Goal: Task Accomplishment & Management: Use online tool/utility

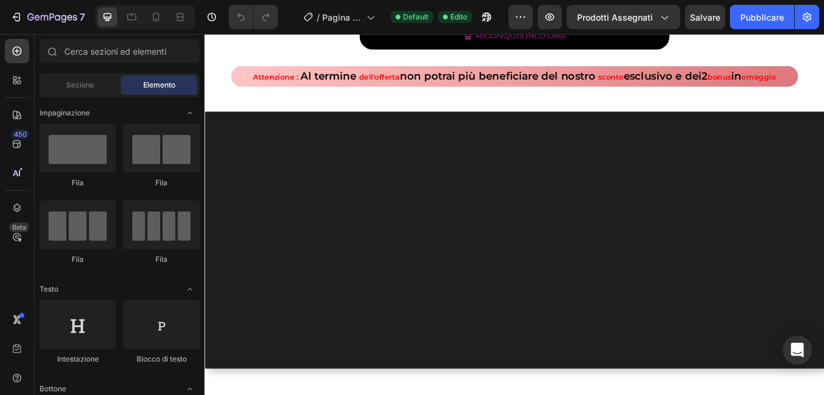
scroll to position [364, 0]
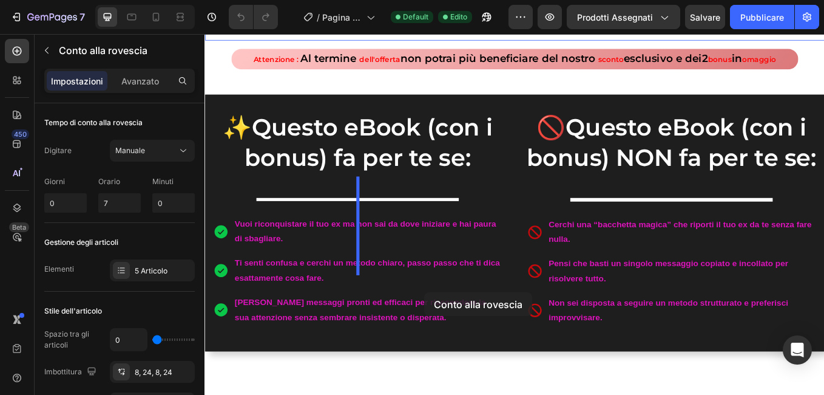
scroll to position [481, 0]
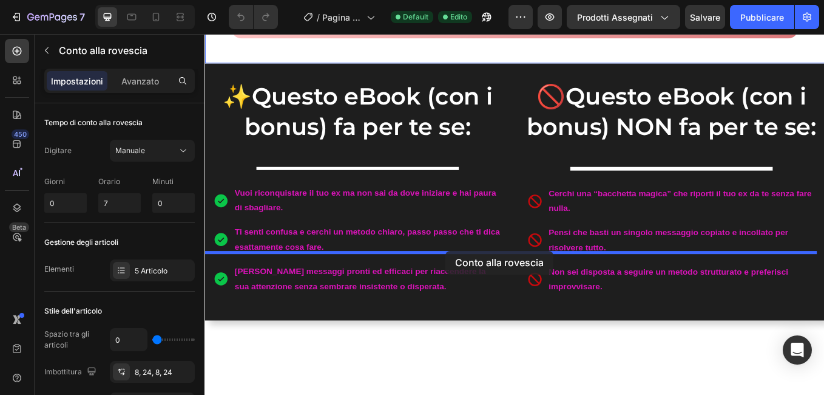
drag, startPoint x: 249, startPoint y: 200, endPoint x: 488, endPoint y: 288, distance: 254.5
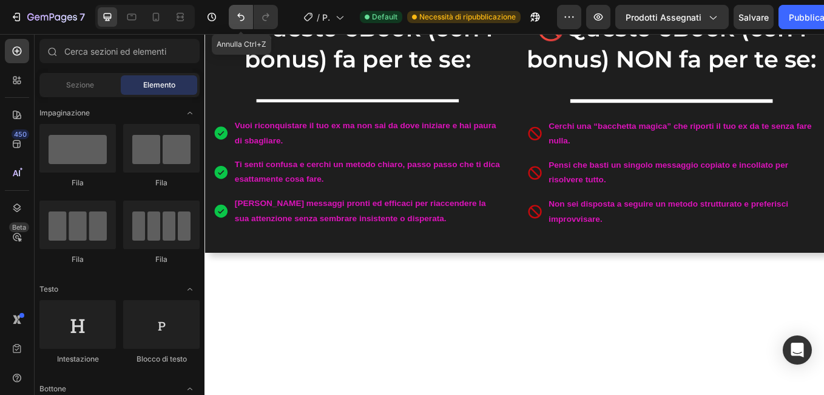
click at [248, 20] on button "Annulla/Ripeti" at bounding box center [241, 17] width 24 height 24
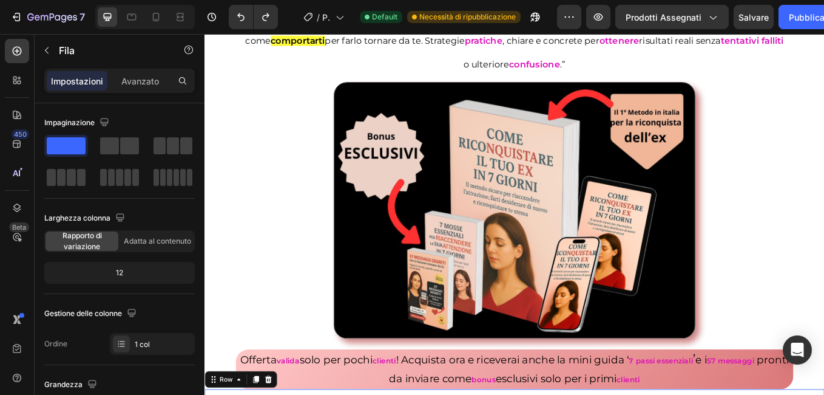
scroll to position [0, 0]
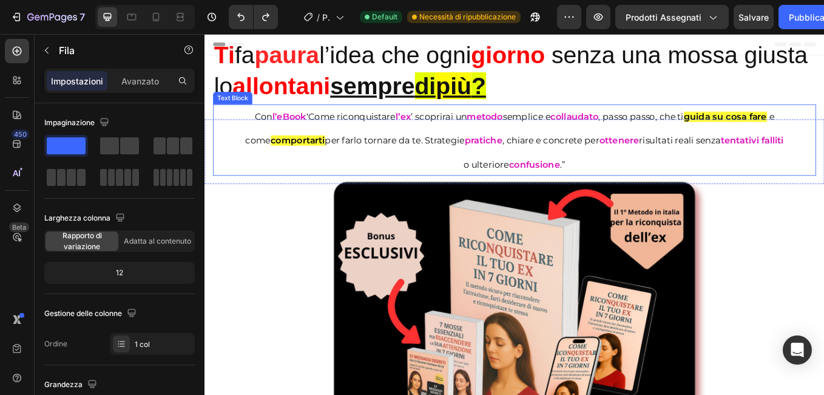
click at [275, 188] on p "Con l’eBook ‘Come riconquistare l’ex ’ scoprirai un metodo semplice e collaudat…" at bounding box center [568, 159] width 638 height 84
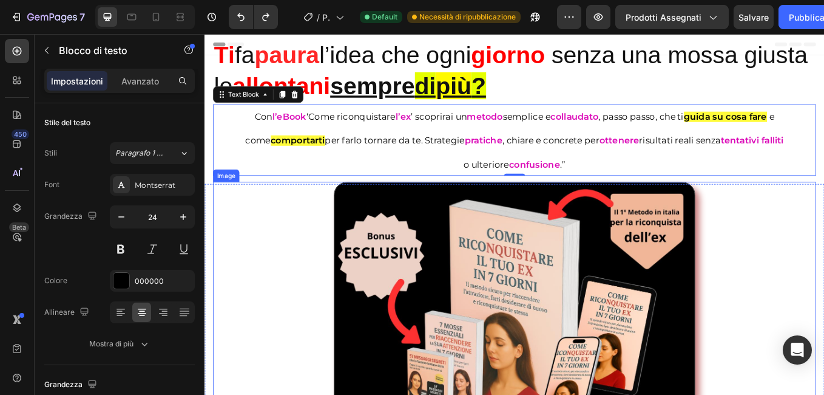
click at [275, 244] on div at bounding box center [568, 358] width 709 height 301
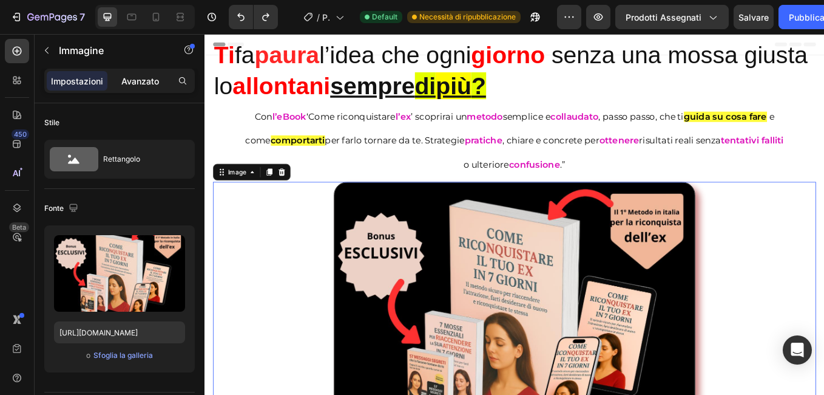
click at [156, 80] on p "Avanzato" at bounding box center [140, 81] width 38 height 13
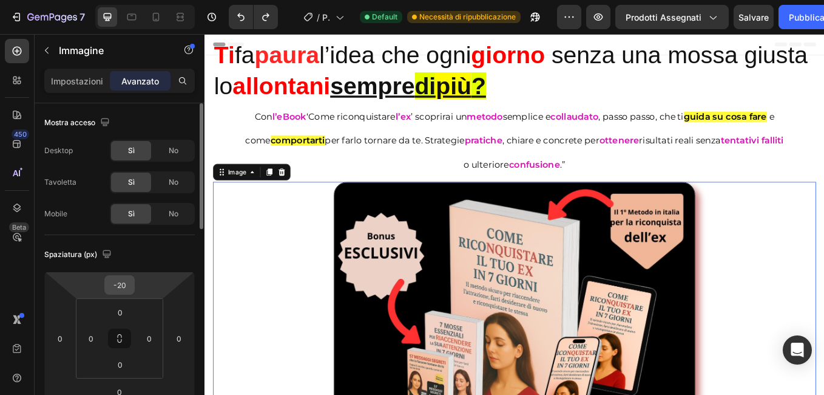
click at [116, 283] on input "-20" at bounding box center [119, 285] width 24 height 18
type input "0"
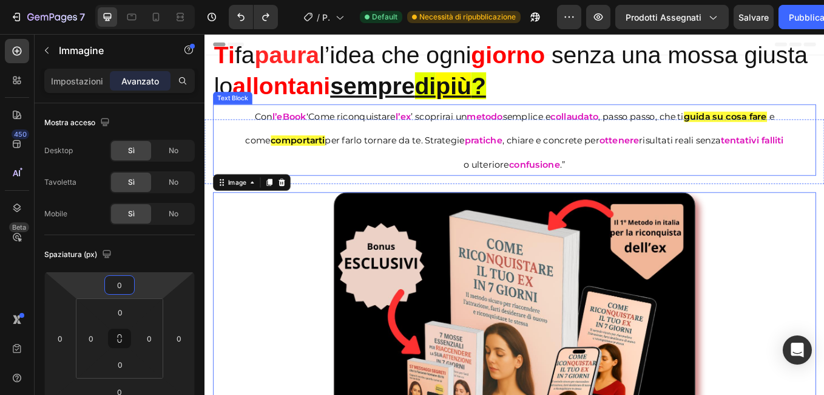
click at [305, 182] on p "Con l’eBook ‘Come riconquistare l’ex ’ scoprirai un metodo semplice e collaudat…" at bounding box center [568, 159] width 638 height 84
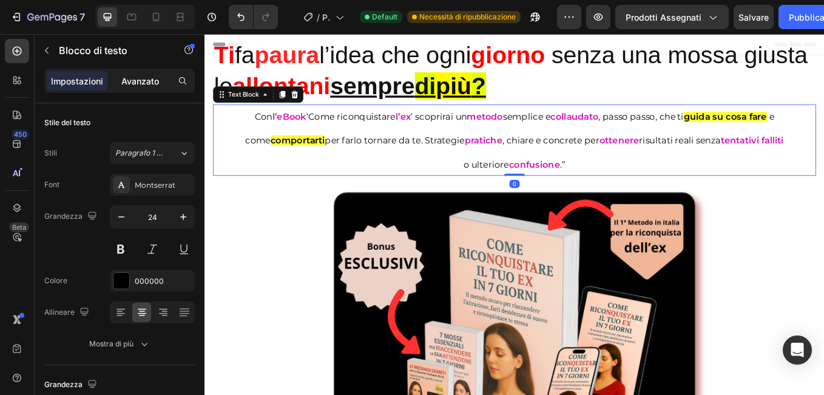
click at [158, 75] on p "Avanzato" at bounding box center [140, 81] width 38 height 13
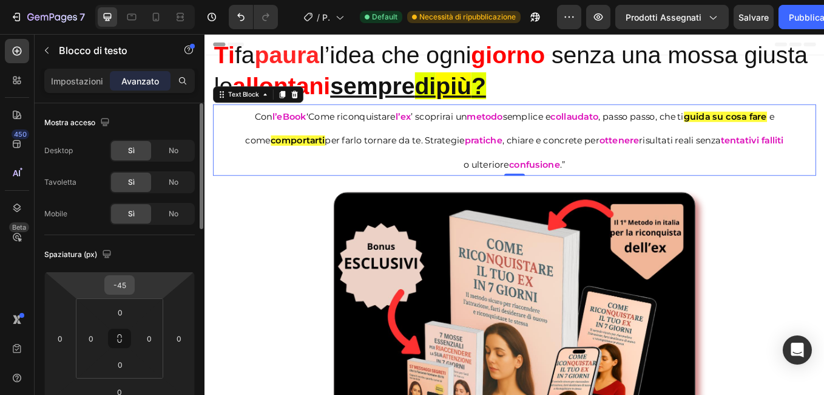
click at [115, 282] on input "-45" at bounding box center [119, 285] width 24 height 18
type input "0"
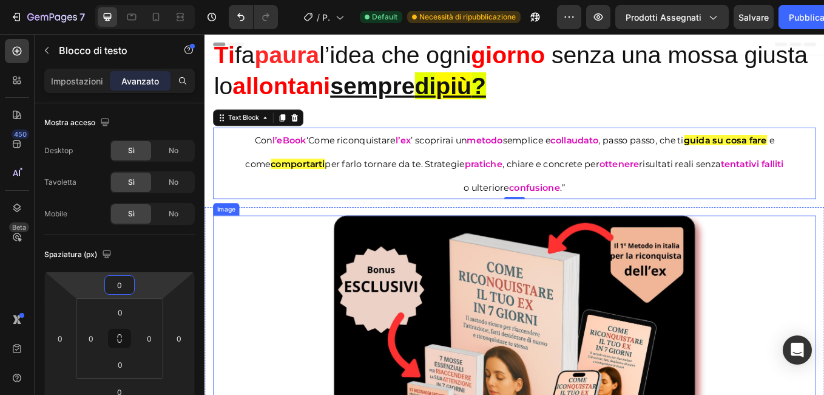
click at [259, 295] on div at bounding box center [568, 397] width 709 height 301
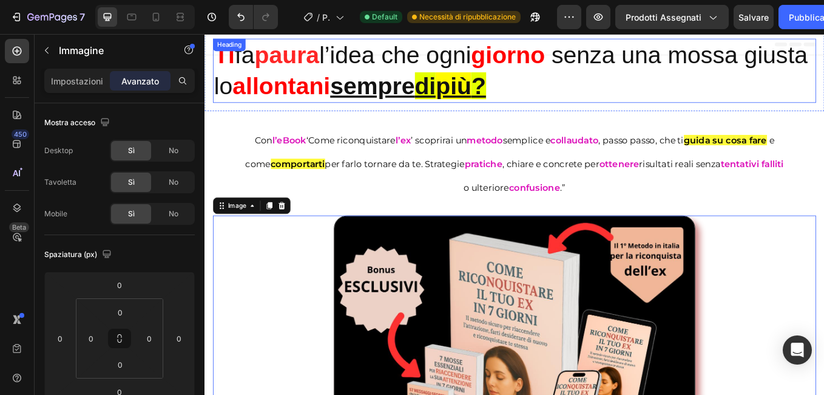
click at [294, 84] on h2 "Ti fa paura l’idea che ogni giorno senza una mossa giusta lo allontani sempre d…" at bounding box center [568, 76] width 709 height 75
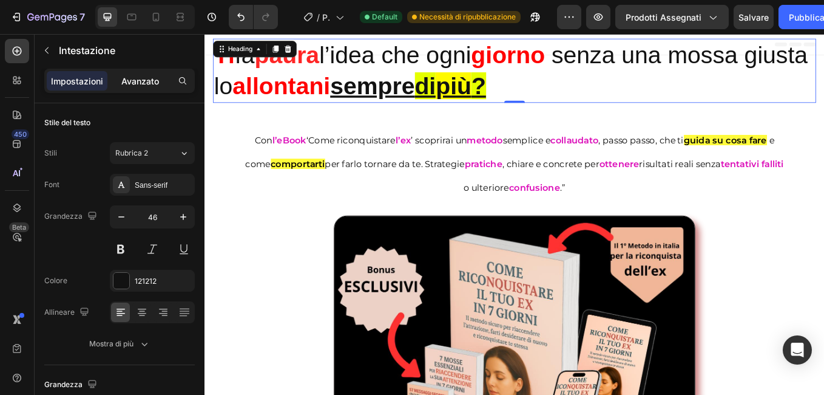
click at [122, 80] on p "Avanzato" at bounding box center [140, 81] width 38 height 13
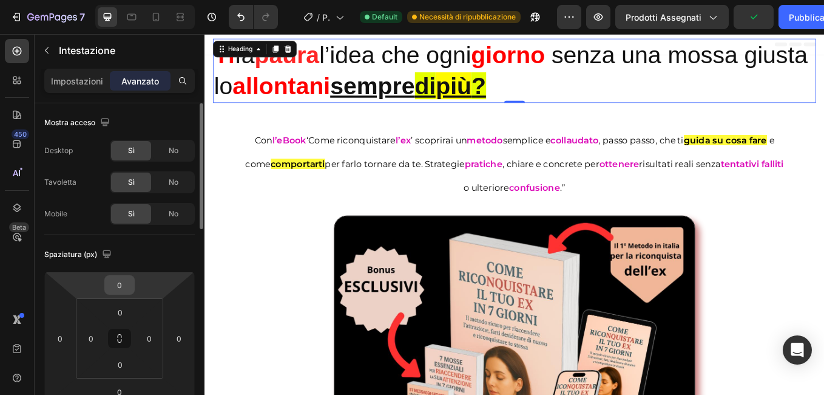
click at [116, 286] on input "0" at bounding box center [119, 285] width 24 height 18
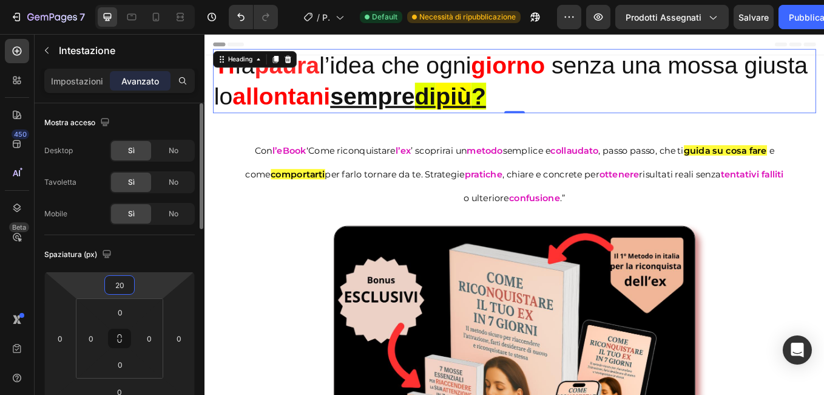
type input "2"
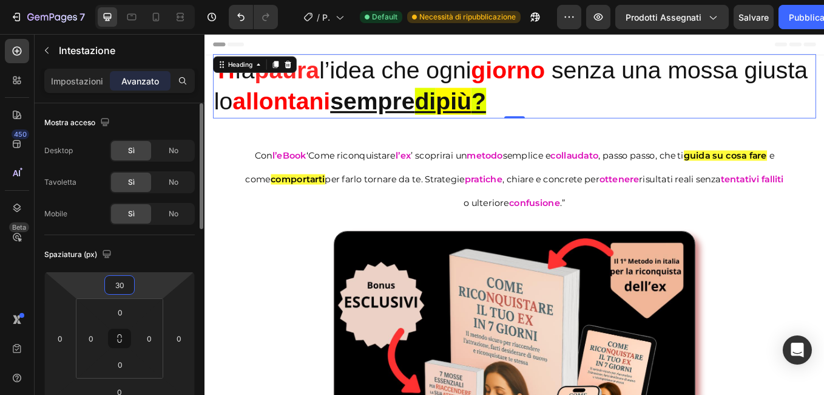
type input "3"
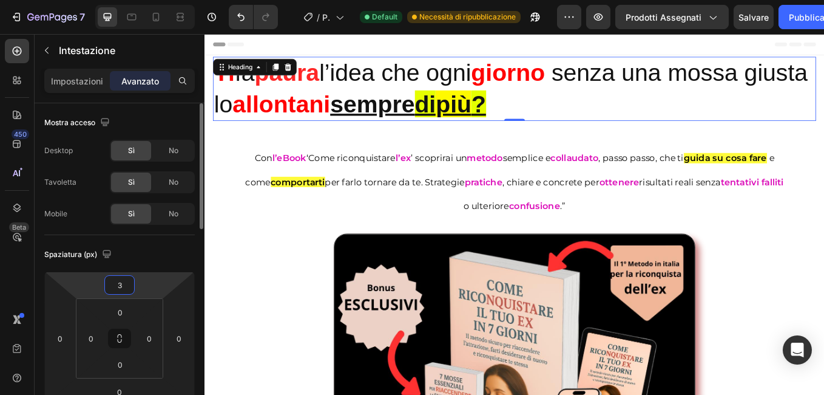
type input "35"
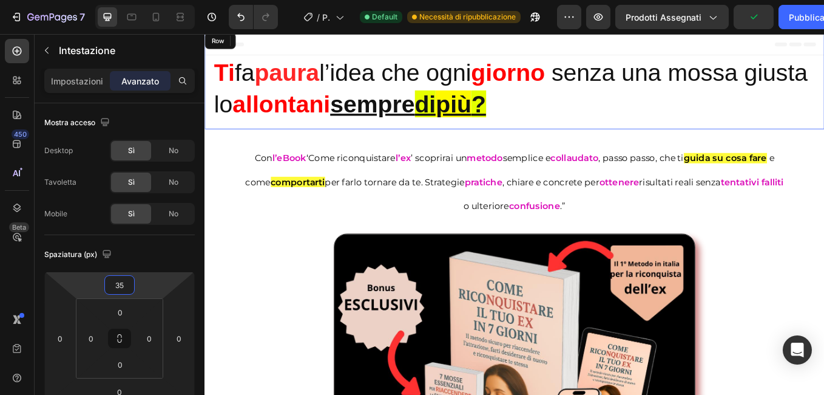
click at [236, 143] on div "Ti fa paura l’idea che ogni giorno senza una mossa giusta lo allontani sempre d…" at bounding box center [569, 88] width 728 height 116
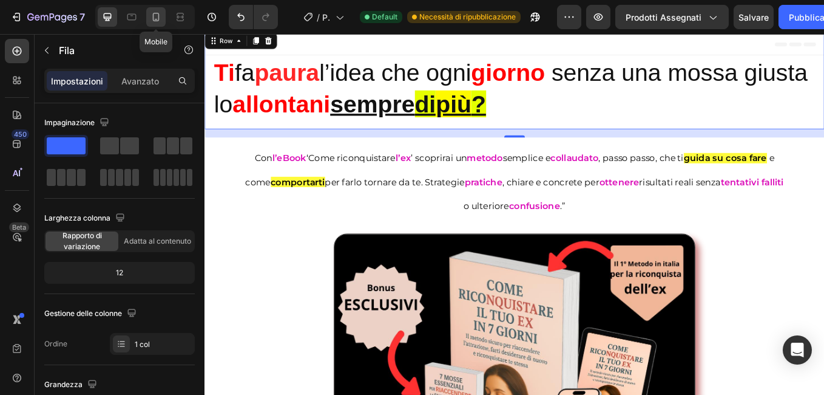
click at [158, 16] on icon at bounding box center [156, 17] width 12 height 12
type input "100%"
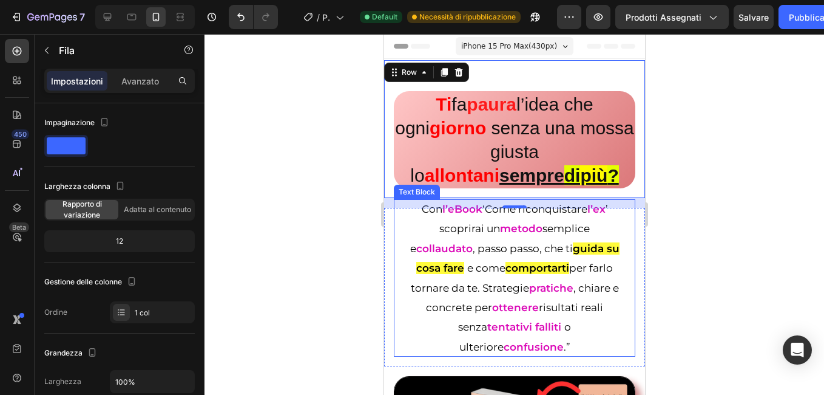
click at [400, 231] on div "Con l’eBook ‘Come riconquistare l’ex ’ scoprirai un metodo semplice e collaudat…" at bounding box center [514, 277] width 242 height 157
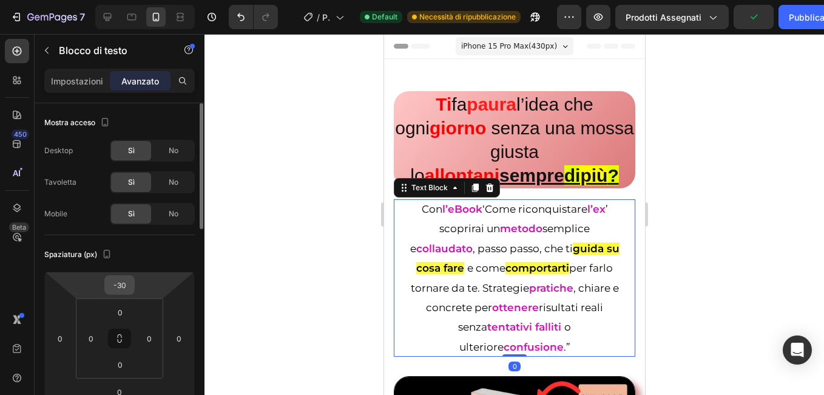
click at [120, 287] on input "-30" at bounding box center [119, 285] width 24 height 18
type input "10"
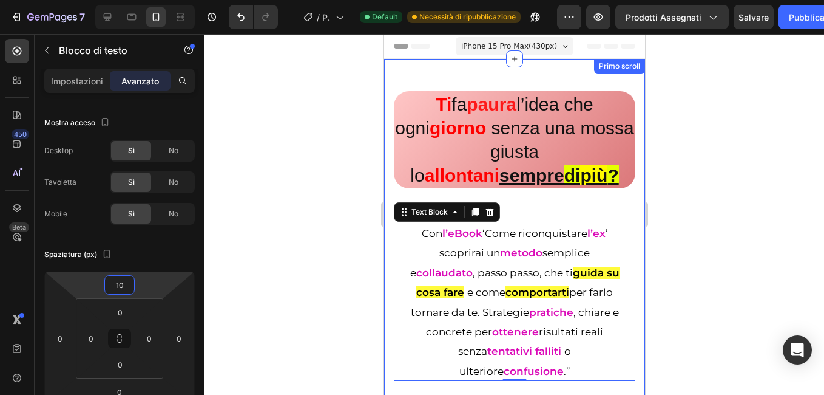
click at [302, 226] on div at bounding box center [515, 214] width 620 height 361
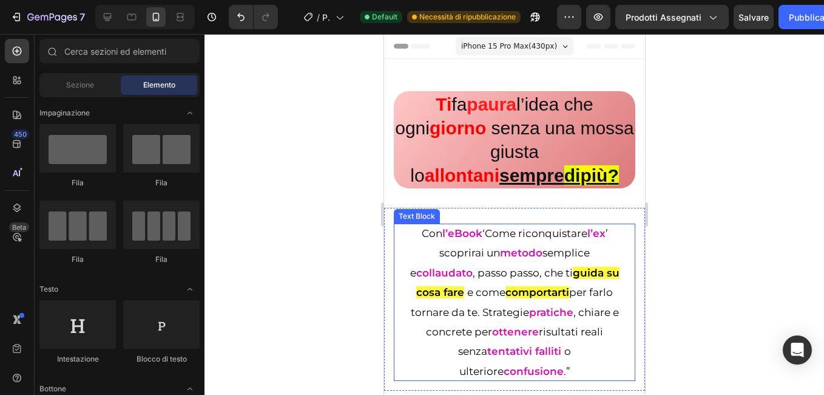
scroll to position [121, 0]
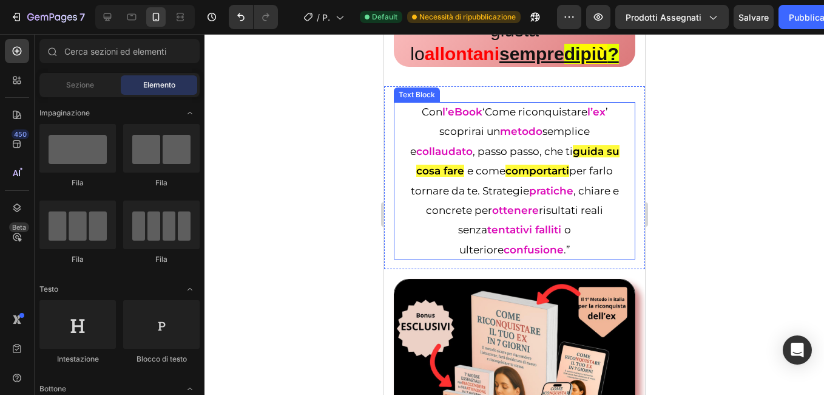
click at [419, 219] on p "Con l’eBook ‘Come riconquistare l’ex ’ scoprirai un metodo semplice e collaudat…" at bounding box center [514, 180] width 217 height 157
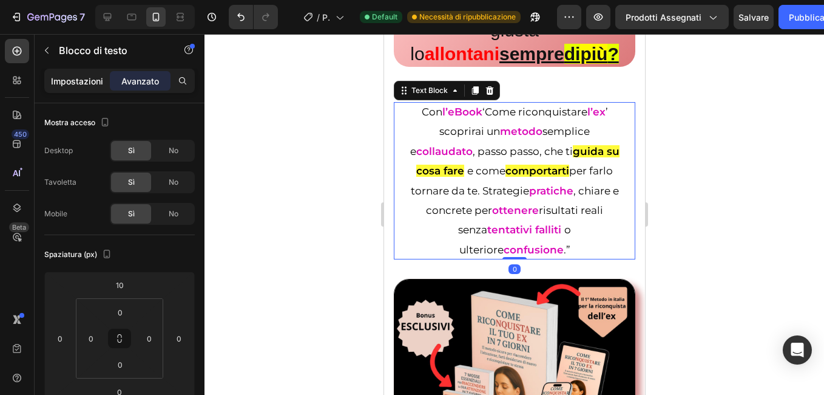
click at [85, 82] on p "Impostazioni" at bounding box center [77, 81] width 52 height 13
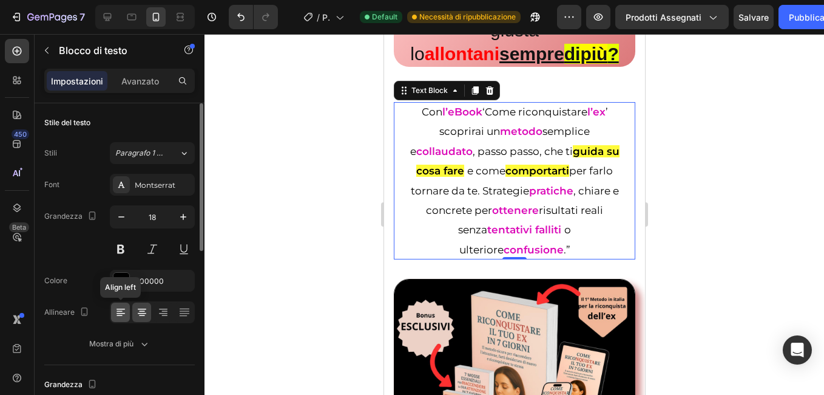
click at [128, 307] on div at bounding box center [120, 311] width 19 height 19
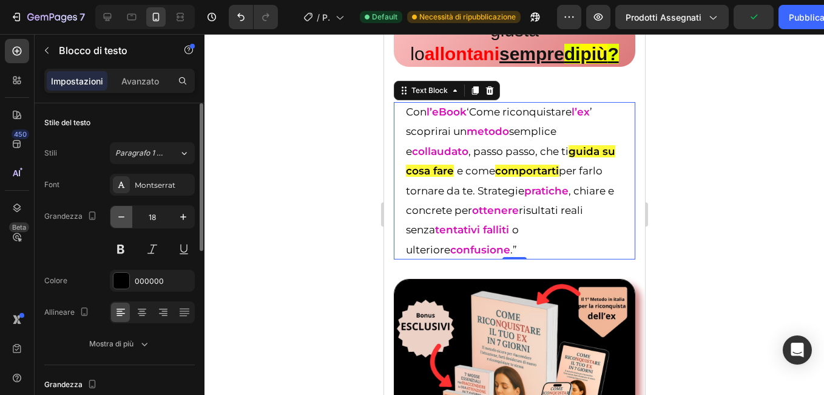
click at [115, 220] on icon "button" at bounding box center [121, 217] width 12 height 12
type input "17"
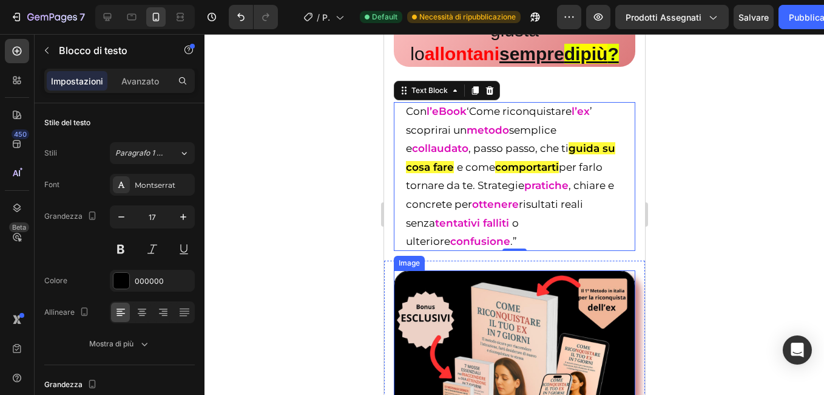
click at [406, 355] on img at bounding box center [514, 355] width 242 height 171
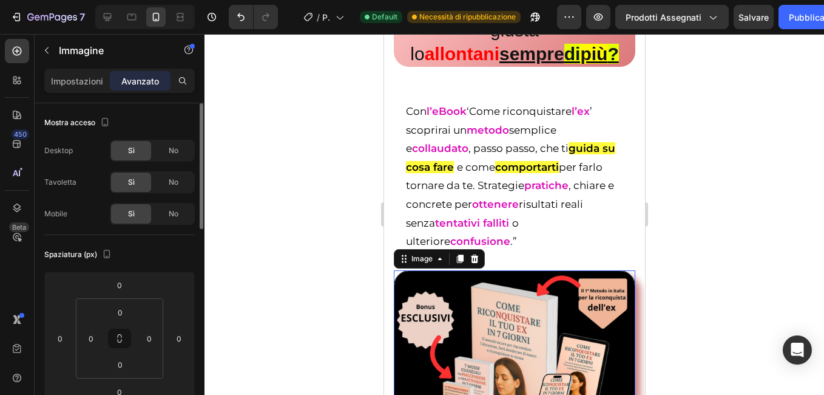
click at [86, 89] on div "Impostazioni" at bounding box center [77, 80] width 61 height 19
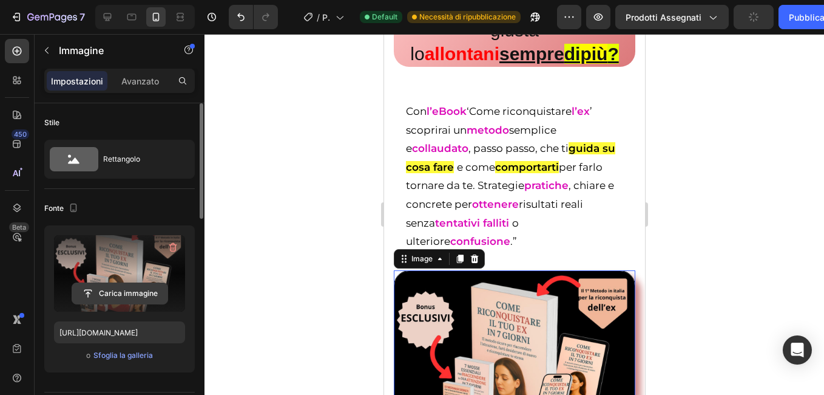
click at [132, 294] on input "file" at bounding box center [119, 293] width 95 height 21
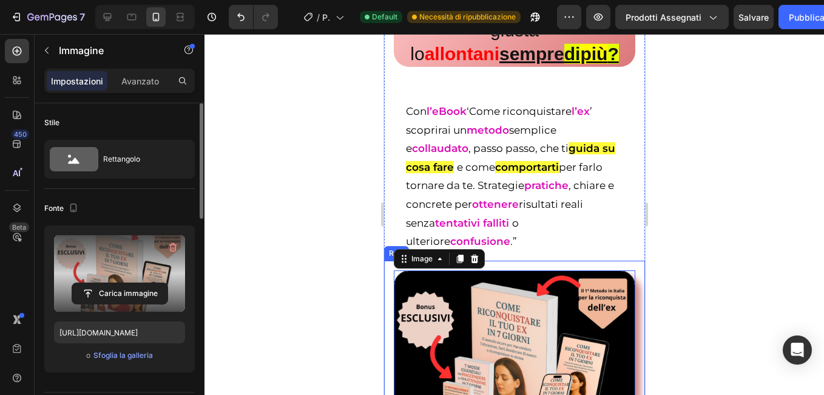
type input "https://cdn.shopify.com/s/files/1/0675/0086/7848/files/gempages_585554982393086…"
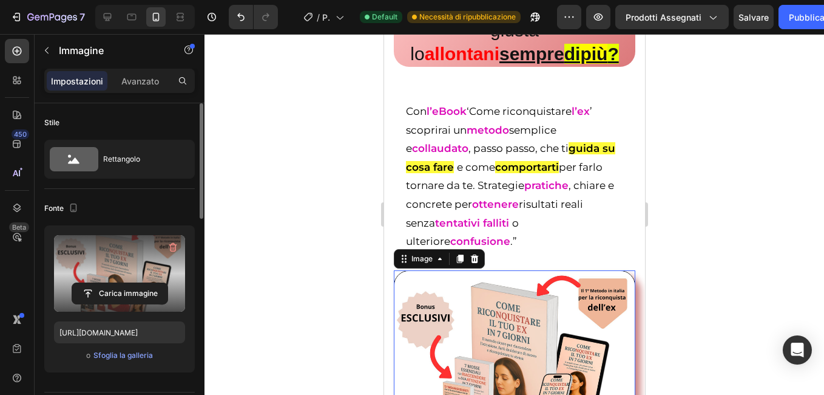
click at [307, 296] on div at bounding box center [515, 214] width 620 height 361
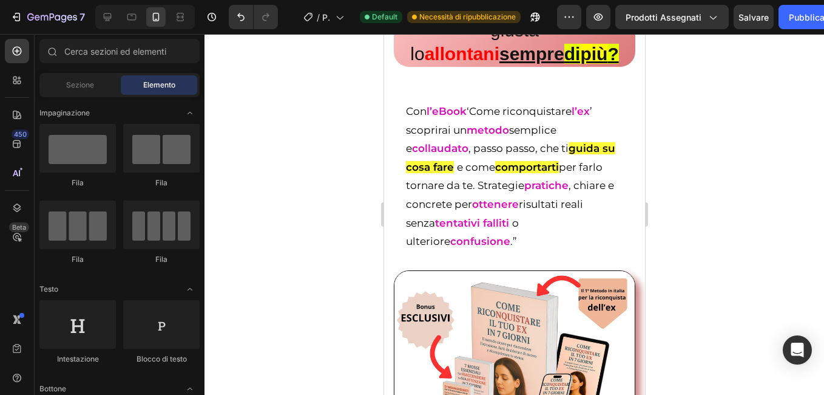
click at [704, 262] on div at bounding box center [515, 214] width 620 height 361
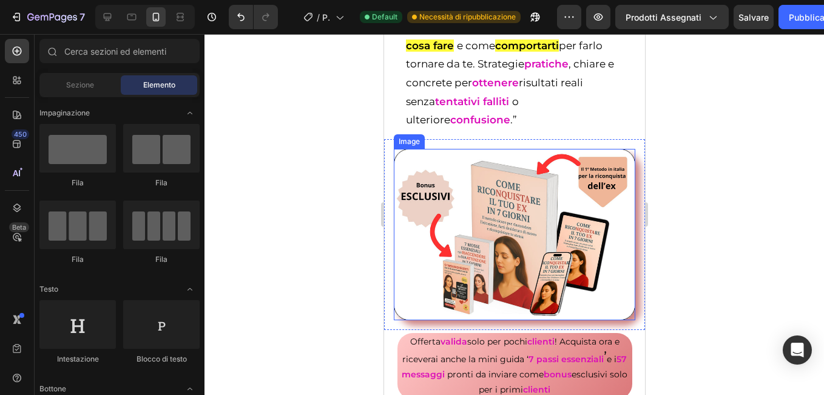
click at [399, 281] on img at bounding box center [514, 234] width 242 height 171
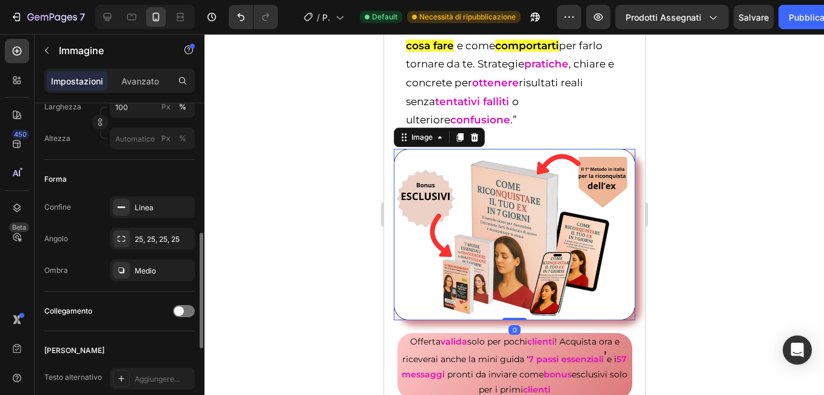
scroll to position [364, 0]
click at [183, 205] on icon "button" at bounding box center [182, 207] width 10 height 10
click at [169, 274] on div "Medio" at bounding box center [152, 270] width 35 height 11
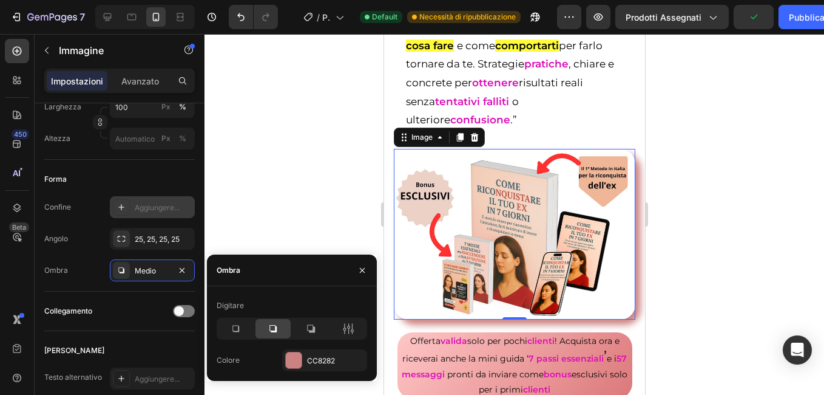
click at [277, 213] on div at bounding box center [515, 214] width 620 height 361
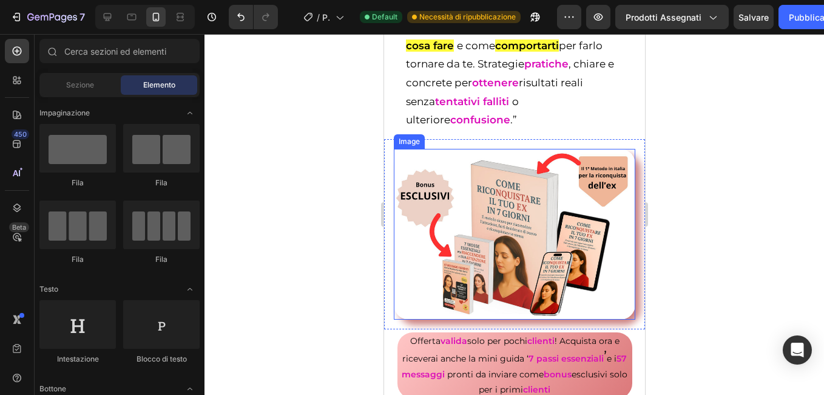
click at [408, 218] on img at bounding box center [514, 234] width 242 height 171
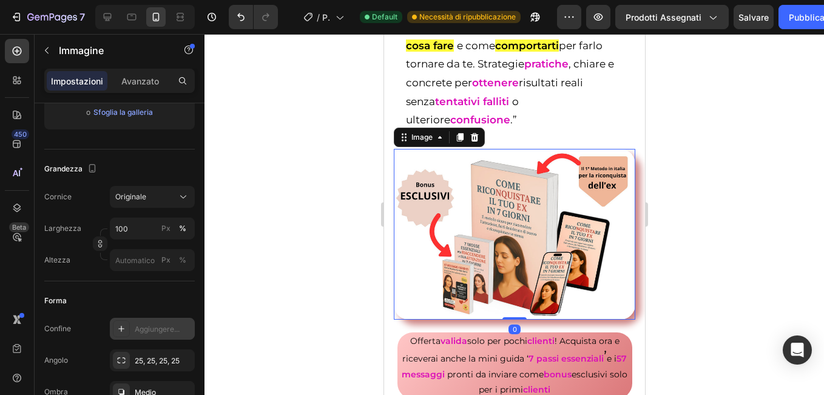
scroll to position [486, 0]
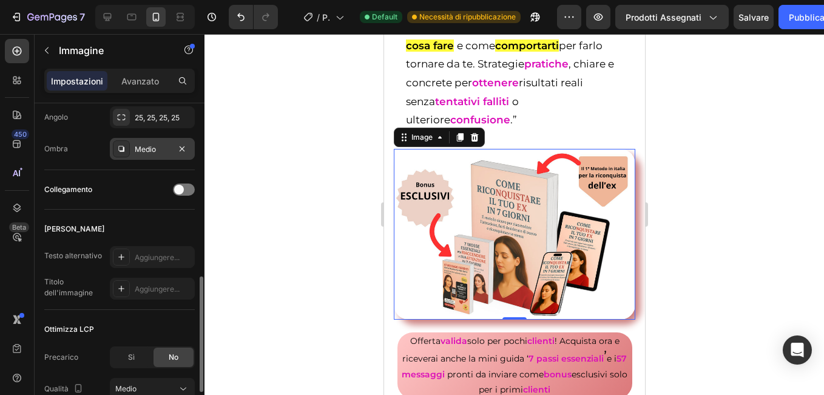
click at [146, 146] on div "Medio" at bounding box center [152, 149] width 35 height 11
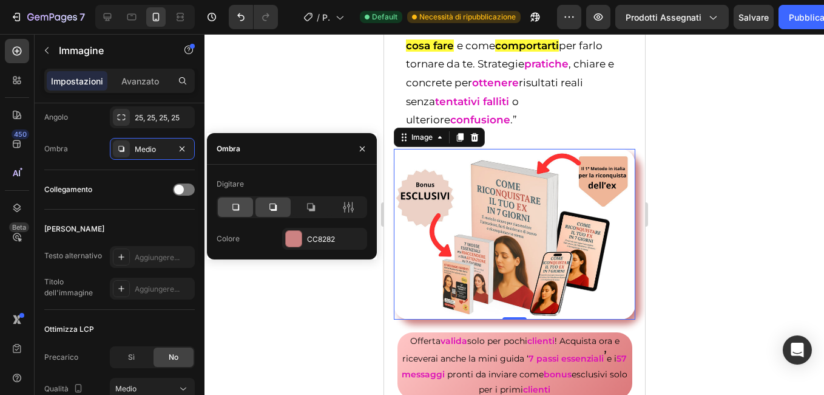
click at [240, 202] on icon at bounding box center [235, 207] width 12 height 12
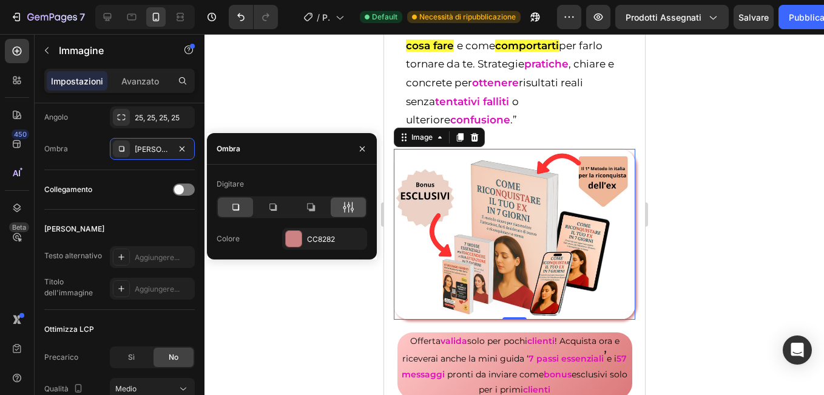
click at [349, 205] on icon at bounding box center [348, 207] width 12 height 12
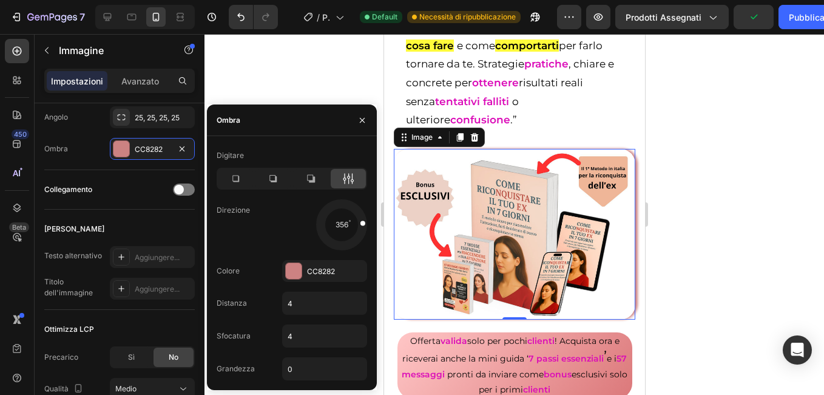
drag, startPoint x: 357, startPoint y: 239, endPoint x: 338, endPoint y: 225, distance: 23.4
click at [358, 223] on div at bounding box center [354, 223] width 27 height 9
click at [342, 225] on div at bounding box center [351, 234] width 24 height 24
click at [344, 225] on div at bounding box center [351, 234] width 24 height 24
click at [342, 225] on div at bounding box center [351, 234] width 24 height 24
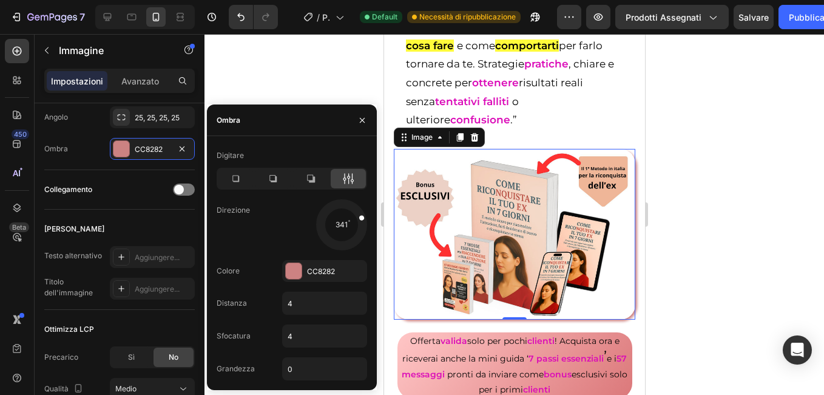
drag, startPoint x: 342, startPoint y: 222, endPoint x: 358, endPoint y: 218, distance: 16.2
click at [343, 222] on div at bounding box center [341, 224] width 54 height 54
click at [361, 222] on div at bounding box center [355, 220] width 28 height 15
click at [341, 80] on div at bounding box center [515, 214] width 620 height 361
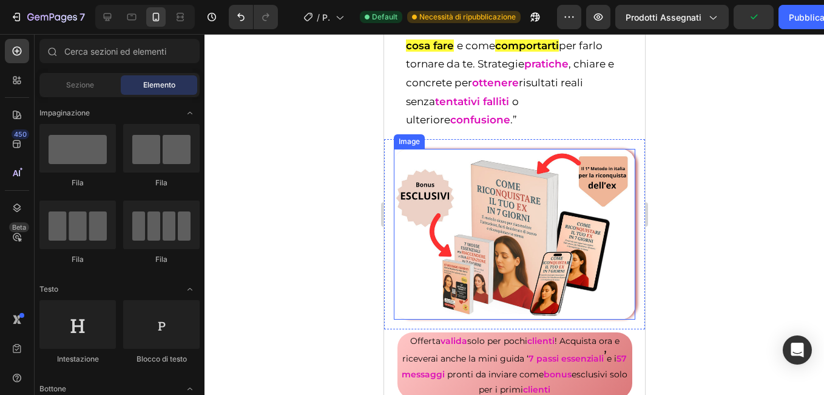
click at [415, 233] on img at bounding box center [514, 234] width 242 height 171
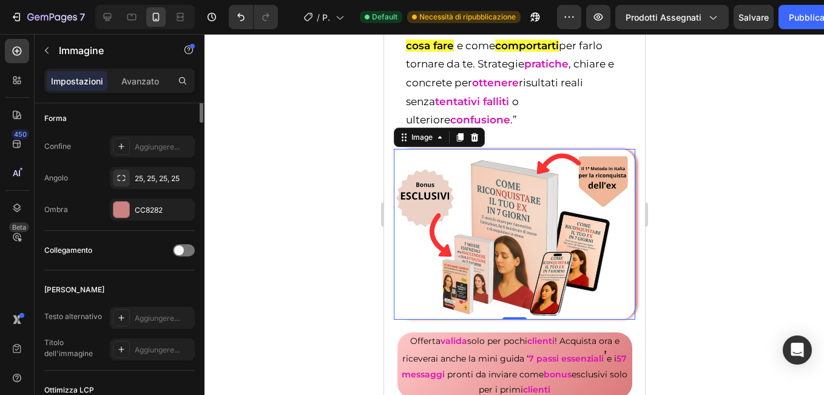
scroll to position [182, 0]
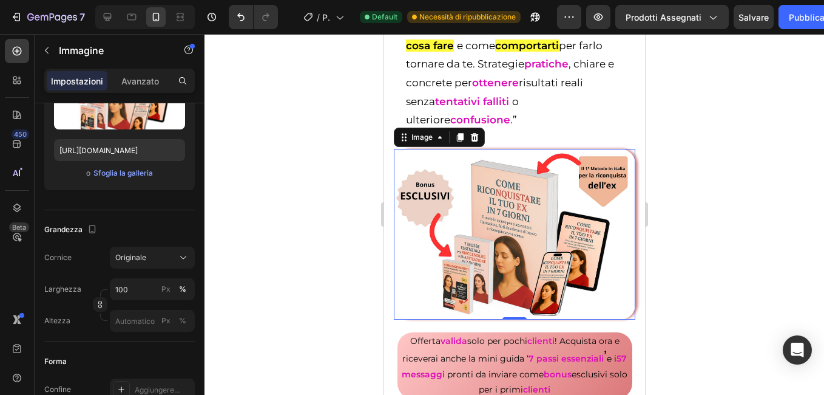
click at [282, 240] on div at bounding box center [515, 214] width 620 height 361
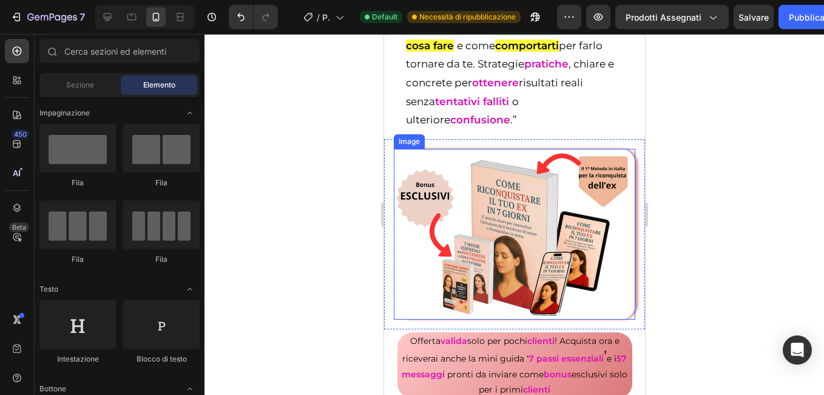
click at [449, 249] on img at bounding box center [514, 234] width 242 height 171
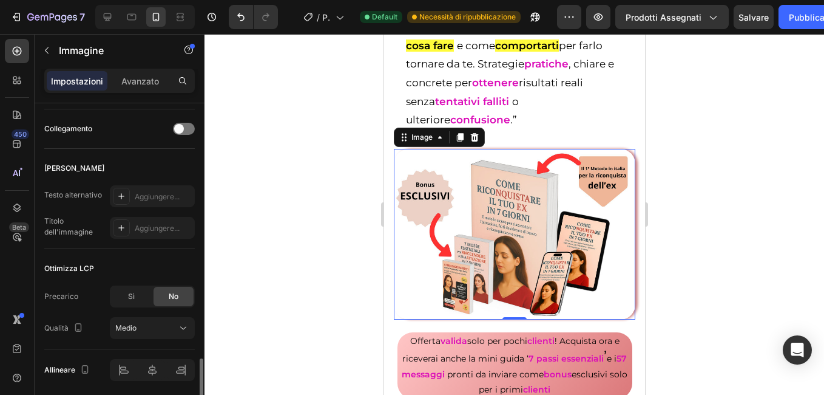
scroll to position [591, 0]
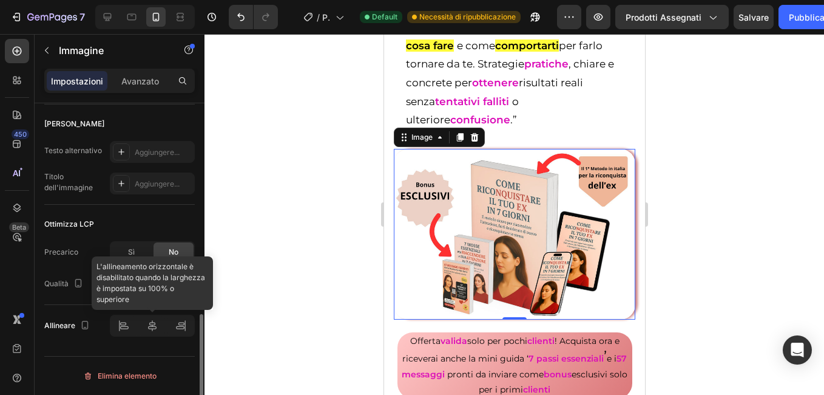
click at [154, 328] on div at bounding box center [152, 325] width 85 height 22
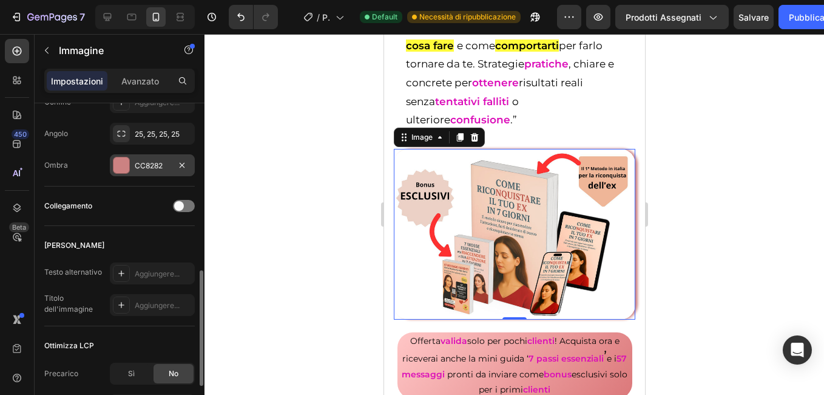
scroll to position [348, 0]
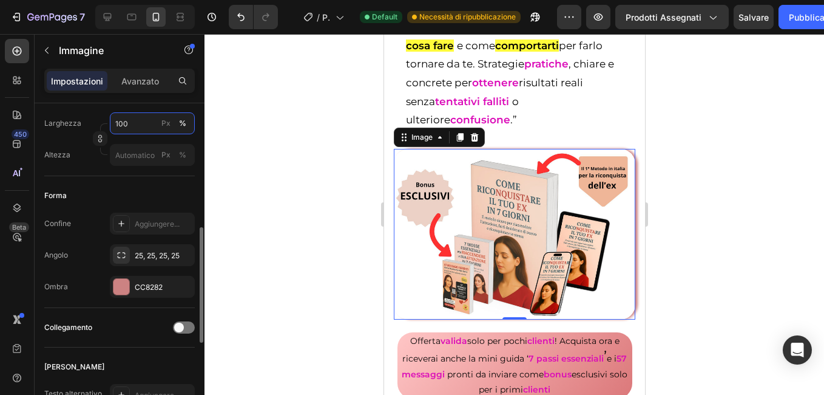
click at [128, 119] on input "100" at bounding box center [152, 123] width 85 height 22
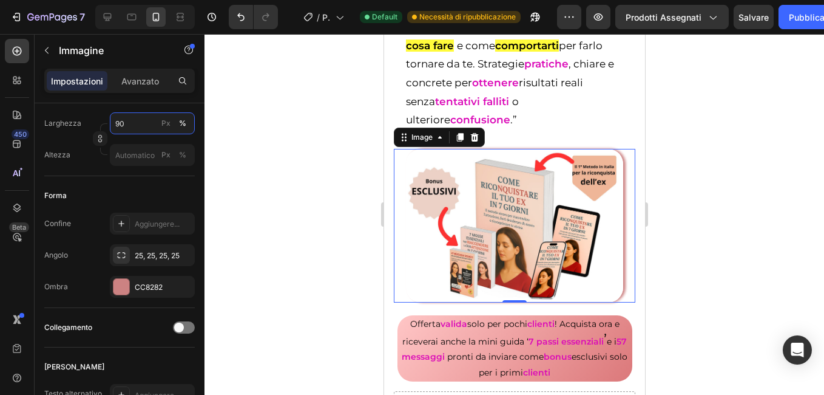
scroll to position [591, 0]
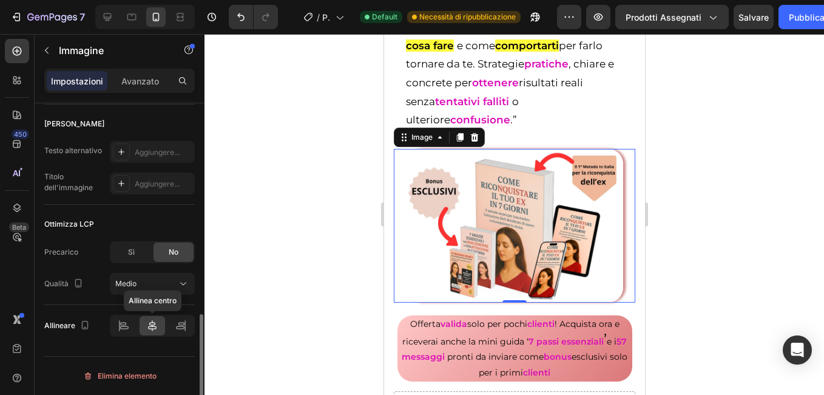
type input "90"
click at [148, 324] on icon at bounding box center [152, 325] width 12 height 12
click at [262, 268] on div at bounding box center [515, 214] width 620 height 361
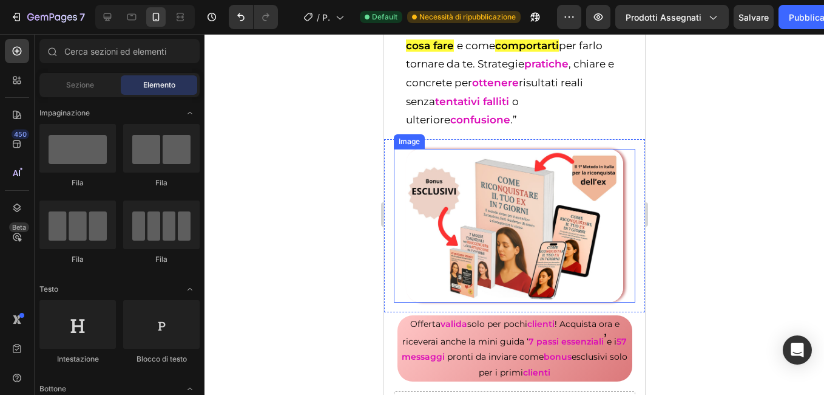
click at [422, 239] on img at bounding box center [514, 226] width 217 height 154
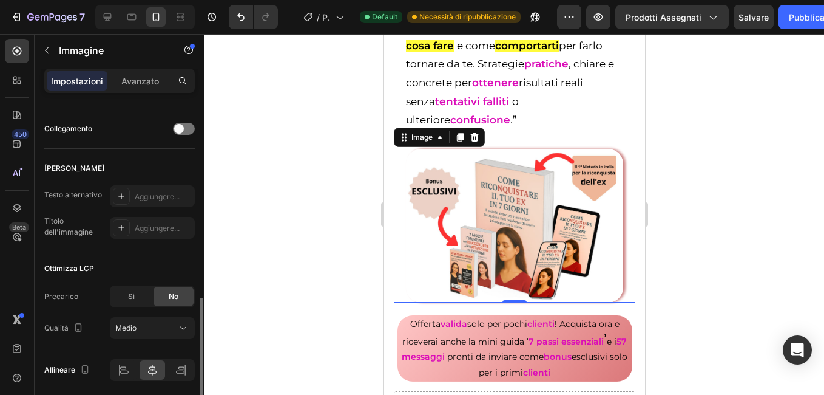
scroll to position [425, 0]
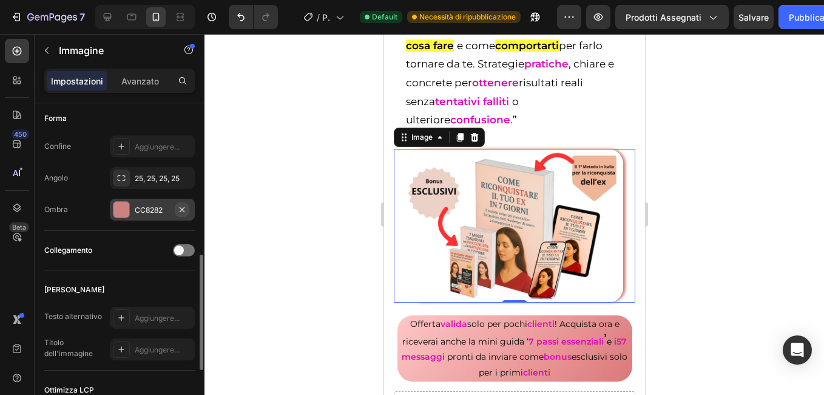
click at [182, 208] on icon "button" at bounding box center [182, 210] width 10 height 10
click at [273, 206] on div at bounding box center [515, 214] width 620 height 361
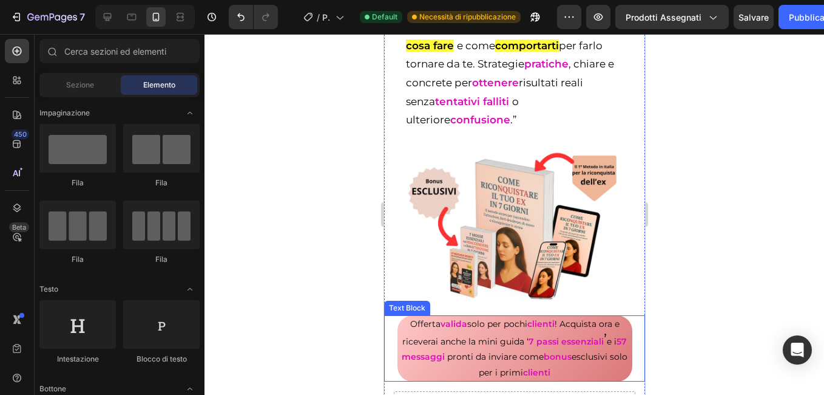
click at [424, 325] on p "Offerta valida solo per pochi clienti ! Acquista ora e riceverai anche la mini …" at bounding box center [514, 348] width 233 height 64
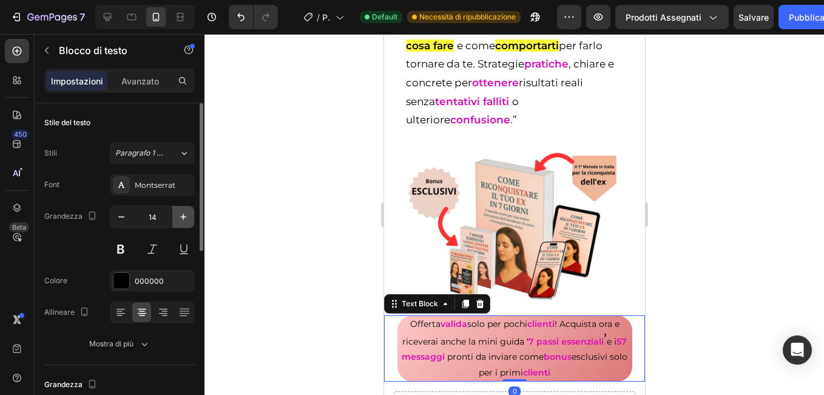
click at [185, 218] on icon "button" at bounding box center [183, 217] width 12 height 12
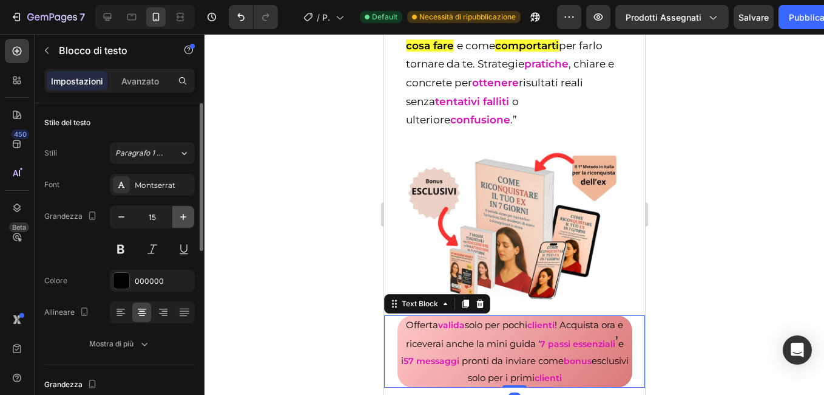
click at [185, 218] on icon "button" at bounding box center [183, 217] width 12 height 12
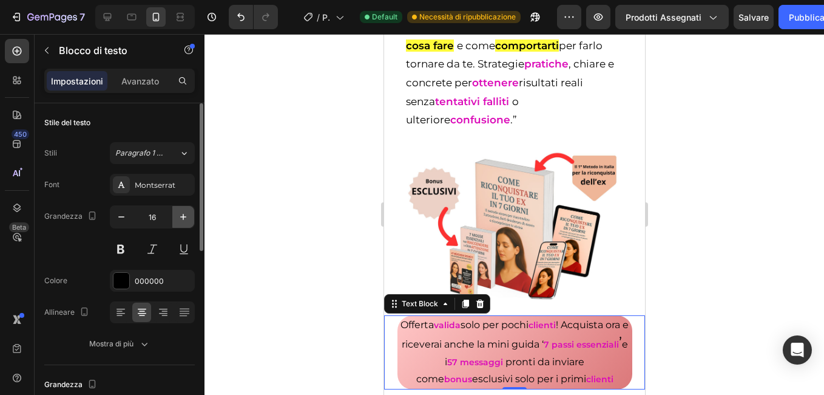
click at [185, 218] on icon "button" at bounding box center [183, 217] width 12 height 12
type input "17"
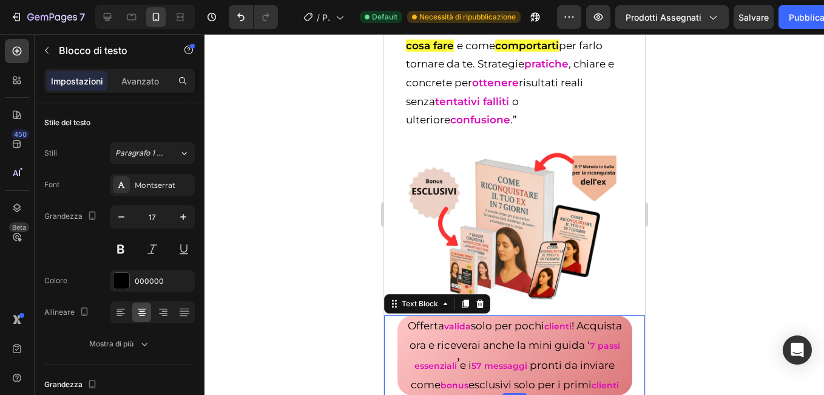
click at [277, 252] on div at bounding box center [515, 214] width 620 height 361
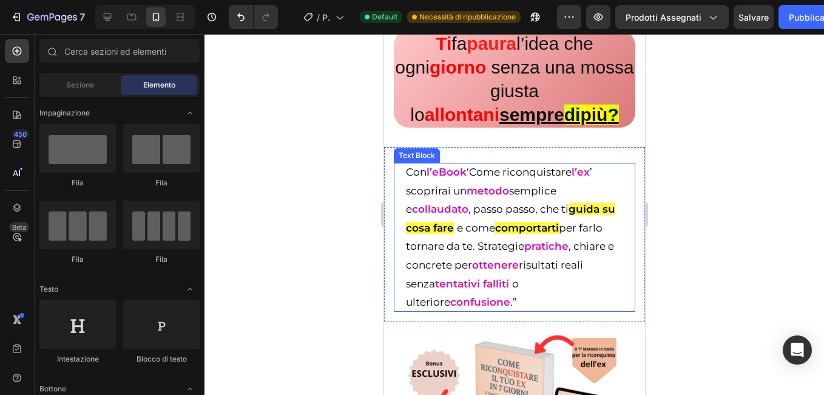
scroll to position [0, 0]
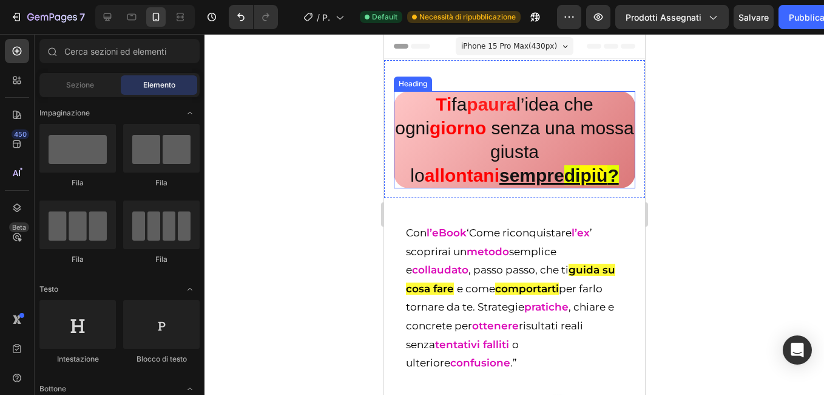
click at [430, 178] on h2 "Ti fa paura l’idea che ogni giorno senza una mossa giusta lo allontani sempre d…" at bounding box center [514, 139] width 242 height 97
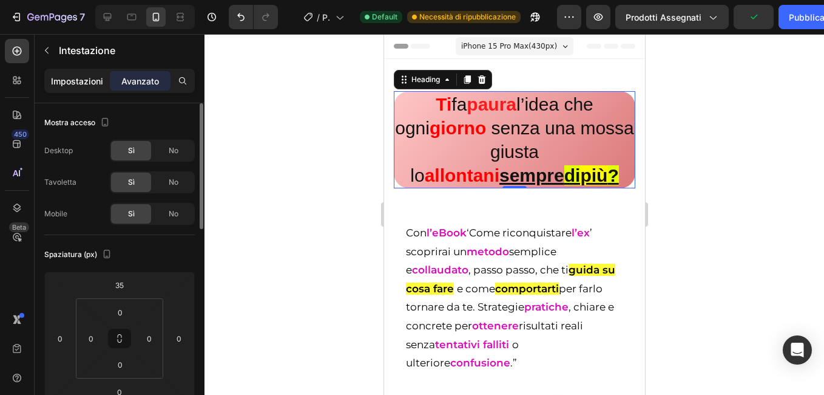
click at [72, 75] on p "Impostazioni" at bounding box center [77, 81] width 52 height 13
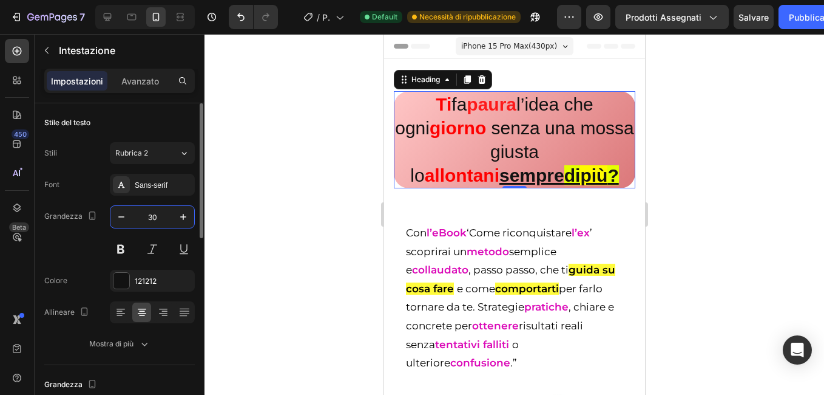
click at [150, 214] on input "30" at bounding box center [152, 217] width 40 height 22
type input "25"
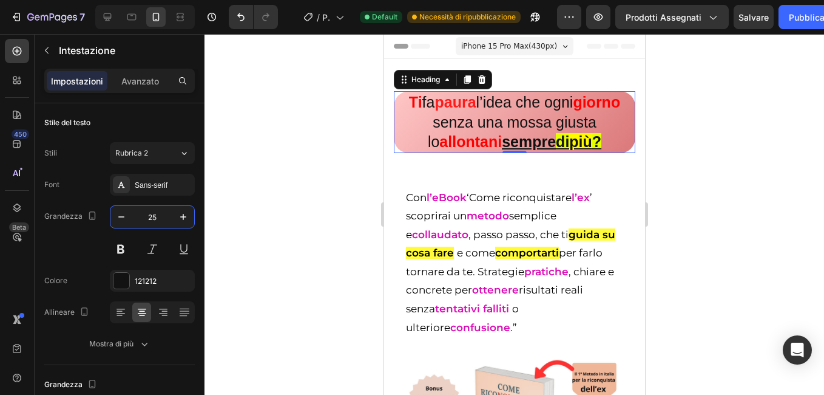
click at [342, 148] on div at bounding box center [515, 214] width 620 height 361
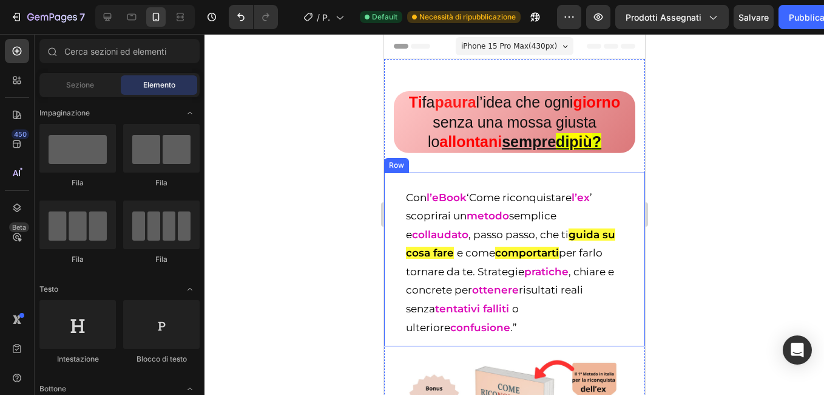
click at [429, 174] on div "Con l’eBook ‘Come riconquistare l’ex ’ scoprirai un metodo semplice e collaudat…" at bounding box center [514, 259] width 261 height 174
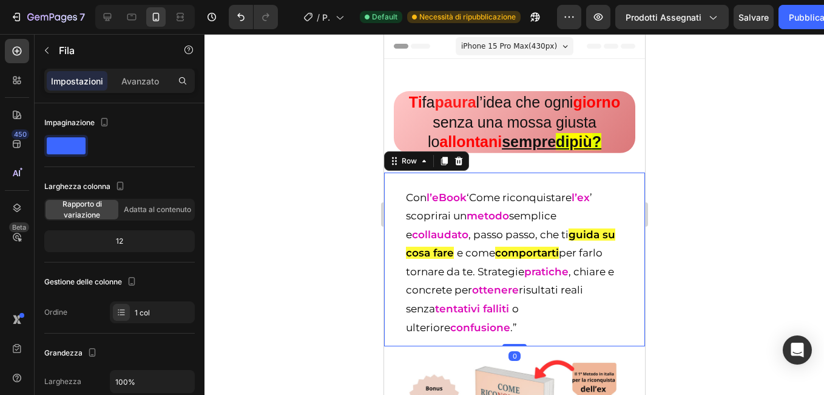
click at [329, 193] on div at bounding box center [515, 214] width 620 height 361
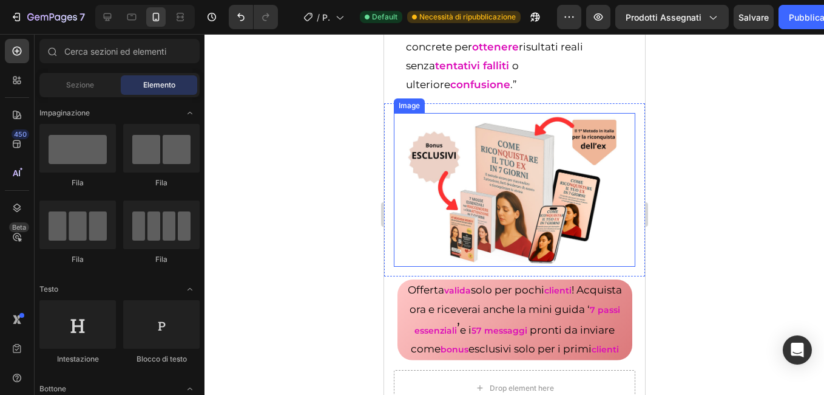
scroll to position [364, 0]
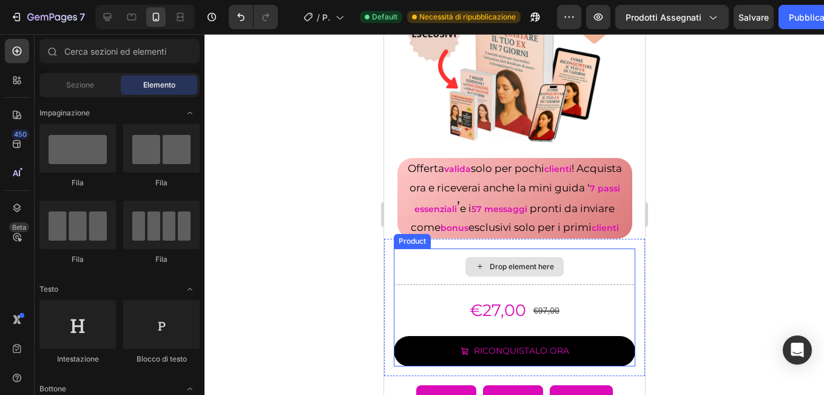
click at [421, 265] on div "Drop element here" at bounding box center [514, 266] width 242 height 36
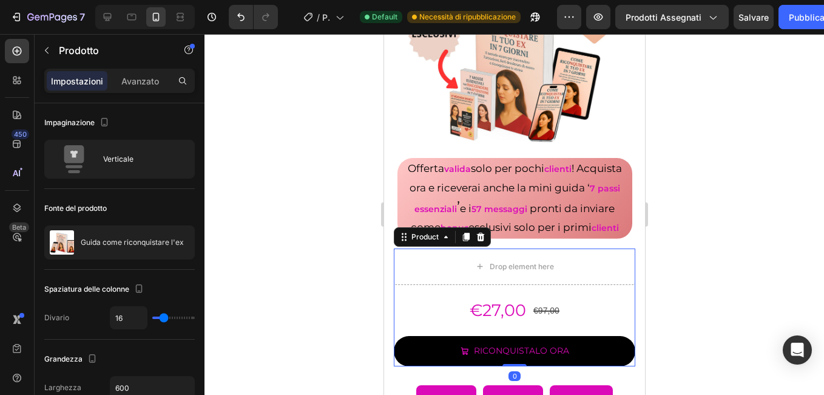
click at [353, 254] on div at bounding box center [515, 214] width 620 height 361
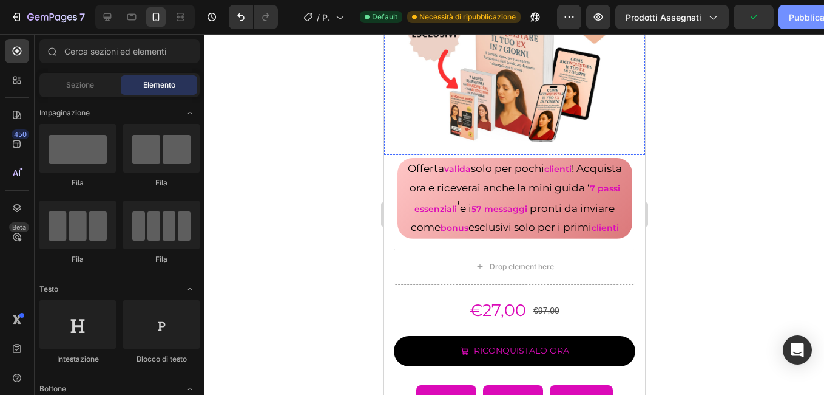
click at [791, 11] on font "Pubblicare" at bounding box center [811, 17] width 44 height 13
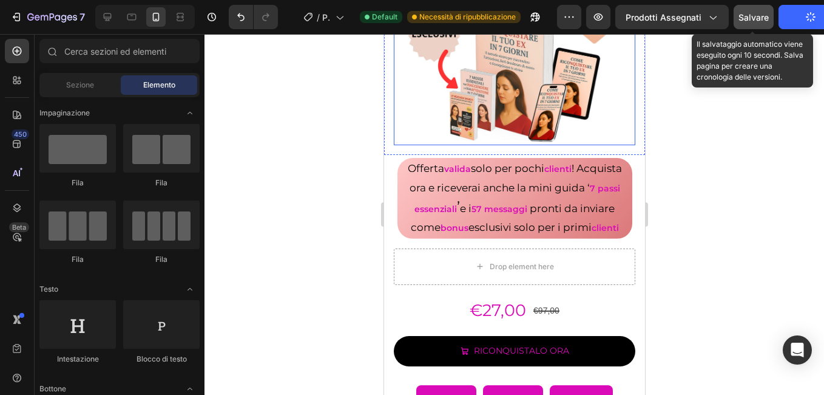
click at [748, 21] on span "Salvare" at bounding box center [754, 17] width 30 height 10
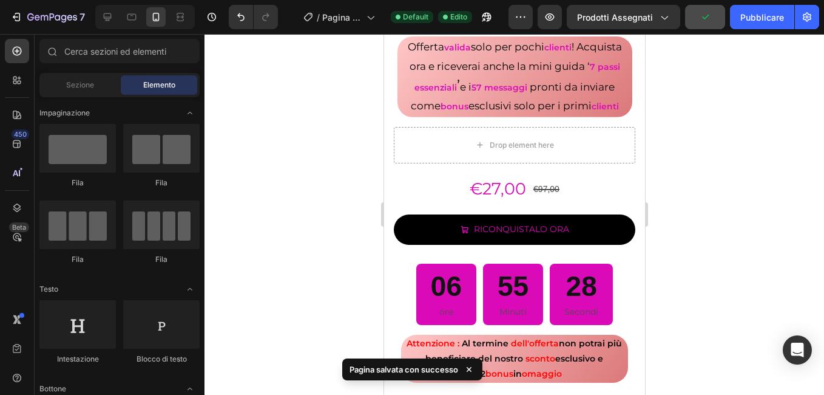
scroll to position [304, 0]
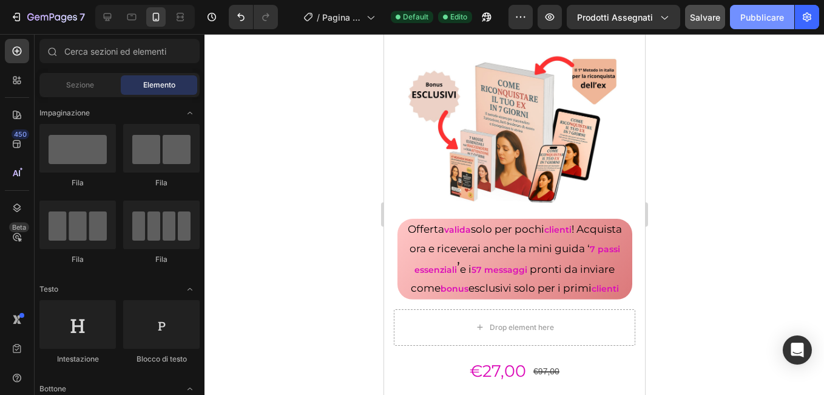
click at [777, 22] on font "Pubblicare" at bounding box center [763, 17] width 44 height 13
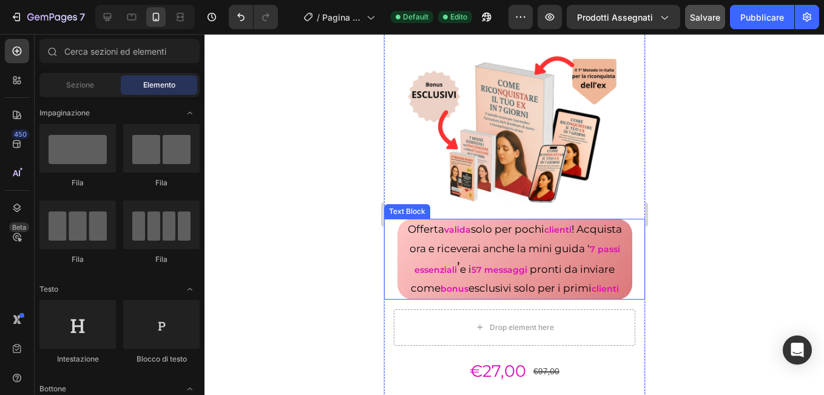
scroll to position [364, 0]
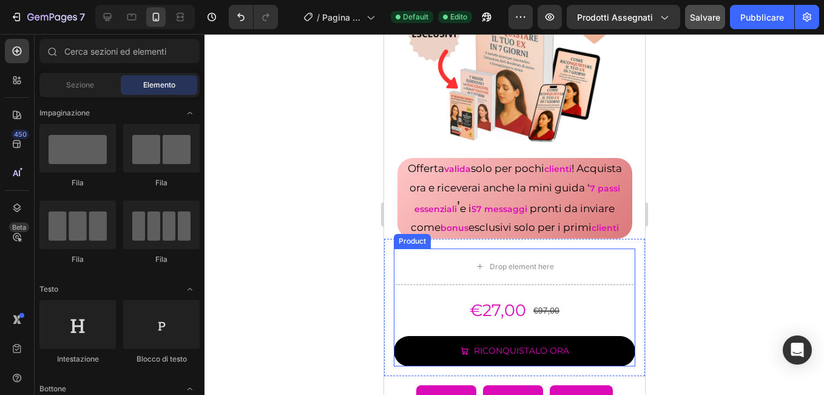
click at [395, 326] on div "€27,00 Product Price Product Price €97,00 Product Price Product Price Row RICON…" at bounding box center [514, 330] width 242 height 72
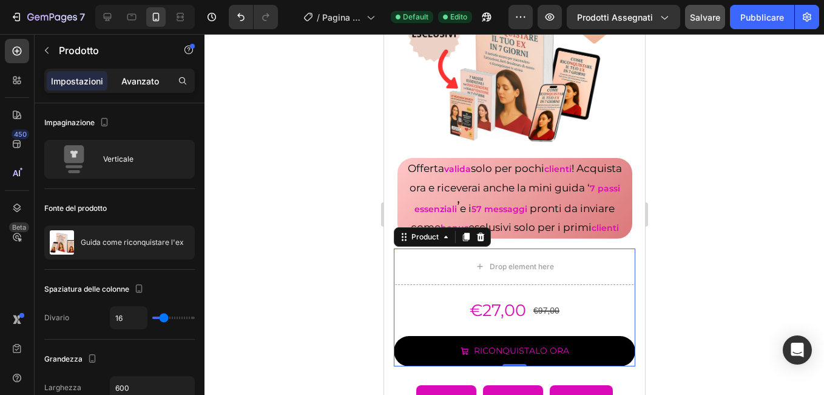
click at [135, 83] on p "Avanzato" at bounding box center [140, 81] width 38 height 13
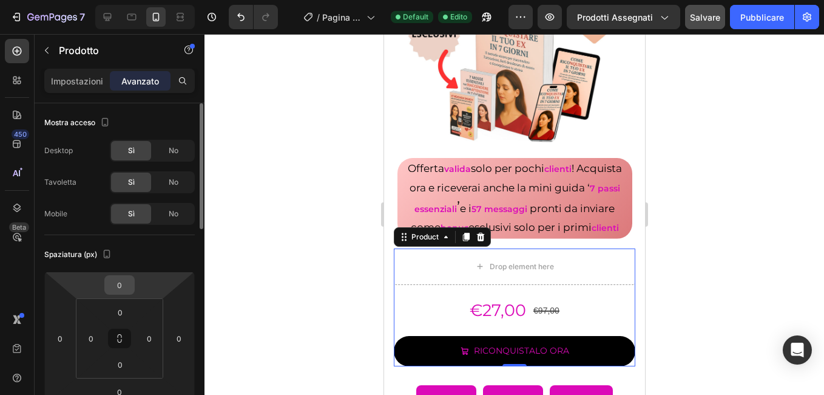
click at [117, 282] on input "0" at bounding box center [119, 285] width 24 height 18
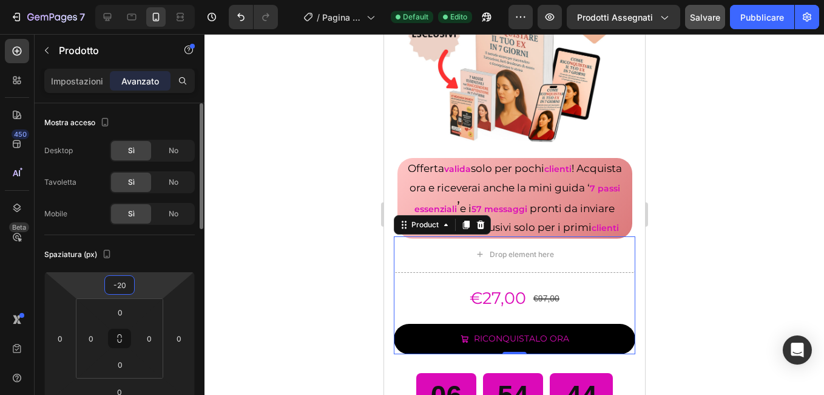
type input "-2"
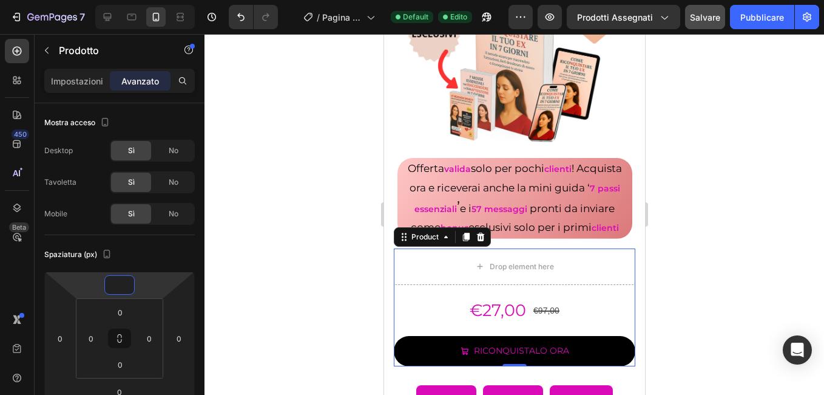
click at [268, 208] on div at bounding box center [515, 214] width 620 height 361
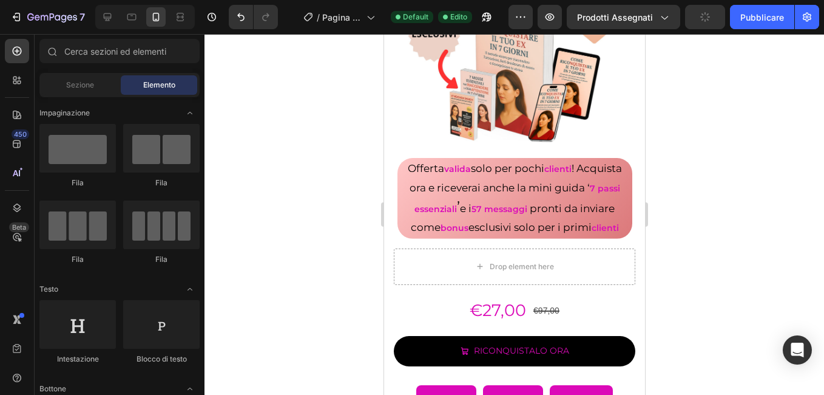
scroll to position [546, 0]
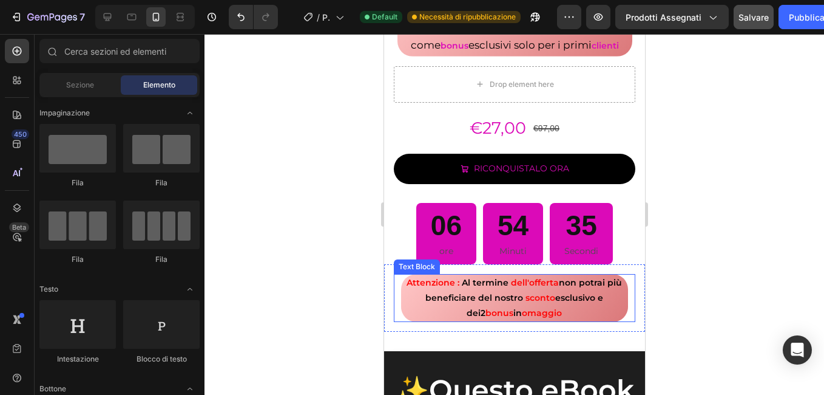
click at [440, 307] on p "Attenzione : Al termine dell'offerta non potrai più beneficiare del nostro scon…" at bounding box center [514, 298] width 225 height 46
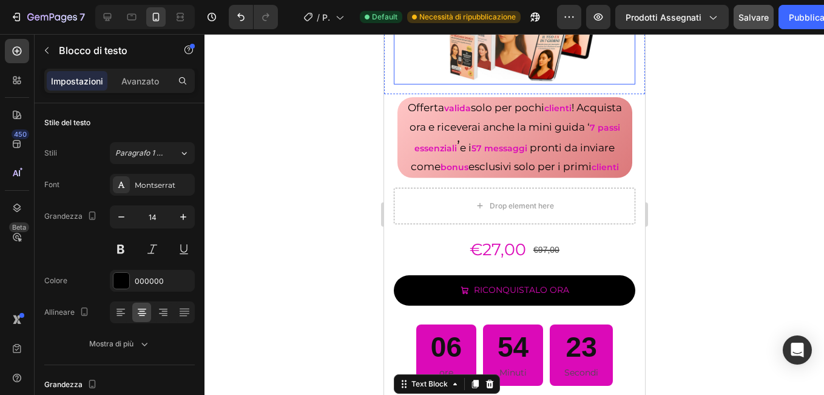
scroll to position [243, 0]
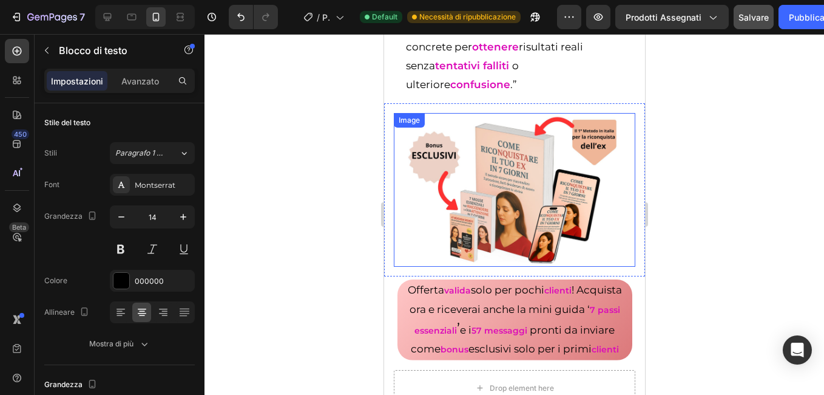
click at [321, 171] on div at bounding box center [515, 214] width 620 height 361
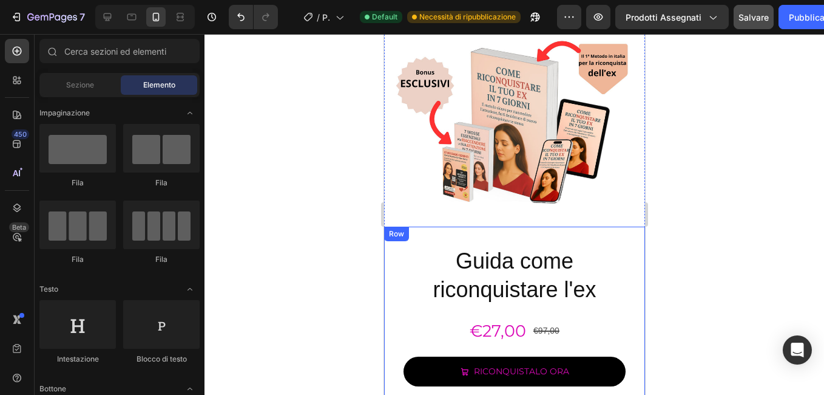
scroll to position [1578, 0]
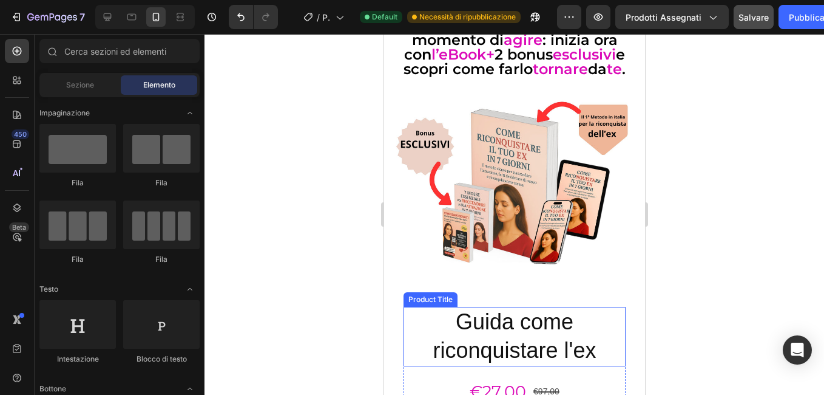
click at [486, 331] on h2 "Guida come riconquistare l'ex" at bounding box center [514, 336] width 222 height 59
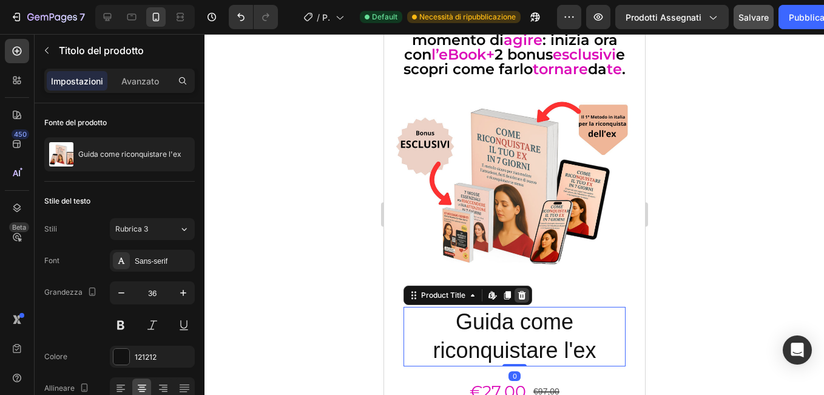
click at [517, 290] on icon at bounding box center [522, 295] width 10 height 10
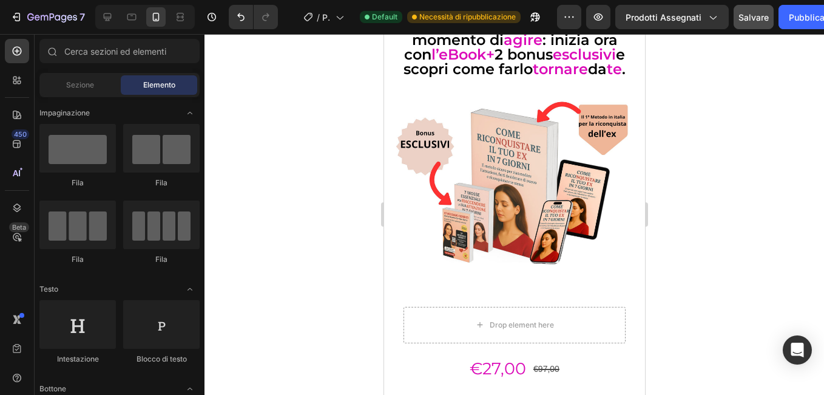
scroll to position [1214, 0]
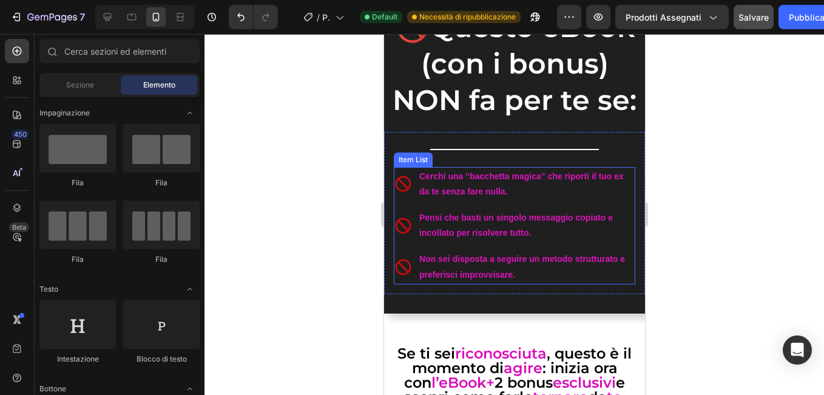
click at [446, 199] on p "Cerchi una “bacchetta magica” che riporti il tuo ex da te senza fare nulla." at bounding box center [526, 184] width 214 height 30
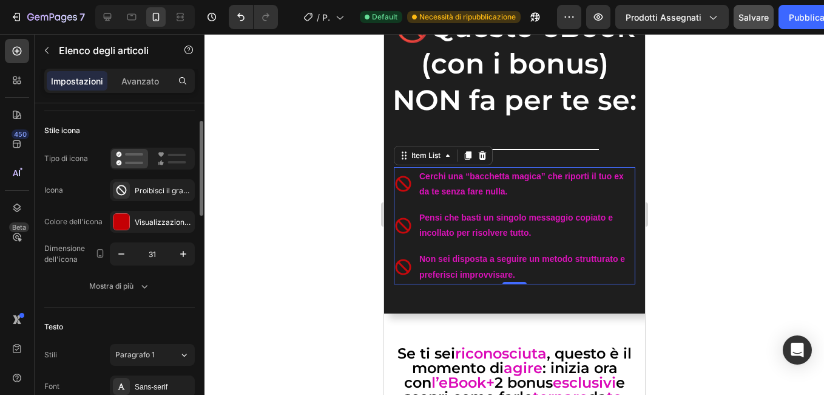
scroll to position [182, 0]
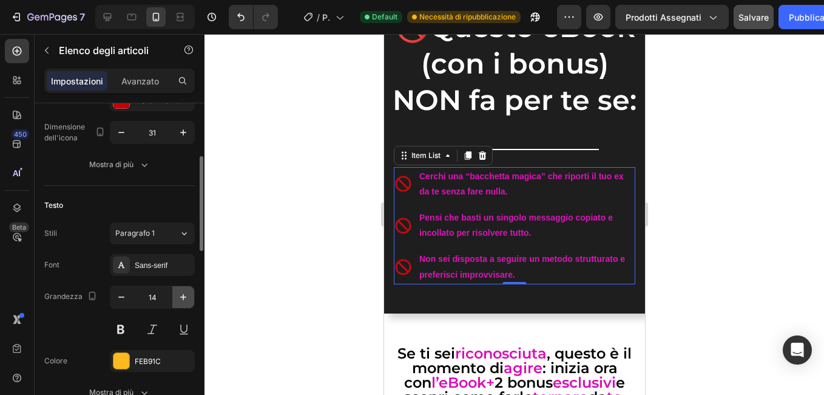
click at [186, 295] on icon "button" at bounding box center [183, 297] width 12 height 12
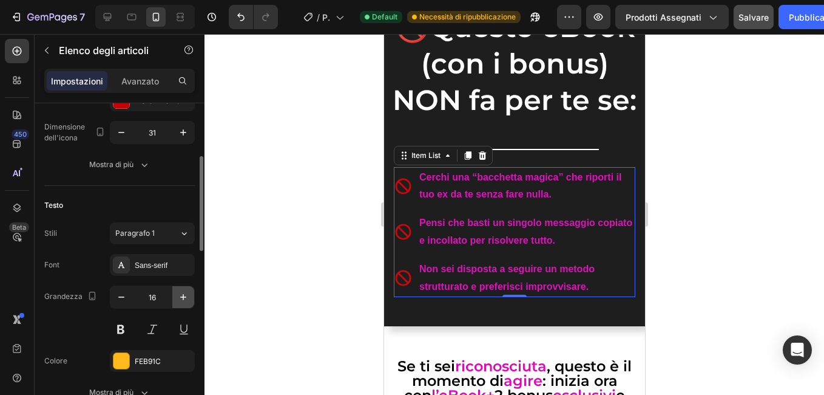
click at [186, 295] on icon "button" at bounding box center [183, 297] width 12 height 12
type input "17"
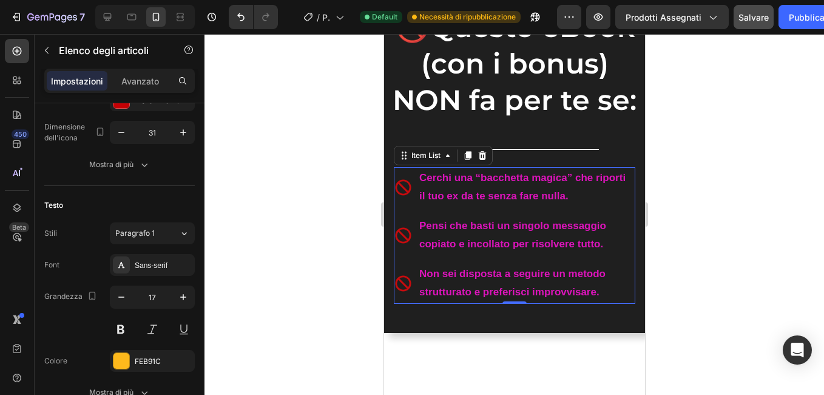
scroll to position [971, 0]
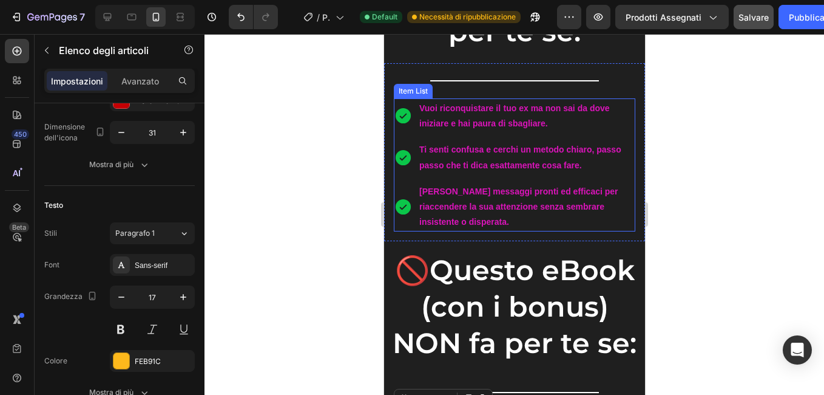
click at [444, 116] on p "Vuoi riconquistare il tuo ex ma non sai da dove iniziare e hai paura di sbaglia…" at bounding box center [526, 115] width 214 height 31
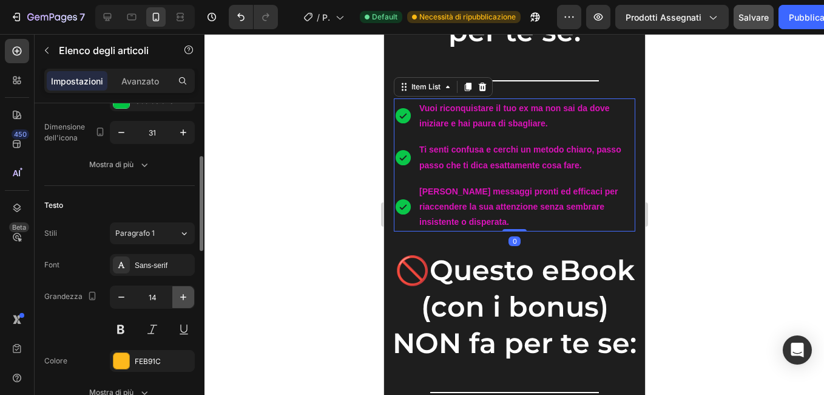
click at [189, 295] on icon "button" at bounding box center [183, 297] width 12 height 12
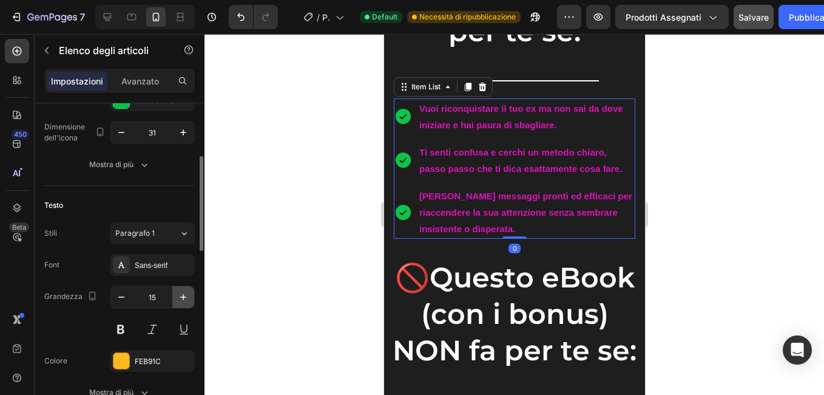
click at [189, 295] on icon "button" at bounding box center [183, 297] width 12 height 12
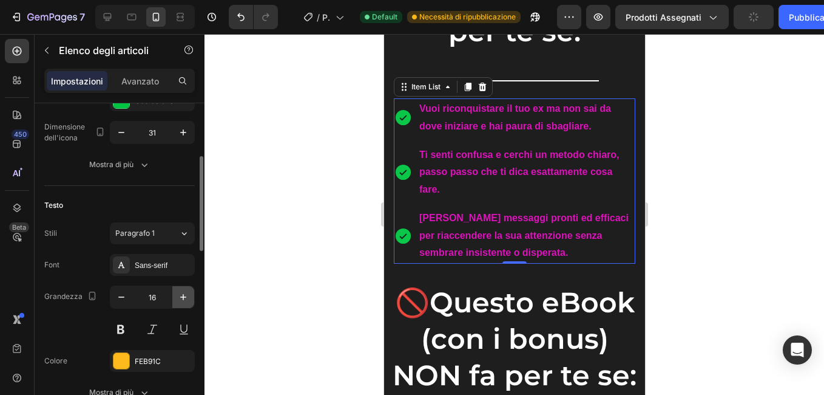
type input "17"
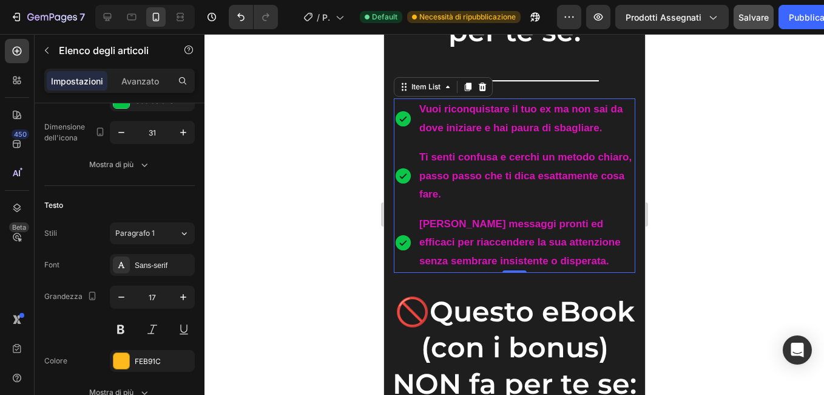
click at [304, 237] on div at bounding box center [515, 214] width 620 height 361
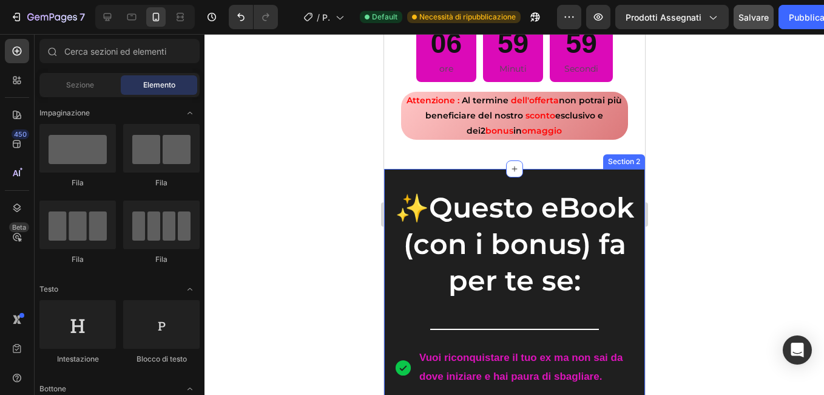
scroll to position [546, 0]
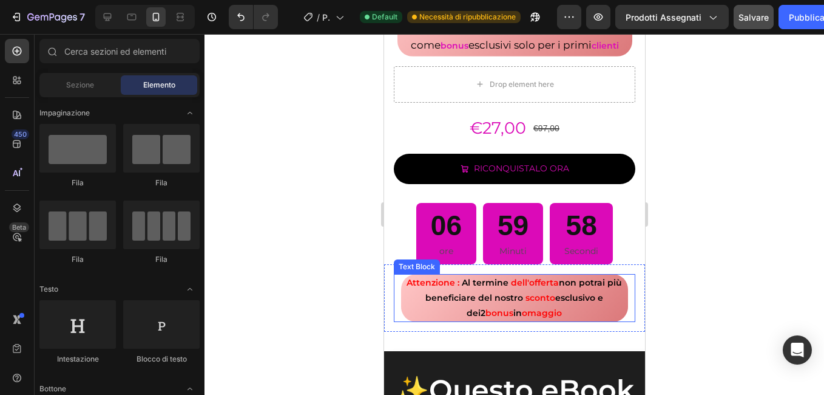
click at [440, 309] on p "Attenzione : Al termine dell'offerta non potrai più beneficiare del nostro scon…" at bounding box center [514, 298] width 225 height 46
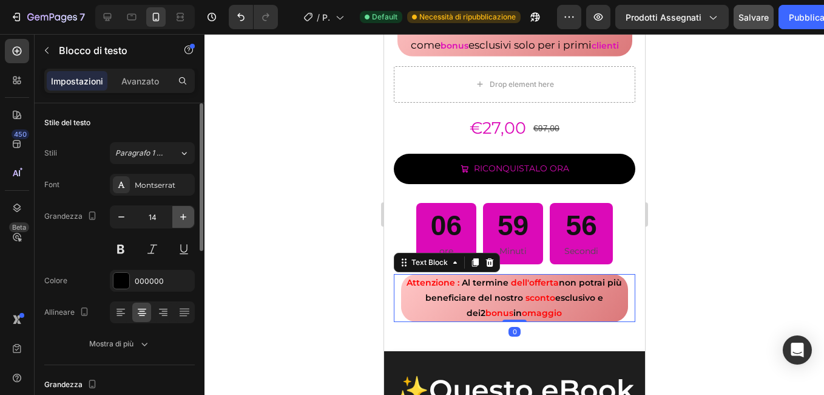
click at [179, 217] on icon "button" at bounding box center [183, 217] width 12 height 12
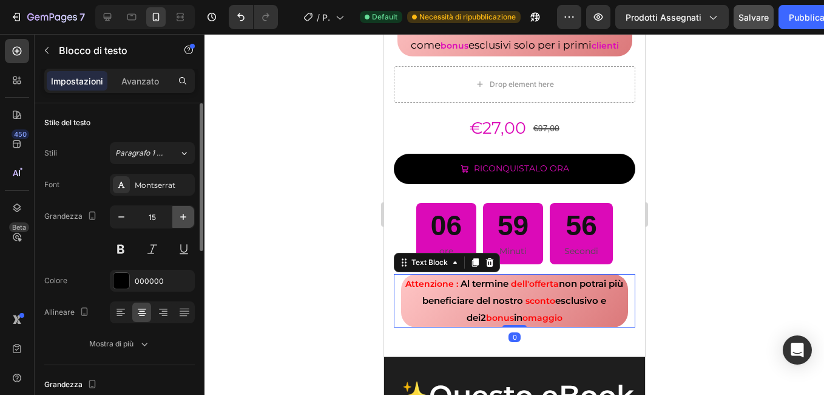
click at [179, 217] on icon "button" at bounding box center [183, 217] width 12 height 12
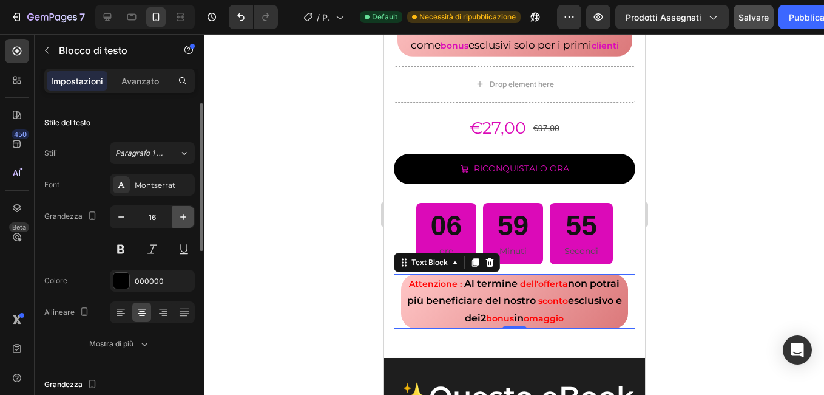
click at [179, 217] on icon "button" at bounding box center [183, 217] width 12 height 12
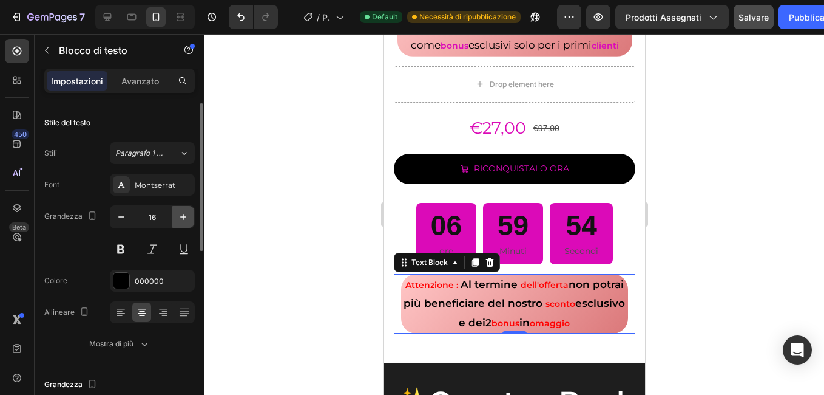
type input "17"
click at [321, 245] on div at bounding box center [515, 214] width 620 height 361
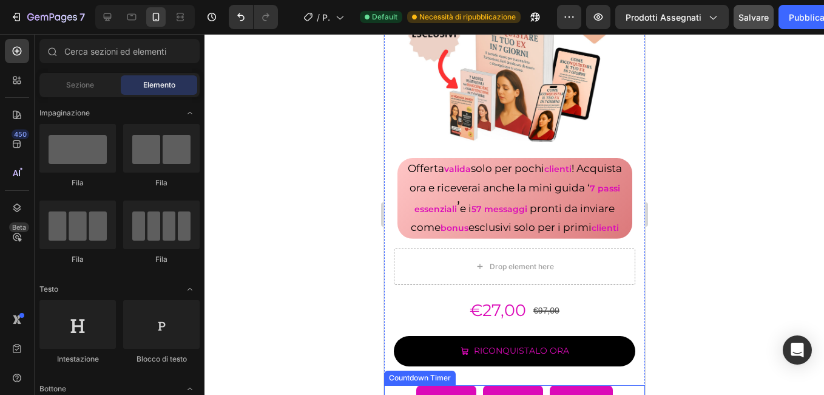
scroll to position [425, 0]
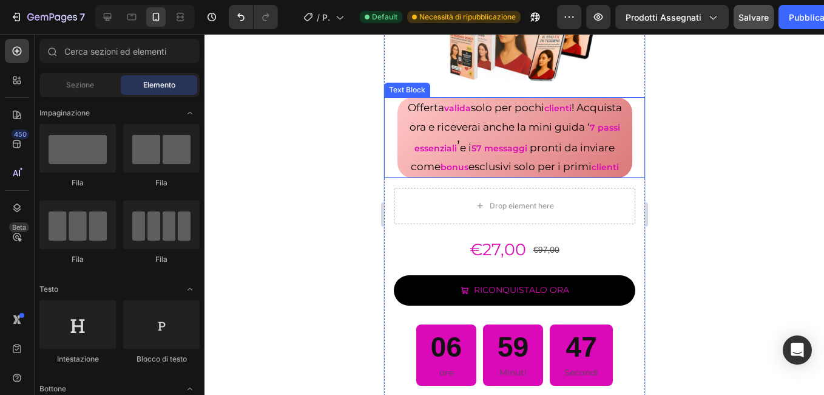
click at [604, 161] on strong "clienti" at bounding box center [604, 166] width 27 height 11
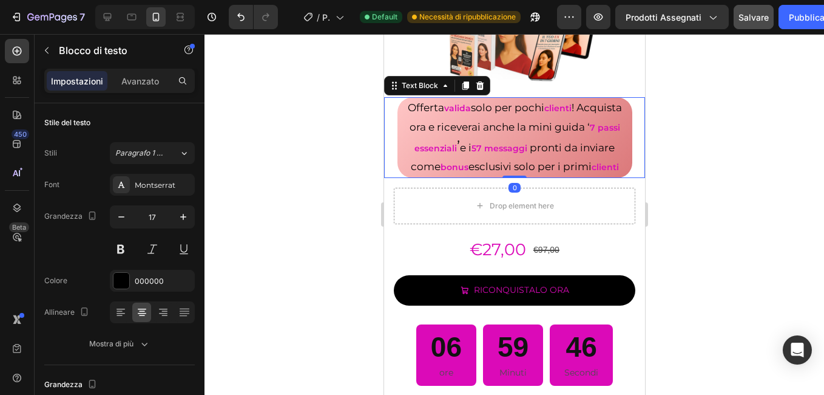
click at [603, 161] on strong "clienti" at bounding box center [604, 166] width 27 height 11
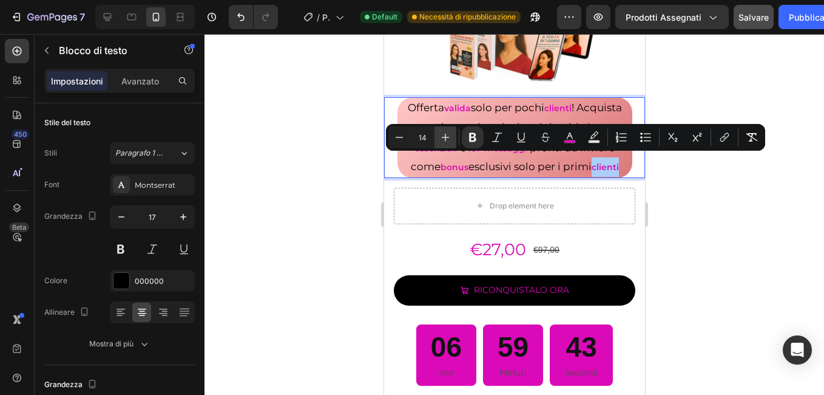
click at [443, 132] on icon "Barra degli strumenti contestuale dell'editor" at bounding box center [446, 137] width 12 height 12
type input "17"
click at [327, 135] on div at bounding box center [515, 214] width 620 height 361
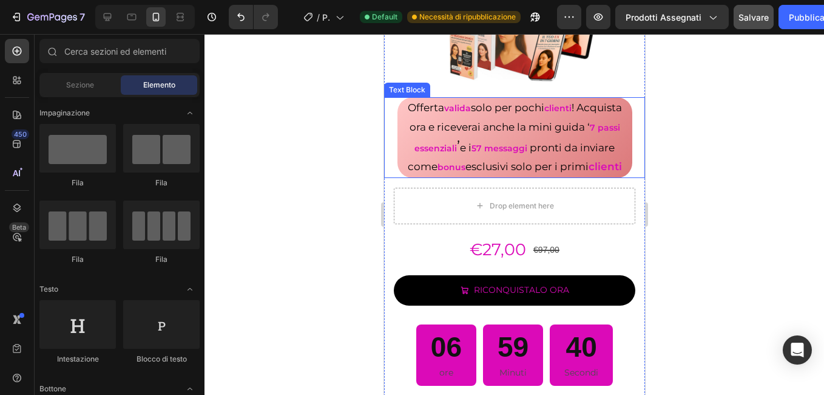
click at [440, 163] on strong "bonus" at bounding box center [451, 166] width 28 height 11
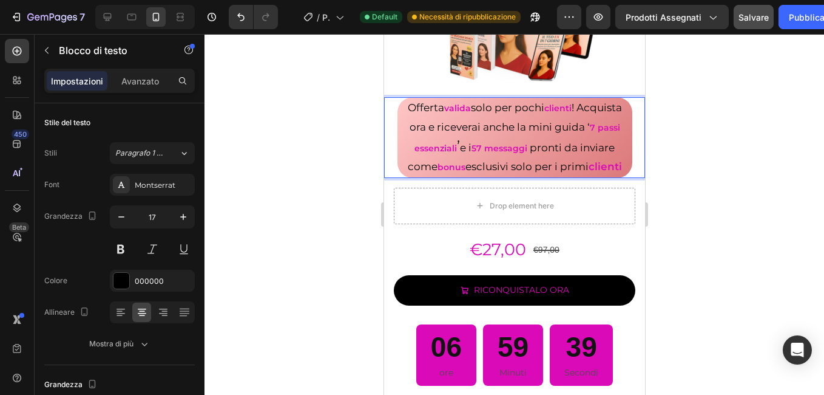
click at [443, 161] on strong "bonus" at bounding box center [451, 166] width 28 height 11
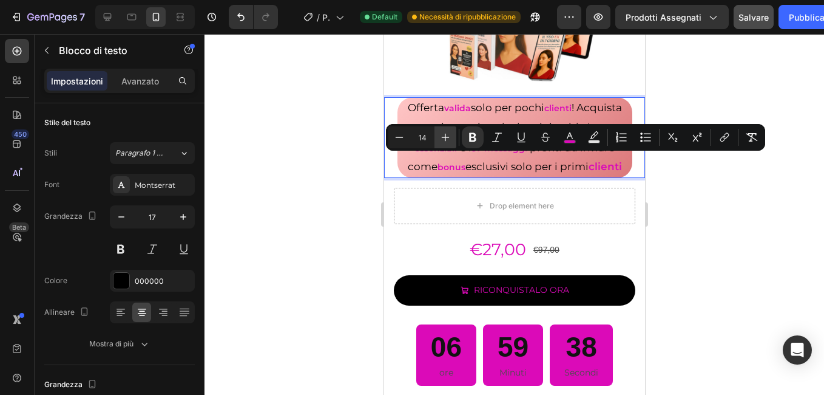
click at [444, 141] on icon "Barra degli strumenti contestuale dell'editor" at bounding box center [446, 137] width 12 height 12
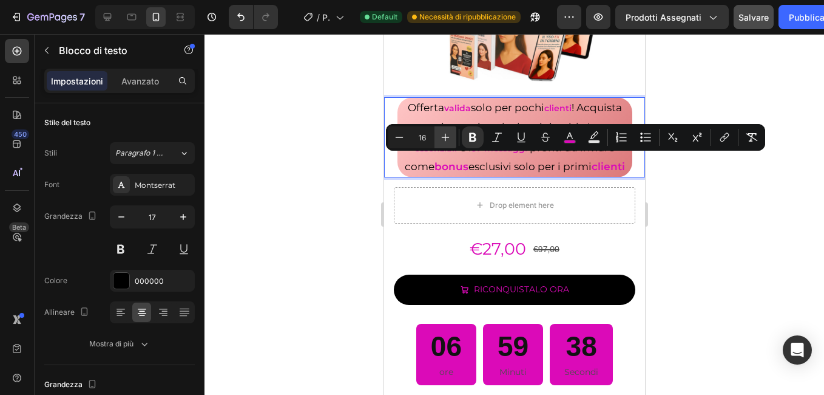
type input "17"
click at [376, 149] on div at bounding box center [515, 214] width 620 height 361
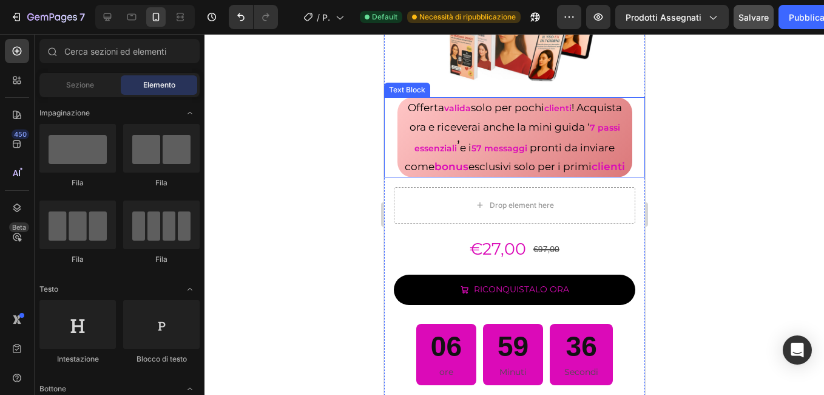
click at [441, 145] on strong "7 passi essenziali" at bounding box center [517, 138] width 206 height 32
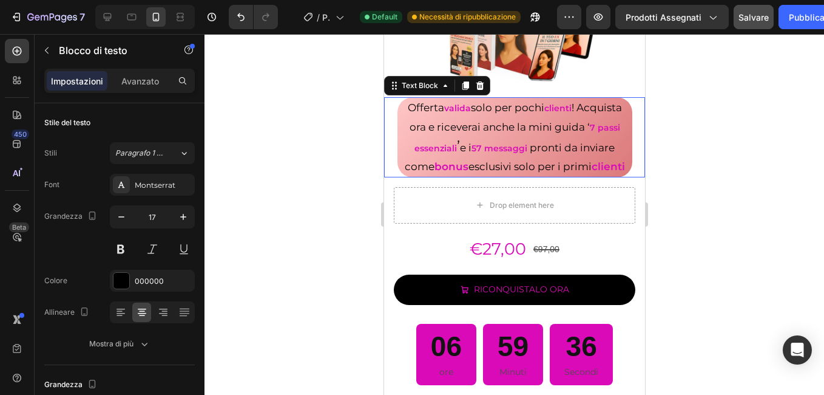
click at [433, 144] on strong "7 passi essenziali" at bounding box center [517, 138] width 206 height 32
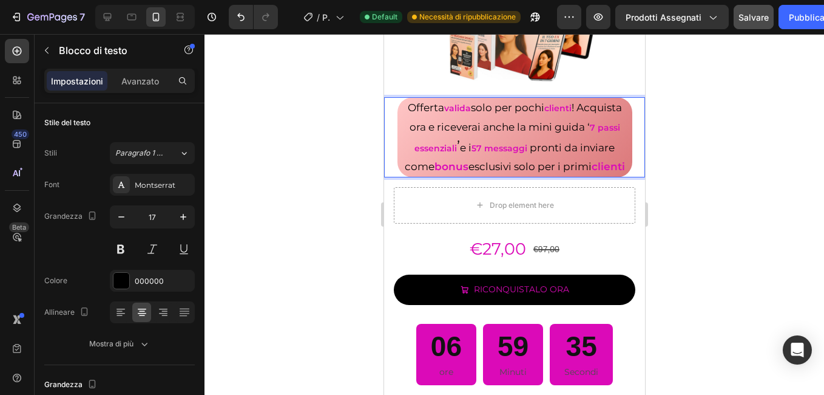
click at [433, 144] on strong "7 passi essenziali" at bounding box center [517, 138] width 206 height 32
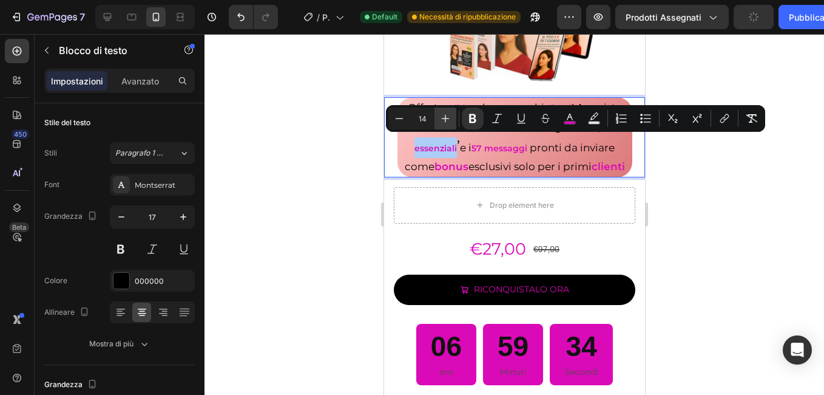
click at [443, 123] on icon "Barra degli strumenti contestuale dell'editor" at bounding box center [446, 118] width 12 height 12
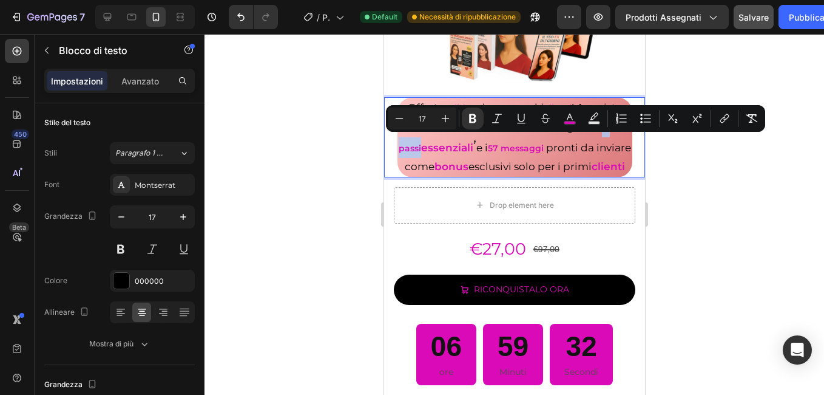
type input "14"
click at [506, 143] on strong "57 messaggi" at bounding box center [515, 148] width 56 height 11
click at [494, 143] on strong "57 messaggi" at bounding box center [515, 148] width 56 height 11
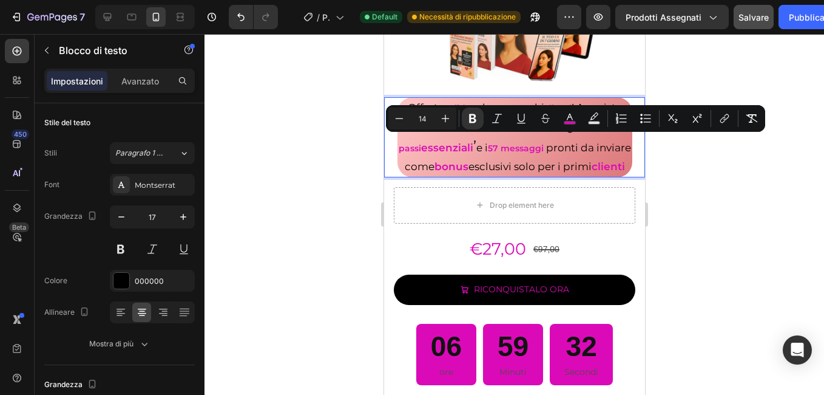
click at [494, 143] on strong "57 messaggi" at bounding box center [515, 148] width 56 height 11
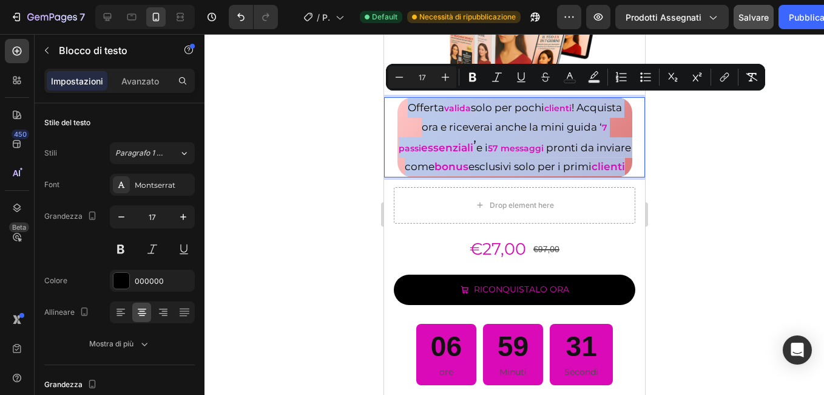
click at [487, 143] on strong "57 messaggi" at bounding box center [515, 148] width 56 height 11
type input "14"
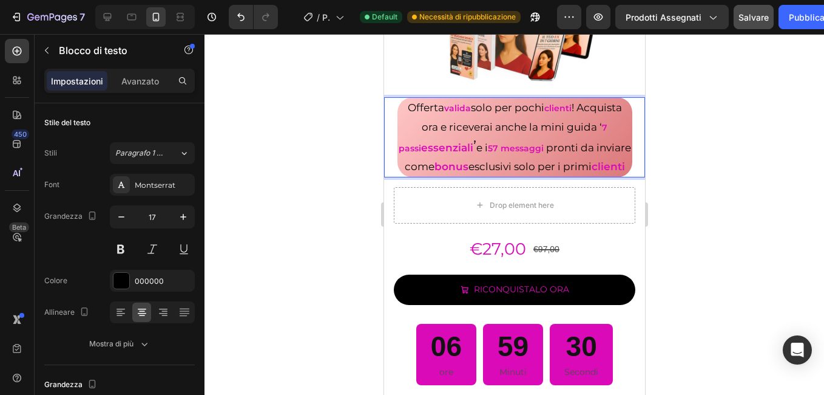
click at [474, 142] on p "Offerta valida solo per pochi clienti ! Acquista ora e riceverai anche la mini …" at bounding box center [514, 136] width 233 height 77
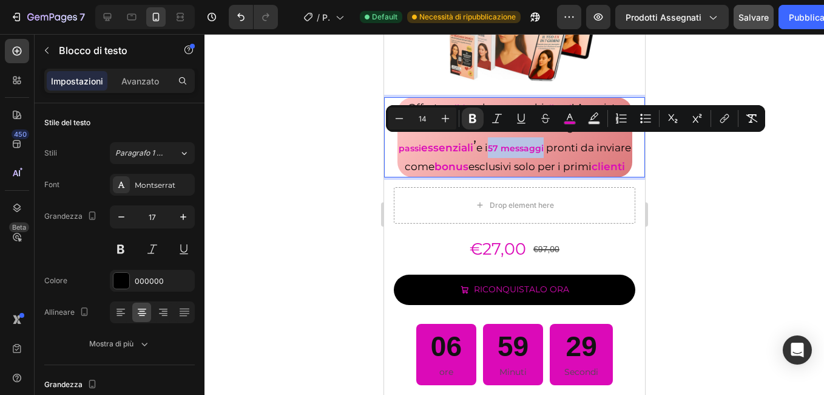
drag, startPoint x: 475, startPoint y: 142, endPoint x: 514, endPoint y: 141, distance: 38.9
click at [514, 143] on strong "57 messaggi" at bounding box center [515, 148] width 56 height 11
click at [449, 120] on icon "Barra degli strumenti contestuale dell'editor" at bounding box center [446, 118] width 12 height 12
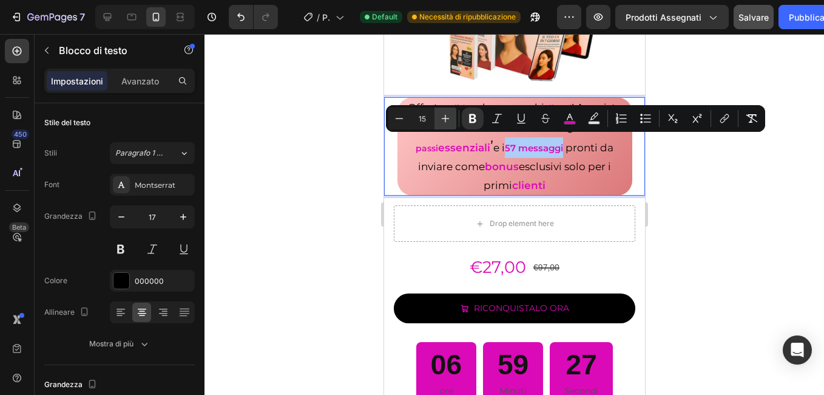
click at [449, 120] on icon "Barra degli strumenti contestuale dell'editor" at bounding box center [446, 118] width 12 height 12
type input "17"
click at [368, 145] on div at bounding box center [515, 214] width 620 height 361
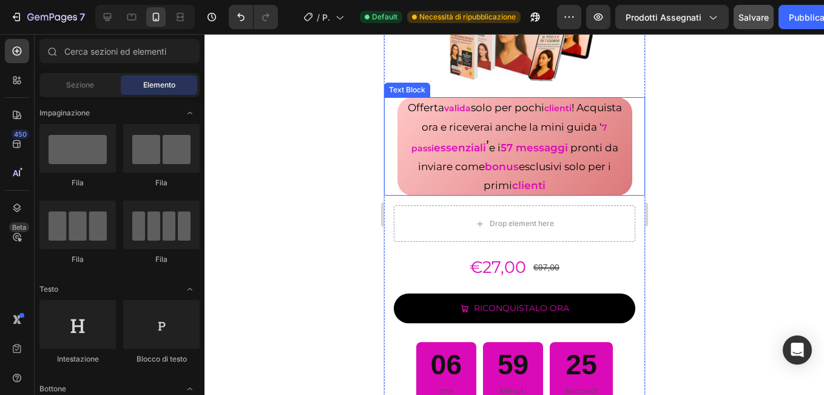
click at [590, 122] on strong "7 passi" at bounding box center [509, 138] width 197 height 32
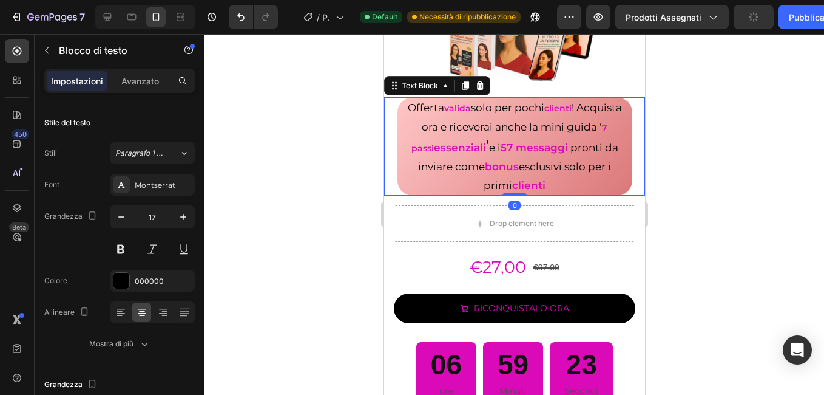
click at [586, 122] on strong "7 passi" at bounding box center [509, 138] width 197 height 32
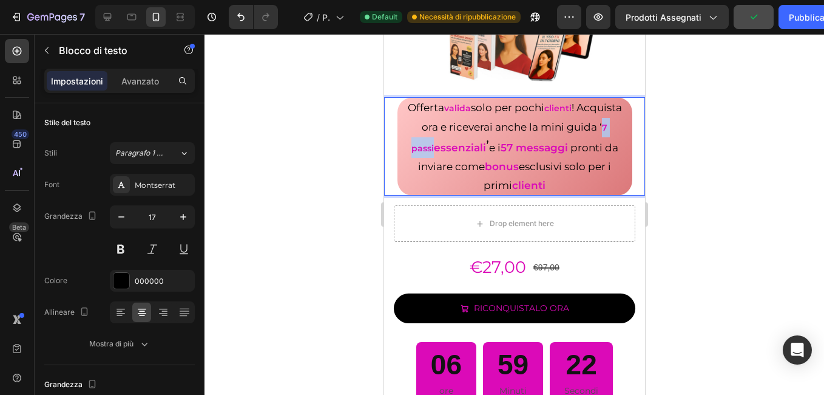
drag, startPoint x: 586, startPoint y: 123, endPoint x: 616, endPoint y: 123, distance: 29.1
click at [616, 123] on p "Offerta valida solo per pochi clienti ! Acquista ora e riceverai anche la mini …" at bounding box center [514, 146] width 233 height 96
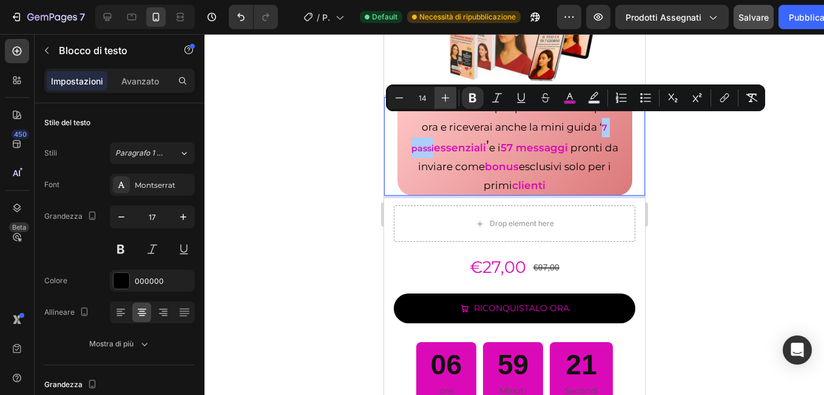
click at [455, 101] on button "Plus" at bounding box center [446, 98] width 22 height 22
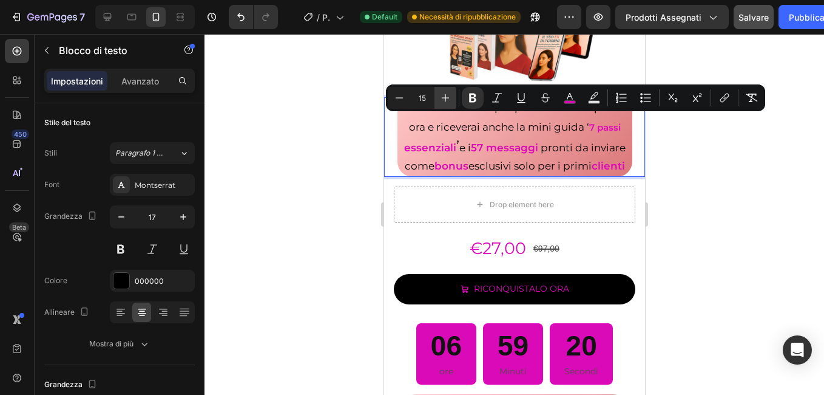
click at [455, 101] on button "Plus" at bounding box center [446, 98] width 22 height 22
type input "17"
click at [338, 140] on div at bounding box center [515, 214] width 620 height 361
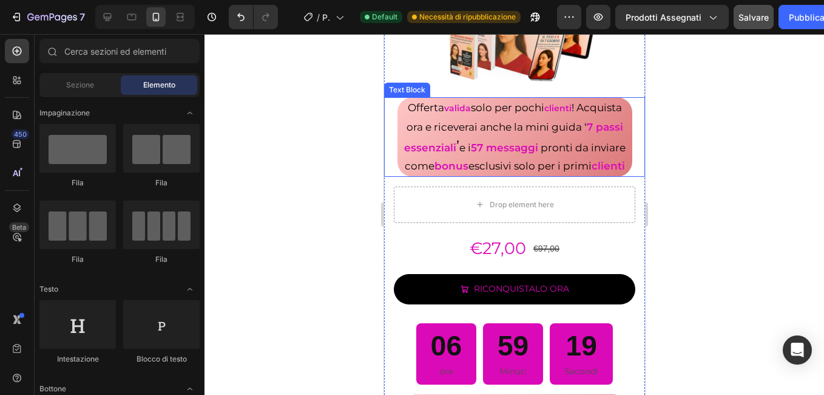
click at [452, 105] on strong "valida" at bounding box center [457, 108] width 27 height 11
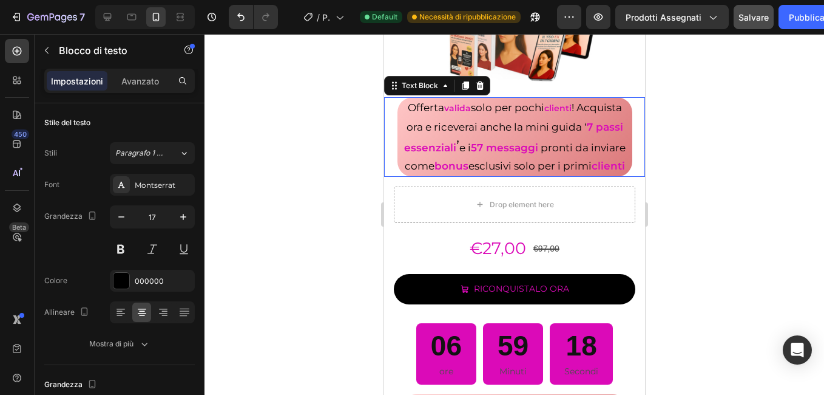
click at [444, 103] on strong "valida" at bounding box center [457, 108] width 27 height 11
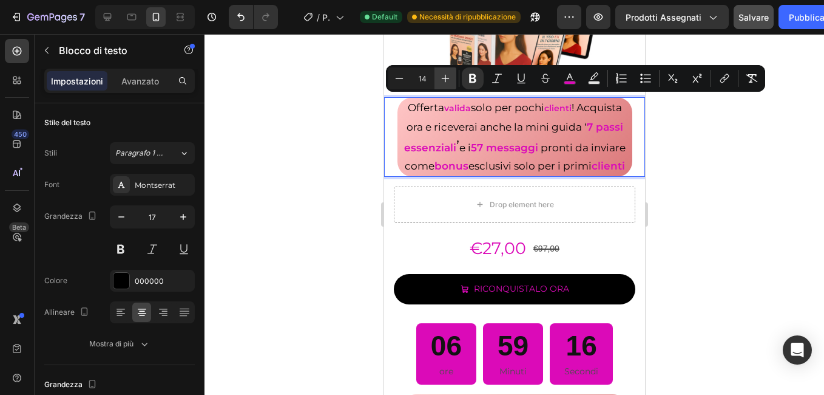
click at [443, 80] on icon "Barra degli strumenti contestuale dell'editor" at bounding box center [446, 78] width 12 height 12
type input "17"
click at [574, 103] on strong "clienti" at bounding box center [559, 108] width 27 height 11
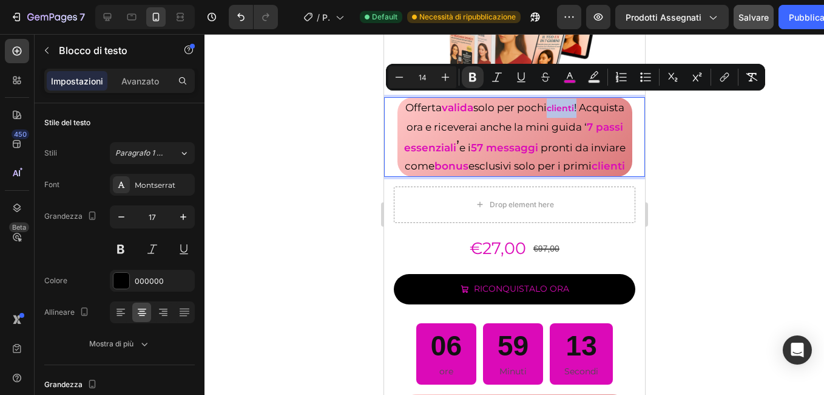
drag, startPoint x: 571, startPoint y: 104, endPoint x: 599, endPoint y: 104, distance: 27.3
click at [599, 104] on p "Offerta valida solo per pochi clienti ! Acquista ora e riceverai anche la mini …" at bounding box center [514, 136] width 233 height 76
click at [450, 77] on icon "Barra degli strumenti contestuale dell'editor" at bounding box center [446, 77] width 12 height 12
drag, startPoint x: 450, startPoint y: 77, endPoint x: 18, endPoint y: 66, distance: 432.4
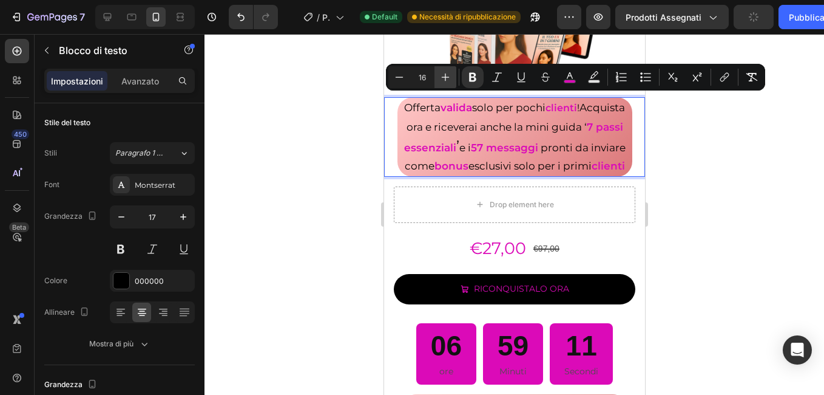
click at [450, 77] on icon "Barra degli strumenti contestuale dell'editor" at bounding box center [446, 77] width 12 height 12
type input "17"
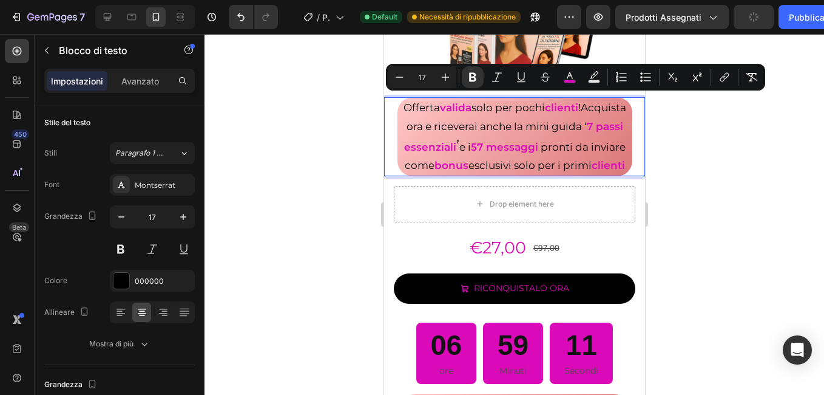
click at [363, 115] on div at bounding box center [515, 214] width 620 height 361
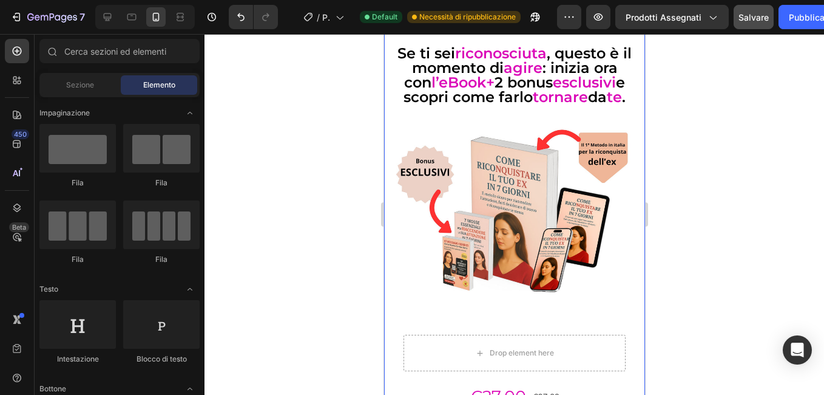
scroll to position [1518, 0]
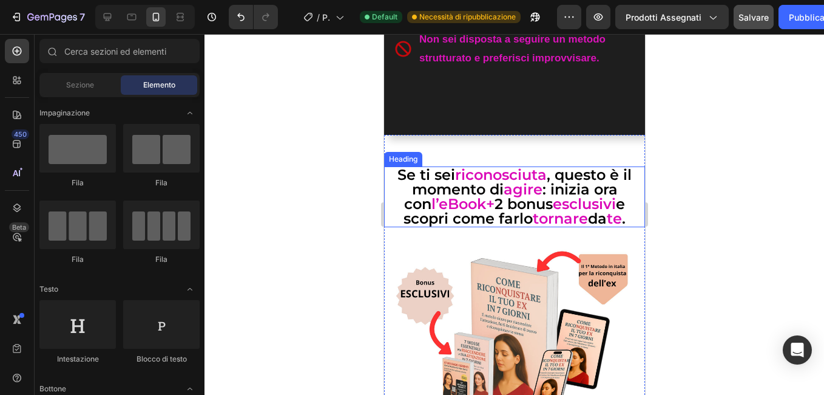
click at [431, 205] on strong "l’eBook" at bounding box center [458, 204] width 55 height 18
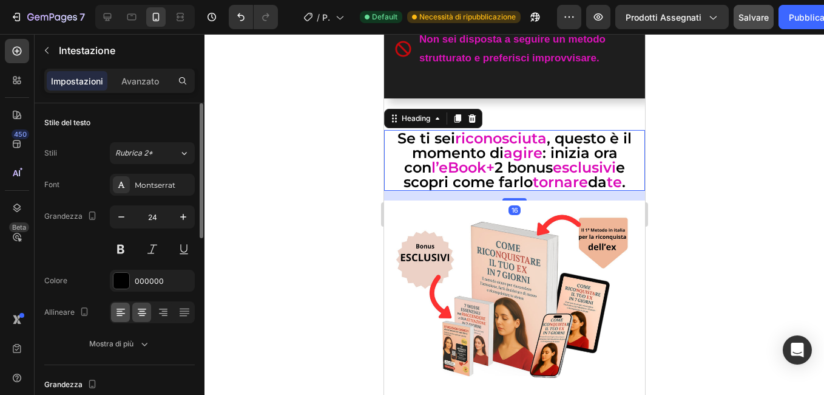
click at [124, 316] on icon at bounding box center [121, 312] width 12 height 12
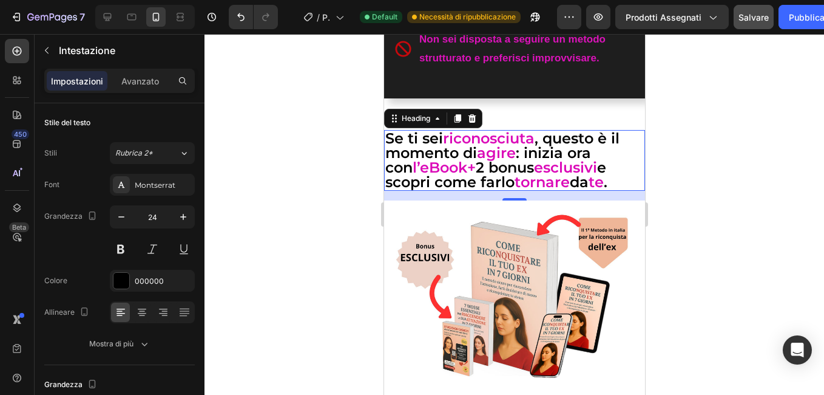
click at [290, 275] on div at bounding box center [515, 214] width 620 height 361
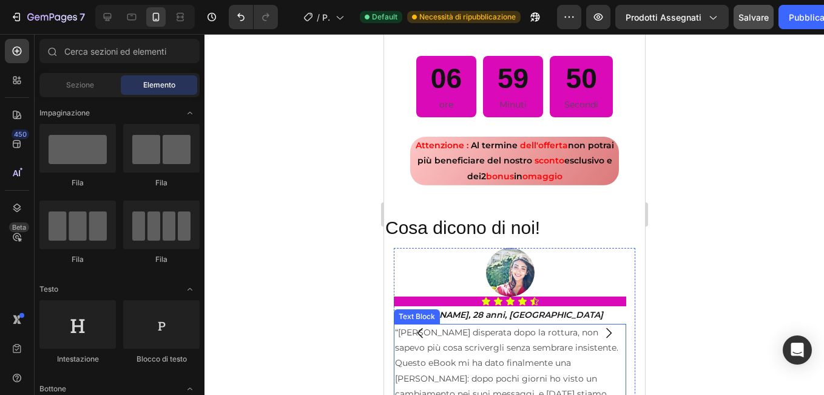
scroll to position [2125, 0]
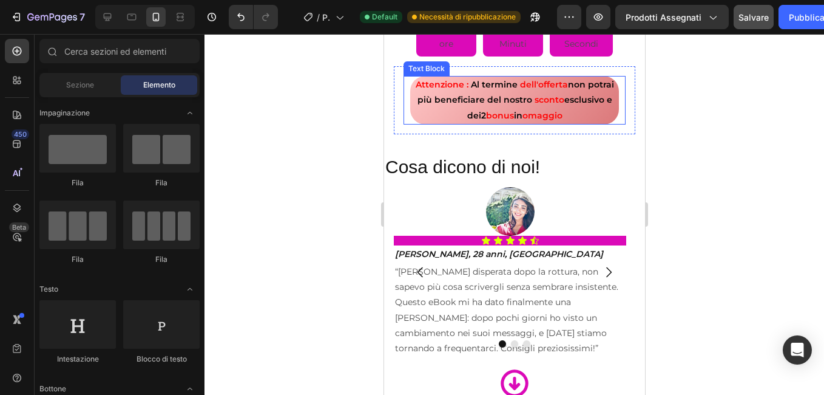
click at [437, 104] on p "Attenzione : Al termine dell'offerta non potrai più beneficiare del nostro scon…" at bounding box center [514, 100] width 206 height 46
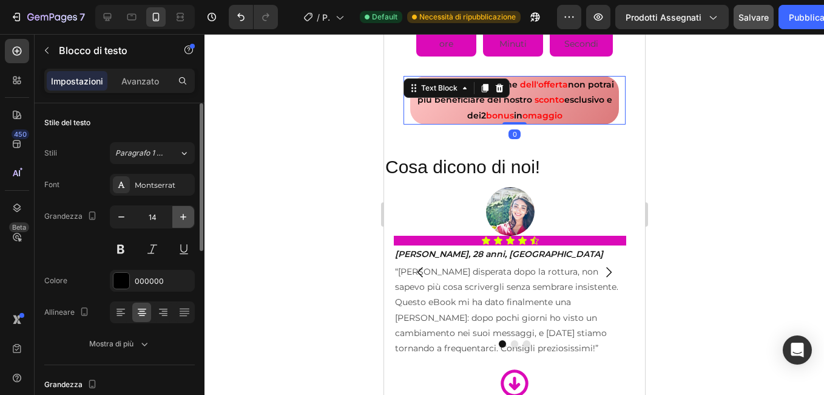
click at [185, 211] on icon "button" at bounding box center [183, 217] width 12 height 12
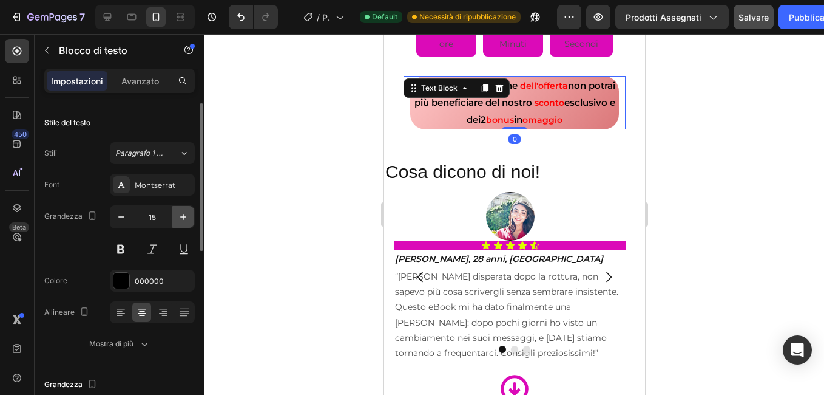
click at [185, 211] on icon "button" at bounding box center [183, 217] width 12 height 12
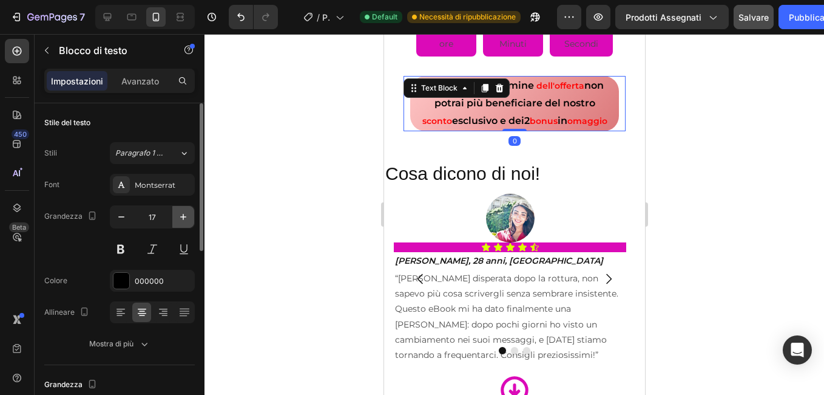
click at [185, 211] on icon "button" at bounding box center [183, 217] width 12 height 12
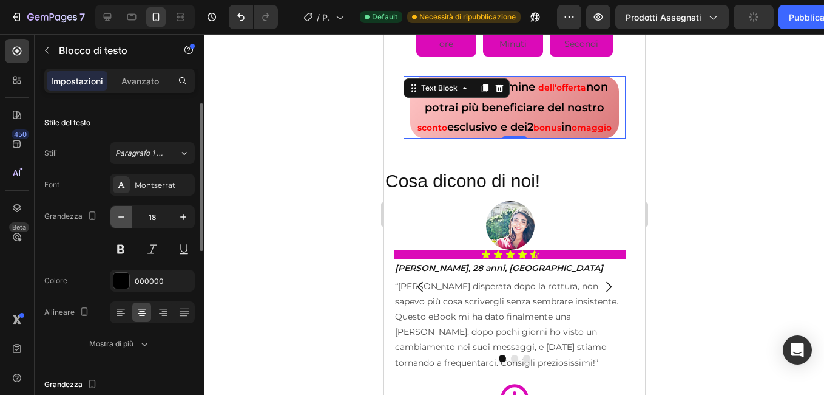
click at [128, 216] on button "button" at bounding box center [121, 217] width 22 height 22
type input "17"
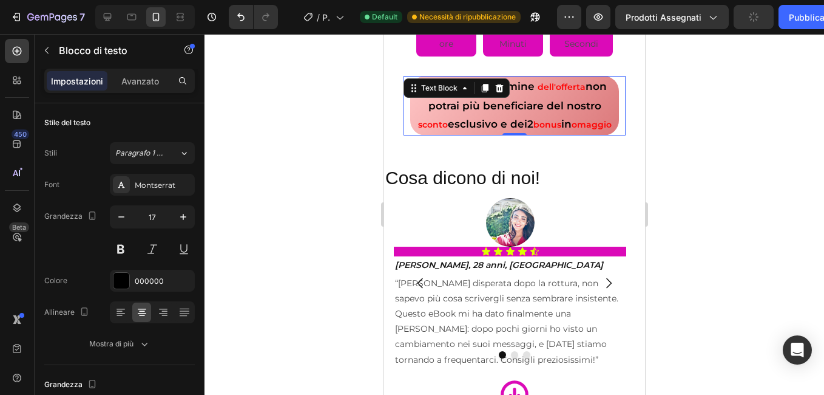
click at [304, 192] on div at bounding box center [515, 214] width 620 height 361
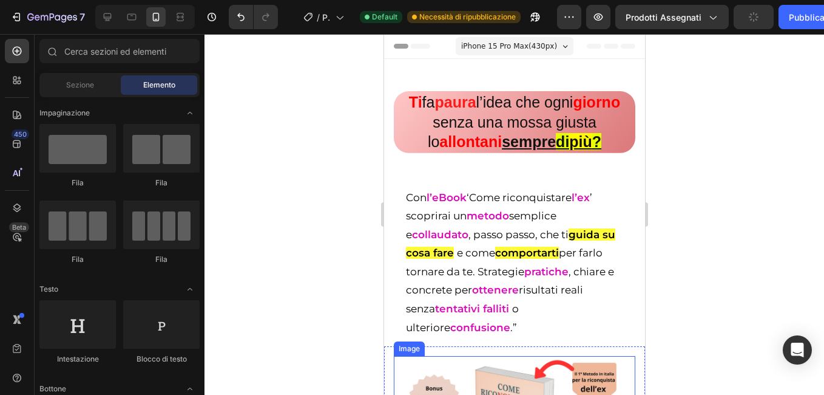
scroll to position [182, 0]
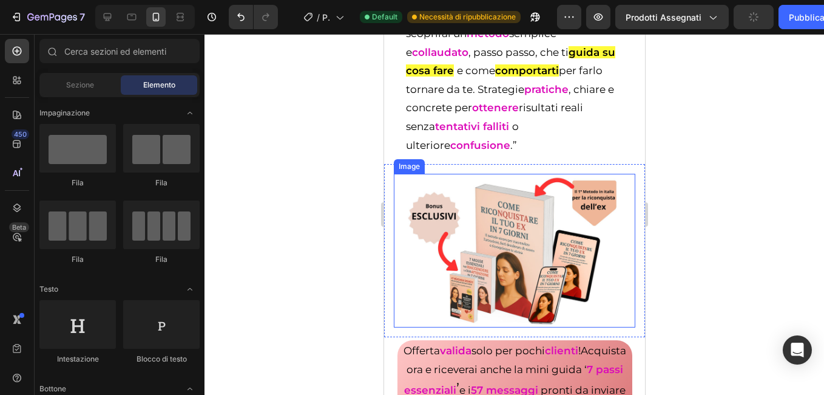
click at [402, 229] on div at bounding box center [514, 251] width 242 height 154
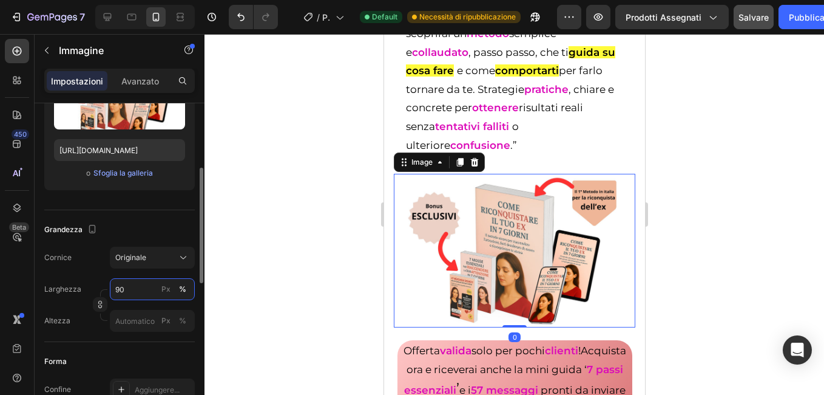
click at [143, 284] on input "90" at bounding box center [152, 289] width 85 height 22
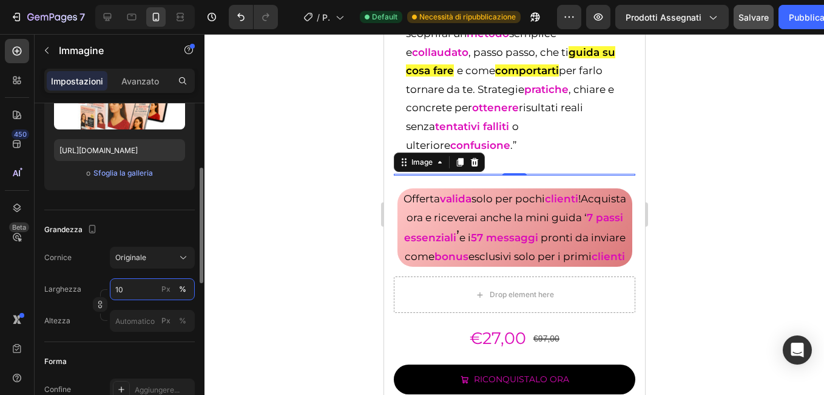
type input "100"
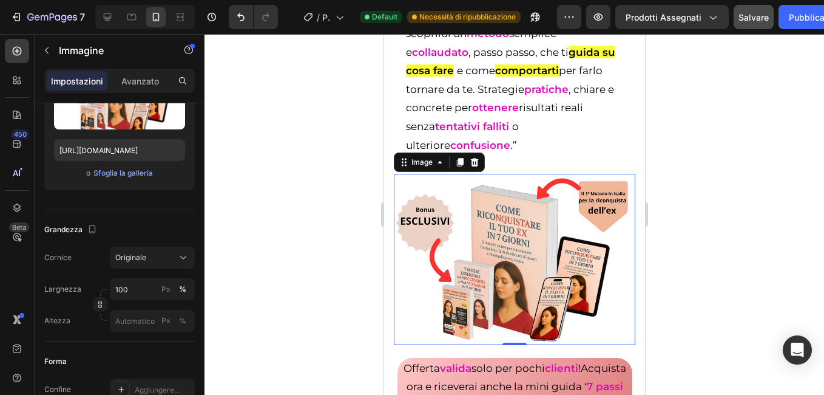
click at [290, 206] on div at bounding box center [515, 214] width 620 height 361
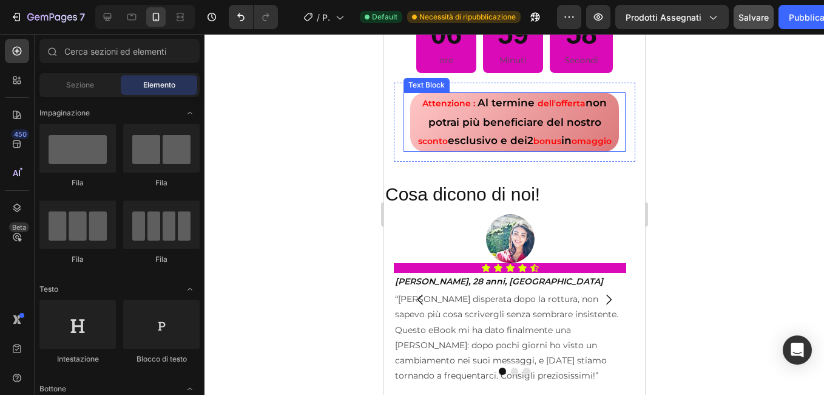
scroll to position [2246, 0]
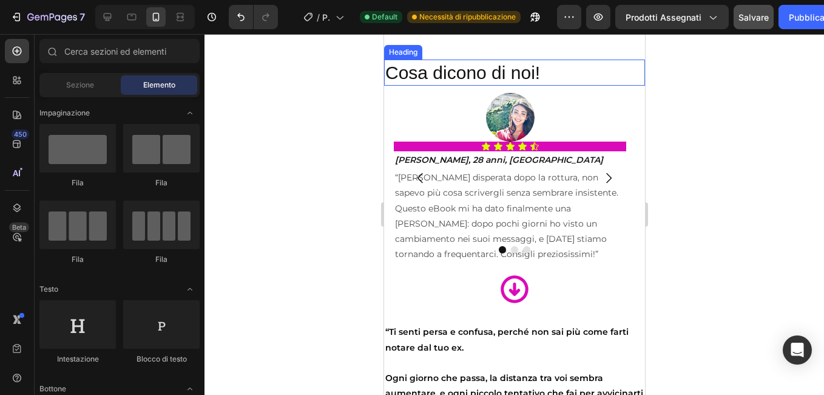
click at [447, 84] on h2 "Cosa dicono di noi!" at bounding box center [514, 72] width 261 height 26
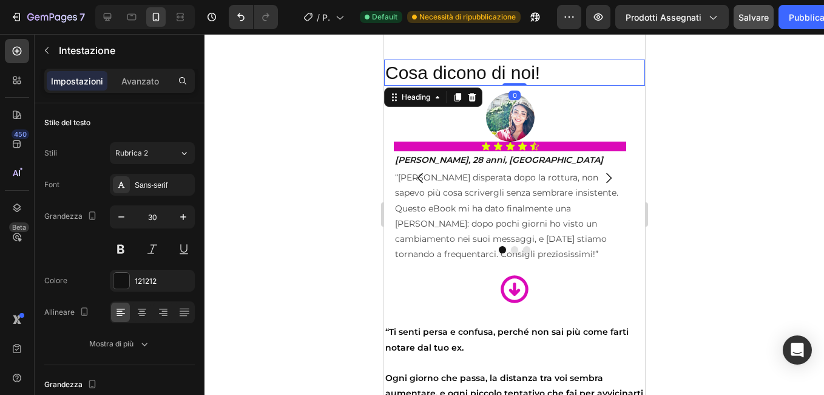
click at [427, 86] on h2 "Cosa dicono di noi!" at bounding box center [514, 72] width 261 height 26
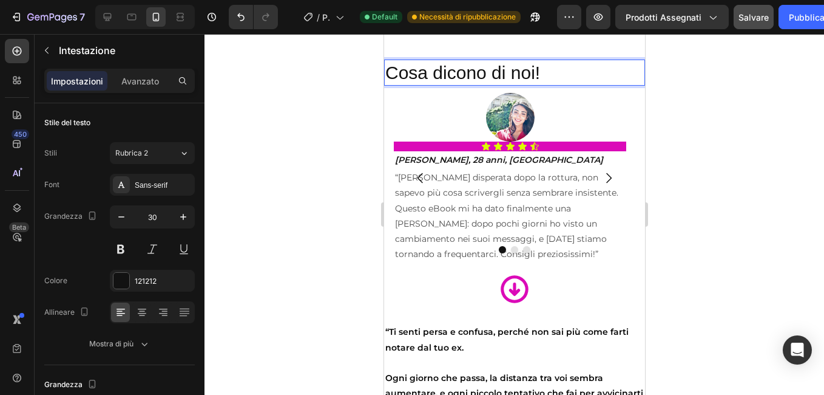
click at [268, 114] on div at bounding box center [515, 214] width 620 height 361
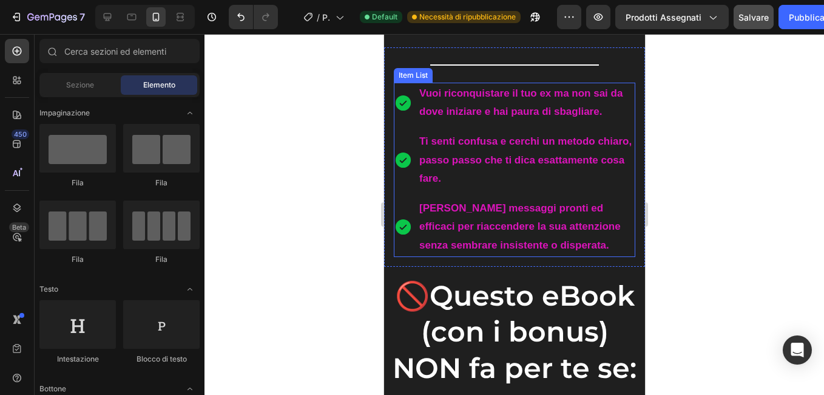
scroll to position [0, 0]
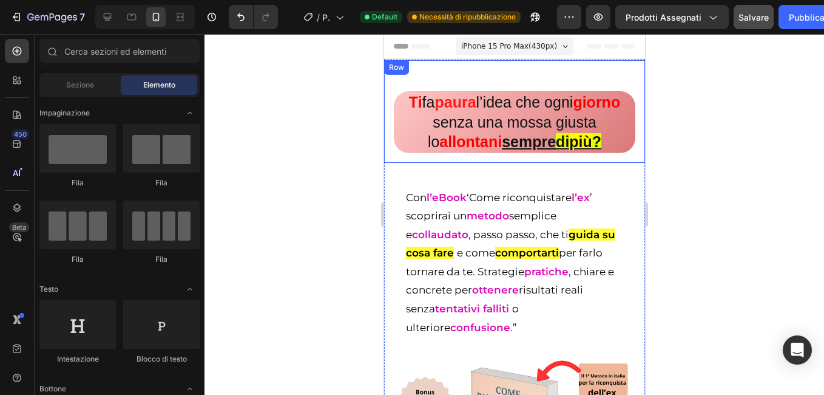
click at [441, 84] on div "Ti fa paura l’idea che ogni giorno senza una mossa giusta lo allontani sempre d…" at bounding box center [514, 111] width 242 height 83
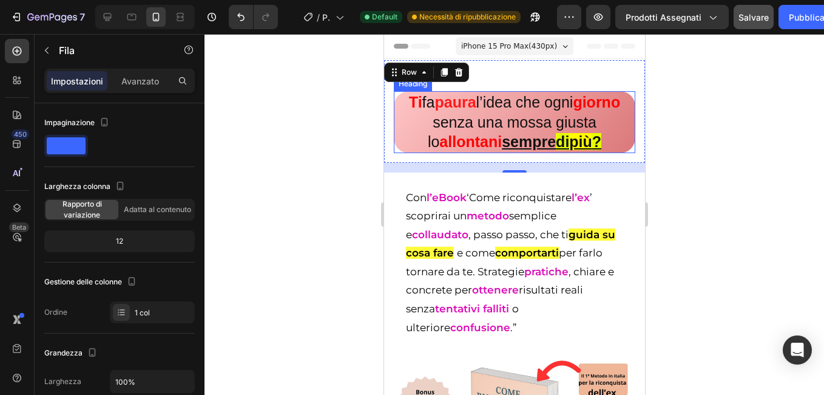
click at [398, 148] on h2 "Ti fa paura l’idea che ogni giorno senza una mossa giusta lo allontani sempre d…" at bounding box center [514, 122] width 242 height 62
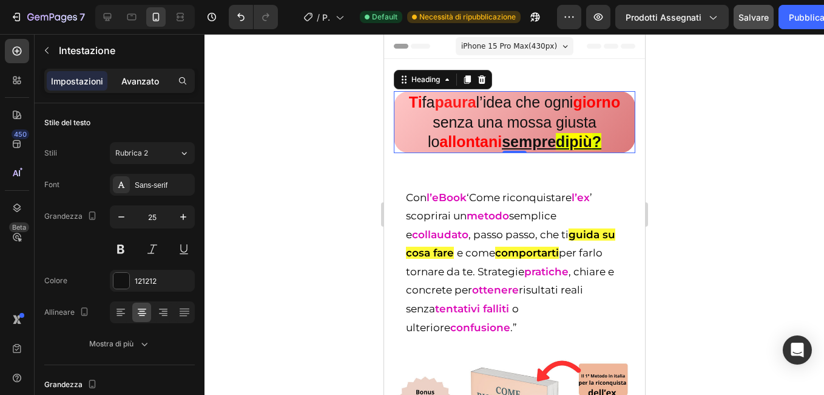
click at [148, 83] on p "Avanzato" at bounding box center [140, 81] width 38 height 13
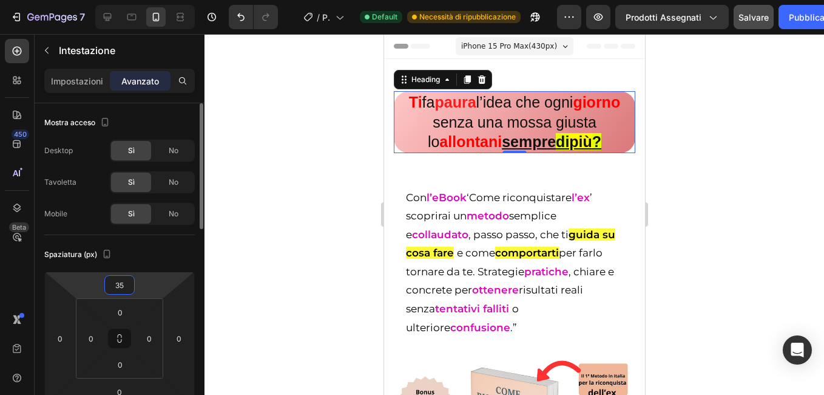
click at [122, 280] on input "35" at bounding box center [119, 285] width 24 height 18
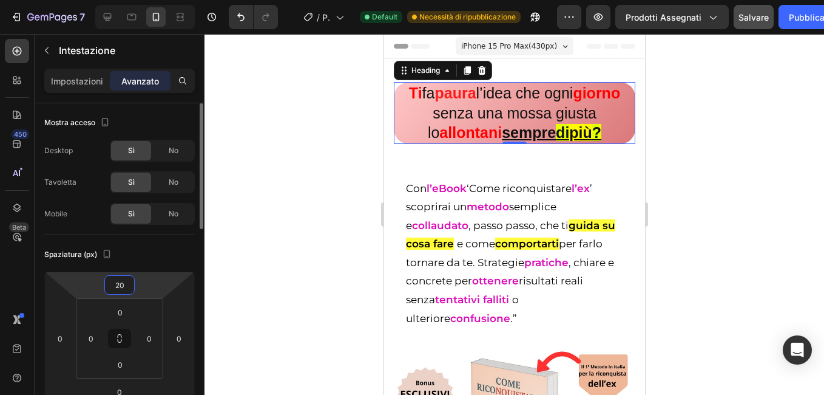
type input "2"
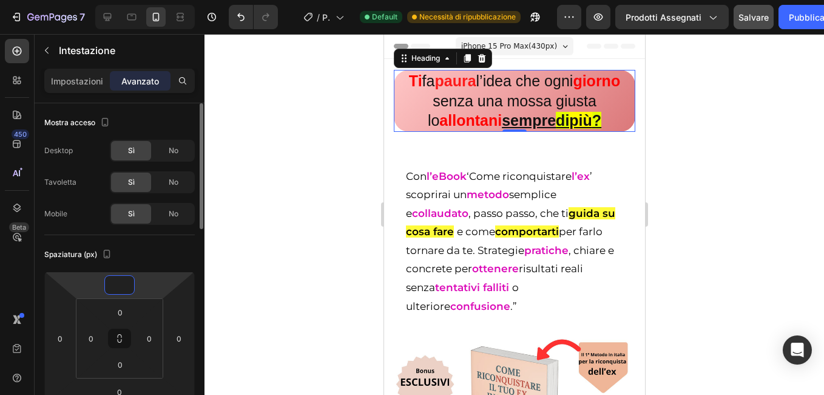
type input "0"
click at [302, 182] on div at bounding box center [515, 214] width 620 height 361
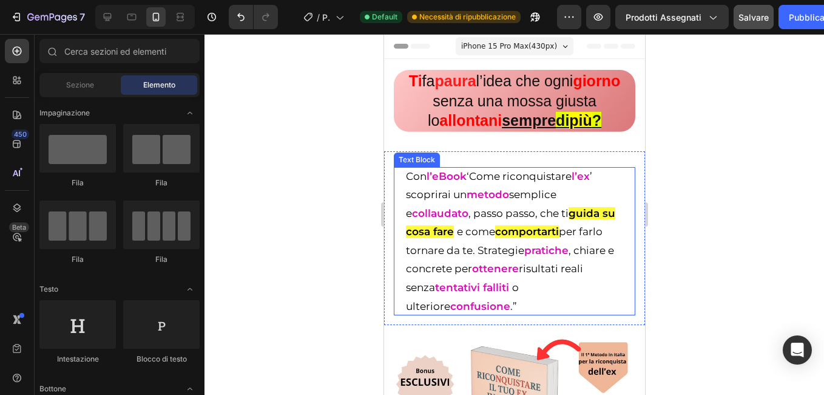
click at [402, 203] on div "Con l’eBook ‘Come riconquistare l’ex ’ scoprirai un metodo semplice e collaudat…" at bounding box center [514, 241] width 242 height 149
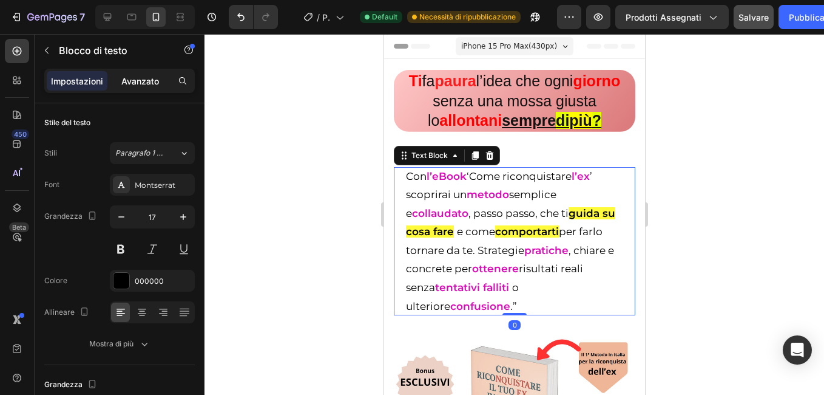
click at [158, 84] on p "Avanzato" at bounding box center [140, 81] width 38 height 13
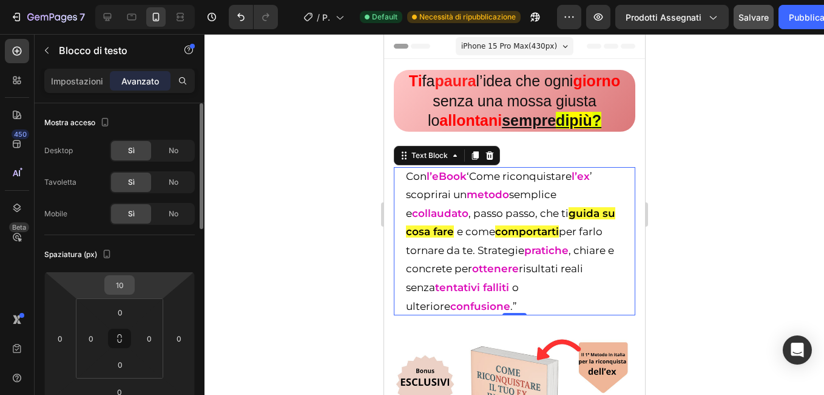
click at [117, 292] on input "10" at bounding box center [119, 285] width 24 height 18
type input "0"
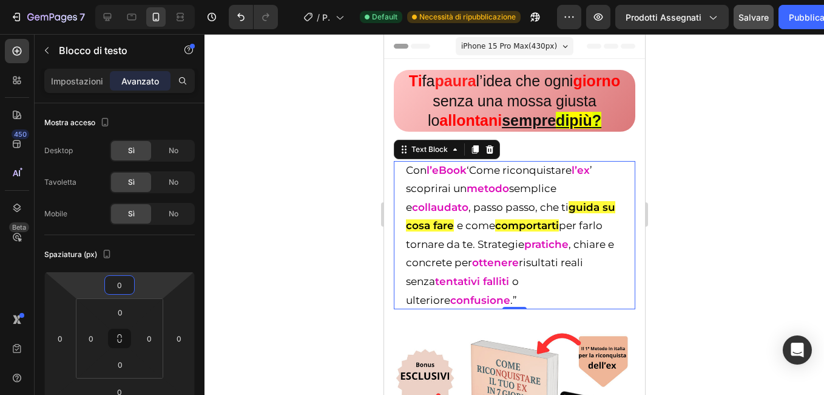
click at [290, 215] on div at bounding box center [515, 214] width 620 height 361
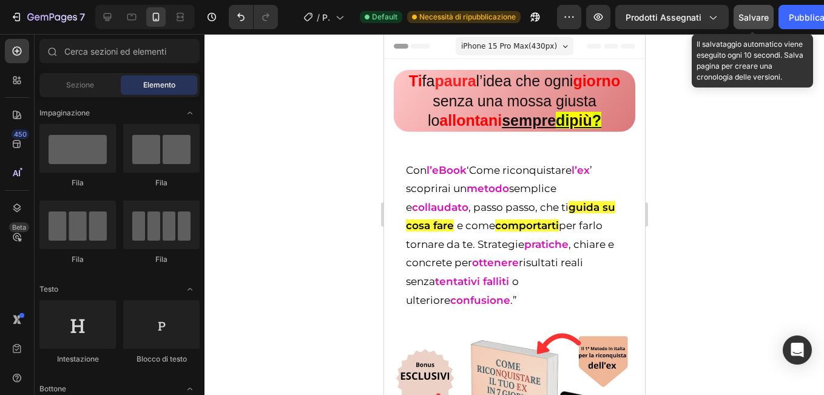
drag, startPoint x: 745, startPoint y: 16, endPoint x: 147, endPoint y: 18, distance: 598.6
click at [745, 16] on span "Salvare" at bounding box center [754, 17] width 30 height 10
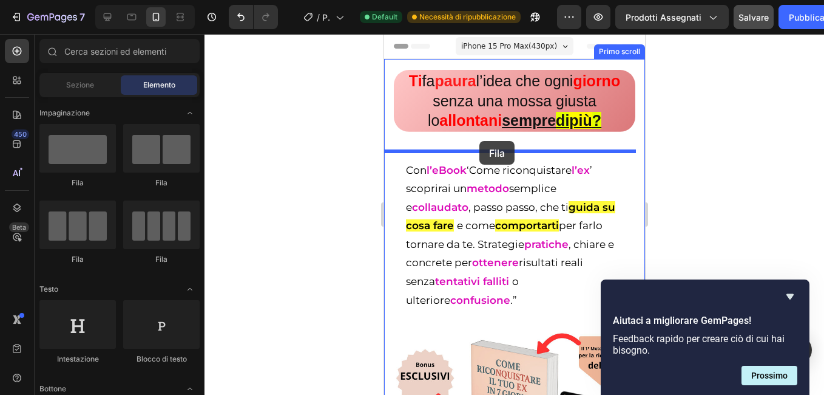
drag, startPoint x: 483, startPoint y: 194, endPoint x: 1137, endPoint y: 330, distance: 667.8
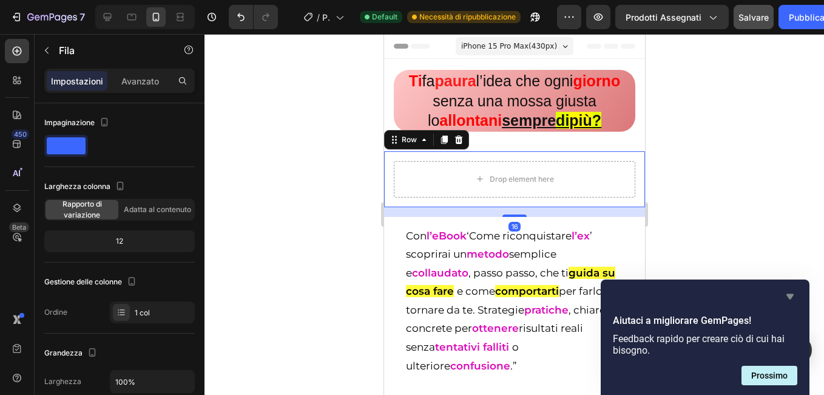
click at [789, 293] on icon "Nascondi sondaggio" at bounding box center [790, 296] width 15 height 15
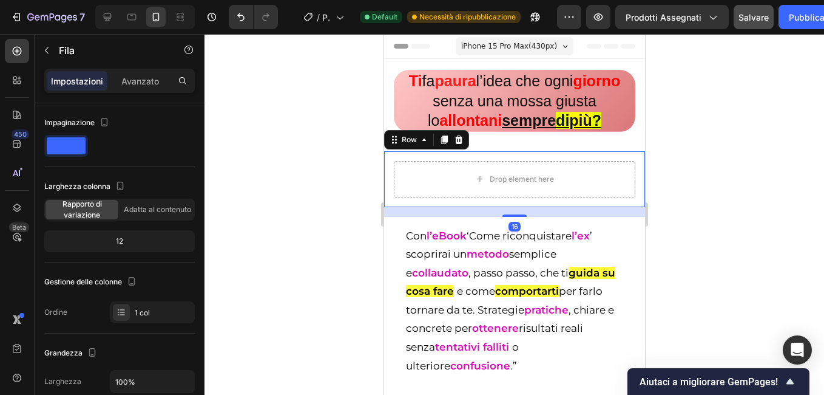
click at [253, 158] on div at bounding box center [515, 214] width 620 height 361
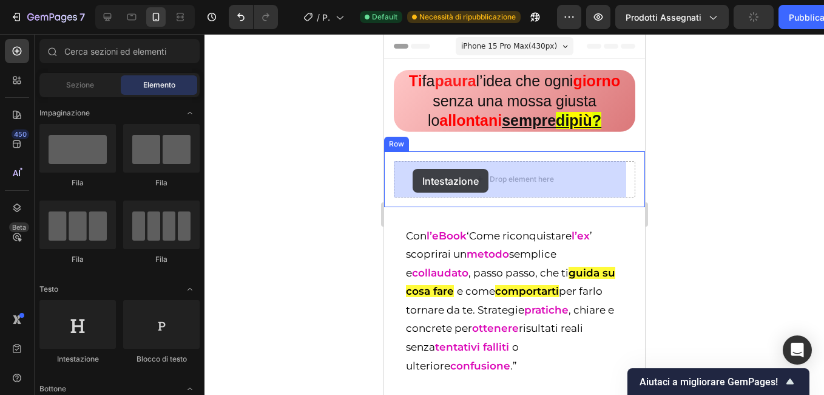
drag, startPoint x: 472, startPoint y: 365, endPoint x: 696, endPoint y: 268, distance: 243.6
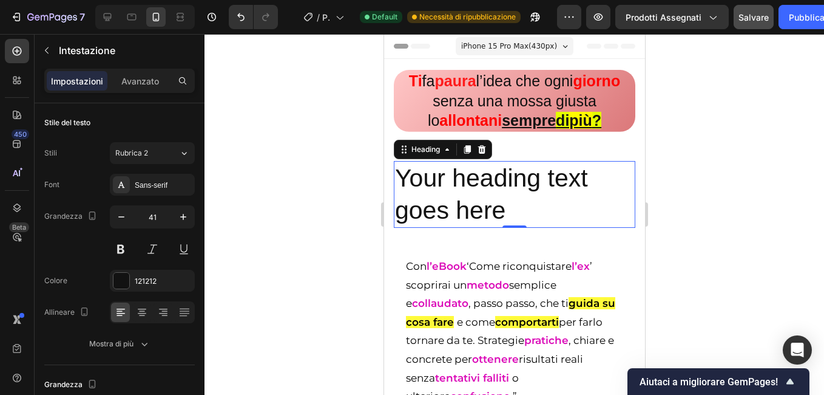
click at [596, 177] on h2 "Your heading text goes here" at bounding box center [514, 194] width 242 height 67
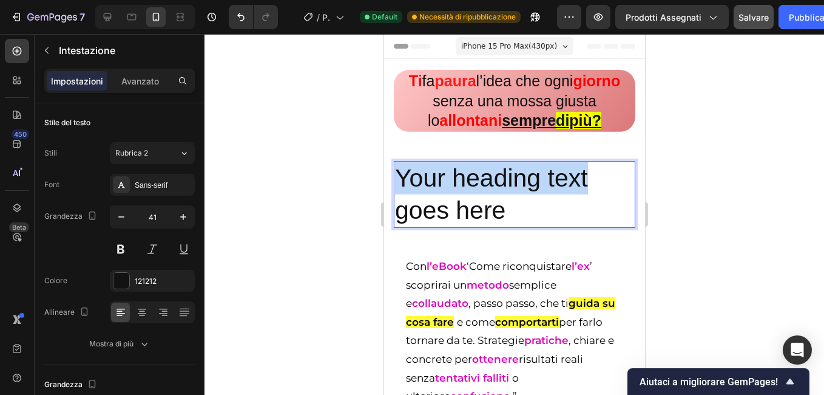
drag, startPoint x: 594, startPoint y: 177, endPoint x: 395, endPoint y: 175, distance: 199.7
click at [395, 175] on p "Your heading text goes here" at bounding box center [514, 194] width 239 height 65
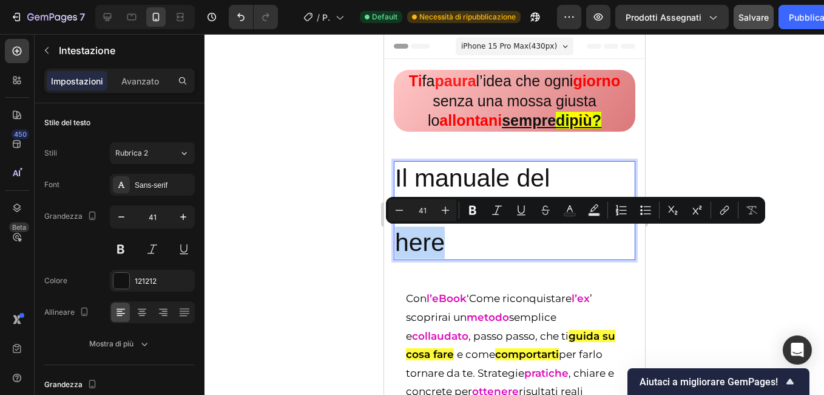
drag, startPoint x: 602, startPoint y: 204, endPoint x: 498, endPoint y: 238, distance: 109.2
click at [498, 238] on p "Il manuale del magnetismo goes here" at bounding box center [514, 210] width 239 height 97
click at [498, 237] on p "Il manuale del magnetismo goes here" at bounding box center [514, 210] width 239 height 97
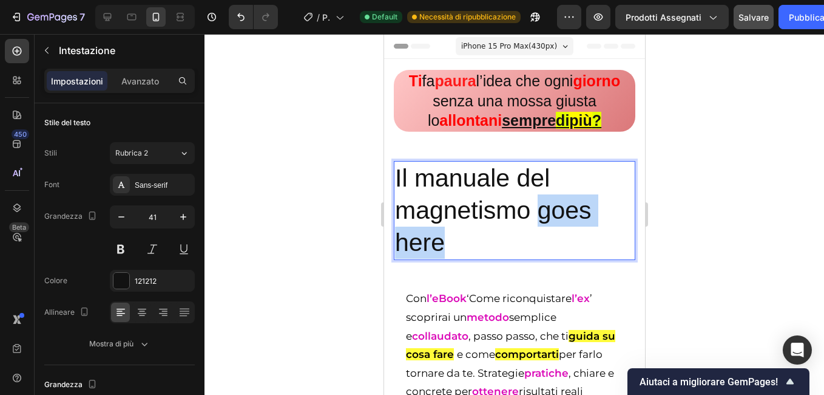
drag, startPoint x: 457, startPoint y: 238, endPoint x: 536, endPoint y: 199, distance: 88.5
click at [536, 199] on p "Il manuale del magnetismo goes here" at bounding box center [514, 210] width 239 height 97
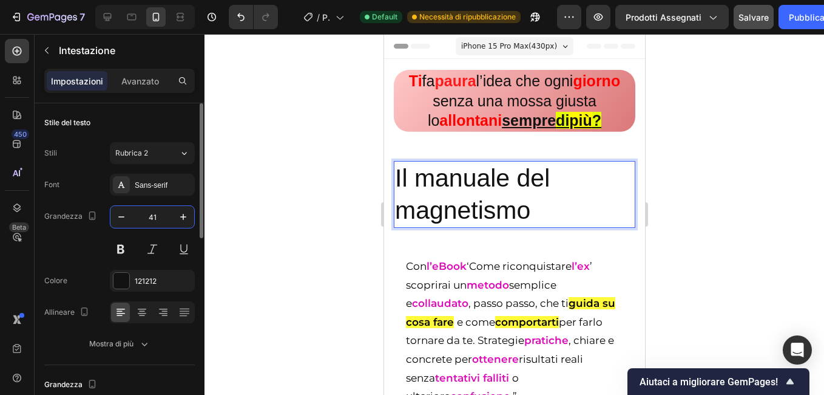
click at [147, 214] on input "41" at bounding box center [152, 217] width 40 height 22
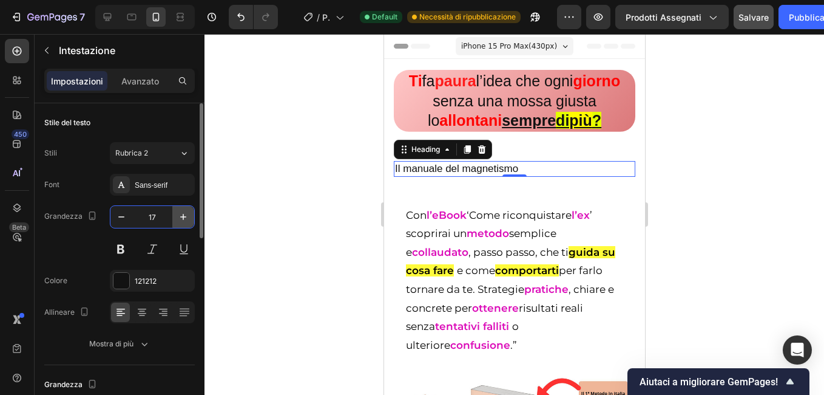
click at [180, 216] on icon "button" at bounding box center [183, 217] width 12 height 12
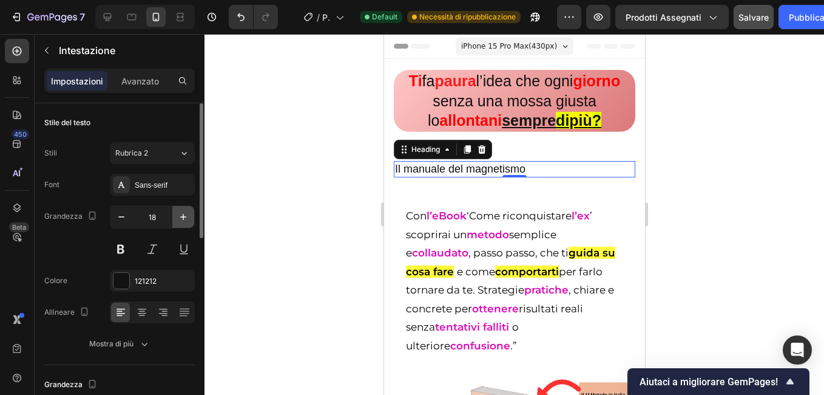
click at [183, 215] on icon "button" at bounding box center [183, 217] width 6 height 6
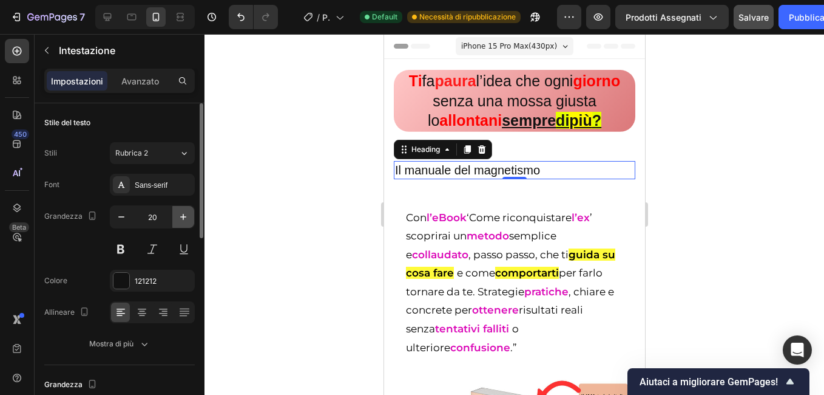
type input "21"
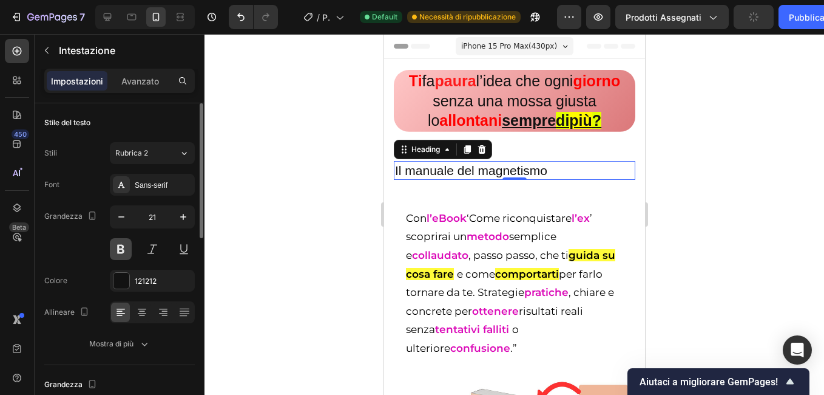
drag, startPoint x: 110, startPoint y: 250, endPoint x: 126, endPoint y: 248, distance: 15.4
click at [114, 249] on button at bounding box center [121, 249] width 22 height 22
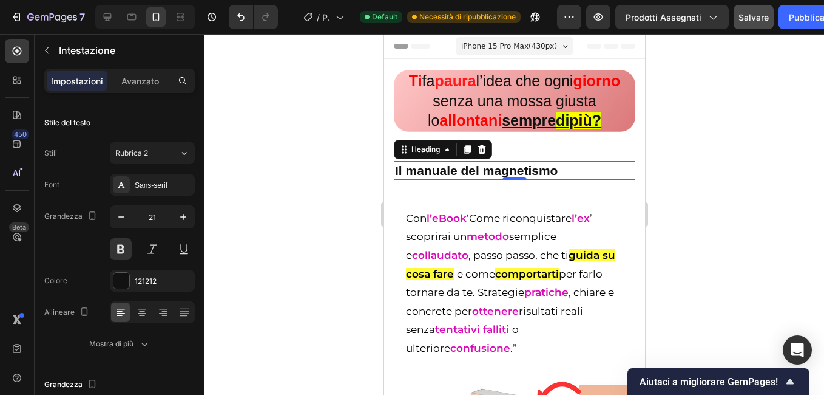
click at [293, 202] on div at bounding box center [515, 214] width 620 height 361
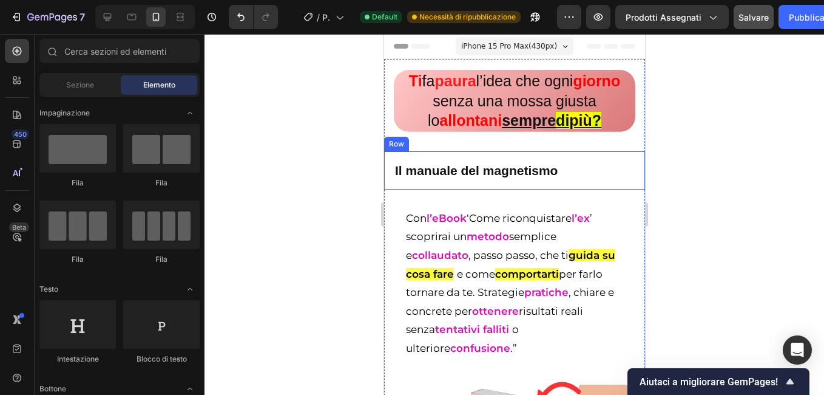
click at [423, 175] on p "Il manuale del magnetismo" at bounding box center [514, 170] width 239 height 16
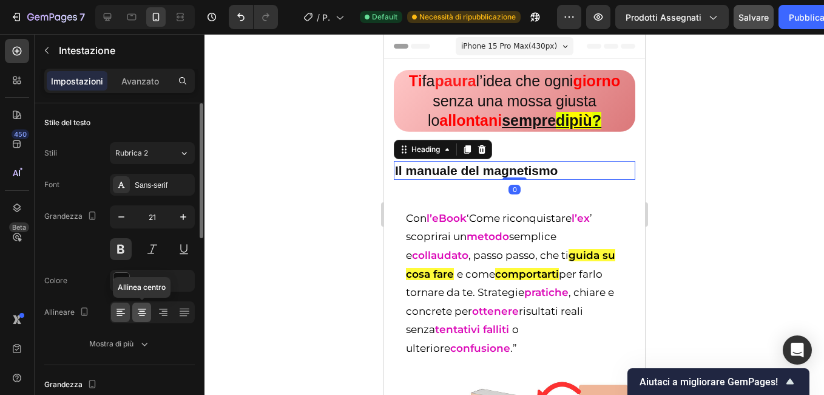
click at [142, 315] on icon at bounding box center [142, 315] width 6 height 1
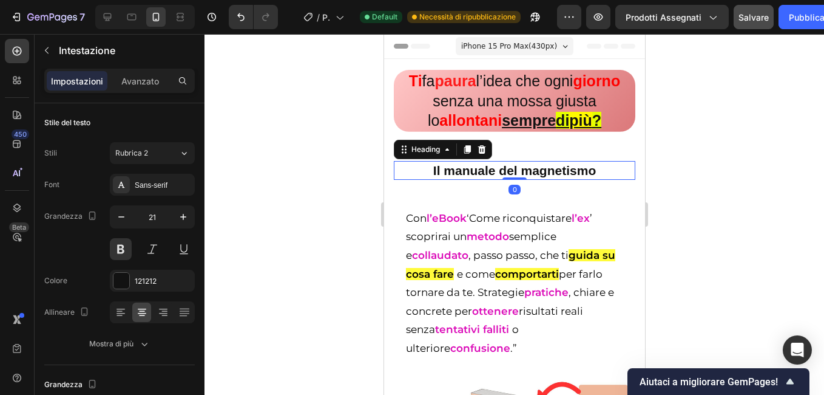
click at [276, 243] on div at bounding box center [515, 214] width 620 height 361
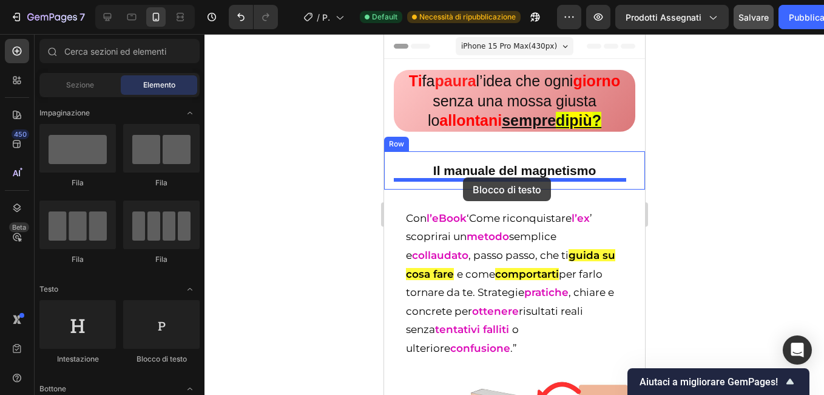
drag, startPoint x: 662, startPoint y: 291, endPoint x: 463, endPoint y: 177, distance: 229.2
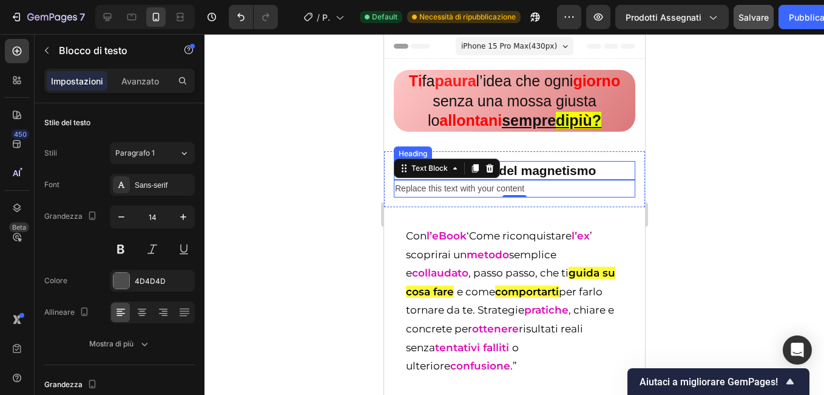
click at [583, 167] on p "Il manuale del magnetismo" at bounding box center [514, 170] width 239 height 16
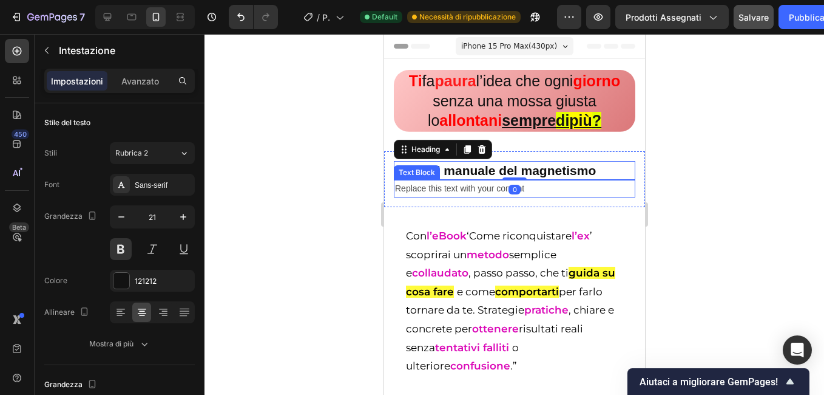
click at [523, 185] on div "Replace this text with your content" at bounding box center [514, 189] width 242 height 18
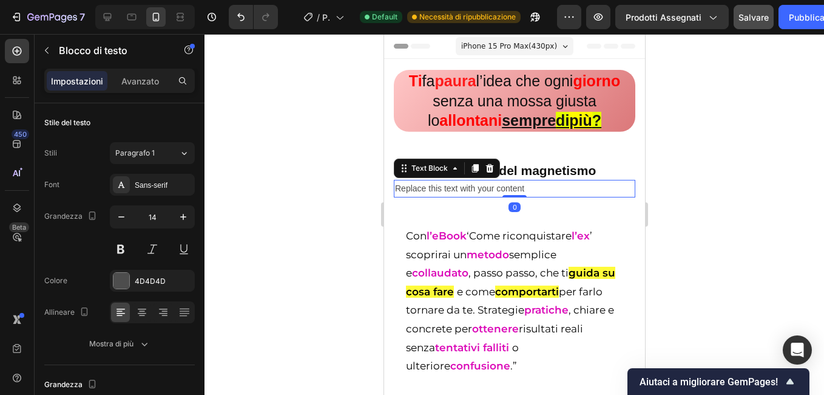
click at [524, 188] on div "Replace this text with your content" at bounding box center [514, 189] width 242 height 18
click at [524, 188] on p "Replace this text with your content" at bounding box center [514, 188] width 239 height 15
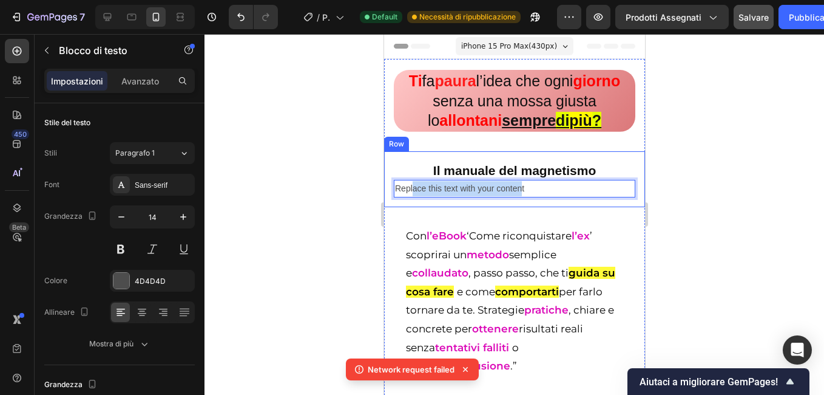
drag, startPoint x: 522, startPoint y: 189, endPoint x: 412, endPoint y: 206, distance: 111.1
click at [412, 206] on div "Il manuale del magnetismo Heading Replace this text with your content Text Bloc…" at bounding box center [514, 179] width 261 height 56
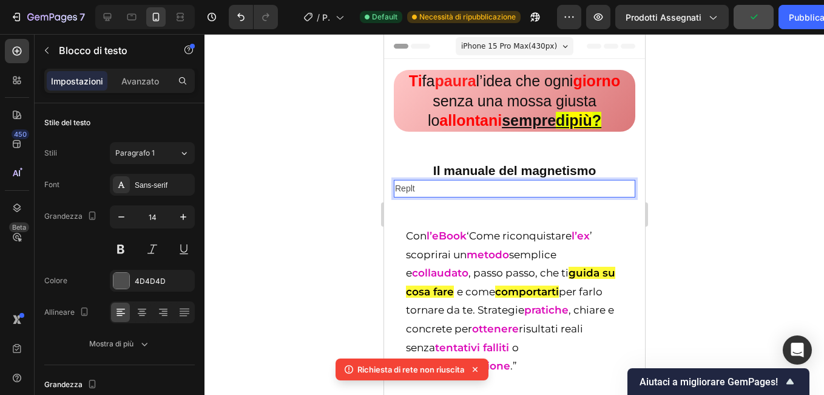
click at [434, 193] on p "Replt" at bounding box center [514, 188] width 239 height 15
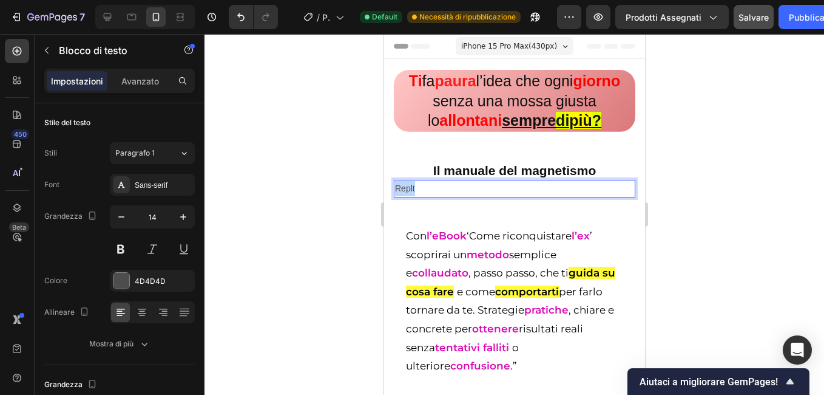
drag, startPoint x: 423, startPoint y: 189, endPoint x: 396, endPoint y: 190, distance: 26.7
click at [396, 190] on p "Replt" at bounding box center [514, 188] width 239 height 15
click at [183, 220] on icon "button" at bounding box center [183, 217] width 6 height 6
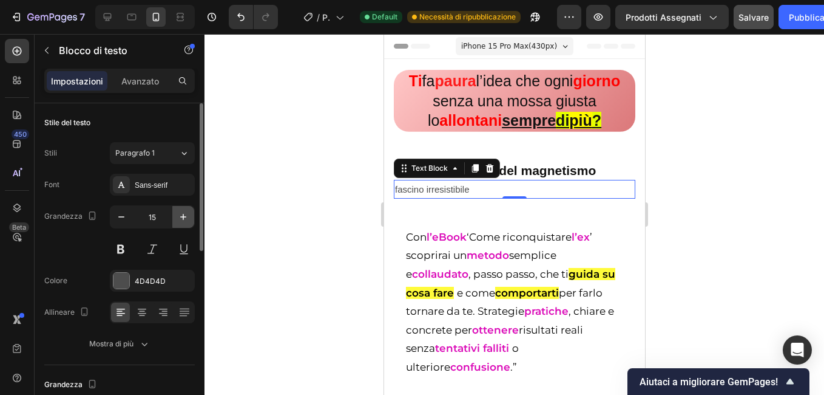
click at [183, 220] on icon "button" at bounding box center [183, 217] width 6 height 6
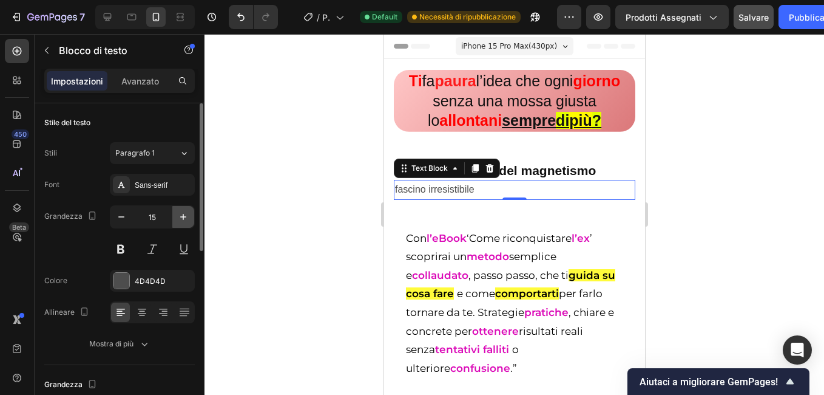
type input "16"
click at [183, 220] on icon "button" at bounding box center [183, 217] width 6 height 6
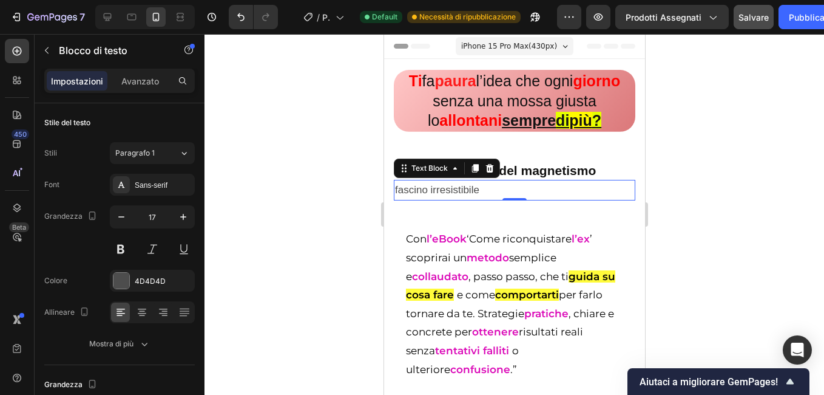
click at [293, 226] on div at bounding box center [515, 214] width 620 height 361
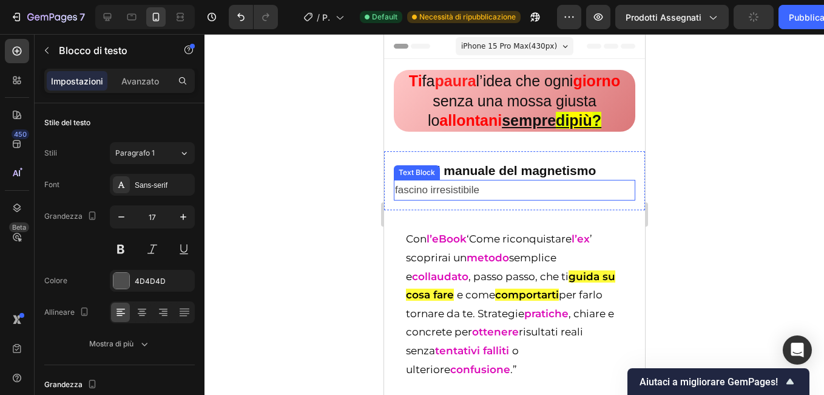
click at [492, 186] on p "fascino irresistibile" at bounding box center [514, 190] width 239 height 19
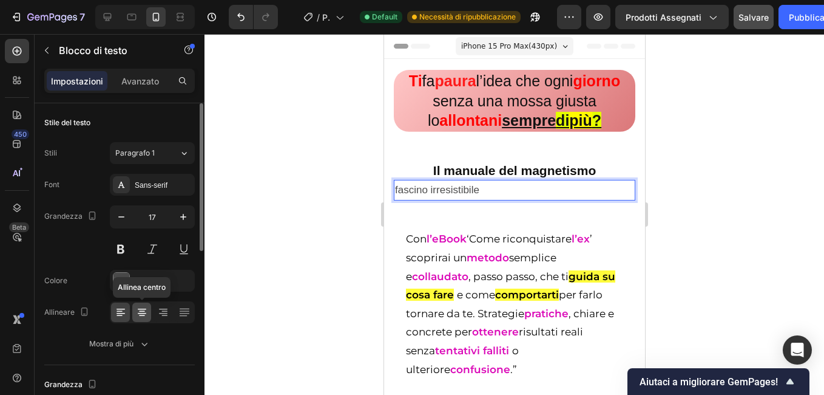
click at [141, 311] on icon at bounding box center [142, 311] width 6 height 1
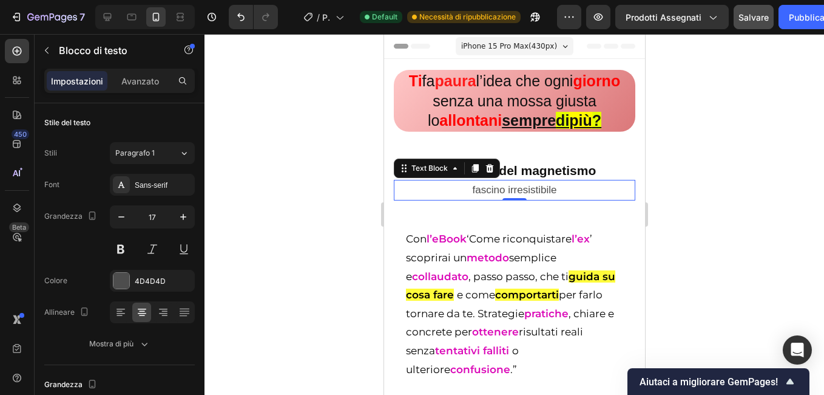
click at [263, 282] on div at bounding box center [515, 214] width 620 height 361
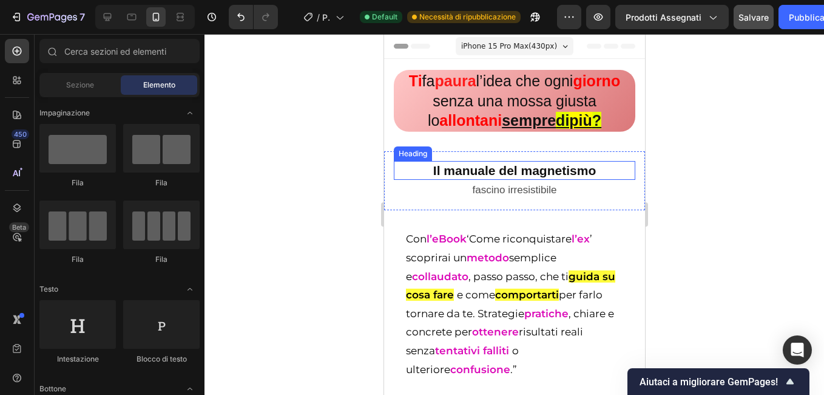
click at [493, 172] on p "Il manuale del magnetismo" at bounding box center [514, 170] width 239 height 16
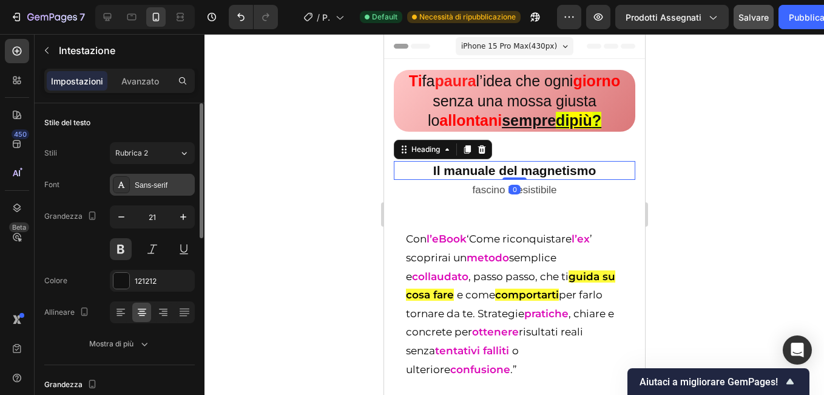
click at [154, 177] on div "Sans-serif" at bounding box center [152, 185] width 85 height 22
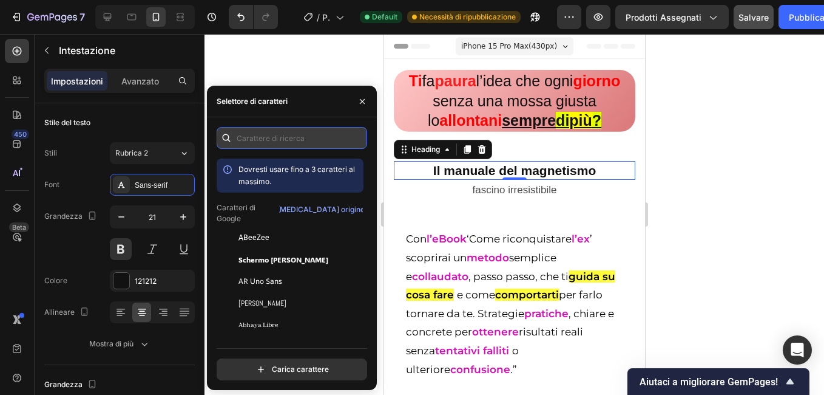
click at [282, 137] on input "text" at bounding box center [292, 138] width 151 height 22
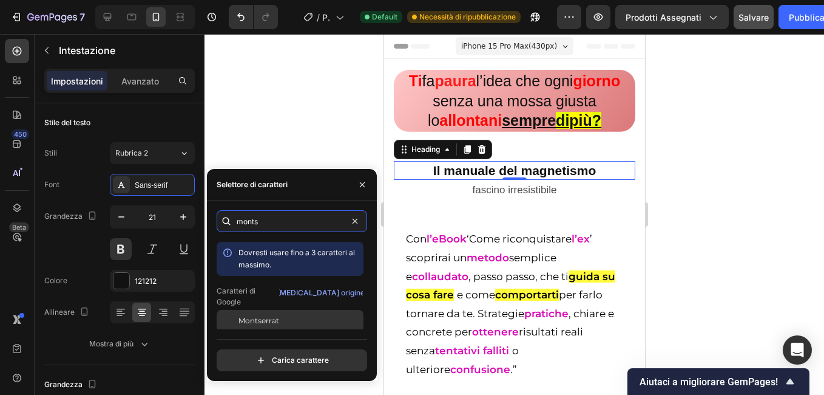
type input "monts"
click at [263, 315] on span "Montserrat" at bounding box center [259, 320] width 41 height 11
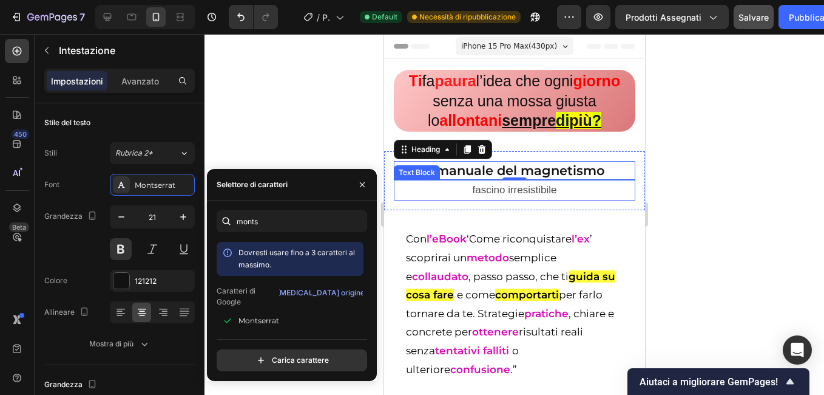
click at [475, 186] on p "fascino irresistibile" at bounding box center [514, 190] width 239 height 19
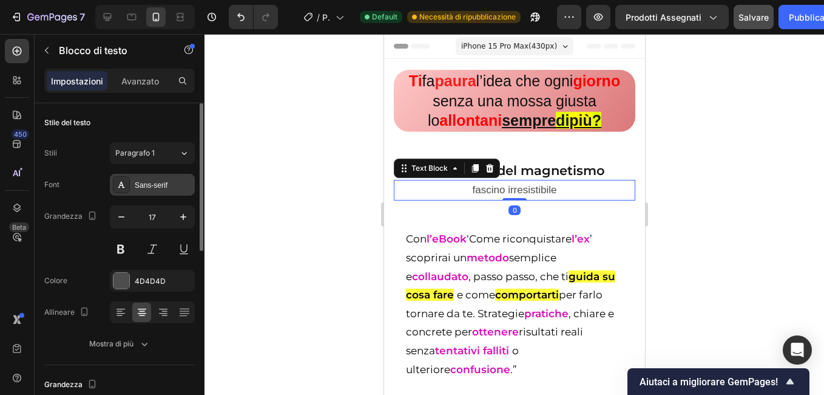
click at [159, 175] on div "Sans-serif" at bounding box center [152, 185] width 85 height 22
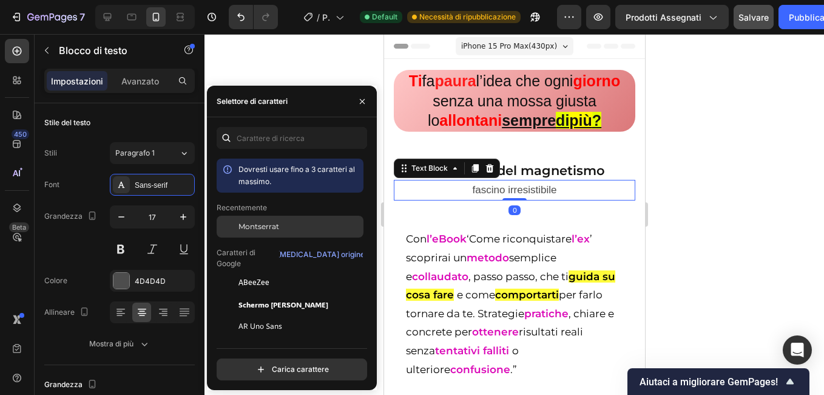
click at [272, 229] on span "Montserrat" at bounding box center [259, 226] width 41 height 11
click at [331, 71] on div at bounding box center [515, 214] width 620 height 361
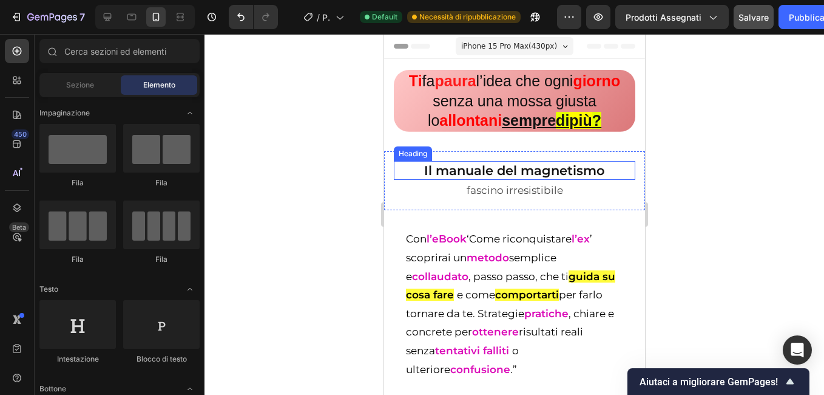
click at [474, 166] on p "Il manuale del magnetismo" at bounding box center [514, 170] width 239 height 16
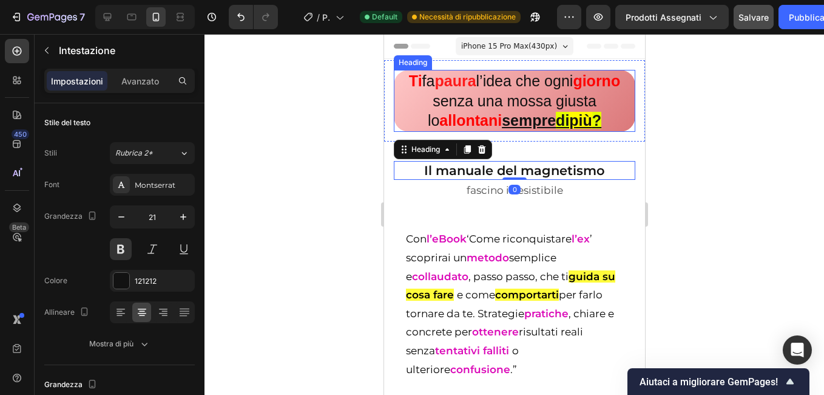
click at [411, 117] on h2 "Ti fa paura l’idea che ogni giorno senza una mossa giusta lo allontani sempre d…" at bounding box center [514, 101] width 242 height 62
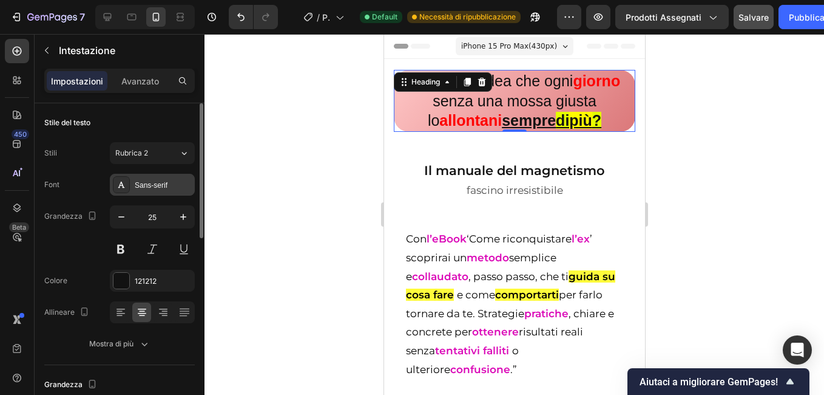
click at [156, 182] on div "Sans-serif" at bounding box center [163, 185] width 57 height 11
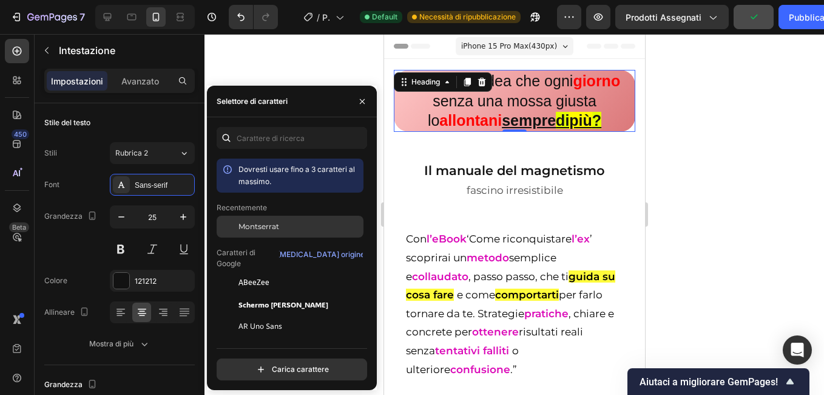
click at [272, 231] on span "Montserrat" at bounding box center [259, 226] width 41 height 11
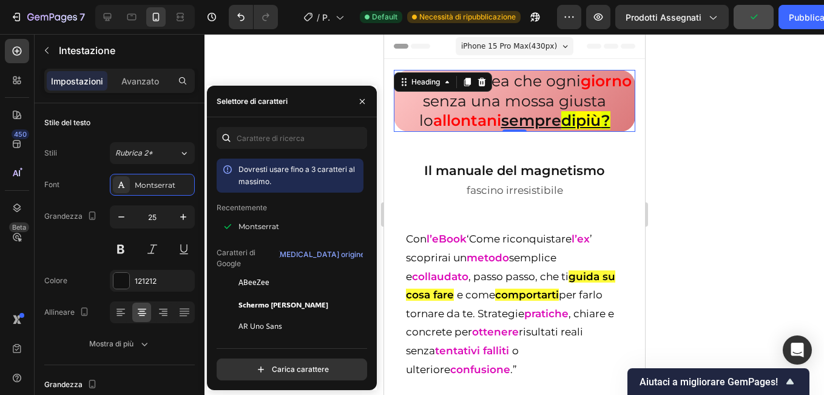
click at [293, 71] on div at bounding box center [515, 214] width 620 height 361
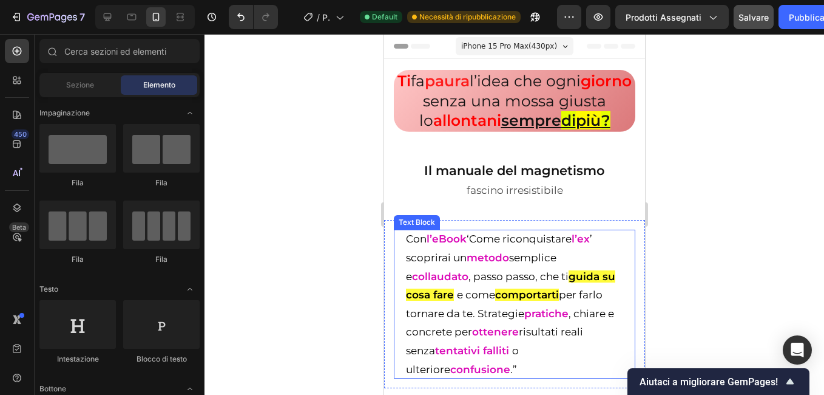
click at [484, 286] on p "Con l’eBook ‘Come riconquistare l’ex ’ scoprirai un metodo semplice e collaudat…" at bounding box center [514, 303] width 217 height 149
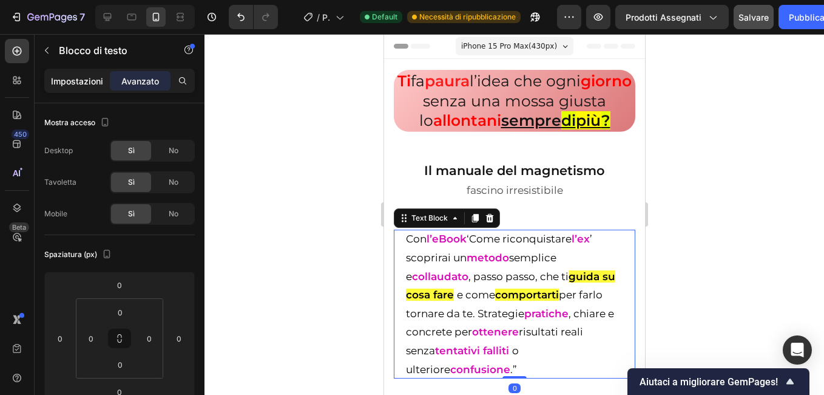
click at [76, 81] on p "Impostazioni" at bounding box center [77, 81] width 52 height 13
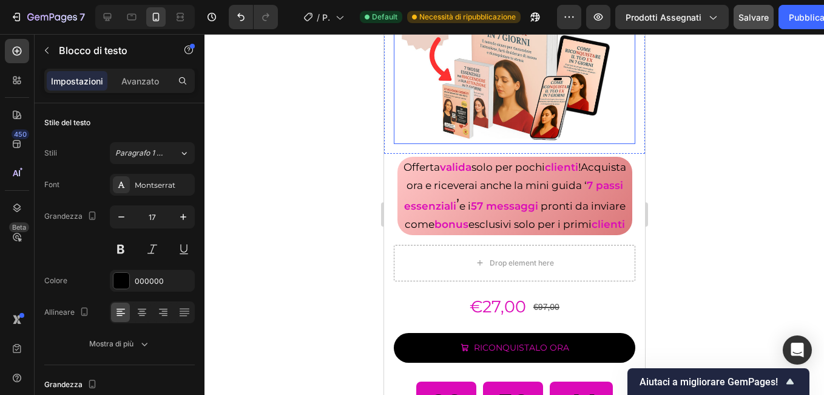
scroll to position [486, 0]
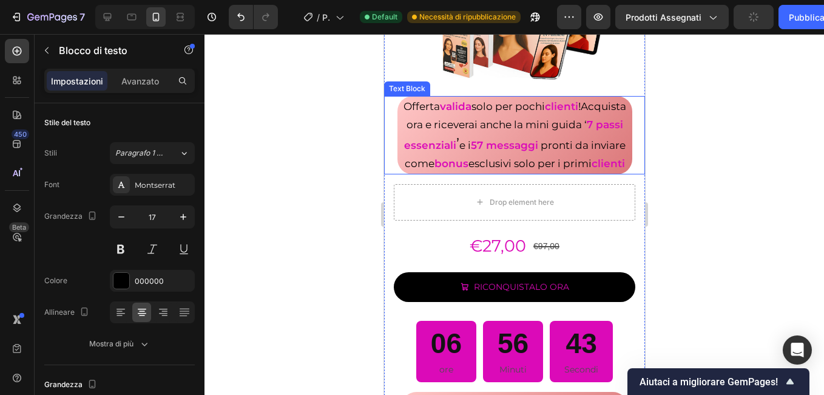
click at [421, 173] on p "Offerta valida solo per pochi clienti ! Acquista ora e riceverai anche la mini …" at bounding box center [514, 135] width 233 height 76
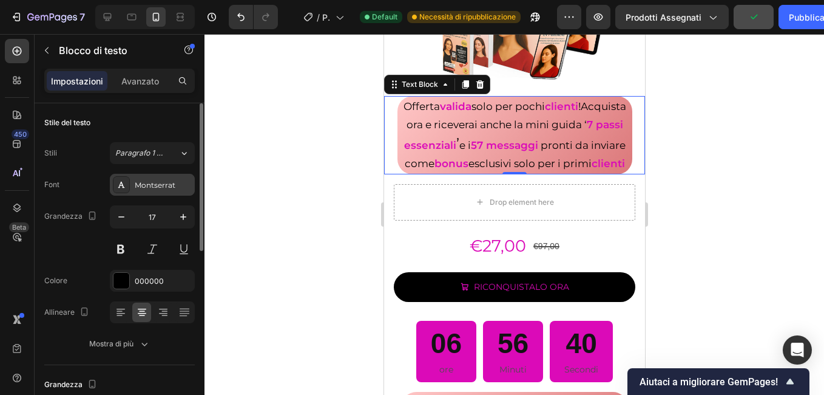
click at [163, 183] on div "Montserrat" at bounding box center [163, 185] width 57 height 11
drag, startPoint x: 307, startPoint y: 74, endPoint x: 56, endPoint y: 174, distance: 270.3
click at [307, 74] on div at bounding box center [515, 214] width 620 height 361
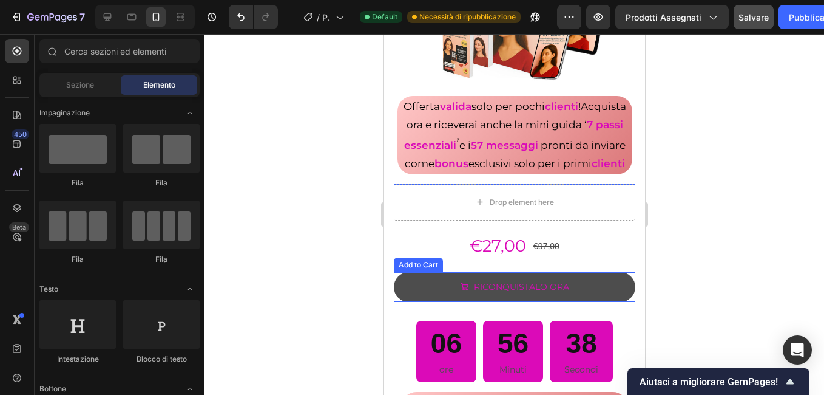
scroll to position [607, 0]
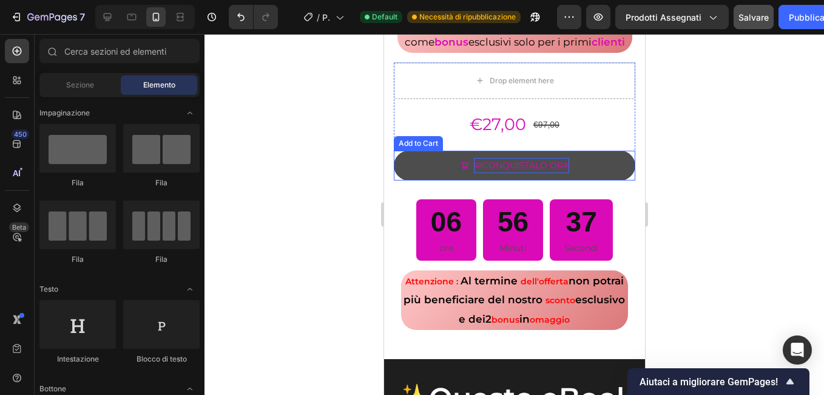
click at [486, 173] on div "RICONQUISTALO ORA" at bounding box center [521, 165] width 95 height 15
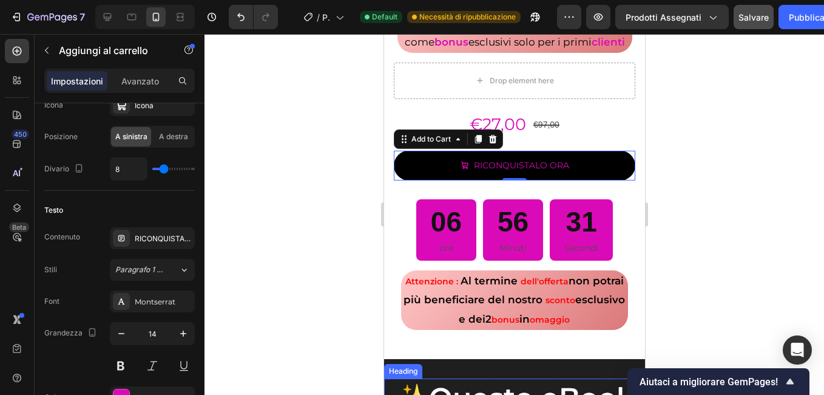
scroll to position [850, 0]
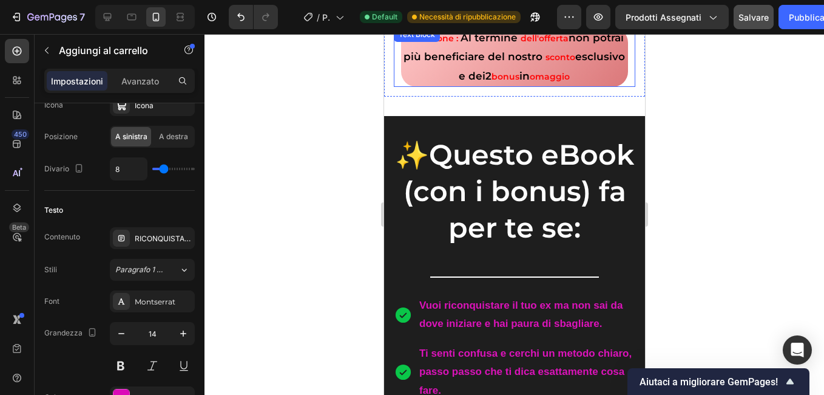
click at [458, 82] on strong "esclusivo e dei" at bounding box center [541, 66] width 166 height 32
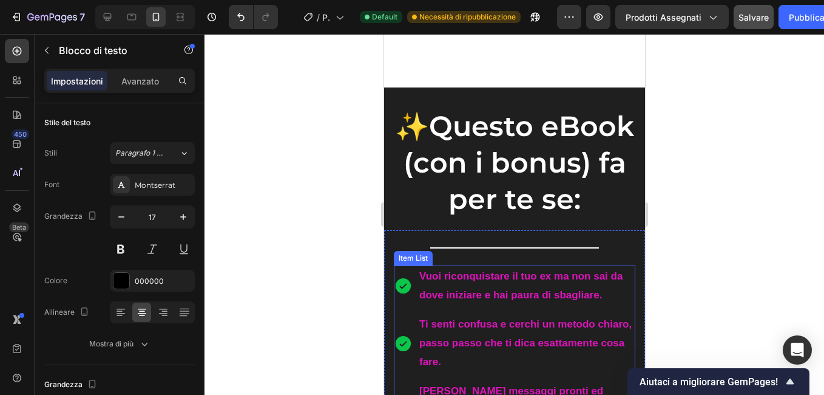
scroll to position [1032, 0]
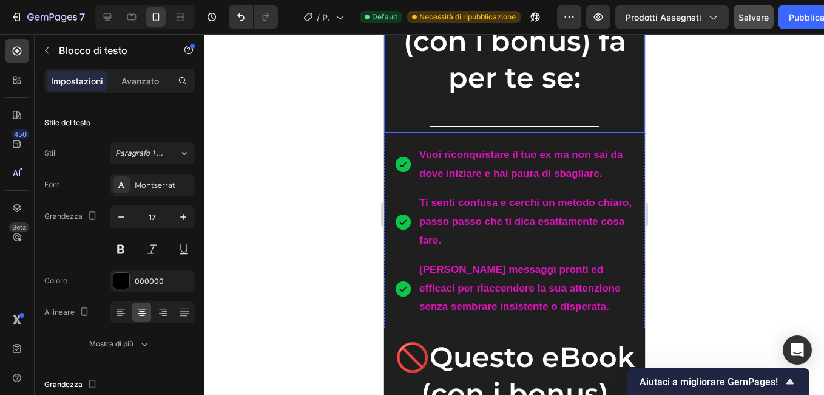
click at [464, 95] on span "Questo eBook (con i bonus) fa per te se:" at bounding box center [518, 40] width 231 height 107
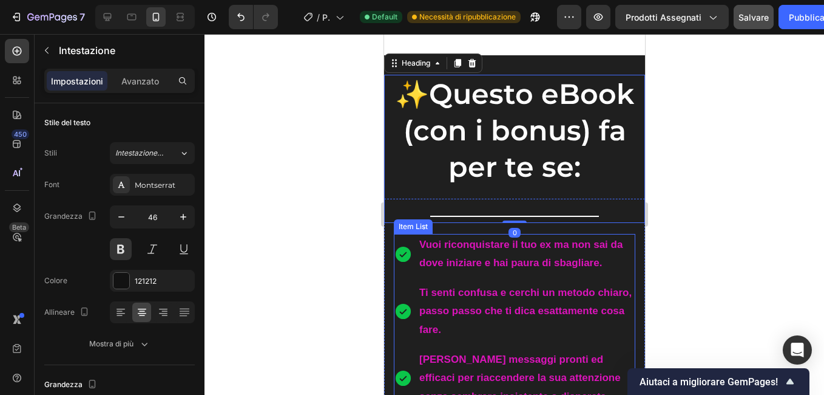
click at [472, 269] on strong "tuo ex ma non sai da dove iniziare e hai paura di sbagliare." at bounding box center [520, 254] width 203 height 30
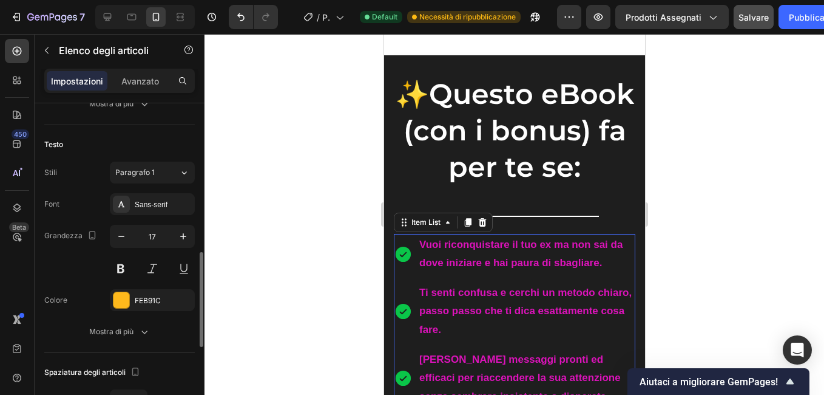
scroll to position [304, 0]
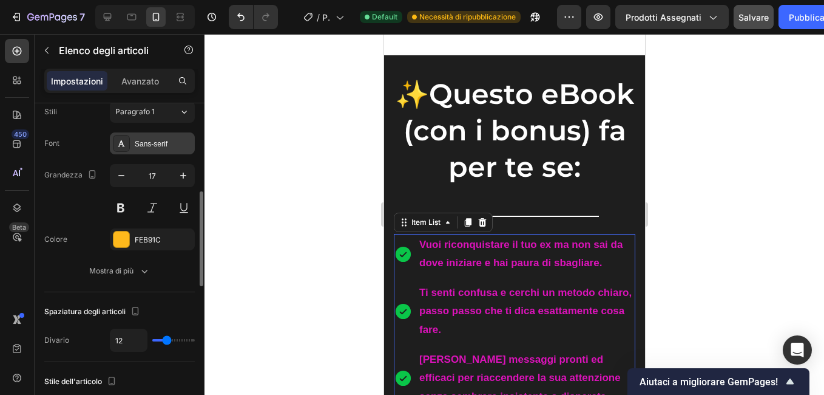
click at [164, 133] on div "Sans-serif" at bounding box center [152, 143] width 85 height 22
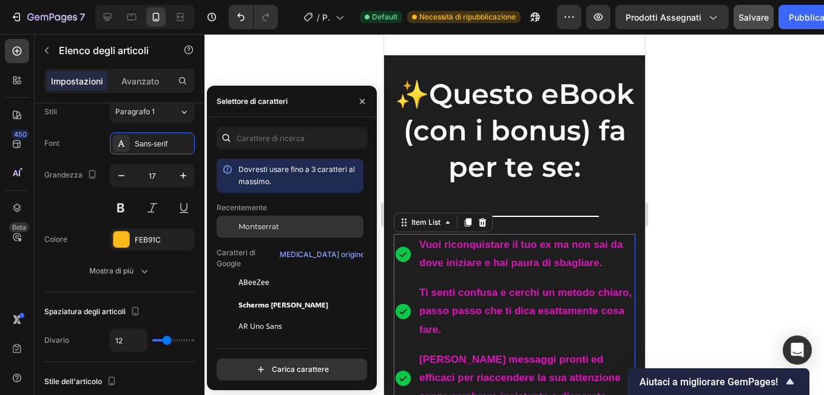
click at [262, 228] on span "Montserrat" at bounding box center [259, 226] width 41 height 11
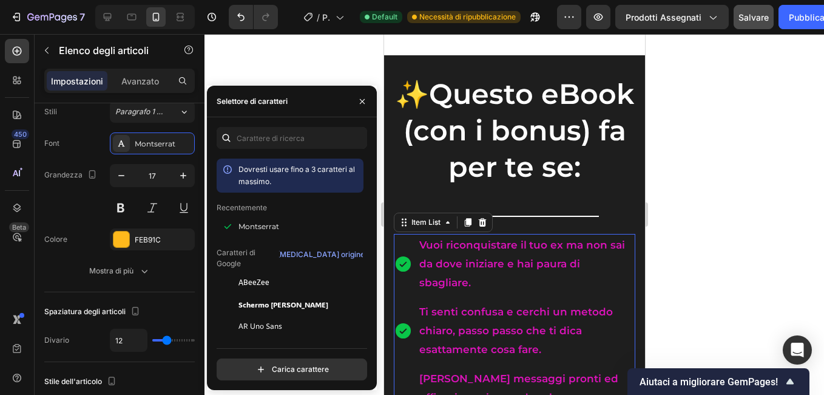
click at [297, 65] on div at bounding box center [515, 214] width 620 height 361
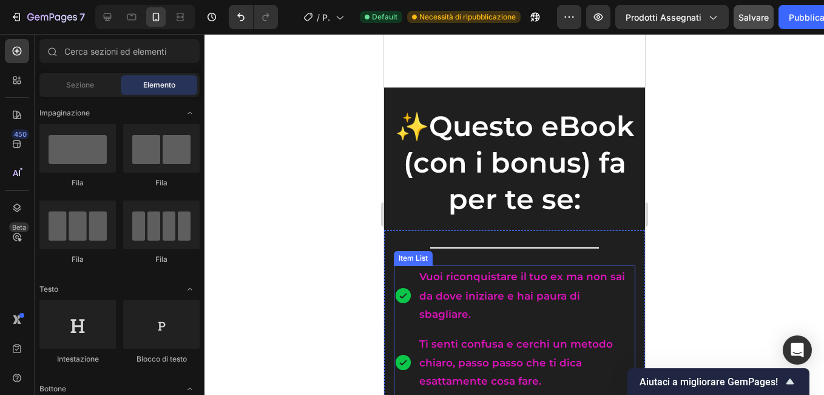
scroll to position [1214, 0]
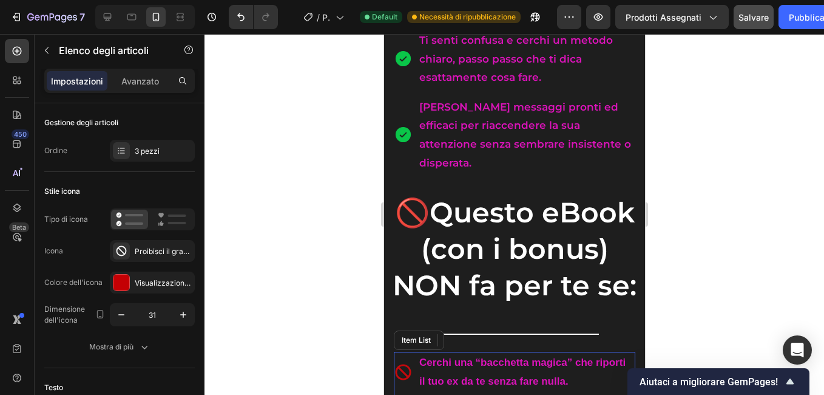
click at [425, 353] on p "Cerchi una “bacchetta magica” che riporti il tuo ex da te senza fare nulla." at bounding box center [526, 371] width 214 height 37
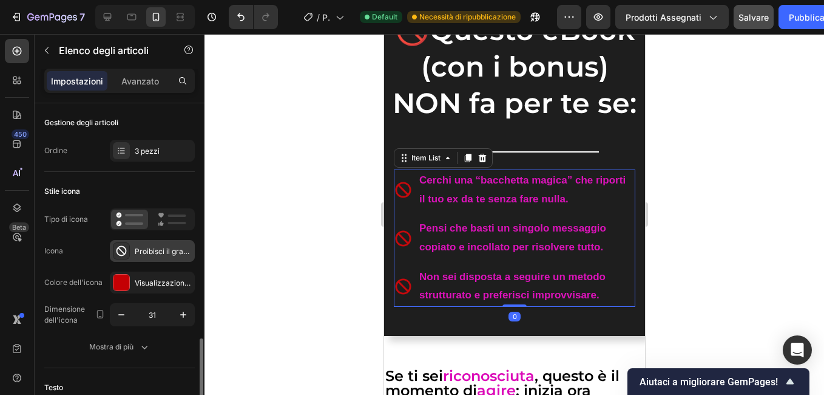
scroll to position [182, 0]
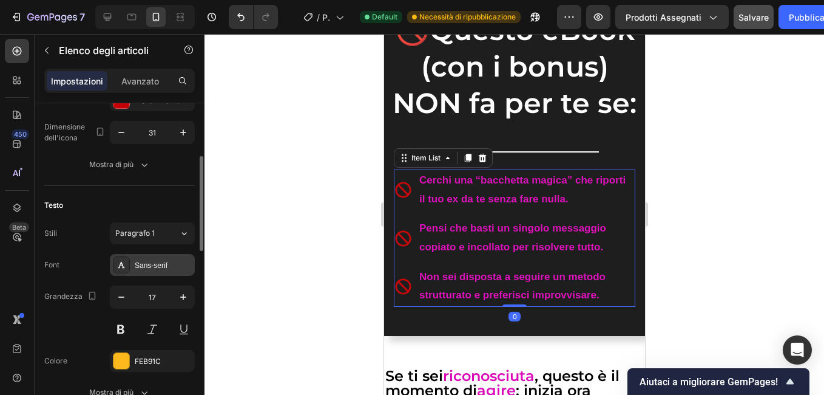
click at [156, 266] on div "Sans-serif" at bounding box center [163, 265] width 57 height 11
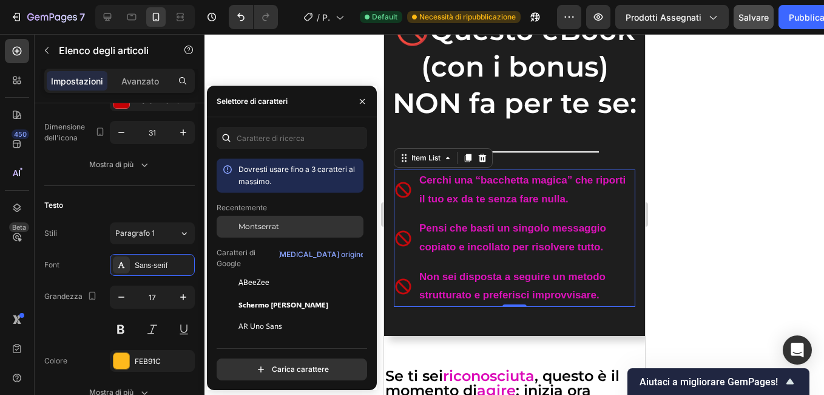
click at [289, 226] on div "Montserrat" at bounding box center [300, 226] width 123 height 11
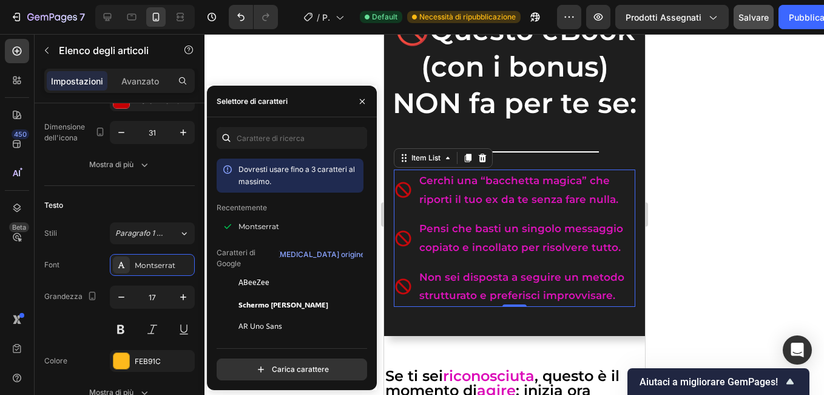
click at [305, 73] on div at bounding box center [515, 214] width 620 height 361
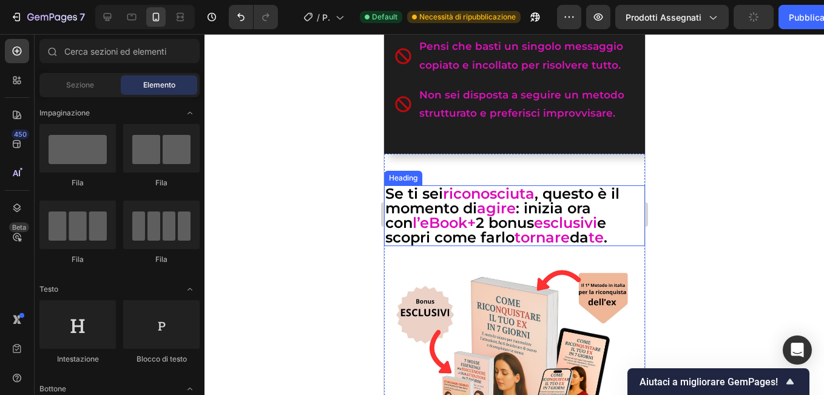
scroll to position [1639, 0]
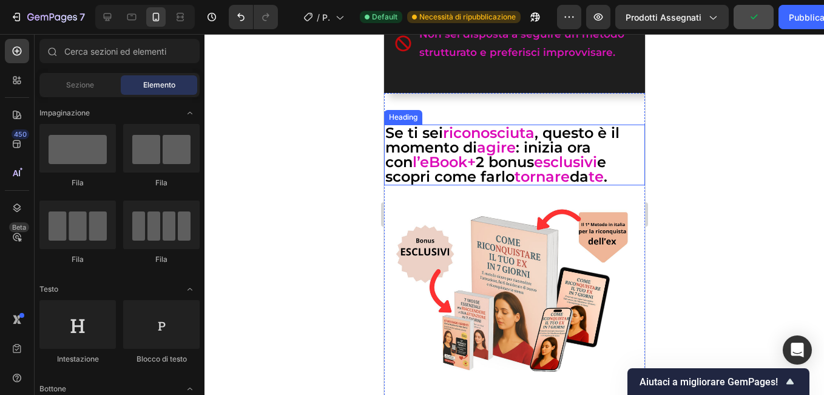
click at [421, 171] on strong "l’eBook" at bounding box center [439, 162] width 55 height 18
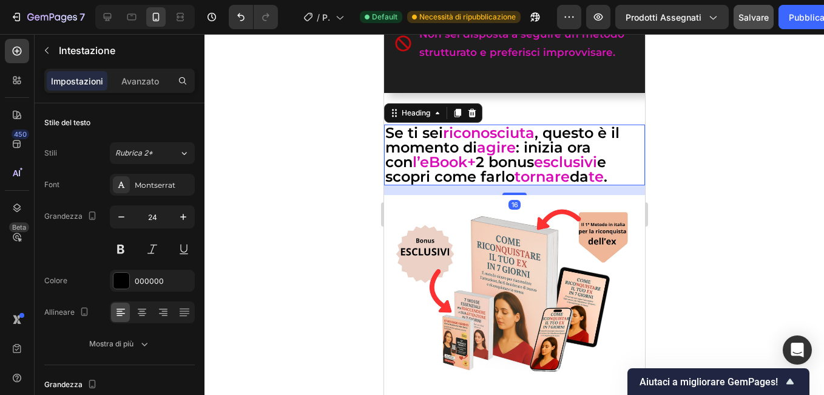
click at [319, 197] on div at bounding box center [515, 214] width 620 height 361
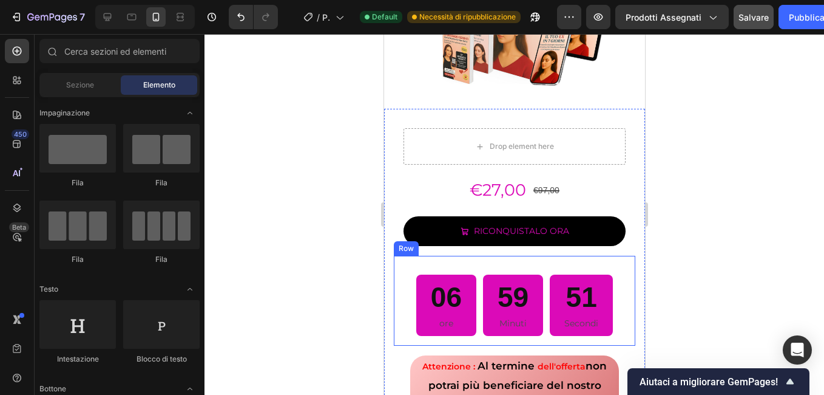
scroll to position [2003, 0]
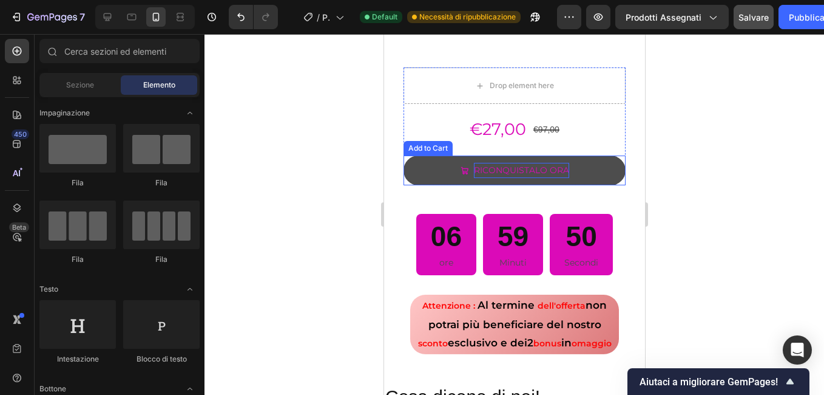
click at [506, 165] on div "RICONQUISTALO ORA" at bounding box center [521, 170] width 95 height 15
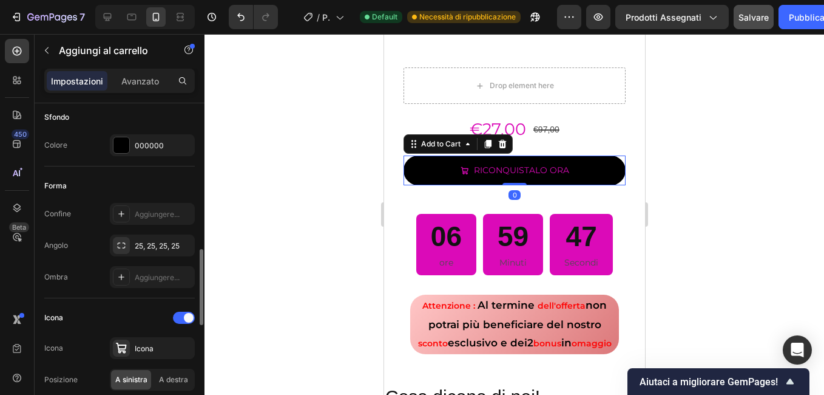
scroll to position [486, 0]
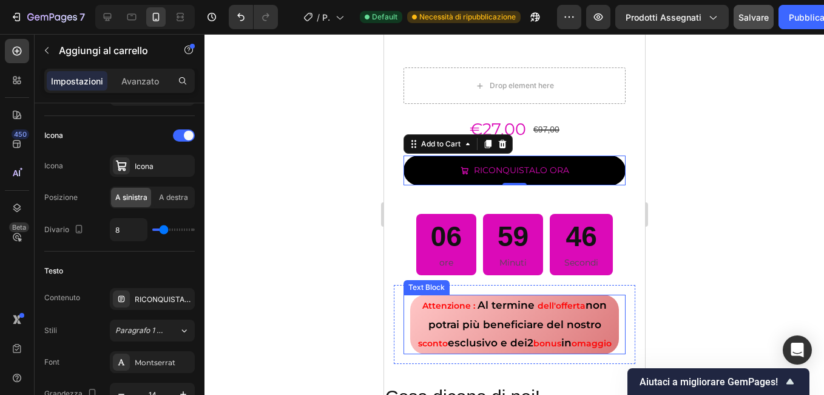
click at [423, 307] on p "Attenzione : Al termine dell'offerta non potrai più beneficiare del nostro scon…" at bounding box center [514, 324] width 206 height 57
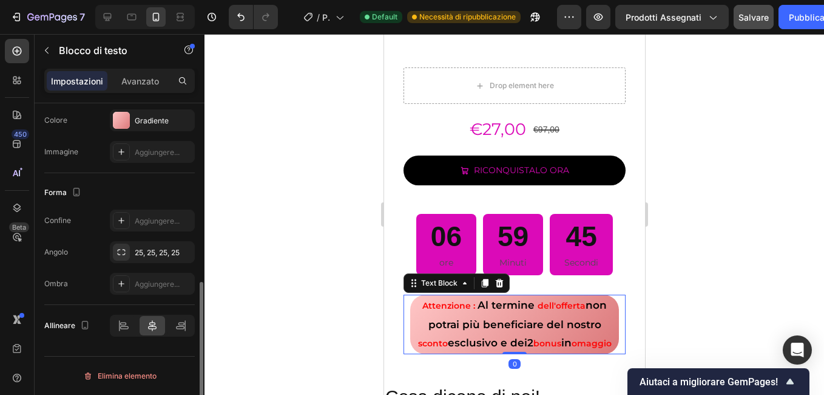
scroll to position [0, 0]
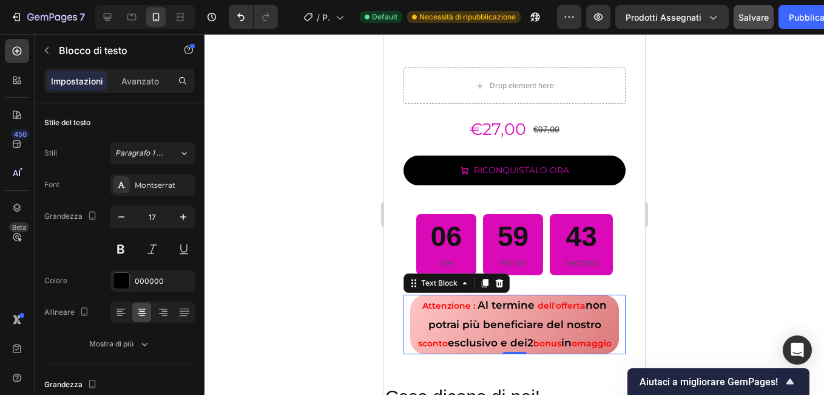
click at [443, 300] on strong "Attenzione :" at bounding box center [448, 305] width 53 height 11
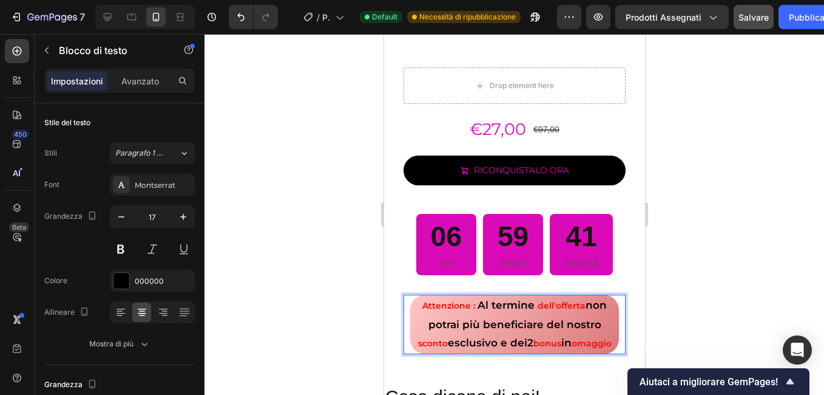
click at [311, 308] on div at bounding box center [515, 214] width 620 height 361
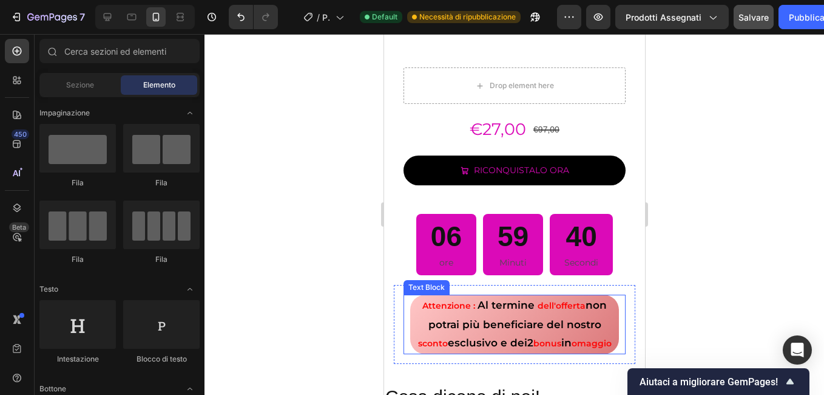
click at [413, 313] on p "Attenzione : Al termine dell'offerta non potrai più beneficiare del nostro scon…" at bounding box center [514, 324] width 206 height 57
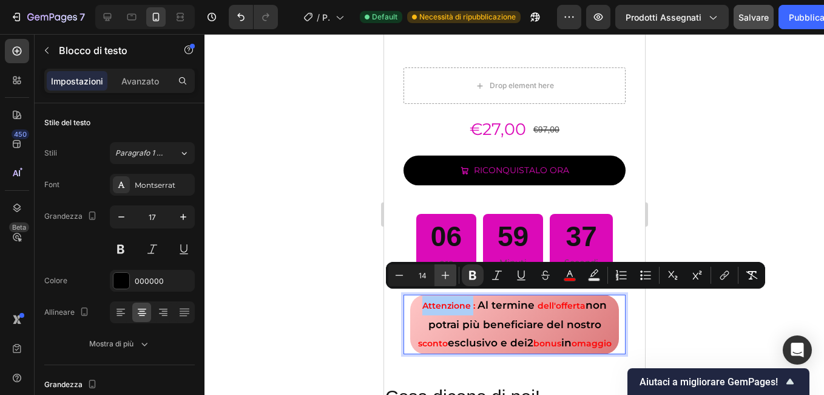
click at [449, 273] on icon "Barra degli strumenti contestuale dell'editor" at bounding box center [446, 275] width 12 height 12
type input "17"
click at [313, 268] on div at bounding box center [515, 214] width 620 height 361
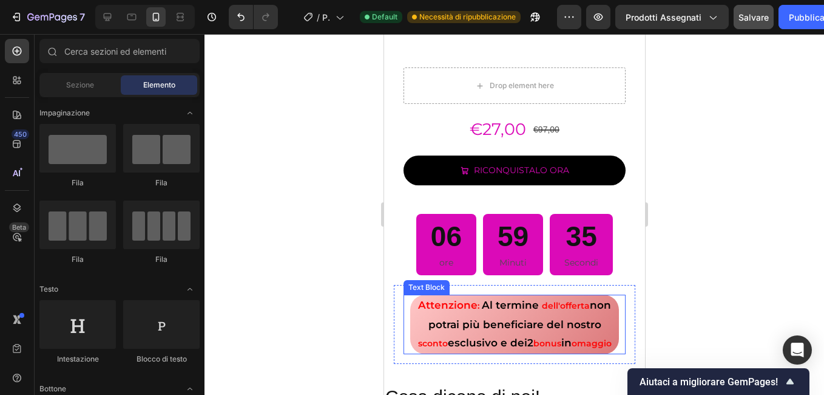
click at [558, 300] on strong "dell'offerta" at bounding box center [565, 305] width 48 height 11
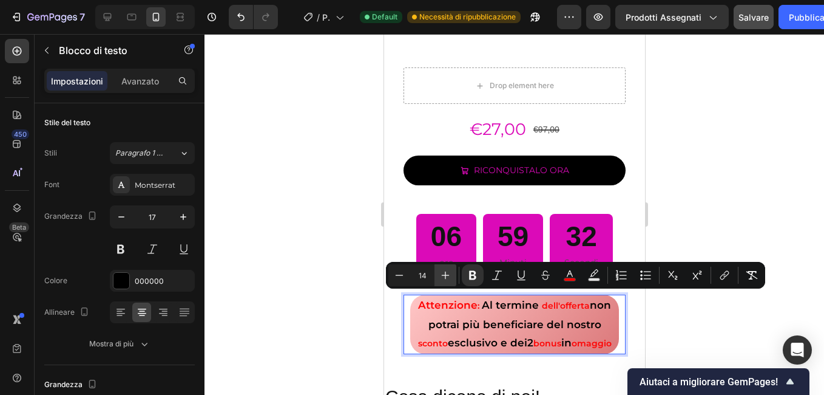
click at [446, 274] on icon "Barra degli strumenti contestuale dell'editor" at bounding box center [446, 275] width 12 height 12
type input "17"
drag, startPoint x: 302, startPoint y: 275, endPoint x: 54, endPoint y: 293, distance: 248.9
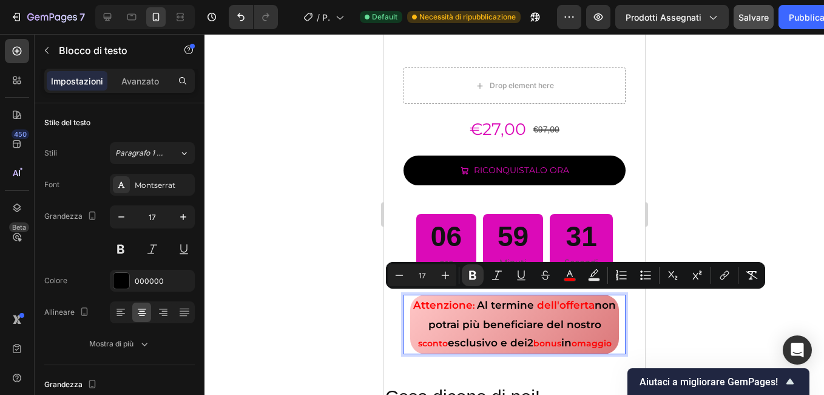
click at [302, 275] on div at bounding box center [515, 214] width 620 height 361
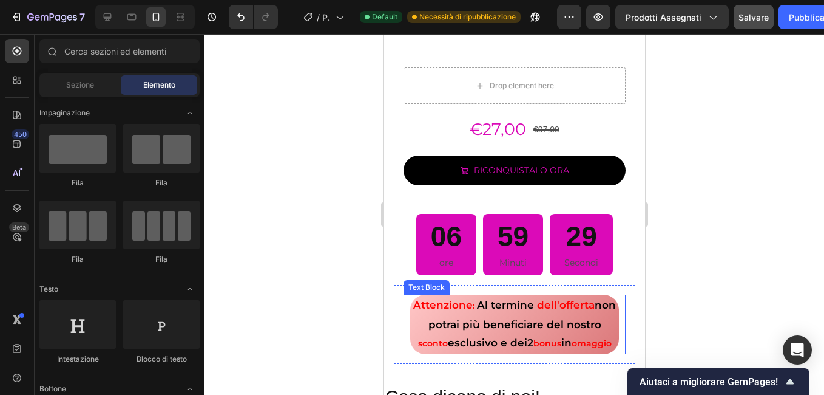
click at [447, 338] on strong "sconto" at bounding box center [433, 343] width 30 height 11
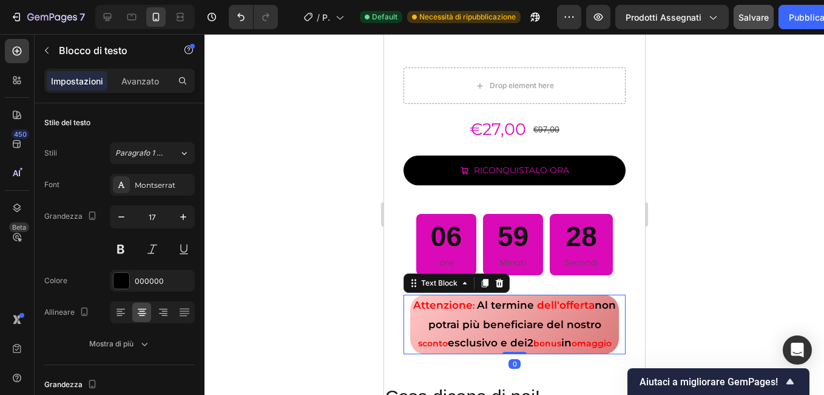
click at [447, 338] on strong "sconto" at bounding box center [433, 343] width 30 height 11
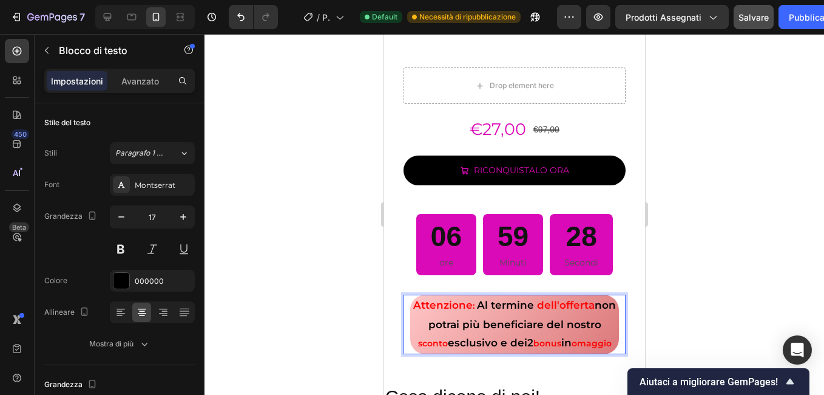
click at [447, 338] on strong "sconto" at bounding box center [433, 343] width 30 height 11
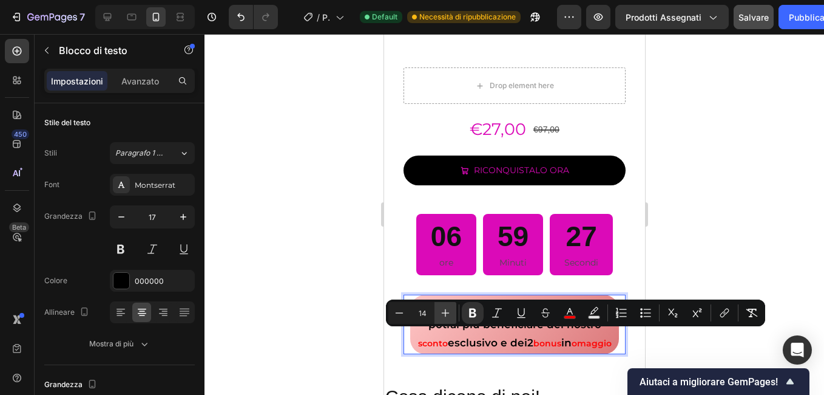
click at [447, 311] on icon "Barra degli strumenti contestuale dell'editor" at bounding box center [446, 313] width 12 height 12
type input "17"
click at [561, 338] on strong "bonus" at bounding box center [550, 343] width 28 height 11
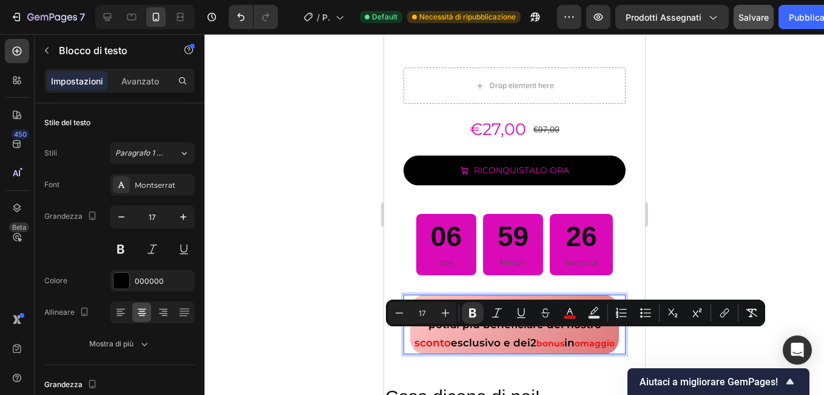
click at [561, 338] on strong "bonus" at bounding box center [550, 343] width 28 height 11
click at [446, 311] on icon "Barra degli strumenti contestuale dell'editor" at bounding box center [446, 313] width 12 height 12
type input "17"
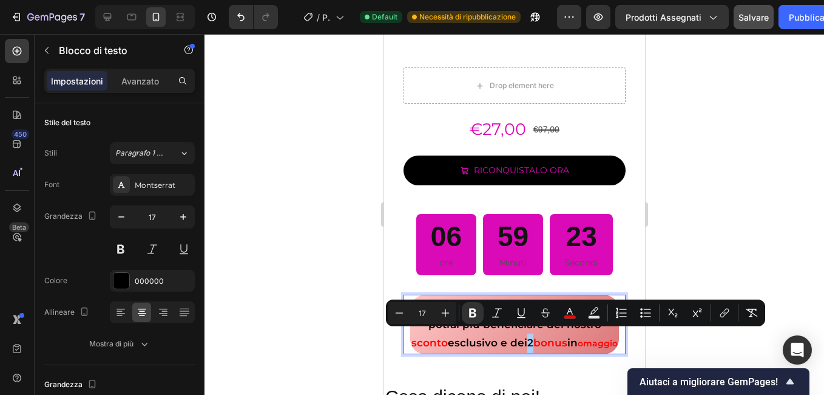
click at [236, 290] on div at bounding box center [515, 214] width 620 height 361
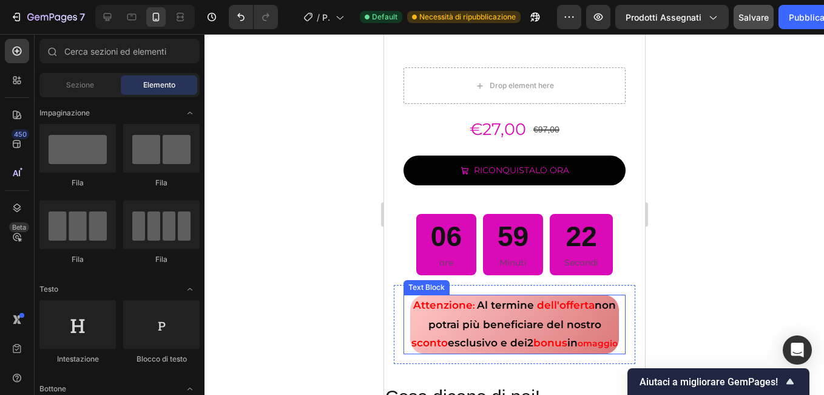
click at [577, 348] on strong "omaggio" at bounding box center [597, 343] width 40 height 11
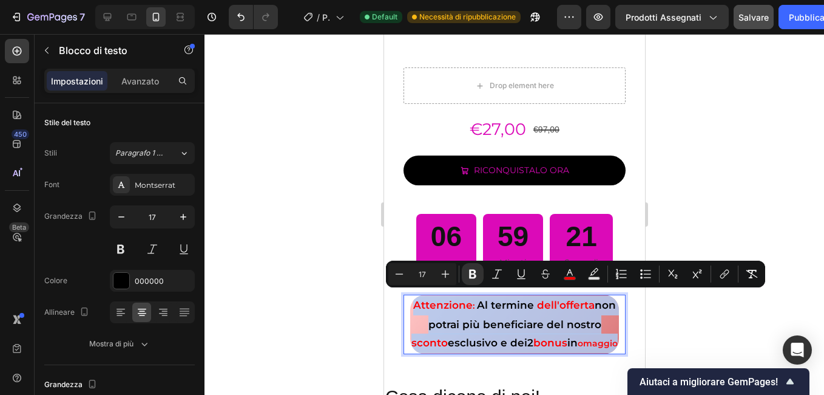
click at [577, 348] on strong "omaggio" at bounding box center [597, 343] width 40 height 11
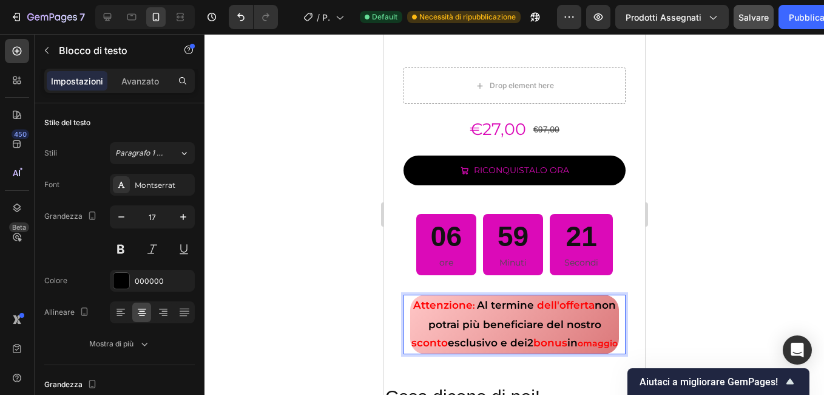
click at [577, 348] on strong "omaggio" at bounding box center [597, 343] width 40 height 11
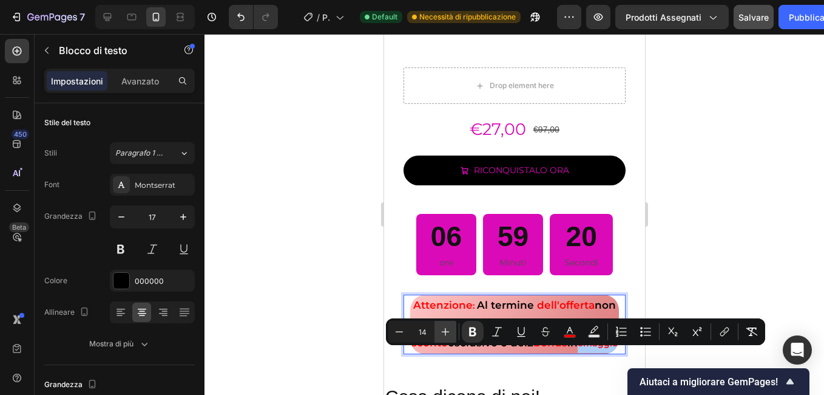
click at [444, 327] on icon "Barra degli strumenti contestuale dell'editor" at bounding box center [446, 331] width 12 height 12
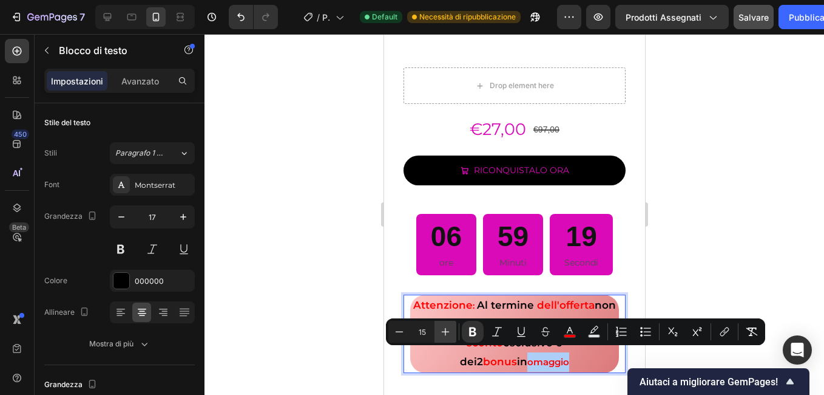
click at [444, 327] on icon "Barra degli strumenti contestuale dell'editor" at bounding box center [446, 331] width 12 height 12
type input "17"
click at [336, 299] on div at bounding box center [515, 214] width 620 height 361
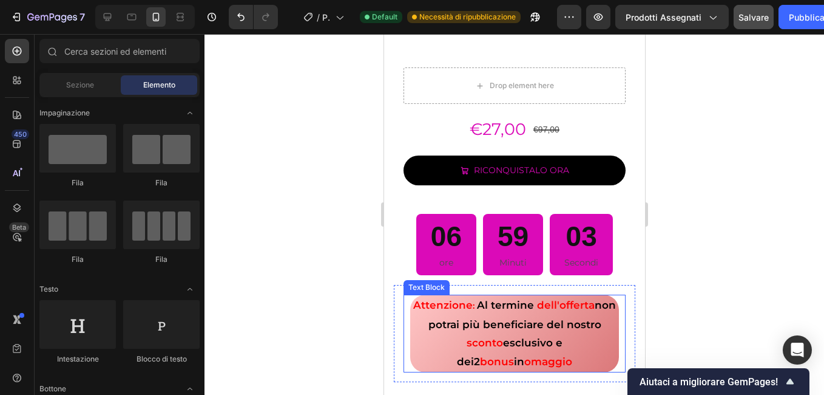
click at [422, 350] on p "Attenzione : Al termine dell'offerta non potrai più beneficiare del nostro scon…" at bounding box center [514, 333] width 206 height 75
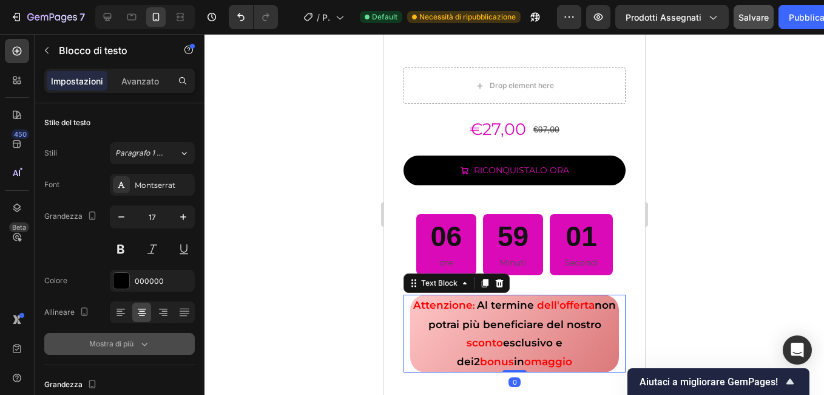
scroll to position [304, 0]
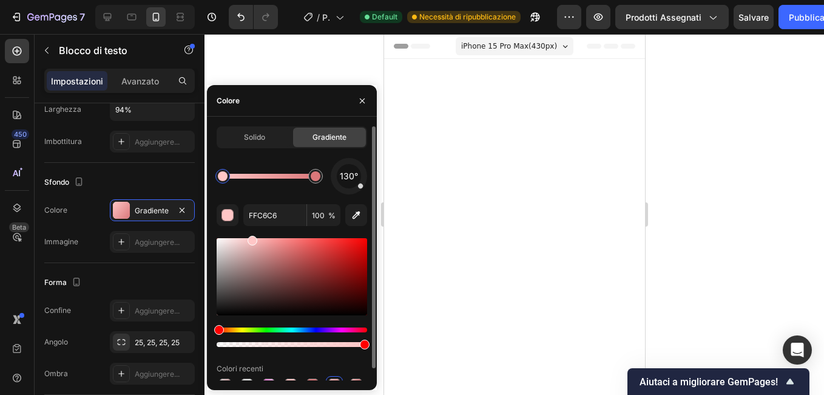
scroll to position [2003, 0]
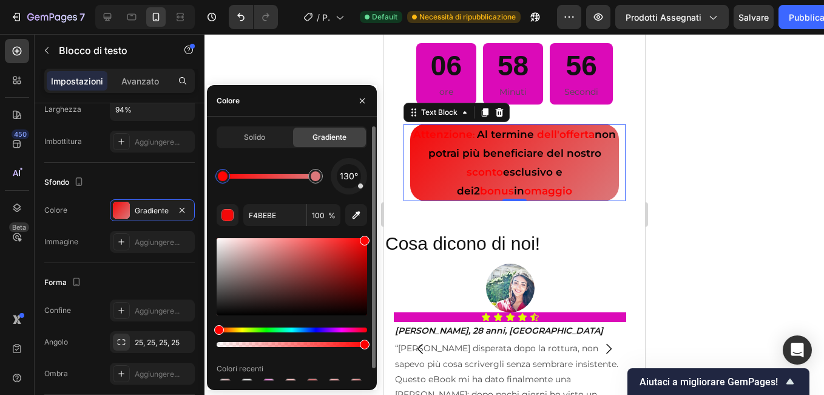
type input "F40909"
click at [365, 228] on div "130° F40909 100 % Colori recenti" at bounding box center [292, 275] width 151 height 235
click at [237, 137] on div "Solido" at bounding box center [254, 136] width 73 height 19
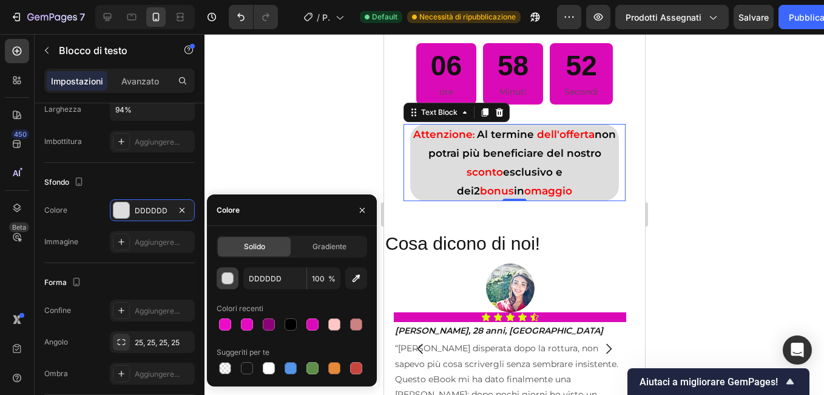
click at [220, 276] on button "button" at bounding box center [228, 278] width 22 height 22
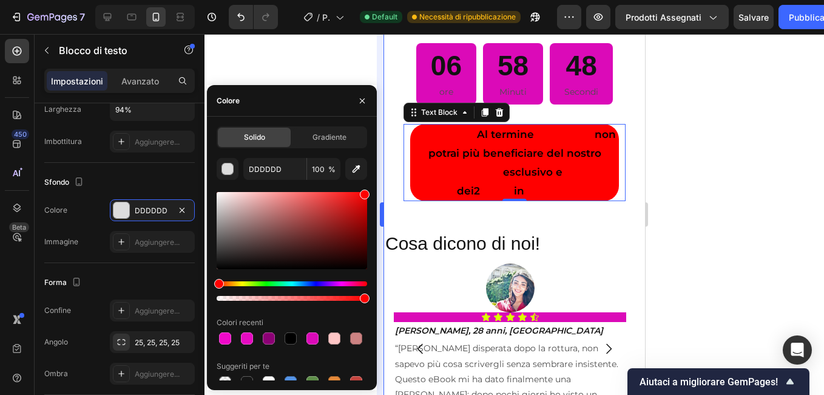
drag, startPoint x: 220, startPoint y: 206, endPoint x: 383, endPoint y: 189, distance: 164.2
click at [383, 0] on div "7 / Pagina del prodotto - 23 settembre, 11:35:12 Default Necessità di ripubblic…" at bounding box center [412, 0] width 824 height 0
type input "FF0000"
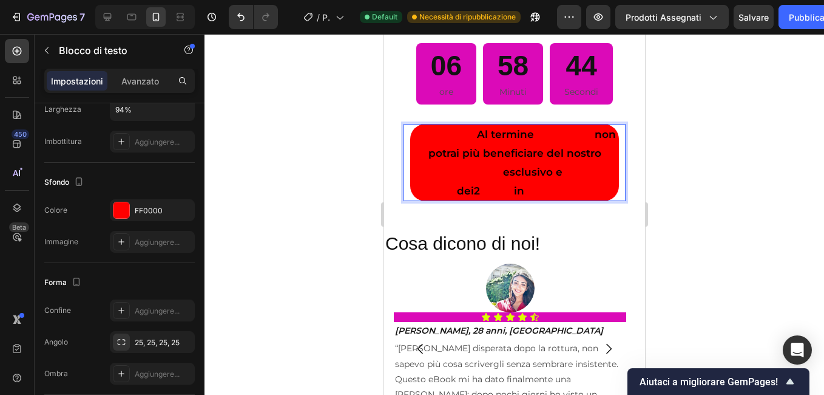
click at [447, 140] on strong "Attenzione" at bounding box center [442, 134] width 59 height 12
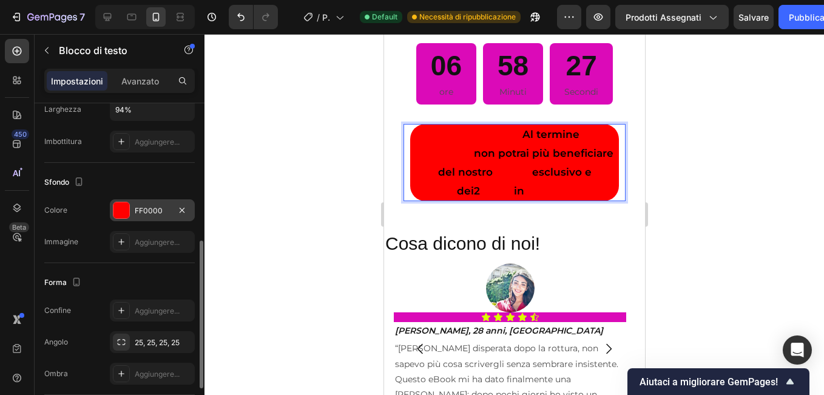
click at [121, 206] on div at bounding box center [122, 210] width 16 height 16
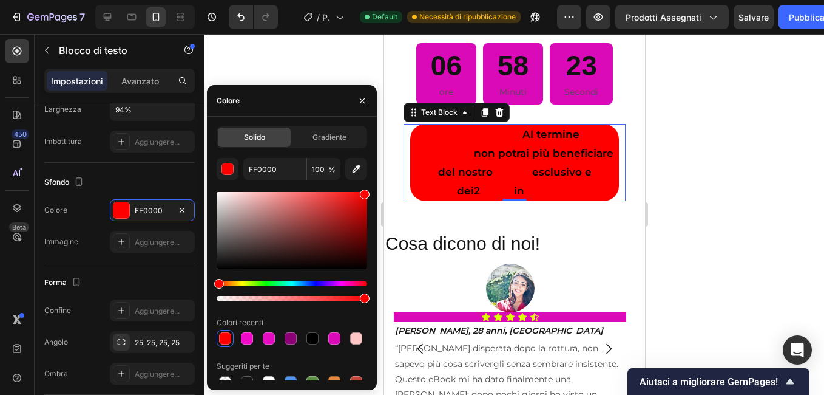
click at [330, 65] on div at bounding box center [515, 214] width 620 height 361
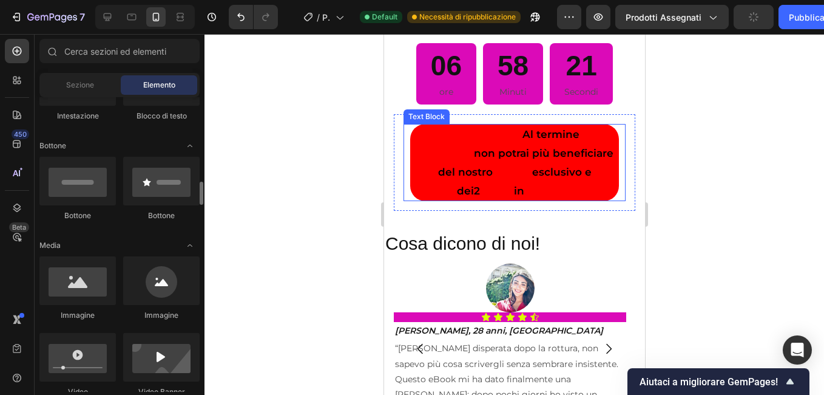
scroll to position [304, 0]
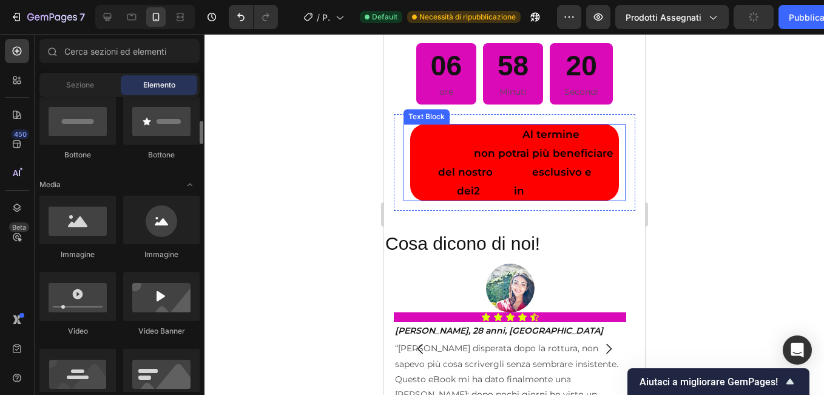
click at [449, 200] on p "ATTENZIONE : Al termine dell'offerta non potrai più beneficiare del nostro scon…" at bounding box center [514, 162] width 206 height 75
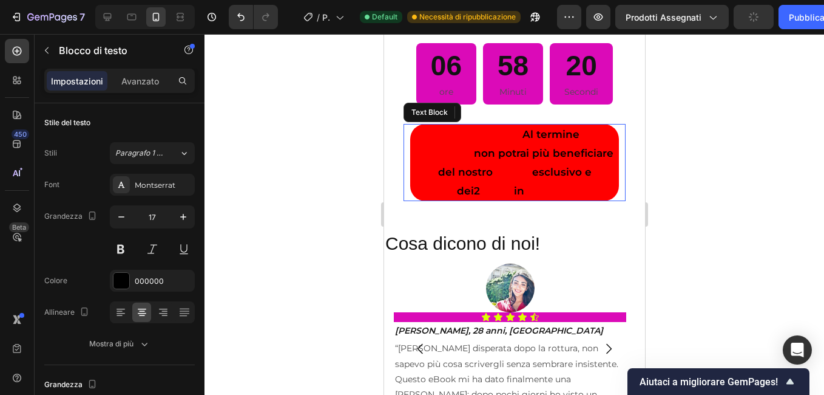
click at [450, 140] on strong "ATTENZIONE" at bounding box center [484, 134] width 68 height 12
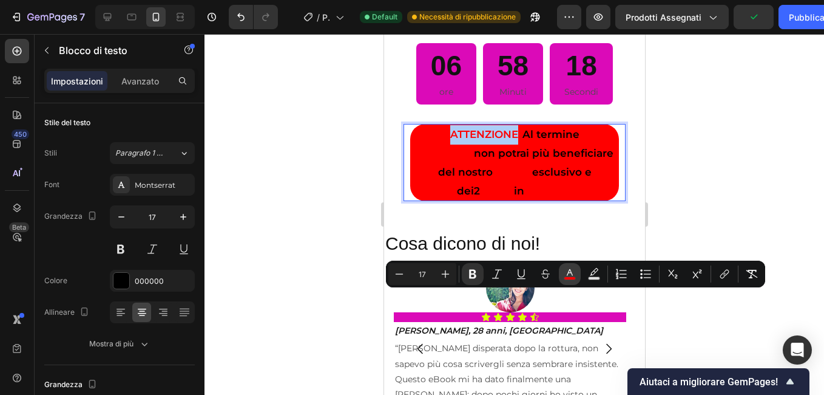
click at [566, 271] on icon "Barra degli strumenti contestuale dell'editor" at bounding box center [570, 274] width 12 height 12
type input "FF0000"
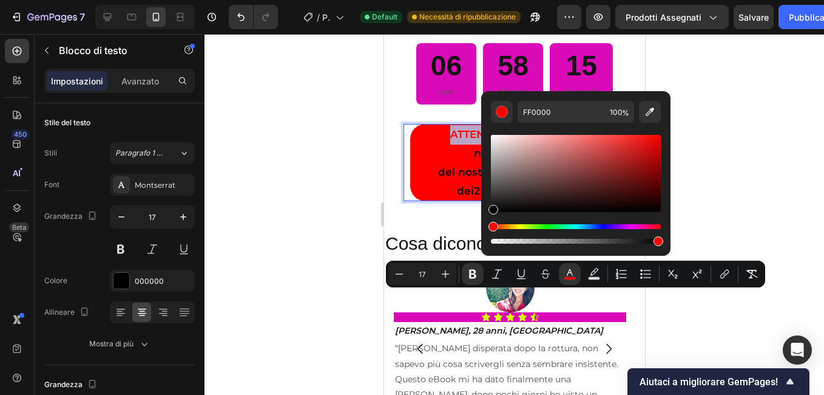
drag, startPoint x: 659, startPoint y: 137, endPoint x: 481, endPoint y: 228, distance: 200.1
click at [481, 228] on div "FF0000 100 %" at bounding box center [575, 168] width 189 height 155
type input "000000"
drag, startPoint x: 323, startPoint y: 205, endPoint x: 53, endPoint y: 182, distance: 270.5
click at [323, 205] on div at bounding box center [515, 214] width 620 height 361
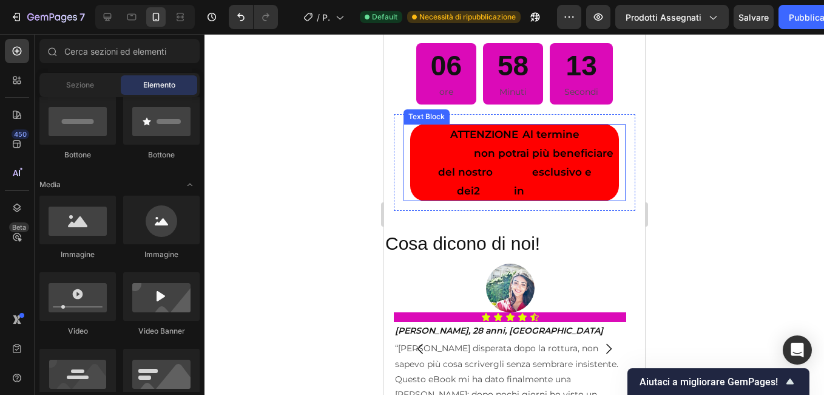
click at [520, 140] on strong "Rich Text Editor. Editing area: main" at bounding box center [521, 134] width 2 height 11
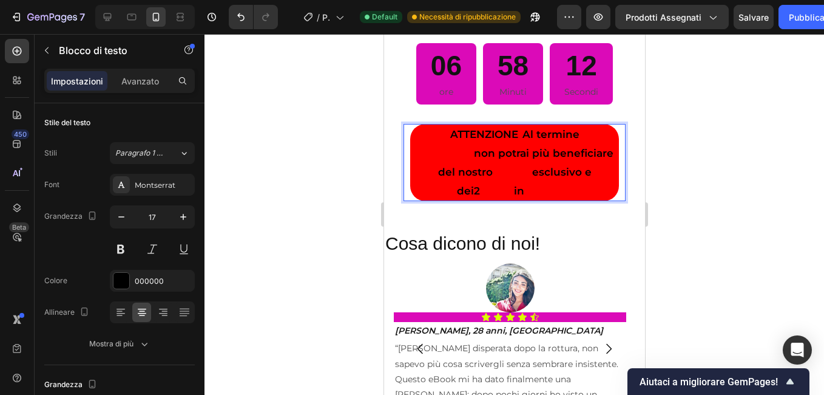
click at [520, 140] on strong "Rich Text Editor. Editing area: main" at bounding box center [521, 134] width 2 height 11
drag, startPoint x: 488, startPoint y: 297, endPoint x: 479, endPoint y: 298, distance: 9.1
click at [479, 200] on p "ATTENZIONE : Al termine dell'offerta non potrai più beneficiare del nostro scon…" at bounding box center [514, 162] width 206 height 75
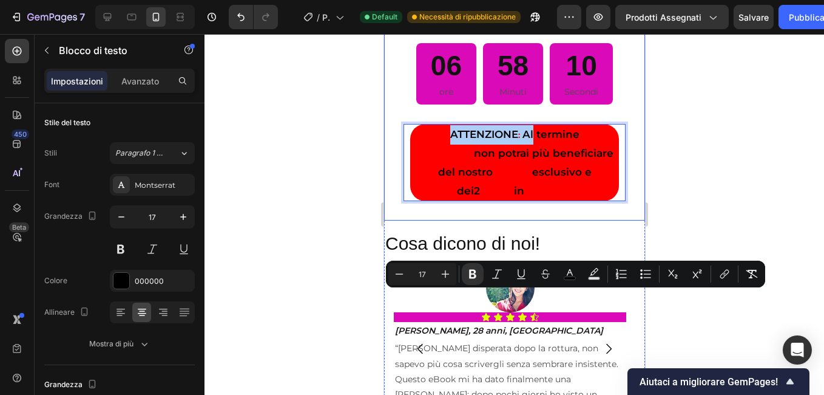
click at [333, 312] on div at bounding box center [515, 214] width 620 height 361
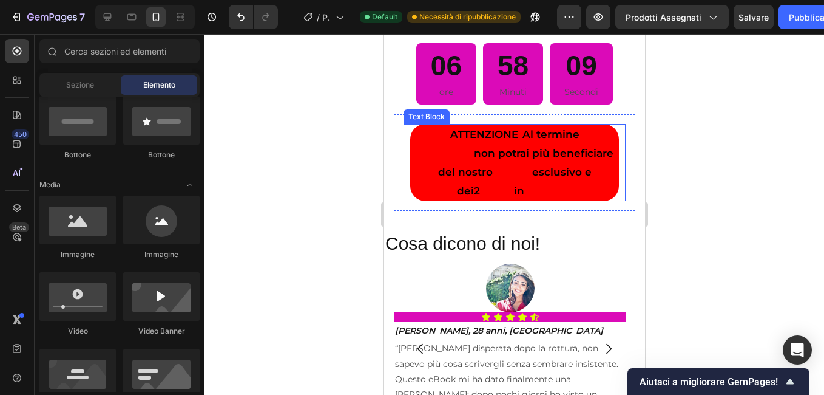
click at [450, 140] on strong "ATTENZIONE" at bounding box center [484, 134] width 68 height 12
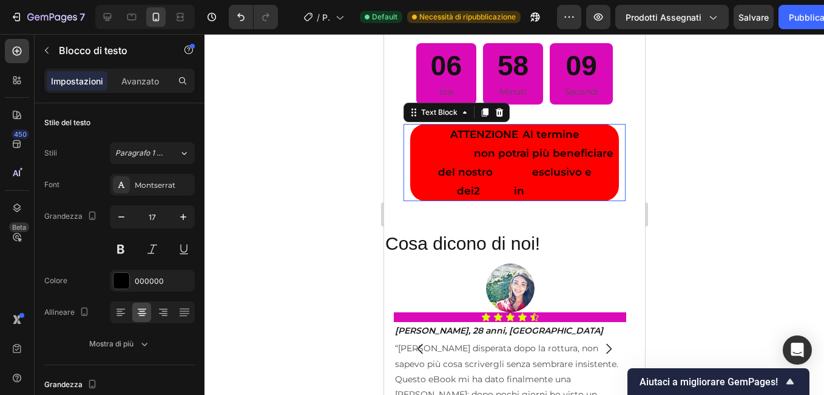
drag, startPoint x: 416, startPoint y: 300, endPoint x: 484, endPoint y: 322, distance: 71.4
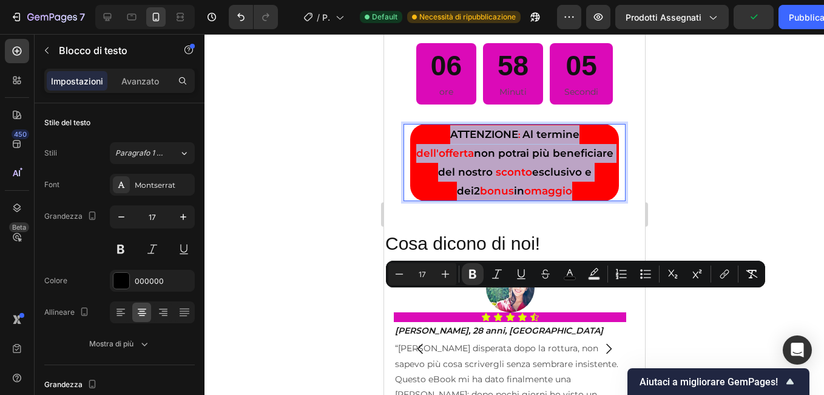
drag, startPoint x: 415, startPoint y: 299, endPoint x: 581, endPoint y: 356, distance: 175.7
click at [581, 200] on p "ATTENZIONE : Al termine dell'offerta non potrai più beneficiare del nostro scon…" at bounding box center [514, 162] width 206 height 75
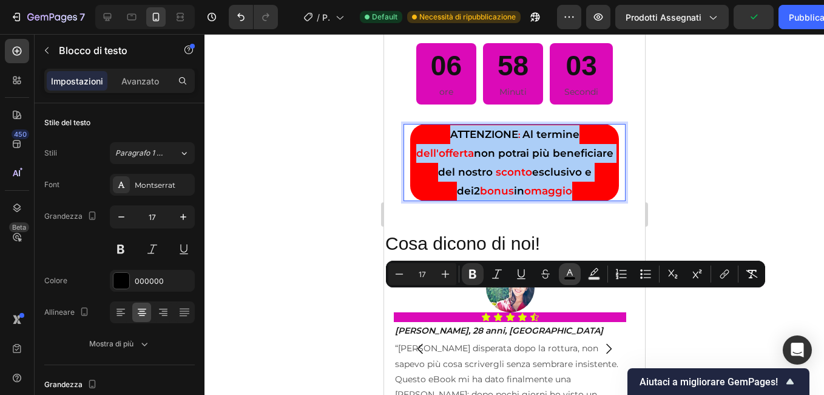
click at [571, 275] on icon "Barra degli strumenti contestuale dell'editor" at bounding box center [570, 274] width 12 height 12
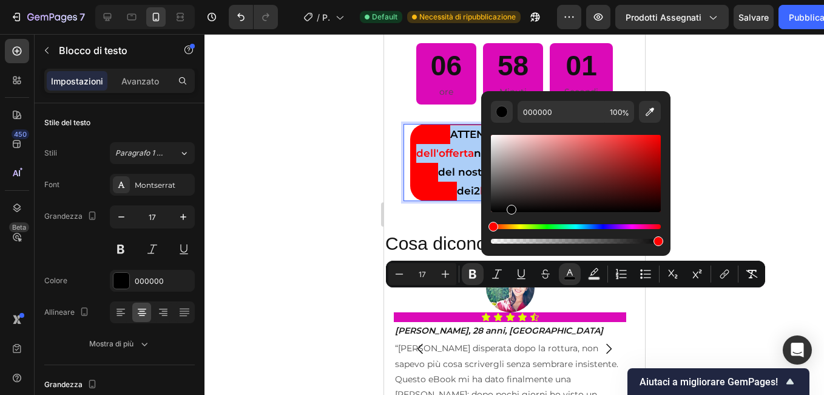
drag, startPoint x: 875, startPoint y: 242, endPoint x: 469, endPoint y: 214, distance: 407.1
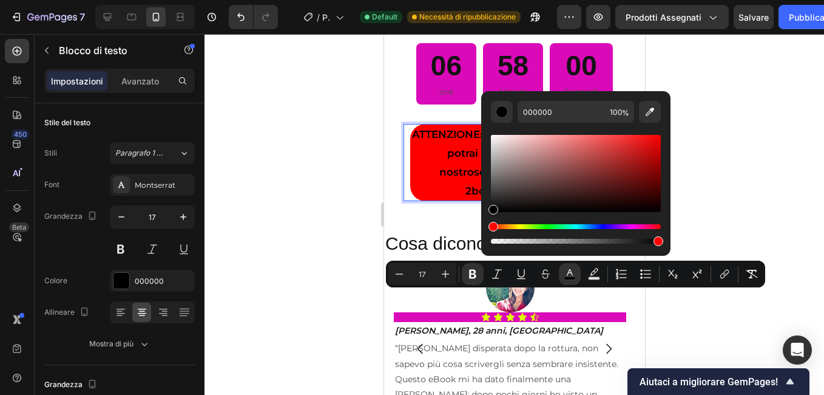
click at [283, 219] on div at bounding box center [515, 214] width 620 height 361
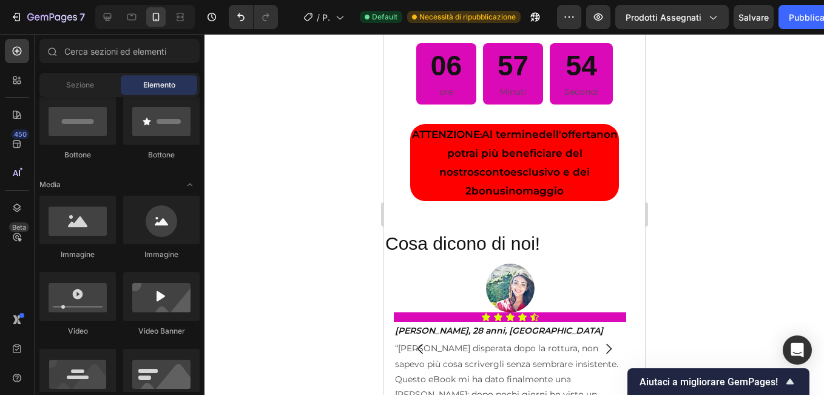
click at [544, 7] on div "RICONQUISTALO ORA" at bounding box center [521, -1] width 95 height 15
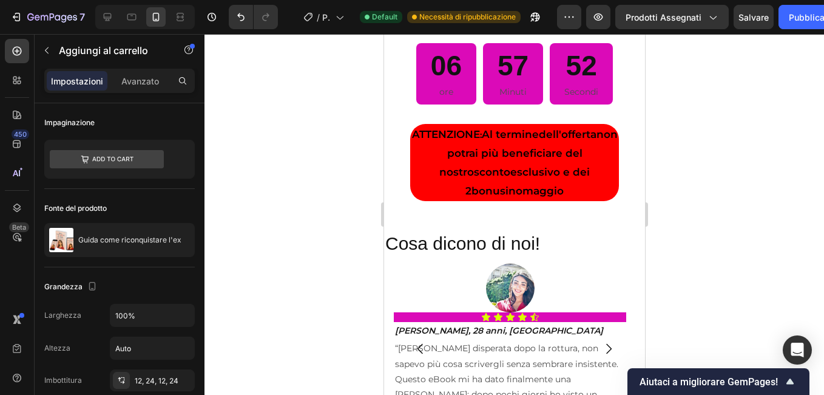
click at [544, 7] on div "RICONQUISTALO ORA" at bounding box center [521, -1] width 95 height 15
click at [544, 7] on p "RICONQUISTALO ORA" at bounding box center [521, -1] width 95 height 15
click at [549, 7] on p "RICONQUISTALO ORA" at bounding box center [521, -1] width 95 height 15
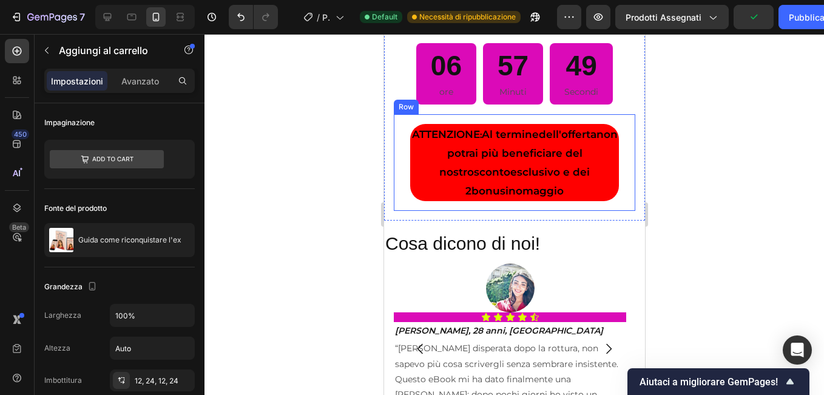
click at [358, 342] on div at bounding box center [515, 214] width 620 height 361
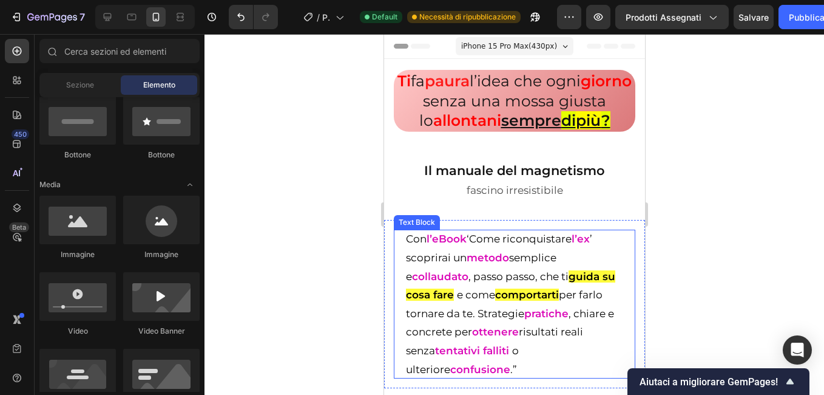
scroll to position [182, 0]
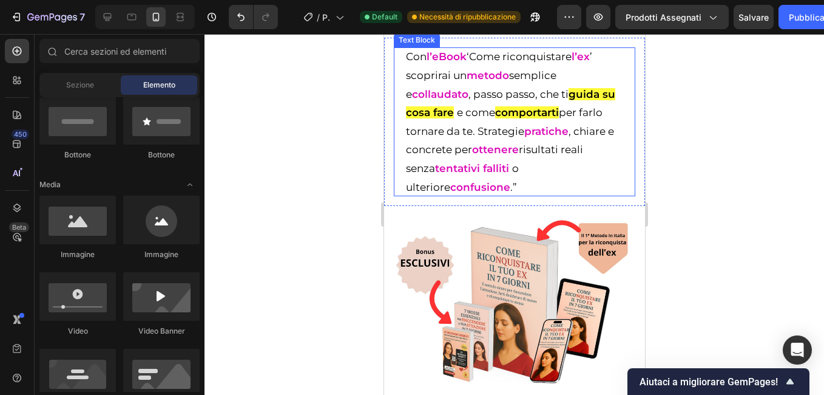
click at [608, 114] on strong "guida su cosa fare" at bounding box center [510, 103] width 209 height 31
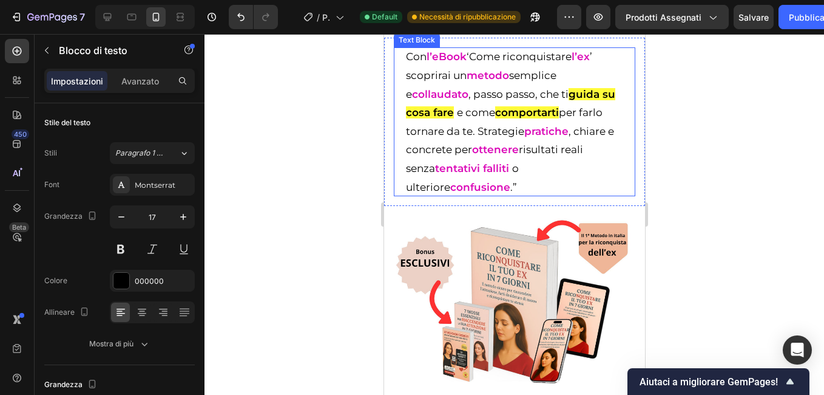
click at [587, 112] on strong "guida su cosa fare" at bounding box center [510, 103] width 209 height 31
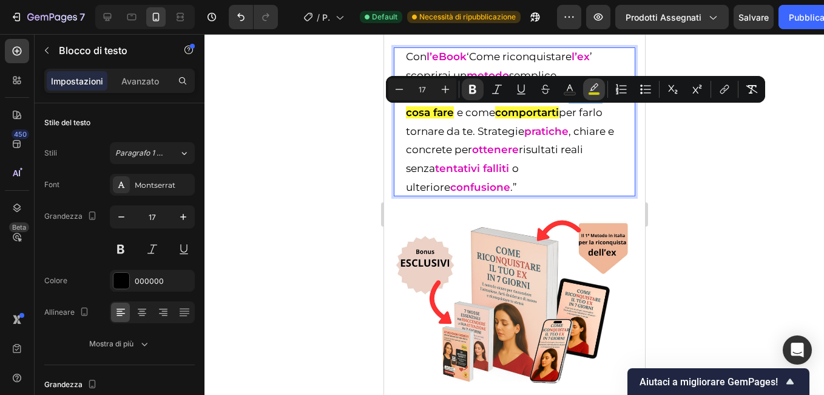
click at [597, 89] on icon "Barra degli strumenti contestuale dell'editor" at bounding box center [594, 89] width 12 height 12
type input "FFFA00"
type input "77"
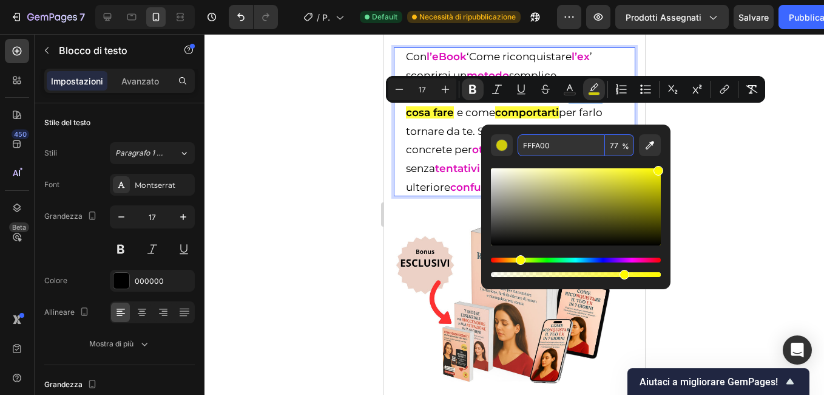
click at [545, 146] on input "FFFA00" at bounding box center [561, 145] width 87 height 22
click at [323, 140] on div at bounding box center [515, 214] width 620 height 361
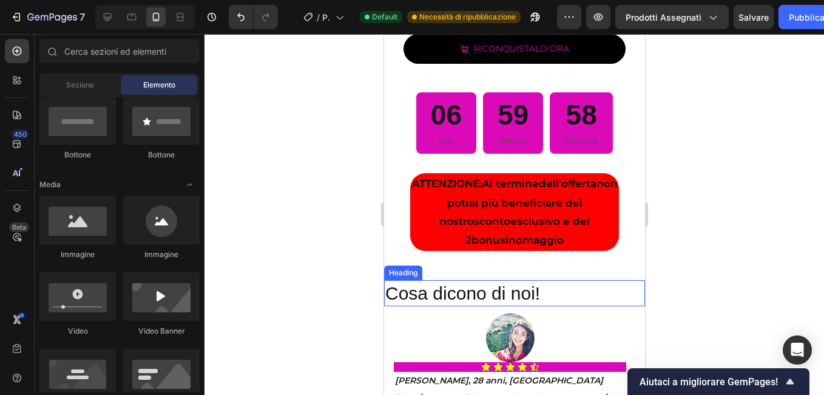
scroll to position [2185, 0]
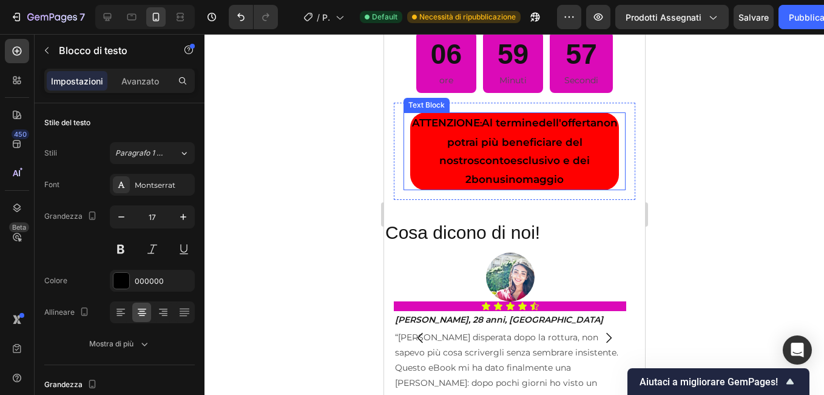
click at [540, 171] on p "ATTENZIONE : Al termine dell'offerta non potrai più beneficiare del nostro scon…" at bounding box center [514, 151] width 206 height 75
click at [535, 174] on p "ATTENZIONE : Al termine dell'offerta non potrai più beneficiare del nostro scon…" at bounding box center [514, 151] width 206 height 75
drag, startPoint x: 535, startPoint y: 174, endPoint x: 490, endPoint y: 177, distance: 45.1
click at [490, 177] on p "ATTENZIONE : Al termine dell'offerta non potrai più beneficiare del nostro scon…" at bounding box center [514, 151] width 206 height 75
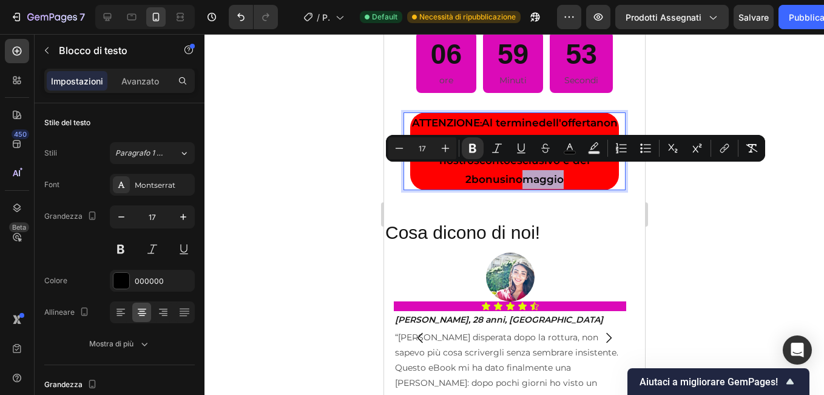
click at [538, 166] on p "ATTENZIONE : Al termine dell'offerta non potrai più beneficiare del nostro scon…" at bounding box center [514, 151] width 206 height 75
drag, startPoint x: 538, startPoint y: 169, endPoint x: 483, endPoint y: 172, distance: 55.3
click at [483, 172] on p "ATTENZIONE : Al termine dell'offerta non potrai più beneficiare del nostro scon…" at bounding box center [514, 151] width 206 height 75
click at [588, 146] on icon "Barra degli strumenti contestuale dell'editor" at bounding box center [594, 148] width 12 height 12
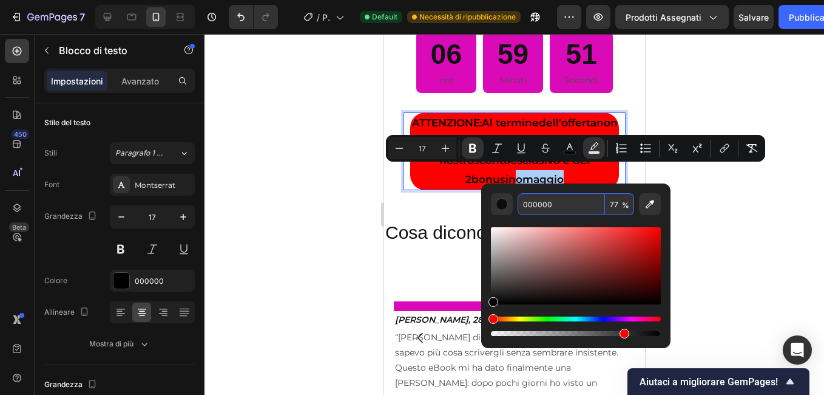
click at [553, 206] on input "000000" at bounding box center [561, 204] width 87 height 22
paste input "FFFA"
type input "FFFA00"
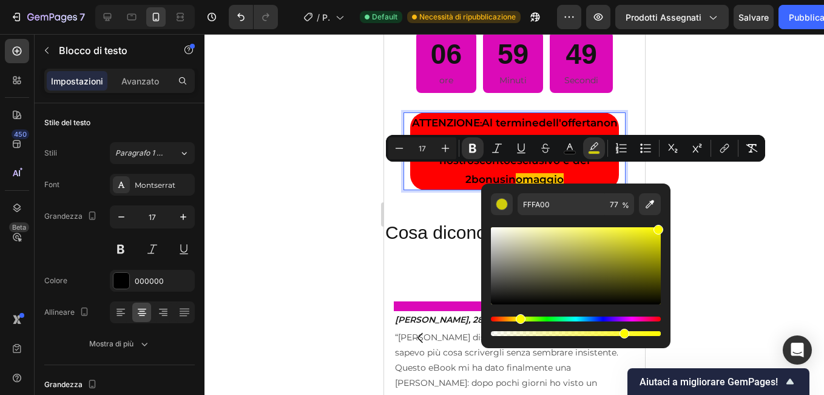
click at [327, 188] on div at bounding box center [515, 214] width 620 height 361
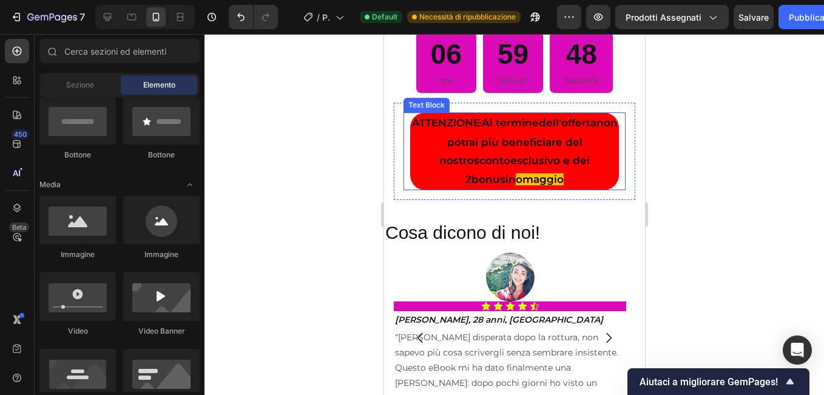
click at [515, 177] on strong "omaggio" at bounding box center [539, 179] width 48 height 12
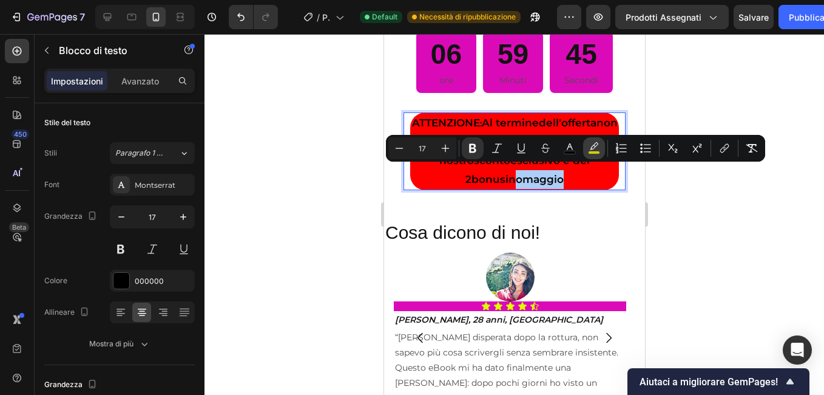
click at [586, 147] on button "color" at bounding box center [594, 148] width 22 height 22
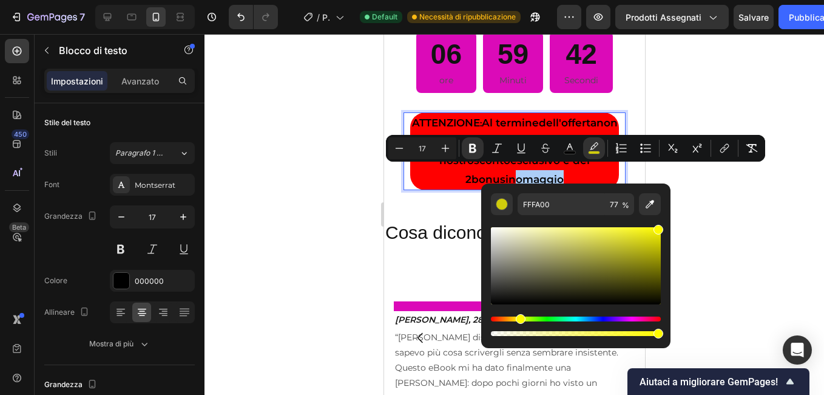
drag, startPoint x: 624, startPoint y: 333, endPoint x: 727, endPoint y: 328, distance: 103.3
click at [727, 0] on body "7 / Pagina del prodotto - 23 settembre, 11:35:12 Default Necessità di ripubblic…" at bounding box center [412, 0] width 824 height 0
type input "100"
click at [324, 199] on div at bounding box center [515, 214] width 620 height 361
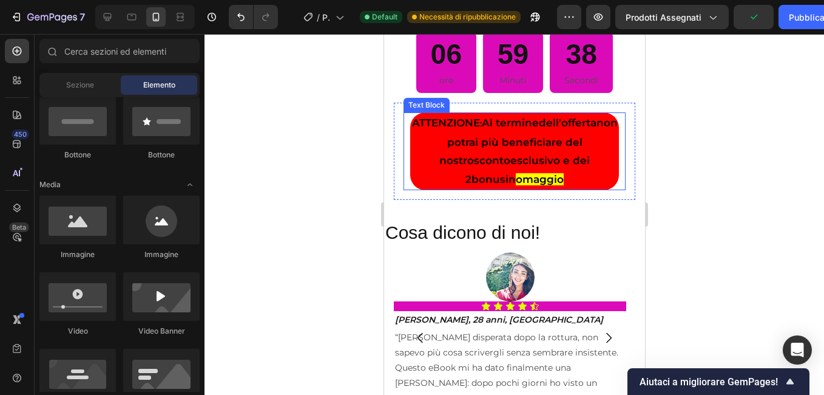
click at [518, 174] on strong "omaggio" at bounding box center [539, 179] width 48 height 12
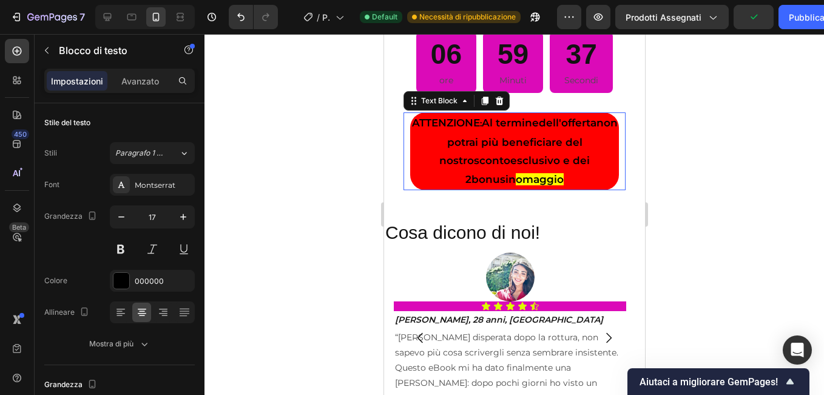
click at [518, 174] on strong "omaggio" at bounding box center [539, 179] width 48 height 12
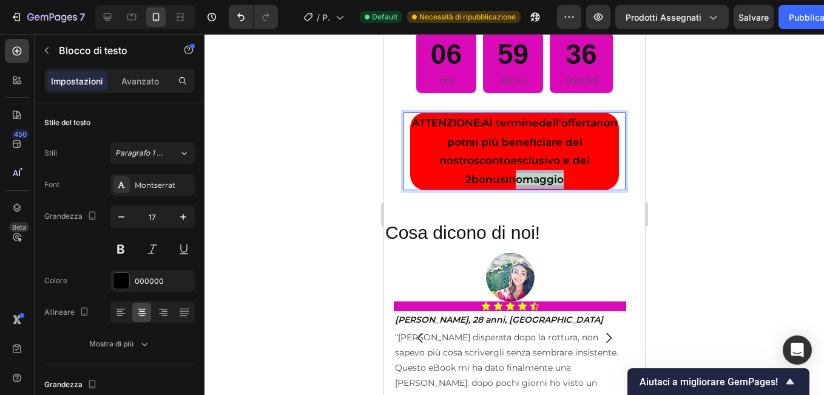
click at [518, 174] on strong "omaggio" at bounding box center [539, 179] width 48 height 12
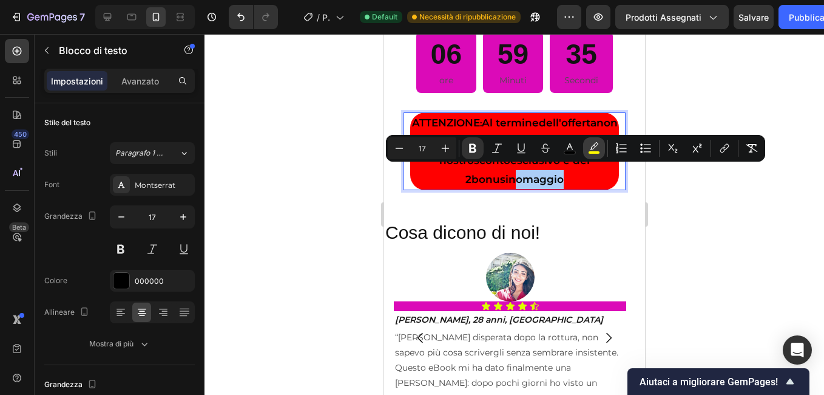
click at [600, 148] on icon "Barra degli strumenti contestuale dell'editor" at bounding box center [594, 148] width 12 height 12
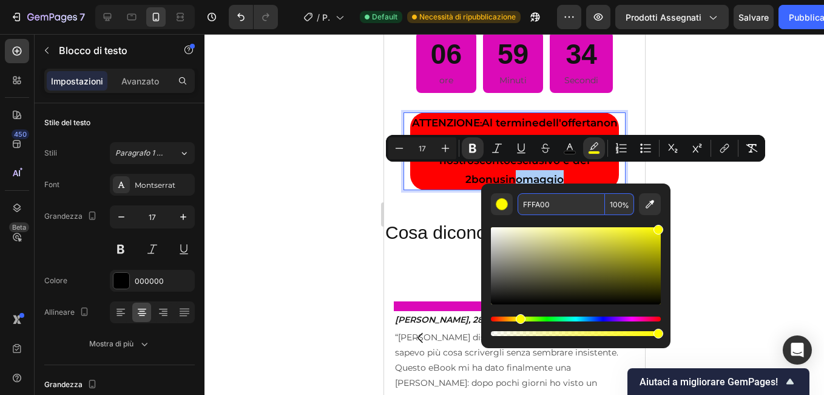
click at [555, 202] on input "FFFA00" at bounding box center [561, 204] width 87 height 22
click at [321, 182] on div at bounding box center [515, 214] width 620 height 361
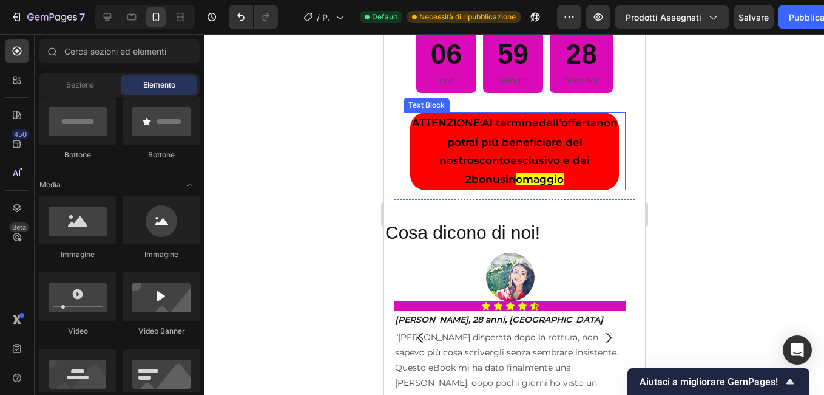
click at [547, 117] on strong "dell'offerta" at bounding box center [567, 123] width 58 height 12
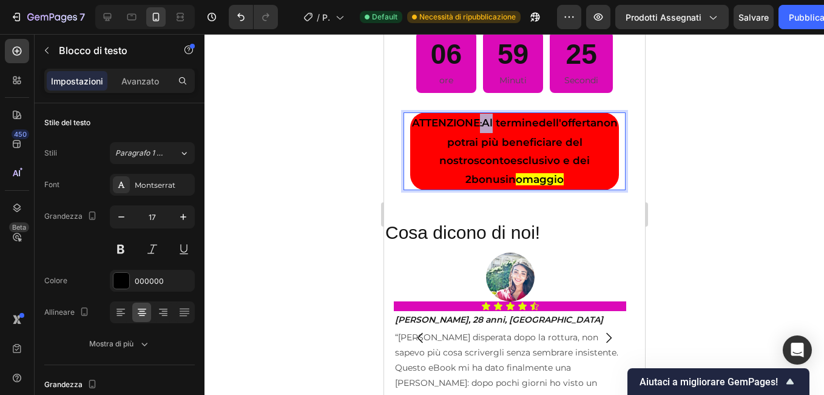
drag, startPoint x: 487, startPoint y: 115, endPoint x: 481, endPoint y: 118, distance: 6.5
click at [481, 118] on p "ATTENZIONE : Al termine dell'offerta non potrai più beneficiare del nostro scon…" at bounding box center [514, 151] width 206 height 75
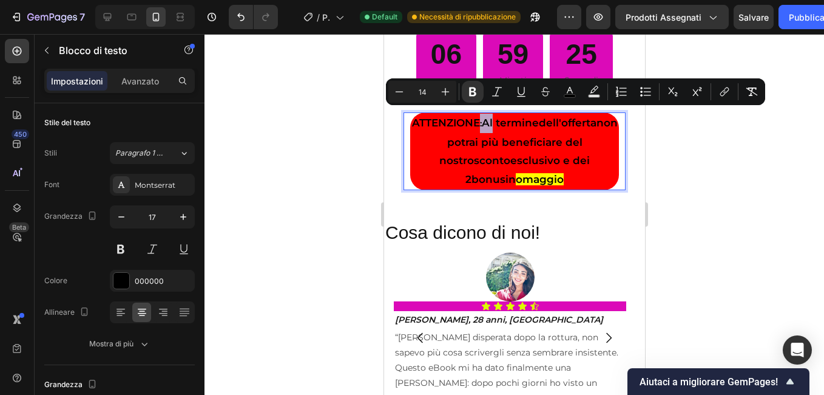
click at [480, 118] on strong "ATTENZIONE" at bounding box center [446, 123] width 68 height 12
type input "17"
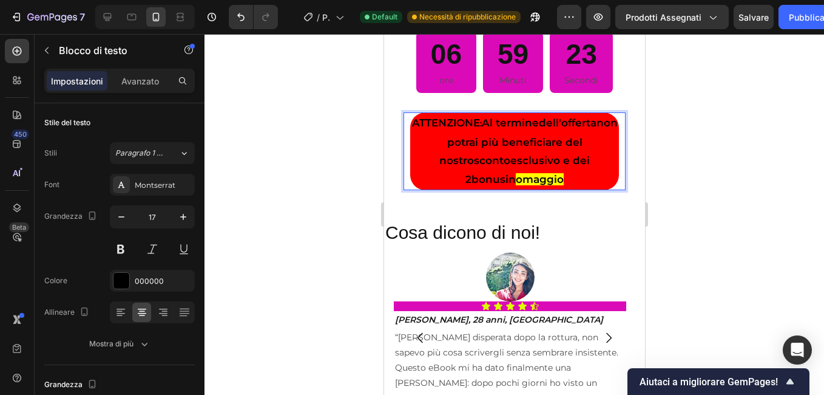
drag, startPoint x: 487, startPoint y: 116, endPoint x: 444, endPoint y: 116, distance: 42.5
click at [444, 116] on p "ATTENZIONE : Al termine dell'offerta non potrai più beneficiare del nostro scon…" at bounding box center [514, 151] width 206 height 75
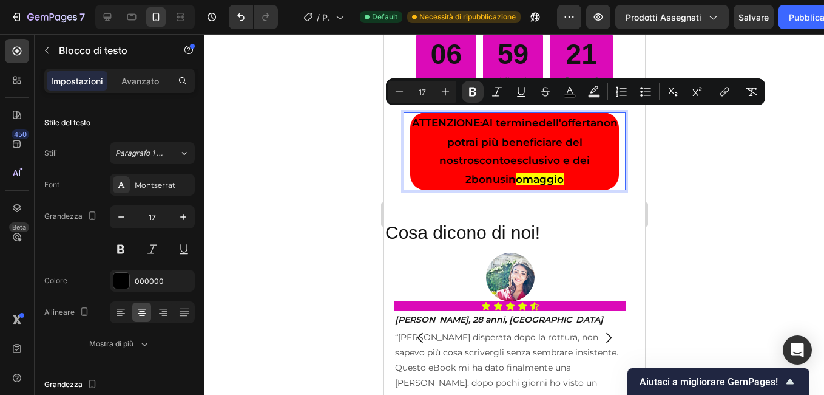
drag, startPoint x: 483, startPoint y: 119, endPoint x: 441, endPoint y: 121, distance: 42.0
click at [441, 121] on p "ATTENZIONE : Al termine dell'offerta non potrai più beneficiare del nostro scon…" at bounding box center [514, 151] width 206 height 75
click at [592, 92] on icon "Barra degli strumenti contestuale dell'editor" at bounding box center [594, 92] width 12 height 12
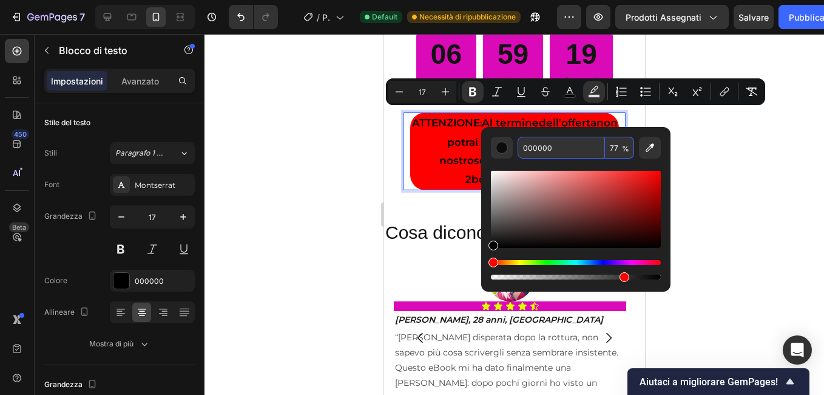
click at [544, 141] on input "000000" at bounding box center [561, 148] width 87 height 22
paste input "FFFA"
type input "FFFA00"
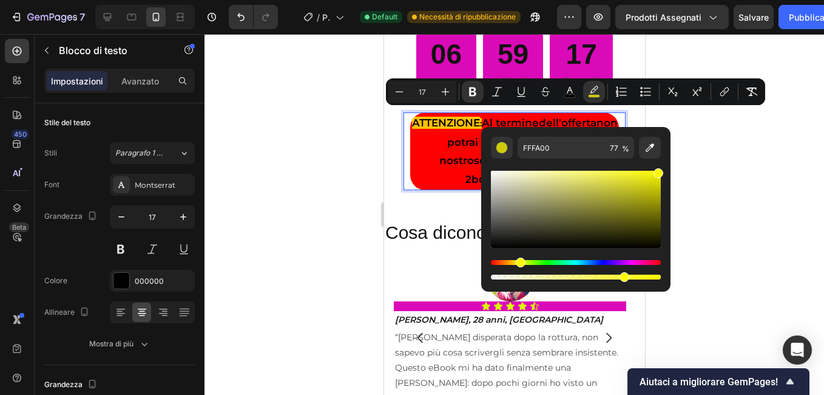
click at [348, 185] on div at bounding box center [515, 214] width 620 height 361
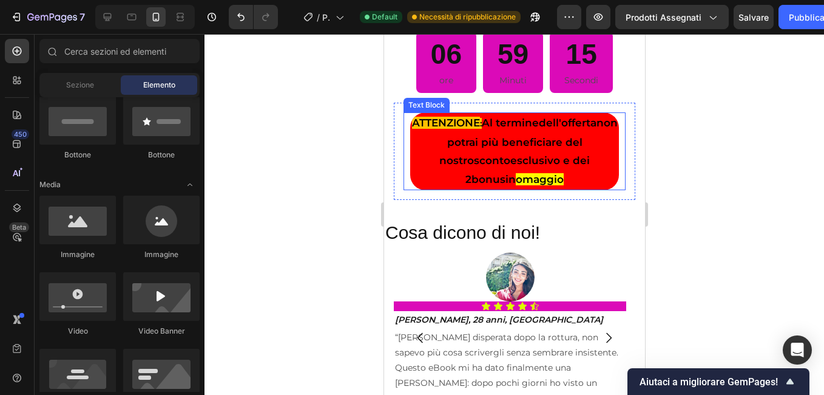
click at [469, 117] on strong "ATTENZIONE" at bounding box center [446, 123] width 68 height 12
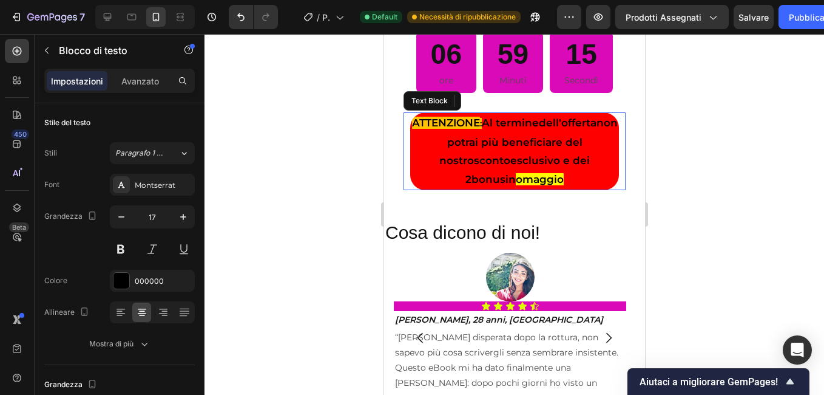
click at [469, 117] on strong "ATTENZIONE" at bounding box center [446, 123] width 68 height 12
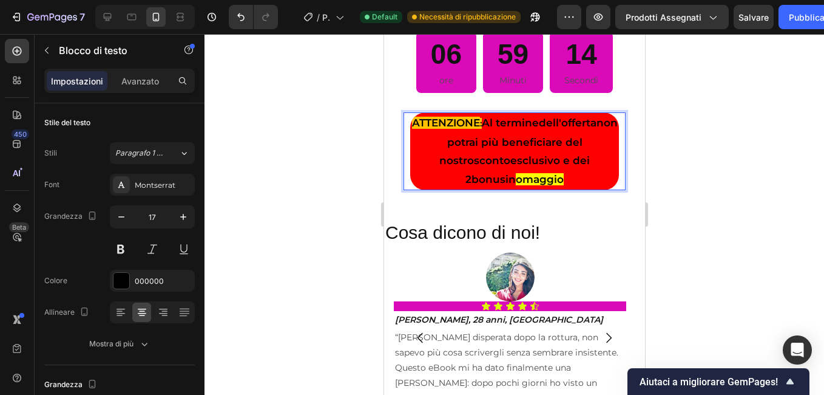
click at [469, 117] on strong "ATTENZIONE" at bounding box center [446, 123] width 68 height 12
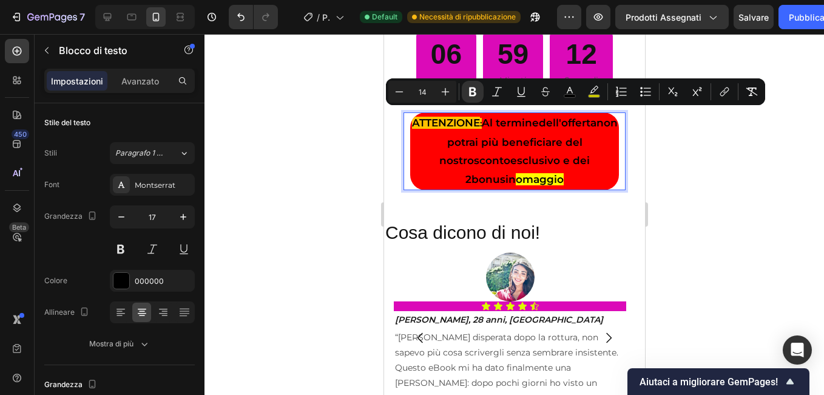
click at [489, 117] on strong "Al termine" at bounding box center [509, 123] width 57 height 12
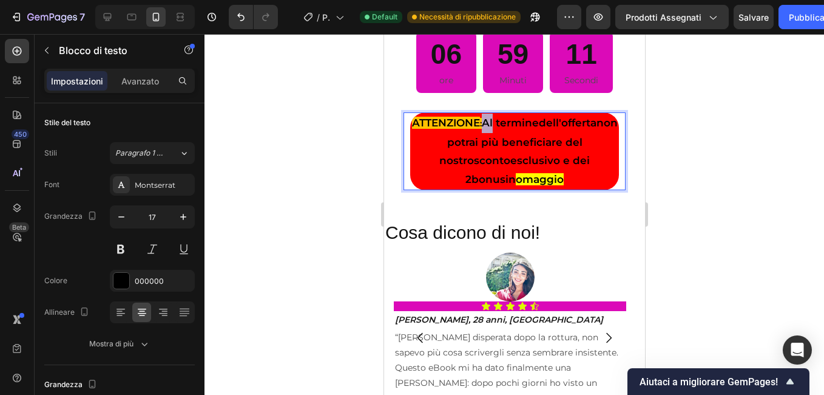
click at [486, 119] on p "ATTENZIONE : Al termine dell'offerta non potrai più beneficiare del nostro scon…" at bounding box center [514, 151] width 206 height 75
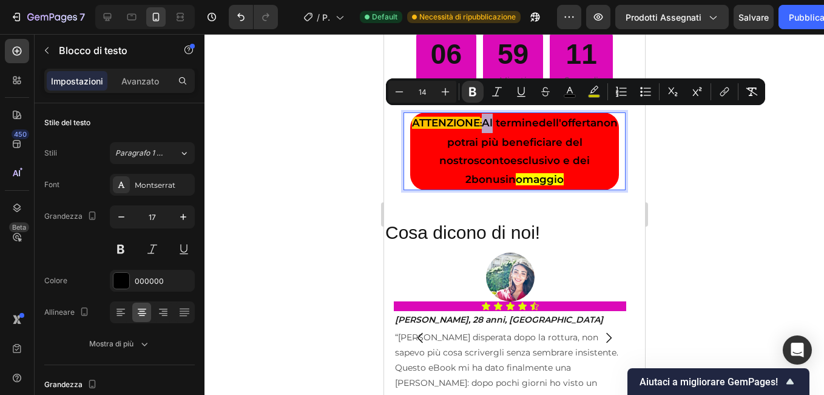
click at [481, 118] on strong ":" at bounding box center [481, 123] width 2 height 11
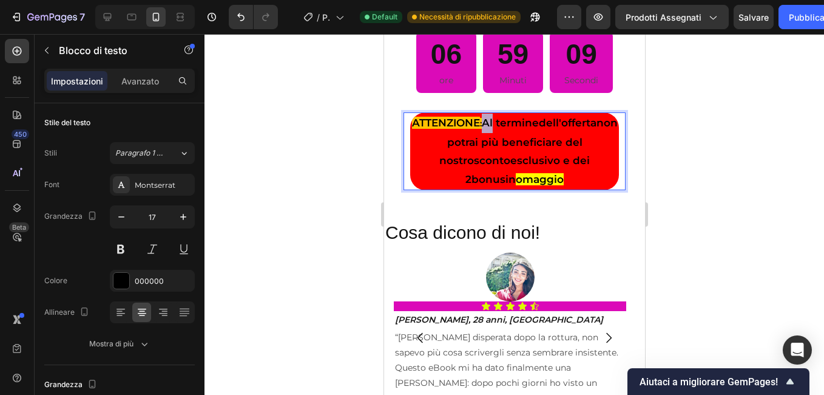
drag, startPoint x: 489, startPoint y: 118, endPoint x: 418, endPoint y: 119, distance: 71.0
click at [418, 119] on p "ATTENZIONE : Al termine dell'offerta non potrai più beneficiare del nostro scon…" at bounding box center [514, 151] width 206 height 75
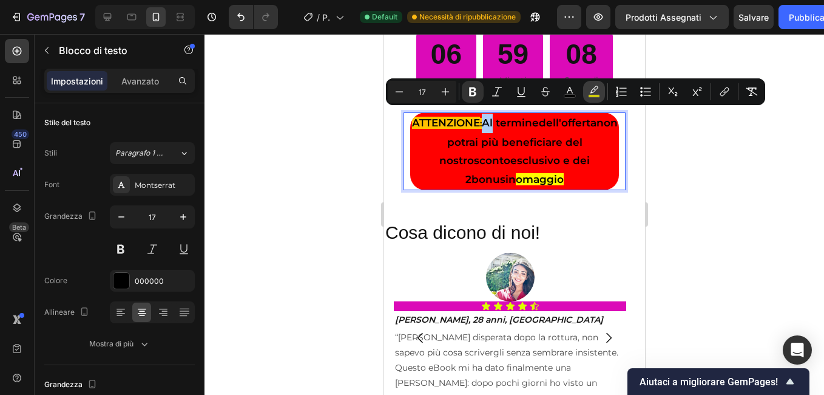
click at [597, 83] on button "color" at bounding box center [594, 92] width 22 height 22
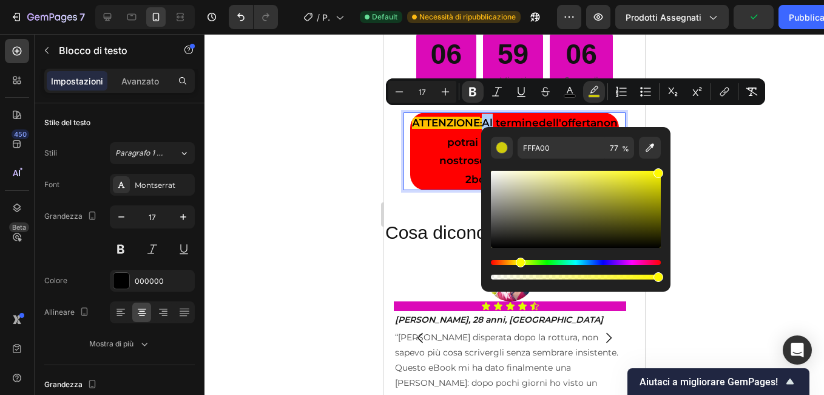
drag, startPoint x: 623, startPoint y: 274, endPoint x: 692, endPoint y: 268, distance: 69.4
click at [692, 0] on body "7 / Pagina del prodotto - 23 settembre, 11:35:12 Default Necessità di ripubblic…" at bounding box center [412, 0] width 824 height 0
click at [696, 256] on div at bounding box center [515, 214] width 620 height 361
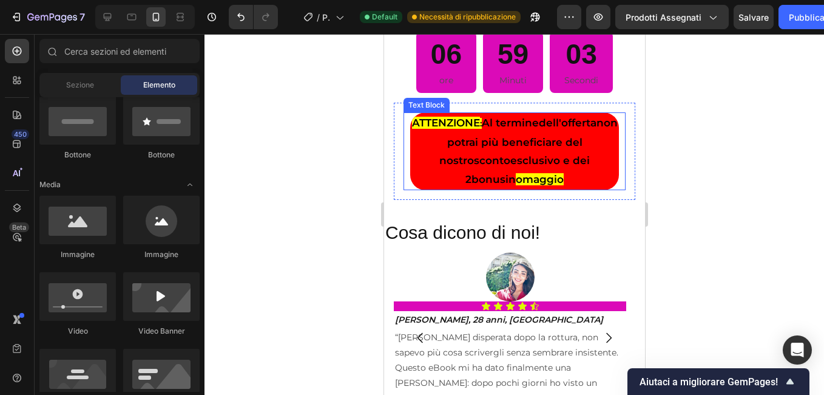
click at [481, 118] on strong ":" at bounding box center [481, 123] width 2 height 11
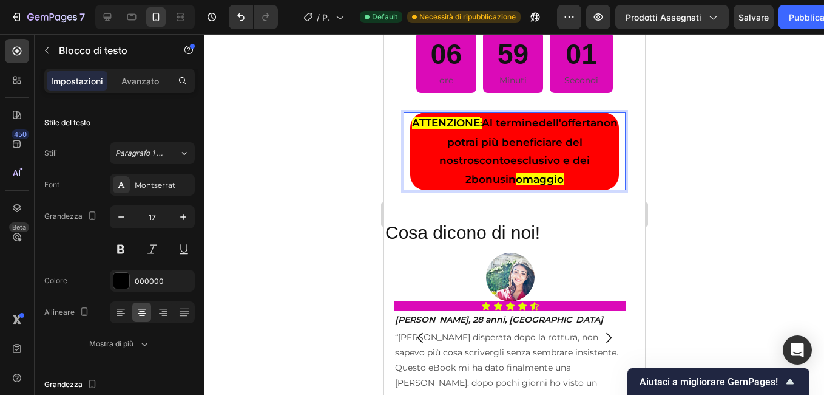
click at [481, 119] on strong ":" at bounding box center [481, 123] width 2 height 11
click at [489, 117] on strong "Al termine" at bounding box center [509, 123] width 57 height 12
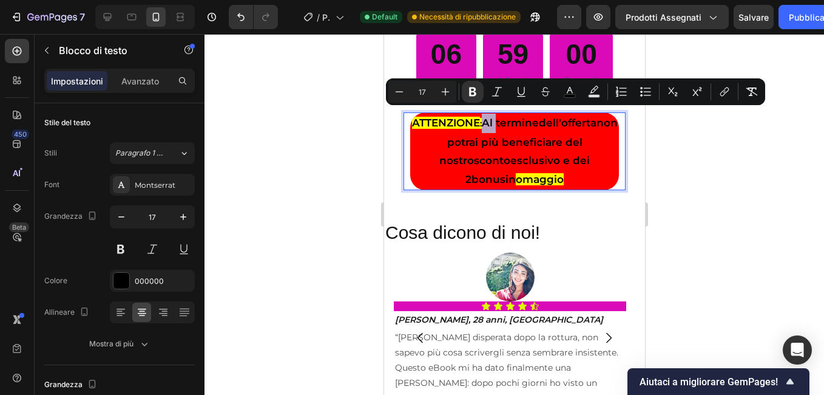
type input "14"
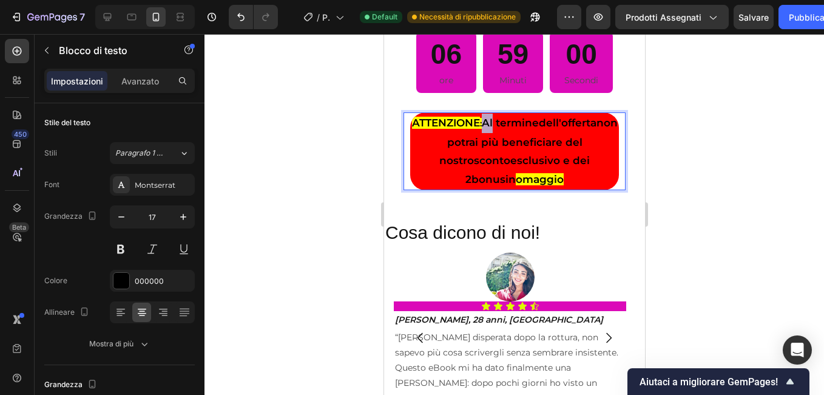
click at [486, 118] on p "ATTENZIONE : Al termine dell'offerta non potrai più beneficiare del nostro scon…" at bounding box center [514, 151] width 206 height 75
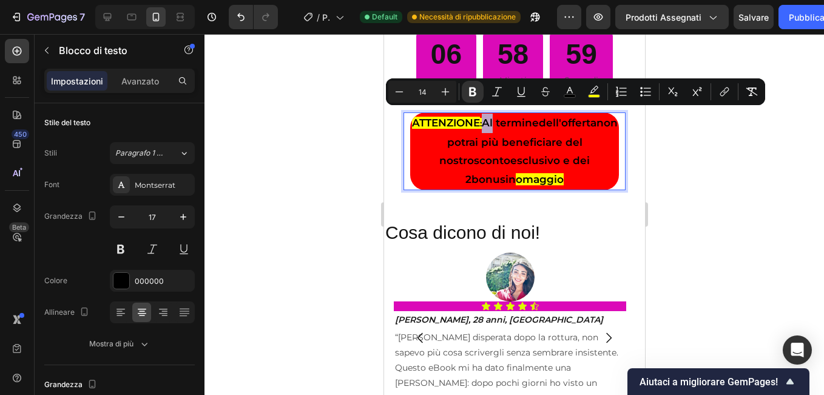
click at [481, 118] on strong ":" at bounding box center [481, 123] width 2 height 11
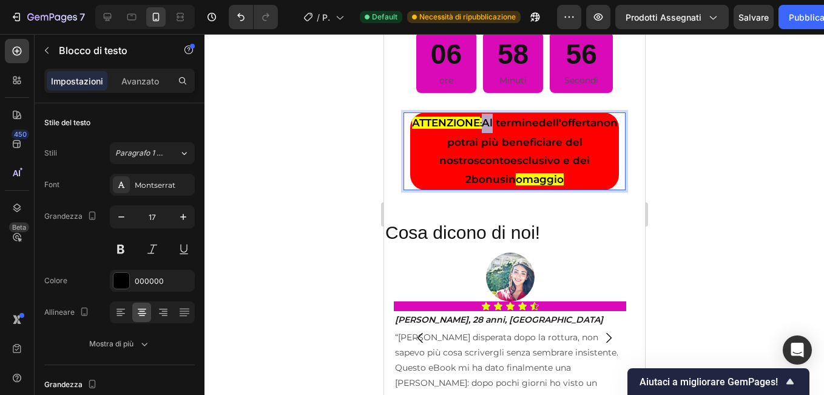
click at [484, 118] on p "ATTENZIONE : Al termine dell'offerta non potrai più beneficiare del nostro scon…" at bounding box center [514, 151] width 206 height 75
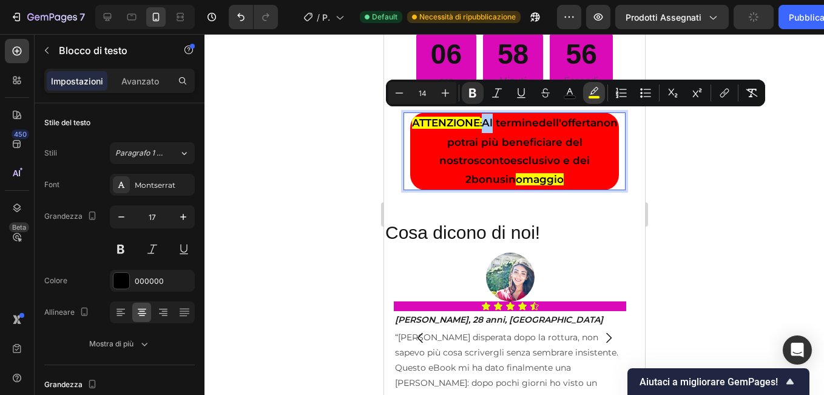
click at [589, 96] on rect "Barra degli strumenti contestuale dell'editor" at bounding box center [595, 97] width 12 height 3
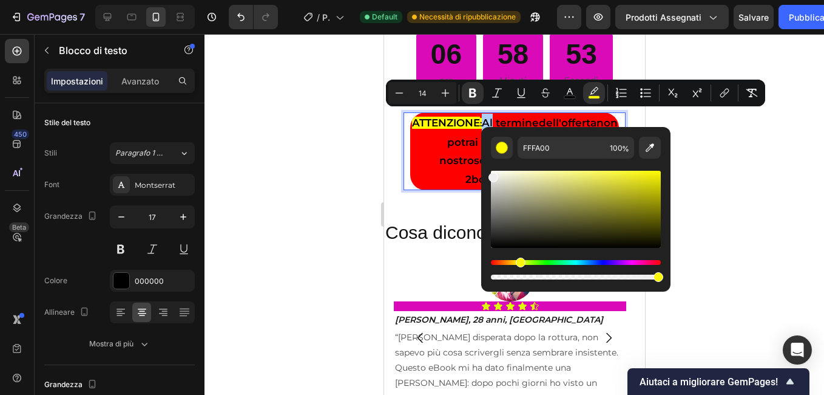
drag, startPoint x: 1044, startPoint y: 205, endPoint x: 438, endPoint y: 174, distance: 606.7
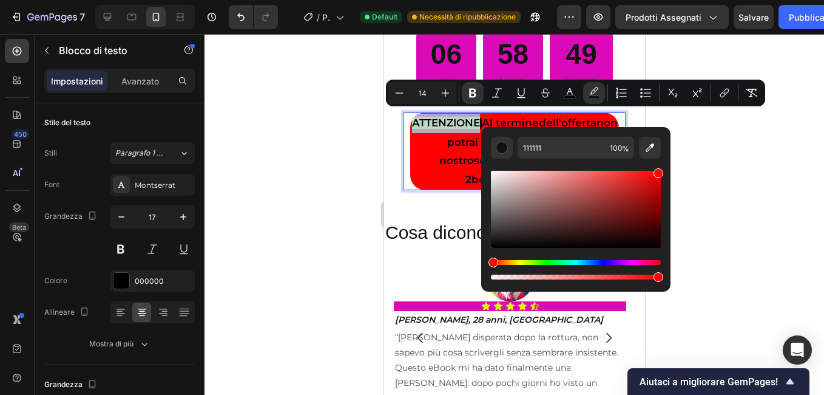
drag, startPoint x: 496, startPoint y: 180, endPoint x: 696, endPoint y: 144, distance: 202.9
click at [696, 0] on body "7 / Pagina del prodotto - 23 settembre, 11:35:12 Default Necessità di ripubblic…" at bounding box center [412, 0] width 824 height 0
type input "FF0000"
click at [333, 177] on div at bounding box center [515, 214] width 620 height 361
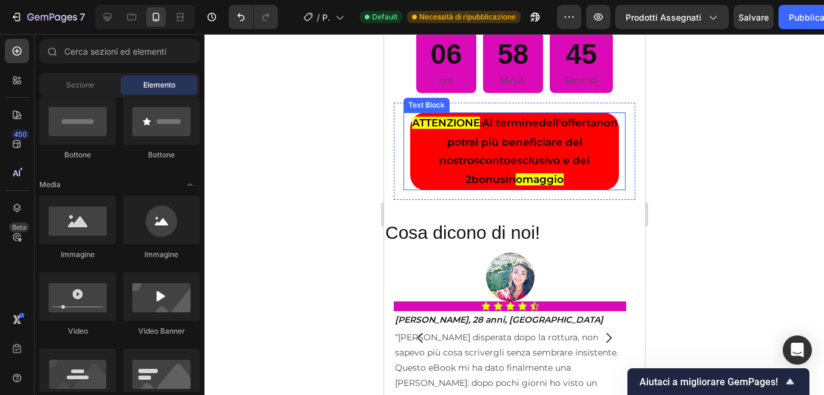
scroll to position [2064, 0]
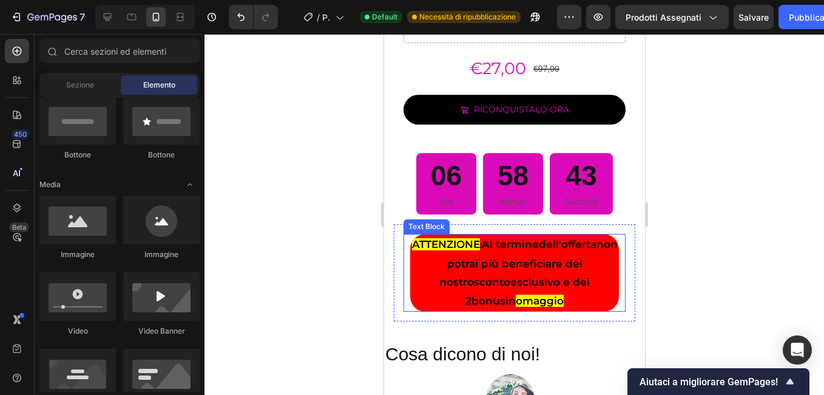
click at [538, 277] on strong "esclusivo e dei 2" at bounding box center [527, 291] width 124 height 31
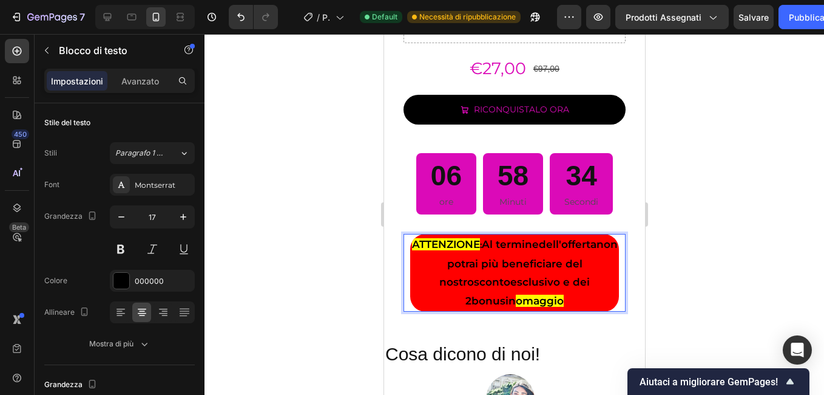
click at [521, 252] on strong "non potrai più beneficiare del nostro" at bounding box center [528, 263] width 178 height 50
click at [521, 257] on strong "non potrai più beneficiare del nostro" at bounding box center [528, 263] width 178 height 50
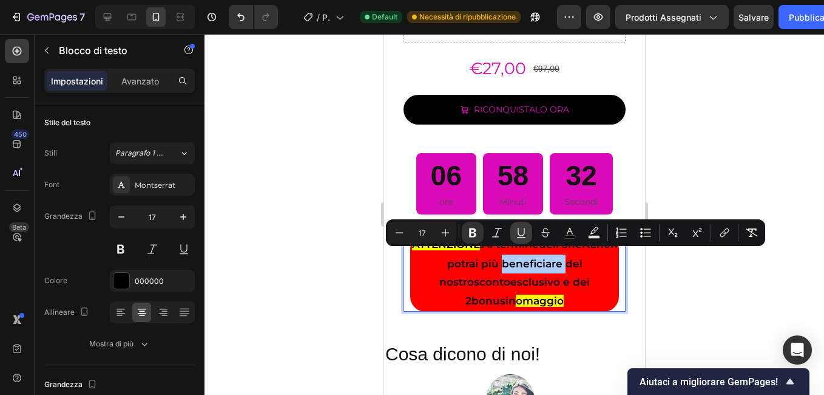
click at [524, 237] on icon "Barra degli strumenti contestuale dell'editor" at bounding box center [521, 237] width 8 height 1
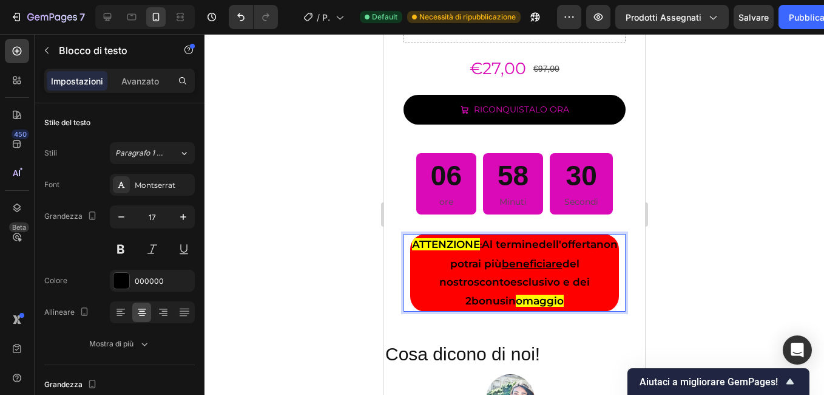
click at [560, 262] on strong "non potrai più beneficiare del nostro" at bounding box center [528, 263] width 178 height 50
click at [562, 260] on strong "non potrai più beneficiare del nostro" at bounding box center [528, 263] width 178 height 50
click at [541, 276] on strong "esclusivo e dei 2" at bounding box center [527, 291] width 124 height 31
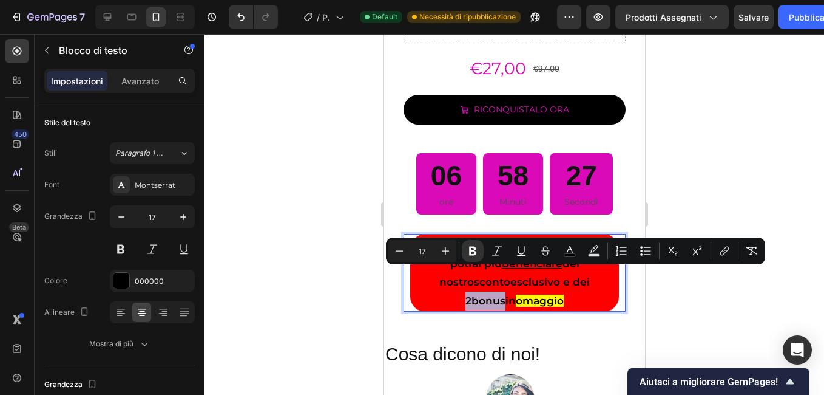
drag, startPoint x: 541, startPoint y: 274, endPoint x: 577, endPoint y: 273, distance: 36.4
click at [577, 273] on p "ATTENZIONE : Al termine dell'offerta non potrai più beneficiare del nostro scon…" at bounding box center [514, 272] width 206 height 75
click at [518, 249] on icon "Barra degli strumenti contestuale dell'editor" at bounding box center [521, 251] width 12 height 12
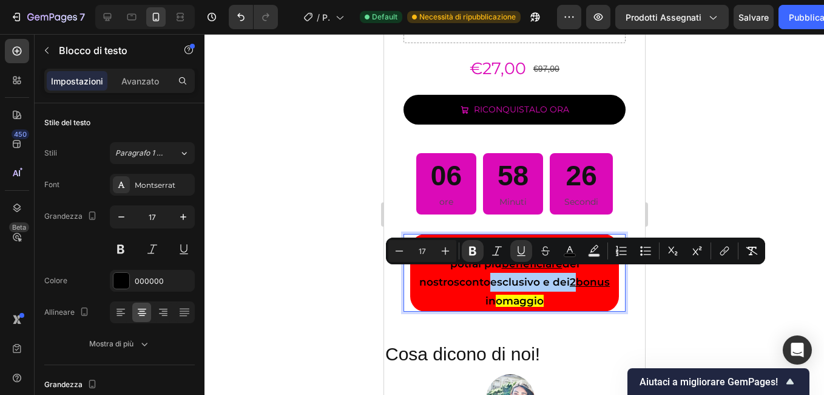
click at [371, 249] on div at bounding box center [515, 214] width 620 height 361
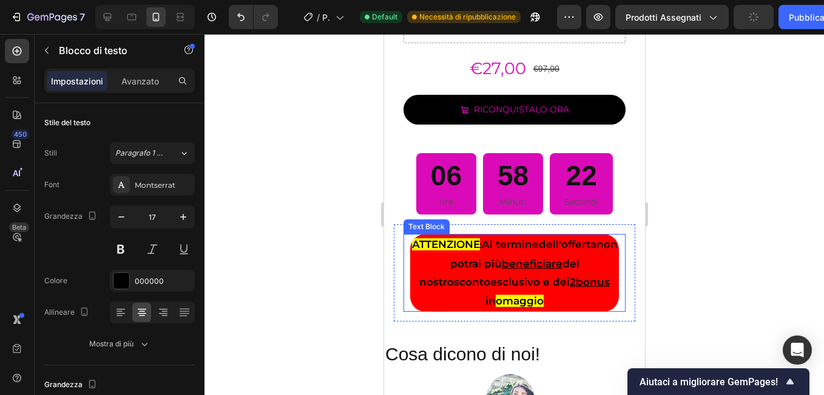
click at [451, 259] on strong "non potrai più beneficiare del nostro" at bounding box center [518, 263] width 199 height 50
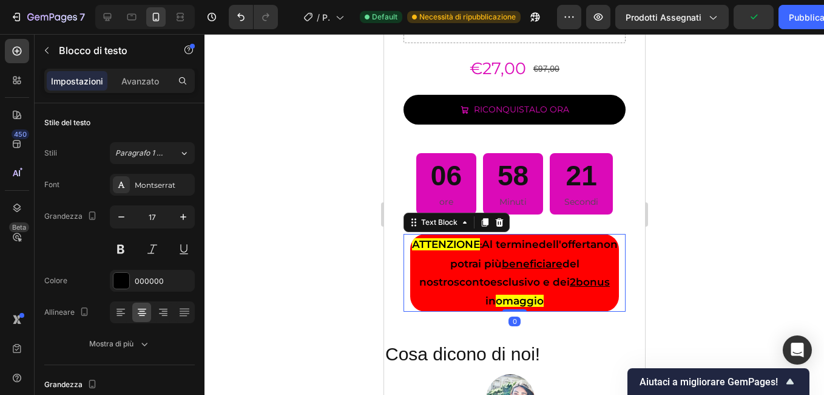
click at [490, 238] on strong "Al termine" at bounding box center [509, 244] width 57 height 12
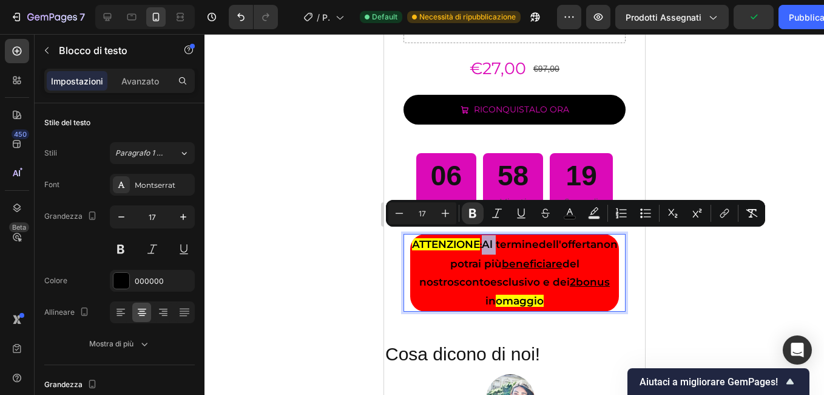
click at [488, 245] on p "ATTENZIONE : Al termine dell'offerta non potrai più beneficiare del nostro scon…" at bounding box center [514, 272] width 206 height 75
type input "14"
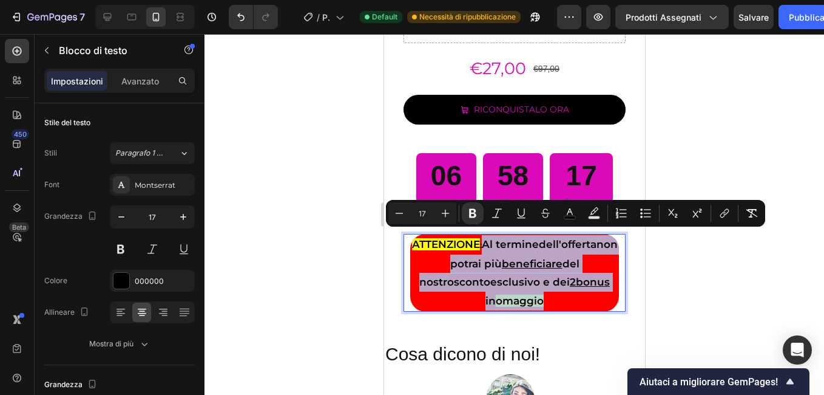
drag, startPoint x: 487, startPoint y: 240, endPoint x: 591, endPoint y: 293, distance: 115.9
click at [591, 293] on p "ATTENZIONE : Al termine dell'offerta non potrai più beneficiare del nostro scon…" at bounding box center [514, 272] width 206 height 75
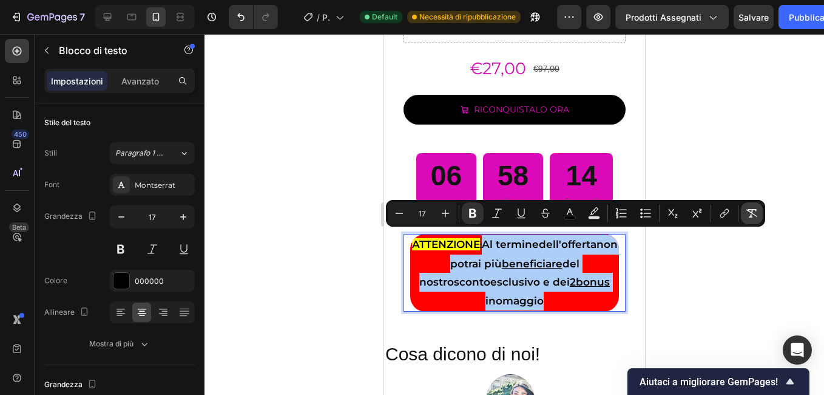
click at [749, 216] on icon "Barra degli strumenti contestuale dell'editor" at bounding box center [752, 213] width 12 height 12
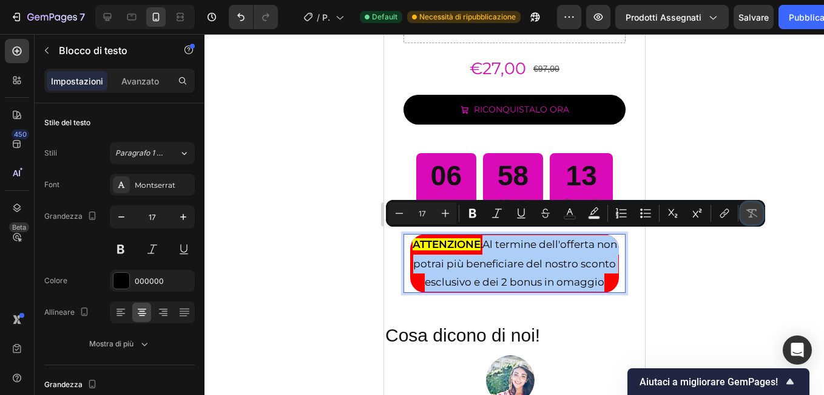
click at [749, 216] on icon "Barra degli strumenti contestuale dell'editor" at bounding box center [752, 213] width 12 height 12
click at [755, 213] on icon "Barra degli strumenti contestuale dell'editor" at bounding box center [752, 213] width 12 height 12
click at [243, 17] on icon "Annulla/Ripeti" at bounding box center [241, 17] width 12 height 12
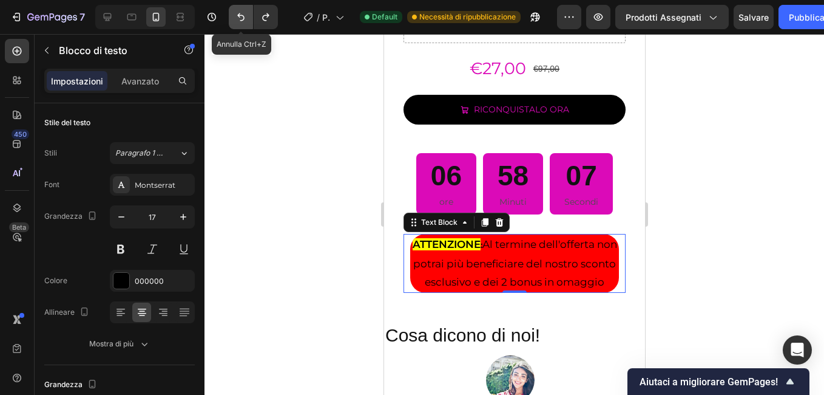
click at [243, 17] on icon "Annulla/Ripeti" at bounding box center [241, 17] width 12 height 12
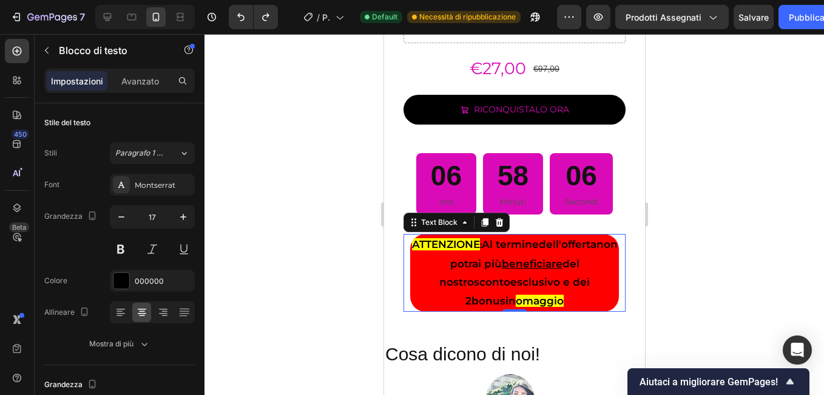
click at [290, 175] on div at bounding box center [515, 214] width 620 height 361
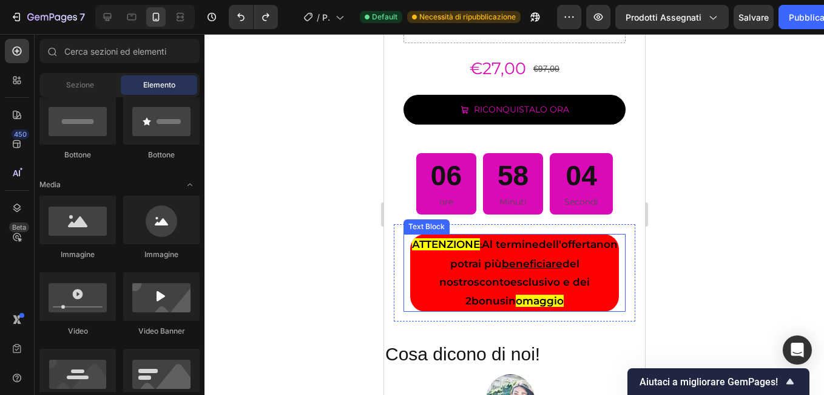
click at [535, 277] on strong "esclusivo e dei 2" at bounding box center [527, 291] width 124 height 31
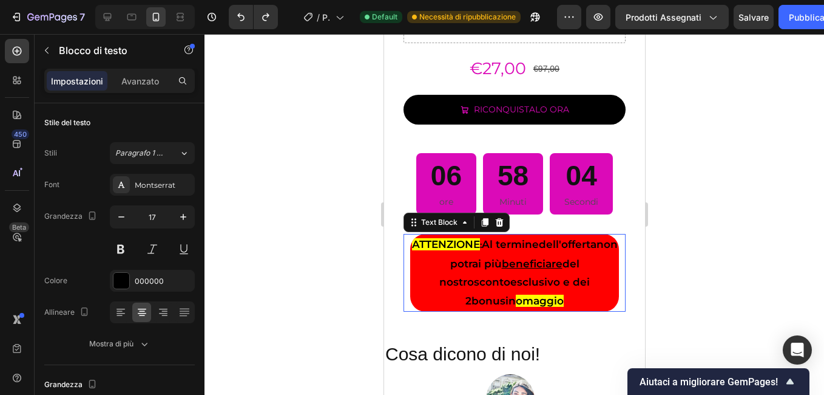
click at [540, 276] on strong "esclusivo e dei 2" at bounding box center [527, 291] width 124 height 31
click at [539, 276] on strong "esclusivo e dei 2" at bounding box center [527, 291] width 124 height 31
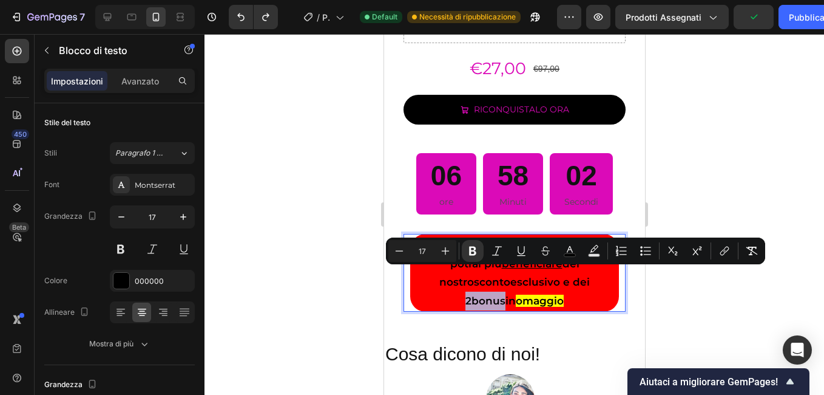
drag, startPoint x: 539, startPoint y: 276, endPoint x: 576, endPoint y: 276, distance: 37.0
click at [576, 276] on p "ATTENZIONE : Al termine dell'offerta non potrai più beneficiare del nostro scon…" at bounding box center [514, 272] width 206 height 75
click at [519, 253] on icon "Barra degli strumenti contestuale dell'editor" at bounding box center [521, 250] width 7 height 8
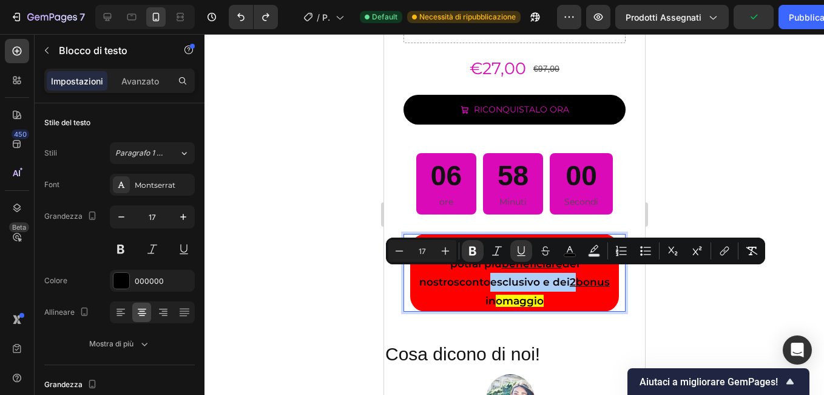
click at [348, 178] on div at bounding box center [515, 214] width 620 height 361
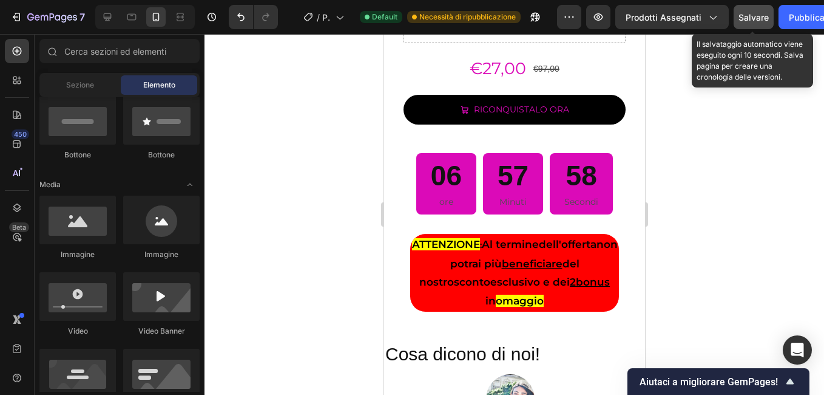
click at [759, 18] on span "Salvare" at bounding box center [754, 17] width 30 height 10
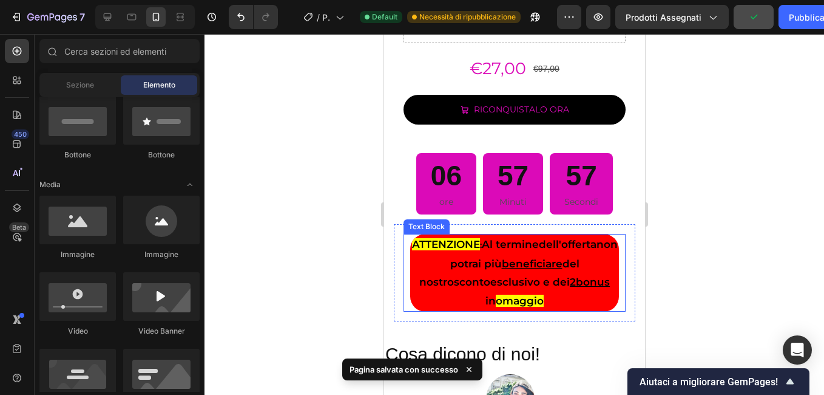
click at [429, 286] on p "ATTENZIONE : Al termine dell'offerta non potrai più beneficiare del nostro scon…" at bounding box center [514, 272] width 206 height 75
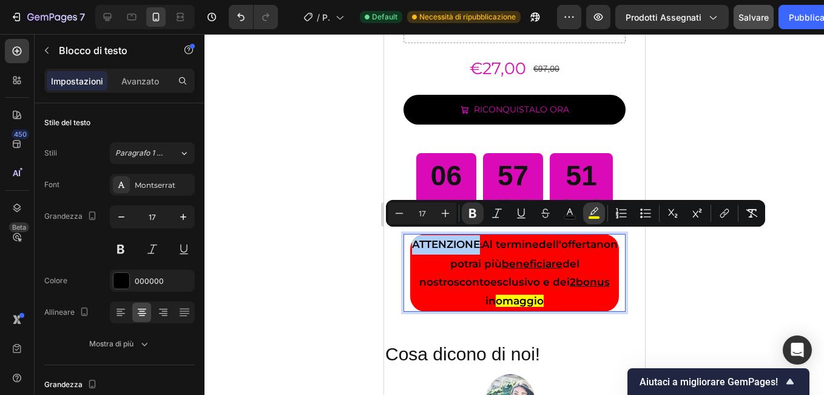
click at [589, 208] on icon "Barra degli strumenti contestuale dell'editor" at bounding box center [594, 213] width 12 height 12
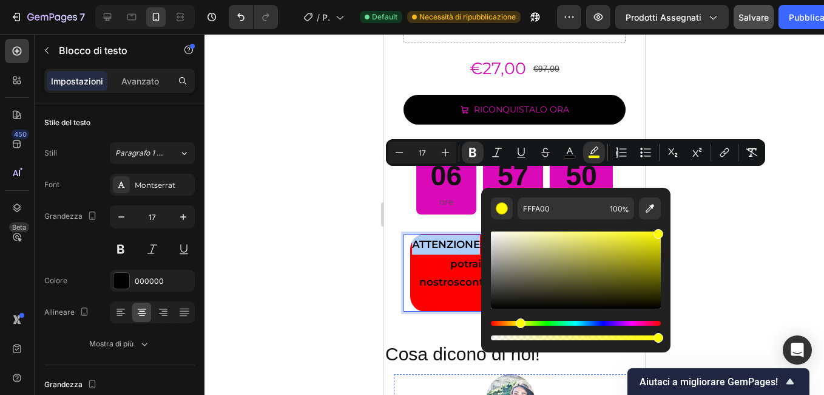
scroll to position [2246, 0]
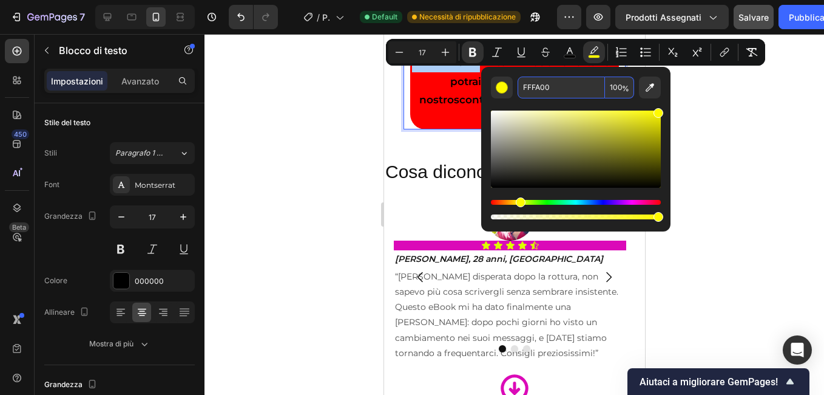
click at [293, 88] on div at bounding box center [515, 214] width 620 height 361
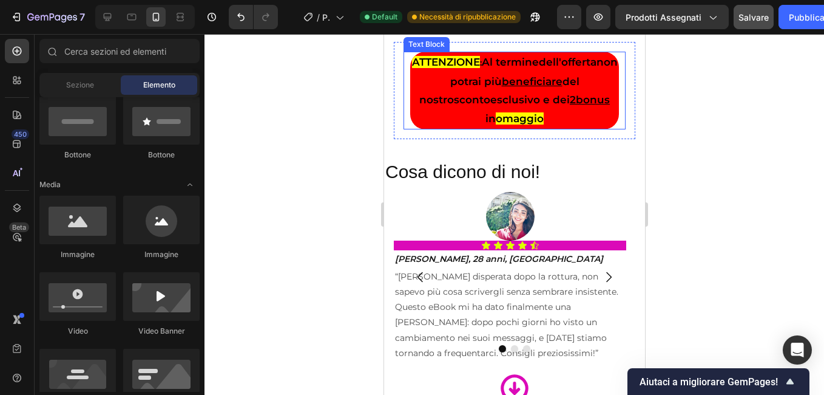
scroll to position [2125, 0]
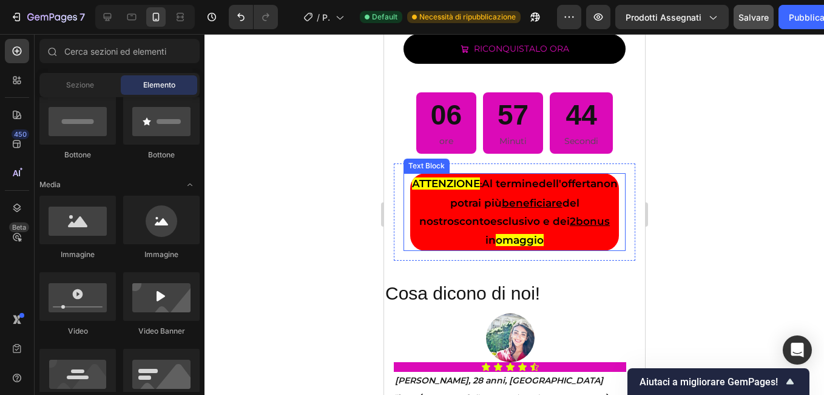
click at [549, 177] on strong "dell'offerta" at bounding box center [567, 183] width 58 height 12
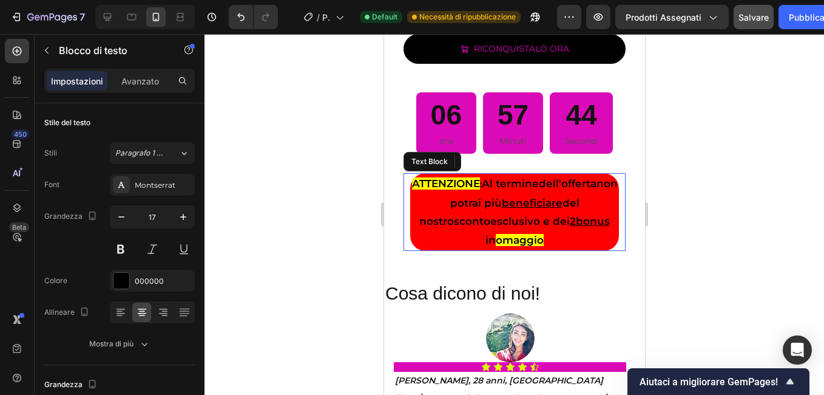
click at [548, 177] on strong "dell'offerta" at bounding box center [567, 183] width 58 height 12
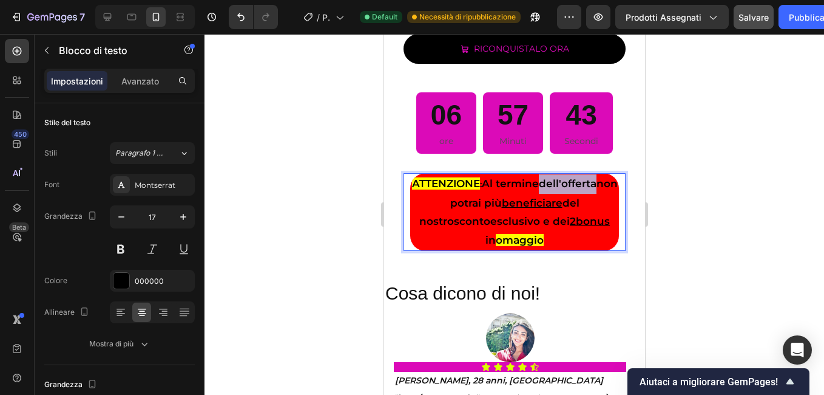
drag, startPoint x: 548, startPoint y: 177, endPoint x: 565, endPoint y: 178, distance: 16.4
click at [565, 178] on strong "dell'offerta" at bounding box center [567, 183] width 58 height 12
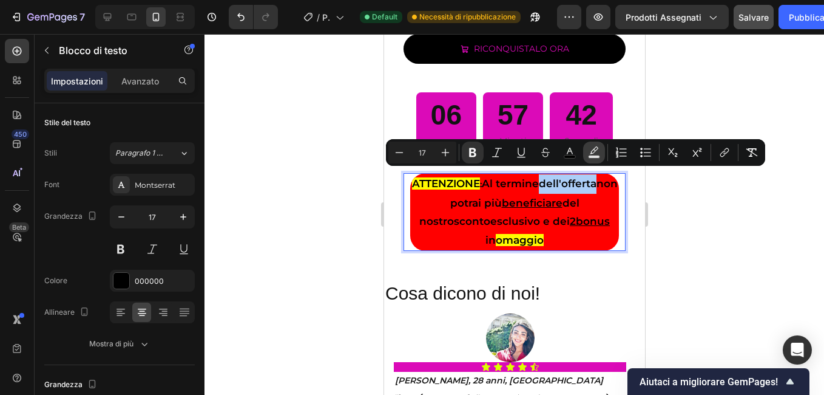
click at [597, 152] on icon "Barra degli strumenti contestuale dell'editor" at bounding box center [594, 152] width 12 height 12
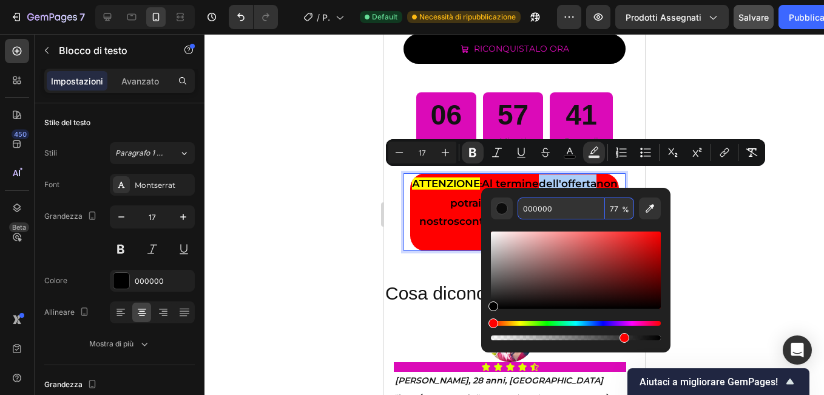
click at [555, 211] on input "000000" at bounding box center [561, 208] width 87 height 22
paste input "FFFA"
type input "FFFA00"
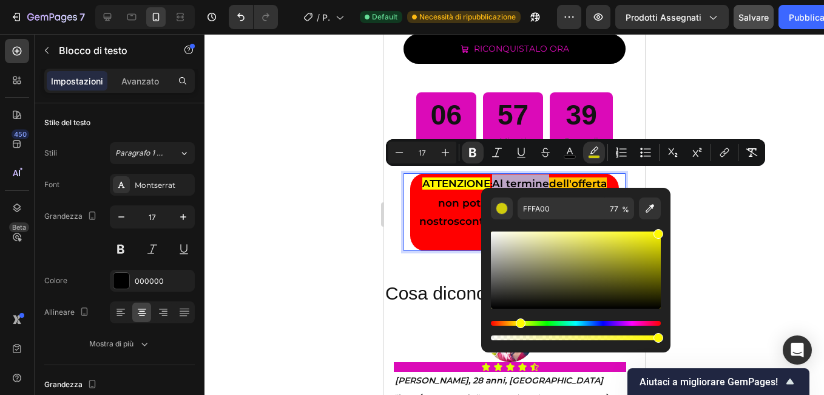
drag, startPoint x: 625, startPoint y: 337, endPoint x: 767, endPoint y: 333, distance: 142.1
click at [767, 0] on body "7 / Pagina del prodotto - 23 settembre, 11:35:12 Default Necessità di ripubblic…" at bounding box center [412, 0] width 824 height 0
click at [741, 290] on div at bounding box center [515, 214] width 620 height 361
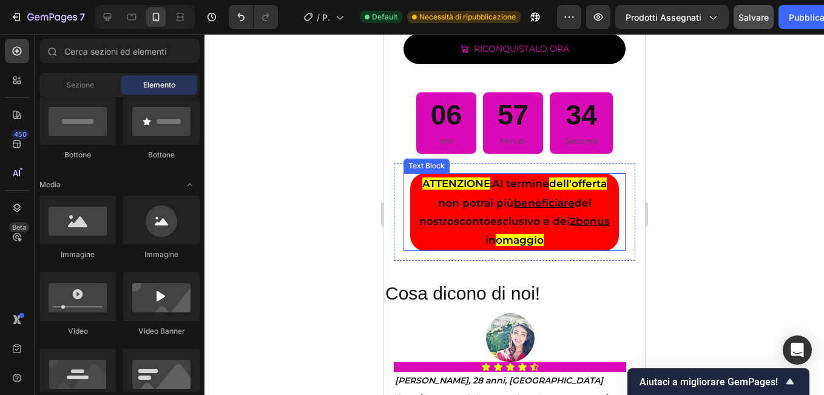
click at [569, 216] on u "2" at bounding box center [572, 221] width 6 height 12
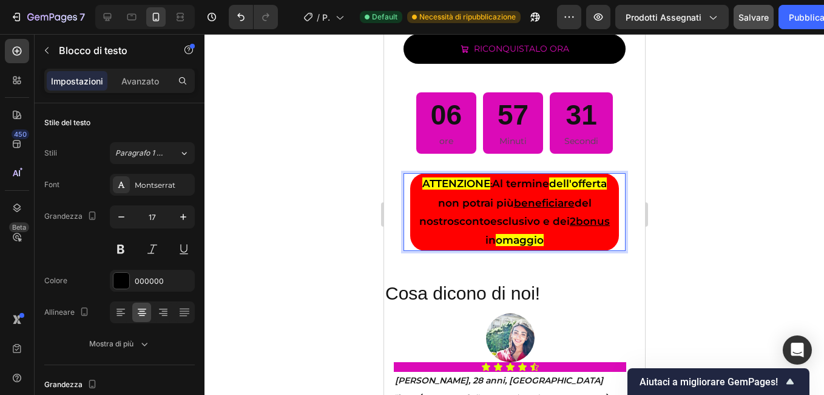
click at [490, 215] on strong "esclusivo e dei 2" at bounding box center [533, 221] width 86 height 12
click at [511, 217] on strong "esclusivo e dei 2" at bounding box center [533, 221] width 86 height 12
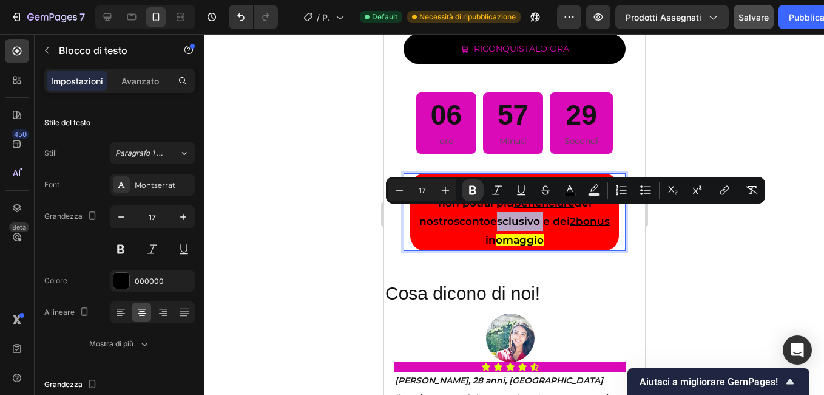
drag, startPoint x: 511, startPoint y: 216, endPoint x: 461, endPoint y: 219, distance: 49.9
click at [490, 219] on strong "esclusivo e dei 2" at bounding box center [533, 221] width 86 height 12
click at [589, 197] on button "color" at bounding box center [594, 190] width 22 height 22
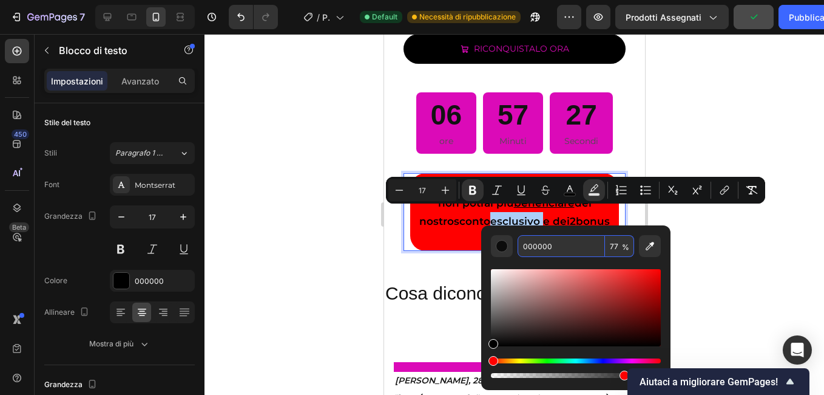
click at [553, 245] on input "000000" at bounding box center [561, 246] width 87 height 22
paste input "FFFA"
type input "FFFA00"
click at [310, 229] on div at bounding box center [515, 214] width 620 height 361
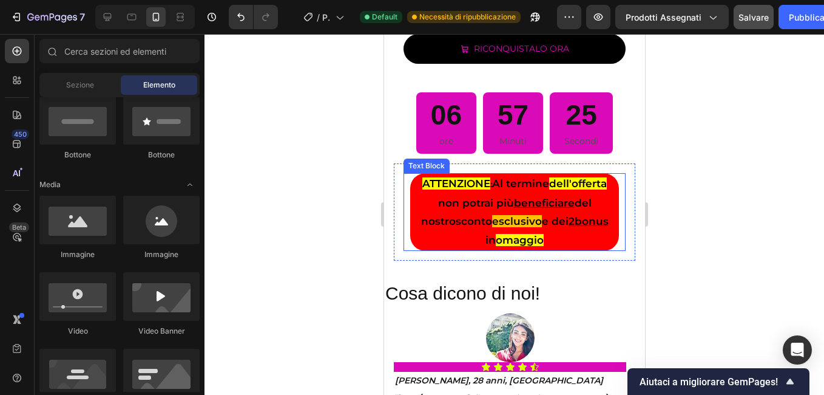
click at [496, 215] on strong "esclusivo" at bounding box center [517, 221] width 50 height 12
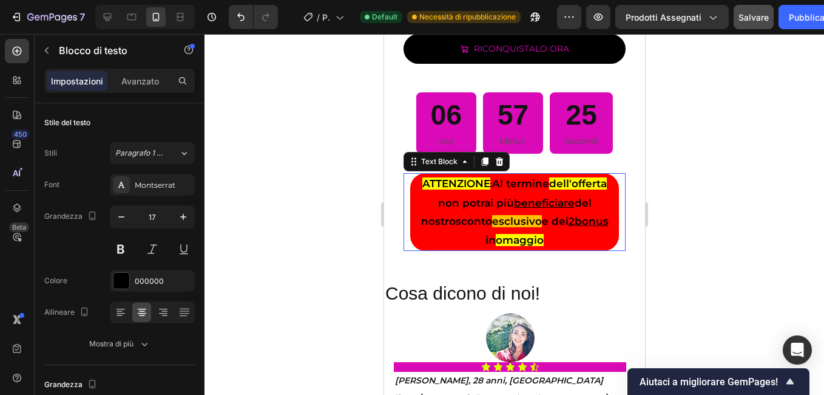
click at [496, 215] on strong "esclusivo" at bounding box center [517, 221] width 50 height 12
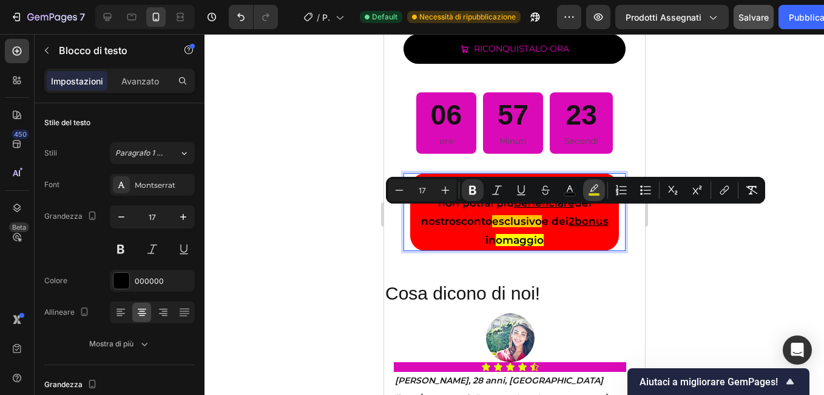
click at [591, 189] on icon "Barra degli strumenti contestuale dell'editor" at bounding box center [594, 190] width 12 height 12
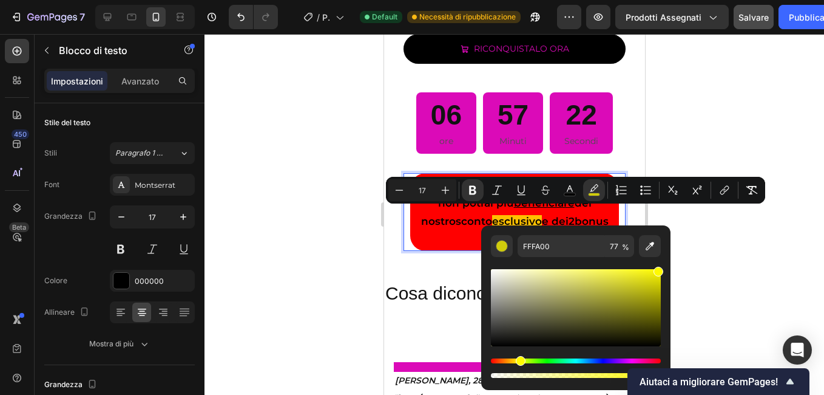
drag, startPoint x: 623, startPoint y: 373, endPoint x: 760, endPoint y: 349, distance: 139.2
click at [758, 0] on body "7 / Pagina del prodotto - 23 settembre, 11:35:12 Default Necessità di ripubblic…" at bounding box center [412, 0] width 824 height 0
type input "100"
click at [789, 378] on icon "Mostra sondaggio - Aiutaci a migliorare GemPages!" at bounding box center [790, 381] width 15 height 15
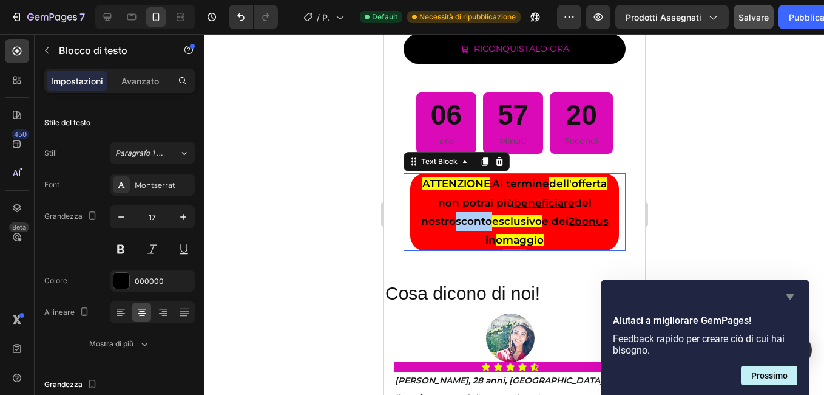
click at [790, 294] on icon "Nascondi sondaggio" at bounding box center [790, 296] width 7 height 5
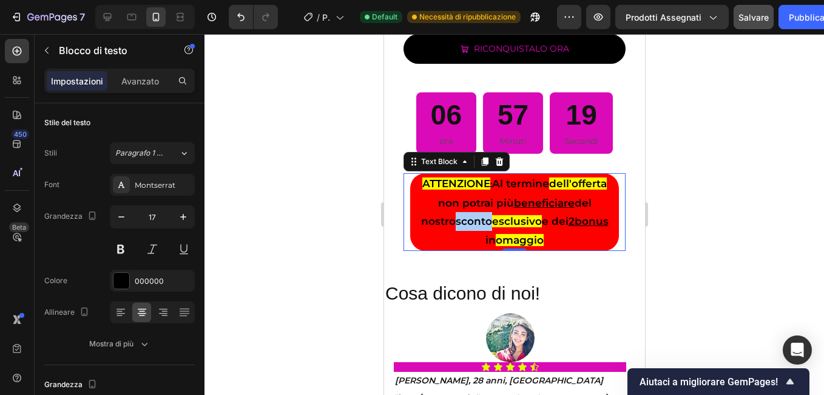
click at [730, 268] on div at bounding box center [515, 214] width 620 height 361
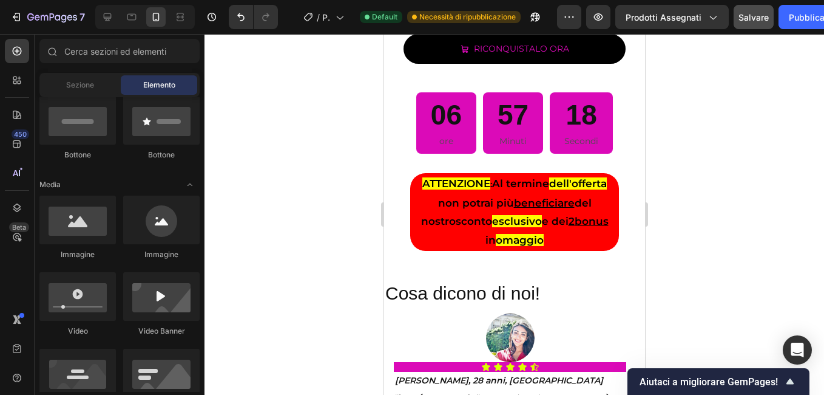
click at [307, 208] on div at bounding box center [515, 214] width 620 height 361
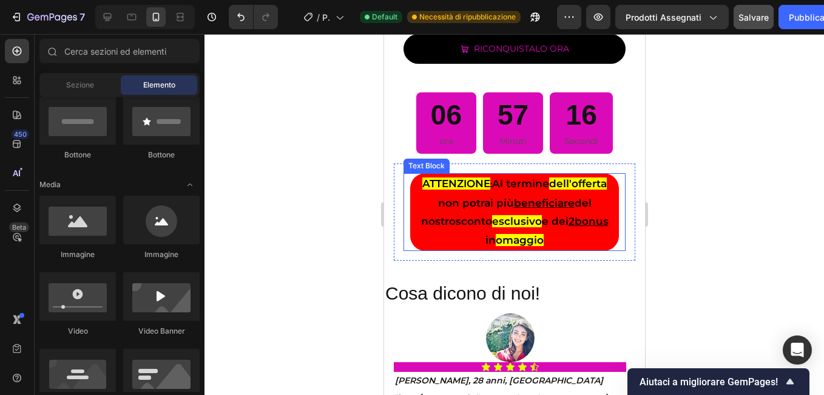
click at [433, 233] on p "ATTENZIONE : Al termine dell'offerta non potrai più beneficiare del nostro scon…" at bounding box center [514, 211] width 206 height 75
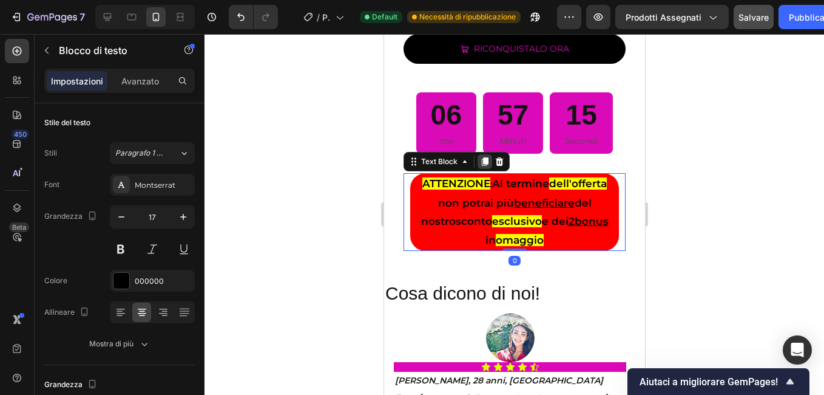
click at [486, 158] on icon at bounding box center [484, 161] width 7 height 8
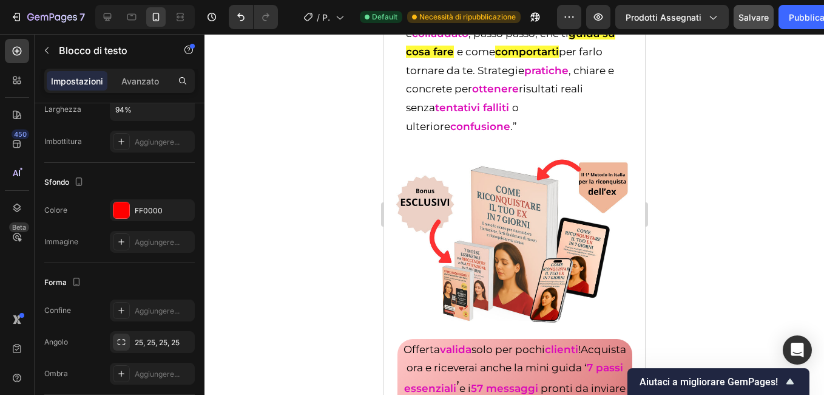
scroll to position [486, 0]
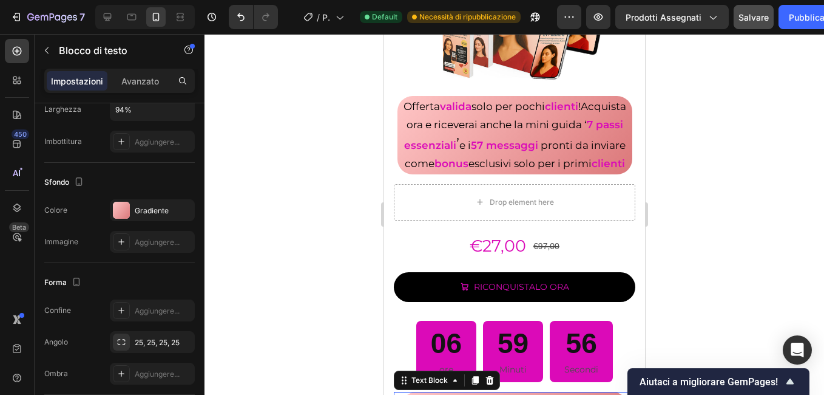
scroll to position [728, 0]
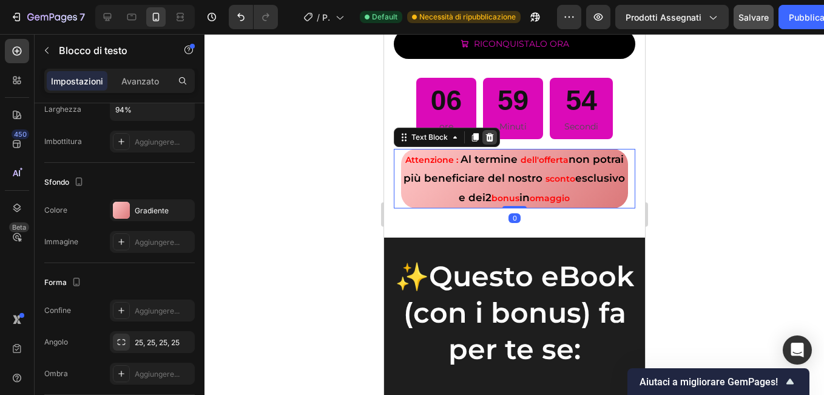
click at [492, 141] on icon at bounding box center [490, 137] width 8 height 8
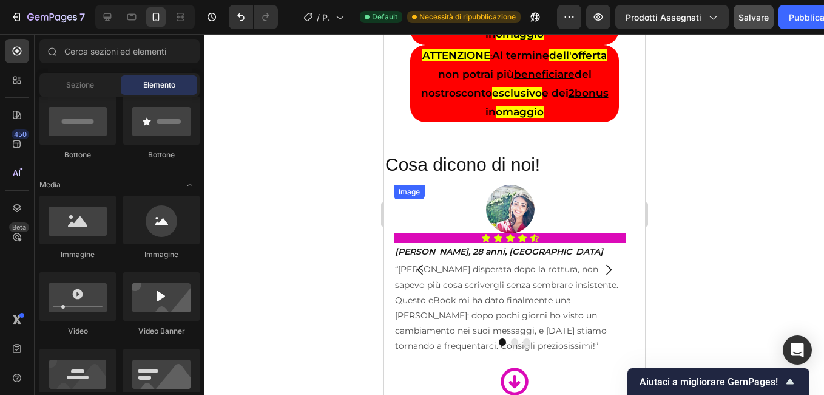
scroll to position [2185, 0]
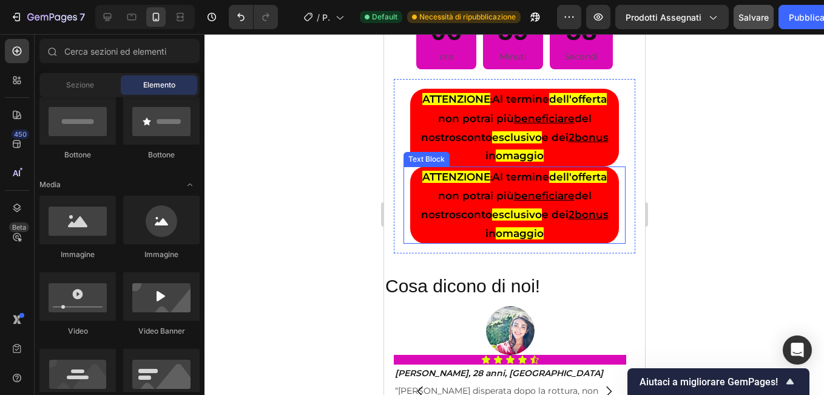
click at [440, 217] on p "ATTENZIONE : Al termine dell'offerta non potrai più beneficiare del nostro scon…" at bounding box center [514, 205] width 206 height 75
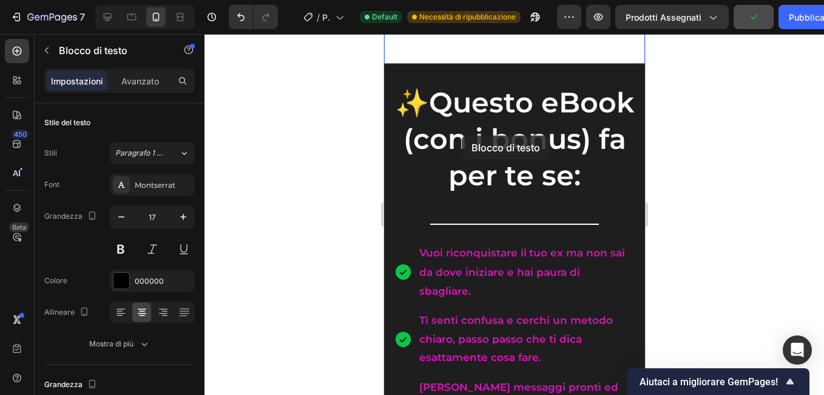
scroll to position [728, 0]
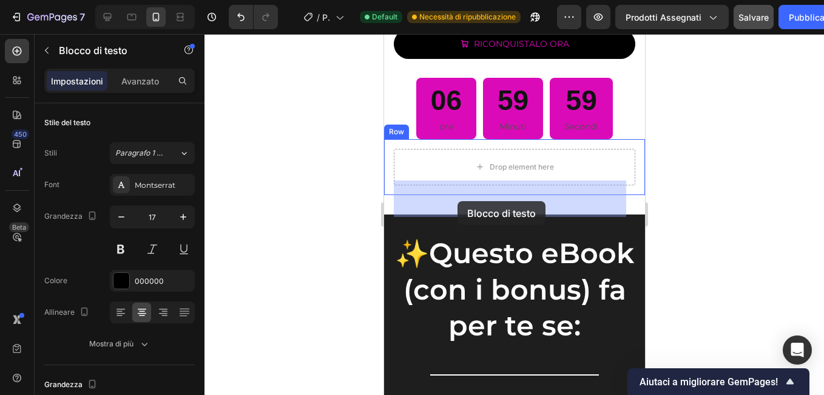
drag, startPoint x: 419, startPoint y: 149, endPoint x: 683, endPoint y: 224, distance: 273.8
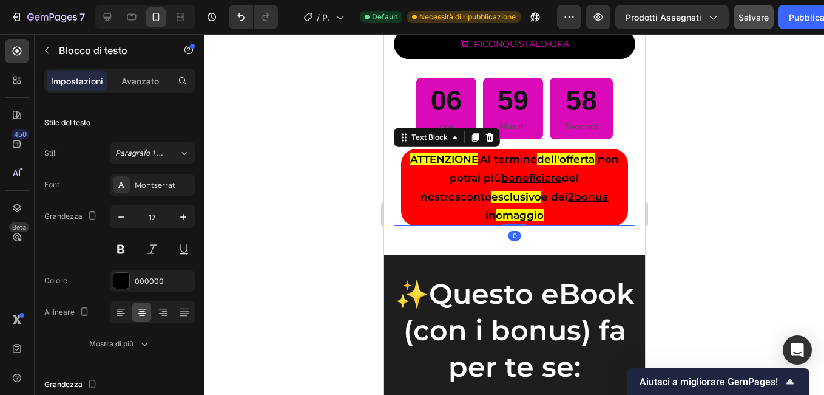
click at [300, 190] on div at bounding box center [515, 214] width 620 height 361
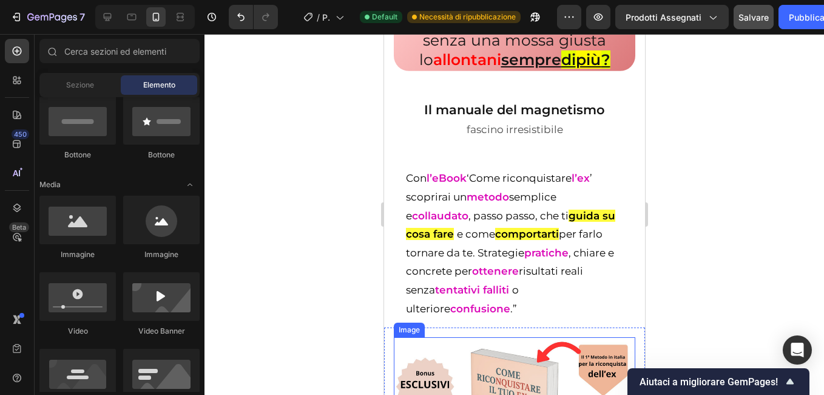
scroll to position [0, 0]
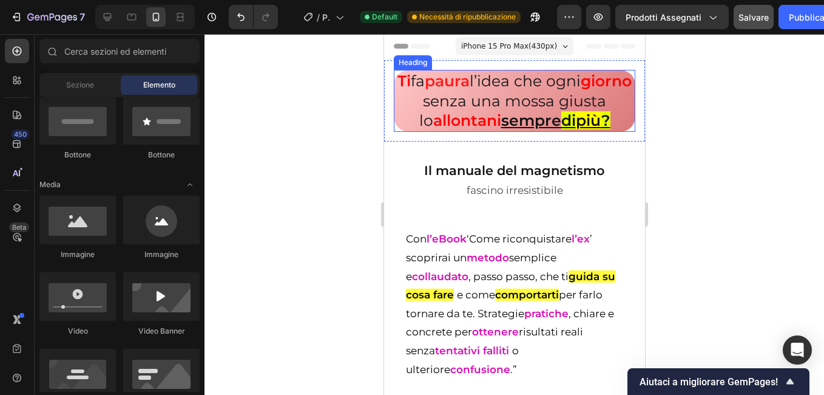
click at [440, 132] on h2 "Ti fa paura l’idea che ogni giorno senza una mossa giusta lo allontani sempre d…" at bounding box center [514, 101] width 242 height 62
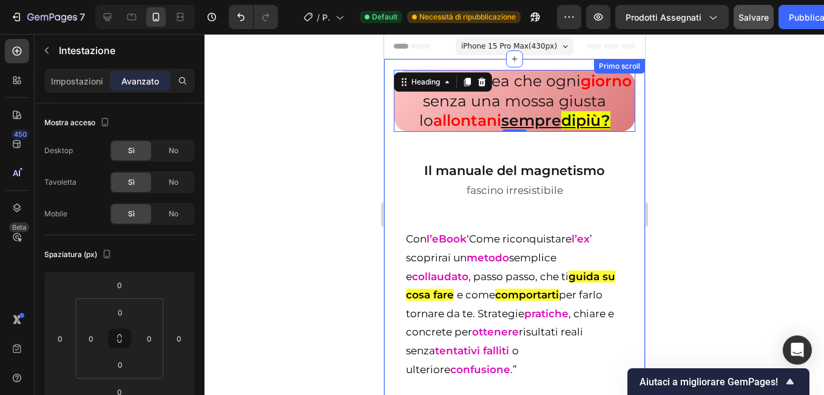
click at [345, 192] on div at bounding box center [515, 214] width 620 height 361
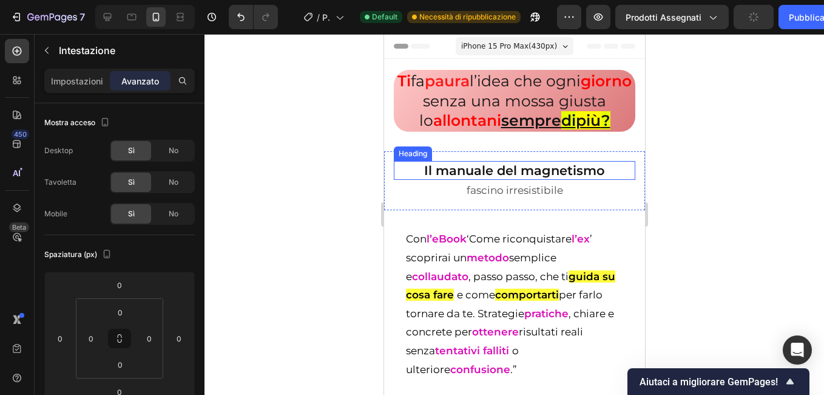
click at [416, 180] on h2 "Il manuale del magnetismo" at bounding box center [514, 170] width 242 height 19
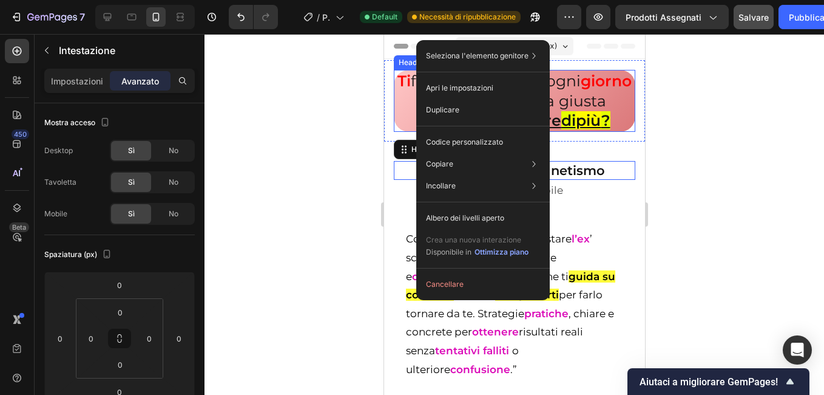
click at [302, 197] on div at bounding box center [515, 214] width 620 height 361
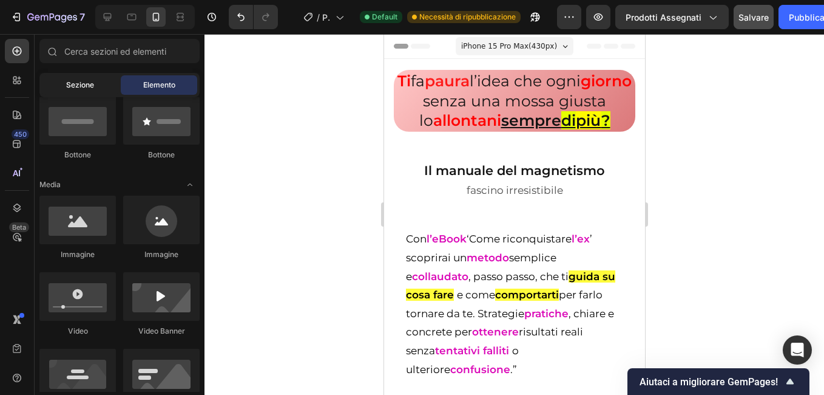
click at [83, 87] on span "Sezione" at bounding box center [80, 85] width 28 height 11
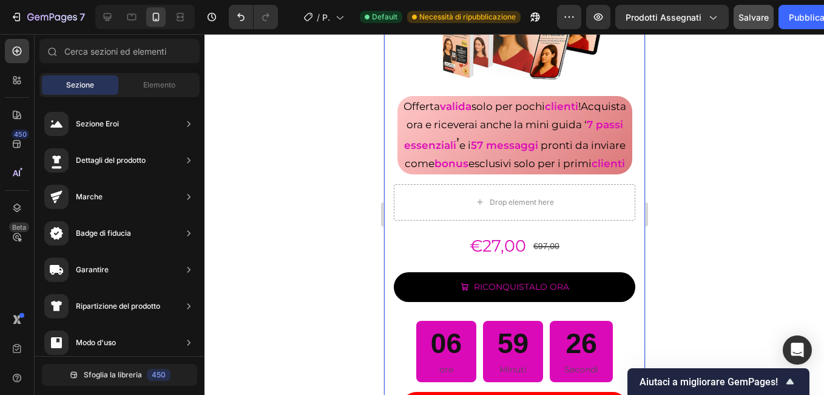
scroll to position [728, 0]
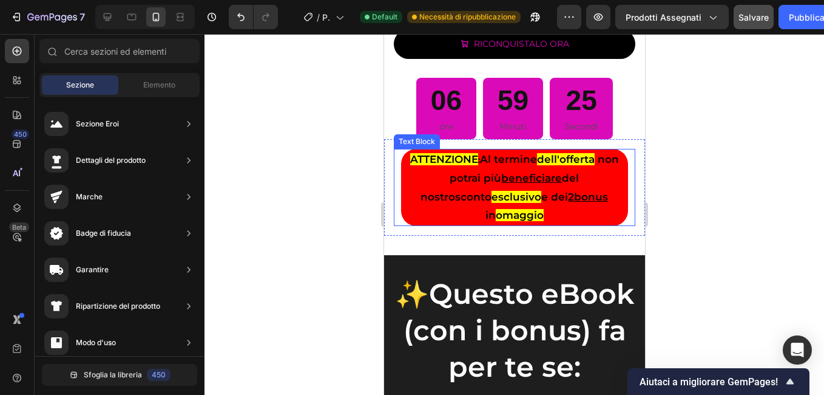
click at [417, 221] on p "ATTENZIONE : Al termine dell'offerta non potrai più beneficiare del nostro scon…" at bounding box center [514, 187] width 225 height 75
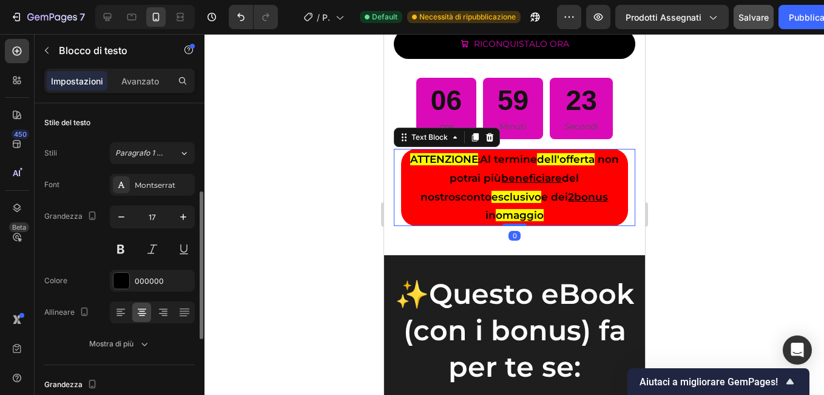
scroll to position [121, 0]
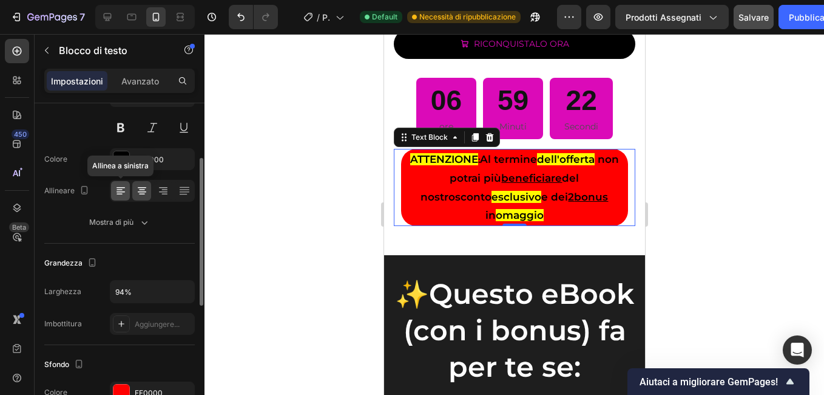
click at [125, 192] on icon at bounding box center [121, 191] width 12 height 12
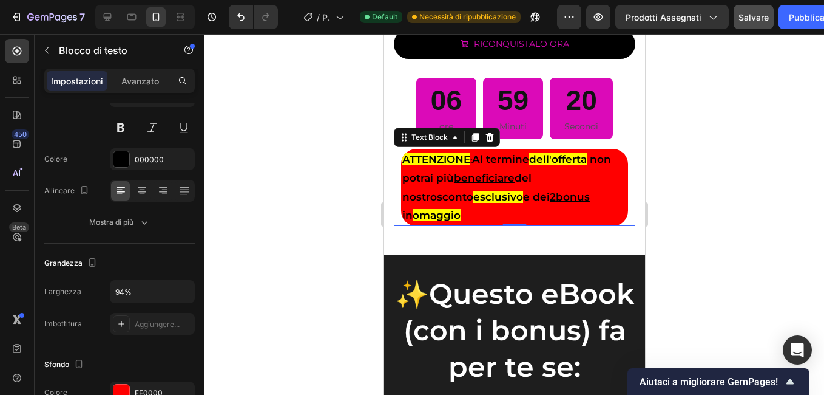
click at [249, 199] on div at bounding box center [515, 214] width 620 height 361
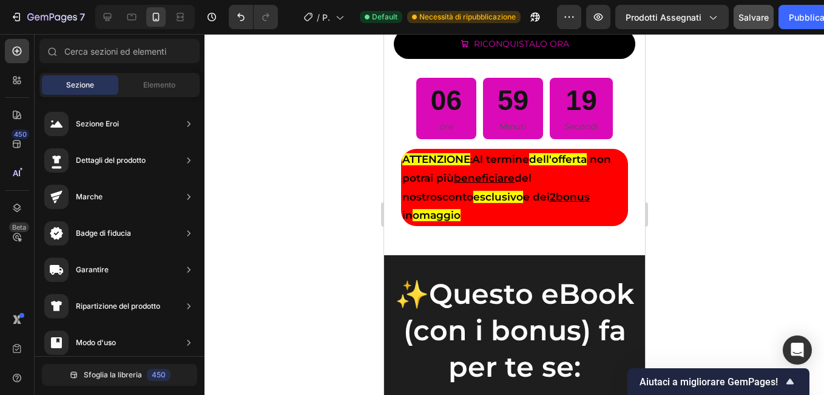
click at [311, 211] on div at bounding box center [515, 214] width 620 height 361
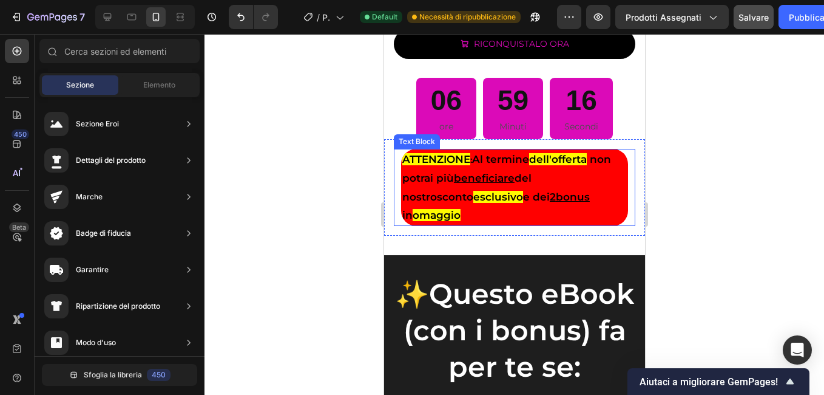
click at [473, 203] on strong "esclusivo" at bounding box center [498, 197] width 50 height 12
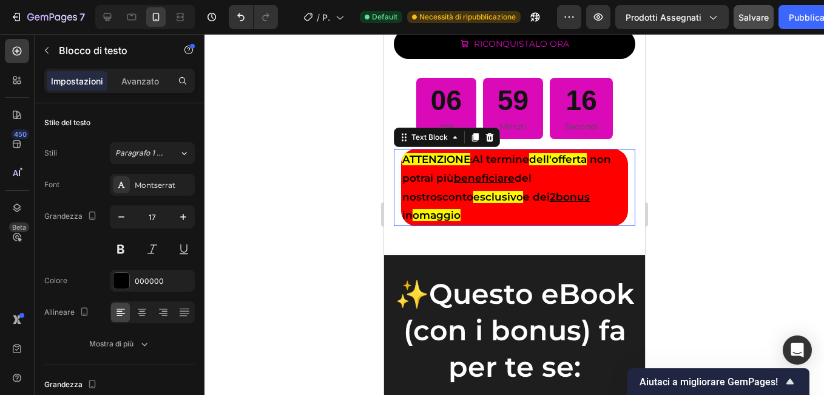
click at [473, 203] on strong "esclusivo" at bounding box center [498, 197] width 50 height 12
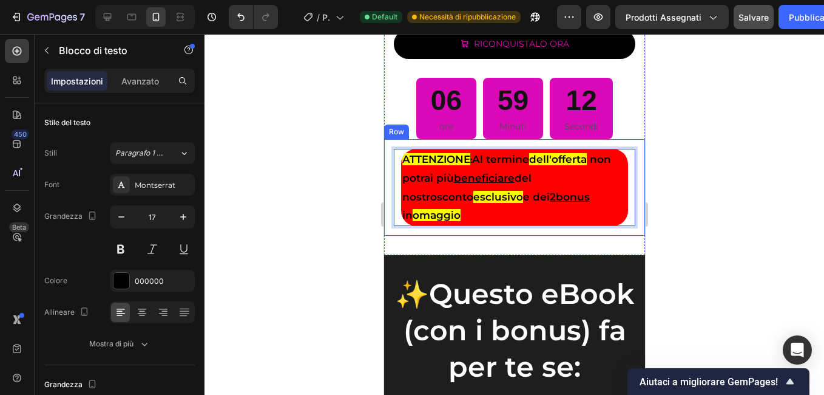
click at [263, 205] on div at bounding box center [515, 214] width 620 height 361
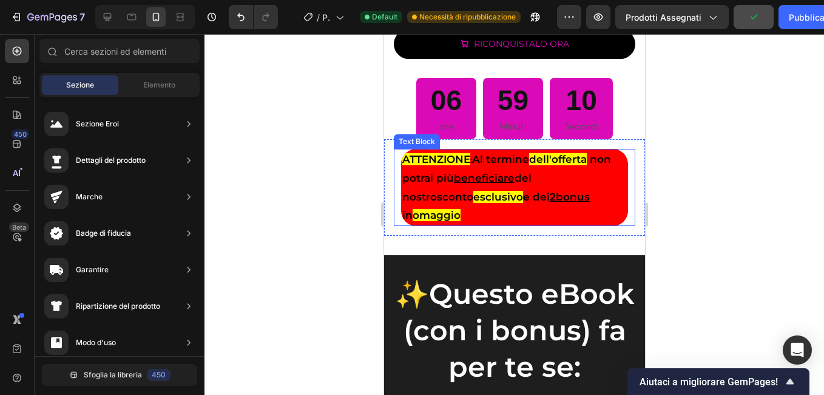
click at [402, 165] on strong "ATTENZIONE" at bounding box center [436, 159] width 68 height 12
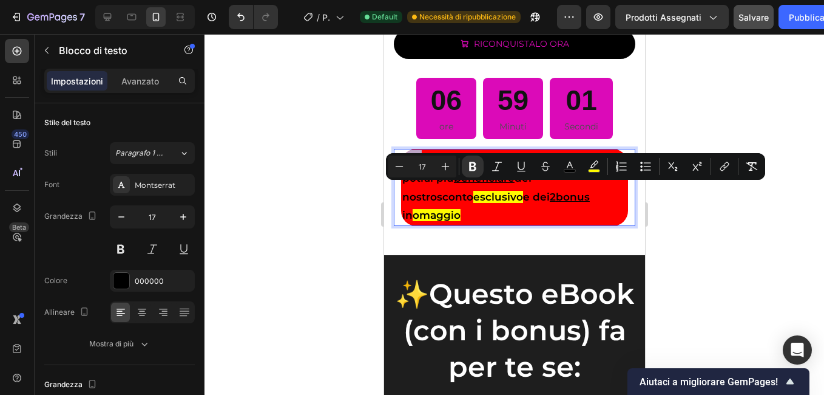
drag, startPoint x: 411, startPoint y: 193, endPoint x: 401, endPoint y: 194, distance: 10.3
click at [402, 165] on strong "ATTENZIONE" at bounding box center [436, 159] width 68 height 12
click at [602, 169] on button "color" at bounding box center [594, 166] width 22 height 22
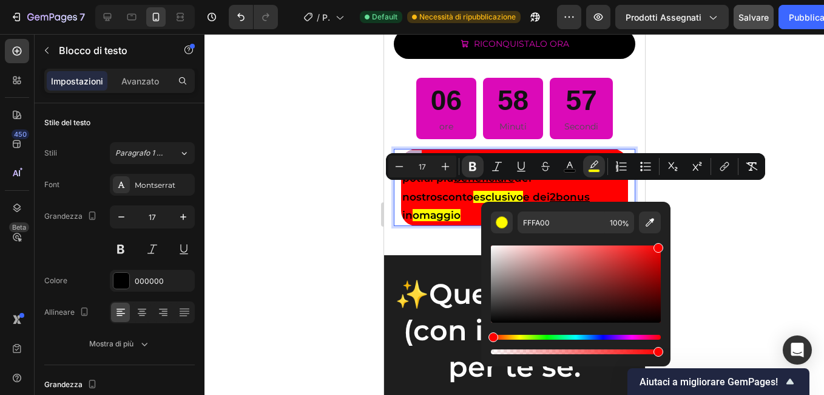
drag, startPoint x: 905, startPoint y: 371, endPoint x: 476, endPoint y: 308, distance: 433.7
click at [353, 225] on div at bounding box center [515, 214] width 620 height 361
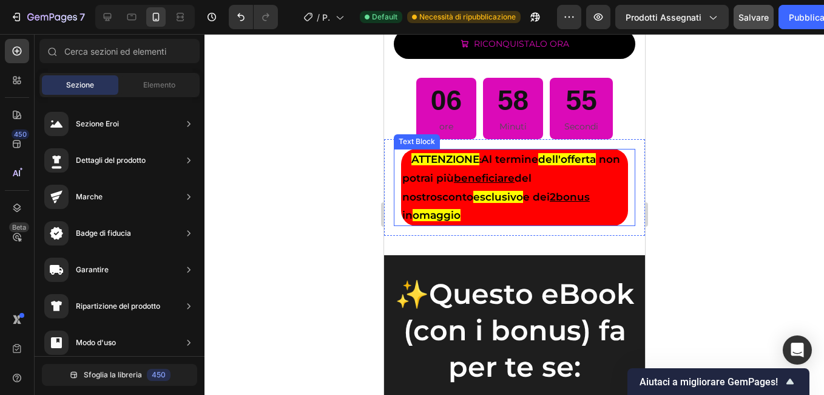
click at [411, 165] on strong "ATTENZIONE" at bounding box center [445, 159] width 68 height 12
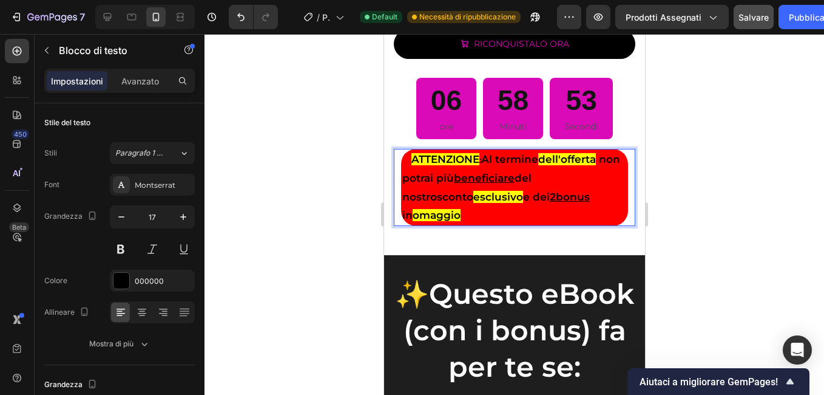
click at [412, 165] on strong "ATTENZIONE" at bounding box center [445, 159] width 68 height 12
click at [307, 193] on div at bounding box center [515, 214] width 620 height 361
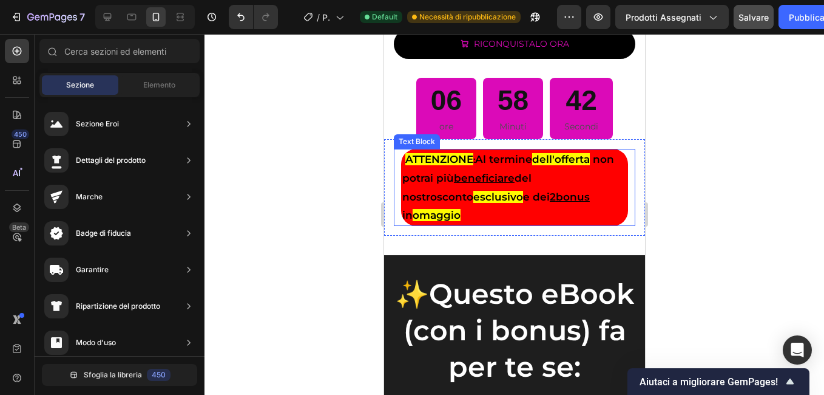
click at [473, 203] on strong "esclusivo" at bounding box center [498, 197] width 50 height 12
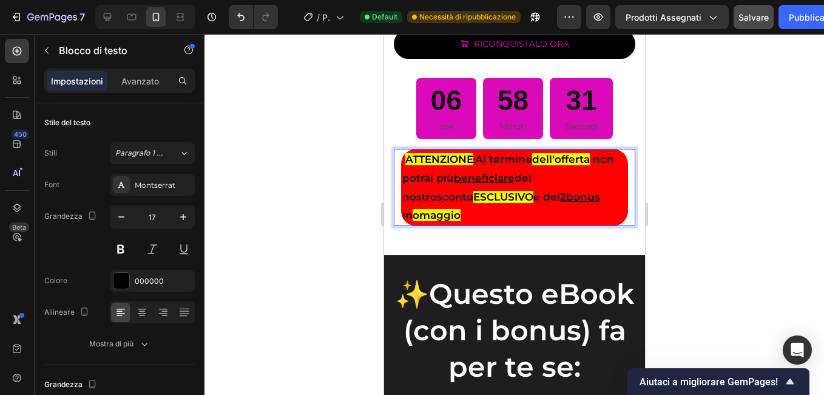
click at [560, 203] on u "2" at bounding box center [563, 197] width 6 height 12
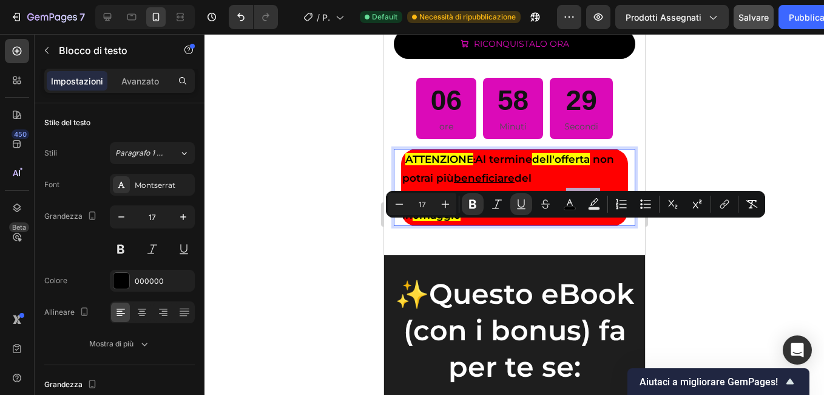
drag, startPoint x: 495, startPoint y: 227, endPoint x: 536, endPoint y: 229, distance: 40.7
click at [536, 225] on p "ATTENZIONE : Al termine dell'offerta non potrai più beneficiare del nostro scon…" at bounding box center [514, 187] width 225 height 75
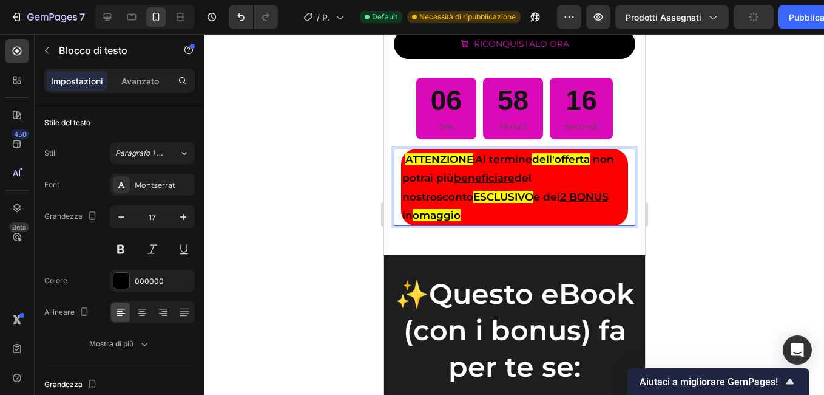
click at [460, 221] on strong "omaggio" at bounding box center [436, 215] width 48 height 12
click at [561, 165] on strong "dell'offerta" at bounding box center [561, 159] width 58 height 12
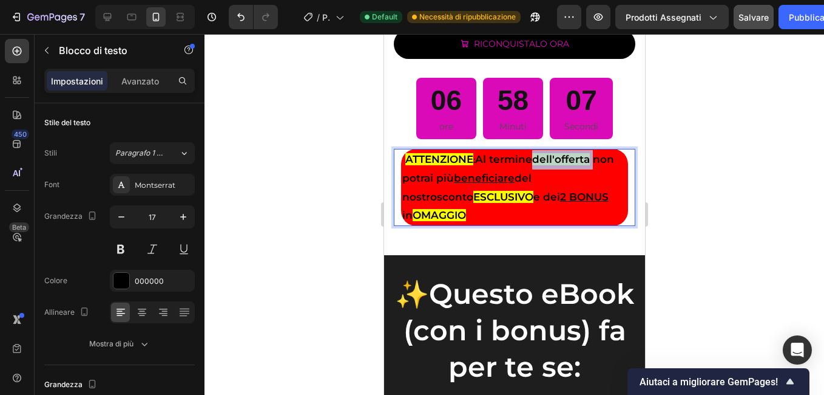
click at [561, 165] on strong "dell'offerta" at bounding box center [561, 159] width 58 height 12
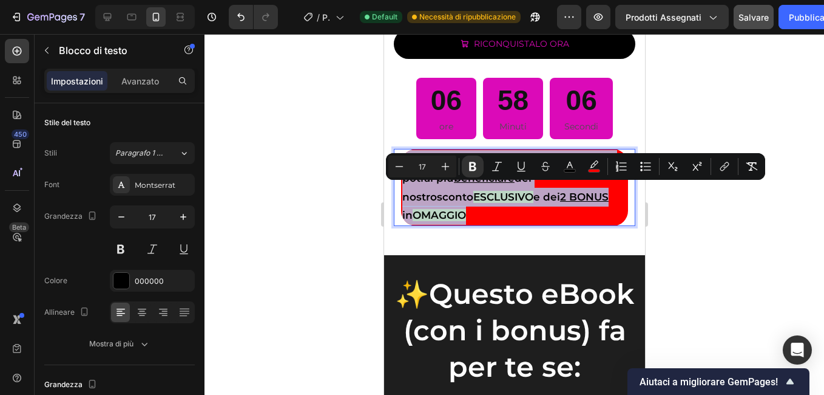
click at [562, 165] on strong "dell'offerta" at bounding box center [561, 159] width 58 height 12
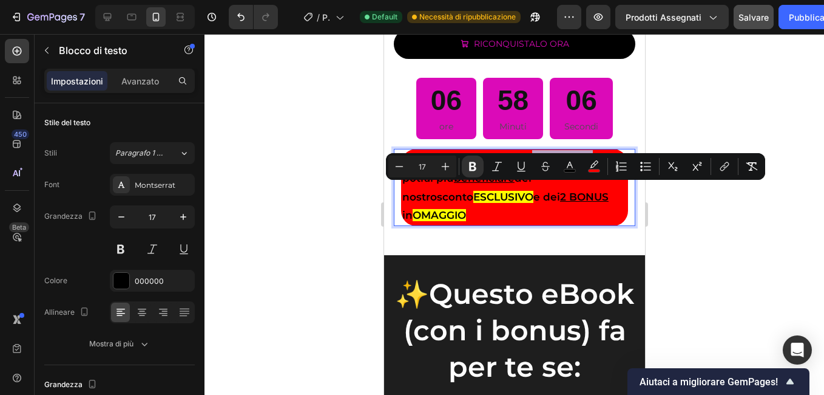
click at [562, 165] on strong "dell'offerta" at bounding box center [561, 159] width 58 height 12
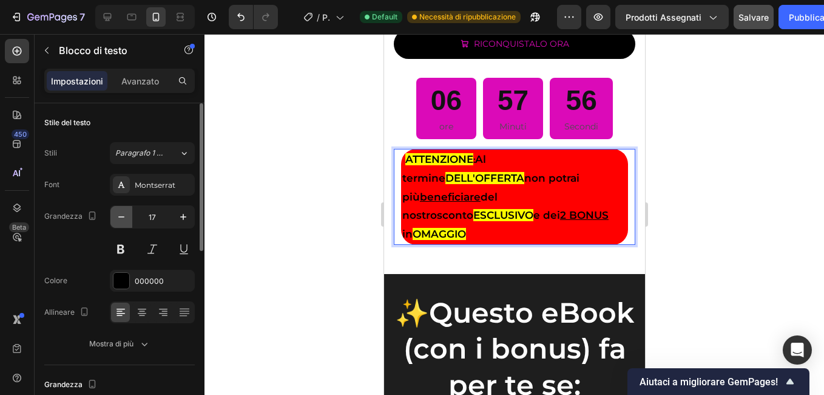
click at [122, 209] on button "button" at bounding box center [121, 217] width 22 height 22
type input "16"
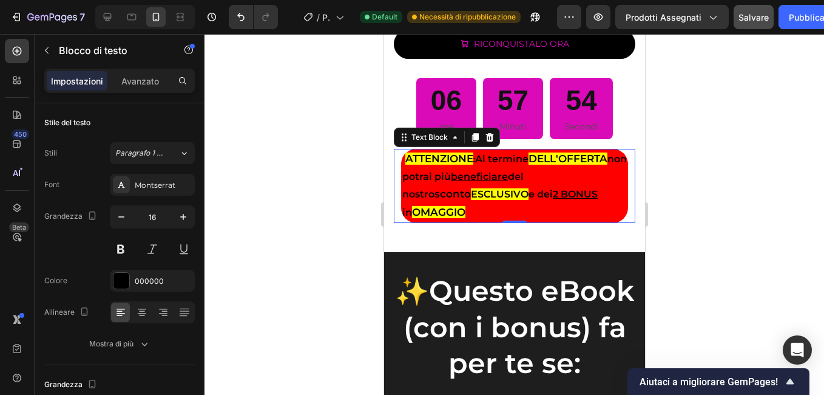
click at [276, 222] on div at bounding box center [515, 214] width 620 height 361
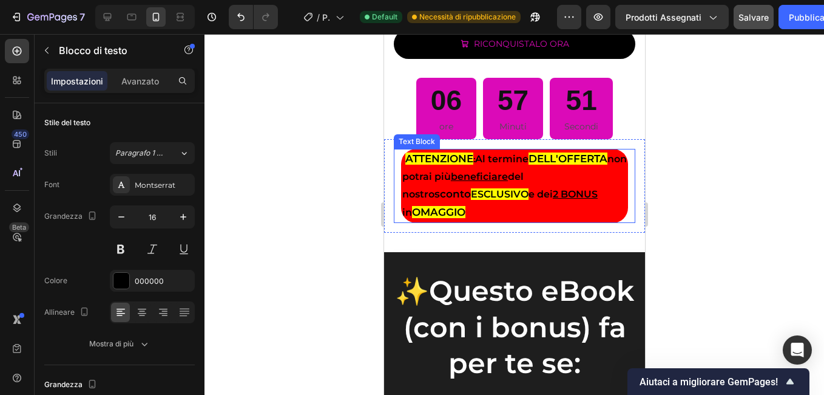
click at [507, 182] on u "beneficiare" at bounding box center [478, 177] width 57 height 12
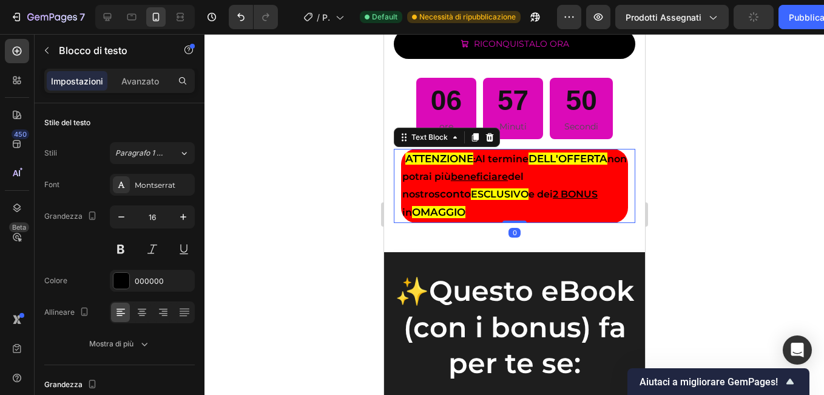
click at [507, 182] on u "beneficiare" at bounding box center [478, 177] width 57 height 12
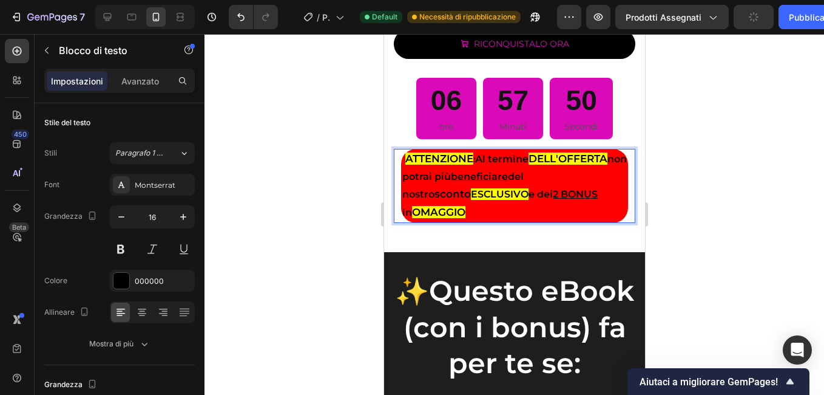
click at [507, 182] on u "beneficiare" at bounding box center [478, 177] width 57 height 12
click at [331, 220] on div at bounding box center [515, 214] width 620 height 361
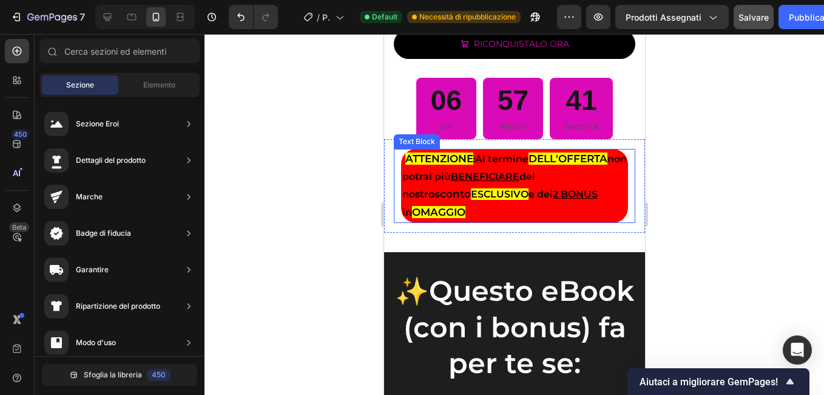
click at [404, 197] on p "ATTENZIONE : Al termine DELL'OFFERTA non potrai più BENEFICIARE del nostro scon…" at bounding box center [514, 186] width 225 height 72
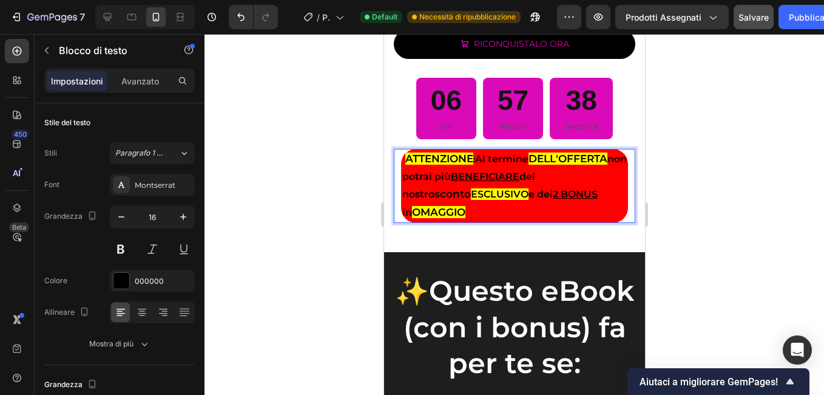
click at [407, 165] on strong "ATTENZIONE" at bounding box center [439, 158] width 68 height 12
click at [405, 165] on strong "ATTENZIONE" at bounding box center [436, 158] width 68 height 12
click at [350, 194] on div at bounding box center [515, 214] width 620 height 361
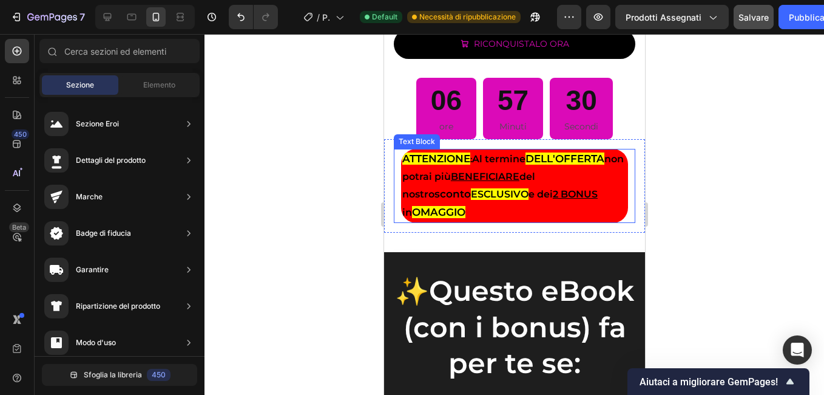
click at [485, 200] on strong "non potrai più BENEFICIARE del nostro" at bounding box center [513, 176] width 222 height 47
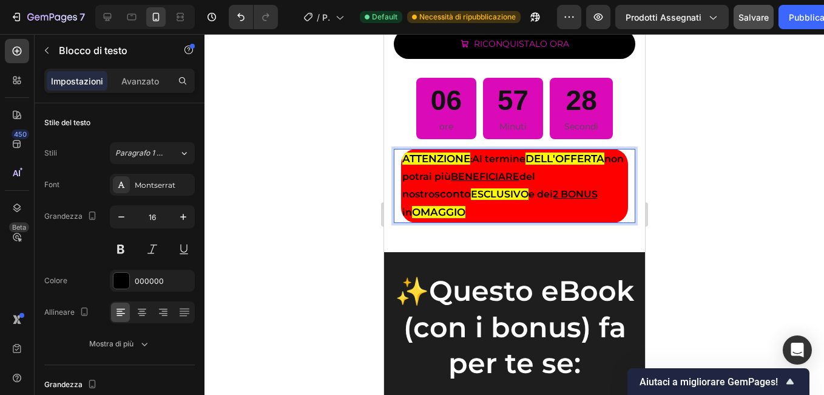
click at [483, 200] on strong "non potrai più BENEFICIARE del nostro" at bounding box center [513, 176] width 222 height 47
click at [412, 218] on strong "OMAGGIO" at bounding box center [438, 212] width 53 height 12
click at [268, 186] on div at bounding box center [515, 214] width 620 height 361
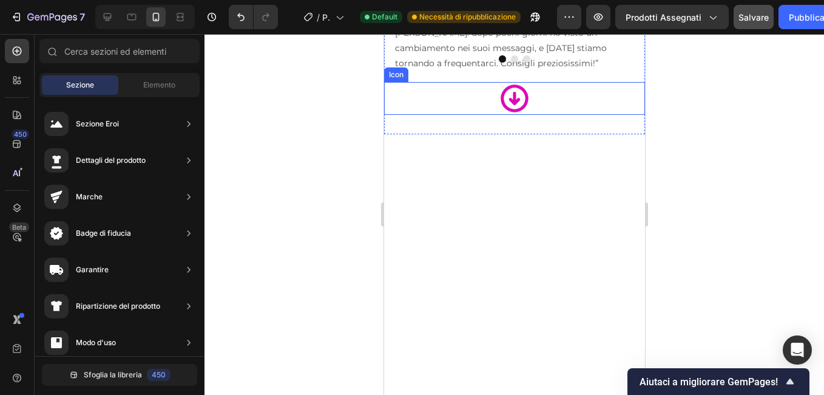
scroll to position [2003, 0]
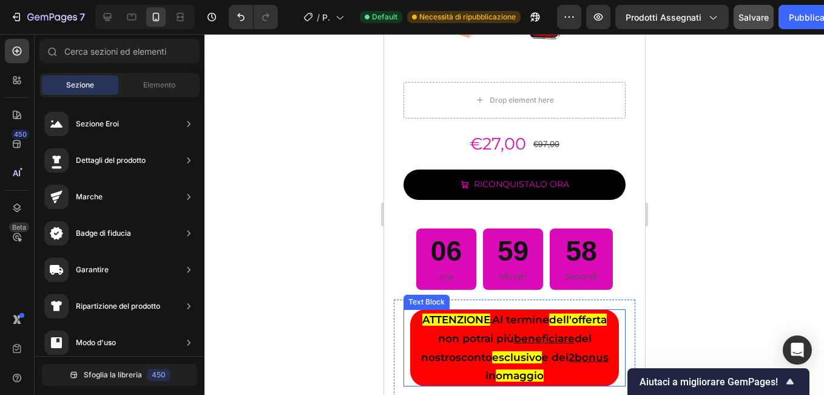
click at [433, 367] on p "ATTENZIONE : Al termine dell'offerta non potrai più beneficiare del nostro scon…" at bounding box center [514, 347] width 206 height 75
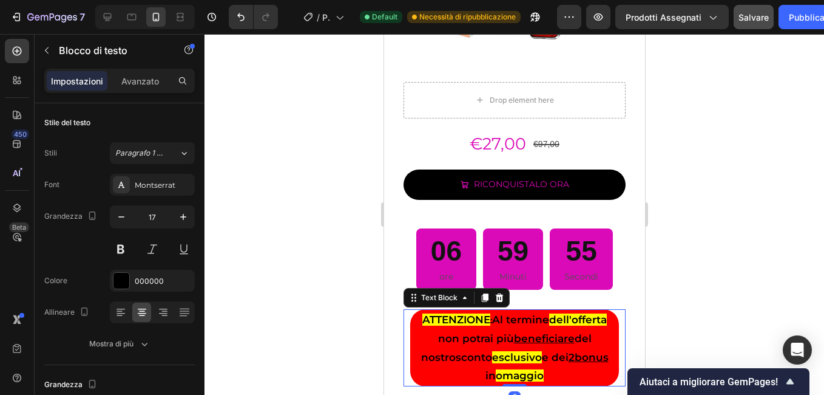
click at [335, 302] on div at bounding box center [515, 214] width 620 height 361
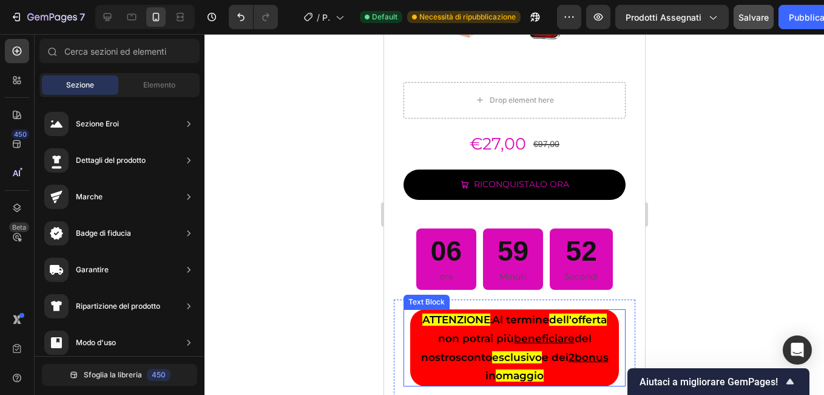
click at [511, 369] on strong "omaggio" at bounding box center [519, 375] width 48 height 12
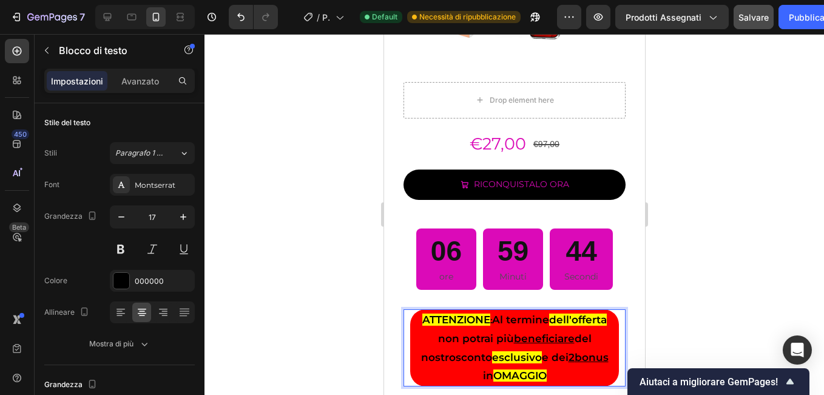
click at [307, 245] on div at bounding box center [515, 214] width 620 height 361
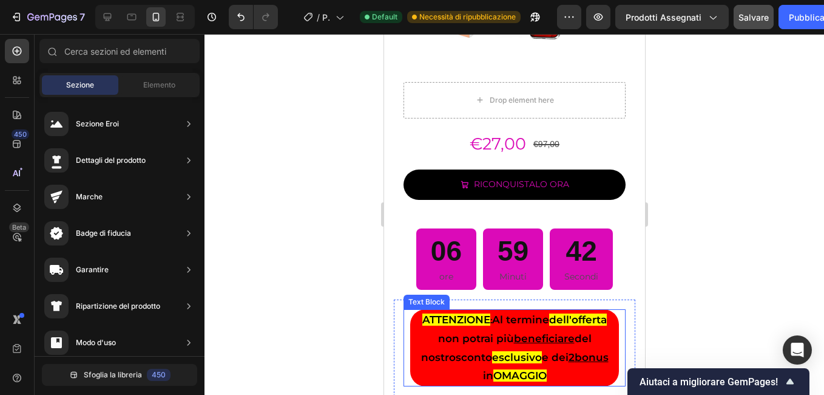
click at [494, 351] on strong "esclusivo" at bounding box center [517, 357] width 50 height 12
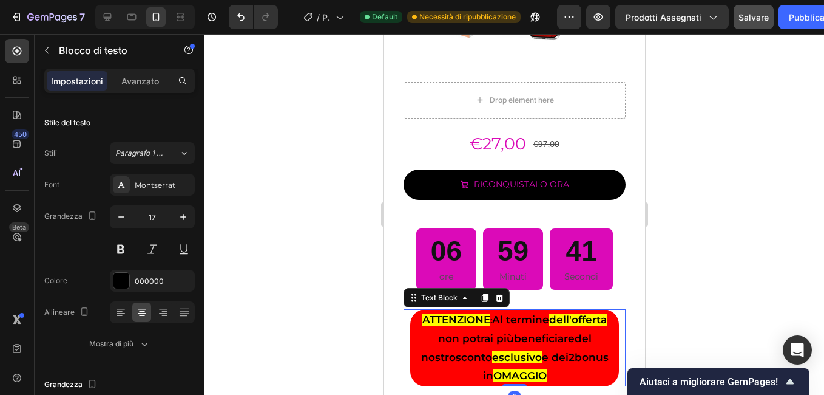
click at [492, 353] on strong "esclusivo" at bounding box center [517, 357] width 50 height 12
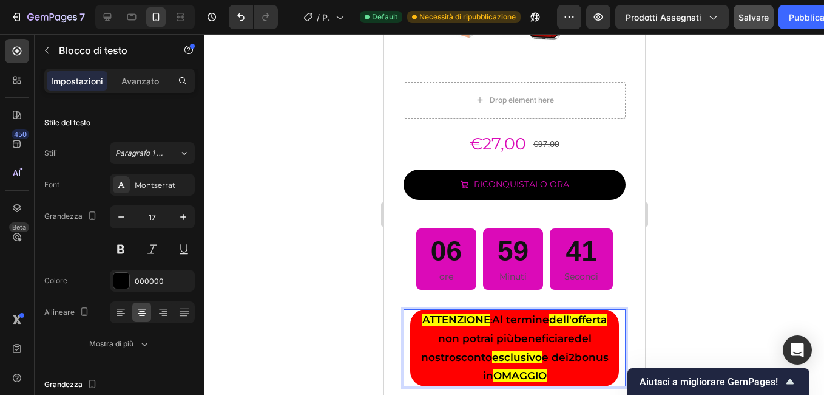
click at [492, 353] on strong "esclusivo" at bounding box center [517, 357] width 50 height 12
click at [546, 351] on strong "e dei 2" at bounding box center [562, 357] width 33 height 12
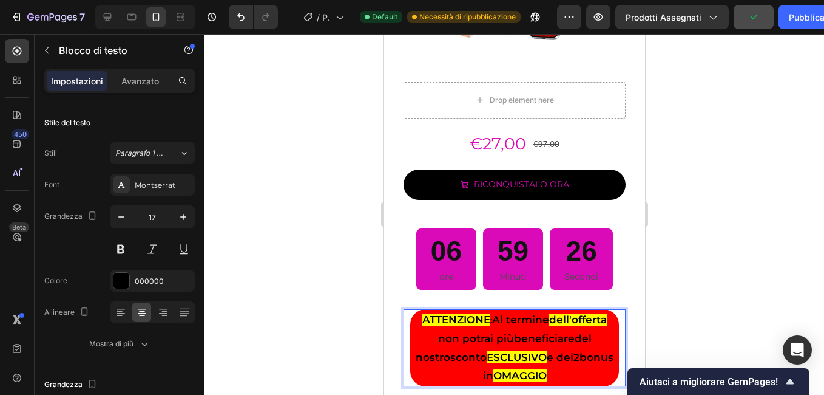
click at [546, 351] on strong "e dei 2" at bounding box center [562, 357] width 33 height 12
click at [551, 351] on strong "dei 2" at bounding box center [562, 357] width 23 height 12
click at [291, 291] on div at bounding box center [515, 214] width 620 height 361
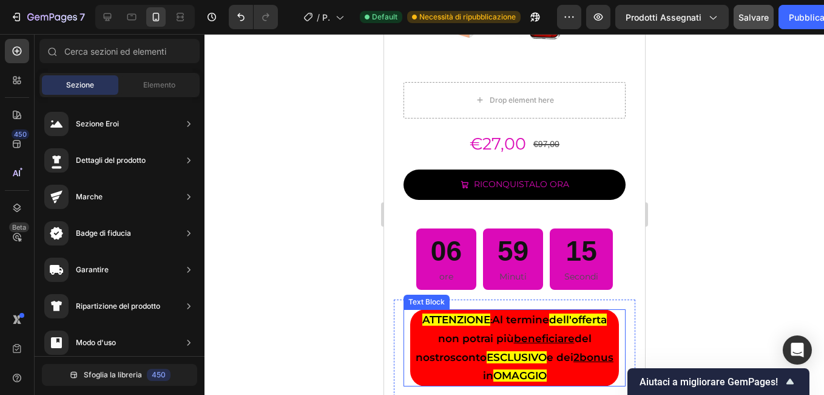
click at [570, 313] on strong "dell'offerta" at bounding box center [578, 319] width 58 height 12
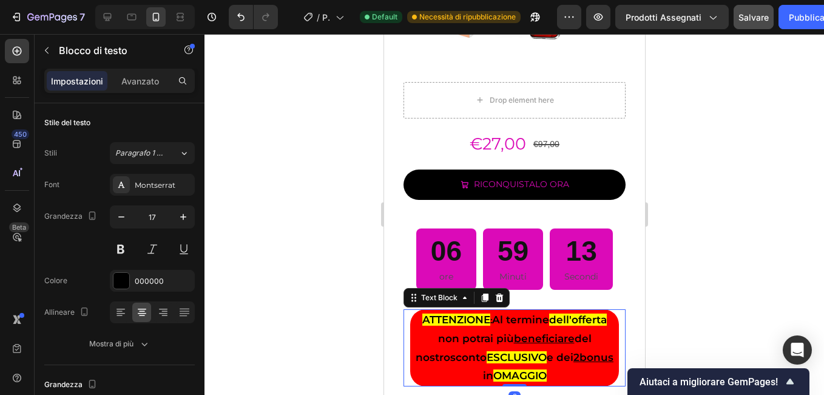
click at [567, 314] on strong "dell'offerta" at bounding box center [578, 319] width 58 height 12
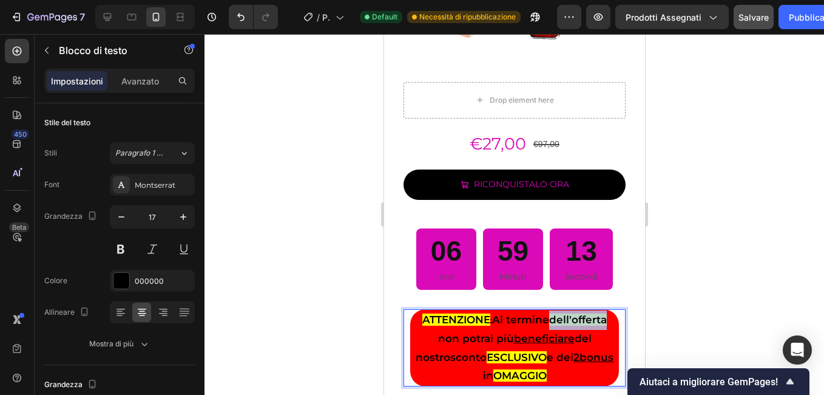
click at [567, 314] on strong "dell'offerta" at bounding box center [578, 319] width 58 height 12
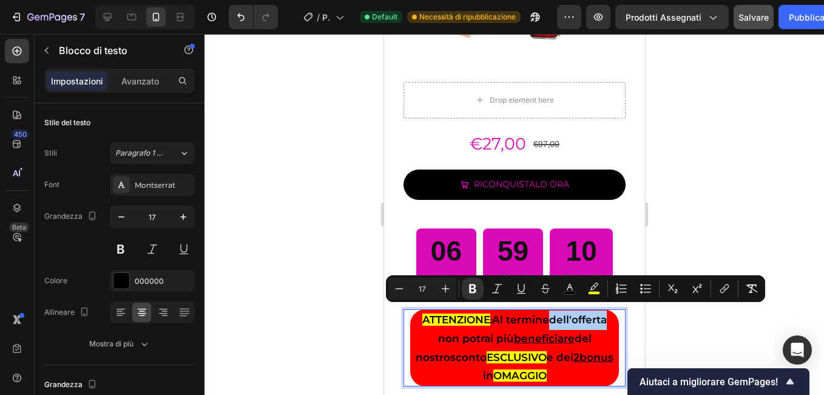
click at [347, 310] on div at bounding box center [515, 214] width 620 height 361
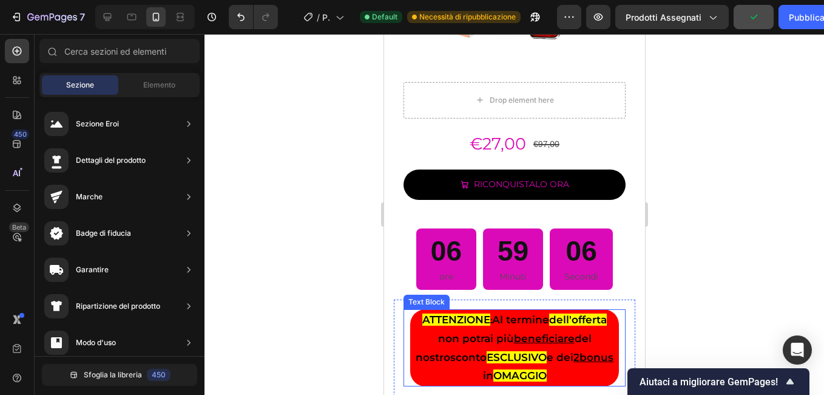
click at [573, 351] on u "2" at bounding box center [576, 357] width 6 height 12
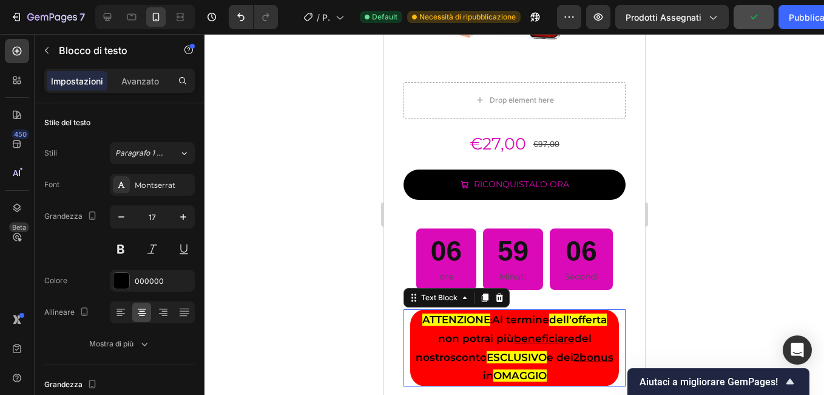
click at [573, 351] on u "2" at bounding box center [576, 357] width 6 height 12
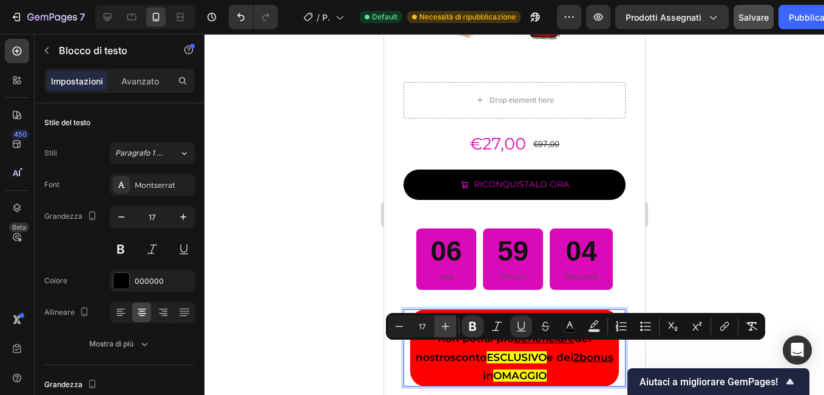
click at [440, 327] on icon "Barra degli strumenti contestuale dell'editor" at bounding box center [446, 326] width 12 height 12
type input "18"
click at [440, 327] on icon "Barra degli strumenti contestuale dell'editor" at bounding box center [446, 326] width 12 height 12
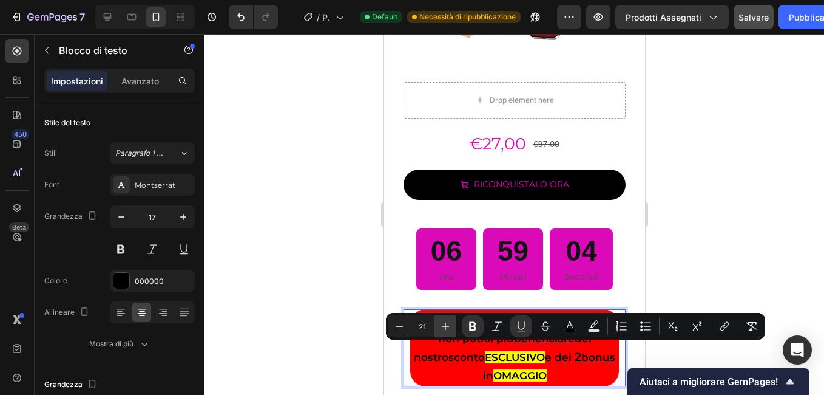
click at [440, 327] on icon "Barra degli strumenti contestuale dell'editor" at bounding box center [446, 326] width 12 height 12
click at [255, 245] on div at bounding box center [515, 214] width 620 height 361
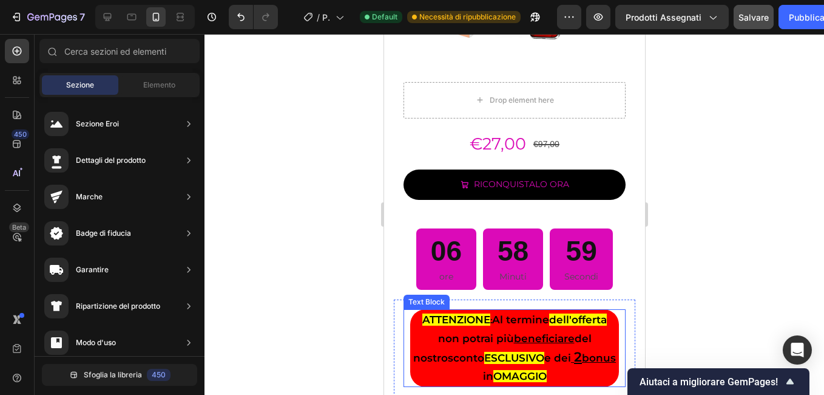
click at [434, 362] on p "ATTENZIONE : Al termine dell'offerta non potrai più beneficiare del nostro scon…" at bounding box center [514, 347] width 206 height 75
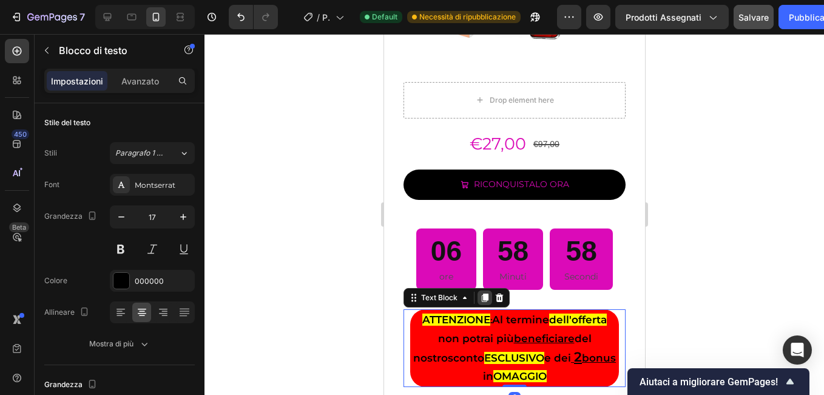
click at [484, 293] on icon at bounding box center [484, 297] width 7 height 8
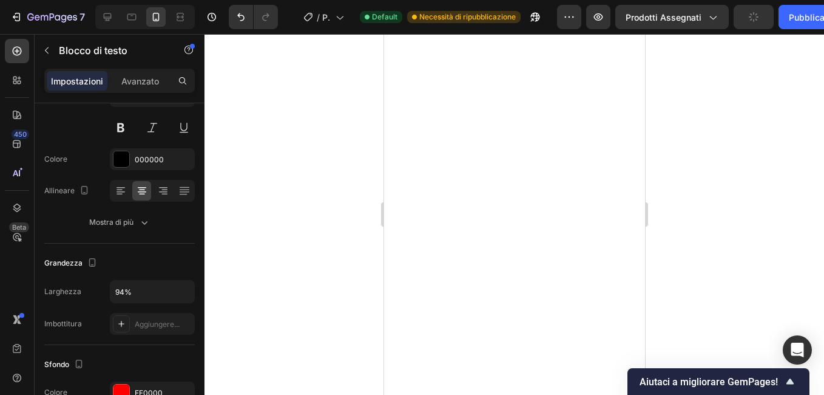
scroll to position [728, 0]
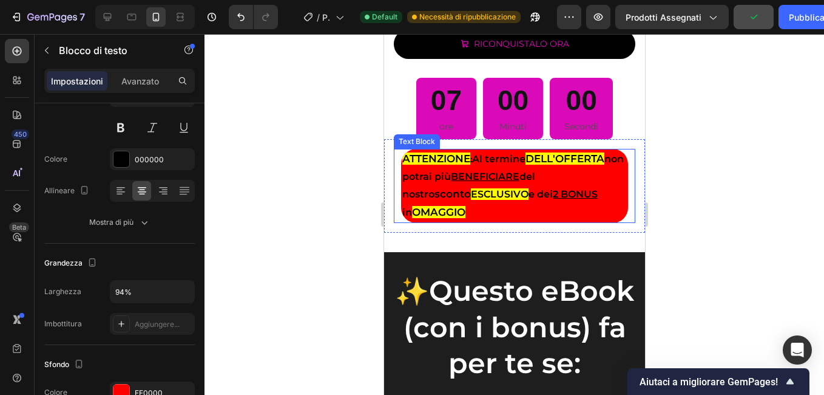
click at [477, 222] on p "ATTENZIONE : Al termine DELL'OFFERTA non potrai più BENEFICIARE del nostro scon…" at bounding box center [514, 186] width 225 height 72
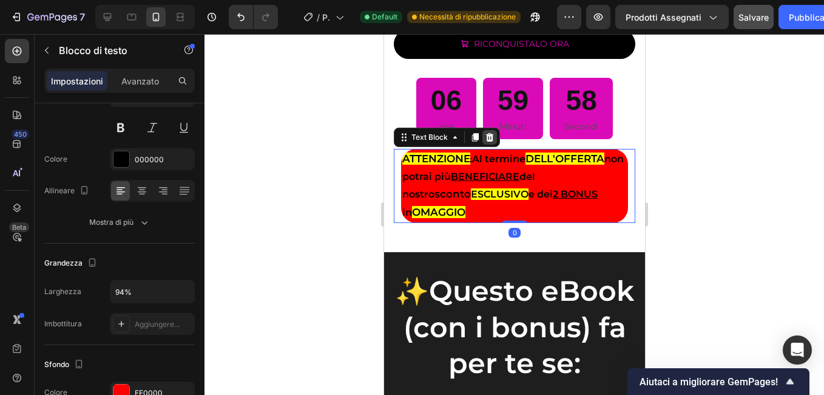
click at [484, 142] on icon at bounding box center [489, 137] width 10 height 10
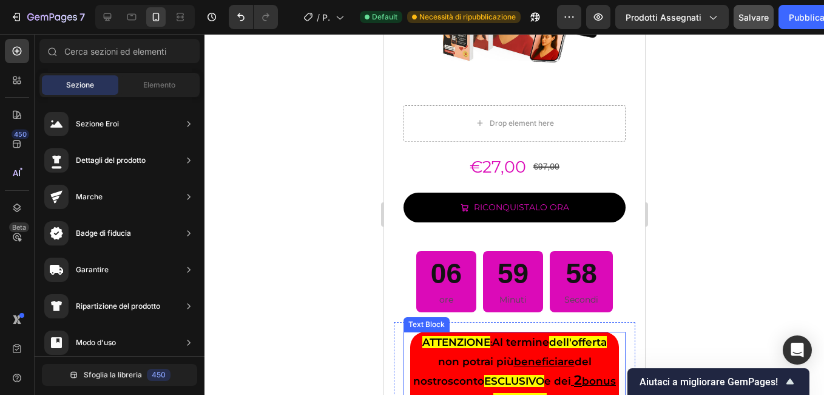
scroll to position [2125, 0]
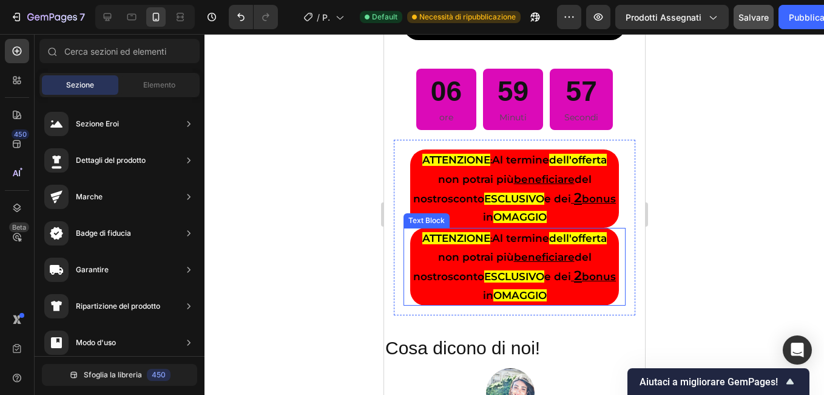
click at [435, 287] on p "ATTENZIONE : Al termine dell'offerta non potrai più beneficiare del nostro scon…" at bounding box center [514, 266] width 206 height 75
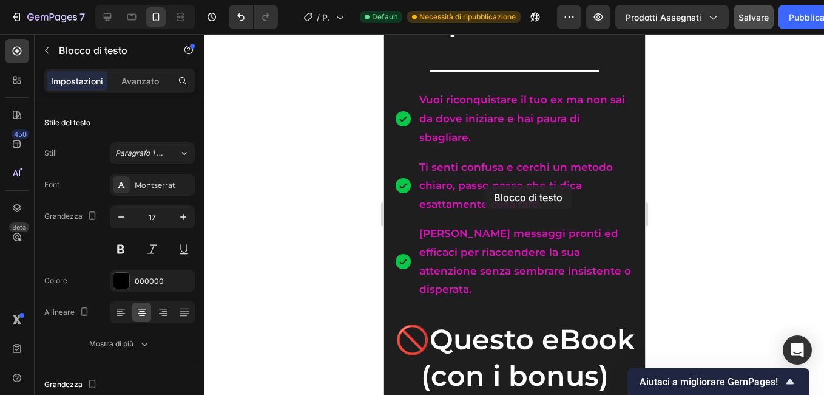
scroll to position [728, 0]
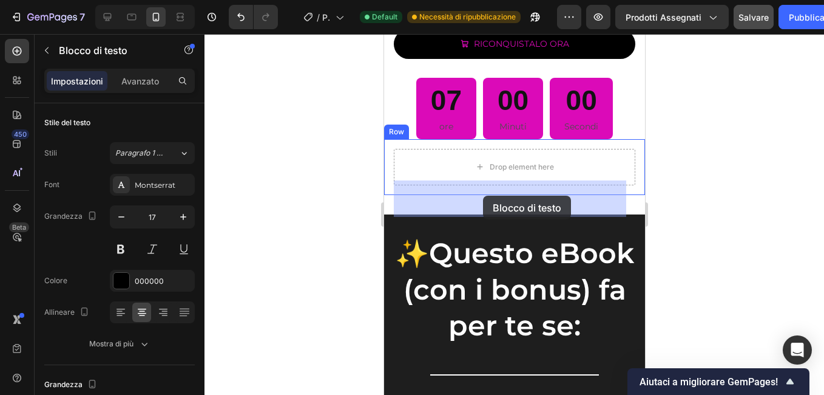
drag, startPoint x: 443, startPoint y: 217, endPoint x: 741, endPoint y: 177, distance: 301.3
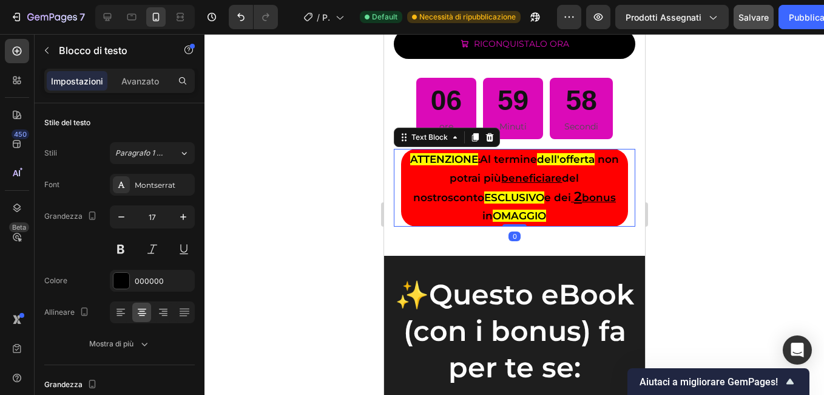
click at [358, 151] on div at bounding box center [515, 214] width 620 height 361
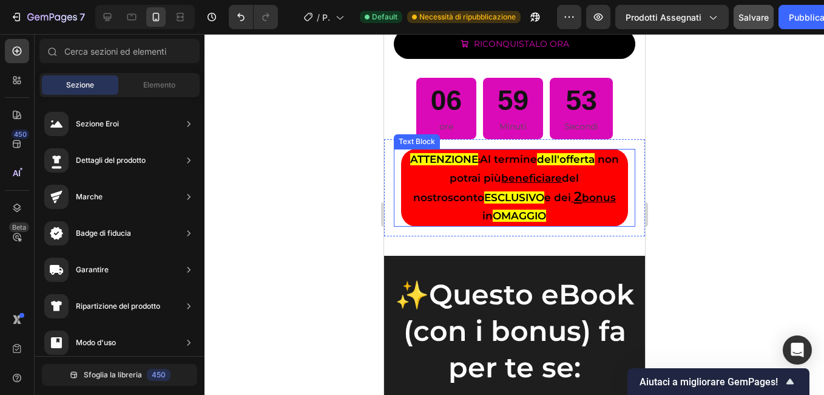
click at [546, 222] on strong "OMAGGIO" at bounding box center [518, 215] width 53 height 12
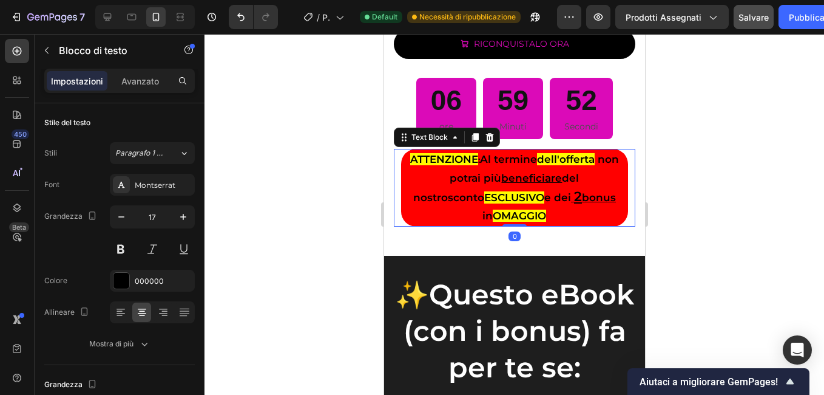
click at [492, 222] on strong "in" at bounding box center [487, 215] width 10 height 12
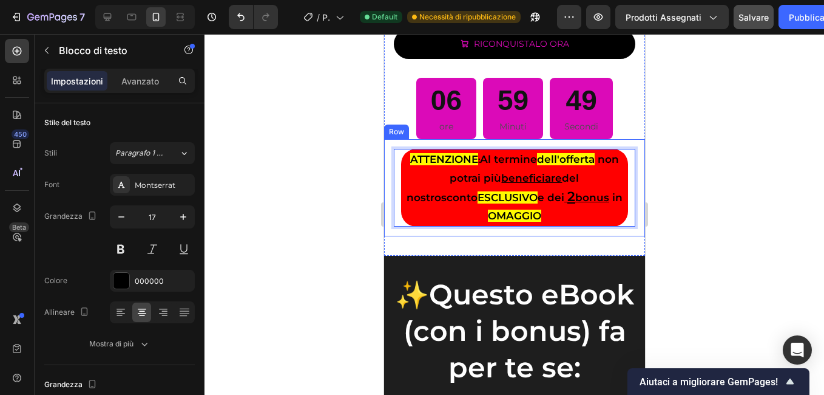
click at [358, 233] on div at bounding box center [515, 214] width 620 height 361
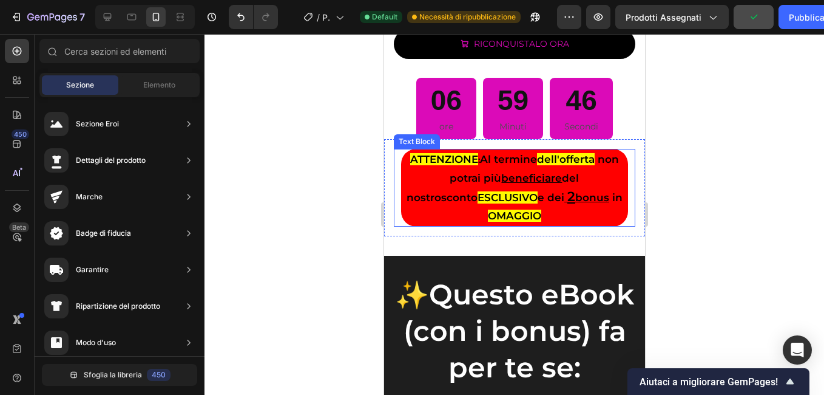
click at [567, 205] on u "2" at bounding box center [571, 196] width 8 height 16
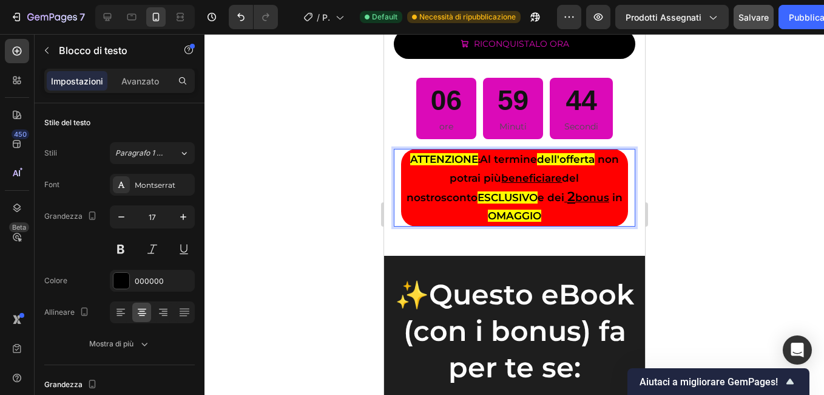
click at [564, 203] on u "Rich Text Editor. Editing area: main" at bounding box center [565, 197] width 3 height 12
click at [567, 205] on u "2" at bounding box center [571, 196] width 8 height 16
click at [573, 203] on u "bonus" at bounding box center [590, 197] width 34 height 12
click at [354, 218] on div at bounding box center [515, 214] width 620 height 361
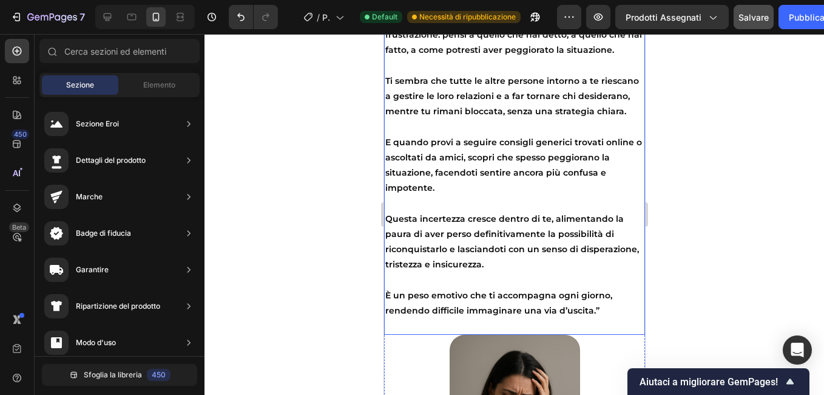
scroll to position [3035, 0]
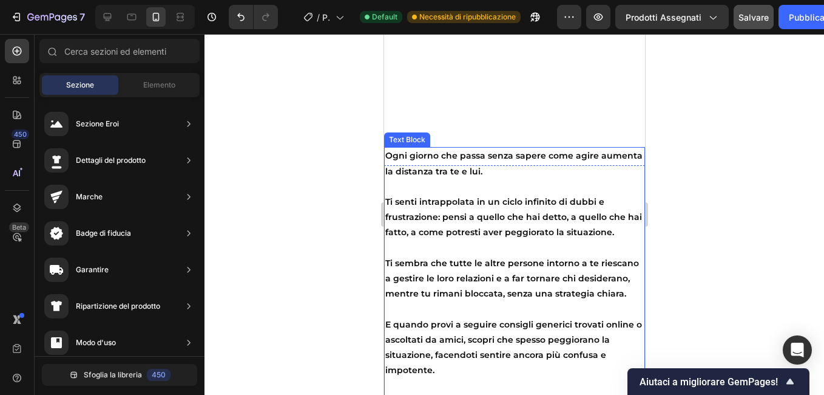
click at [523, 169] on p "Ogni giorno che passa senza sapere come agire aumenta la distanza tra te e lui." at bounding box center [514, 163] width 259 height 30
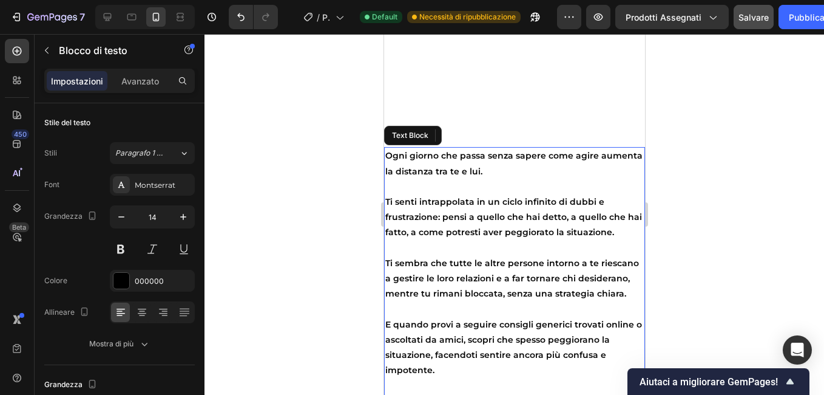
click at [523, 171] on p "Ogni giorno che passa senza sapere come agire aumenta la distanza tra te e lui." at bounding box center [514, 163] width 259 height 30
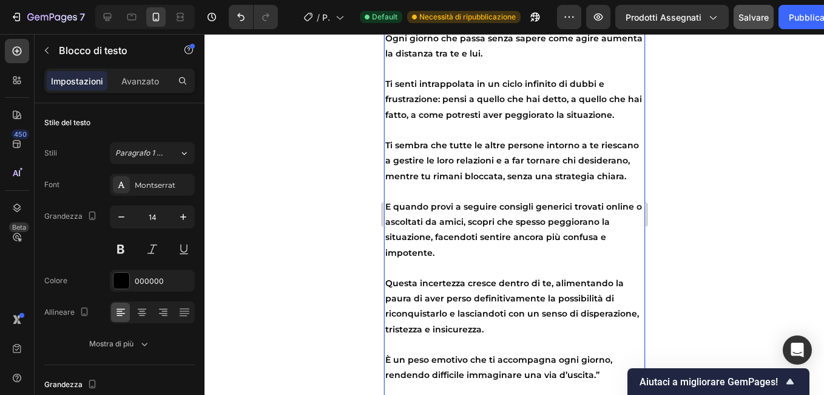
drag, startPoint x: 526, startPoint y: 173, endPoint x: 478, endPoint y: 171, distance: 47.4
click at [478, 61] on p "Ogni giorno che passa senza sapere come agire aumenta la distanza tra te e lui." at bounding box center [514, 46] width 259 height 30
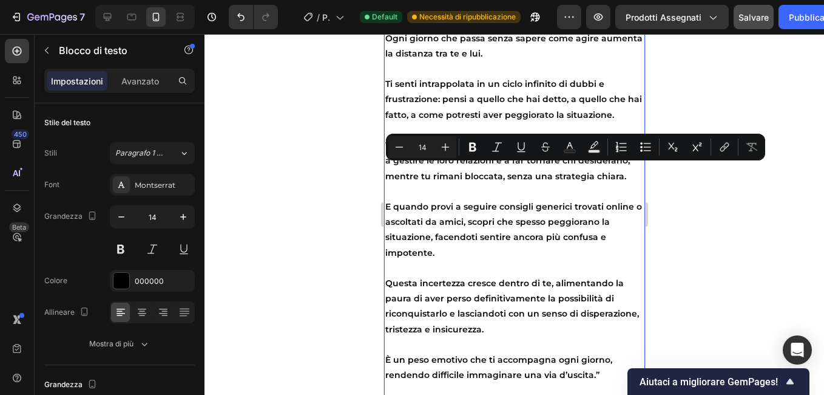
click at [341, 176] on div at bounding box center [515, 214] width 620 height 361
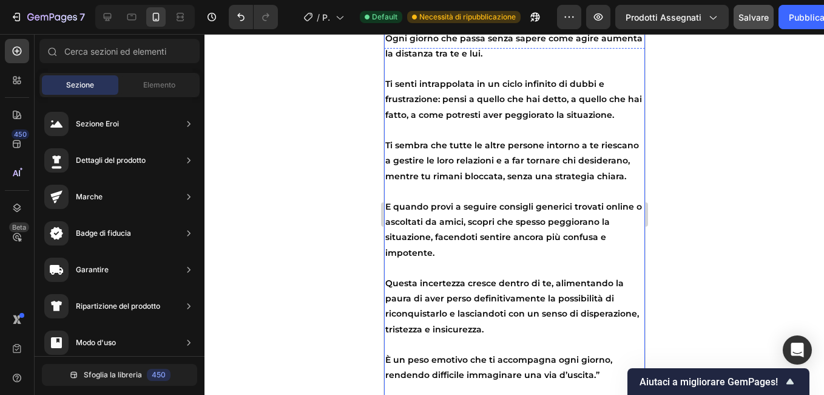
click at [430, 61] on p "Ogni giorno che passa senza sapere come agire aumenta la distanza tra te e lui." at bounding box center [514, 46] width 259 height 30
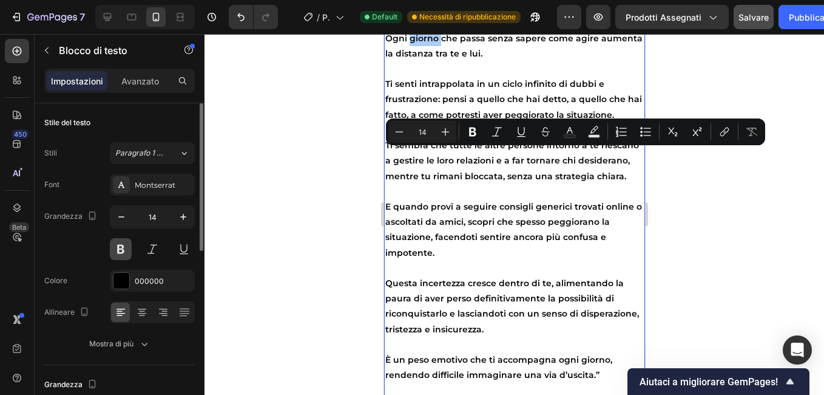
click at [126, 242] on button at bounding box center [121, 249] width 22 height 22
click at [282, 204] on div at bounding box center [515, 214] width 620 height 361
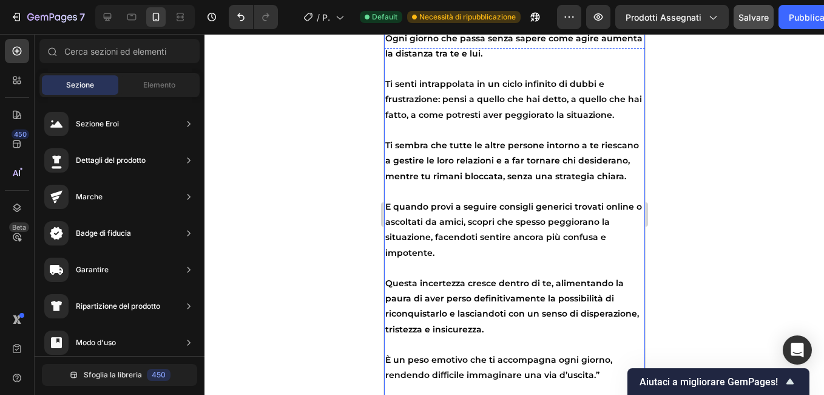
click at [416, 61] on p "Ogni giorno che passa senza sapere come agire aumenta la distanza tra te e lui." at bounding box center [514, 46] width 259 height 30
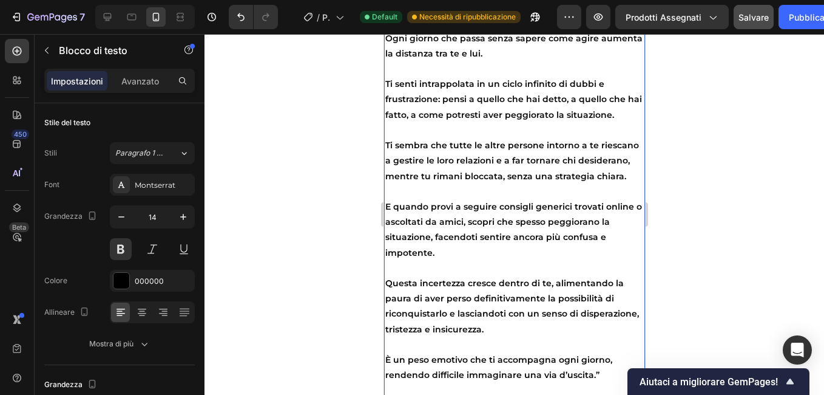
click at [416, 61] on p "Ogni giorno che passa senza sapere come agire aumenta la distanza tra te e lui." at bounding box center [514, 46] width 259 height 30
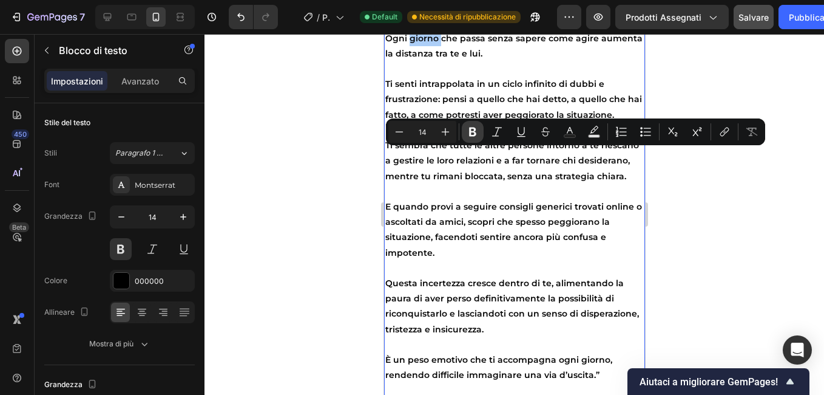
click at [471, 131] on icon "Barra degli strumenti contestuale dell'editor" at bounding box center [472, 131] width 7 height 9
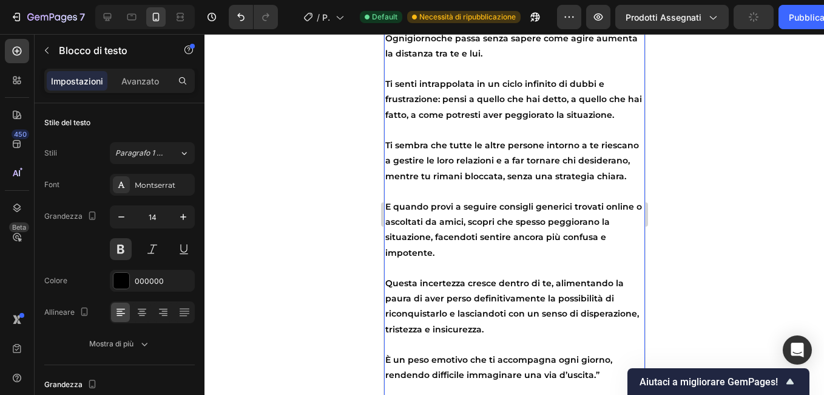
drag, startPoint x: 276, startPoint y: 200, endPoint x: 19, endPoint y: 131, distance: 265.4
click at [276, 200] on div at bounding box center [515, 214] width 620 height 361
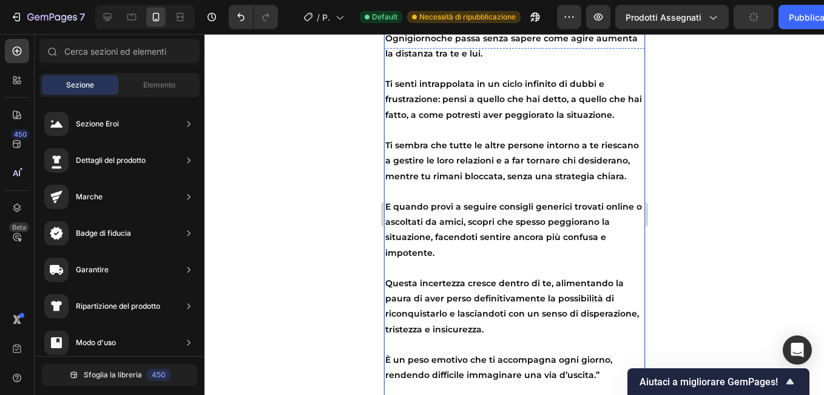
click at [447, 61] on p "Ogni giorno che passa senza sapere come agire aumenta la distanza tra te e lui." at bounding box center [514, 46] width 259 height 30
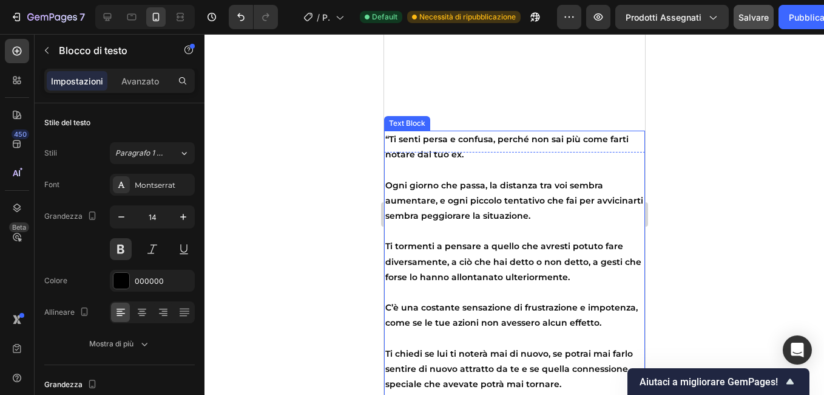
scroll to position [2732, 0]
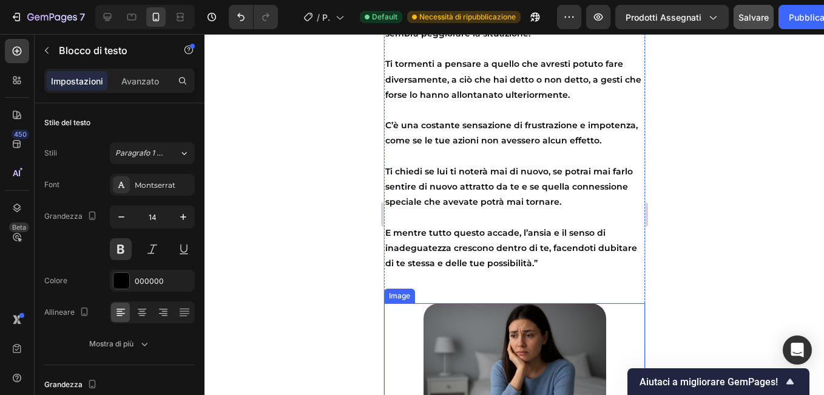
click at [562, 342] on img at bounding box center [514, 364] width 183 height 122
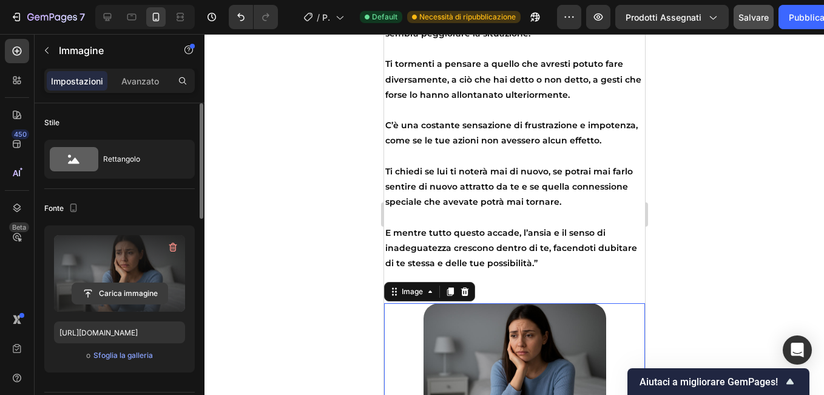
click at [125, 284] on input "file" at bounding box center [119, 293] width 95 height 21
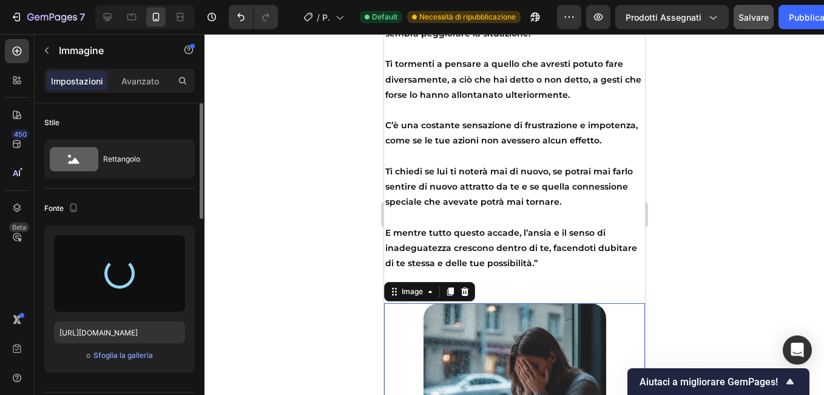
type input "[URL][DOMAIN_NAME]"
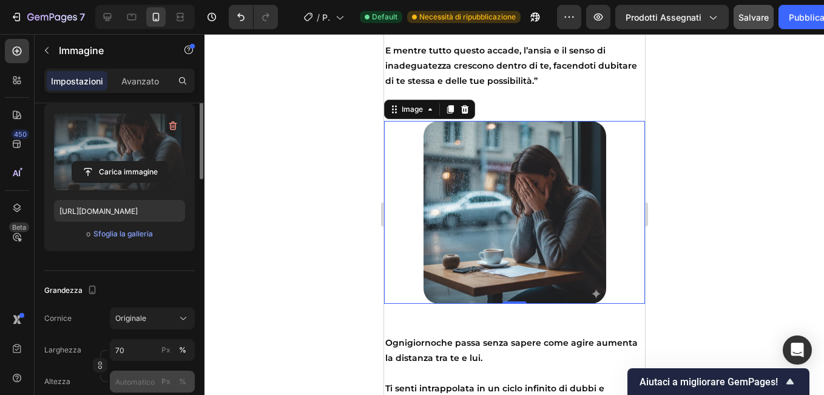
scroll to position [243, 0]
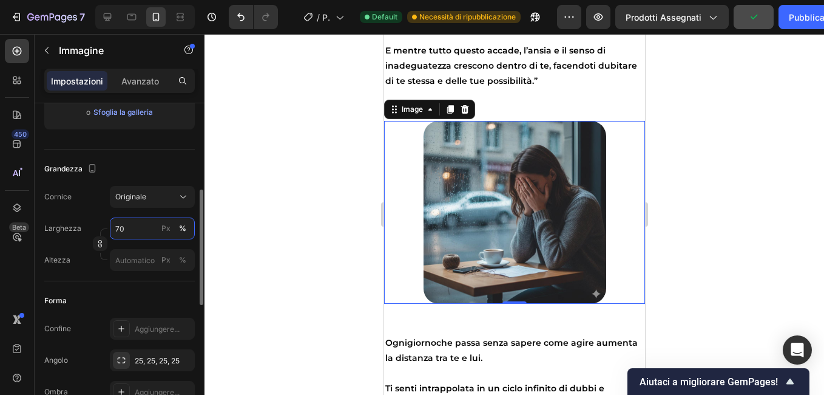
click at [134, 228] on input "70" at bounding box center [152, 228] width 85 height 22
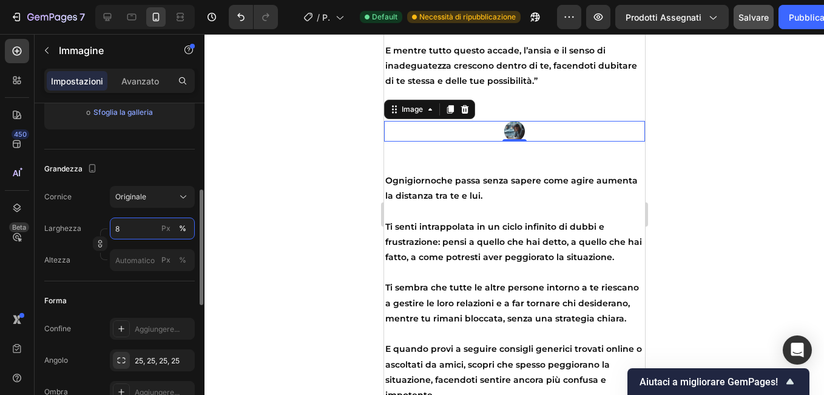
type input "80"
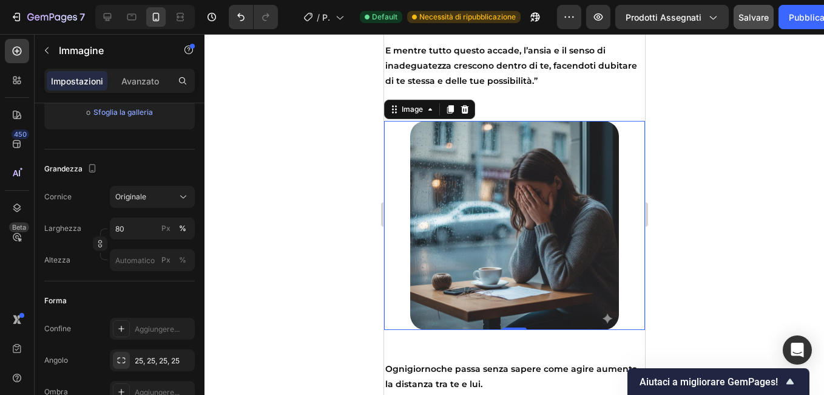
click at [359, 191] on div at bounding box center [515, 214] width 620 height 361
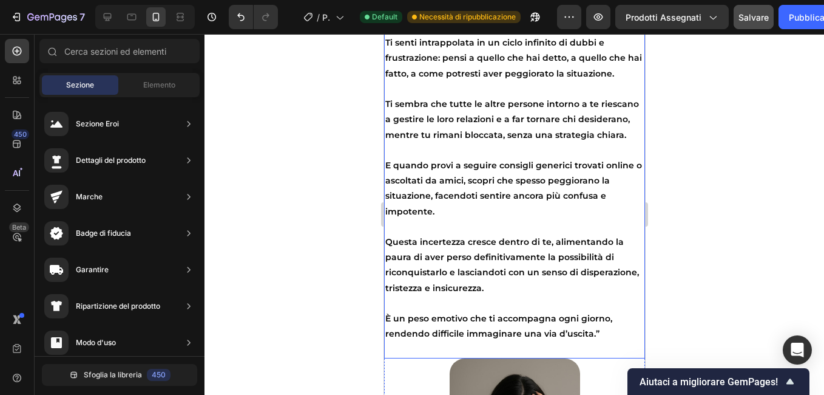
scroll to position [3400, 0]
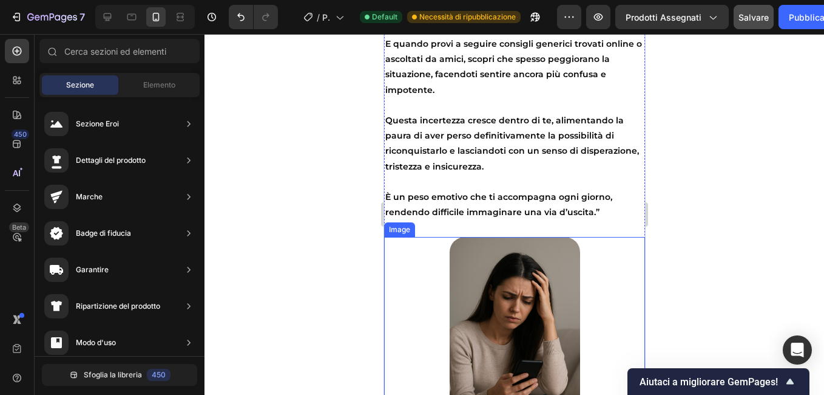
click at [480, 304] on img at bounding box center [514, 335] width 131 height 196
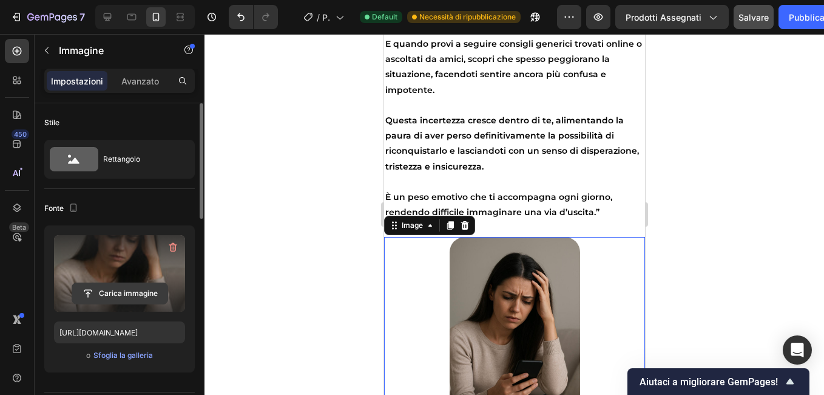
click at [127, 288] on input "file" at bounding box center [119, 293] width 95 height 21
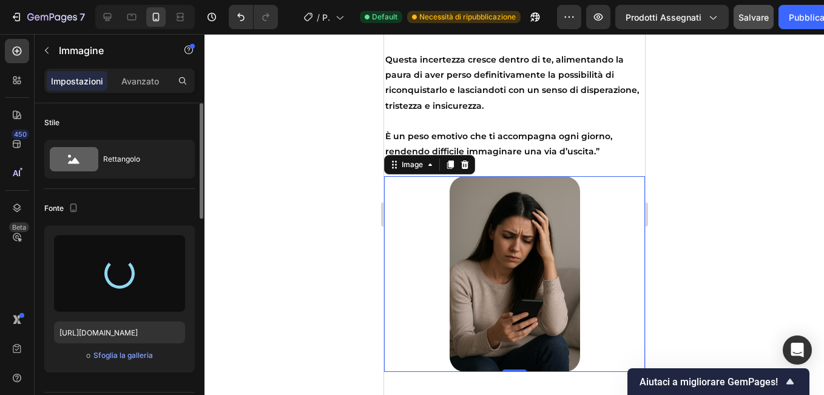
scroll to position [3521, 0]
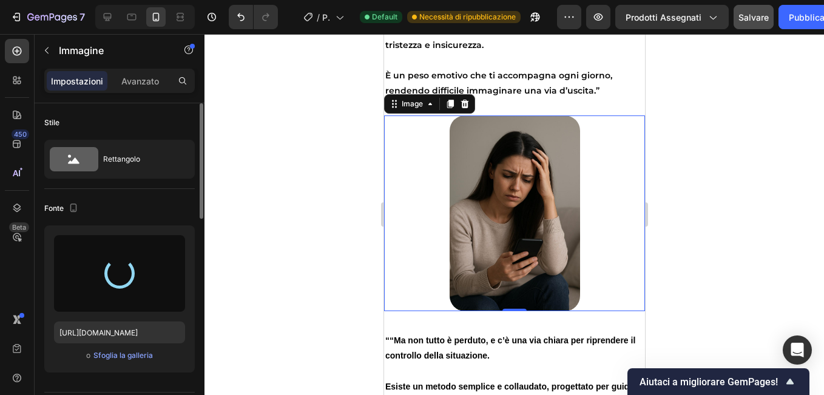
type input "https://cdn.shopify.com/s/files/1/0675/0086/7848/files/gempages_585554982393086…"
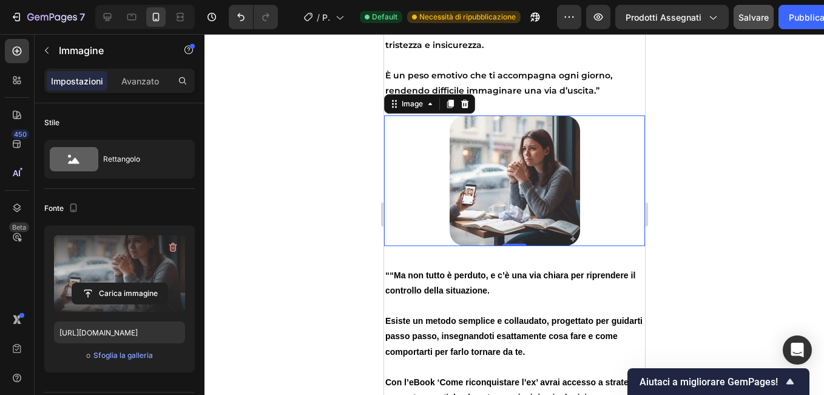
scroll to position [243, 0]
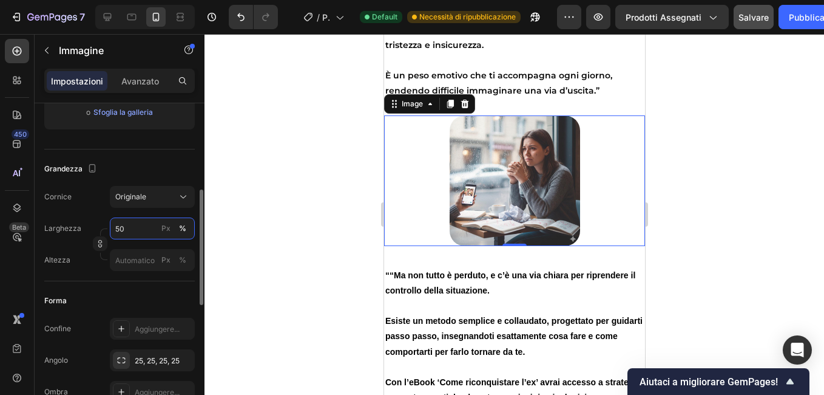
click at [132, 227] on input "50" at bounding box center [152, 228] width 85 height 22
type input "80"
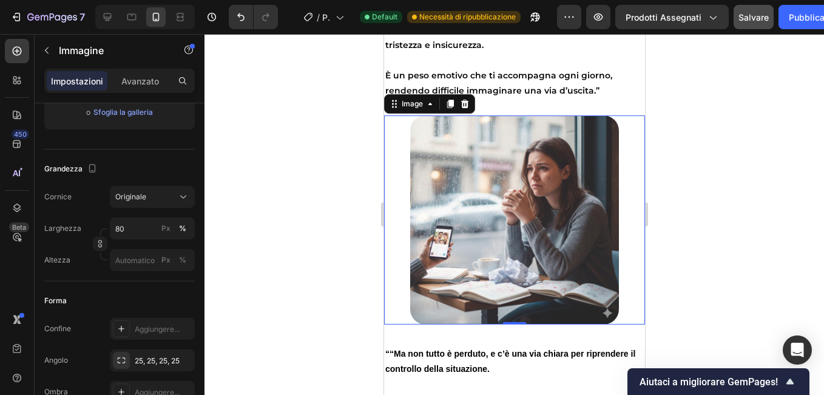
click at [275, 189] on div at bounding box center [515, 214] width 620 height 361
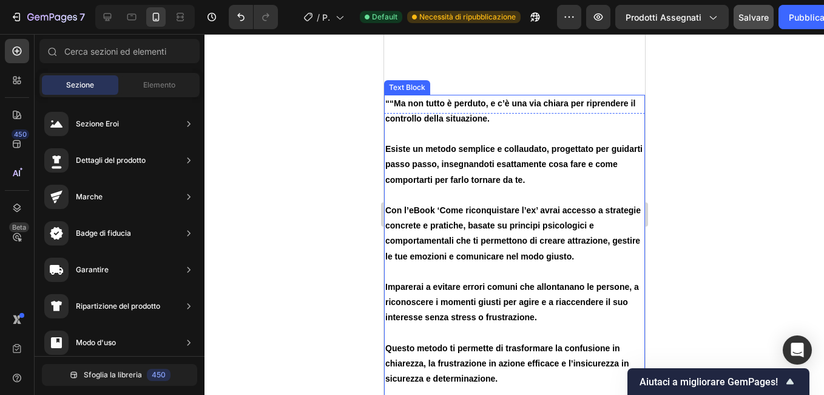
scroll to position [4067, 0]
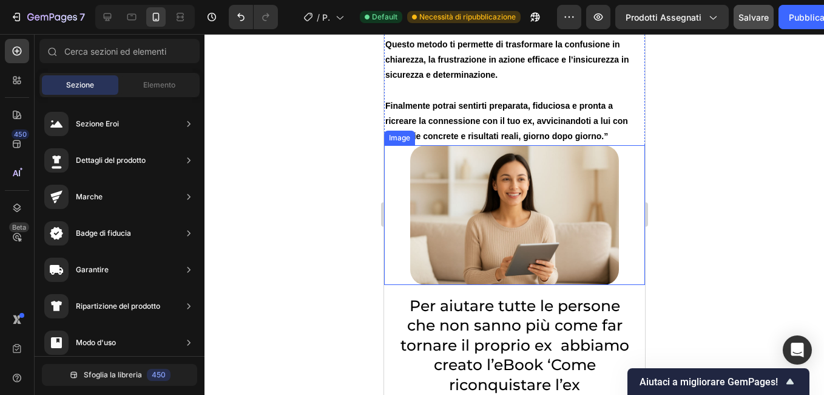
click at [452, 239] on img at bounding box center [514, 214] width 209 height 139
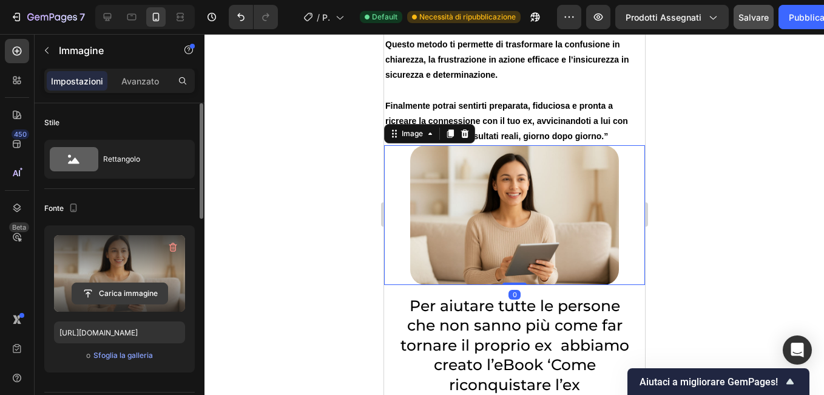
click at [129, 290] on input "file" at bounding box center [119, 293] width 95 height 21
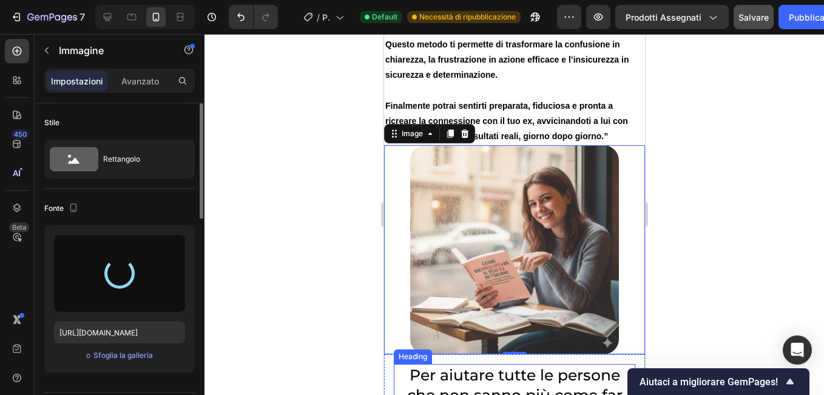
type input "https://cdn.shopify.com/s/files/1/0675/0086/7848/files/gempages_585554982393086…"
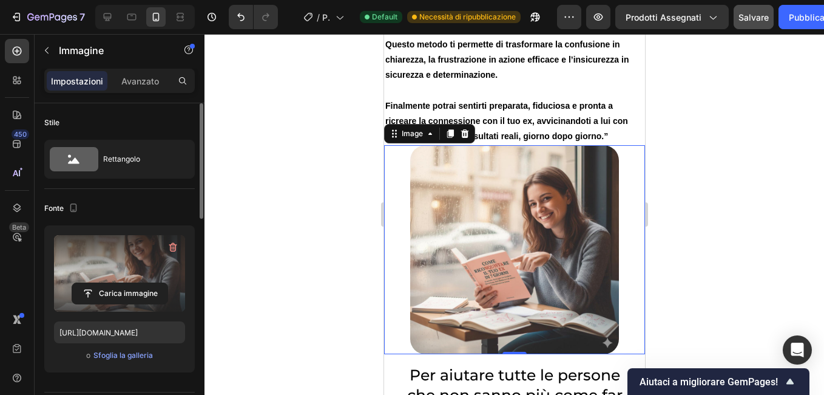
scroll to position [4249, 0]
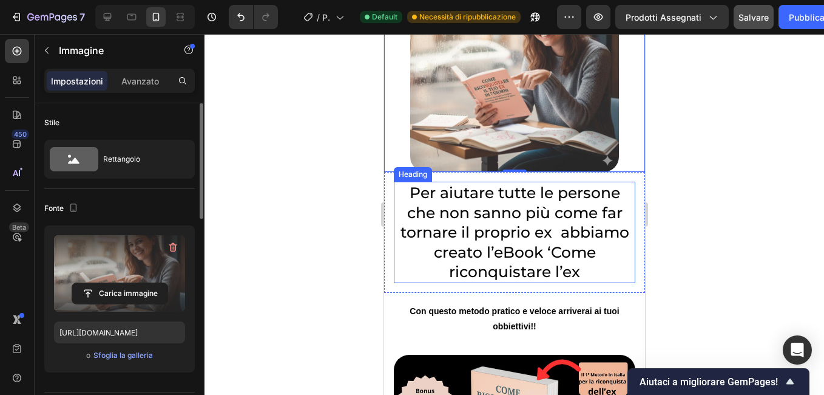
click at [402, 195] on h2 "Per aiutare tutte le persone che non sanno più come far tornare il proprio ex a…" at bounding box center [514, 232] width 242 height 101
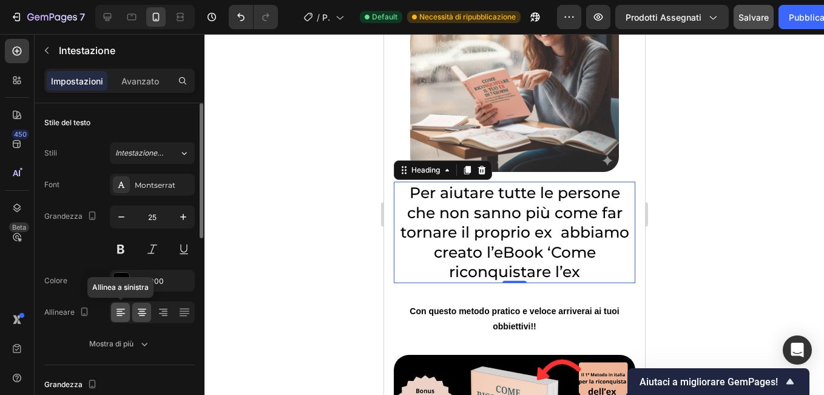
click at [118, 310] on icon at bounding box center [121, 312] width 12 height 12
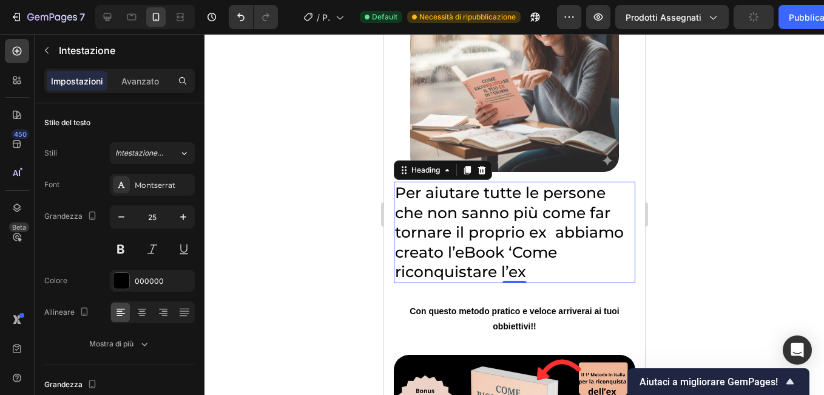
click at [540, 267] on h2 "Per aiutare tutte le persone che non sanno più come far tornare il proprio ex a…" at bounding box center [514, 232] width 242 height 101
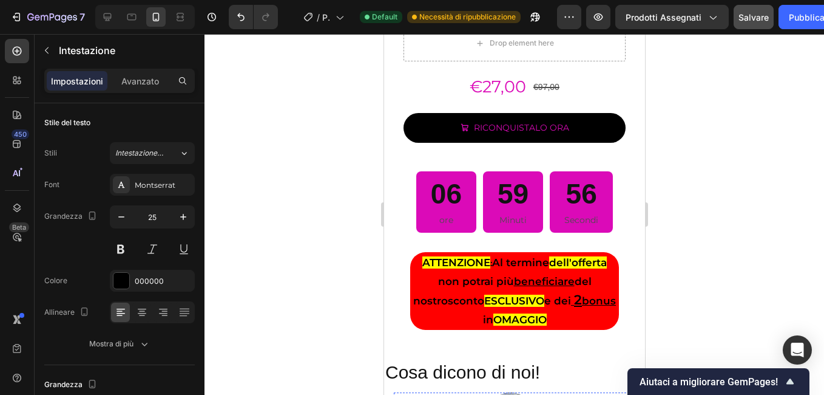
scroll to position [2307, 0]
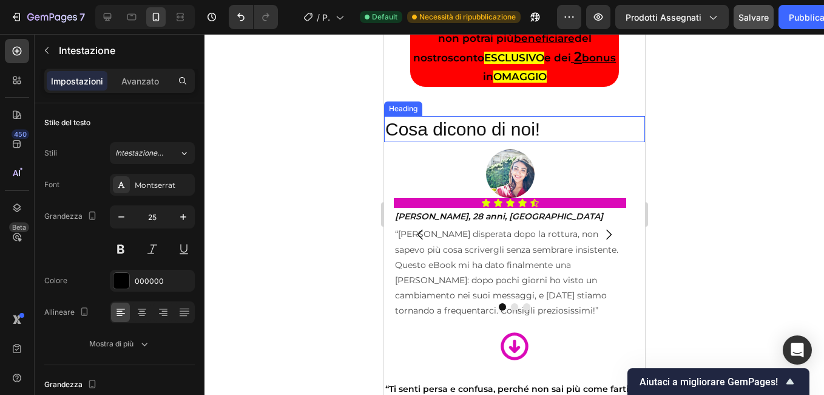
click at [464, 126] on h2 "Cosa dicono di noi!" at bounding box center [514, 129] width 261 height 26
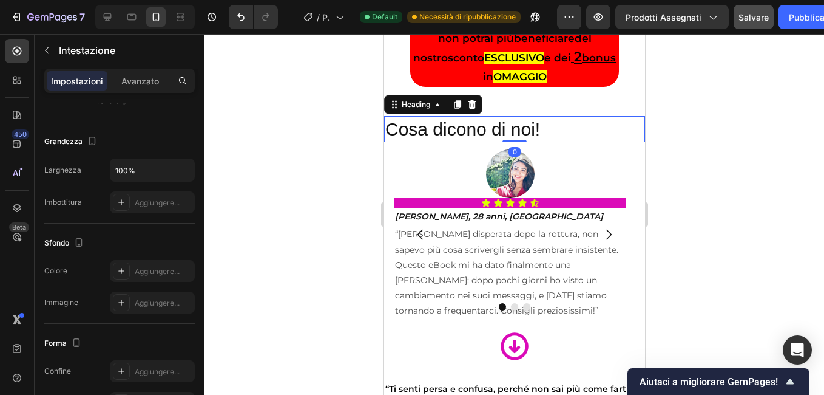
scroll to position [425, 0]
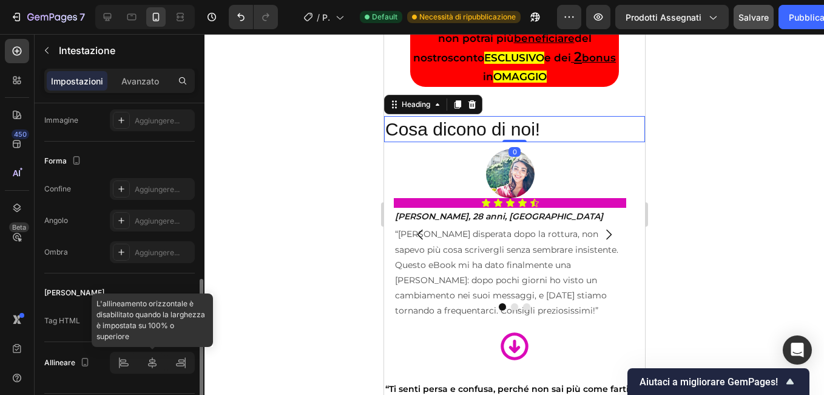
click at [149, 363] on div at bounding box center [152, 362] width 85 height 22
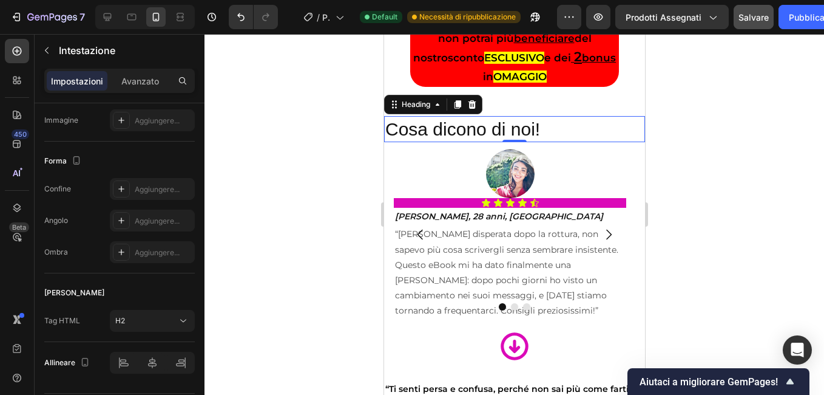
click at [266, 230] on div at bounding box center [515, 214] width 620 height 361
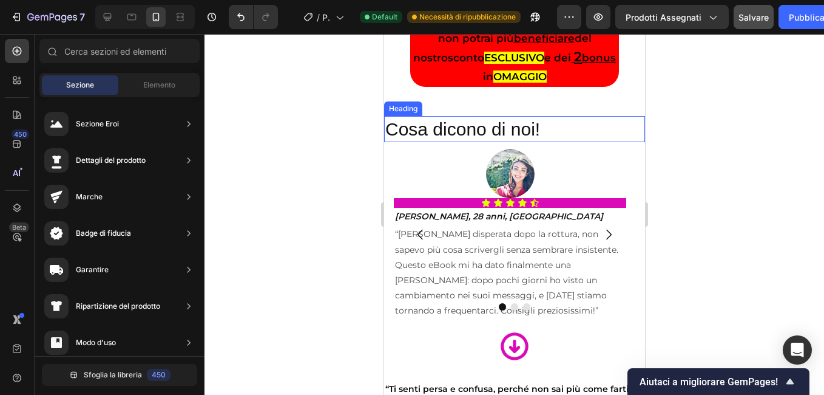
click at [565, 123] on h2 "Cosa dicono di noi!" at bounding box center [514, 129] width 261 height 26
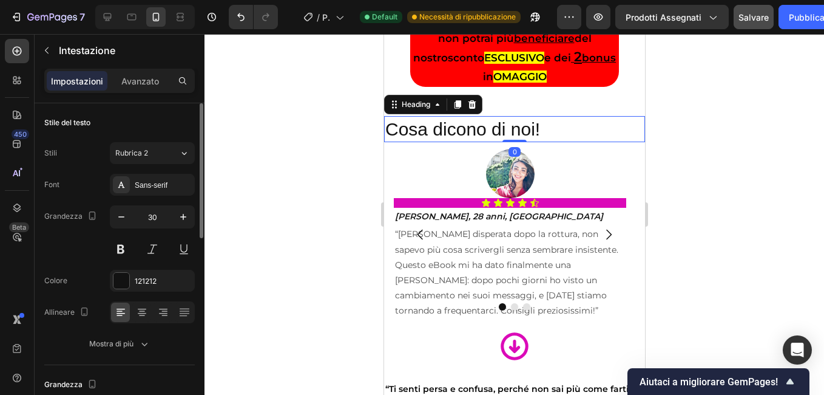
click at [151, 315] on div at bounding box center [152, 312] width 85 height 22
click at [137, 313] on icon at bounding box center [142, 312] width 12 height 12
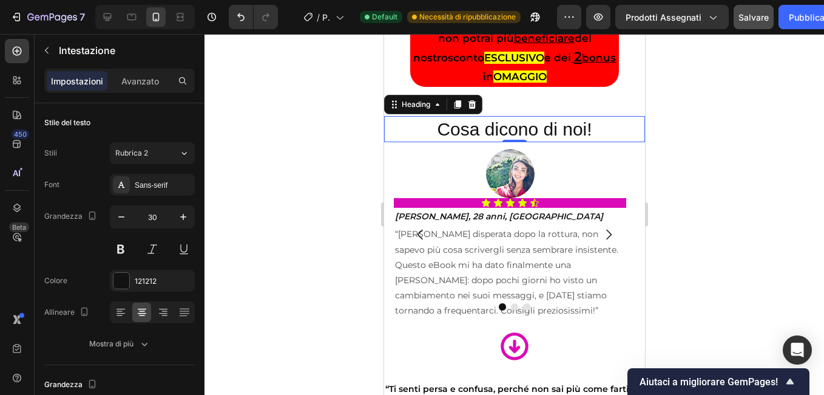
click at [599, 125] on h2 "Cosa dicono di noi!" at bounding box center [514, 129] width 261 height 26
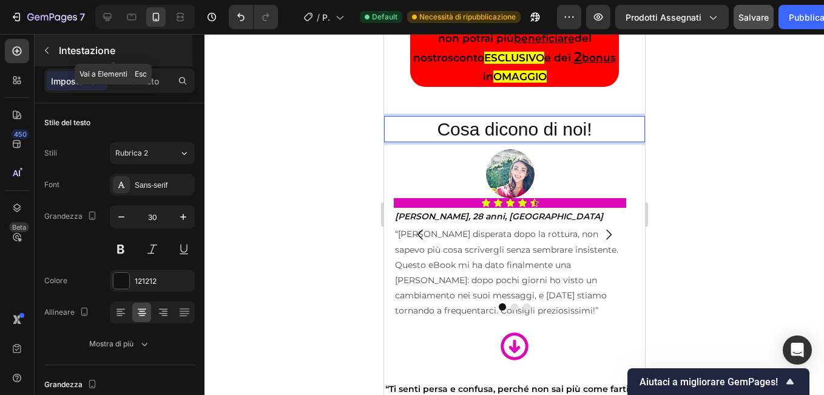
click at [54, 48] on button "button" at bounding box center [46, 50] width 19 height 19
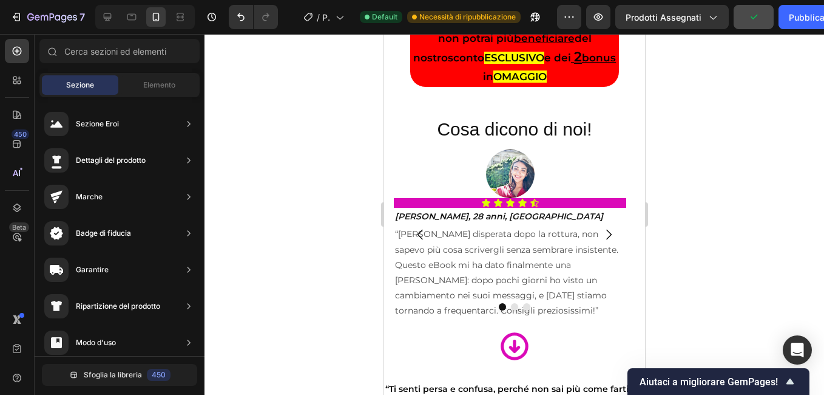
click at [94, 75] on div "Sezione Elemento" at bounding box center [119, 85] width 160 height 24
click at [92, 83] on span "Sezione" at bounding box center [80, 85] width 28 height 11
click at [157, 82] on span "Elemento" at bounding box center [159, 85] width 32 height 11
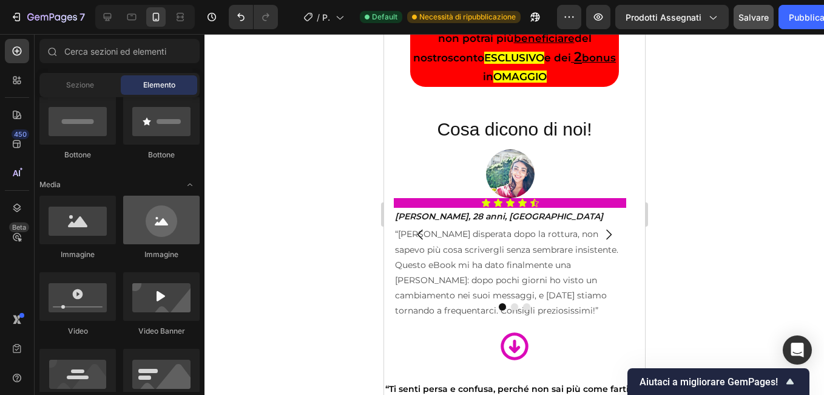
scroll to position [0, 0]
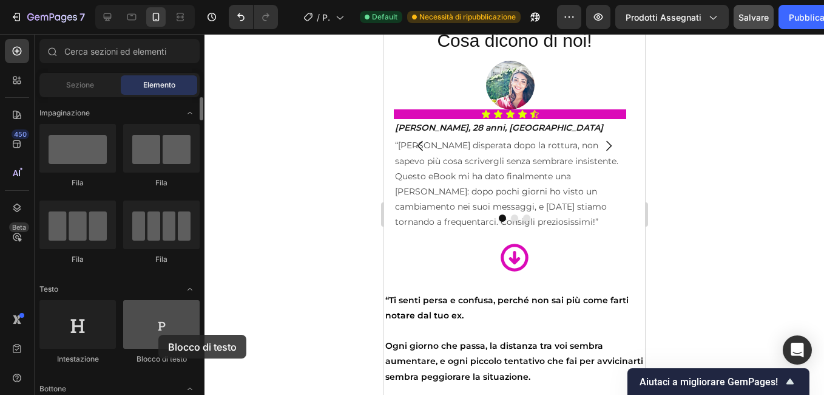
drag, startPoint x: 159, startPoint y: 349, endPoint x: 158, endPoint y: 334, distance: 14.6
click at [158, 334] on div "Blocco di testo" at bounding box center [161, 332] width 76 height 64
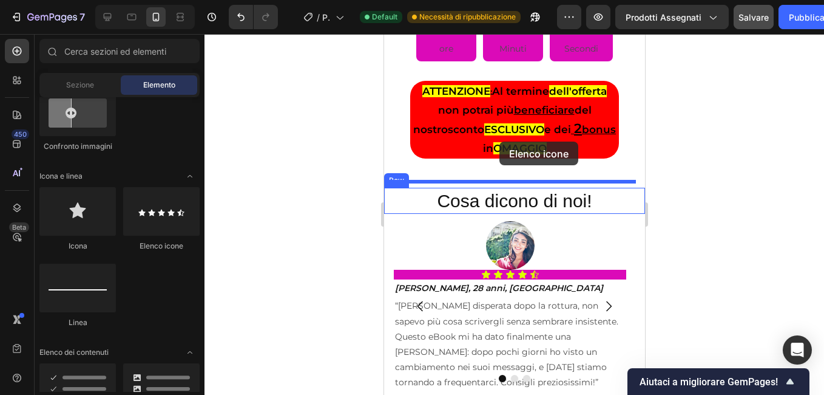
scroll to position [2296, 0]
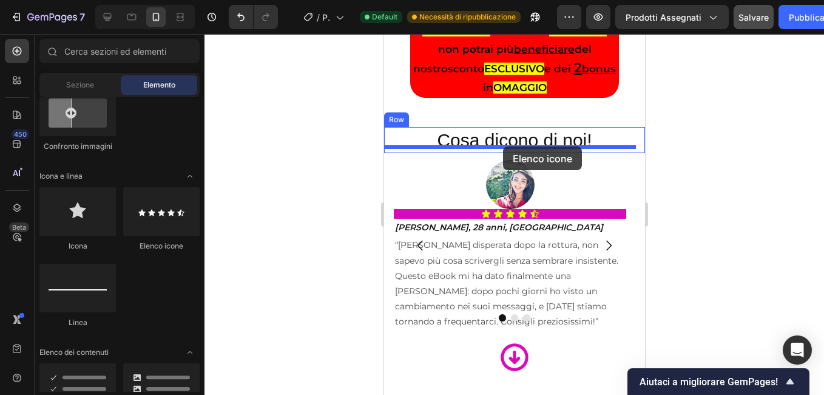
drag, startPoint x: 612, startPoint y: 237, endPoint x: 503, endPoint y: 146, distance: 142.2
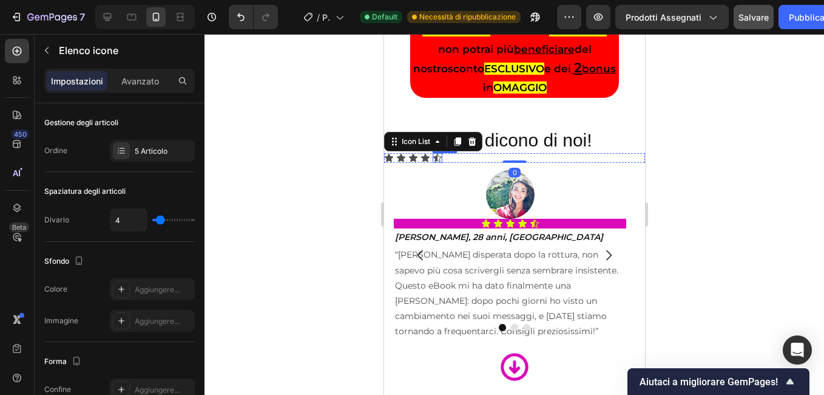
click at [436, 154] on icon at bounding box center [437, 158] width 8 height 8
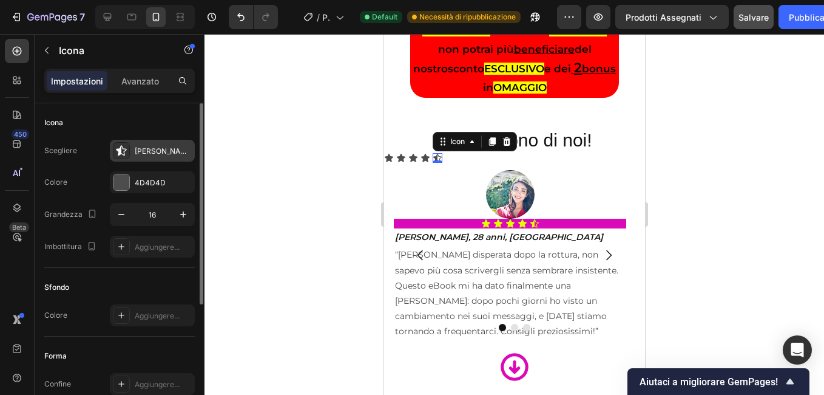
click at [151, 147] on div "Stella riempita a metà" at bounding box center [163, 151] width 57 height 11
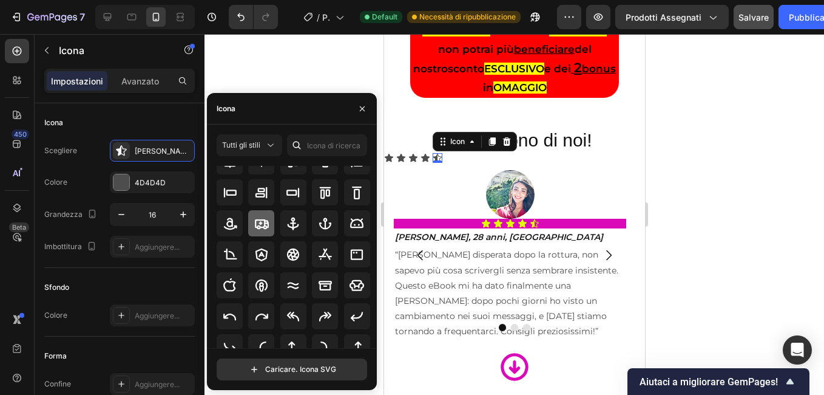
scroll to position [134, 0]
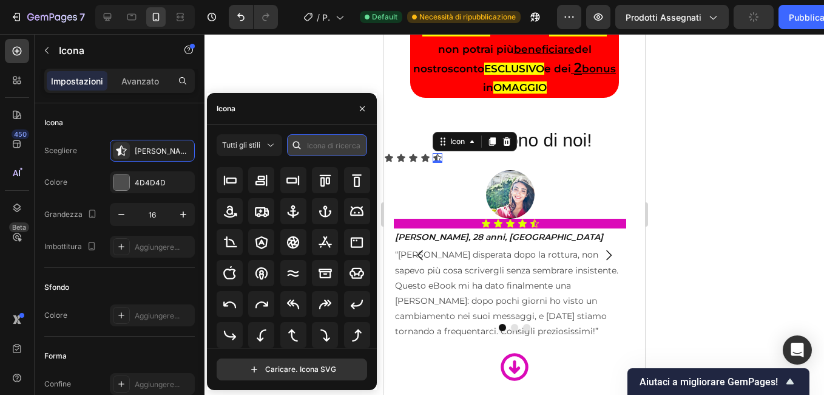
click at [321, 148] on input "text" at bounding box center [327, 145] width 80 height 22
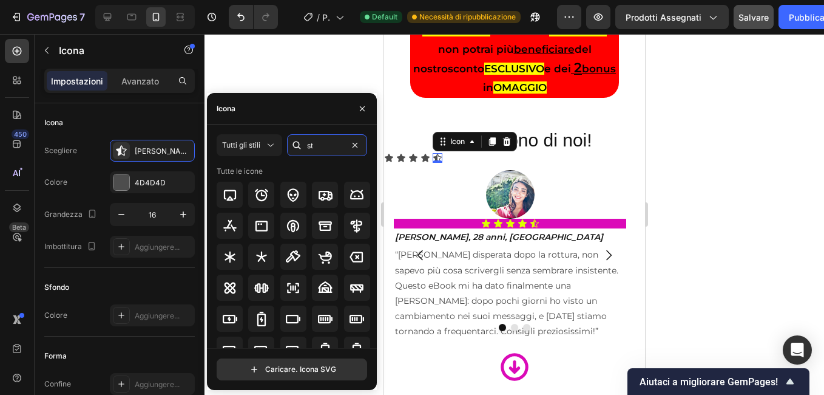
type input "s"
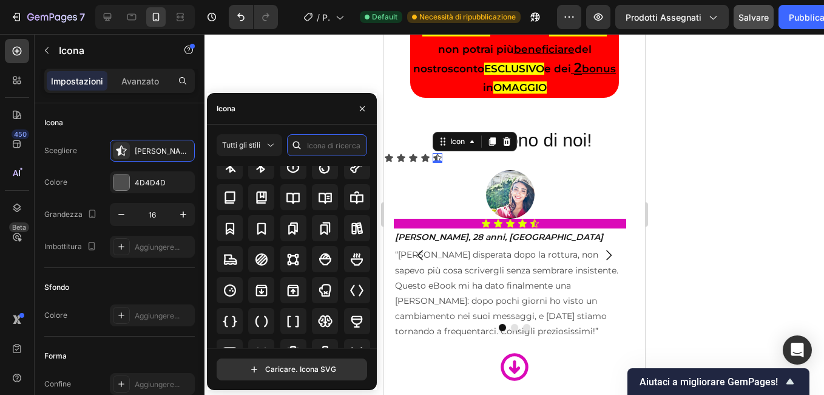
scroll to position [1178, 0]
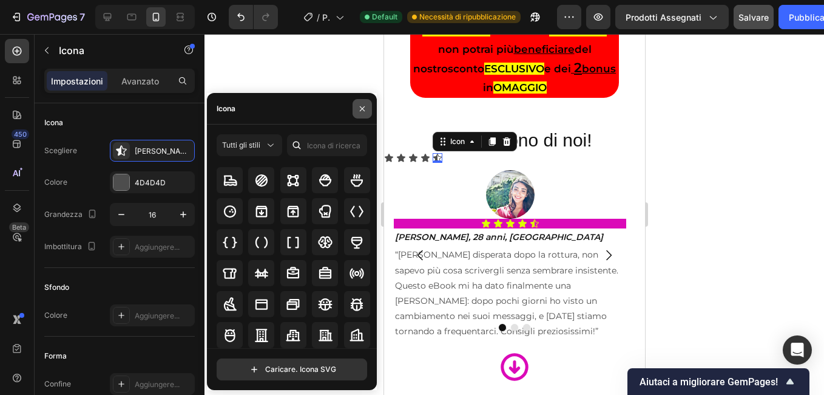
click at [357, 105] on button "button" at bounding box center [362, 108] width 19 height 19
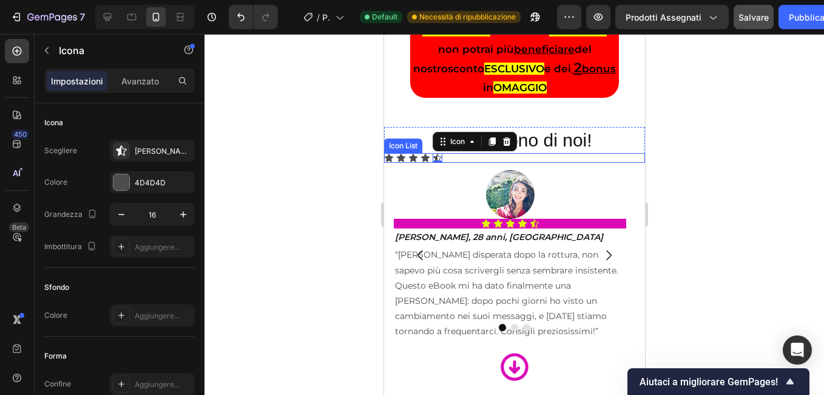
click at [418, 153] on div "Icon Icon Icon Icon Icon 0" at bounding box center [514, 158] width 261 height 10
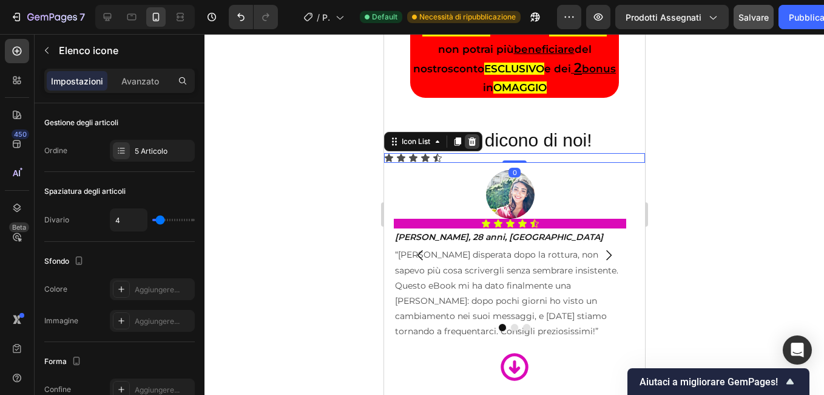
click at [476, 137] on icon at bounding box center [472, 142] width 10 height 10
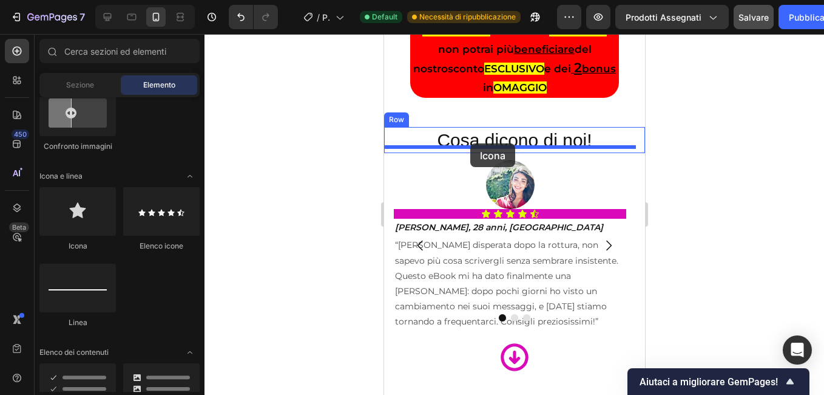
drag, startPoint x: 472, startPoint y: 256, endPoint x: 719, endPoint y: 191, distance: 256.1
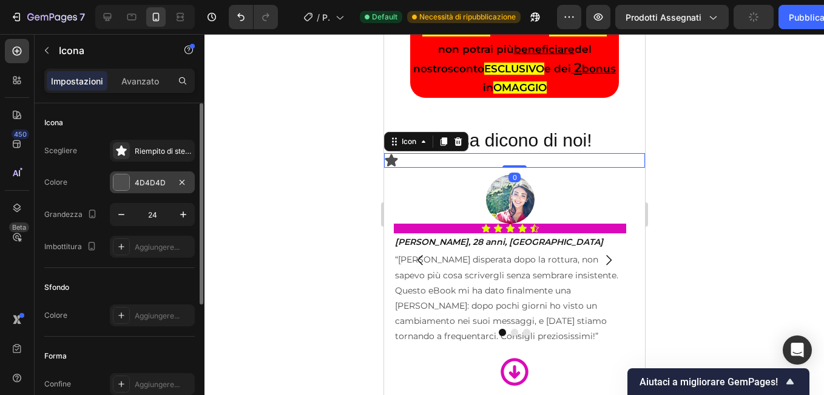
click at [122, 182] on div at bounding box center [122, 182] width 16 height 16
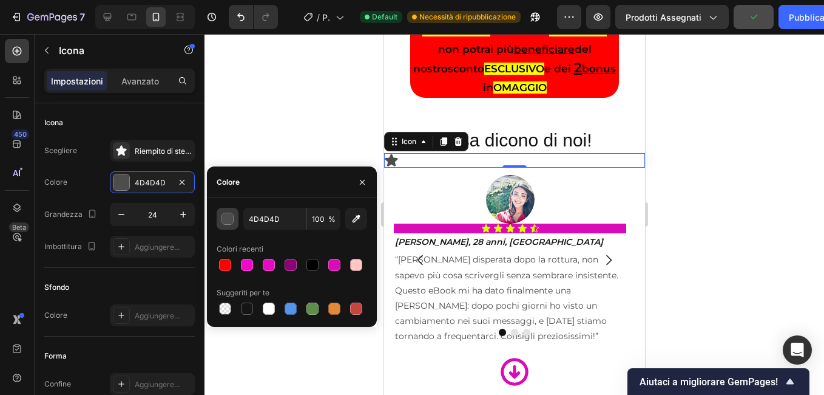
click at [222, 212] on div "button" at bounding box center [228, 218] width 12 height 12
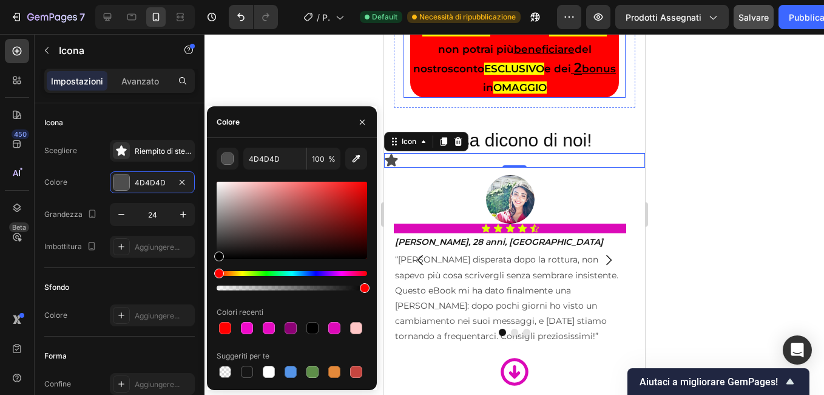
click at [484, 63] on strong "ESCLUSIVO" at bounding box center [514, 69] width 60 height 12
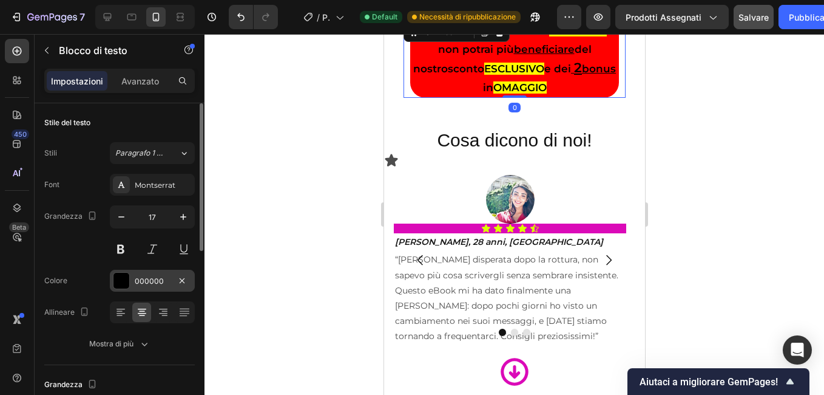
click at [112, 278] on div "000000" at bounding box center [152, 281] width 85 height 22
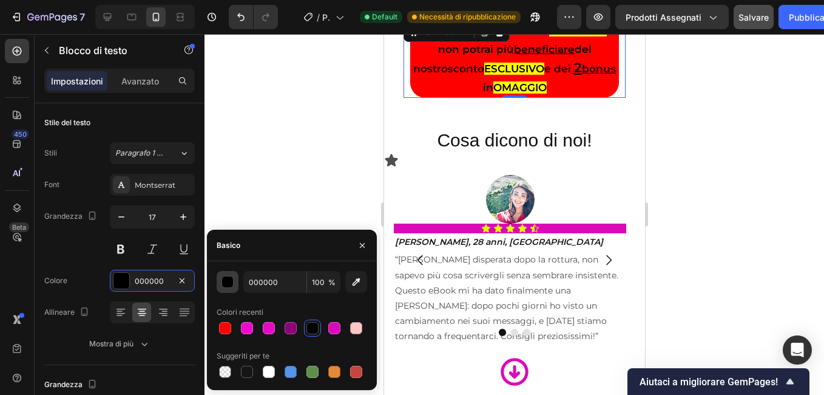
click at [236, 280] on button "button" at bounding box center [228, 282] width 22 height 22
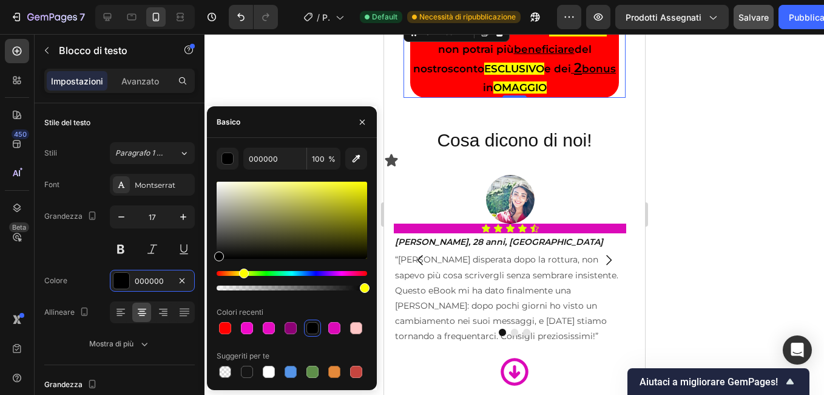
drag, startPoint x: 222, startPoint y: 275, endPoint x: 242, endPoint y: 274, distance: 20.0
click at [242, 274] on div "Tinta" at bounding box center [244, 273] width 10 height 10
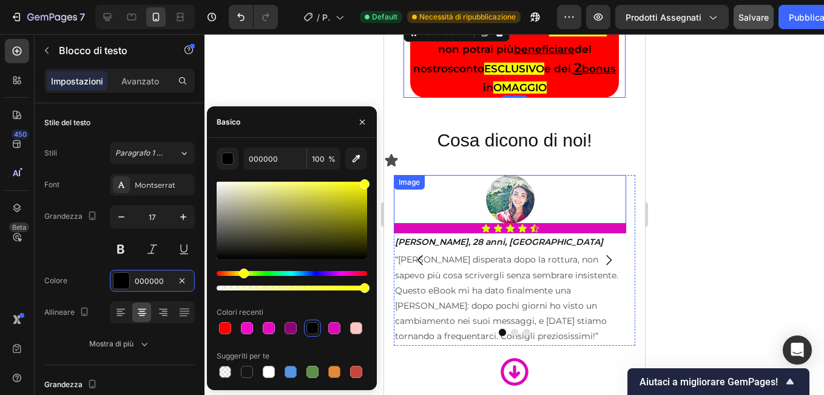
type input "FFFF00"
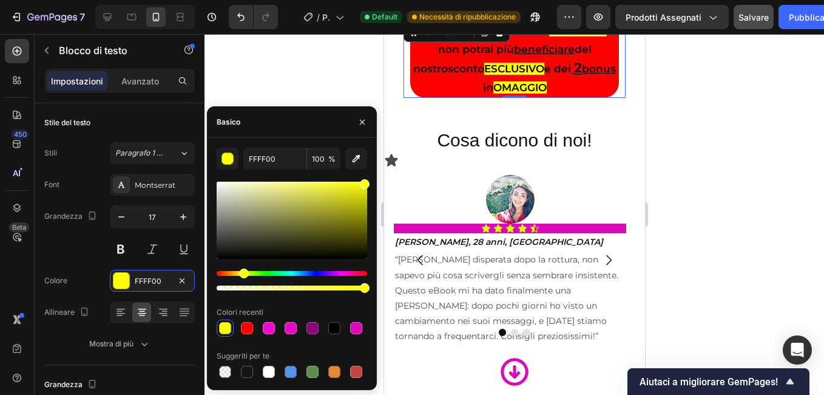
click at [370, 288] on div "FFFF00 100 % Colori recenti Suggeriti per te" at bounding box center [292, 264] width 170 height 233
click at [364, 125] on icon "button" at bounding box center [363, 122] width 10 height 10
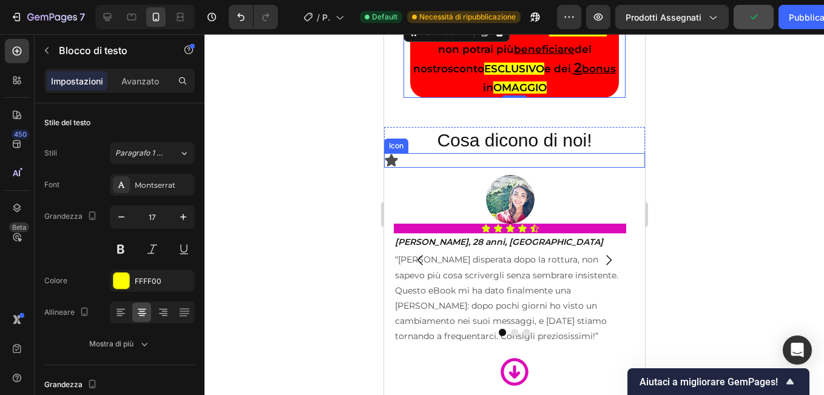
click at [390, 154] on icon at bounding box center [391, 160] width 13 height 12
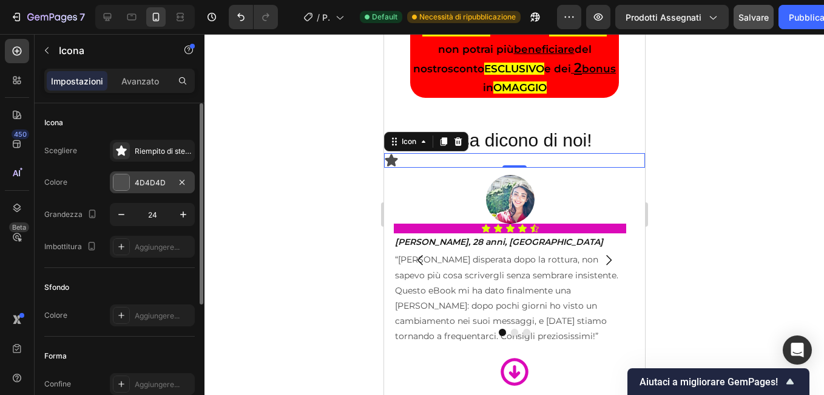
click at [118, 185] on div at bounding box center [122, 182] width 16 height 16
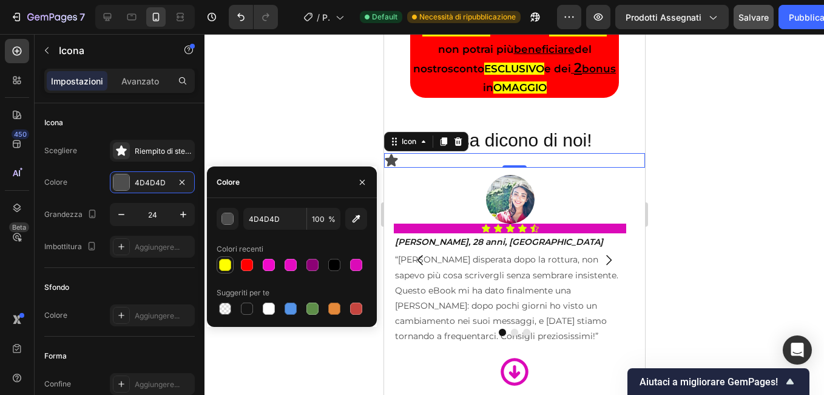
click at [225, 266] on div at bounding box center [225, 265] width 12 height 12
type input "FFFF00"
click at [332, 140] on div at bounding box center [515, 214] width 620 height 361
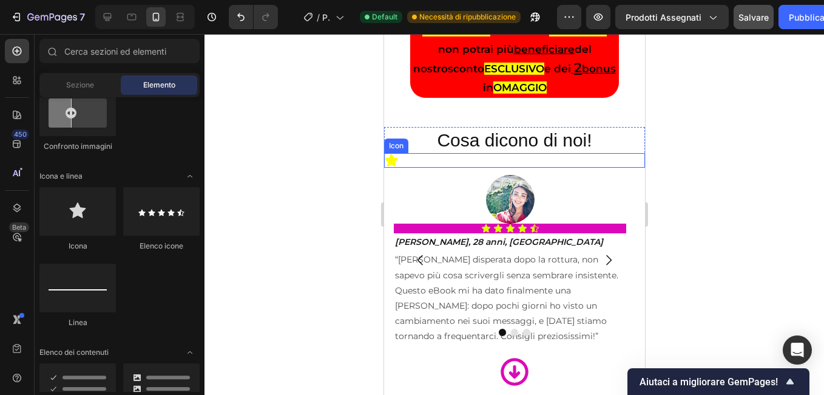
click at [395, 154] on icon at bounding box center [391, 160] width 13 height 12
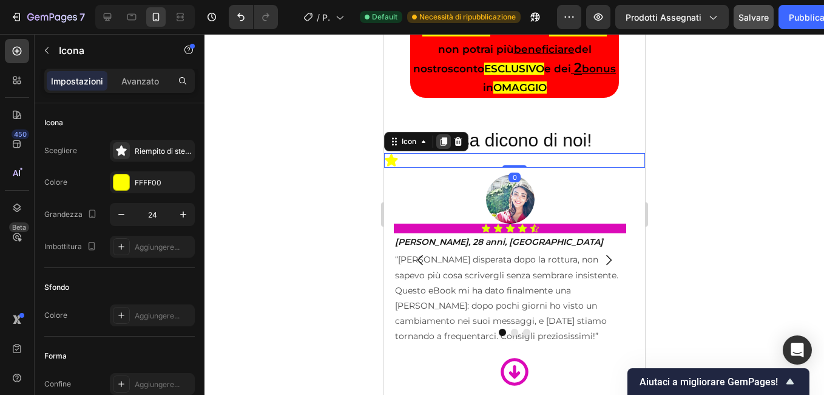
click at [440, 138] on icon at bounding box center [443, 142] width 10 height 10
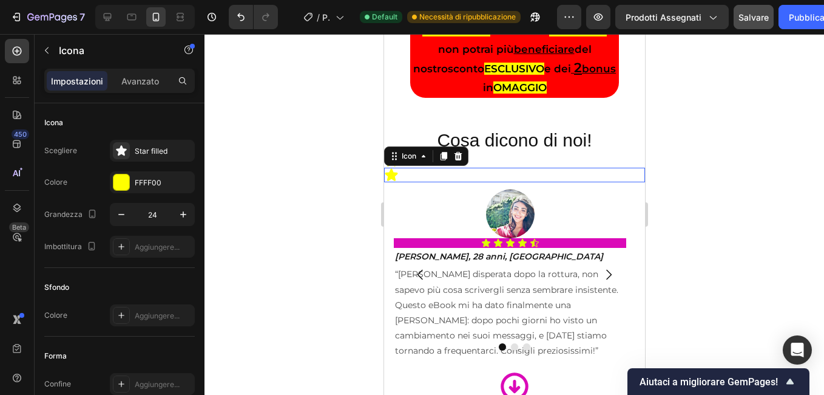
scroll to position [203, 0]
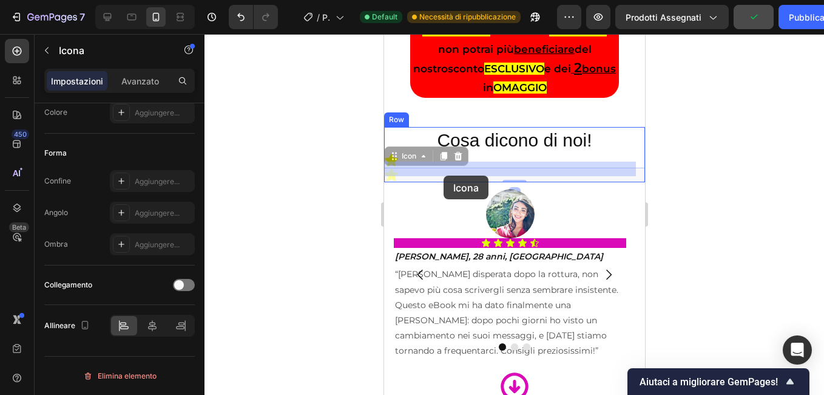
drag, startPoint x: 402, startPoint y: 151, endPoint x: 433, endPoint y: 171, distance: 37.4
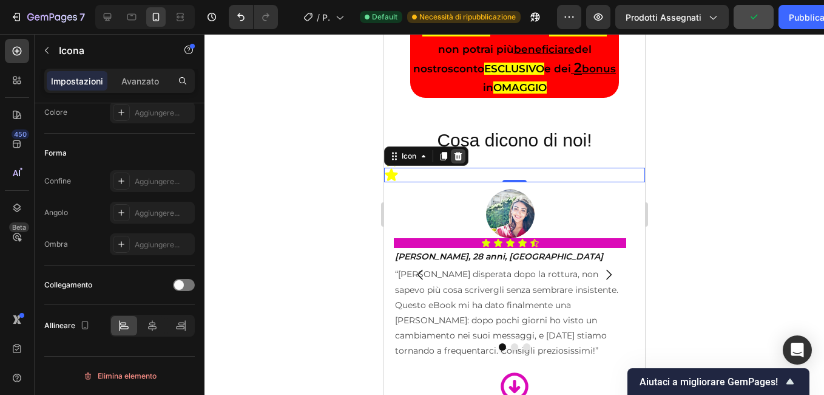
click at [463, 154] on div at bounding box center [457, 156] width 15 height 15
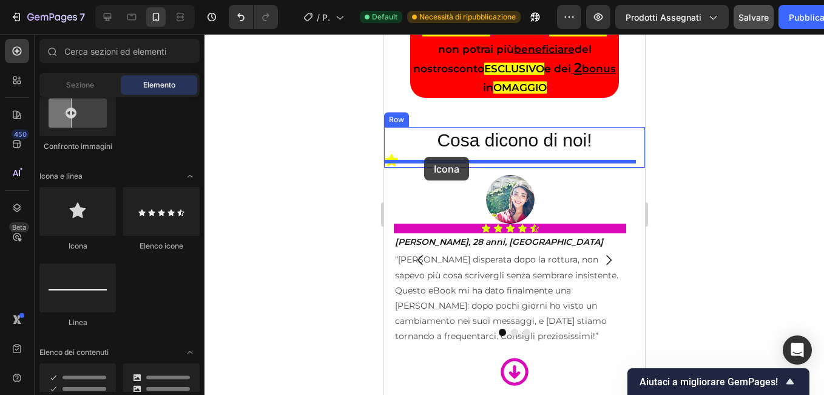
drag, startPoint x: 504, startPoint y: 248, endPoint x: 424, endPoint y: 157, distance: 121.8
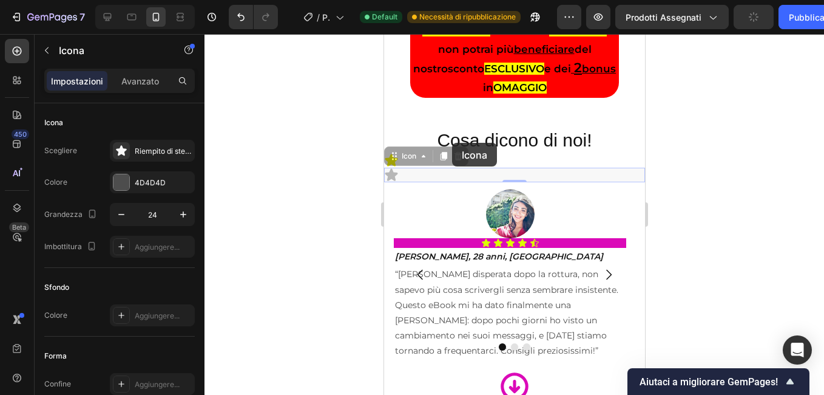
drag, startPoint x: 401, startPoint y: 155, endPoint x: 457, endPoint y: 140, distance: 57.1
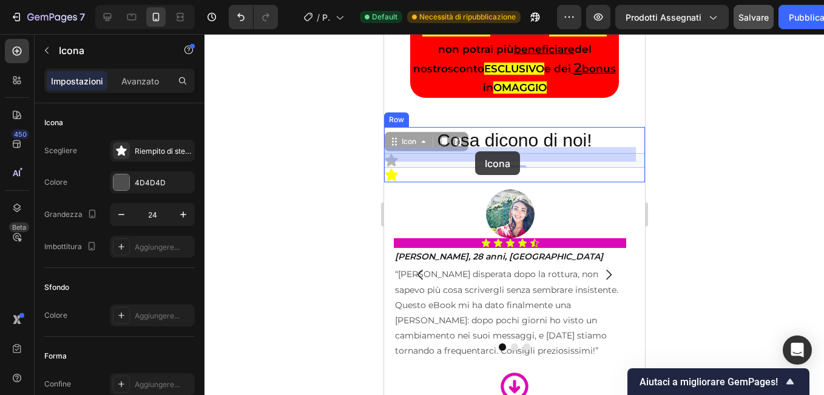
drag, startPoint x: 403, startPoint y: 141, endPoint x: 475, endPoint y: 151, distance: 72.4
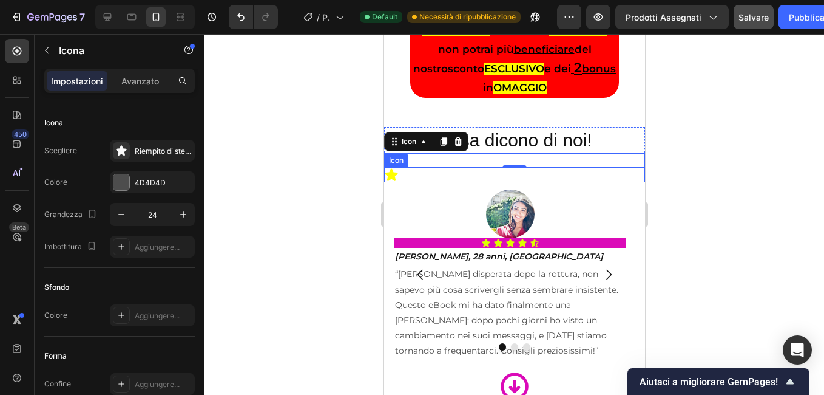
click at [397, 172] on icon at bounding box center [391, 175] width 15 height 15
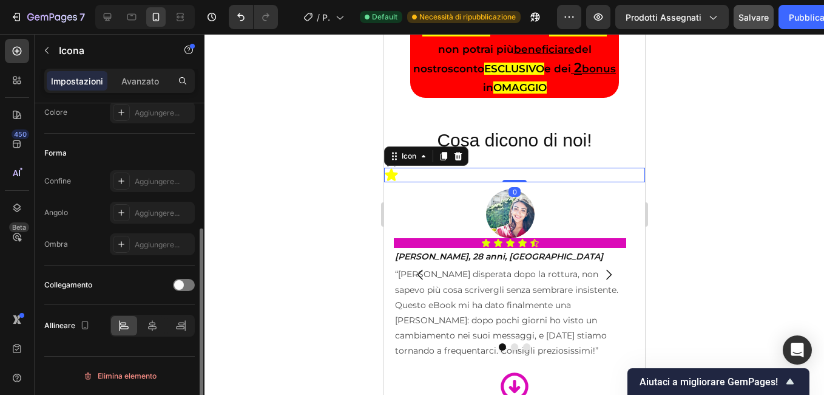
click at [399, 170] on div "Icon 0" at bounding box center [514, 175] width 261 height 15
click at [458, 152] on icon at bounding box center [458, 156] width 8 height 8
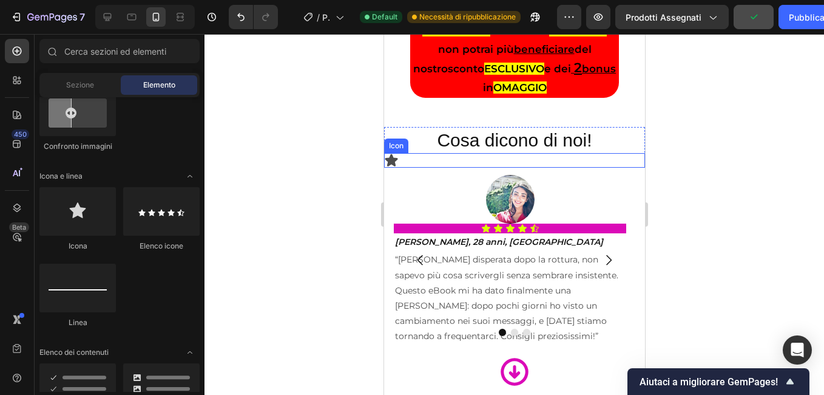
click at [390, 154] on icon at bounding box center [391, 160] width 13 height 12
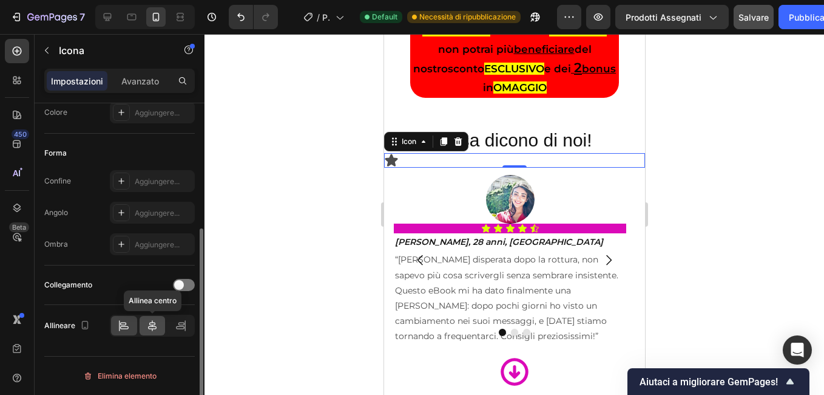
click at [152, 330] on icon at bounding box center [152, 325] width 12 height 12
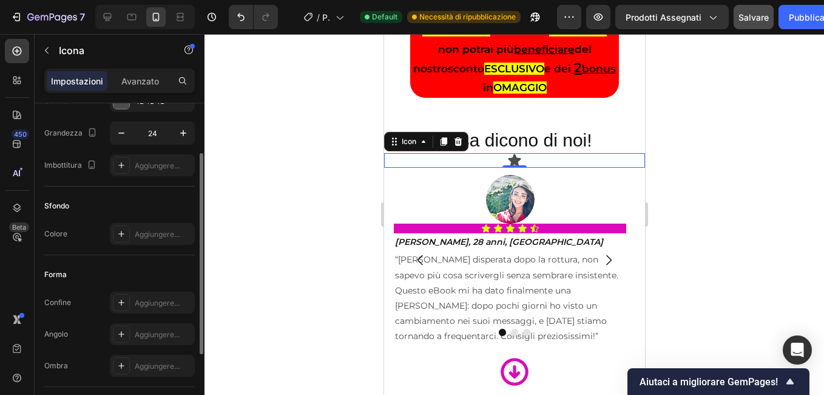
scroll to position [21, 0]
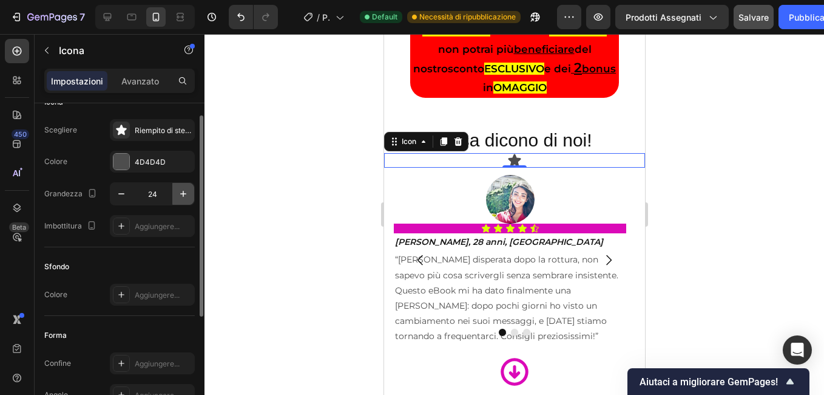
click at [185, 191] on icon "button" at bounding box center [183, 194] width 12 height 12
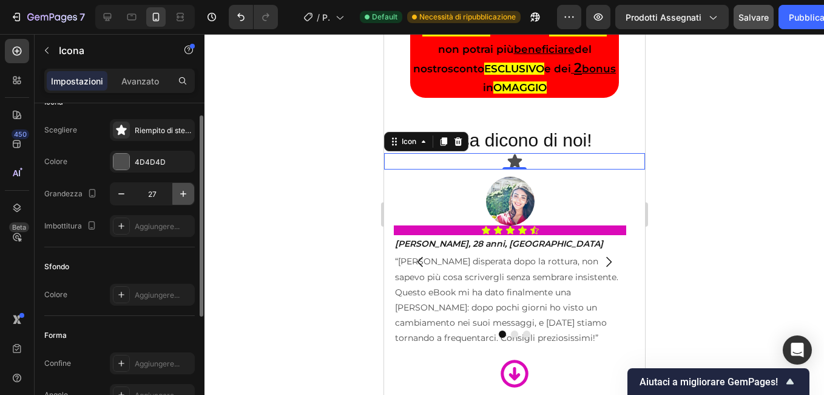
click at [185, 191] on icon "button" at bounding box center [183, 194] width 12 height 12
type input "28"
click at [153, 116] on div "Icona Scegliere Riempito di stelle Colore 4D4D4D Grandezza 28 Imbottitura Aggiu…" at bounding box center [119, 165] width 151 height 165
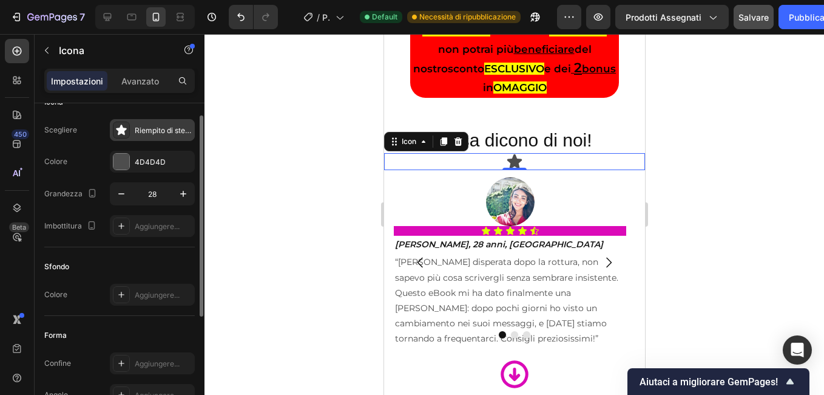
click at [151, 127] on div "Riempito di stelle" at bounding box center [163, 130] width 57 height 11
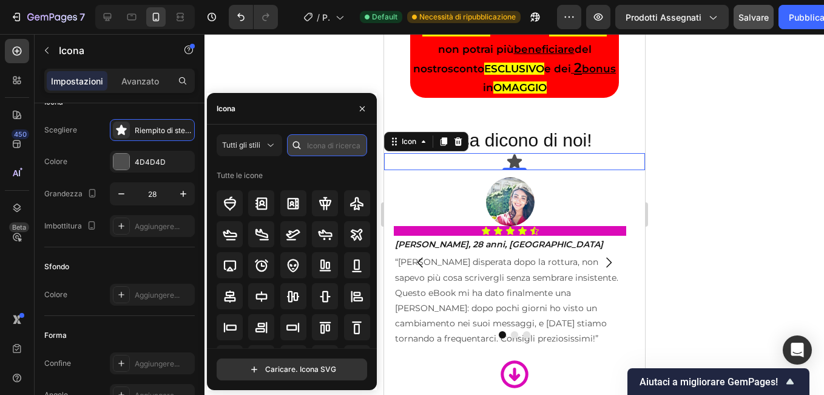
click at [310, 146] on input "text" at bounding box center [327, 145] width 80 height 22
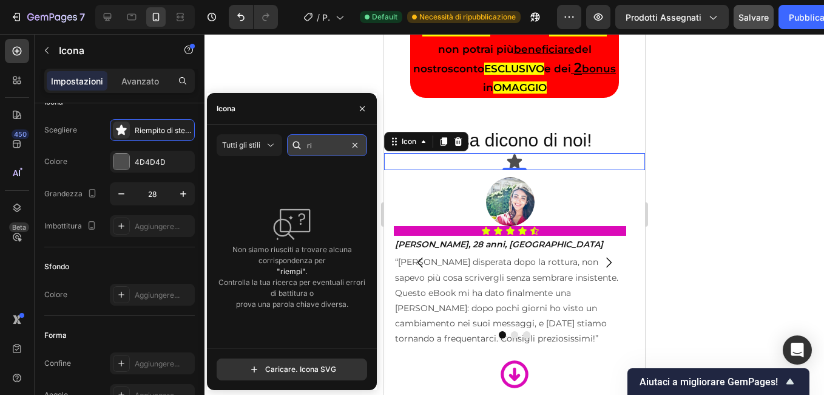
type input "r"
type input "E"
type input "R"
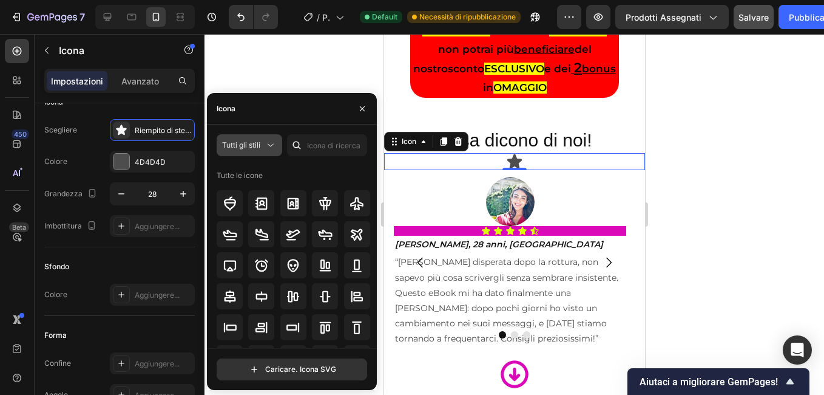
click at [276, 145] on icon at bounding box center [271, 145] width 12 height 12
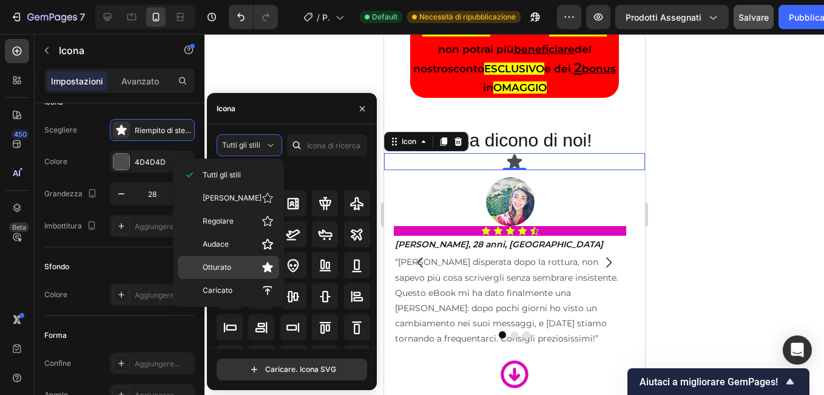
click at [229, 262] on span "Otturato" at bounding box center [217, 267] width 29 height 11
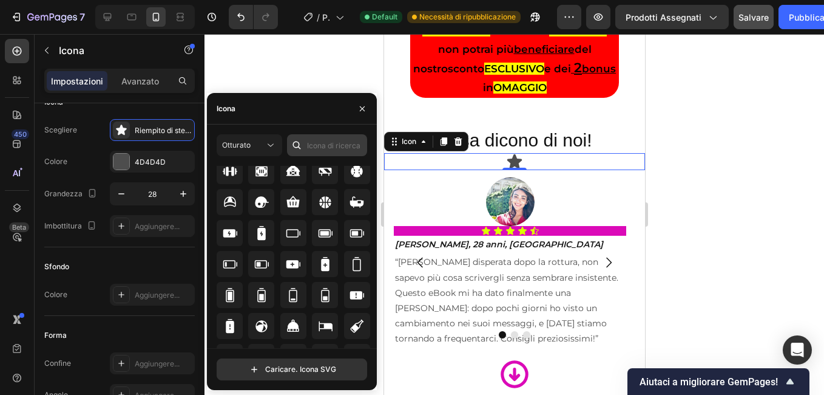
scroll to position [907, 0]
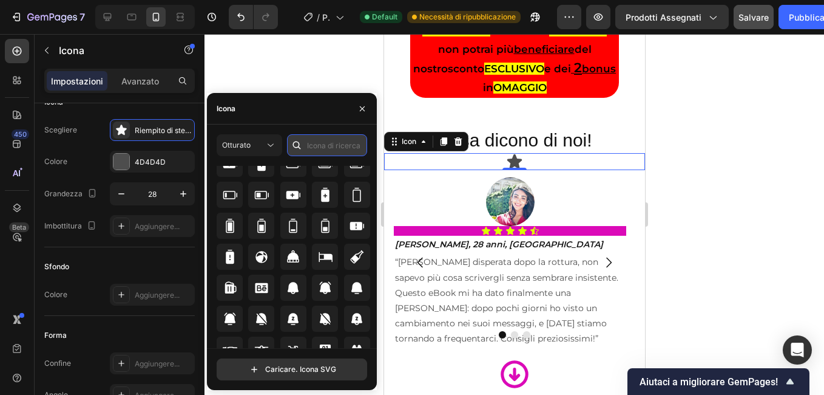
click at [327, 151] on input "text" at bounding box center [327, 145] width 80 height 22
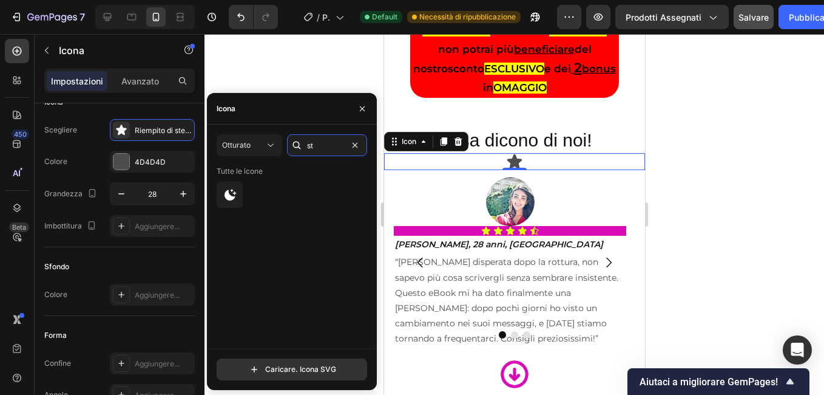
type input "s"
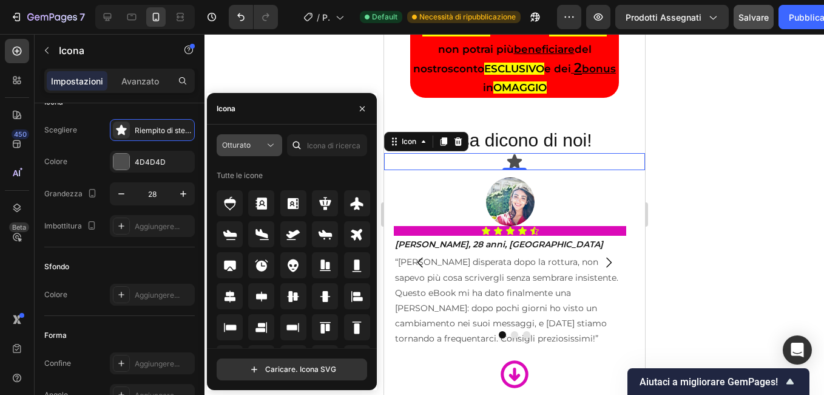
click at [273, 143] on icon at bounding box center [271, 145] width 12 height 12
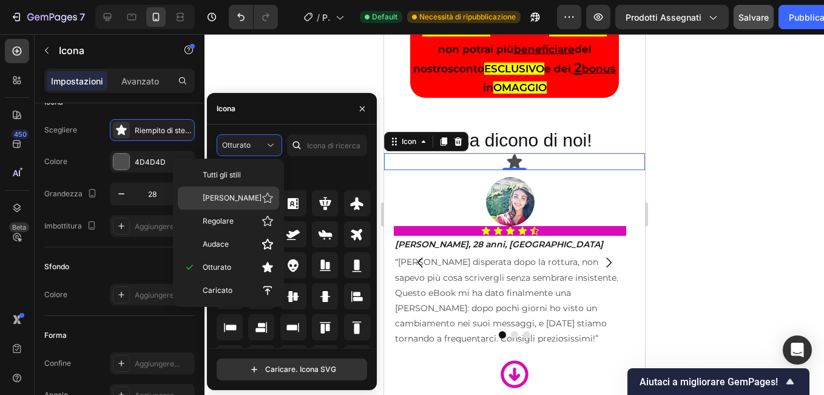
click at [239, 205] on div "[PERSON_NAME]" at bounding box center [228, 197] width 101 height 23
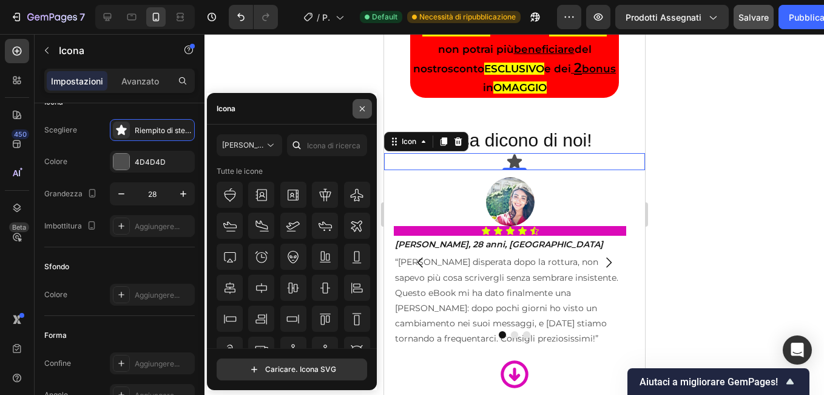
click at [363, 109] on icon "button" at bounding box center [362, 108] width 5 height 5
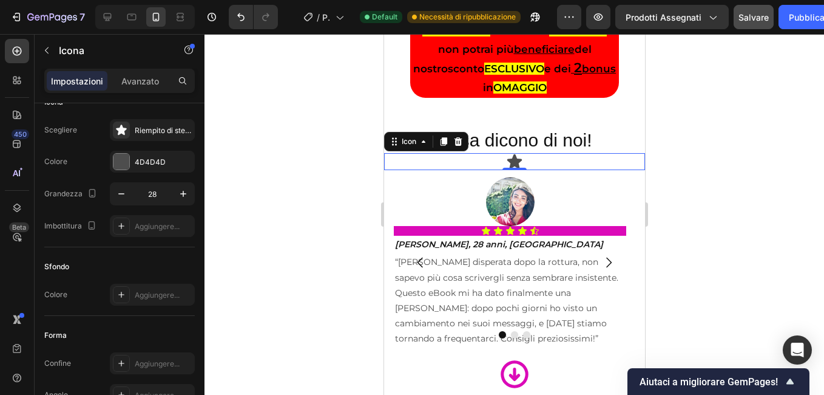
click at [530, 153] on div "Icon 0" at bounding box center [514, 161] width 261 height 17
click at [526, 153] on div "Icon 0" at bounding box center [514, 161] width 261 height 17
click at [522, 156] on div "Icon 0" at bounding box center [514, 161] width 261 height 17
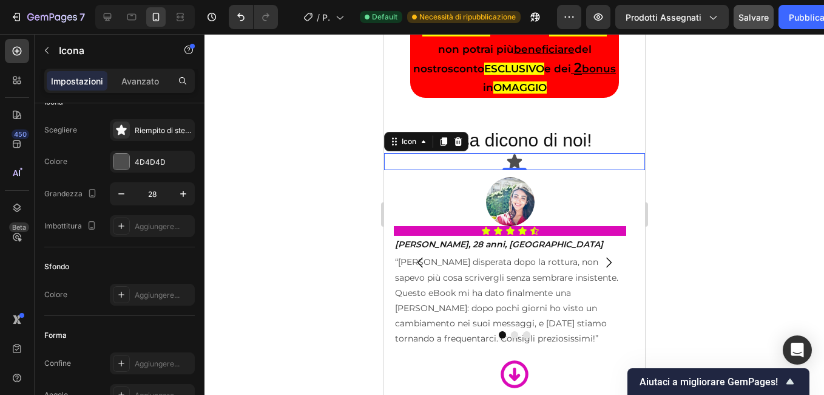
click at [522, 156] on div "Icon 0" at bounding box center [514, 161] width 261 height 17
click at [439, 137] on icon at bounding box center [443, 142] width 10 height 10
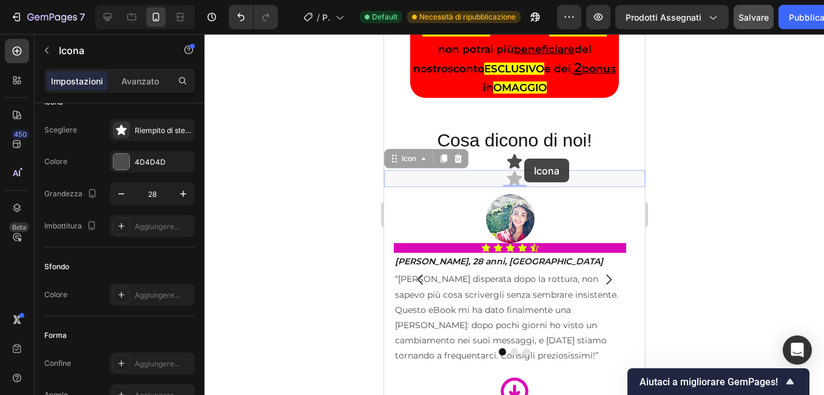
drag, startPoint x: 395, startPoint y: 150, endPoint x: 466, endPoint y: 165, distance: 73.1
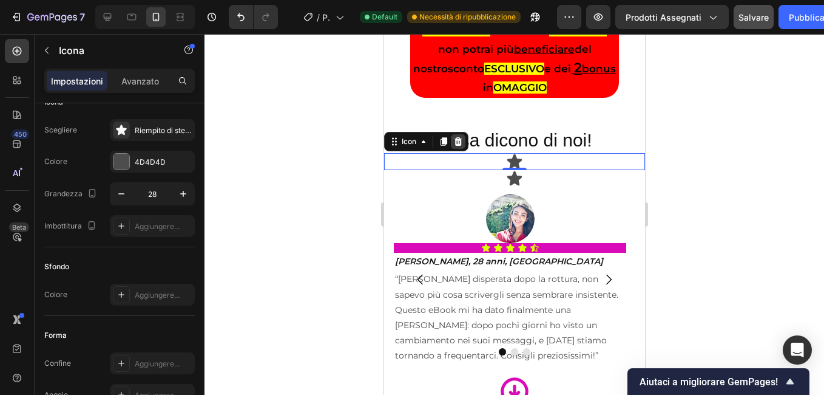
click at [457, 137] on icon at bounding box center [458, 141] width 8 height 8
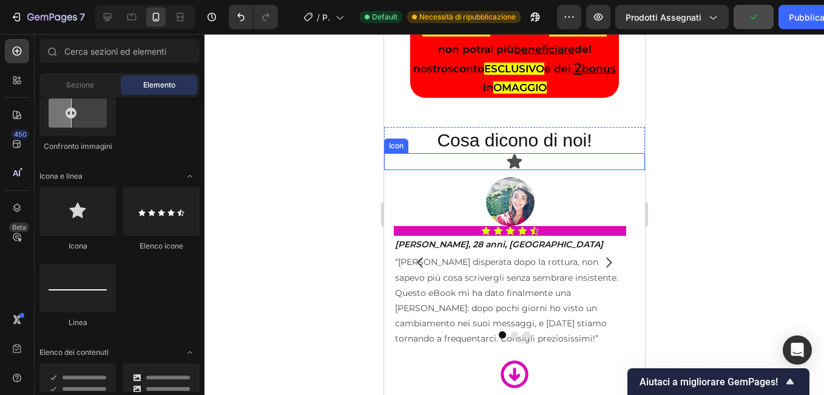
click at [517, 156] on icon at bounding box center [514, 161] width 17 height 17
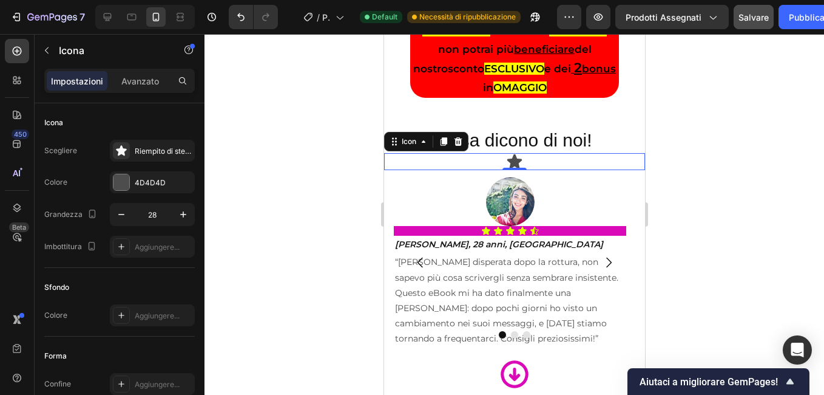
click at [508, 156] on icon at bounding box center [514, 161] width 15 height 15
click at [180, 213] on icon "button" at bounding box center [183, 214] width 12 height 12
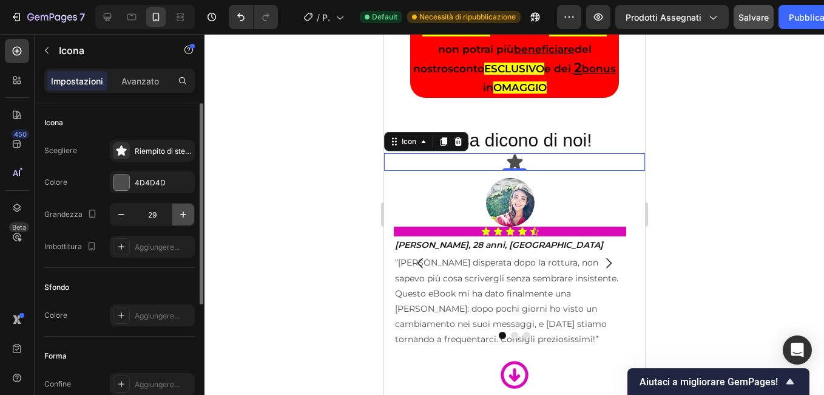
click at [180, 213] on icon "button" at bounding box center [183, 214] width 12 height 12
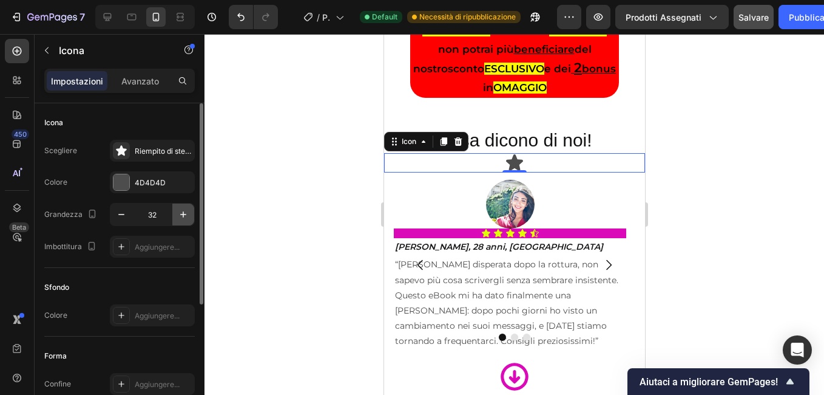
click at [180, 213] on icon "button" at bounding box center [183, 214] width 12 height 12
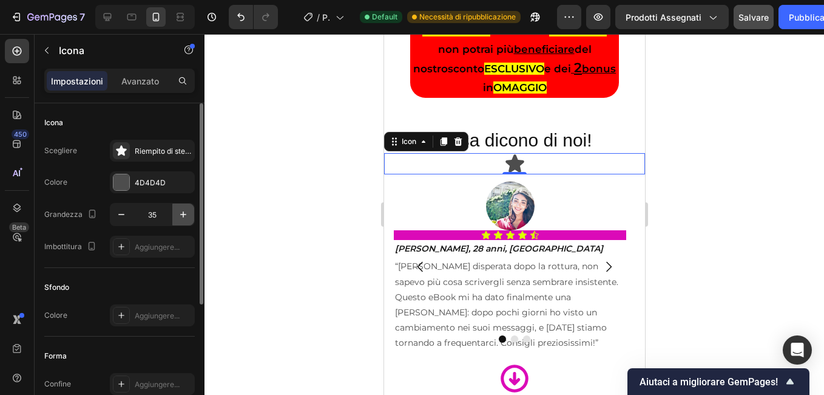
click at [180, 213] on icon "button" at bounding box center [183, 214] width 12 height 12
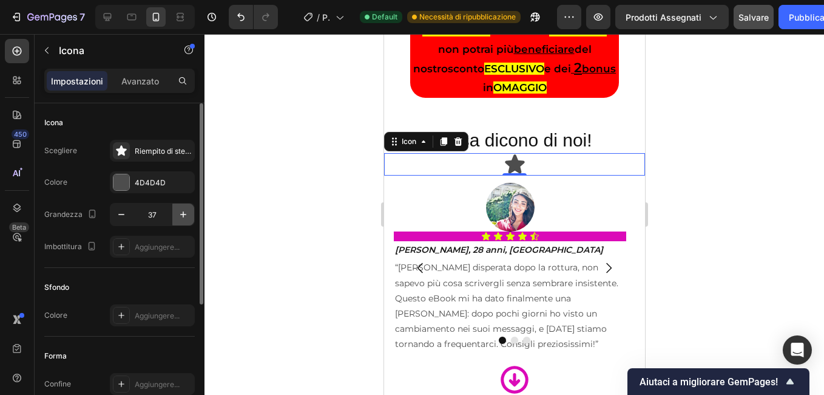
click at [180, 213] on icon "button" at bounding box center [183, 214] width 12 height 12
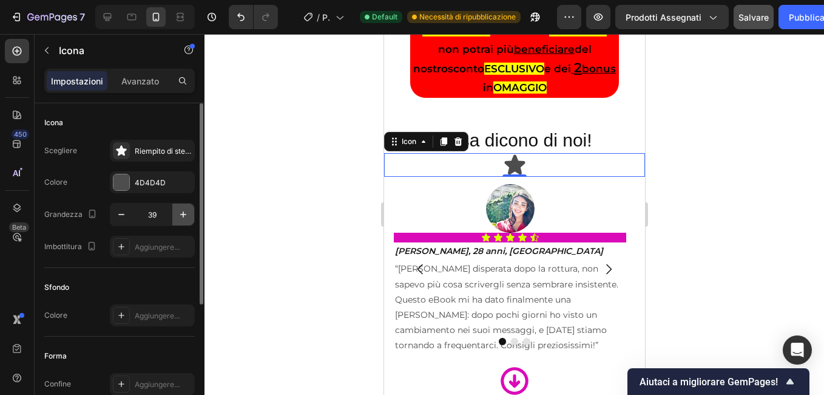
click at [180, 213] on icon "button" at bounding box center [183, 214] width 12 height 12
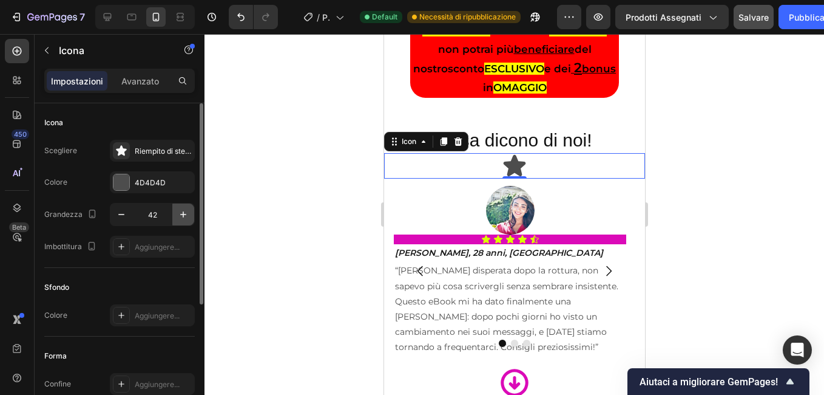
click at [180, 213] on icon "button" at bounding box center [183, 214] width 12 height 12
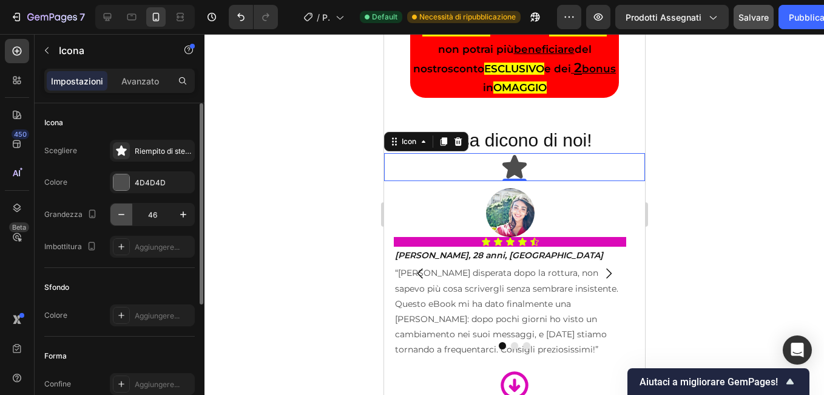
click at [131, 217] on button "button" at bounding box center [121, 214] width 22 height 22
type input "45"
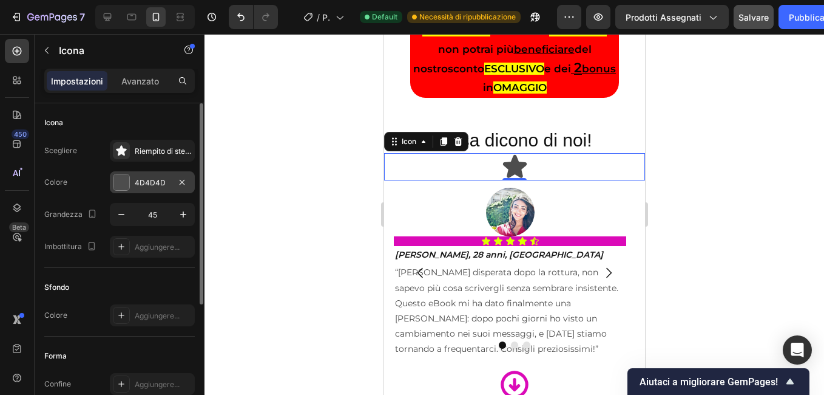
click at [126, 180] on div at bounding box center [122, 182] width 16 height 16
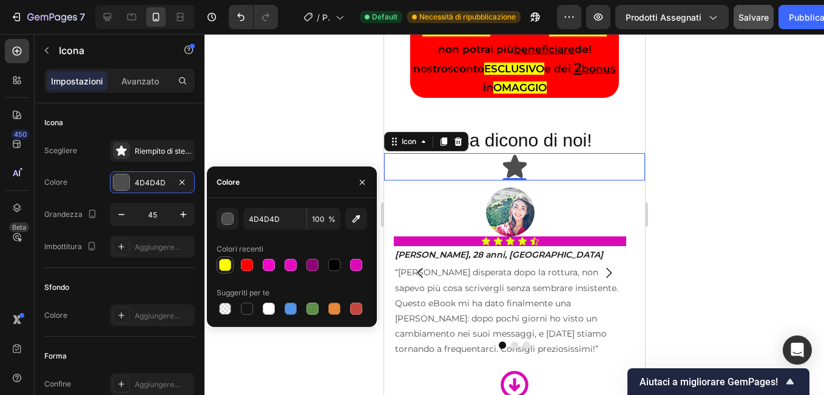
click at [228, 265] on div at bounding box center [225, 265] width 12 height 12
type input "FFFF00"
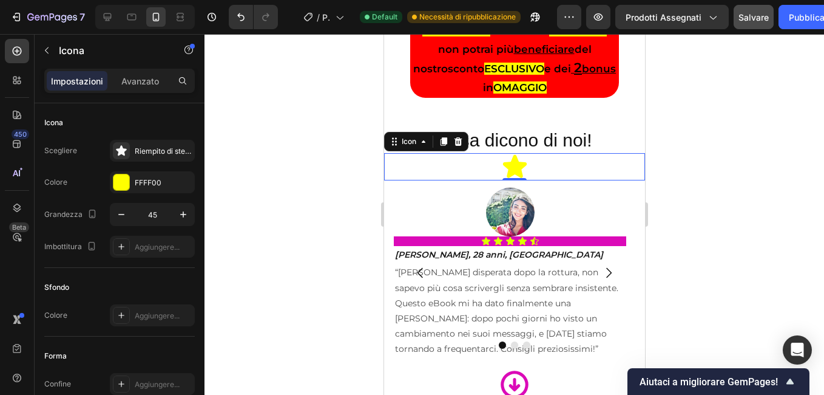
click at [274, 122] on div at bounding box center [515, 214] width 620 height 361
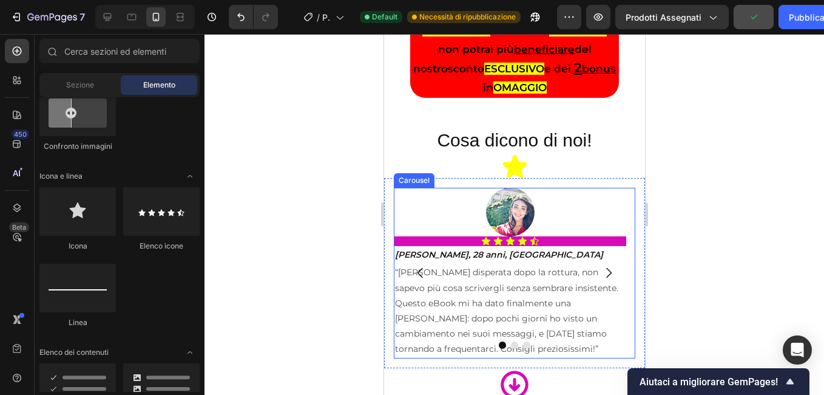
click at [601, 265] on icon "Carousel Next Arrow" at bounding box center [608, 272] width 15 height 15
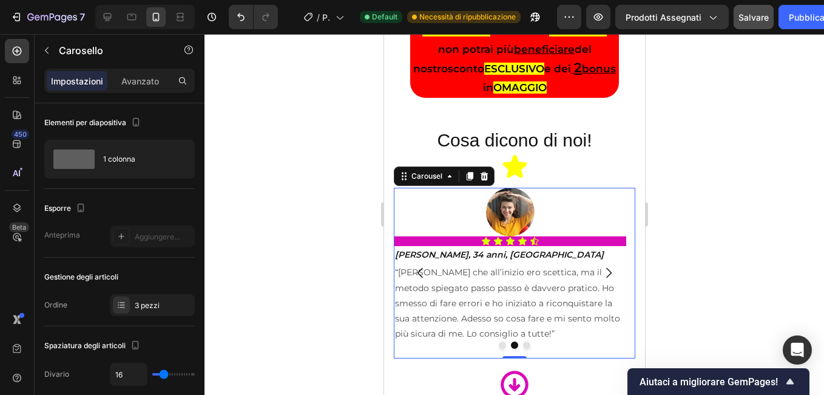
click at [419, 268] on icon "Carousel Back Arrow" at bounding box center [419, 273] width 5 height 10
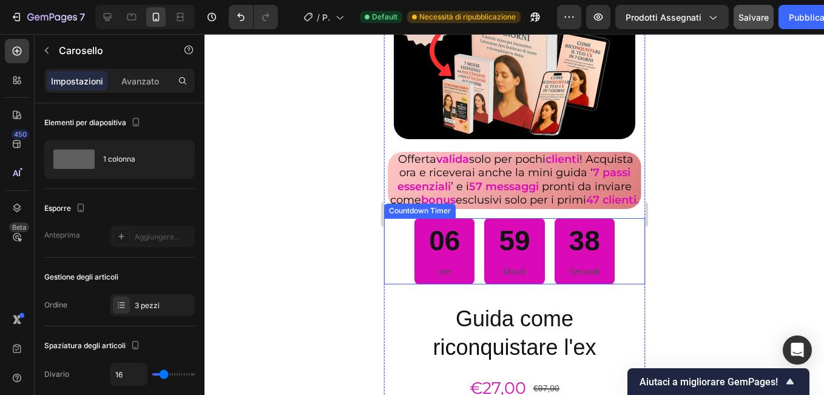
scroll to position [4421, 0]
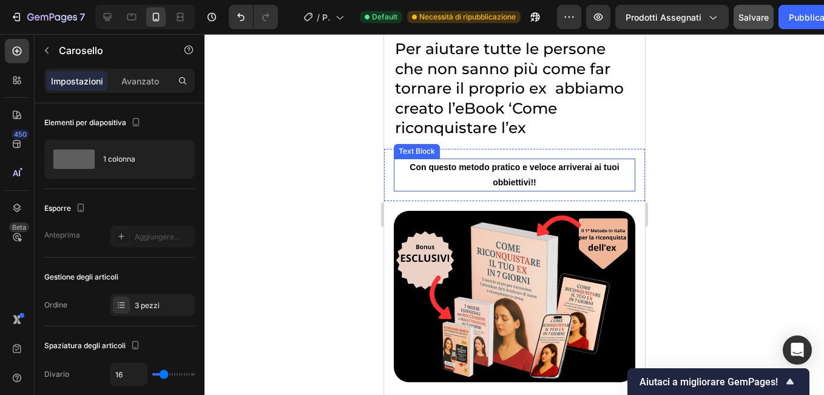
click at [473, 174] on p "Con questo metodo pratico e veloce arriverai ai tuoi obbiettivi!!" at bounding box center [514, 175] width 239 height 30
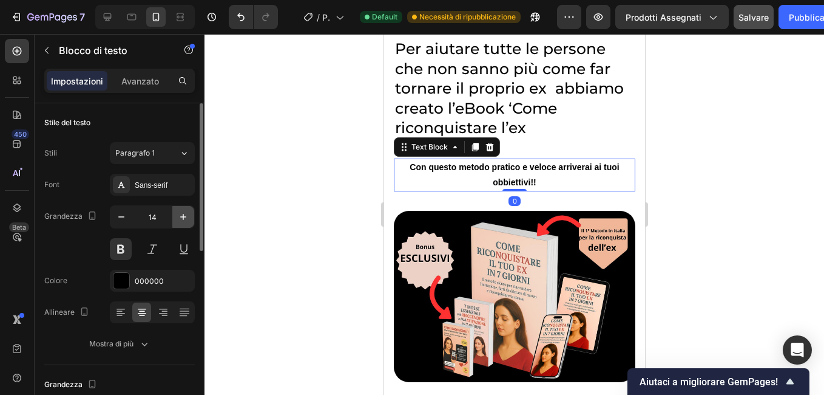
click at [178, 220] on icon "button" at bounding box center [183, 217] width 12 height 12
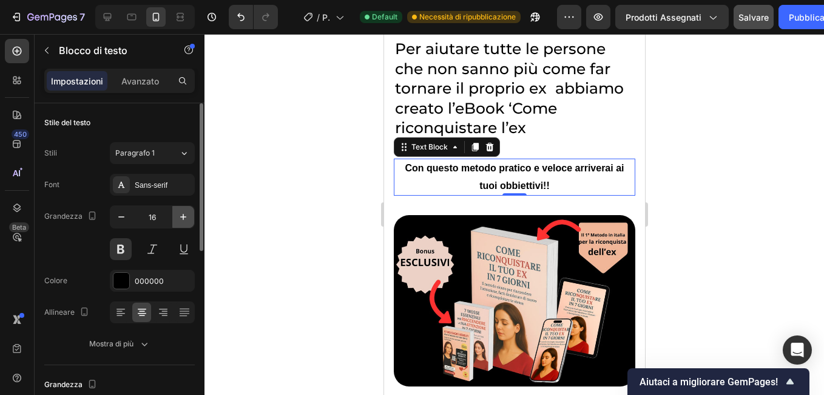
click at [186, 216] on icon "button" at bounding box center [183, 217] width 12 height 12
type input "17"
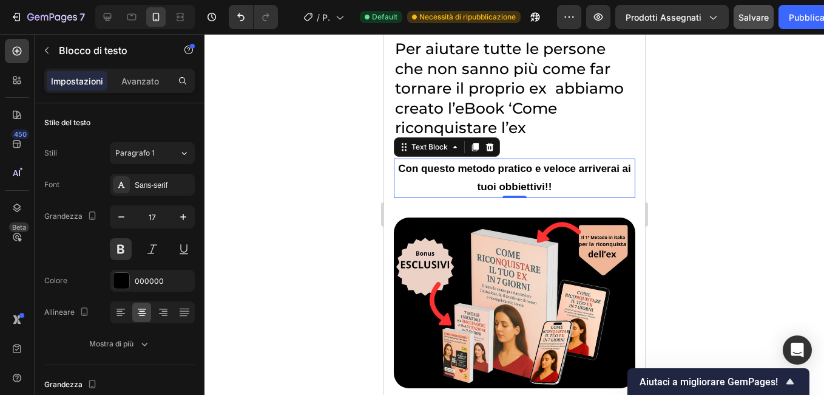
click at [266, 219] on div at bounding box center [515, 214] width 620 height 361
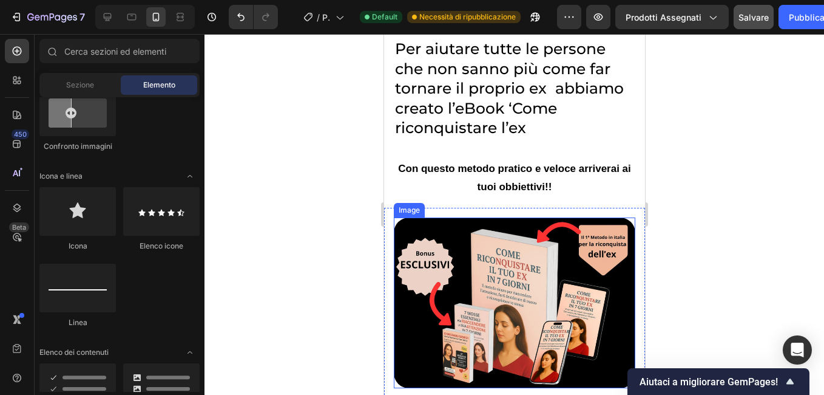
scroll to position [4663, 0]
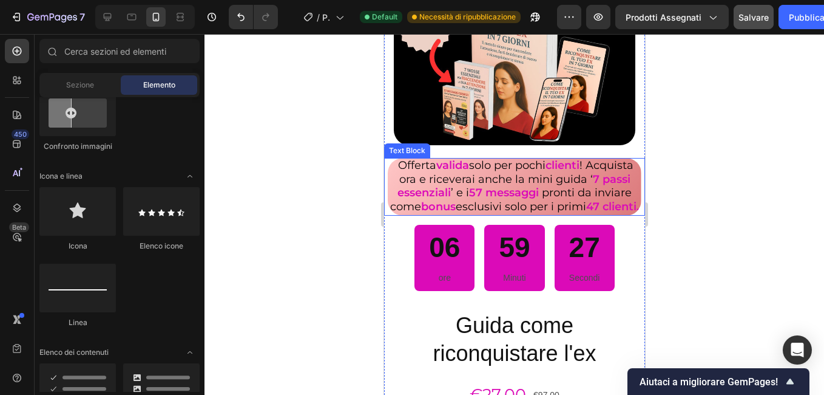
click at [436, 203] on p "Offerta valida solo per pochi clienti ! Acquista ora e riceverai anche la mini …" at bounding box center [514, 186] width 251 height 55
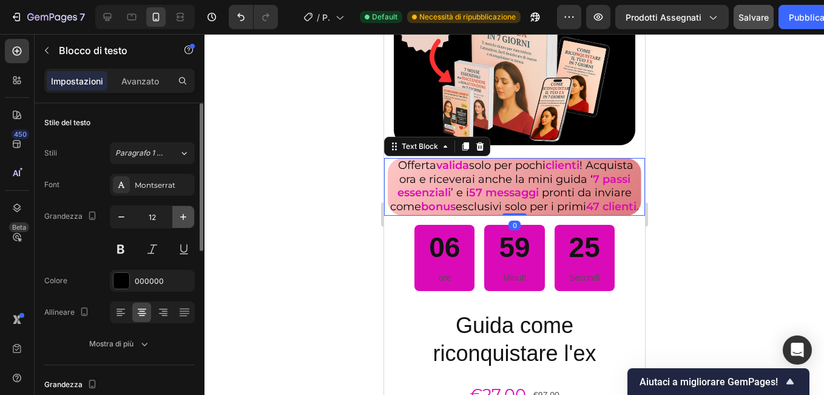
click at [187, 218] on icon "button" at bounding box center [183, 217] width 12 height 12
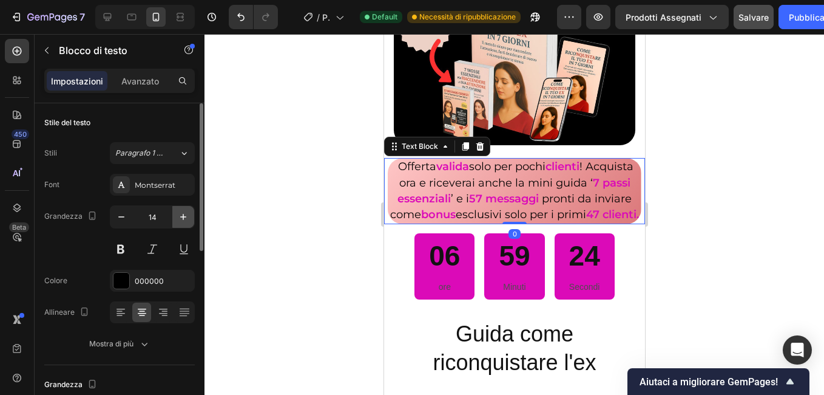
click at [187, 218] on icon "button" at bounding box center [183, 217] width 12 height 12
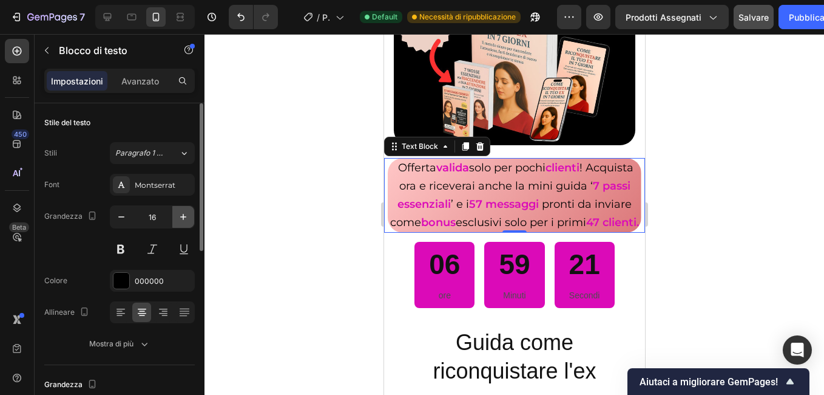
click at [185, 218] on icon "button" at bounding box center [183, 217] width 12 height 12
type input "17"
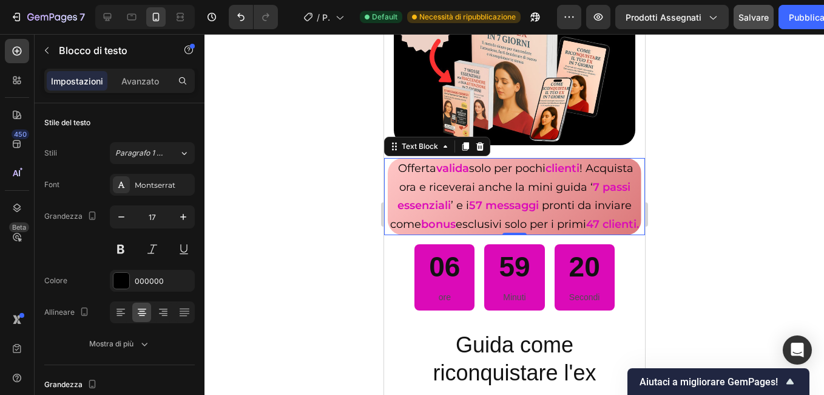
click at [289, 201] on div at bounding box center [515, 214] width 620 height 361
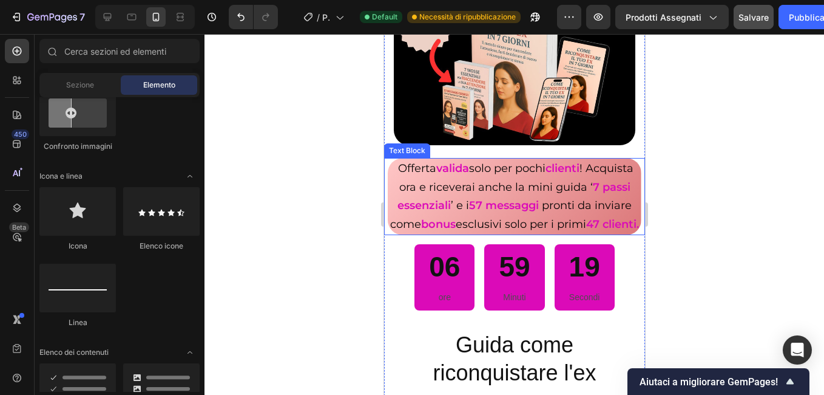
click at [436, 161] on span "Offerta" at bounding box center [417, 167] width 38 height 13
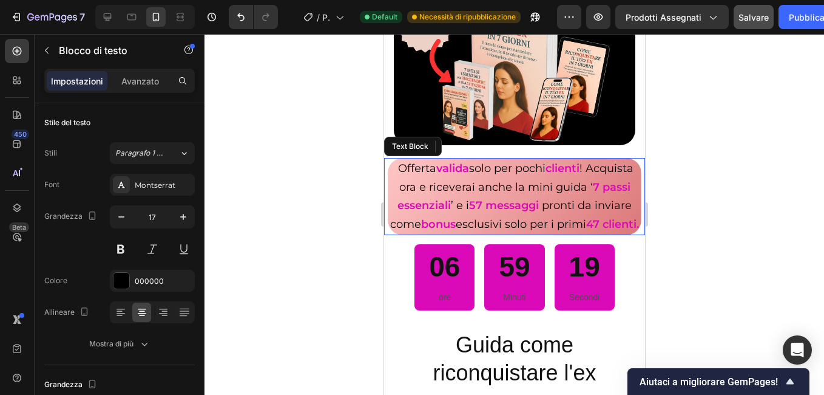
click at [430, 161] on span "Offerta" at bounding box center [417, 167] width 38 height 13
click at [234, 158] on div at bounding box center [515, 214] width 620 height 361
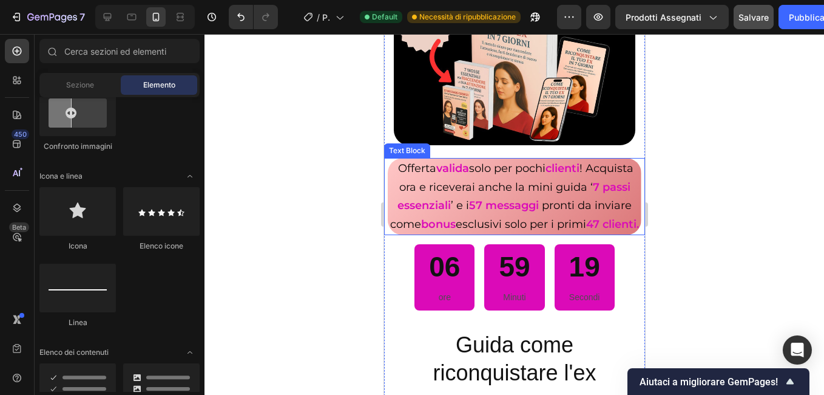
click at [423, 161] on span "Offerta" at bounding box center [417, 167] width 38 height 13
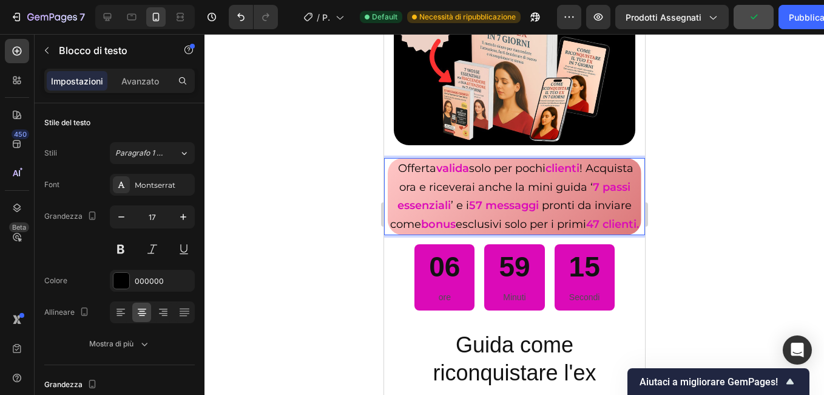
click at [341, 192] on div at bounding box center [515, 214] width 620 height 361
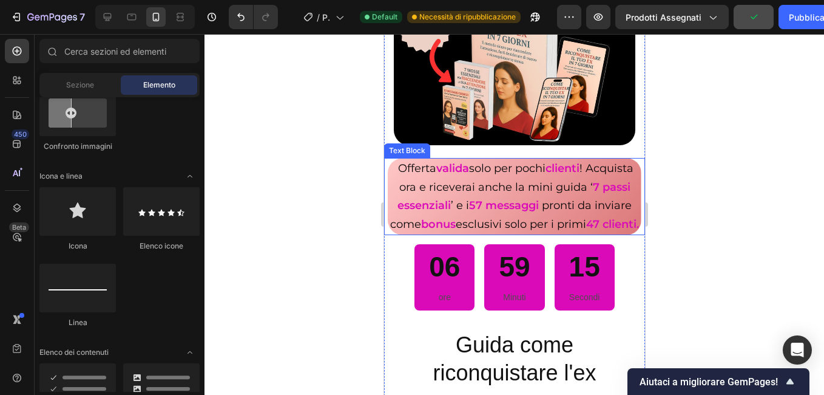
click at [436, 161] on span "Offerta" at bounding box center [417, 167] width 38 height 13
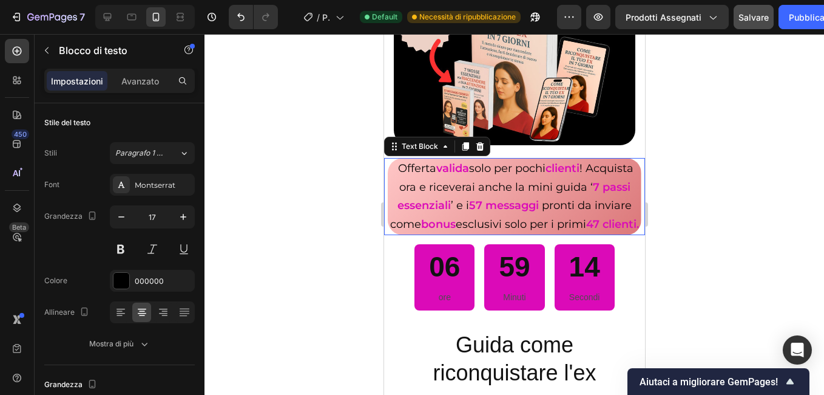
click at [436, 161] on span "Offerta" at bounding box center [417, 167] width 38 height 13
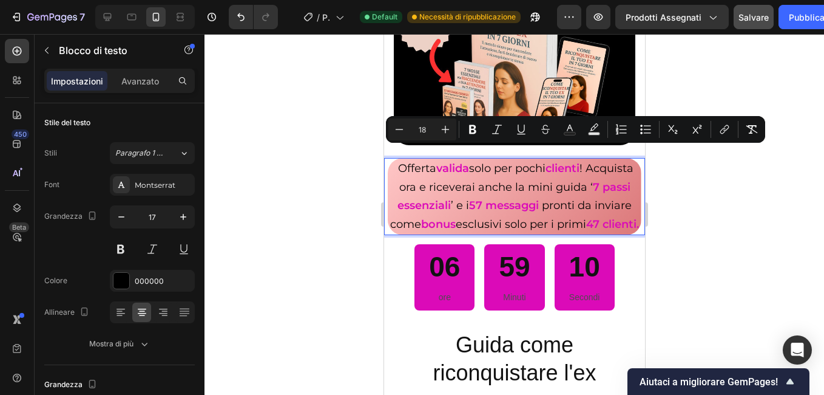
click at [401, 159] on p "Offerta valida solo per pochi clienti ! Acquista ora e riceverai anche la mini …" at bounding box center [514, 196] width 251 height 74
type input "17"
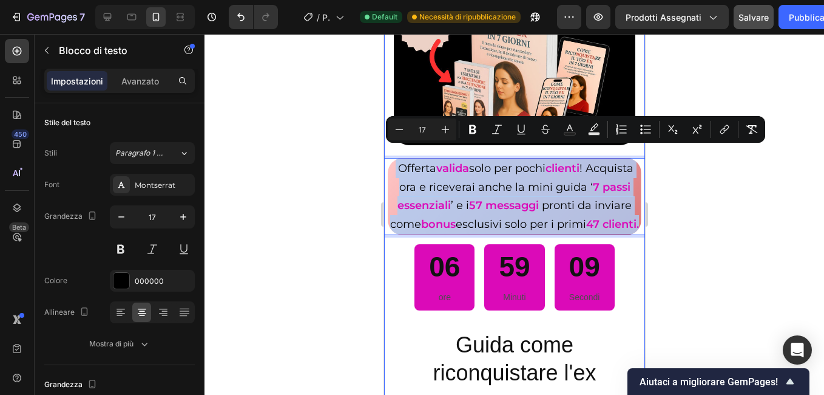
drag, startPoint x: 406, startPoint y: 152, endPoint x: 575, endPoint y: 240, distance: 191.4
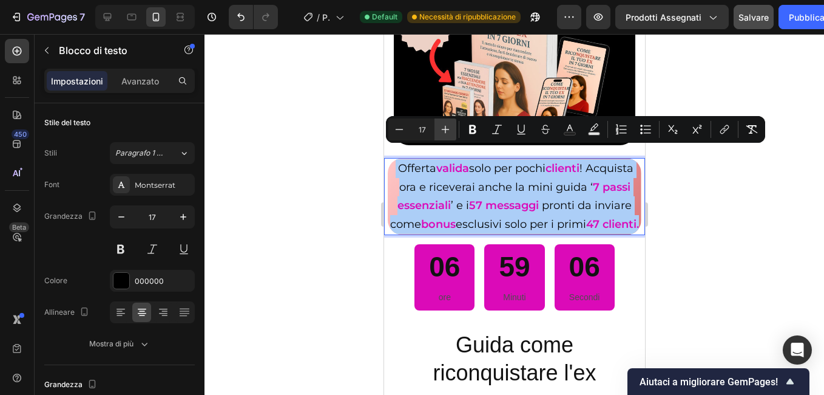
click at [443, 132] on icon "Barra degli strumenti contestuale dell'editor" at bounding box center [446, 129] width 12 height 12
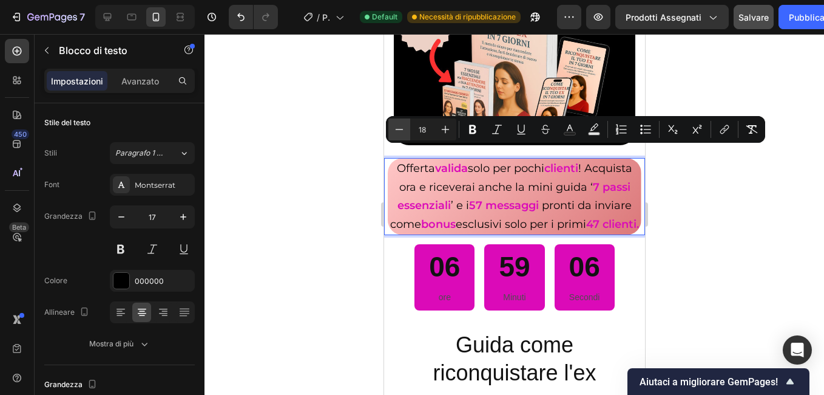
click at [399, 131] on icon "Barra degli strumenti contestuale dell'editor" at bounding box center [399, 129] width 12 height 12
type input "17"
click at [356, 158] on div at bounding box center [515, 214] width 620 height 361
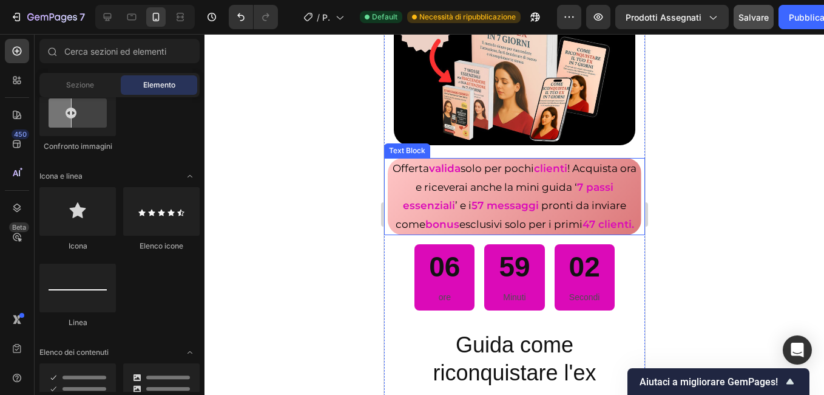
click at [429, 217] on p "Offerta valida solo per pochi clienti ! Acquista ora e riceverai anche la mini …" at bounding box center [514, 196] width 251 height 74
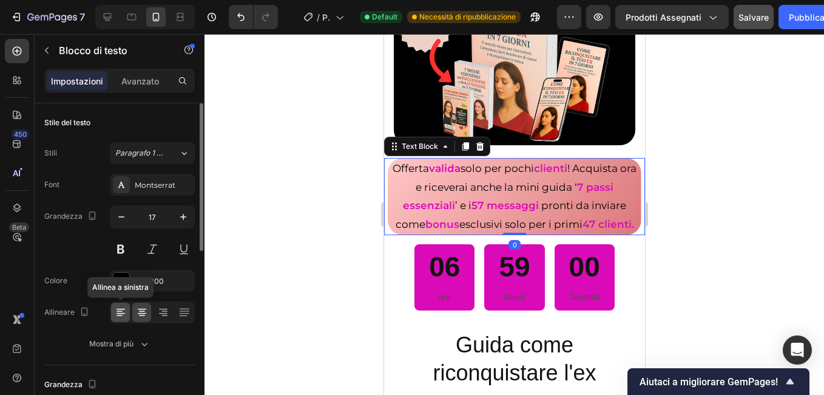
click at [121, 310] on icon at bounding box center [121, 312] width 12 height 12
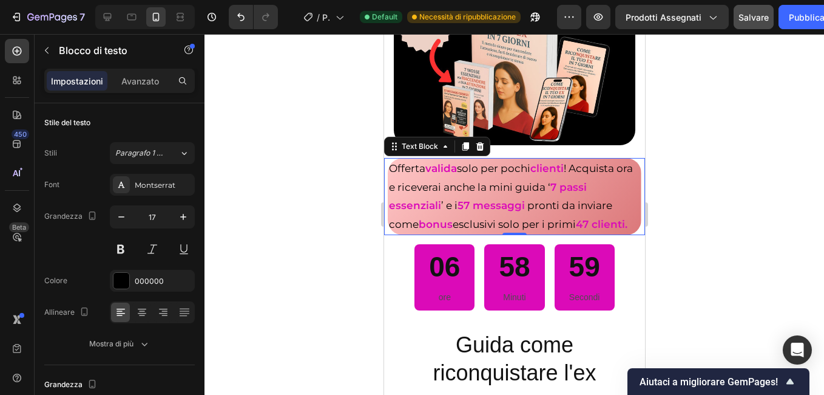
click at [278, 242] on div at bounding box center [515, 214] width 620 height 361
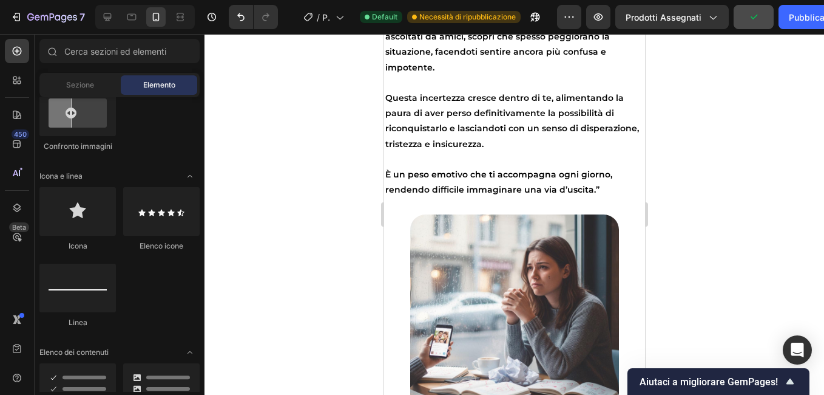
scroll to position [3024, 0]
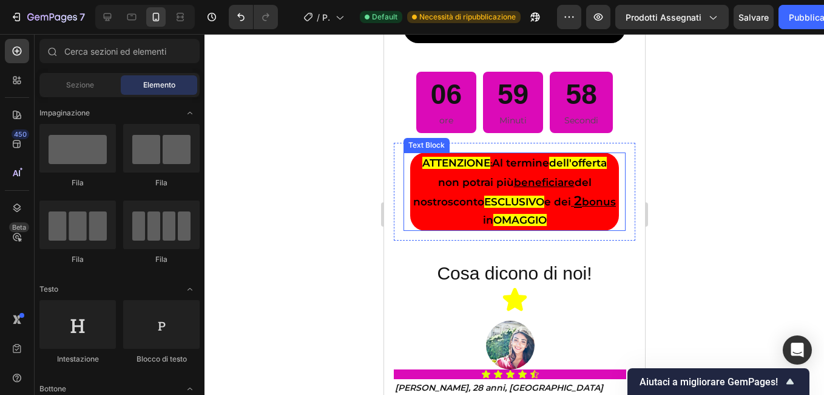
scroll to position [728, 0]
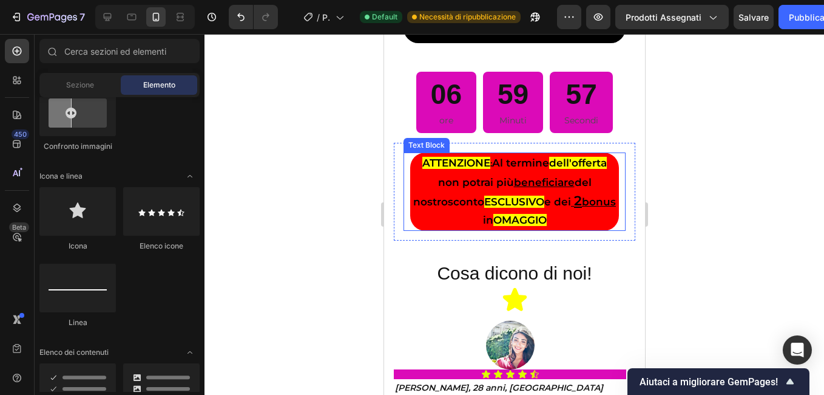
click at [434, 229] on p "ATTENZIONE : Al termine dell'offerta non potrai più beneficiare del nostro scon…" at bounding box center [514, 191] width 206 height 75
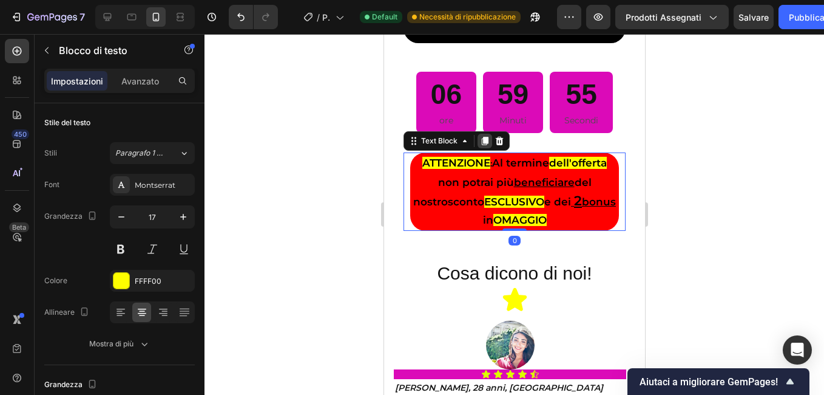
click at [483, 146] on icon at bounding box center [484, 141] width 7 height 8
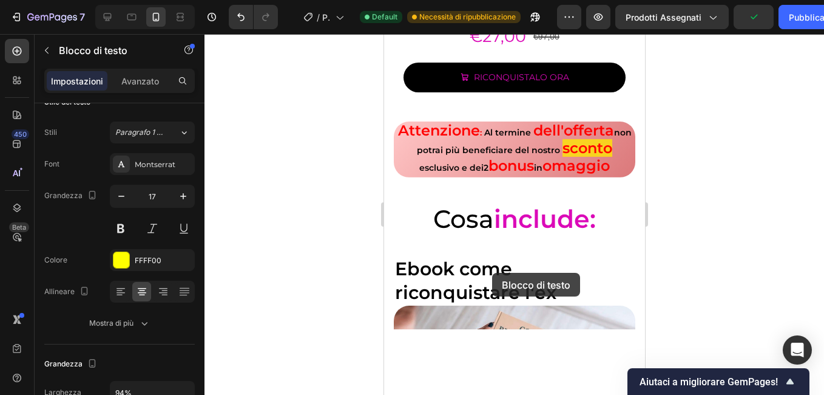
scroll to position [4982, 0]
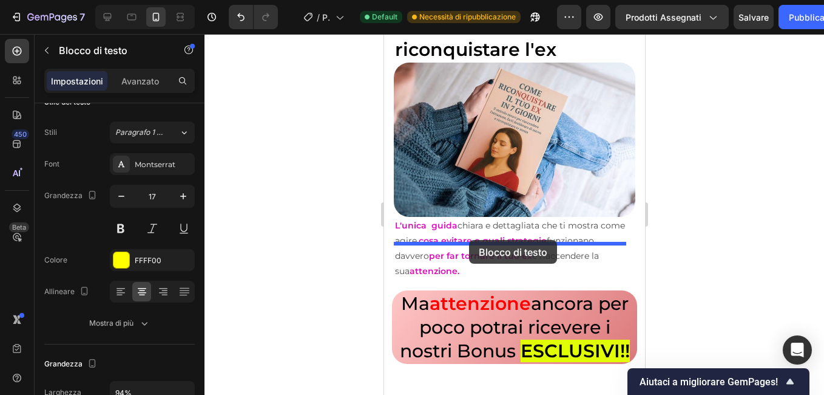
drag, startPoint x: 443, startPoint y: 215, endPoint x: 469, endPoint y: 240, distance: 36.1
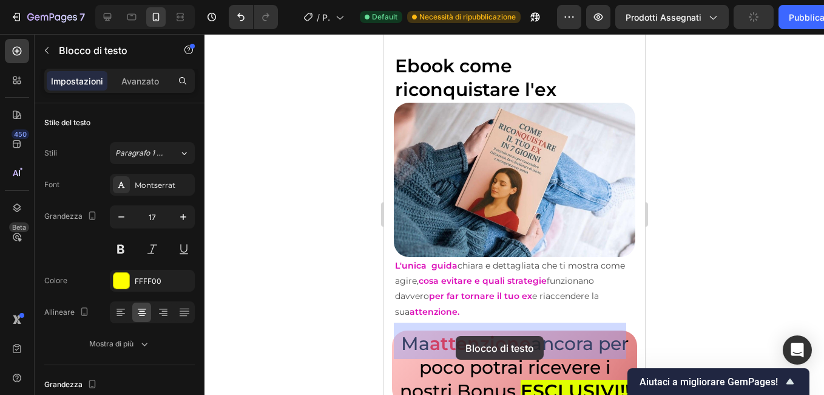
drag, startPoint x: 421, startPoint y: 235, endPoint x: 455, endPoint y: 335, distance: 105.8
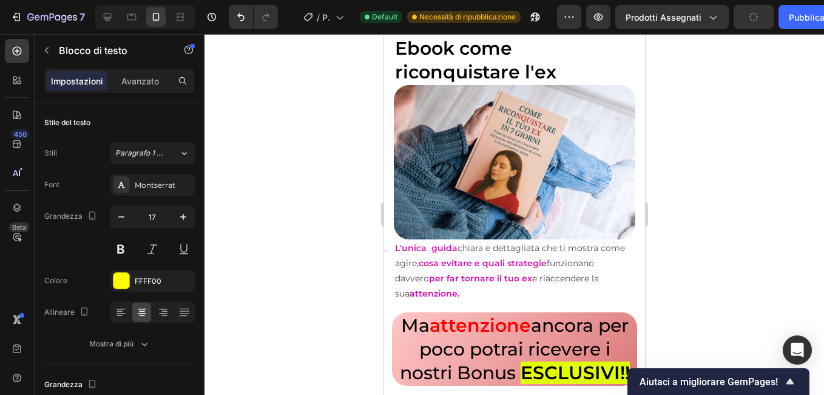
click at [338, 297] on div at bounding box center [515, 214] width 620 height 361
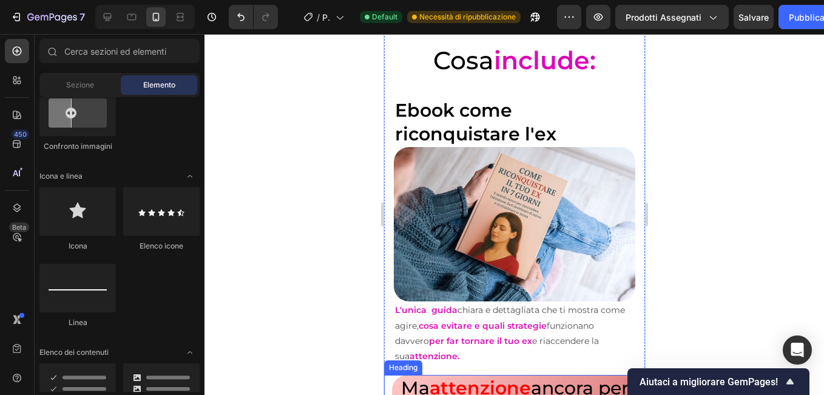
scroll to position [5407, 0]
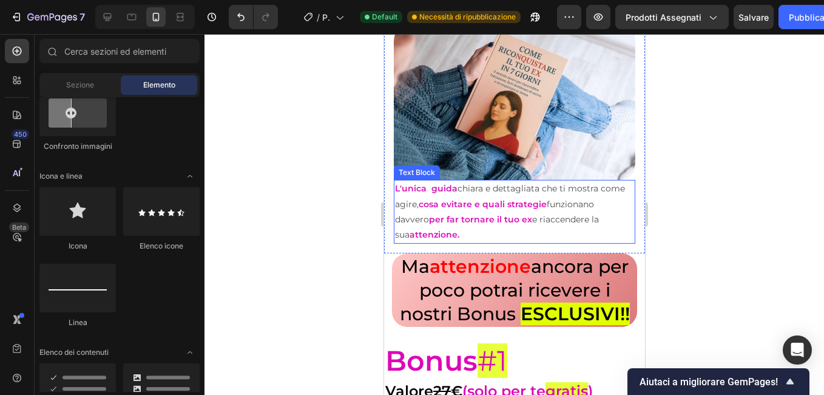
click at [458, 222] on p "L'unica guida chiara e dettagliata che ti mostra come agire, cosa evitare e qua…" at bounding box center [514, 211] width 239 height 61
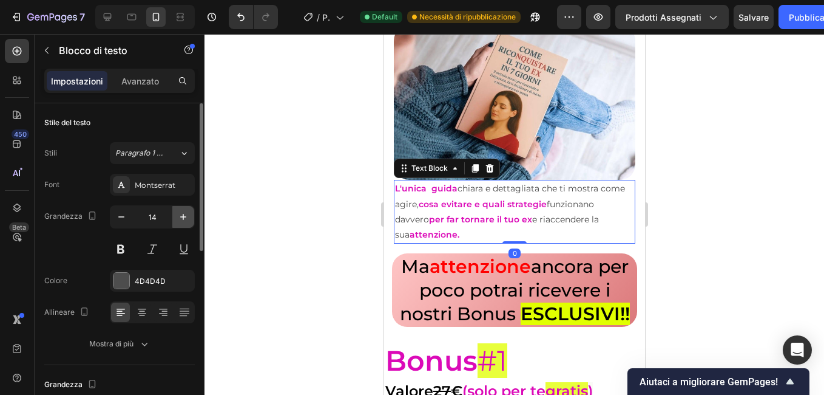
click at [188, 220] on icon "button" at bounding box center [183, 217] width 12 height 12
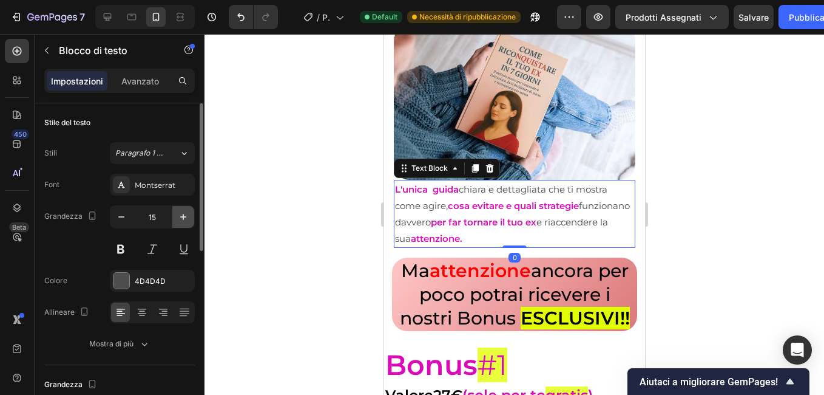
click at [188, 220] on icon "button" at bounding box center [183, 217] width 12 height 12
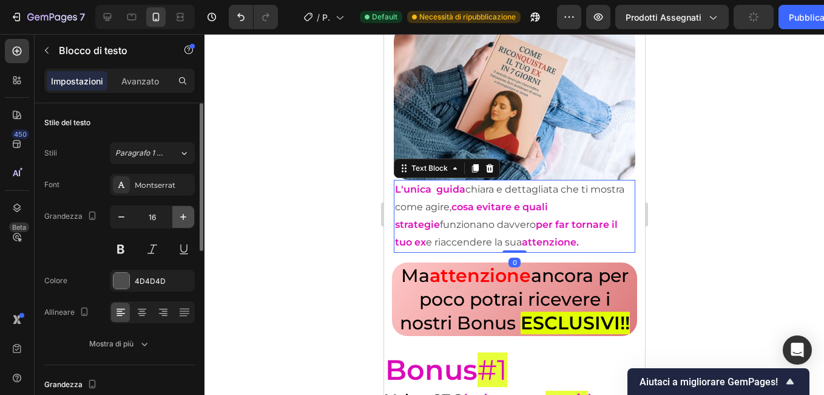
click at [188, 220] on icon "button" at bounding box center [183, 217] width 12 height 12
type input "17"
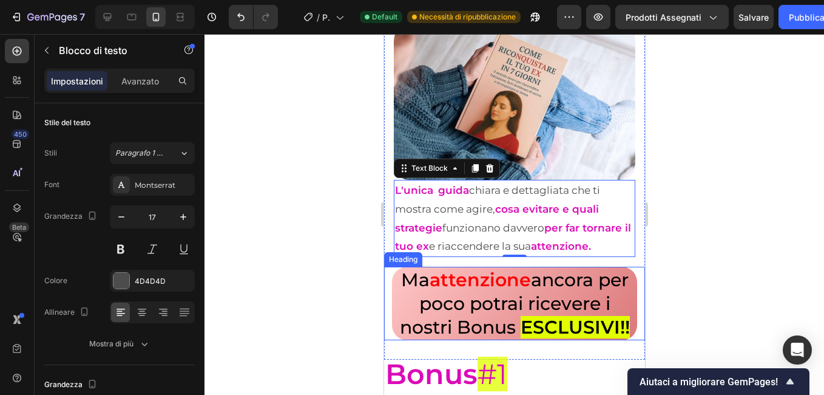
click at [399, 294] on h2 "Ma attenzione ancora per poco potrai ricevere i nostri Bonus ESCLUSIVI !!" at bounding box center [514, 302] width 245 height 73
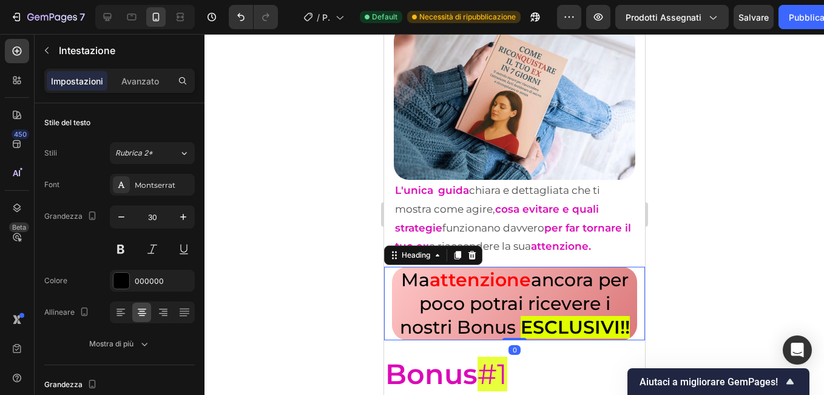
click at [470, 291] on strong "attenzione" at bounding box center [479, 279] width 101 height 22
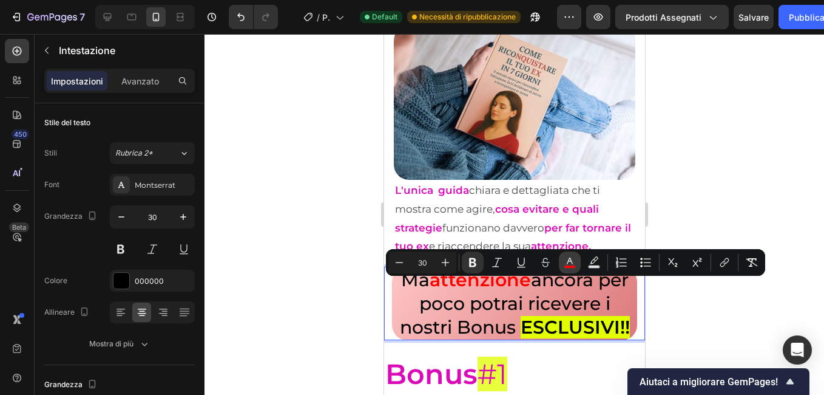
click at [565, 266] on rect "Barra degli strumenti contestuale dell'editor" at bounding box center [571, 266] width 12 height 3
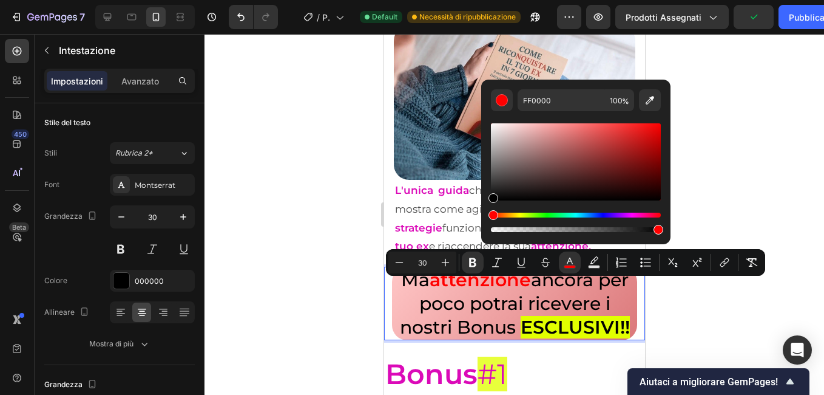
drag, startPoint x: 86, startPoint y: 208, endPoint x: 487, endPoint y: 200, distance: 401.3
click at [487, 200] on div "FF0000 100 %" at bounding box center [575, 157] width 189 height 155
click at [320, 201] on div at bounding box center [515, 214] width 620 height 361
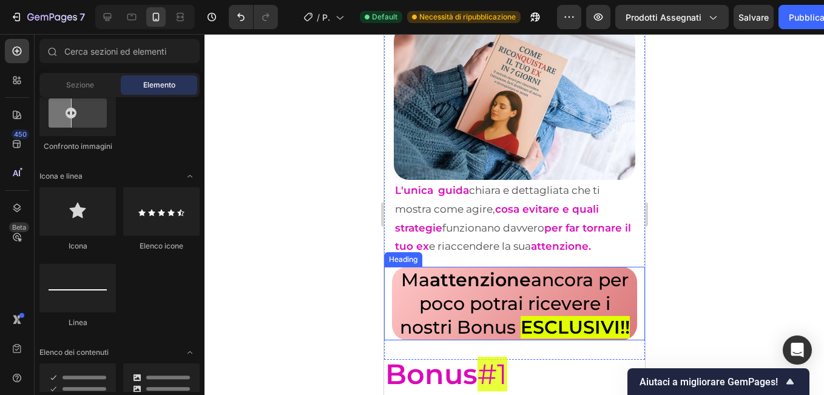
click at [398, 297] on p "Ma attenzione ancora per poco potrai ricevere i nostri Bonus ESCLUSIVI !!" at bounding box center [514, 303] width 243 height 71
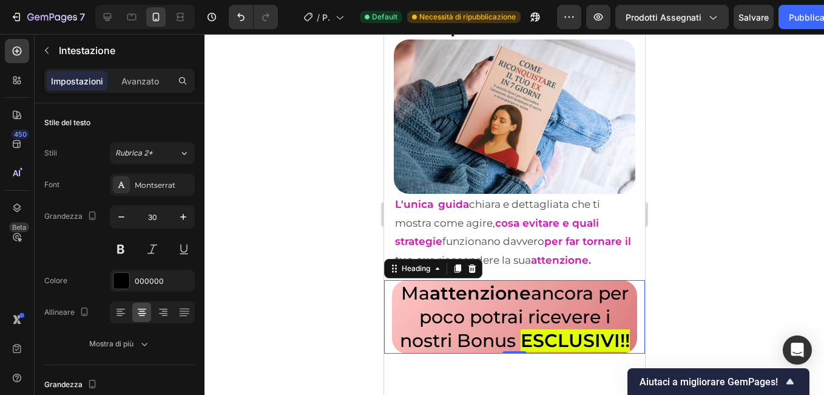
scroll to position [5104, 0]
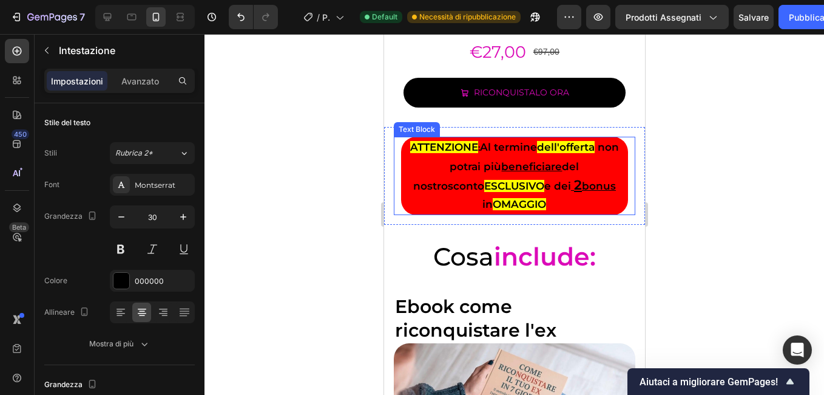
click at [406, 163] on p "ATTENZIONE : Al termine dell'offerta non potrai più beneficiare del nostro scon…" at bounding box center [514, 175] width 225 height 75
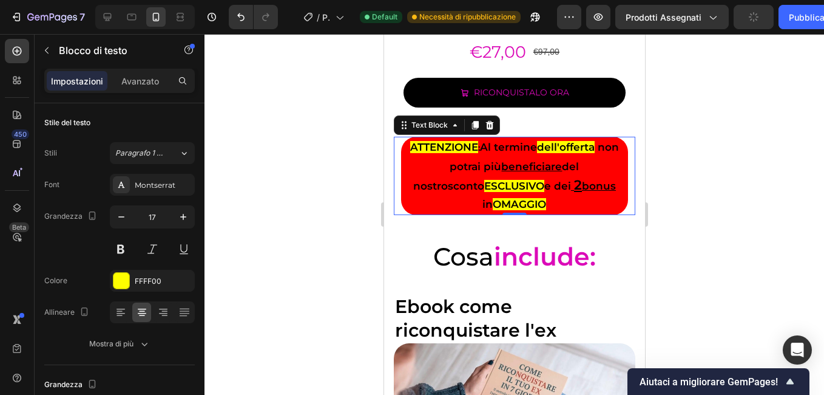
drag, startPoint x: 411, startPoint y: 165, endPoint x: 704, endPoint y: 233, distance: 301.1
click at [411, 165] on p "ATTENZIONE : Al termine dell'offerta non potrai più beneficiare del nostro scon…" at bounding box center [514, 175] width 225 height 75
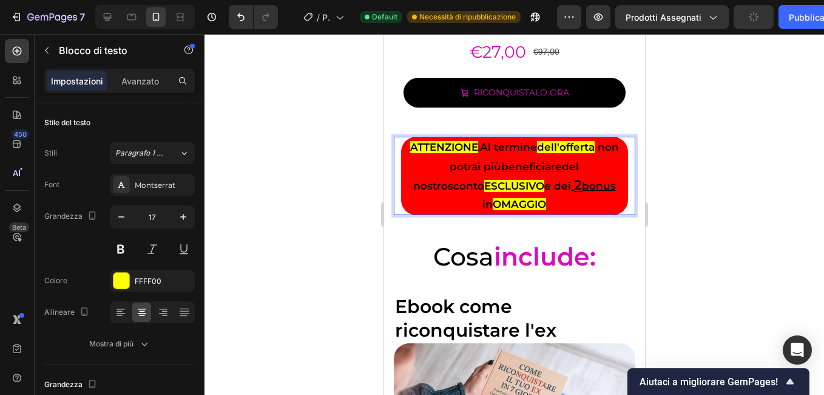
scroll to position [243, 0]
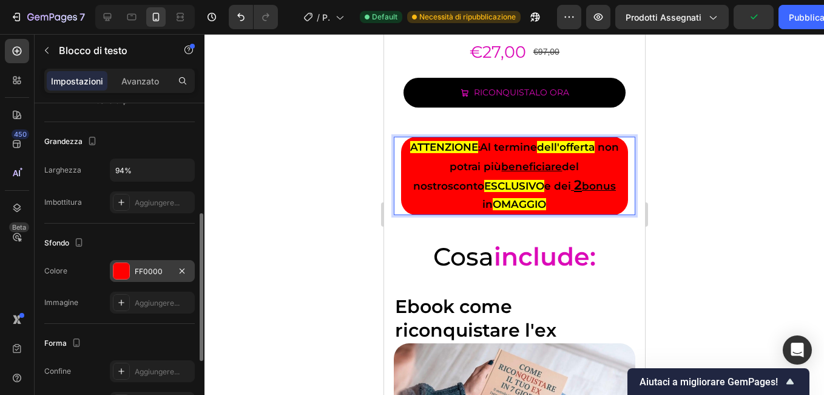
click at [143, 269] on div "FF0000" at bounding box center [152, 271] width 35 height 11
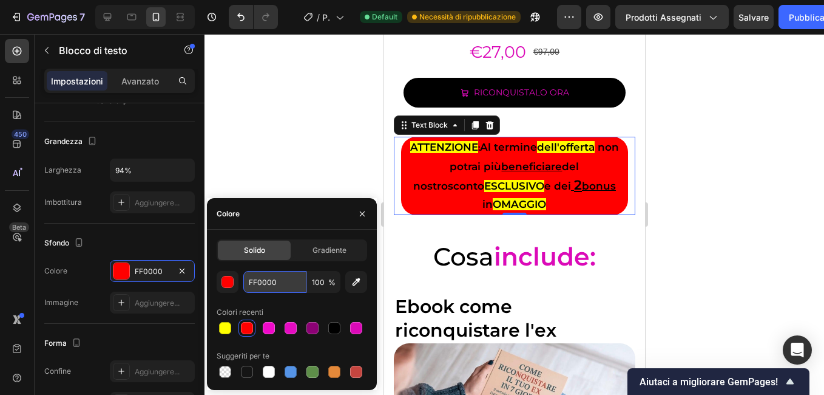
click at [268, 279] on input "FF0000" at bounding box center [274, 282] width 63 height 22
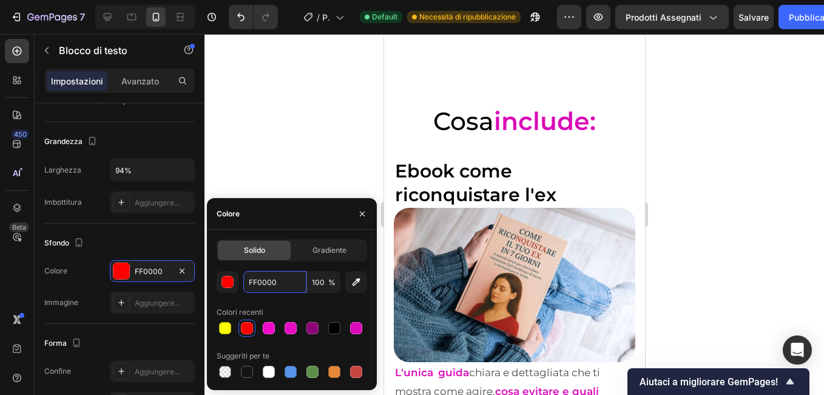
scroll to position [5589, 0]
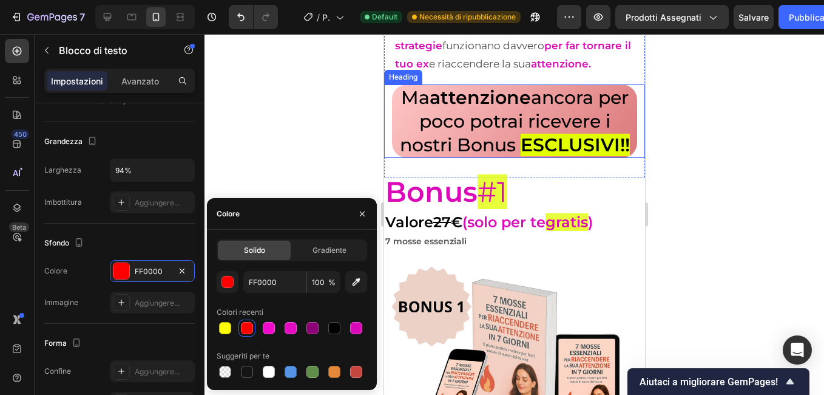
click at [390, 112] on div "Ma attenzione ancora per poco potrai ricevere i nostri Bonus ESCLUSIVI !!" at bounding box center [514, 120] width 261 height 73
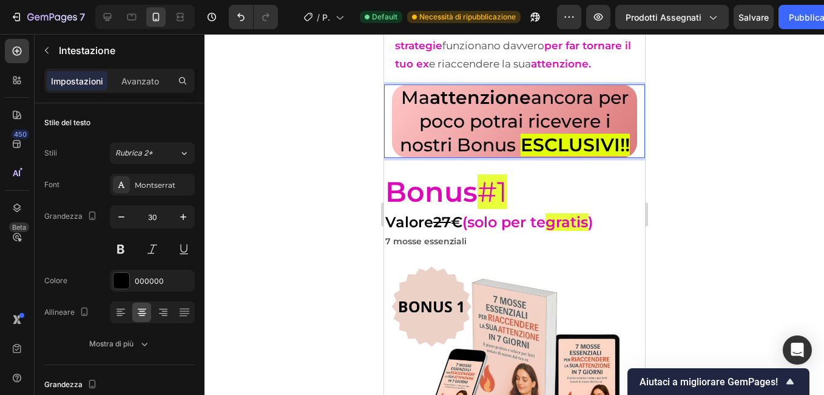
scroll to position [364, 0]
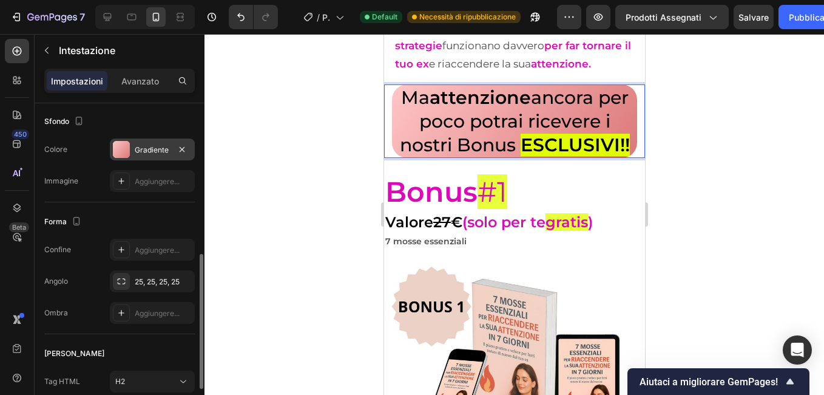
click at [153, 143] on div "Gradiente" at bounding box center [152, 149] width 85 height 22
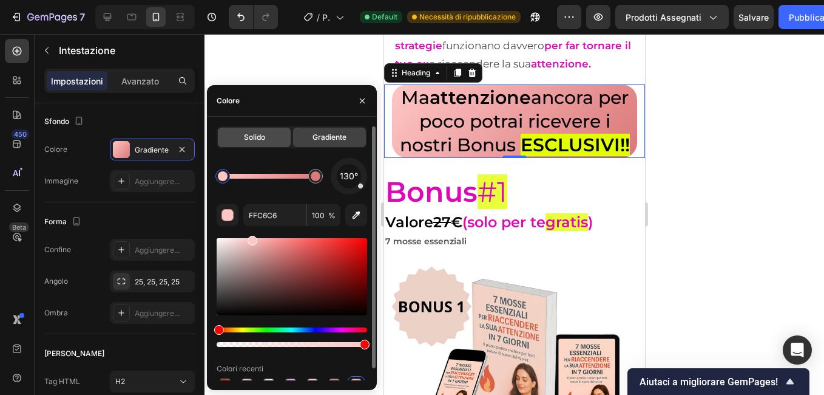
click at [229, 133] on div "Solido" at bounding box center [254, 136] width 73 height 19
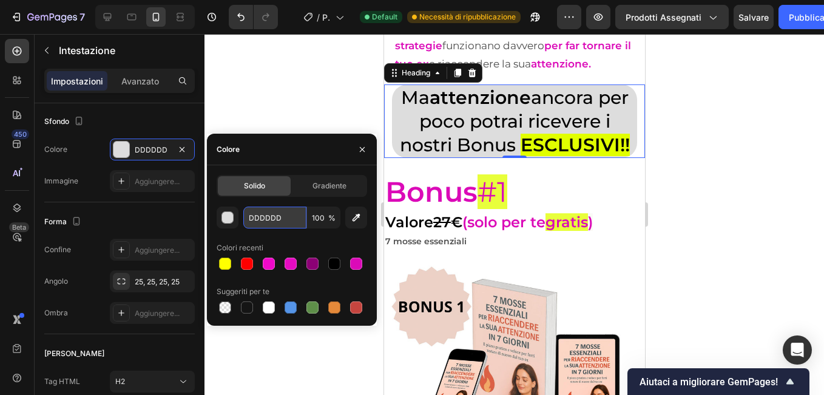
click at [274, 217] on input "DDDDDD" at bounding box center [274, 217] width 63 height 22
paste input "FF0000"
type input "FF0000"
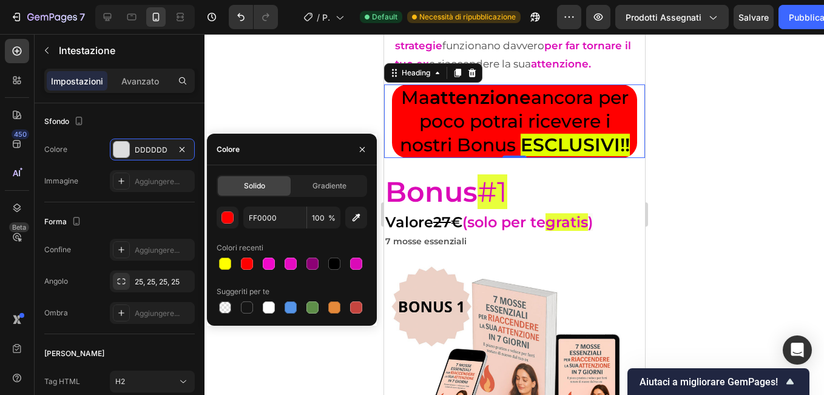
click at [303, 78] on div at bounding box center [515, 214] width 620 height 361
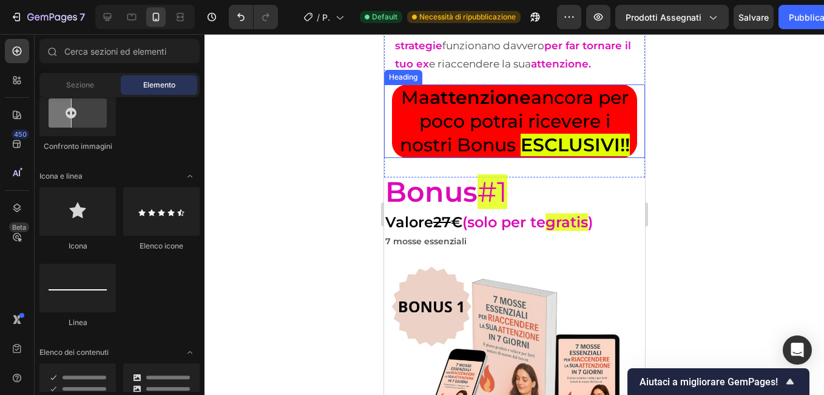
click at [541, 156] on strong "ESCLUSIVI" at bounding box center [570, 145] width 100 height 22
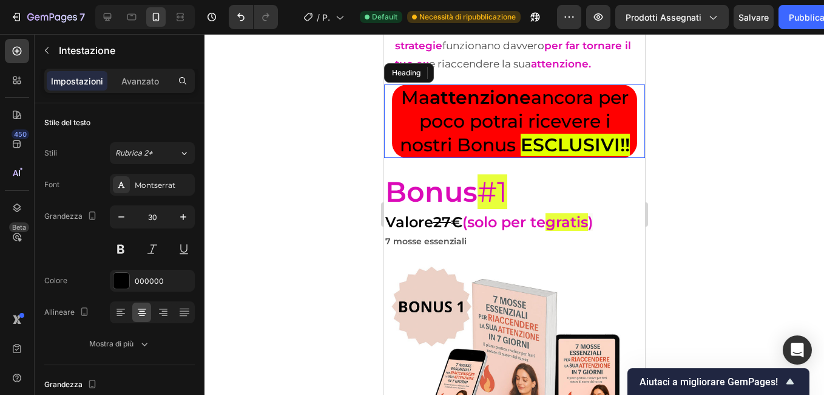
click at [549, 156] on strong "ESCLUSIVI" at bounding box center [570, 145] width 100 height 22
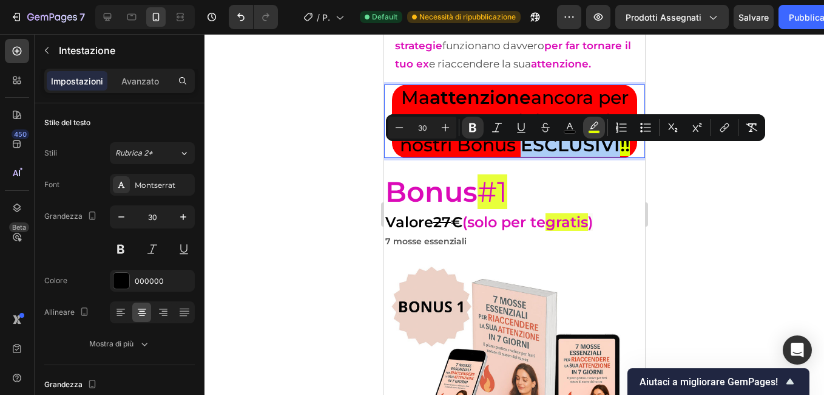
click at [594, 127] on icon "Barra degli strumenti contestuale dell'editor" at bounding box center [594, 124] width 8 height 7
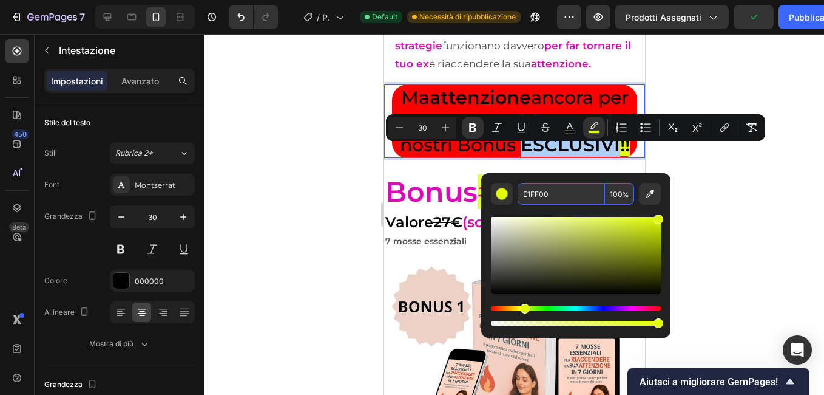
click at [540, 194] on input "E1FF00" at bounding box center [561, 194] width 87 height 22
click at [369, 191] on div at bounding box center [515, 214] width 620 height 361
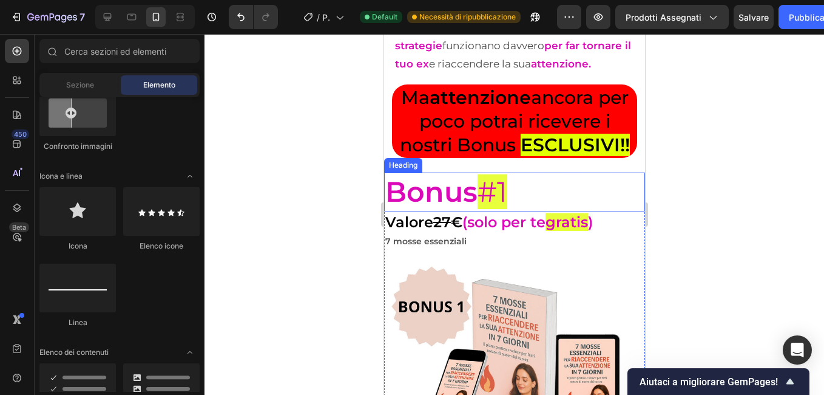
click at [537, 199] on h2 "Bonus #1" at bounding box center [514, 191] width 261 height 39
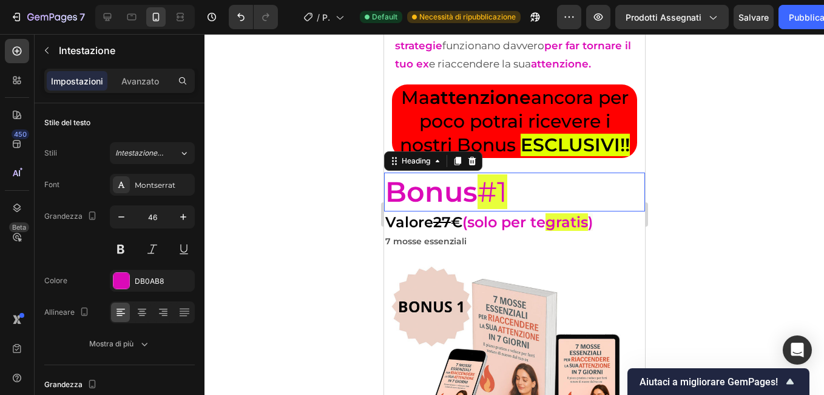
drag, startPoint x: 518, startPoint y: 208, endPoint x: 489, endPoint y: 213, distance: 29.6
click at [489, 211] on h2 "Bonus #1" at bounding box center [514, 191] width 261 height 39
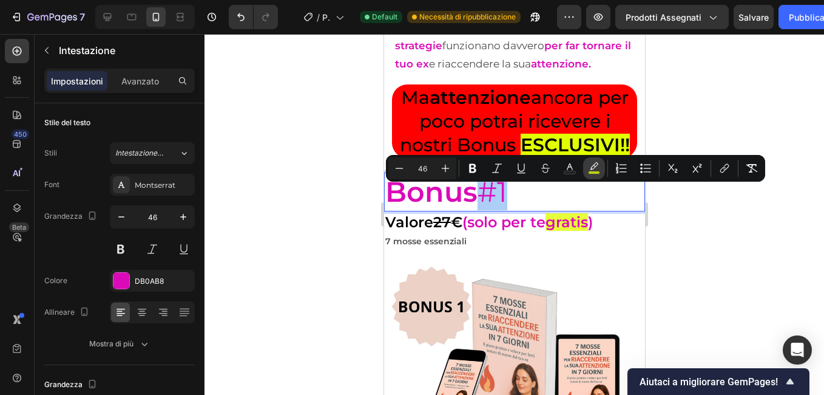
click at [590, 169] on icon "Barra degli strumenti contestuale dell'editor" at bounding box center [594, 168] width 12 height 12
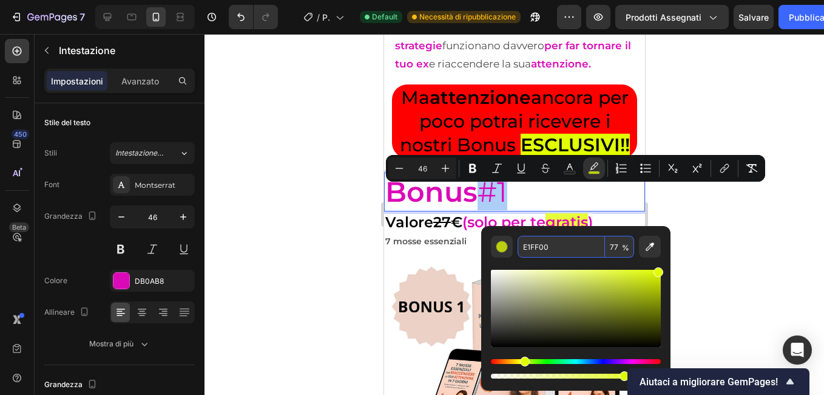
click at [560, 247] on input "E1FF00" at bounding box center [561, 247] width 87 height 22
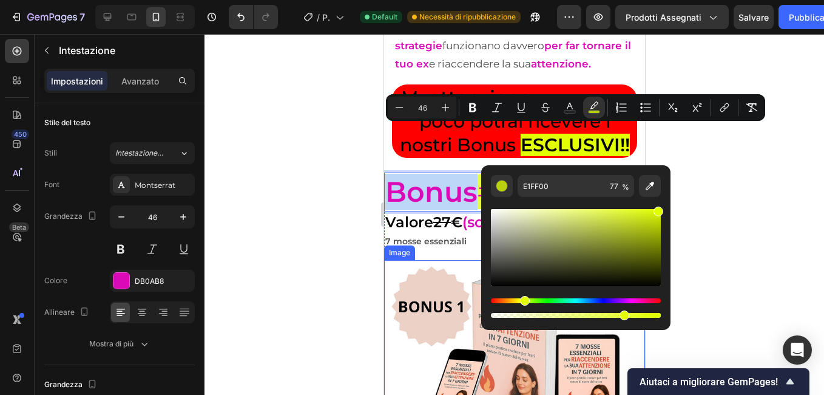
scroll to position [5650, 0]
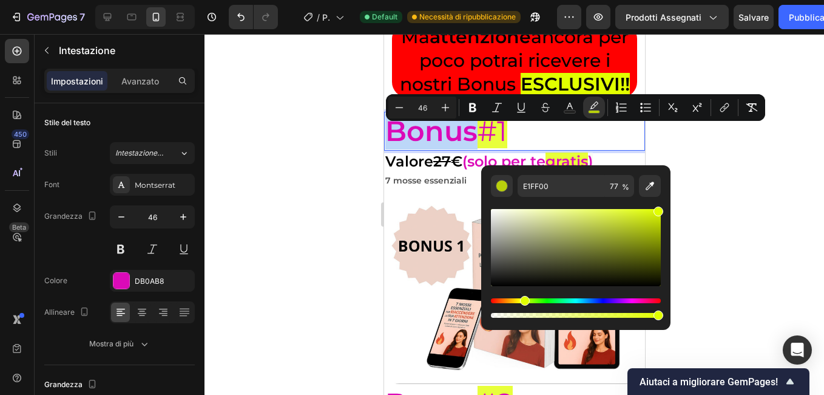
drag, startPoint x: 625, startPoint y: 316, endPoint x: 701, endPoint y: 312, distance: 76.0
click at [701, 0] on body "7 / Pagina del prodotto - 23 settembre, 11:35:12 Default Necessità di ripubblic…" at bounding box center [412, 0] width 824 height 0
click at [712, 290] on div at bounding box center [515, 214] width 620 height 361
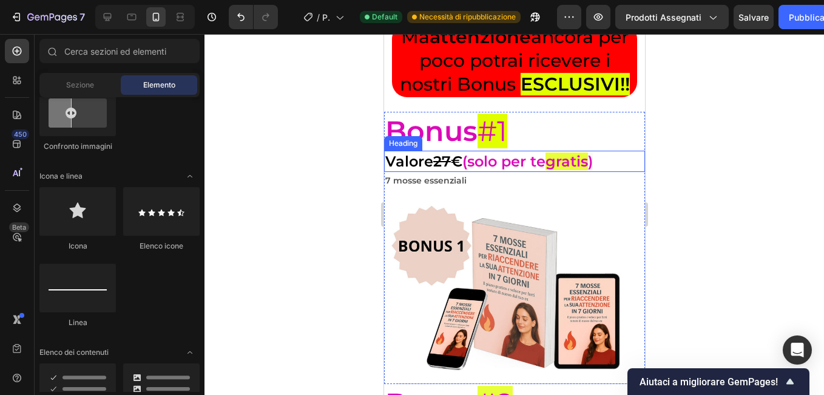
click at [582, 170] on strong "gratis" at bounding box center [566, 161] width 42 height 18
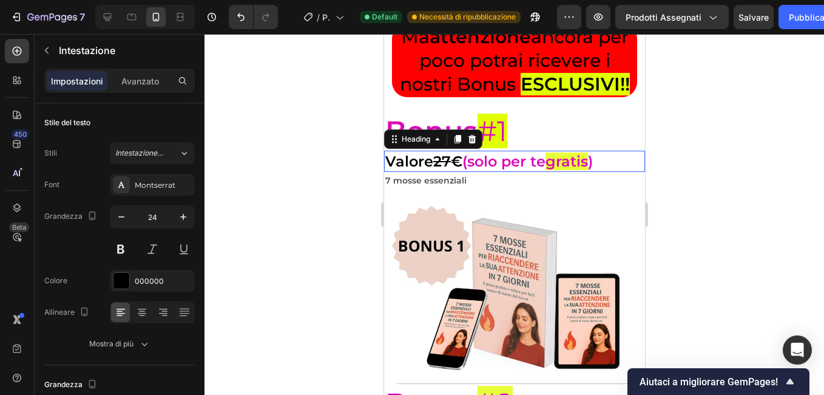
click at [583, 170] on strong "gratis" at bounding box center [566, 161] width 42 height 18
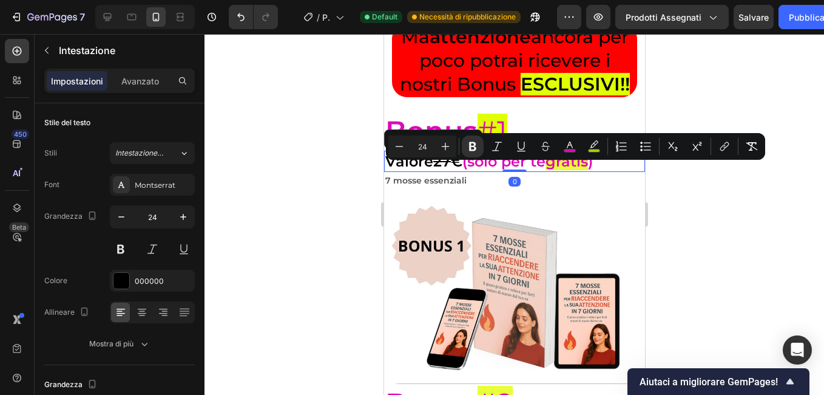
click at [681, 177] on div at bounding box center [515, 214] width 620 height 361
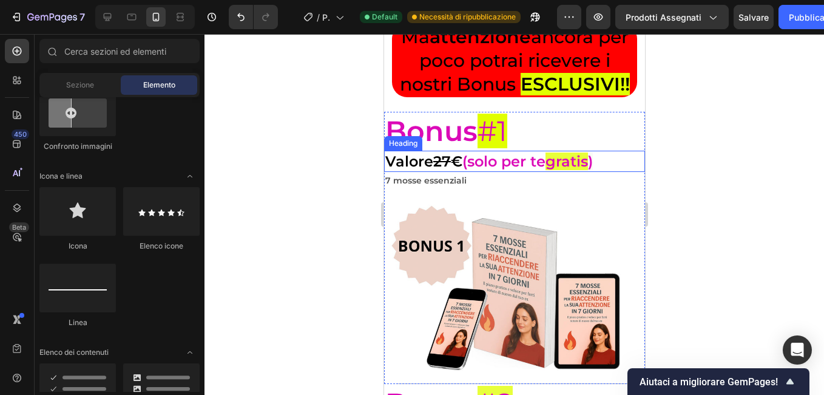
click at [588, 170] on strong "gratis" at bounding box center [566, 161] width 42 height 18
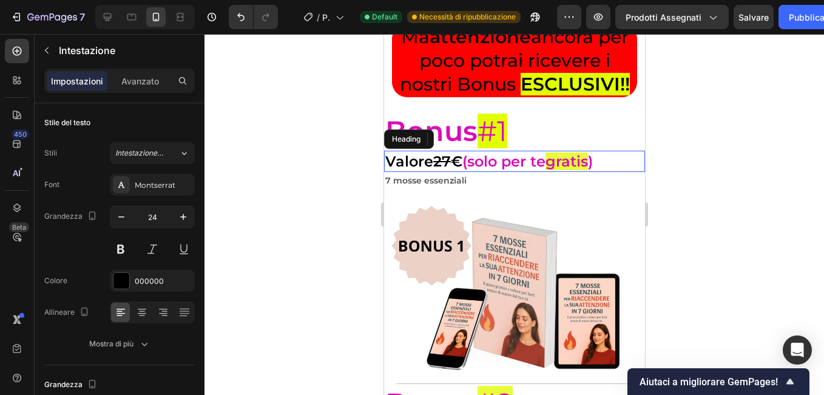
click at [588, 170] on strong "gratis" at bounding box center [566, 161] width 42 height 18
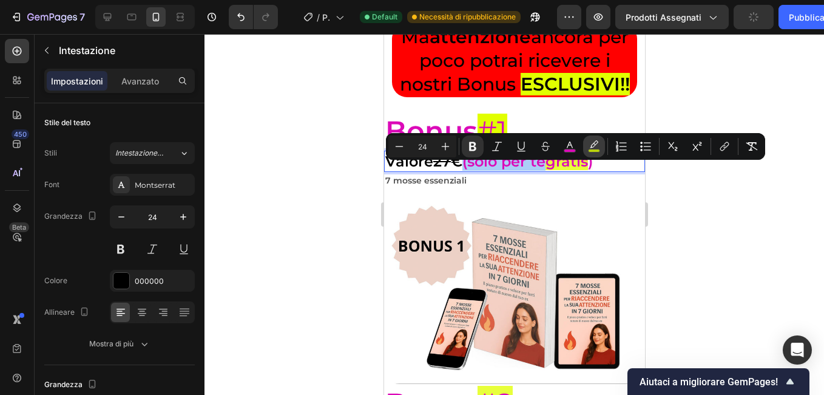
click at [589, 148] on icon "Barra degli strumenti contestuale dell'editor" at bounding box center [594, 146] width 12 height 12
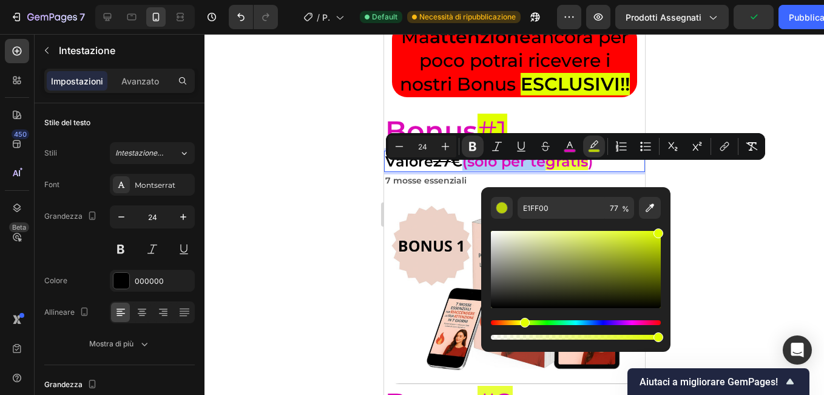
drag, startPoint x: 627, startPoint y: 337, endPoint x: 713, endPoint y: 324, distance: 87.2
click at [713, 0] on body "7 / Pagina del prodotto - 23 settembre, 11:35:12 Default Necessità di ripubblic…" at bounding box center [412, 0] width 824 height 0
click at [722, 264] on div at bounding box center [515, 214] width 620 height 361
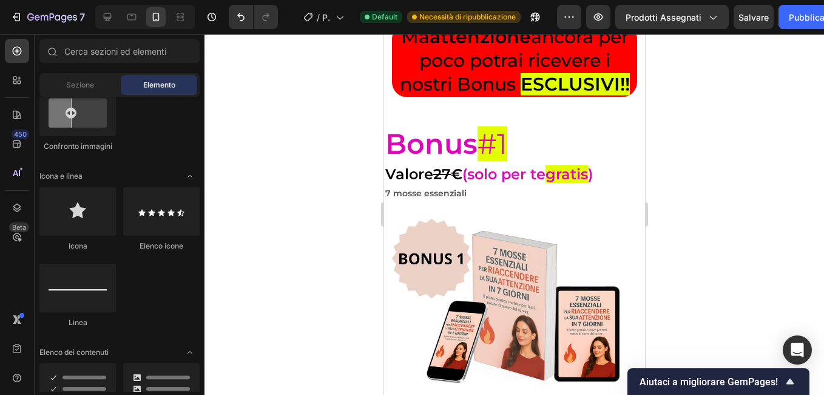
scroll to position [5832, 0]
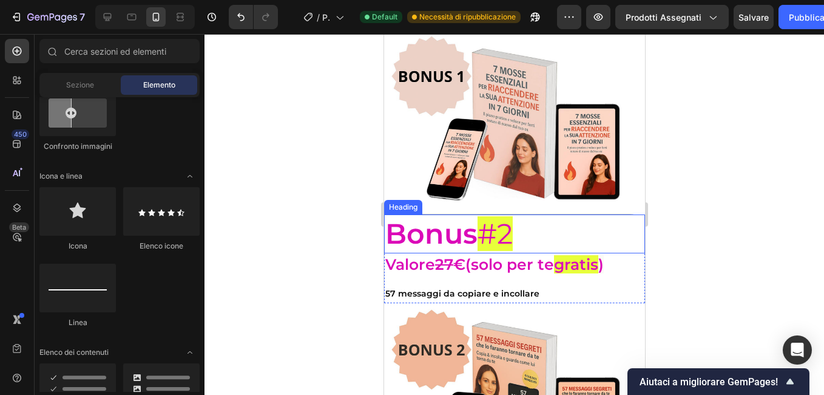
click at [509, 227] on span "#2" at bounding box center [494, 233] width 35 height 35
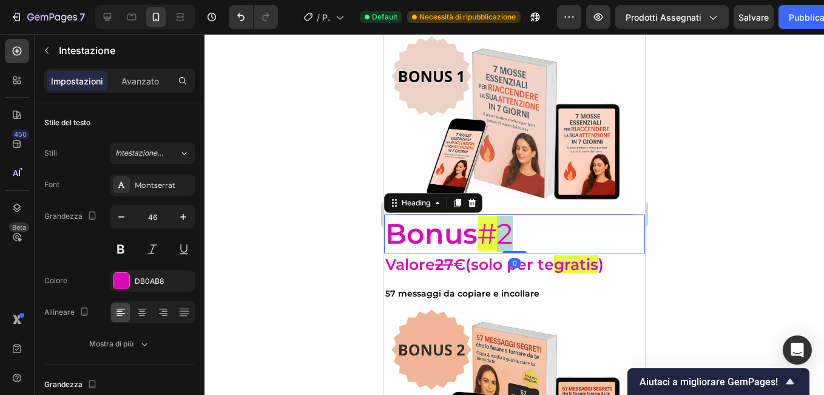
click at [526, 226] on p "Bonus #2" at bounding box center [514, 234] width 259 height 36
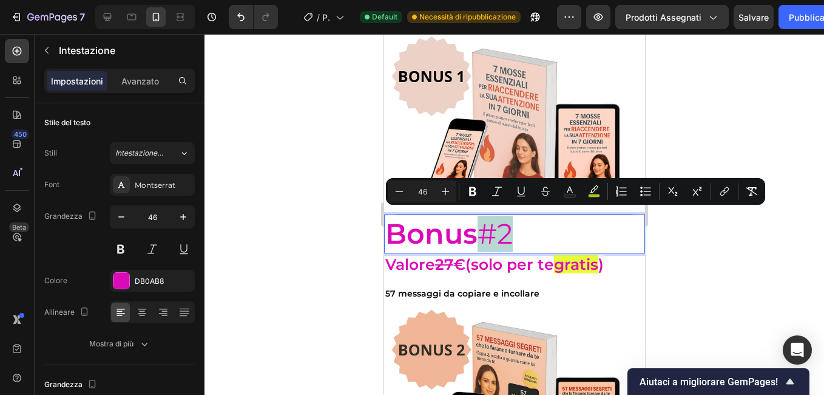
drag, startPoint x: 526, startPoint y: 226, endPoint x: 487, endPoint y: 233, distance: 40.1
click at [487, 233] on p "Bonus #2" at bounding box center [514, 234] width 259 height 36
click at [597, 193] on icon "Barra degli strumenti contestuale dell'editor" at bounding box center [594, 191] width 12 height 12
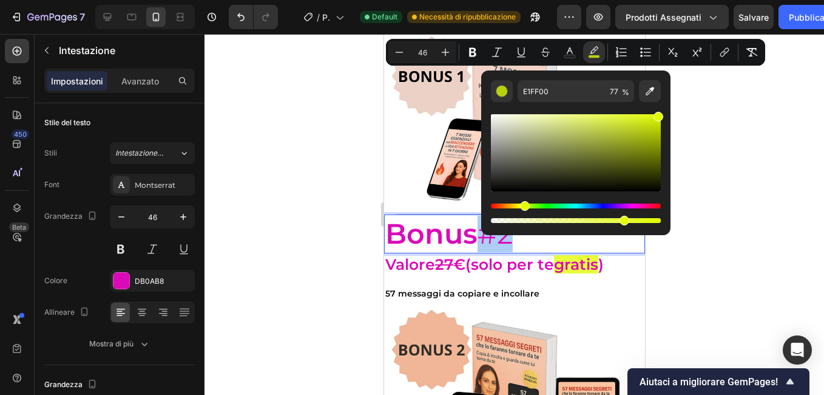
scroll to position [6014, 0]
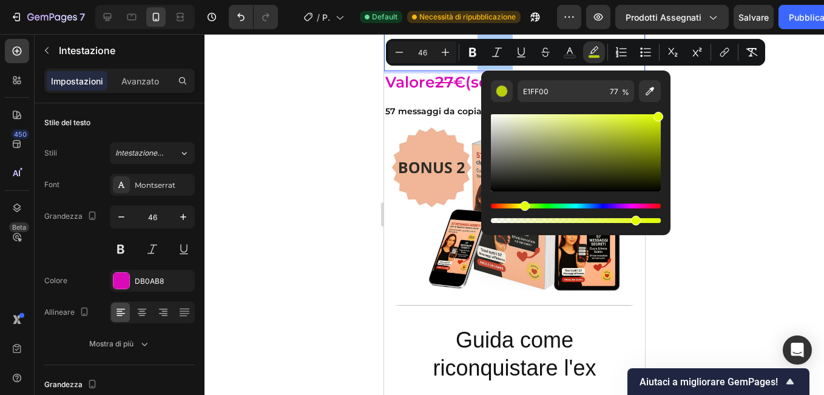
drag, startPoint x: 624, startPoint y: 217, endPoint x: 699, endPoint y: 215, distance: 74.7
click at [699, 0] on body "7 / Pagina del prodotto - 23 settembre, 11:35:12 Default Necessità di ripubblic…" at bounding box center [412, 0] width 824 height 0
click at [699, 215] on div at bounding box center [515, 214] width 620 height 361
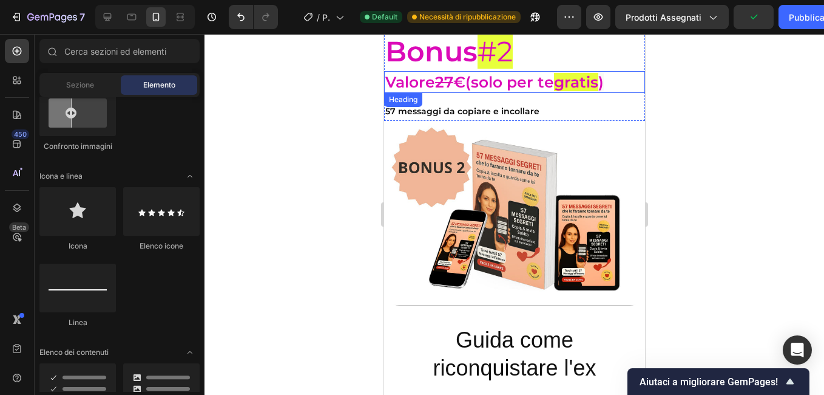
click at [598, 76] on strong "gratis" at bounding box center [576, 82] width 44 height 18
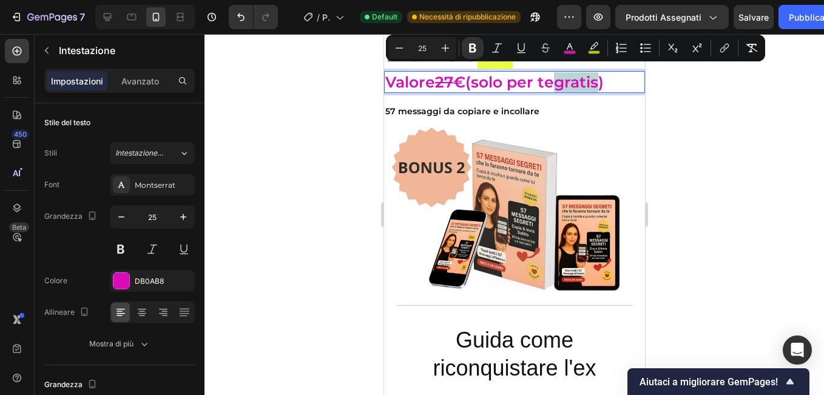
drag, startPoint x: 620, startPoint y: 78, endPoint x: 580, endPoint y: 80, distance: 39.5
click at [580, 80] on strong "gratis" at bounding box center [576, 82] width 44 height 18
click at [594, 47] on icon "Barra degli strumenti contestuale dell'editor" at bounding box center [594, 48] width 12 height 12
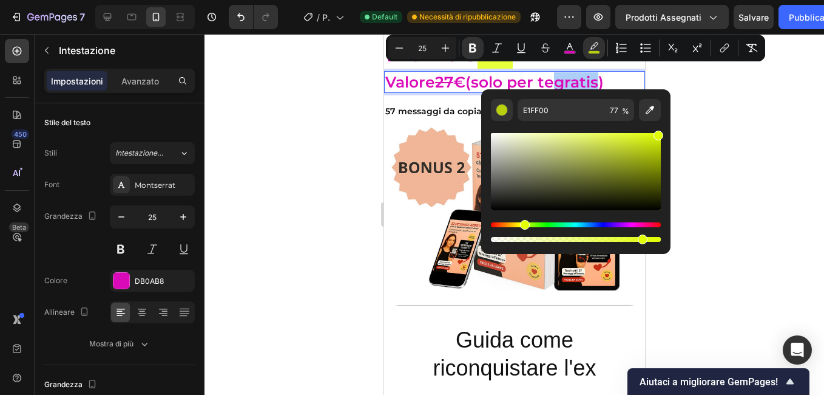
drag, startPoint x: 641, startPoint y: 236, endPoint x: 715, endPoint y: 225, distance: 74.3
click at [712, 0] on body "7 / Pagina del prodotto - 23 settembre, 11:35:12 Default Necessità di ripubblic…" at bounding box center [412, 0] width 824 height 0
click at [715, 223] on div at bounding box center [515, 214] width 620 height 361
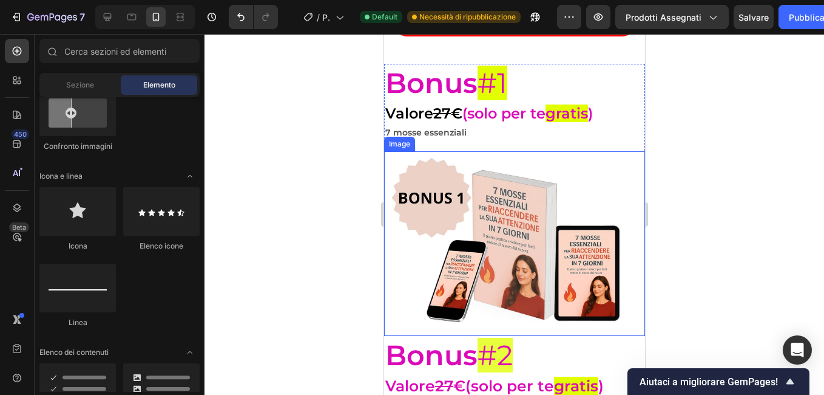
scroll to position [5832, 0]
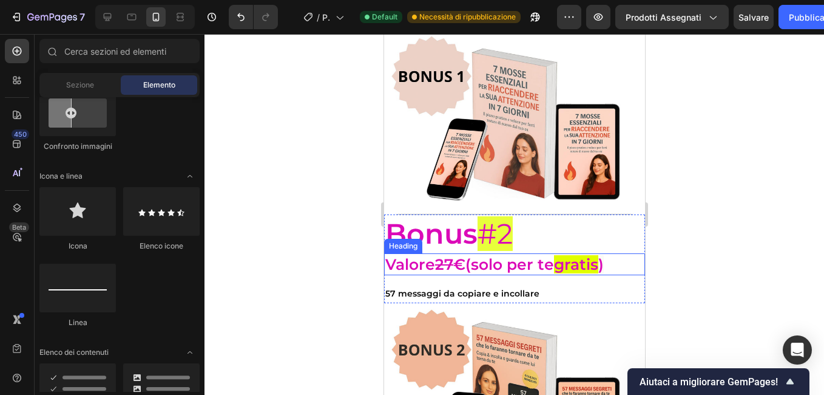
click at [465, 256] on strong "€" at bounding box center [459, 264] width 12 height 18
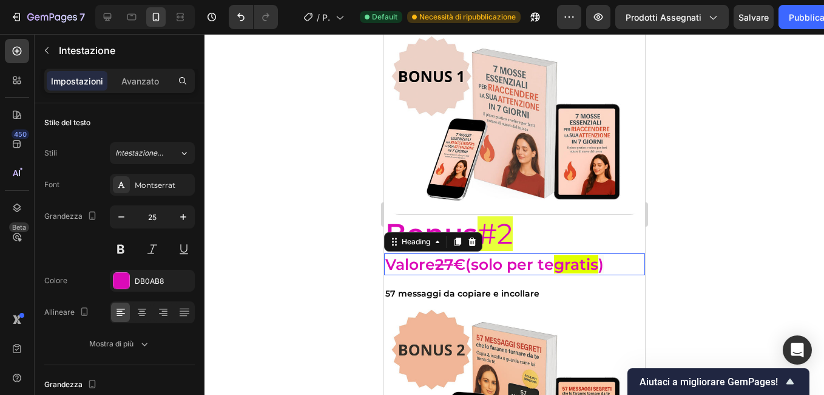
click at [465, 257] on strong "€" at bounding box center [459, 264] width 12 height 18
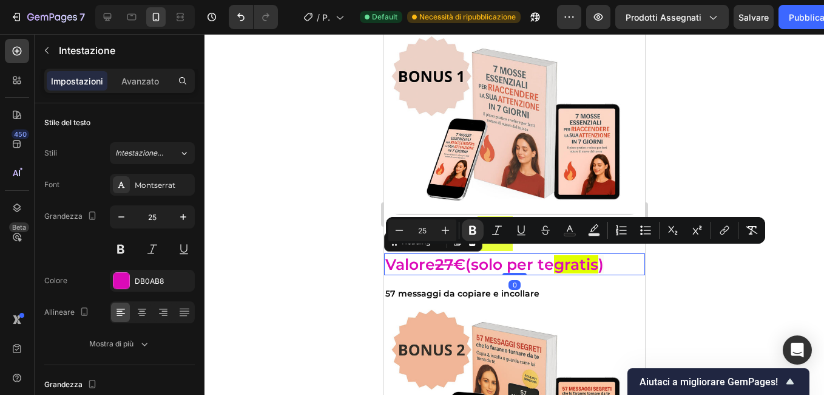
drag, startPoint x: 480, startPoint y: 257, endPoint x: 397, endPoint y: 267, distance: 83.7
click at [397, 267] on p "Valore 27 € (solo per te gratis )" at bounding box center [514, 264] width 259 height 20
click at [565, 225] on icon "Barra degli strumenti contestuale dell'editor" at bounding box center [570, 230] width 12 height 12
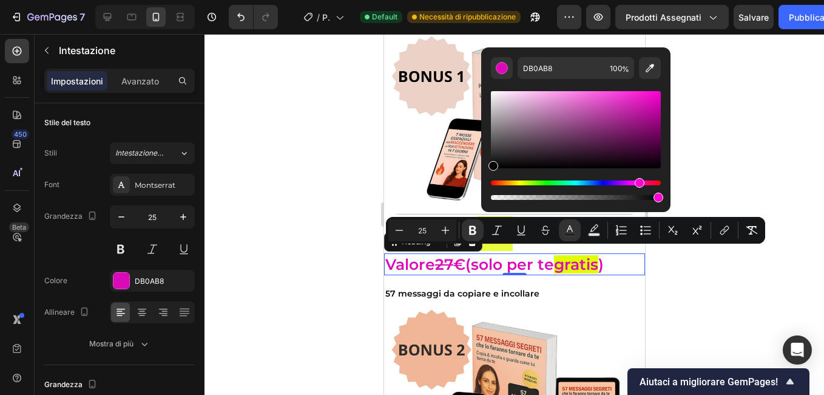
drag, startPoint x: 1039, startPoint y: 137, endPoint x: 470, endPoint y: 177, distance: 570.3
click at [319, 185] on div at bounding box center [515, 214] width 620 height 361
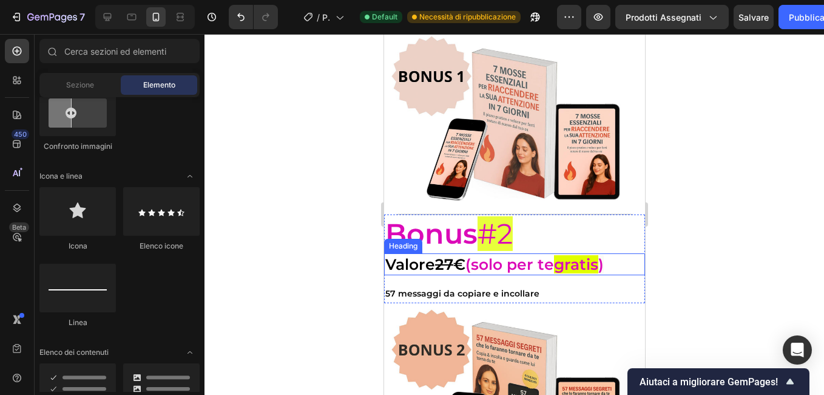
scroll to position [5953, 0]
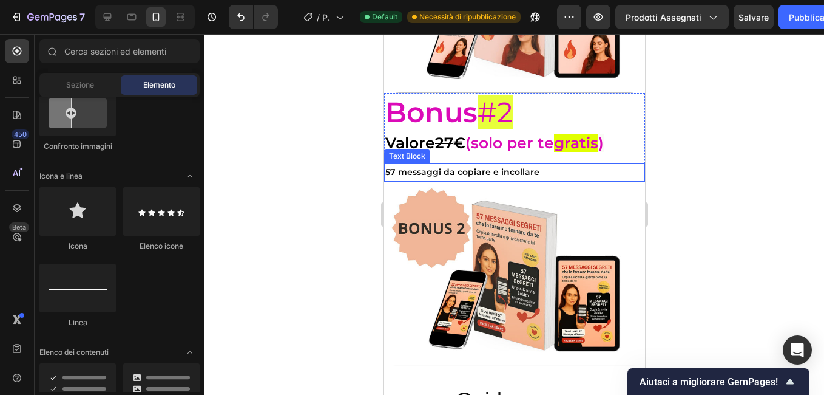
click at [472, 166] on strong "57 messaggi da copiare e incollare" at bounding box center [462, 171] width 154 height 11
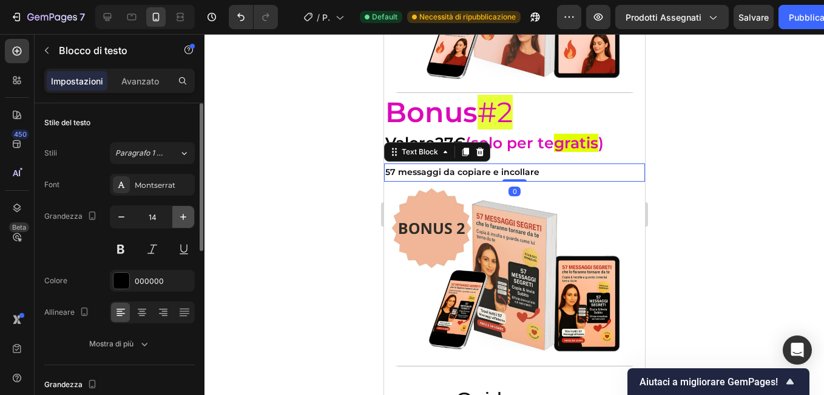
click at [185, 220] on icon "button" at bounding box center [183, 217] width 12 height 12
click at [180, 220] on icon "button" at bounding box center [183, 217] width 12 height 12
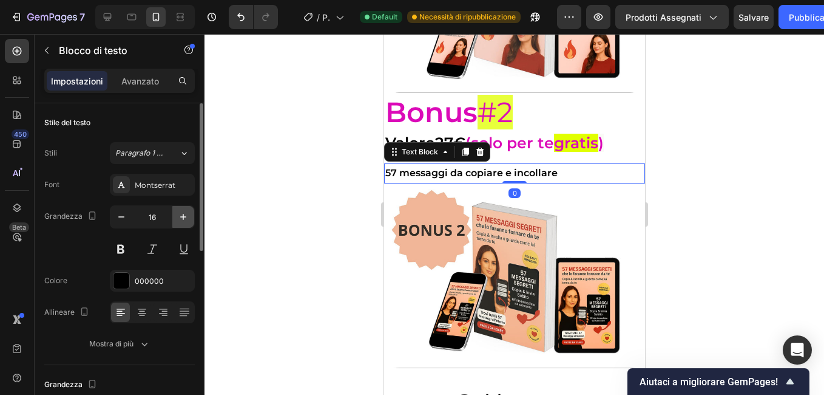
type input "17"
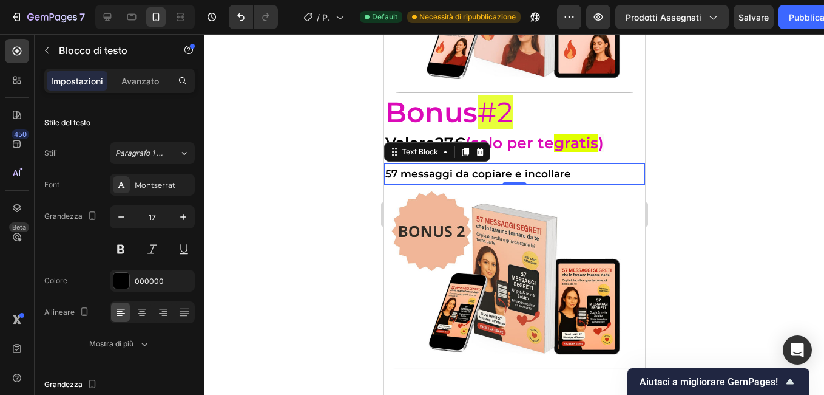
click at [323, 197] on div at bounding box center [515, 214] width 620 height 361
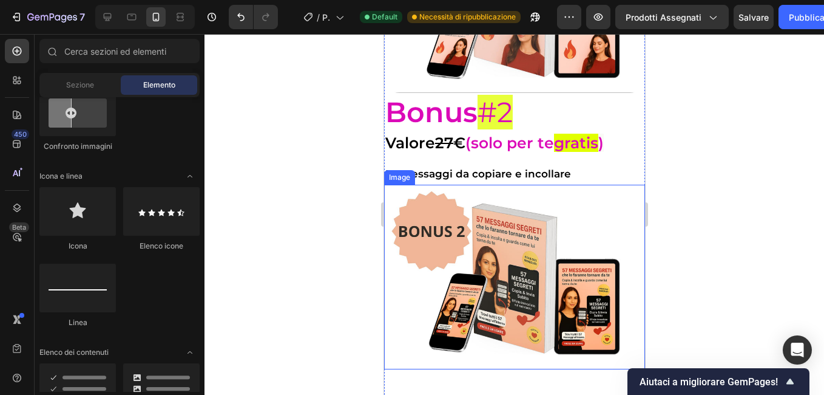
scroll to position [6135, 0]
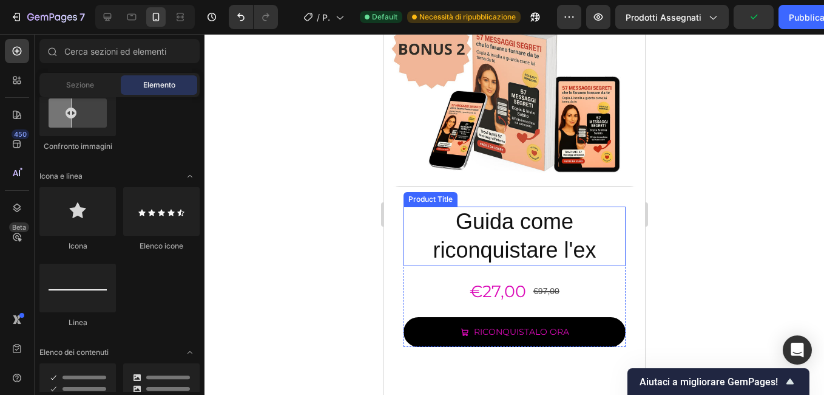
click at [512, 235] on h2 "Guida come riconquistare l'ex" at bounding box center [514, 235] width 222 height 59
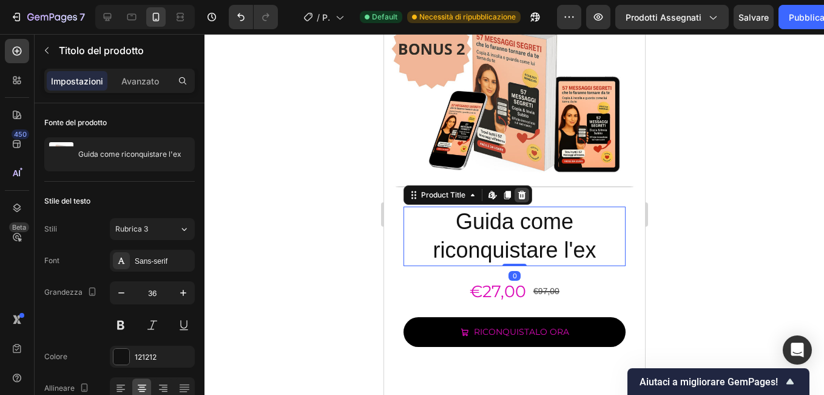
click at [524, 190] on icon at bounding box center [522, 195] width 10 height 10
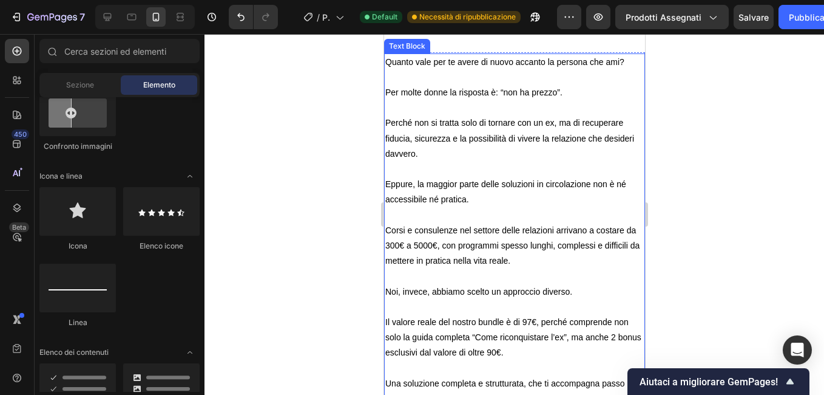
scroll to position [6682, 0]
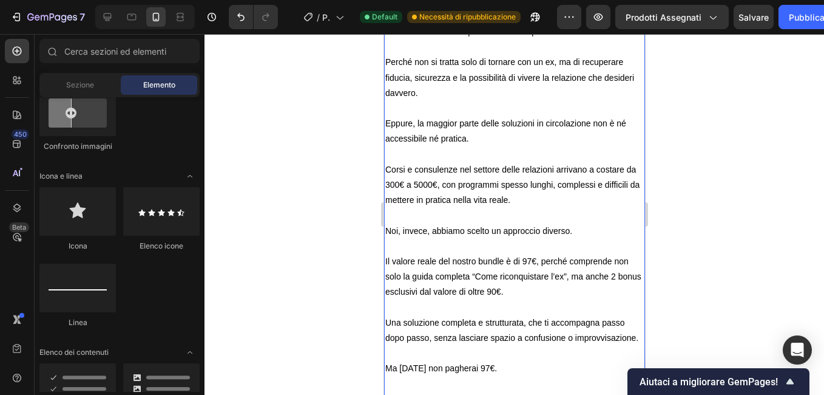
click at [387, 9] on p "Quanto vale per te avere di nuovo accanto la persona che ami?" at bounding box center [514, 1] width 259 height 15
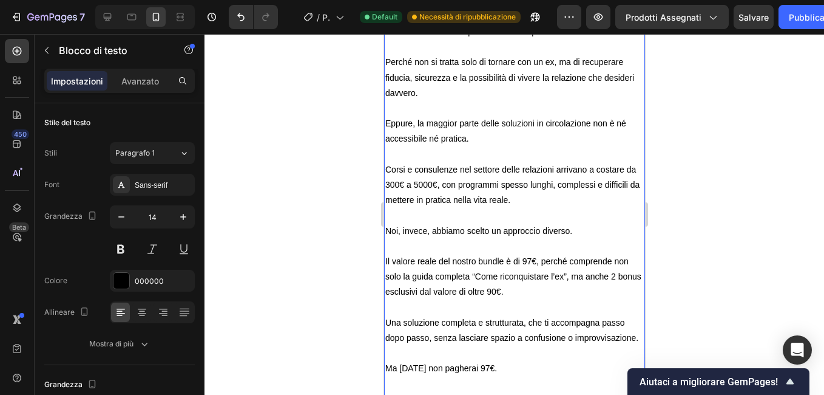
click at [387, 9] on p "Quanto vale per te avere di nuovo accanto la persona che ami?" at bounding box center [514, 1] width 259 height 15
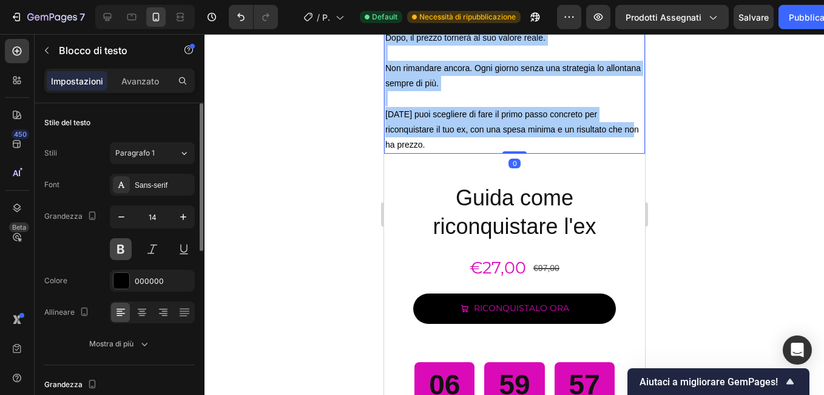
click at [118, 244] on button at bounding box center [121, 249] width 22 height 22
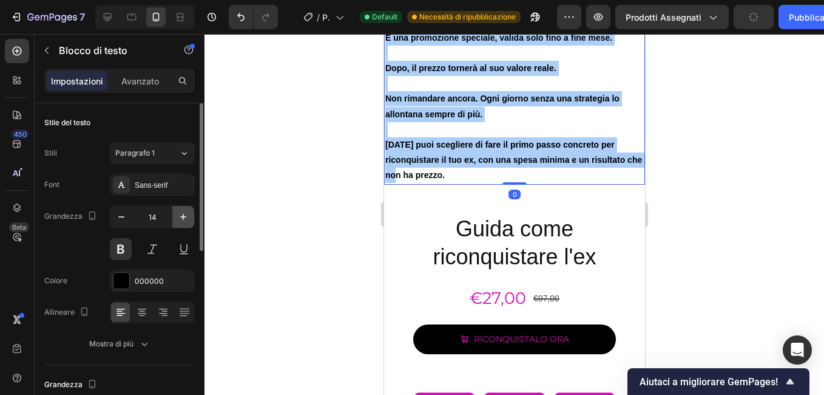
click at [182, 217] on icon "button" at bounding box center [183, 217] width 6 height 6
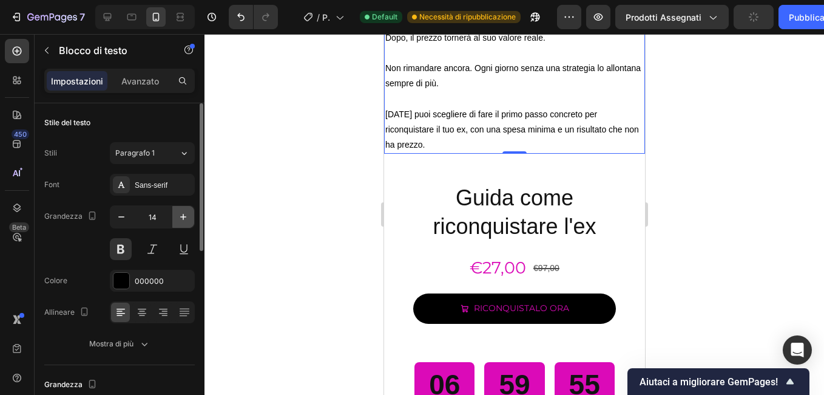
click at [182, 217] on icon "button" at bounding box center [183, 217] width 6 height 6
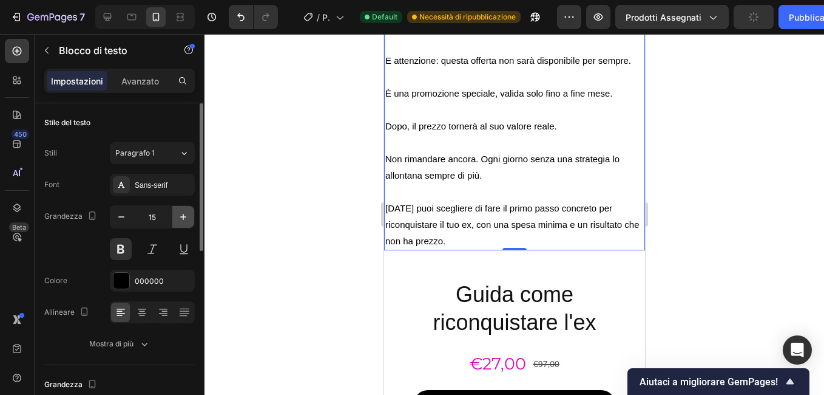
click at [182, 217] on icon "button" at bounding box center [183, 217] width 6 height 6
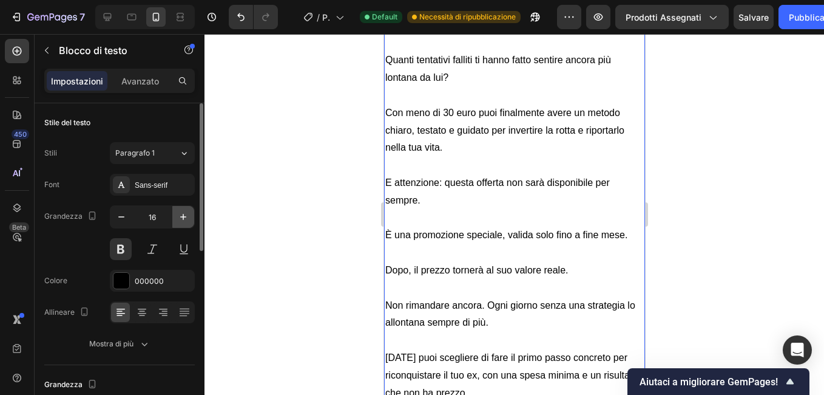
click at [184, 217] on icon "button" at bounding box center [183, 217] width 12 height 12
type input "17"
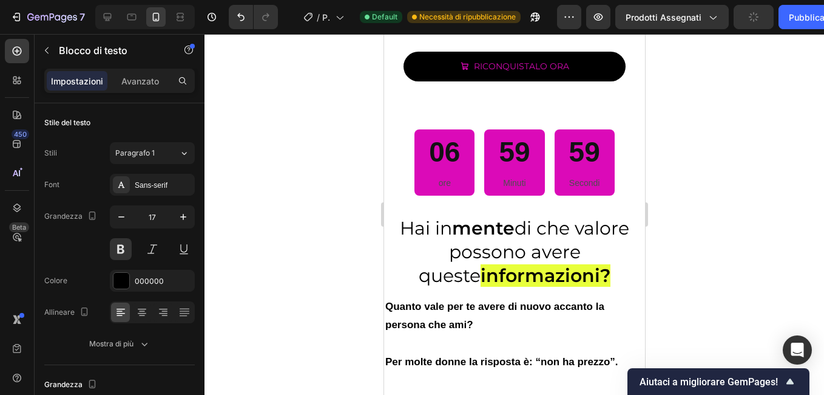
scroll to position [7167, 0]
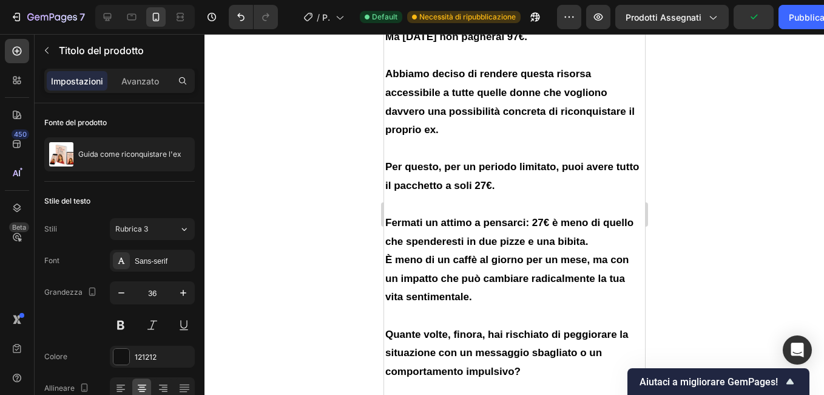
scroll to position [7896, 0]
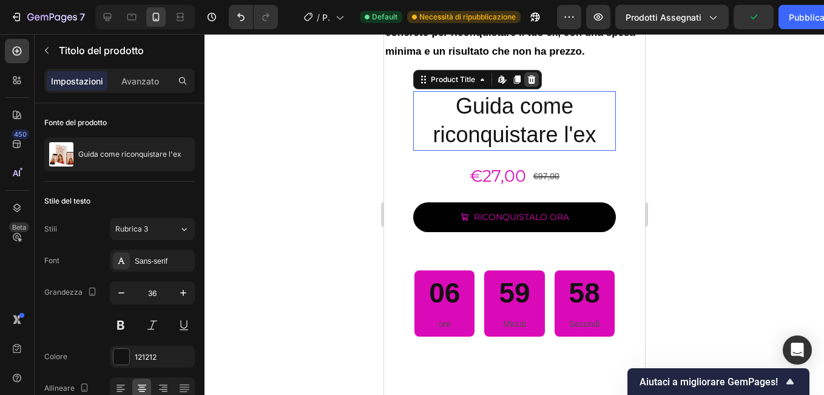
click at [531, 76] on icon at bounding box center [531, 80] width 10 height 10
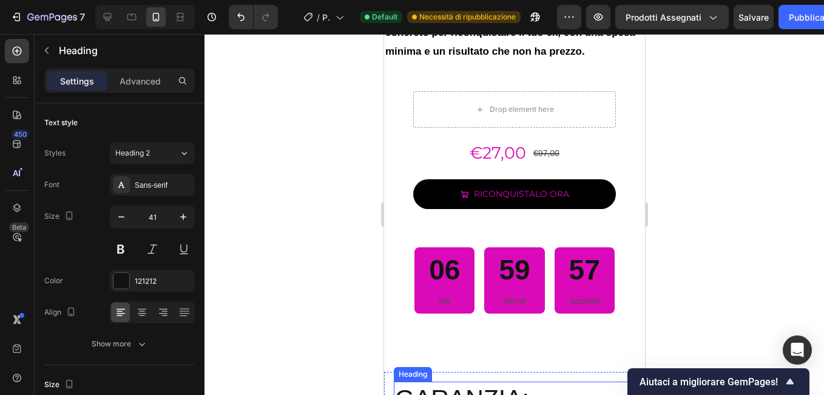
drag, startPoint x: 545, startPoint y: 97, endPoint x: 613, endPoint y: 231, distance: 150.1
click at [545, 381] on h2 "GARANZIA:" at bounding box center [514, 398] width 242 height 35
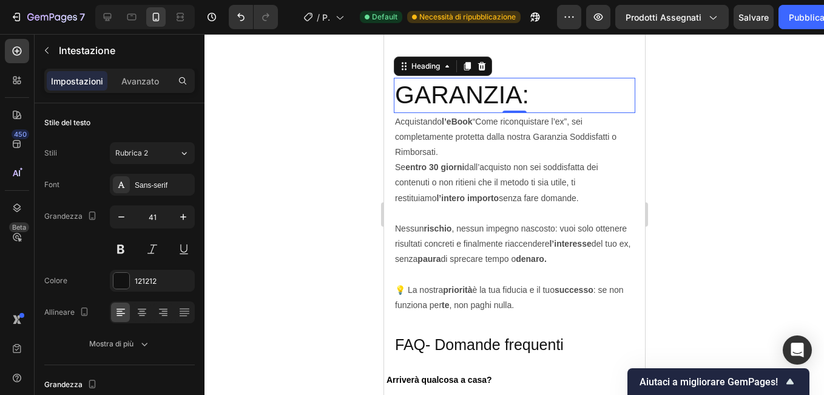
click at [541, 96] on h2 "GARANZIA:" at bounding box center [514, 95] width 242 height 35
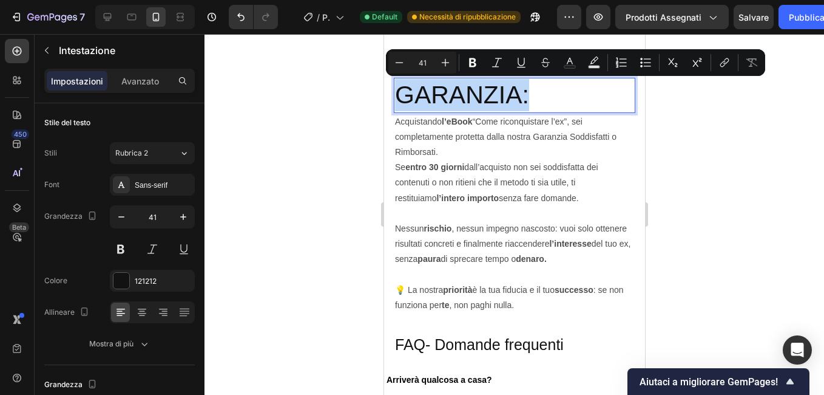
drag, startPoint x: 537, startPoint y: 95, endPoint x: 397, endPoint y: 98, distance: 140.3
click at [397, 98] on p "GARANZIA:" at bounding box center [514, 95] width 239 height 32
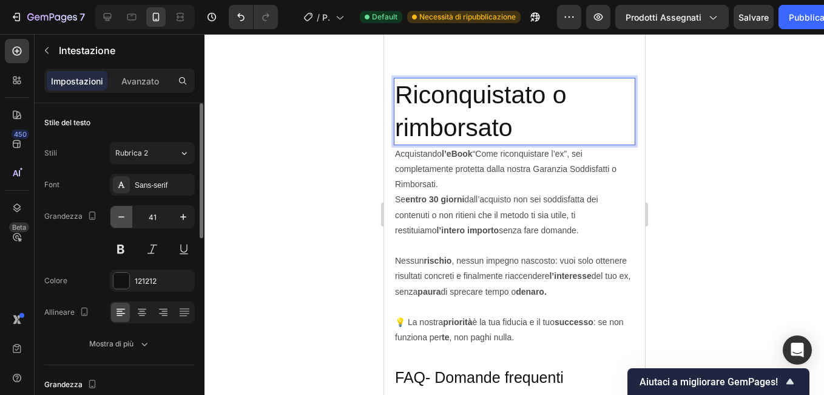
click at [122, 216] on icon "button" at bounding box center [121, 217] width 12 height 12
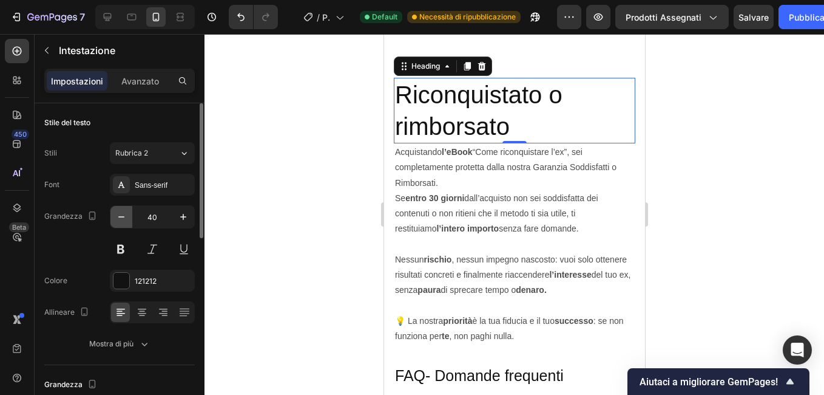
click at [122, 216] on icon "button" at bounding box center [121, 217] width 12 height 12
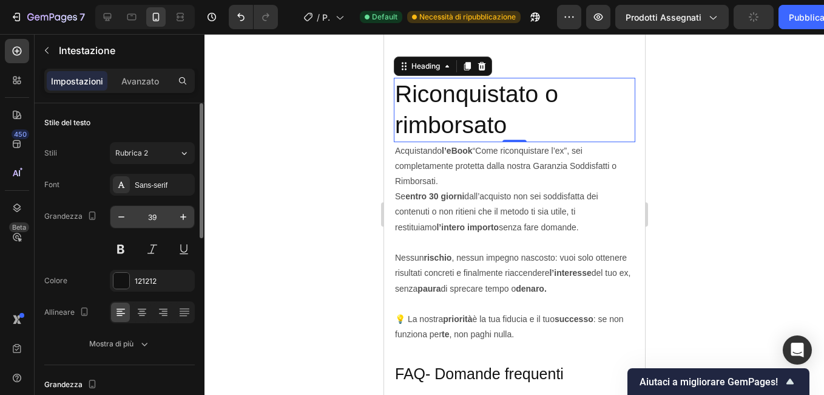
click at [149, 215] on input "39" at bounding box center [152, 217] width 40 height 22
type input "30"
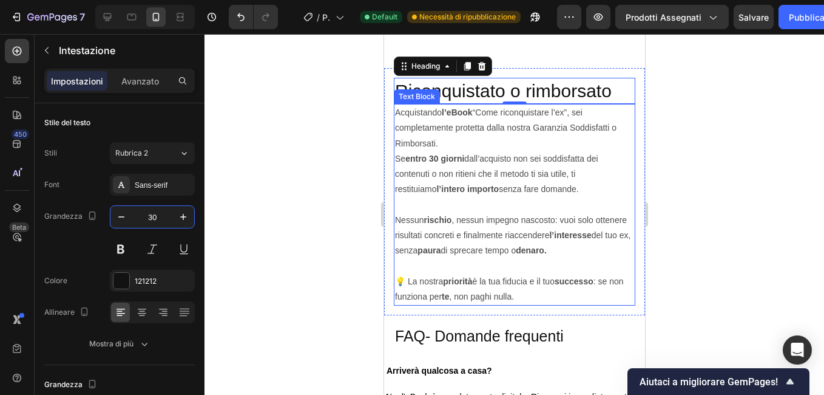
click at [259, 174] on div at bounding box center [515, 214] width 620 height 361
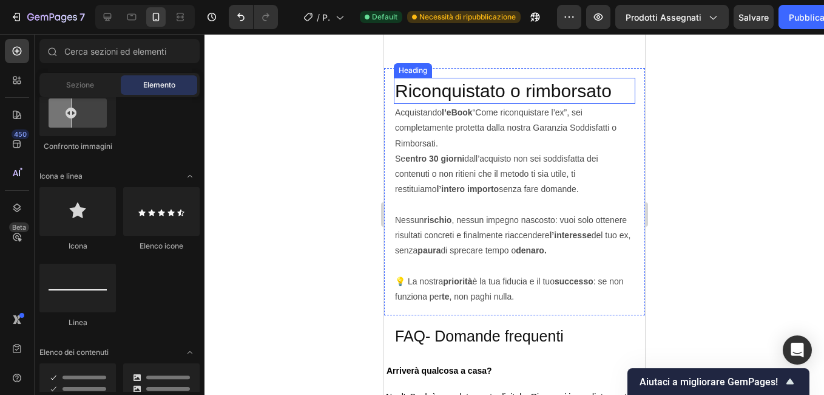
click at [615, 89] on p "Riconquistato o rimborsato" at bounding box center [514, 91] width 239 height 24
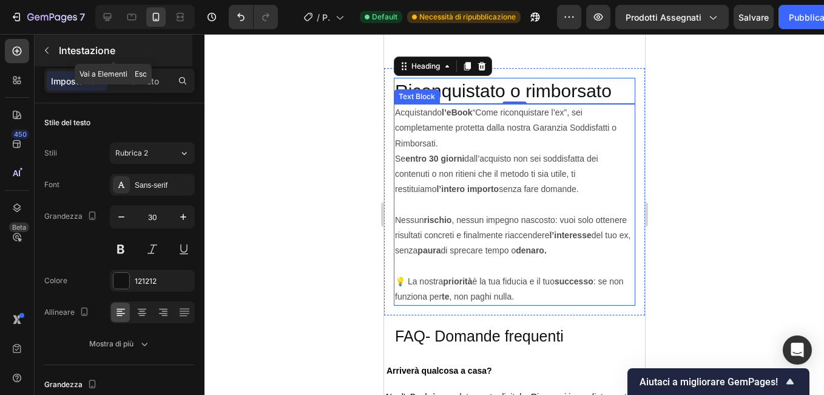
click at [44, 49] on icon "button" at bounding box center [47, 51] width 10 height 10
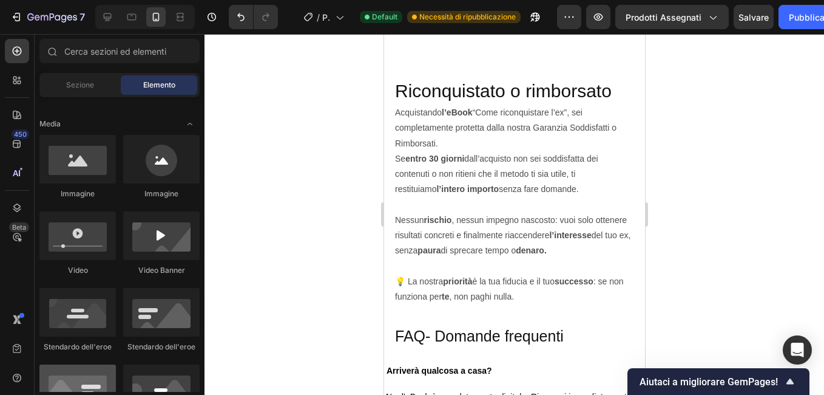
scroll to position [0, 0]
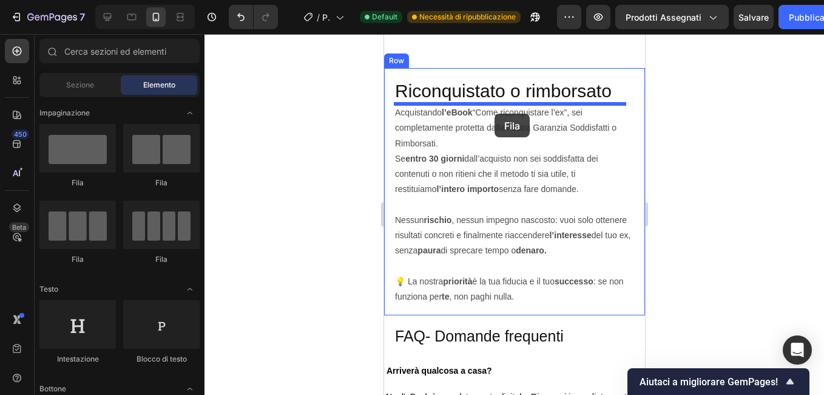
drag, startPoint x: 469, startPoint y: 200, endPoint x: 679, endPoint y: 203, distance: 209.5
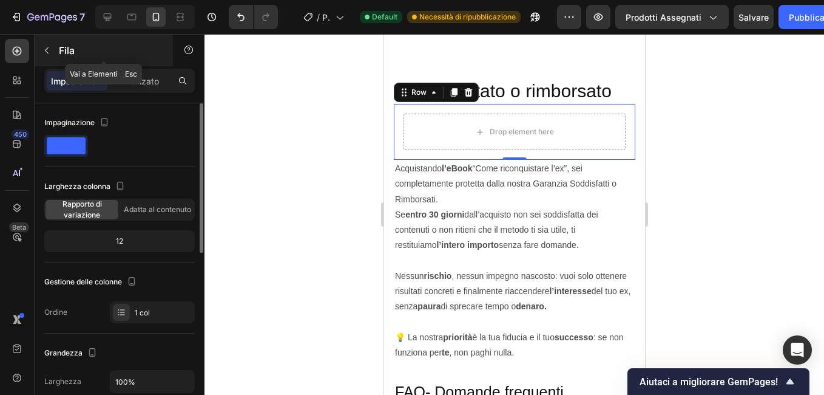
click at [50, 52] on icon "button" at bounding box center [47, 51] width 10 height 10
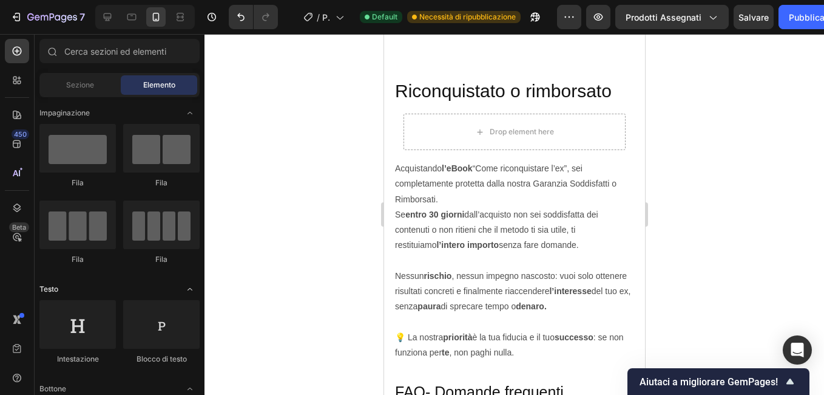
scroll to position [243, 0]
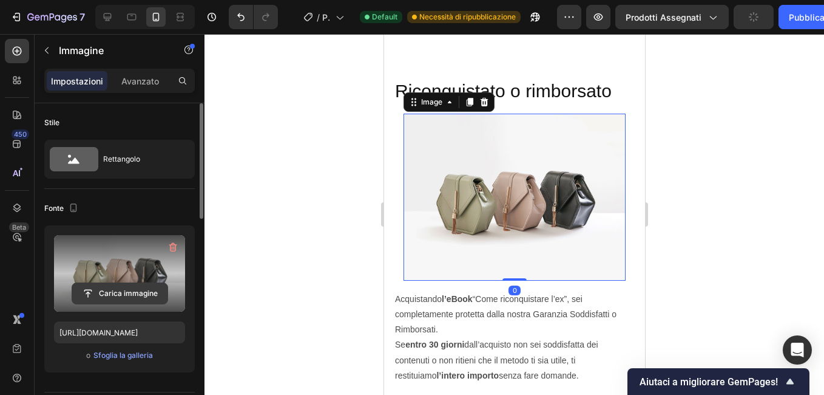
click at [143, 290] on input "file" at bounding box center [119, 293] width 95 height 21
click at [124, 294] on input "file" at bounding box center [119, 293] width 95 height 21
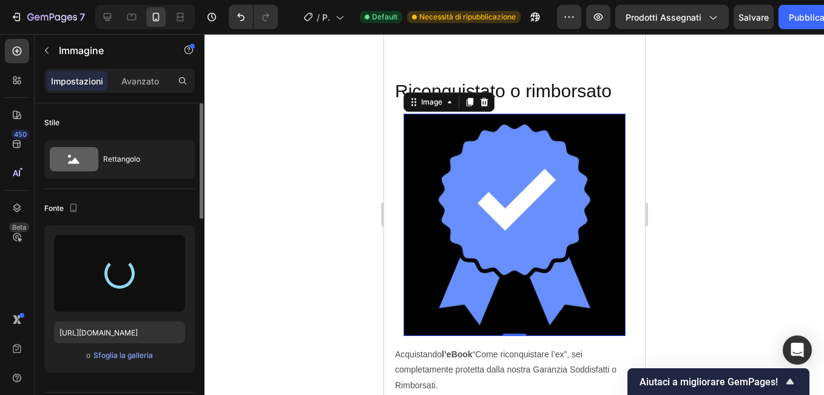
type input "https://cdn.shopify.com/s/files/1/0675/0086/7848/files/gempages_585554982393086…"
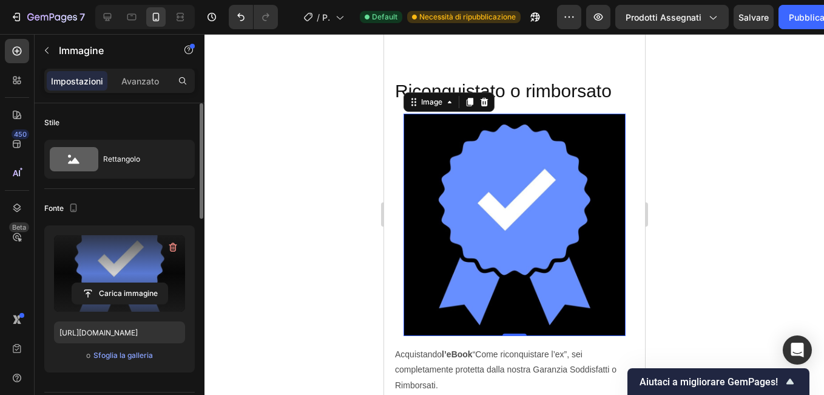
click at [426, 251] on img at bounding box center [514, 225] width 222 height 222
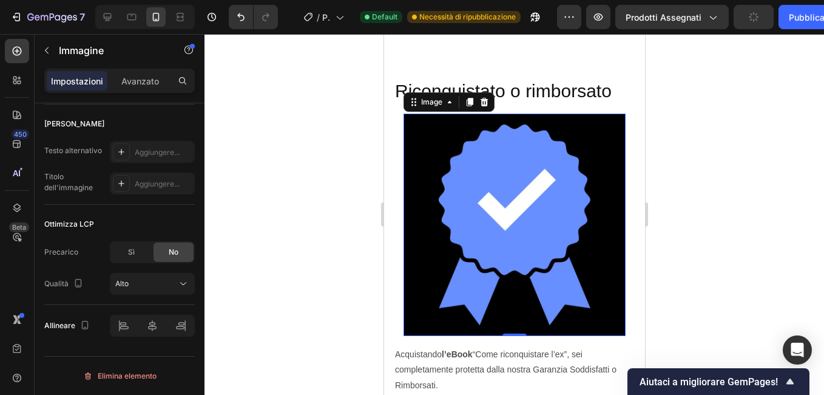
scroll to position [226, 0]
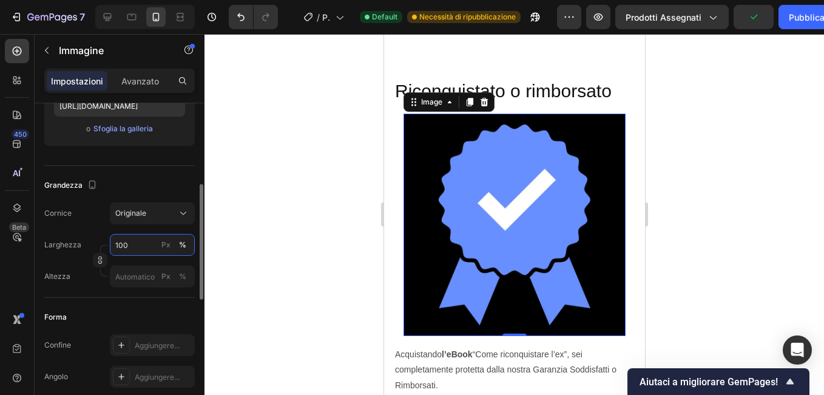
click at [134, 236] on input "100" at bounding box center [152, 245] width 85 height 22
type input "50"
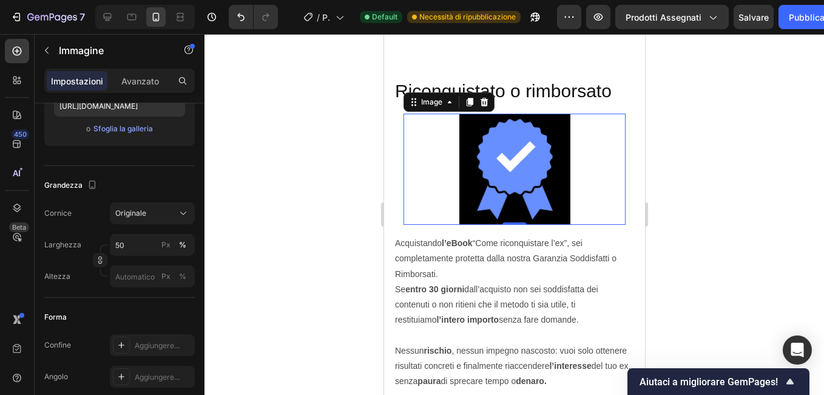
click at [316, 188] on div at bounding box center [515, 214] width 620 height 361
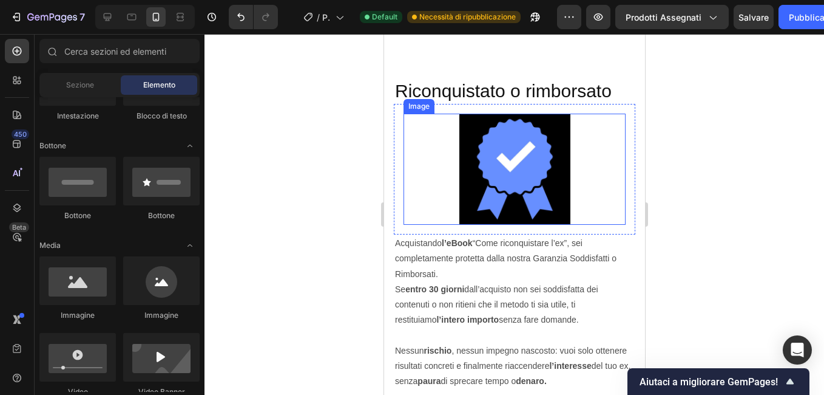
click at [471, 174] on img at bounding box center [514, 169] width 111 height 111
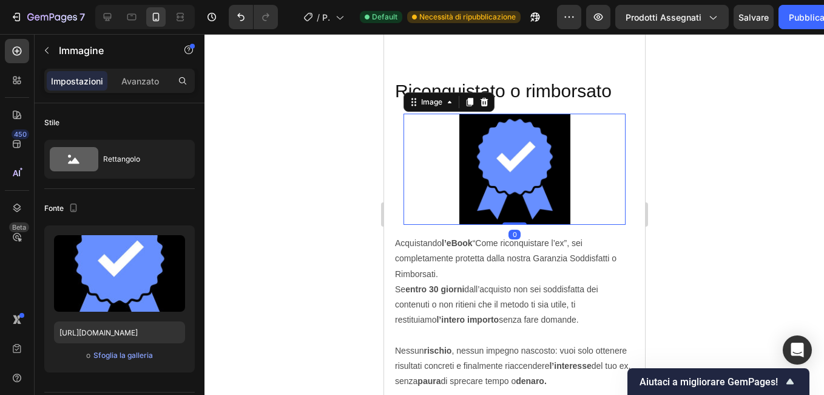
scroll to position [304, 0]
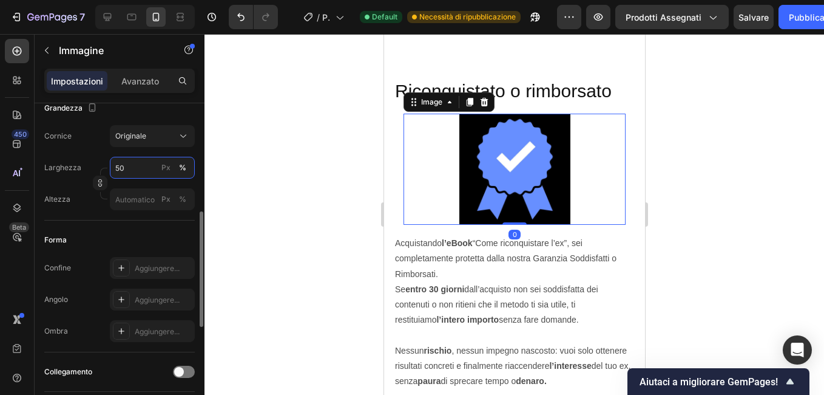
click at [131, 168] on input "50" at bounding box center [152, 168] width 85 height 22
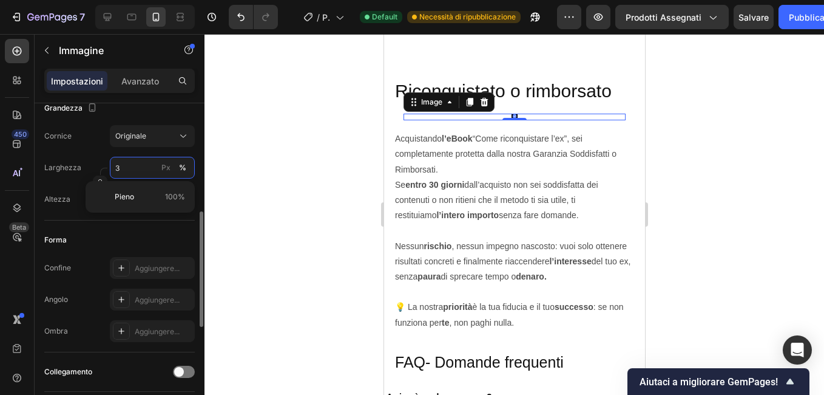
type input "30"
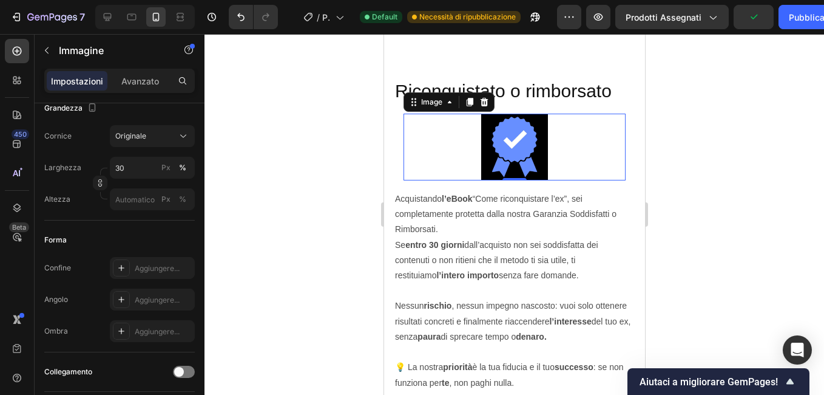
click at [336, 152] on div at bounding box center [515, 214] width 620 height 361
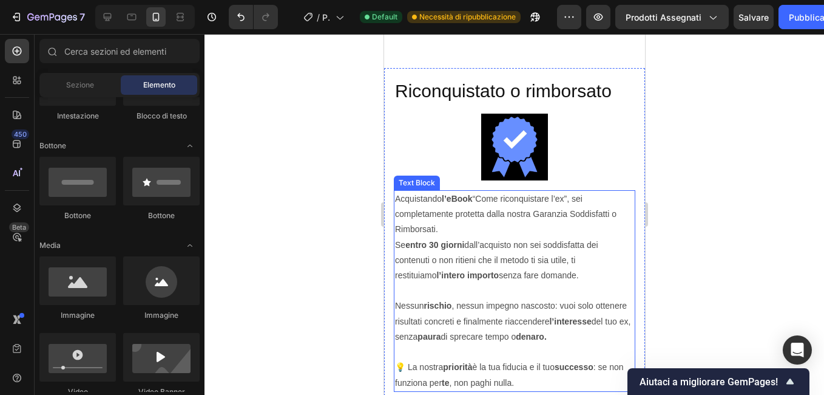
click at [459, 198] on strong "l’eBook" at bounding box center [456, 199] width 31 height 10
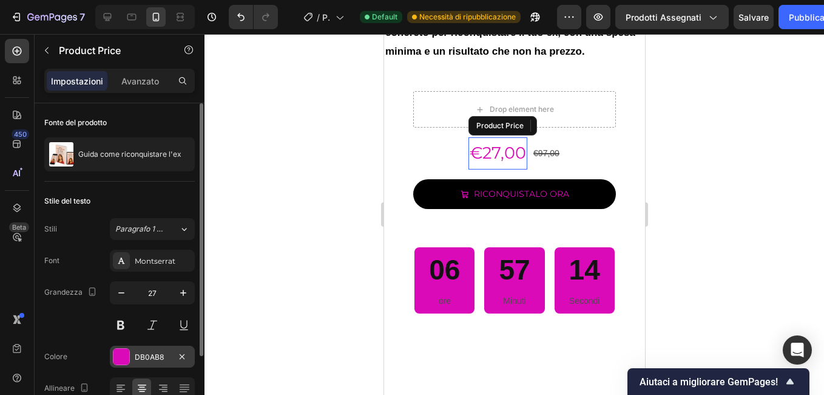
click at [143, 351] on div "DB0AB8" at bounding box center [152, 356] width 35 height 11
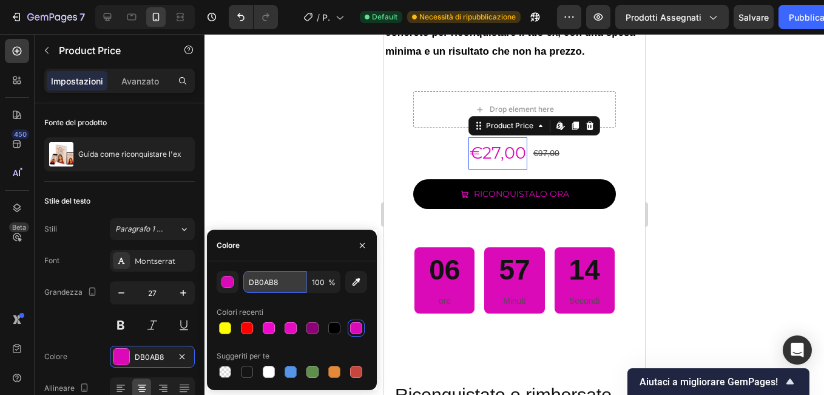
click at [282, 281] on input "DB0AB8" at bounding box center [274, 282] width 63 height 22
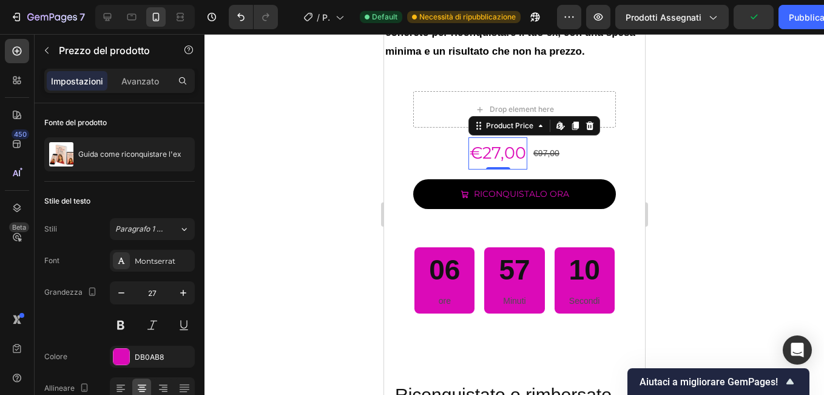
click at [360, 170] on div at bounding box center [515, 214] width 620 height 361
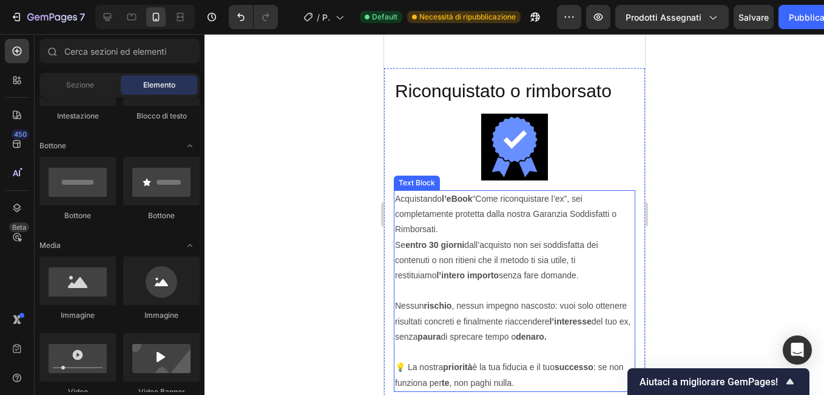
scroll to position [8321, 0]
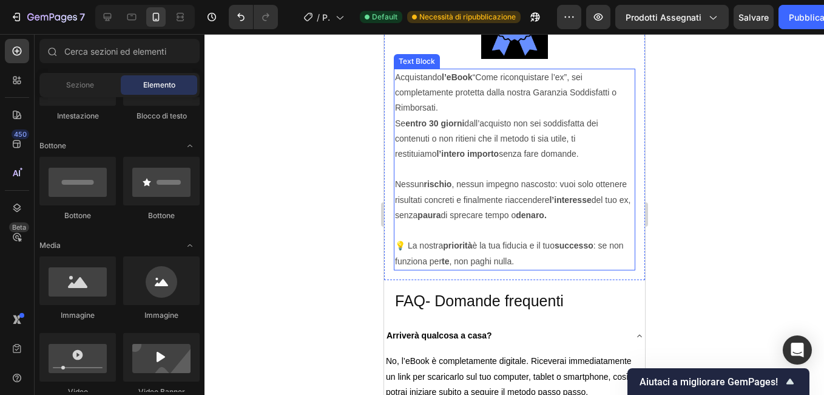
click at [465, 75] on strong "l’eBook" at bounding box center [456, 77] width 31 height 10
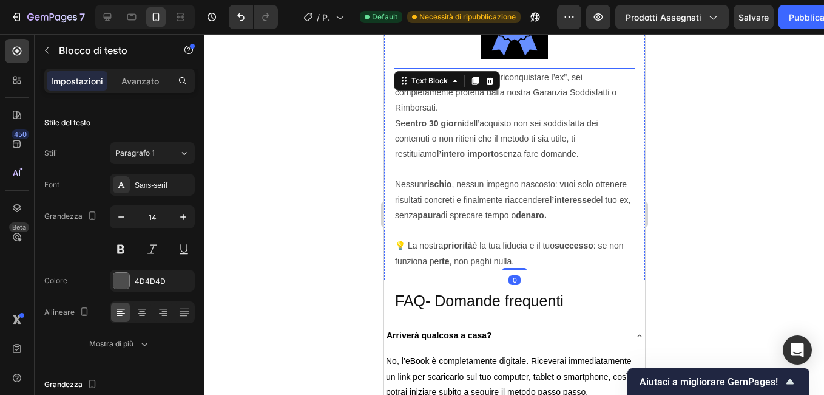
click at [355, 78] on div at bounding box center [515, 214] width 620 height 361
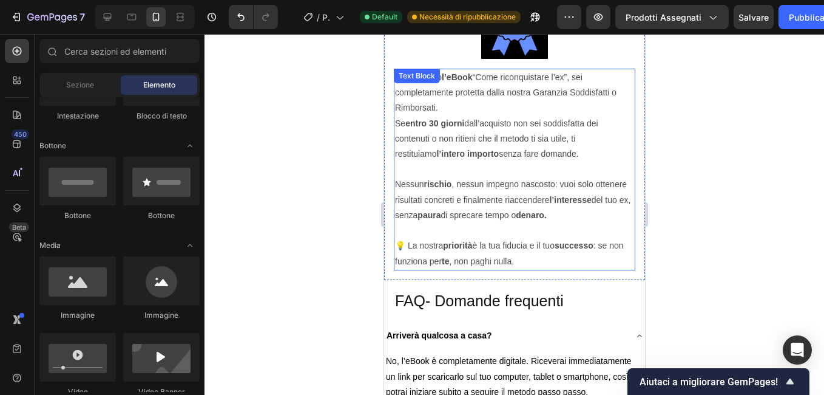
click at [456, 75] on strong "l’eBook" at bounding box center [456, 77] width 31 height 10
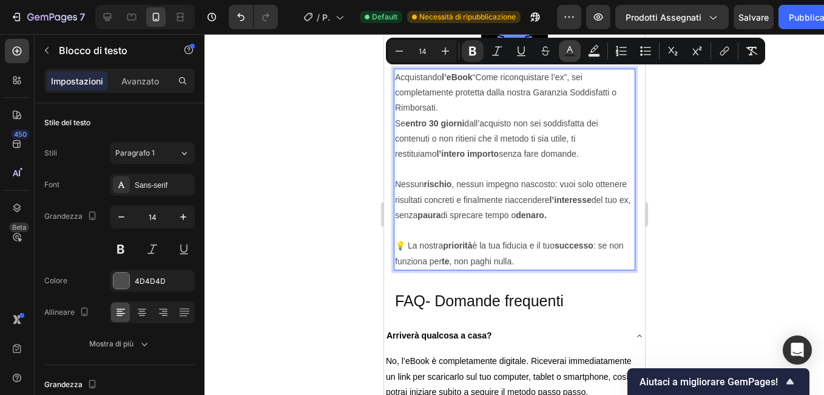
click at [570, 54] on rect "Barra degli strumenti contestuale dell'editor" at bounding box center [571, 55] width 12 height 3
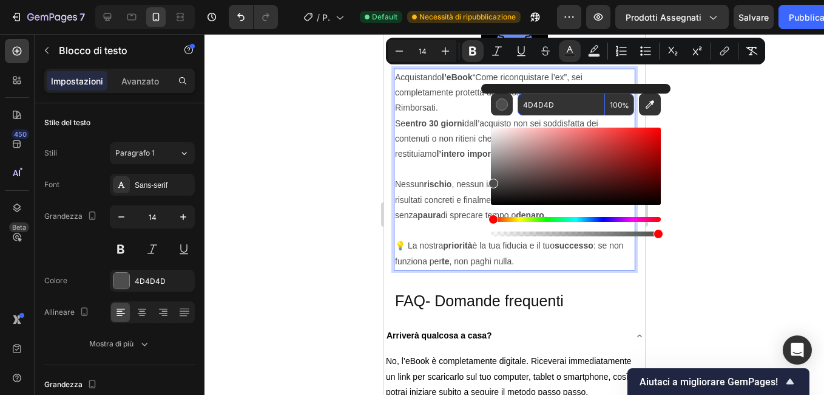
click at [531, 110] on input "4D4D4D" at bounding box center [561, 104] width 87 height 22
paste input "DB0AB8"
type input "DB0AB8"
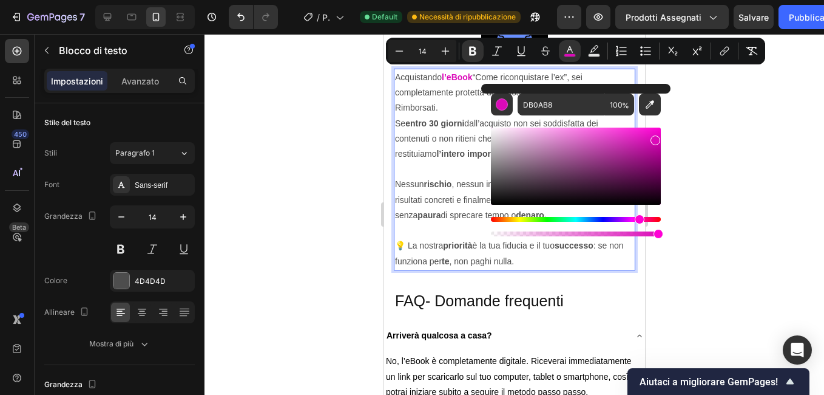
click at [457, 118] on strong "entro 30 giorni" at bounding box center [434, 123] width 59 height 10
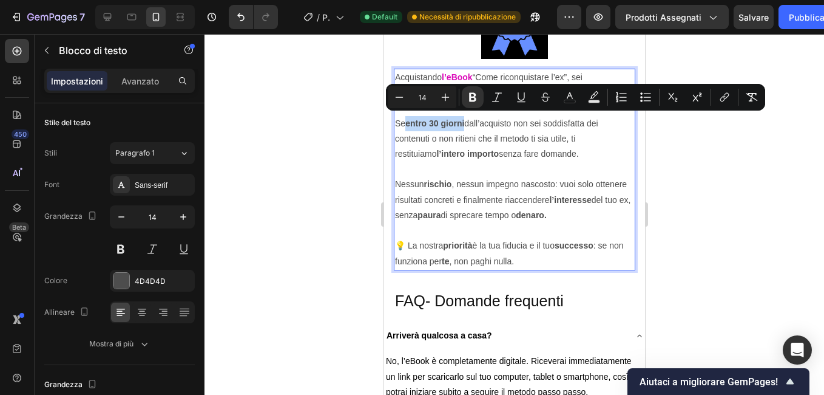
drag, startPoint x: 466, startPoint y: 118, endPoint x: 407, endPoint y: 119, distance: 58.9
click at [407, 119] on p "Acquistando l’eBook “Come riconquistare l’ex”, sei completamente protetta dalla…" at bounding box center [514, 116] width 239 height 92
click at [565, 96] on icon "Barra degli strumenti contestuale dell'editor" at bounding box center [570, 97] width 12 height 12
type input "4D4D4D"
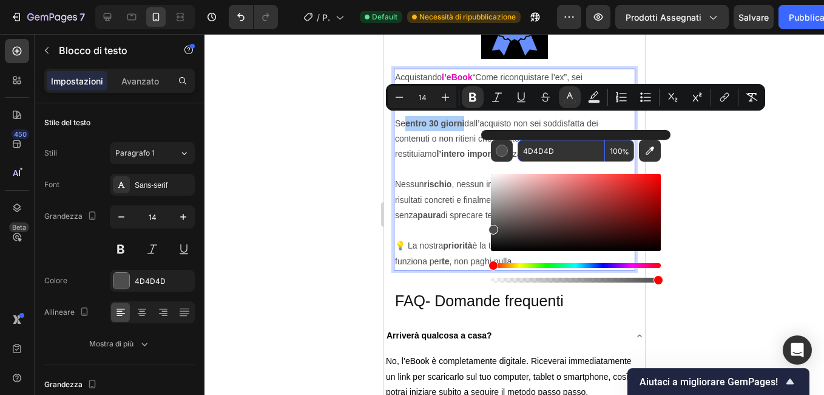
click at [535, 144] on input "4D4D4D" at bounding box center [561, 151] width 87 height 22
paste input "DB0AB8"
type input "DB0AB8"
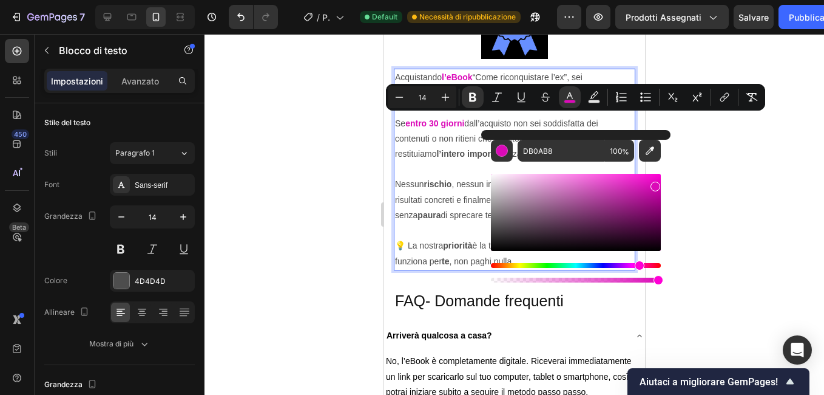
click at [458, 154] on p "Acquistando l’eBook “Come riconquistare l’ex”, sei completamente protetta dalla…" at bounding box center [514, 116] width 239 height 92
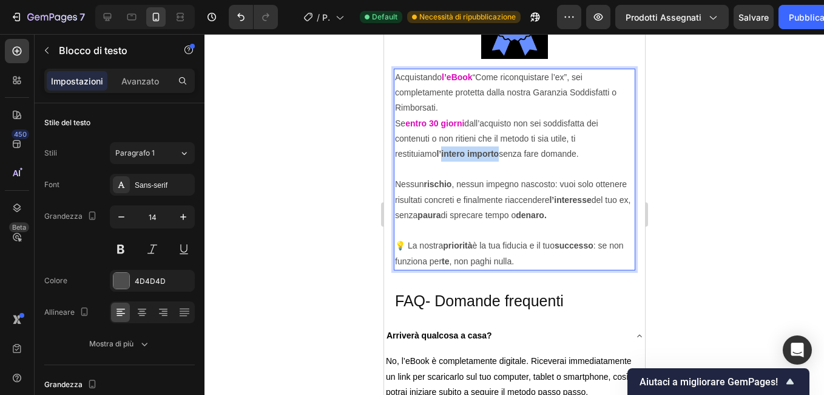
drag, startPoint x: 457, startPoint y: 152, endPoint x: 393, endPoint y: 152, distance: 64.3
click at [393, 152] on div "Acquistando l’eBook “Come riconquistare l’ex”, sei completamente protetta dalla…" at bounding box center [514, 170] width 242 height 202
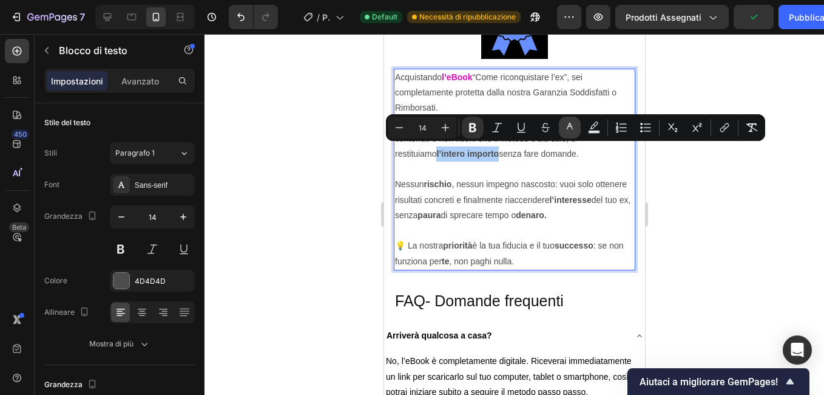
click at [563, 126] on button "color" at bounding box center [570, 128] width 22 height 22
type input "4D4D4D"
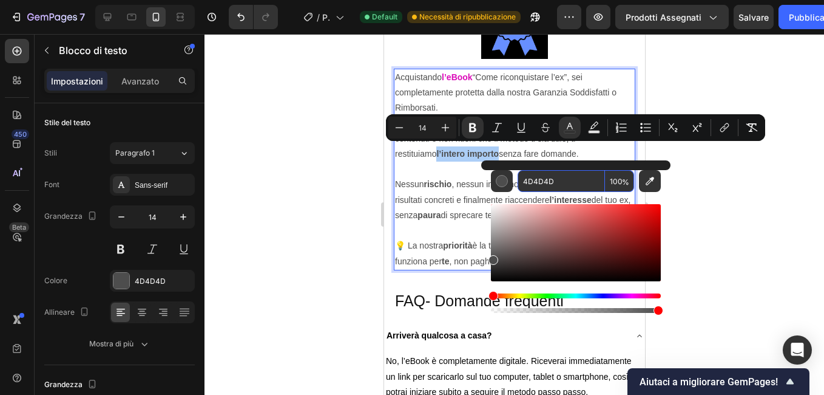
click at [551, 182] on input "4D4D4D" at bounding box center [561, 181] width 87 height 22
paste input "DB0AB8"
type input "DB0AB8"
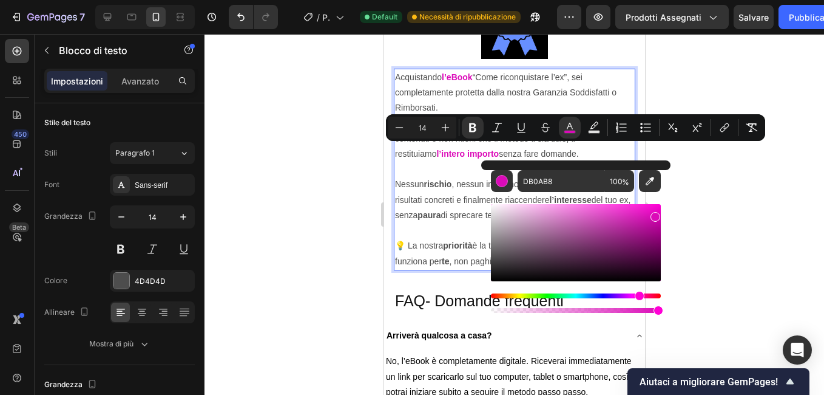
click at [451, 180] on strong "rischio" at bounding box center [437, 184] width 28 height 10
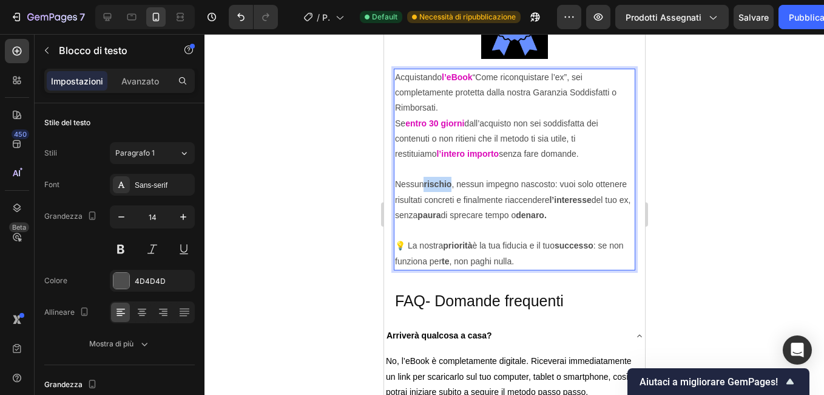
click at [426, 180] on p "Nessun rischio , nessun impegno nascosto: vuoi solo ottenere risultati concreti…" at bounding box center [514, 191] width 239 height 61
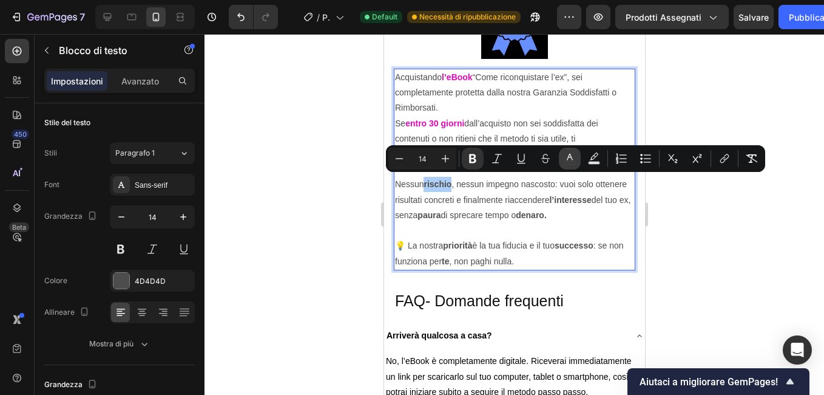
click at [569, 158] on icon "Barra degli strumenti contestuale dell'editor" at bounding box center [570, 158] width 12 height 12
type input "4D4D4D"
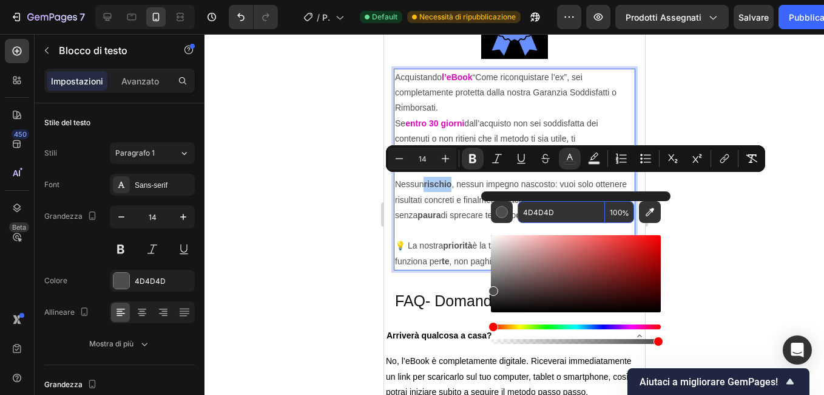
click at [557, 217] on input "4D4D4D" at bounding box center [561, 212] width 87 height 22
paste input "DB0AB8"
type input "DB0AB8"
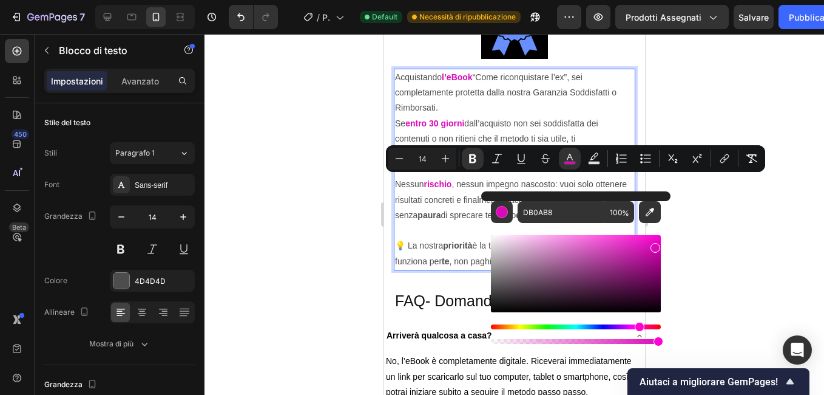
click at [549, 205] on strong "l’interesse" at bounding box center [570, 200] width 42 height 10
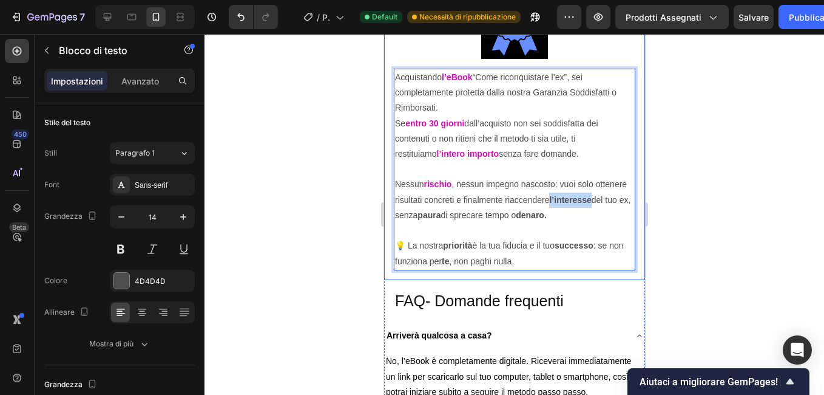
drag, startPoint x: 436, startPoint y: 212, endPoint x: 392, endPoint y: 215, distance: 43.8
click at [392, 215] on div "Riconquistato o rimborsato Heading Image Row Acquistando l’eBook “Come riconqui…" at bounding box center [514, 113] width 261 height 333
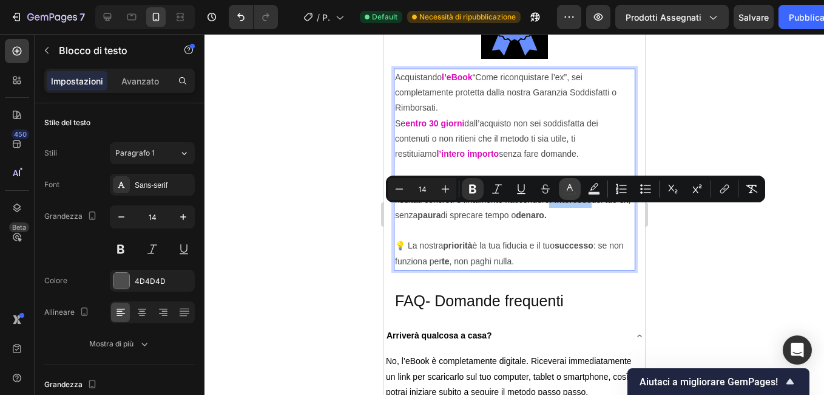
click at [570, 192] on rect "Barra degli strumenti contestuale dell'editor" at bounding box center [571, 193] width 12 height 3
type input "4D4D4D"
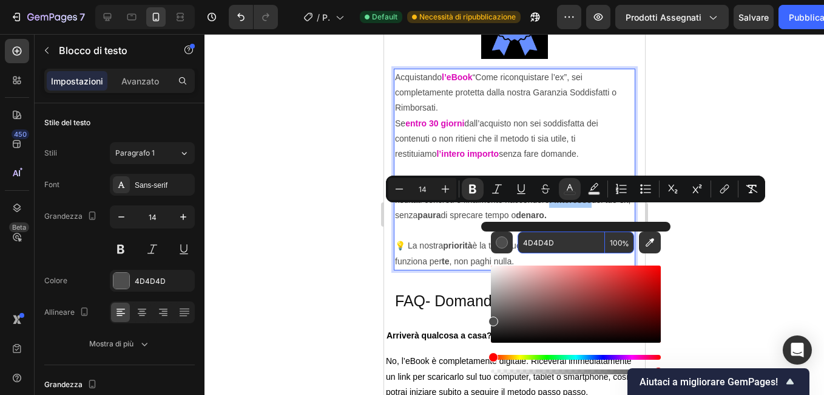
click at [560, 246] on input "4D4D4D" at bounding box center [561, 242] width 87 height 22
paste input "DB0AB8"
type input "DB0AB8"
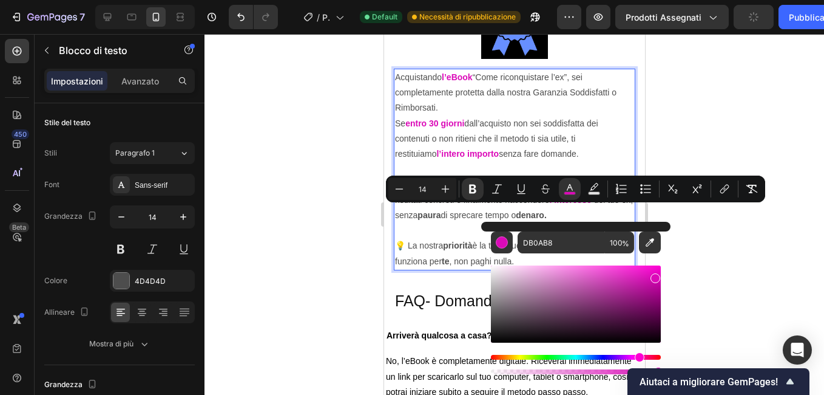
click at [440, 211] on strong "paura" at bounding box center [428, 215] width 23 height 10
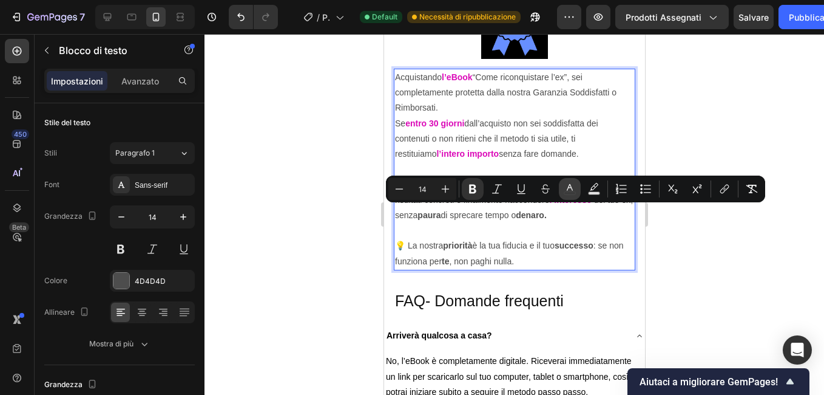
click at [577, 192] on button "color" at bounding box center [570, 189] width 22 height 22
type input "4D4D4D"
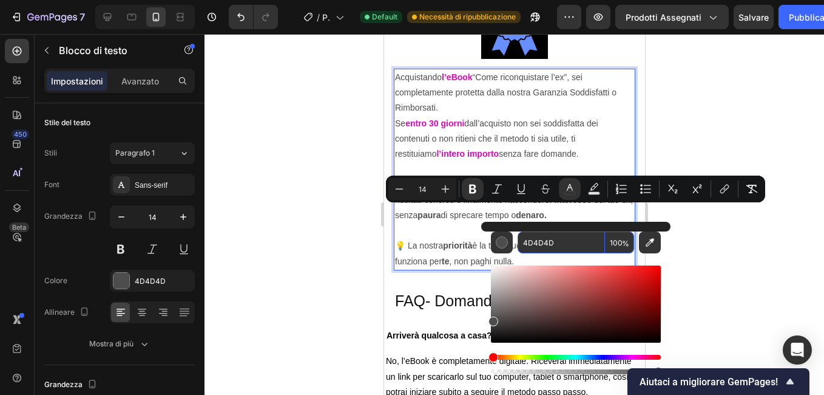
click at [549, 246] on input "4D4D4D" at bounding box center [561, 242] width 87 height 22
paste input "DB0AB8"
type input "DB0AB8"
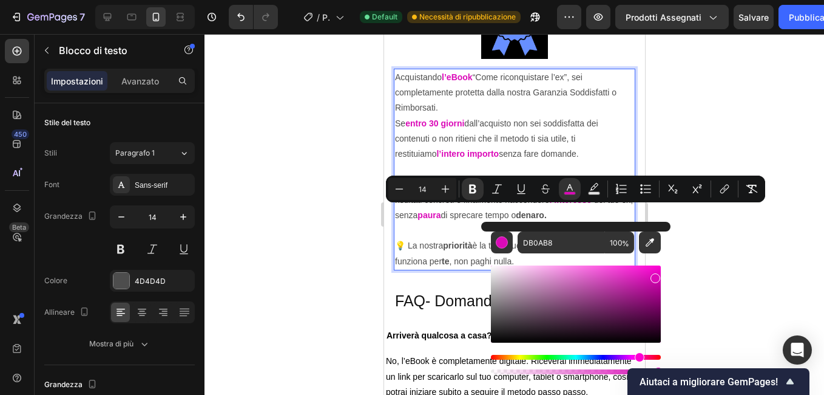
click at [429, 223] on p "Nessun rischio , nessun impegno nascosto: vuoi solo ottenere risultati concreti…" at bounding box center [514, 191] width 239 height 61
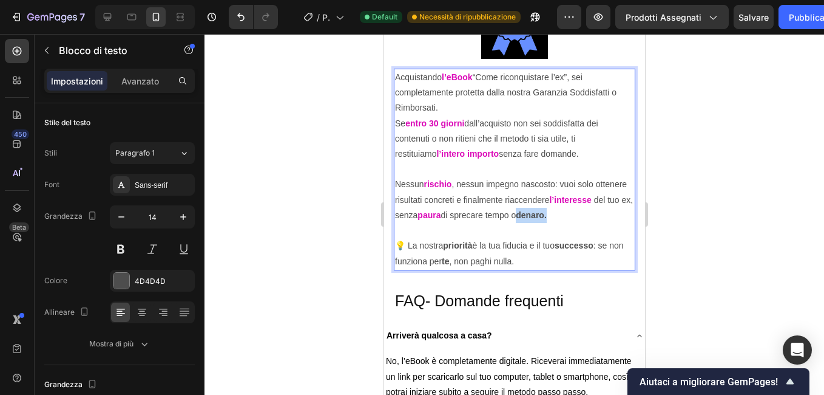
drag, startPoint x: 429, startPoint y: 228, endPoint x: 395, endPoint y: 224, distance: 34.3
click at [395, 223] on p "Nessun rischio , nessun impegno nascosto: vuoi solo ottenere risultati concreti…" at bounding box center [514, 191] width 239 height 61
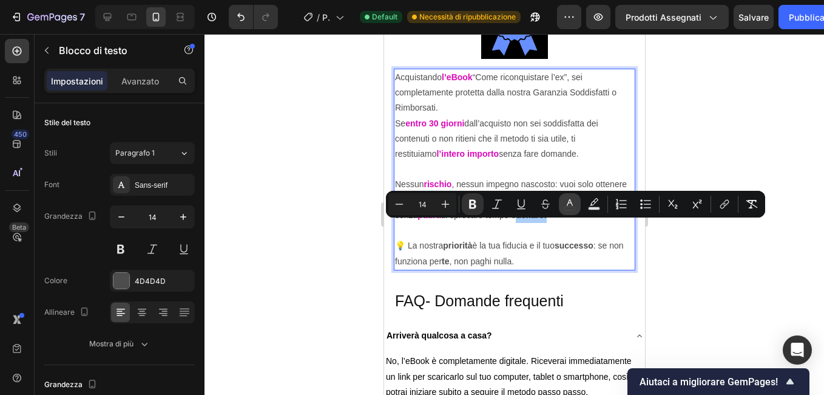
click at [563, 209] on button "color" at bounding box center [570, 204] width 22 height 22
type input "4D4D4D"
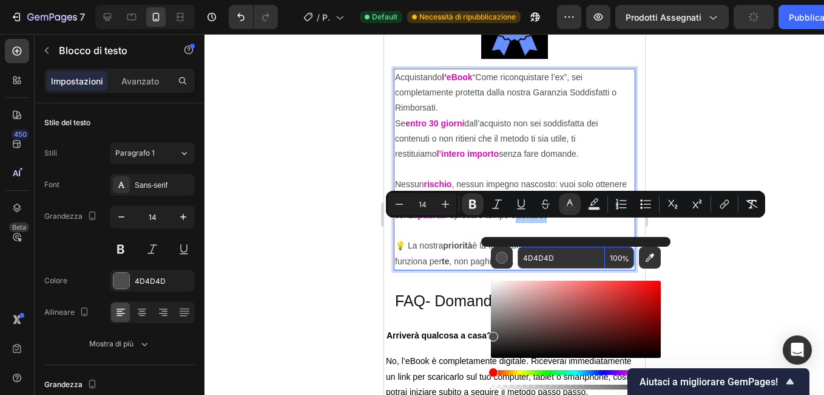
click at [535, 254] on input "4D4D4D" at bounding box center [561, 257] width 87 height 22
paste input "DB0AB8"
type input "DB0AB8"
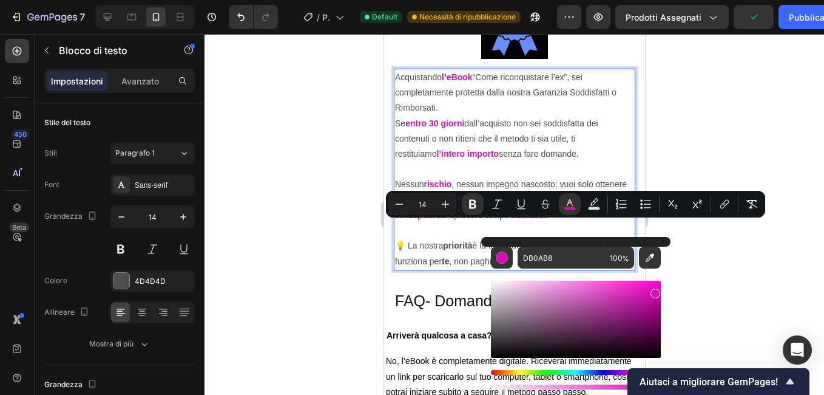
click at [458, 250] on strong "priorità" at bounding box center [457, 245] width 29 height 10
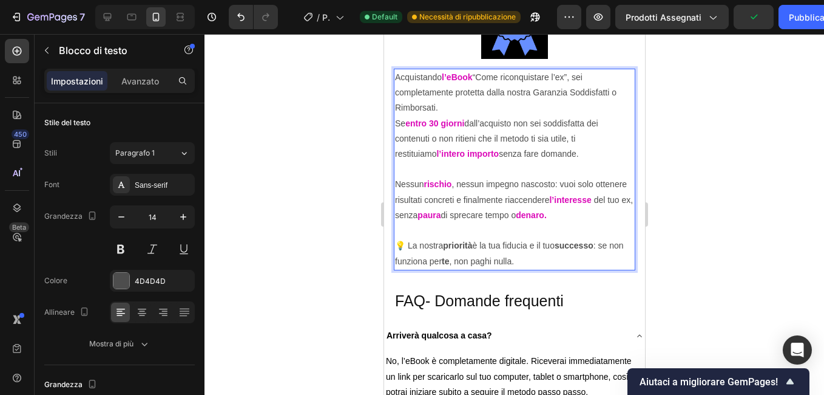
click at [458, 250] on strong "priorità" at bounding box center [457, 245] width 29 height 10
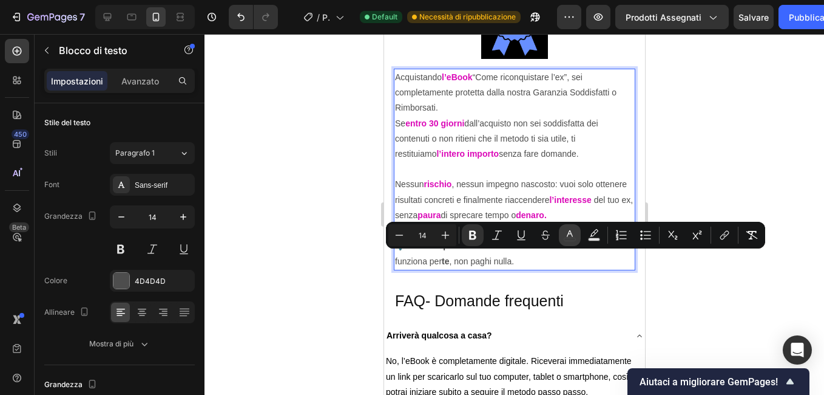
click at [573, 239] on icon "Barra degli strumenti contestuale dell'editor" at bounding box center [570, 235] width 12 height 12
type input "4D4D4D"
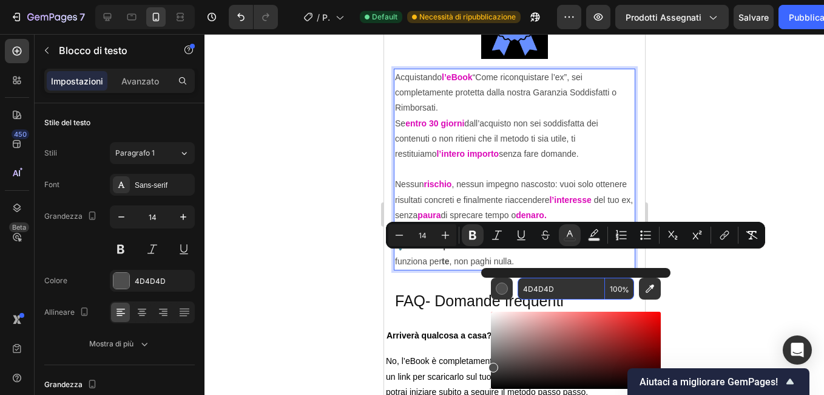
click at [569, 283] on input "4D4D4D" at bounding box center [561, 288] width 87 height 22
paste input "DB0AB8"
type input "DB0AB8"
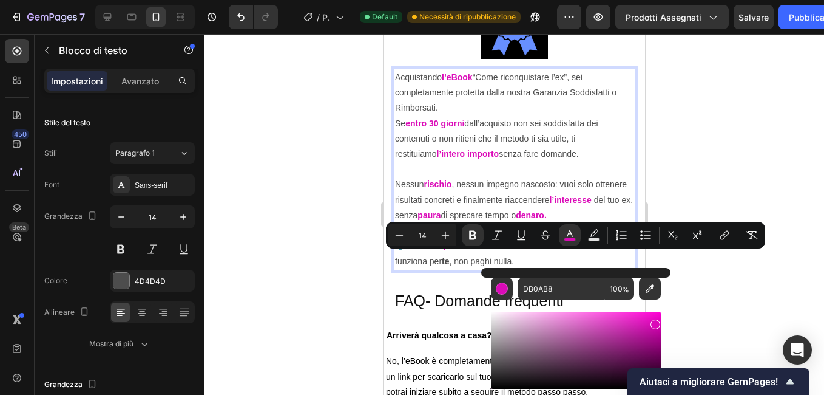
click at [571, 250] on strong "successo" at bounding box center [573, 245] width 39 height 10
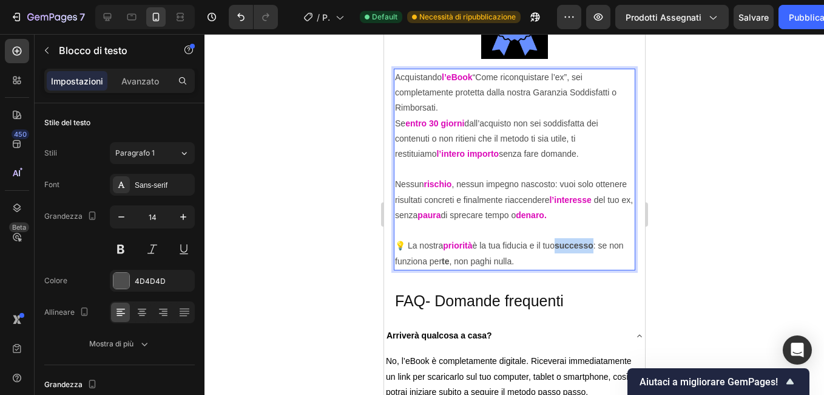
click at [571, 250] on strong "successo" at bounding box center [573, 245] width 39 height 10
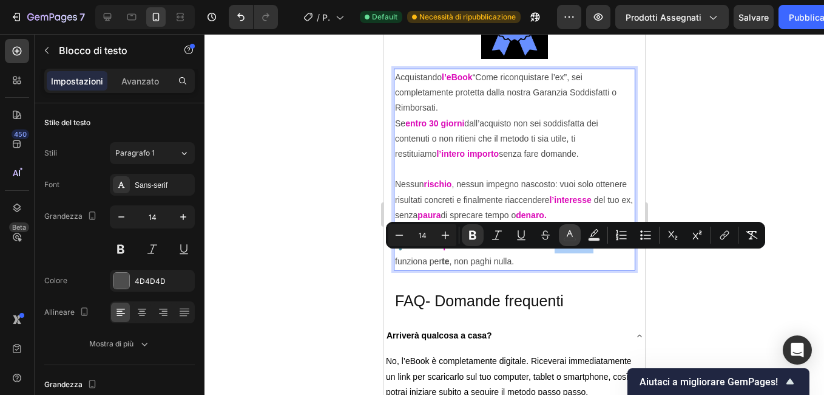
click at [572, 233] on icon "Barra degli strumenti contestuale dell'editor" at bounding box center [570, 235] width 12 height 12
type input "4D4D4D"
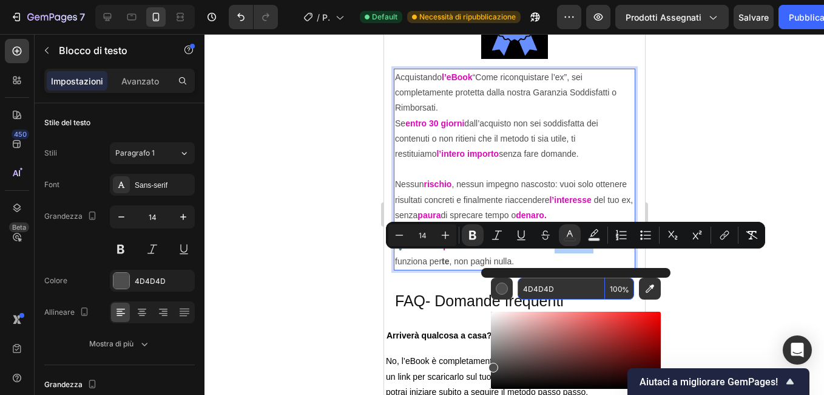
click at [558, 283] on input "4D4D4D" at bounding box center [561, 288] width 87 height 22
paste input "DB0AB8"
type input "DB0AB8"
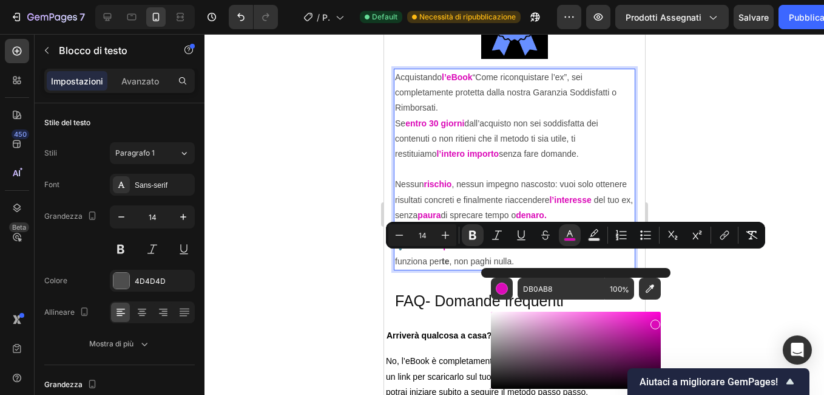
click at [449, 266] on strong "te" at bounding box center [444, 261] width 7 height 10
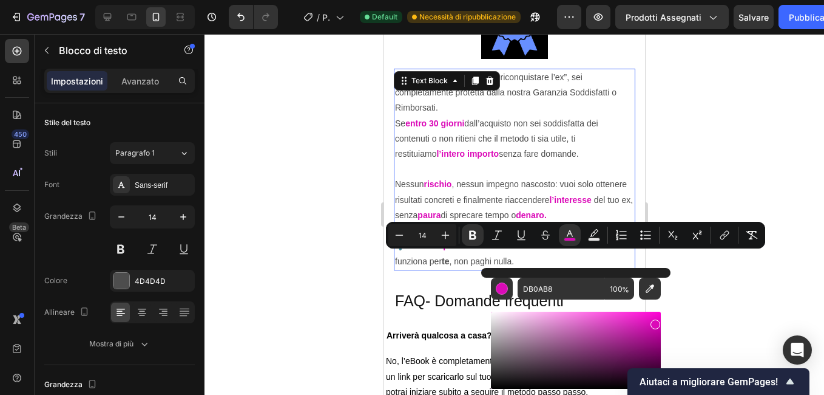
click at [449, 266] on strong "te" at bounding box center [444, 261] width 7 height 10
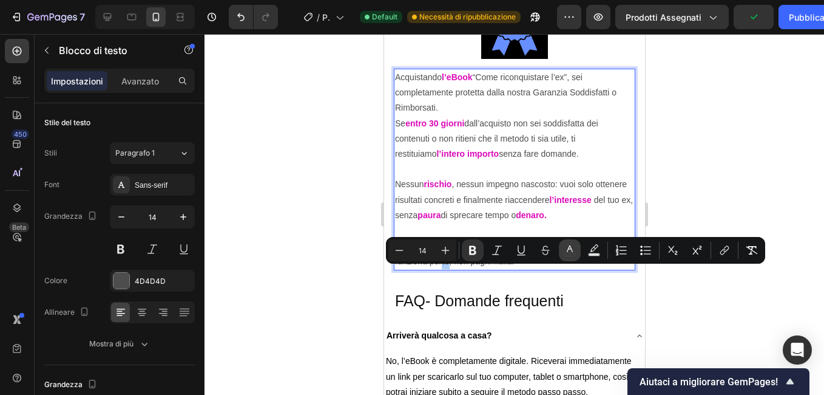
click at [571, 249] on icon "Barra degli strumenti contestuale dell'editor" at bounding box center [570, 250] width 12 height 12
type input "4D4D4D"
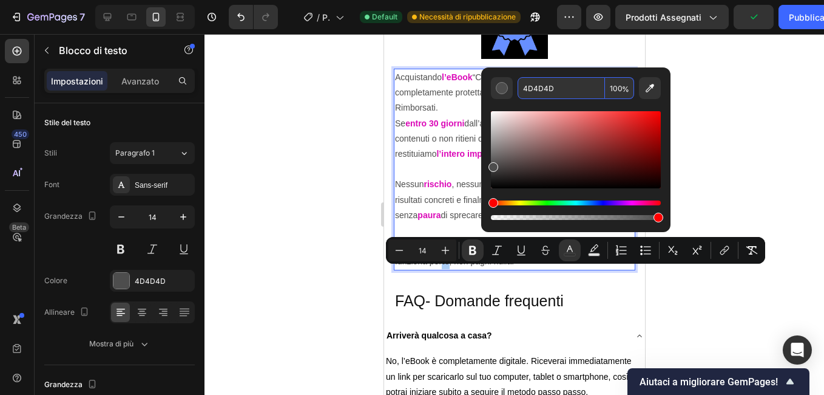
click at [538, 84] on input "4D4D4D" at bounding box center [561, 88] width 87 height 22
paste input "DB0AB8"
type input "DB0AB8"
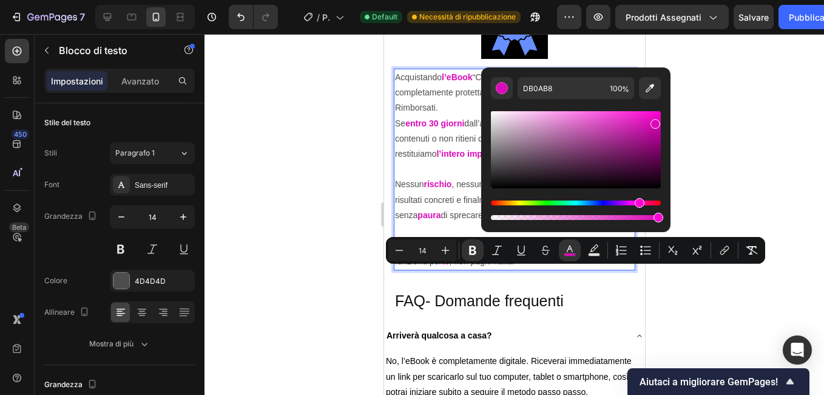
click at [342, 155] on div at bounding box center [515, 214] width 620 height 361
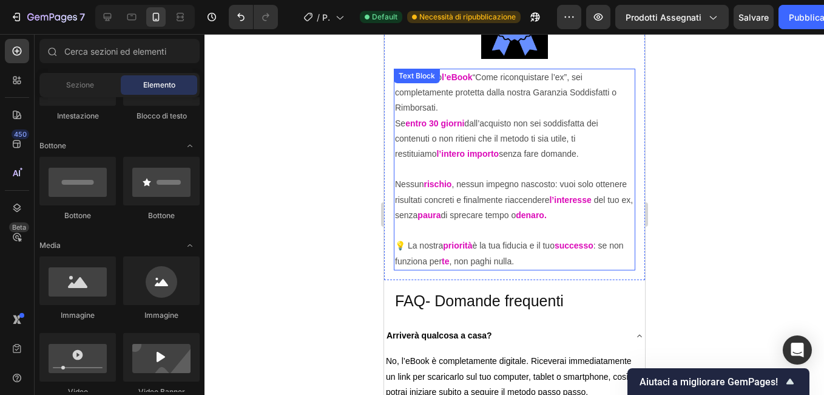
click at [419, 161] on p "Nessun rischio , nessun impegno nascosto: vuoi solo ottenere risultati concreti…" at bounding box center [514, 191] width 239 height 61
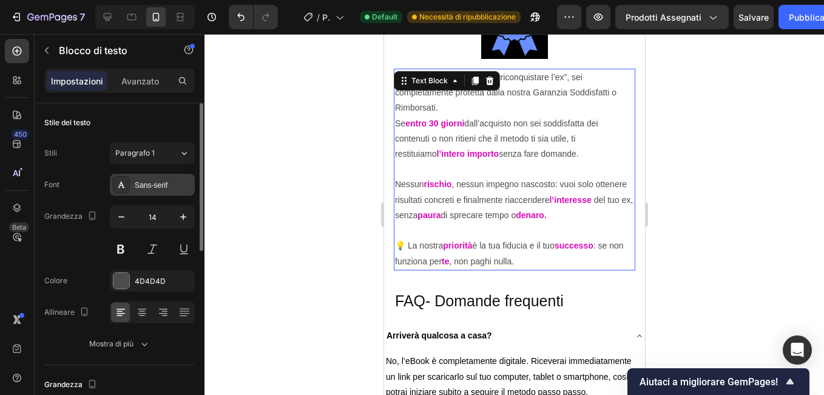
click at [163, 187] on div "Sans-serif" at bounding box center [163, 185] width 57 height 11
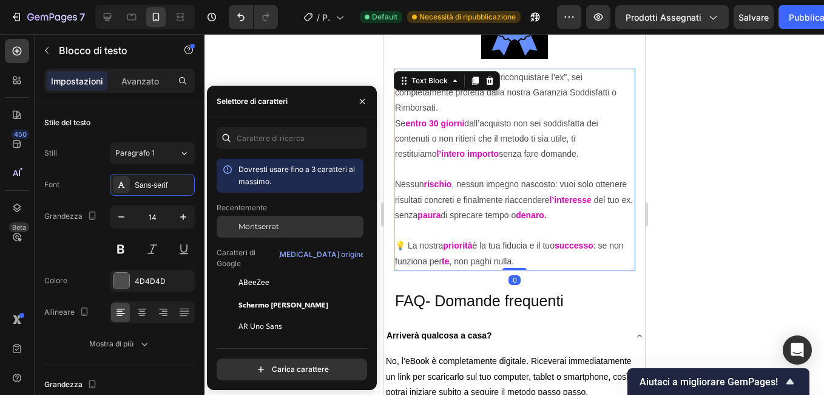
click at [270, 229] on span "Montserrat" at bounding box center [259, 226] width 41 height 11
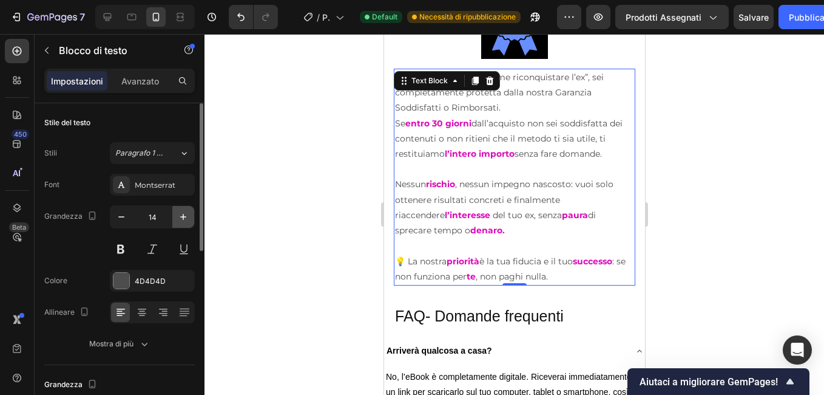
click at [185, 217] on icon "button" at bounding box center [183, 217] width 12 height 12
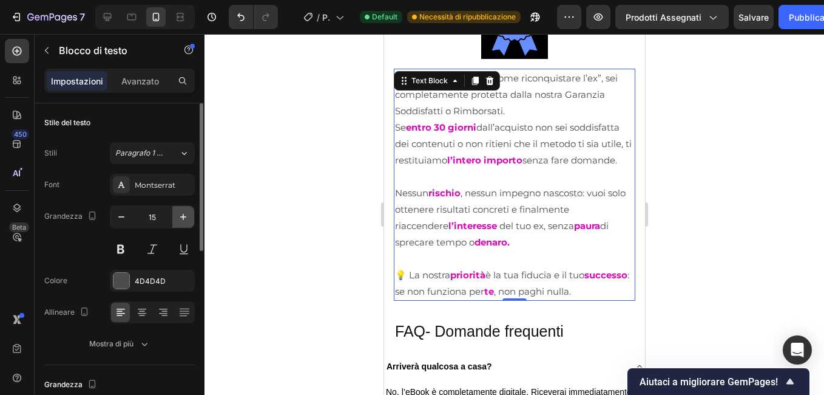
click at [185, 217] on icon "button" at bounding box center [183, 217] width 12 height 12
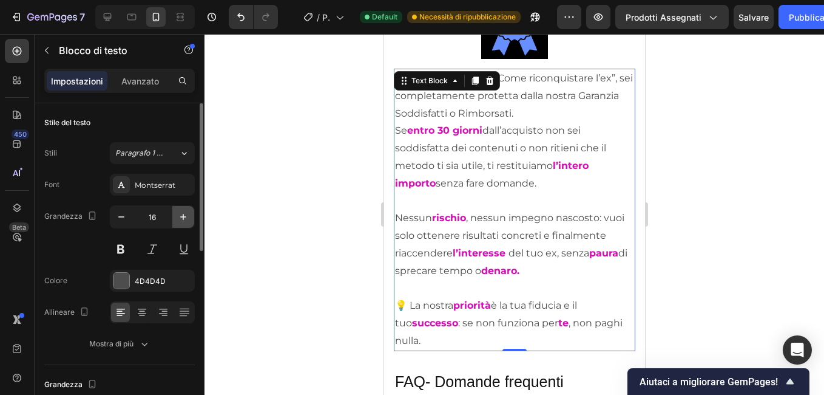
click at [185, 217] on icon "button" at bounding box center [183, 217] width 12 height 12
type input "17"
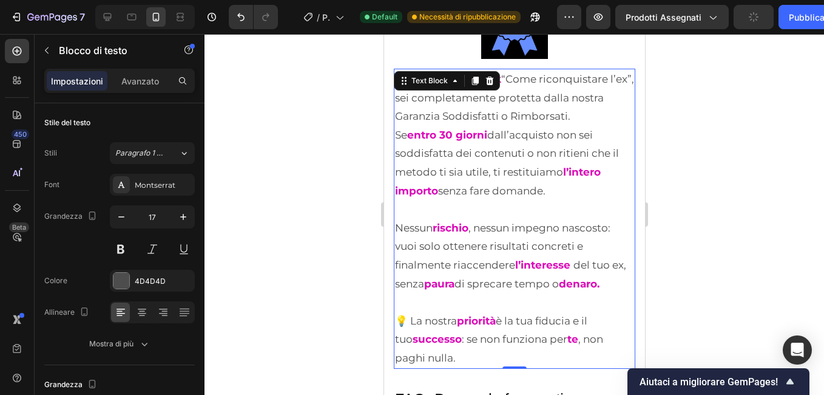
click at [321, 207] on div at bounding box center [515, 214] width 620 height 361
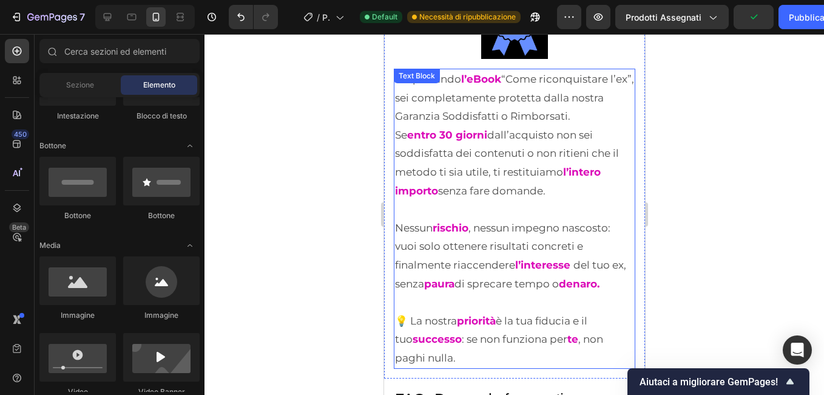
scroll to position [8564, 0]
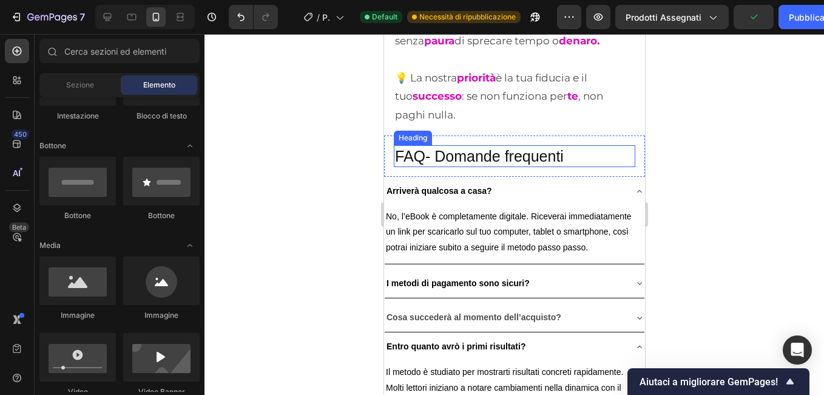
click at [469, 156] on h2 "FAQ- Domande frequenti" at bounding box center [514, 156] width 242 height 22
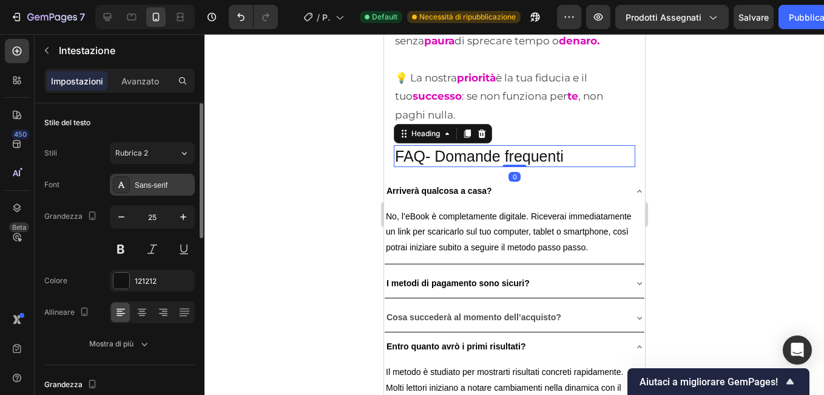
click at [172, 185] on div "Sans-serif" at bounding box center [163, 185] width 57 height 11
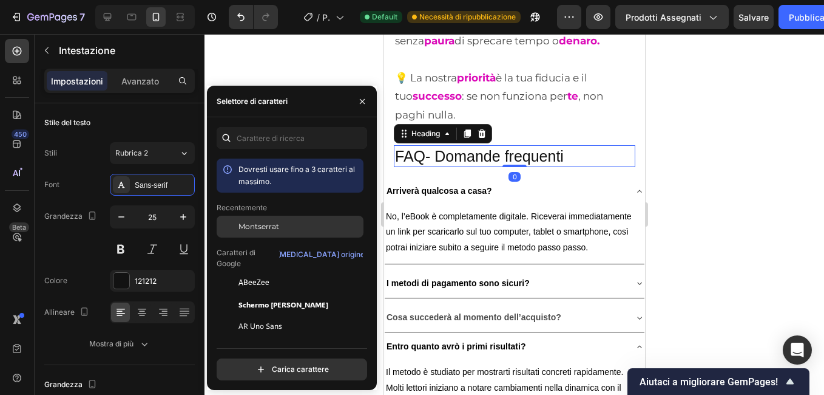
click at [271, 226] on span "Montserrat" at bounding box center [259, 226] width 41 height 11
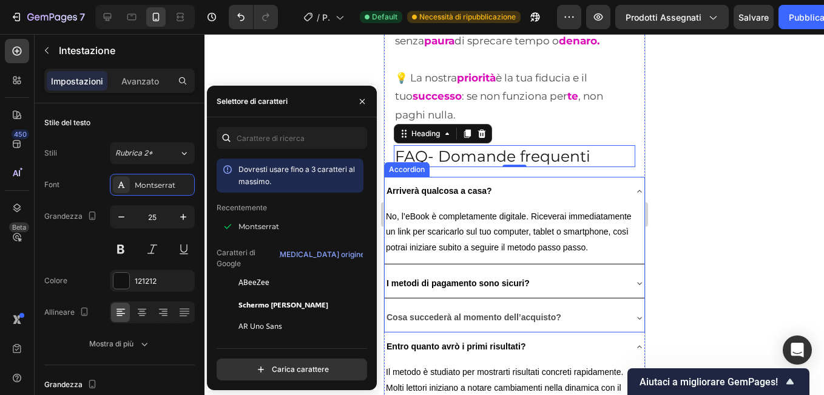
click at [414, 186] on strong "Arriverà qualcosa a casa?" at bounding box center [439, 191] width 106 height 10
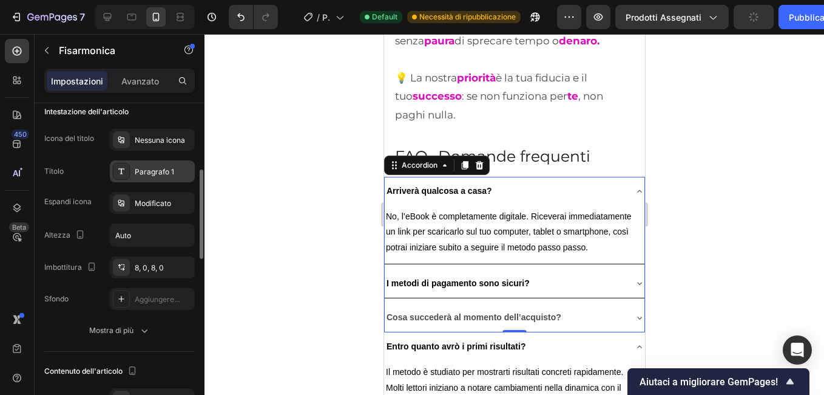
scroll to position [182, 0]
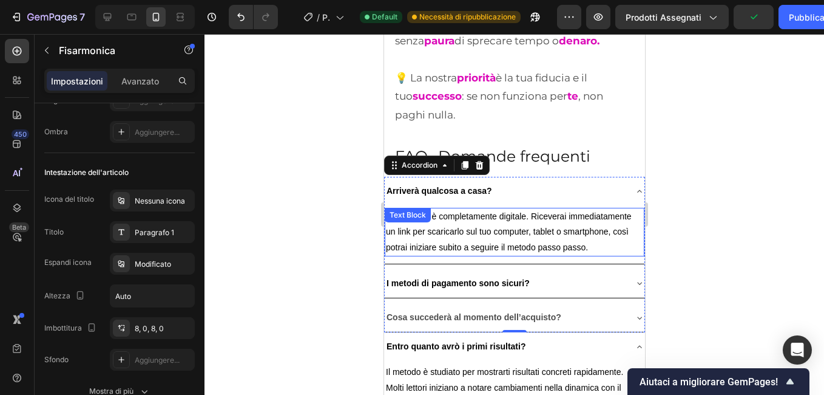
click at [448, 219] on p "No, l’eBook è completamente digitale. Riceverai immediatamente un link per scar…" at bounding box center [513, 232] width 257 height 46
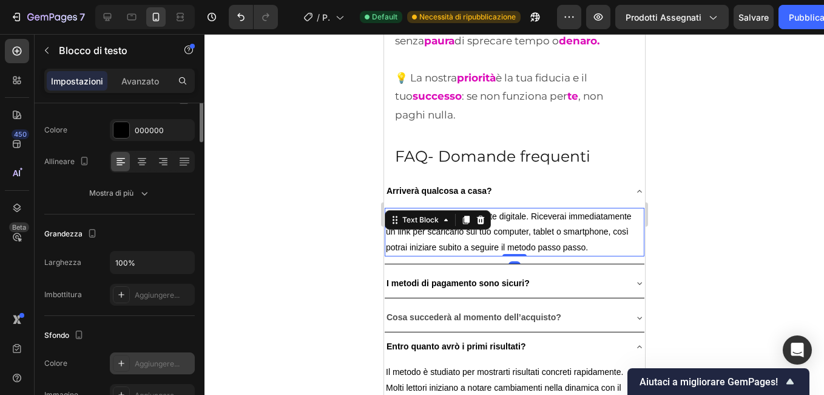
scroll to position [0, 0]
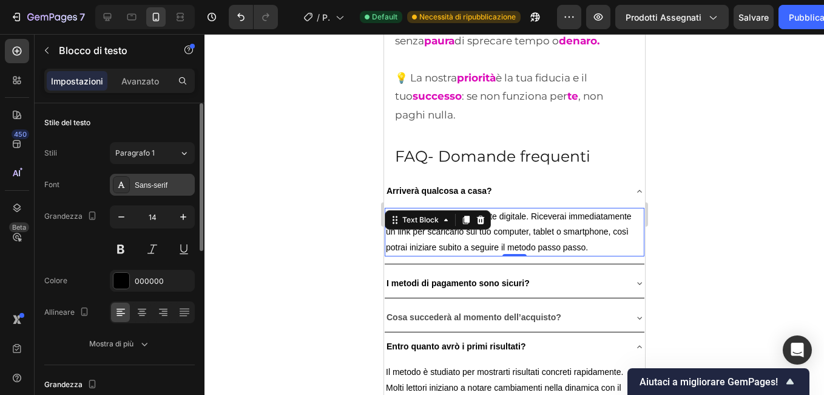
click at [171, 180] on div "Sans-serif" at bounding box center [163, 185] width 57 height 11
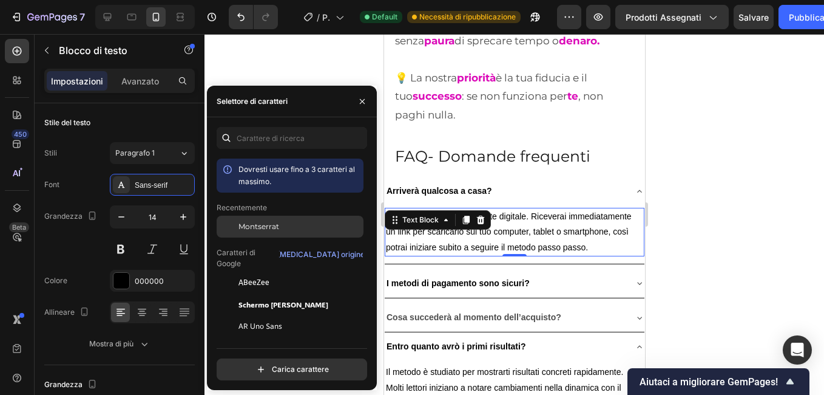
click at [267, 222] on span "Montserrat" at bounding box center [259, 226] width 41 height 11
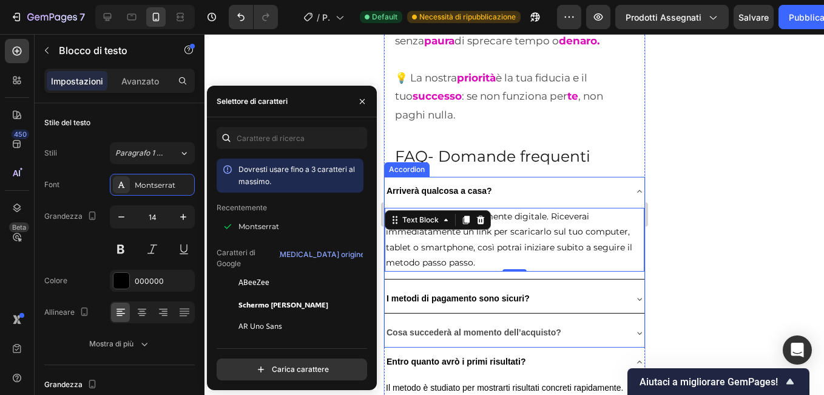
click at [423, 187] on strong "Arriverà qualcosa a casa?" at bounding box center [439, 191] width 106 height 10
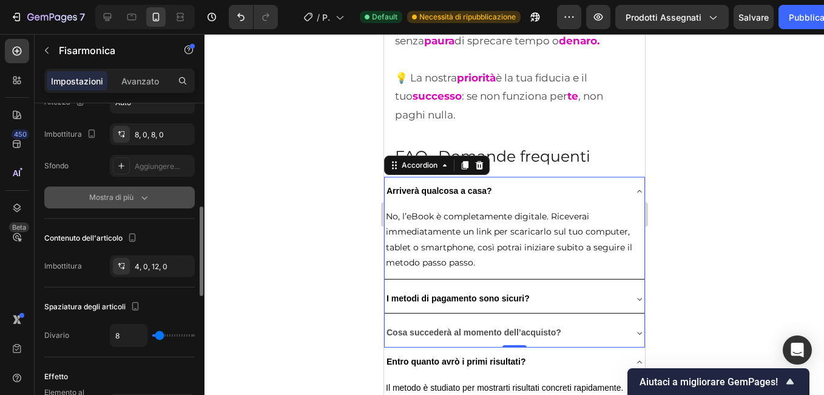
scroll to position [194, 0]
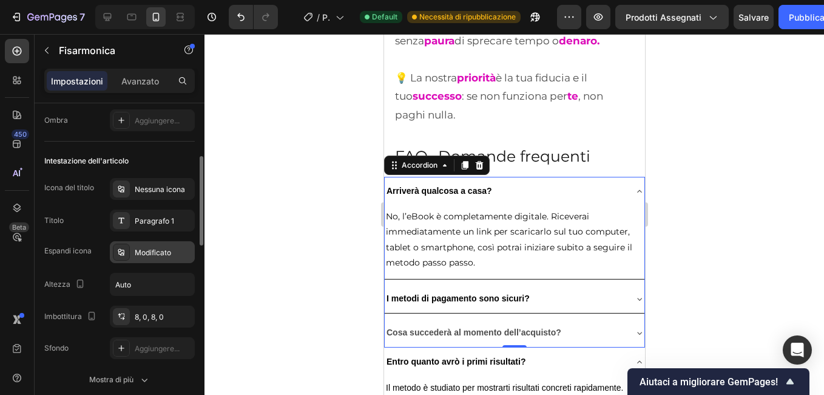
click at [148, 247] on div "Modificato" at bounding box center [163, 252] width 57 height 11
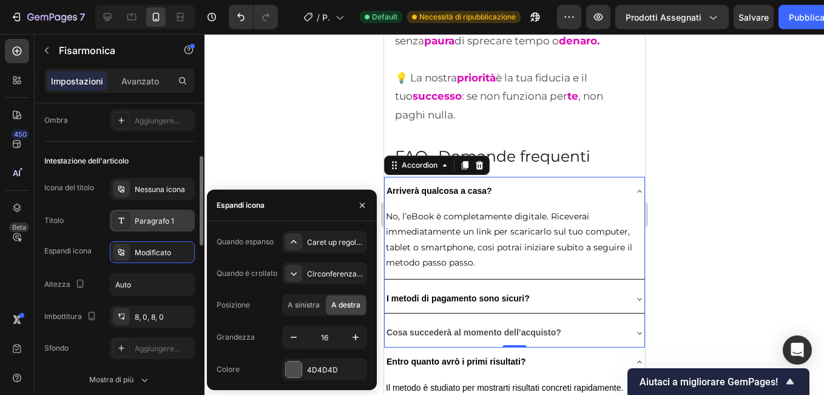
click at [156, 229] on div "Paragrafo 1" at bounding box center [152, 220] width 85 height 22
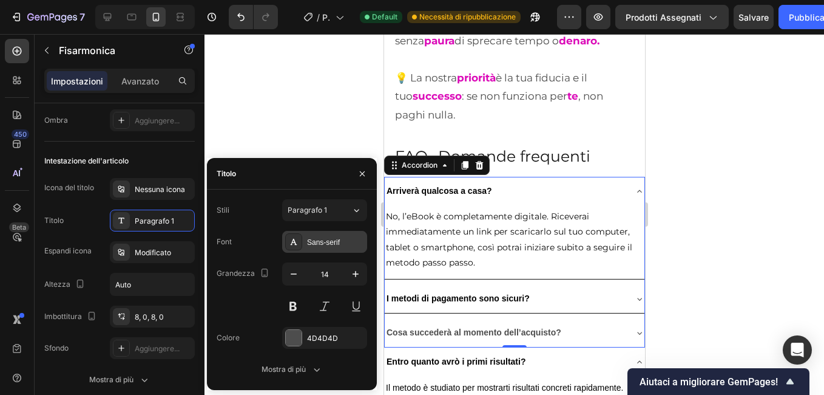
click at [319, 243] on div "Sans-serif" at bounding box center [335, 242] width 57 height 11
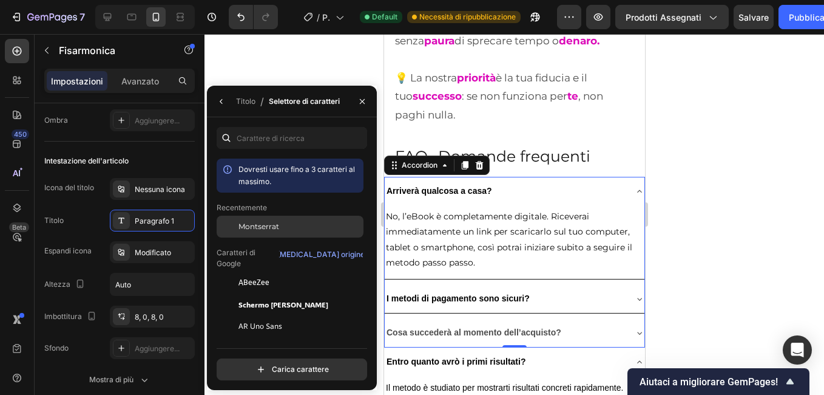
click at [276, 236] on div "Montserrat" at bounding box center [290, 227] width 147 height 22
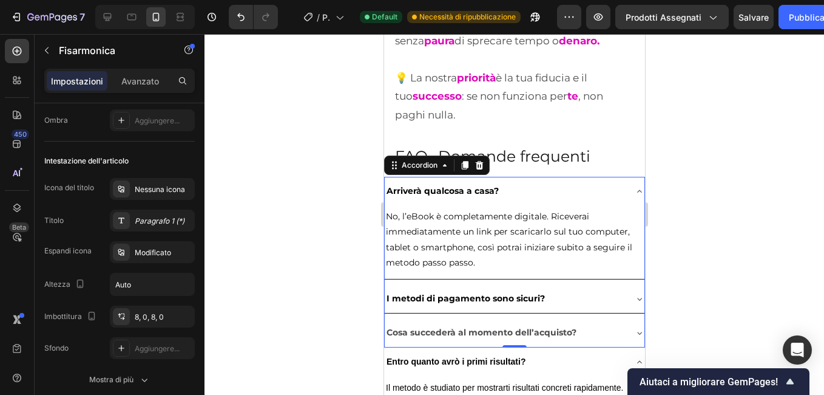
click at [719, 274] on div at bounding box center [515, 214] width 620 height 361
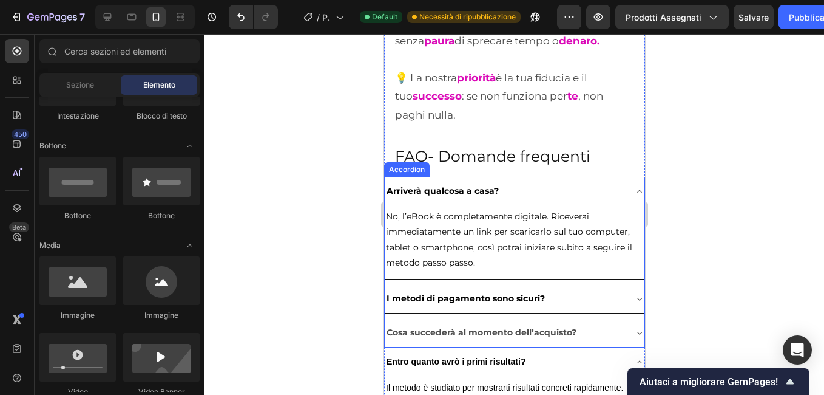
click at [518, 332] on strong "Cosa succederà al momento dell’acquisto?" at bounding box center [481, 332] width 190 height 11
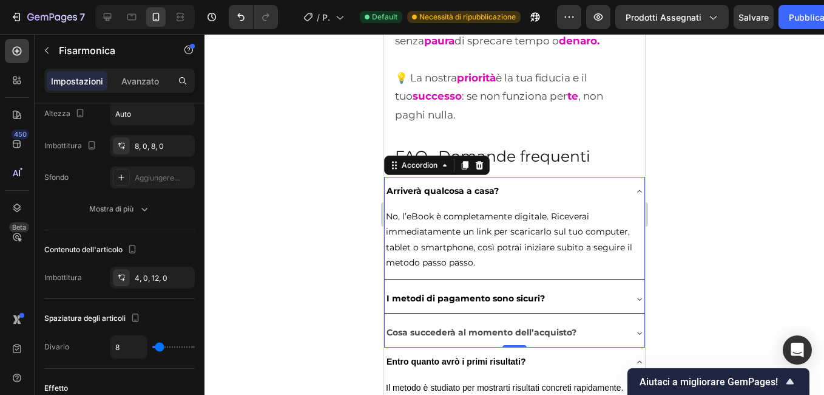
scroll to position [182, 0]
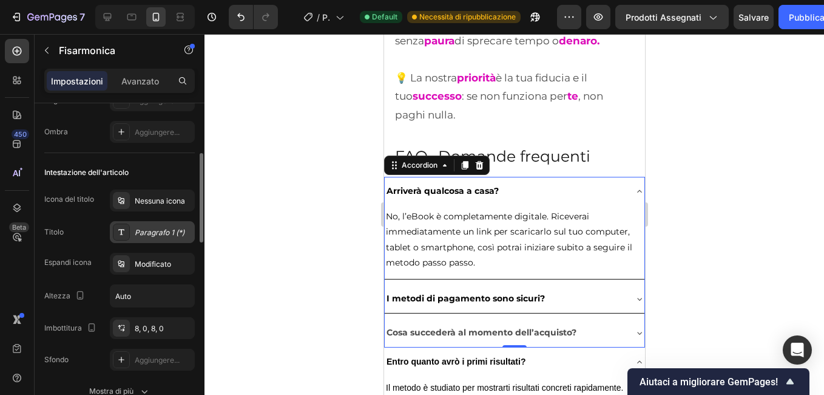
click at [158, 228] on div "Paragrafo 1 (*)" at bounding box center [163, 232] width 57 height 11
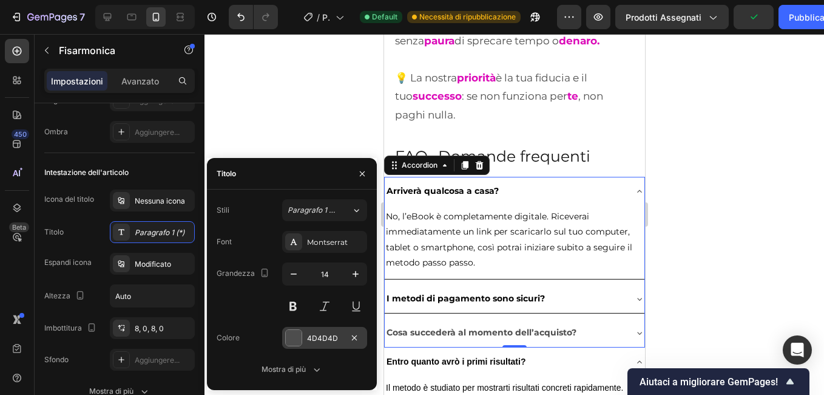
click at [296, 333] on div at bounding box center [294, 338] width 16 height 16
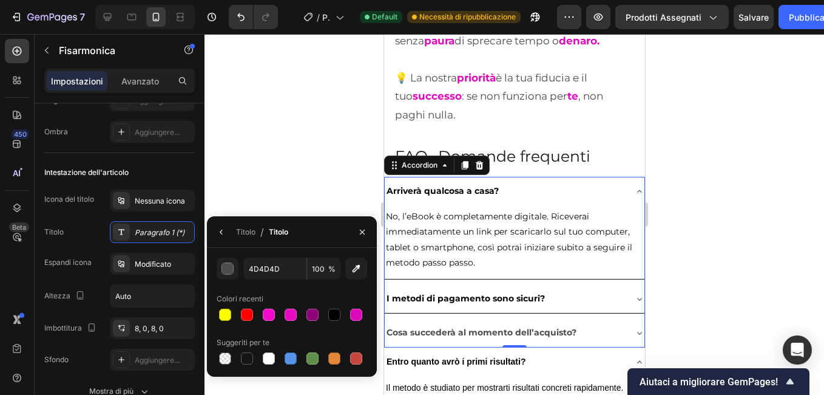
click at [336, 317] on div at bounding box center [334, 314] width 12 height 12
type input "000000"
click at [222, 230] on icon "button" at bounding box center [222, 232] width 10 height 10
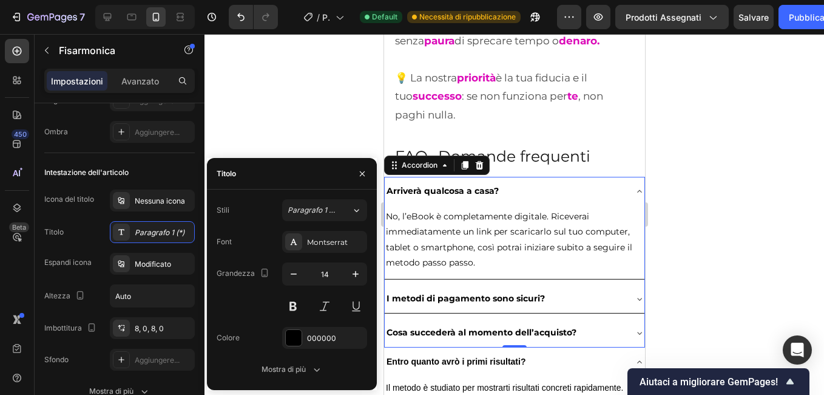
click at [330, 143] on div at bounding box center [515, 214] width 620 height 361
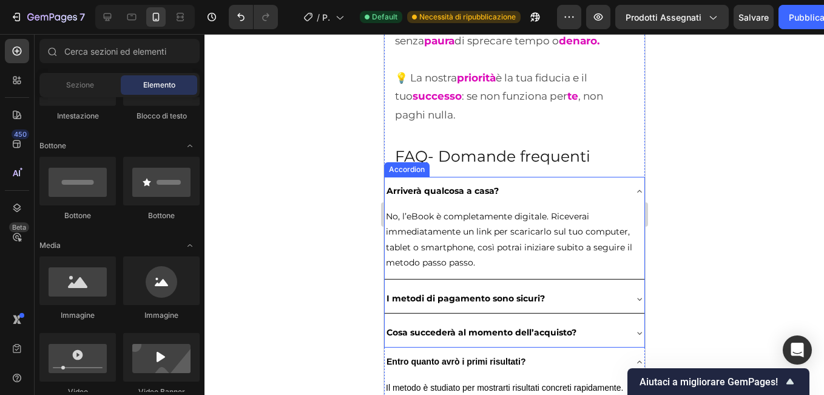
click at [439, 301] on p "I metodi di pagamento sono sicuri?" at bounding box center [465, 298] width 158 height 15
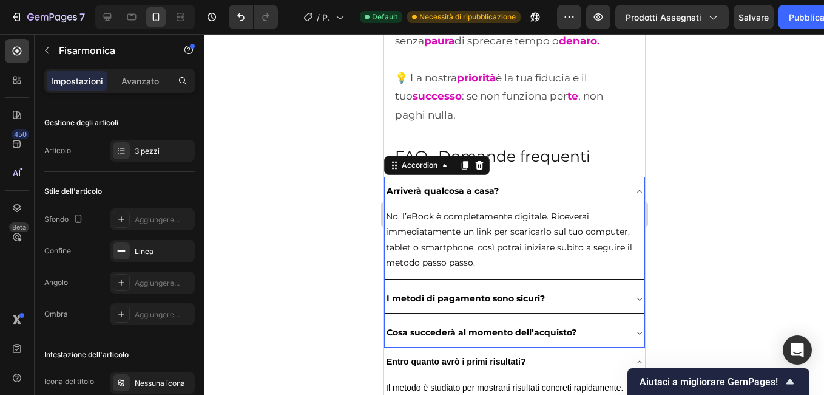
click at [634, 298] on icon at bounding box center [639, 299] width 10 height 10
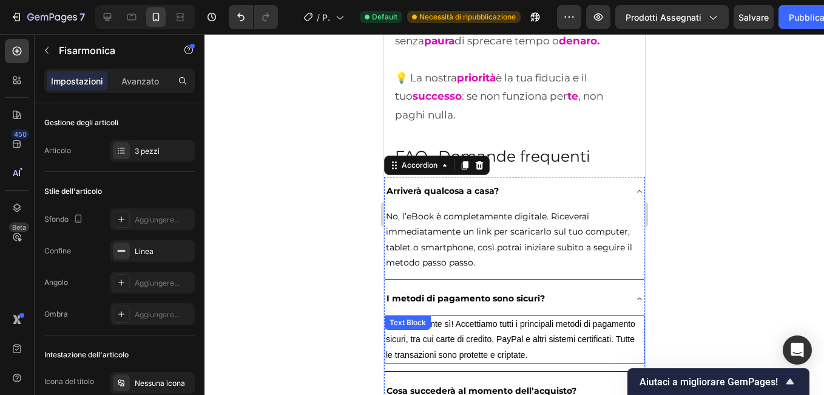
click at [483, 345] on p "Assolutamente sì! Accettiamo tutti i principali metodi di pagamento sicuri, tra…" at bounding box center [513, 339] width 257 height 46
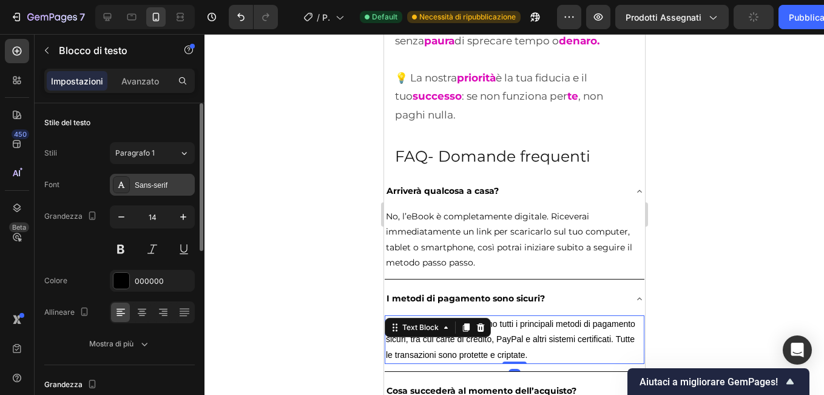
click at [153, 186] on div "Sans-serif" at bounding box center [163, 185] width 57 height 11
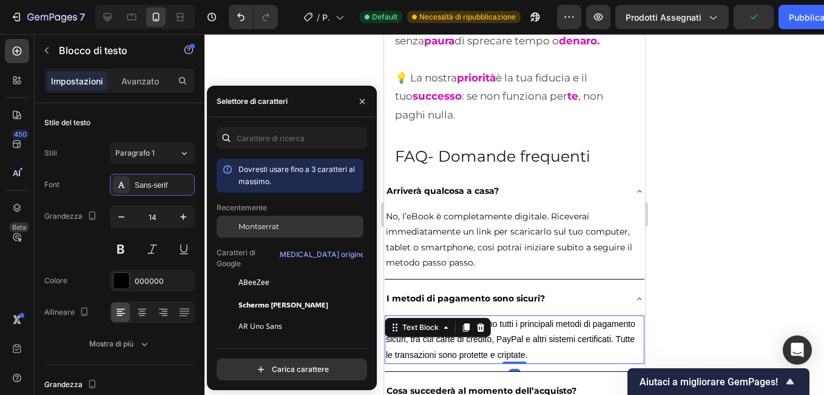
click at [269, 228] on span "Montserrat" at bounding box center [259, 226] width 41 height 11
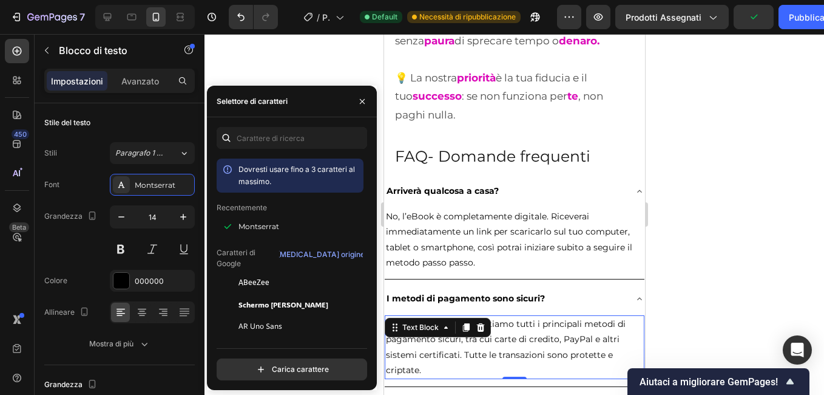
scroll to position [8746, 0]
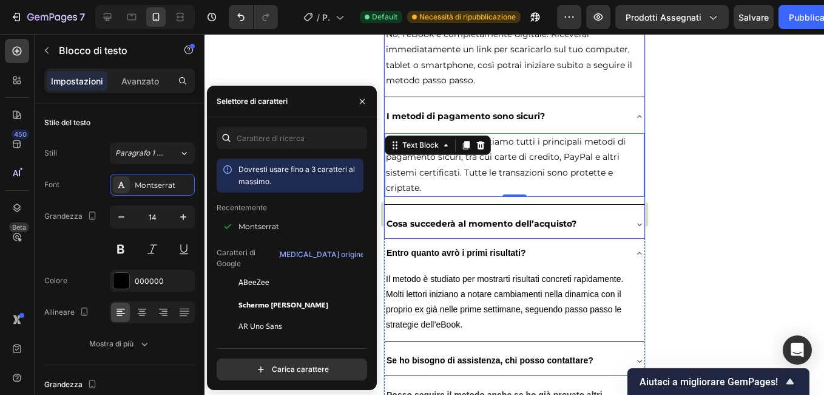
click at [634, 220] on icon at bounding box center [639, 224] width 10 height 10
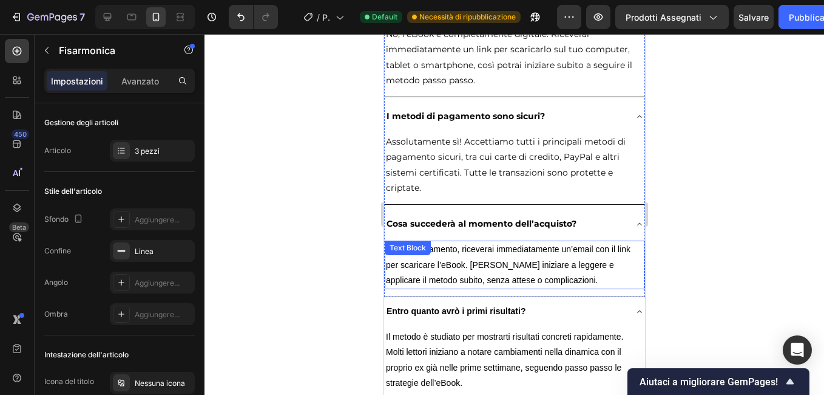
click at [458, 251] on p "Dopo il pagamento, riceverai immediatamente un’email con il link per scaricare …" at bounding box center [513, 265] width 257 height 46
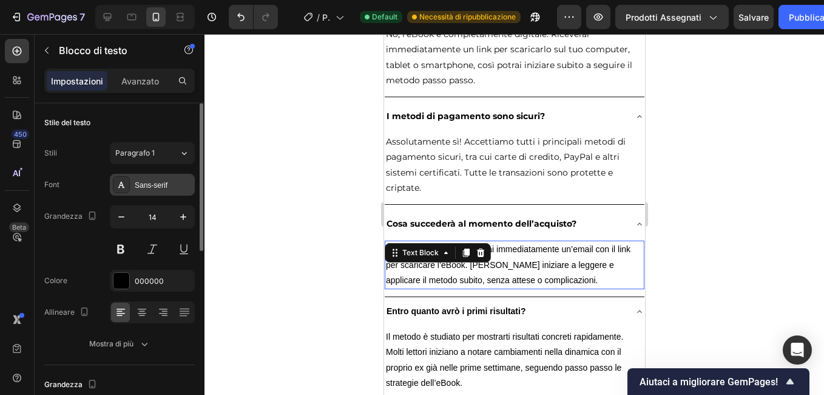
click at [166, 184] on div "Sans-serif" at bounding box center [163, 185] width 57 height 11
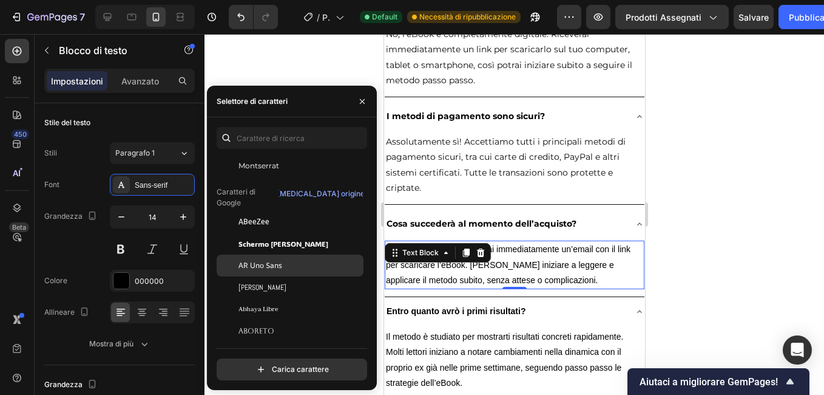
scroll to position [0, 0]
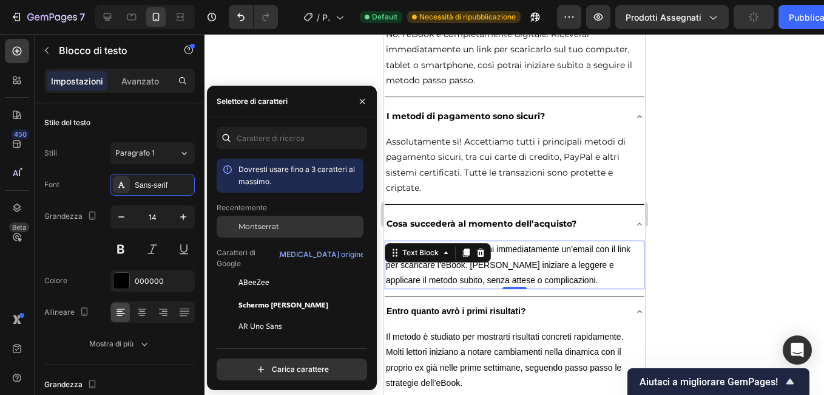
click at [284, 227] on div "Montserrat" at bounding box center [300, 226] width 123 height 11
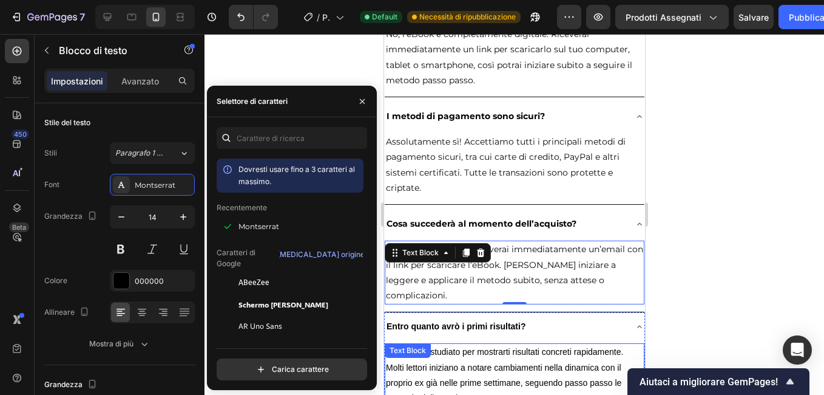
click at [500, 347] on span "Il metodo è studiato per mostrarti risultati concreti rapidamente. Molti lettor…" at bounding box center [503, 375] width 237 height 56
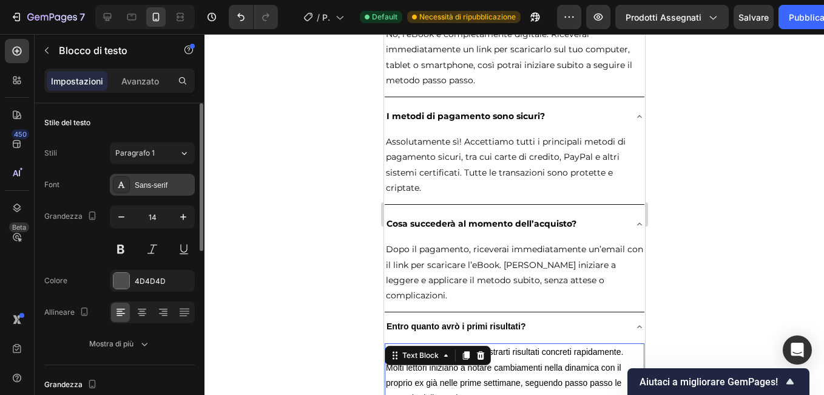
click at [157, 180] on div "Sans-serif" at bounding box center [163, 185] width 57 height 11
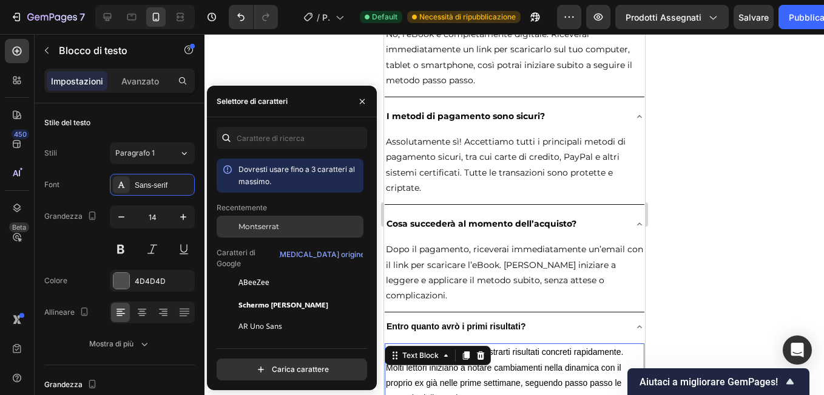
drag, startPoint x: 310, startPoint y: 228, endPoint x: 88, endPoint y: 244, distance: 222.2
click at [310, 228] on div "Montserrat" at bounding box center [300, 226] width 123 height 11
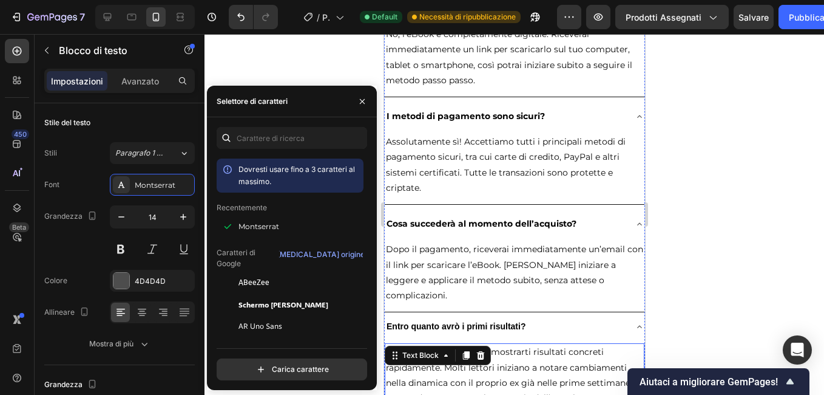
scroll to position [8989, 0]
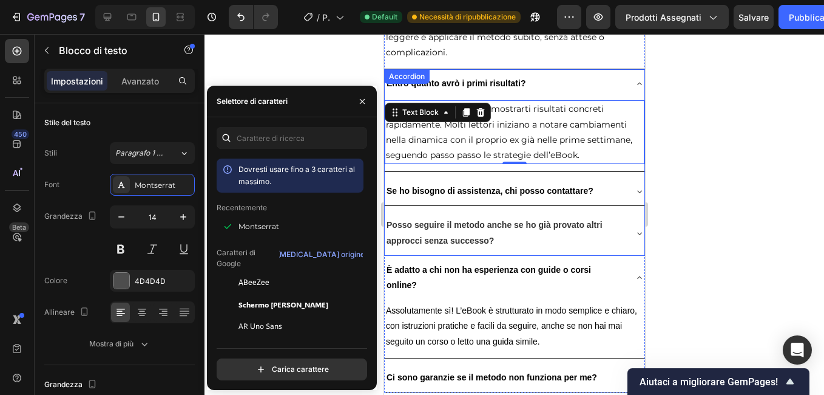
click at [634, 228] on icon at bounding box center [639, 233] width 10 height 10
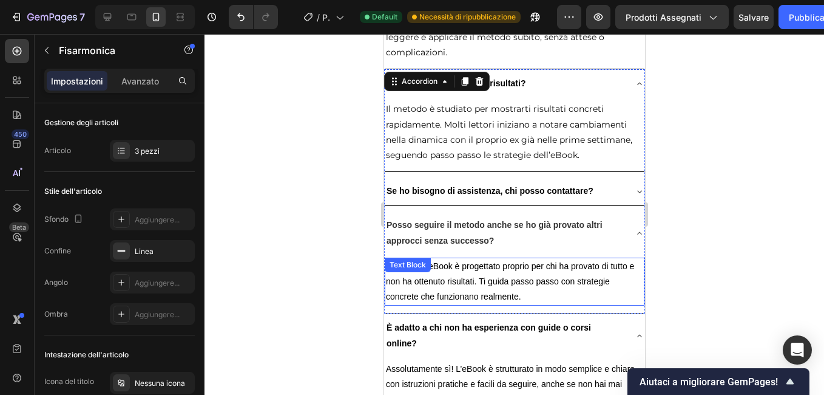
click at [460, 261] on span "Sì! Questo eBook è progettato proprio per chi ha provato di tutto e non ha otte…" at bounding box center [509, 281] width 248 height 40
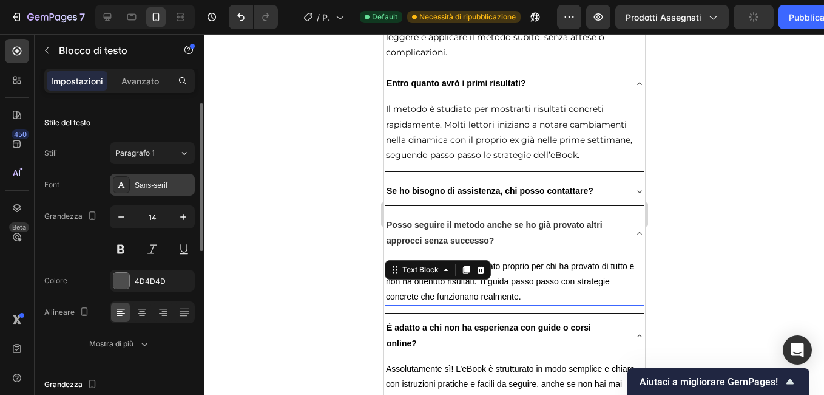
click at [165, 188] on div "Sans-serif" at bounding box center [163, 185] width 57 height 11
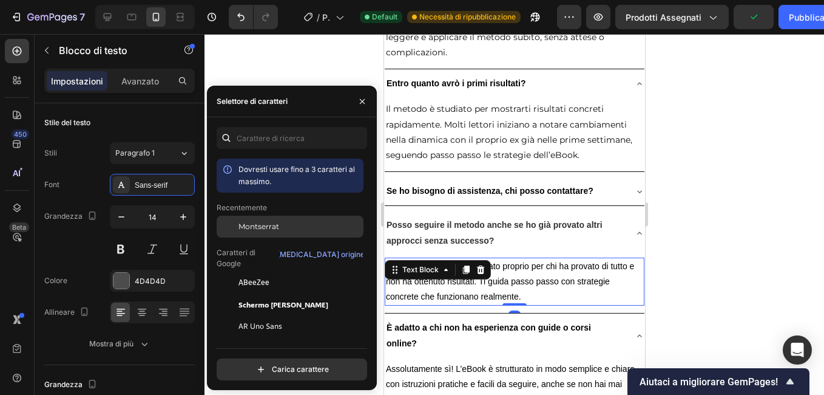
click at [259, 226] on span "Montserrat" at bounding box center [259, 226] width 41 height 11
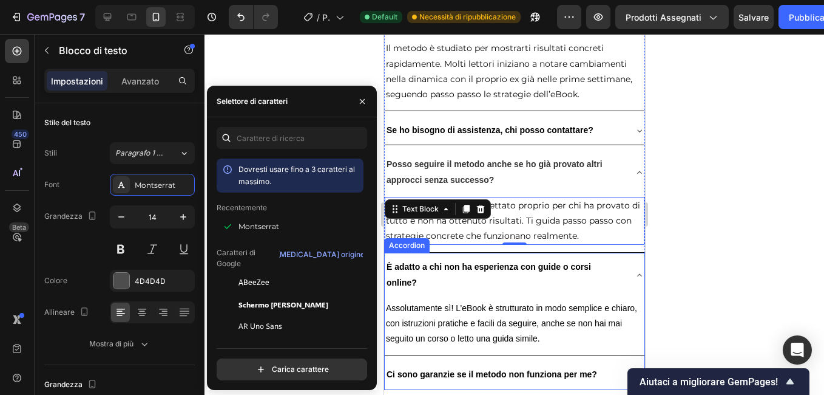
scroll to position [9110, 0]
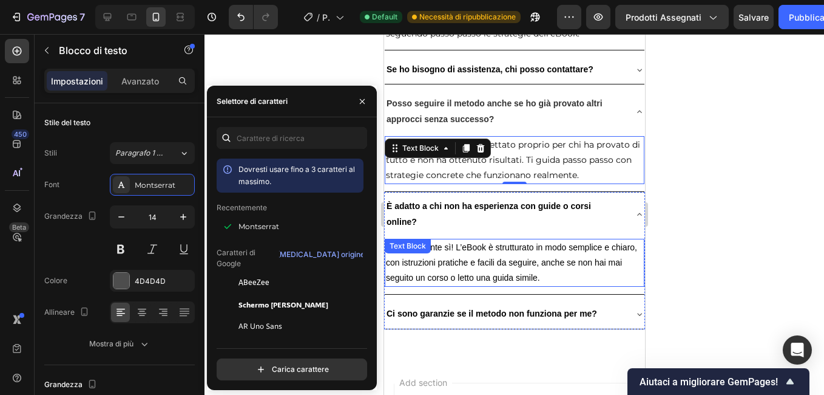
click at [444, 242] on span "Assolutamente sì! L’eBook è strutturato in modo semplice e chiaro, con istruzio…" at bounding box center [510, 262] width 251 height 40
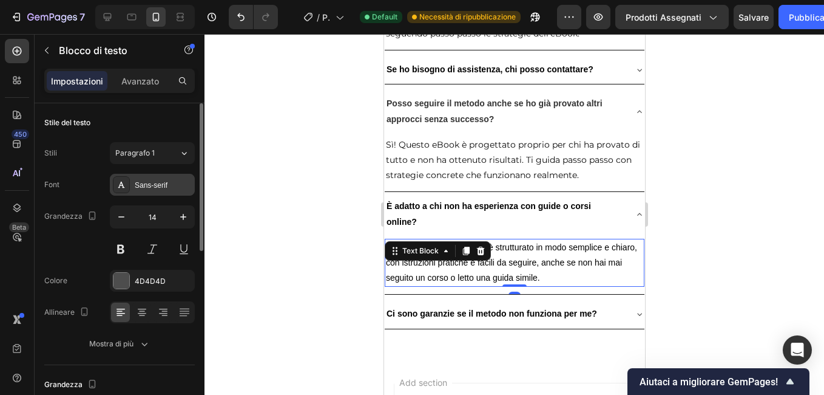
click at [171, 185] on div "Sans-serif" at bounding box center [163, 185] width 57 height 11
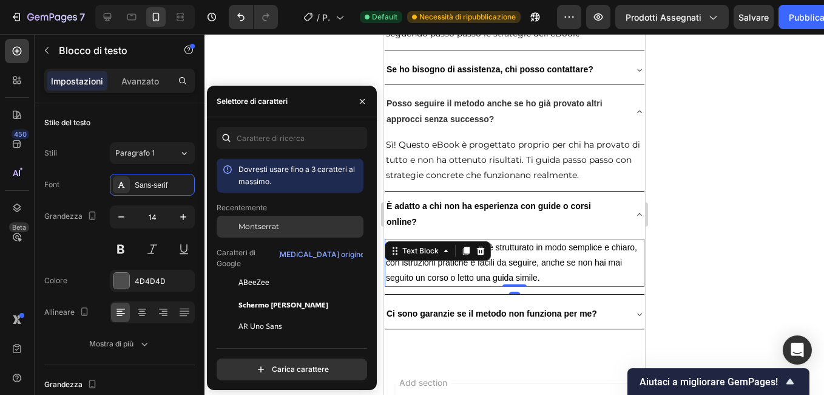
drag, startPoint x: 285, startPoint y: 226, endPoint x: 192, endPoint y: 273, distance: 104.0
click at [285, 226] on div "Montserrat" at bounding box center [300, 226] width 123 height 11
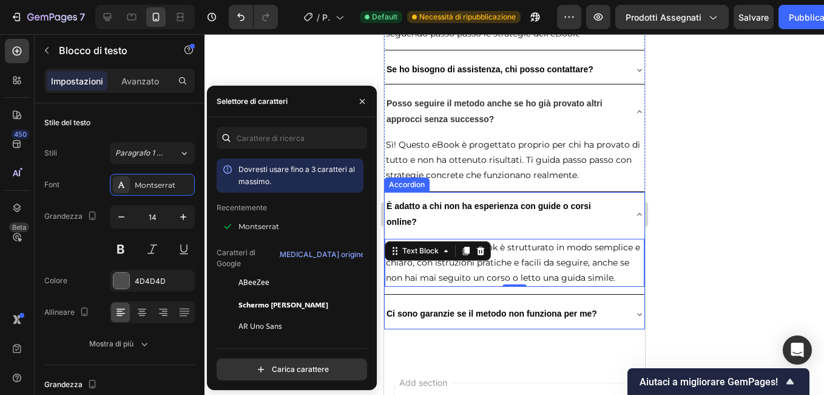
click at [634, 309] on icon at bounding box center [639, 314] width 10 height 10
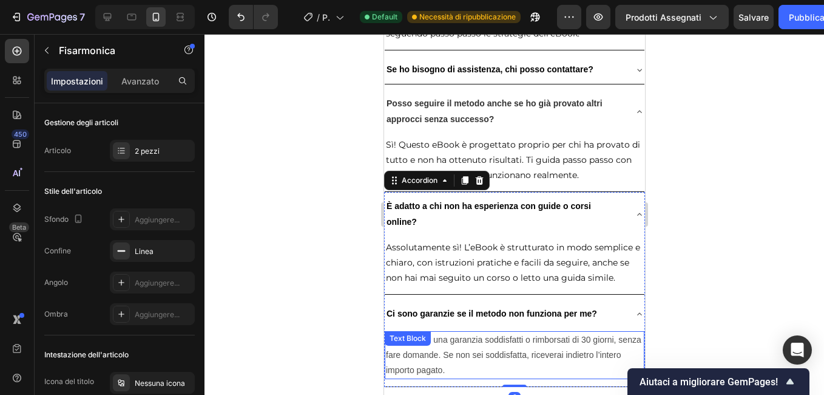
click at [446, 332] on p "Sì! Offriamo una garanzia soddisfatti o rimborsati di 30 giorni, senza fare dom…" at bounding box center [513, 355] width 257 height 46
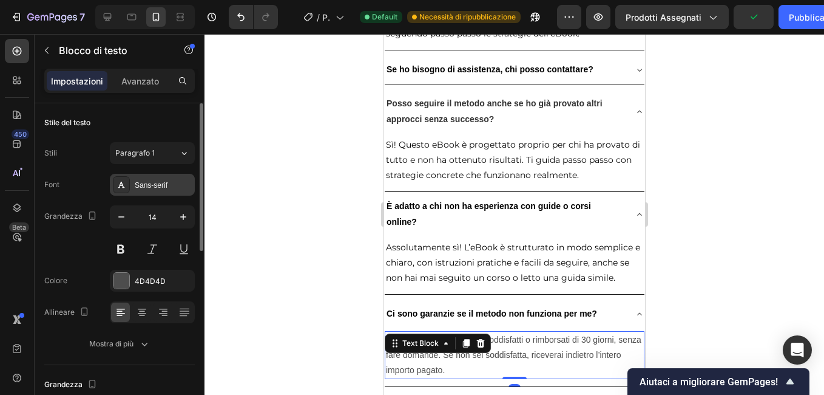
click at [138, 190] on div "Sans-serif" at bounding box center [163, 185] width 57 height 11
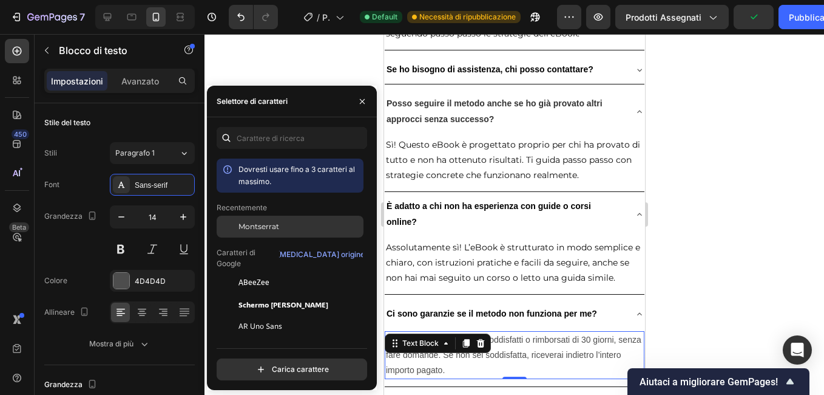
click at [275, 231] on span "Montserrat" at bounding box center [259, 226] width 41 height 11
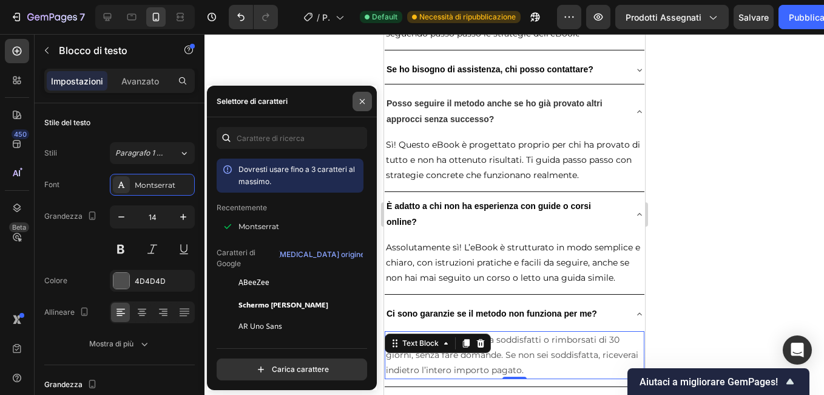
click at [362, 103] on icon "button" at bounding box center [363, 102] width 10 height 10
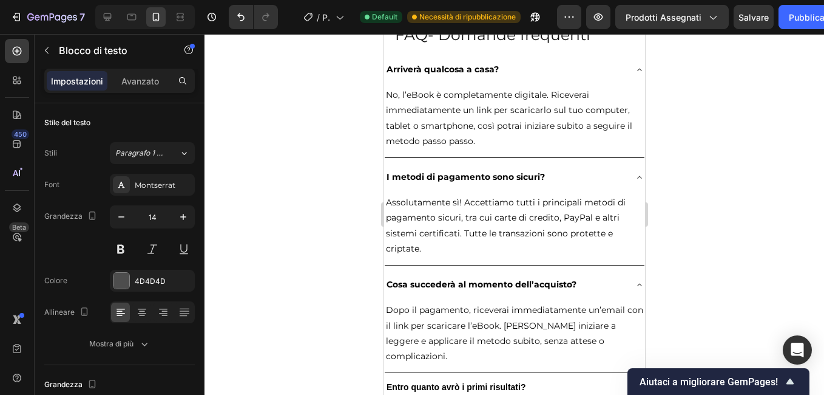
scroll to position [8382, 0]
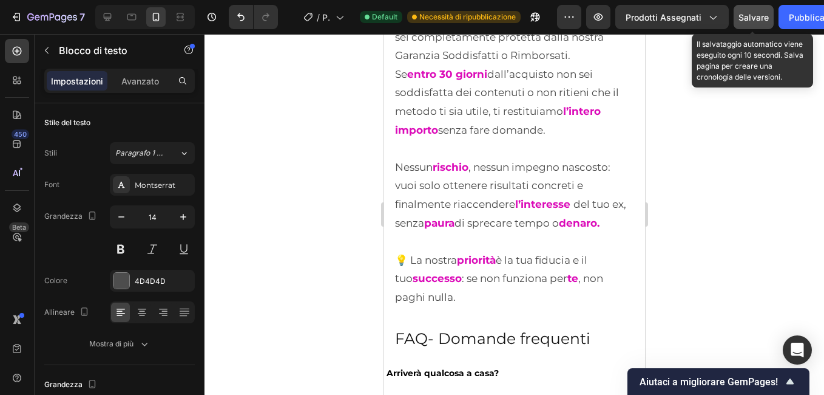
click at [747, 17] on span "Salvare" at bounding box center [754, 17] width 30 height 10
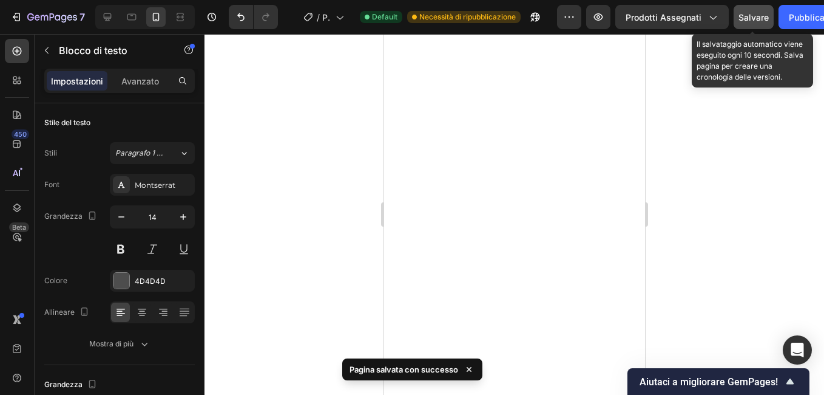
scroll to position [7775, 0]
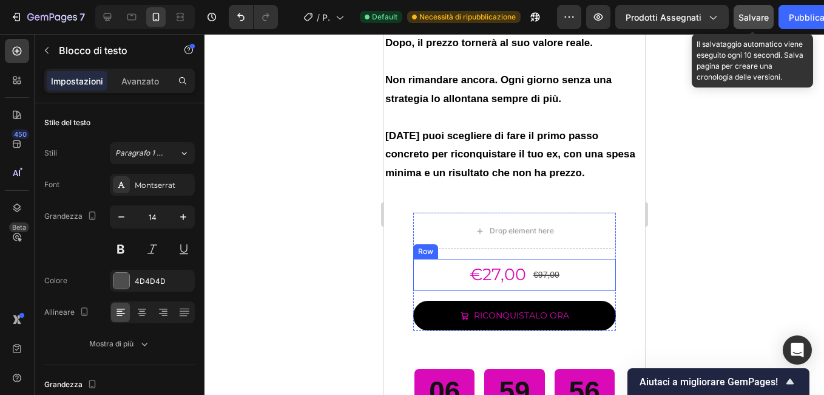
click at [417, 263] on div "€27,00 Product Price Product Price €97,00 Product Price Product Price Row" at bounding box center [514, 275] width 203 height 32
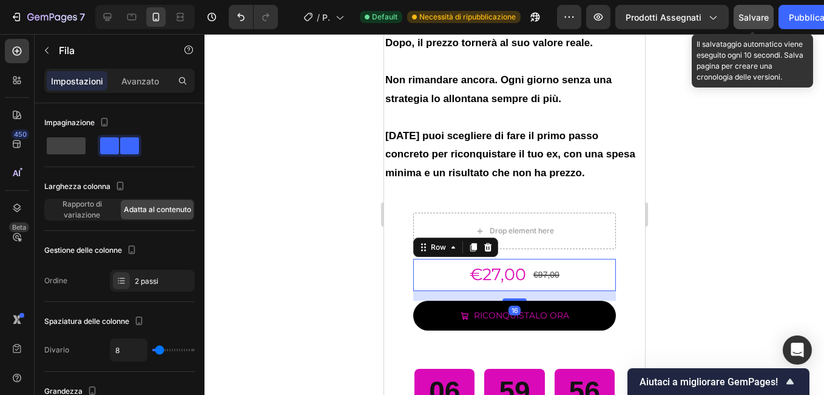
drag, startPoint x: 331, startPoint y: 248, endPoint x: 2, endPoint y: 216, distance: 331.2
click at [331, 248] on div at bounding box center [515, 214] width 620 height 361
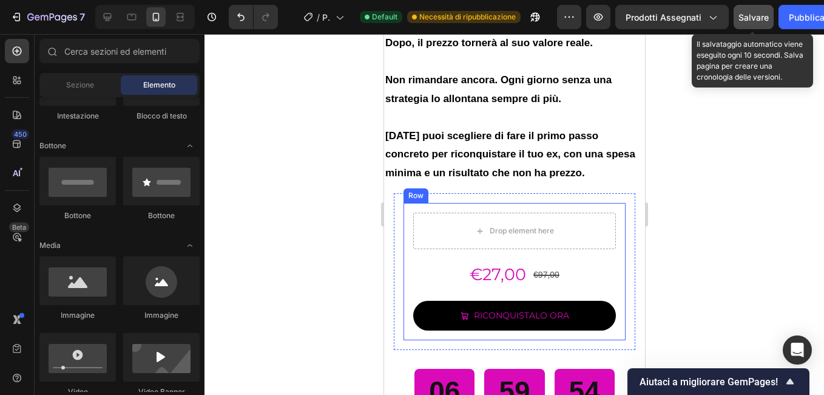
click at [407, 237] on div "Drop element here €27,00 Product Price Product Price €97,00 Product Price Produ…" at bounding box center [514, 271] width 222 height 137
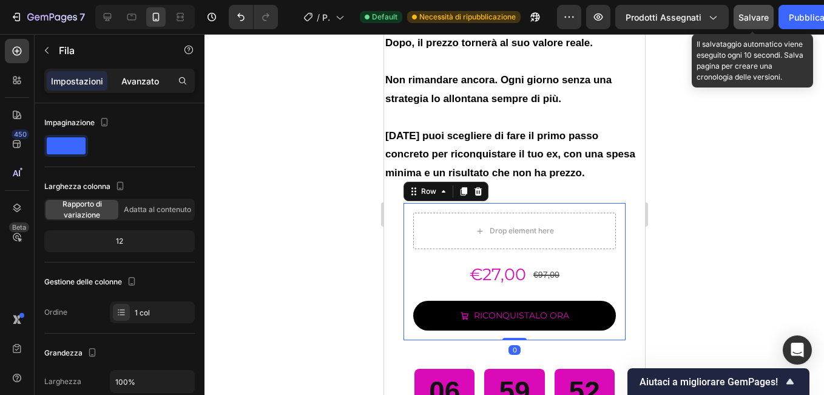
click at [132, 80] on p "Avanzato" at bounding box center [140, 81] width 38 height 13
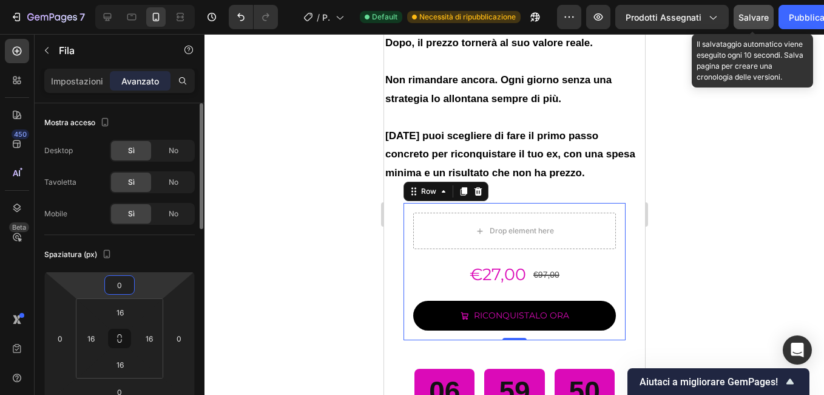
click at [121, 288] on input "0" at bounding box center [119, 285] width 24 height 18
type input "-10"
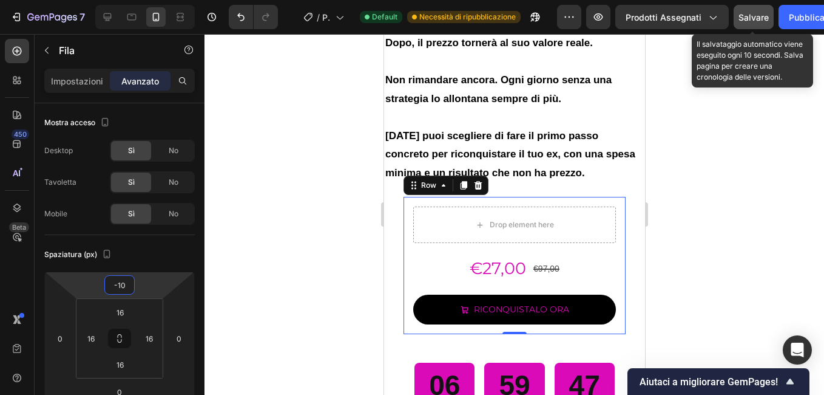
click at [282, 263] on div at bounding box center [515, 214] width 620 height 361
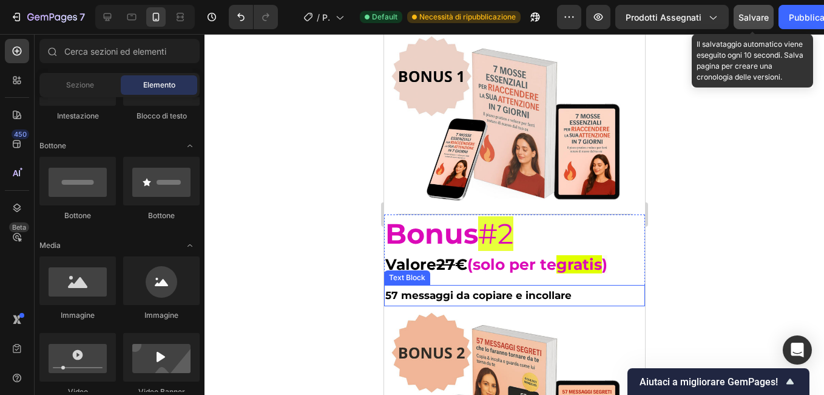
scroll to position [5711, 0]
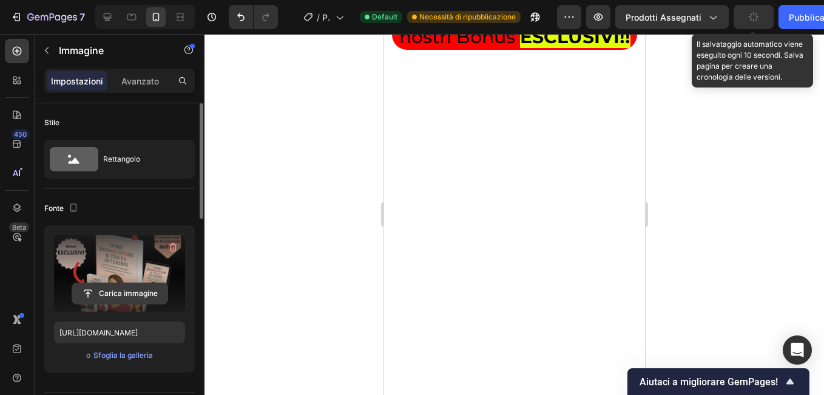
click at [132, 294] on input "file" at bounding box center [119, 293] width 95 height 21
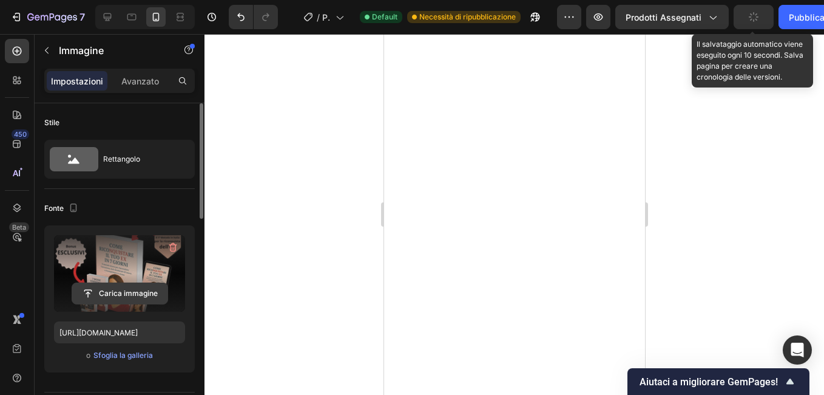
scroll to position [4557, 0]
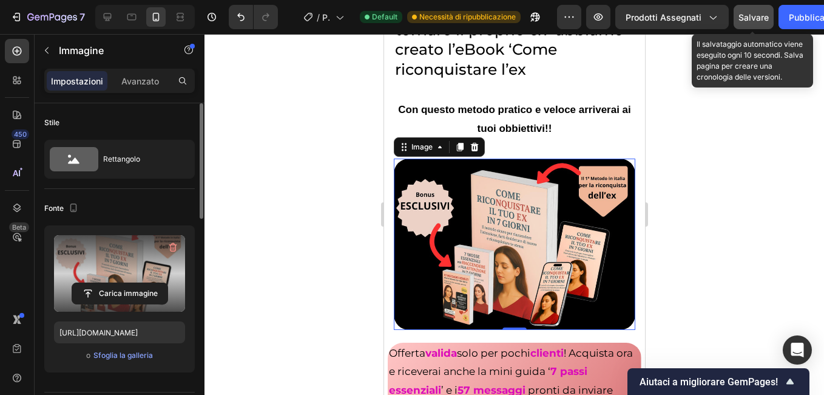
type input "https://cdn.shopify.com/s/files/1/0675/0086/7848/files/gempages_585554982393086…"
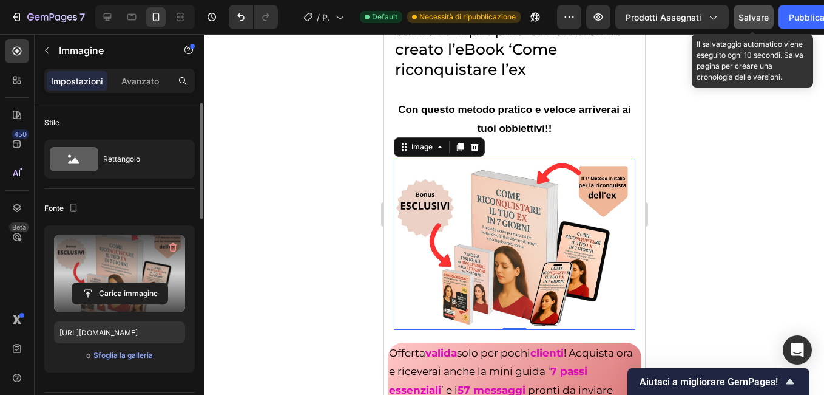
click at [347, 189] on div at bounding box center [515, 214] width 620 height 361
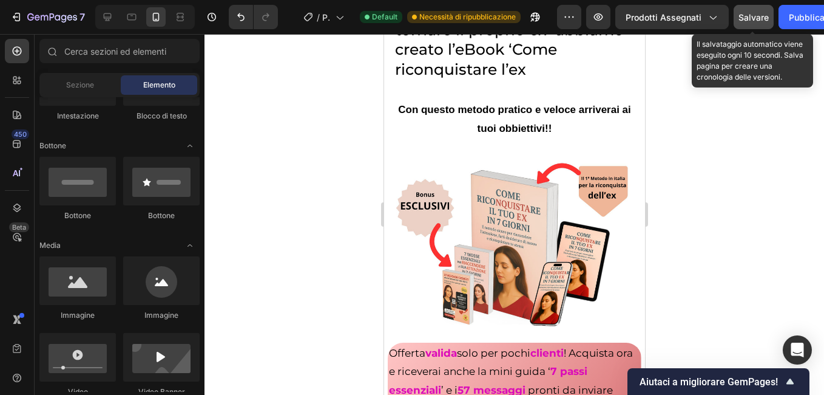
scroll to position [4314, 0]
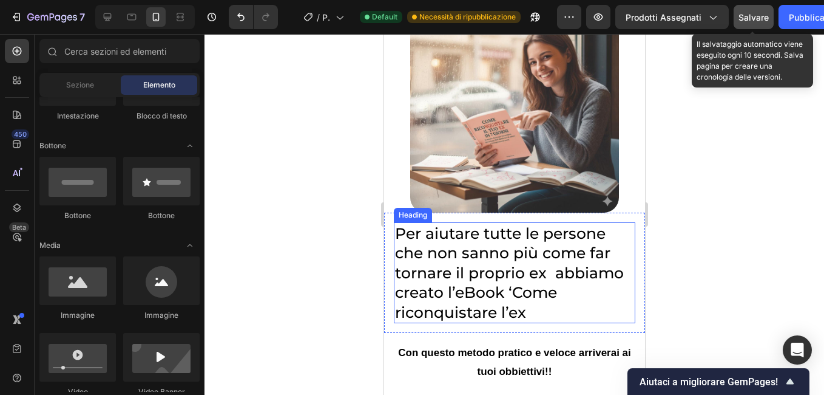
click at [435, 231] on h2 "Per aiutare tutte le persone che non sanno più come far tornare il proprio ex a…" at bounding box center [514, 272] width 242 height 101
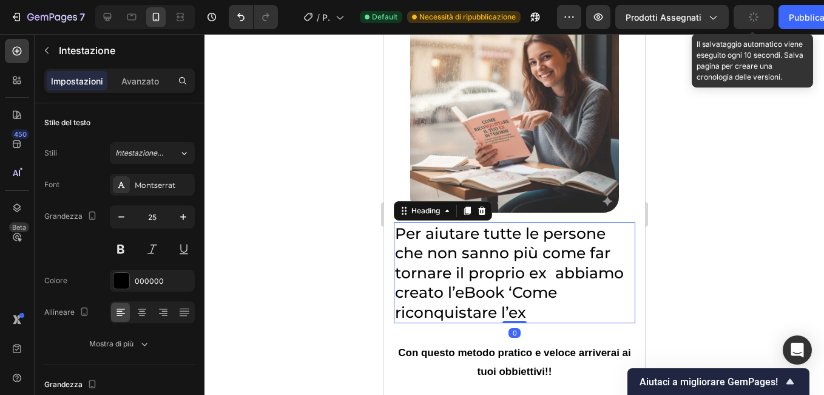
click at [608, 226] on h2 "Per aiutare tutte le persone che non sanno più come far tornare il proprio ex a…" at bounding box center [514, 272] width 242 height 101
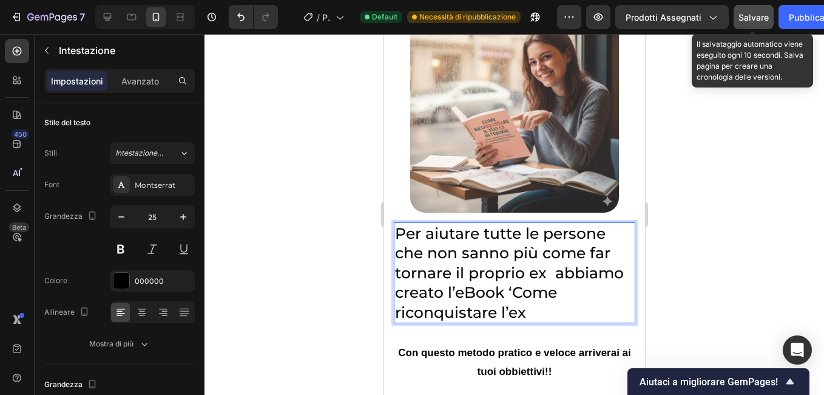
click at [529, 306] on p "Per aiutare tutte le persone che non sanno più come far tornare il proprio ex a…" at bounding box center [514, 272] width 239 height 99
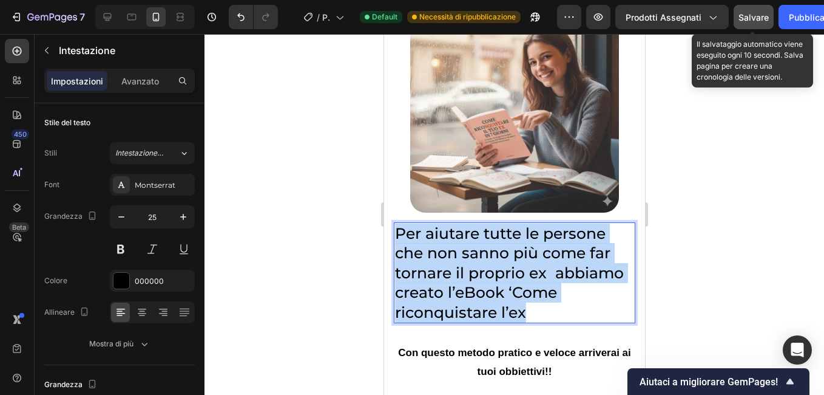
drag, startPoint x: 528, startPoint y: 304, endPoint x: 395, endPoint y: 222, distance: 155.9
click at [395, 223] on p "Per aiutare tutte le persone che non sanno più come far tornare il proprio ex a…" at bounding box center [514, 272] width 239 height 99
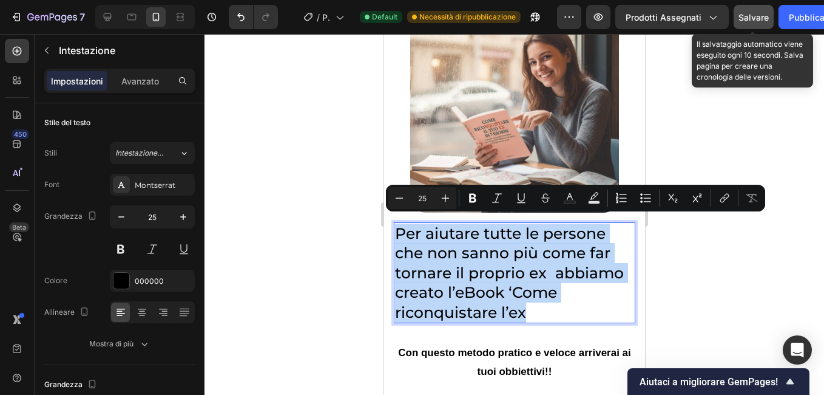
copy p "Per aiutare tutte le persone che non sanno più come far tornare il proprio ex a…"
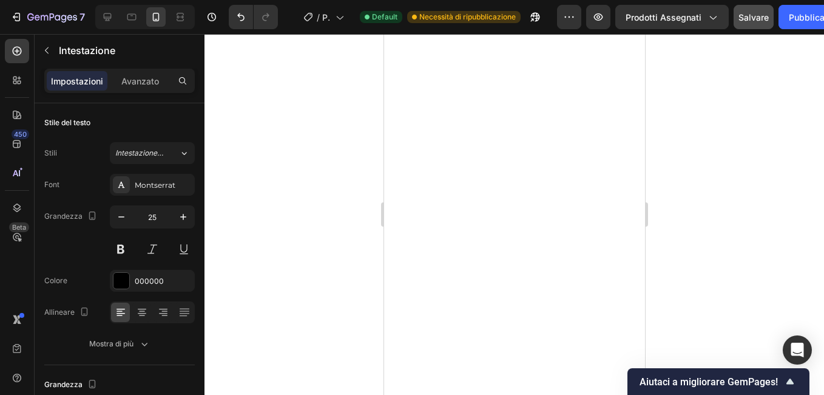
scroll to position [0, 0]
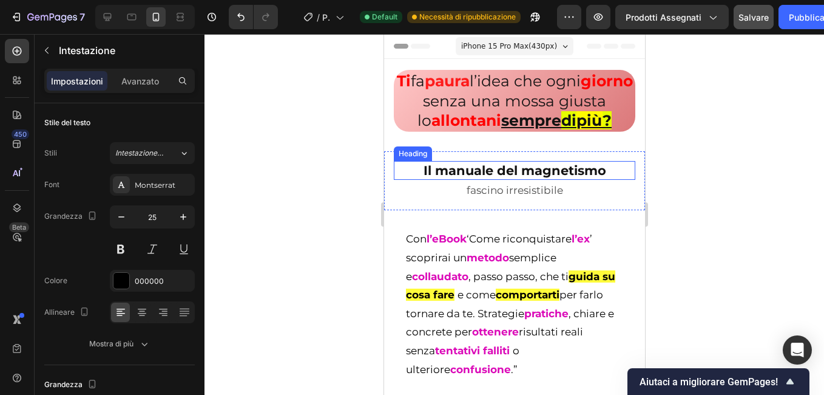
click at [409, 180] on h2 "Il manuale del magnetismo" at bounding box center [514, 170] width 242 height 19
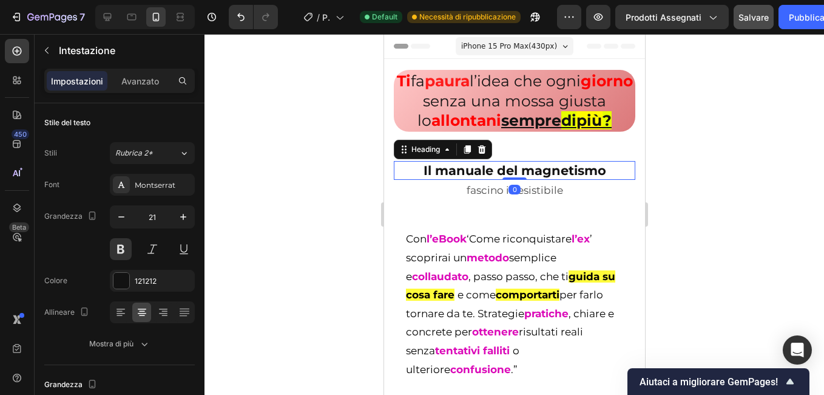
click at [409, 180] on h2 "Il manuale del magnetismo" at bounding box center [514, 170] width 242 height 19
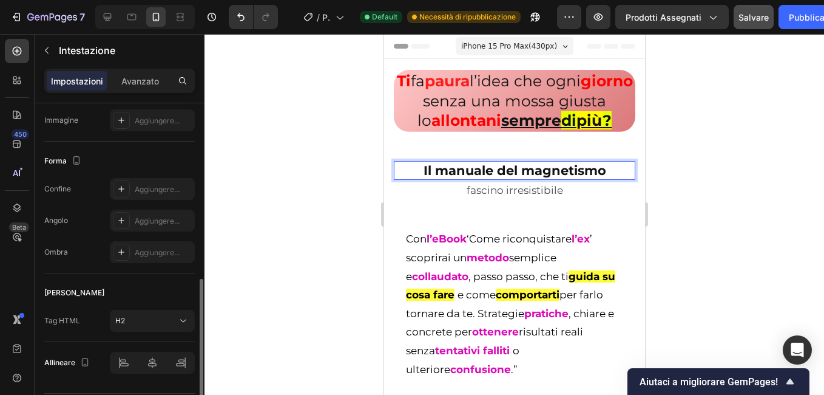
scroll to position [462, 0]
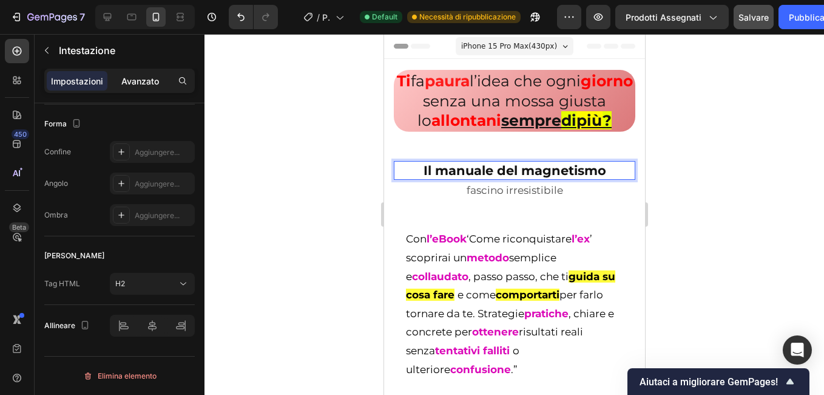
click at [143, 83] on p "Avanzato" at bounding box center [140, 81] width 38 height 13
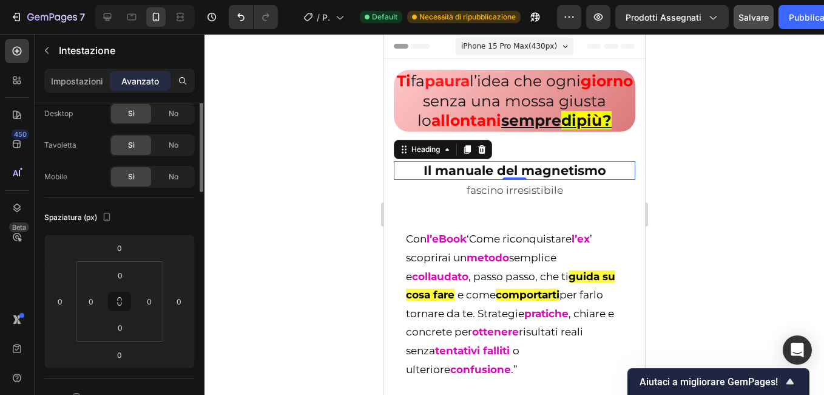
scroll to position [0, 0]
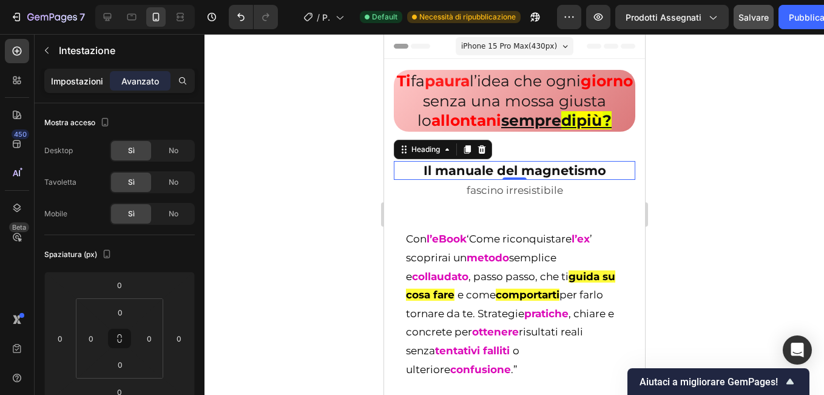
click at [81, 80] on p "Impostazioni" at bounding box center [77, 81] width 52 height 13
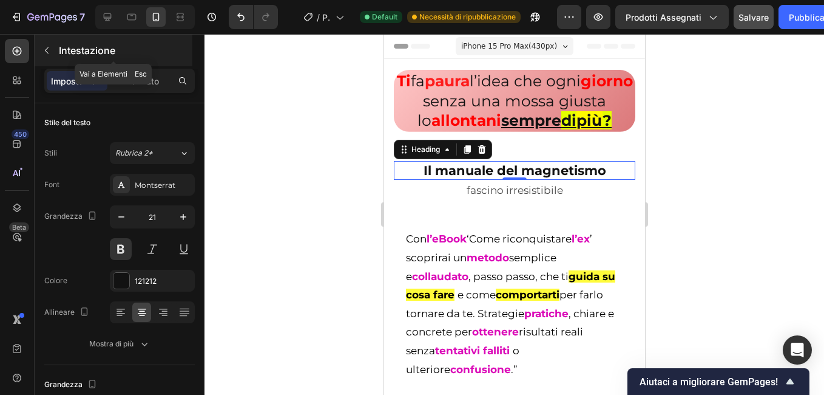
click at [55, 49] on button "button" at bounding box center [46, 50] width 19 height 19
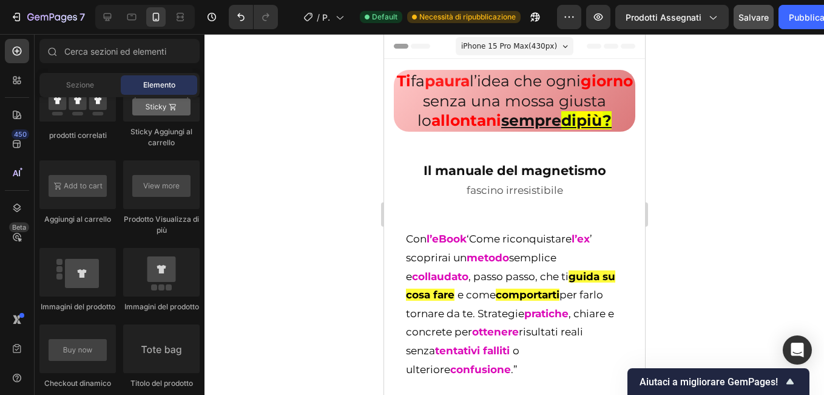
scroll to position [2125, 0]
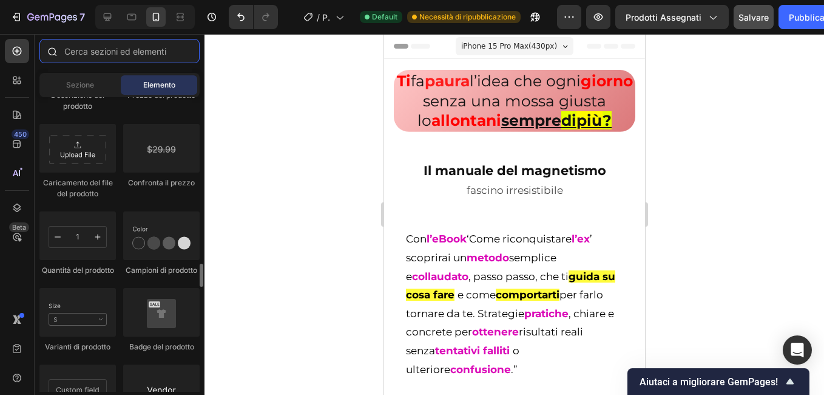
click at [120, 55] on input "text" at bounding box center [119, 51] width 160 height 24
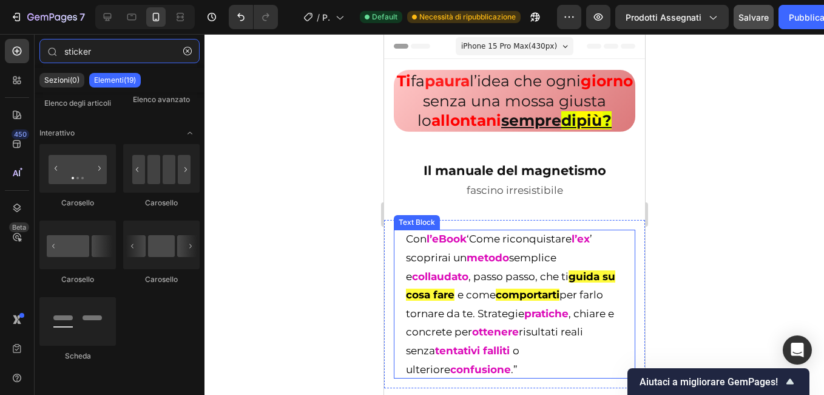
scroll to position [121, 0]
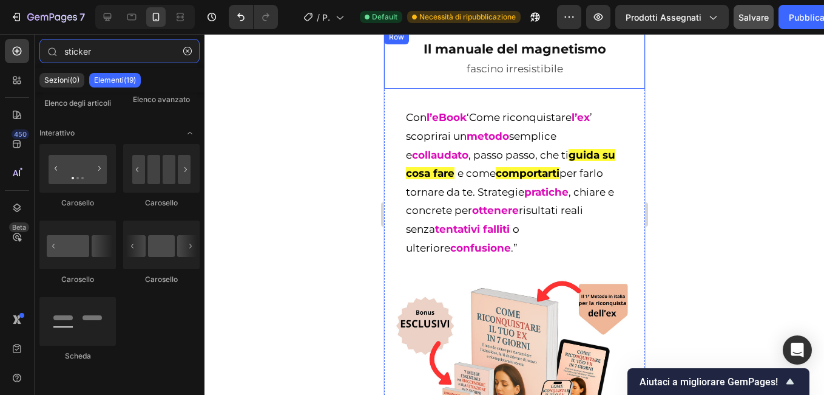
type input "sticker"
click at [472, 89] on div "Il manuale del magnetismo Heading fascino irresistibile Text Block Row" at bounding box center [514, 59] width 261 height 59
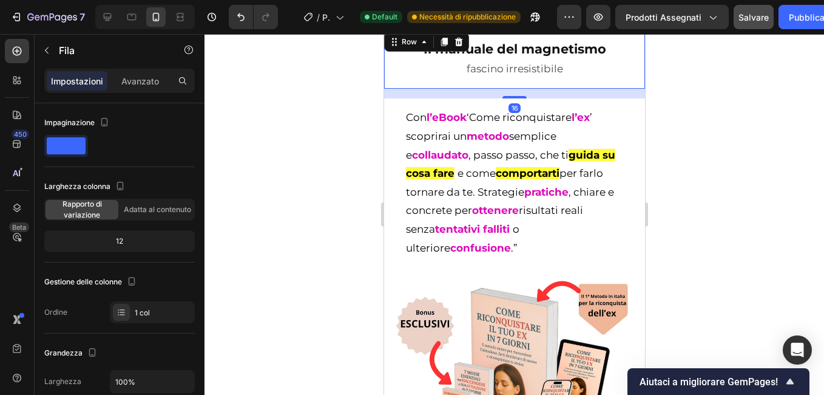
click at [334, 129] on div at bounding box center [515, 214] width 620 height 361
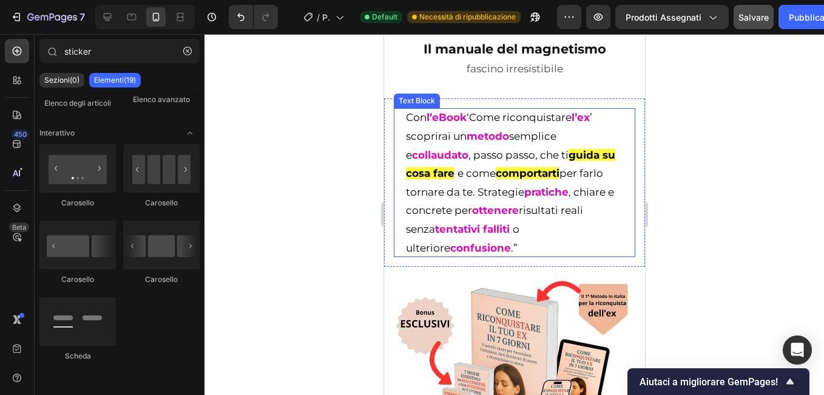
click at [481, 257] on p "Con l’eBook ‘Come riconquistare l’ex ’ scoprirai un metodo semplice e collaudat…" at bounding box center [514, 182] width 217 height 149
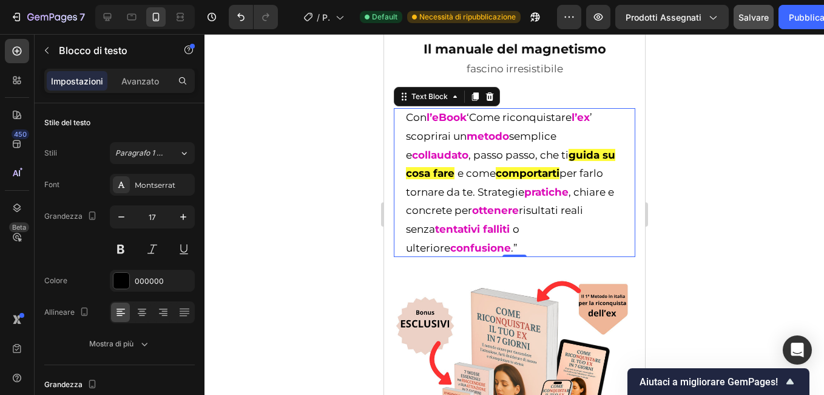
click at [495, 257] on p "Con l’eBook ‘Come riconquistare l’ex ’ scoprirai un metodo semplice e collaudat…" at bounding box center [514, 182] width 217 height 149
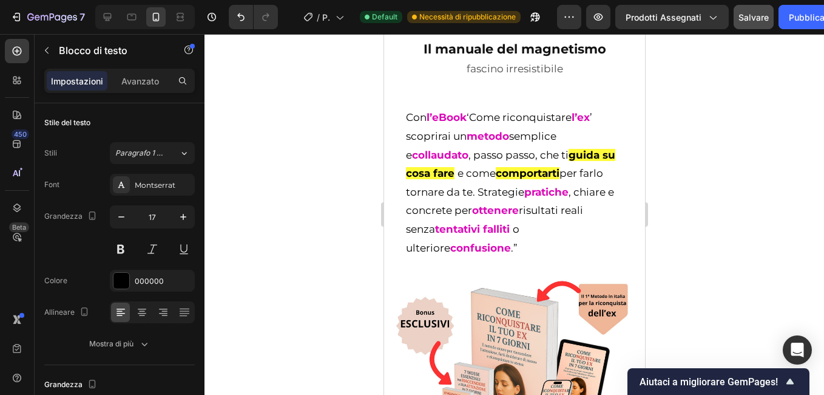
scroll to position [0, 0]
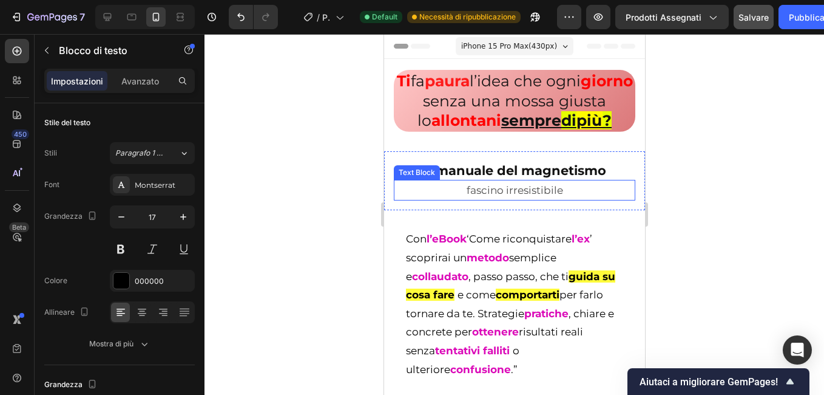
click at [463, 200] on p "fascino irresistibile" at bounding box center [514, 190] width 239 height 19
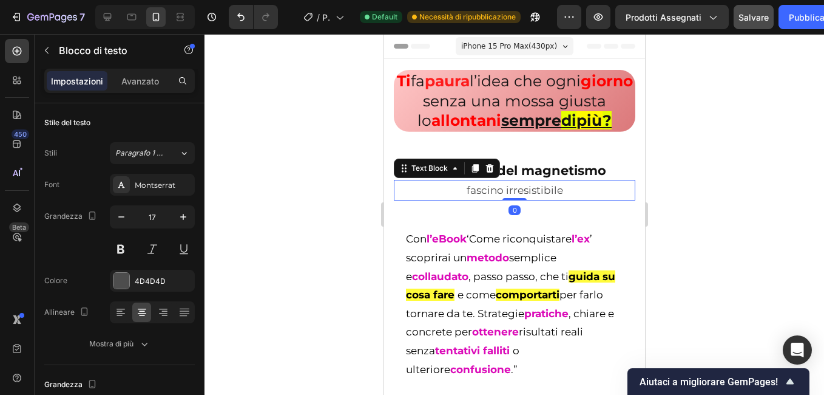
click at [461, 200] on p "fascino irresistibile" at bounding box center [514, 190] width 239 height 19
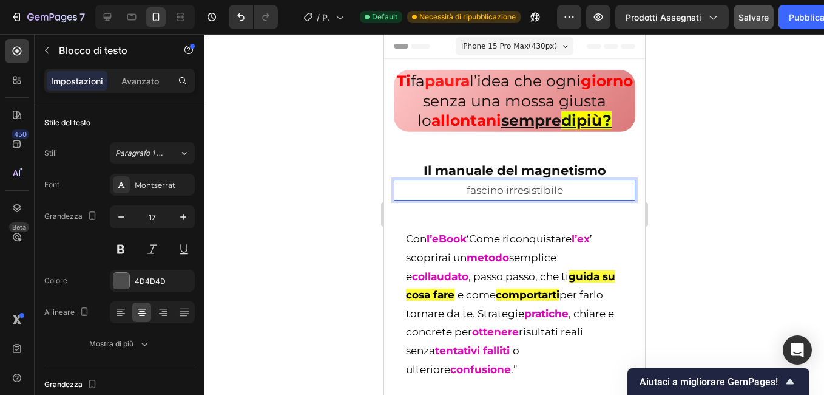
click at [558, 200] on p "fascino irresistibile" at bounding box center [514, 190] width 239 height 19
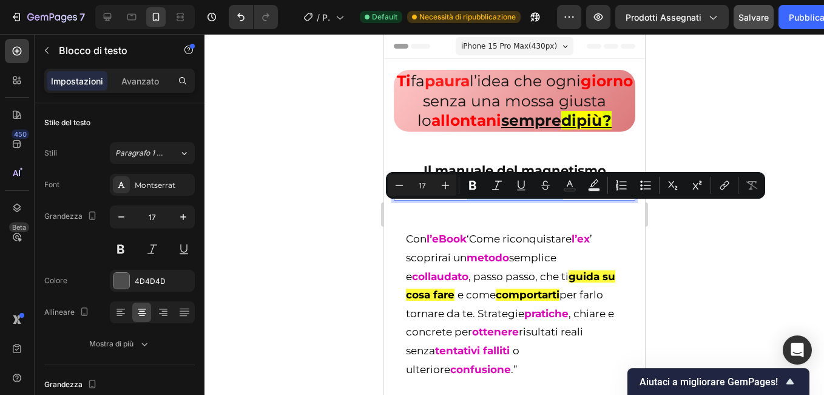
drag, startPoint x: 561, startPoint y: 208, endPoint x: 455, endPoint y: 208, distance: 106.2
click at [455, 200] on p "fascino irresistibile" at bounding box center [514, 190] width 239 height 19
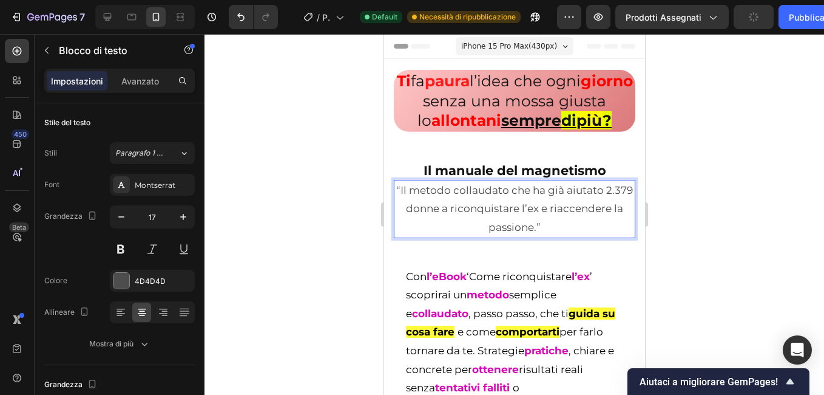
click at [331, 213] on div at bounding box center [515, 214] width 620 height 361
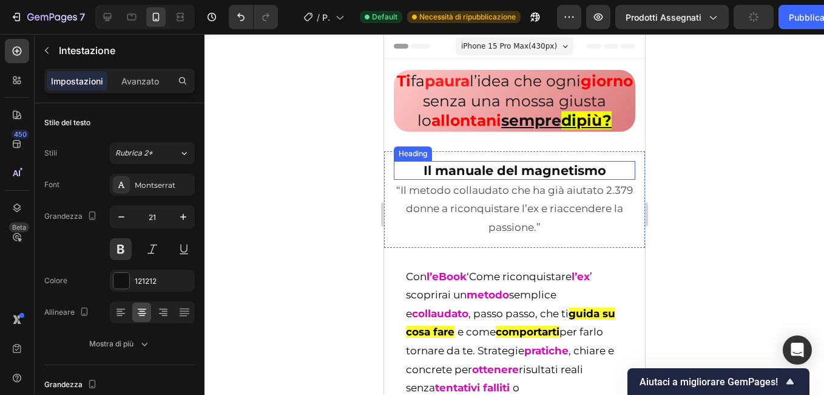
click at [609, 180] on h2 "Il manuale del magnetismo" at bounding box center [514, 170] width 242 height 19
click at [607, 180] on h2 "Il manuale del magnetismo" at bounding box center [514, 170] width 242 height 19
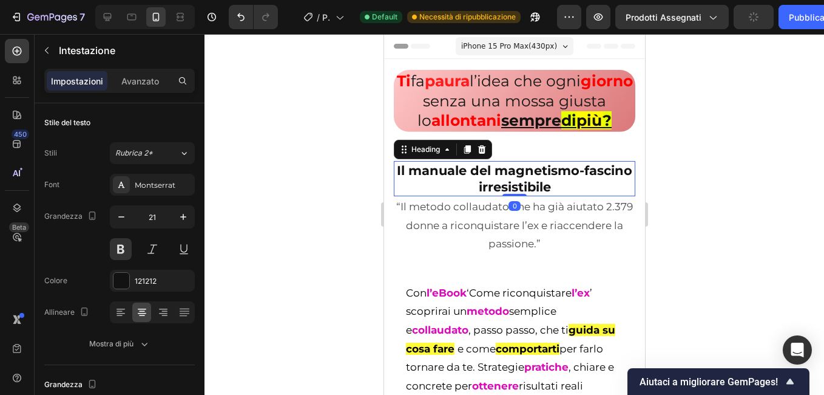
drag, startPoint x: 577, startPoint y: 207, endPoint x: 597, endPoint y: 191, distance: 25.5
click at [596, 191] on p "Il manuale del magnetismo-fascino irresistibile" at bounding box center [514, 178] width 239 height 33
click at [129, 249] on button at bounding box center [121, 249] width 22 height 22
click at [337, 202] on div at bounding box center [515, 214] width 620 height 361
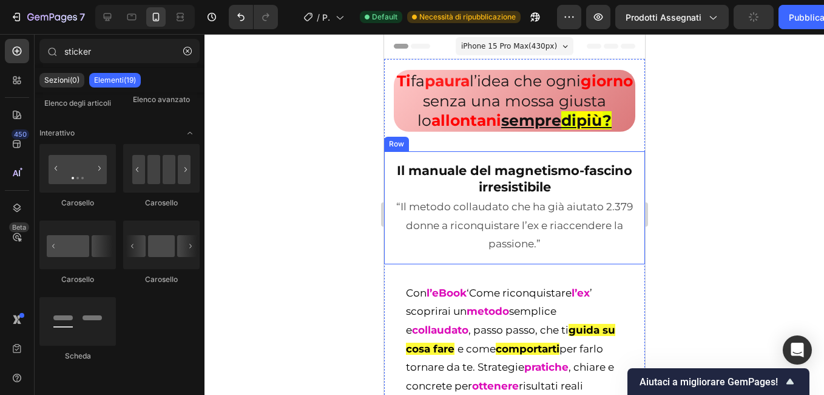
click at [586, 195] on p "Il manuale del magnetismo-fascino irresistibile" at bounding box center [514, 178] width 239 height 33
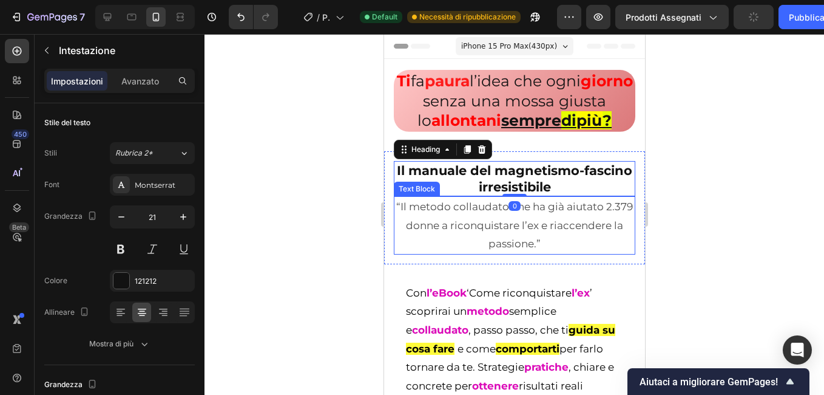
drag, startPoint x: 436, startPoint y: 217, endPoint x: 483, endPoint y: 203, distance: 49.5
click at [442, 195] on p "Il manuale del magnetismo-fascino irresistibile" at bounding box center [514, 178] width 239 height 33
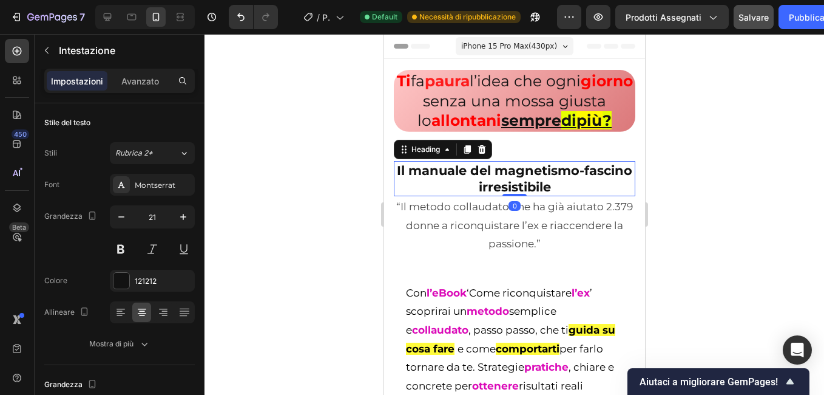
click at [307, 209] on div at bounding box center [515, 214] width 620 height 361
click at [552, 195] on p "Il manuale del magnetismo-fascino irresistibile" at bounding box center [514, 178] width 239 height 33
click at [358, 193] on div at bounding box center [515, 214] width 620 height 361
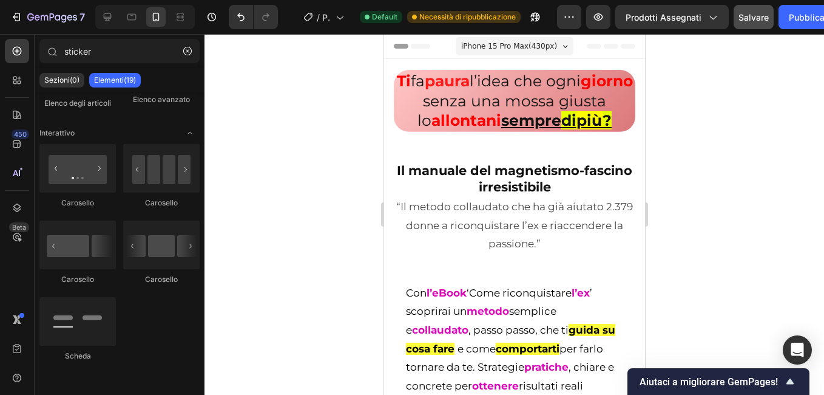
click at [748, 10] on button "Salvare" at bounding box center [754, 17] width 40 height 24
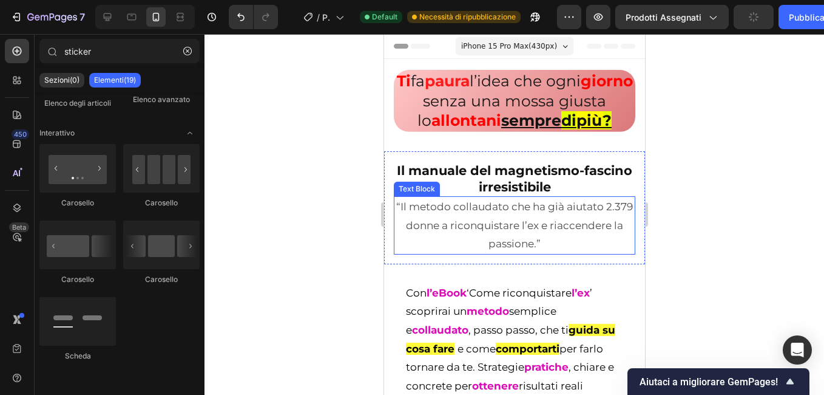
click at [591, 253] on p "“Il metodo collaudato che ha già aiutato 2.379 donne a riconquistare l’ex e ria…" at bounding box center [514, 225] width 239 height 56
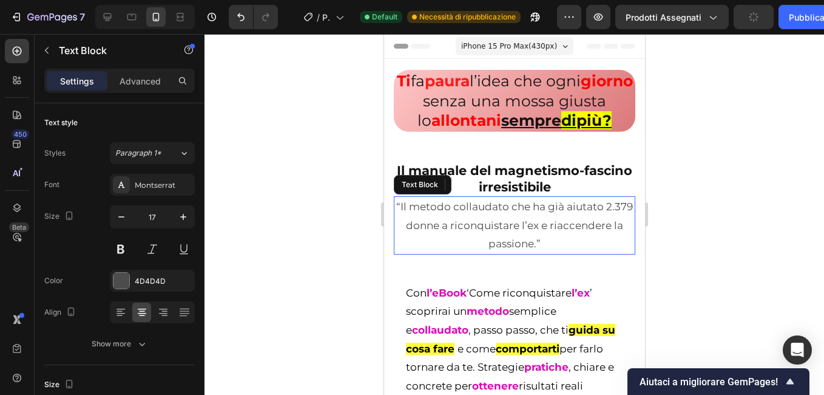
click at [524, 195] on p "Il manuale del magnetismo-fascino irresistibile" at bounding box center [514, 178] width 239 height 33
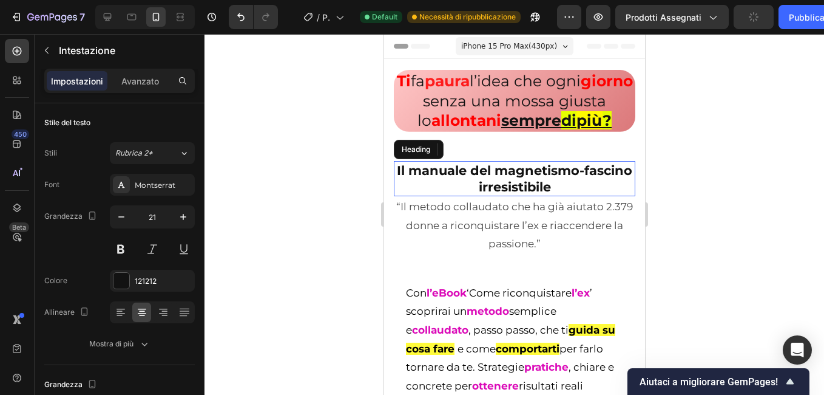
click at [524, 195] on p "Il manuale del magnetismo-fascino irresistibile" at bounding box center [514, 178] width 239 height 33
click at [525, 195] on p "Il manuale del magnetismo-fascino irresistibile" at bounding box center [514, 178] width 239 height 33
click at [315, 186] on div at bounding box center [515, 214] width 620 height 361
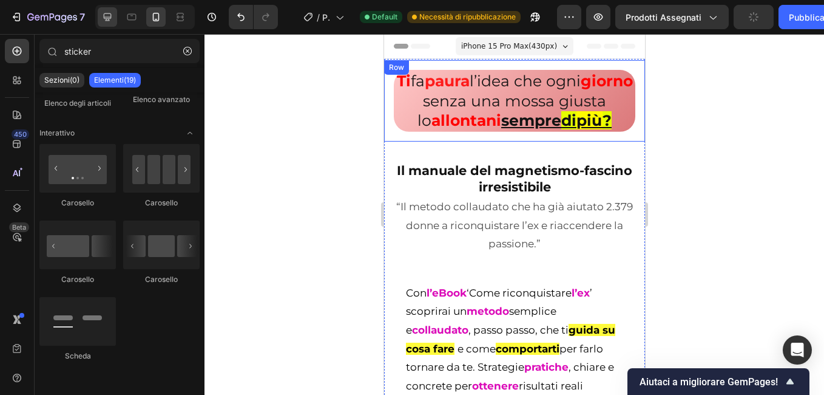
click at [110, 16] on icon at bounding box center [107, 17] width 12 height 12
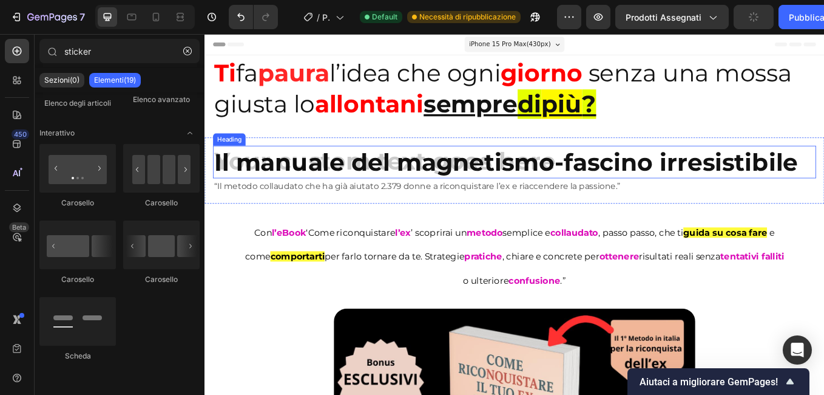
click at [268, 191] on h2 "Il manuale del magnetismo-fascino irresistibile" at bounding box center [568, 184] width 709 height 39
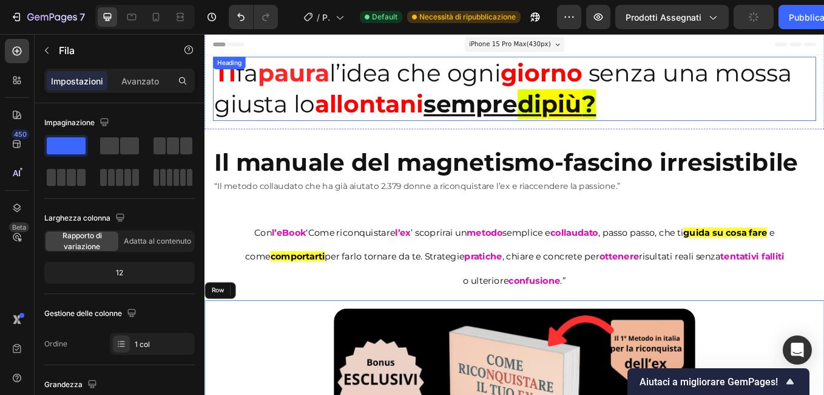
click at [241, 94] on strong "Ti" at bounding box center [228, 80] width 25 height 35
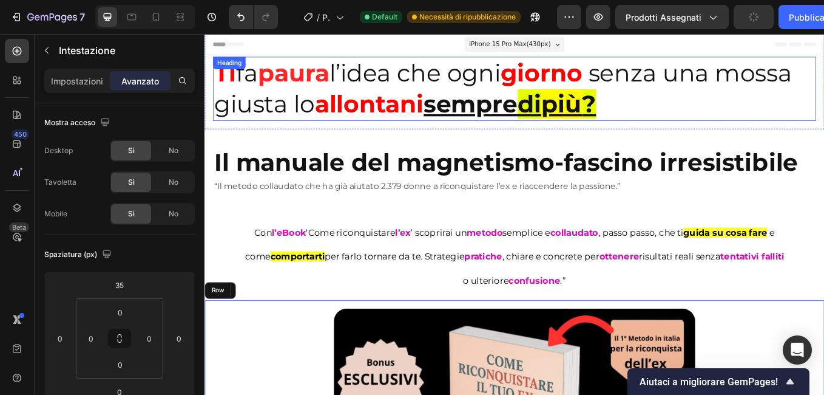
click at [66, 86] on p "Impostazioni" at bounding box center [77, 81] width 52 height 13
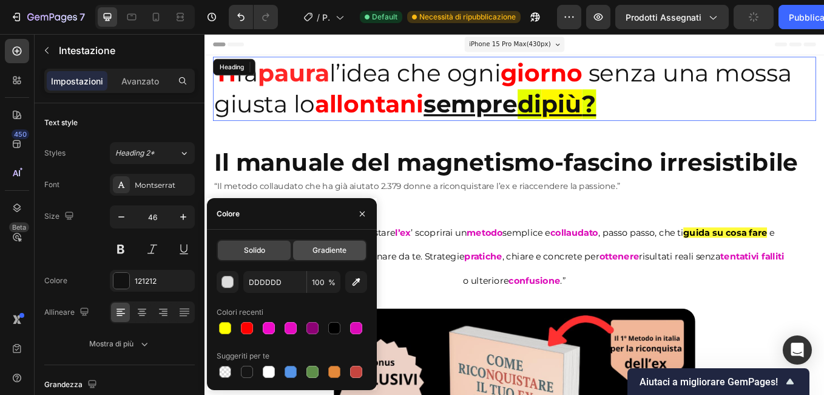
drag, startPoint x: 306, startPoint y: 249, endPoint x: 263, endPoint y: 192, distance: 70.7
click at [306, 249] on div "Gradiente" at bounding box center [329, 249] width 73 height 19
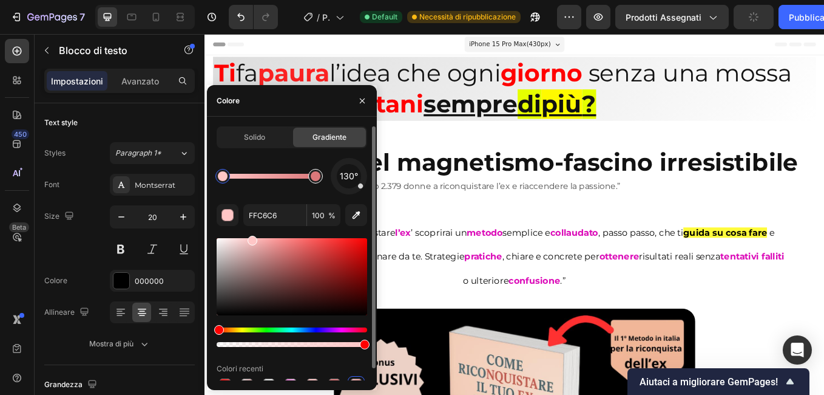
click at [317, 182] on div at bounding box center [315, 176] width 15 height 15
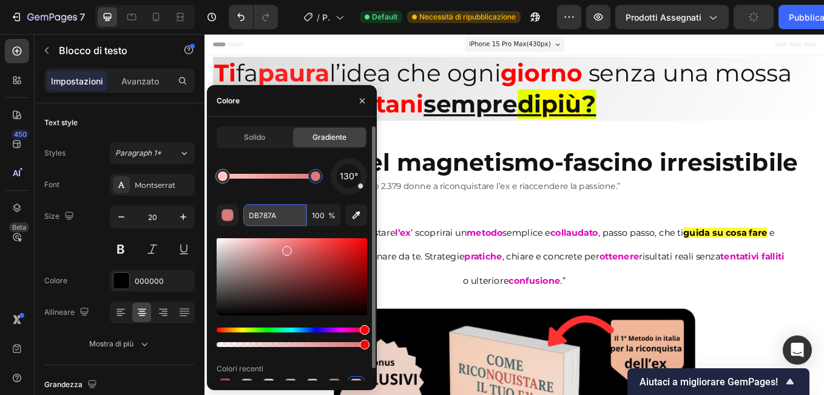
click at [283, 216] on input "DB787A" at bounding box center [274, 215] width 63 height 22
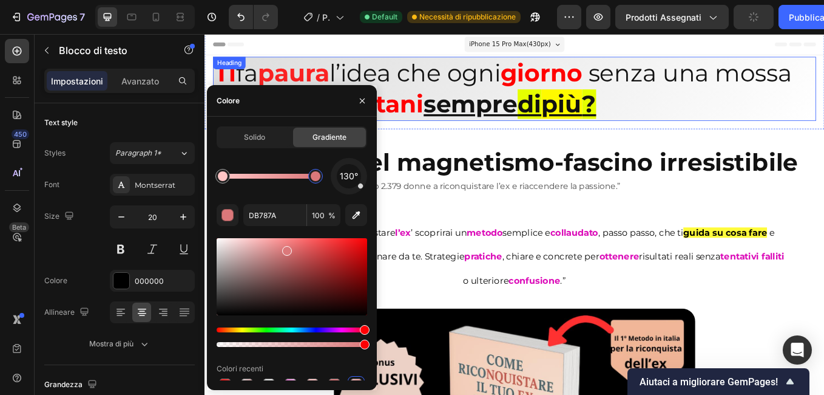
click at [399, 70] on h2 "Ti fa paura l’idea che ogni giorno senza una mossa giusta lo allontani sempre d…" at bounding box center [568, 98] width 709 height 75
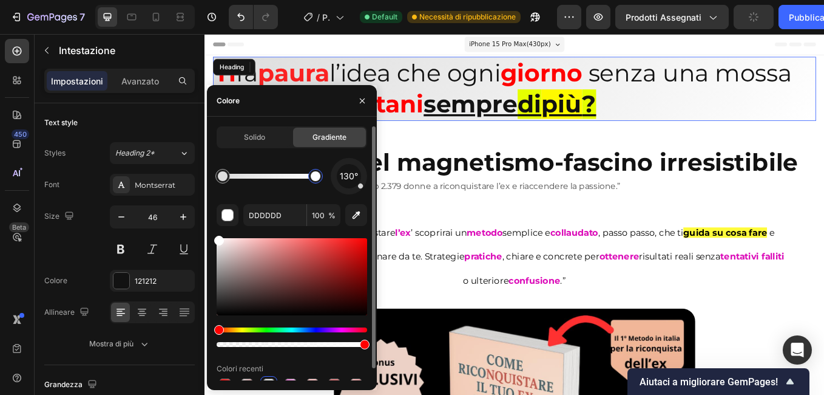
click at [316, 175] on div at bounding box center [316, 176] width 10 height 10
click at [271, 221] on input "FFFFFF" at bounding box center [274, 215] width 63 height 22
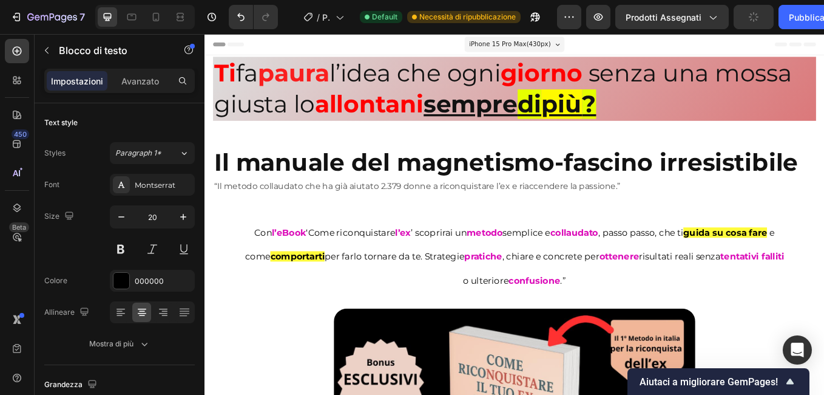
drag, startPoint x: 143, startPoint y: 234, endPoint x: 30, endPoint y: 106, distance: 169.9
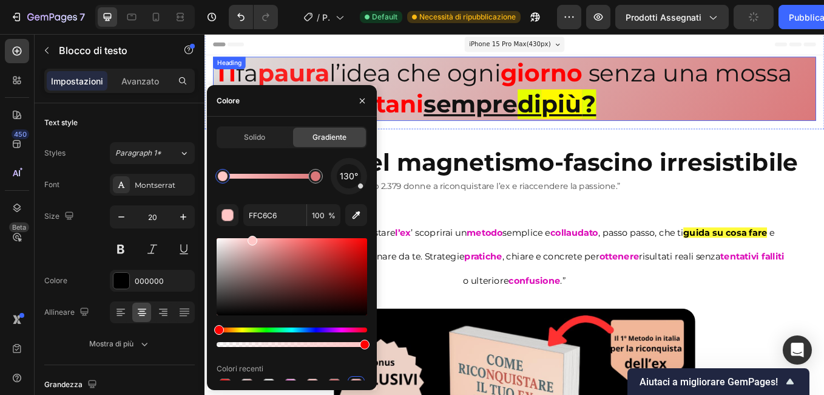
click at [351, 69] on strong "paura" at bounding box center [309, 80] width 84 height 35
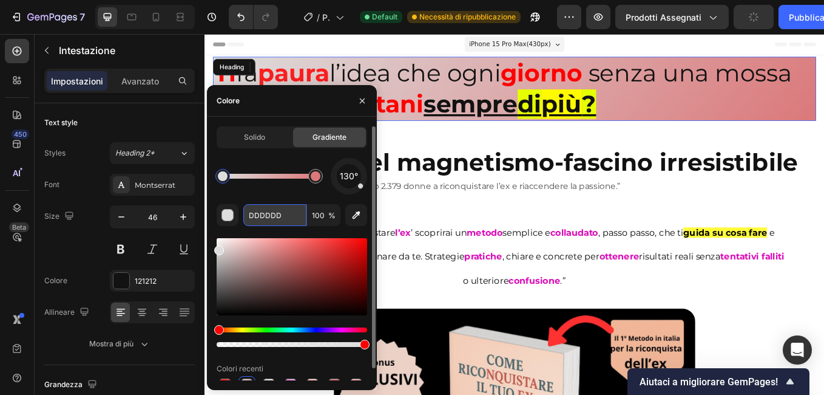
click at [257, 215] on input "DDDDDD" at bounding box center [274, 215] width 63 height 22
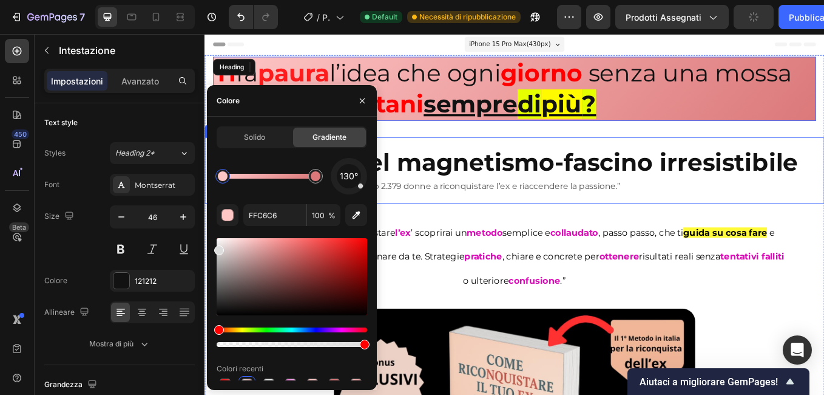
click at [430, 161] on div "Il manuale del magnetismo-fascino irresistibile Heading “Il metodo collaudato c…" at bounding box center [569, 194] width 728 height 78
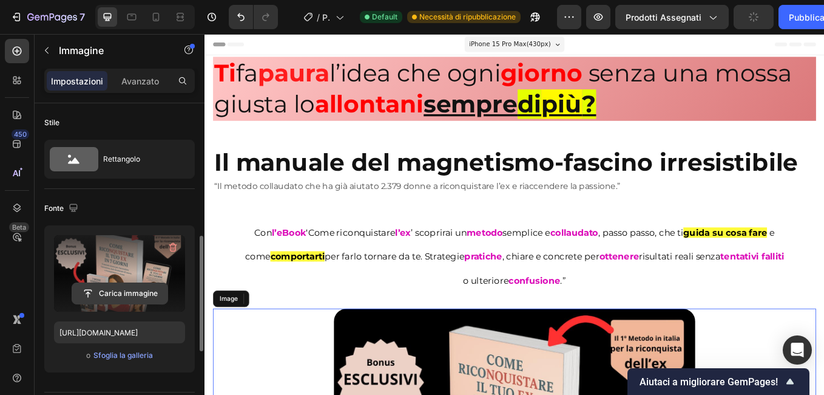
click at [126, 283] on input "file" at bounding box center [119, 293] width 95 height 21
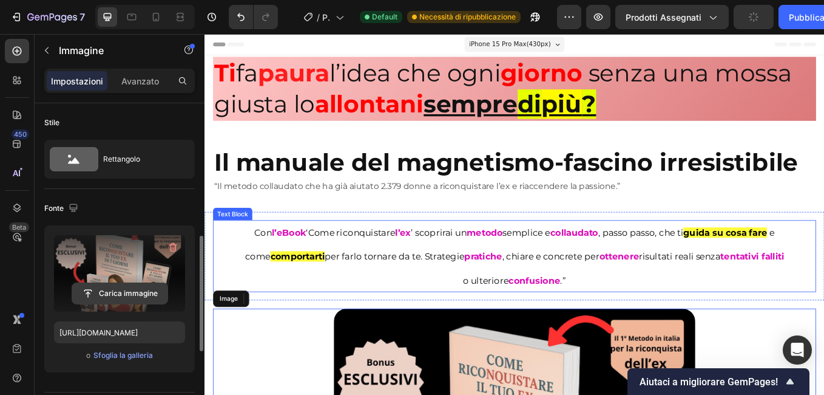
click at [114, 283] on input "file" at bounding box center [119, 293] width 95 height 21
click at [145, 283] on input "file" at bounding box center [119, 293] width 95 height 21
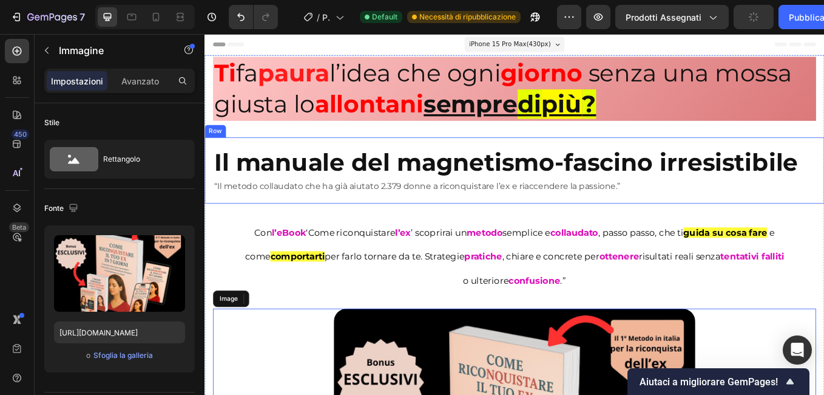
click at [231, 105] on h2 "Ti fa paura l’idea che ogni giorno senza una mossa giusta lo allontani sempre d…" at bounding box center [568, 98] width 709 height 75
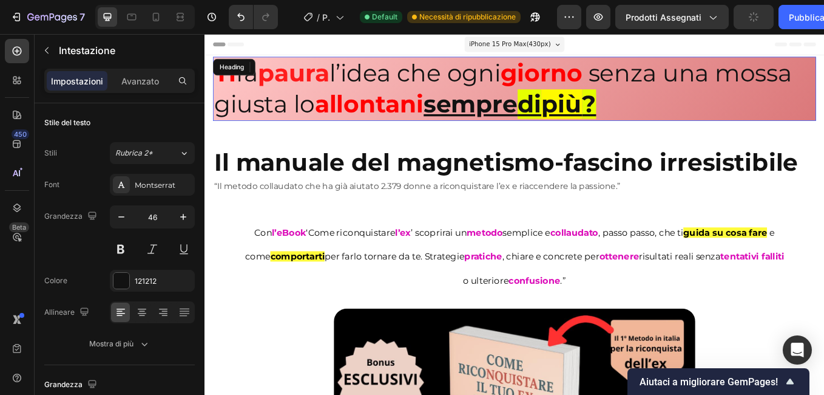
drag, startPoint x: 128, startPoint y: 301, endPoint x: 39, endPoint y: 333, distance: 94.7
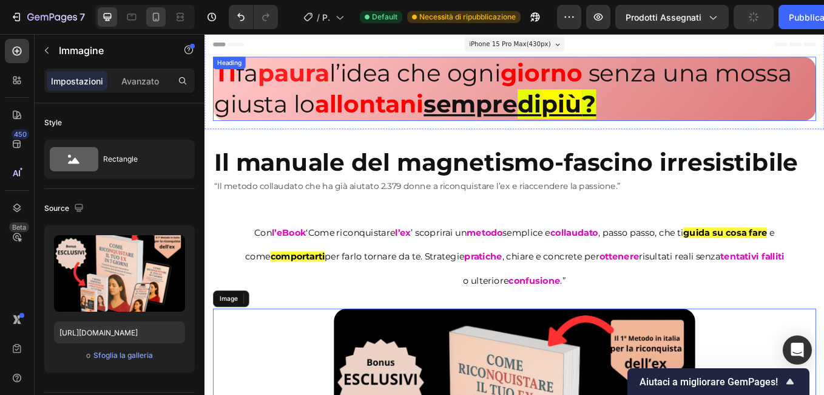
click at [154, 20] on icon at bounding box center [156, 17] width 7 height 8
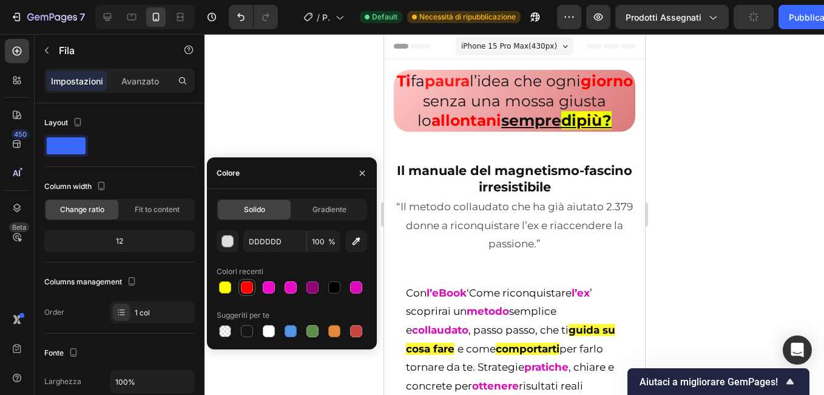
click at [247, 287] on div at bounding box center [247, 287] width 12 height 12
click at [358, 171] on icon "button" at bounding box center [363, 173] width 10 height 10
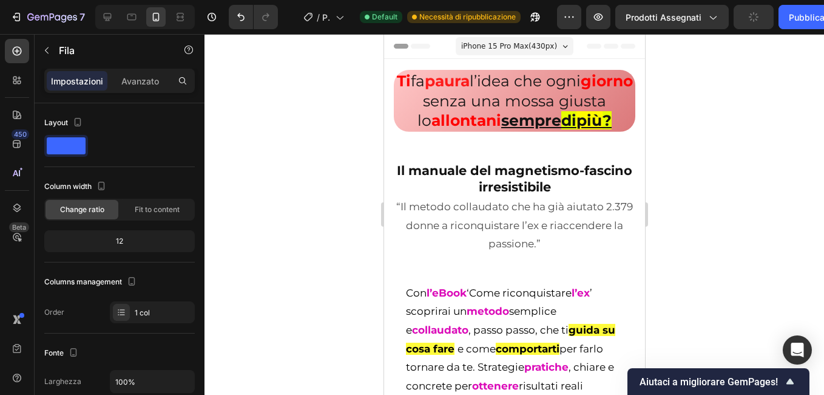
click at [337, 226] on div at bounding box center [515, 214] width 620 height 361
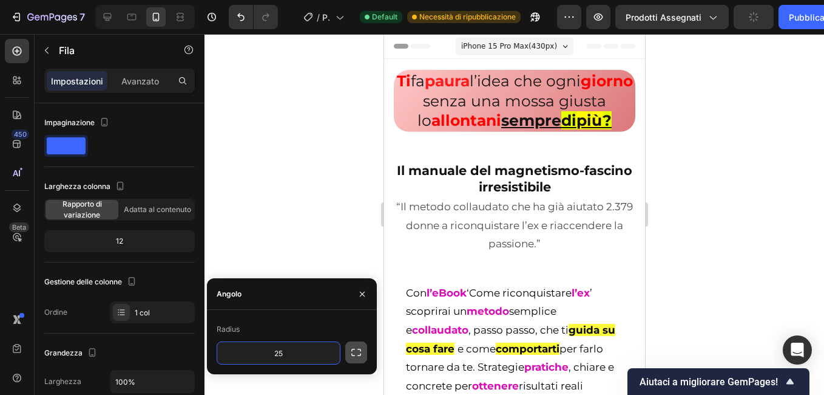
click at [361, 355] on icon "button" at bounding box center [356, 352] width 12 height 12
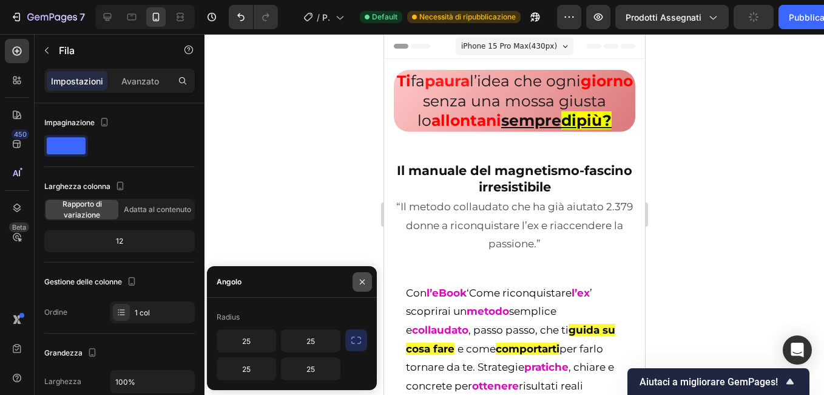
click at [365, 279] on icon "button" at bounding box center [363, 282] width 10 height 10
click at [314, 186] on div at bounding box center [515, 214] width 620 height 361
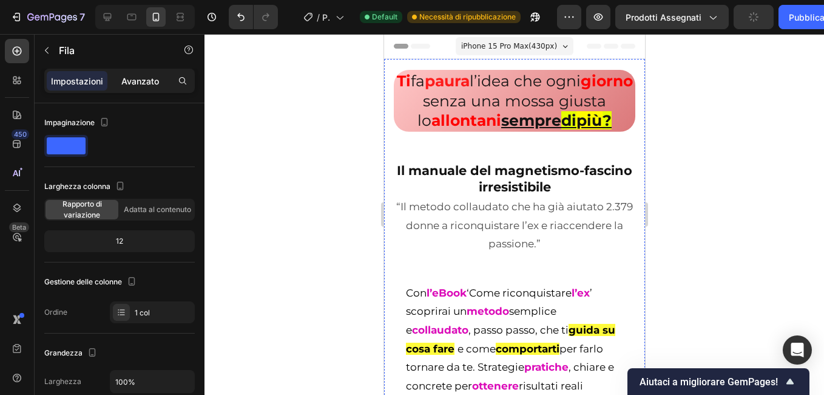
click at [145, 84] on p "Avanzato" at bounding box center [140, 81] width 38 height 13
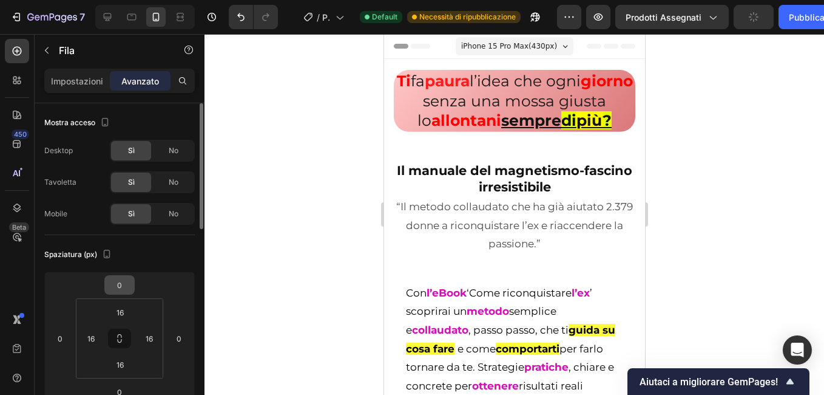
click at [119, 283] on input "0" at bounding box center [119, 285] width 24 height 18
click at [273, 172] on div at bounding box center [515, 214] width 620 height 361
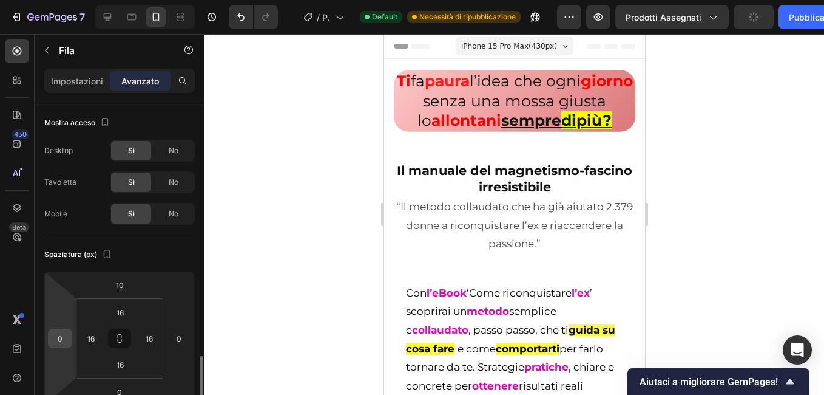
click at [59, 329] on input "0" at bounding box center [60, 338] width 18 height 18
click at [277, 140] on div at bounding box center [515, 214] width 620 height 361
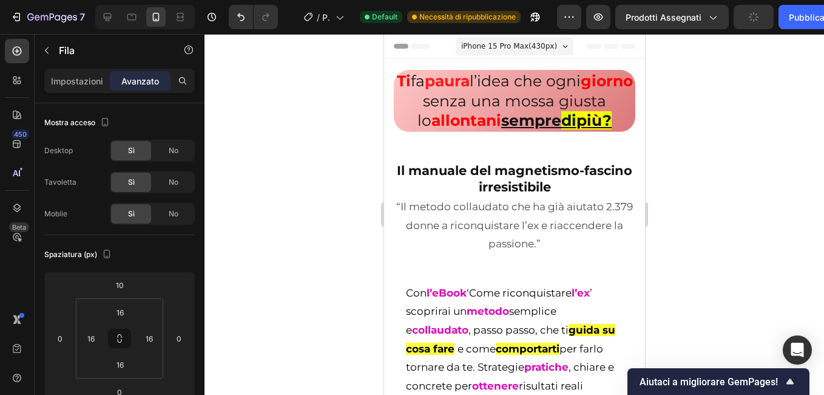
drag, startPoint x: 172, startPoint y: 246, endPoint x: 233, endPoint y: 242, distance: 61.5
click at [716, 155] on div at bounding box center [515, 214] width 620 height 361
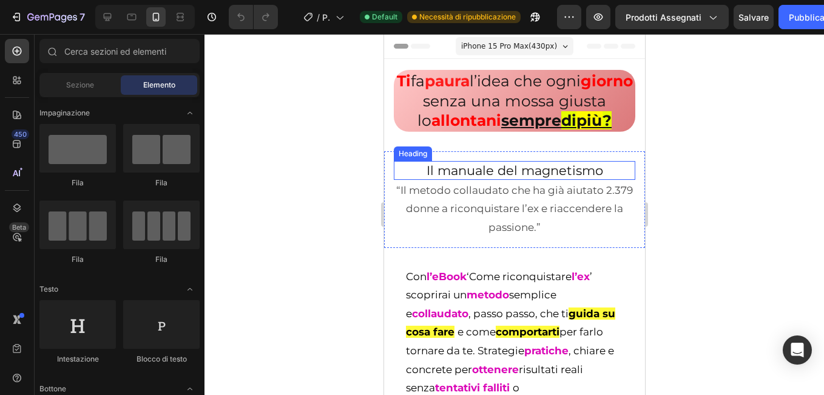
click at [588, 180] on h2 "Il manuale del magnetismo" at bounding box center [514, 170] width 242 height 19
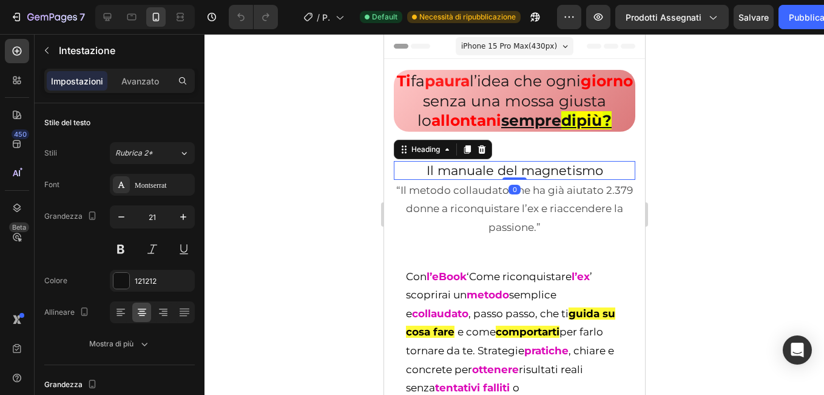
click at [599, 180] on h2 "Il manuale del magnetismo" at bounding box center [514, 170] width 242 height 19
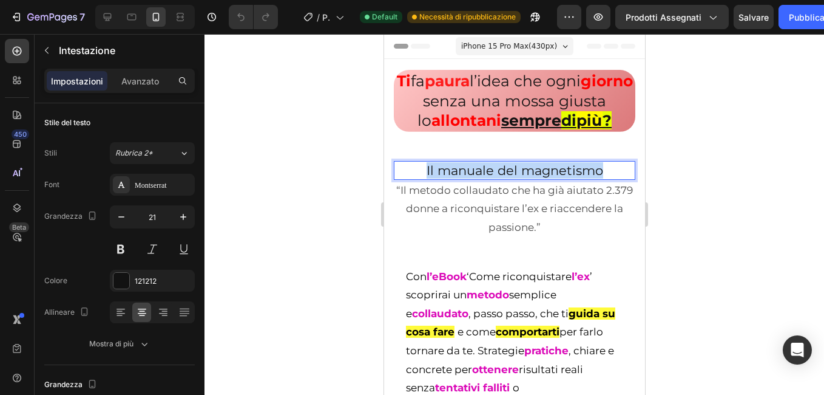
drag, startPoint x: 599, startPoint y: 192, endPoint x: 421, endPoint y: 191, distance: 177.9
click at [421, 178] on p "Il manuale del magnetismo" at bounding box center [514, 170] width 239 height 16
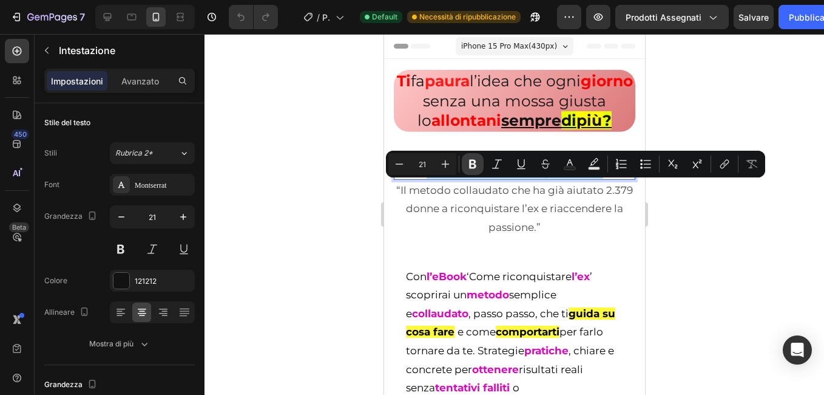
click at [471, 163] on icon "Barra degli strumenti contestuale dell'editor" at bounding box center [472, 164] width 7 height 9
click at [608, 178] on p "Il manuale del magnetismo" at bounding box center [514, 170] width 239 height 16
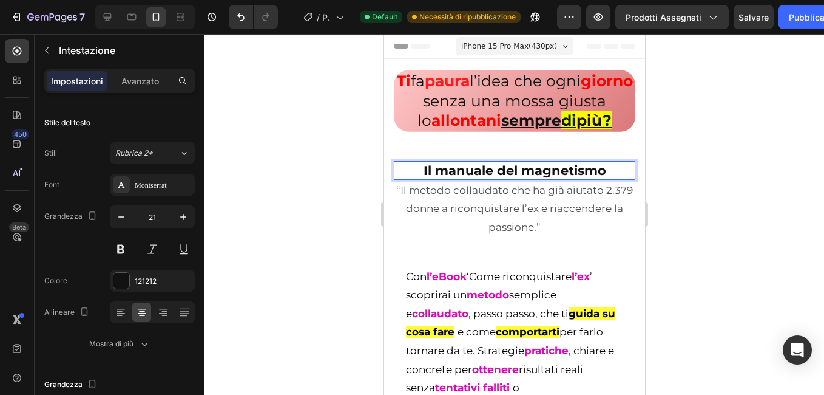
click at [608, 178] on p "Il manuale del magnetismo" at bounding box center [514, 170] width 239 height 16
click at [439, 178] on strong "nicsafIl manuale del magnetismo -" at bounding box center [514, 170] width 231 height 15
click at [605, 178] on p "Il manuale del magnetismo -" at bounding box center [514, 170] width 239 height 16
click at [606, 178] on strong "Il manuale del magnetismo -f" at bounding box center [514, 170] width 196 height 15
click at [613, 178] on p "Il manuale del magnetismo -fa" at bounding box center [514, 170] width 239 height 16
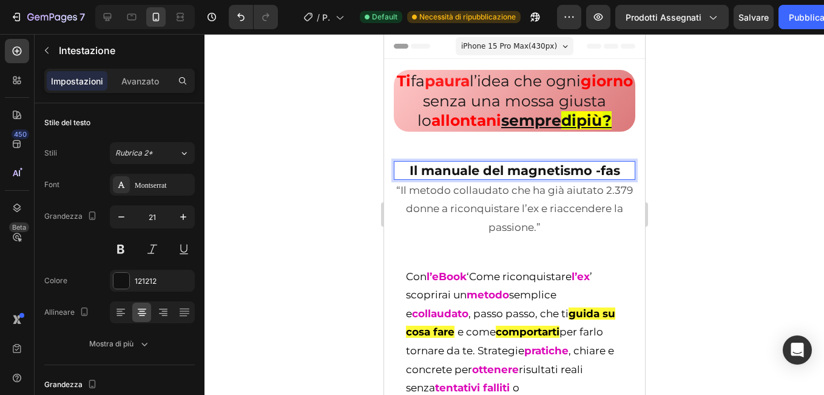
click at [613, 178] on strong "Il manuale del magnetismo -fas" at bounding box center [514, 170] width 211 height 15
click at [619, 178] on strong "Il manuale del magnetismo -fasc" at bounding box center [515, 170] width 218 height 15
click at [620, 178] on strong "Il manuale del magnetismo -fasci" at bounding box center [515, 170] width 222 height 15
click at [533, 178] on p "Il manuale del magnetismo -fascin" at bounding box center [514, 170] width 239 height 16
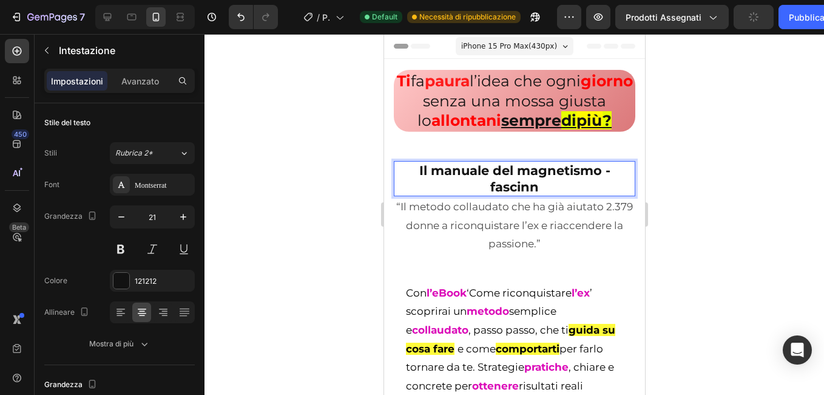
click at [533, 194] on strong "Il manuale del magnetismo -fascinn" at bounding box center [514, 179] width 191 height 32
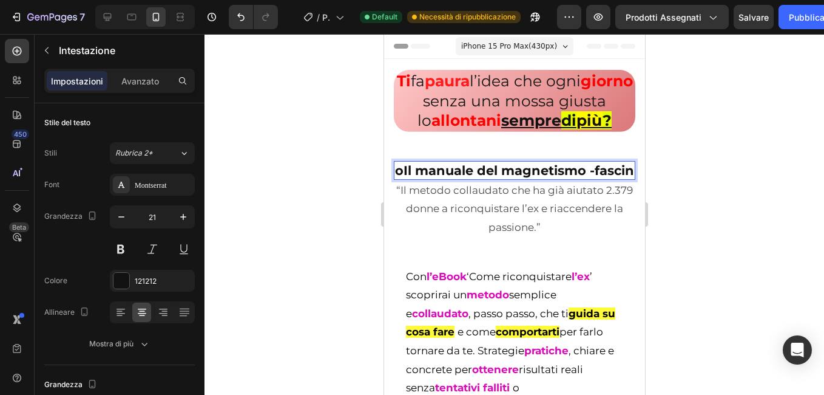
click at [419, 178] on strong "oIl manuale del magnetismo -fascin" at bounding box center [514, 170] width 239 height 15
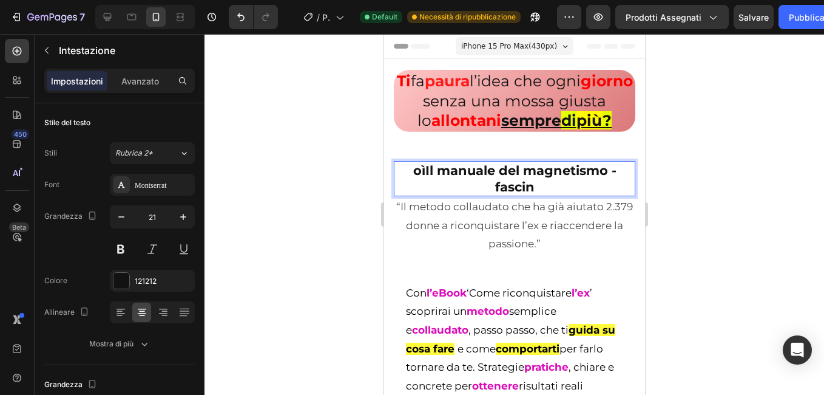
click at [423, 191] on strong "oìIl manuale del magnetismo -fascin" at bounding box center [514, 179] width 203 height 32
click at [419, 191] on strong "oìIl manuale del magnetismo -fascin" at bounding box center [514, 179] width 203 height 32
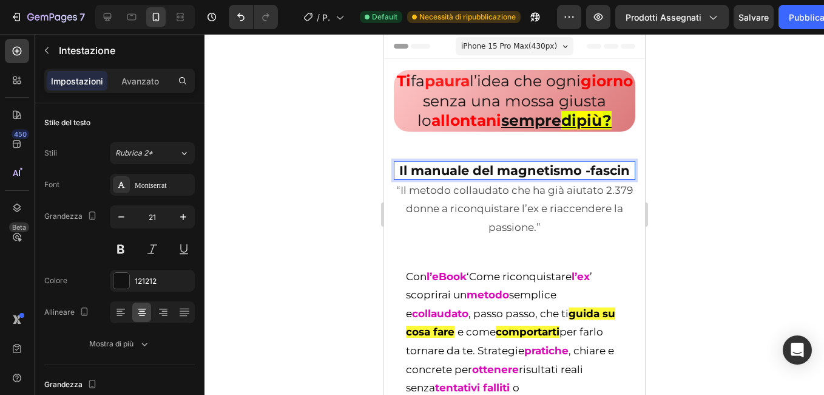
click at [537, 178] on p "Il manuale del magnetismo -fascin" at bounding box center [514, 170] width 239 height 16
click at [537, 178] on p "Il manuale del magnetismo -fascino" at bounding box center [514, 170] width 239 height 16
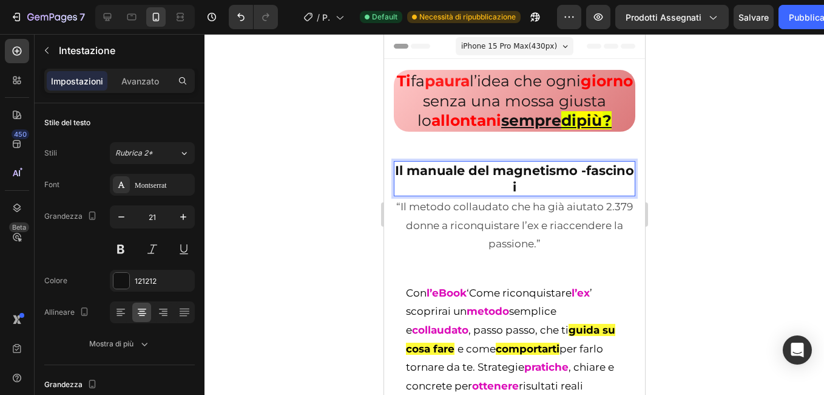
click at [539, 195] on p "Il manuale del magnetismo -fascino i" at bounding box center [514, 178] width 239 height 33
click at [543, 195] on p "Il manuale del magnetismo -fascino ir" at bounding box center [514, 178] width 239 height 33
click at [543, 195] on p "Il manuale del magnetismo -fascino irr" at bounding box center [514, 178] width 239 height 33
click at [548, 195] on p "Il manuale del magnetismo -fascino irre" at bounding box center [514, 178] width 239 height 33
click at [549, 194] on strong "Il manuale del magnetismo -fascino irres" at bounding box center [514, 179] width 239 height 32
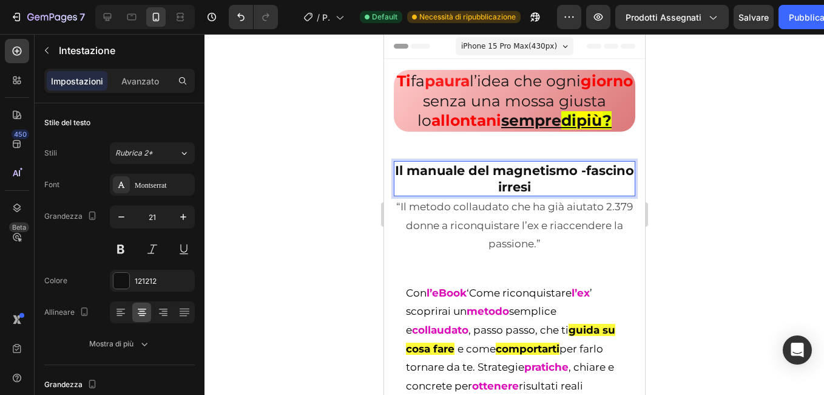
click at [550, 194] on strong "Il manuale del magnetismo -fascino irresi" at bounding box center [514, 179] width 239 height 32
click at [552, 194] on strong "Il manuale del magnetismo -fascino irresis" at bounding box center [514, 179] width 239 height 32
click at [560, 195] on p "Il manuale del magnetismo -fascino irresist" at bounding box center [514, 178] width 239 height 33
click at [563, 195] on p "Il manuale del magnetismo -fascino irresisti" at bounding box center [514, 178] width 239 height 33
click at [563, 194] on strong "Il manuale del magnetismo -fascino irresistib" at bounding box center [514, 179] width 239 height 32
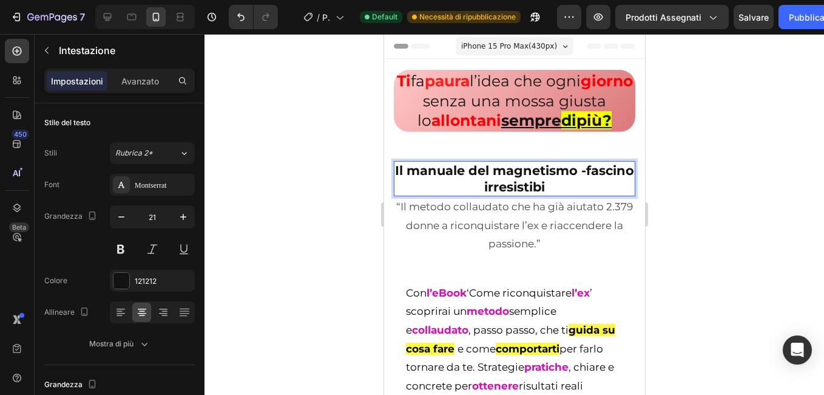
click at [566, 195] on p "Il manuale del magnetismo -fascino irresistibi" at bounding box center [514, 178] width 239 height 33
click at [569, 195] on p "Il manuale del magnetismo -fascino irresistibi" at bounding box center [514, 178] width 239 height 33
click at [569, 195] on p "Il manuale del magnetismo -fascino irresistibil" at bounding box center [514, 178] width 239 height 33
click at [569, 194] on strong "Il manuale del magnetismo -fascino irresistibile" at bounding box center [514, 179] width 239 height 32
drag, startPoint x: 574, startPoint y: 206, endPoint x: 441, endPoint y: 208, distance: 133.6
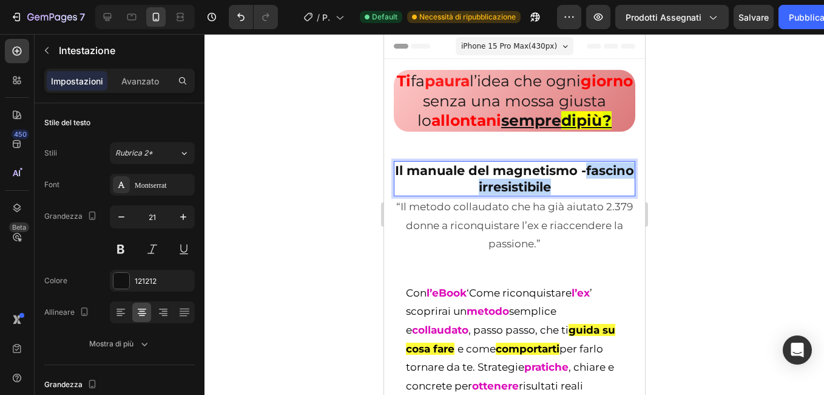
click at [441, 195] on p "Il manuale del magnetismo -fascino irresistibile" at bounding box center [514, 178] width 239 height 33
click at [279, 209] on div at bounding box center [515, 214] width 620 height 361
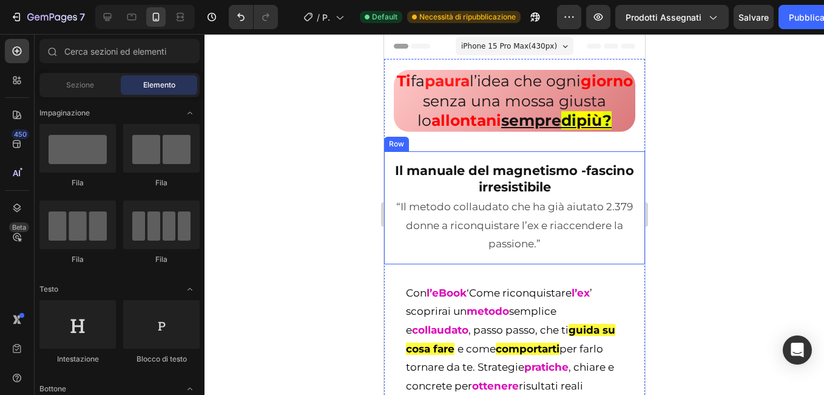
click at [708, 172] on div at bounding box center [515, 214] width 620 height 361
click at [579, 195] on p "⁠⁠⁠⁠⁠⁠⁠ Il manuale del magnetismo -fascino irresistibile" at bounding box center [514, 178] width 239 height 33
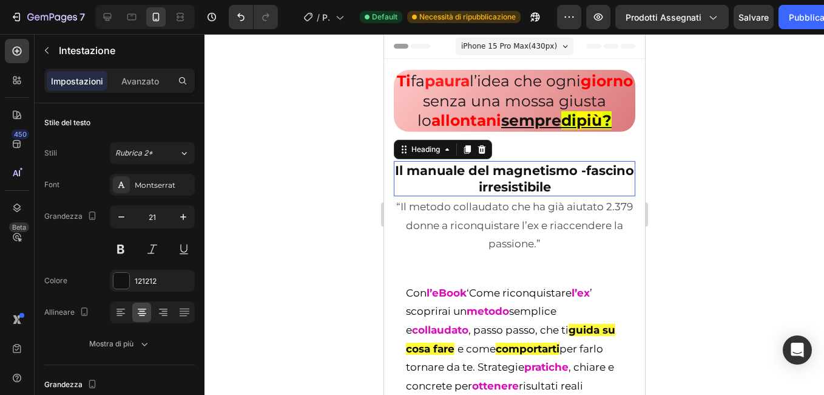
click at [579, 195] on p "Il manuale del magnetismo -fascino irresistibile" at bounding box center [514, 178] width 239 height 33
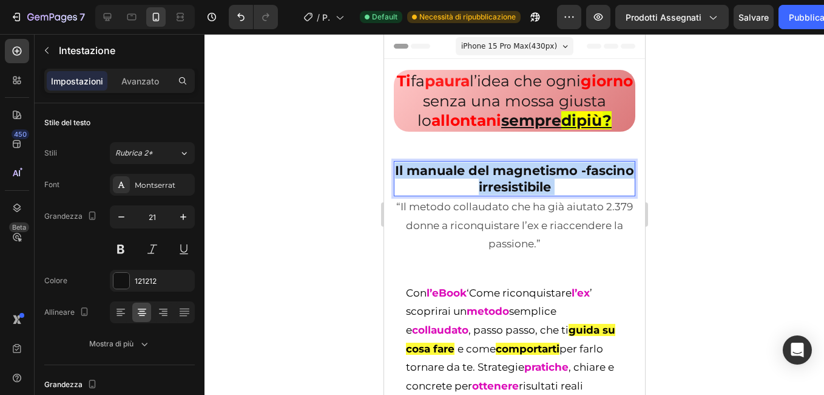
drag, startPoint x: 579, startPoint y: 205, endPoint x: 407, endPoint y: 202, distance: 172.4
click at [412, 195] on p "Il manuale del magnetismo -fascino irresistibile" at bounding box center [514, 178] width 239 height 33
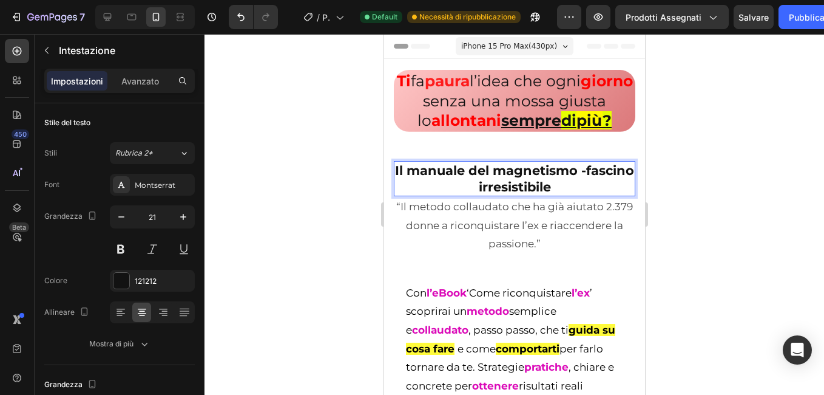
click at [486, 194] on strong "Il manuale del magnetismo -fascino irresistibile" at bounding box center [514, 179] width 239 height 32
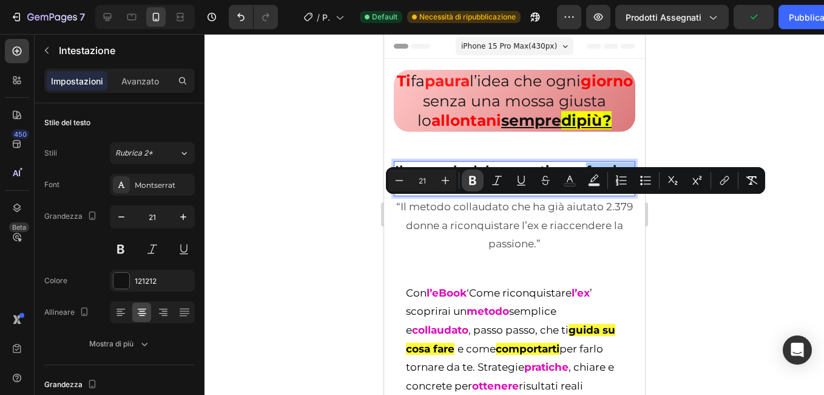
click at [468, 181] on icon "Barra degli strumenti contestuale dell'editor" at bounding box center [473, 180] width 12 height 12
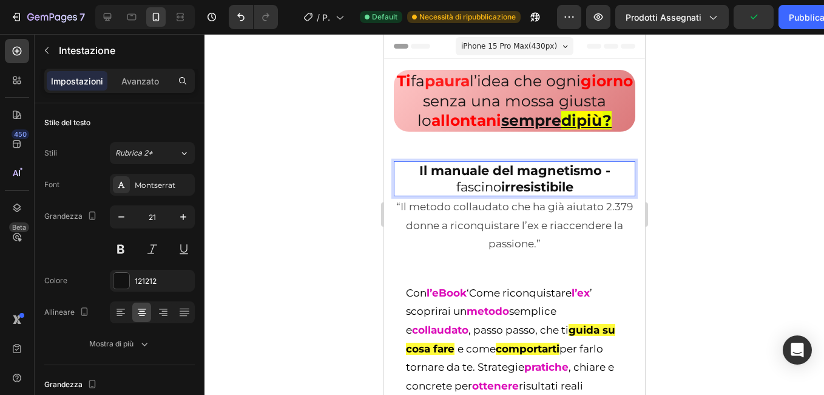
click at [530, 194] on strong "irresistibile" at bounding box center [537, 186] width 72 height 15
click at [372, 204] on div at bounding box center [515, 214] width 620 height 361
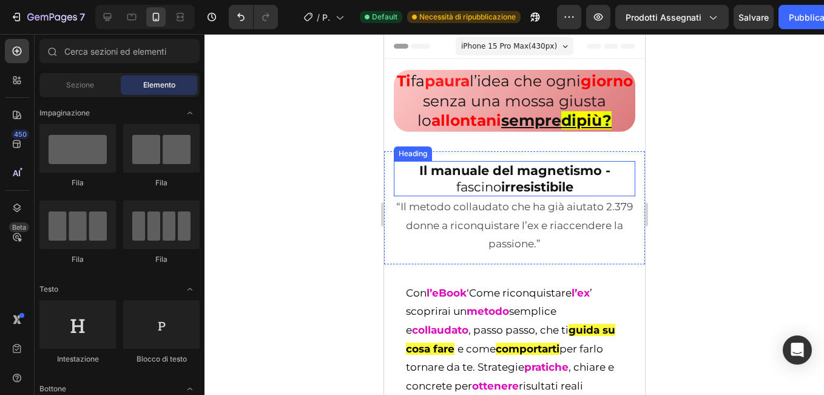
click at [531, 194] on strong "irresistibile" at bounding box center [537, 186] width 72 height 15
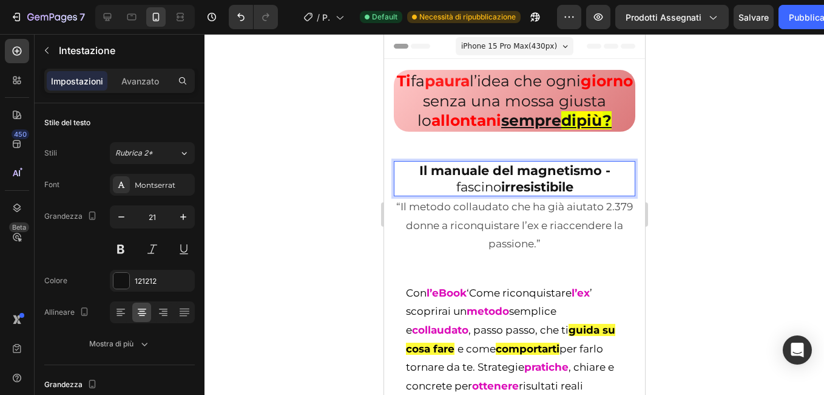
click at [531, 194] on strong "irresistibile" at bounding box center [537, 186] width 72 height 15
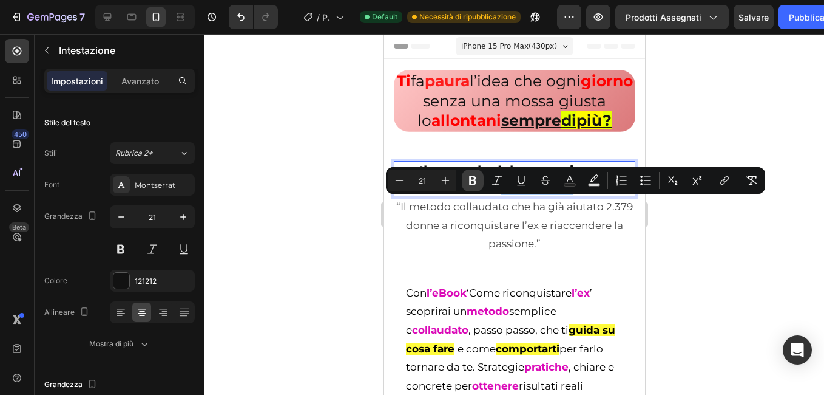
click at [467, 179] on icon "Barra degli strumenti contestuale dell'editor" at bounding box center [473, 180] width 12 height 12
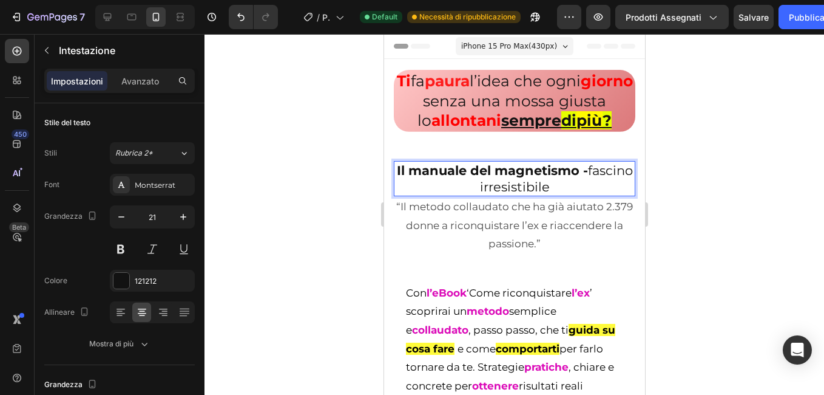
click at [338, 214] on div at bounding box center [515, 214] width 620 height 361
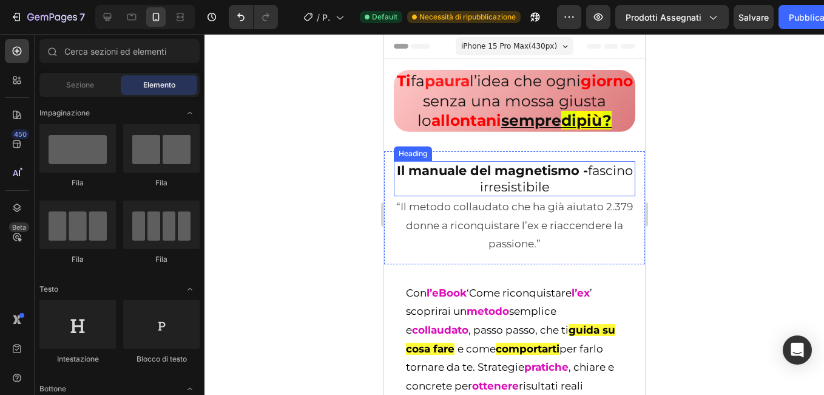
click at [452, 195] on p "⁠⁠⁠⁠⁠⁠⁠ Il manuale del magnetismo - fascino irresistibile" at bounding box center [514, 178] width 239 height 33
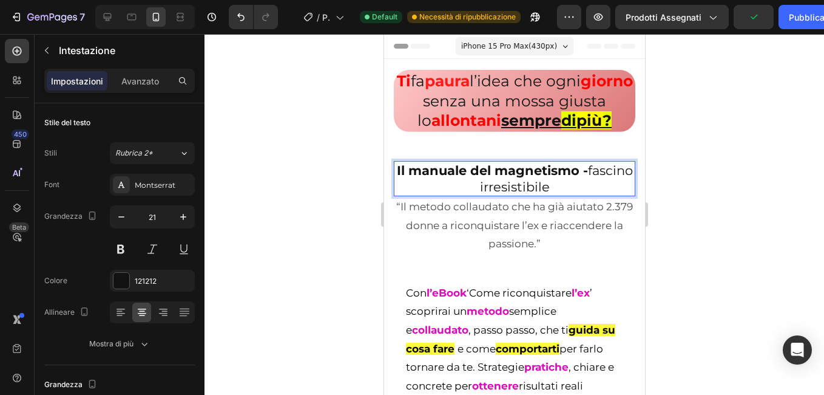
click at [449, 195] on p "Il manuale del magnetismo - fascino irresistibile" at bounding box center [514, 178] width 239 height 33
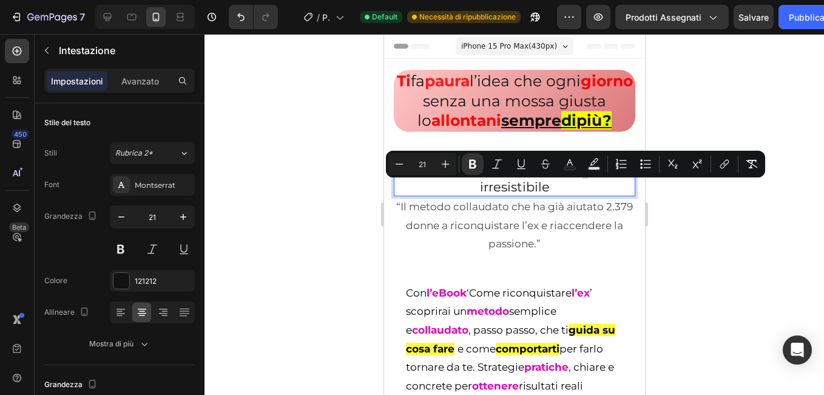
drag, startPoint x: 449, startPoint y: 207, endPoint x: 600, endPoint y: 195, distance: 151.6
click at [600, 195] on p "Il manuale del magnetismo - fascino irresistibile" at bounding box center [514, 178] width 239 height 33
drag, startPoint x: 470, startPoint y: 168, endPoint x: 29, endPoint y: 161, distance: 440.8
click at [470, 168] on icon "Barra degli strumenti contestuale dell'editor" at bounding box center [472, 164] width 7 height 9
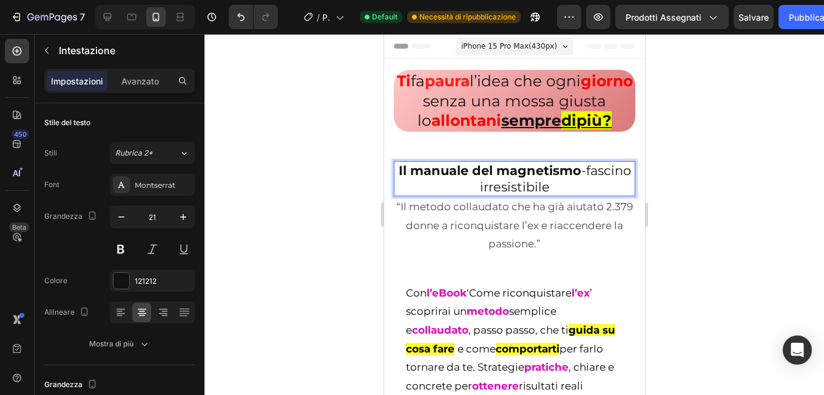
click at [452, 195] on p "Il manuale del magnetismo -fascino irresistibile" at bounding box center [514, 178] width 239 height 33
click at [401, 178] on strong "oIl manuale del magnetism" at bounding box center [492, 170] width 183 height 15
click at [579, 191] on p "Il manuale del magnetism fascino irresistibile" at bounding box center [514, 178] width 239 height 33
click at [574, 190] on p "Il manuale del magnetism fascino irresistibile" at bounding box center [514, 178] width 239 height 33
click at [584, 192] on p "Il manuale del magnetismo fascino irresistibile" at bounding box center [514, 178] width 239 height 33
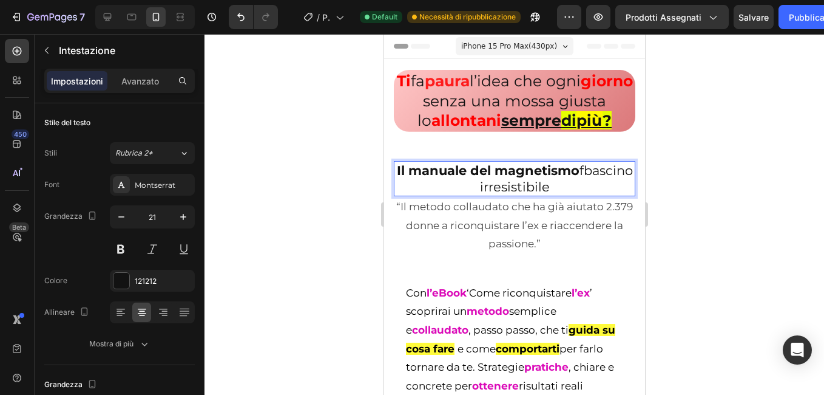
click at [492, 195] on p "Il manuale del magnetismo fbascino irresistibile" at bounding box center [514, 178] width 239 height 33
click at [502, 195] on p "Il manuale del magnetismo fbascino irresistibile" at bounding box center [514, 178] width 239 height 33
click at [579, 189] on p "Il manuale del magnetismo fascino irresistibile" at bounding box center [514, 178] width 239 height 33
click at [452, 195] on p "Il manuale del magnetismo fascino irresistibile" at bounding box center [514, 178] width 239 height 33
click at [571, 195] on p "Il manuale del magnetismo fascino irresistibile" at bounding box center [514, 178] width 239 height 33
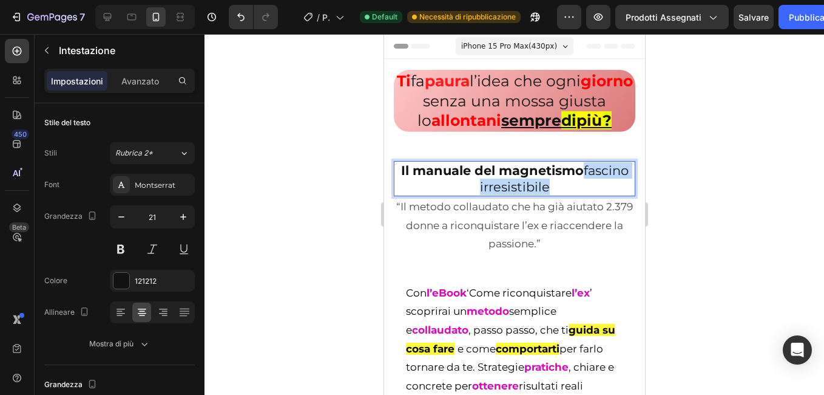
drag, startPoint x: 571, startPoint y: 202, endPoint x: 449, endPoint y: 207, distance: 122.7
click at [449, 195] on p "Il manuale del magnetismo fascino irresistibile" at bounding box center [514, 178] width 239 height 33
click at [221, 226] on div at bounding box center [515, 214] width 620 height 361
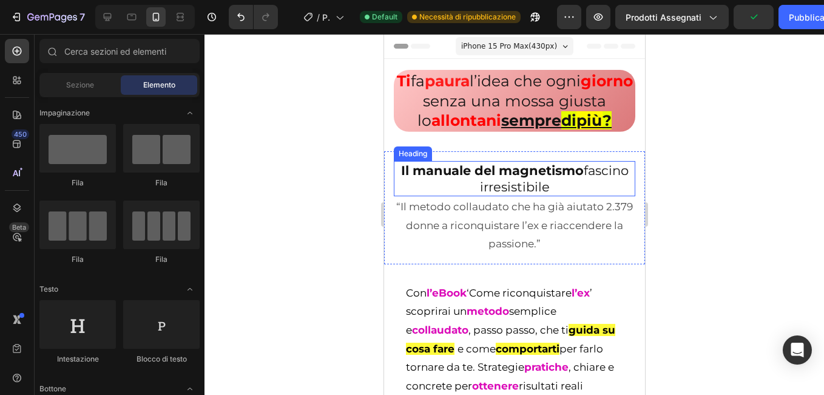
click at [436, 195] on p "⁠⁠⁠⁠⁠⁠⁠ Il manuale del magnetismo fascino irresistibile" at bounding box center [514, 178] width 239 height 33
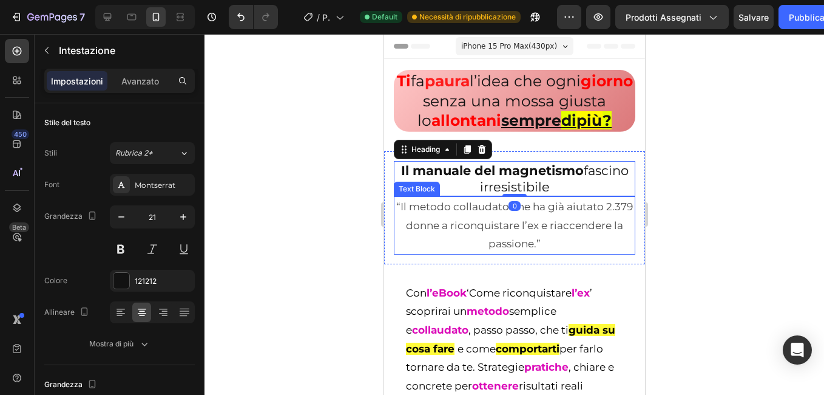
click at [429, 245] on p "“Il metodo collaudato che ha già aiutato 2.379 donne a riconquistare l’ex e ria…" at bounding box center [514, 225] width 239 height 56
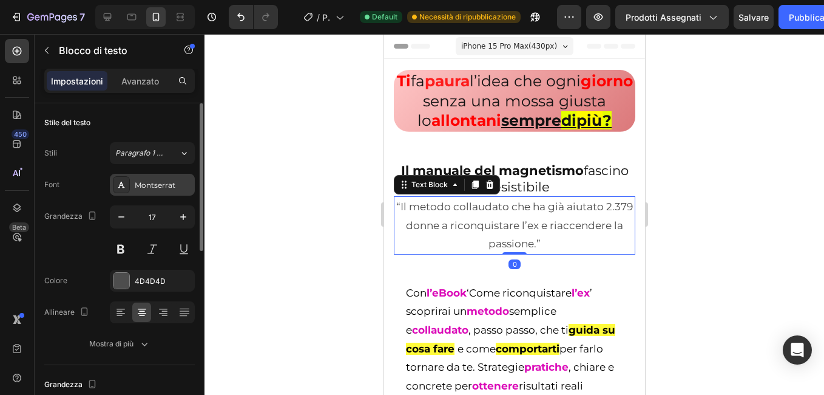
click at [158, 185] on div "Montserrat" at bounding box center [163, 185] width 57 height 11
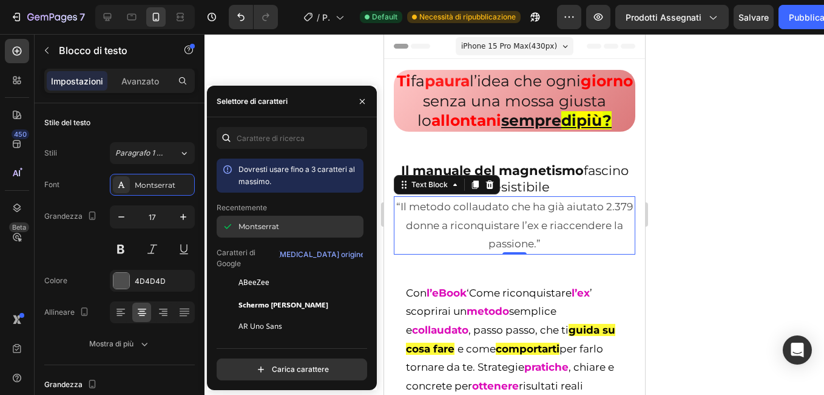
click at [271, 224] on span "Montserrat" at bounding box center [259, 226] width 41 height 11
click at [360, 100] on icon "button" at bounding box center [363, 102] width 10 height 10
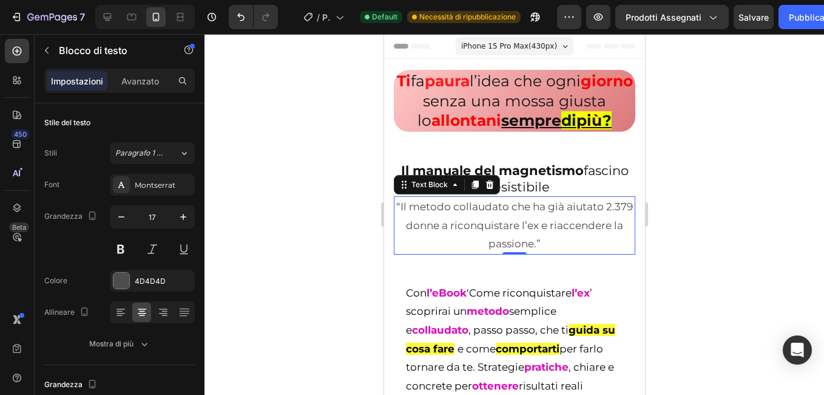
click at [308, 191] on div at bounding box center [515, 214] width 620 height 361
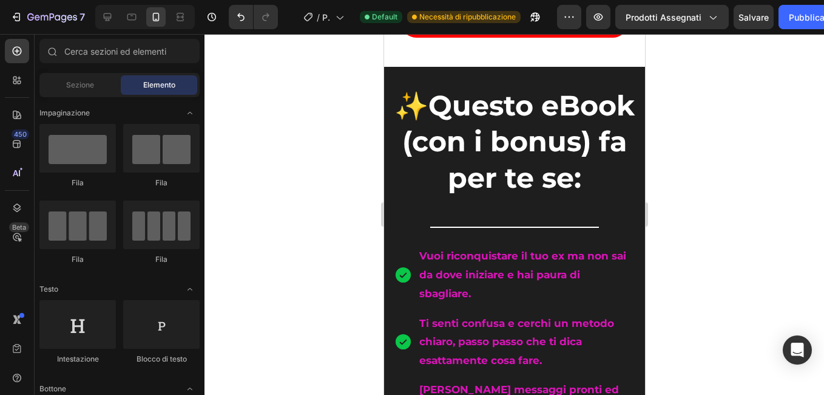
scroll to position [728, 0]
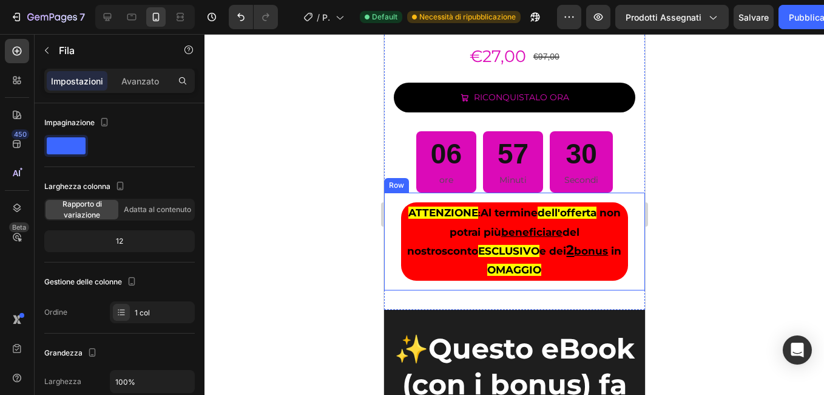
click at [390, 290] on div "ATTENZIONE : Al termine dell'offerta non potrai più beneficiare del nostro scon…" at bounding box center [514, 240] width 261 height 97
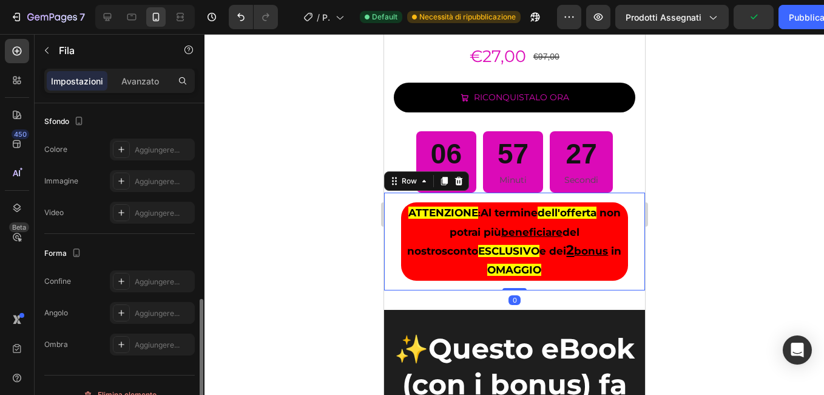
scroll to position [383, 0]
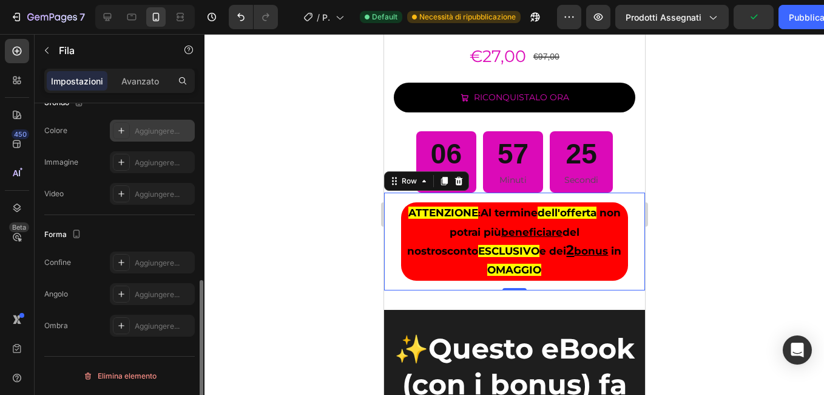
click at [115, 129] on div at bounding box center [121, 130] width 17 height 17
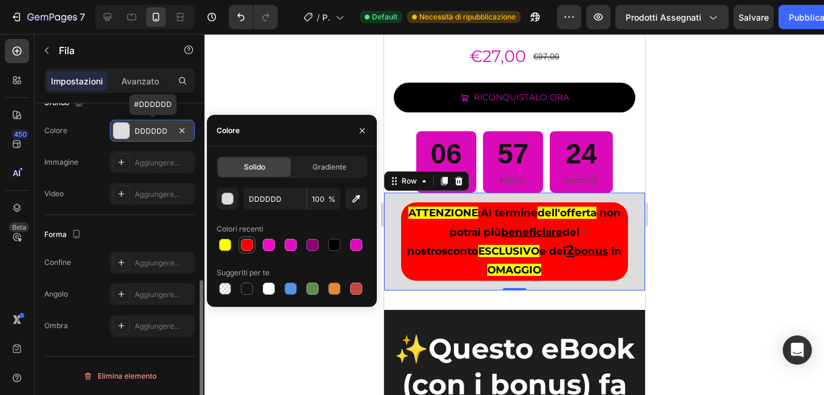
click at [243, 248] on div at bounding box center [247, 245] width 12 height 12
type input "FF0000"
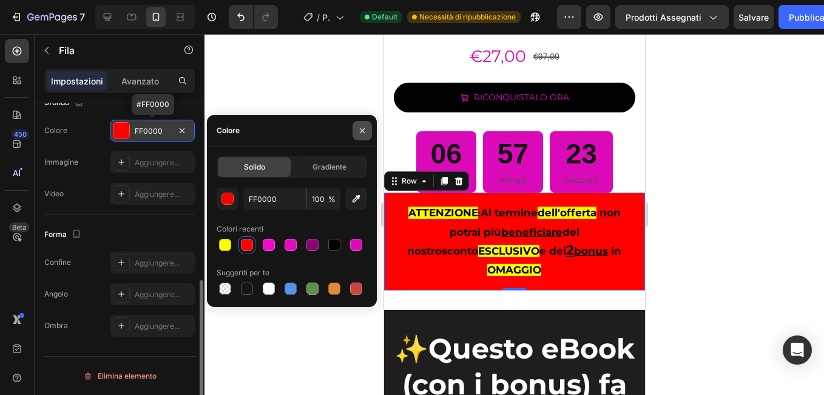
click at [366, 127] on icon "button" at bounding box center [363, 131] width 10 height 10
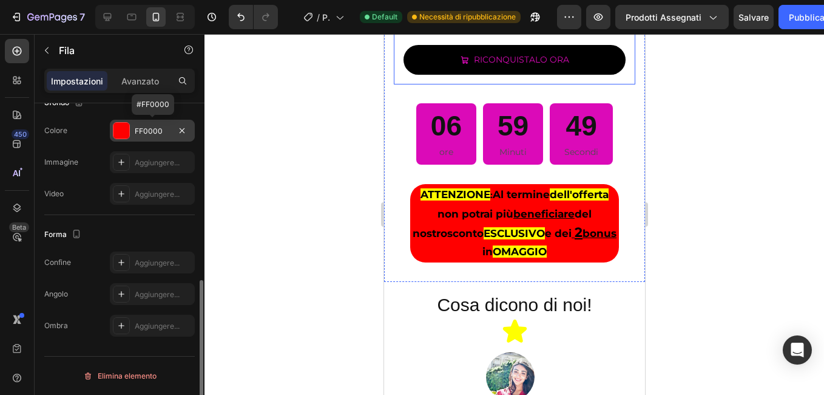
scroll to position [2246, 0]
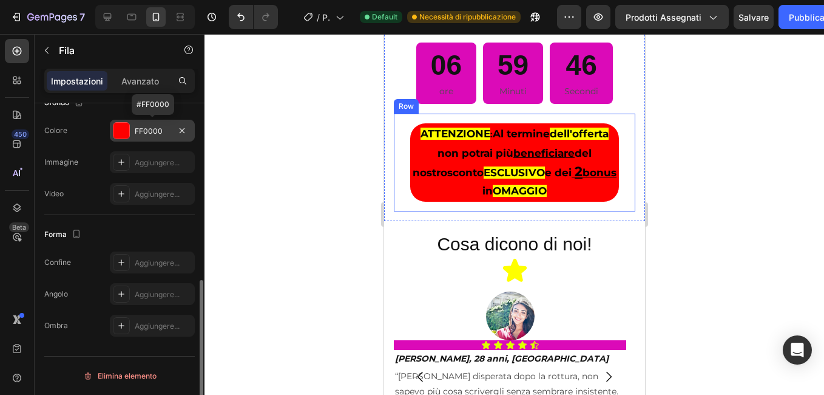
click at [398, 196] on div "ATTENZIONE : Al termine dell'offerta non potrai più beneficiare del nostro scon…" at bounding box center [514, 162] width 242 height 97
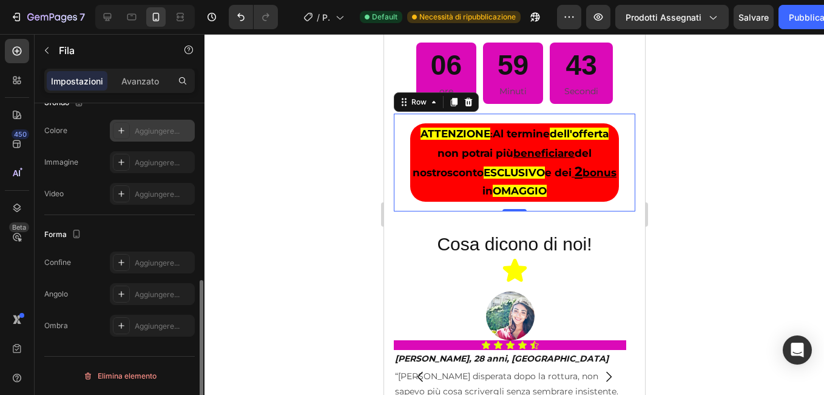
click at [120, 130] on icon at bounding box center [122, 131] width 10 height 10
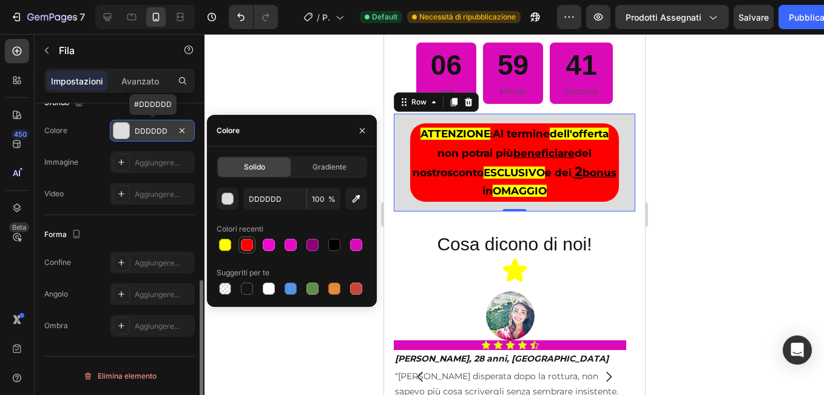
click at [248, 244] on div at bounding box center [247, 245] width 12 height 12
type input "FF0000"
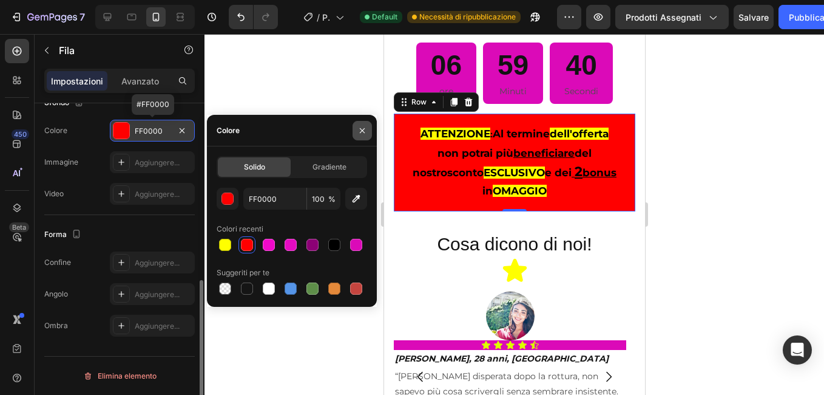
click at [371, 127] on button "button" at bounding box center [362, 130] width 19 height 19
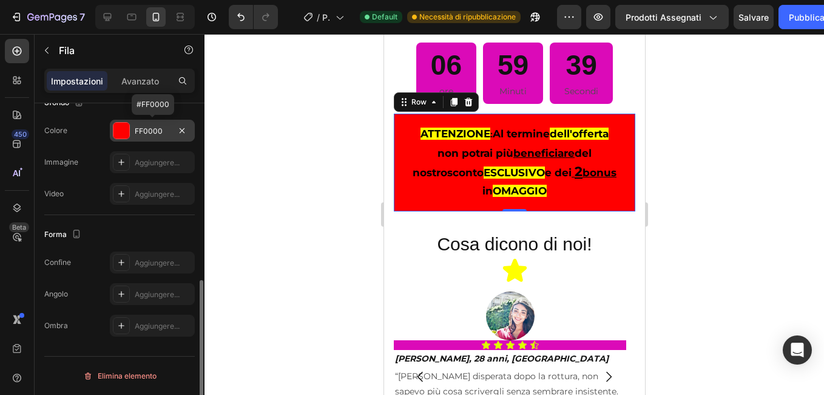
click at [339, 147] on div at bounding box center [515, 214] width 620 height 361
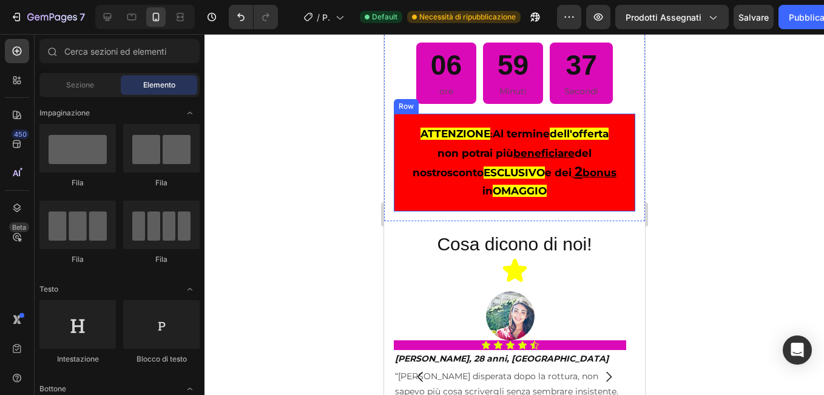
click at [396, 195] on div "ATTENZIONE : Al termine dell'offerta non potrai più beneficiare del nostro scon…" at bounding box center [514, 162] width 242 height 97
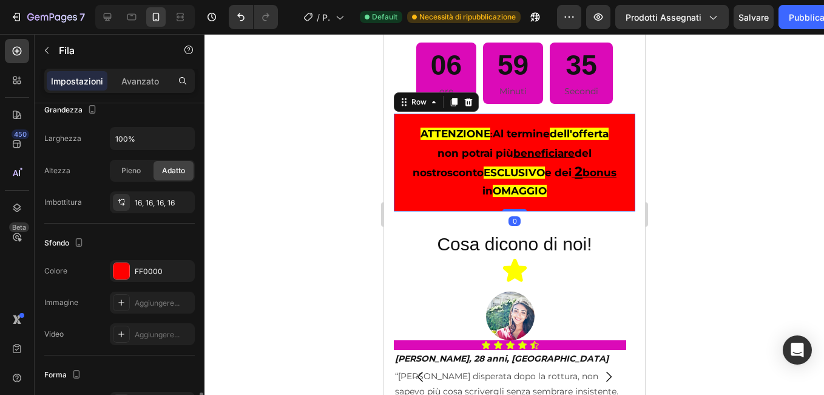
scroll to position [364, 0]
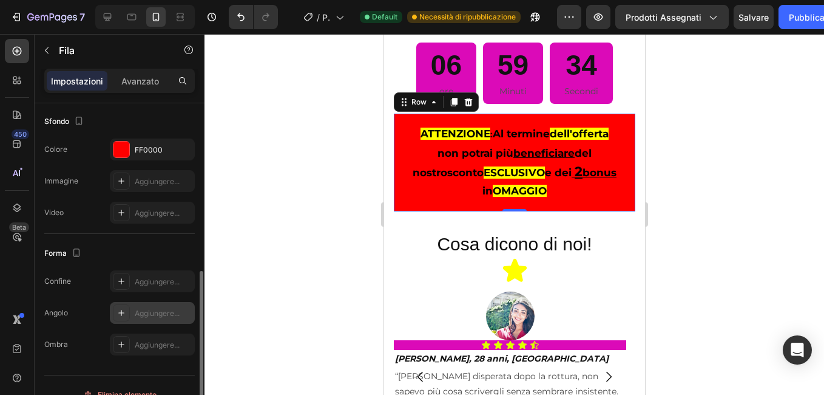
click at [126, 308] on div at bounding box center [121, 312] width 17 height 17
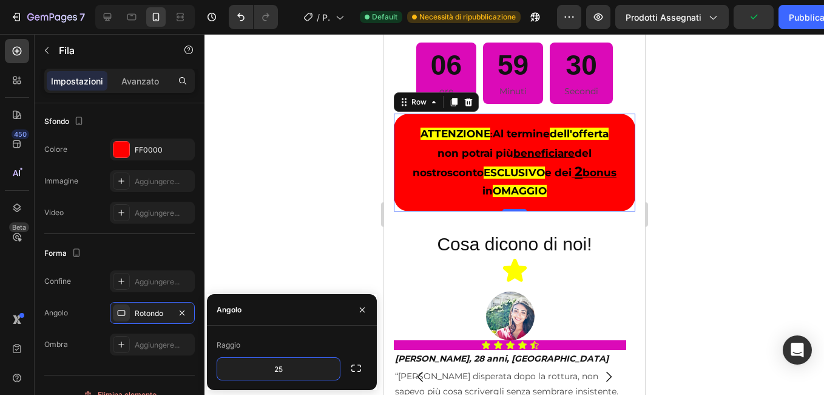
type input "25"
click at [349, 369] on button "button" at bounding box center [356, 368] width 22 height 22
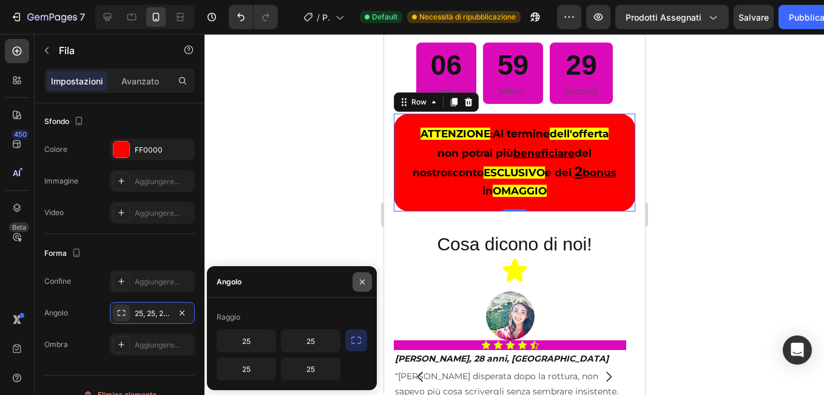
click at [364, 281] on icon "button" at bounding box center [363, 282] width 10 height 10
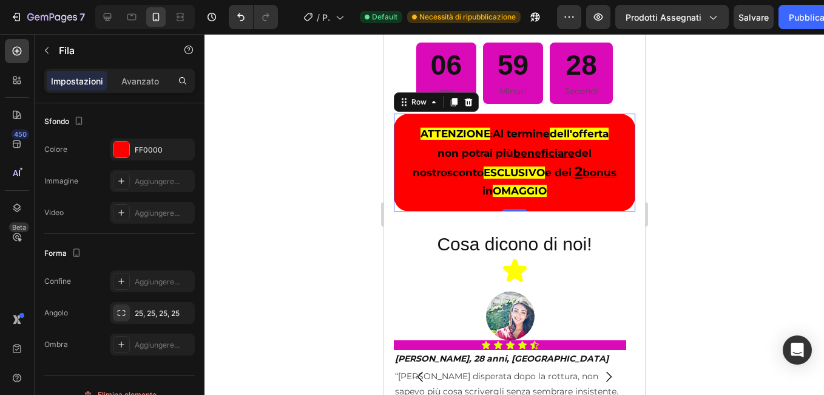
click at [322, 190] on div at bounding box center [515, 214] width 620 height 361
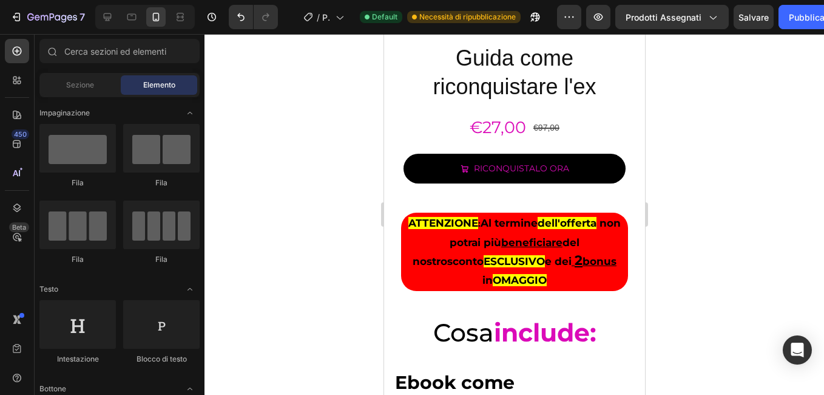
scroll to position [4553, 0]
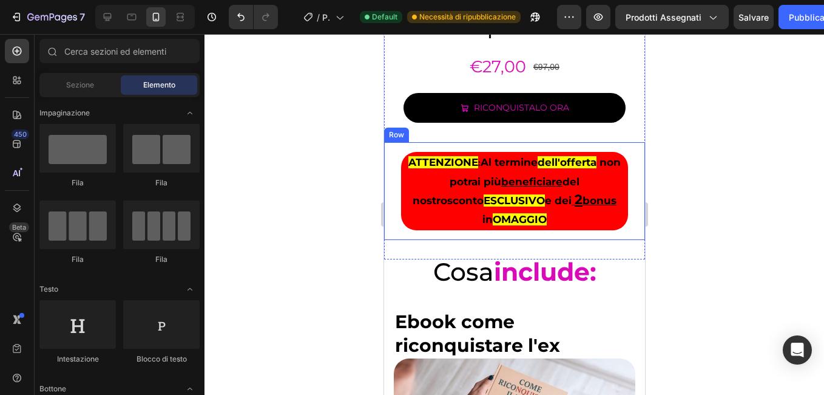
click at [390, 233] on div "ATTENZIONE : Al termine dell'offerta non potrai più beneficiare del nostro scon…" at bounding box center [514, 190] width 261 height 97
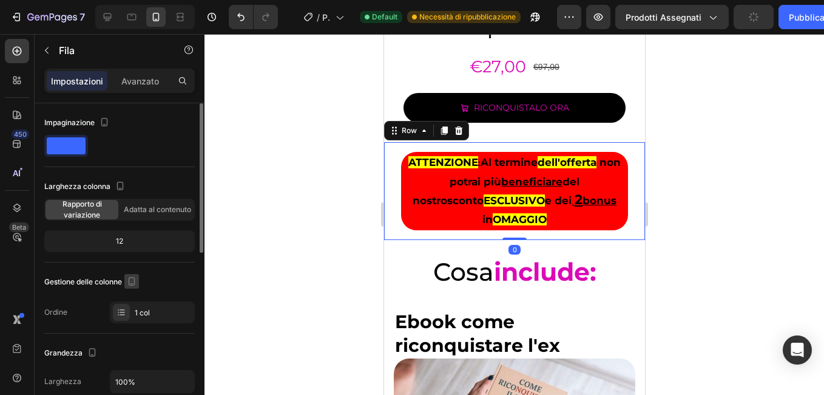
scroll to position [243, 0]
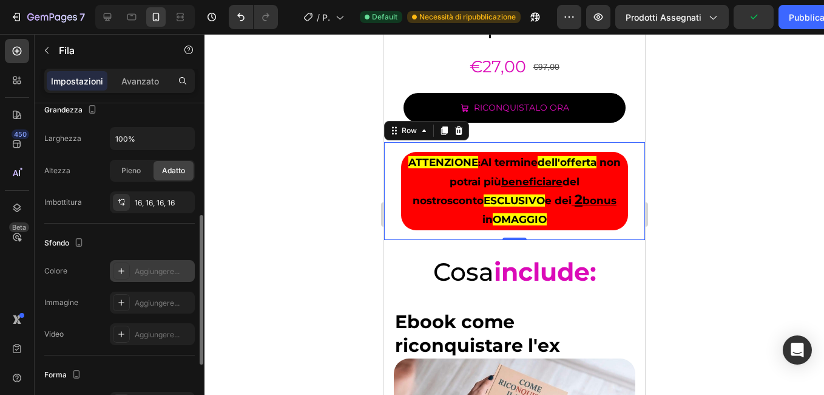
click at [124, 273] on icon at bounding box center [122, 271] width 10 height 10
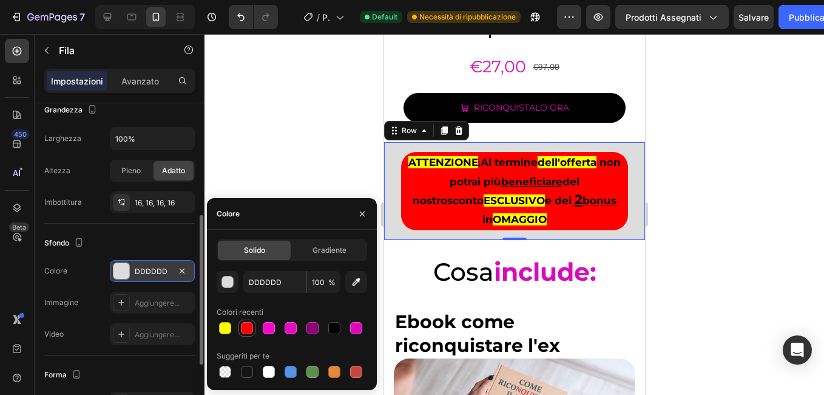
click at [248, 328] on div at bounding box center [247, 328] width 12 height 12
type input "FF0000"
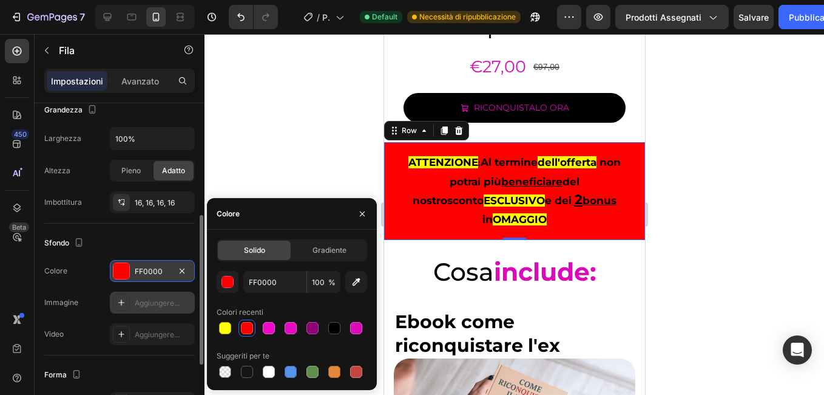
click at [121, 300] on icon at bounding box center [122, 302] width 10 height 10
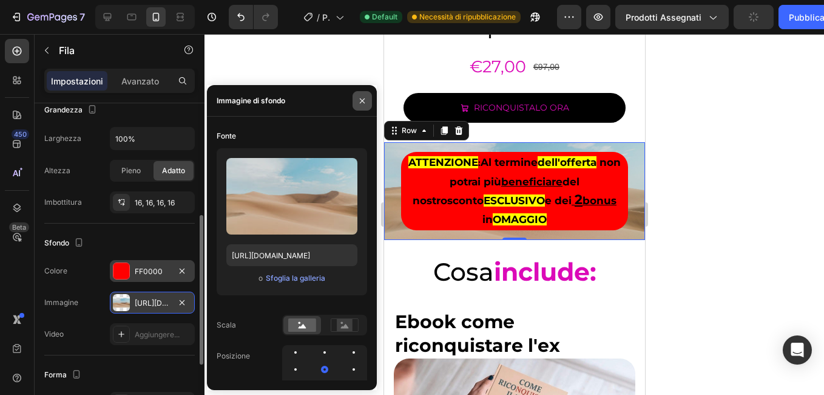
click at [364, 99] on icon "button" at bounding box center [362, 100] width 5 height 5
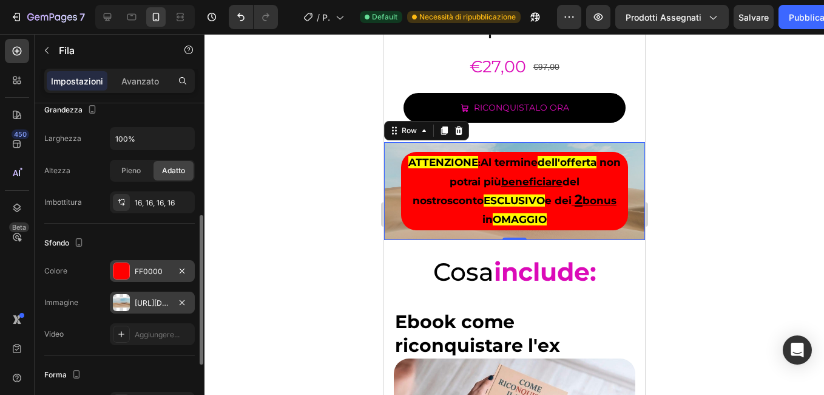
click at [131, 301] on div "https://cdn.shopify.com/s/files/1/2005/9307/files/background_settings.jpg" at bounding box center [152, 302] width 85 height 22
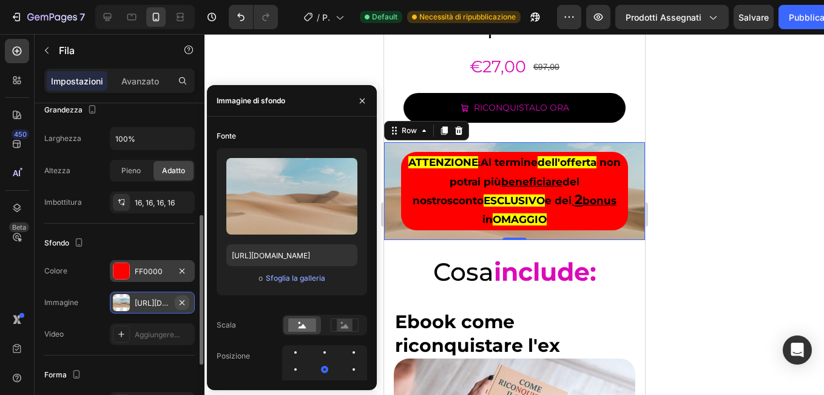
click at [186, 300] on icon "button" at bounding box center [182, 302] width 10 height 10
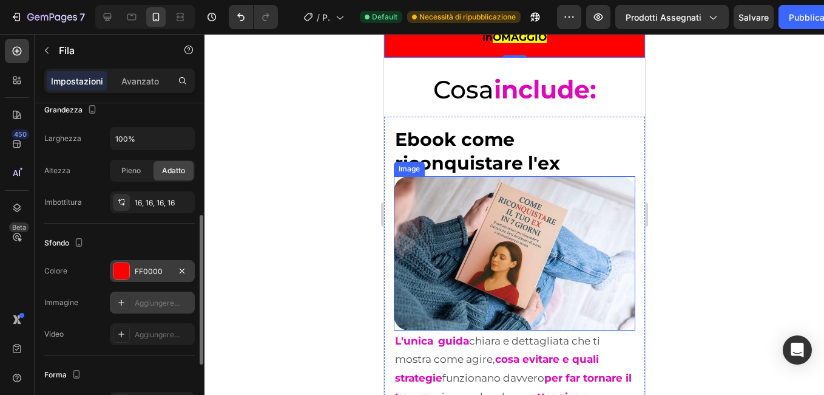
scroll to position [4553, 0]
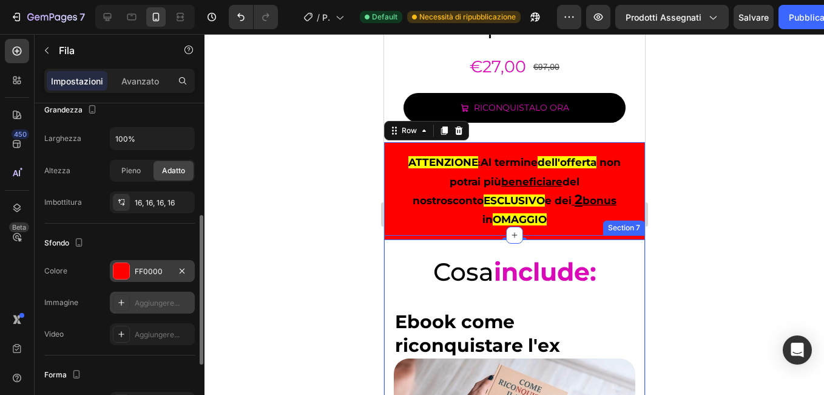
click at [390, 239] on div "ATTENZIONE : Al termine dell'offerta non potrai più beneficiare del nostro scon…" at bounding box center [514, 190] width 261 height 97
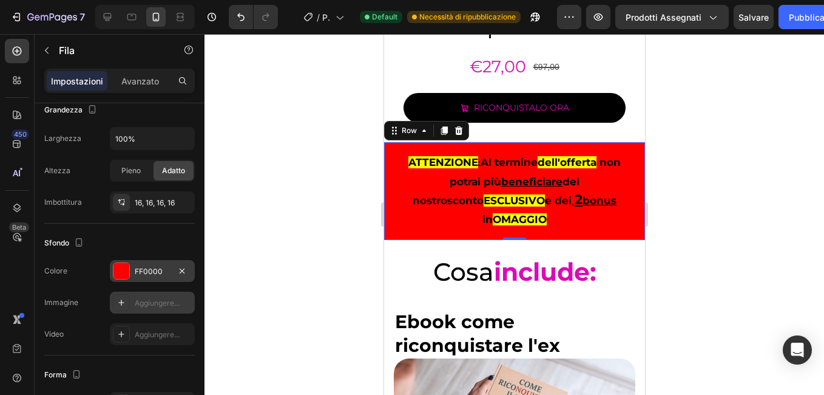
scroll to position [383, 0]
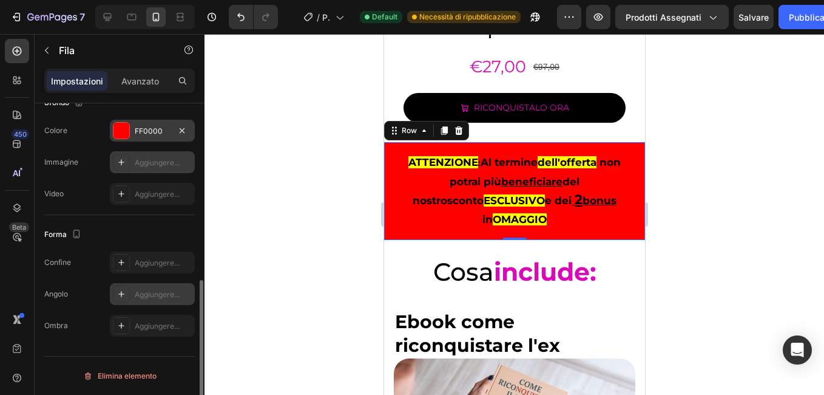
click at [127, 292] on div at bounding box center [121, 293] width 17 height 17
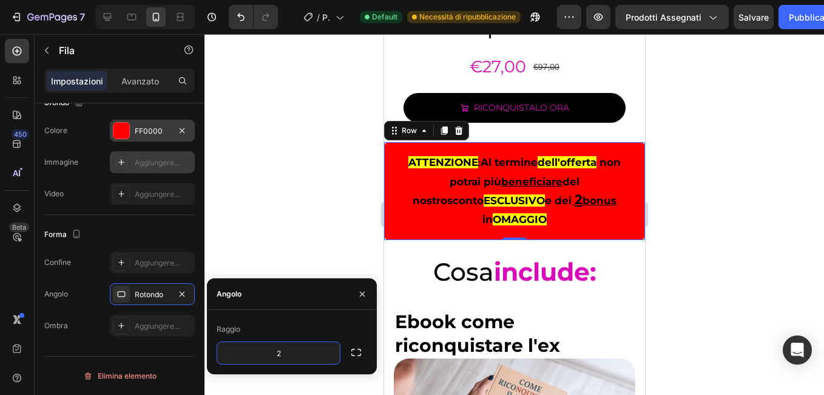
type input "25"
click at [355, 356] on icon "button" at bounding box center [356, 351] width 10 height 7
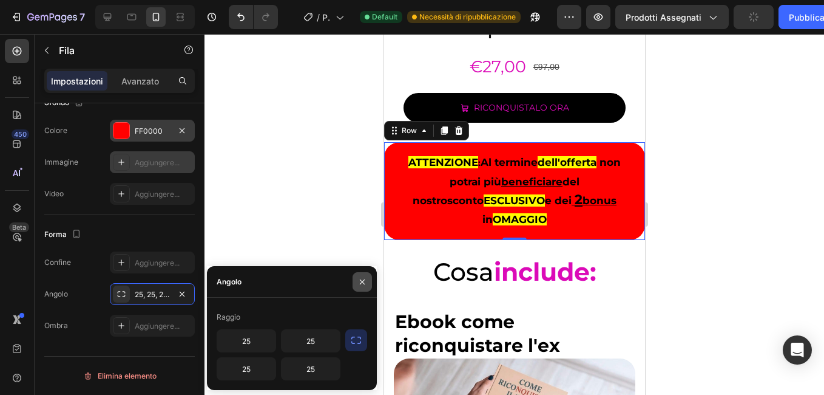
click at [360, 290] on button "button" at bounding box center [362, 281] width 19 height 19
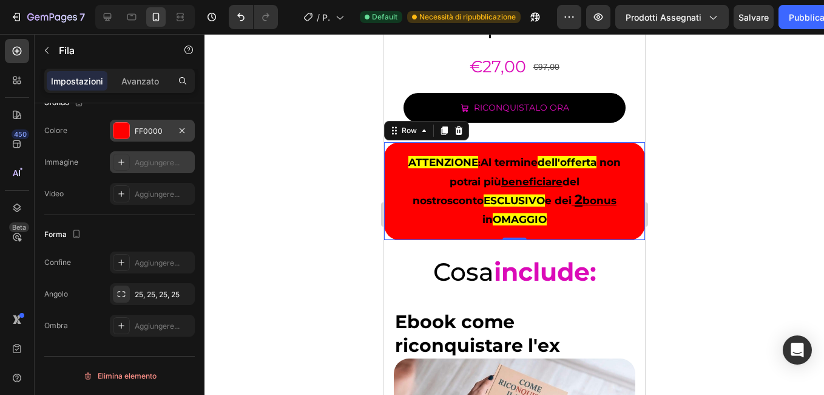
click at [321, 179] on div at bounding box center [515, 214] width 620 height 361
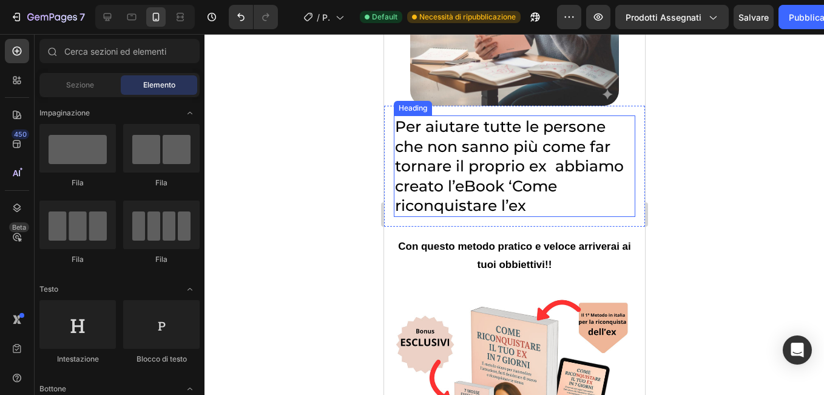
scroll to position [4189, 0]
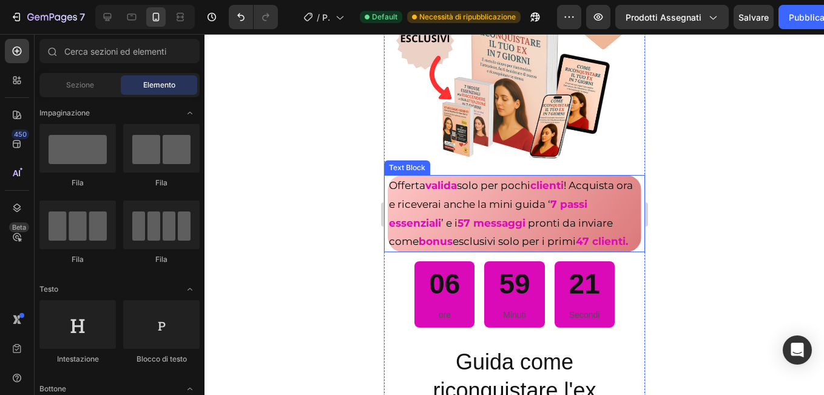
click at [388, 249] on div "Offerta valida solo per pochi clienti ! Acquista ora e riceverai anche la mini …" at bounding box center [514, 213] width 261 height 76
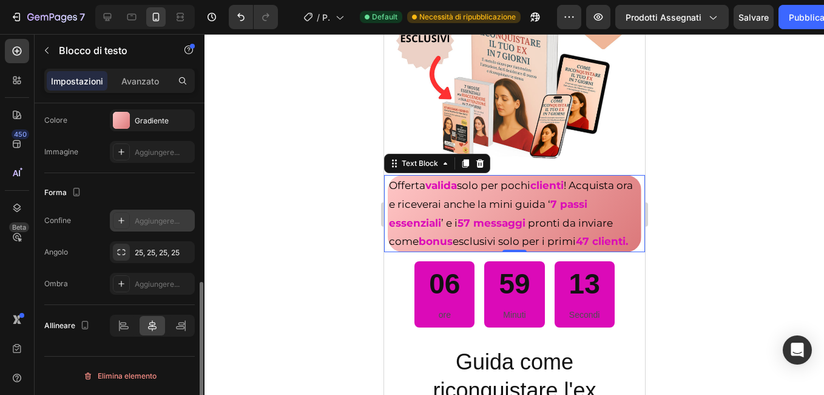
scroll to position [211, 0]
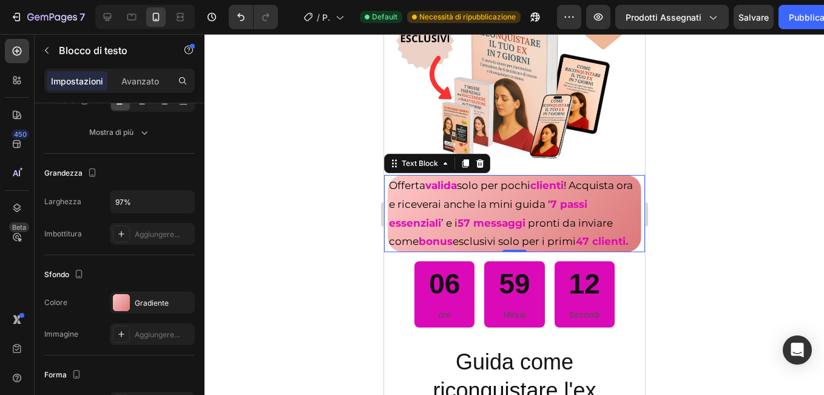
click at [270, 242] on div at bounding box center [515, 214] width 620 height 361
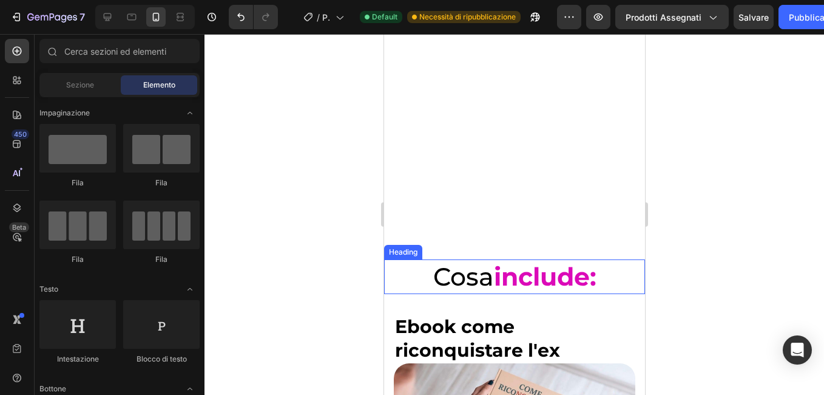
scroll to position [5099, 0]
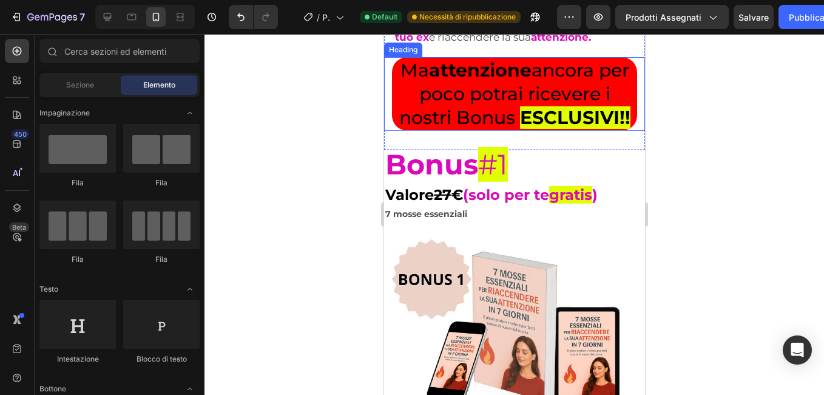
click at [388, 131] on div "Ma attenzione ancora per poco potrai ricevere i nostri Bonus ESCLUSIVI !!" at bounding box center [514, 93] width 261 height 73
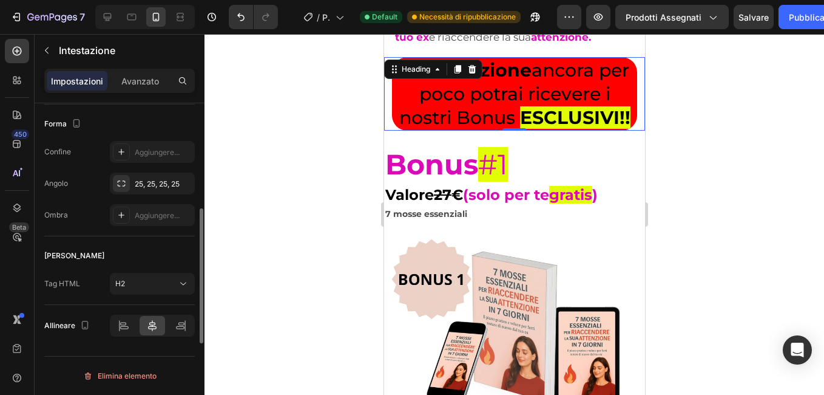
scroll to position [341, 0]
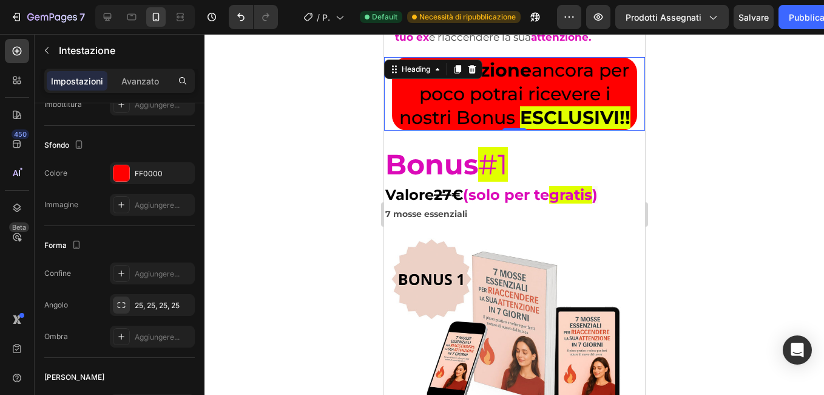
click at [324, 139] on div at bounding box center [515, 214] width 620 height 361
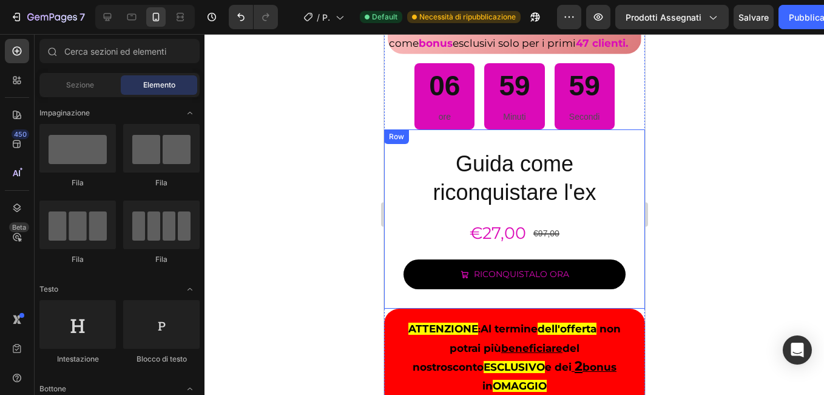
scroll to position [4569, 0]
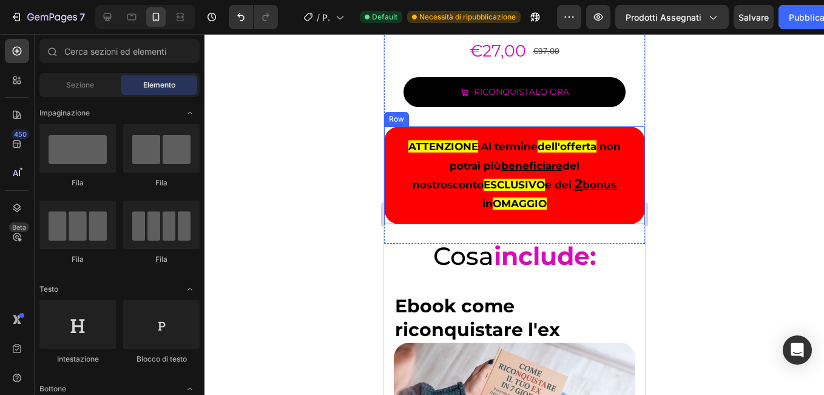
click at [391, 137] on div "ATTENZIONE : Al termine dell'offerta non potrai più beneficiare del nostro scon…" at bounding box center [514, 174] width 261 height 97
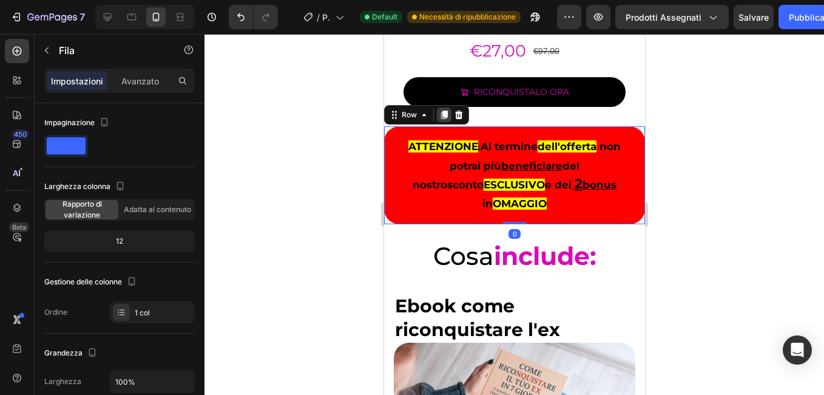
click at [441, 120] on icon at bounding box center [444, 115] width 10 height 10
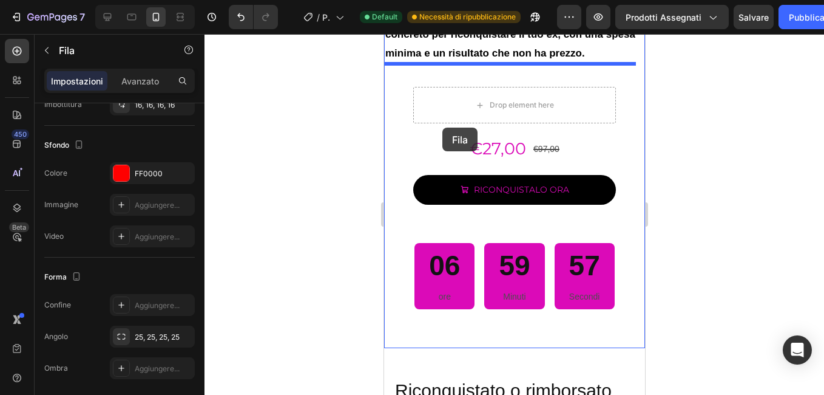
scroll to position [7402, 0]
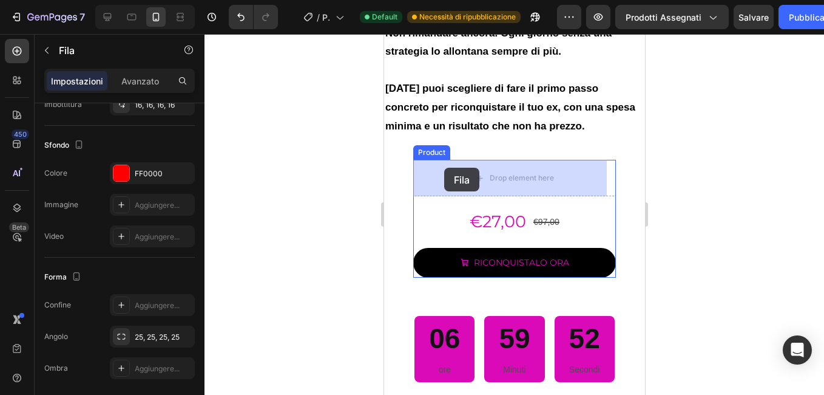
drag, startPoint x: 410, startPoint y: 217, endPoint x: 444, endPoint y: 168, distance: 59.8
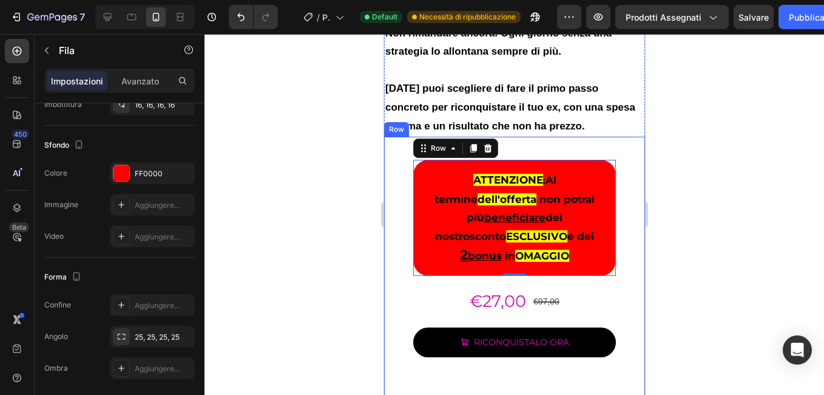
click at [324, 243] on div at bounding box center [515, 214] width 620 height 361
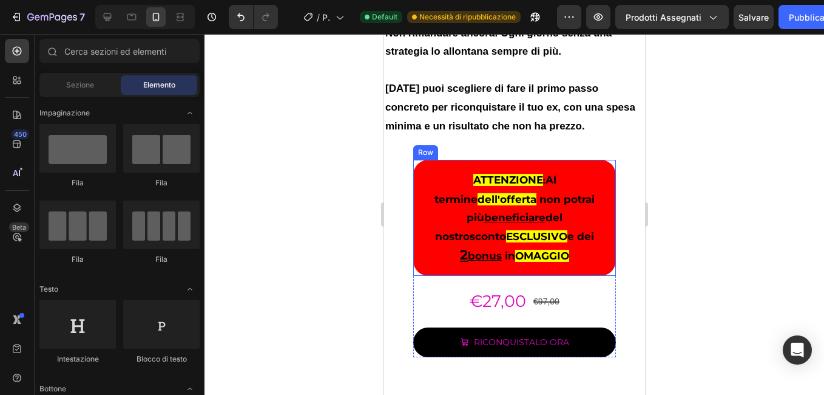
click at [416, 166] on div "ATTENZIONE : Al termine dell'offerta non potrai più beneficiare del nostro scon…" at bounding box center [514, 218] width 203 height 116
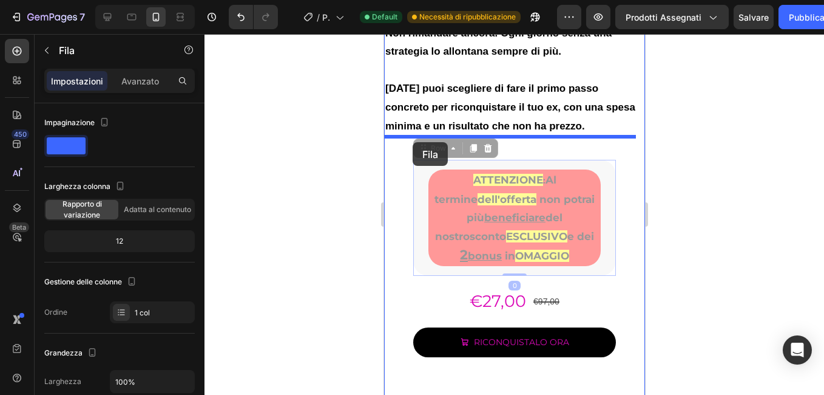
drag, startPoint x: 426, startPoint y: 149, endPoint x: 738, endPoint y: 174, distance: 313.0
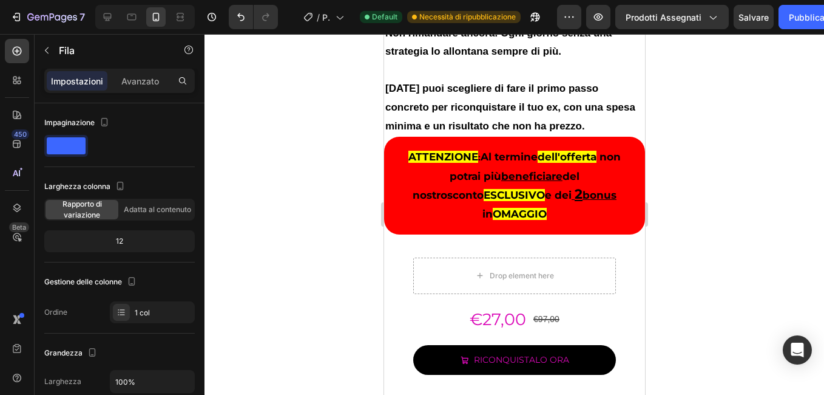
click at [354, 140] on div at bounding box center [515, 214] width 620 height 361
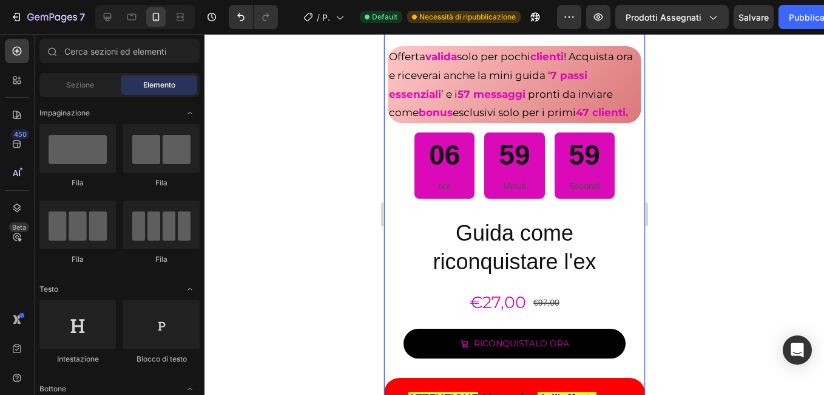
scroll to position [4196, 0]
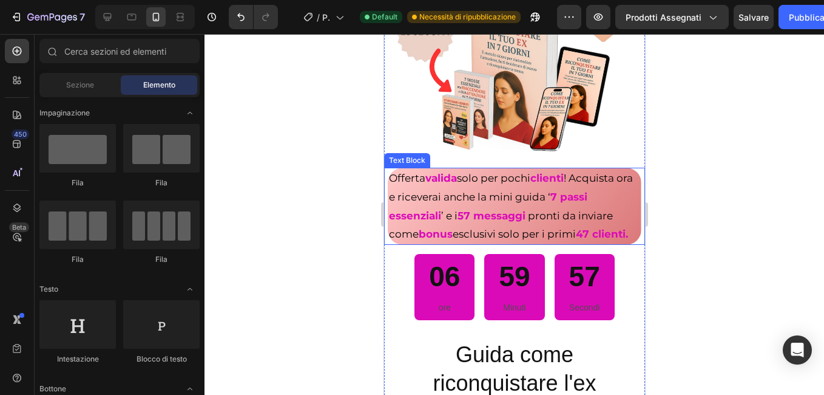
click at [396, 173] on p "Offerta valida solo per pochi clienti ! Acquista ora e riceverai anche la mini …" at bounding box center [514, 206] width 251 height 74
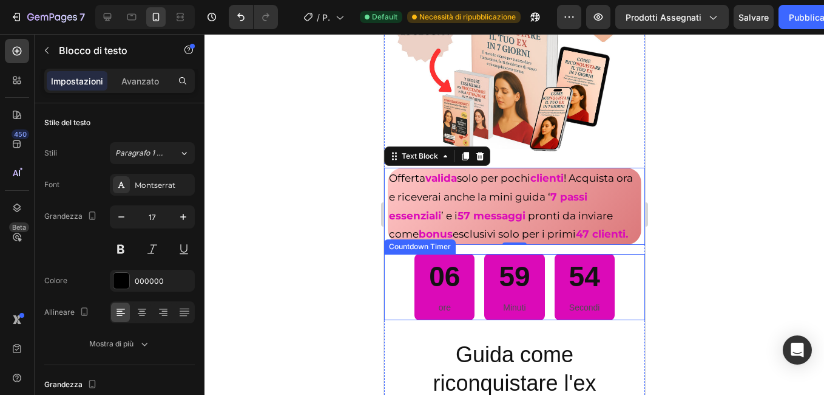
click at [386, 270] on div "06 ore 59 Minuti 54 Secondi" at bounding box center [514, 287] width 261 height 66
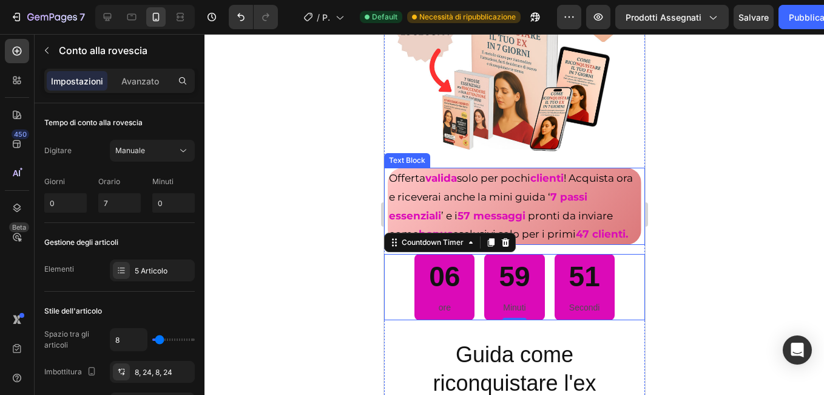
click at [389, 168] on div "Offerta valida solo per pochi clienti ! Acquista ora e riceverai anche la mini …" at bounding box center [514, 206] width 261 height 76
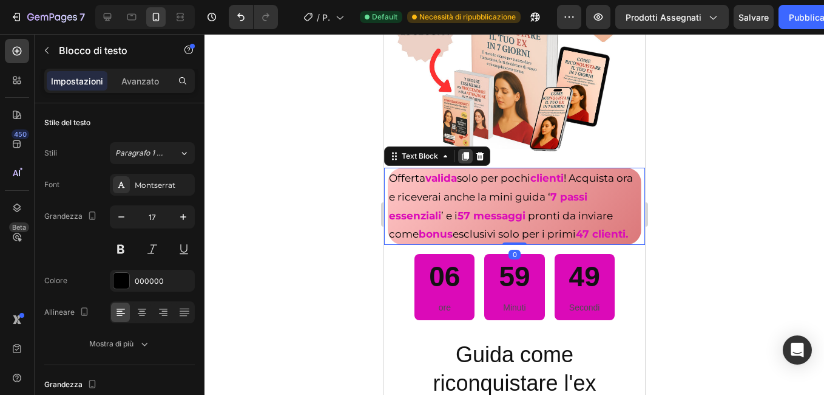
click at [466, 152] on icon at bounding box center [465, 156] width 7 height 8
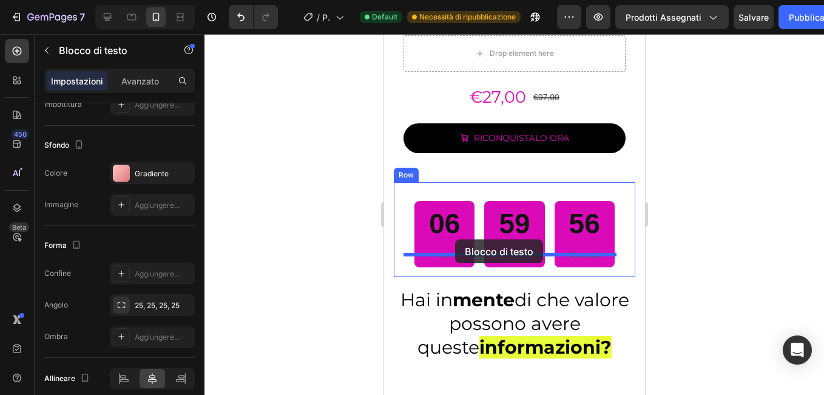
scroll to position [5706, 0]
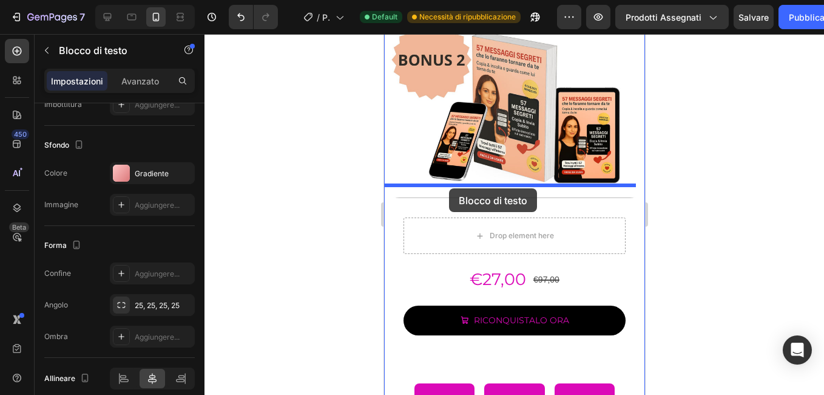
drag, startPoint x: 401, startPoint y: 243, endPoint x: 449, endPoint y: 188, distance: 72.3
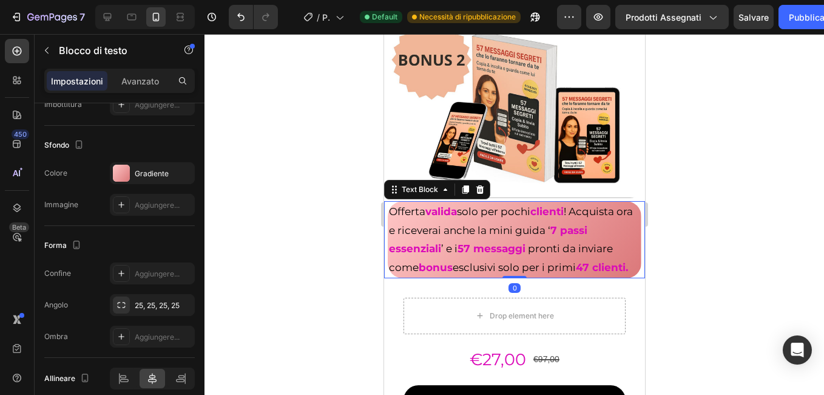
click at [277, 215] on div at bounding box center [515, 214] width 620 height 361
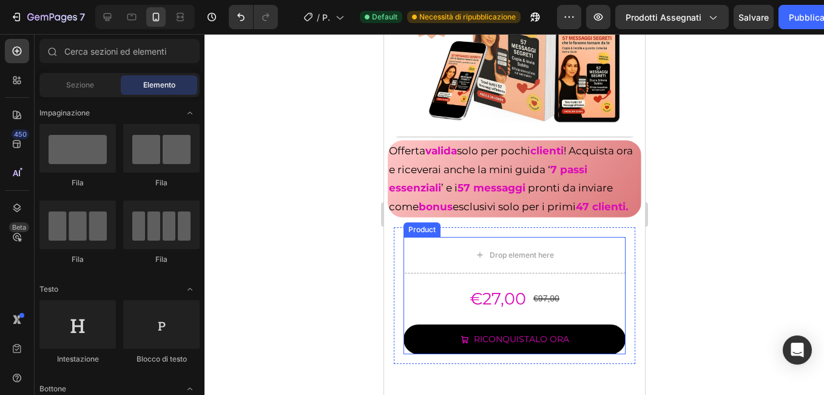
scroll to position [5827, 0]
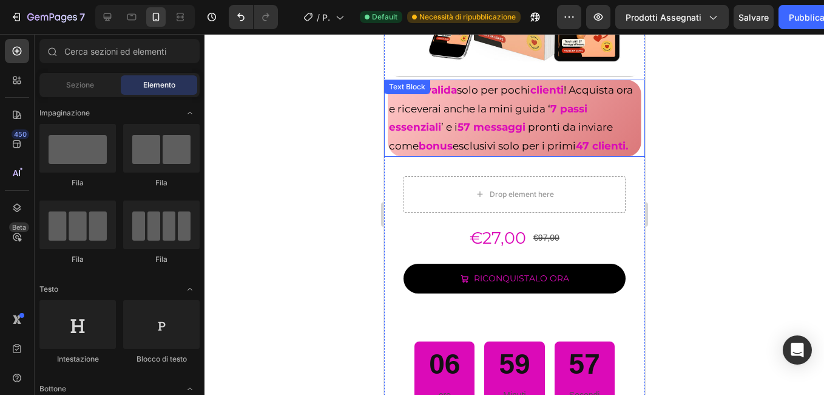
click at [395, 81] on div "Text Block" at bounding box center [406, 86] width 41 height 11
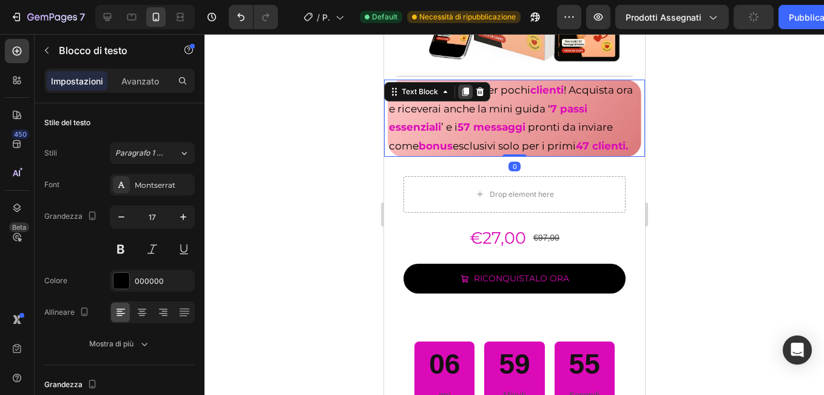
click at [466, 87] on icon at bounding box center [465, 91] width 7 height 8
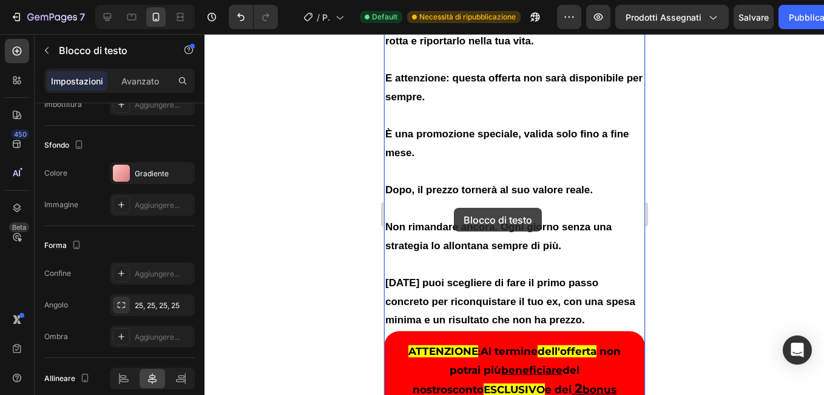
scroll to position [7648, 0]
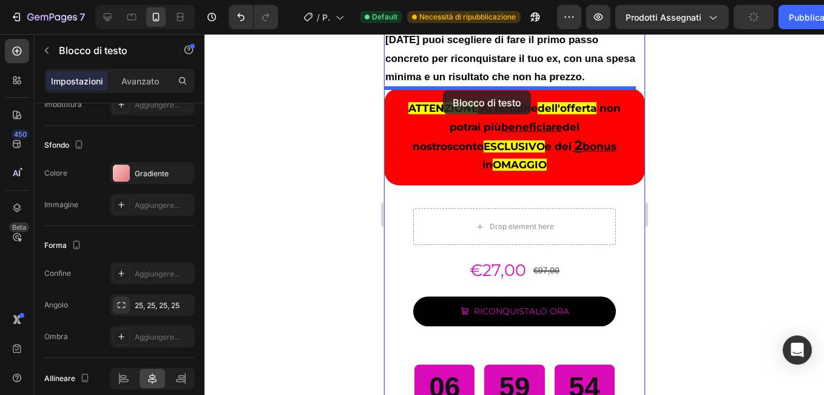
drag, startPoint x: 407, startPoint y: 157, endPoint x: 443, endPoint y: 90, distance: 75.8
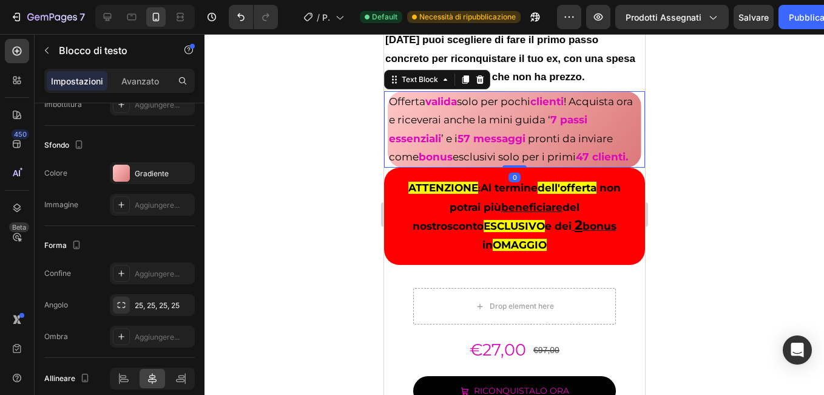
click at [326, 161] on div at bounding box center [515, 214] width 620 height 361
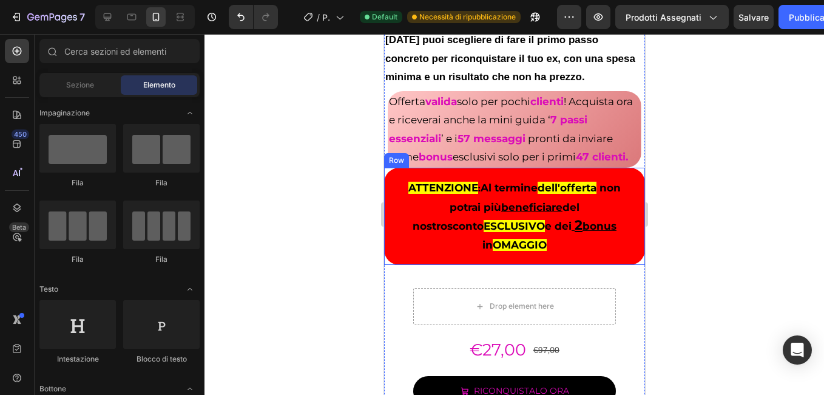
click at [390, 265] on div "ATTENZIONE : Al termine dell'offerta non potrai più beneficiare del nostro scon…" at bounding box center [514, 216] width 261 height 97
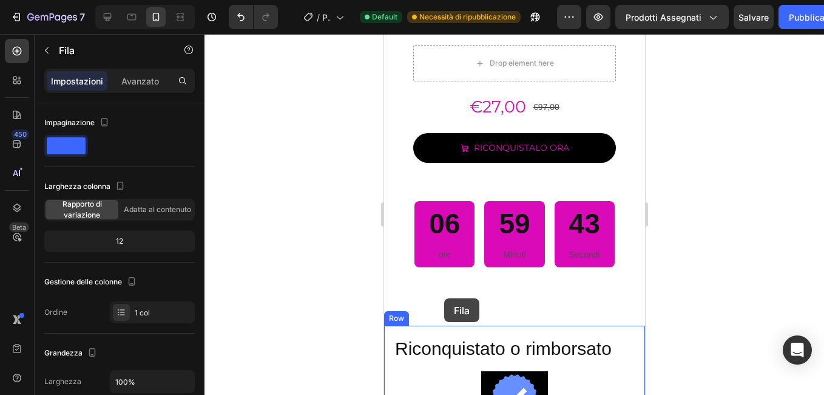
scroll to position [8073, 0]
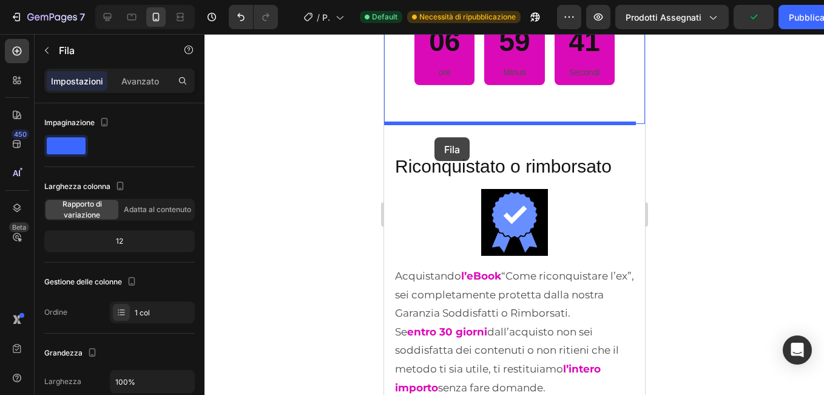
drag, startPoint x: 409, startPoint y: 118, endPoint x: 434, endPoint y: 137, distance: 31.2
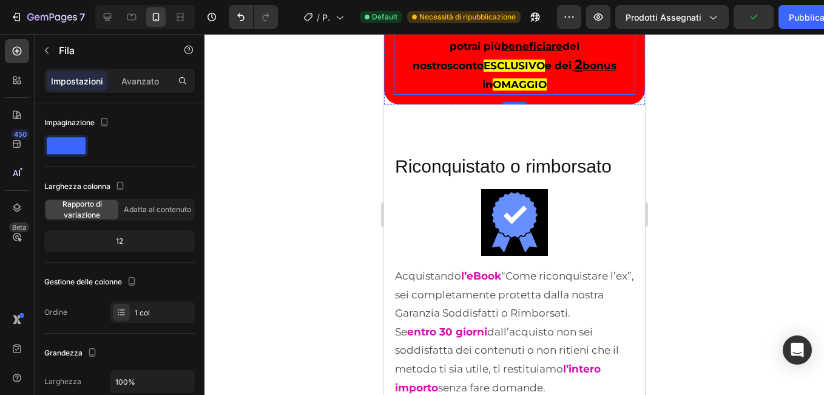
scroll to position [7975, 0]
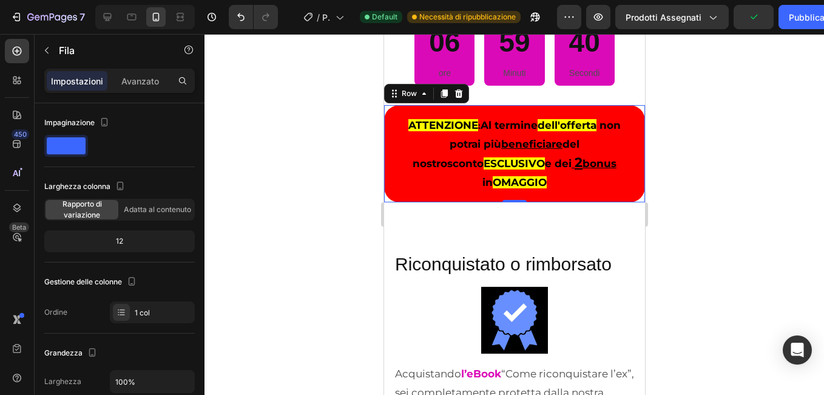
click at [342, 142] on div at bounding box center [515, 214] width 620 height 361
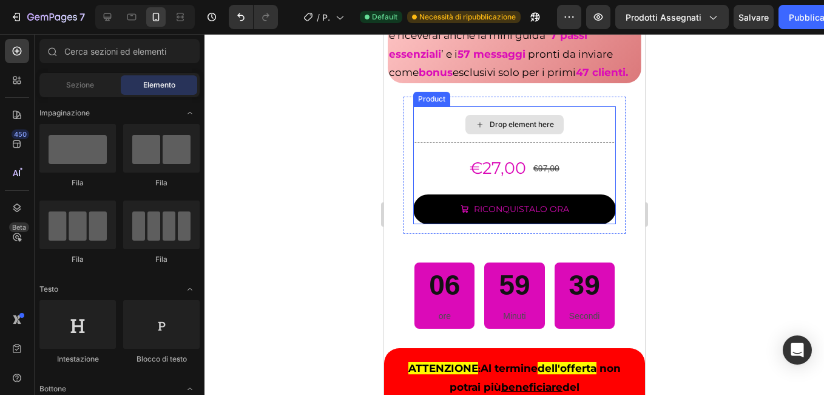
scroll to position [7551, 0]
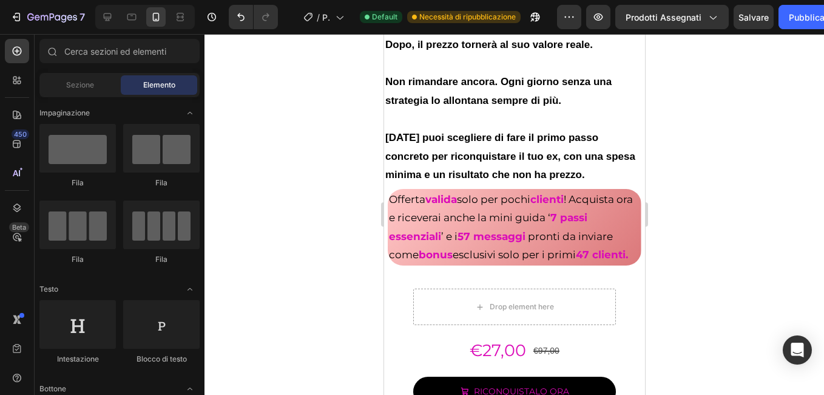
click at [367, 214] on div at bounding box center [515, 214] width 620 height 361
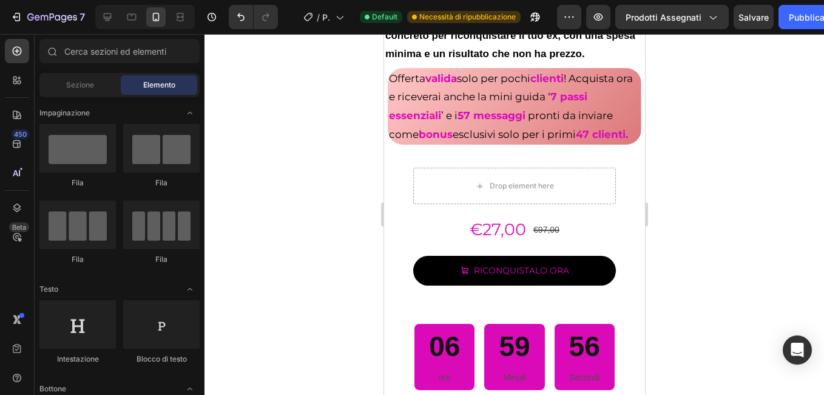
scroll to position [7877, 0]
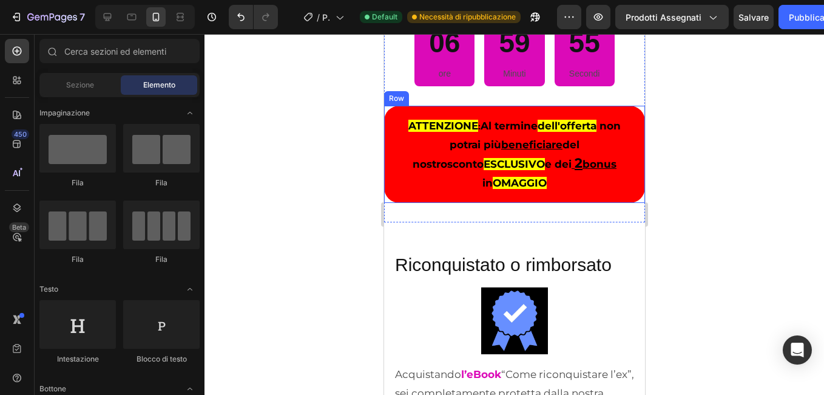
click at [389, 143] on div "ATTENZIONE : Al termine dell'offerta non potrai più beneficiare del nostro scon…" at bounding box center [514, 154] width 261 height 97
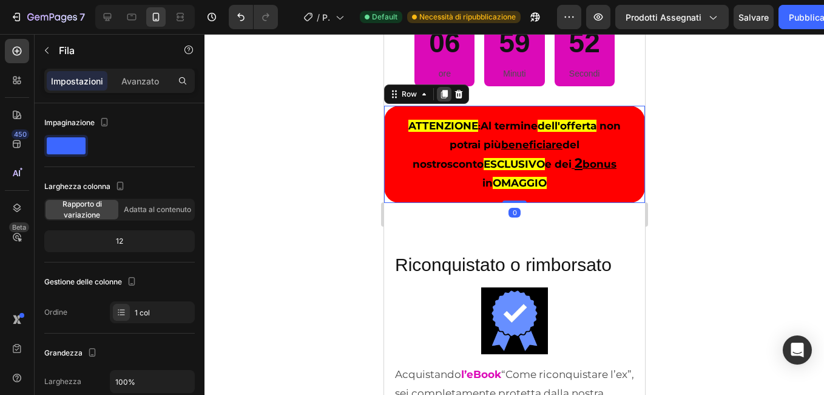
click at [441, 98] on icon at bounding box center [444, 94] width 7 height 8
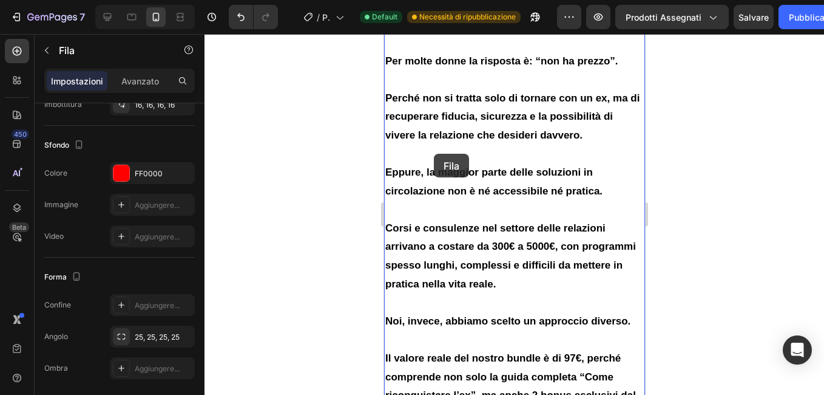
scroll to position [5995, 0]
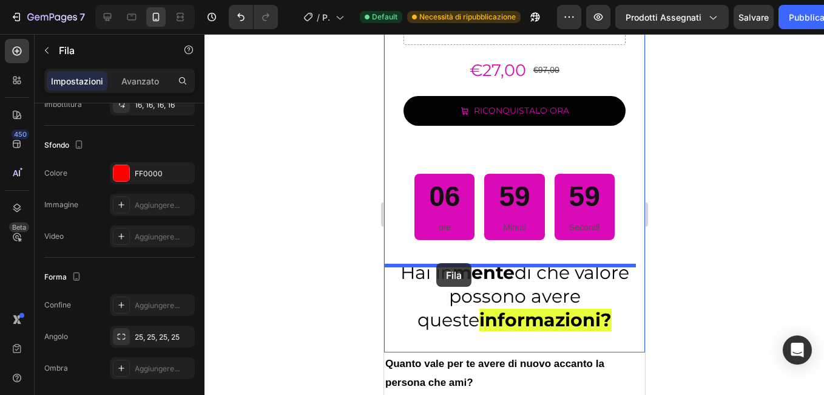
drag, startPoint x: 400, startPoint y: 214, endPoint x: 761, endPoint y: 295, distance: 369.5
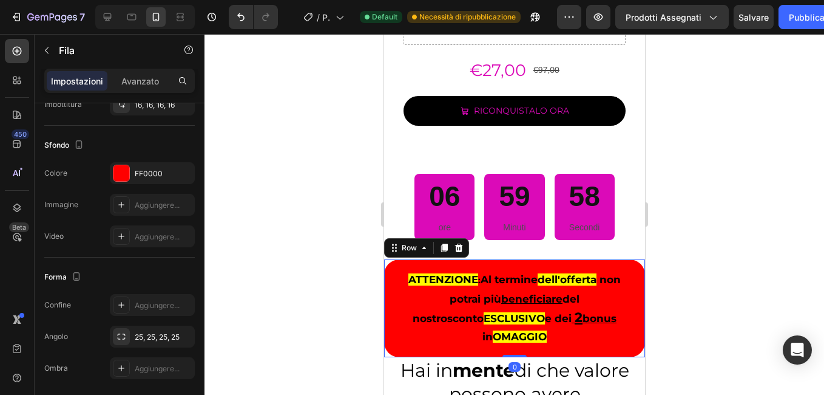
click at [331, 252] on div at bounding box center [515, 214] width 620 height 361
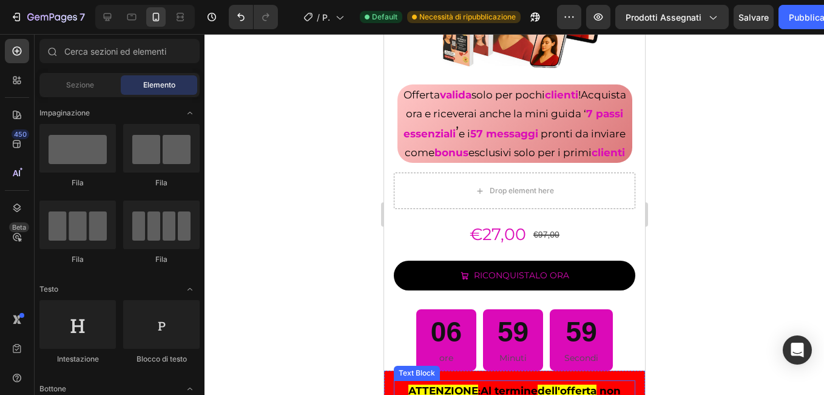
scroll to position [793, 0]
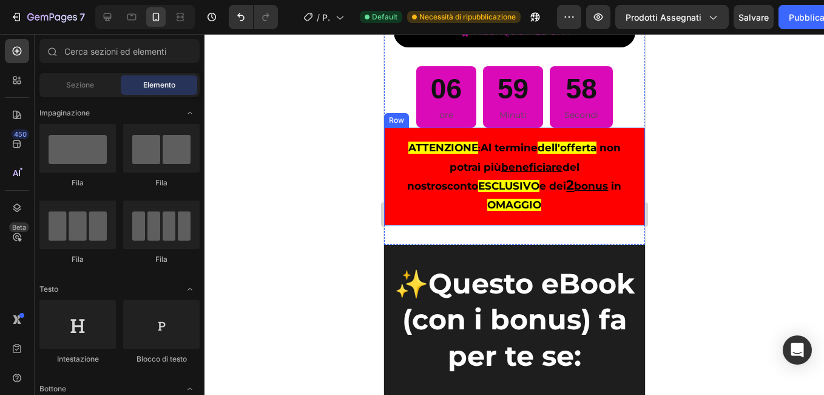
click at [389, 225] on div "ATTENZIONE : Al termine dell'offerta non potrai più beneficiare del nostro scon…" at bounding box center [514, 175] width 261 height 97
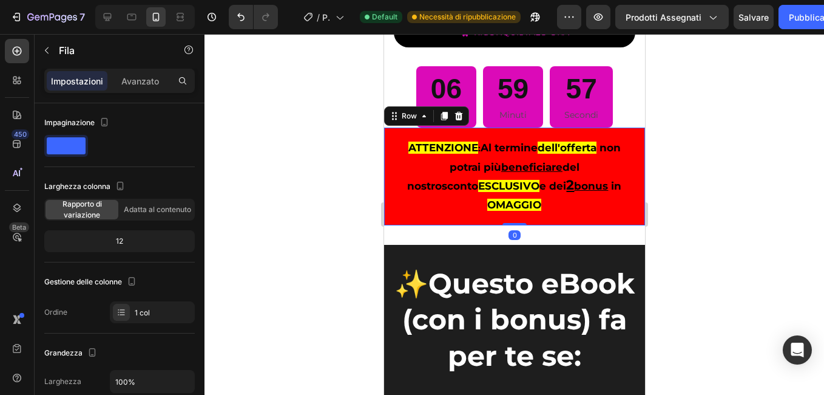
scroll to position [383, 0]
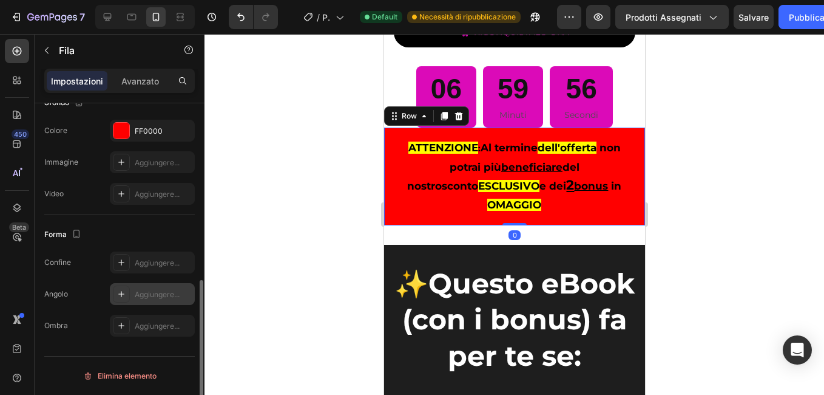
click at [132, 294] on div "Aggiungere..." at bounding box center [152, 294] width 85 height 22
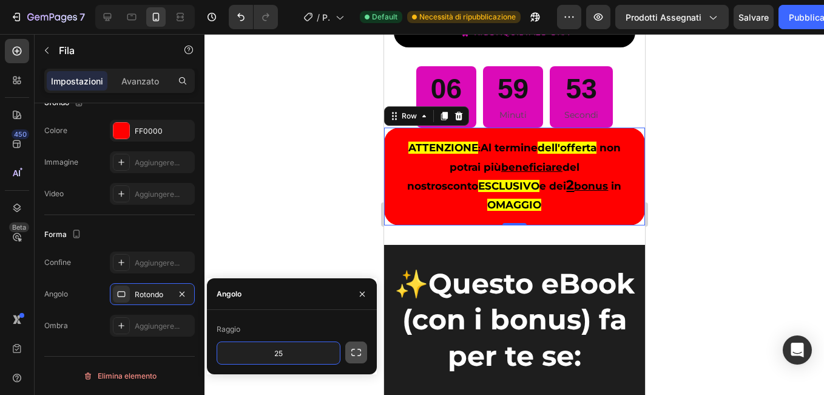
type input "25"
click at [353, 349] on icon "button" at bounding box center [356, 351] width 10 height 7
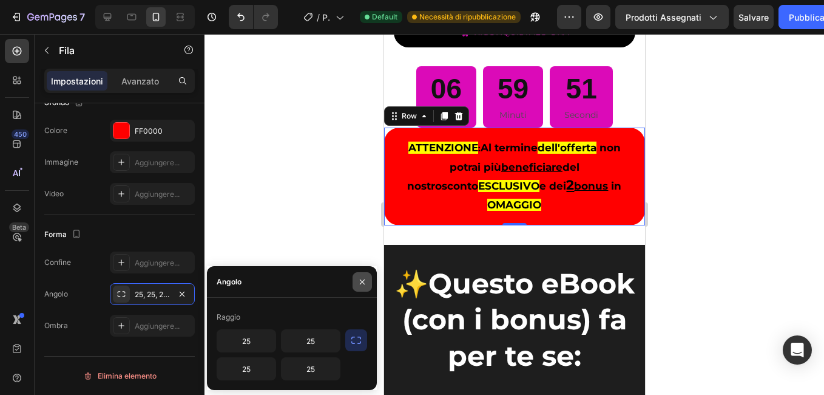
click at [363, 284] on icon "button" at bounding box center [363, 282] width 10 height 10
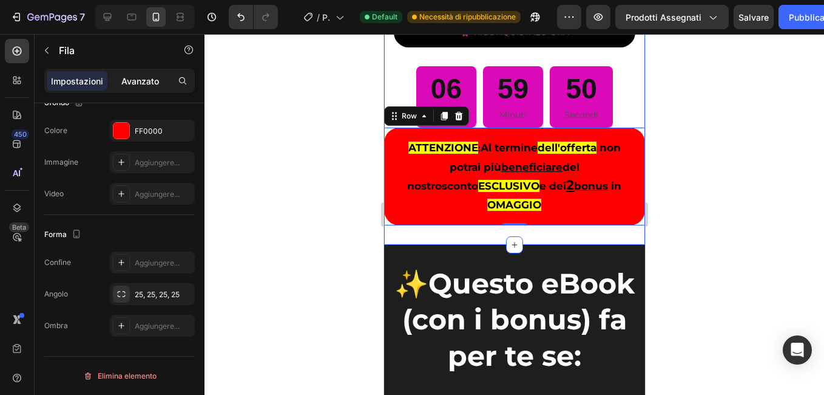
click at [140, 80] on p "Avanzato" at bounding box center [140, 81] width 38 height 13
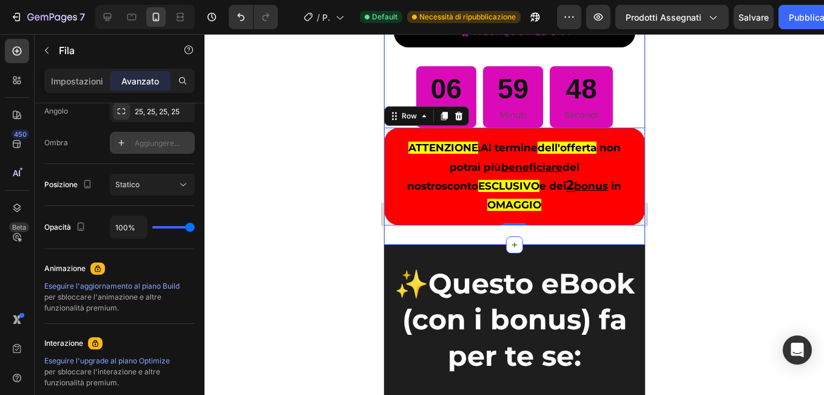
scroll to position [19, 0]
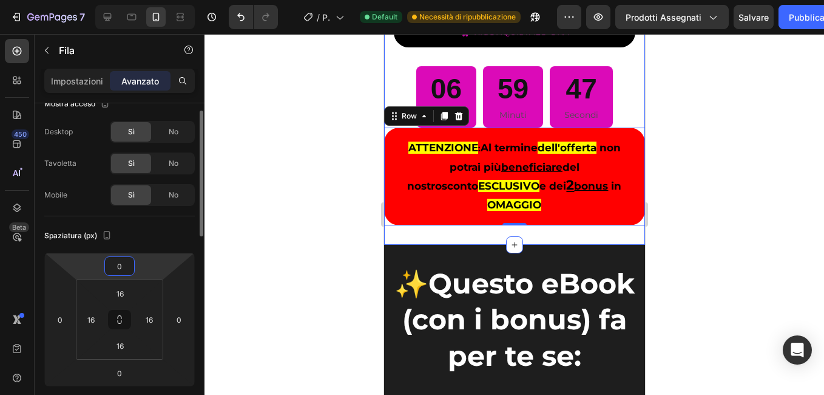
click at [120, 270] on input "0" at bounding box center [119, 266] width 24 height 18
type input "10"
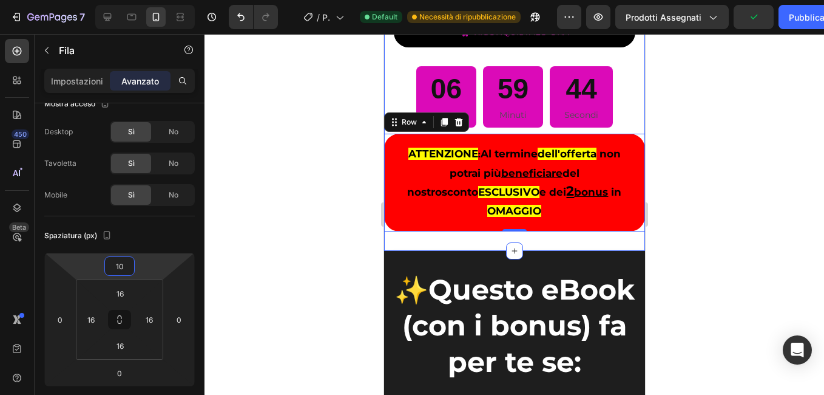
click at [323, 220] on div at bounding box center [515, 214] width 620 height 361
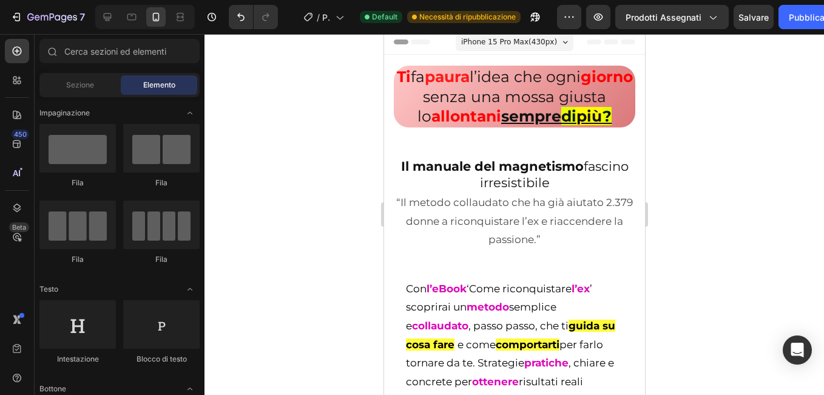
scroll to position [0, 0]
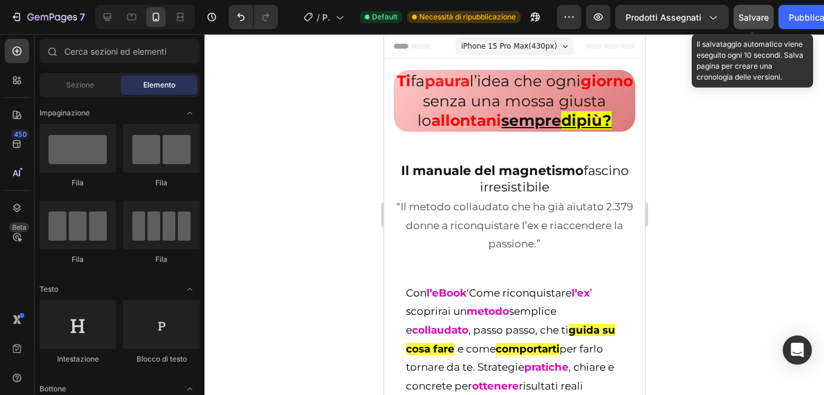
click at [750, 20] on span "Salvare" at bounding box center [754, 17] width 30 height 10
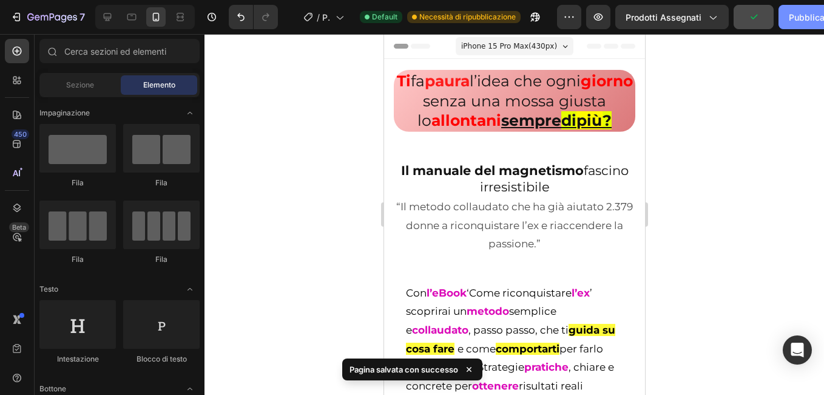
click at [801, 13] on font "Pubblicare" at bounding box center [811, 17] width 44 height 13
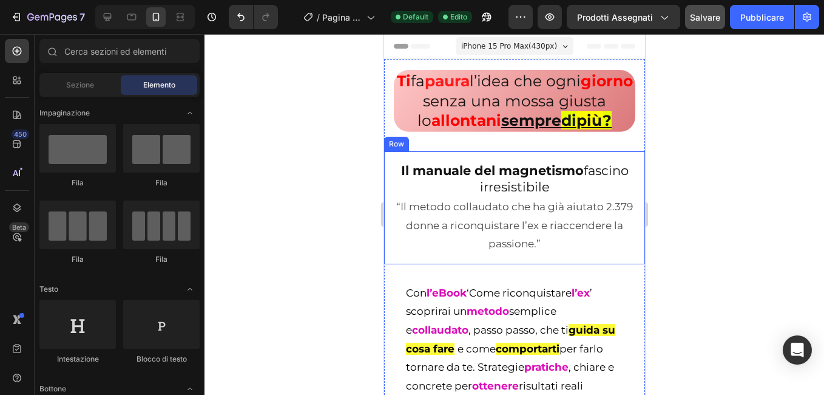
click at [389, 228] on div "Il manuale del magnetismo fascino irresistibile Heading “Il metodo collaudato c…" at bounding box center [514, 207] width 261 height 113
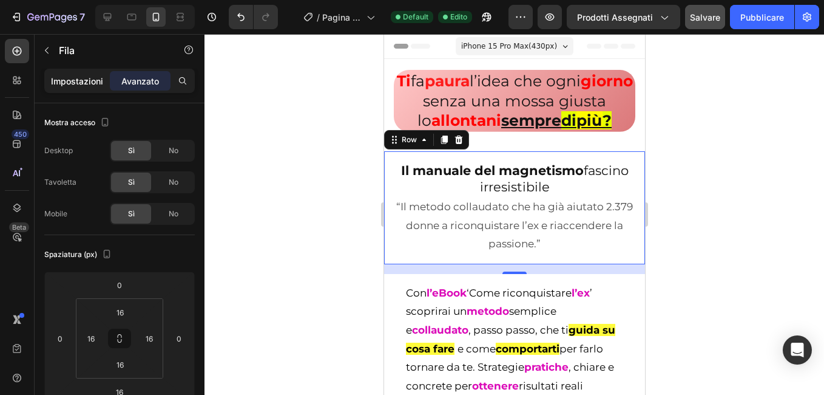
click at [68, 81] on p "Impostazioni" at bounding box center [77, 81] width 52 height 13
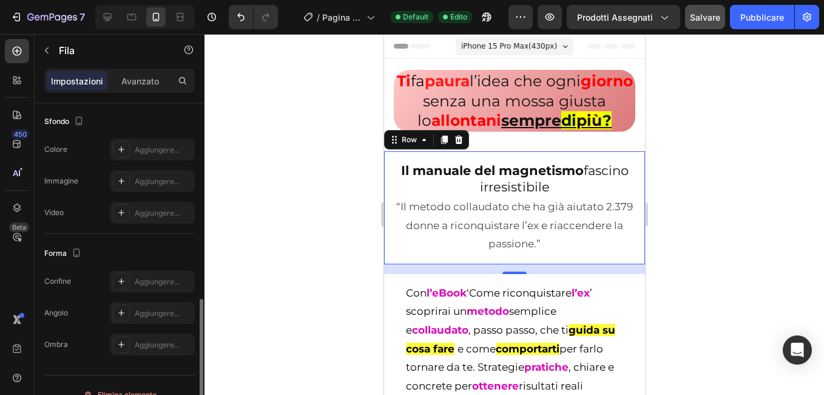
scroll to position [383, 0]
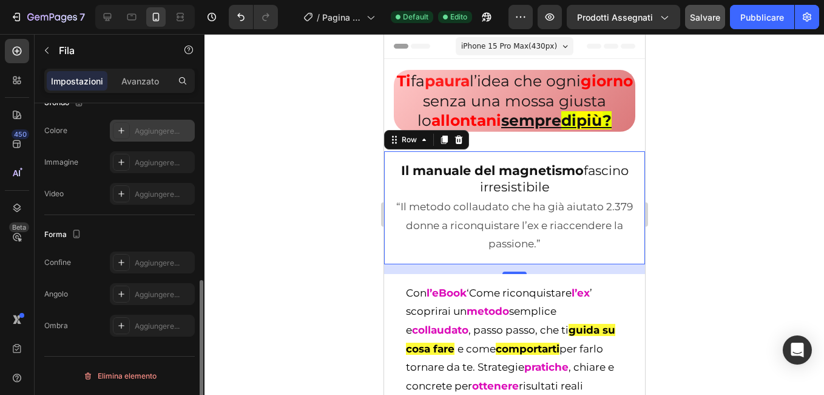
click at [118, 132] on icon at bounding box center [122, 131] width 10 height 10
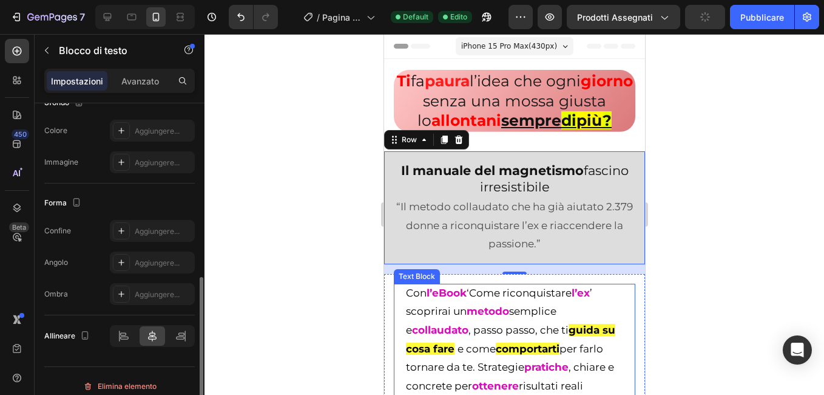
click at [457, 299] on strong "l’eBook" at bounding box center [446, 293] width 40 height 12
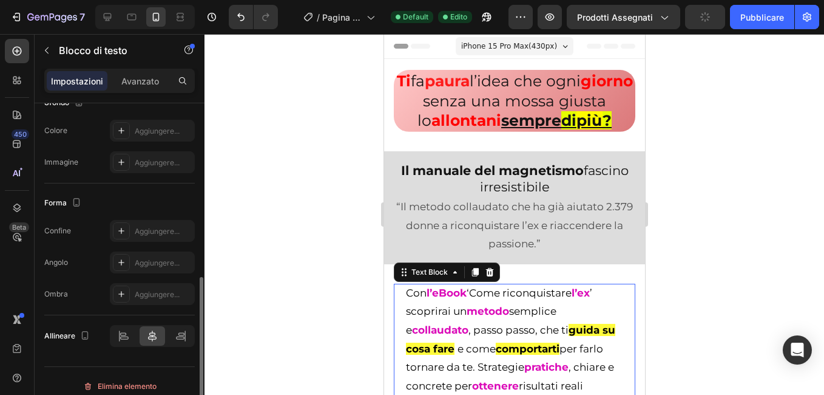
click at [453, 299] on strong "l’eBook" at bounding box center [446, 293] width 40 height 12
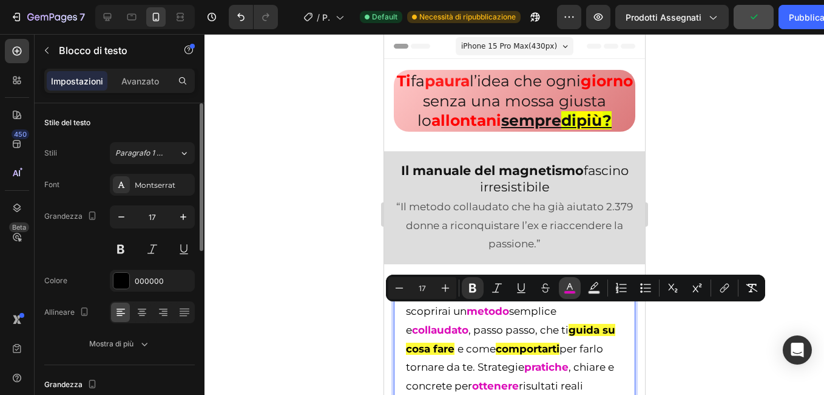
click at [561, 284] on button "color" at bounding box center [570, 288] width 22 height 22
type input "DB0AB8"
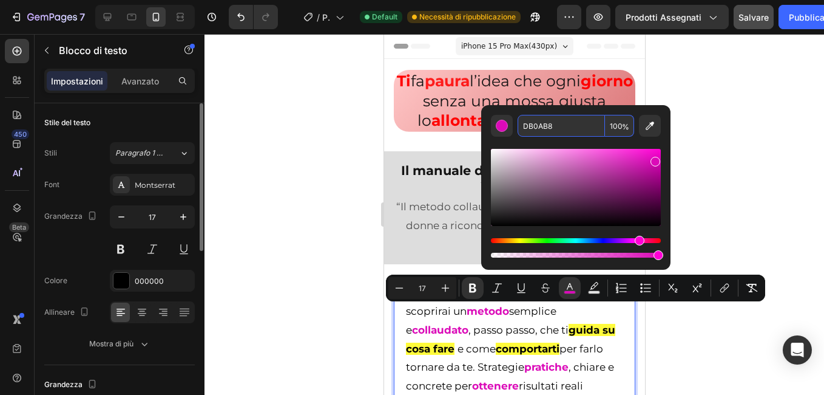
click at [559, 122] on input "DB0AB8" at bounding box center [561, 126] width 87 height 22
click at [389, 264] on div "Il manuale del magnetismo fascino irresistibile Heading “Il metodo collaudato c…" at bounding box center [514, 207] width 261 height 113
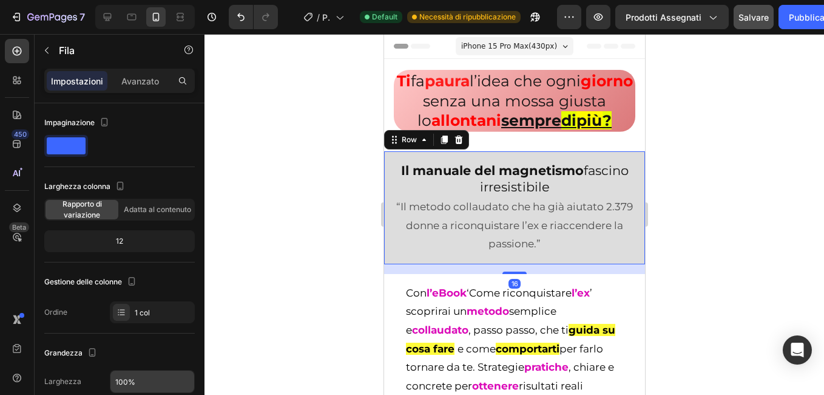
scroll to position [304, 0]
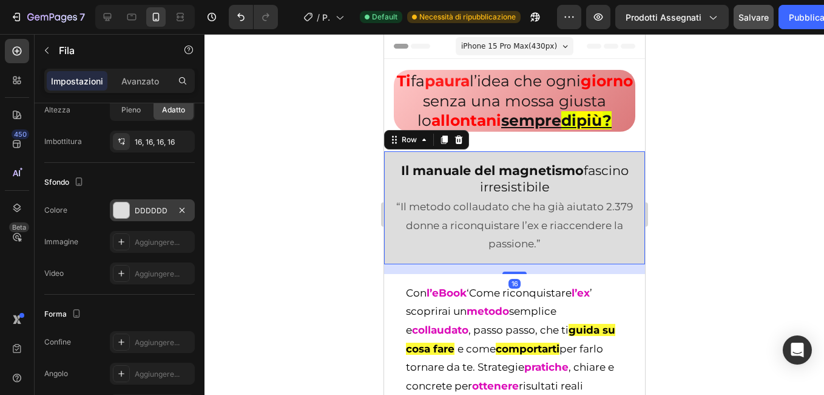
click at [124, 209] on div at bounding box center [122, 210] width 16 height 16
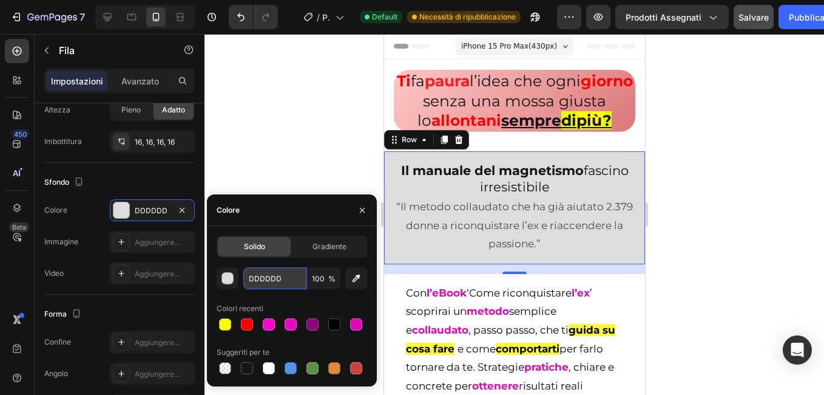
click at [269, 278] on input "DDDDDD" at bounding box center [274, 278] width 63 height 22
paste input "B0AB8"
type input "DB0AB8"
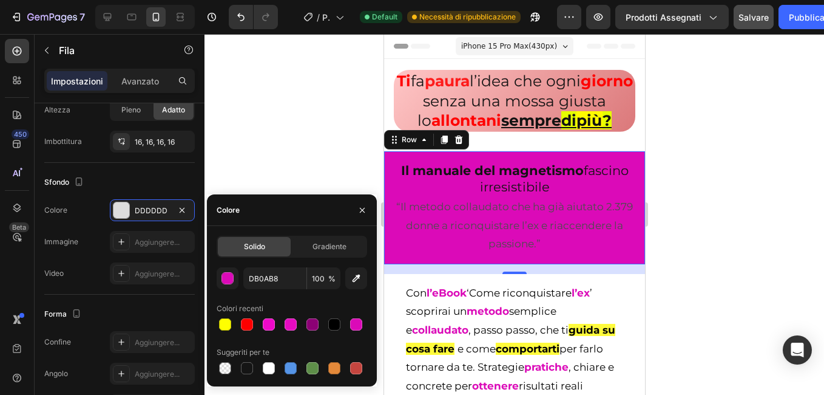
click at [320, 140] on div at bounding box center [515, 214] width 620 height 361
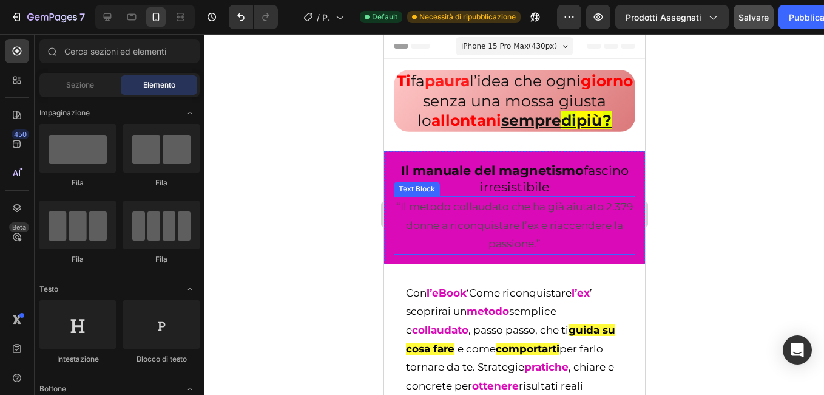
click at [395, 253] on p "“Il metodo collaudato che ha già aiutato 2.379 donne a riconquistare l’ex e ria…" at bounding box center [514, 225] width 239 height 56
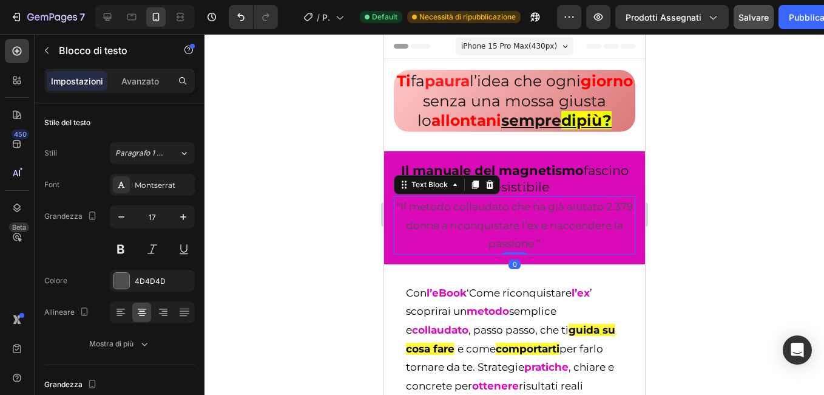
click at [349, 226] on div at bounding box center [515, 214] width 620 height 361
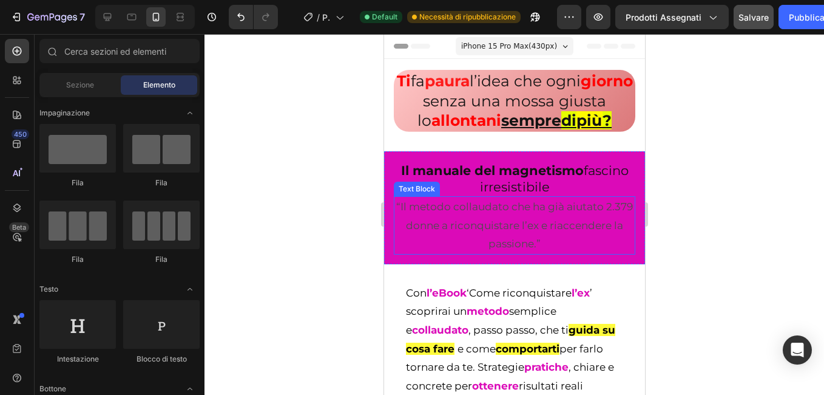
click at [393, 254] on div "“Il metodo collaudato che ha già aiutato 2.379 donne a riconquistare l’ex e ria…" at bounding box center [514, 225] width 242 height 58
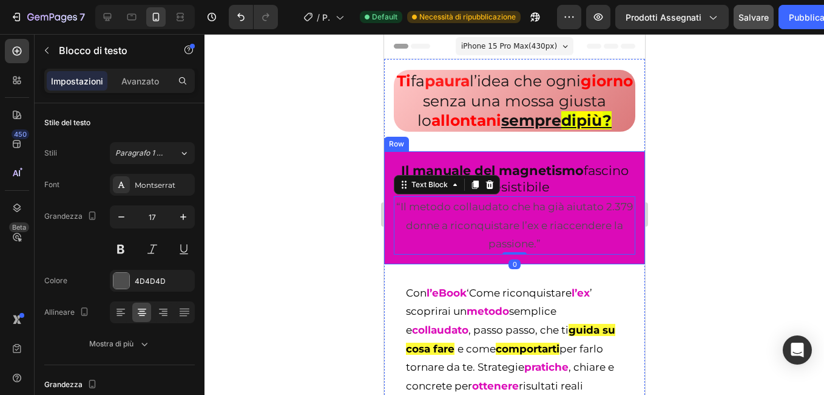
click at [387, 264] on div "Il manuale del magnetismo fascino irresistibile Heading “Il metodo collaudato c…" at bounding box center [514, 207] width 261 height 113
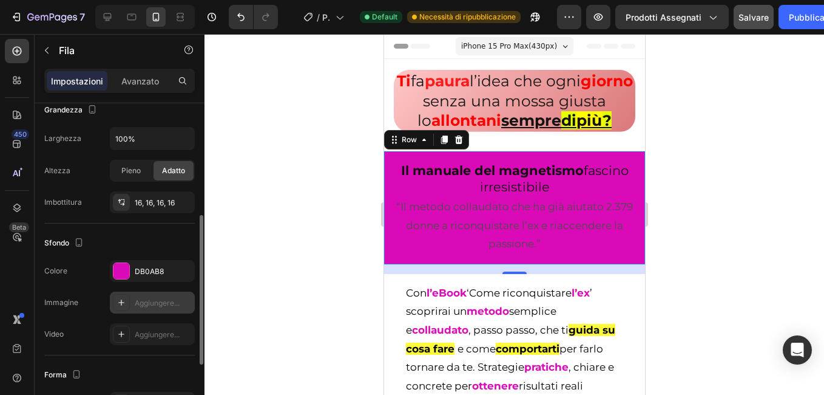
scroll to position [383, 0]
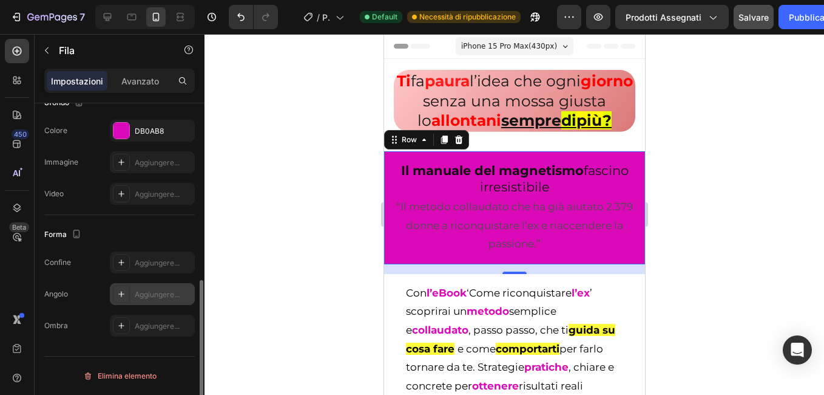
click at [122, 293] on icon at bounding box center [122, 294] width 10 height 10
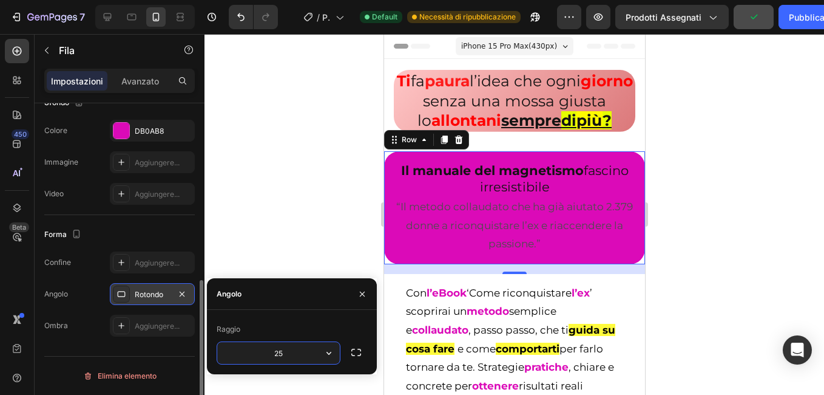
type input "2"
type input "40"
click at [342, 251] on div at bounding box center [515, 214] width 620 height 361
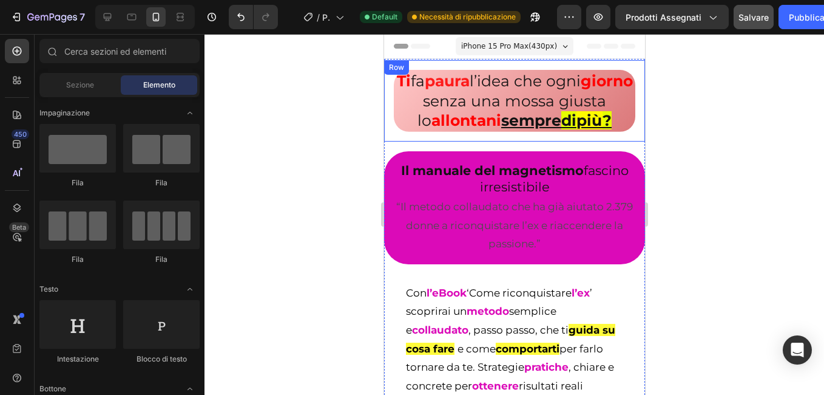
click at [387, 129] on div "Ti fa paura l’idea che ogni giorno senza una mossa giusta lo allontani sempre d…" at bounding box center [514, 100] width 261 height 81
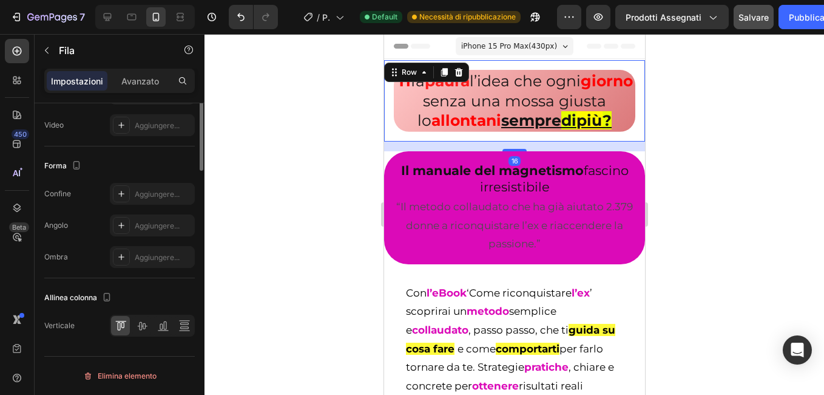
scroll to position [270, 0]
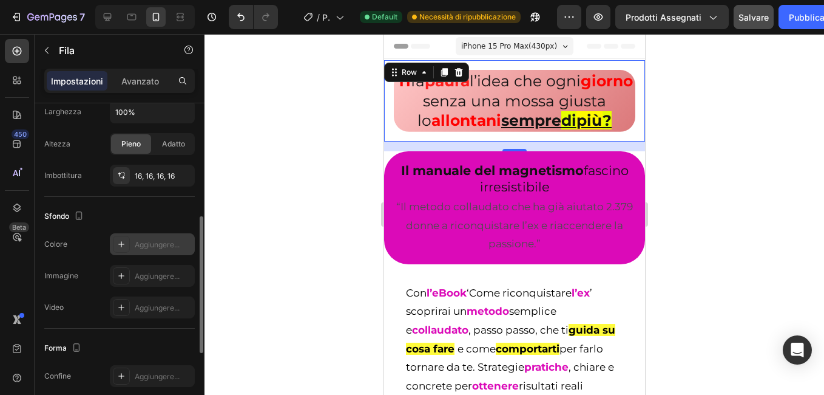
click at [120, 246] on icon at bounding box center [122, 244] width 10 height 10
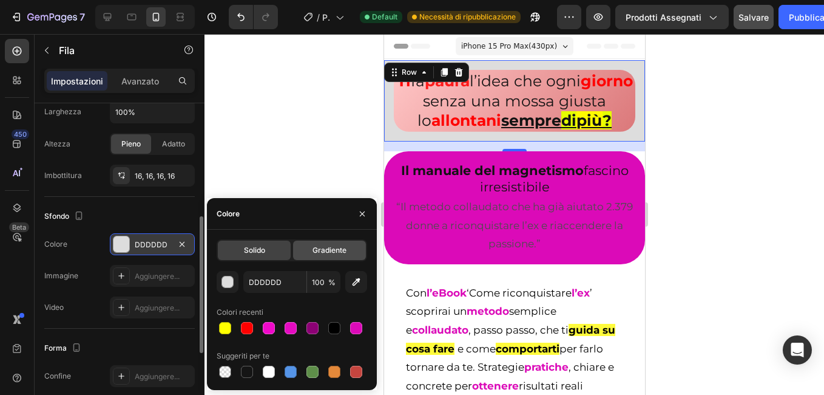
click at [318, 250] on span "Gradiente" at bounding box center [330, 250] width 34 height 11
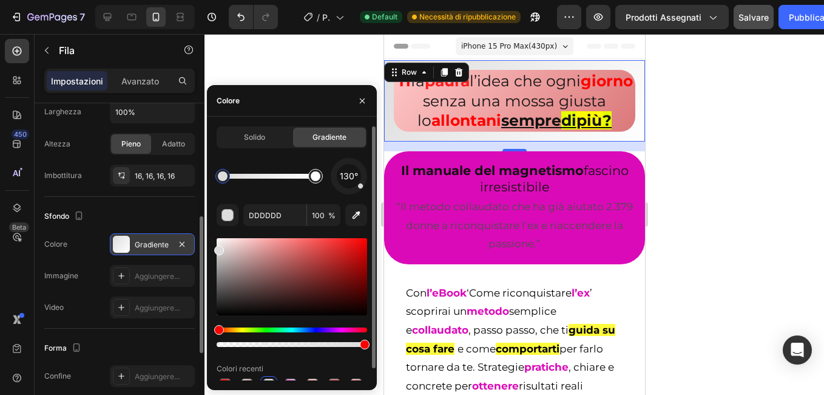
type input "FFFFFF"
click at [320, 178] on div at bounding box center [315, 176] width 15 height 15
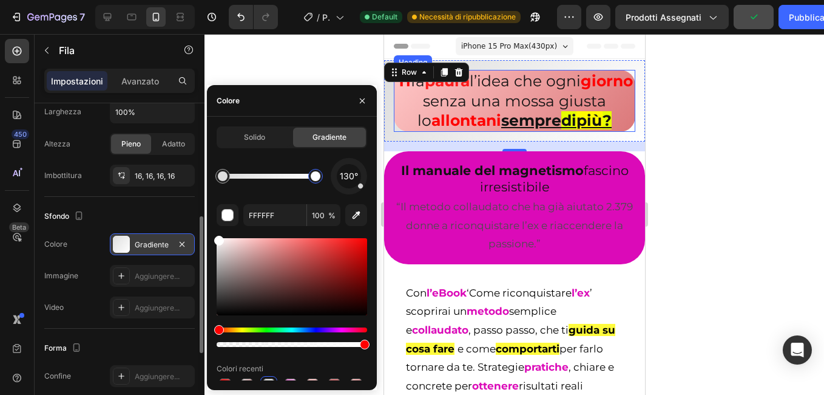
click at [455, 132] on h2 "Ti fa paura l’idea che ogni giorno senza una mossa giusta lo allontani sempre d…" at bounding box center [514, 101] width 242 height 62
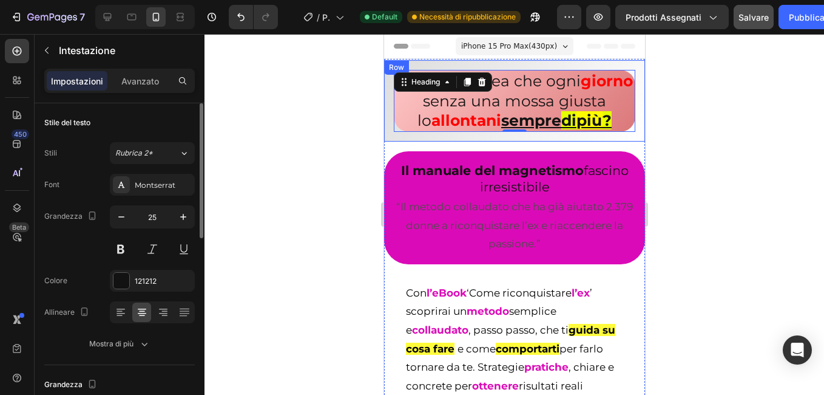
scroll to position [243, 0]
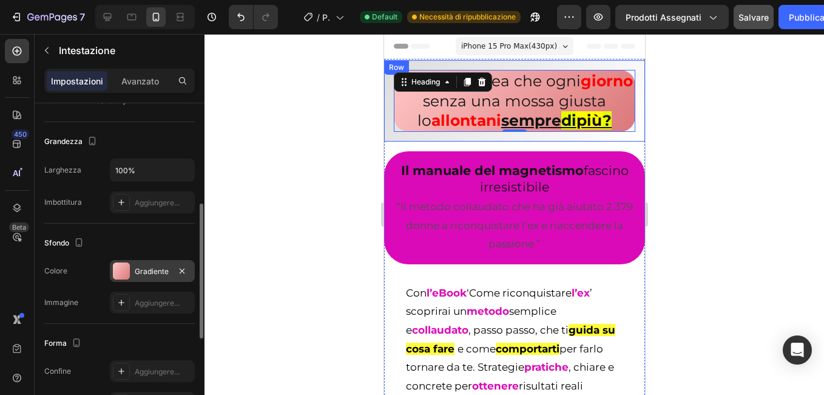
click at [130, 266] on div "Gradiente" at bounding box center [152, 271] width 85 height 22
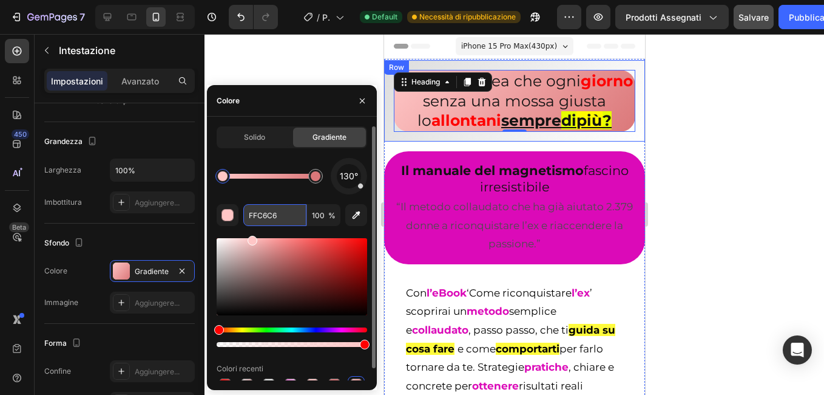
click at [280, 215] on input "FFC6C6" at bounding box center [274, 215] width 63 height 22
click at [387, 141] on div "Ti fa paura l’idea che ogni giorno senza una mossa giusta lo allontani sempre d…" at bounding box center [514, 100] width 261 height 81
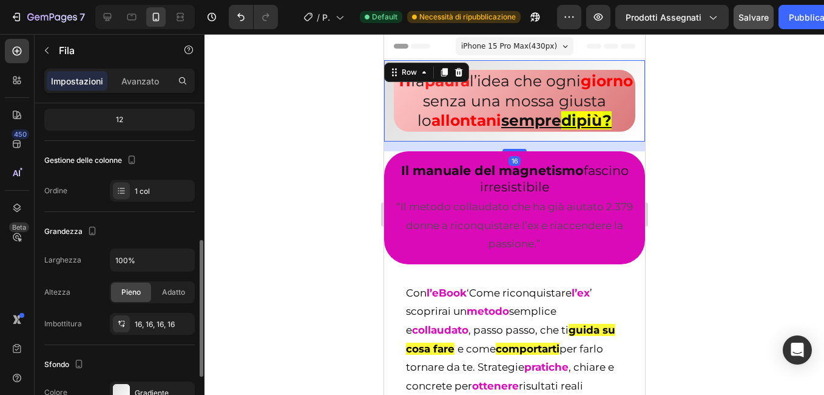
scroll to position [304, 0]
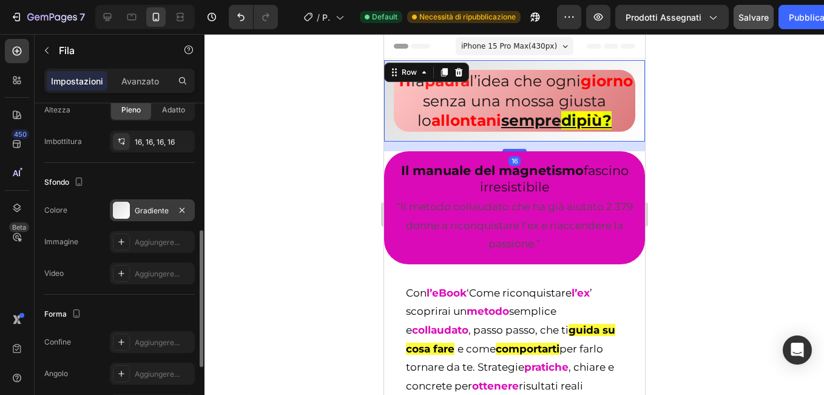
click at [137, 199] on div "Gradiente" at bounding box center [152, 210] width 85 height 22
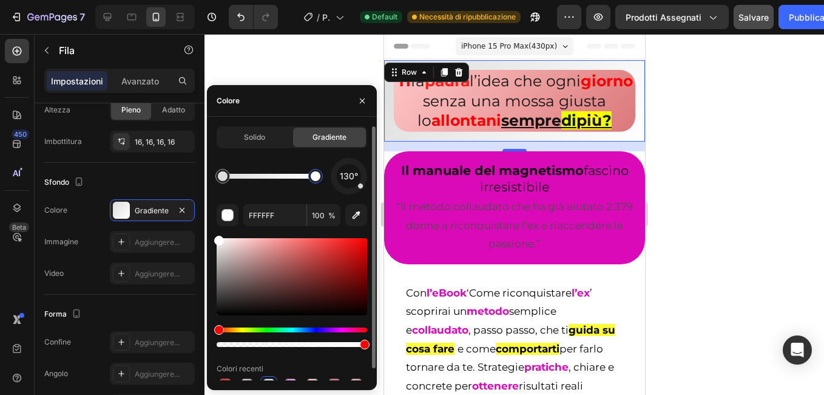
click at [319, 177] on div at bounding box center [316, 176] width 10 height 10
click at [274, 215] on input "FFFFFF" at bounding box center [274, 215] width 63 height 22
paste input "C6C6"
type input "FFC6C6"
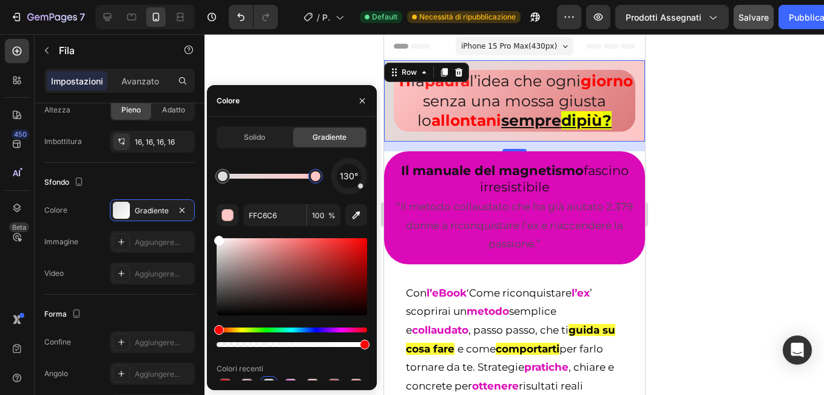
click at [304, 63] on div at bounding box center [515, 214] width 620 height 361
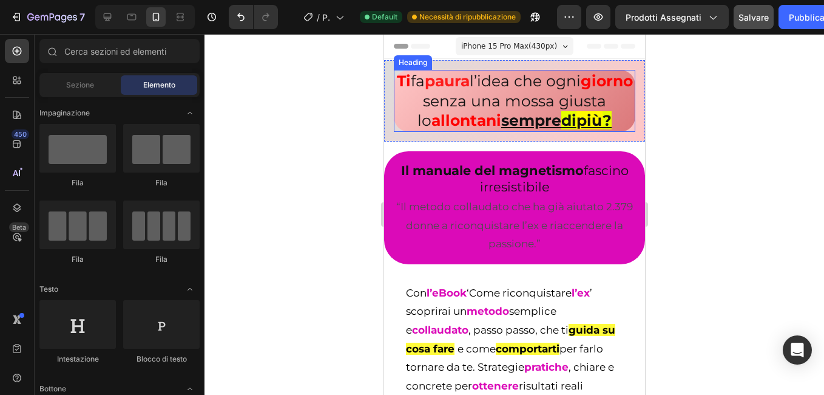
click at [403, 132] on h2 "Ti fa paura l’idea che ogni giorno senza una mossa giusta lo allontani sempre d…" at bounding box center [514, 101] width 242 height 62
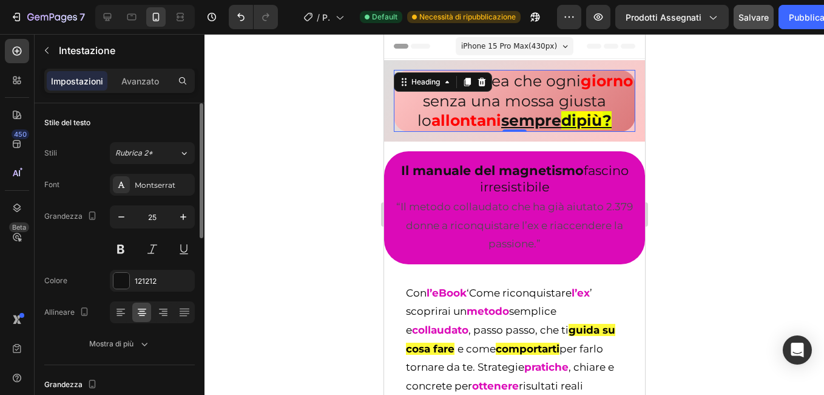
scroll to position [364, 0]
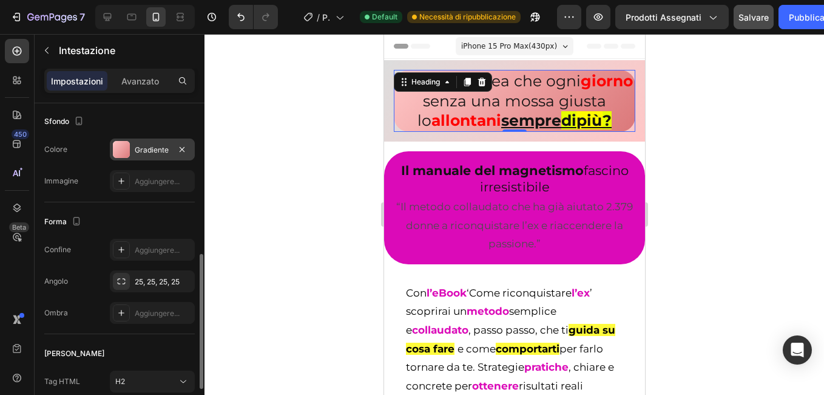
click at [141, 146] on div "Gradiente" at bounding box center [152, 149] width 35 height 11
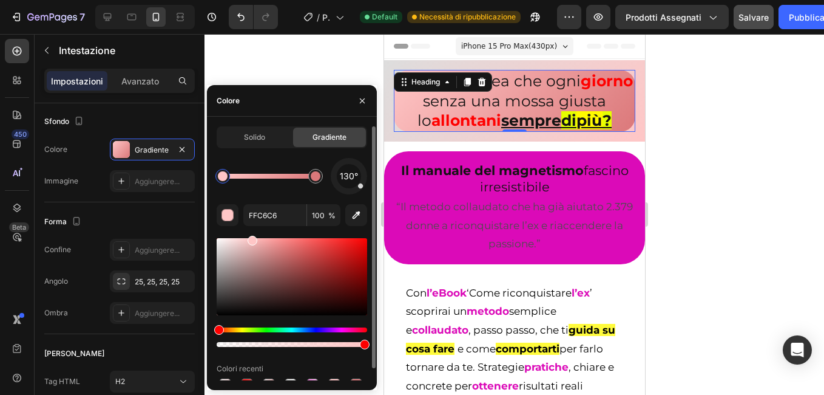
click at [222, 180] on div at bounding box center [223, 176] width 10 height 10
click at [267, 220] on input "FFC6C6" at bounding box center [274, 215] width 63 height 22
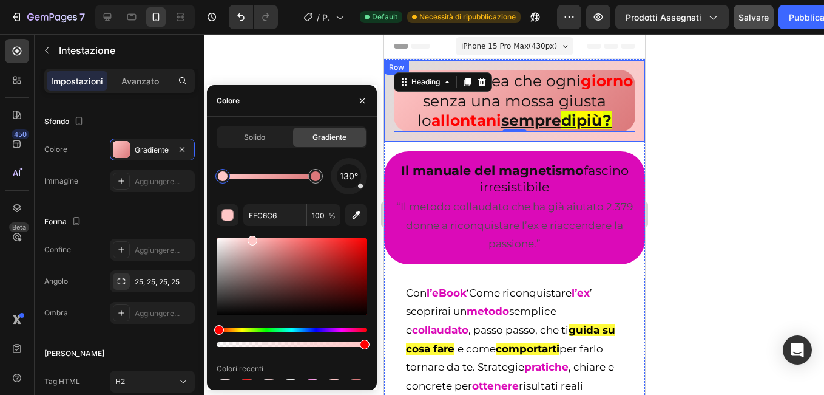
click at [390, 141] on div "Ti fa paura l’idea che ogni giorno senza una mossa giusta lo allontani sempre d…" at bounding box center [514, 100] width 261 height 81
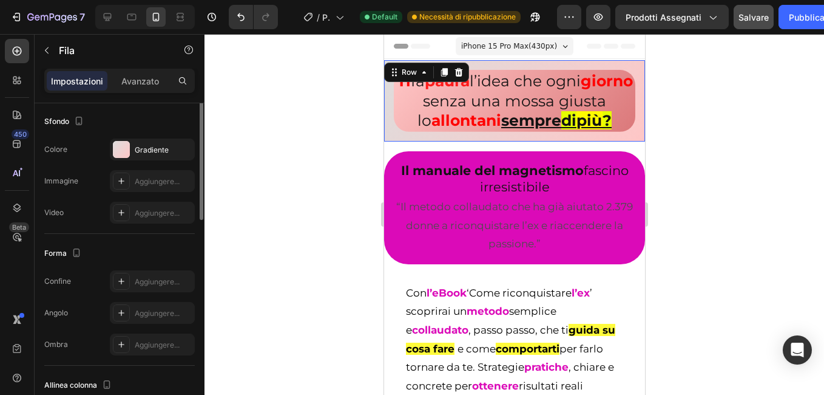
scroll to position [243, 0]
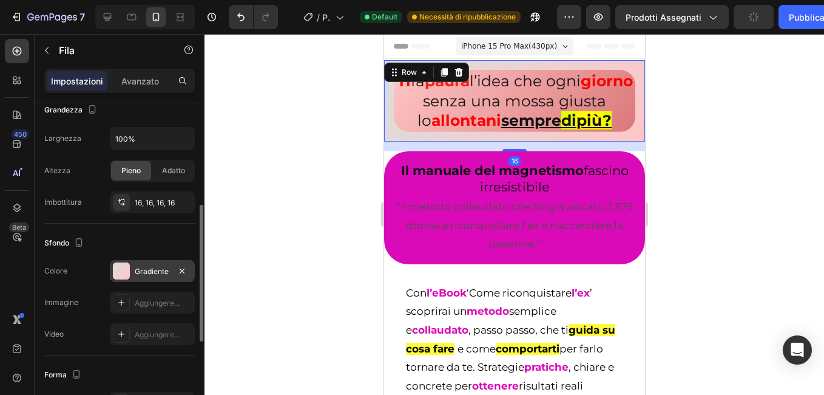
click at [138, 272] on div "Gradiente" at bounding box center [152, 271] width 35 height 11
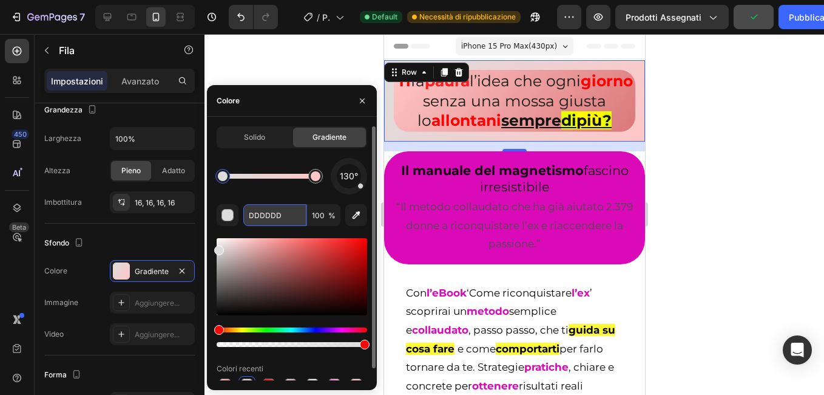
click at [277, 221] on input "DDDDDD" at bounding box center [274, 215] width 63 height 22
paste input "FFC6C6"
type input "FFC6C6"
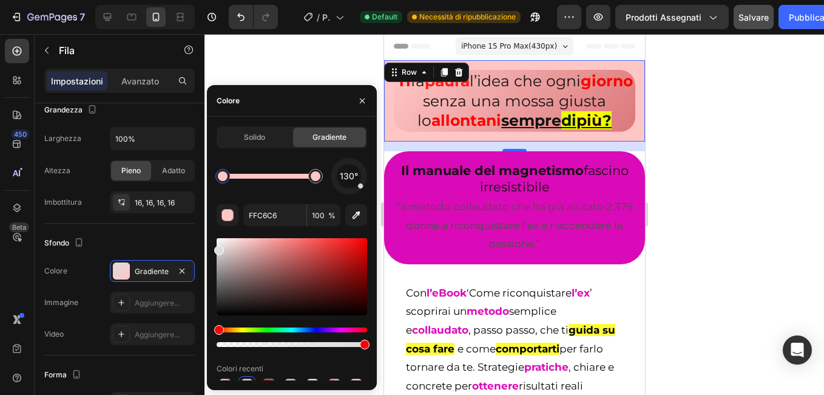
click at [308, 66] on div at bounding box center [515, 214] width 620 height 361
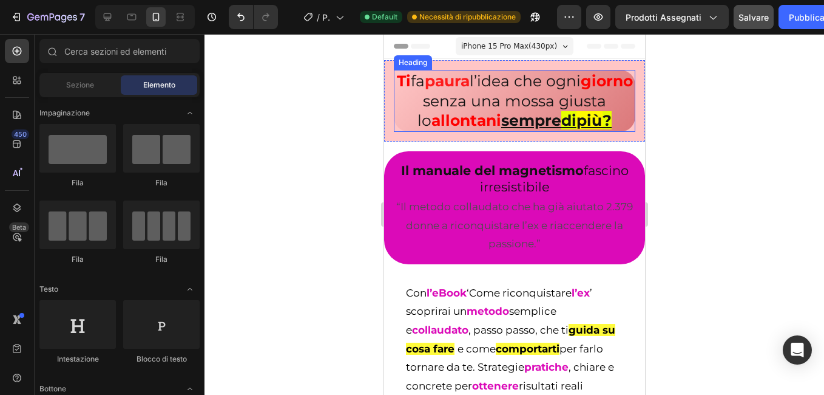
click at [431, 132] on h2 "Ti fa paura l’idea che ogni giorno senza una mossa giusta lo allontani sempre d…" at bounding box center [514, 101] width 242 height 62
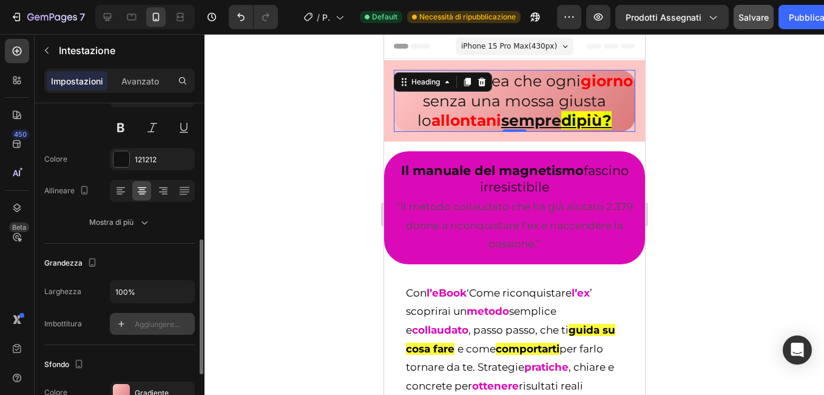
scroll to position [182, 0]
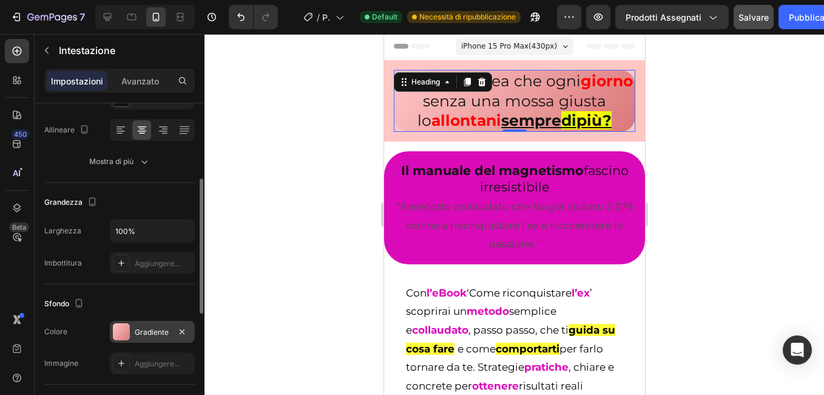
click at [154, 323] on div "Gradiente" at bounding box center [152, 332] width 85 height 22
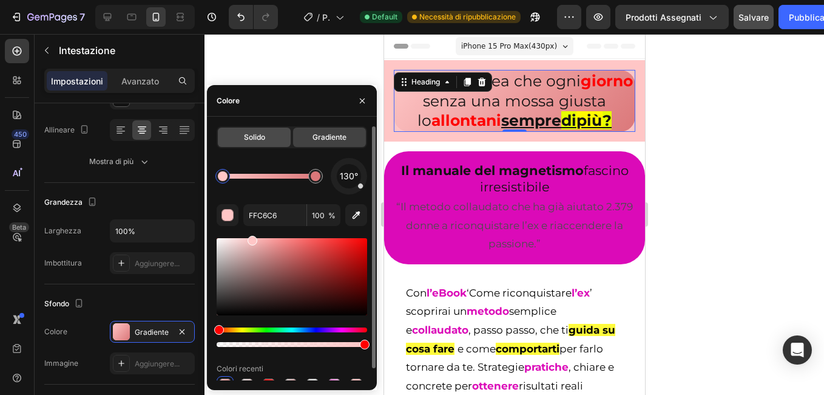
click at [248, 143] on div "Solido" at bounding box center [254, 136] width 73 height 19
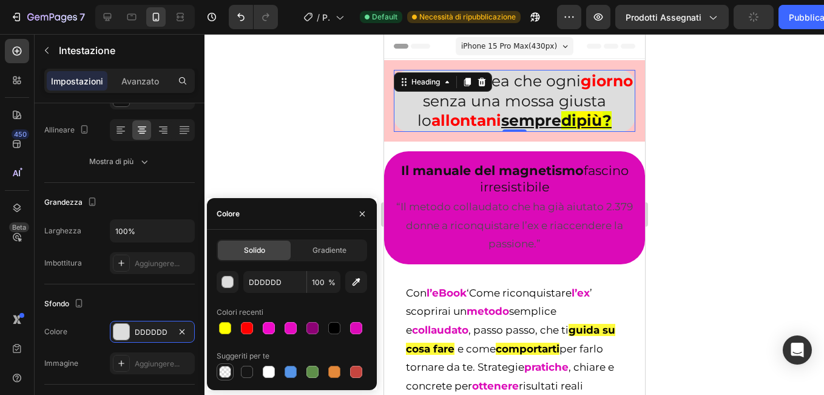
click at [225, 370] on div at bounding box center [225, 371] width 12 height 12
type input "000000"
type input "0"
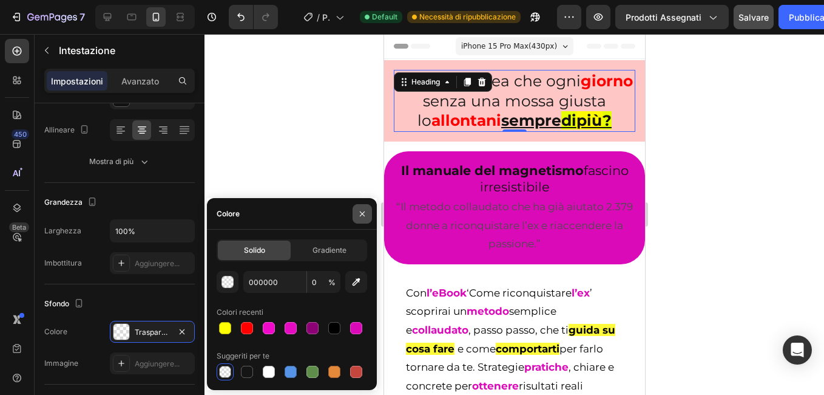
click at [367, 207] on button "button" at bounding box center [362, 213] width 19 height 19
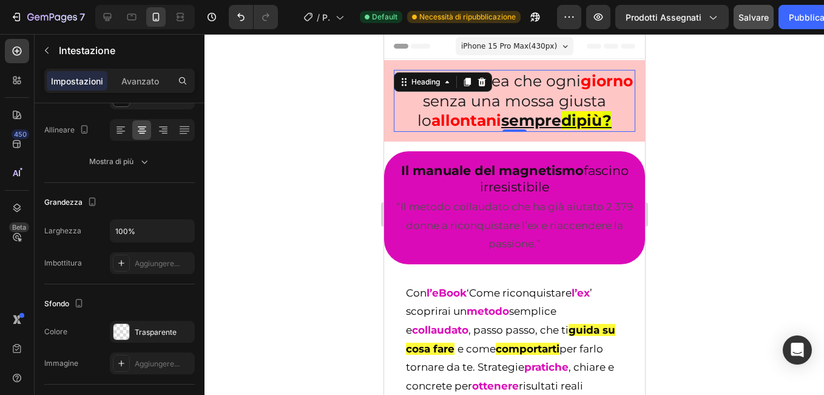
click at [327, 153] on div at bounding box center [515, 214] width 620 height 361
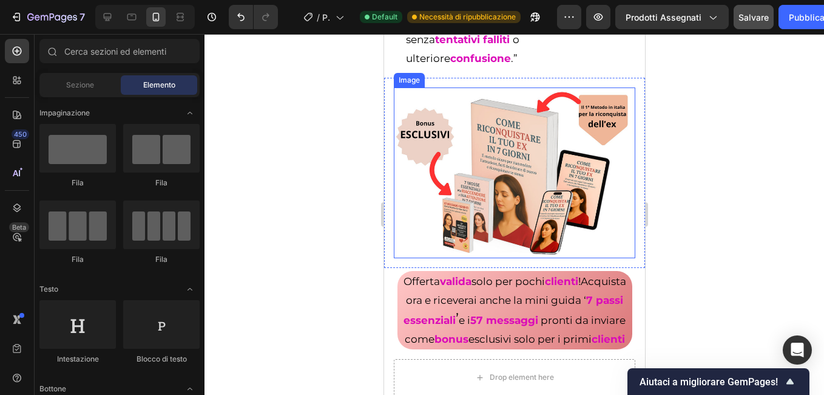
scroll to position [486, 0]
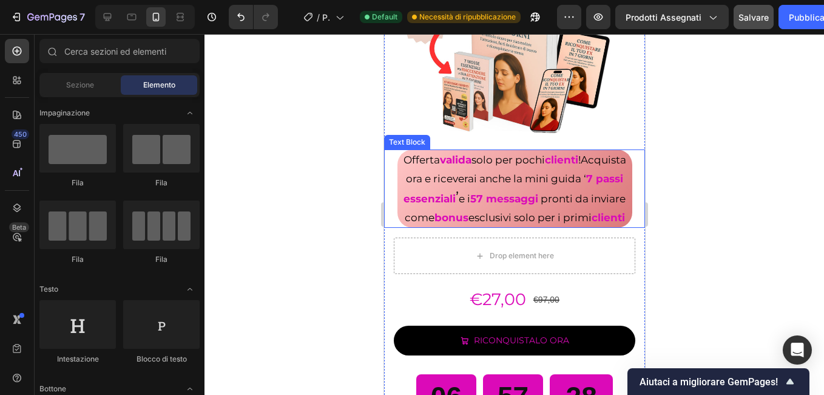
click at [419, 226] on p "Offerta valida solo per pochi clienti ! Acquista ora e riceverai anche la mini …" at bounding box center [514, 189] width 233 height 76
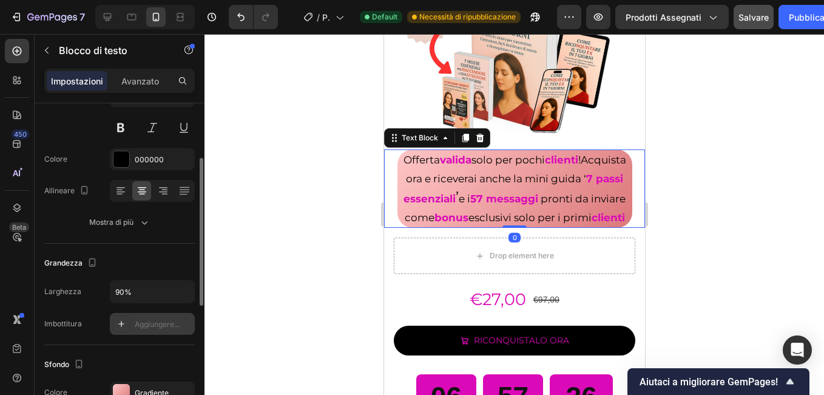
scroll to position [182, 0]
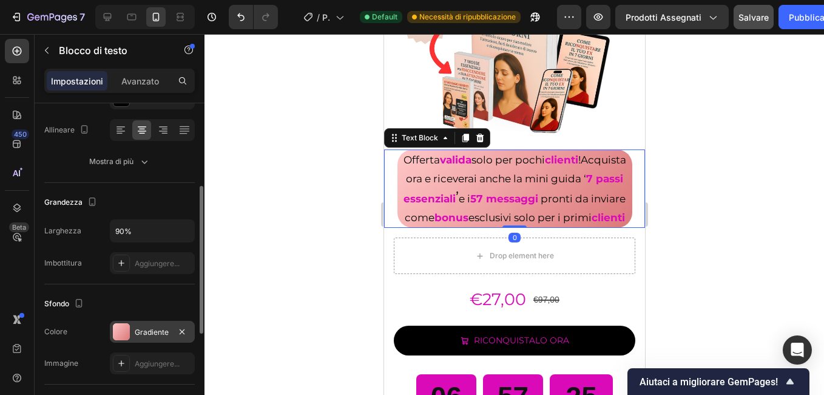
click at [151, 325] on div "Gradiente" at bounding box center [152, 332] width 85 height 22
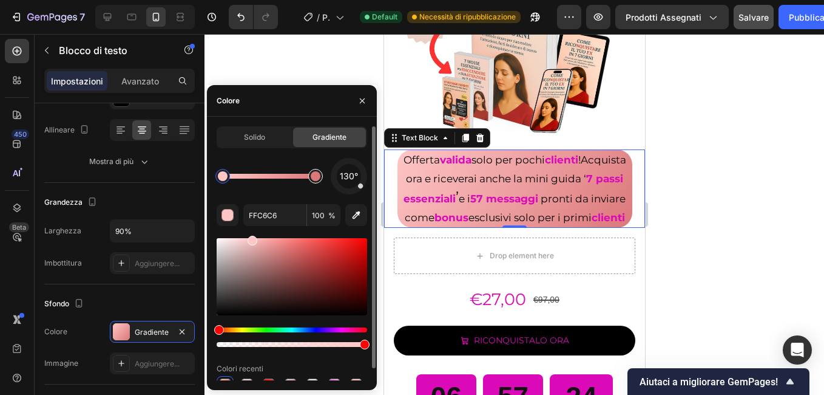
type input "DB787A"
click at [314, 178] on div at bounding box center [316, 176] width 10 height 10
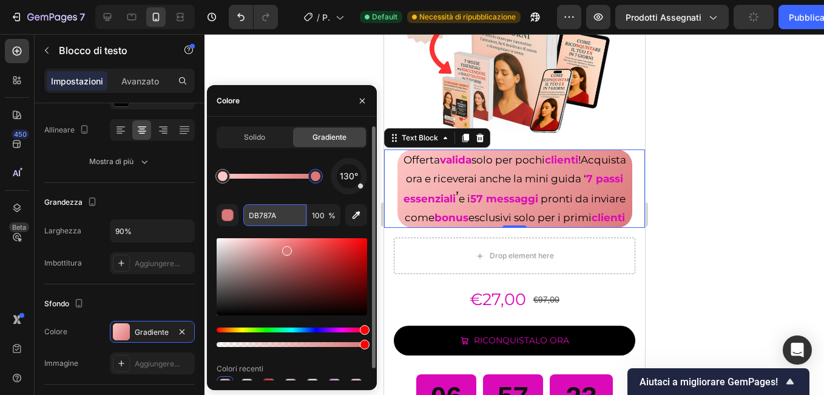
click at [282, 211] on input "DB787A" at bounding box center [274, 215] width 63 height 22
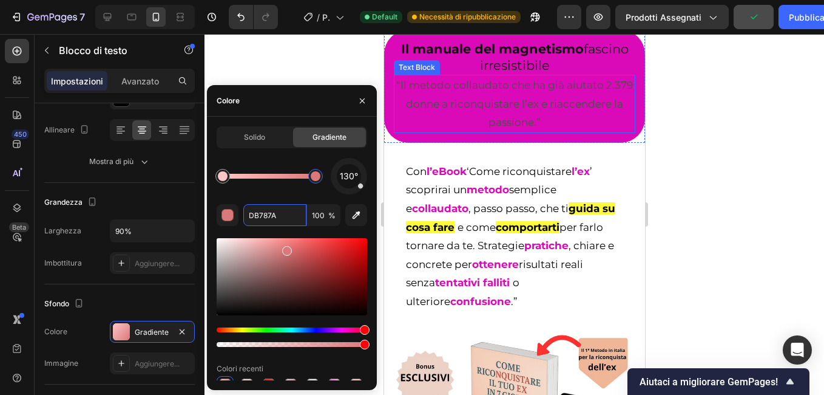
scroll to position [0, 0]
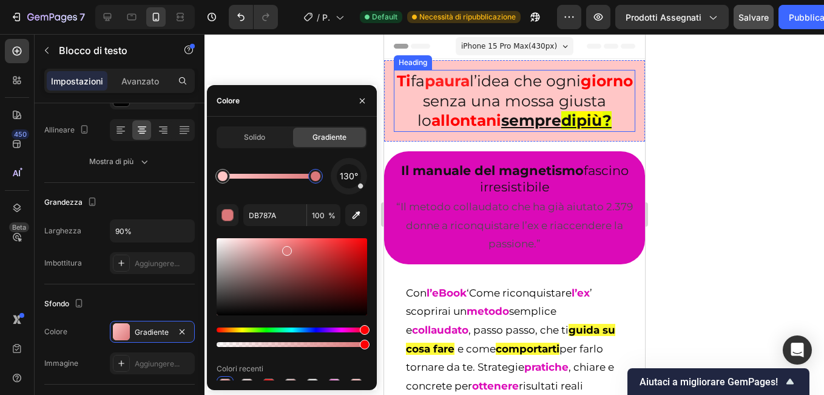
click at [399, 132] on h2 "Ti fa paura l’idea che ogni giorno senza una mossa giusta lo allontani sempre d…" at bounding box center [514, 101] width 242 height 62
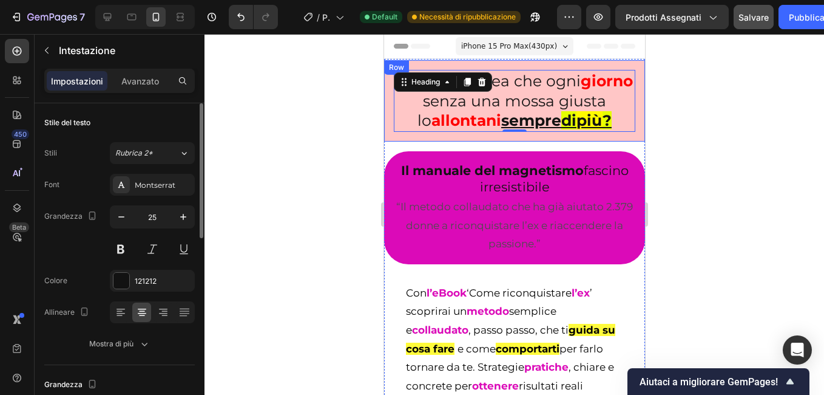
click at [393, 141] on div "Ti fa paura l’idea che ogni giorno senza una mossa giusta lo allontani sempre d…" at bounding box center [514, 100] width 261 height 81
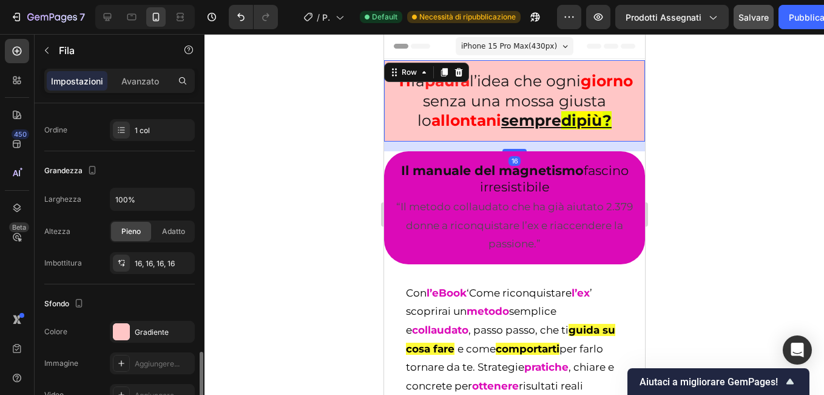
scroll to position [364, 0]
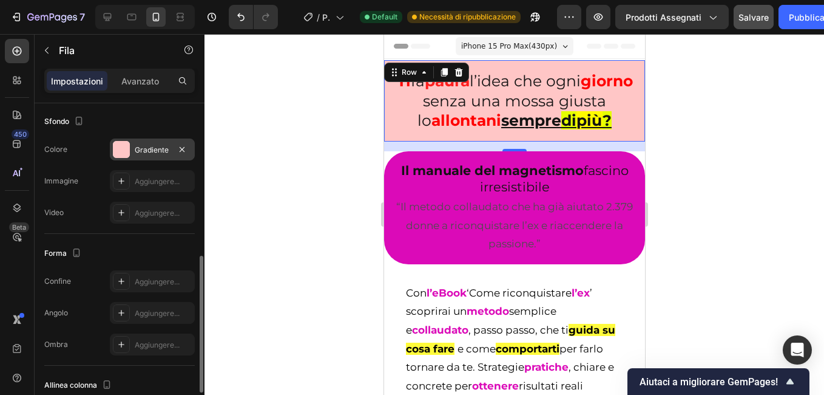
click at [144, 152] on div "Gradiente" at bounding box center [152, 149] width 35 height 11
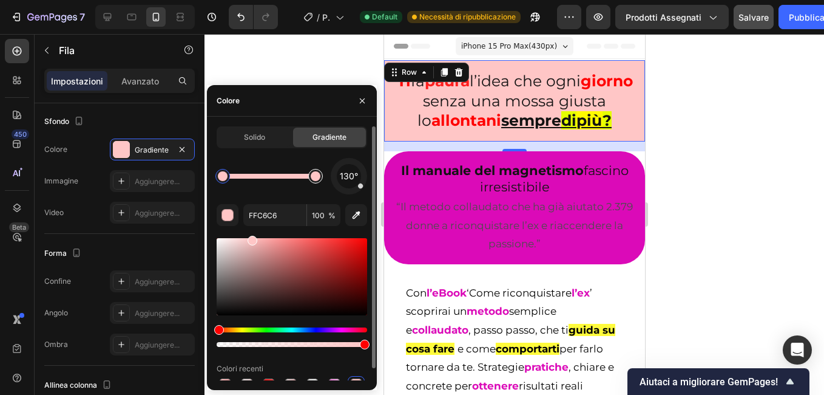
click at [320, 182] on div at bounding box center [316, 176] width 22 height 22
click at [278, 212] on input "FFC6C6" at bounding box center [274, 215] width 63 height 22
paste input "DB787A"
type input "DB787A"
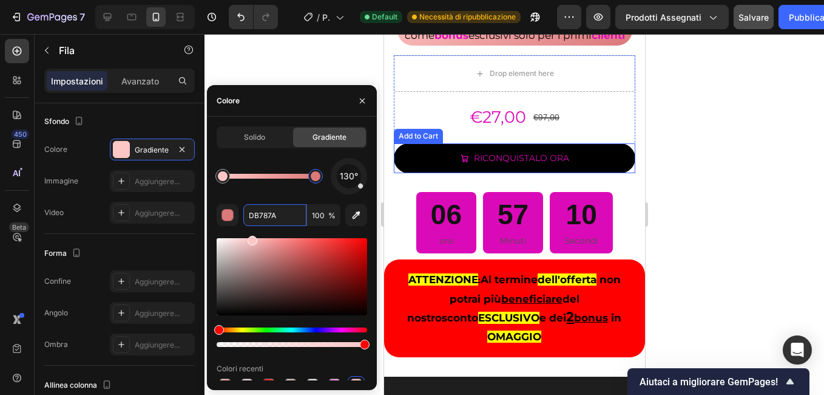
scroll to position [486, 0]
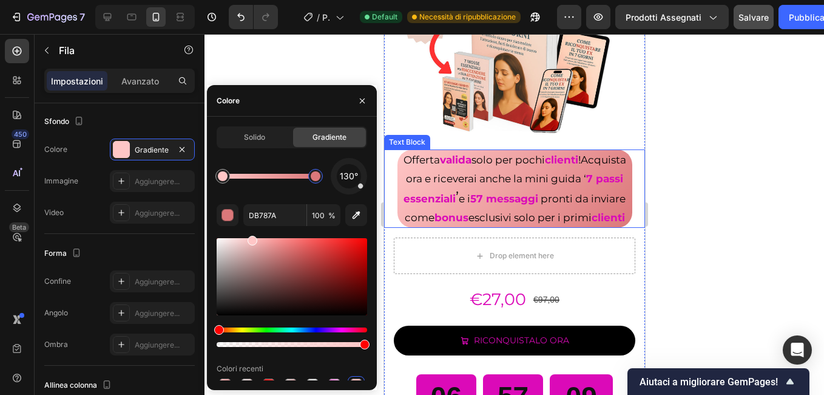
click at [413, 226] on p "Offerta valida solo per pochi clienti ! Acquista ora e riceverai anche la mini …" at bounding box center [514, 189] width 233 height 76
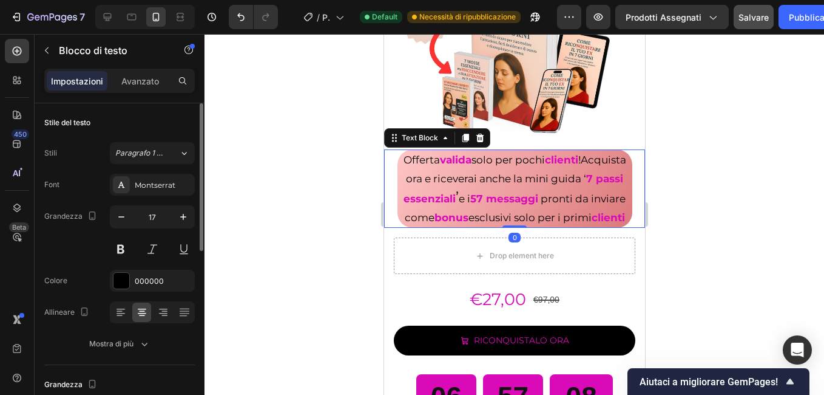
scroll to position [243, 0]
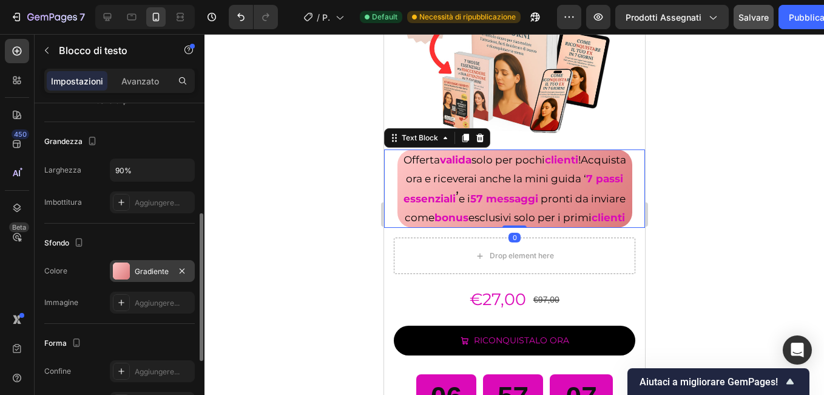
click at [148, 277] on div "Gradiente" at bounding box center [152, 271] width 85 height 22
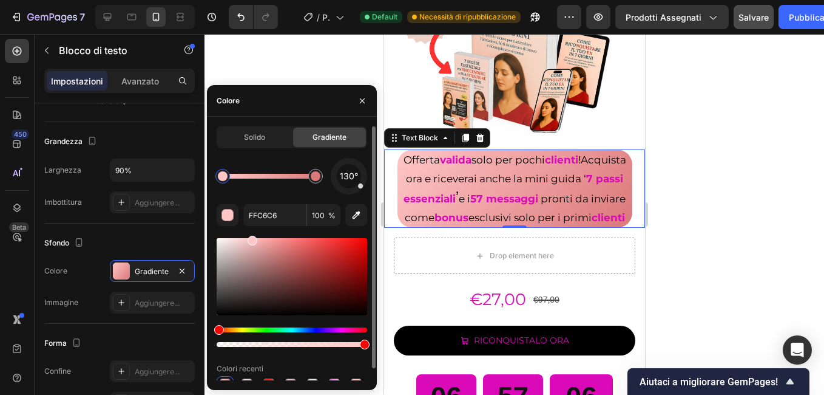
click at [223, 182] on div at bounding box center [223, 176] width 15 height 15
click at [270, 216] on input "FFC6C6" at bounding box center [274, 215] width 63 height 22
click at [314, 63] on div at bounding box center [515, 214] width 620 height 361
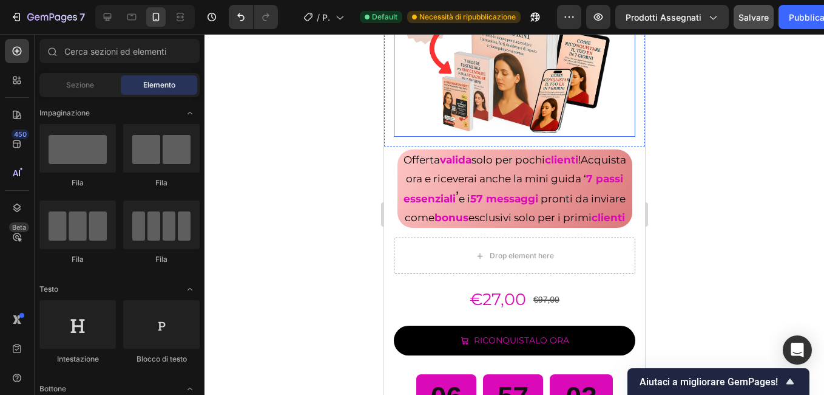
scroll to position [0, 0]
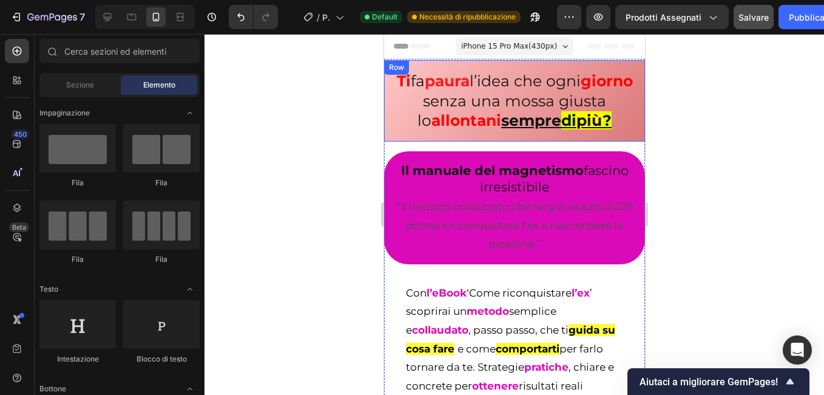
click at [393, 141] on div "Ti fa paura l’idea che ogni giorno senza una mossa giusta lo allontani sempre d…" at bounding box center [514, 100] width 261 height 81
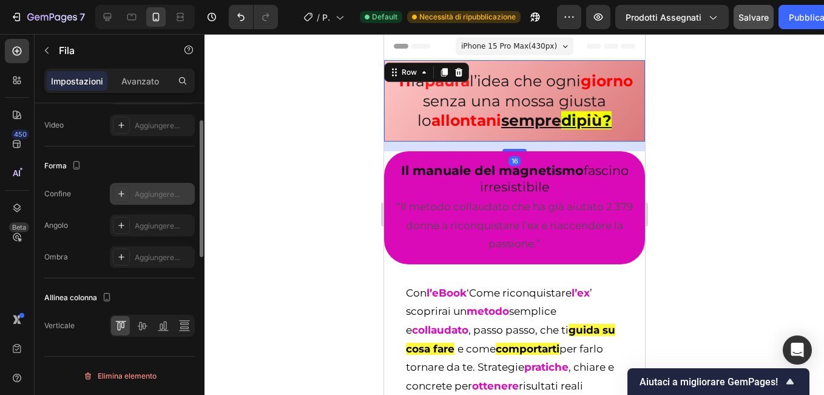
scroll to position [209, 0]
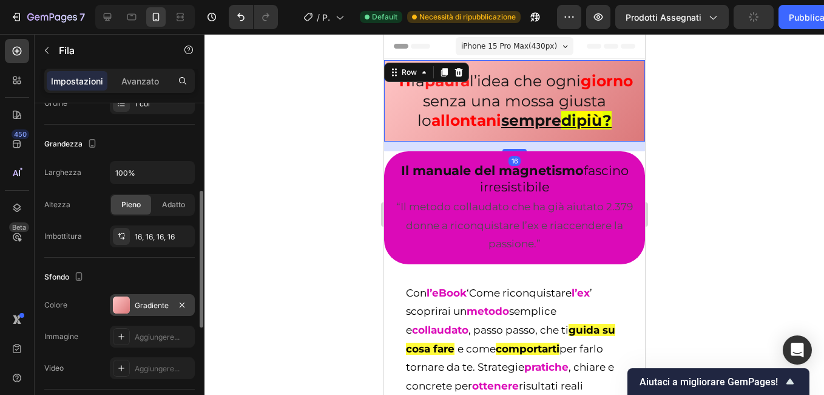
click at [141, 308] on div "Gradiente" at bounding box center [152, 305] width 35 height 11
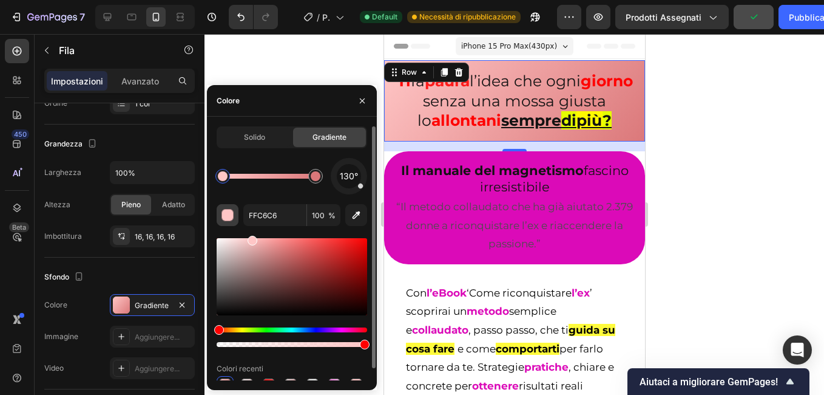
click at [226, 220] on div "button" at bounding box center [228, 215] width 12 height 12
click at [223, 176] on div at bounding box center [223, 176] width 10 height 10
click at [268, 217] on input "FFC6C6" at bounding box center [274, 215] width 63 height 22
click at [364, 93] on button "button" at bounding box center [362, 100] width 19 height 19
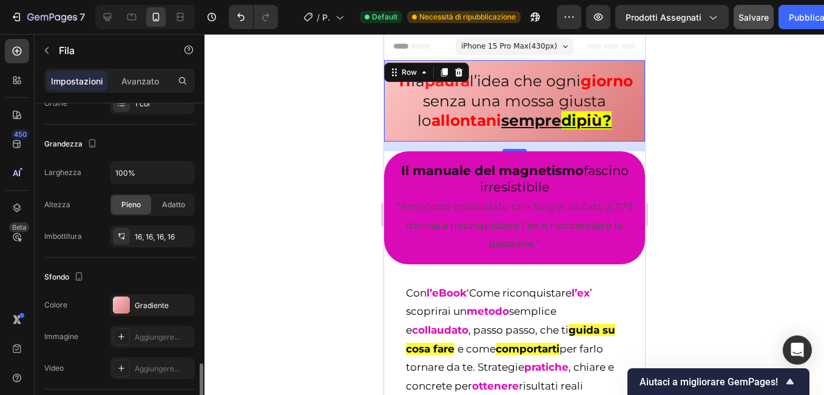
scroll to position [330, 0]
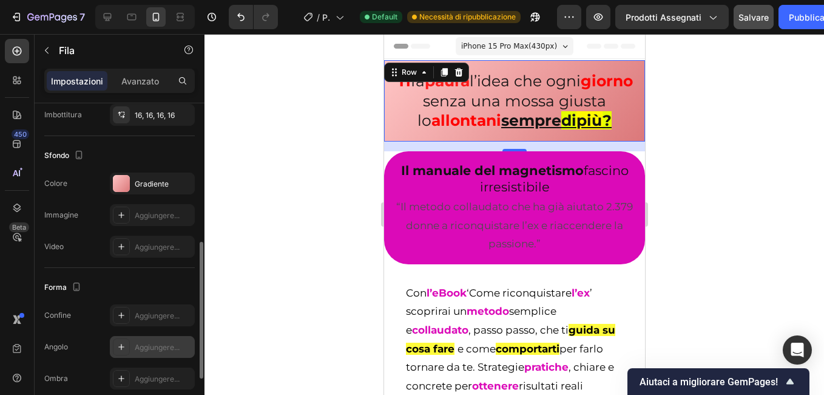
click at [115, 346] on div at bounding box center [121, 346] width 17 height 17
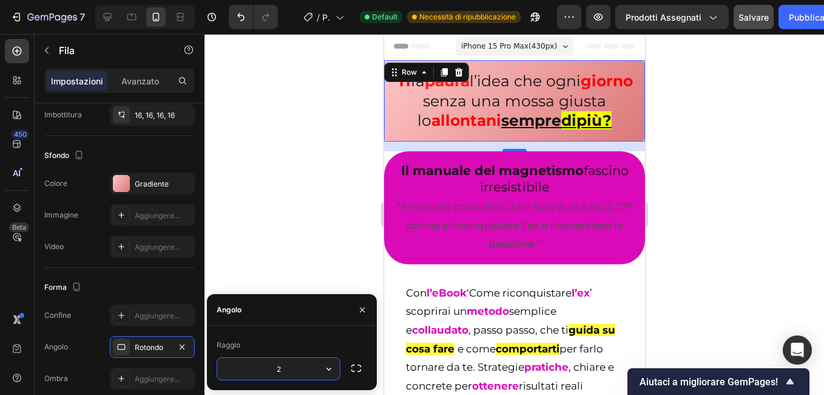
type input "25"
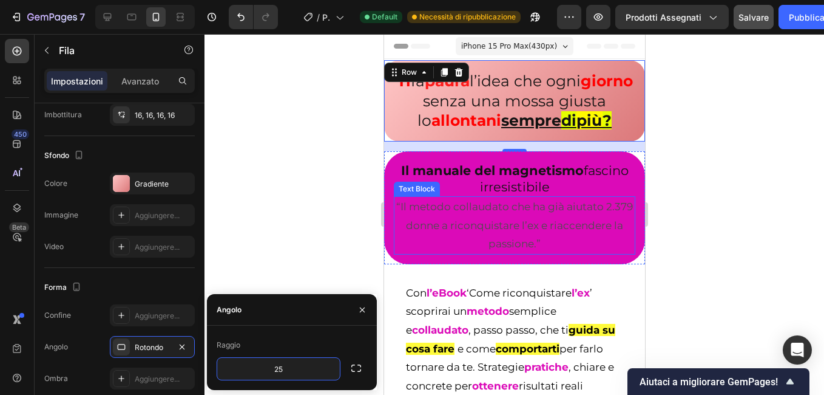
click at [396, 253] on p "“Il metodo collaudato che ha già aiutato 2.379 donne a riconquistare l’ex e ria…" at bounding box center [514, 225] width 239 height 56
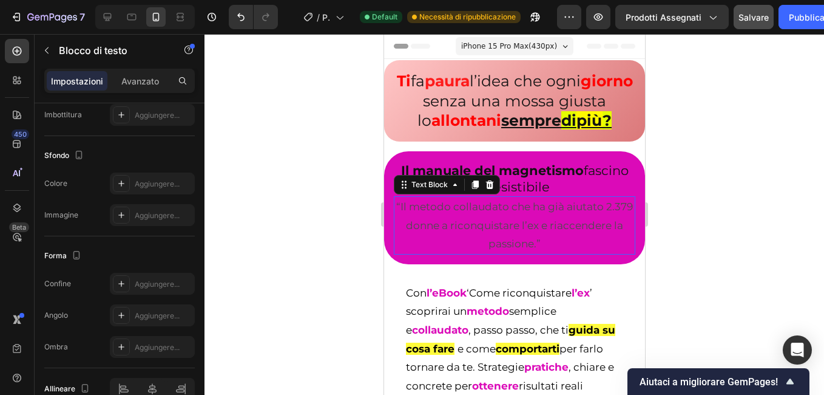
scroll to position [0, 0]
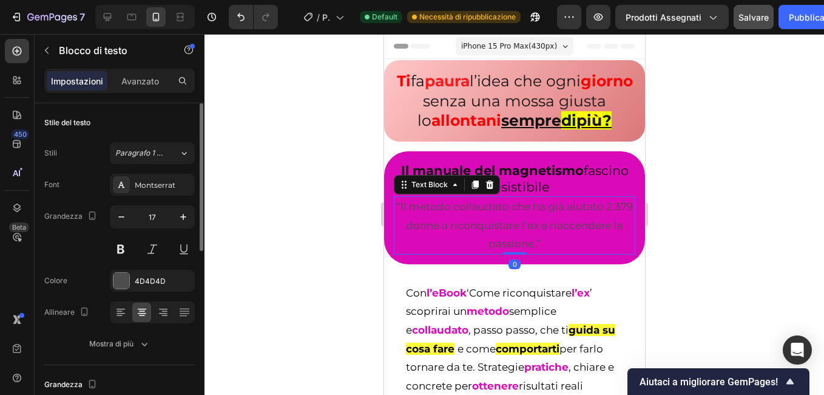
click at [365, 239] on div at bounding box center [515, 214] width 620 height 361
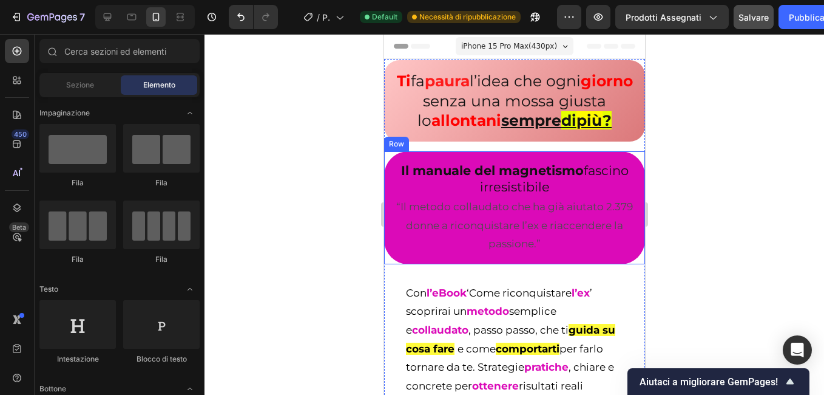
click at [390, 264] on div "Il manuale del magnetismo fascino irresistibile Heading “Il metodo collaudato c…" at bounding box center [514, 207] width 261 height 113
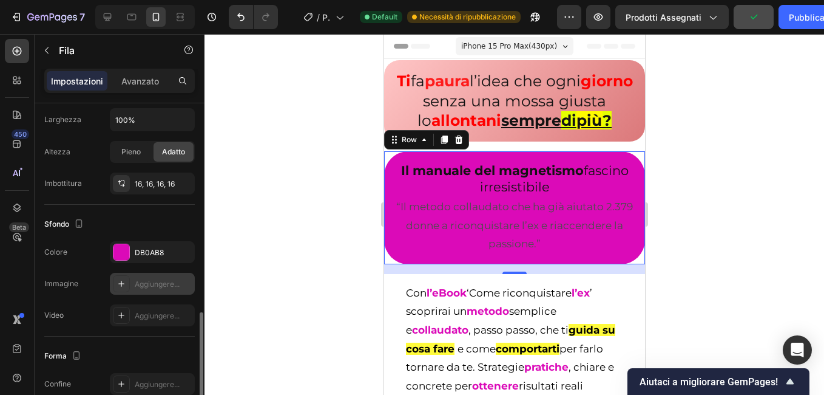
scroll to position [383, 0]
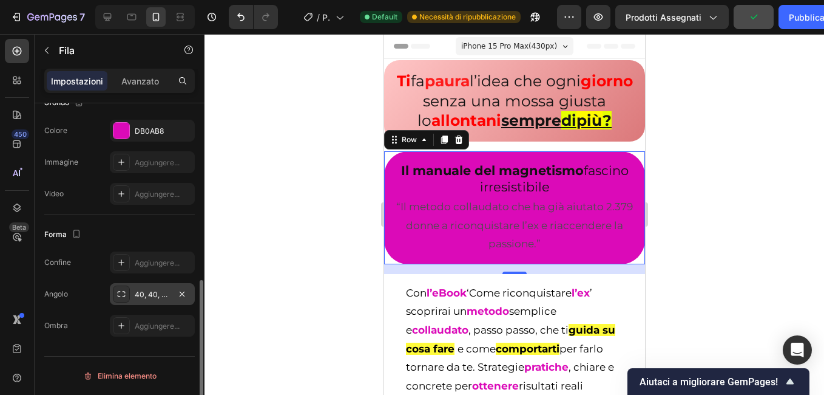
click at [143, 291] on div "40, 40, 40, 40" at bounding box center [152, 294] width 35 height 11
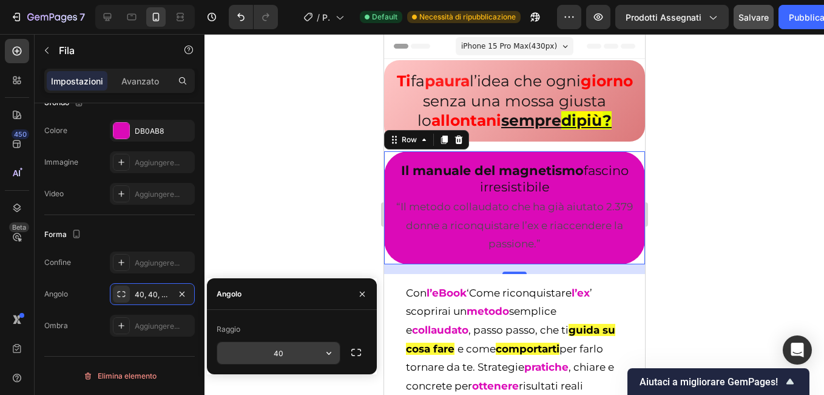
click at [282, 352] on input "40" at bounding box center [278, 353] width 123 height 22
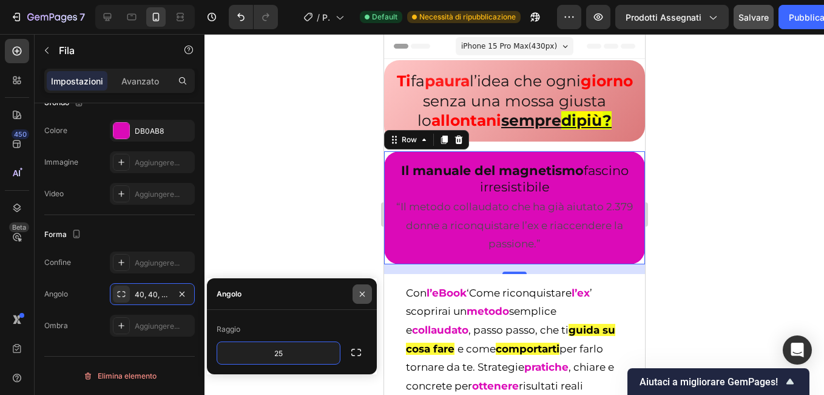
type input "25"
click at [355, 344] on button "button" at bounding box center [356, 352] width 22 height 22
click at [364, 296] on div at bounding box center [362, 293] width 29 height 31
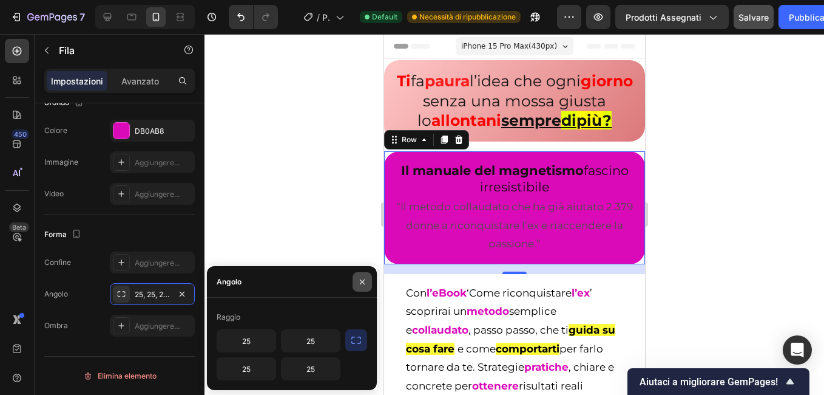
click at [365, 277] on icon "button" at bounding box center [363, 282] width 10 height 10
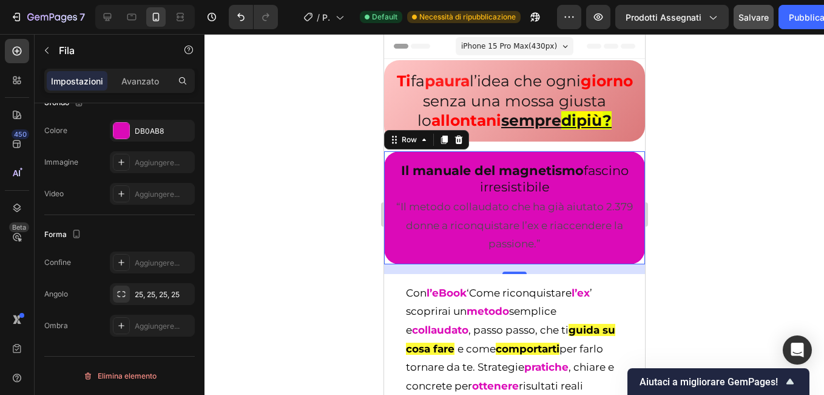
click at [322, 237] on div at bounding box center [515, 214] width 620 height 361
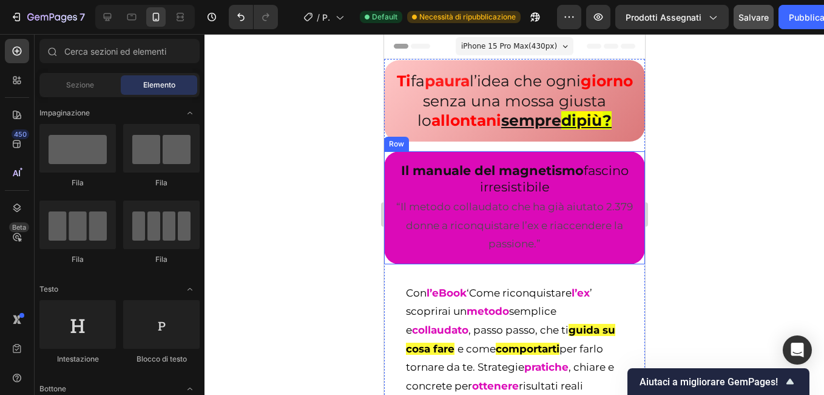
click at [343, 209] on div at bounding box center [515, 214] width 620 height 361
click at [392, 264] on div "Il manuale del magnetismo fascino irresistibile Heading “Il metodo collaudato c…" at bounding box center [514, 207] width 261 height 113
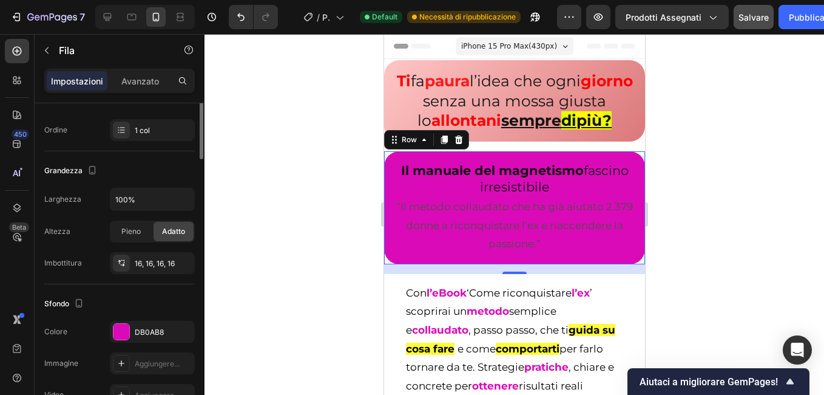
scroll to position [304, 0]
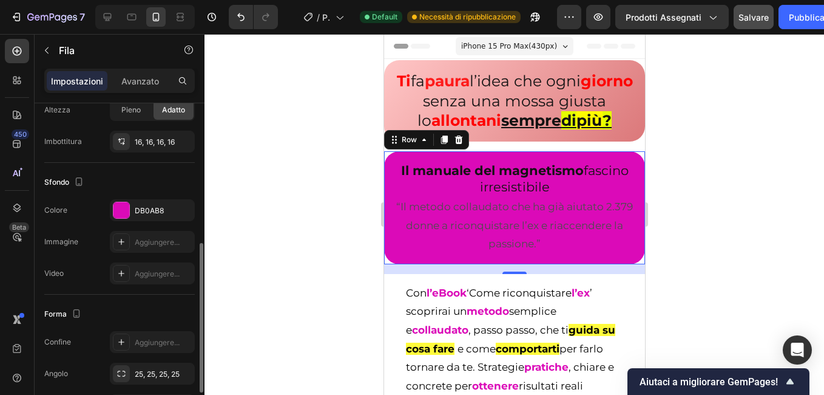
click at [134, 209] on div "DB0AB8" at bounding box center [152, 210] width 85 height 22
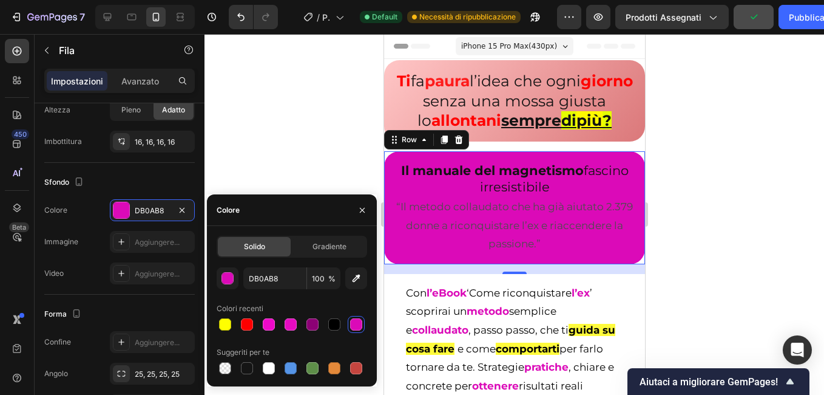
click at [220, 369] on div at bounding box center [225, 368] width 12 height 12
type input "000000"
type input "0"
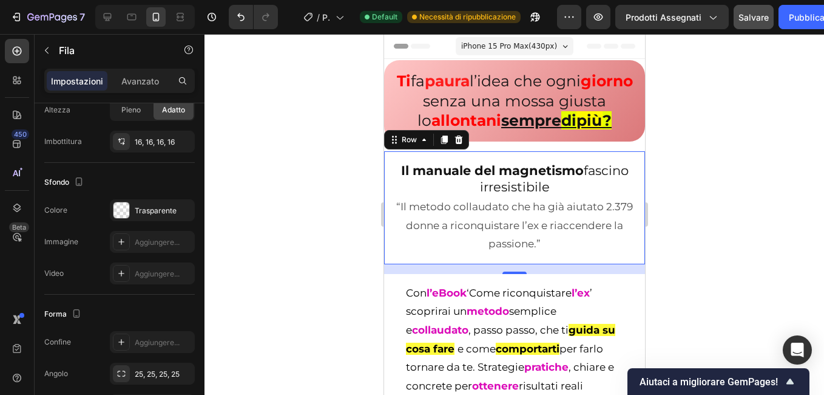
click at [283, 120] on div at bounding box center [515, 214] width 620 height 361
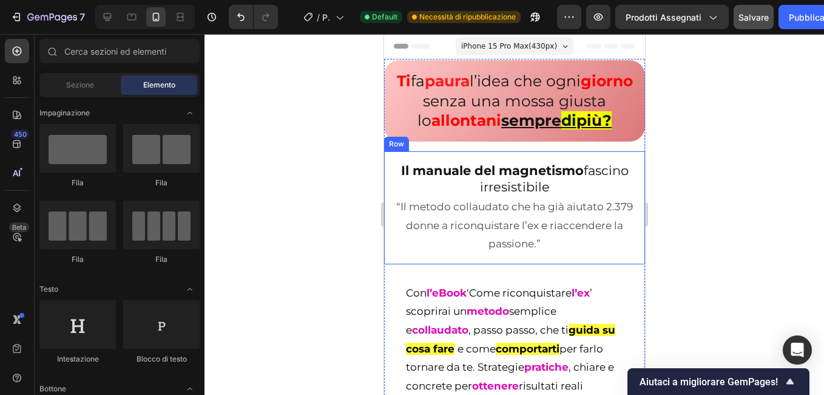
drag, startPoint x: 627, startPoint y: 246, endPoint x: 390, endPoint y: 273, distance: 238.8
click at [390, 264] on div "Il manuale del magnetismo fascino irresistibile Heading “Il metodo collaudato c…" at bounding box center [514, 207] width 261 height 113
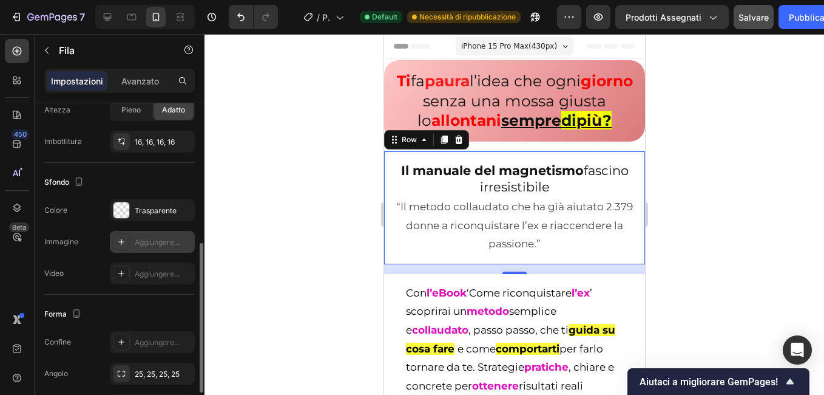
click at [137, 239] on div "Aggiungere..." at bounding box center [163, 242] width 57 height 11
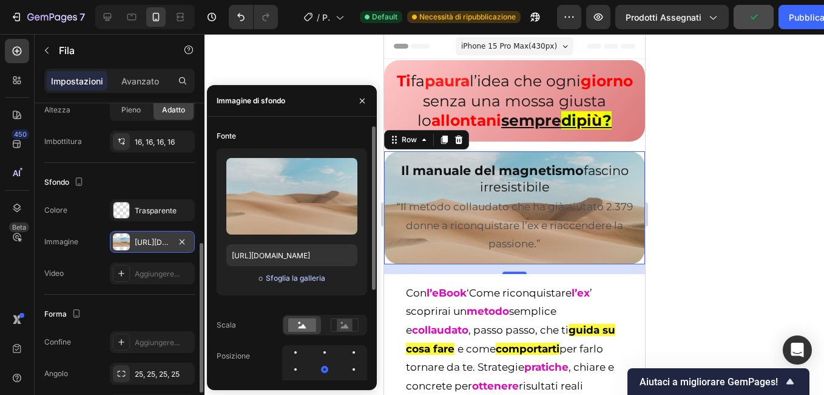
click at [283, 279] on font "Sfoglia la galleria" at bounding box center [295, 278] width 59 height 11
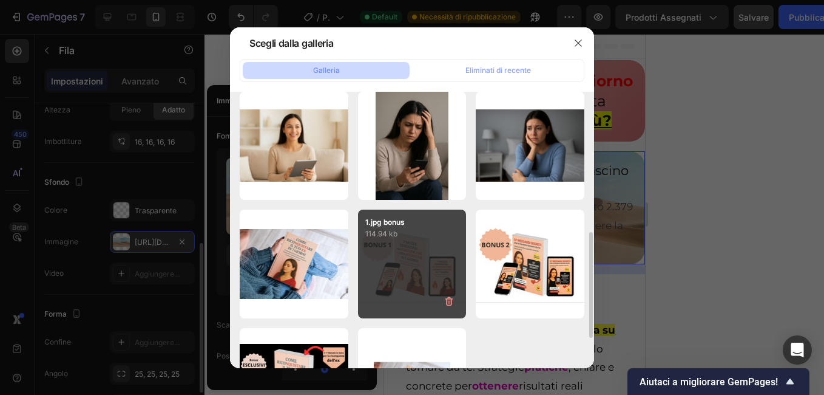
scroll to position [443, 0]
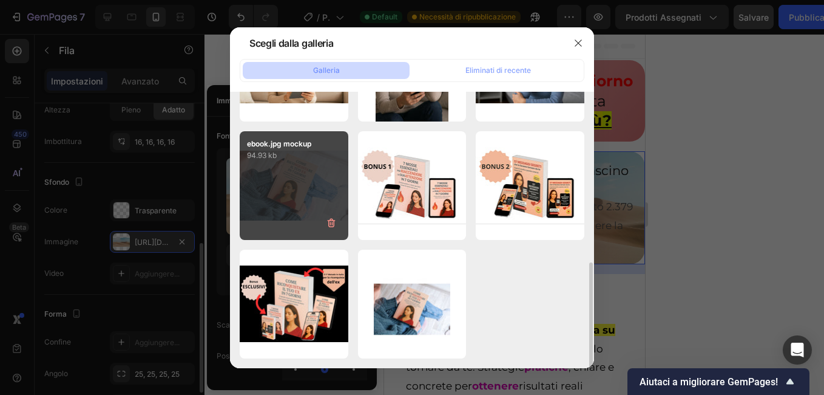
click at [314, 197] on div "ebook.jpg mockup 94.93 kb" at bounding box center [294, 185] width 109 height 109
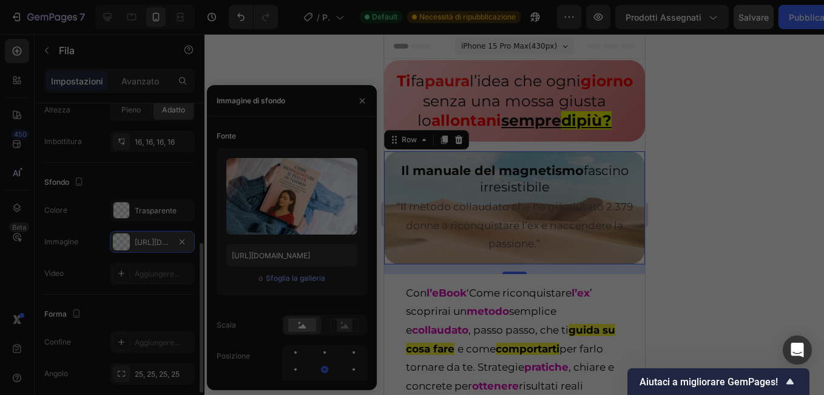
type input "https://cdn.shopify.com/s/files/1/0675/0086/7848/files/gempages_585554982393086…"
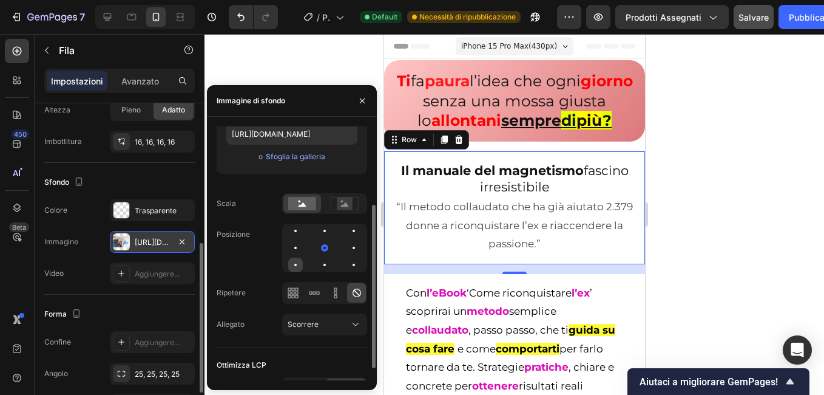
scroll to position [140, 0]
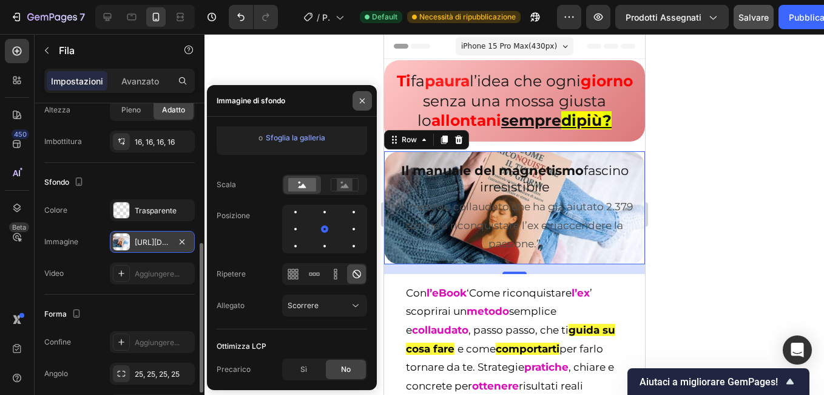
click at [360, 93] on button "button" at bounding box center [362, 100] width 19 height 19
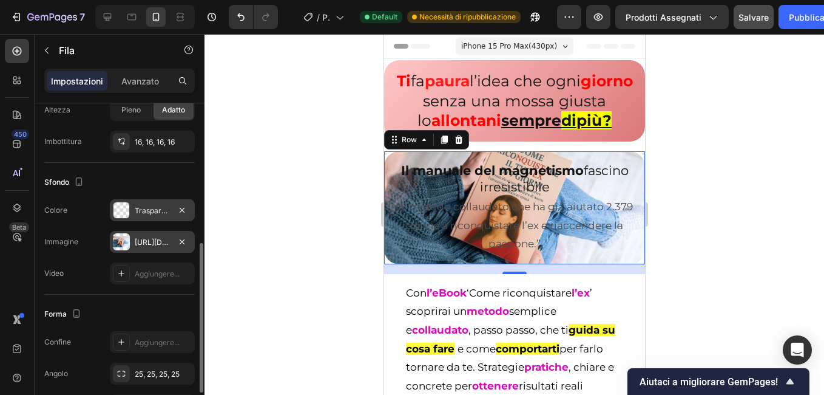
click at [160, 209] on div "Trasparente" at bounding box center [152, 210] width 35 height 11
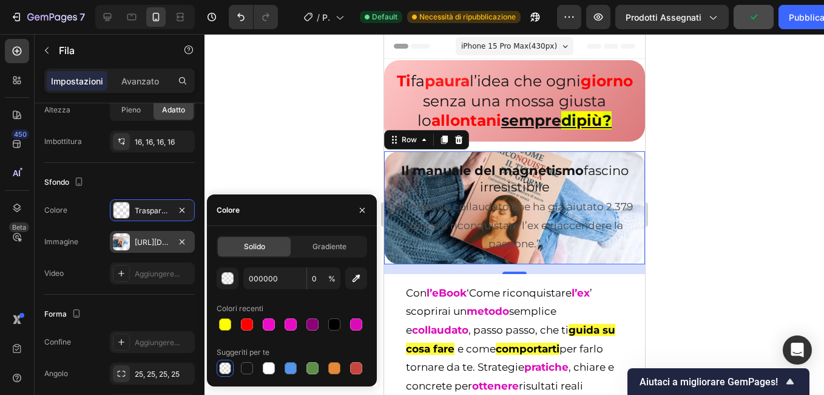
click at [145, 245] on div "https://cdn.shopify.com/s/files/1/0675/0086/7848/files/gempages_585554982393086…" at bounding box center [152, 242] width 35 height 11
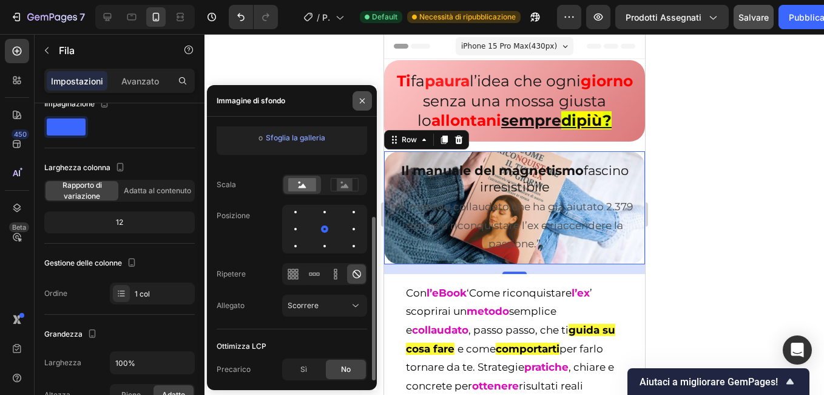
click at [358, 101] on icon "button" at bounding box center [363, 101] width 10 height 10
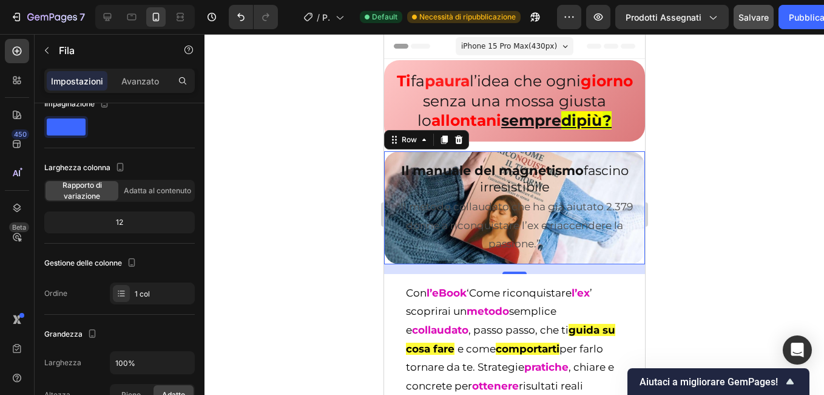
click at [256, 262] on div at bounding box center [515, 214] width 620 height 361
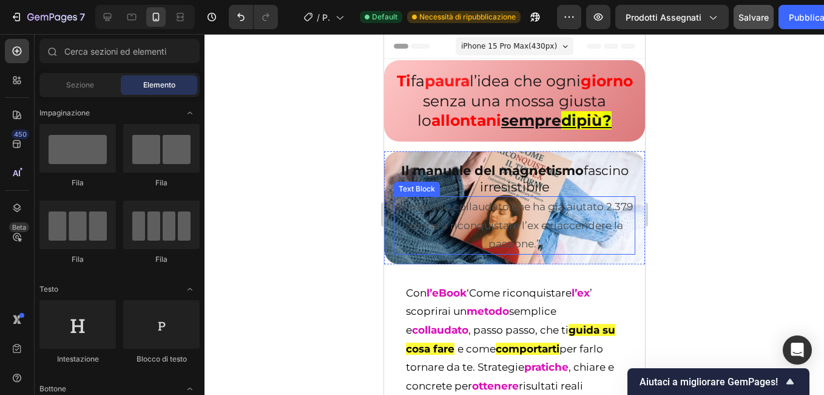
click at [430, 252] on p "“Il metodo collaudato che ha già aiutato 2.379 donne a riconquistare l’ex e ria…" at bounding box center [514, 225] width 239 height 56
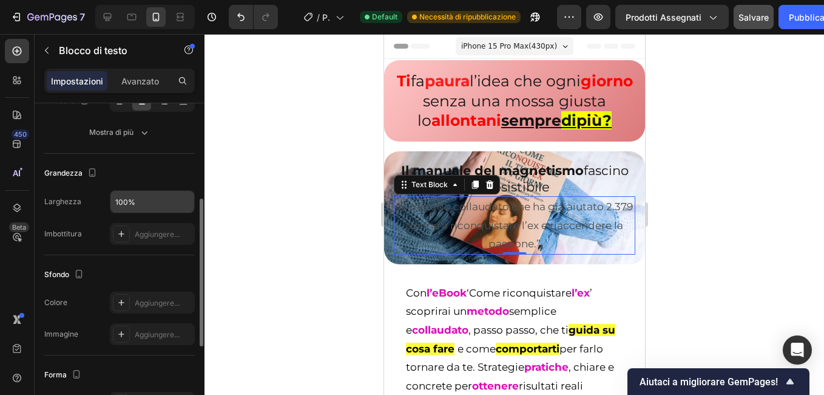
scroll to position [151, 0]
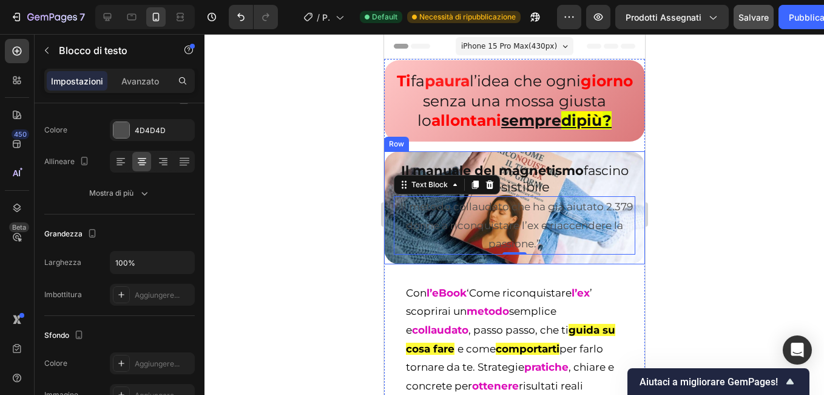
click at [390, 183] on div "Il manuale del magnetismo fascino irresistibile Heading “Il metodo collaudato c…" at bounding box center [514, 207] width 261 height 113
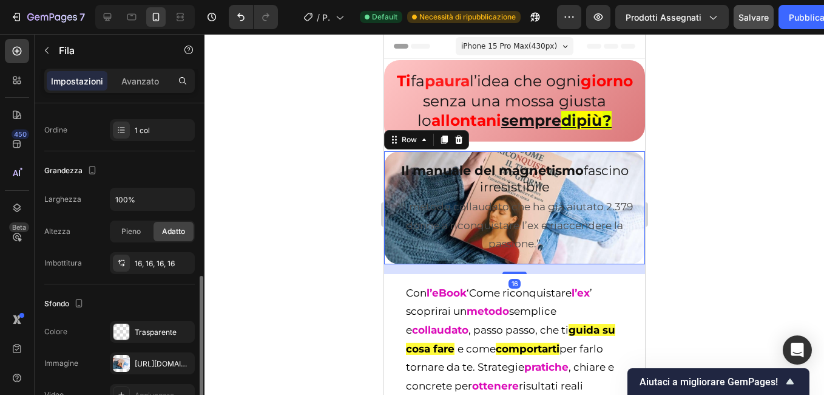
scroll to position [243, 0]
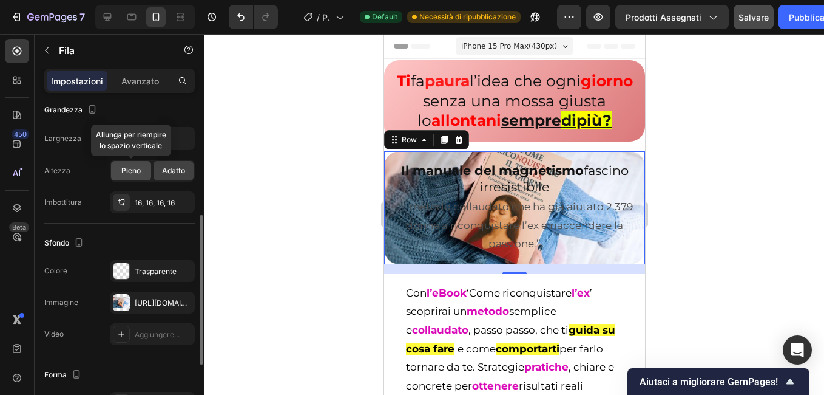
click at [128, 169] on span "Pieno" at bounding box center [130, 170] width 19 height 11
click at [173, 169] on span "Adatto" at bounding box center [173, 170] width 23 height 11
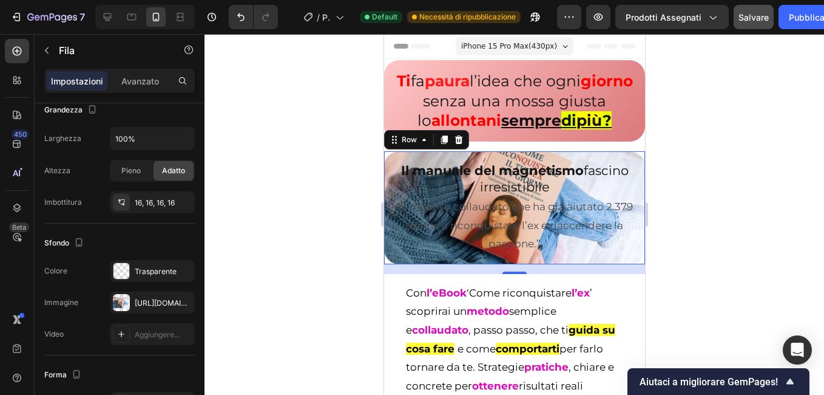
scroll to position [383, 0]
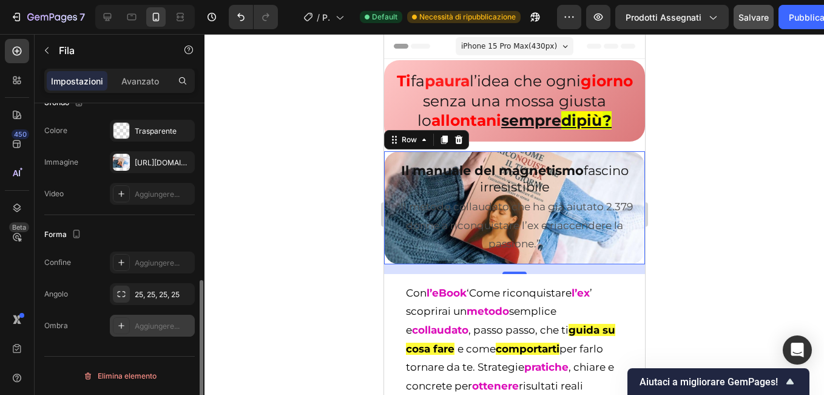
click at [137, 325] on div "Aggiungere..." at bounding box center [163, 326] width 57 height 11
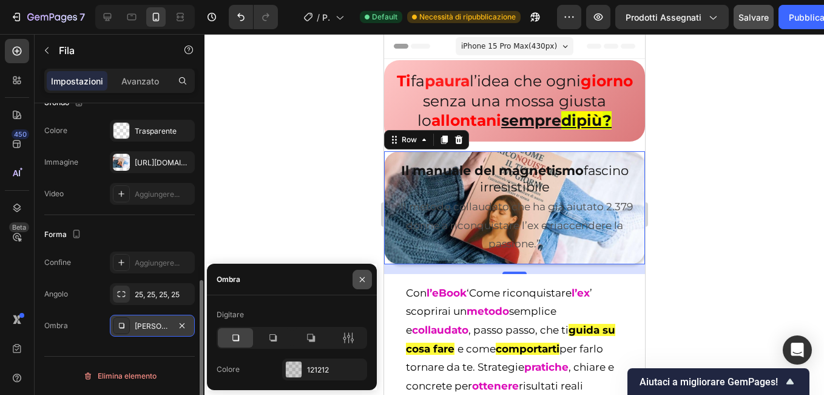
click at [358, 274] on icon "button" at bounding box center [363, 279] width 10 height 10
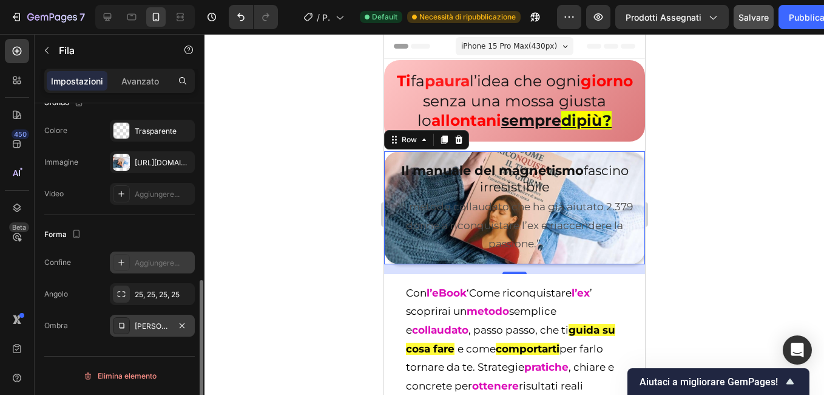
click at [163, 267] on div "Aggiungere..." at bounding box center [163, 262] width 57 height 11
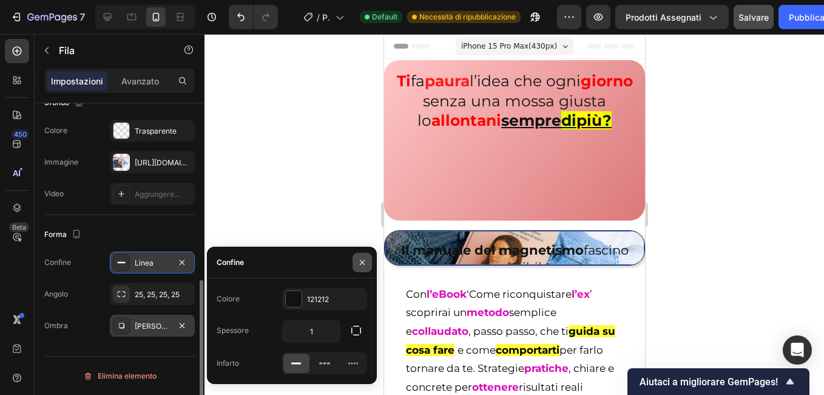
click at [366, 268] on button "button" at bounding box center [362, 262] width 19 height 19
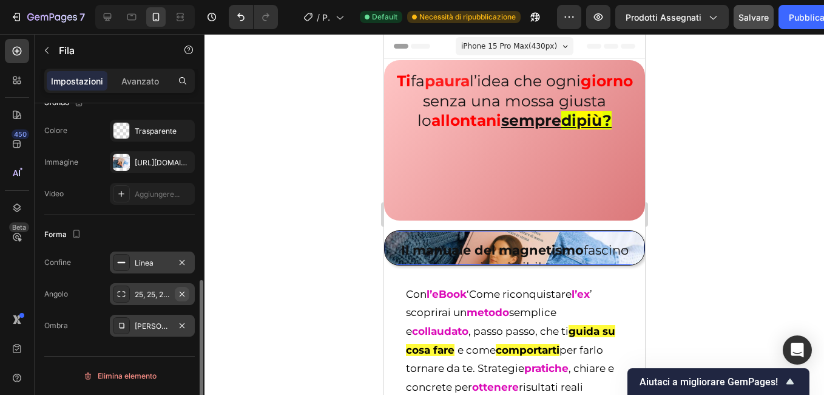
click at [180, 291] on icon "button" at bounding box center [182, 293] width 5 height 5
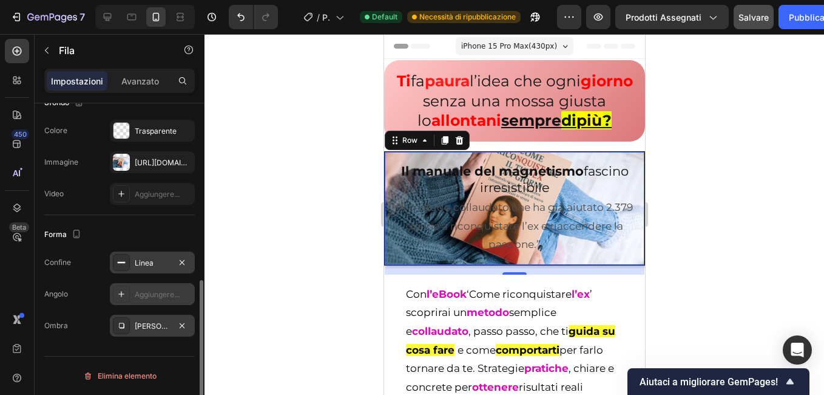
click at [157, 321] on div "[PERSON_NAME]" at bounding box center [152, 326] width 35 height 11
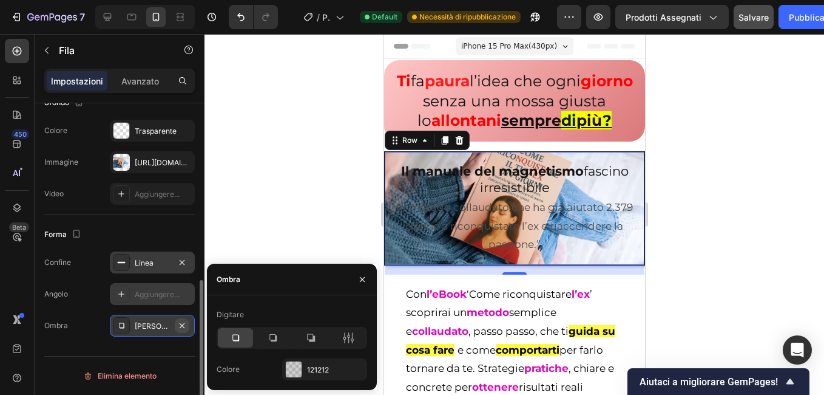
click at [175, 325] on button "button" at bounding box center [182, 325] width 15 height 15
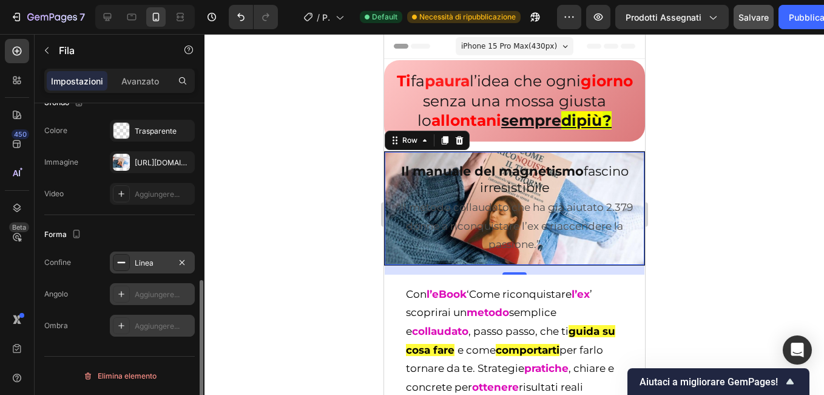
click at [141, 268] on div "Linea" at bounding box center [152, 262] width 85 height 22
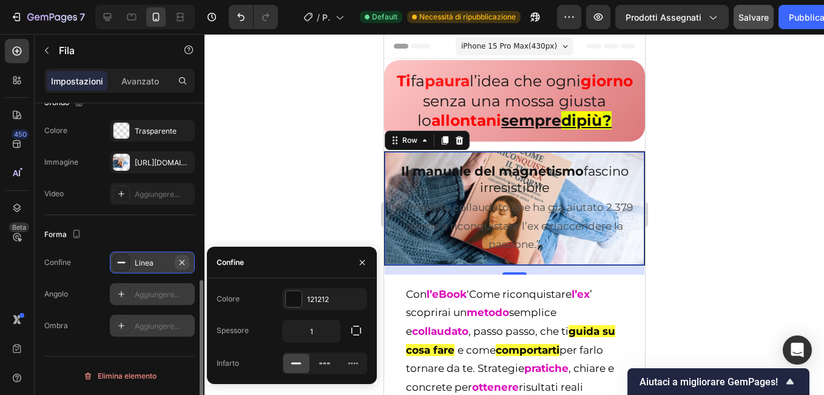
click at [182, 264] on icon "button" at bounding box center [182, 262] width 10 height 10
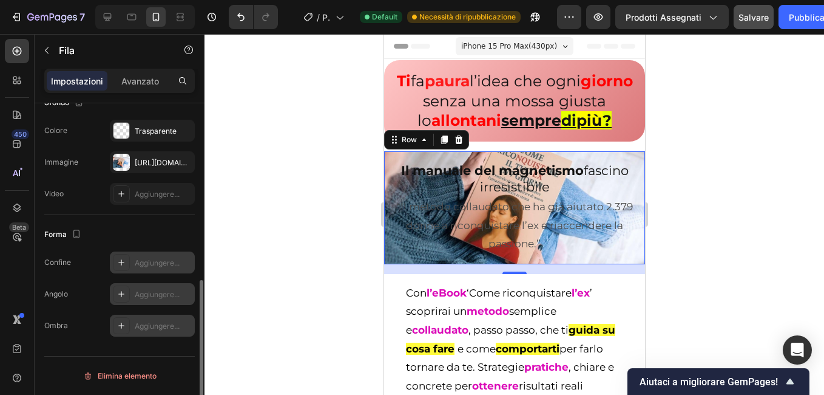
click at [276, 245] on div at bounding box center [515, 214] width 620 height 361
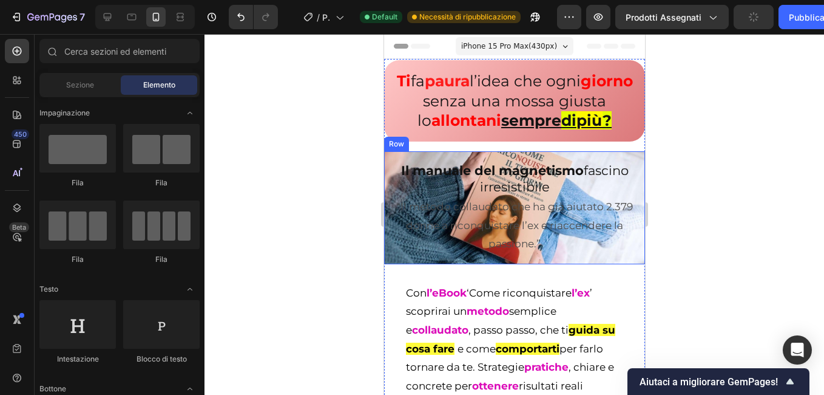
click at [389, 264] on div "Il manuale del magnetismo fascino irresistibile Heading “Il metodo collaudato c…" at bounding box center [514, 207] width 261 height 113
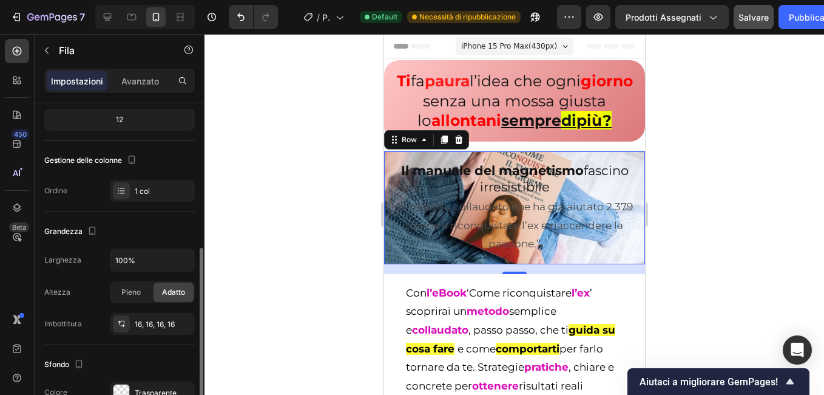
scroll to position [182, 0]
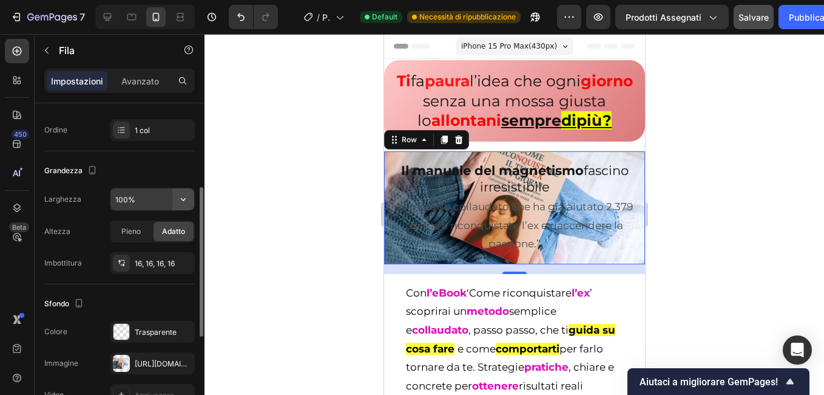
click at [186, 197] on icon "button" at bounding box center [183, 199] width 12 height 12
click at [143, 203] on input "100%" at bounding box center [152, 199] width 84 height 22
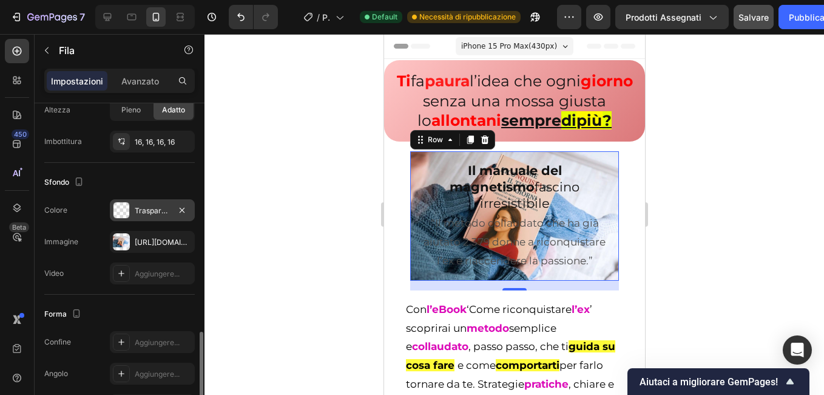
scroll to position [364, 0]
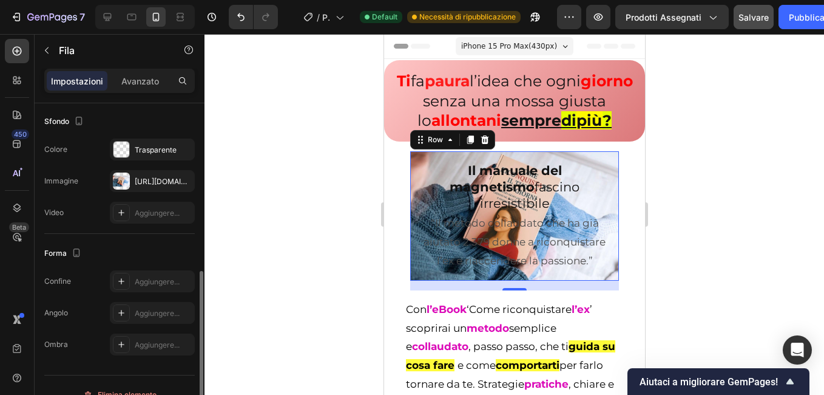
type input "80%"
click at [67, 180] on font "Immagine" at bounding box center [61, 180] width 34 height 11
click at [144, 182] on div "https://cdn.shopify.com/s/files/1/0675/0086/7848/files/gempages_585554982393086…" at bounding box center [152, 181] width 35 height 11
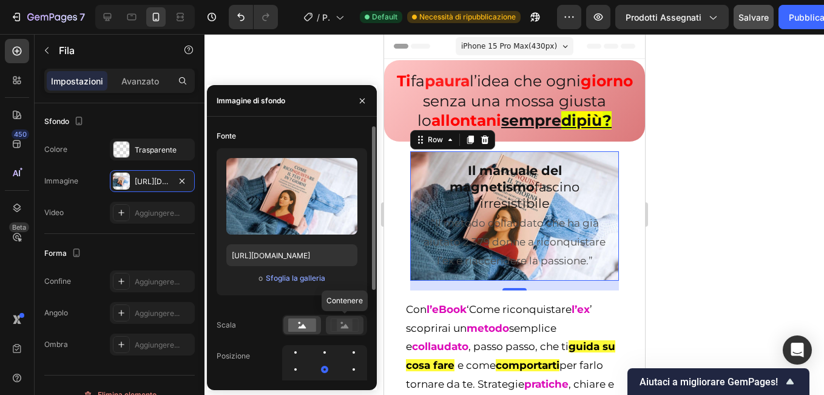
click at [339, 327] on rect at bounding box center [345, 325] width 16 height 12
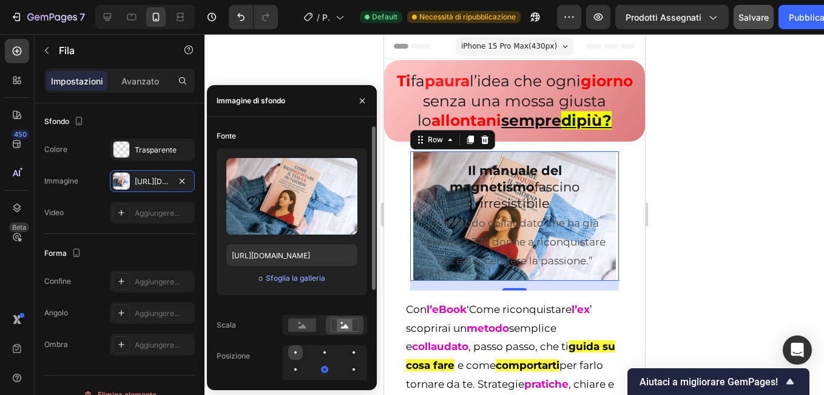
drag, startPoint x: 325, startPoint y: 367, endPoint x: 294, endPoint y: 354, distance: 33.7
click at [294, 354] on div at bounding box center [324, 369] width 85 height 49
click at [294, 354] on div at bounding box center [295, 352] width 15 height 15
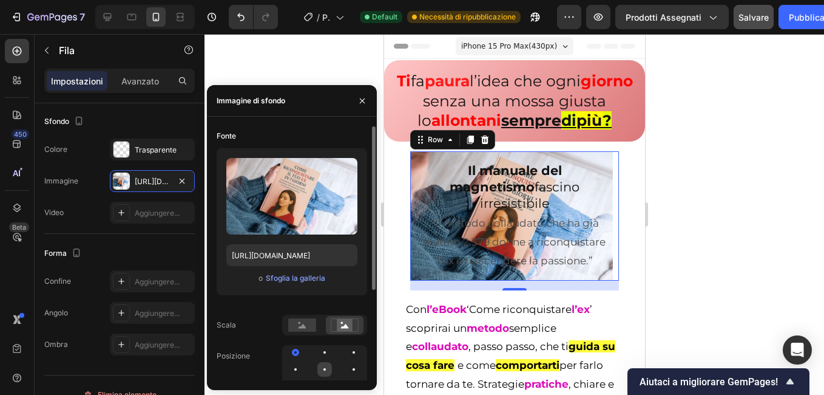
click at [327, 367] on div at bounding box center [324, 369] width 15 height 15
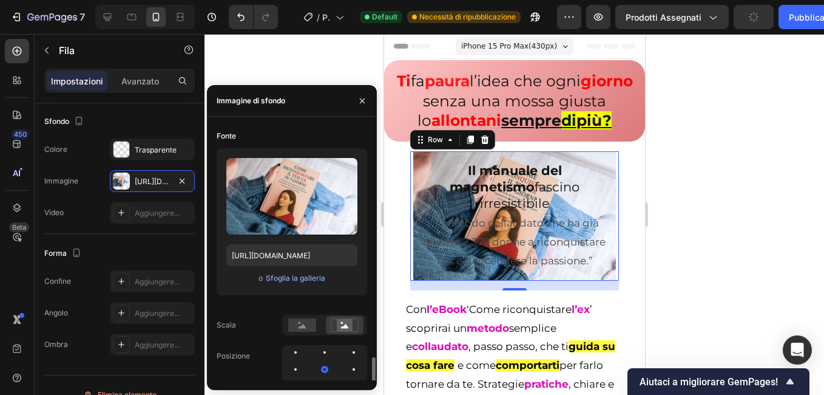
scroll to position [140, 0]
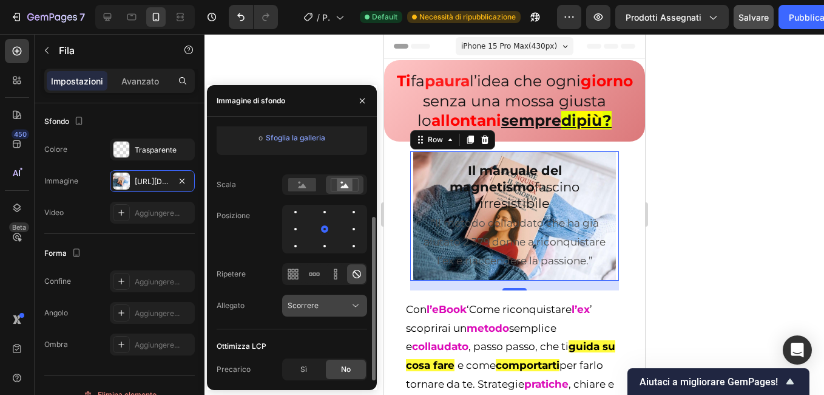
click at [345, 304] on div "Scorrere" at bounding box center [319, 305] width 62 height 11
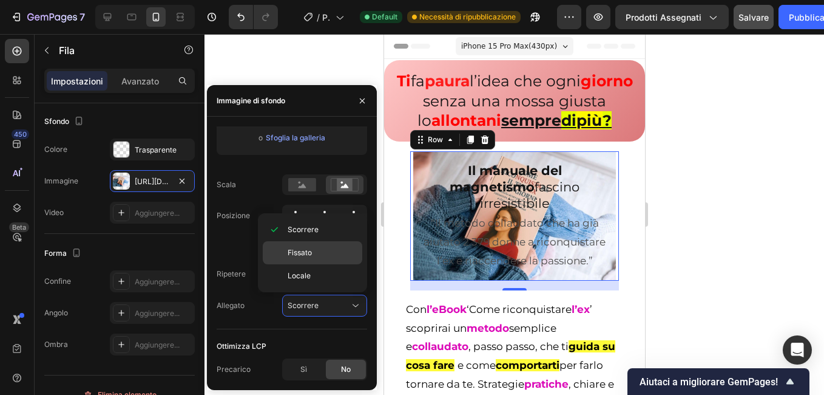
click at [299, 251] on span "Fissato" at bounding box center [300, 252] width 24 height 11
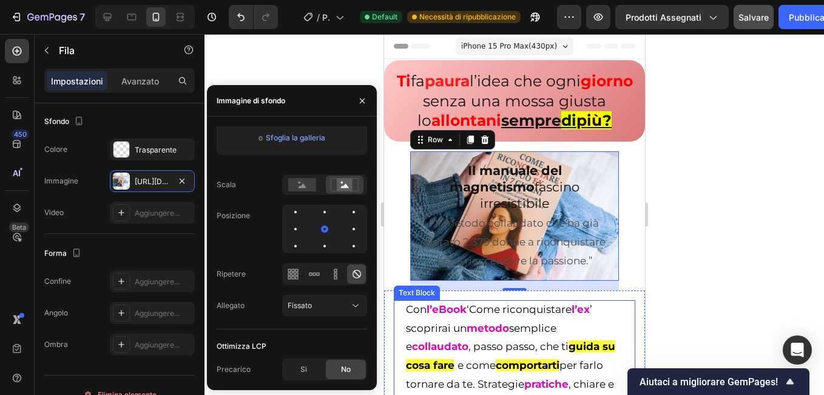
scroll to position [61, 0]
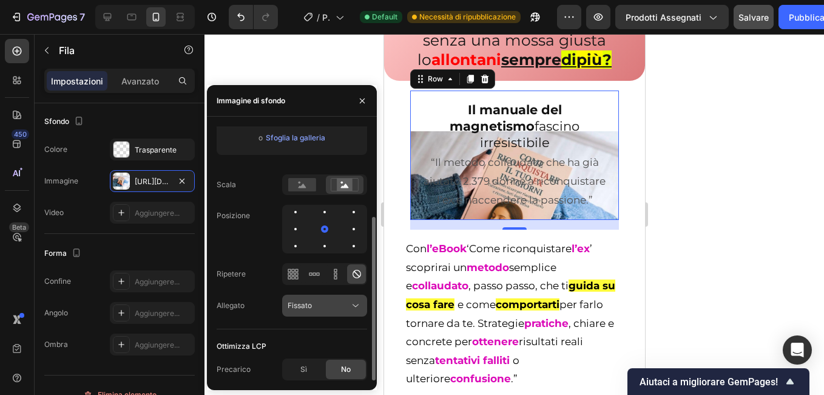
click at [346, 296] on button "Fissato" at bounding box center [324, 305] width 85 height 22
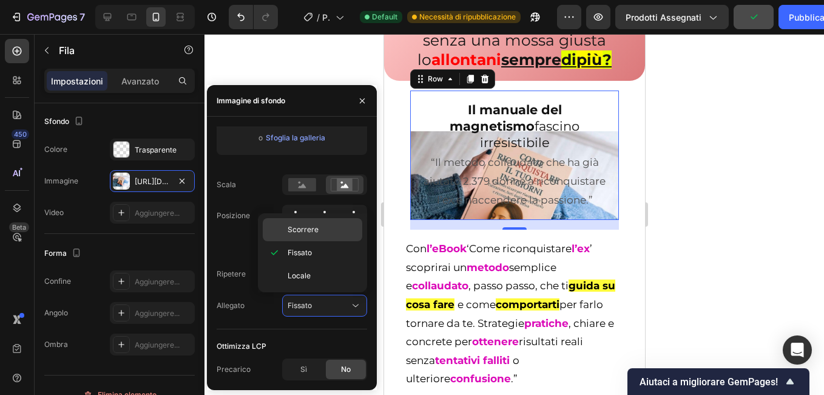
click at [306, 237] on div "Scorrere" at bounding box center [313, 229] width 100 height 23
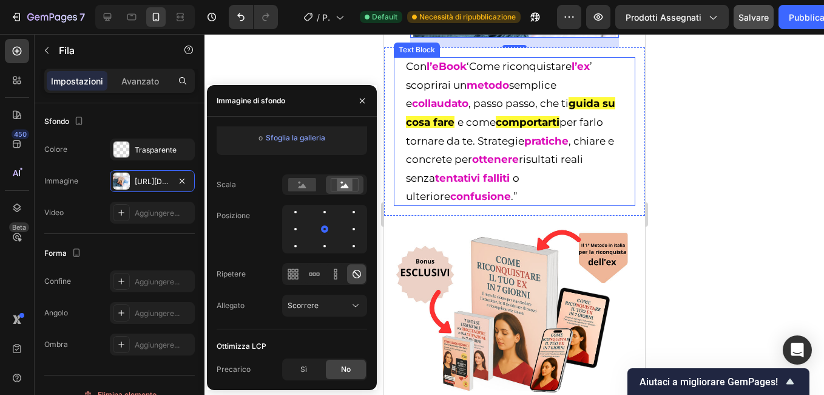
scroll to position [121, 0]
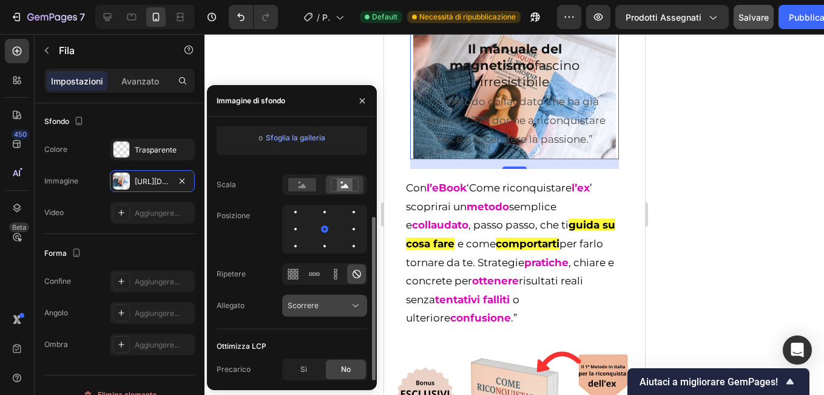
click at [348, 302] on div "Scorrere" at bounding box center [319, 305] width 62 height 11
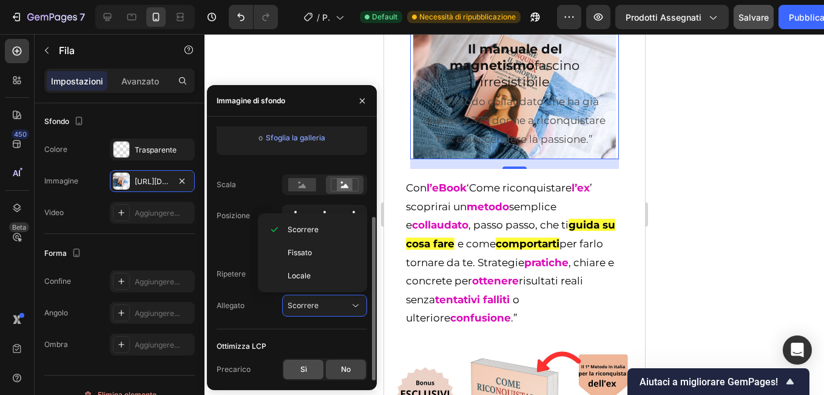
click at [313, 364] on div "Sì" at bounding box center [303, 368] width 40 height 19
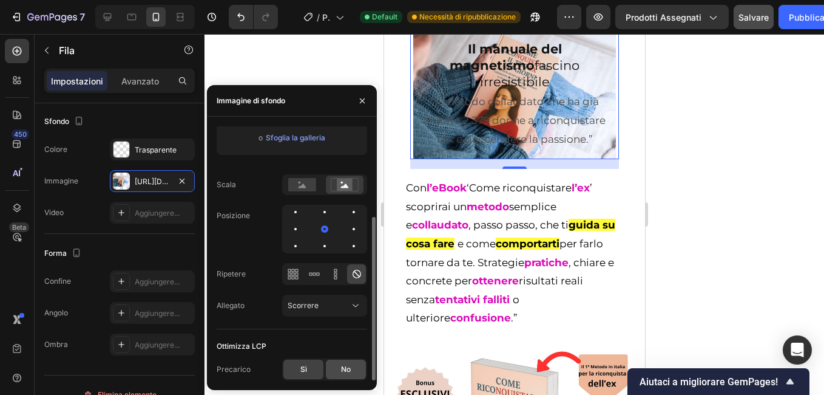
click at [333, 370] on div "No" at bounding box center [346, 368] width 40 height 19
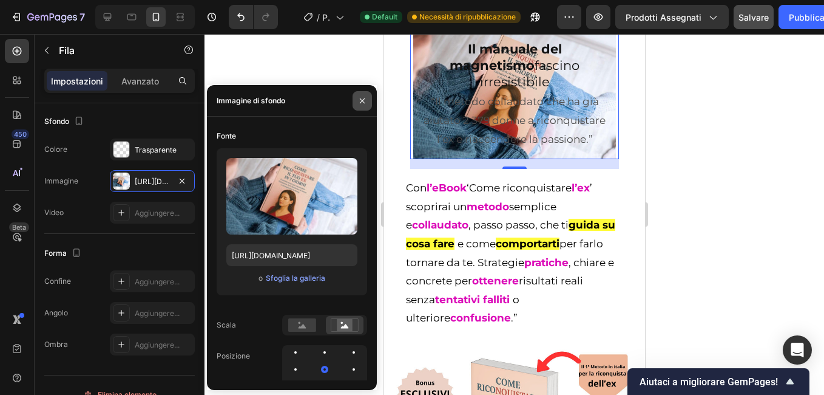
click at [359, 99] on icon "button" at bounding box center [363, 101] width 10 height 10
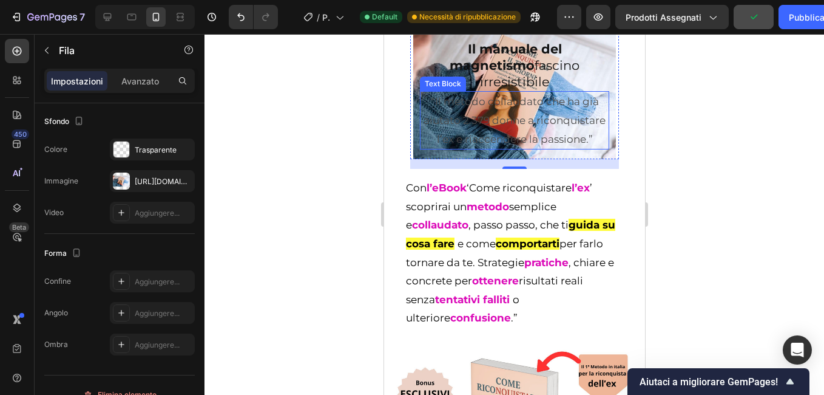
click at [436, 148] on p "“Il metodo collaudato che ha già aiutato 2.379 donne a riconquistare l’ex e ria…" at bounding box center [514, 120] width 187 height 56
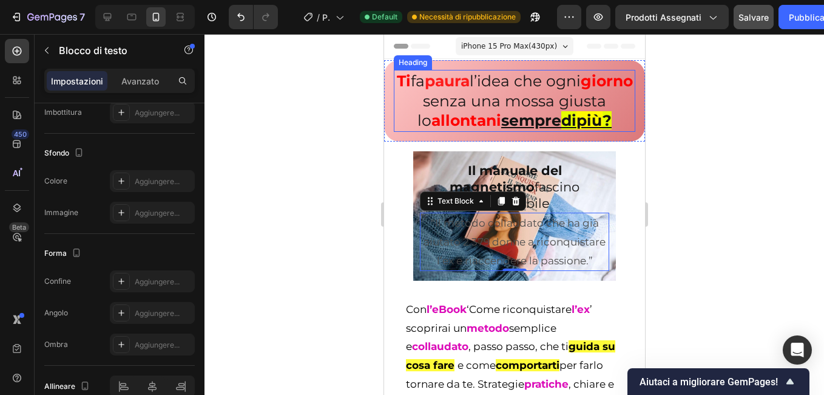
click at [402, 132] on h2 "Ti fa paura l’idea che ogni giorno senza una mossa giusta lo allontani sempre d…" at bounding box center [514, 101] width 242 height 62
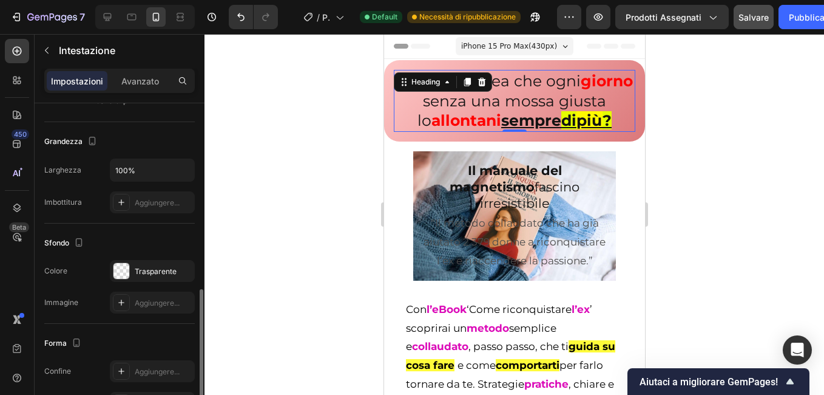
scroll to position [304, 0]
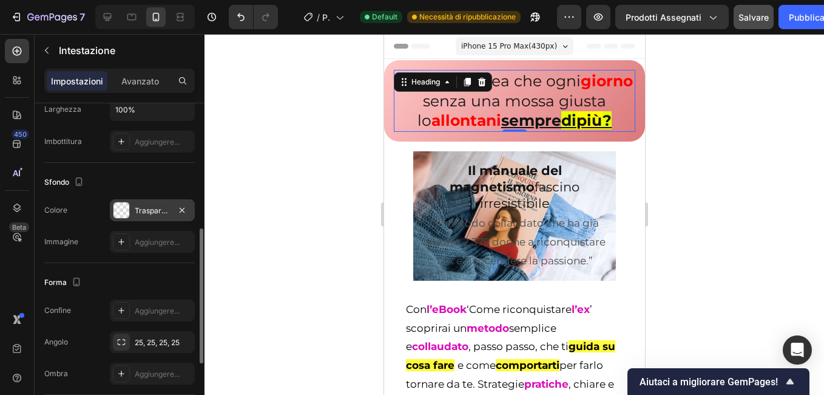
click at [144, 207] on div "Trasparente" at bounding box center [152, 210] width 35 height 11
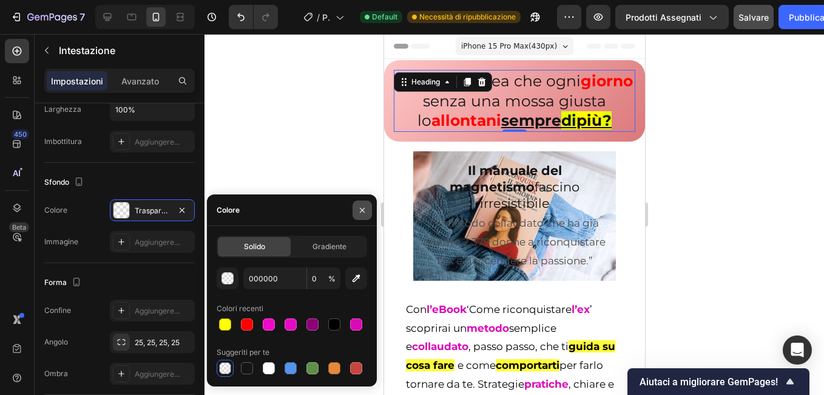
click at [367, 206] on icon "button" at bounding box center [363, 210] width 10 height 10
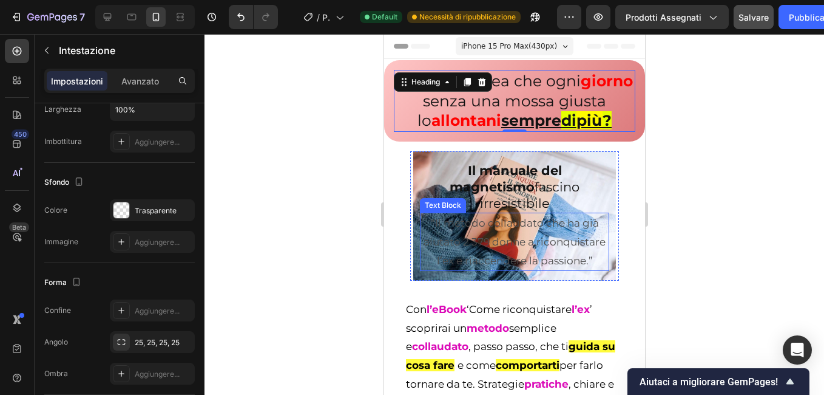
click at [439, 234] on p "“Il metodo collaudato che ha già aiutato 2.379 donne a riconquistare l’ex e ria…" at bounding box center [514, 242] width 187 height 56
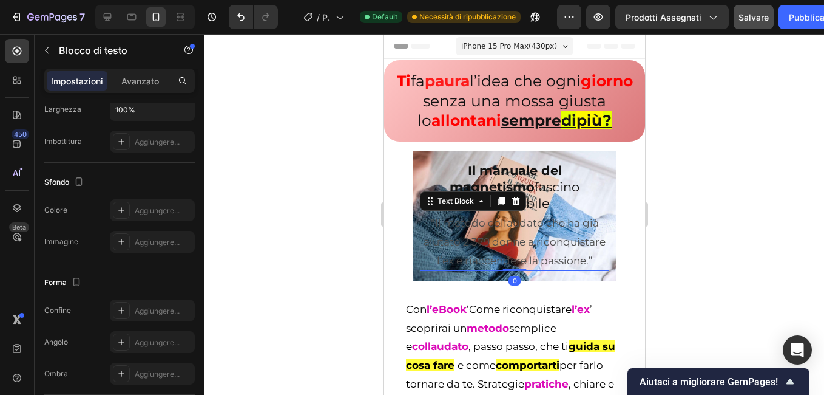
scroll to position [0, 0]
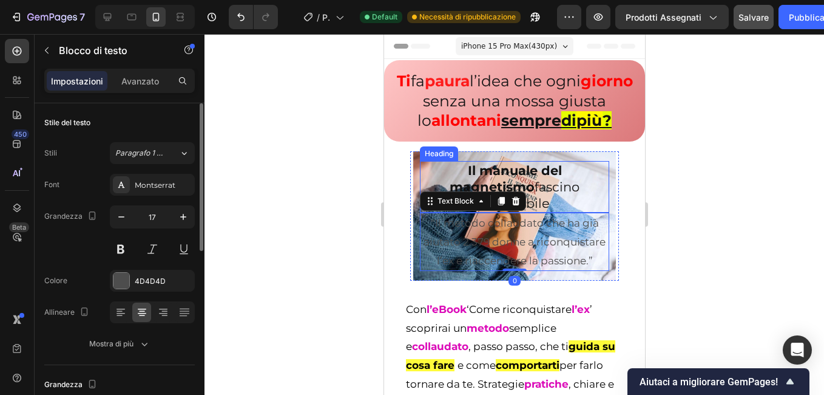
click at [420, 189] on h2 "Il manuale del magnetismo fascino irresistibile" at bounding box center [513, 187] width 189 height 52
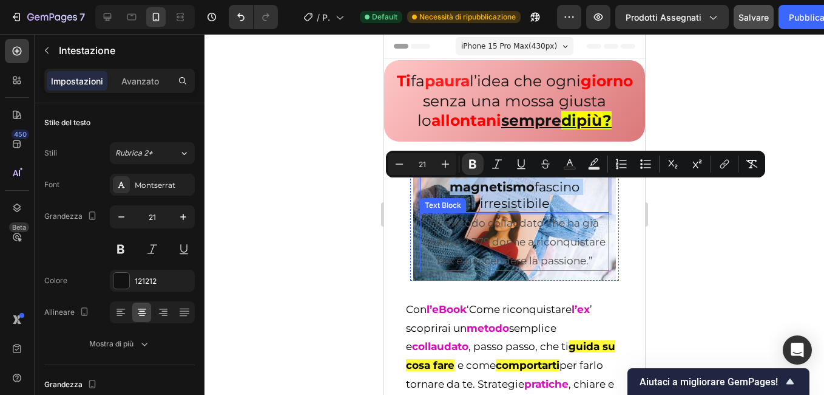
drag, startPoint x: 460, startPoint y: 190, endPoint x: 570, endPoint y: 277, distance: 140.0
click at [570, 271] on div "Il manuale del magnetismo fascino irresistibile Heading 0 “Il metodo collaudato…" at bounding box center [513, 216] width 189 height 110
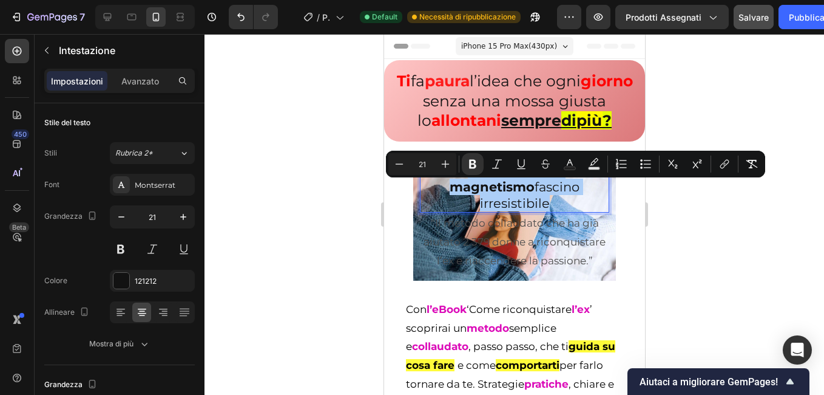
click at [305, 226] on div at bounding box center [515, 214] width 620 height 361
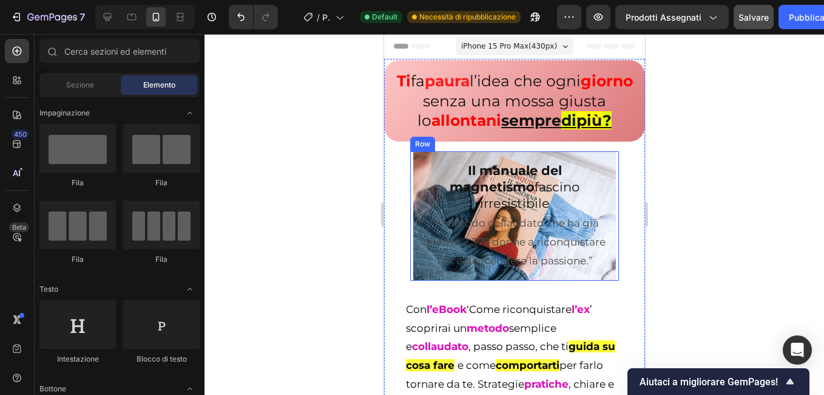
click at [411, 281] on div "⁠⁠⁠⁠⁠⁠⁠ Il manuale del magnetismo fascino irresistibile Heading “Il metodo coll…" at bounding box center [514, 216] width 209 height 130
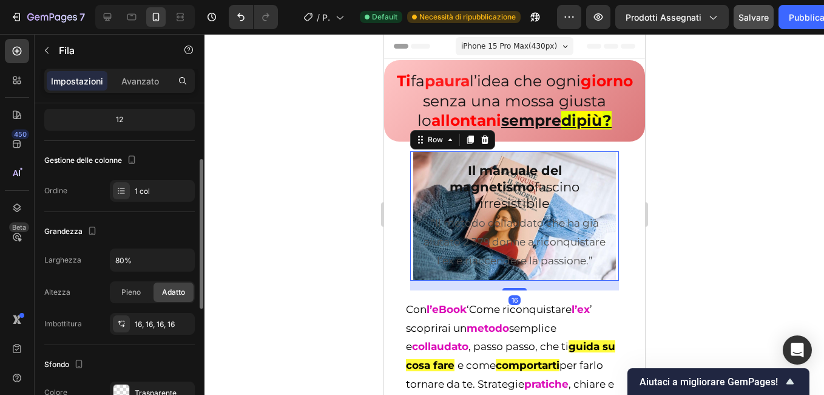
scroll to position [182, 0]
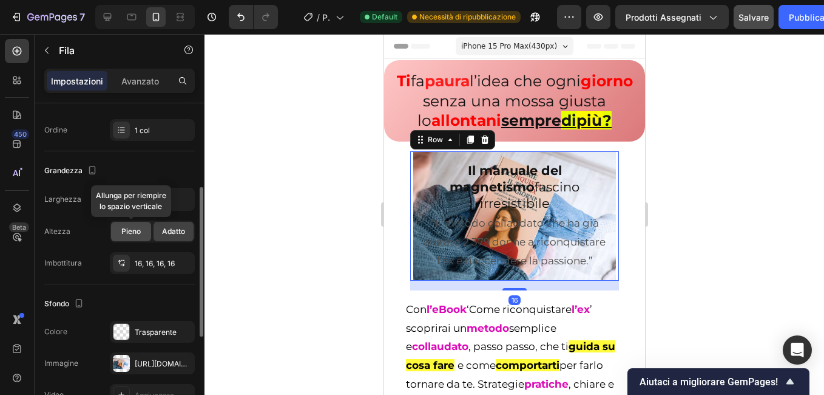
click at [136, 231] on span "Pieno" at bounding box center [130, 231] width 19 height 11
click at [163, 228] on span "Adatto" at bounding box center [173, 231] width 23 height 11
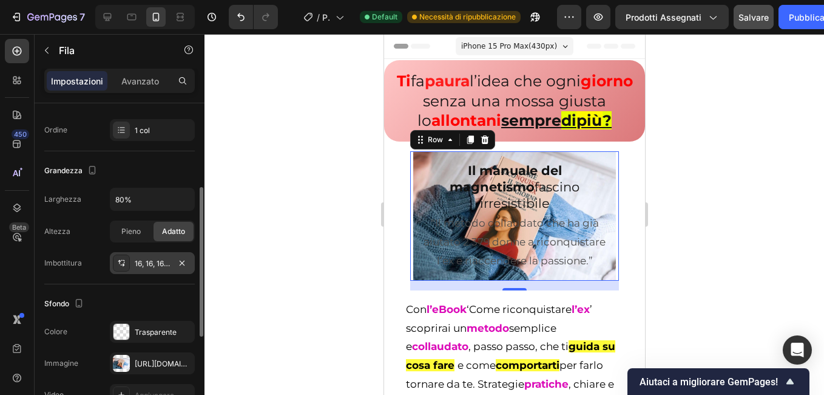
click at [155, 261] on div "16, 16, 16, 16" at bounding box center [152, 263] width 35 height 11
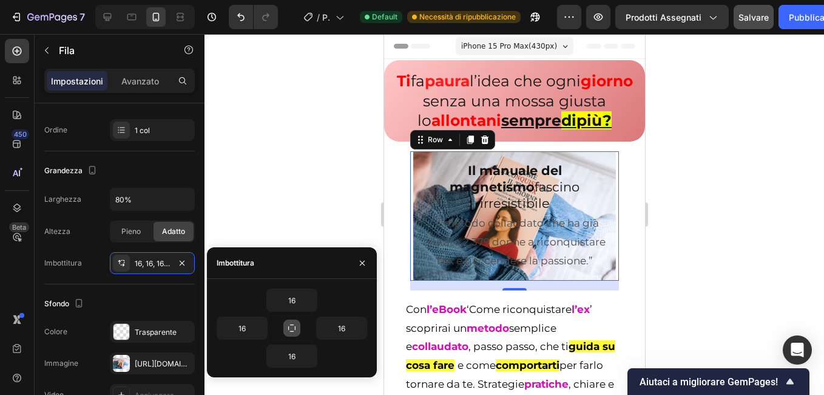
click at [291, 322] on button "button" at bounding box center [291, 327] width 17 height 17
click at [364, 260] on icon "button" at bounding box center [363, 263] width 10 height 10
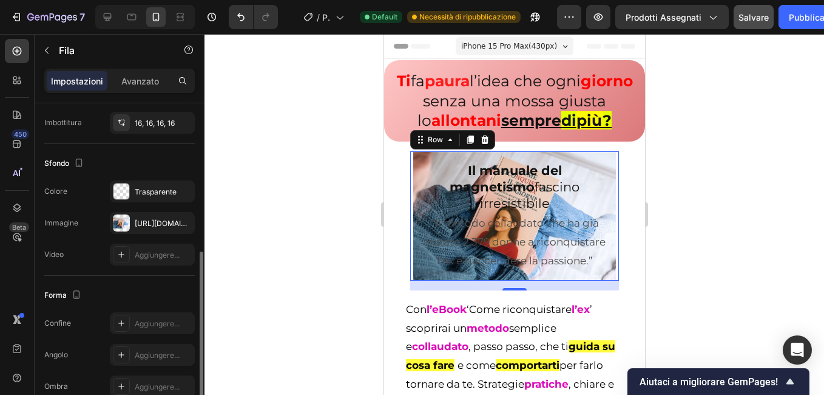
scroll to position [383, 0]
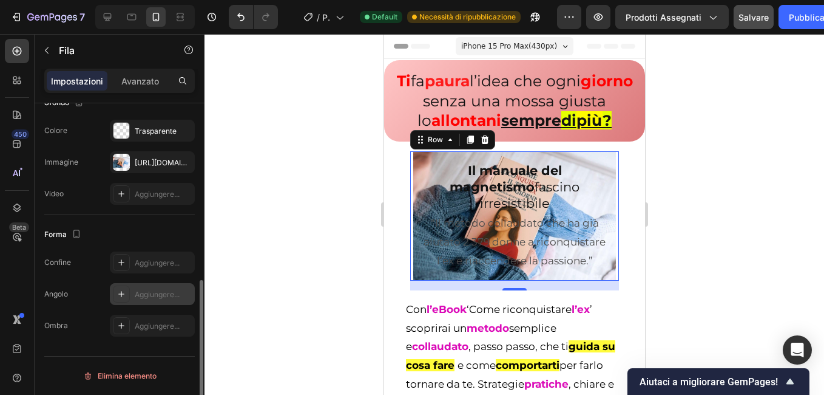
click at [120, 297] on icon at bounding box center [122, 294] width 10 height 10
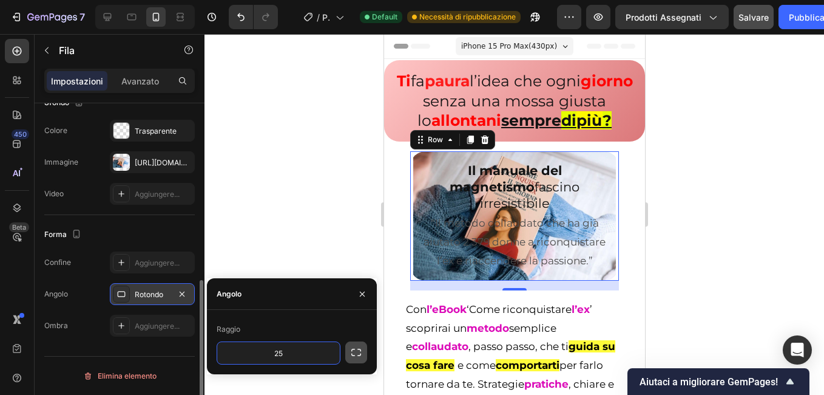
type input "25"
click at [358, 351] on icon "button" at bounding box center [356, 352] width 12 height 12
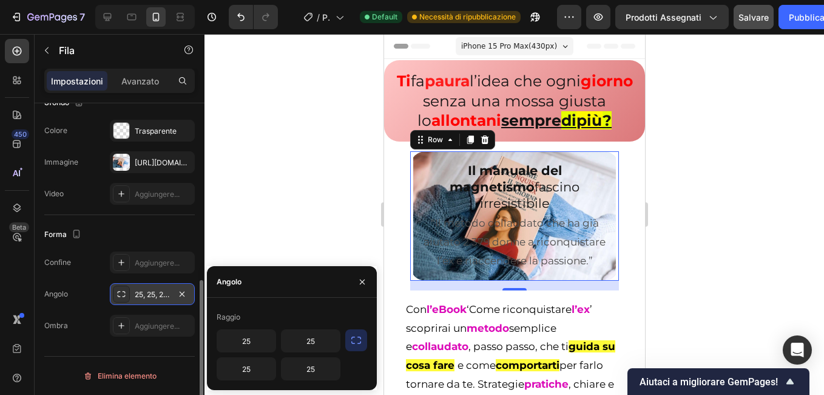
click at [360, 265] on div at bounding box center [515, 214] width 620 height 361
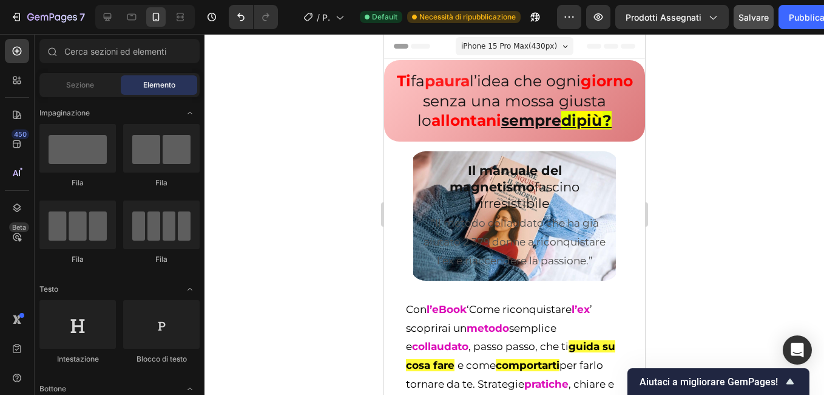
click at [320, 290] on div at bounding box center [515, 214] width 620 height 361
click at [412, 281] on div "⁠⁠⁠⁠⁠⁠⁠ Il manuale del magnetismo fascino irresistibile Heading “Il metodo coll…" at bounding box center [514, 216] width 209 height 130
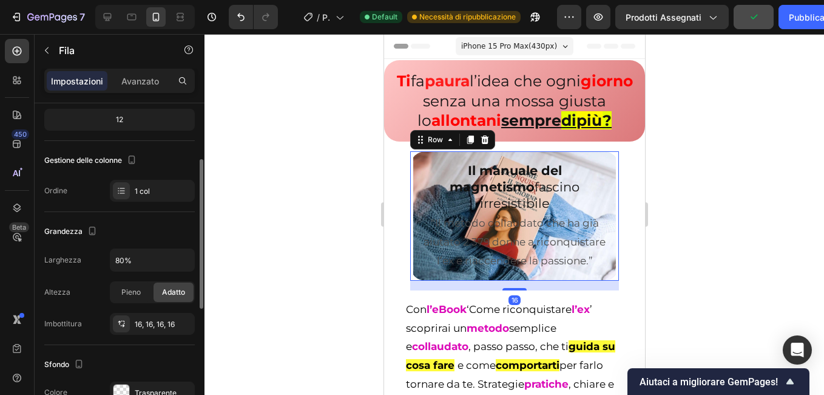
scroll to position [182, 0]
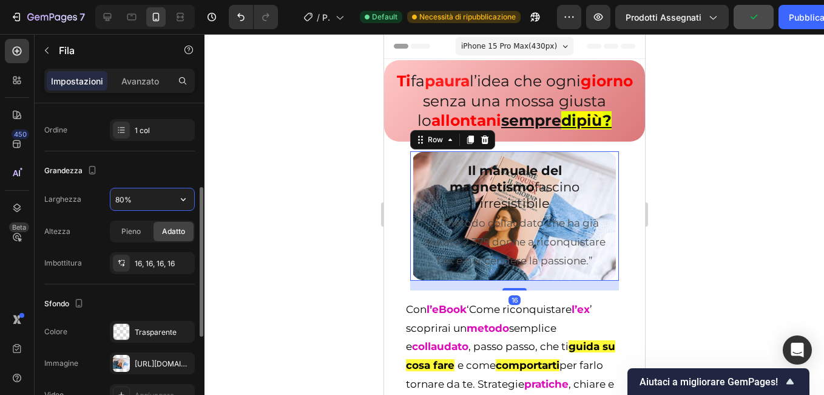
click at [135, 197] on input "80%" at bounding box center [152, 199] width 84 height 22
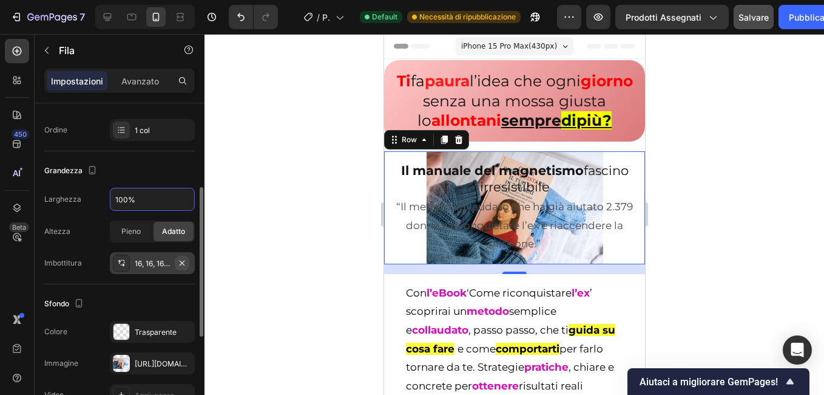
type input "100%"
click at [179, 260] on icon "button" at bounding box center [182, 263] width 10 height 10
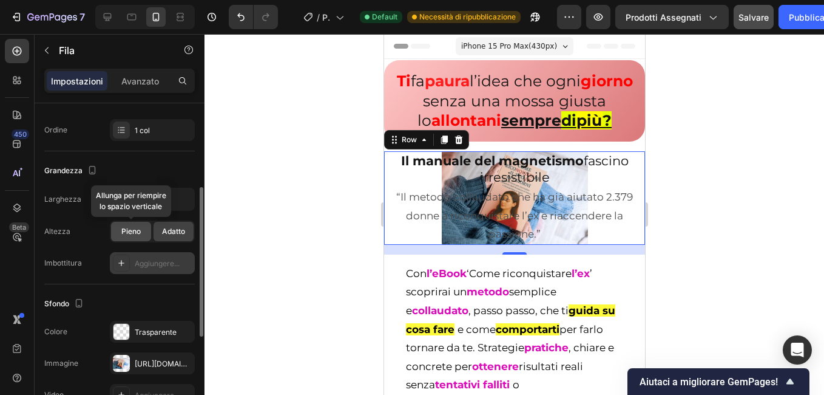
click at [138, 240] on div "Pieno" at bounding box center [131, 231] width 40 height 19
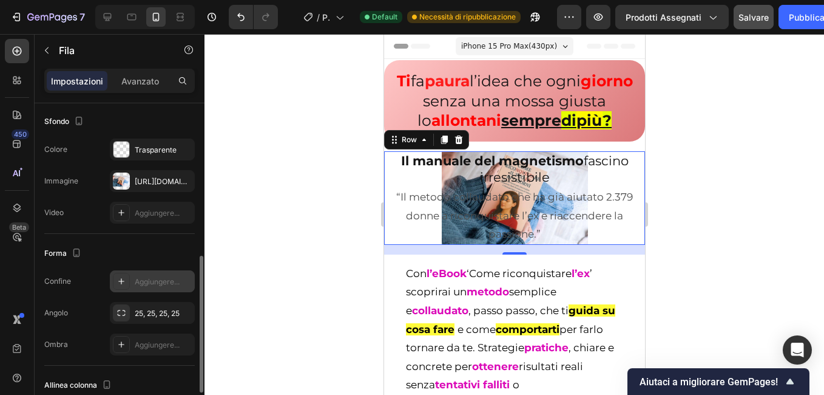
scroll to position [452, 0]
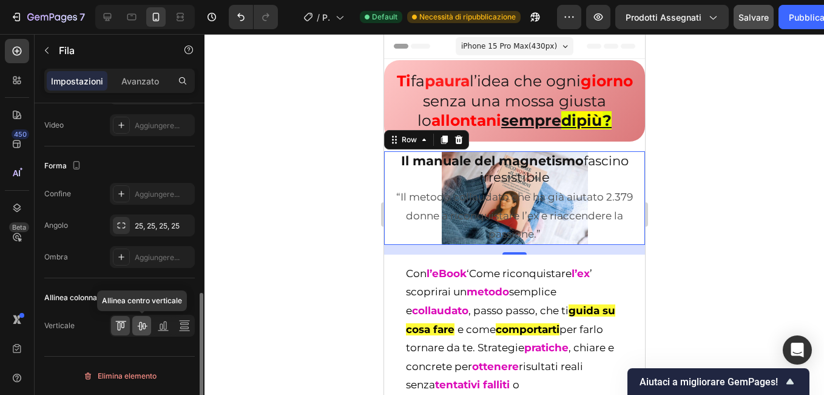
click at [142, 325] on icon at bounding box center [142, 326] width 10 height 8
click at [160, 323] on icon at bounding box center [163, 325] width 12 height 12
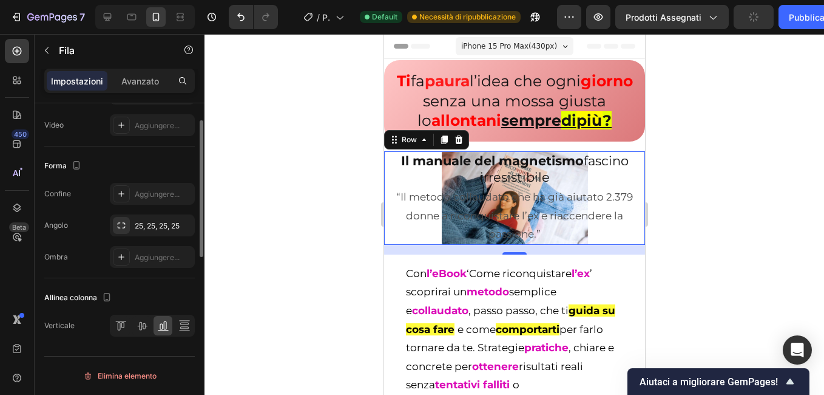
scroll to position [270, 0]
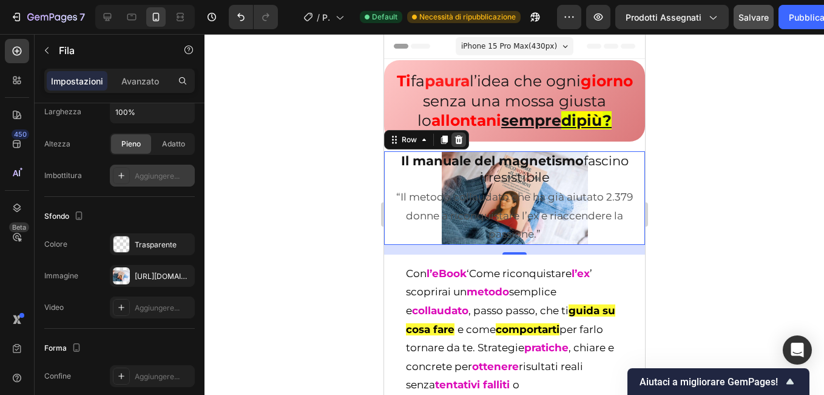
click at [456, 147] on div at bounding box center [458, 139] width 15 height 15
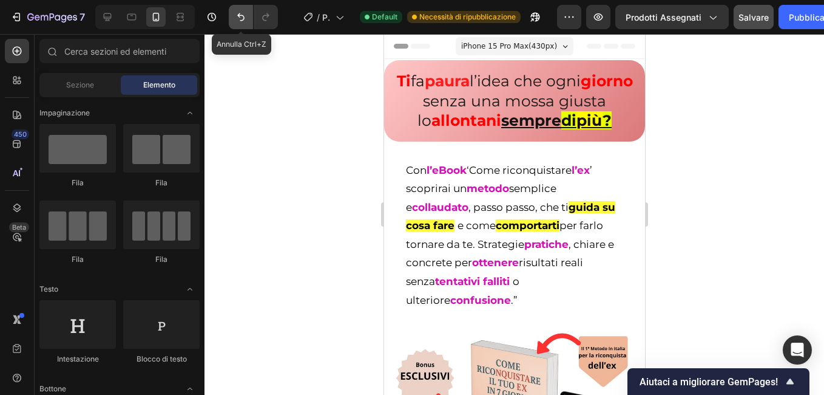
click at [239, 13] on icon "Annulla/Ripeti" at bounding box center [241, 17] width 12 height 12
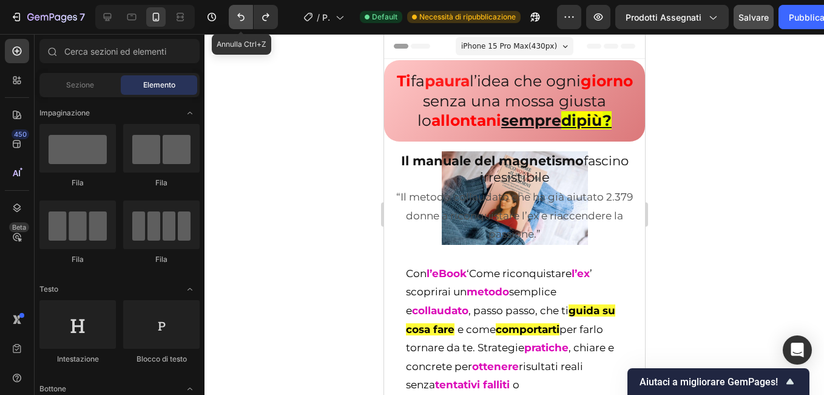
click at [236, 22] on icon "Annulla/Ripeti" at bounding box center [241, 17] width 12 height 12
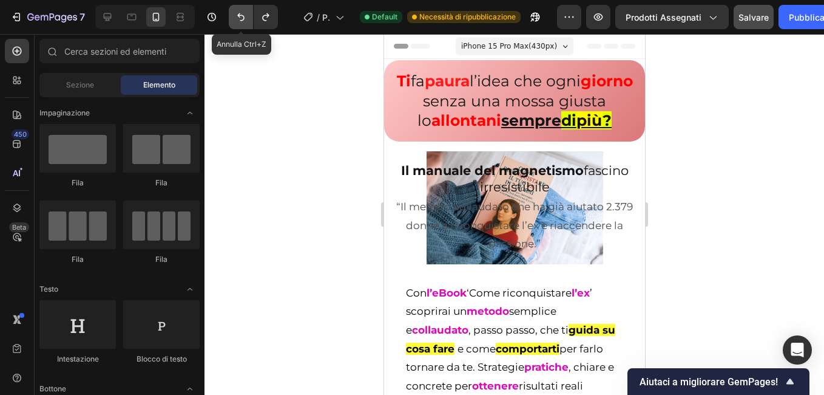
click at [236, 22] on icon "Annulla/Ripeti" at bounding box center [241, 17] width 12 height 12
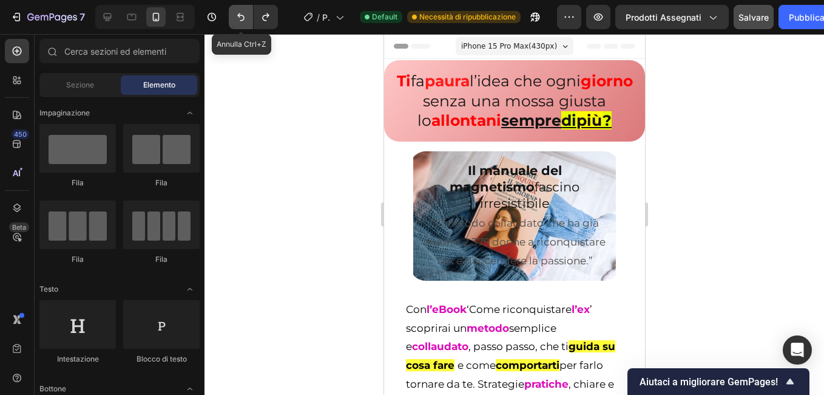
click at [236, 22] on icon "Annulla/Ripeti" at bounding box center [241, 17] width 12 height 12
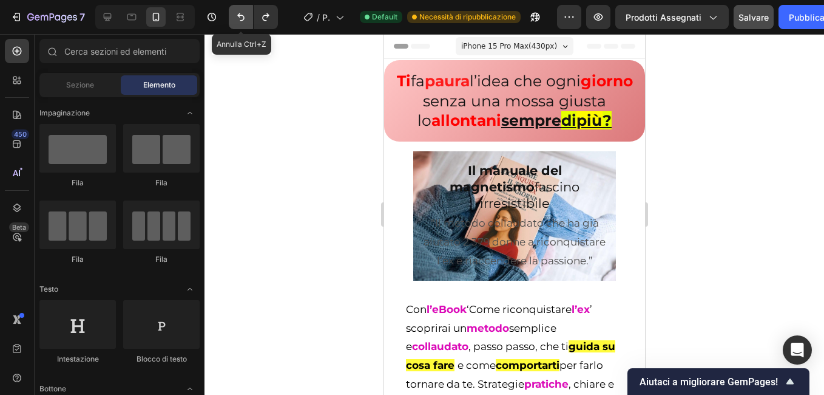
click at [236, 22] on icon "Annulla/Ripeti" at bounding box center [241, 17] width 12 height 12
click at [249, 21] on button "Annulla/Ripeti" at bounding box center [241, 17] width 24 height 24
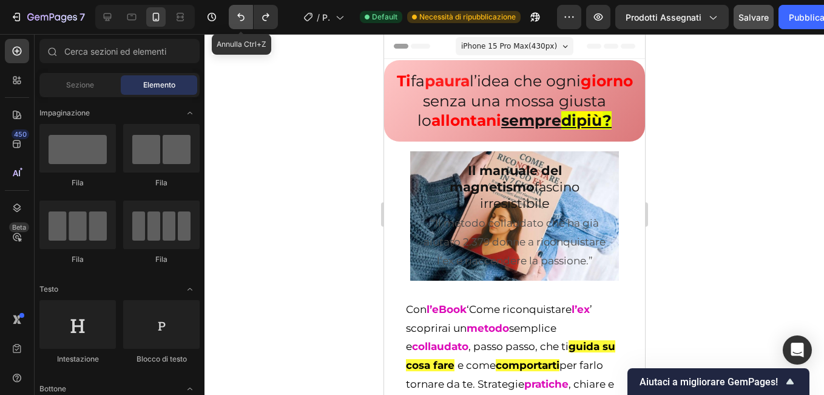
click at [249, 21] on button "Annulla/Ripeti" at bounding box center [241, 17] width 24 height 24
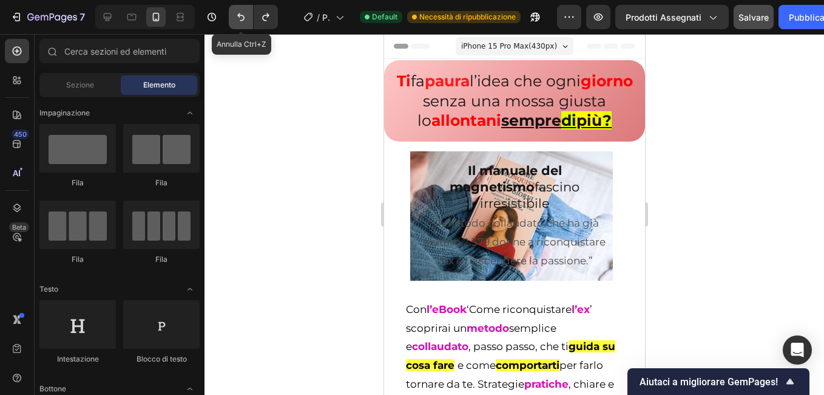
click at [249, 21] on button "Annulla/Ripeti" at bounding box center [241, 17] width 24 height 24
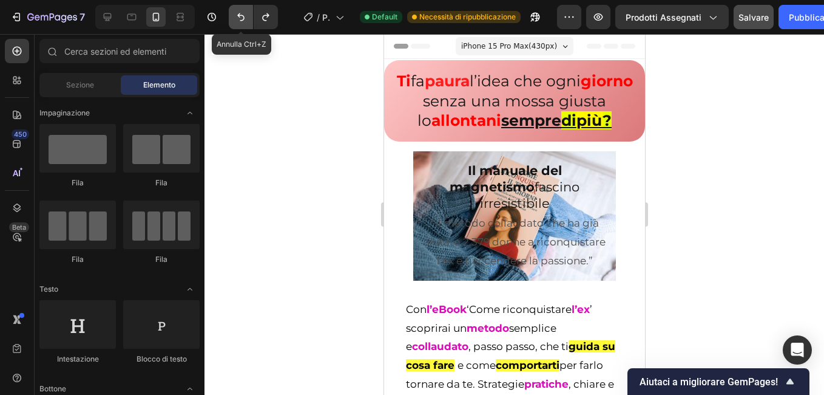
click at [249, 21] on button "Annulla/Ripeti" at bounding box center [241, 17] width 24 height 24
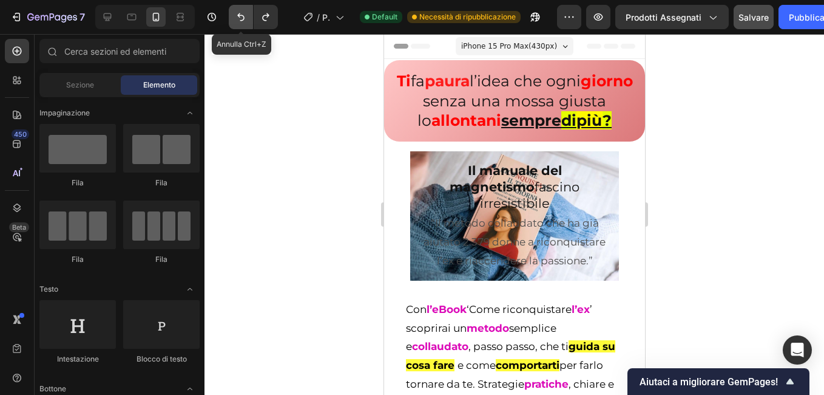
click at [249, 21] on button "Annulla/Ripeti" at bounding box center [241, 17] width 24 height 24
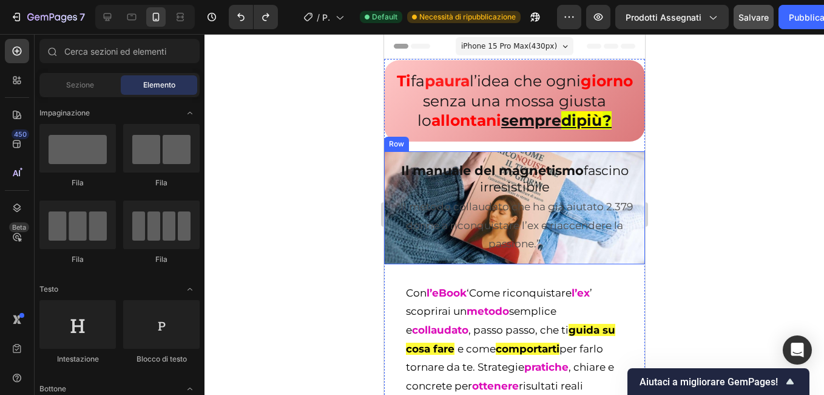
click at [388, 264] on div "Il manuale del magnetismo fascino irresistibile Heading “Il metodo collaudato c…" at bounding box center [514, 207] width 261 height 113
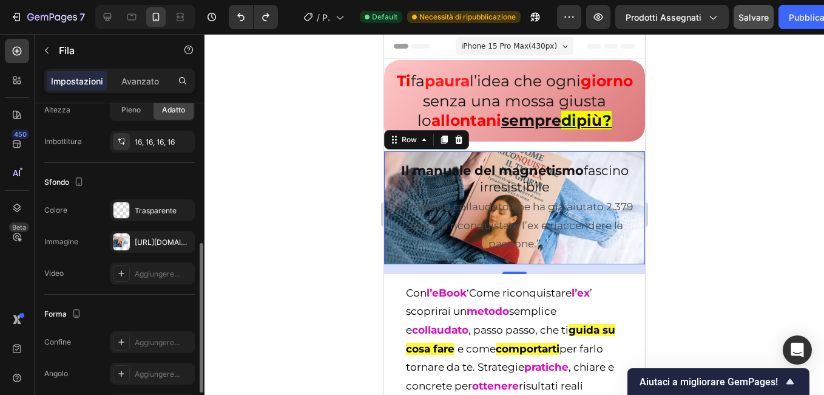
scroll to position [383, 0]
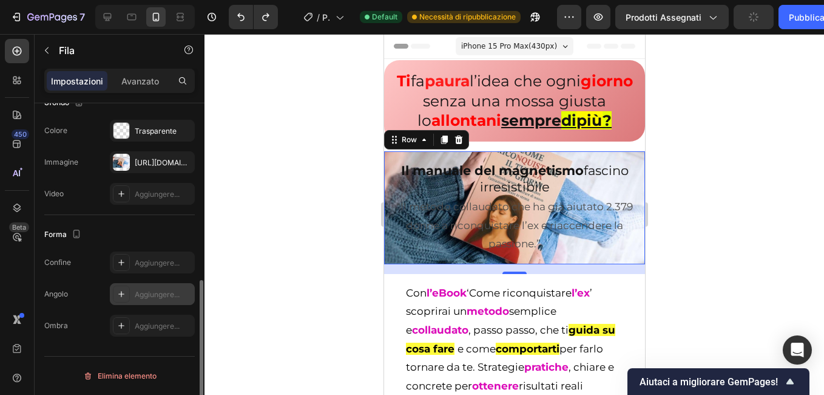
click at [141, 300] on div "Aggiungere..." at bounding box center [152, 294] width 85 height 22
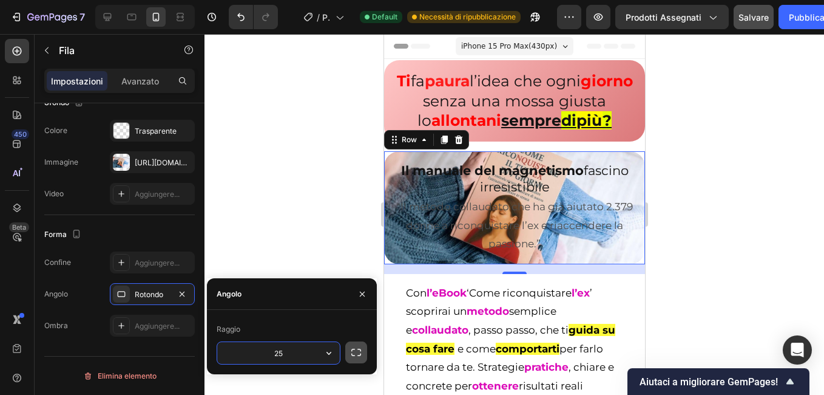
type input "25"
click at [351, 354] on icon "button" at bounding box center [356, 351] width 10 height 7
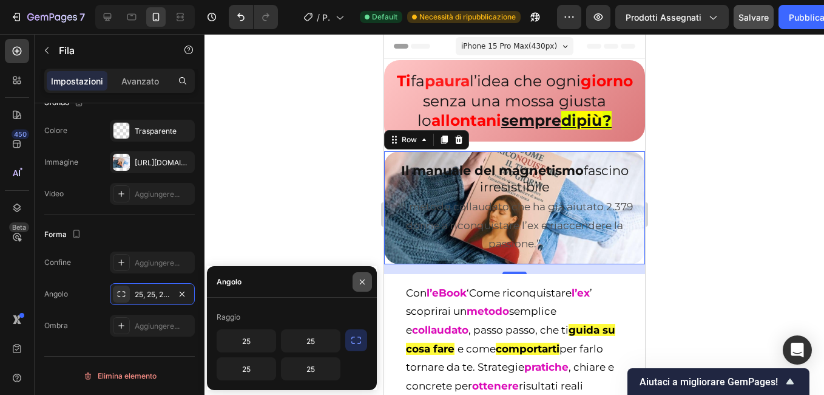
click at [361, 282] on icon "button" at bounding box center [363, 282] width 10 height 10
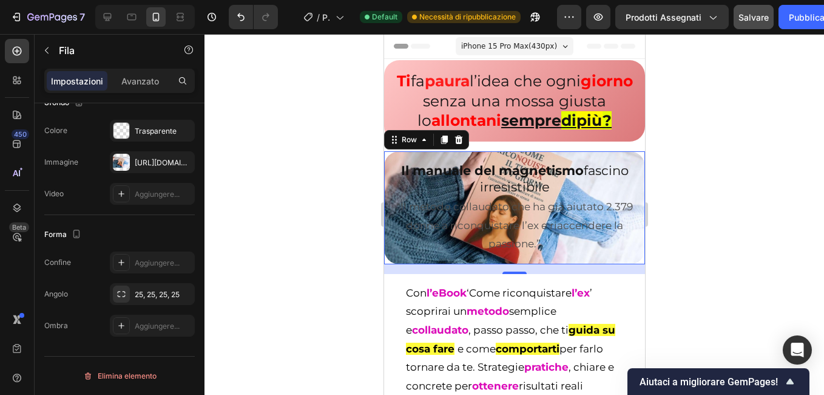
click at [334, 277] on div at bounding box center [515, 214] width 620 height 361
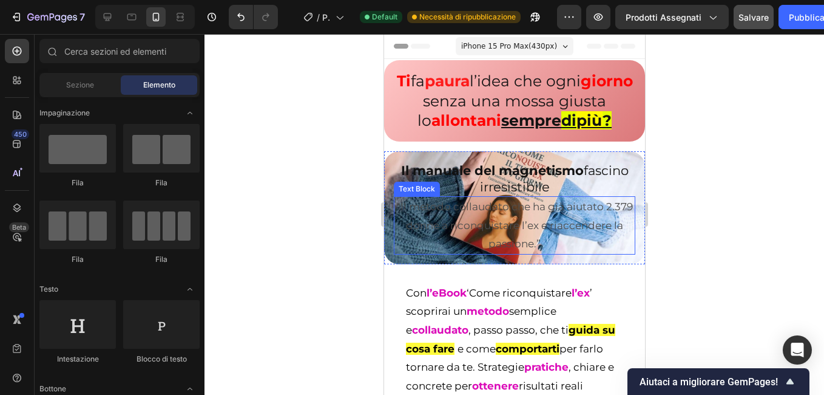
click at [418, 228] on p "“Il metodo collaudato che ha già aiutato 2.379 donne a riconquistare l’ex e ria…" at bounding box center [514, 225] width 239 height 56
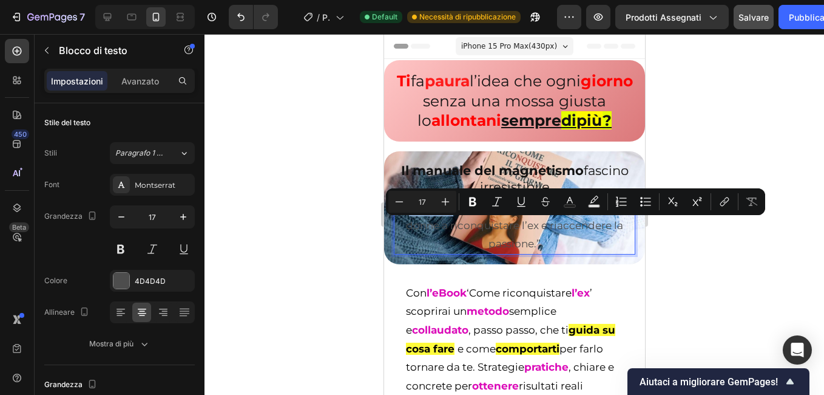
click at [579, 253] on p "“Il metodo collaudato che ha già aiutato 2.379 donne a riconquistare l’ex e ria…" at bounding box center [514, 225] width 239 height 56
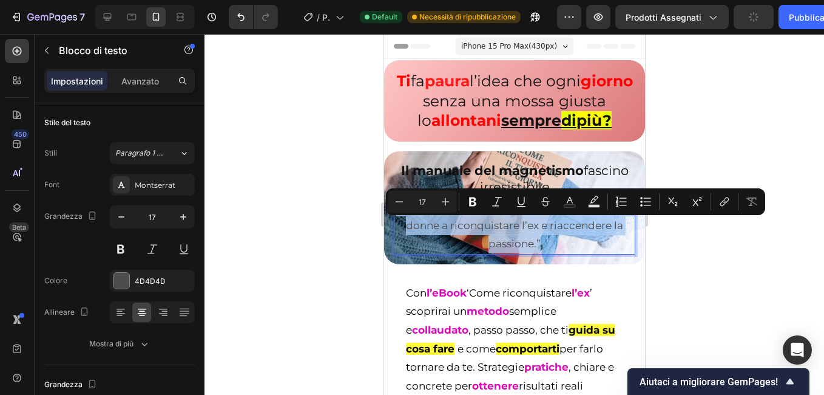
drag, startPoint x: 579, startPoint y: 263, endPoint x: 402, endPoint y: 220, distance: 182.4
click at [402, 220] on p "“Il metodo collaudato che ha già aiutato 2.379 donne a riconquistare l’ex e ria…" at bounding box center [514, 225] width 239 height 56
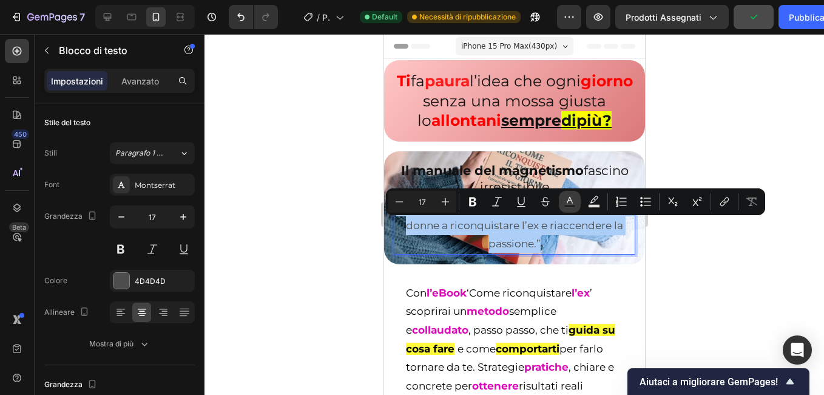
click at [563, 200] on button "Text Color" at bounding box center [570, 202] width 22 height 22
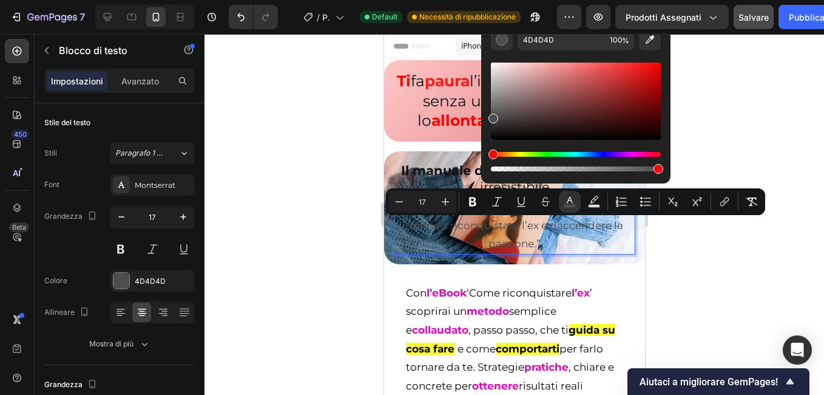
drag, startPoint x: 494, startPoint y: 153, endPoint x: 520, endPoint y: 158, distance: 26.6
click at [520, 158] on div "Barra degli strumenti contestuale dell'editor" at bounding box center [576, 161] width 170 height 19
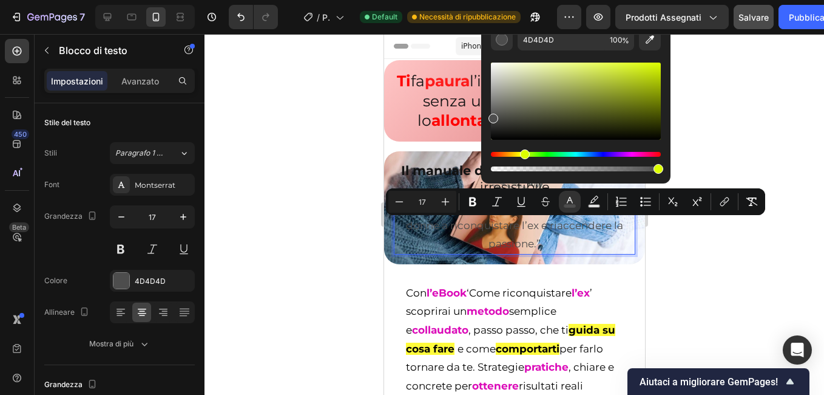
click at [523, 152] on div "Tinta" at bounding box center [576, 154] width 170 height 5
drag, startPoint x: 494, startPoint y: 115, endPoint x: 694, endPoint y: 56, distance: 209.4
click at [694, 0] on body "7 / Pagina del prodotto - 23 settembre, 11:35:12 Default Necessità di ripubblic…" at bounding box center [412, 0] width 824 height 0
type input "DDFF00"
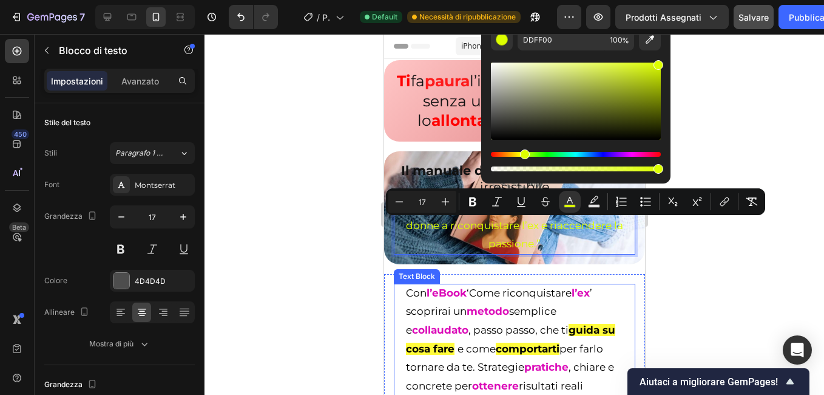
click at [546, 355] on strong "comportarti" at bounding box center [527, 348] width 64 height 12
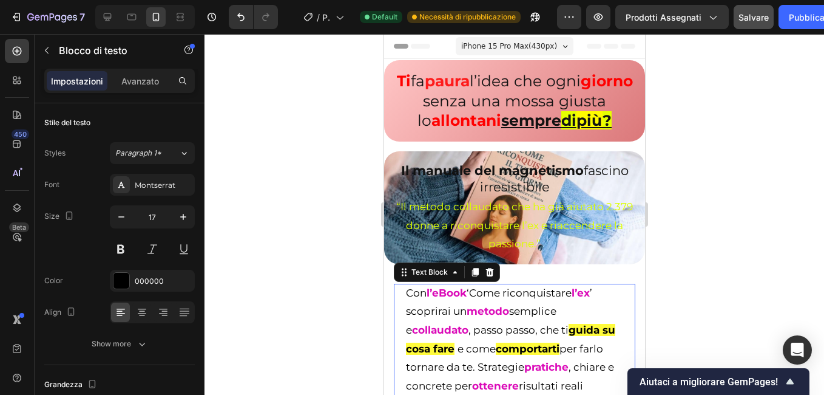
click at [546, 355] on strong "comportarti" at bounding box center [527, 348] width 64 height 12
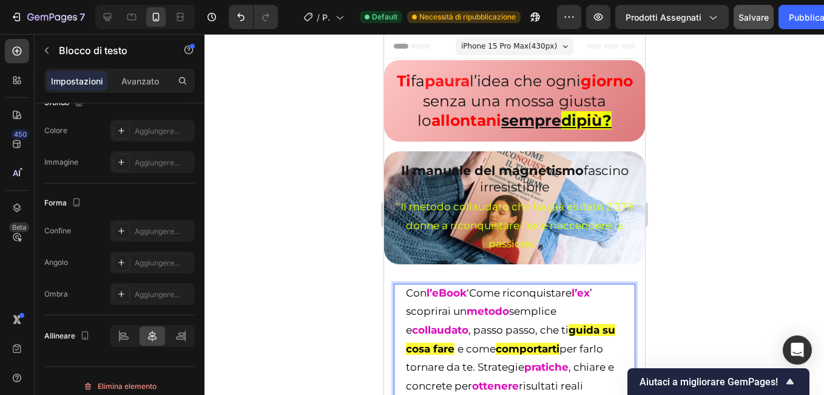
click at [546, 355] on strong "comportarti" at bounding box center [527, 348] width 64 height 12
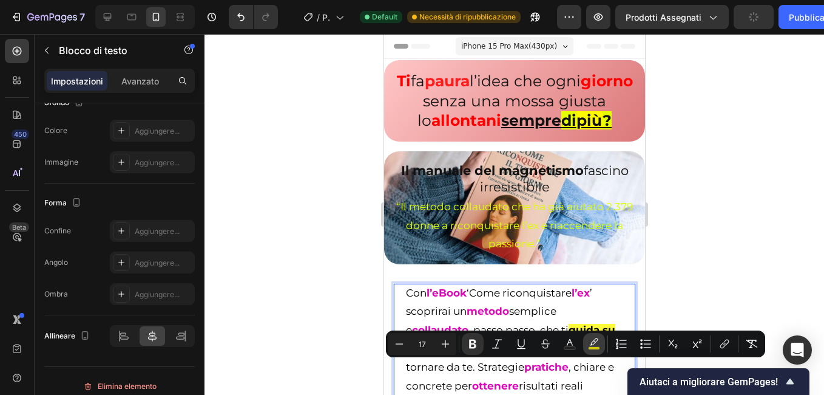
click at [594, 335] on button "color" at bounding box center [594, 344] width 22 height 22
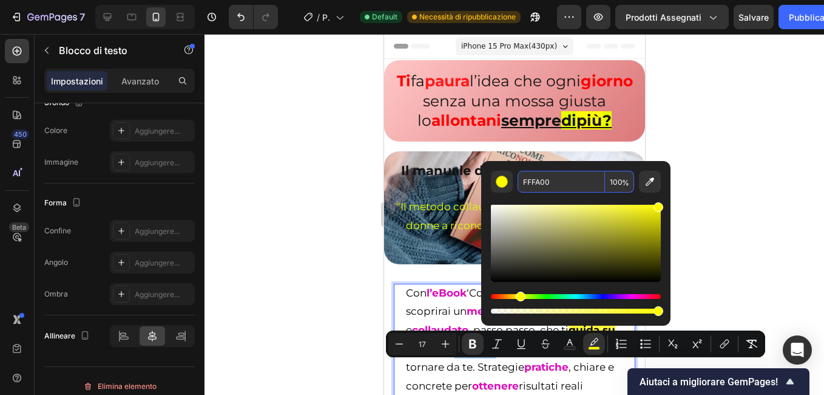
click at [580, 186] on input "FFFA00" at bounding box center [561, 182] width 87 height 22
click at [322, 245] on div at bounding box center [515, 214] width 620 height 361
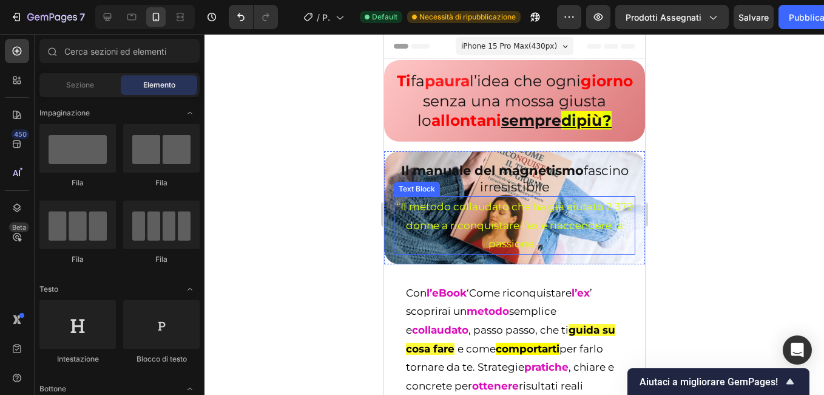
click at [494, 249] on span "“Il metodo collaudato che ha già aiutato 2.379 donne a riconquistare l’ex e ria…" at bounding box center [514, 224] width 237 height 49
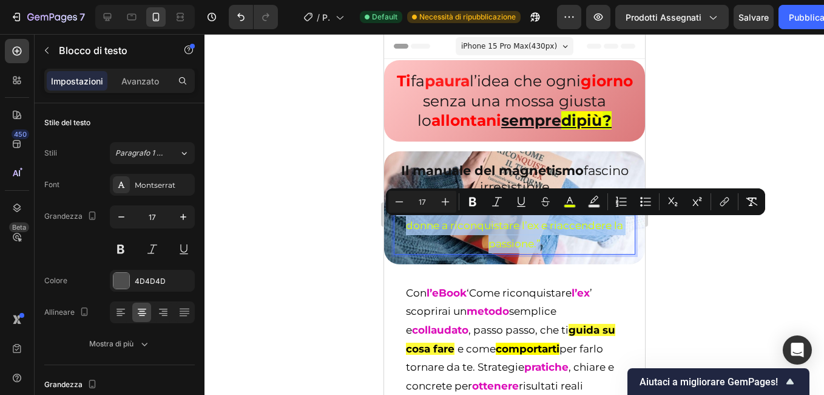
drag, startPoint x: 591, startPoint y: 265, endPoint x: 400, endPoint y: 219, distance: 196.1
click at [400, 219] on p "“Il metodo collaudato che ha già aiutato 2.379 donne a riconquistare l’ex e ria…" at bounding box center [514, 225] width 239 height 56
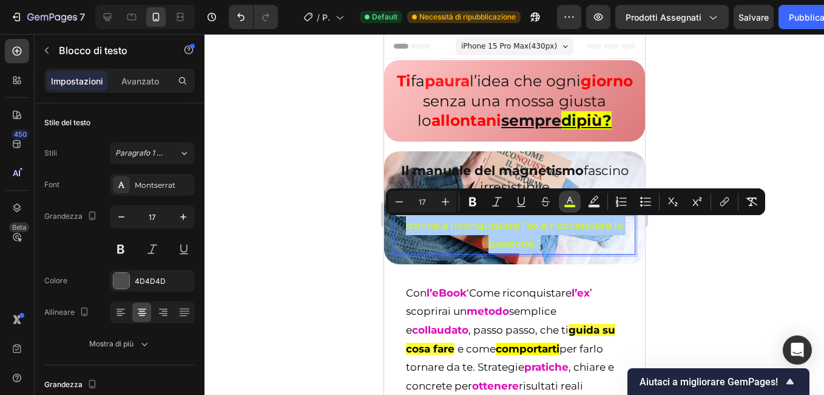
click at [577, 203] on button "color" at bounding box center [570, 202] width 22 height 22
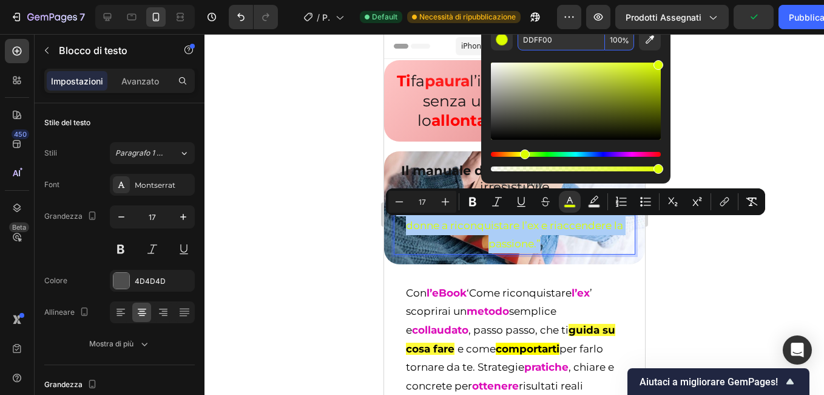
click at [552, 42] on input "DDFF00" at bounding box center [561, 40] width 87 height 22
paste input "FFFA"
type input "FFFA00"
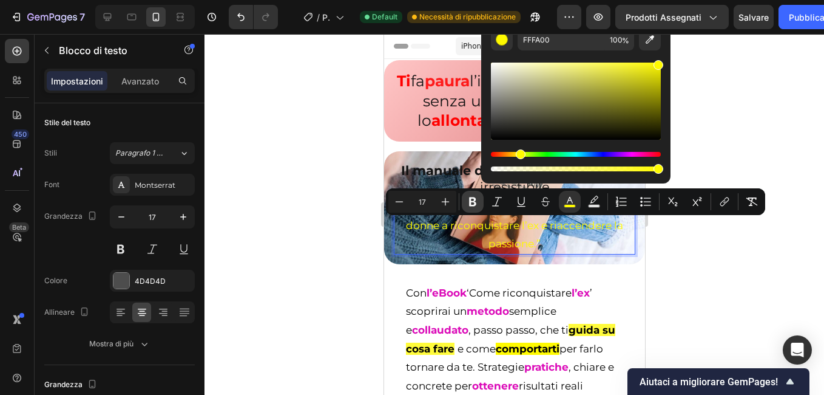
drag, startPoint x: 467, startPoint y: 197, endPoint x: 49, endPoint y: 183, distance: 419.1
click at [467, 197] on icon "Barra degli strumenti contestuale dell'editor" at bounding box center [473, 201] width 12 height 12
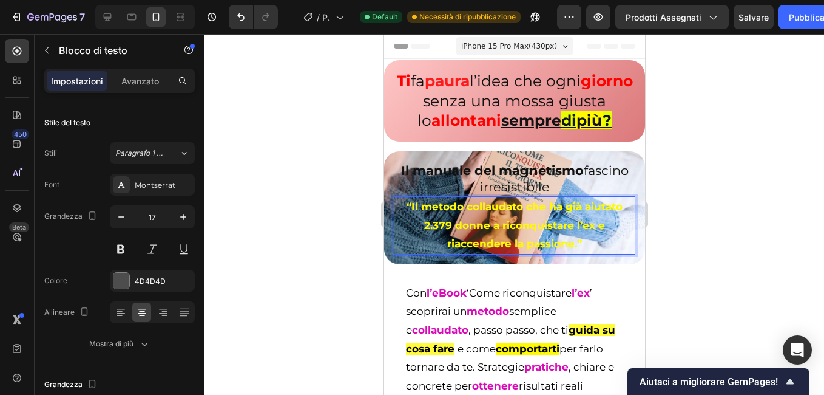
click at [304, 233] on div at bounding box center [515, 214] width 620 height 361
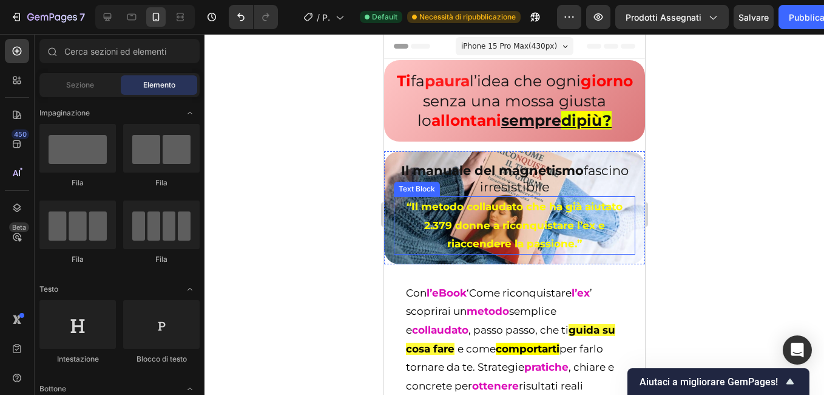
click at [597, 253] on p "“Il metodo collaudato che ha già aiutato 2.379 donne a riconquistare l’ex e ria…" at bounding box center [514, 225] width 239 height 56
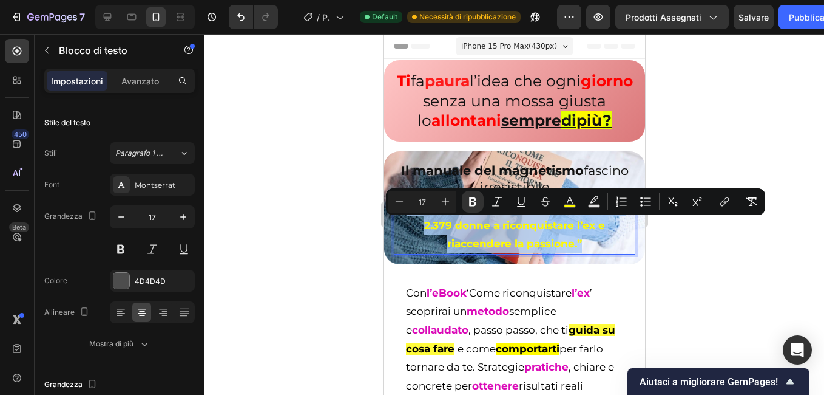
drag, startPoint x: 585, startPoint y: 263, endPoint x: 399, endPoint y: 226, distance: 189.9
click at [399, 226] on p "“Il metodo collaudato che ha già aiutato 2.379 donne a riconquistare l’ex e ria…" at bounding box center [514, 225] width 239 height 56
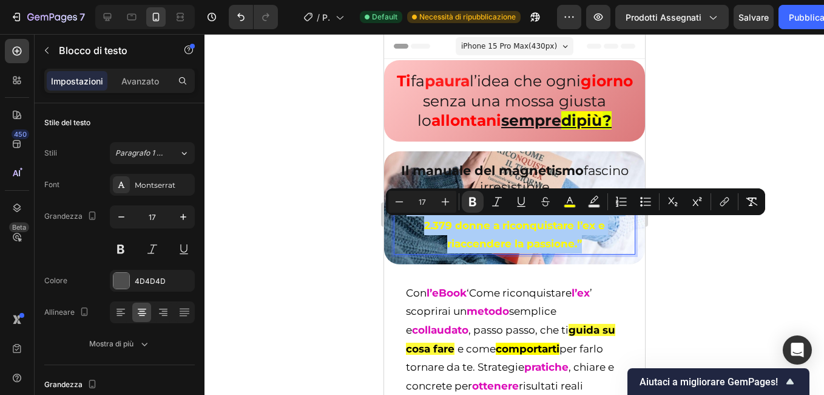
click at [282, 223] on div at bounding box center [515, 214] width 620 height 361
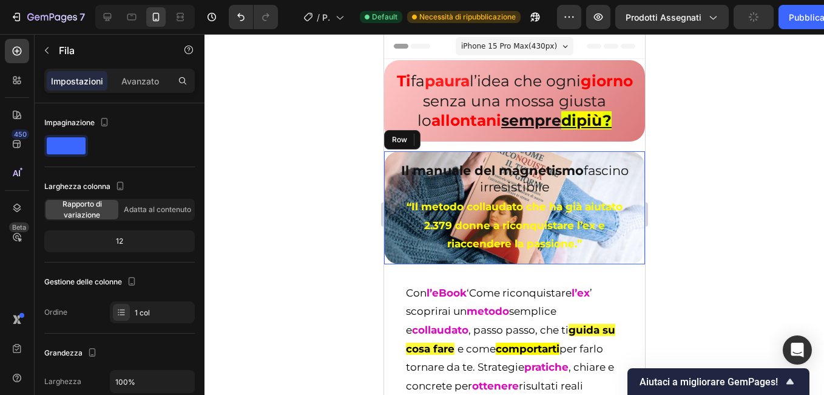
click at [393, 264] on div "Il manuale del magnetismo fascino irresistibile Heading “Il metodo collaudato c…" at bounding box center [514, 207] width 261 height 113
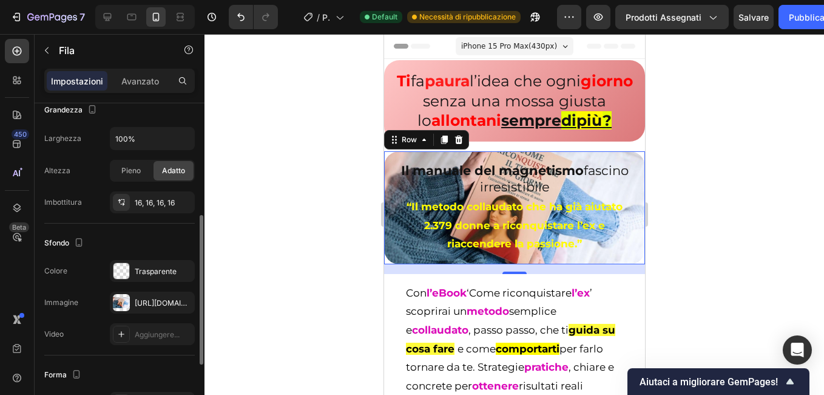
scroll to position [304, 0]
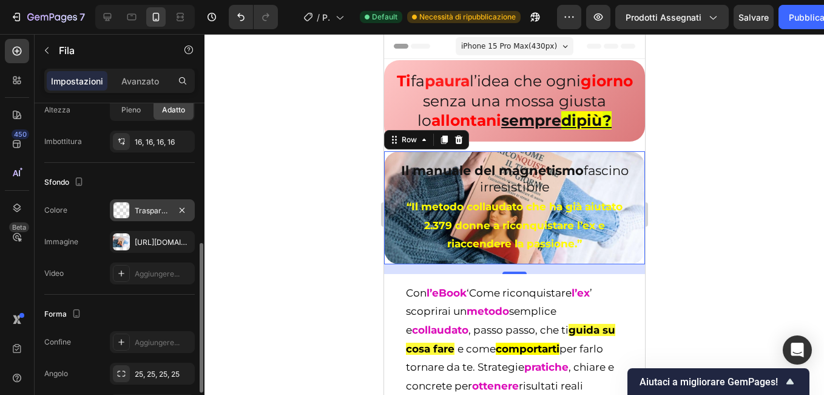
click at [148, 219] on div "Trasparente" at bounding box center [152, 210] width 85 height 22
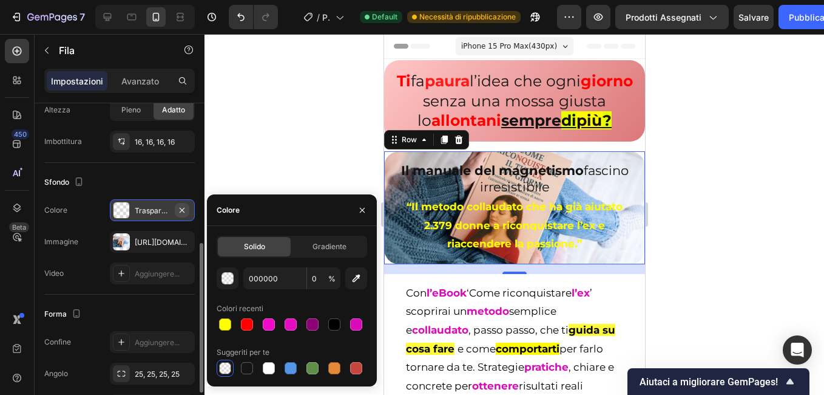
click at [183, 209] on icon "button" at bounding box center [182, 210] width 10 height 10
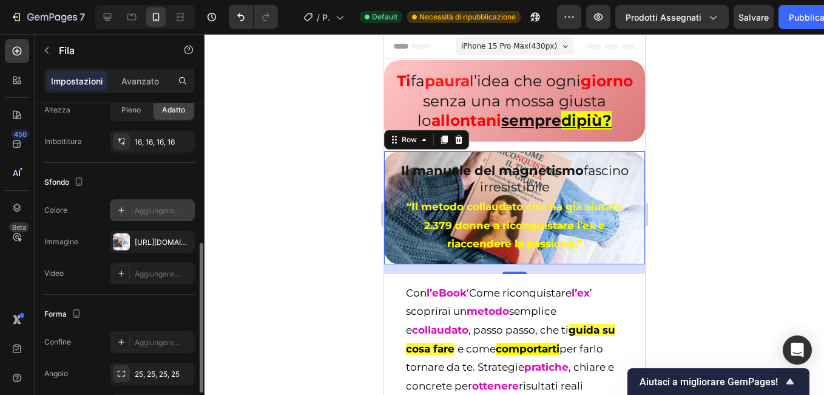
scroll to position [383, 0]
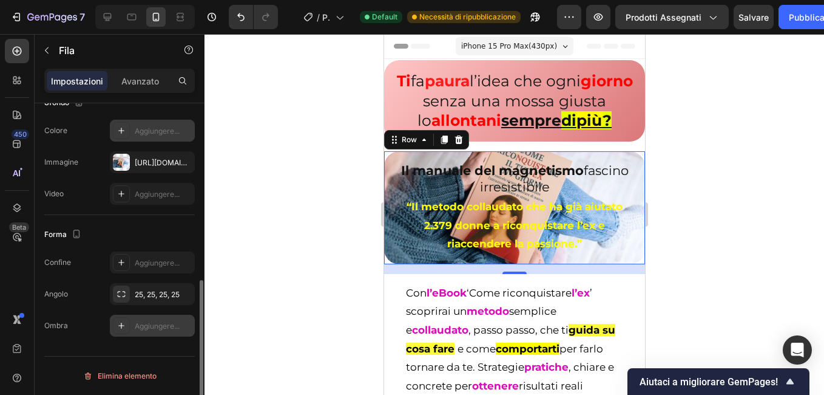
click at [123, 325] on icon at bounding box center [122, 326] width 10 height 10
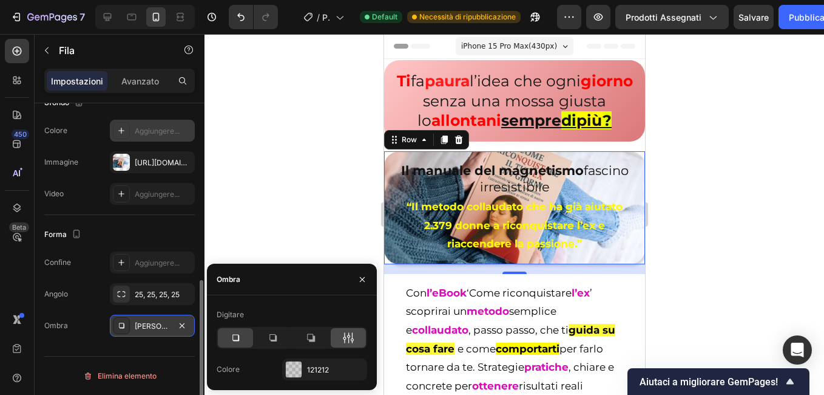
click at [358, 337] on div at bounding box center [348, 337] width 35 height 19
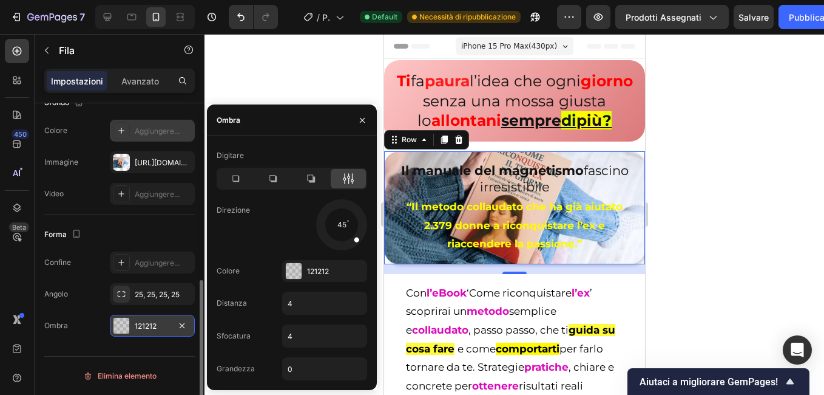
click at [356, 239] on span at bounding box center [356, 239] width 7 height 7
click at [361, 120] on icon "button" at bounding box center [363, 120] width 10 height 10
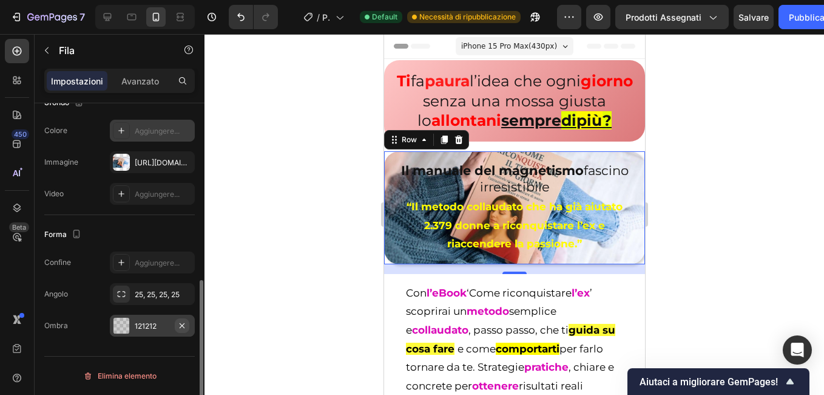
click at [185, 321] on icon "button" at bounding box center [182, 326] width 10 height 10
click at [389, 188] on div "Il manuale del magnetismo fascino irresistibile Heading “Il metodo collaudato c…" at bounding box center [514, 207] width 261 height 113
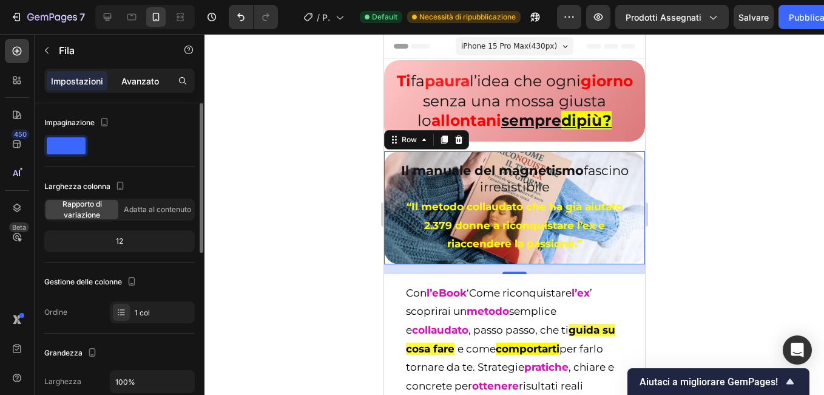
click at [146, 84] on p "Avanzato" at bounding box center [140, 81] width 38 height 13
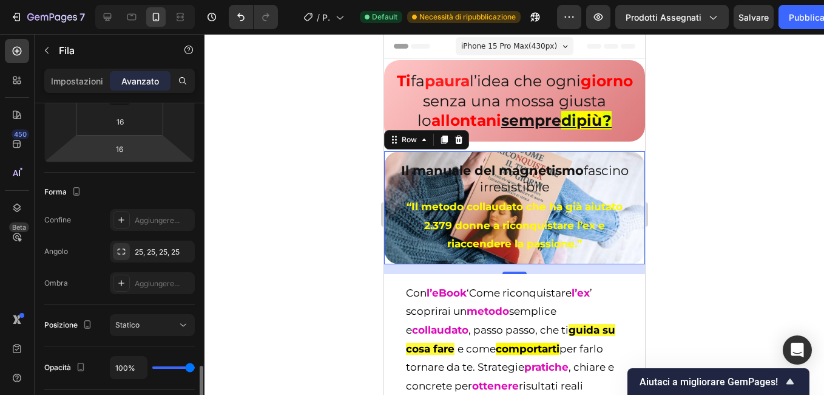
scroll to position [364, 0]
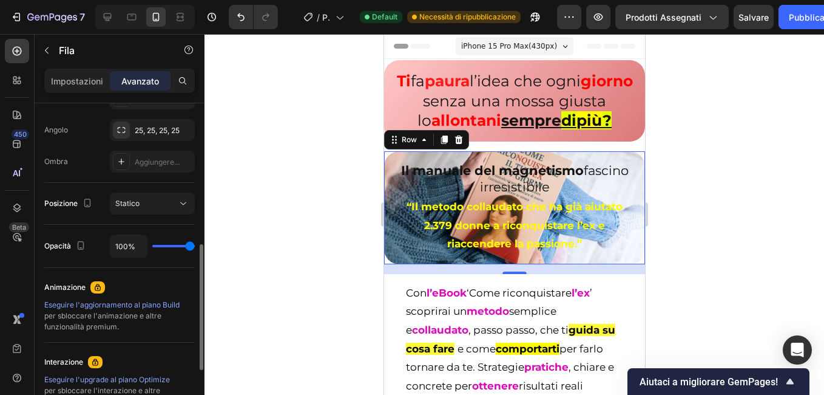
type input "98%"
type input "98"
type input "69%"
type input "69"
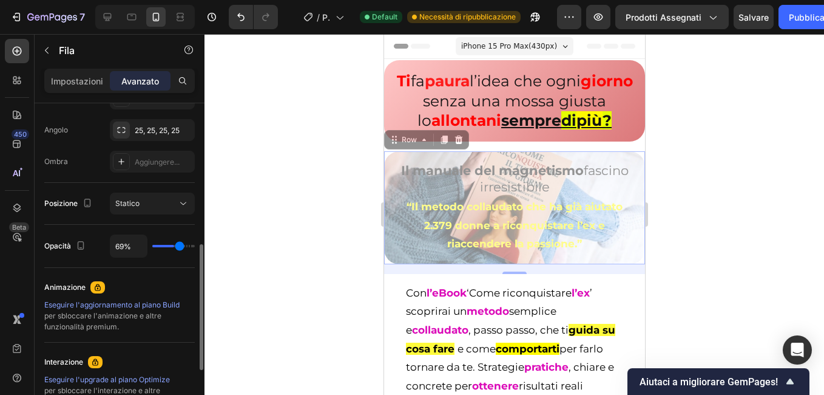
type input "39%"
type input "39"
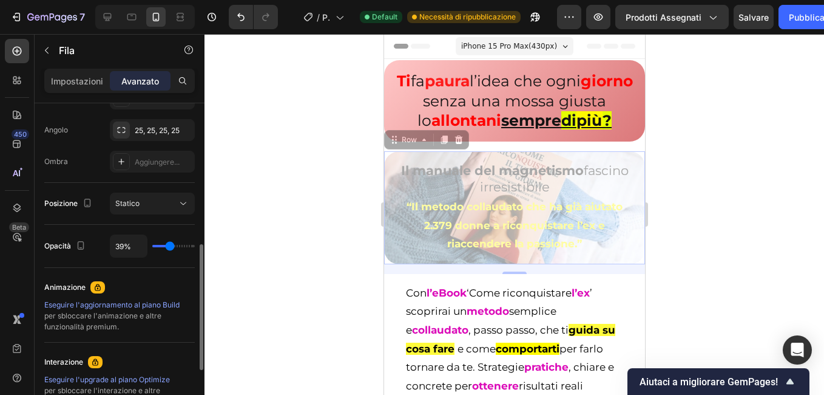
type input "37%"
type input "37"
type input "28%"
type input "28"
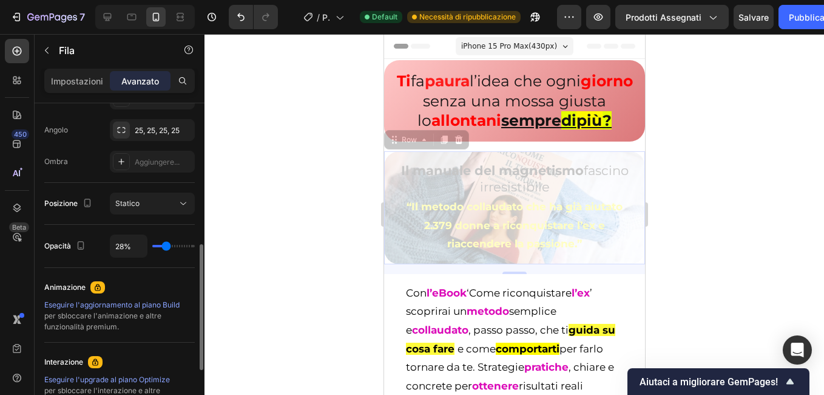
type input "24%"
type input "24"
type input "17%"
type input "17"
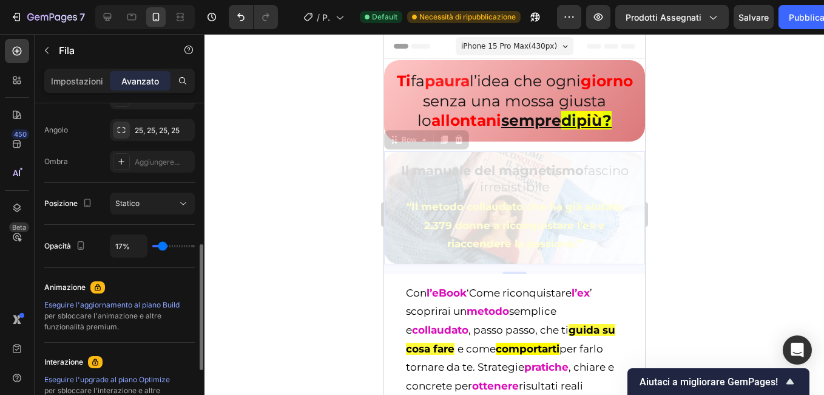
type input "20%"
type input "20"
type input "28%"
type input "28"
type input "48%"
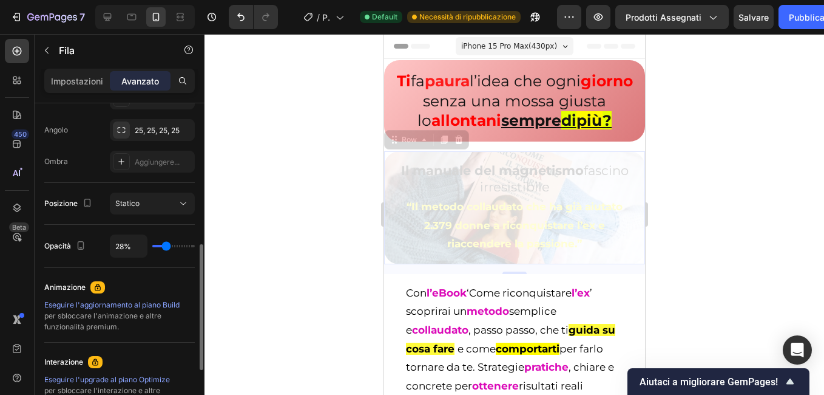
type input "48"
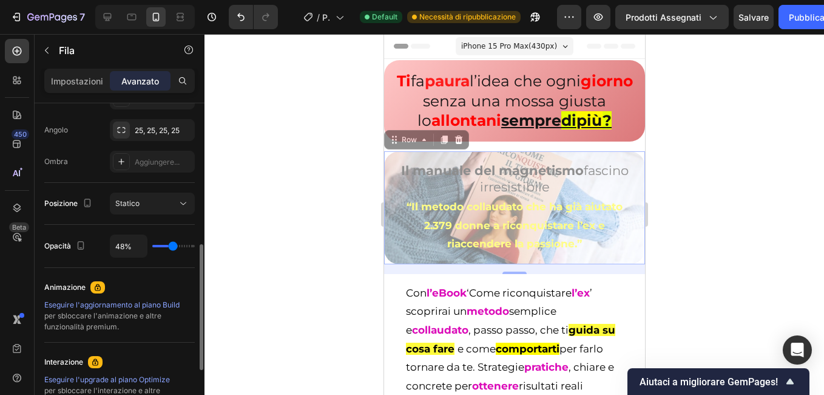
type input "61%"
type input "61"
type input "72%"
type input "72"
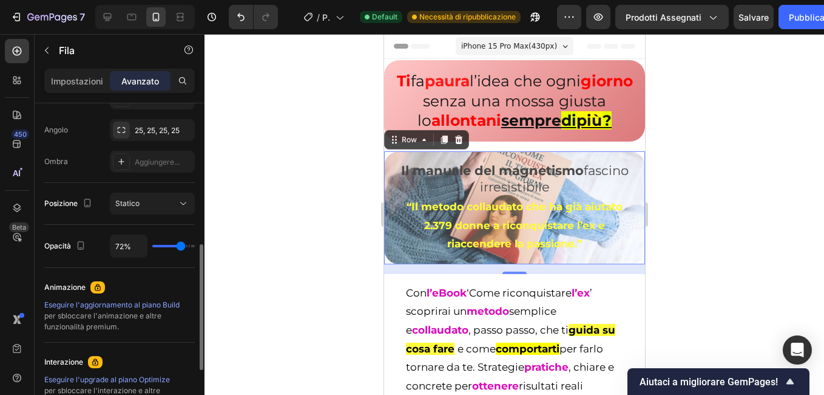
type input "78%"
type input "78"
type input "91%"
type input "91"
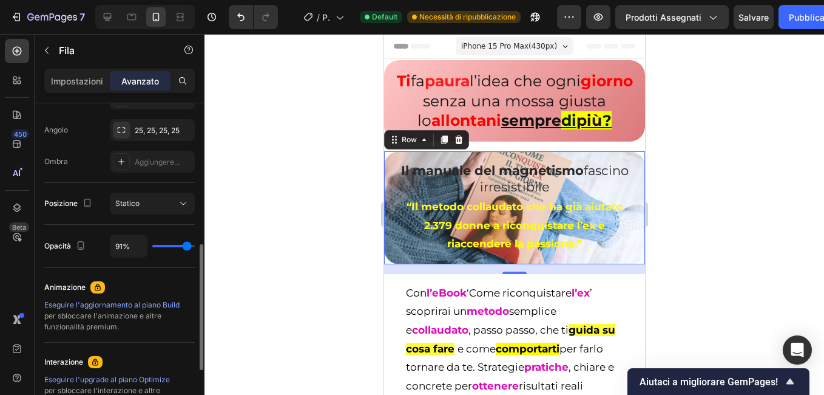
type input "98%"
type input "98"
type input "100%"
type input "100"
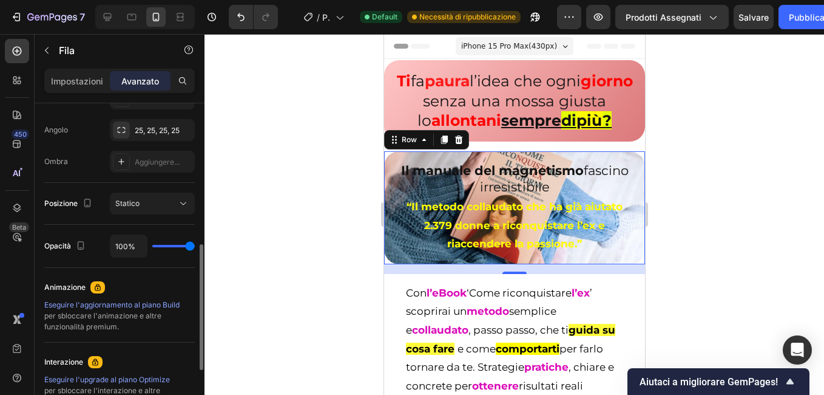
drag, startPoint x: 191, startPoint y: 245, endPoint x: 220, endPoint y: 243, distance: 29.2
click at [195, 245] on input "range" at bounding box center [173, 246] width 42 height 2
click at [439, 197] on h2 "Il manuale del magnetismo fascino irresistibile" at bounding box center [514, 179] width 242 height 36
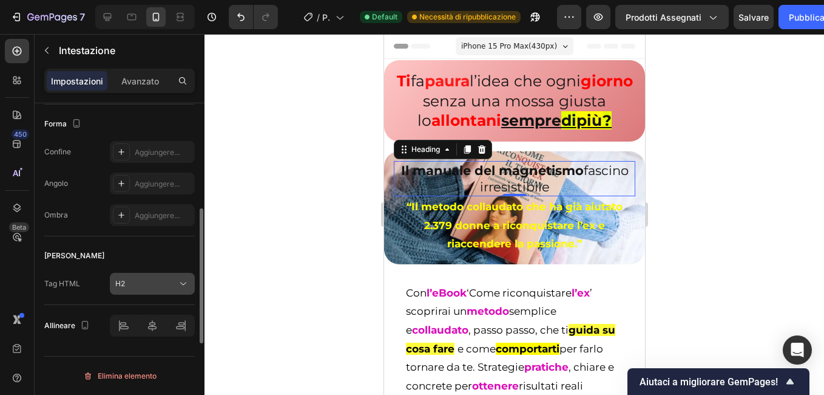
scroll to position [219, 0]
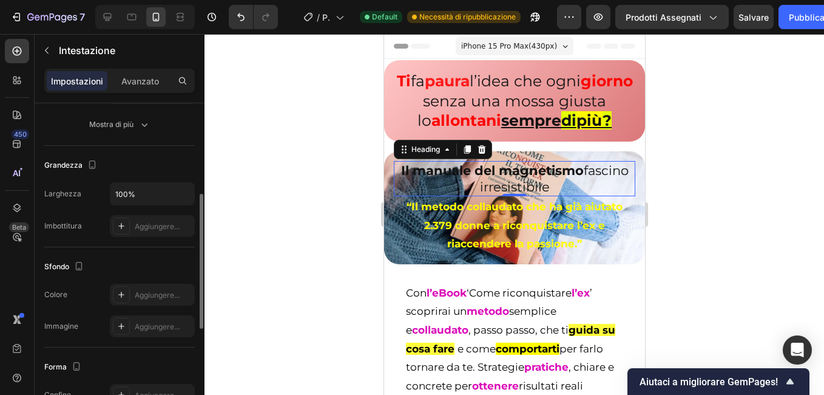
click at [151, 88] on div "Avanzato" at bounding box center [140, 80] width 61 height 19
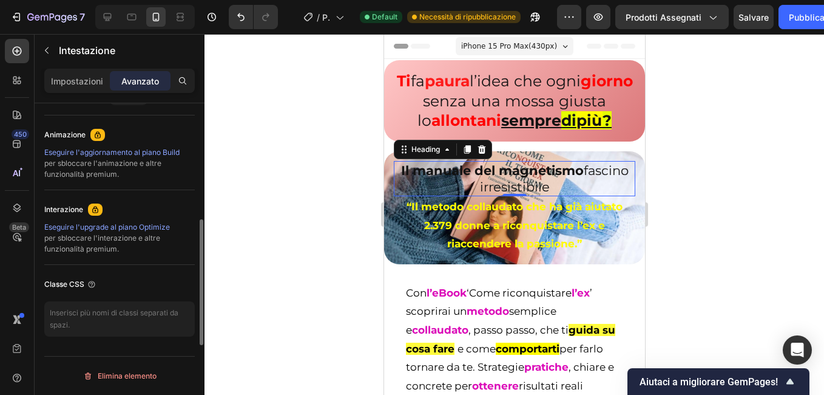
scroll to position [395, 0]
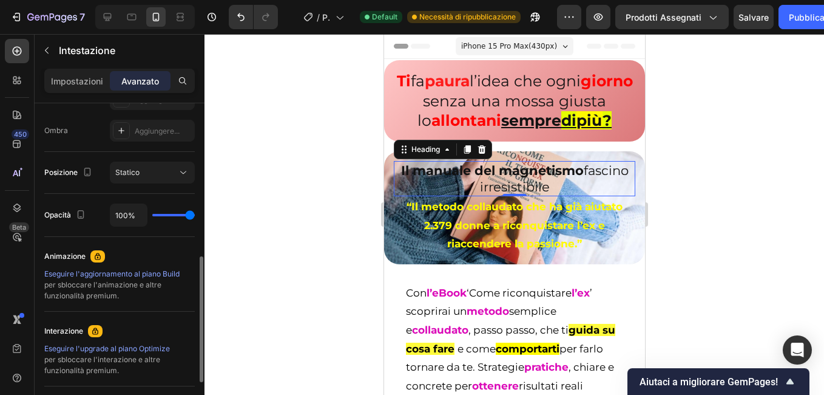
type input "80%"
type input "80"
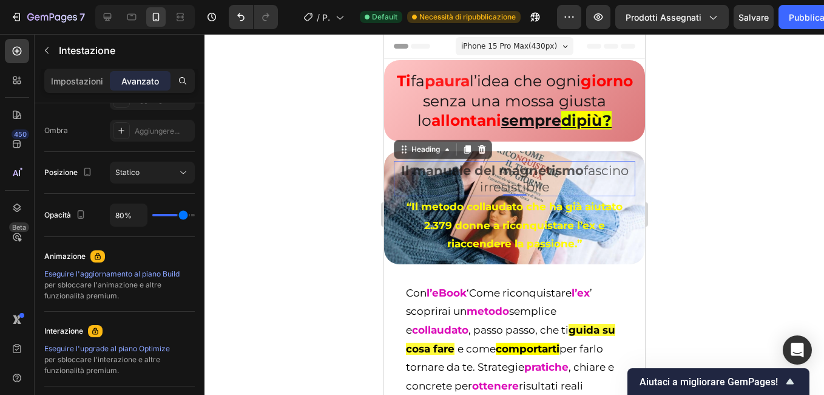
type input "54%"
type input "54"
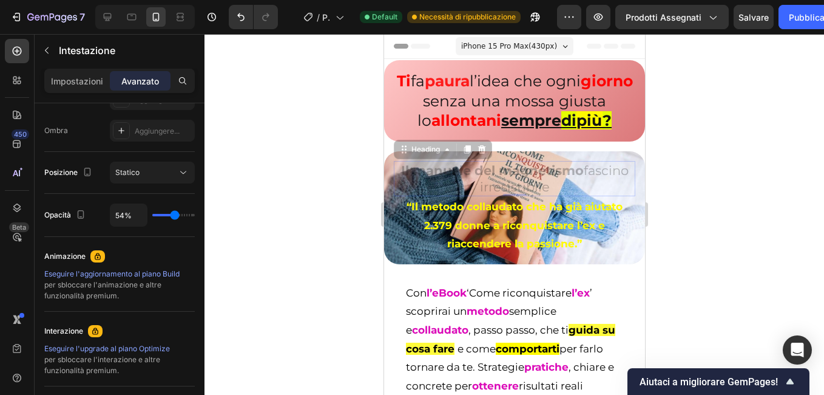
type input "28%"
type input "28"
type input "26%"
type input "26"
type input "20%"
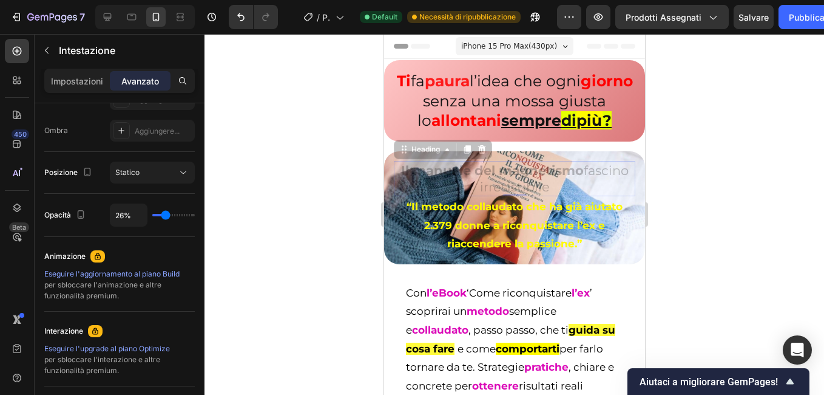
type input "20"
type input "11%"
type input "11"
type input "100%"
type input "100"
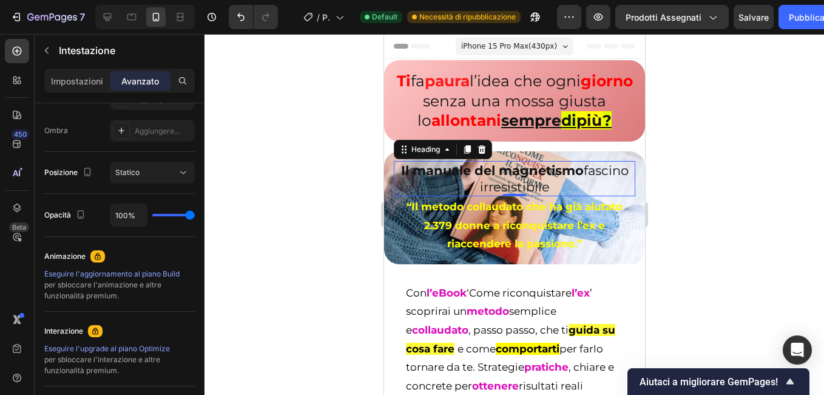
drag, startPoint x: 193, startPoint y: 211, endPoint x: 299, endPoint y: 213, distance: 105.7
click at [195, 214] on input "range" at bounding box center [173, 215] width 42 height 2
type input "100%"
drag, startPoint x: 191, startPoint y: 216, endPoint x: 229, endPoint y: 219, distance: 38.4
click at [195, 216] on input "range" at bounding box center [173, 215] width 42 height 2
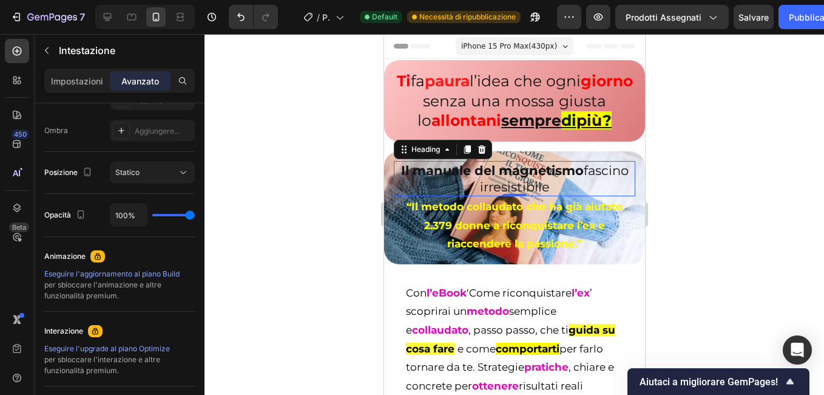
click at [236, 218] on div at bounding box center [515, 214] width 620 height 361
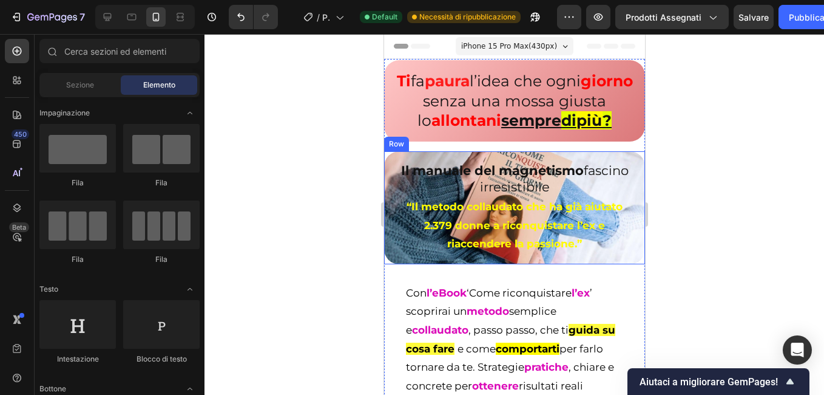
click at [402, 264] on div "Il manuale del magnetismo fascino irresistibile Heading “Il metodo collaudato c…" at bounding box center [514, 207] width 261 height 113
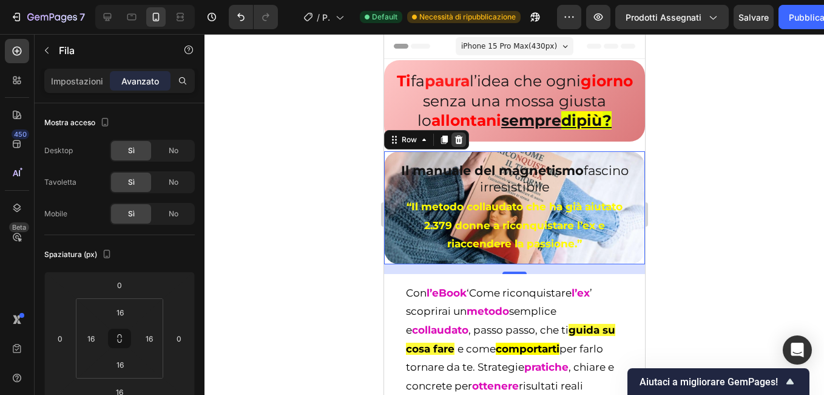
click at [455, 144] on icon at bounding box center [458, 140] width 10 height 10
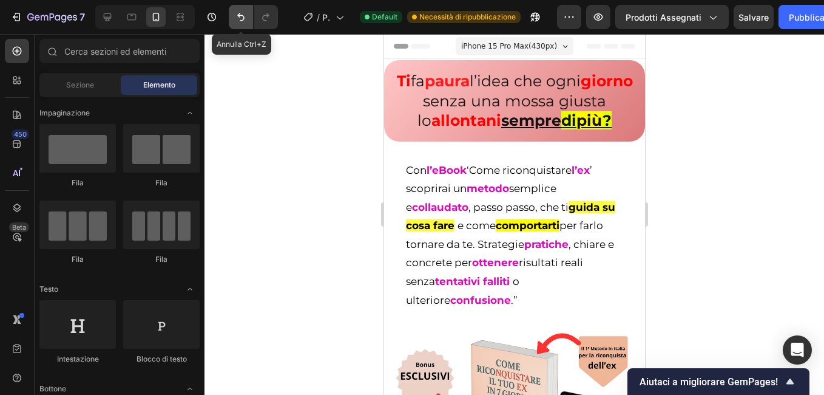
click at [233, 19] on button "Annulla/Ripeti" at bounding box center [241, 17] width 24 height 24
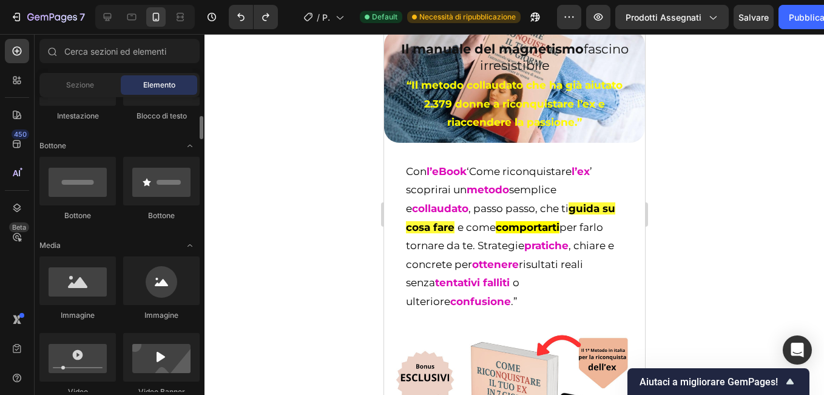
scroll to position [0, 0]
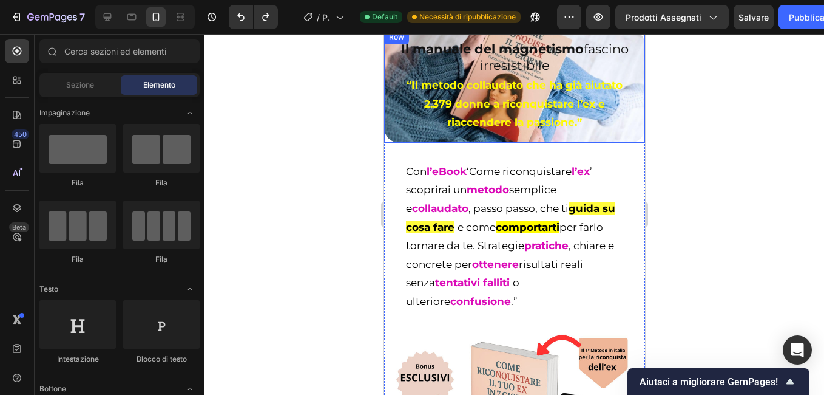
click at [402, 143] on div "Il manuale del magnetismo fascino irresistibile Heading “Il metodo collaudato c…" at bounding box center [514, 86] width 261 height 113
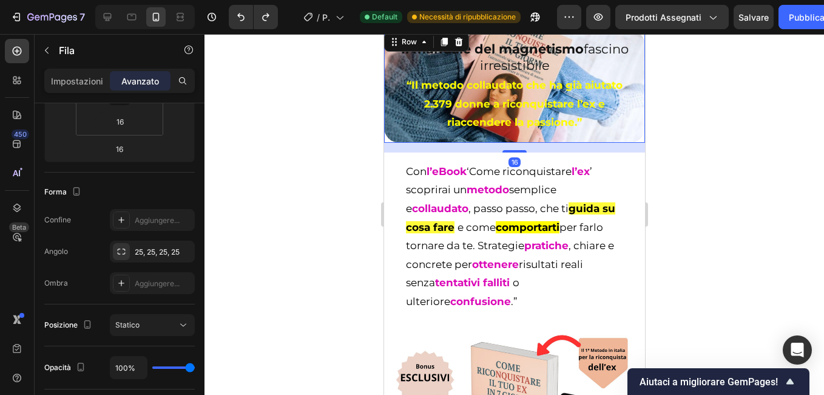
scroll to position [425, 0]
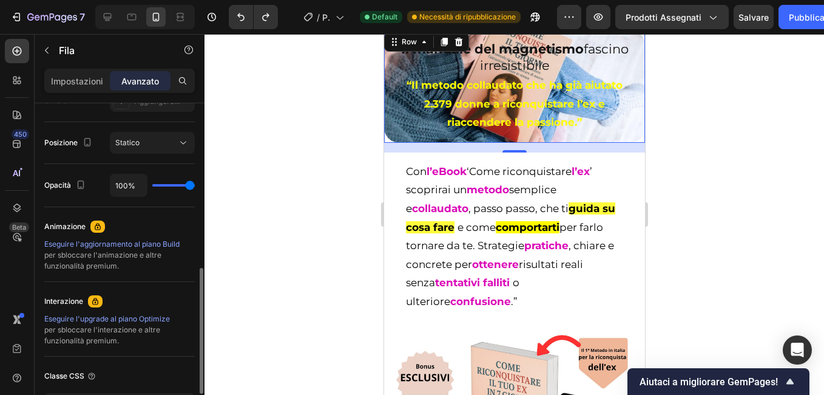
click at [163, 180] on div "100%" at bounding box center [152, 185] width 85 height 23
click at [162, 181] on div "100%" at bounding box center [152, 185] width 85 height 23
click at [161, 189] on div "100%" at bounding box center [152, 185] width 85 height 23
click at [164, 188] on div "100%" at bounding box center [152, 185] width 85 height 23
type input "33"
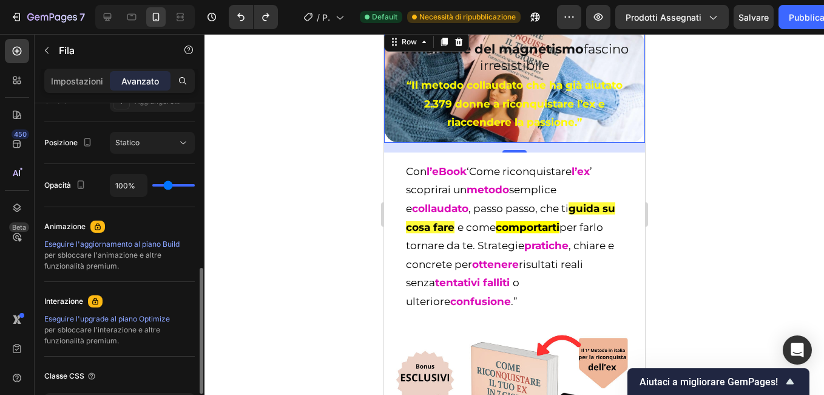
click at [168, 185] on input "range" at bounding box center [173, 185] width 42 height 2
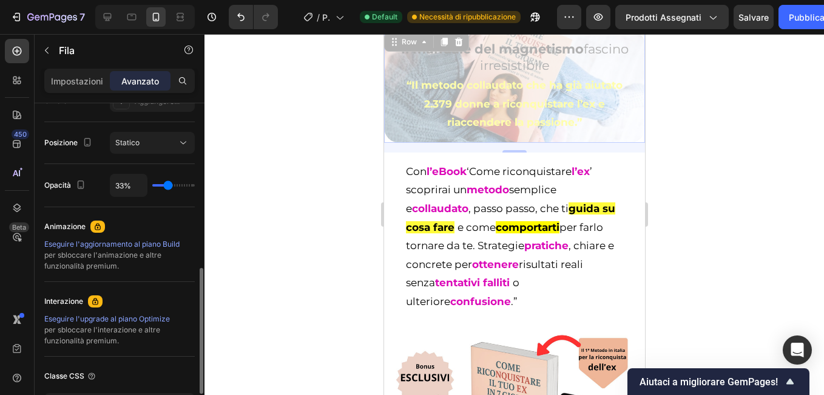
type input "19%"
type input "19"
type input "0%"
type input "0"
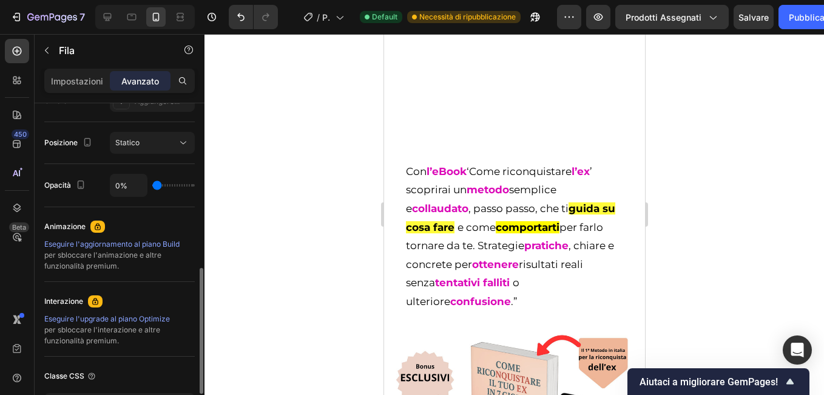
type input "7%"
type input "7"
type input "19%"
type input "19"
type input "24%"
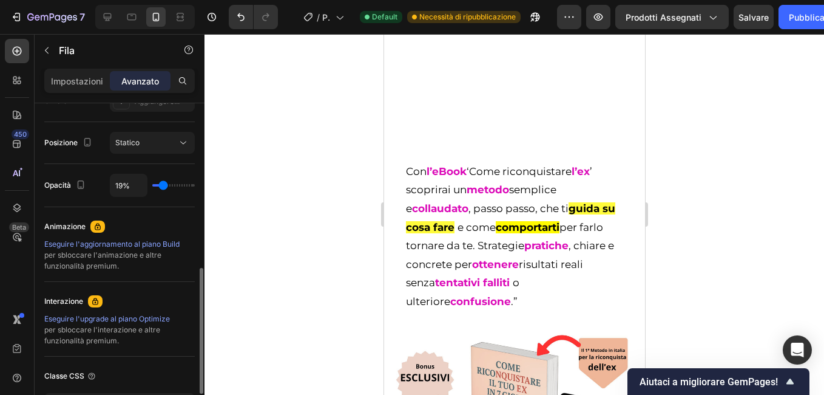
type input "24"
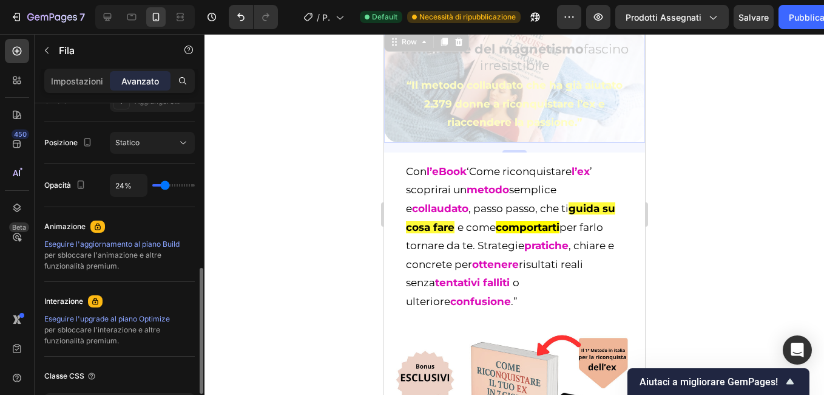
type input "26%"
type input "26"
type input "31%"
type input "31"
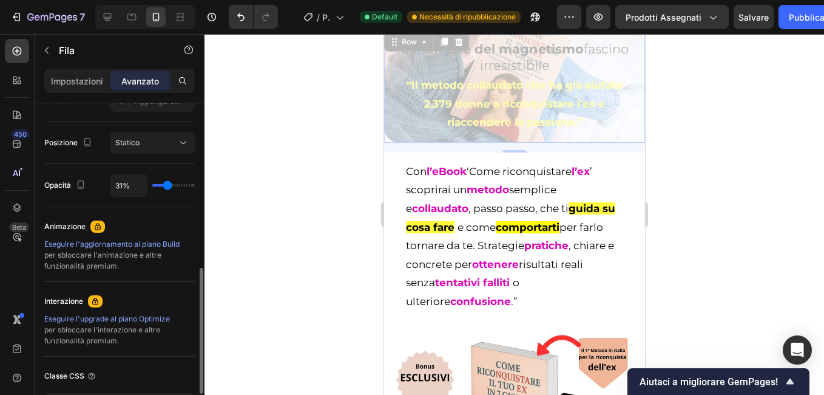
type input "37%"
type input "37"
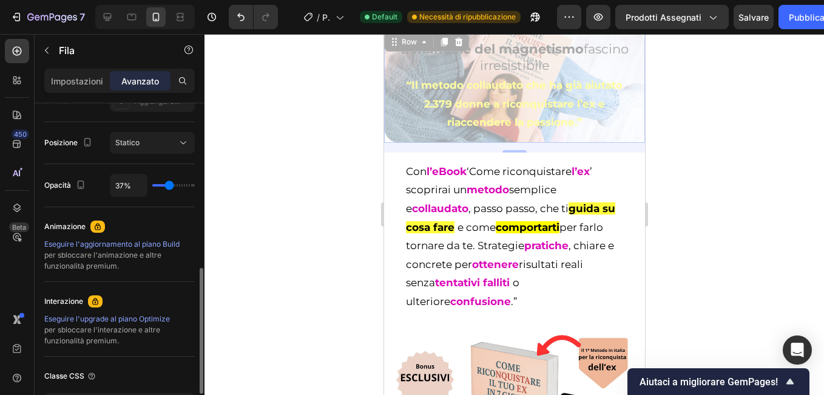
type input "39%"
drag, startPoint x: 169, startPoint y: 183, endPoint x: 170, endPoint y: 189, distance: 6.2
type input "39"
click at [170, 186] on input "range" at bounding box center [173, 185] width 42 height 2
click at [239, 138] on div at bounding box center [515, 214] width 620 height 361
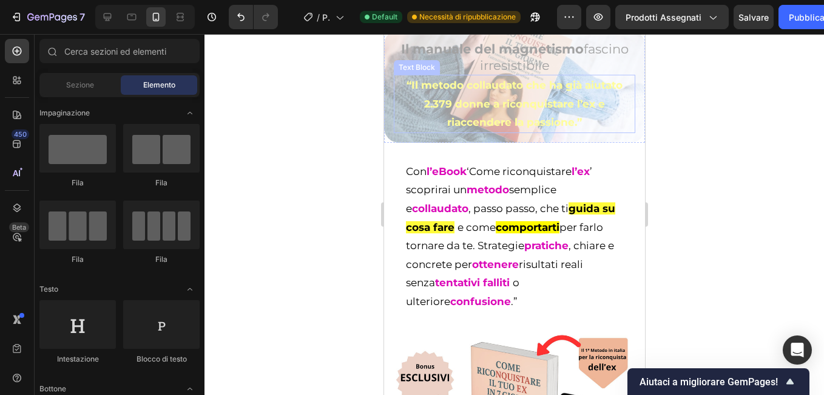
click at [432, 117] on p "“Il metodo collaudato che ha già aiutato 2.379 donne a riconquistare l’ex e ria…" at bounding box center [514, 104] width 239 height 56
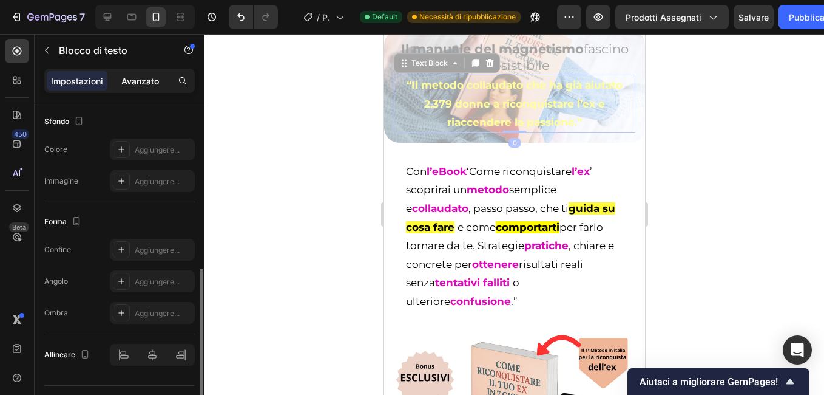
scroll to position [393, 0]
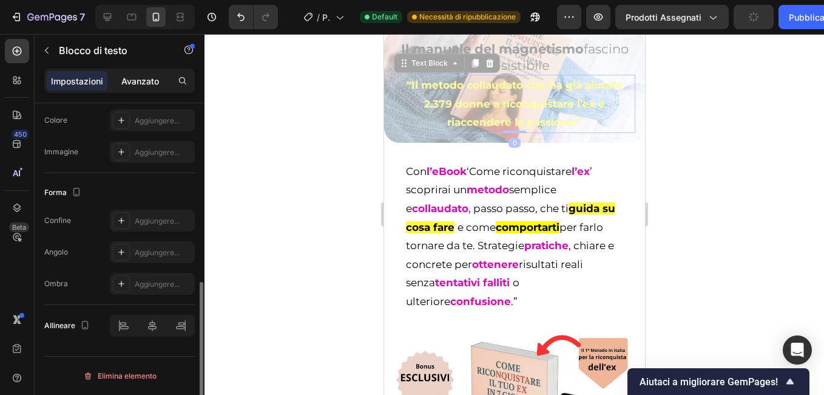
click at [126, 72] on div "Avanzato" at bounding box center [140, 80] width 61 height 19
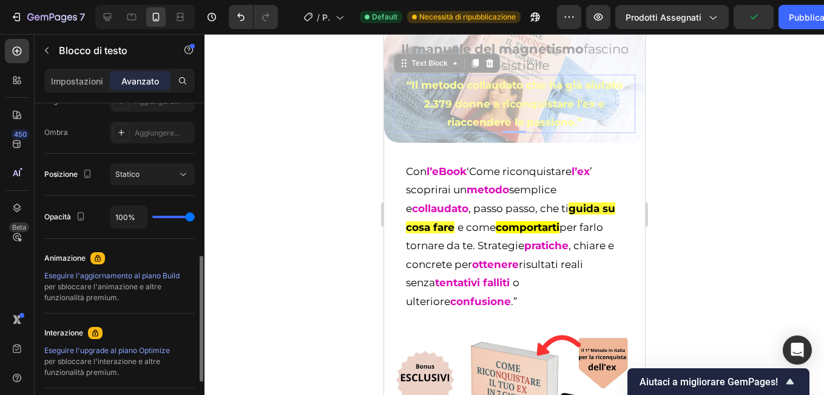
click at [195, 218] on input "range" at bounding box center [173, 217] width 42 height 2
type input "0%"
type input "0"
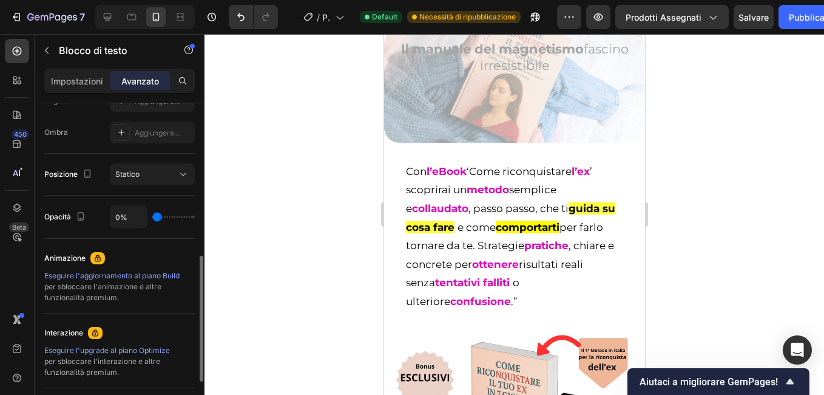
type input "100%"
type input "100"
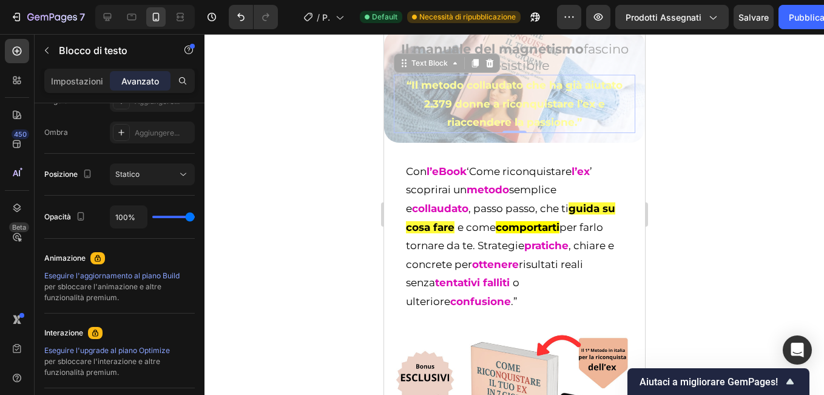
drag, startPoint x: 189, startPoint y: 216, endPoint x: 301, endPoint y: 216, distance: 112.3
click at [195, 217] on input "range" at bounding box center [173, 217] width 42 height 2
click at [240, 18] on icon "Annulla/Ripeti" at bounding box center [241, 17] width 12 height 12
click at [246, 14] on icon "Annulla/Ripeti" at bounding box center [241, 17] width 12 height 12
click at [231, 19] on button "Annulla/Ripeti" at bounding box center [241, 17] width 24 height 24
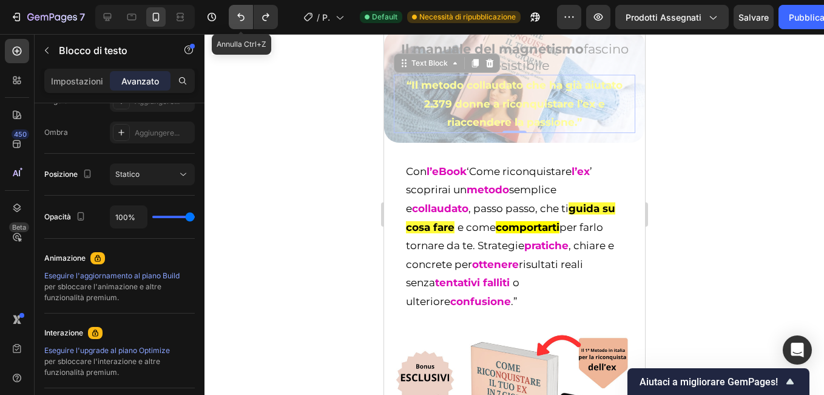
click at [242, 20] on icon "Annulla/Ripeti" at bounding box center [240, 17] width 7 height 8
drag, startPoint x: 518, startPoint y: 131, endPoint x: 392, endPoint y: 156, distance: 128.7
click at [392, 143] on div "Il manuale del magnetismo fascino irresistibile Heading “Il metodo collaudato c…" at bounding box center [514, 86] width 261 height 113
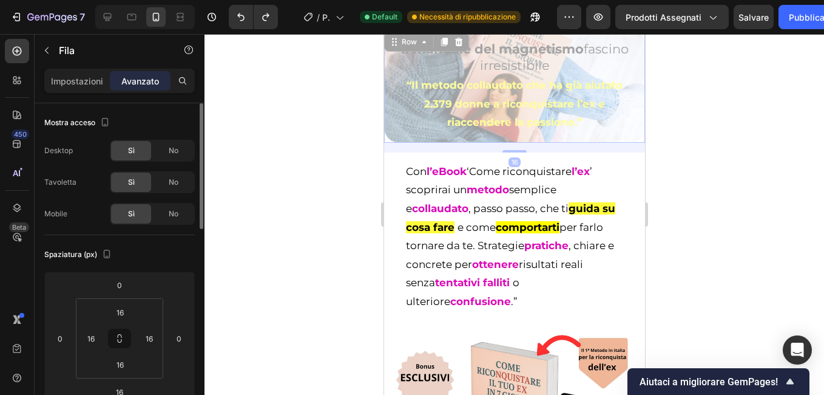
scroll to position [364, 0]
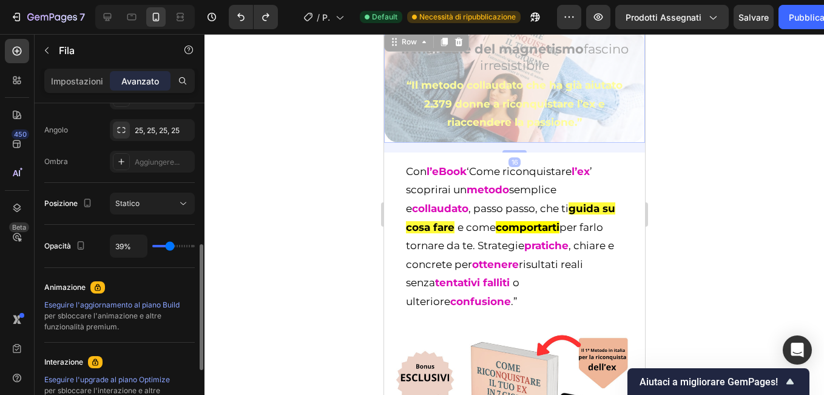
type input "100%"
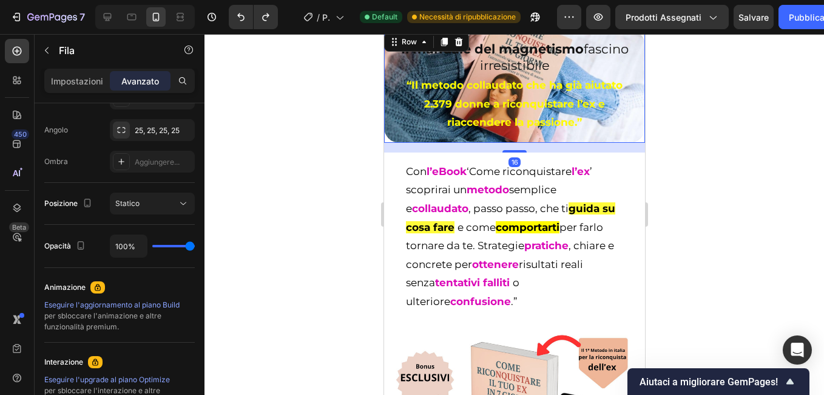
drag, startPoint x: 165, startPoint y: 245, endPoint x: 270, endPoint y: 231, distance: 105.9
type input "100"
click at [195, 245] on input "range" at bounding box center [173, 246] width 42 height 2
click at [270, 231] on div at bounding box center [515, 214] width 620 height 361
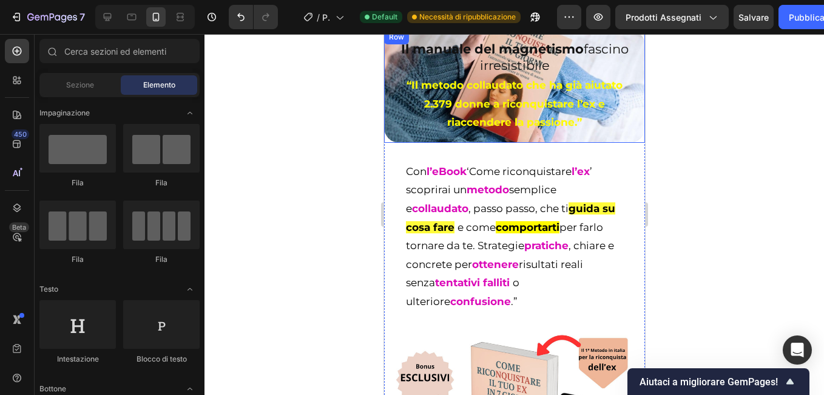
click at [392, 143] on div "Il manuale del magnetismo fascino irresistibile Heading “Il metodo collaudato c…" at bounding box center [514, 86] width 261 height 113
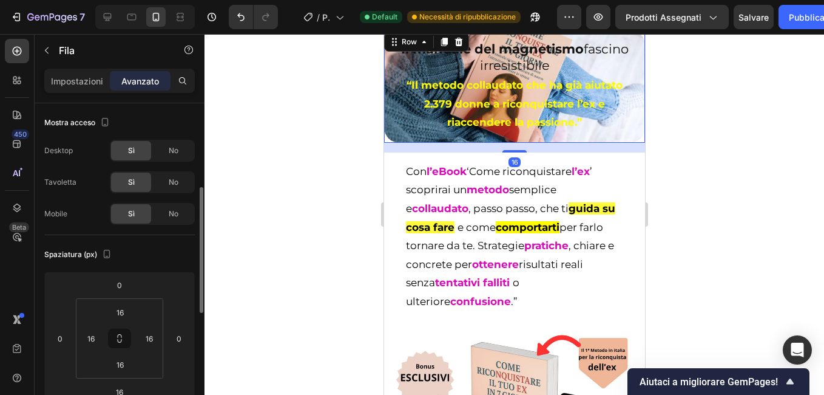
scroll to position [61, 0]
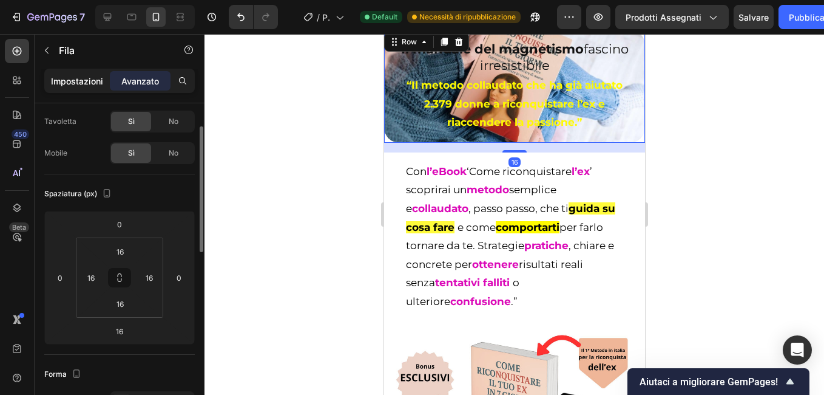
click at [87, 81] on p "Impostazioni" at bounding box center [77, 81] width 52 height 13
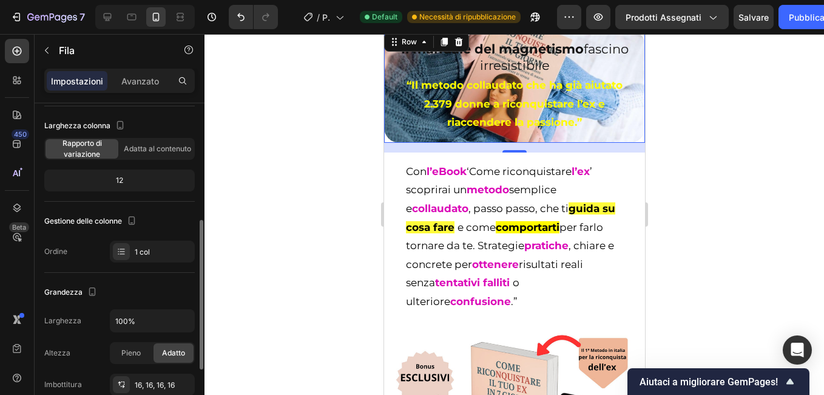
scroll to position [383, 0]
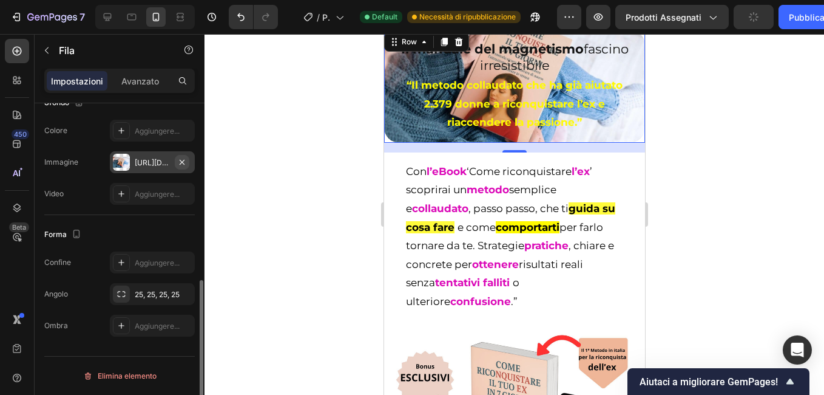
click at [182, 160] on icon "button" at bounding box center [182, 162] width 10 height 10
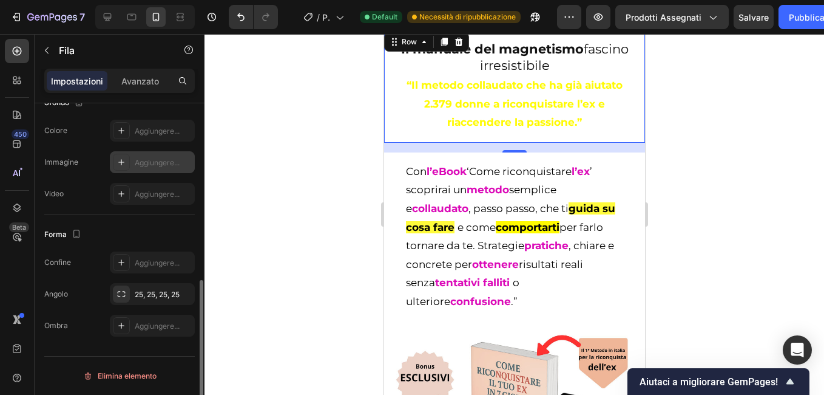
click at [353, 132] on div at bounding box center [515, 214] width 620 height 361
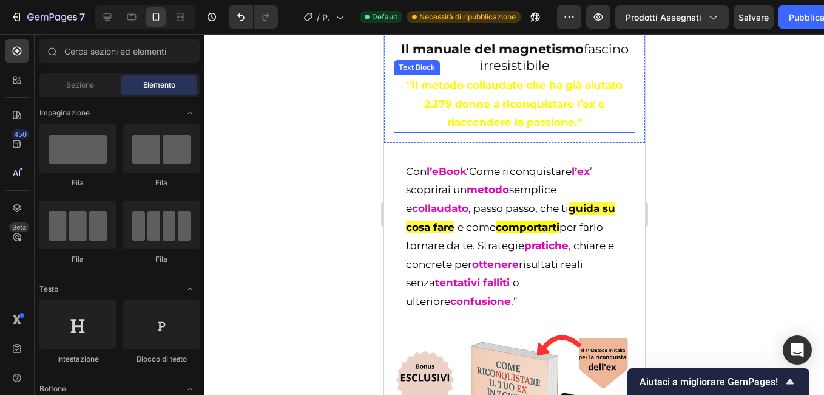
click at [599, 132] on p "“Il metodo collaudato che ha già aiutato 2.379 donne a riconquistare l’ex e ria…" at bounding box center [514, 104] width 239 height 56
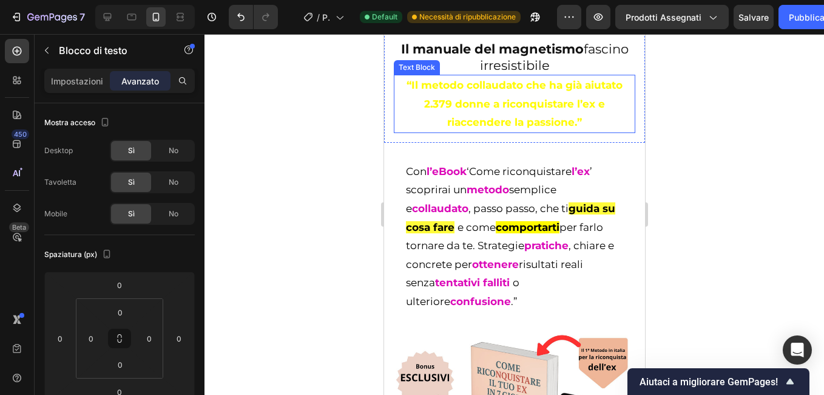
click at [591, 132] on p "“Il metodo collaudato che ha già aiutato 2.379 donne a riconquistare l’ex e ria…" at bounding box center [514, 104] width 239 height 56
click at [341, 117] on div at bounding box center [515, 214] width 620 height 361
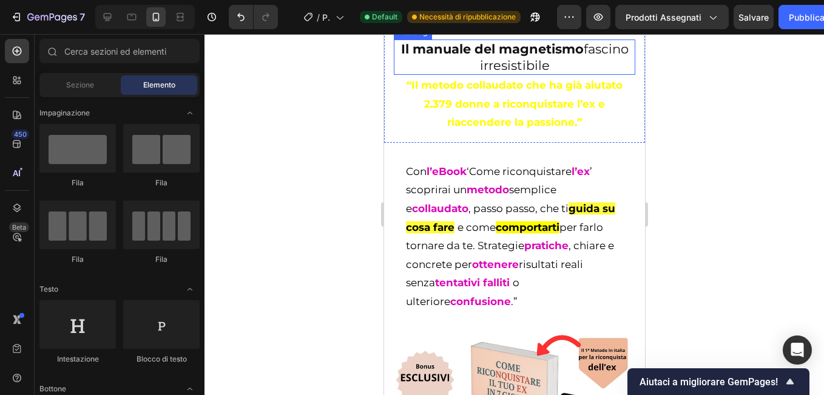
scroll to position [0, 0]
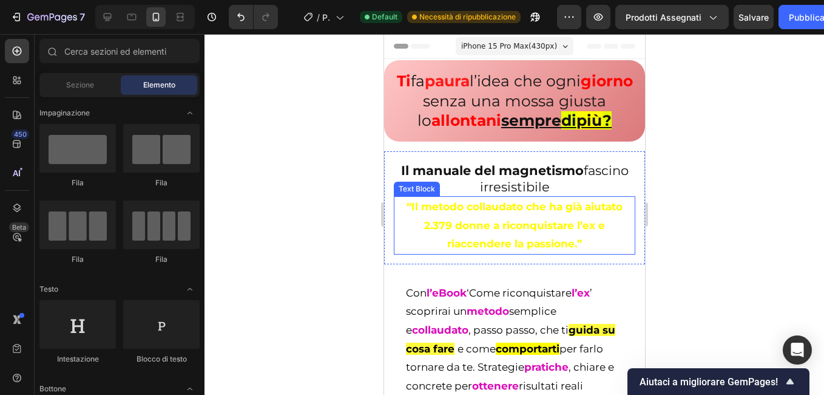
click at [574, 249] on strong "“Il metodo collaudato che ha già aiutato 2.379 donne a riconquistare l’ex e ria…" at bounding box center [514, 224] width 216 height 49
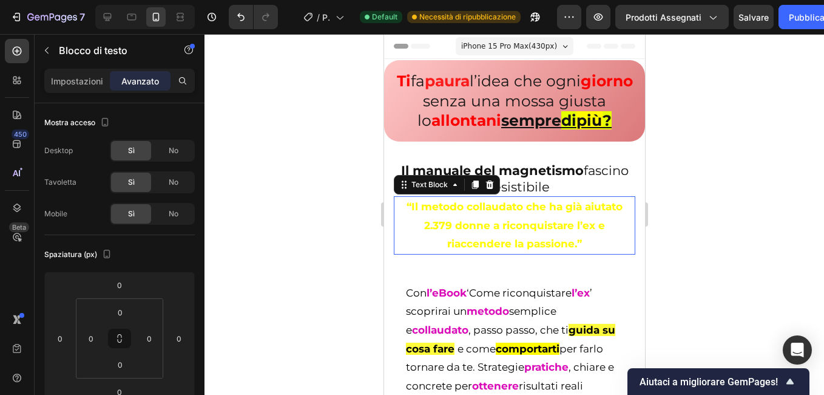
drag, startPoint x: 586, startPoint y: 264, endPoint x: 393, endPoint y: 222, distance: 196.9
click at [393, 222] on div "“Il metodo collaudato che ha già aiutato 2.379 donne a riconquistare l’ex e ria…" at bounding box center [514, 225] width 242 height 58
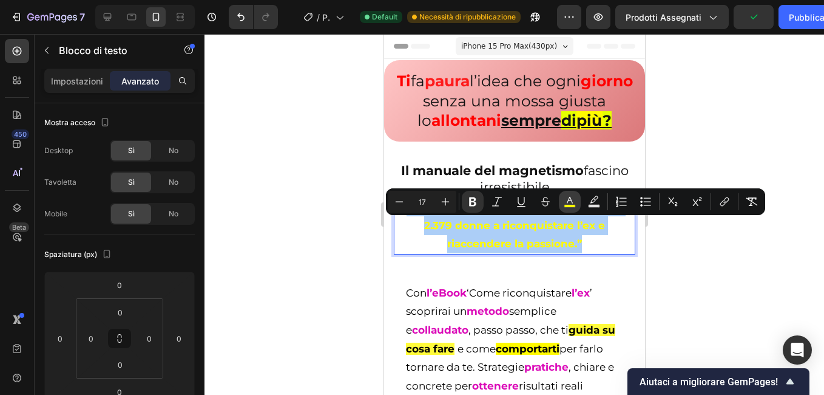
click at [574, 202] on icon "Barra degli strumenti contestuale dell'editor" at bounding box center [570, 201] width 12 height 12
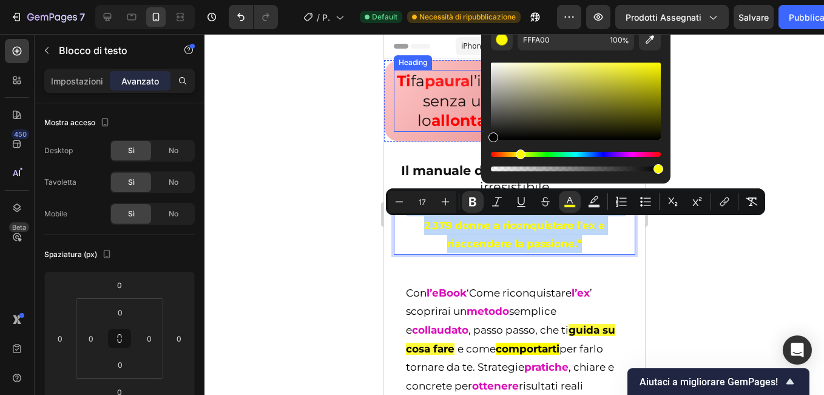
drag, startPoint x: 1044, startPoint y: 98, endPoint x: 476, endPoint y: 144, distance: 569.5
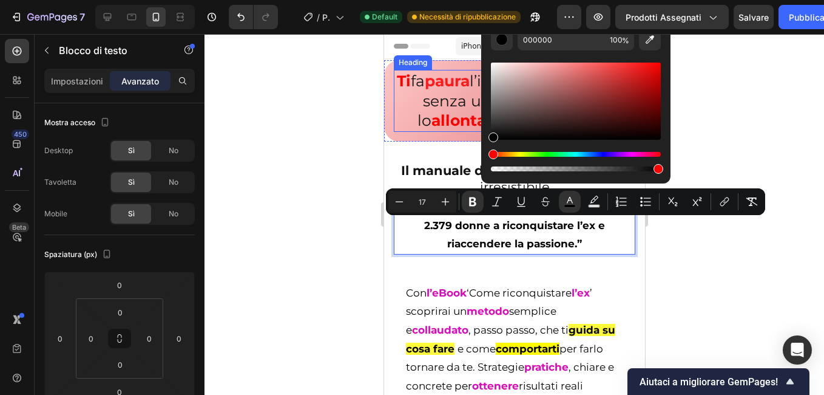
click at [328, 175] on div at bounding box center [515, 214] width 620 height 361
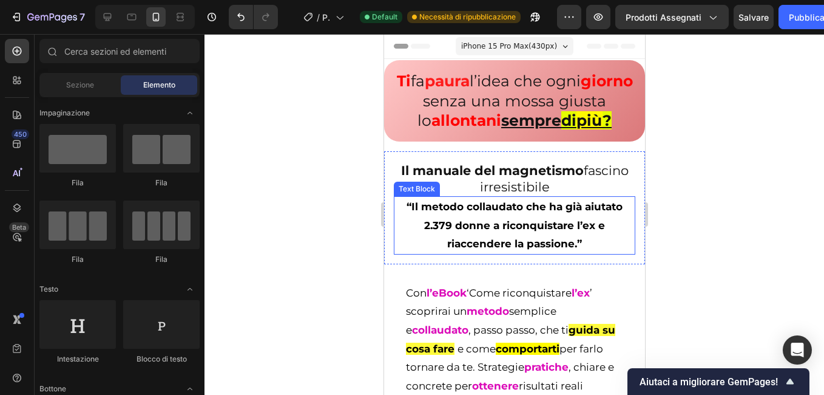
click at [406, 229] on strong "“Il metodo collaudato che ha già aiutato 2.379 donne a riconquistare l’ex e ria…" at bounding box center [514, 224] width 216 height 49
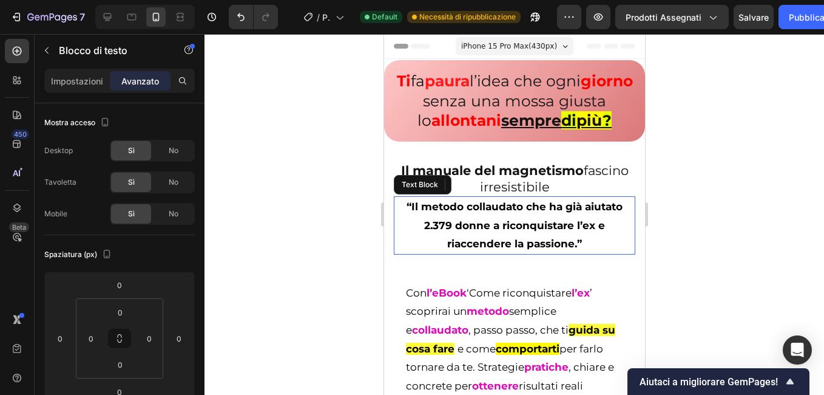
click at [406, 227] on strong "“Il metodo collaudato che ha già aiutato 2.379 donne a riconquistare l’ex e ria…" at bounding box center [514, 224] width 216 height 49
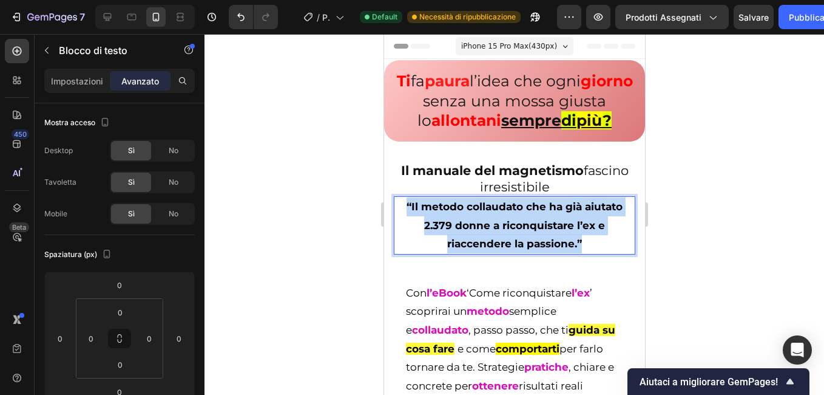
drag, startPoint x: 402, startPoint y: 225, endPoint x: 607, endPoint y: 266, distance: 209.3
click at [607, 253] on p "“Il metodo collaudato che ha già aiutato 2.379 donne a riconquistare l’ex e ria…" at bounding box center [514, 225] width 239 height 56
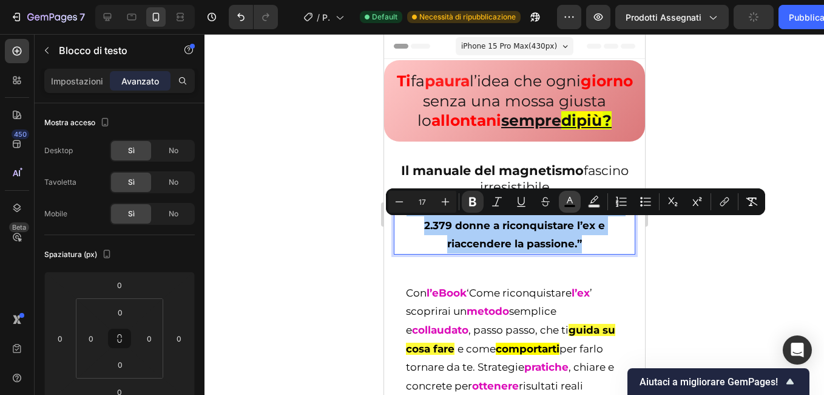
click at [569, 203] on icon "Barra degli strumenti contestuale dell'editor" at bounding box center [570, 201] width 12 height 12
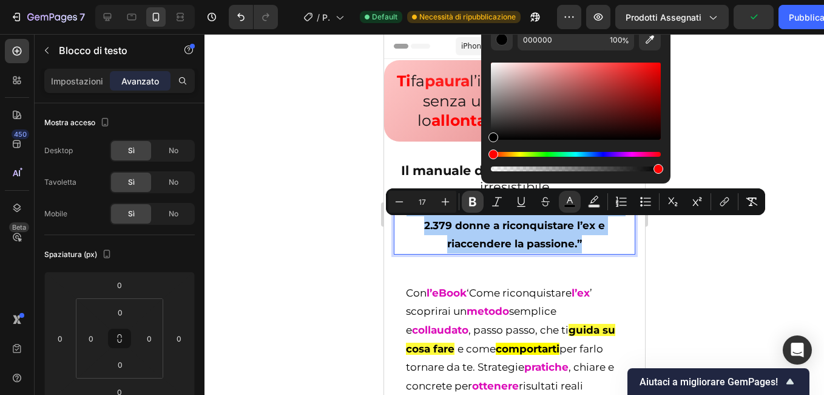
click at [466, 205] on button "Bold" at bounding box center [473, 202] width 22 height 22
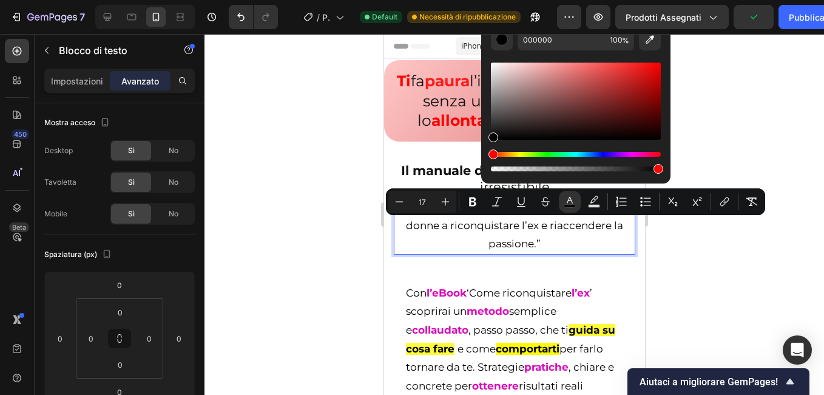
click at [345, 220] on div at bounding box center [515, 214] width 620 height 361
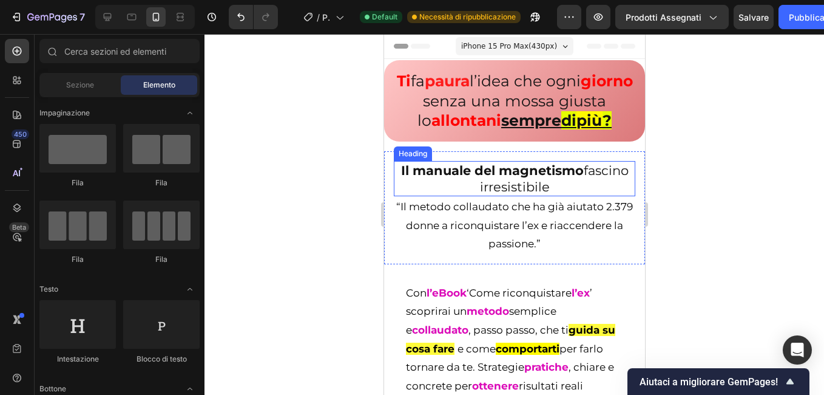
click at [457, 178] on strong "Il manuale del magnetismo" at bounding box center [492, 170] width 183 height 15
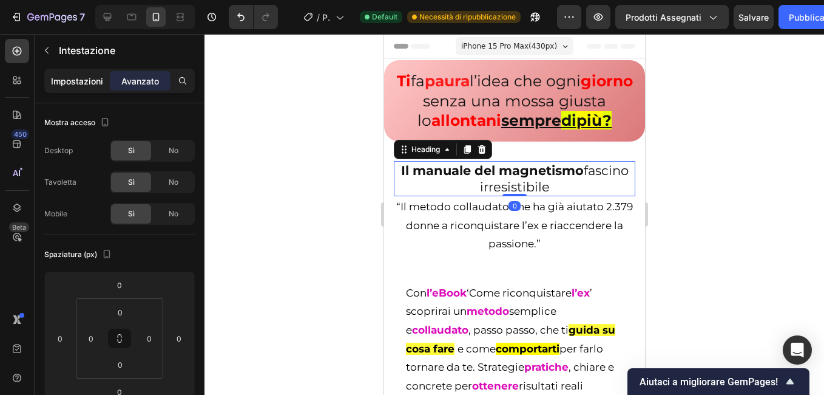
click at [79, 80] on p "Impostazioni" at bounding box center [77, 81] width 52 height 13
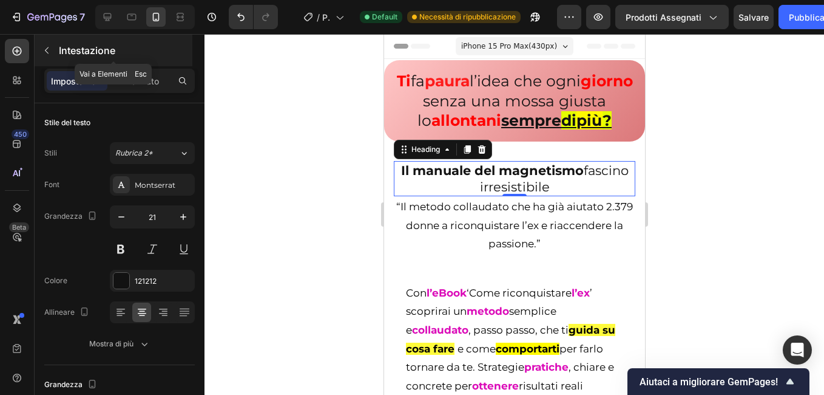
click at [46, 50] on icon "button" at bounding box center [47, 51] width 10 height 10
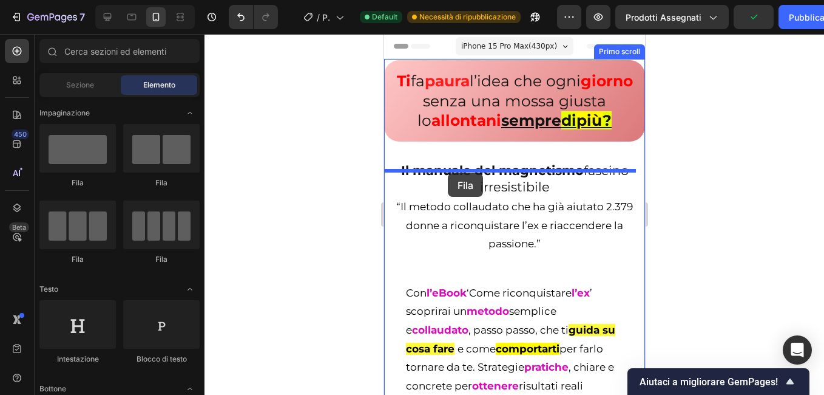
drag, startPoint x: 473, startPoint y: 194, endPoint x: 447, endPoint y: 173, distance: 33.2
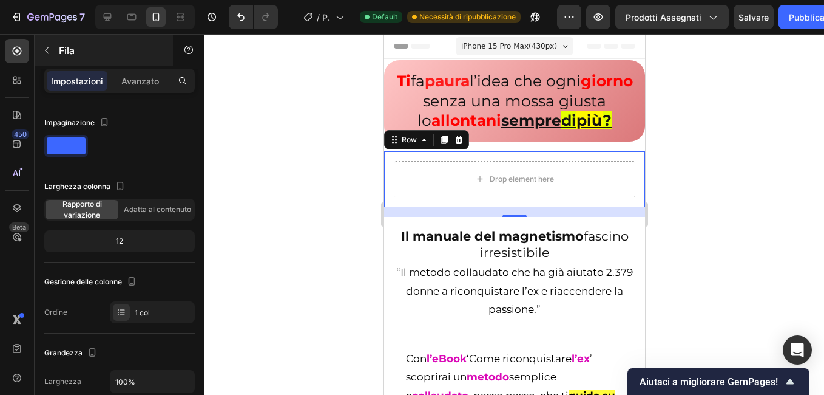
click at [50, 54] on icon "button" at bounding box center [47, 51] width 10 height 10
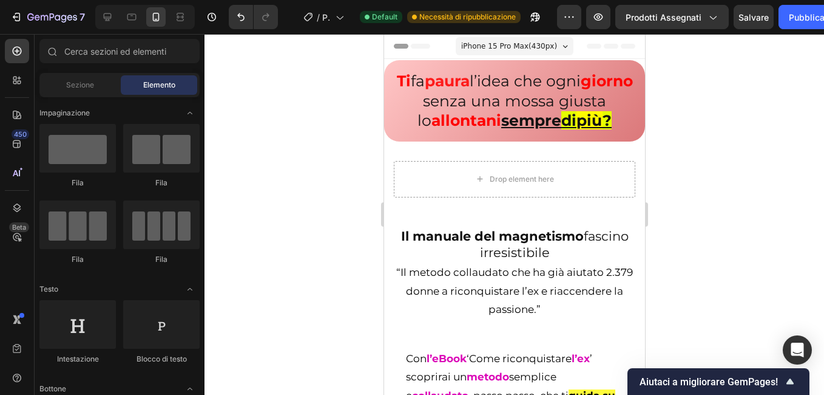
scroll to position [304, 0]
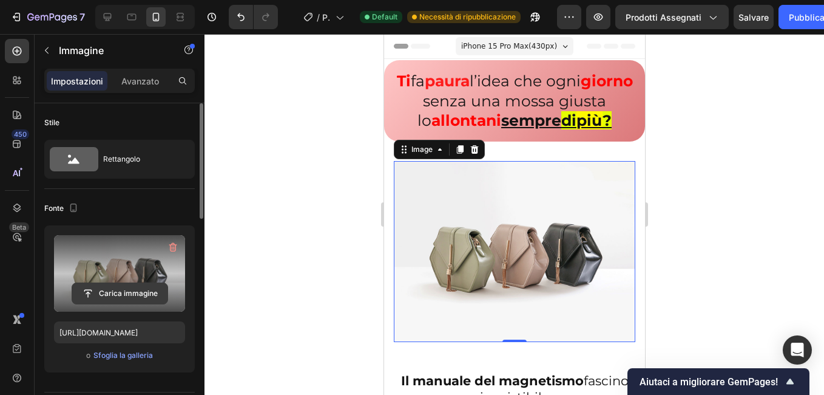
click at [109, 283] on input "file" at bounding box center [119, 293] width 95 height 21
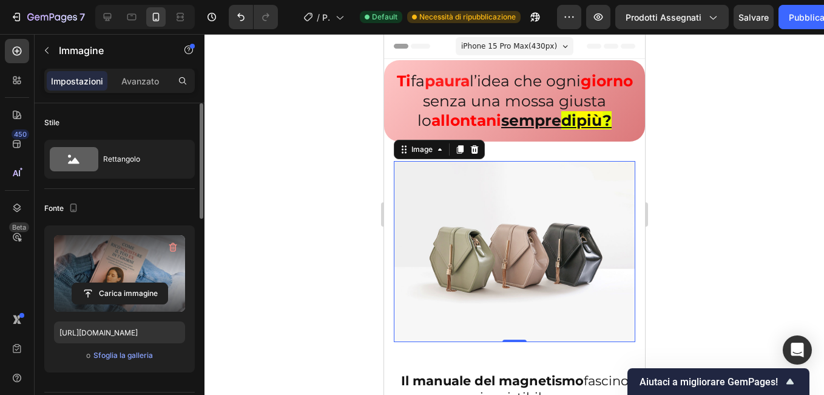
type input "[URL][DOMAIN_NAME]"
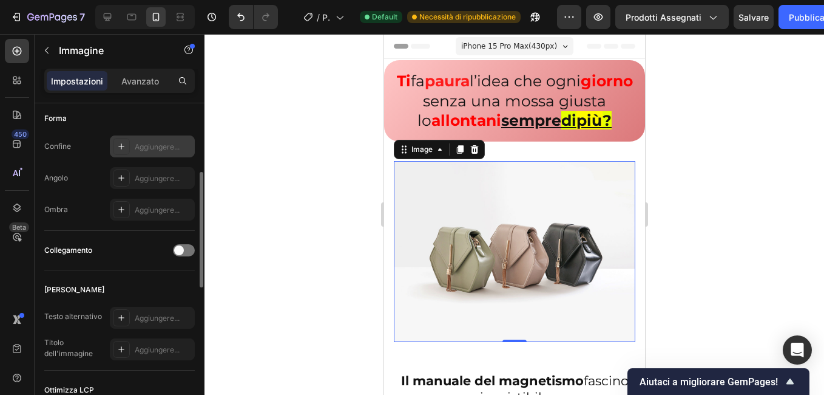
scroll to position [364, 0]
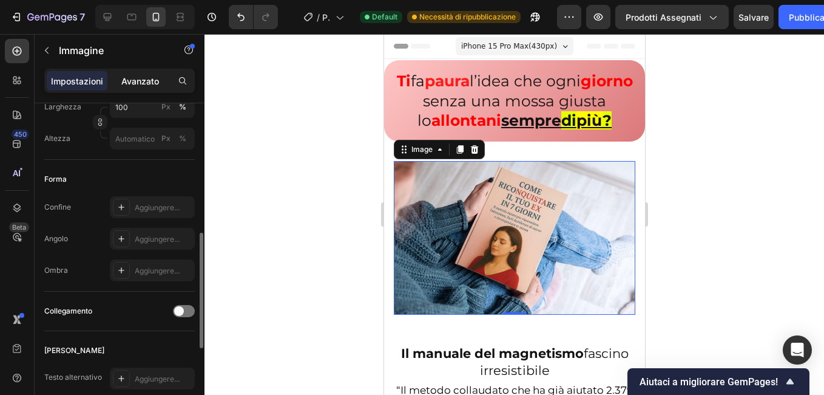
click at [144, 72] on div "Avanzato" at bounding box center [140, 80] width 61 height 19
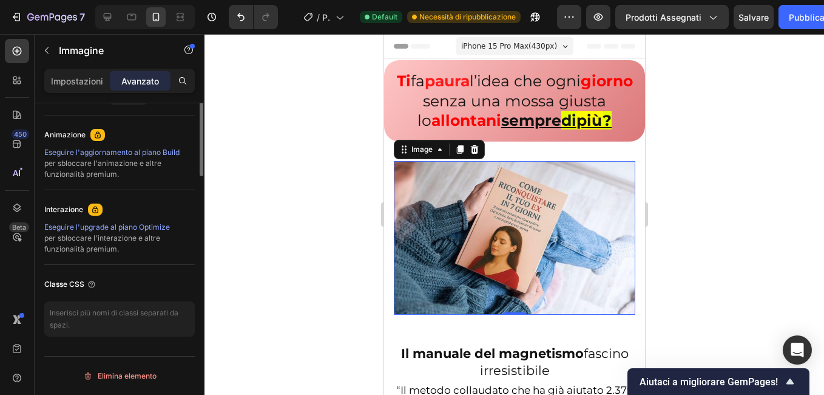
scroll to position [334, 0]
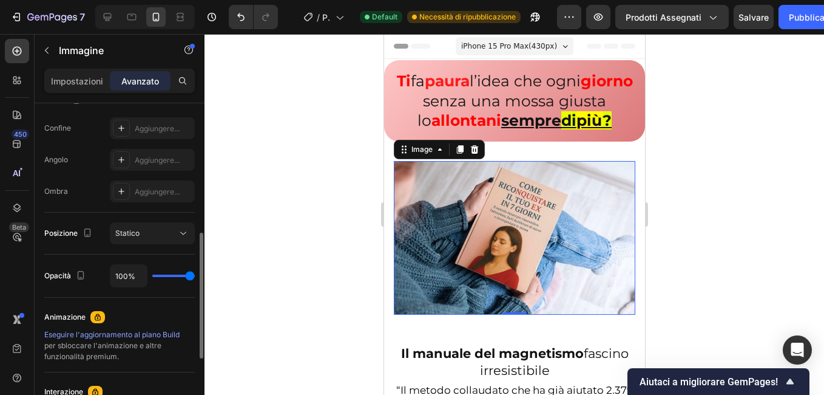
type input "67"
click at [179, 277] on input "range" at bounding box center [173, 275] width 42 height 2
type input "67%"
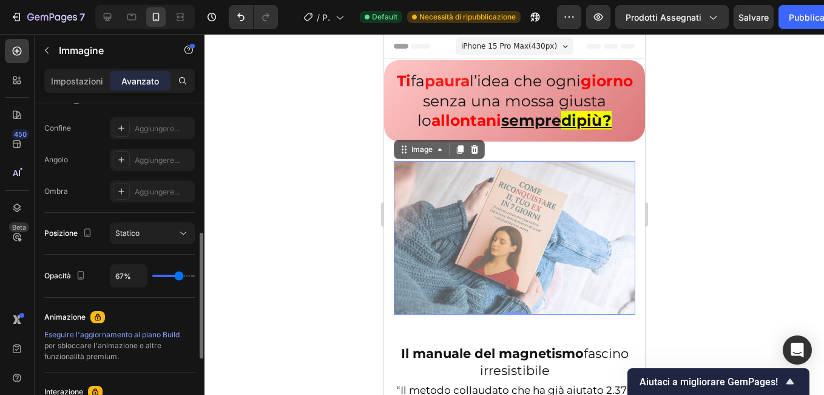
click at [184, 279] on div "67%" at bounding box center [152, 275] width 85 height 23
click at [289, 234] on div at bounding box center [515, 214] width 620 height 361
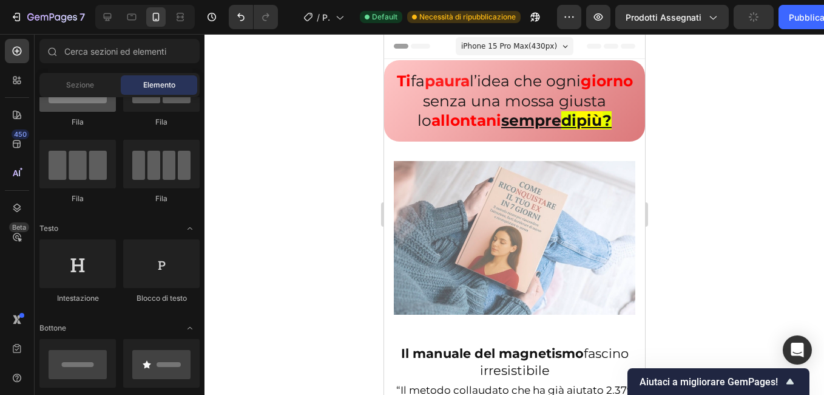
scroll to position [0, 0]
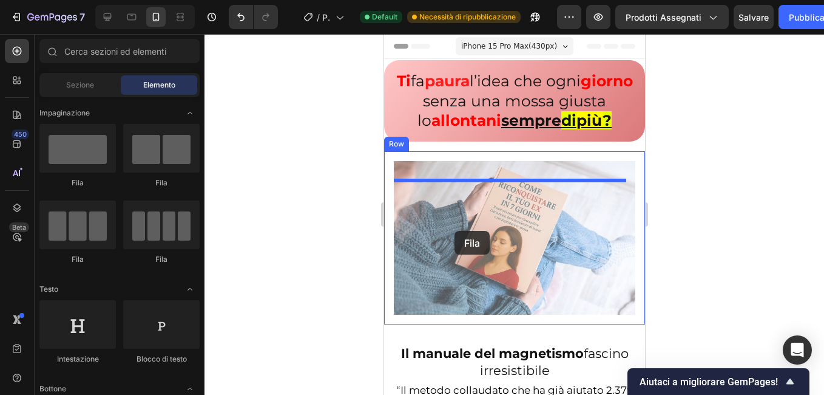
drag, startPoint x: 577, startPoint y: 199, endPoint x: 454, endPoint y: 231, distance: 126.6
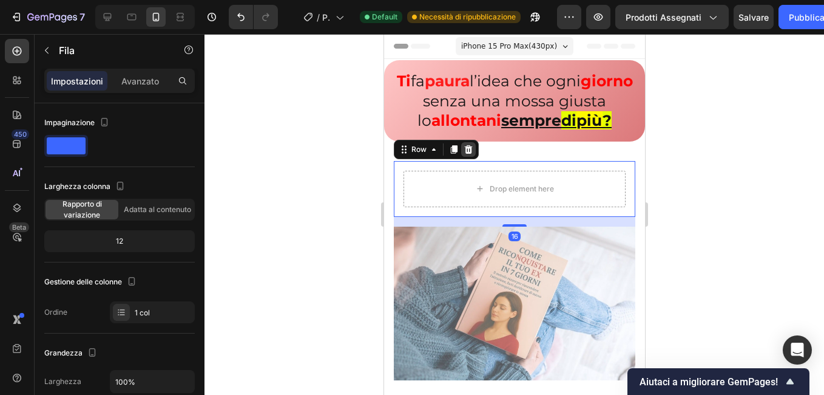
click at [467, 154] on icon at bounding box center [468, 149] width 10 height 10
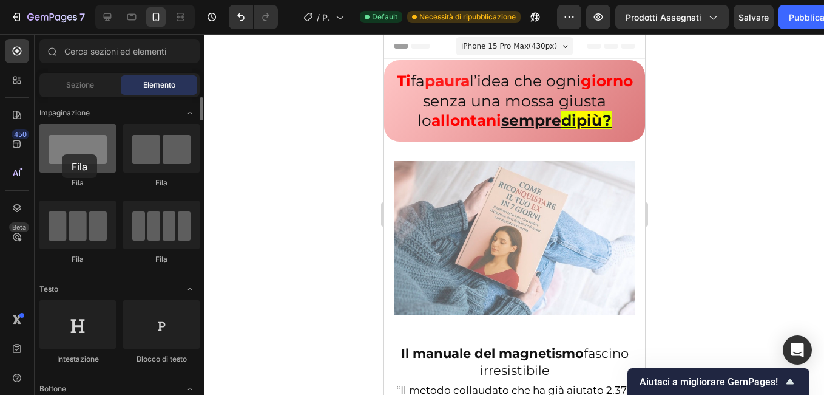
click at [59, 153] on div at bounding box center [77, 148] width 76 height 49
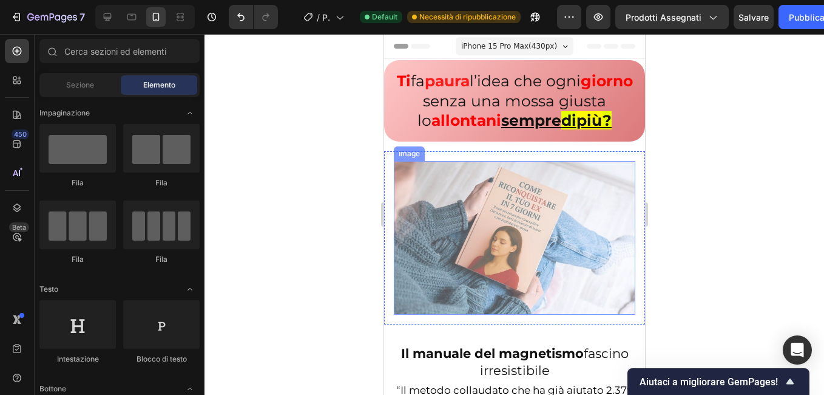
click at [475, 229] on img at bounding box center [514, 238] width 242 height 154
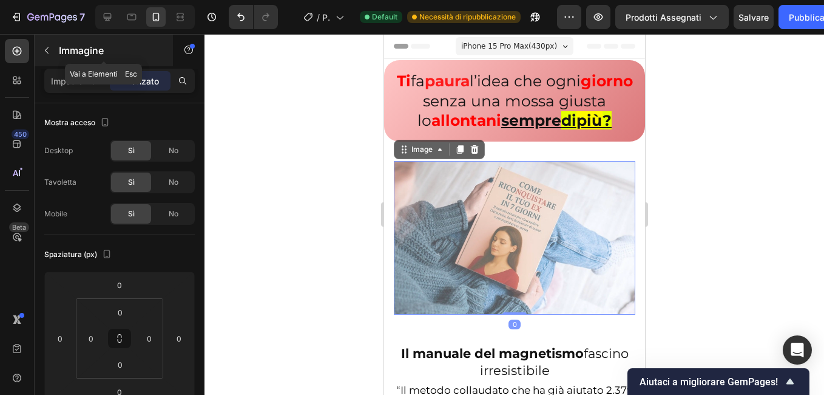
click at [44, 50] on icon "button" at bounding box center [47, 51] width 10 height 10
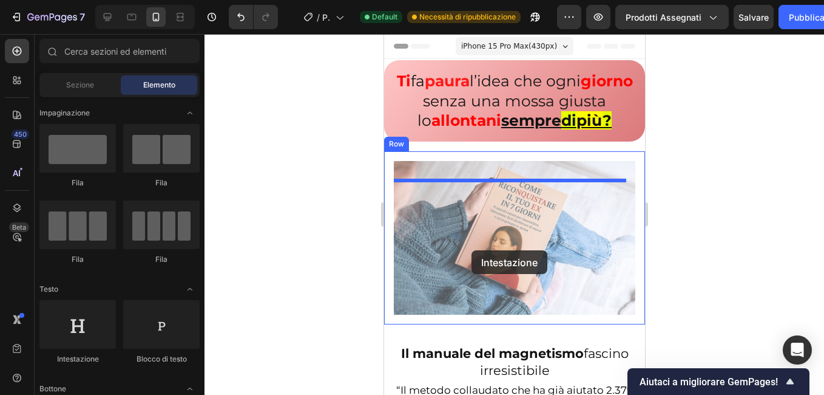
drag, startPoint x: 517, startPoint y: 366, endPoint x: 471, endPoint y: 250, distance: 124.8
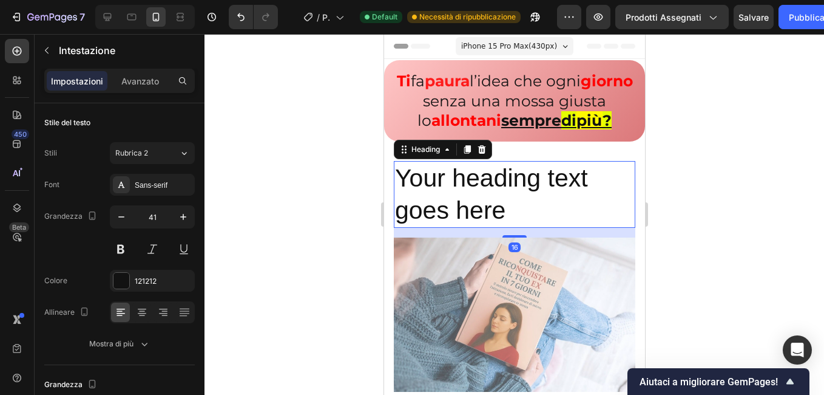
click at [446, 212] on h2 "Your heading text goes here" at bounding box center [514, 194] width 242 height 67
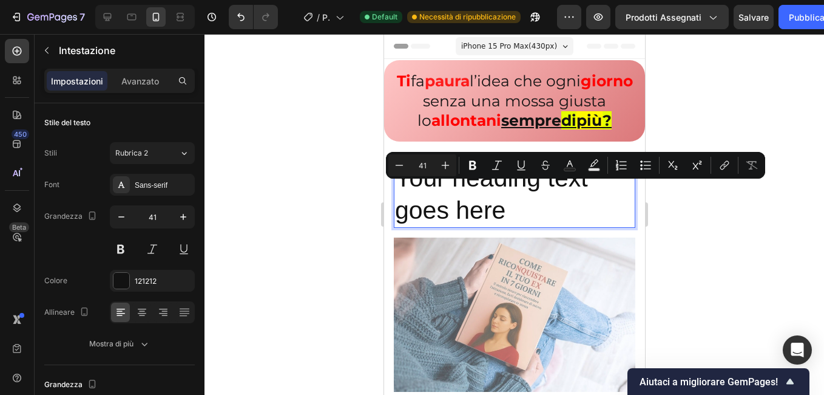
click at [501, 220] on p "Your heading text goes here" at bounding box center [514, 194] width 239 height 65
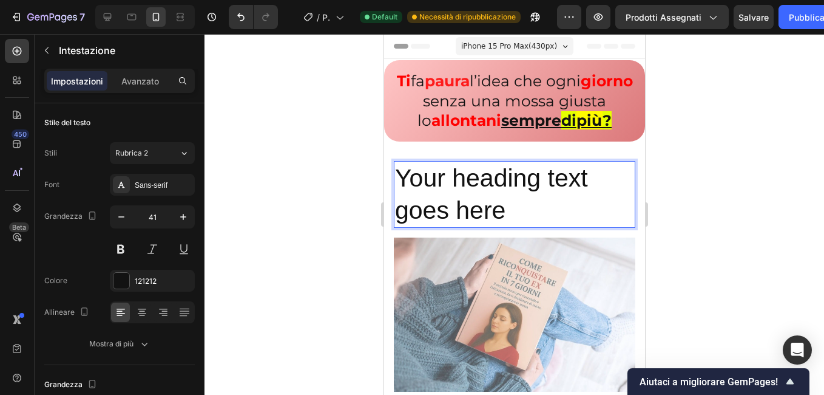
click at [339, 240] on div at bounding box center [515, 214] width 620 height 361
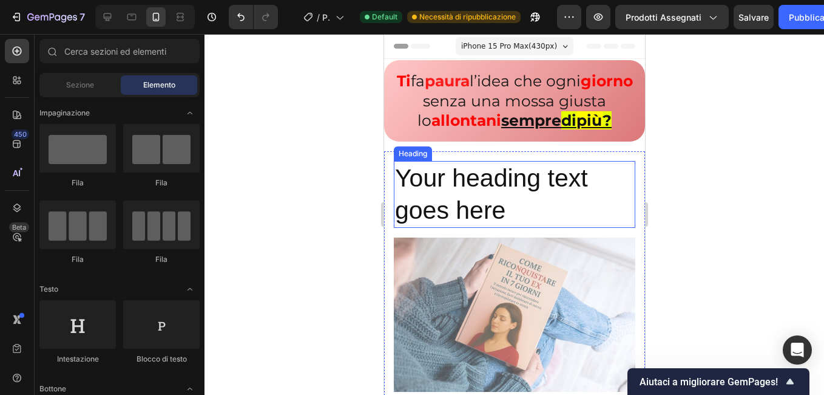
click at [574, 224] on p "Your heading text goes here" at bounding box center [514, 194] width 239 height 65
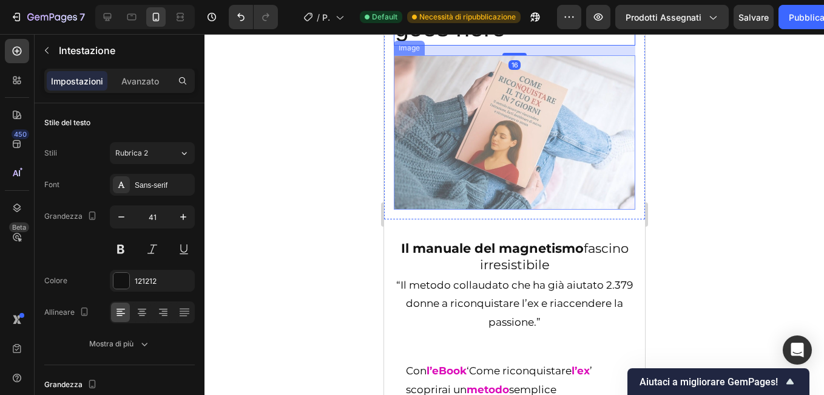
scroll to position [61, 0]
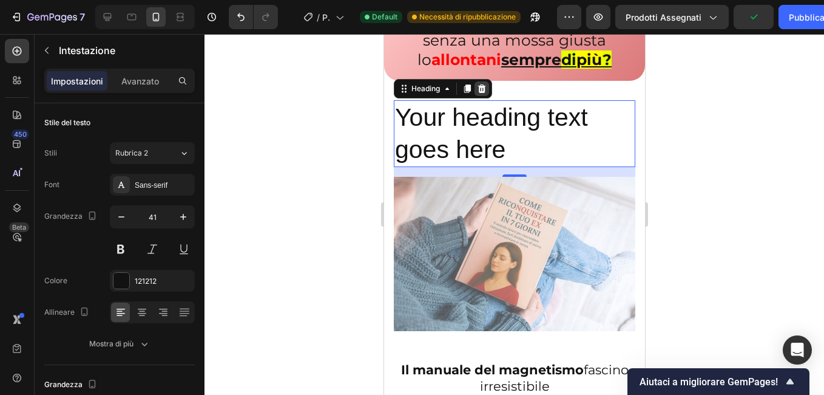
click at [483, 92] on icon at bounding box center [482, 88] width 8 height 8
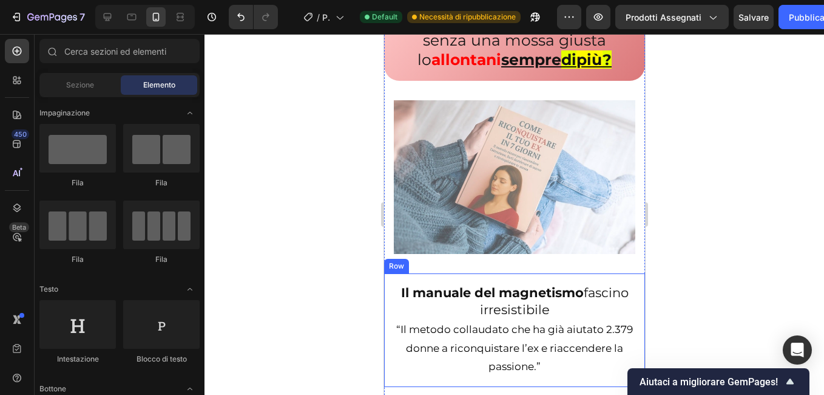
click at [390, 316] on div "Il manuale del magnetismo fascino irresistibile Heading “Il metodo collaudato c…" at bounding box center [514, 329] width 261 height 113
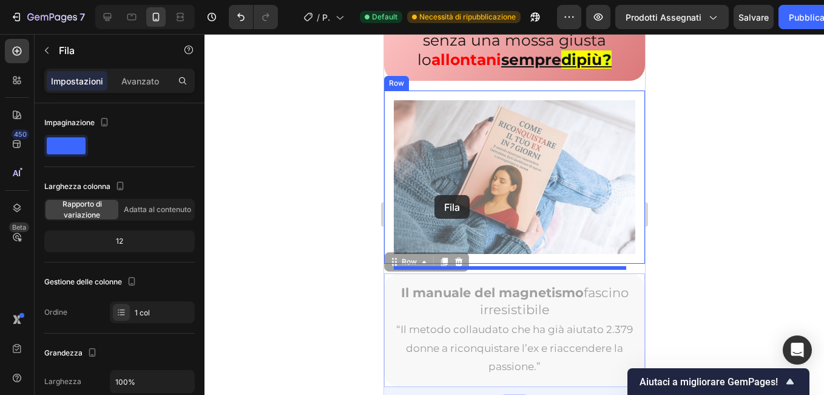
drag, startPoint x: 402, startPoint y: 280, endPoint x: 434, endPoint y: 195, distance: 91.2
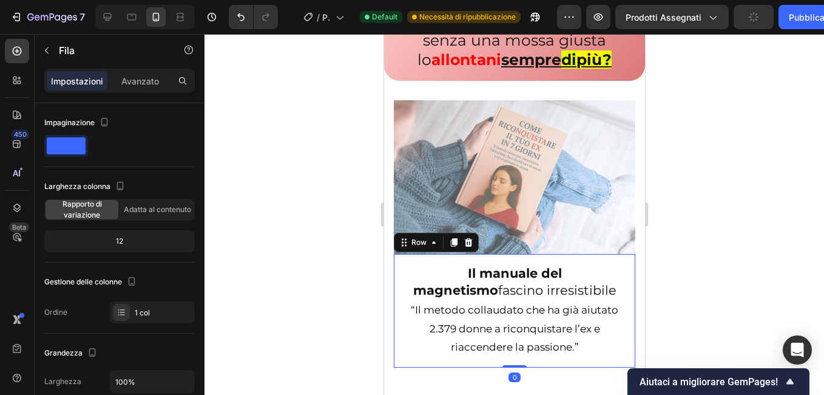
click at [361, 251] on div at bounding box center [515, 214] width 620 height 361
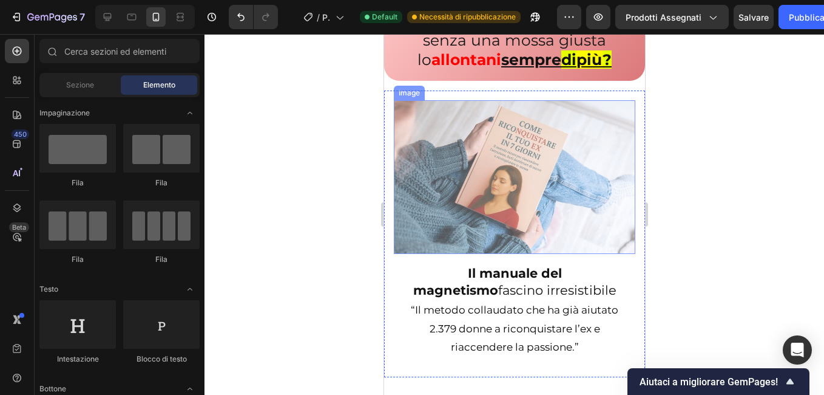
click at [497, 221] on img at bounding box center [514, 177] width 242 height 154
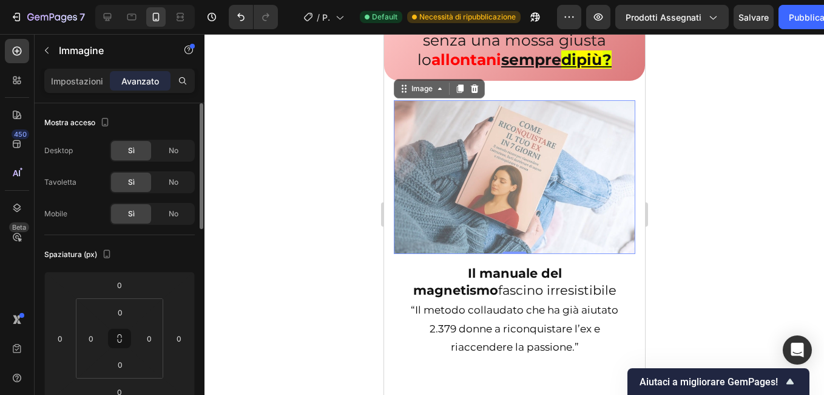
scroll to position [364, 0]
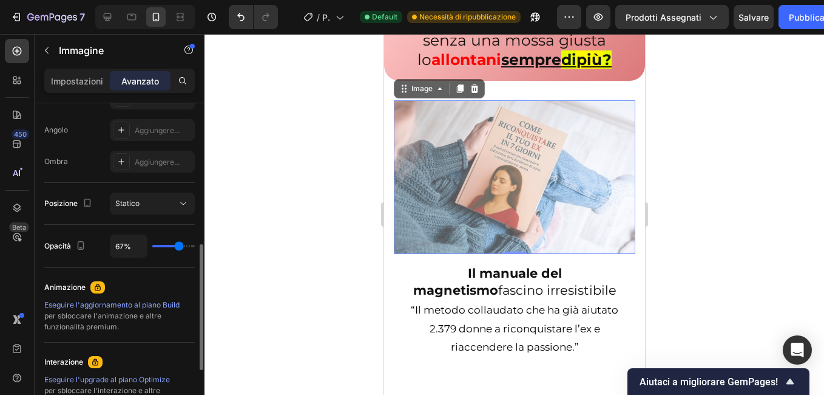
type input "100%"
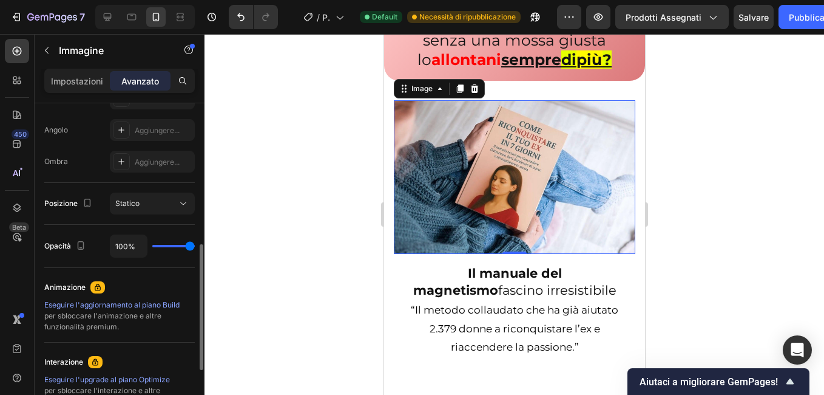
drag, startPoint x: 258, startPoint y: 246, endPoint x: 83, endPoint y: 292, distance: 180.8
type input "100"
click at [195, 245] on input "range" at bounding box center [173, 246] width 42 height 2
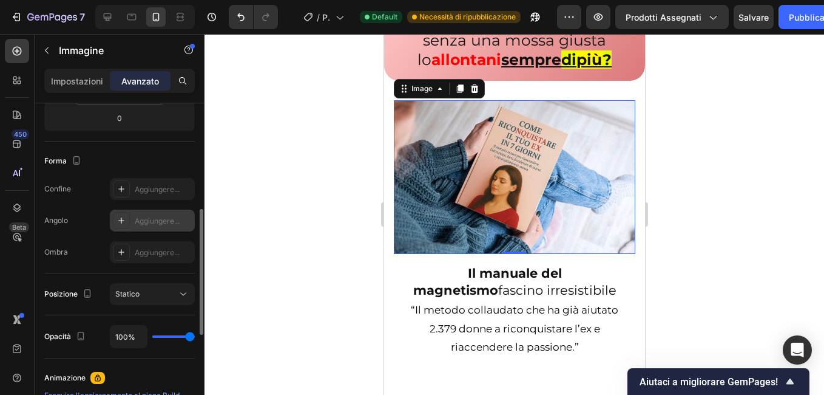
click at [120, 219] on icon at bounding box center [122, 221] width 10 height 10
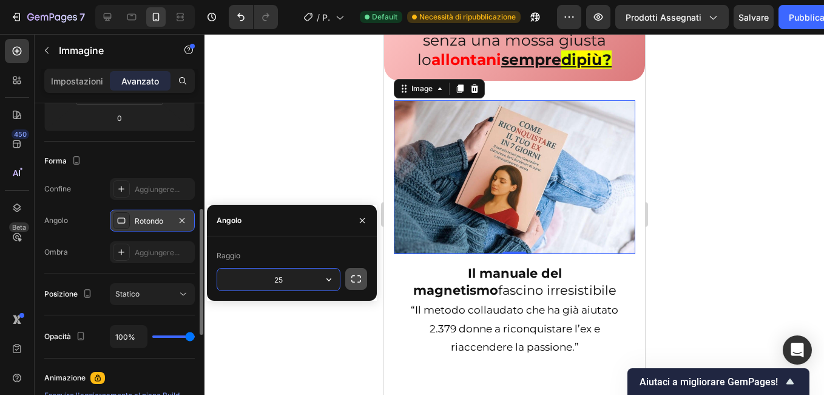
type input "25"
click at [347, 275] on button "button" at bounding box center [356, 279] width 22 height 22
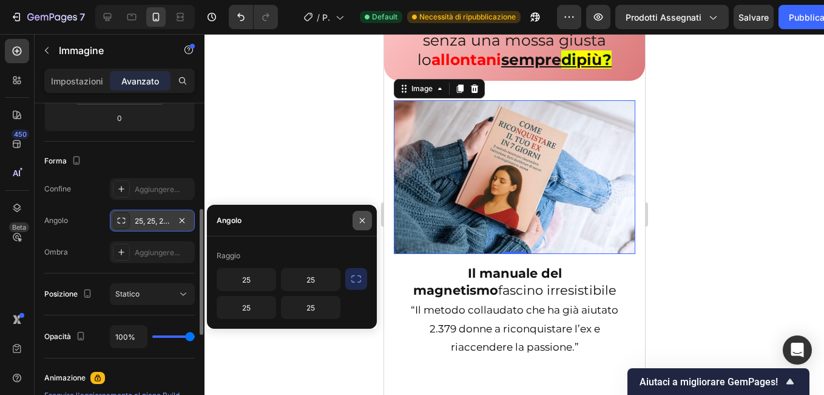
click at [360, 222] on icon "button" at bounding box center [363, 221] width 10 height 10
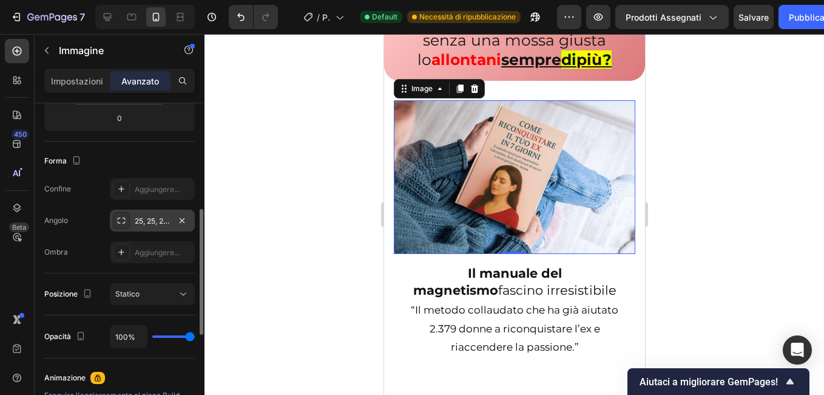
click at [360, 222] on div at bounding box center [515, 214] width 620 height 361
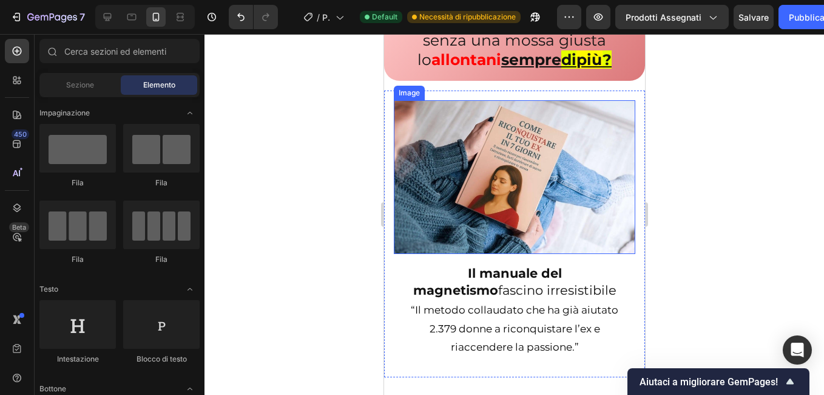
click at [404, 239] on img at bounding box center [514, 177] width 242 height 154
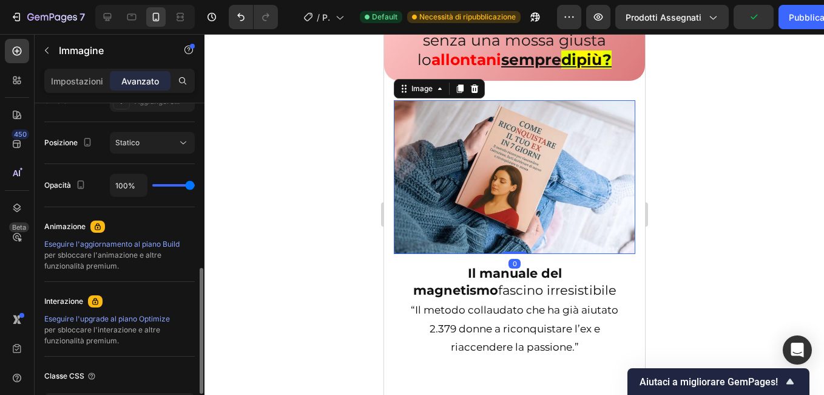
scroll to position [364, 0]
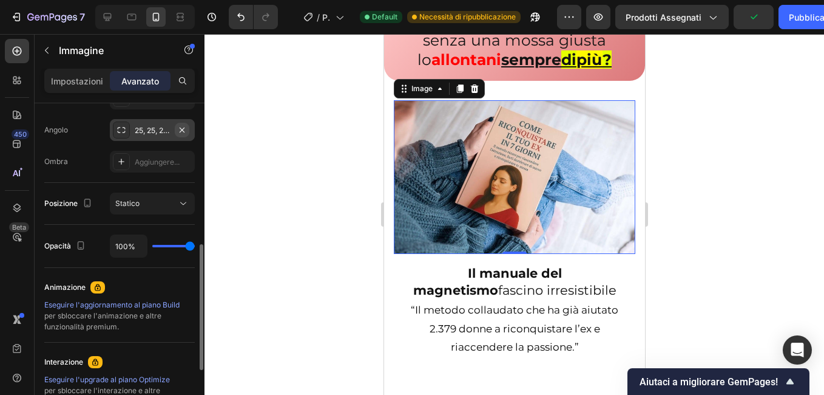
click at [186, 129] on icon "button" at bounding box center [182, 130] width 10 height 10
click at [74, 80] on p "Impostazioni" at bounding box center [77, 81] width 52 height 13
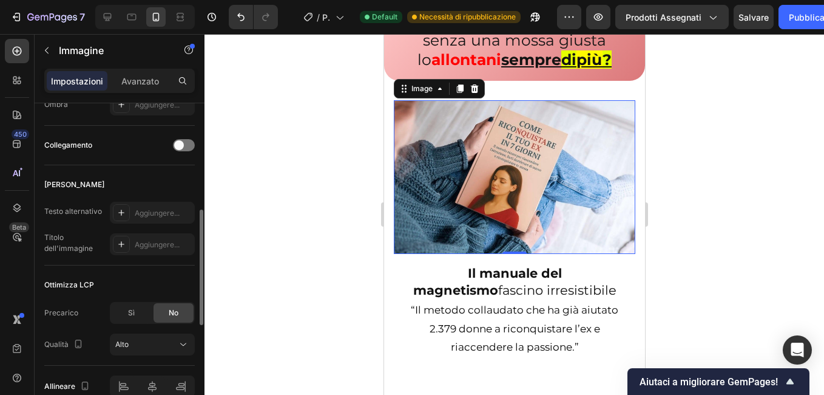
scroll to position [469, 0]
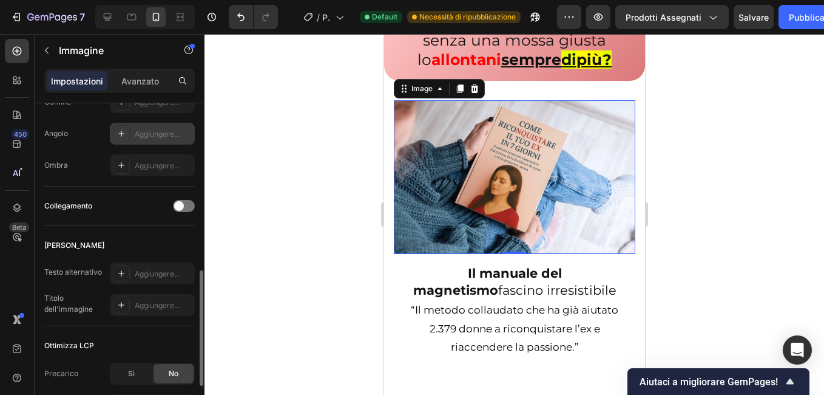
click at [130, 133] on div "Aggiungere..." at bounding box center [152, 134] width 85 height 22
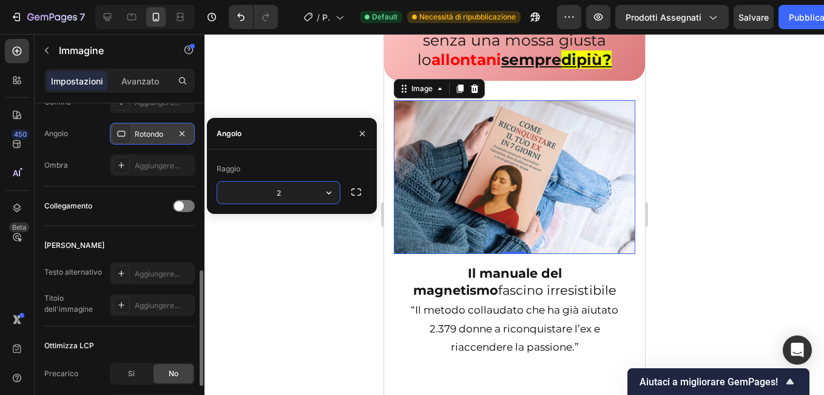
type input "25"
click at [362, 188] on icon "button" at bounding box center [356, 192] width 12 height 12
click at [357, 134] on button "button" at bounding box center [362, 133] width 19 height 19
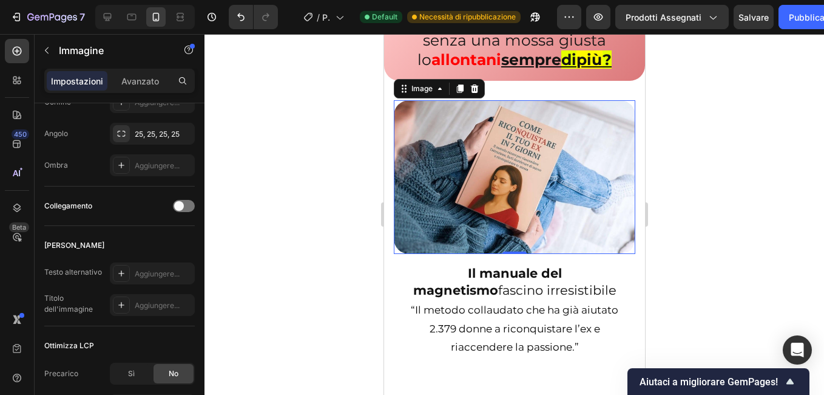
click at [353, 79] on div at bounding box center [515, 214] width 620 height 361
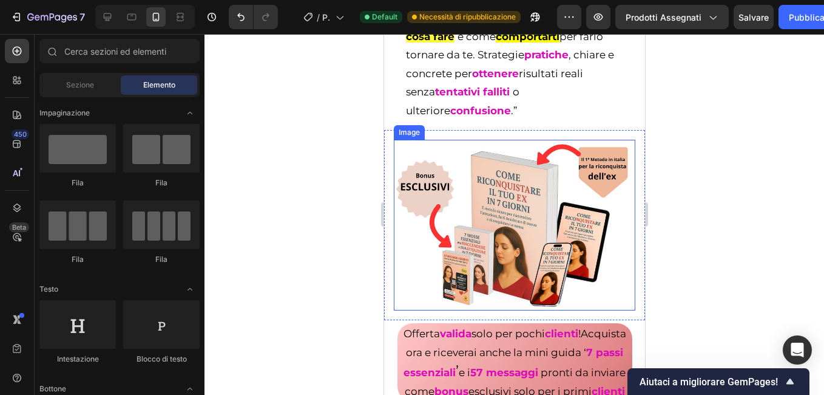
scroll to position [364, 0]
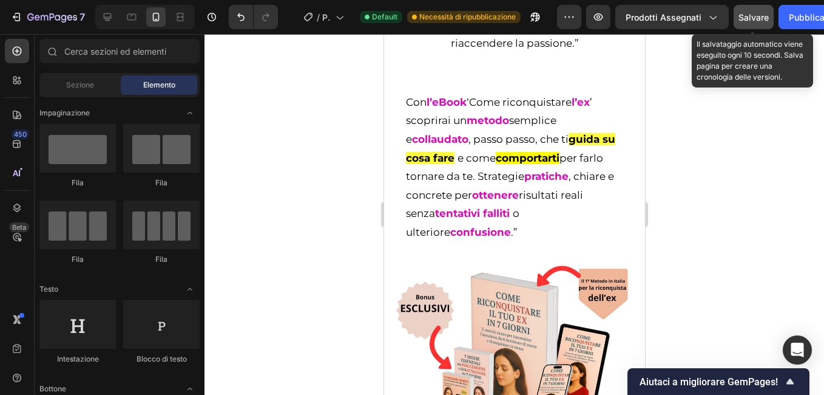
click at [761, 18] on span "Salvare" at bounding box center [754, 17] width 30 height 10
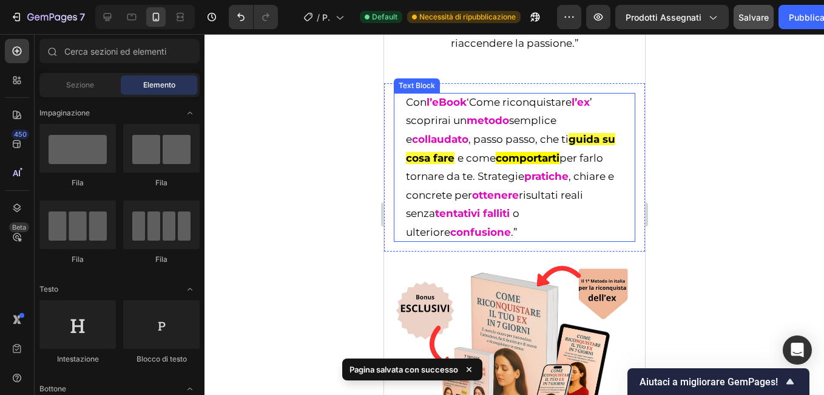
scroll to position [182, 0]
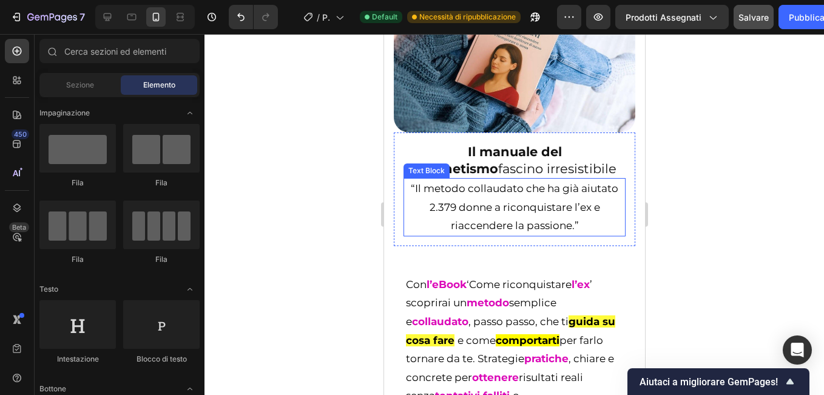
click at [416, 217] on p "“Il metodo collaudato che ha già aiutato 2.379 donne a riconquistare l’ex e ria…" at bounding box center [514, 207] width 220 height 56
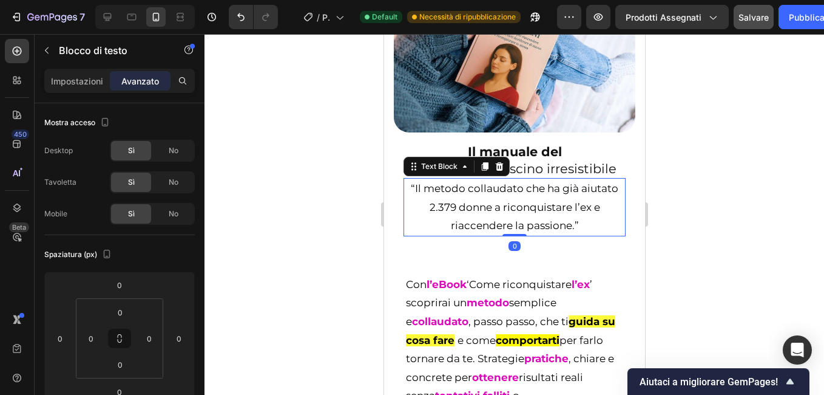
scroll to position [243, 0]
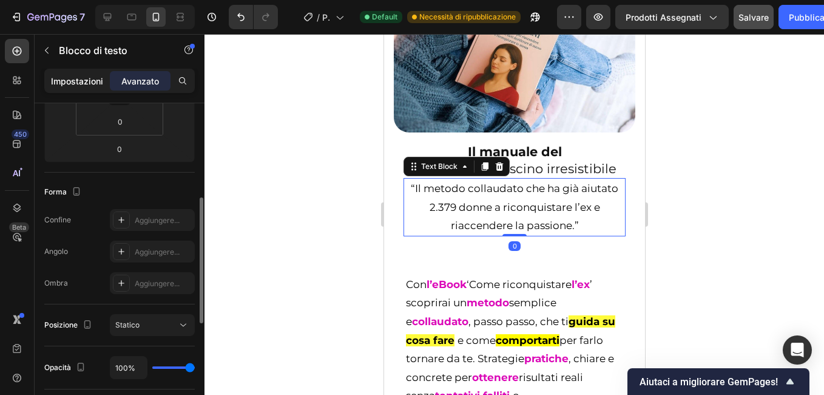
click at [58, 79] on p "Impostazioni" at bounding box center [77, 81] width 52 height 13
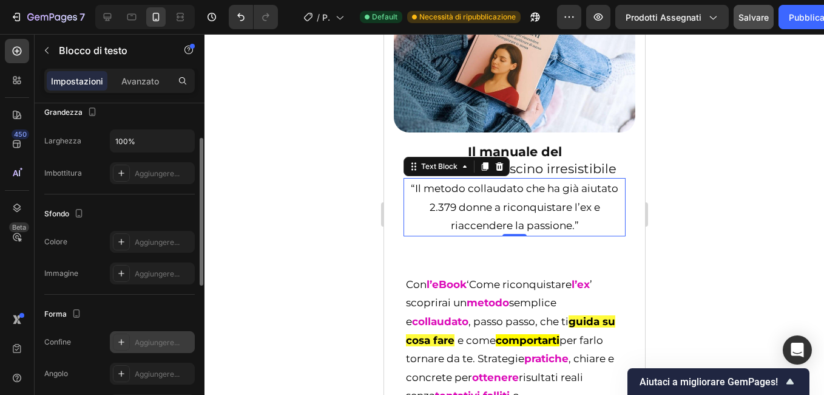
scroll to position [151, 0]
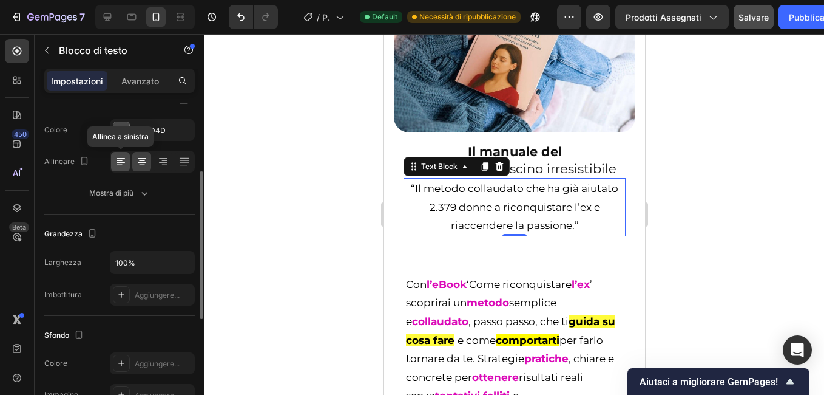
click at [120, 162] on icon at bounding box center [121, 162] width 8 height 1
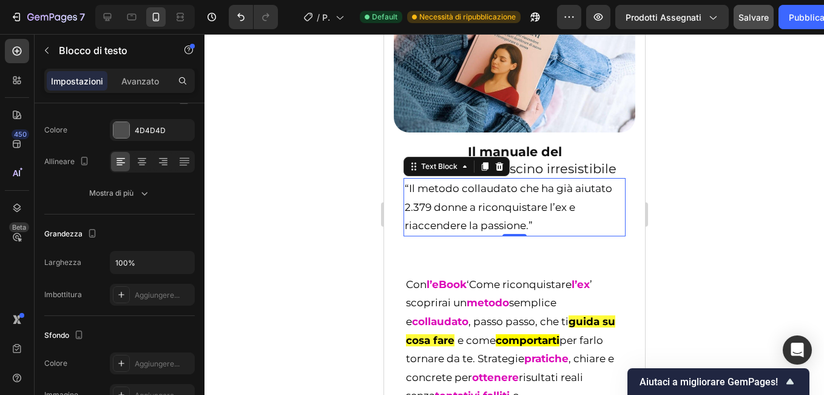
click at [291, 223] on div at bounding box center [515, 214] width 620 height 361
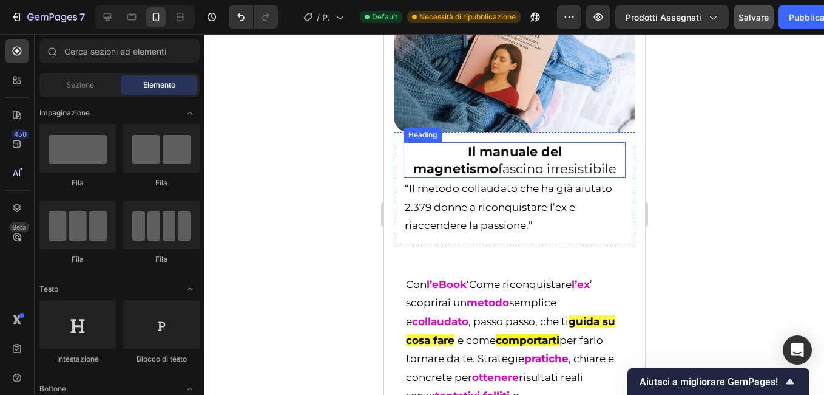
click at [440, 178] on h2 "Il manuale del magnetismo fascino irresistibile" at bounding box center [514, 160] width 222 height 36
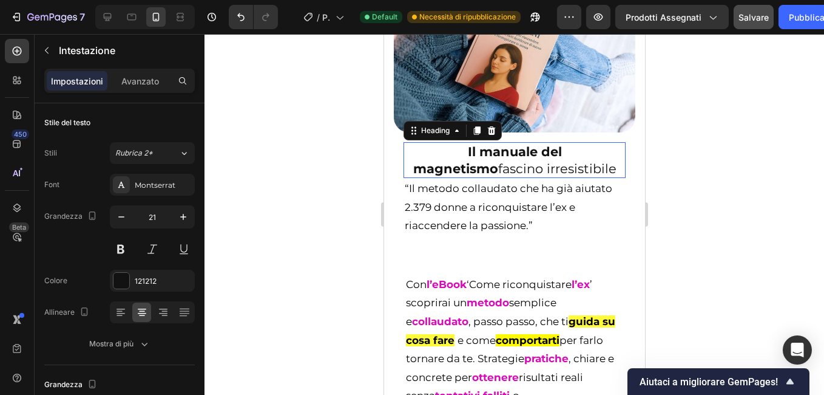
click at [451, 178] on h2 "Il manuale del magnetismo fascino irresistibile" at bounding box center [514, 160] width 222 height 36
click at [451, 177] on p "Il manuale del magnetismo fascino irresistibile" at bounding box center [514, 159] width 220 height 33
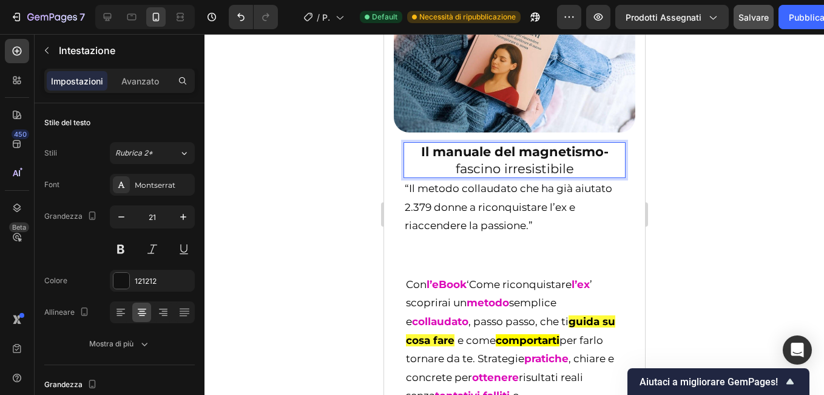
click at [313, 147] on div at bounding box center [515, 214] width 620 height 361
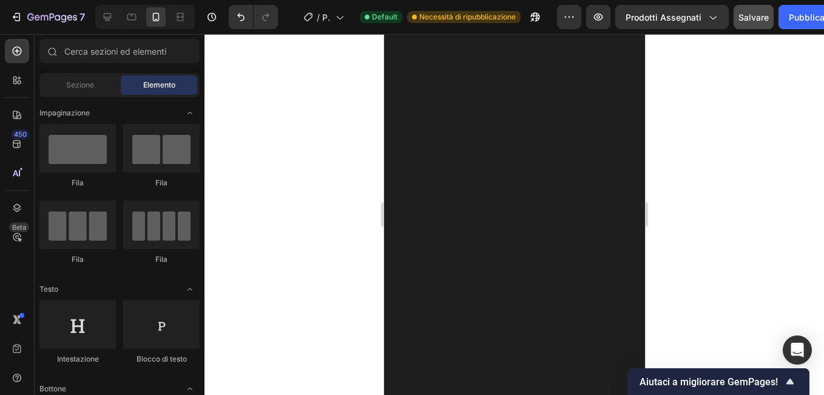
scroll to position [0, 0]
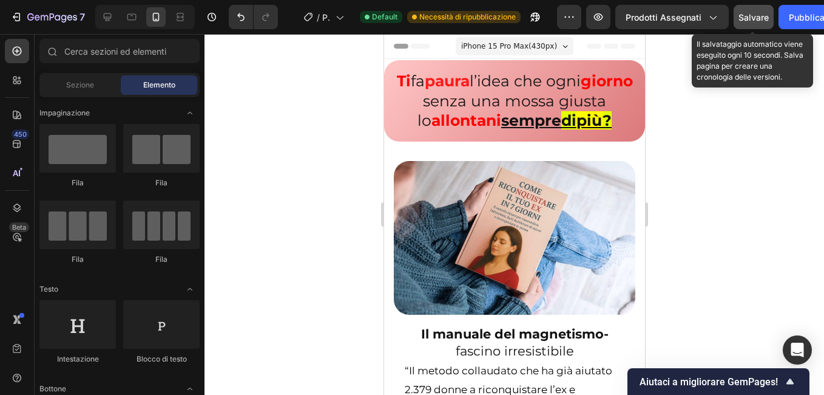
click at [752, 15] on span "Salvare" at bounding box center [754, 17] width 30 height 10
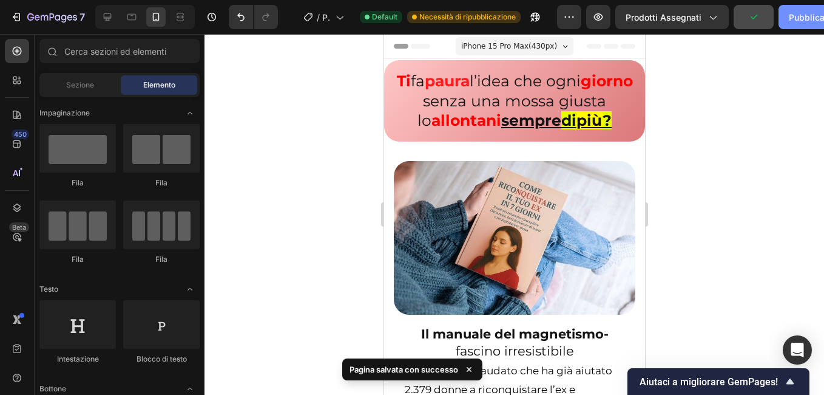
click at [798, 14] on font "Pubblicare" at bounding box center [811, 17] width 44 height 13
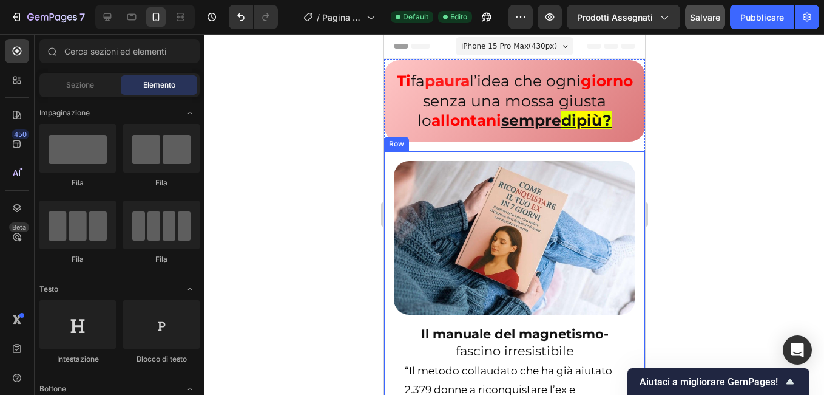
click at [389, 292] on div "Image Il manuale del magnetismo- fascino irresistibile Heading “Il metodo colla…" at bounding box center [514, 294] width 261 height 287
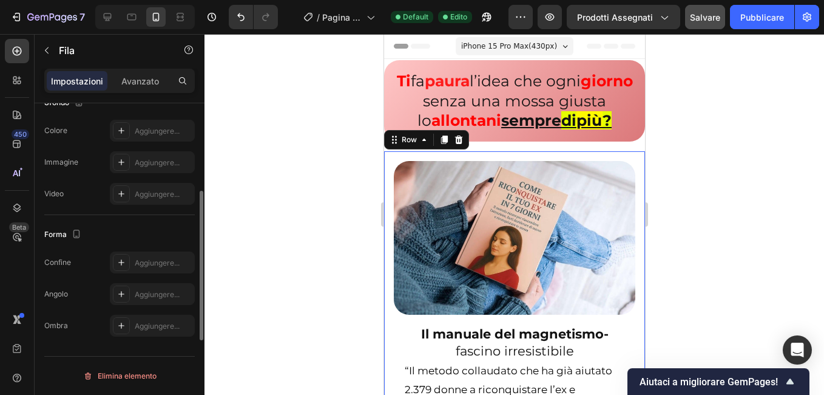
scroll to position [262, 0]
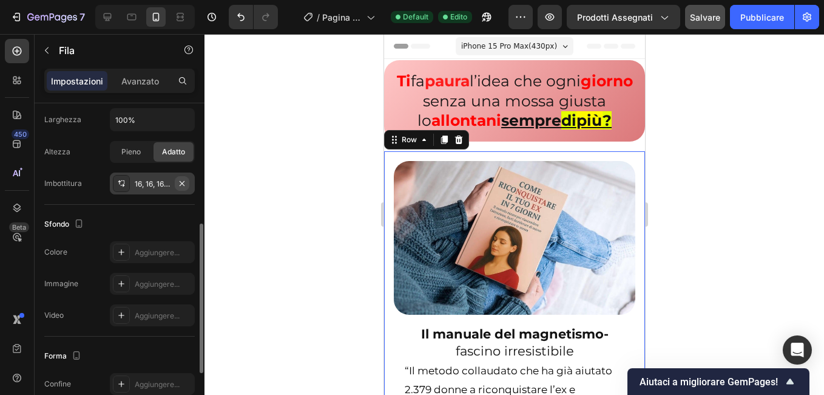
click at [180, 183] on icon "button" at bounding box center [182, 183] width 10 height 10
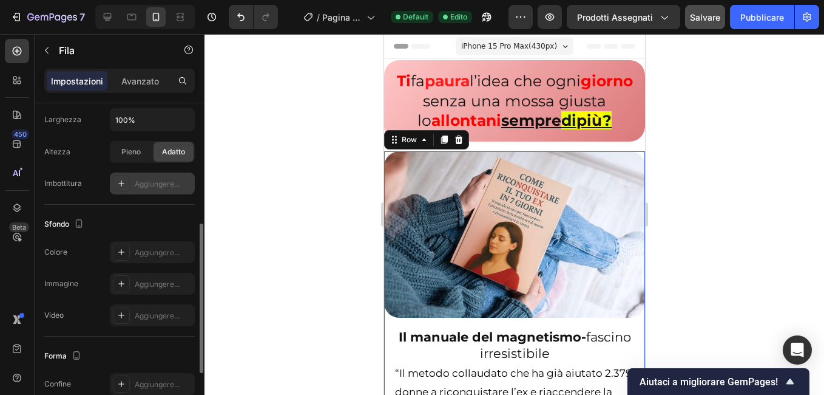
click at [276, 191] on div at bounding box center [515, 214] width 620 height 361
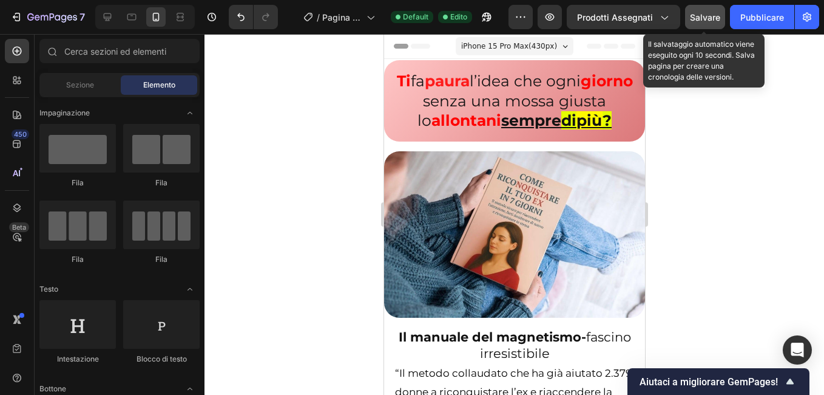
click at [710, 13] on span "Salvare" at bounding box center [705, 17] width 30 height 10
click at [761, 19] on font "Pubblicare" at bounding box center [763, 17] width 44 height 13
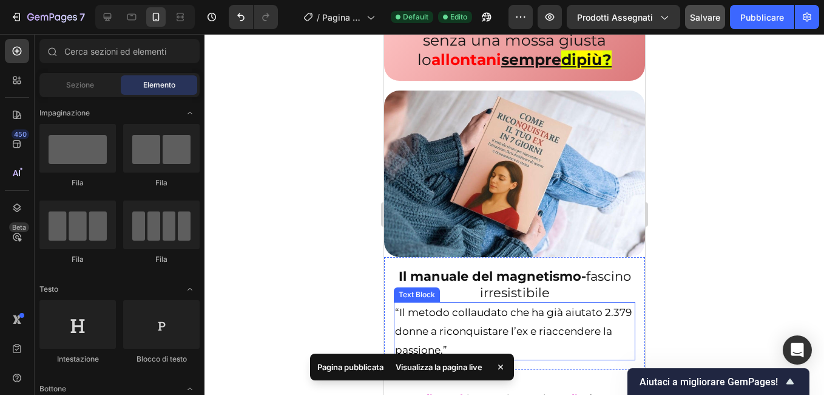
scroll to position [121, 0]
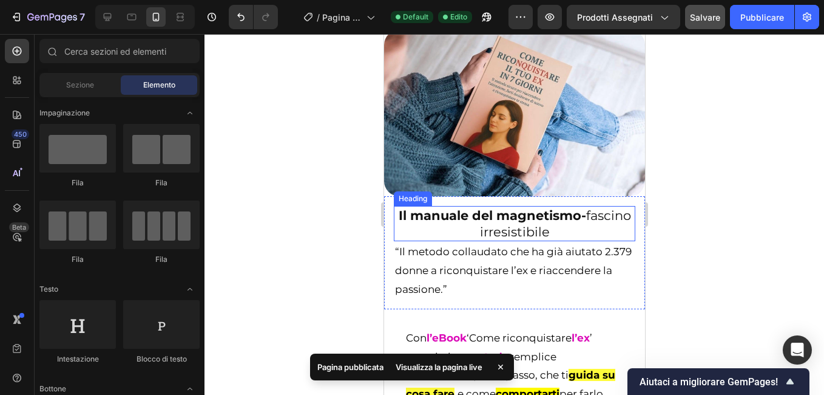
click at [585, 242] on h2 "Il manuale del magnetismo- fascino irresistibile" at bounding box center [514, 224] width 242 height 36
click at [577, 242] on h2 "Il manuale del magnetismo- fascino irresistibile" at bounding box center [514, 224] width 242 height 36
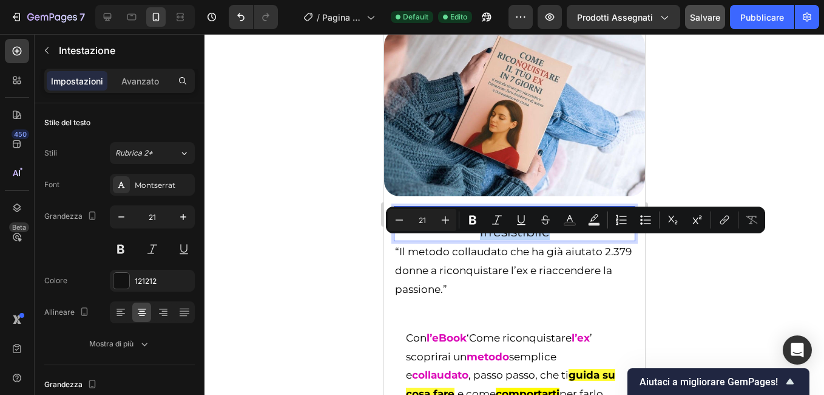
drag, startPoint x: 577, startPoint y: 247, endPoint x: 450, endPoint y: 247, distance: 126.9
click at [450, 240] on p "Il manuale del magnetismo- fascino irresistibile" at bounding box center [514, 223] width 239 height 33
click at [409, 225] on button "Minus" at bounding box center [400, 220] width 22 height 22
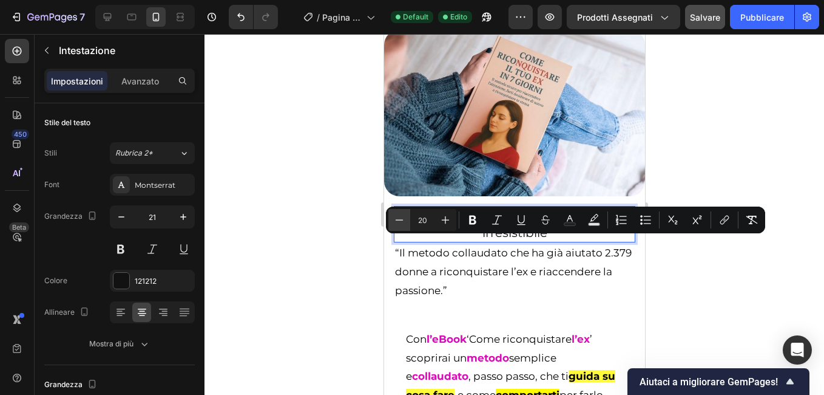
click at [409, 225] on button "Minus" at bounding box center [400, 220] width 22 height 22
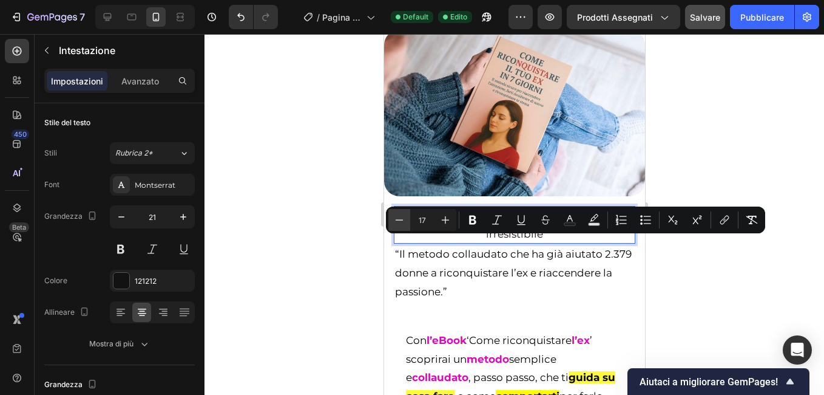
click at [409, 225] on button "Minus" at bounding box center [400, 220] width 22 height 22
type input "16"
click at [337, 217] on div at bounding box center [515, 214] width 620 height 361
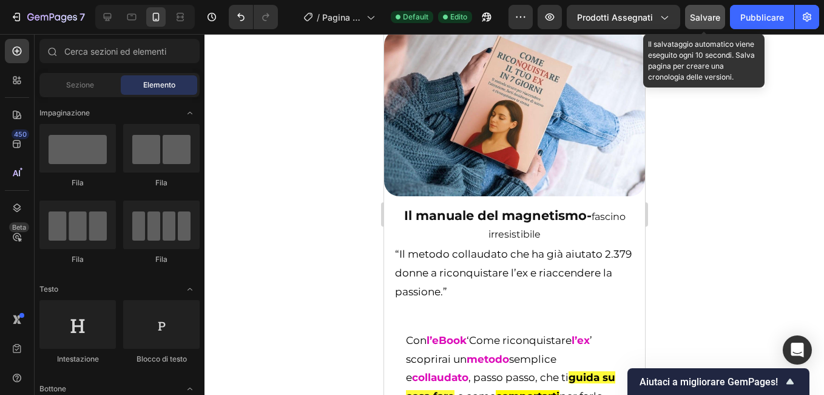
click at [715, 19] on span "Salvare" at bounding box center [705, 17] width 30 height 10
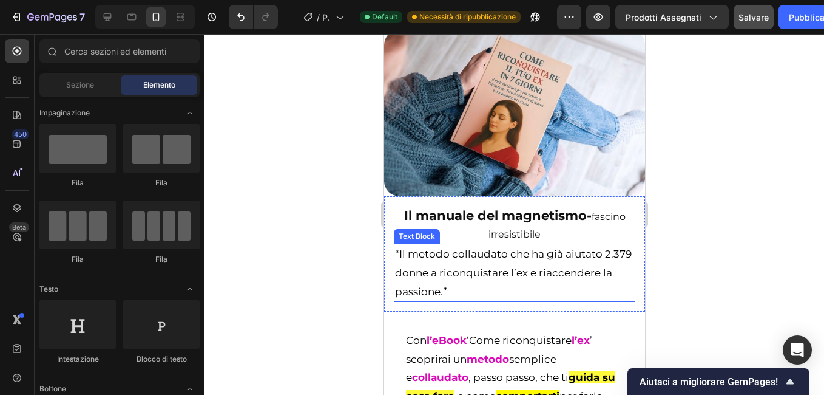
click at [398, 273] on span "“Il metodo collaudato che ha già aiutato 2.379 donne a riconquistare l’ex e ria…" at bounding box center [513, 272] width 237 height 49
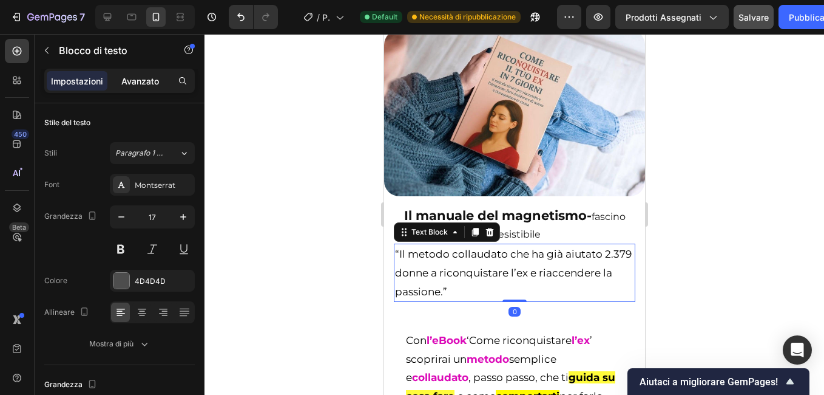
click at [148, 79] on p "Avanzato" at bounding box center [140, 81] width 38 height 13
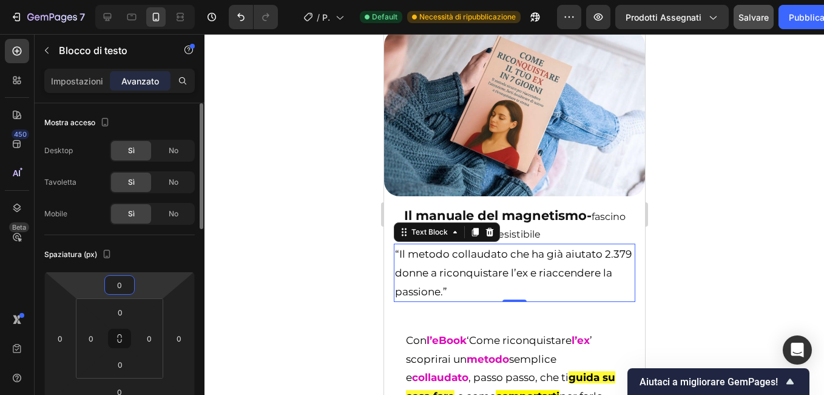
click at [120, 287] on input "0" at bounding box center [119, 285] width 24 height 18
type input "5"
type input "10"
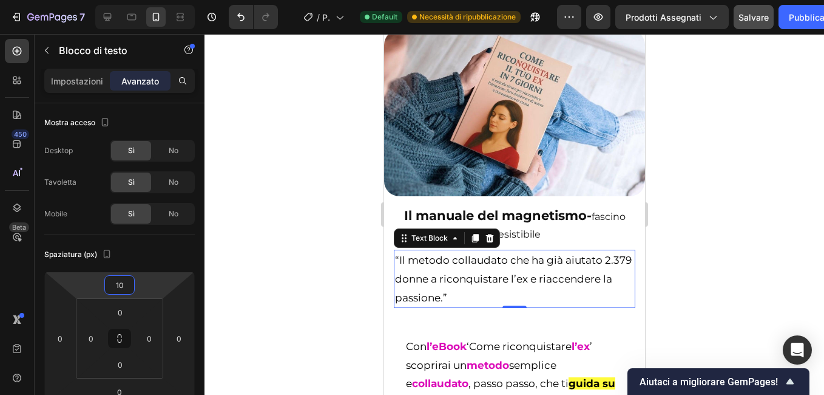
click at [362, 295] on div at bounding box center [515, 214] width 620 height 361
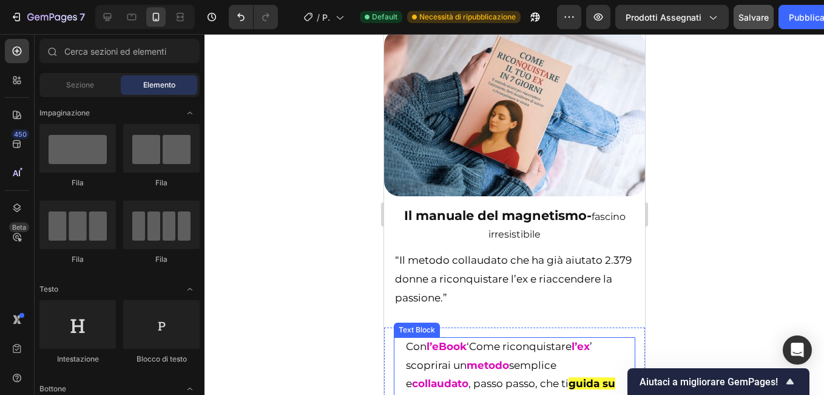
scroll to position [243, 0]
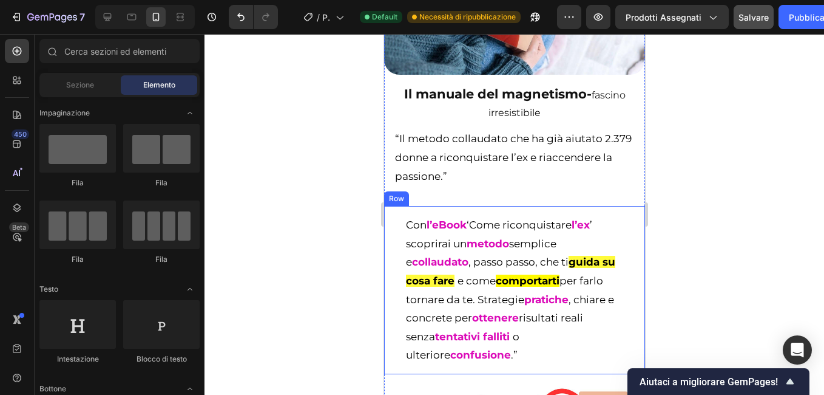
click at [388, 275] on div "Con l’eBook ‘Come riconquistare l’ex ’ scoprirai un metodo semplice e collaudat…" at bounding box center [514, 290] width 261 height 168
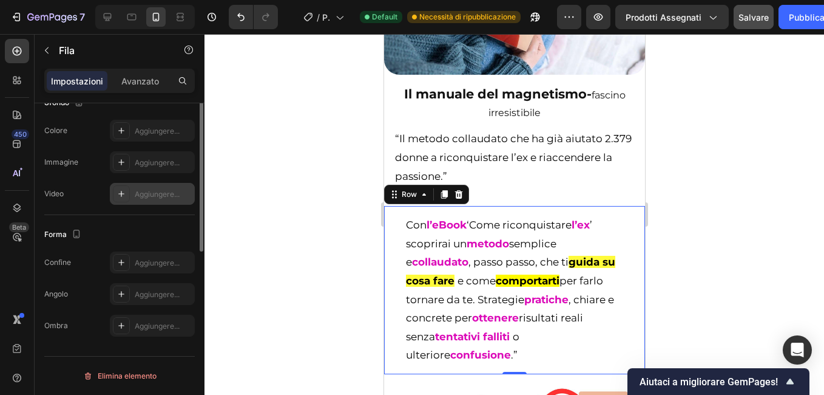
scroll to position [201, 0]
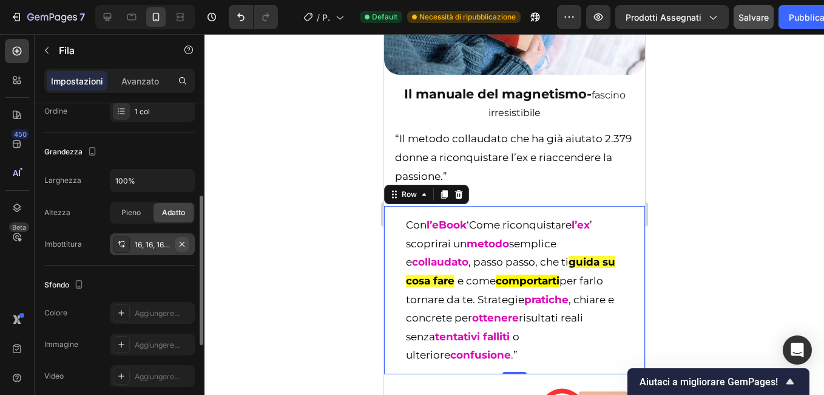
click at [182, 246] on icon "button" at bounding box center [182, 244] width 10 height 10
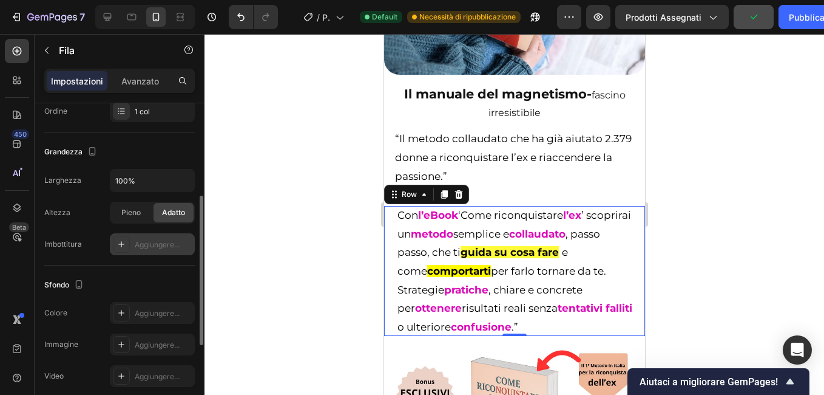
click at [328, 274] on div at bounding box center [515, 214] width 620 height 361
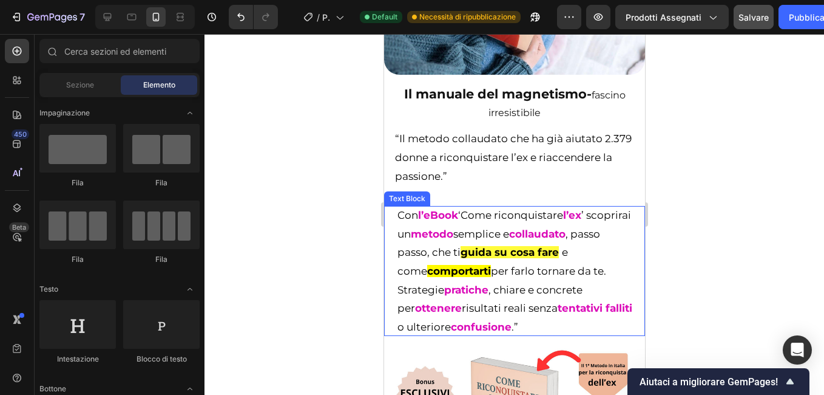
scroll to position [425, 0]
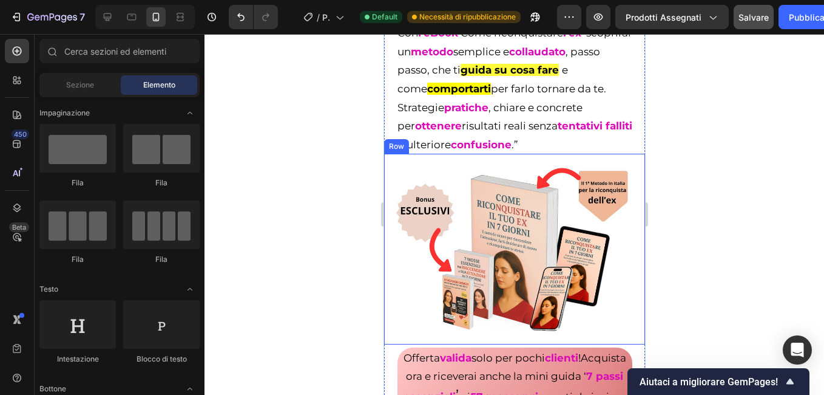
click at [389, 248] on div "Image Row" at bounding box center [514, 249] width 261 height 190
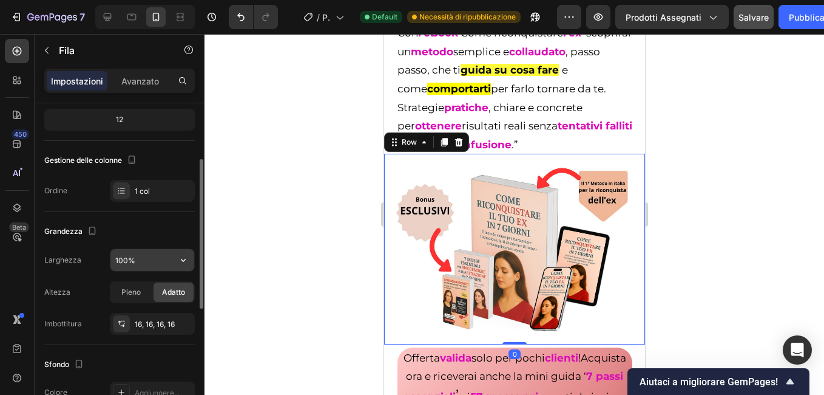
scroll to position [182, 0]
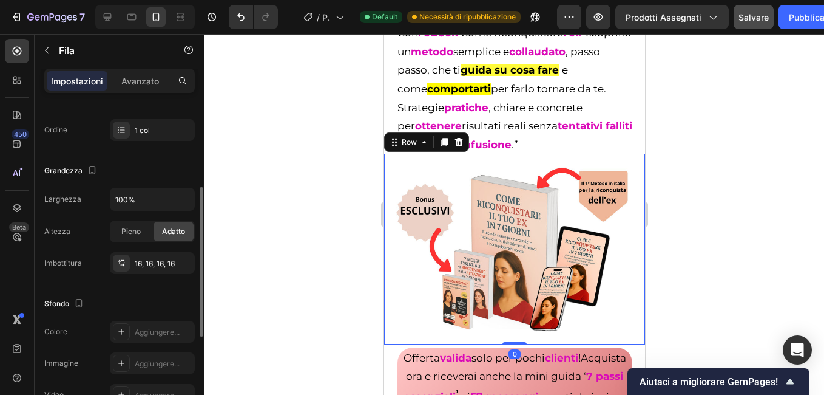
click at [0, 0] on icon "button" at bounding box center [0, 0] width 0 height 0
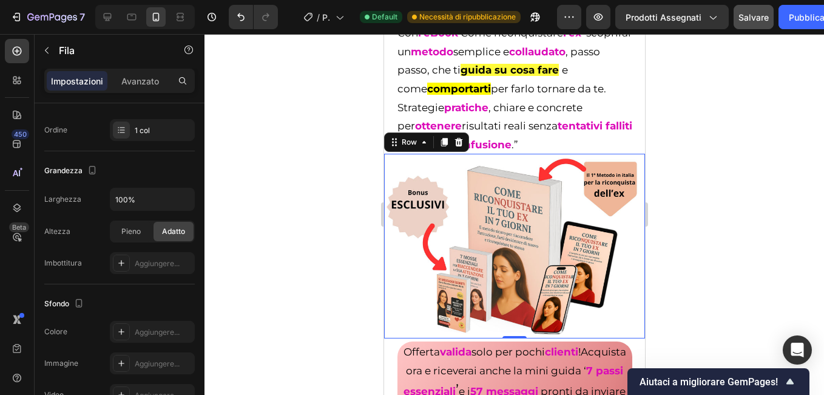
click at [295, 257] on div at bounding box center [515, 214] width 620 height 361
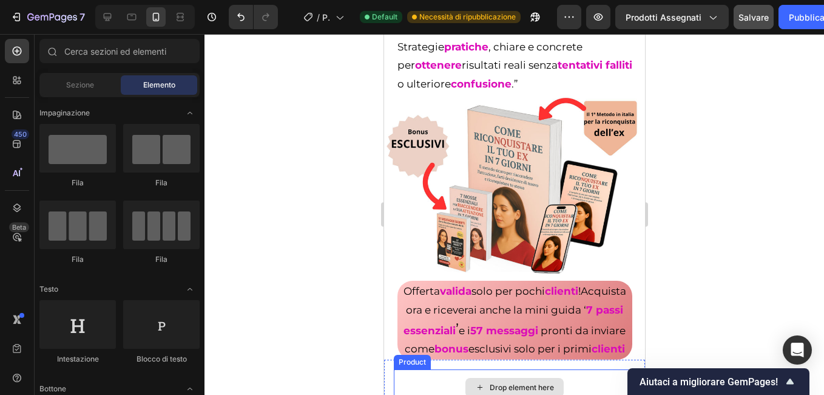
scroll to position [668, 0]
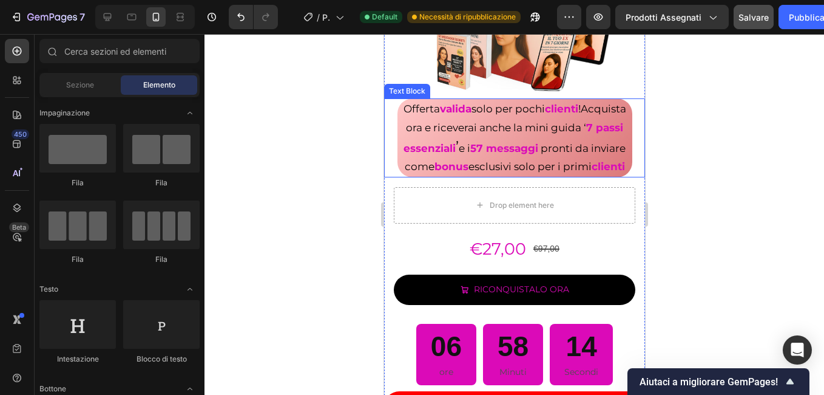
click at [386, 177] on div "Offerta valida solo per pochi clienti ! Acquista ora e riceverai anche la mini …" at bounding box center [514, 137] width 261 height 78
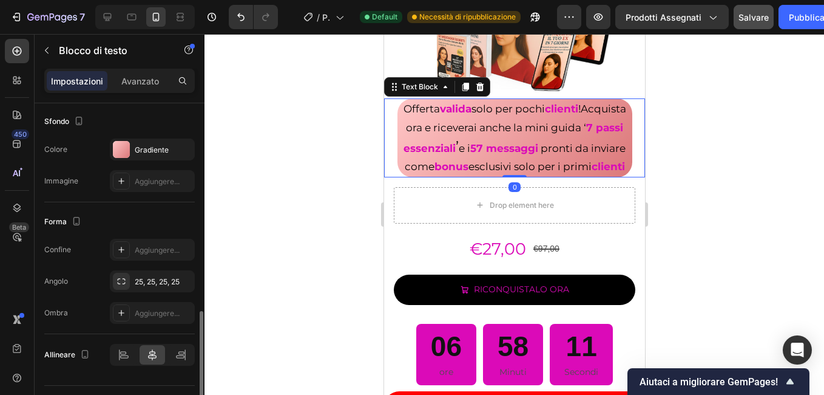
scroll to position [393, 0]
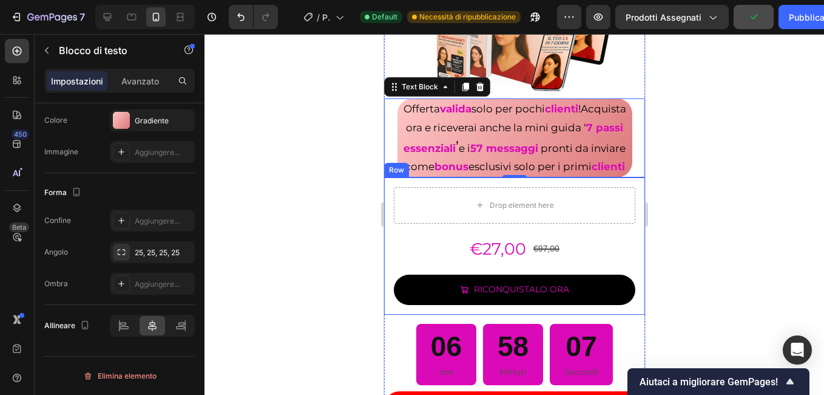
click at [388, 283] on div "Drop element here €27,00 Product Price Product Price €97,00 Product Price Produ…" at bounding box center [514, 245] width 261 height 137
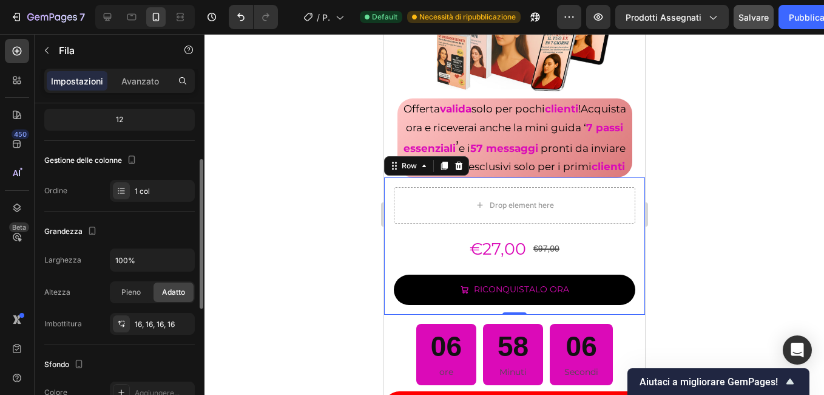
scroll to position [182, 0]
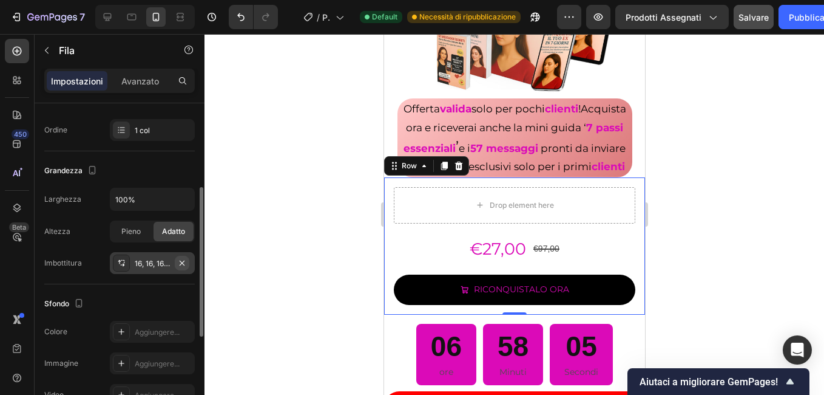
click at [185, 265] on icon "button" at bounding box center [182, 263] width 10 height 10
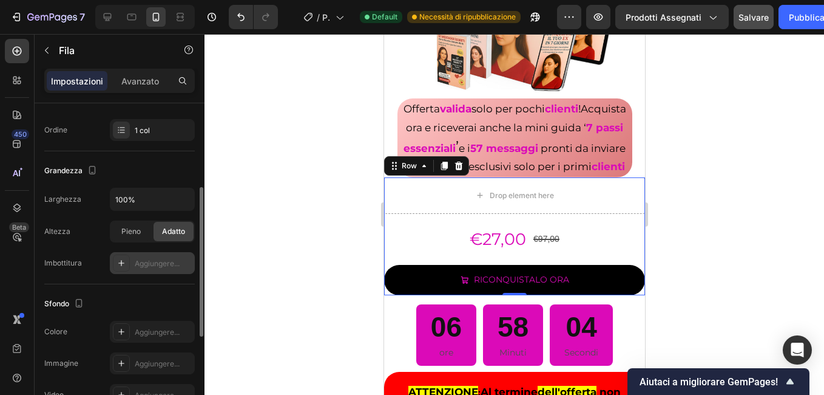
click at [331, 263] on div at bounding box center [515, 214] width 620 height 361
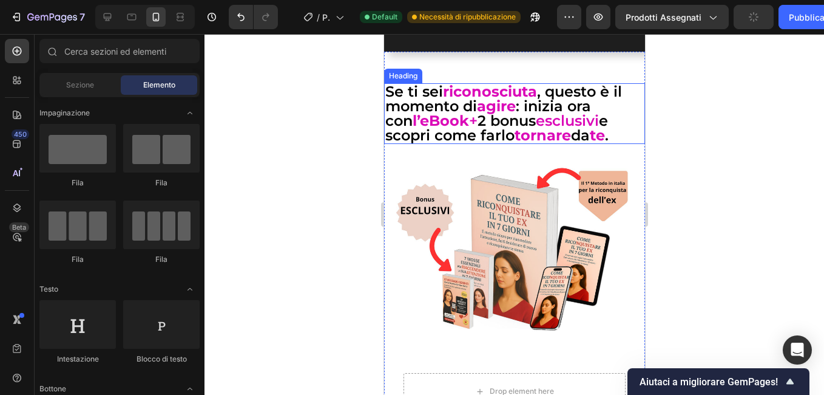
scroll to position [1821, 0]
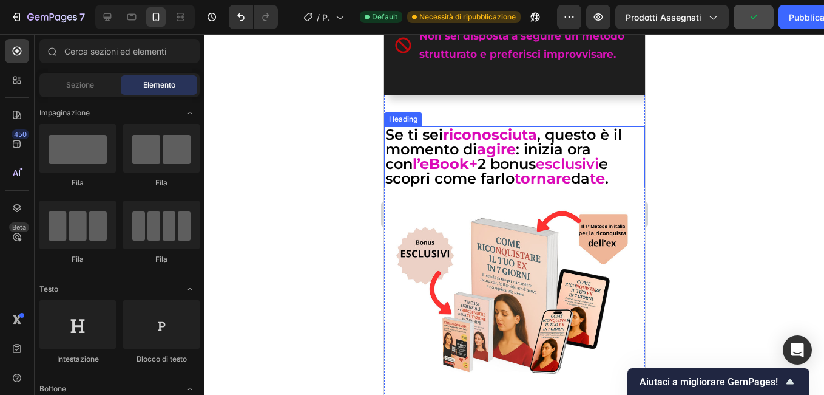
click at [412, 172] on strong "l’eBook" at bounding box center [440, 164] width 56 height 18
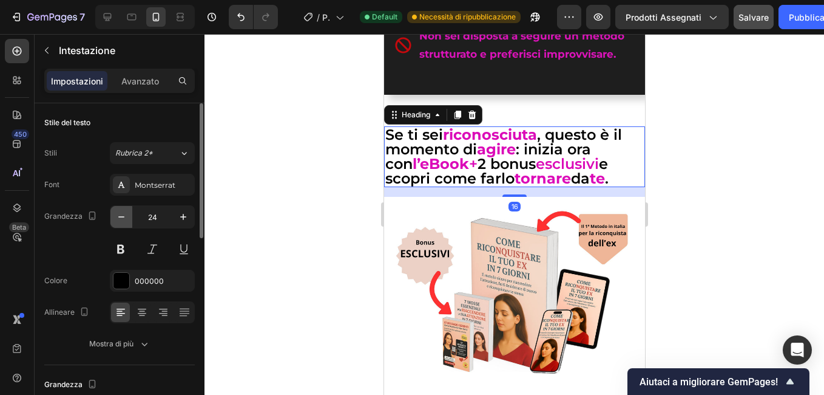
click at [121, 219] on icon "button" at bounding box center [121, 217] width 12 height 12
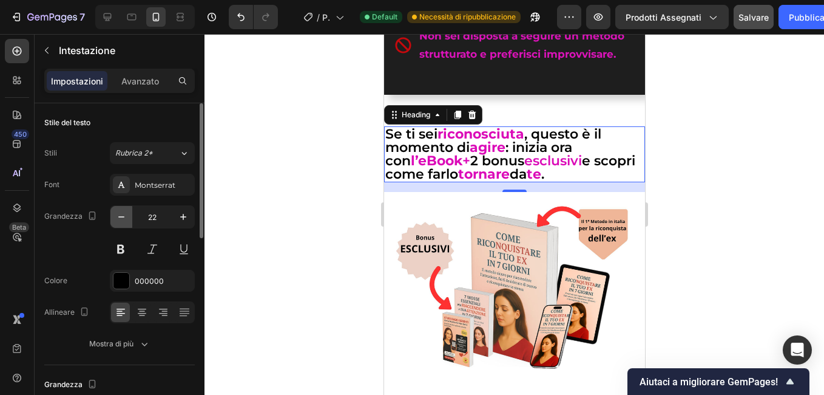
click at [122, 216] on icon "button" at bounding box center [121, 217] width 12 height 12
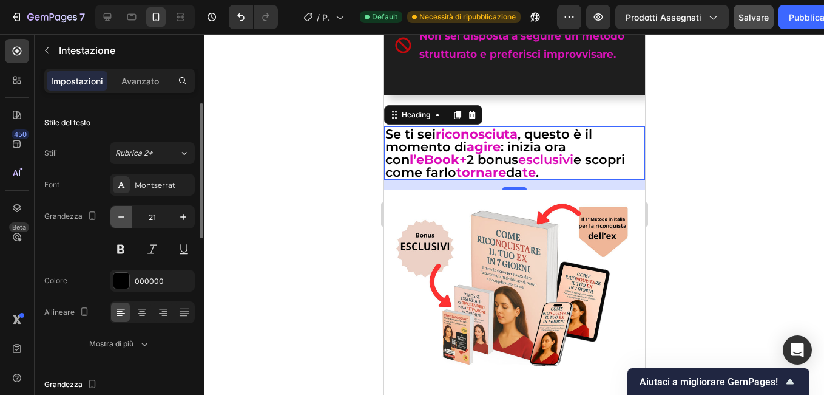
type input "20"
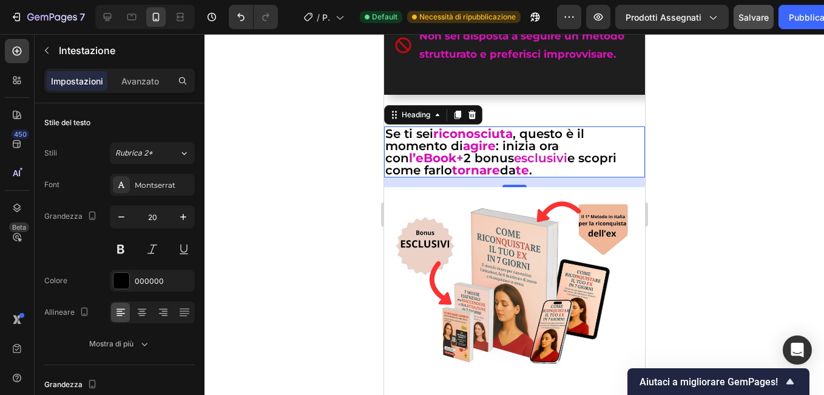
click at [322, 161] on div at bounding box center [515, 214] width 620 height 361
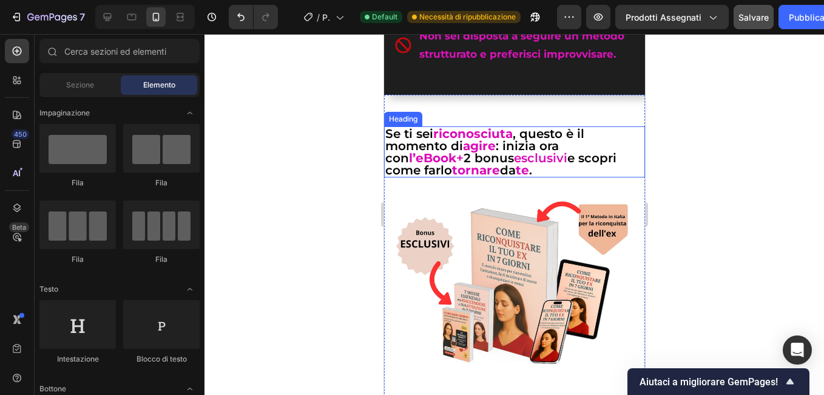
click at [435, 166] on h2 "Se ti sei riconosciuta , questo è il momento di agire : inizia ora con l’eBook …" at bounding box center [514, 151] width 261 height 51
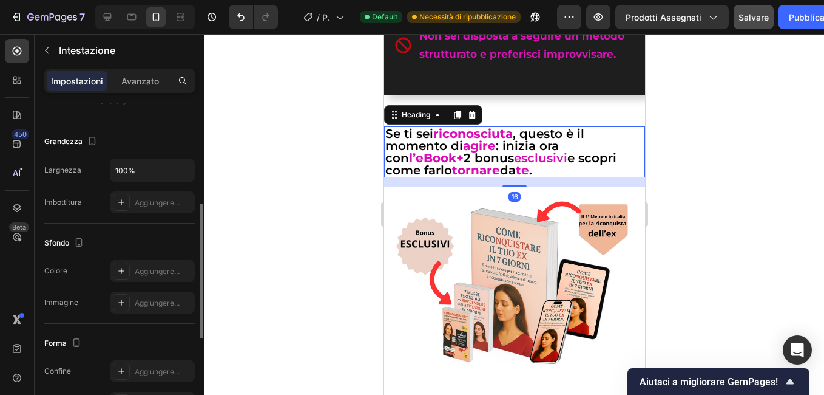
scroll to position [425, 0]
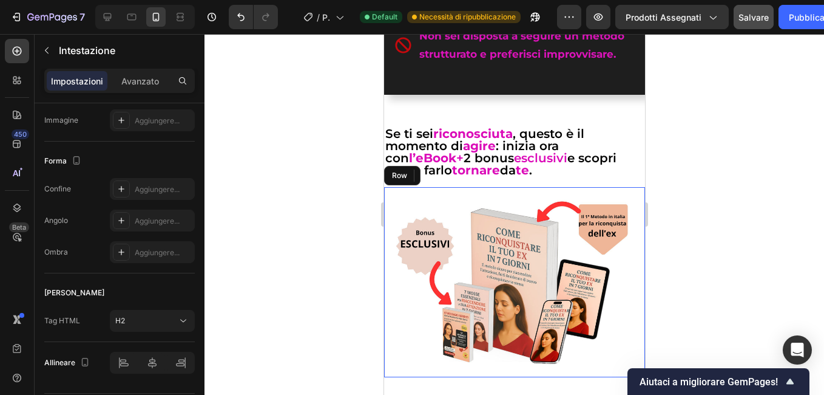
drag, startPoint x: 385, startPoint y: 254, endPoint x: 764, endPoint y: 283, distance: 379.9
click at [385, 254] on div "Image Row" at bounding box center [514, 282] width 261 height 190
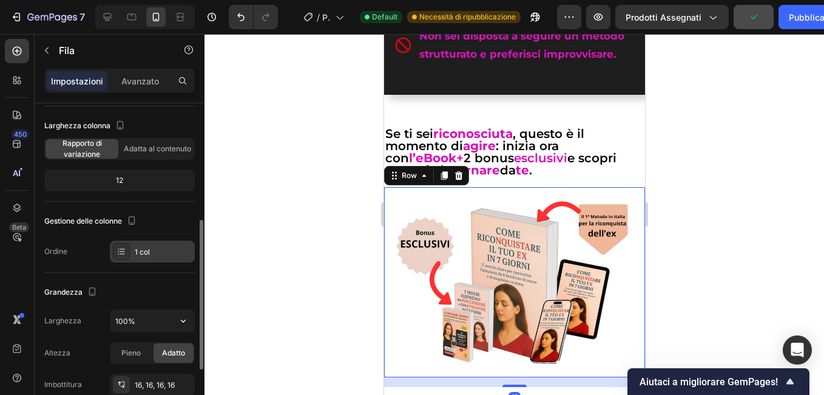
scroll to position [182, 0]
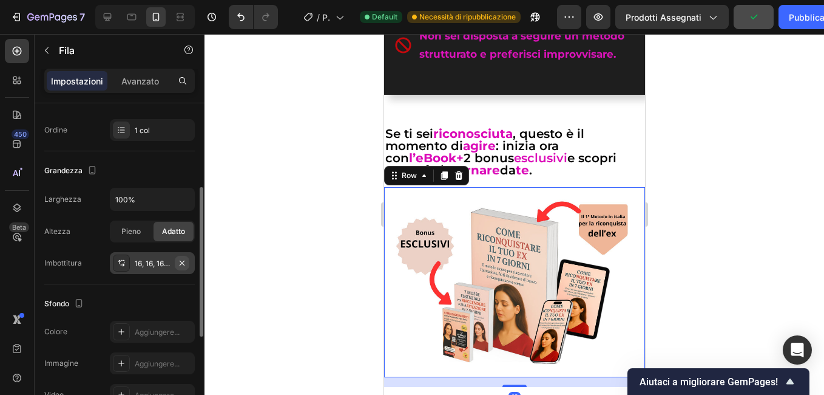
click at [186, 264] on icon "button" at bounding box center [182, 263] width 10 height 10
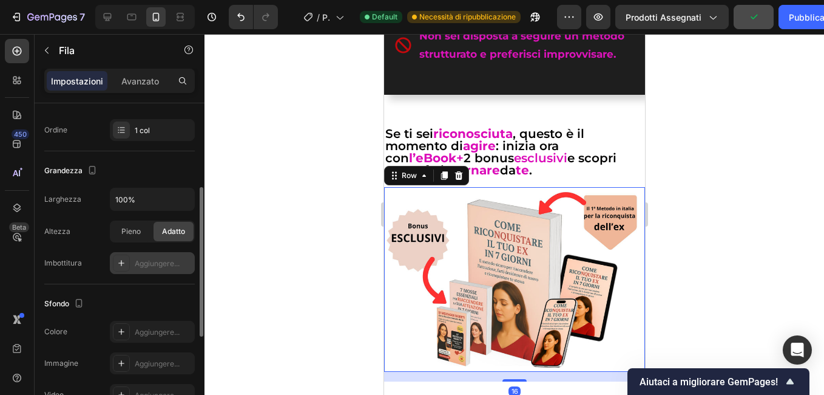
drag, startPoint x: 294, startPoint y: 256, endPoint x: 27, endPoint y: 199, distance: 273.7
click at [294, 256] on div at bounding box center [515, 214] width 620 height 361
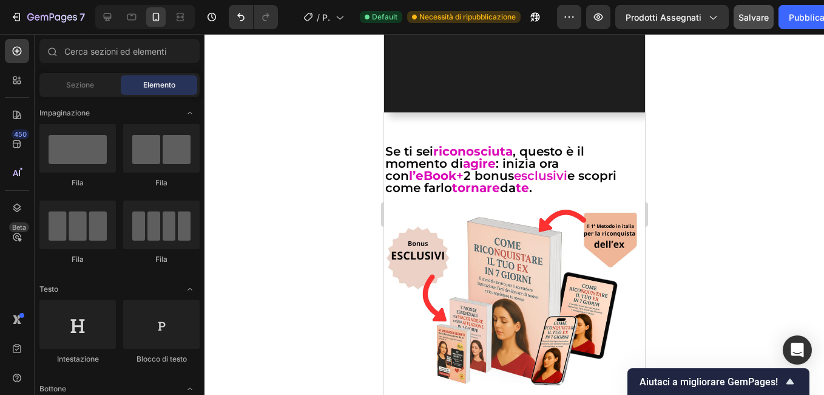
scroll to position [2125, 0]
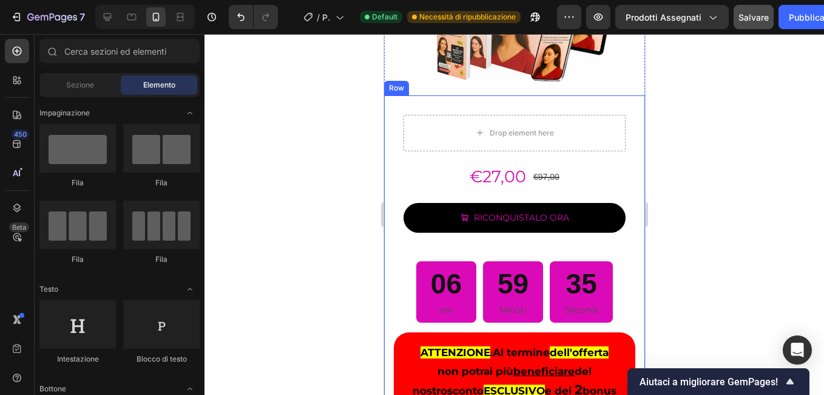
click at [392, 181] on div "Drop element here €27,00 Product Price Product Price €97,00 Product Price Produ…" at bounding box center [514, 267] width 261 height 344
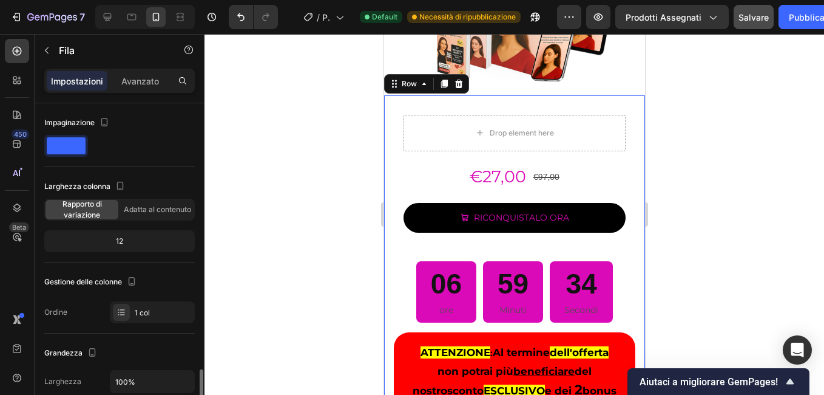
scroll to position [182, 0]
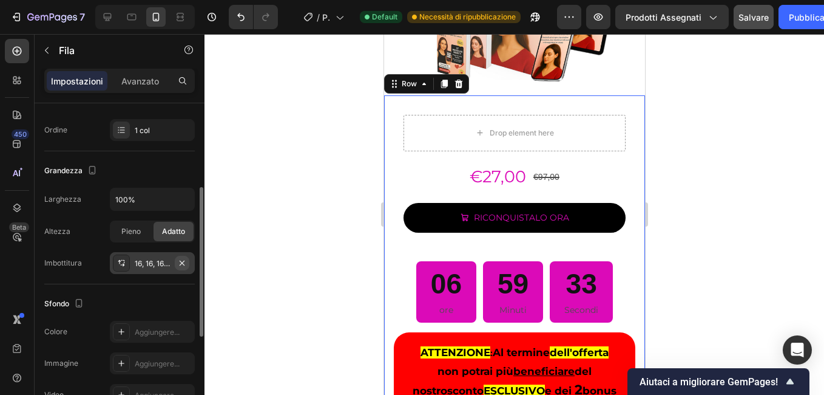
click at [181, 266] on icon "button" at bounding box center [182, 263] width 10 height 10
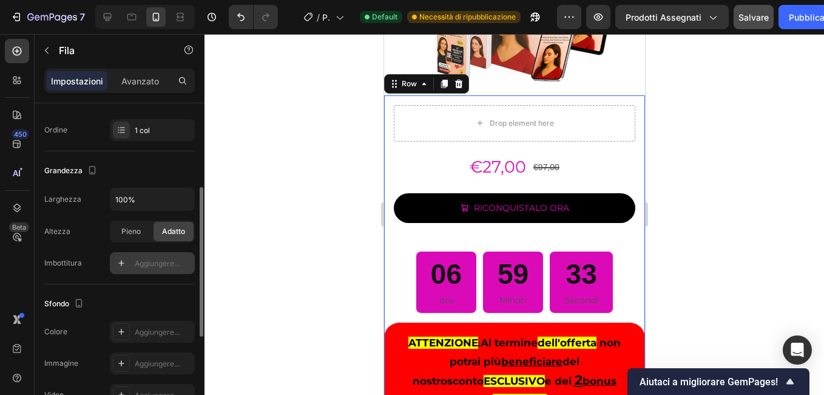
click at [256, 253] on div at bounding box center [515, 214] width 620 height 361
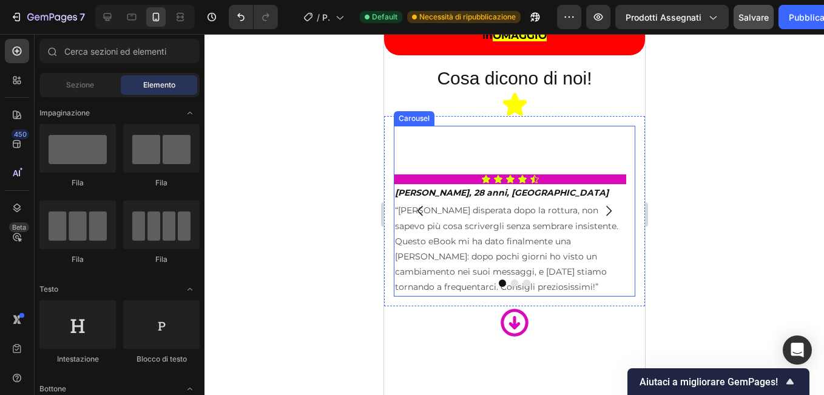
scroll to position [2368, 0]
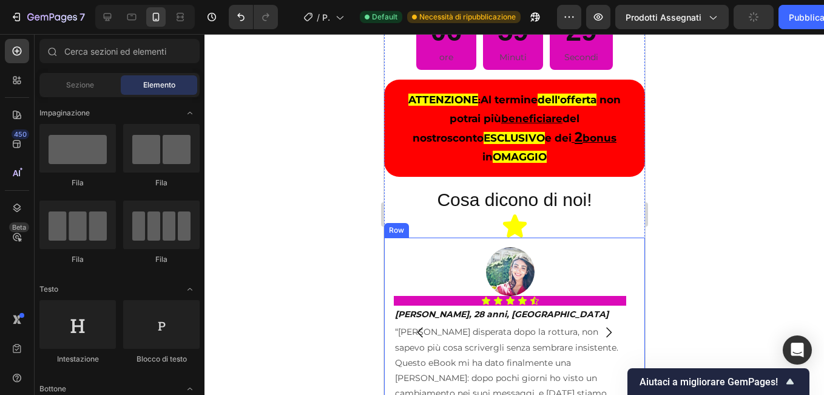
click at [387, 269] on div "Image Icon Icon Icon Icon Icon Icon List [PERSON_NAME], 28 anni, Milano Text Bl…" at bounding box center [514, 331] width 261 height 189
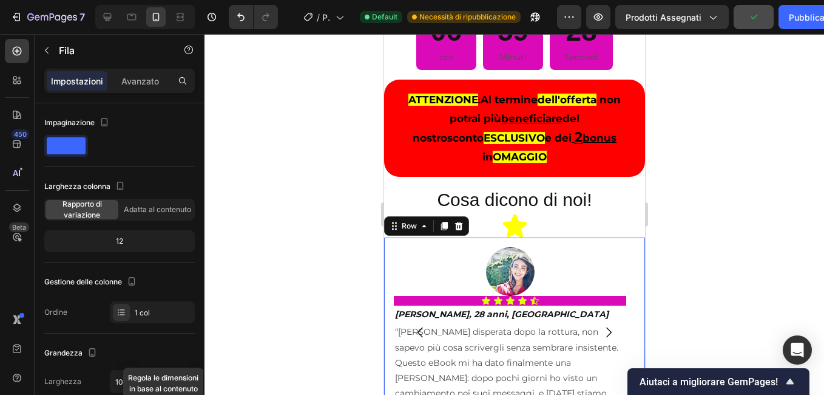
scroll to position [182, 0]
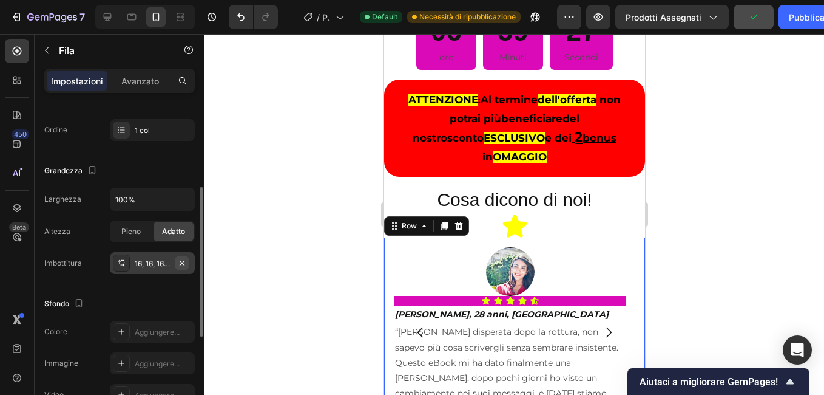
click at [185, 263] on icon "button" at bounding box center [182, 263] width 10 height 10
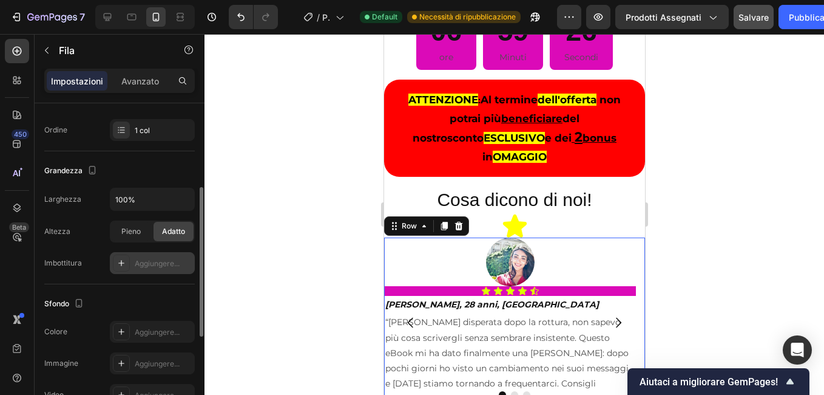
click at [260, 248] on div at bounding box center [515, 214] width 620 height 361
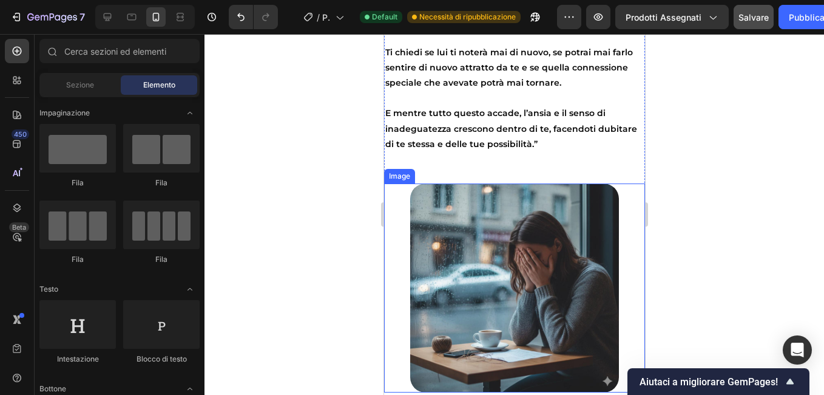
scroll to position [3035, 0]
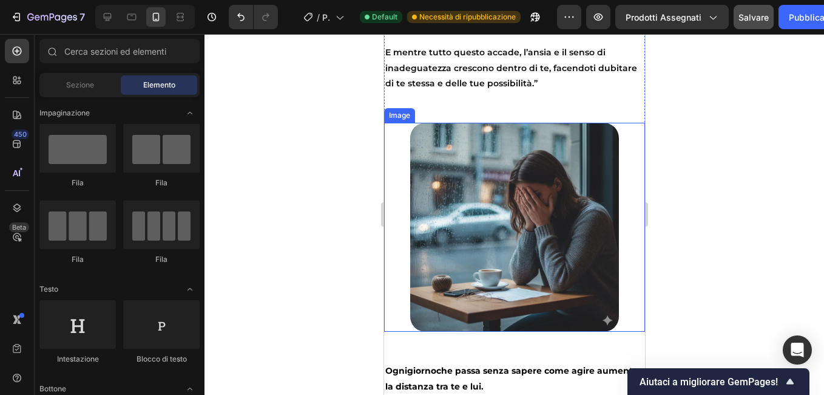
click at [394, 227] on div at bounding box center [514, 227] width 261 height 209
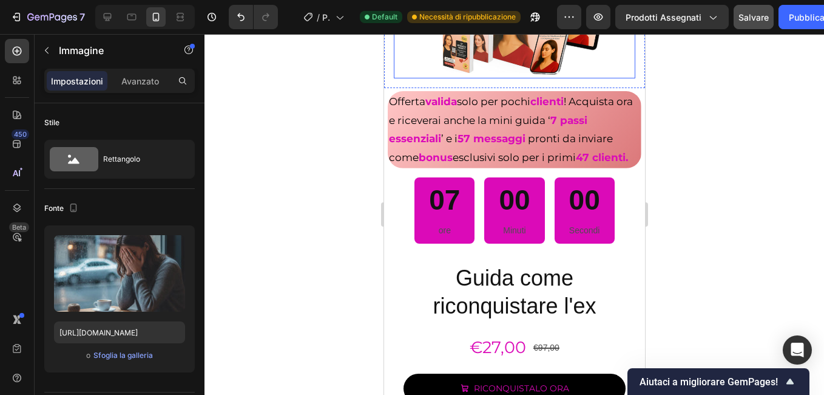
scroll to position [4694, 0]
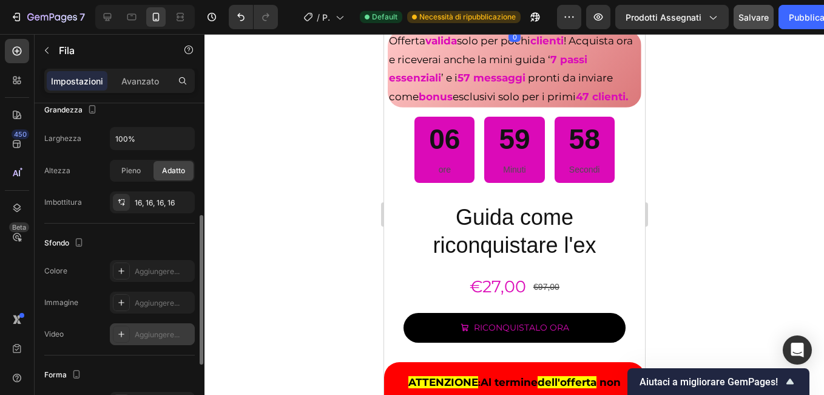
scroll to position [304, 0]
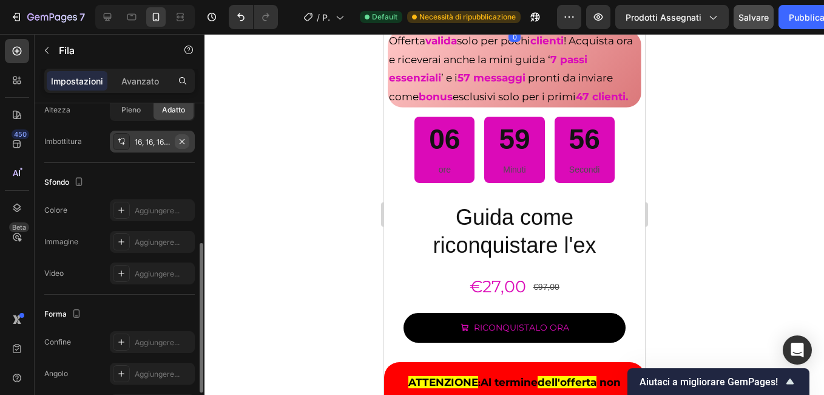
click at [184, 141] on icon "button" at bounding box center [182, 142] width 10 height 10
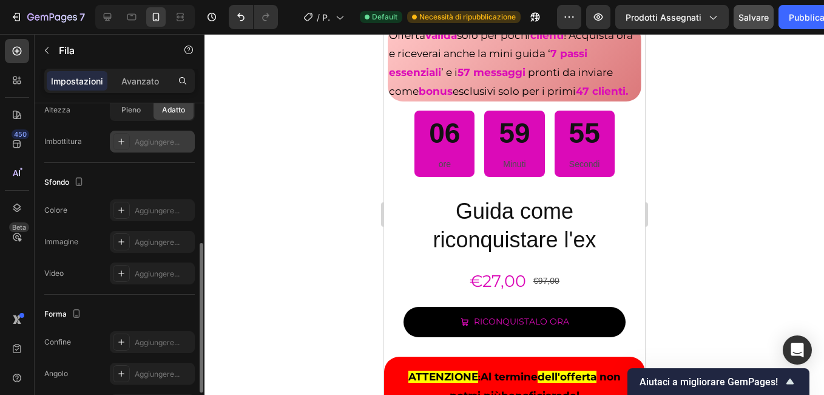
click at [334, 201] on div at bounding box center [515, 214] width 620 height 361
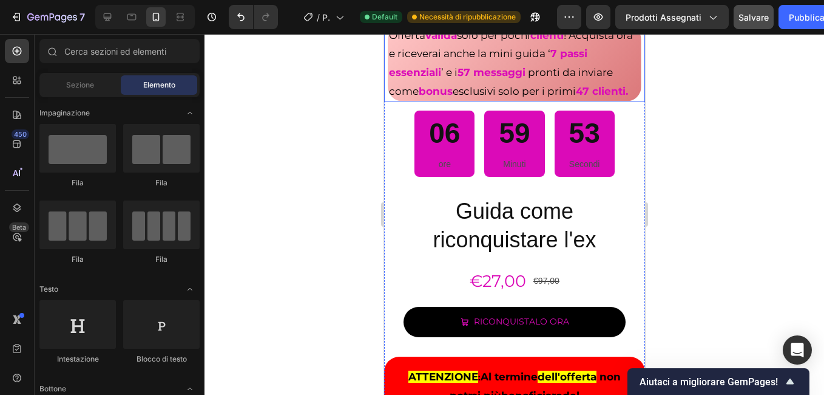
click at [389, 60] on span "! Acquista ora e riceverai anche la mini guida ‘" at bounding box center [511, 44] width 244 height 31
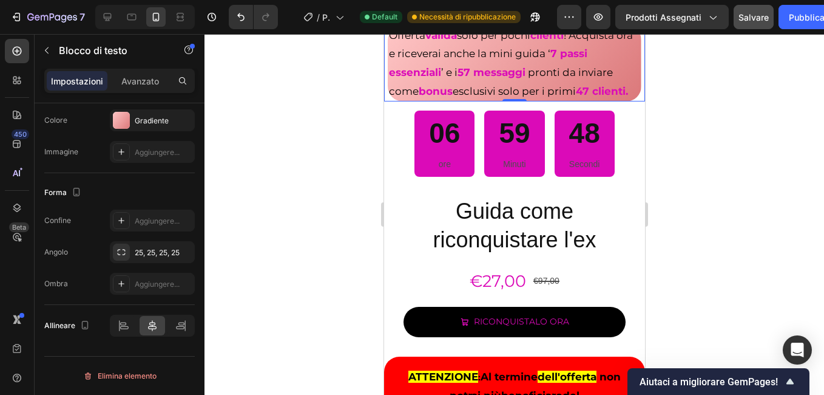
scroll to position [4876, 0]
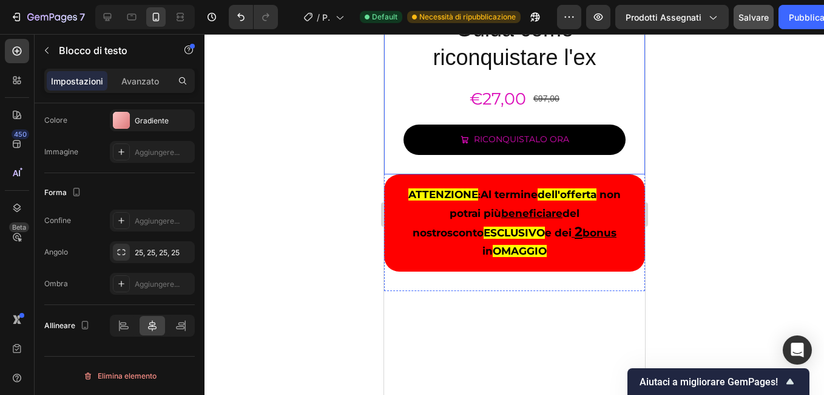
click at [390, 174] on div "Guida come riconquistare l'ex Product Title €27,00 Product Price Product Price …" at bounding box center [514, 84] width 261 height 179
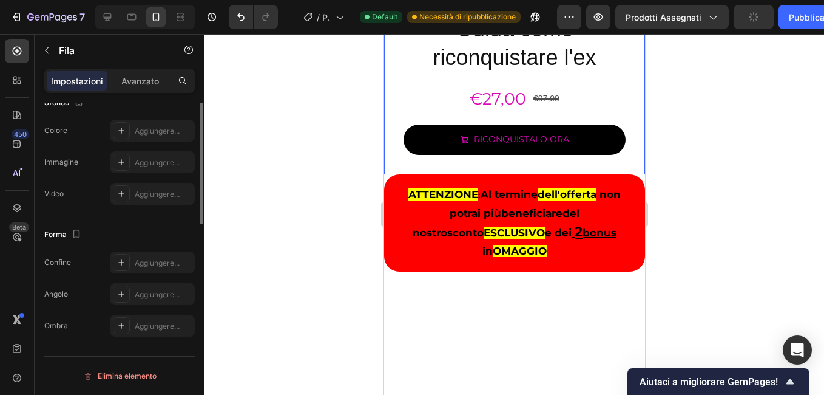
scroll to position [304, 0]
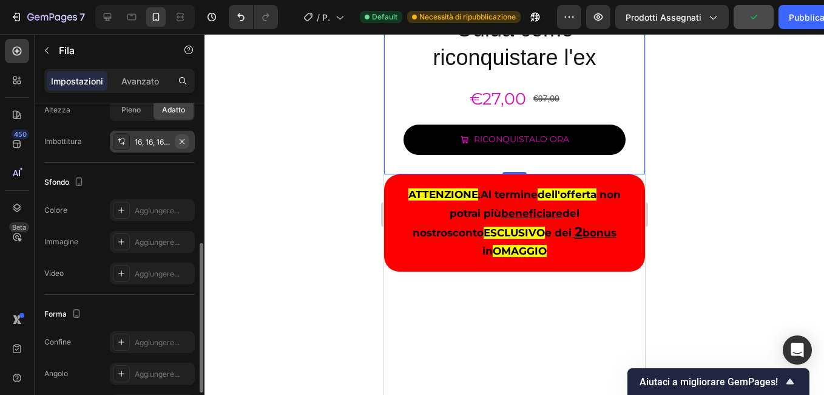
click at [186, 141] on icon "button" at bounding box center [182, 142] width 10 height 10
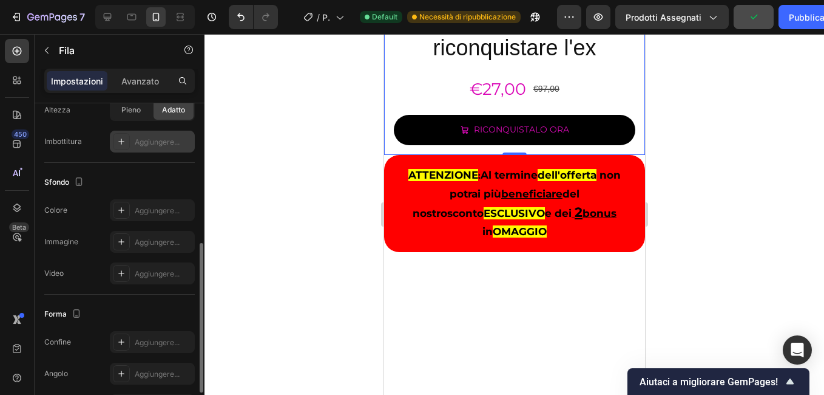
click at [259, 168] on div at bounding box center [515, 214] width 620 height 361
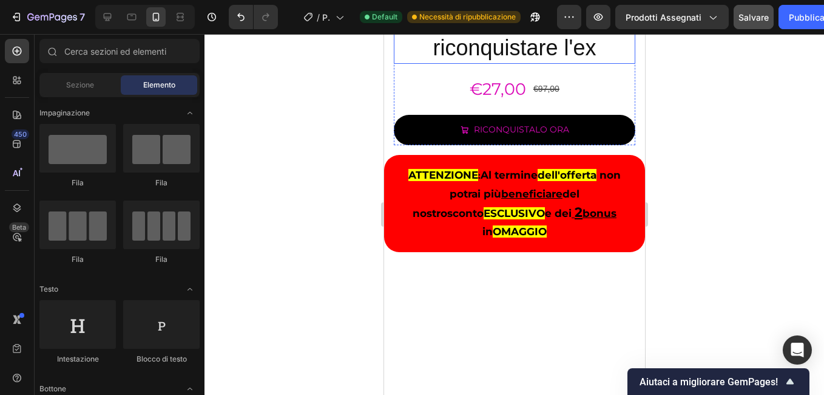
click at [454, 64] on h2 "Guida come riconquistare l'ex" at bounding box center [514, 33] width 242 height 59
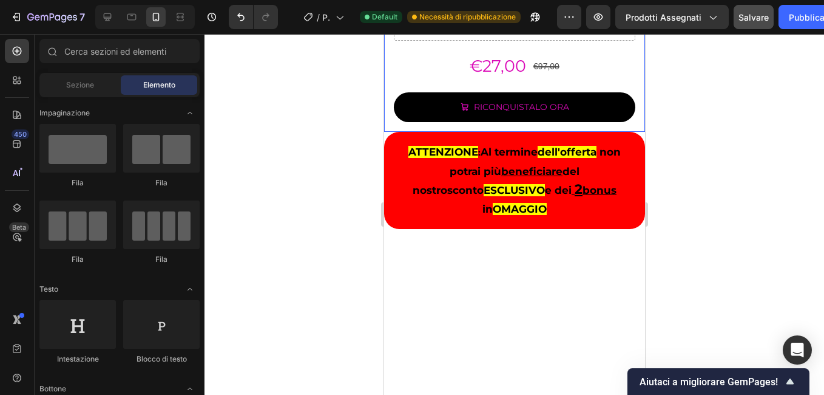
click at [372, 244] on div at bounding box center [515, 214] width 620 height 361
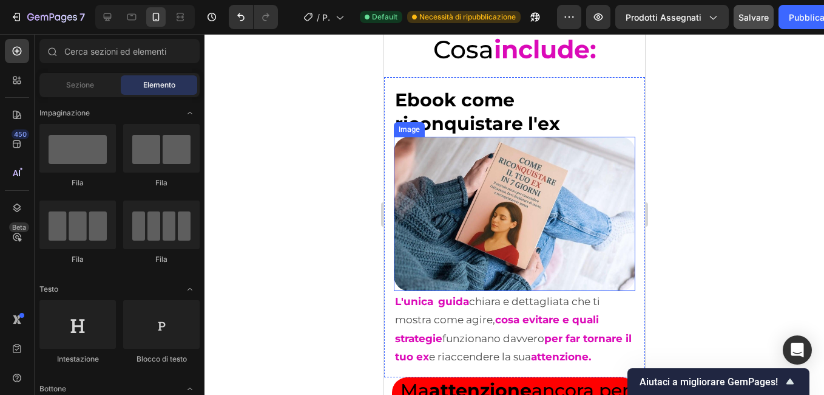
scroll to position [5604, 0]
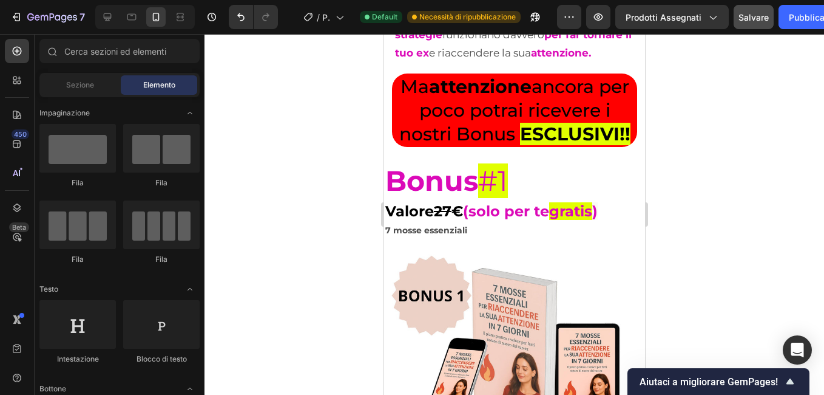
click at [308, 152] on div at bounding box center [515, 214] width 620 height 361
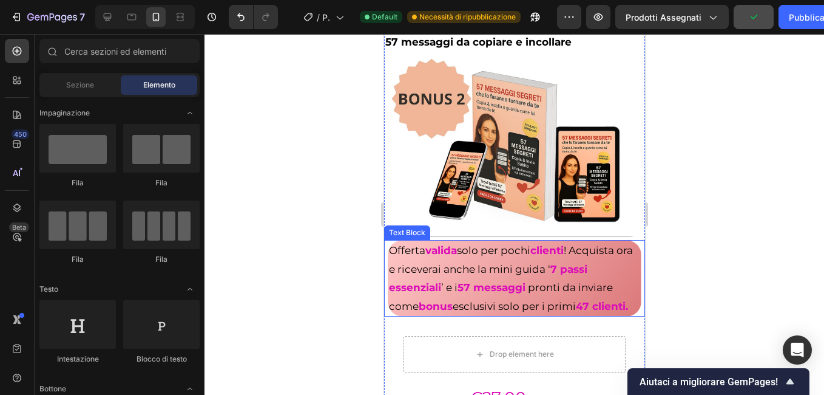
scroll to position [6333, 0]
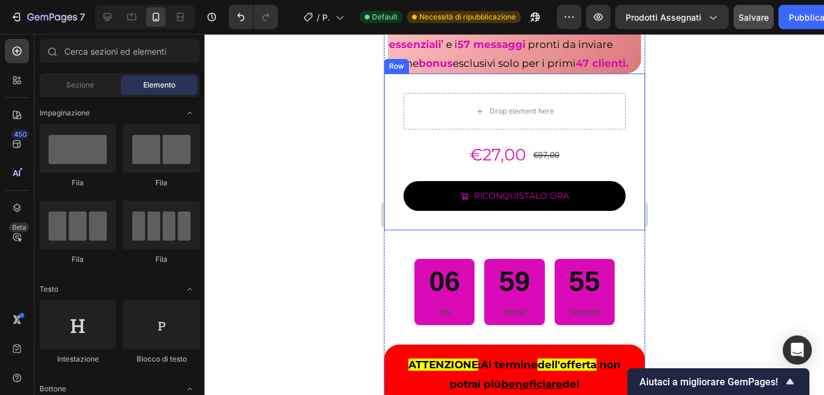
click at [389, 192] on div "Drop element here €27,00 Product Price Product Price €97,00 Product Price Produ…" at bounding box center [514, 151] width 261 height 157
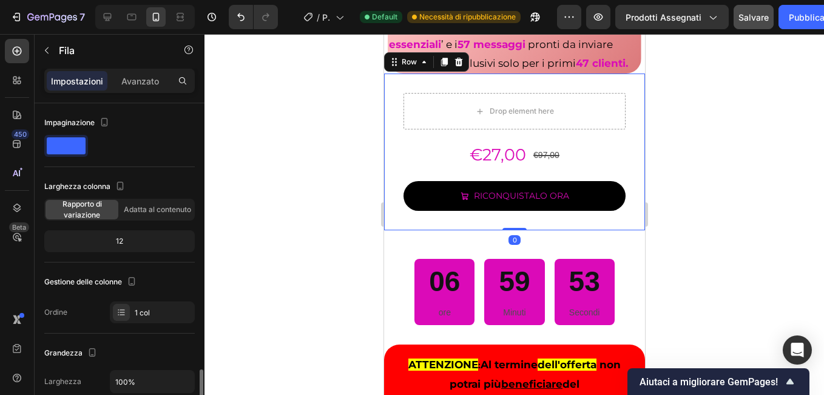
scroll to position [182, 0]
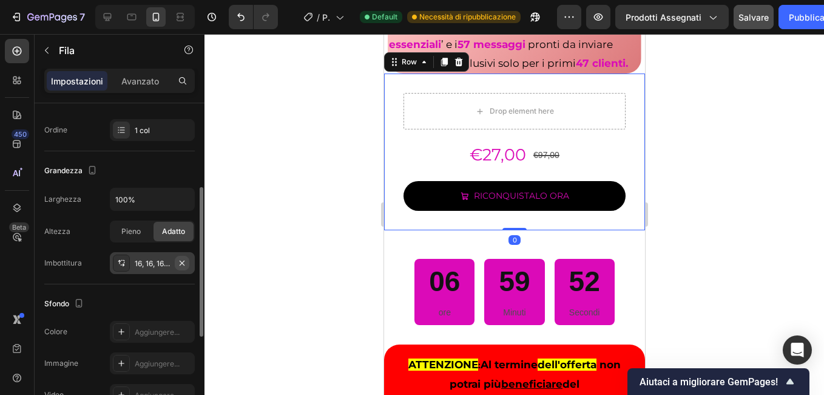
click at [185, 259] on icon "button" at bounding box center [182, 263] width 10 height 10
click at [330, 243] on div at bounding box center [515, 214] width 620 height 361
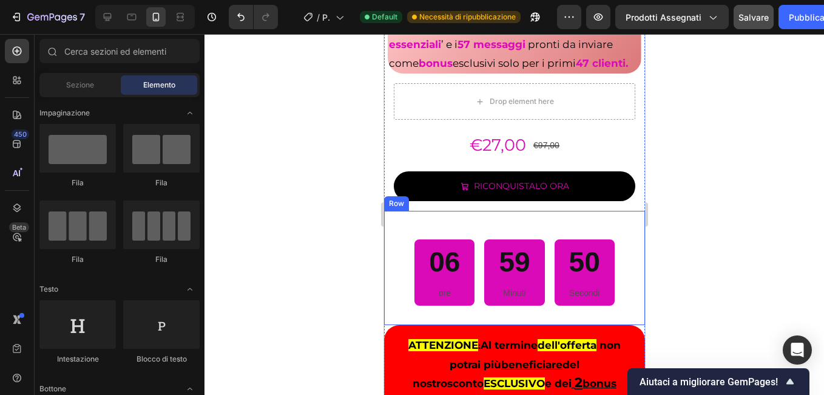
click at [387, 313] on div "06 ore 59 Minuti 50 Secondi Countdown Timer Row Row" at bounding box center [514, 268] width 261 height 114
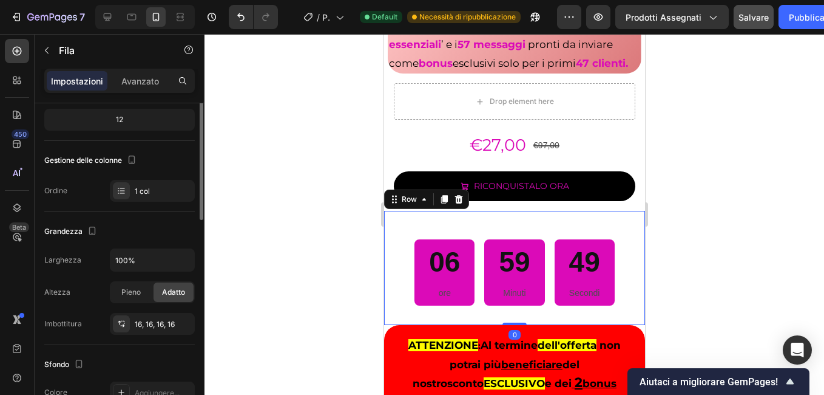
scroll to position [243, 0]
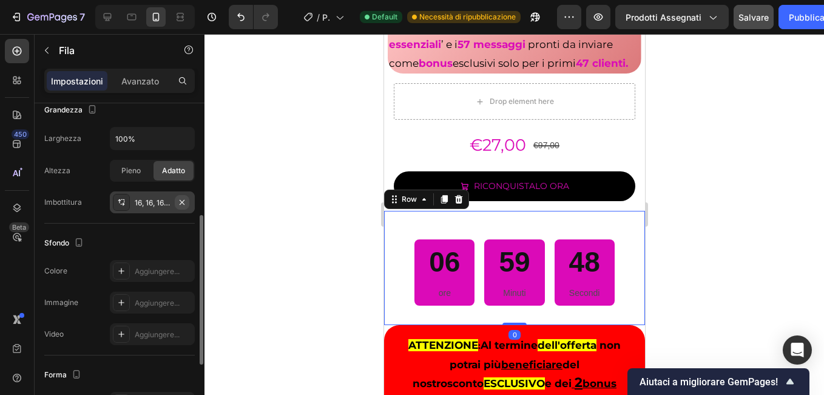
click at [182, 204] on icon "button" at bounding box center [182, 202] width 10 height 10
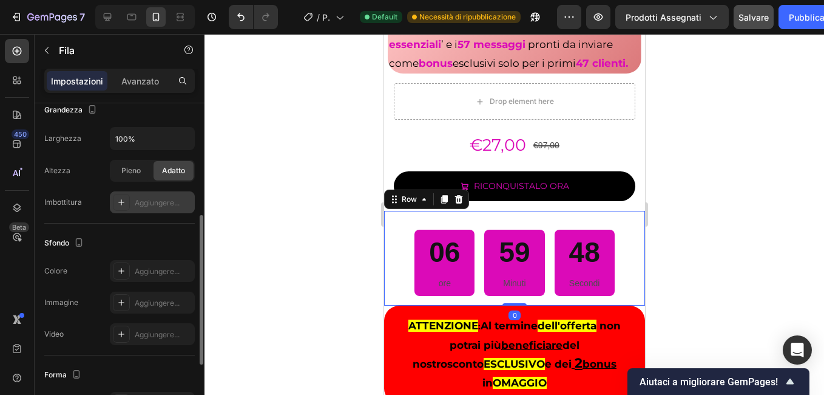
click at [290, 215] on div at bounding box center [515, 214] width 620 height 361
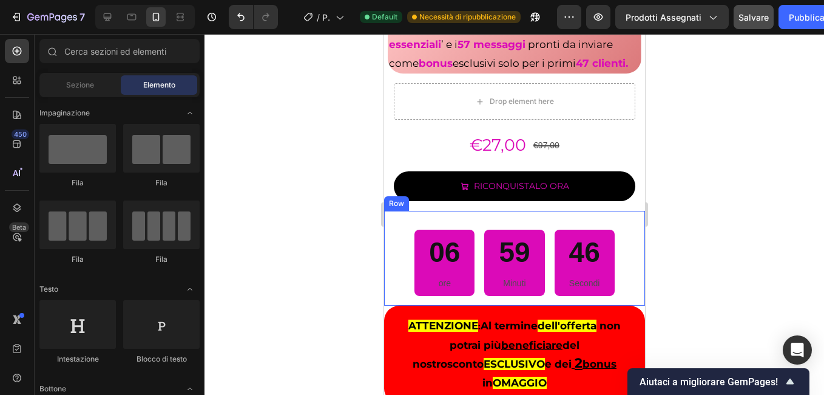
scroll to position [6515, 0]
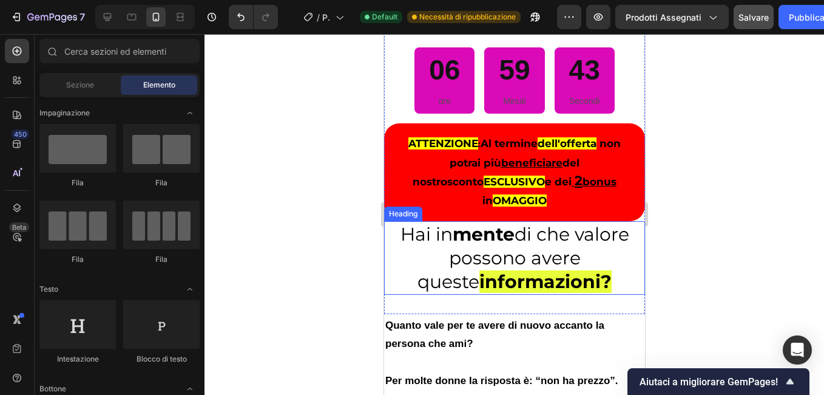
click at [389, 255] on h2 "Hai in mente di che valore possono avere queste informazioni?" at bounding box center [514, 257] width 261 height 73
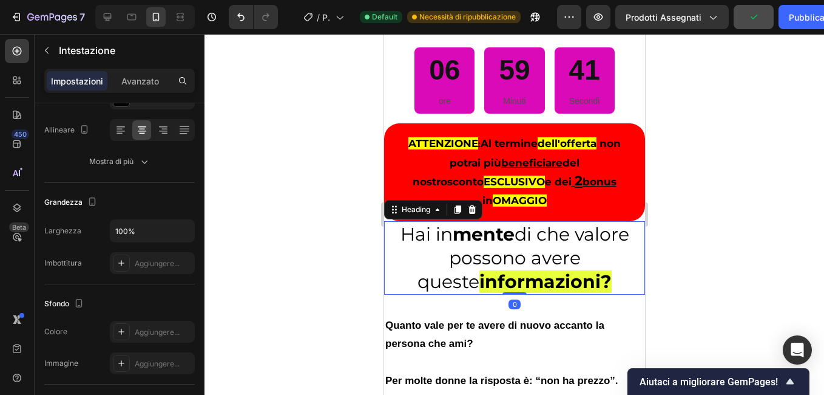
scroll to position [425, 0]
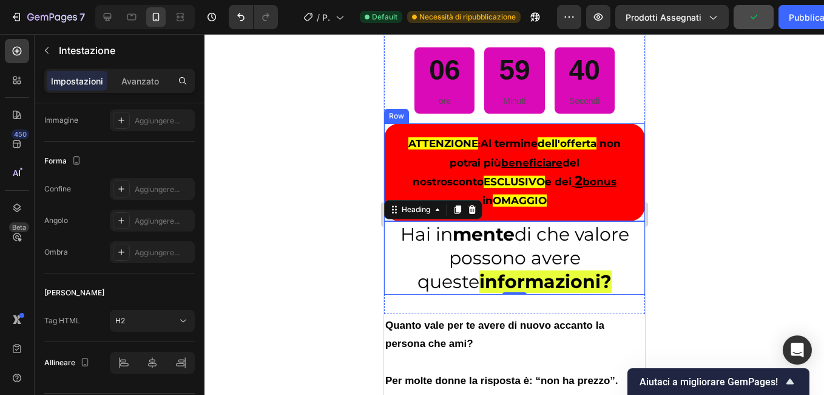
click at [391, 175] on div "ATTENZIONE : Al termine dell'offerta non potrai più beneficiare del nostro scon…" at bounding box center [514, 171] width 261 height 97
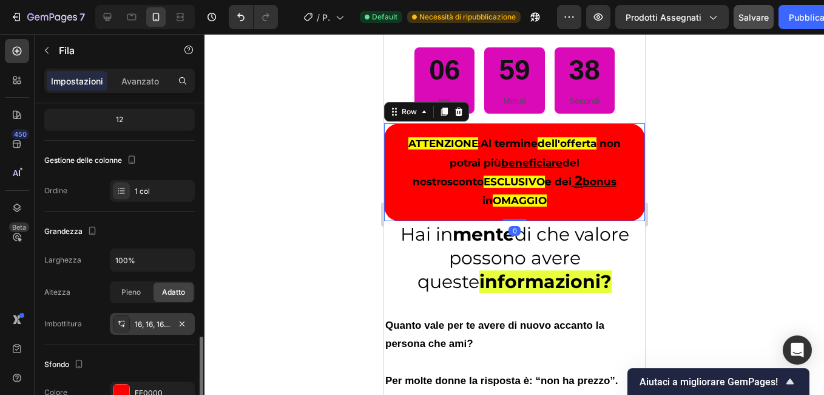
scroll to position [243, 0]
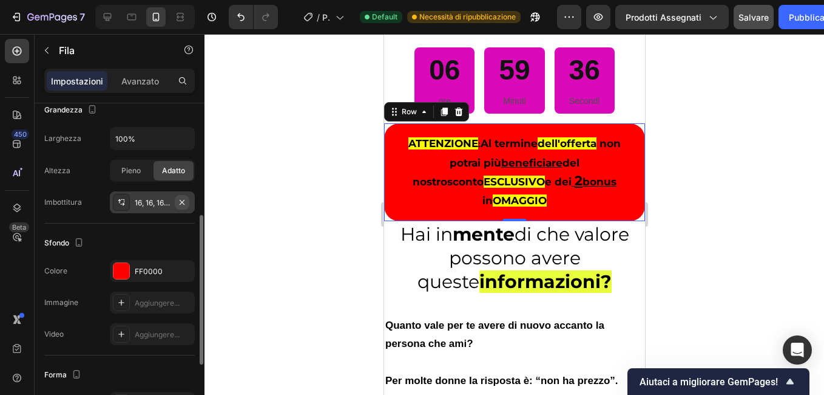
click at [183, 200] on icon "button" at bounding box center [182, 201] width 5 height 5
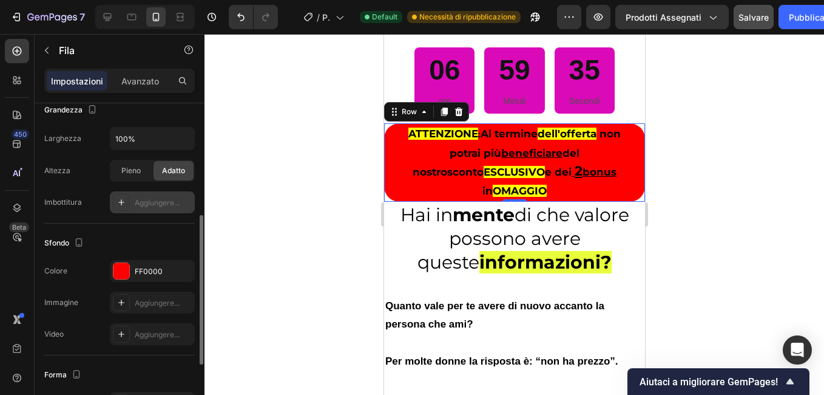
click at [311, 191] on div at bounding box center [515, 214] width 620 height 361
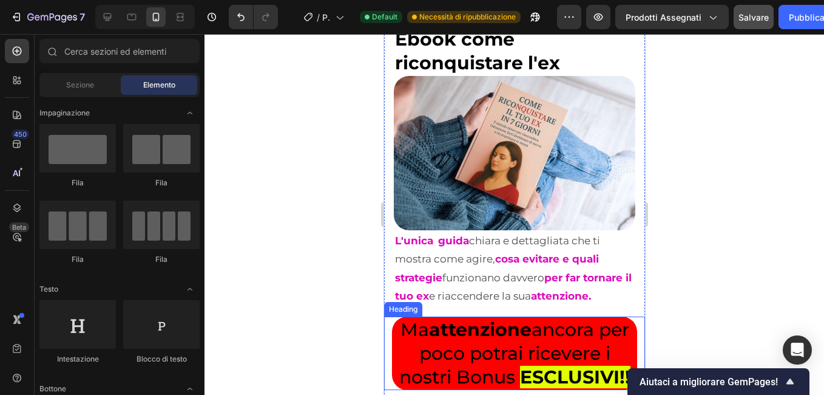
scroll to position [5483, 0]
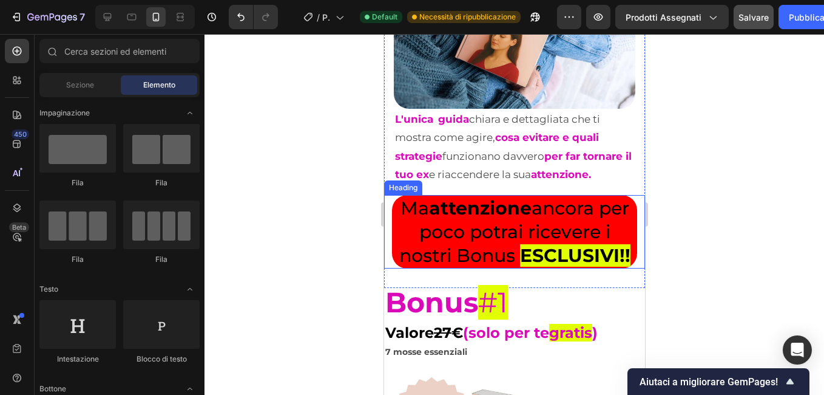
click at [389, 227] on div "Ma attenzione ancora per poco potrai ricevere i nostri Bonus ESCLUSIVI !!" at bounding box center [514, 231] width 261 height 73
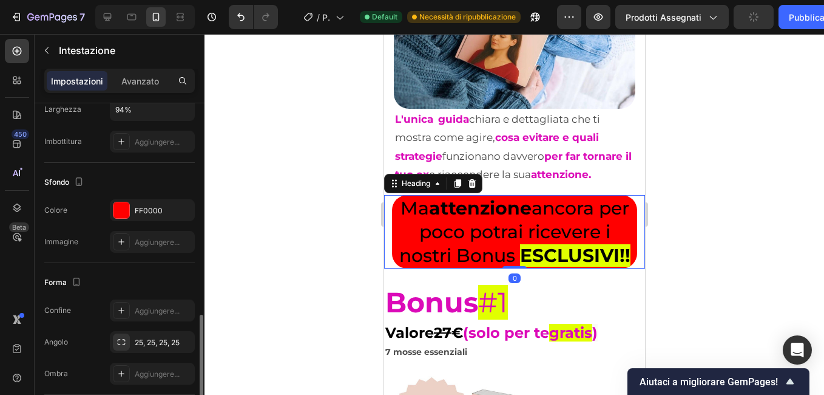
scroll to position [364, 0]
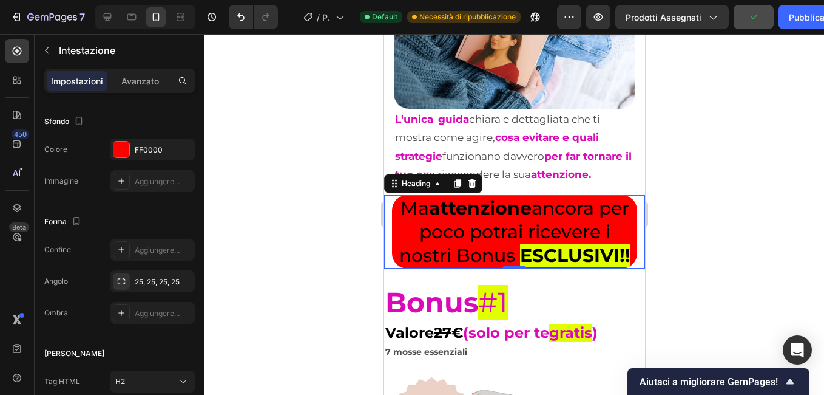
click at [407, 233] on h2 "Ma attenzione ancora per poco potrai ricevere i nostri Bonus ESCLUSIVI !!" at bounding box center [514, 231] width 245 height 73
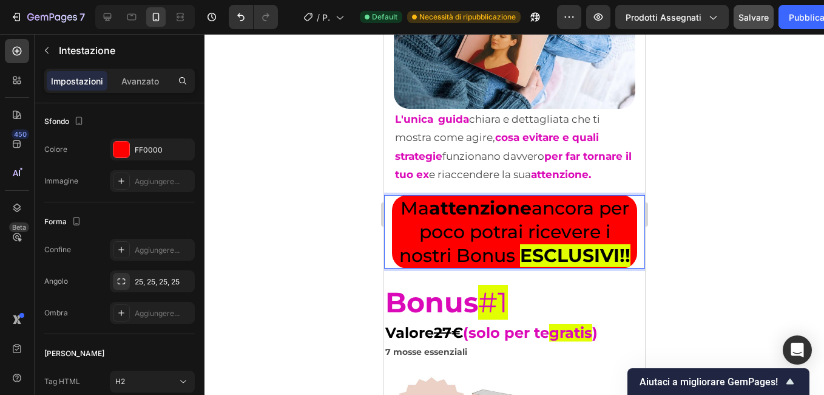
drag, startPoint x: 349, startPoint y: 266, endPoint x: 106, endPoint y: 101, distance: 293.6
click at [349, 266] on div at bounding box center [515, 214] width 620 height 361
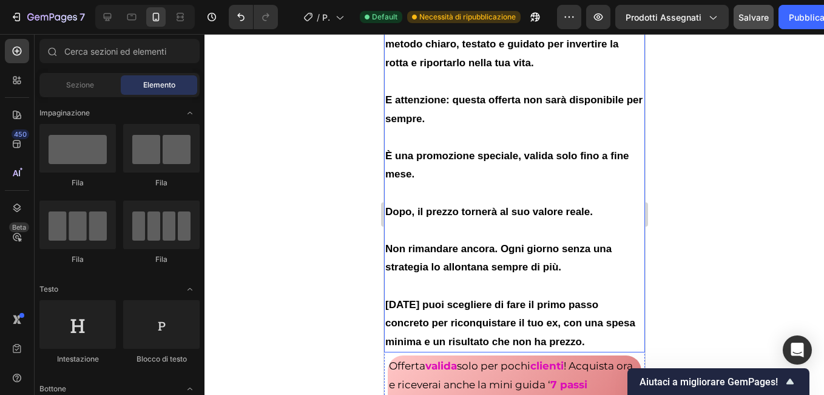
scroll to position [7911, 0]
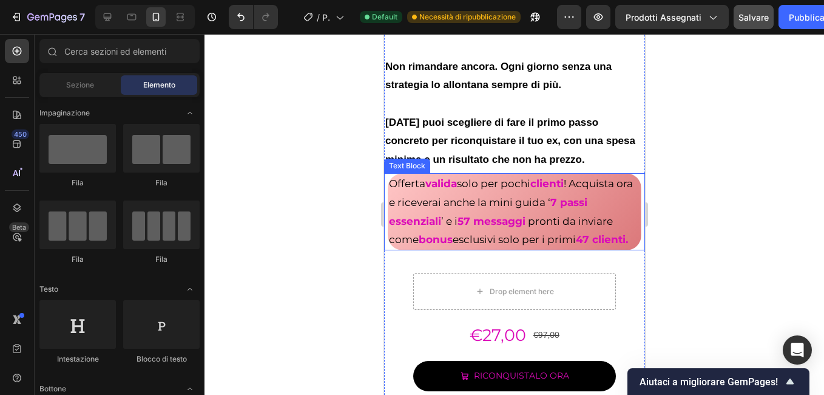
click at [390, 215] on strong "7 passi essenziali" at bounding box center [488, 211] width 199 height 31
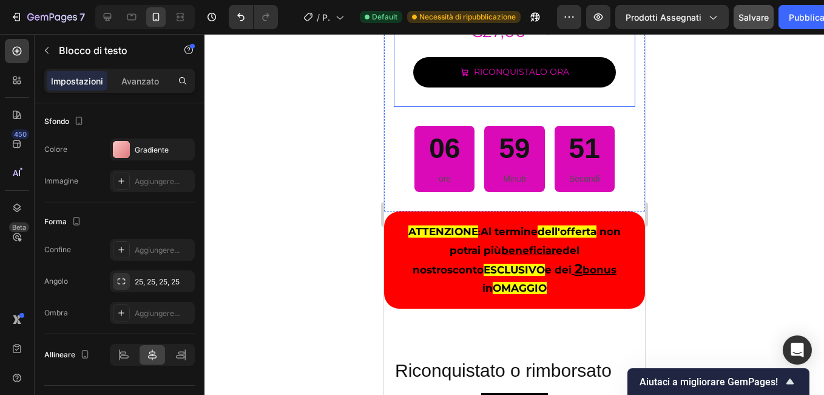
scroll to position [8093, 0]
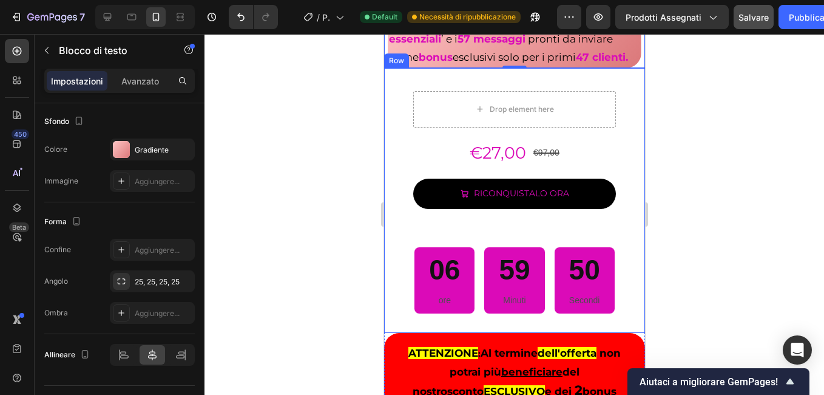
click at [389, 120] on div "Drop element here €27,00 Product Price Product Price €97,00 Product Price Produ…" at bounding box center [514, 200] width 261 height 265
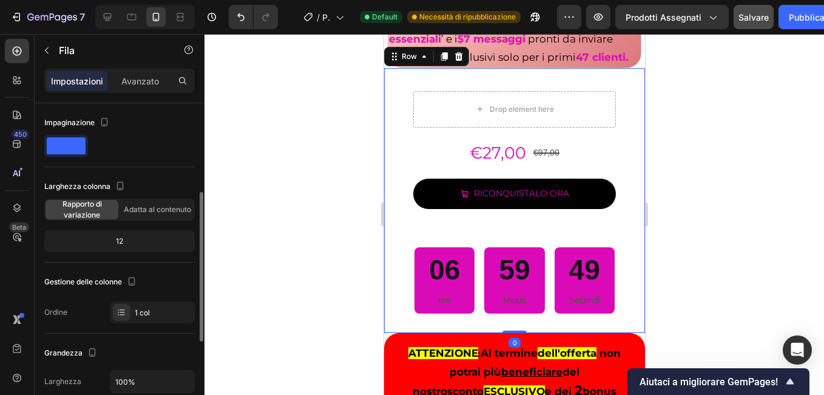
scroll to position [182, 0]
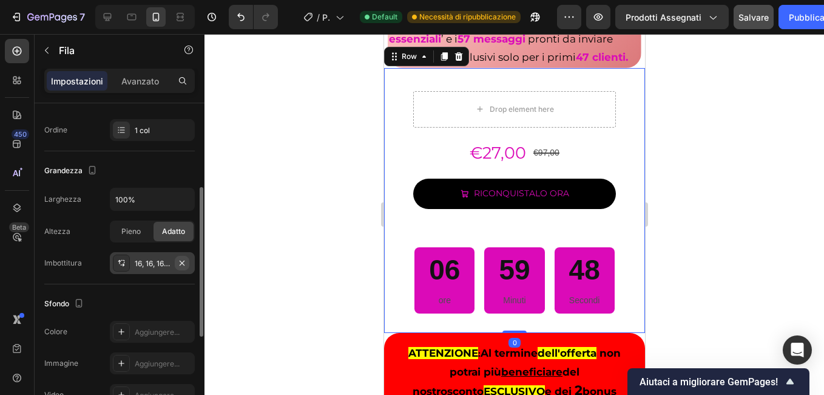
click at [183, 256] on button "button" at bounding box center [182, 263] width 15 height 15
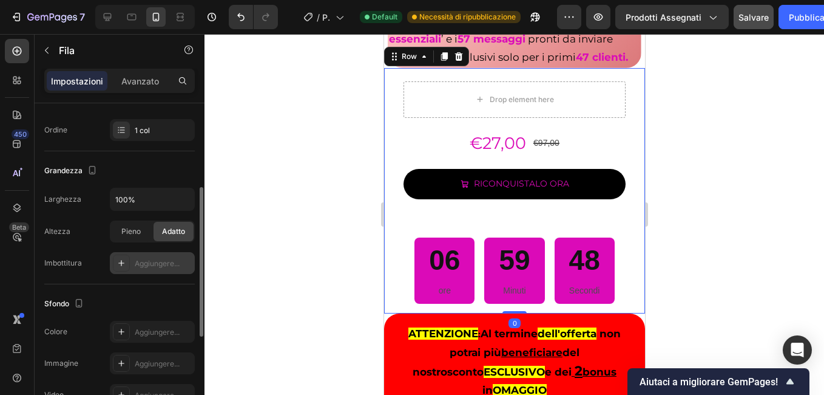
click at [339, 193] on div at bounding box center [515, 214] width 620 height 361
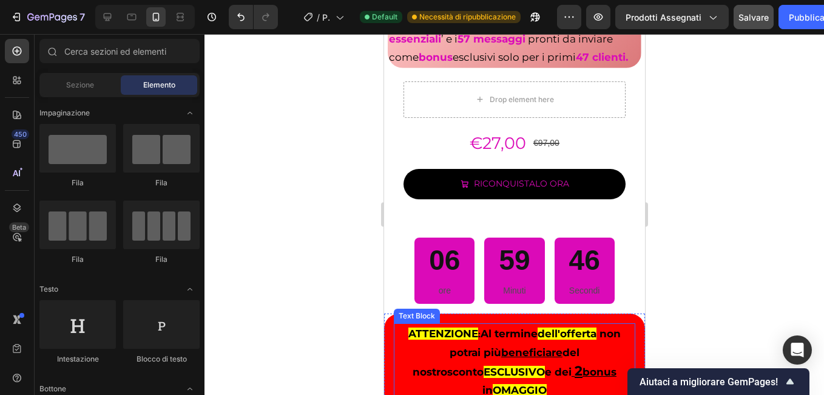
scroll to position [8275, 0]
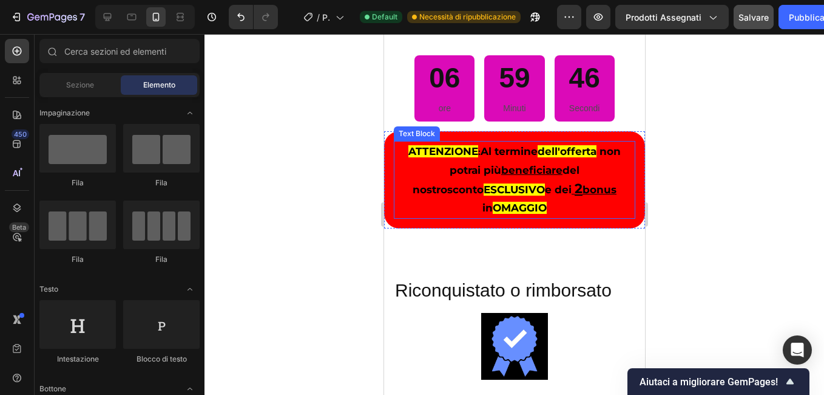
click at [392, 177] on div "ATTENZIONE : Al termine dell'offerta non potrai più beneficiare del nostro scon…" at bounding box center [514, 179] width 261 height 97
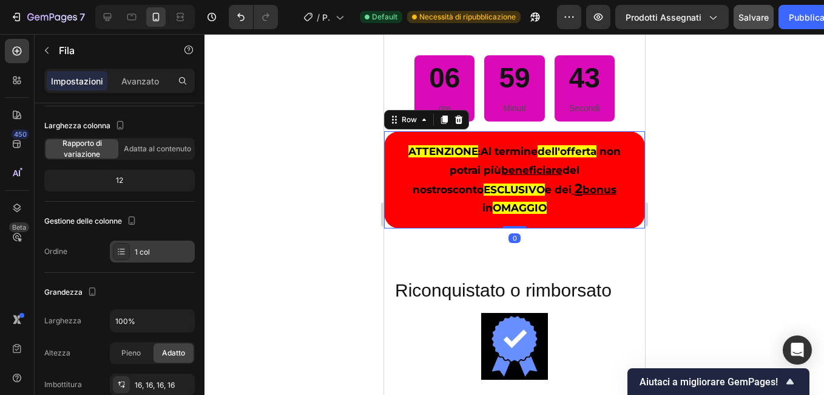
scroll to position [243, 0]
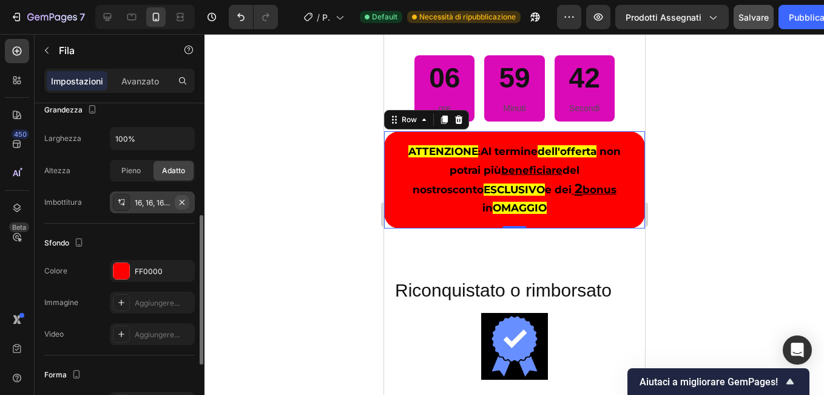
click at [182, 205] on icon "button" at bounding box center [182, 202] width 10 height 10
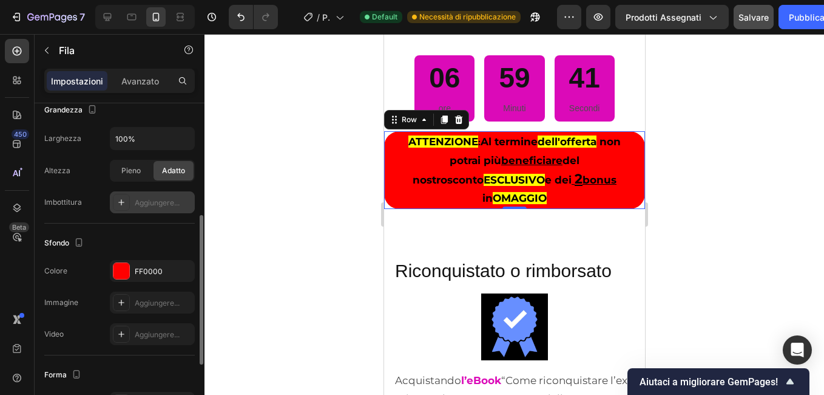
click at [323, 194] on div at bounding box center [515, 214] width 620 height 361
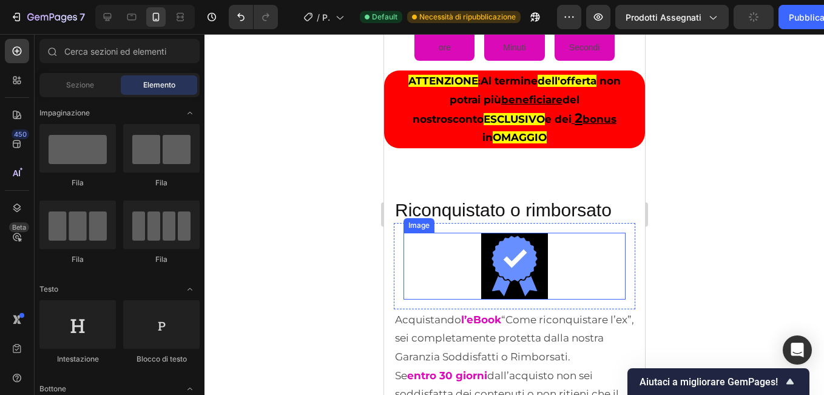
scroll to position [8397, 0]
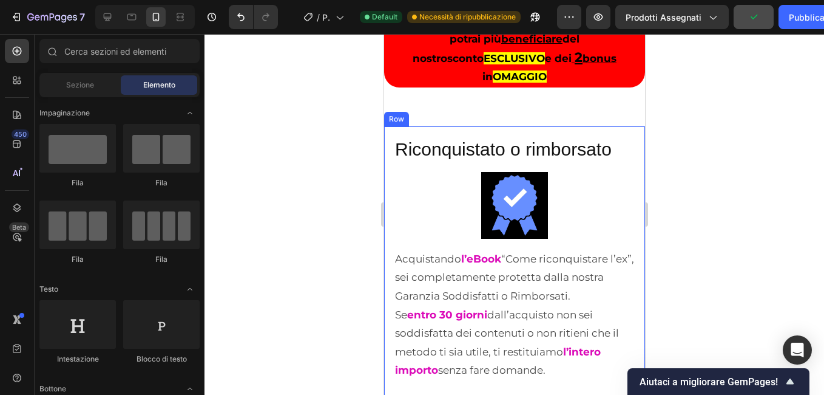
click at [387, 140] on div "Riconquistato o rimborsato Heading Image Row Acquistando l’eBook “Come riconqui…" at bounding box center [514, 341] width 261 height 431
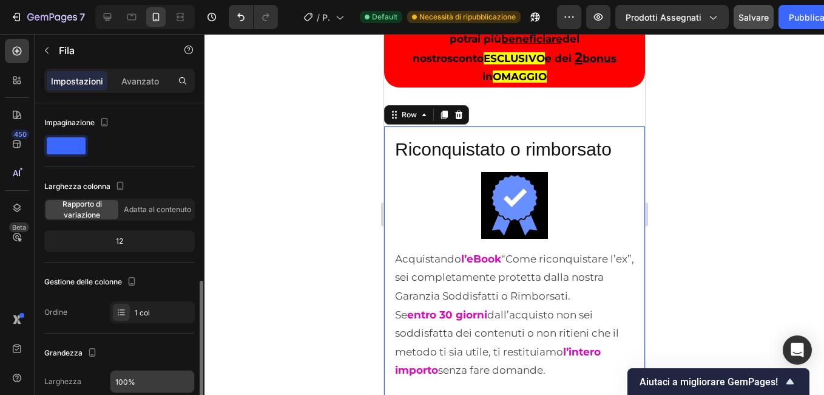
scroll to position [182, 0]
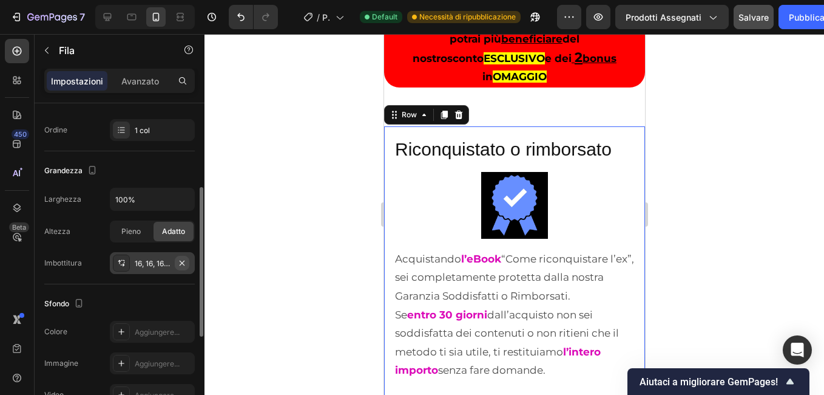
click at [180, 260] on icon "button" at bounding box center [182, 263] width 10 height 10
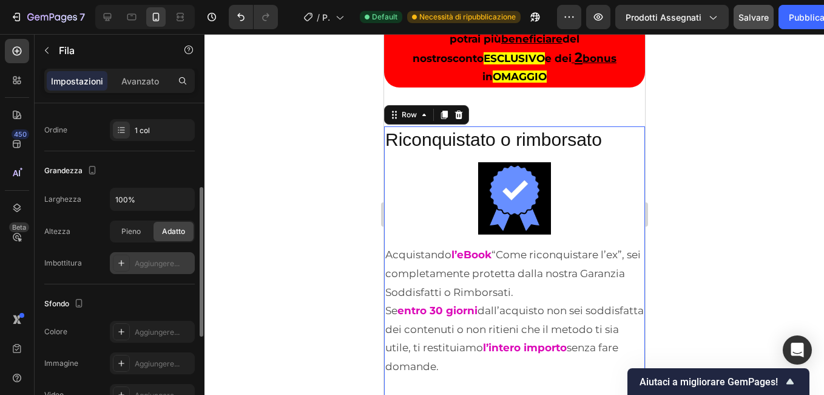
click at [275, 208] on div at bounding box center [515, 214] width 620 height 361
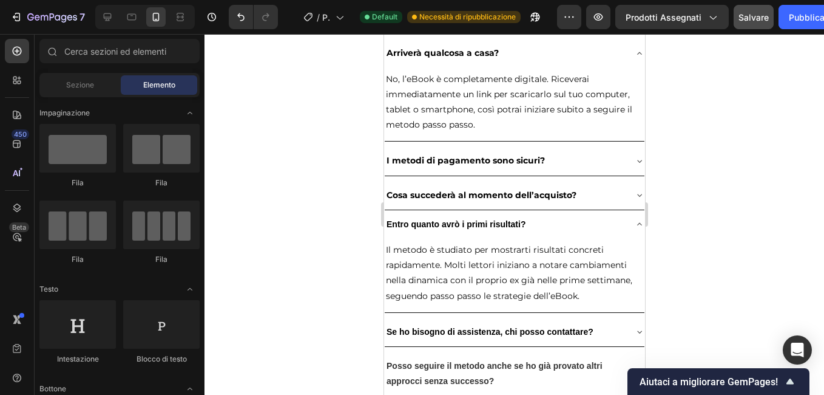
scroll to position [8761, 0]
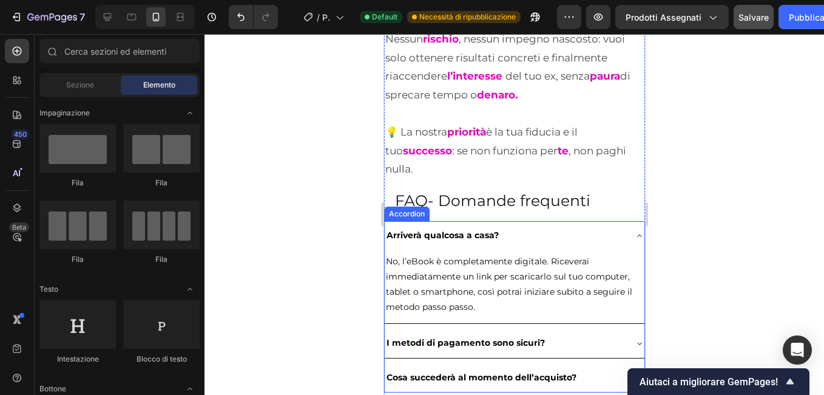
click at [389, 245] on div "Arriverà qualcosa a casa?" at bounding box center [514, 235] width 260 height 29
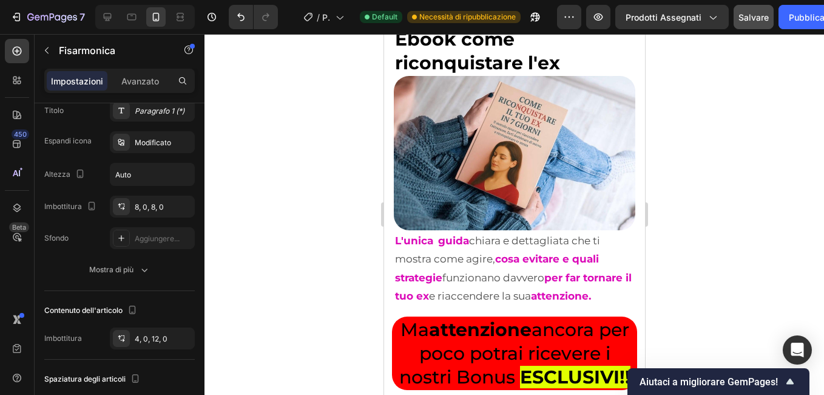
scroll to position [3480, 0]
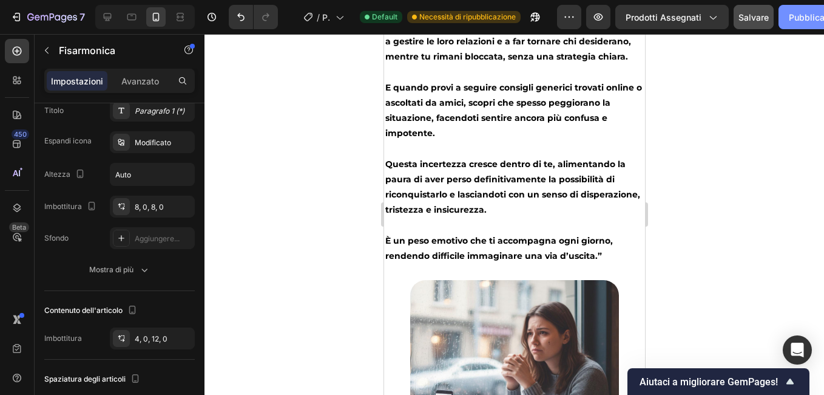
click at [795, 22] on font "Pubblicare" at bounding box center [811, 17] width 44 height 13
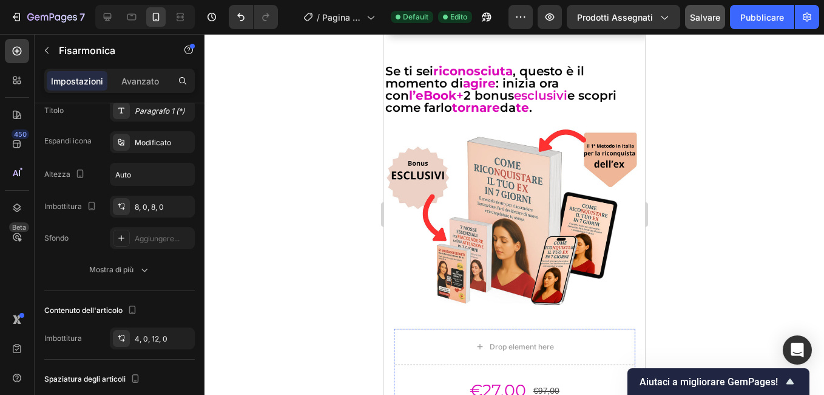
scroll to position [2144, 0]
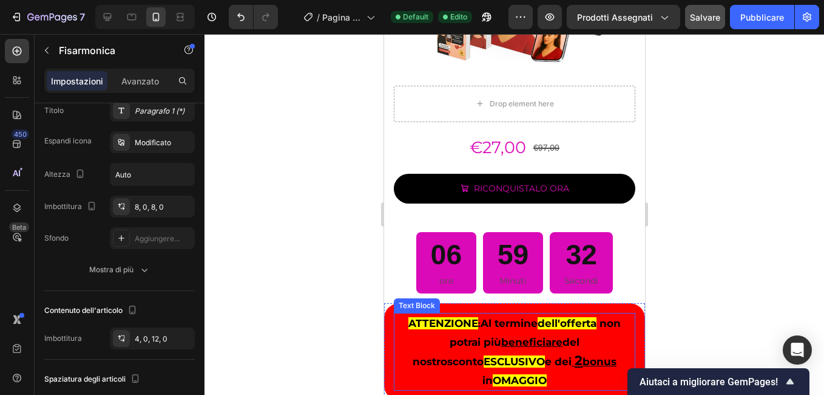
click at [407, 318] on p "ATTENZIONE : Al termine dell'offerta non potrai più beneficiare del nostro scon…" at bounding box center [514, 351] width 225 height 75
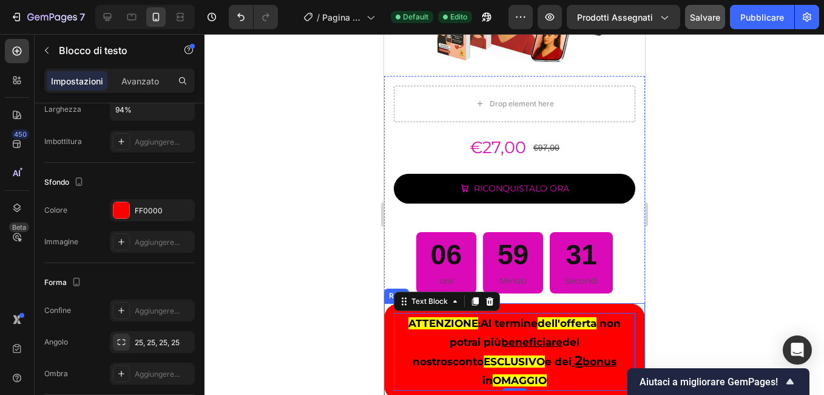
scroll to position [0, 0]
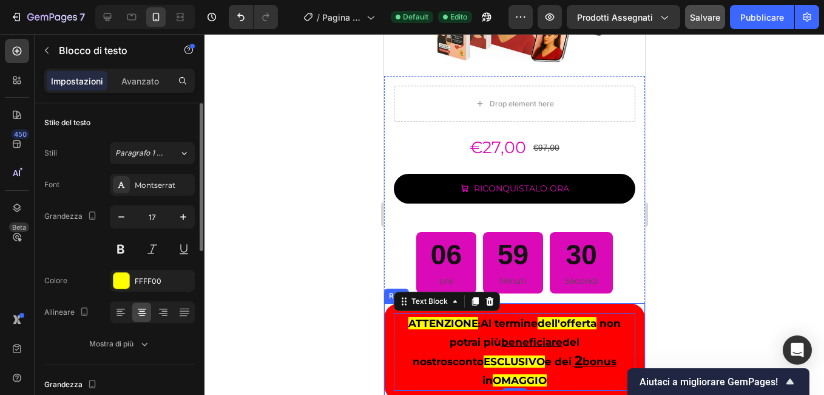
click at [387, 307] on div "ATTENZIONE : Al termine dell'offerta non potrai più beneficiare del nostro scon…" at bounding box center [514, 351] width 261 height 97
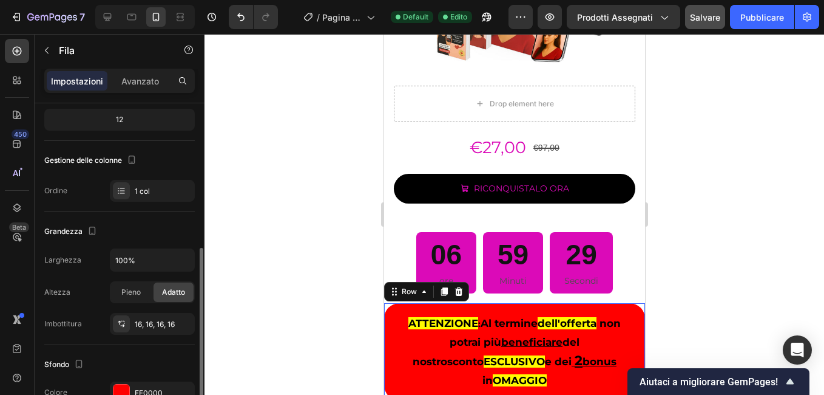
scroll to position [182, 0]
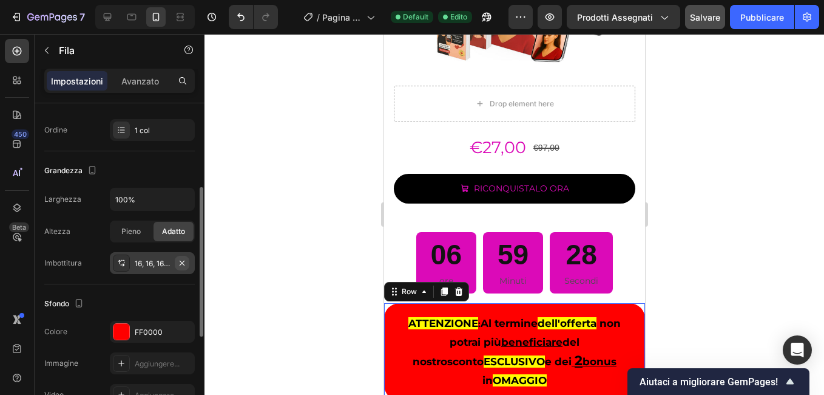
drag, startPoint x: 181, startPoint y: 262, endPoint x: 180, endPoint y: 144, distance: 117.8
click at [181, 262] on icon "button" at bounding box center [182, 262] width 5 height 5
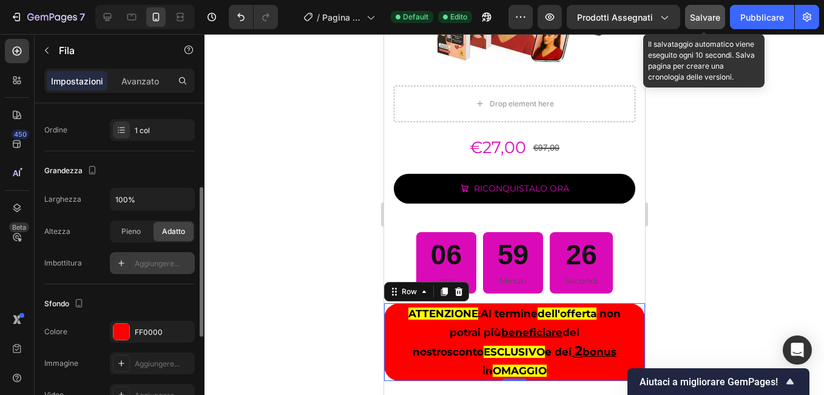
drag, startPoint x: 705, startPoint y: 20, endPoint x: 49, endPoint y: 110, distance: 663.0
click at [705, 20] on span "Salvare" at bounding box center [705, 17] width 30 height 10
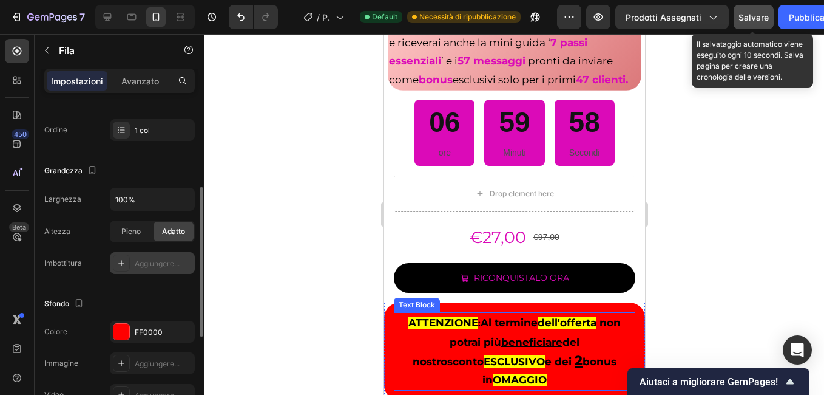
scroll to position [4997, 0]
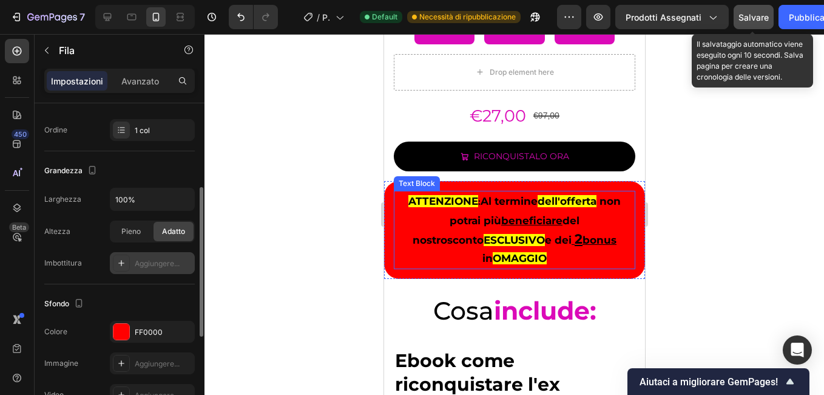
click at [401, 260] on div "ATTENZIONE : Al termine dell'offerta non potrai più beneficiare del nostro scon…" at bounding box center [514, 230] width 227 height 78
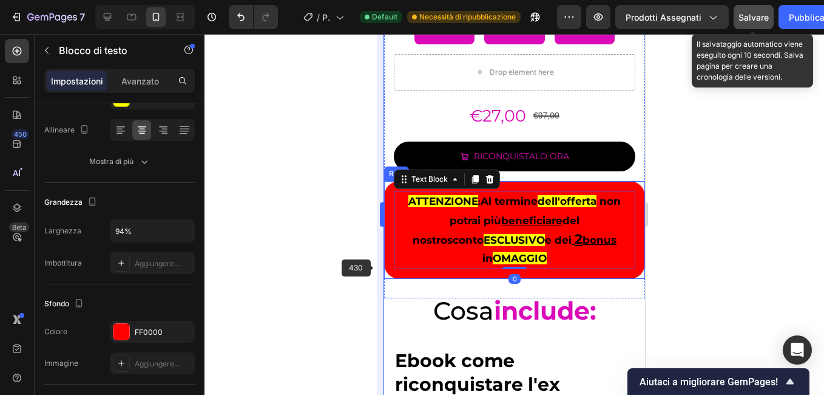
scroll to position [0, 0]
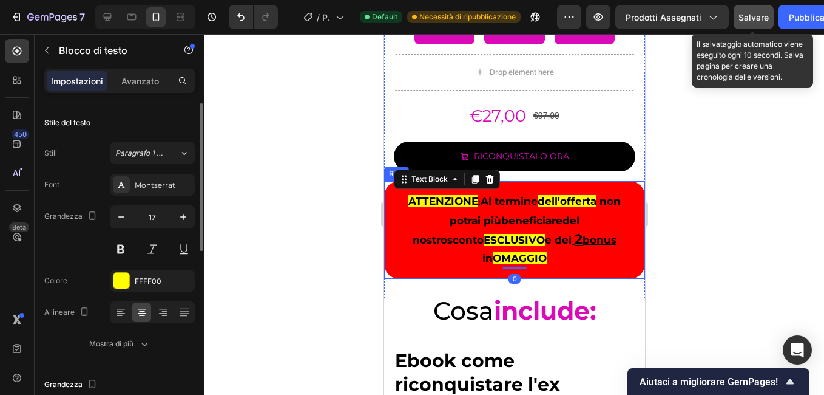
click at [387, 274] on div "ATTENZIONE : Al termine dell'offerta non potrai più beneficiare del nostro scon…" at bounding box center [514, 229] width 261 height 97
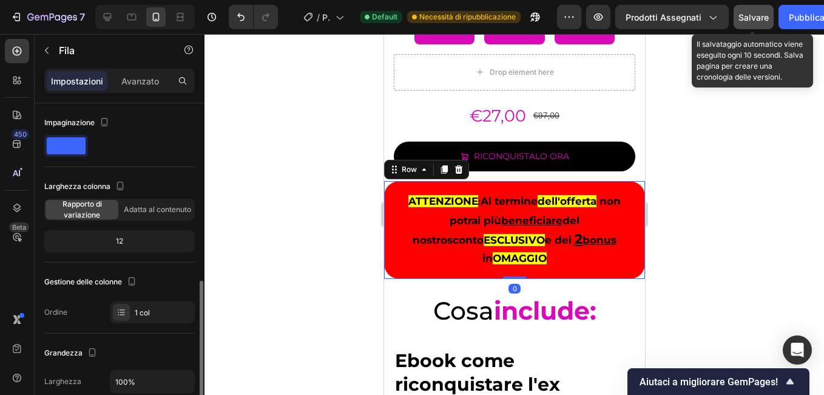
scroll to position [182, 0]
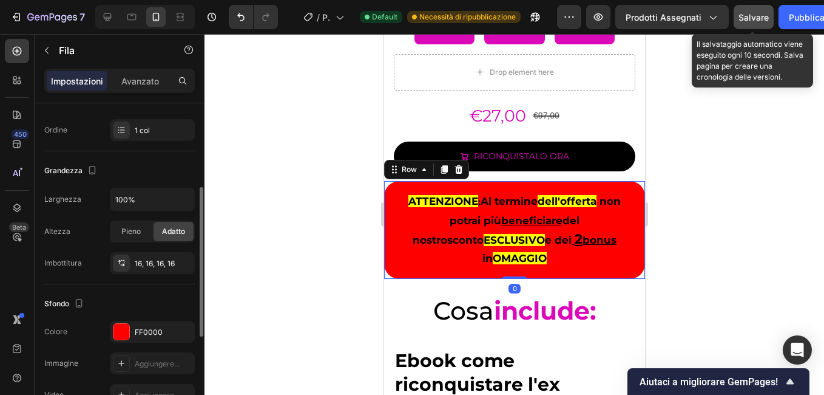
click at [0, 0] on icon "button" at bounding box center [0, 0] width 0 height 0
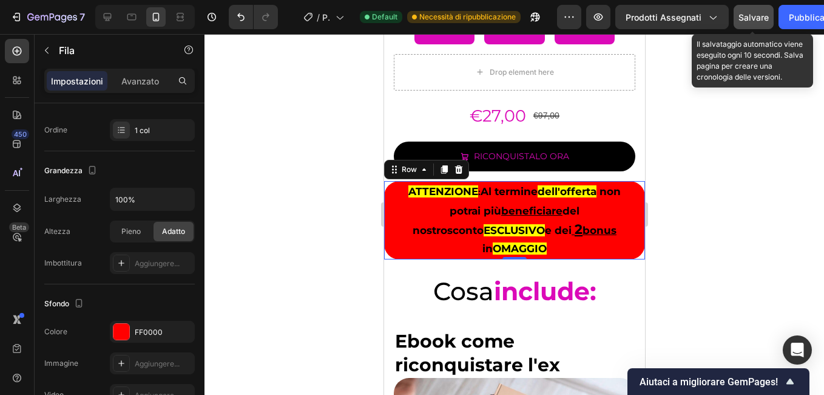
click at [762, 17] on span "Salvare" at bounding box center [754, 17] width 30 height 10
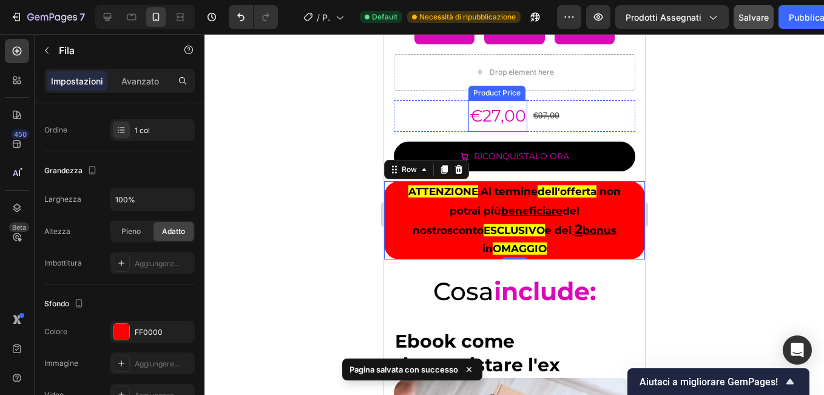
scroll to position [4694, 0]
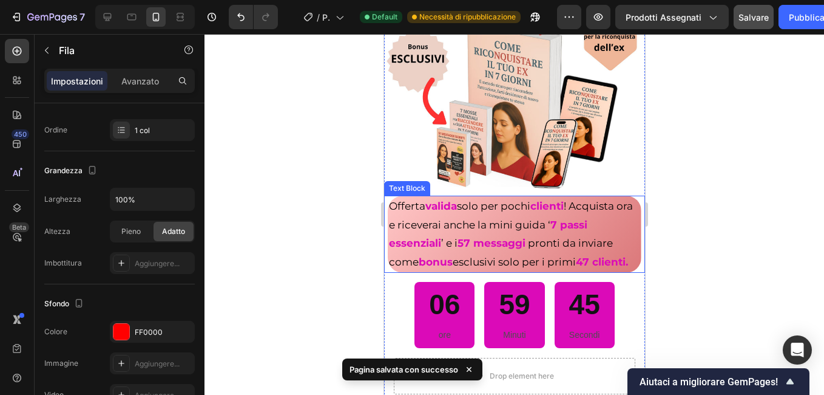
click at [575, 266] on strong "47 clienti." at bounding box center [601, 262] width 52 height 12
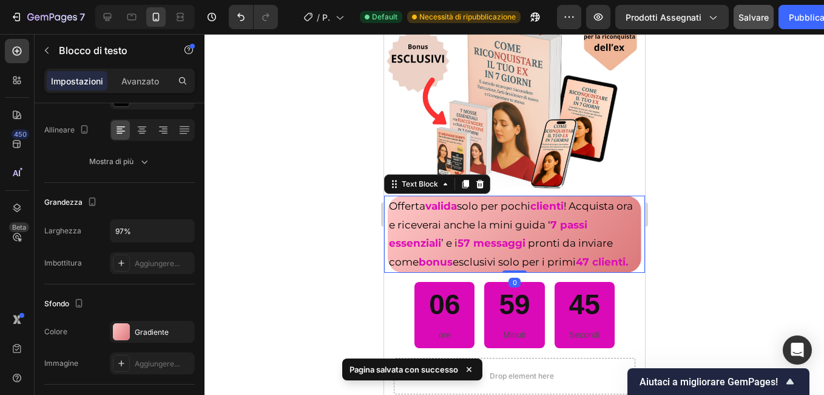
scroll to position [0, 0]
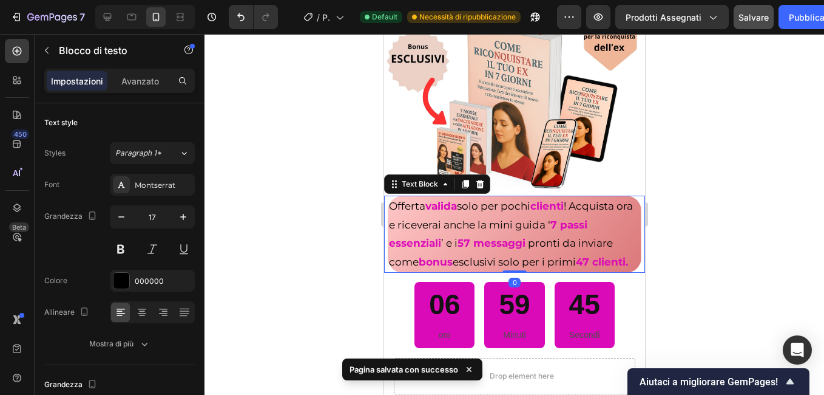
click at [575, 268] on strong "47 clienti." at bounding box center [601, 262] width 52 height 12
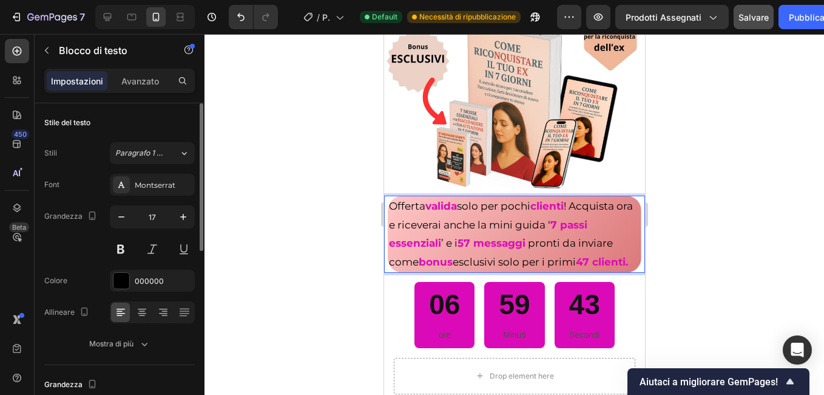
click at [575, 266] on strong "47 clienti." at bounding box center [601, 262] width 52 height 12
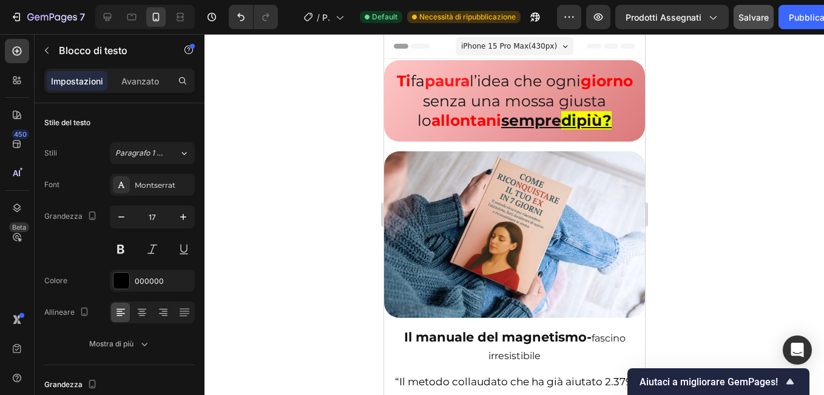
click at [315, 107] on div at bounding box center [515, 214] width 620 height 361
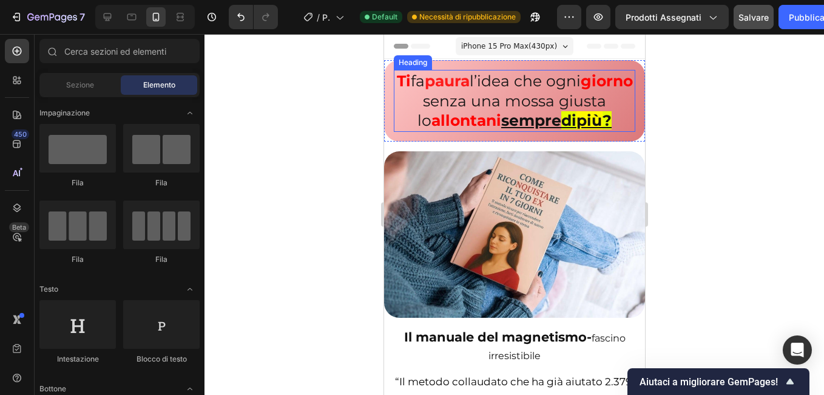
click at [412, 83] on div "Ti fa paura l’idea che ogni giorno senza una mossa giusta lo allontani sempre d…" at bounding box center [514, 101] width 242 height 62
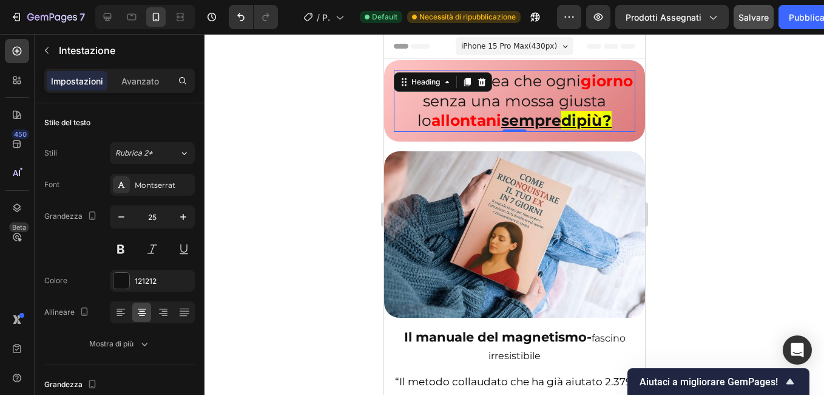
scroll to position [304, 0]
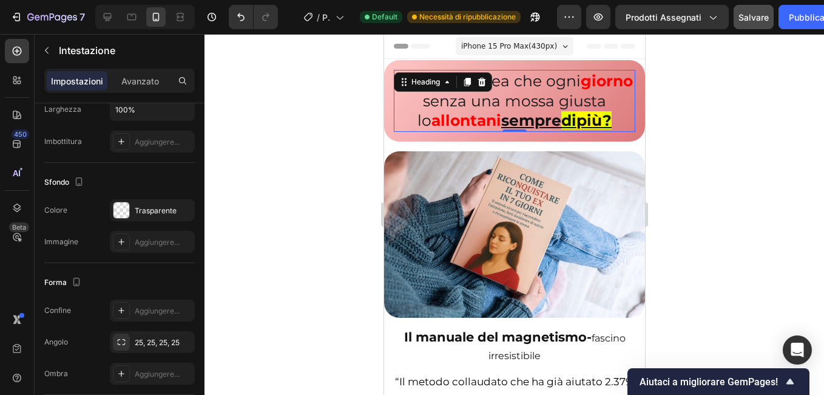
click at [406, 94] on h2 "Ti fa paura l’idea che ogni giorno senza una mossa giusta lo allontani sempre d…" at bounding box center [514, 101] width 242 height 62
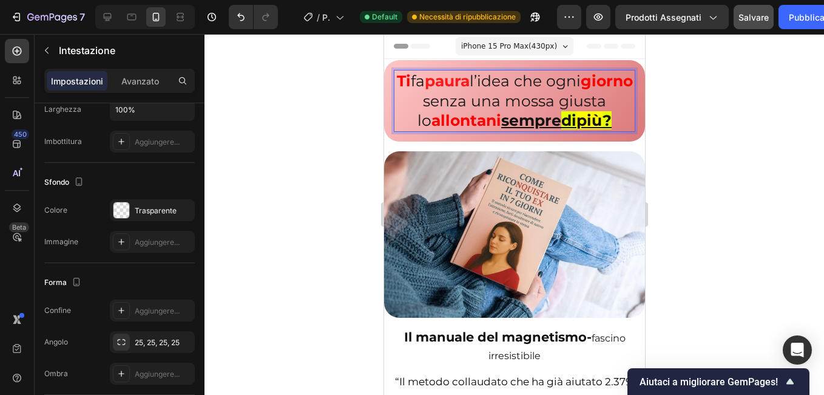
click at [309, 110] on div at bounding box center [515, 214] width 620 height 361
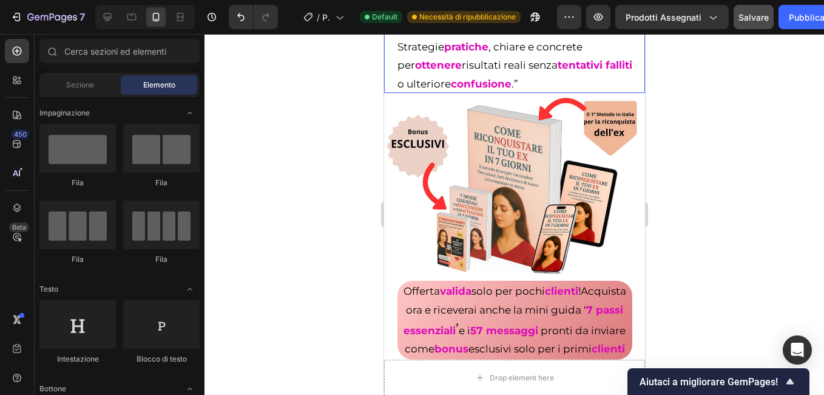
scroll to position [668, 0]
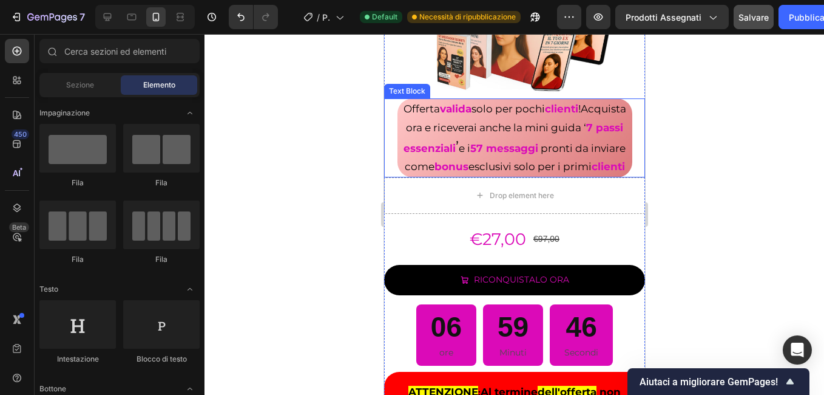
click at [621, 136] on p "Offerta valida solo per pochi clienti ! Acquista ora e riceverai anche la mini …" at bounding box center [514, 138] width 233 height 76
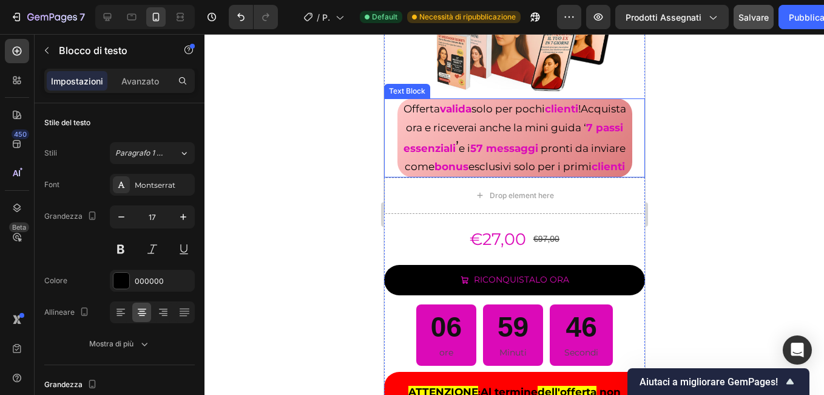
click at [620, 137] on p "Offerta valida solo per pochi clienti ! Acquista ora e riceverai anche la mini …" at bounding box center [514, 138] width 233 height 76
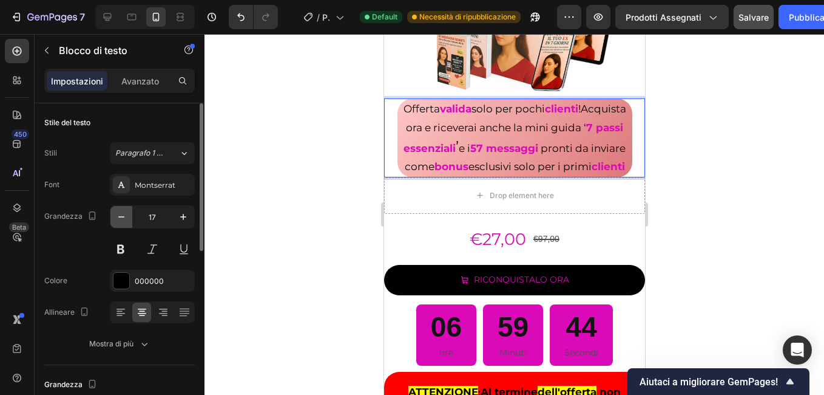
click at [124, 219] on icon "button" at bounding box center [121, 217] width 12 height 12
type input "16"
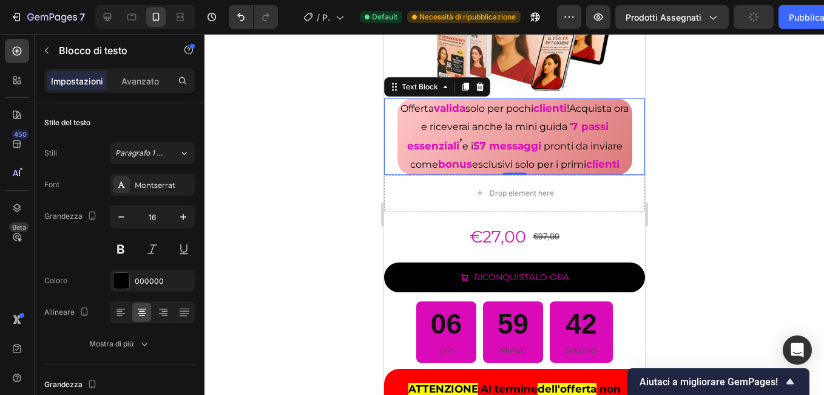
click at [337, 188] on div at bounding box center [515, 214] width 620 height 361
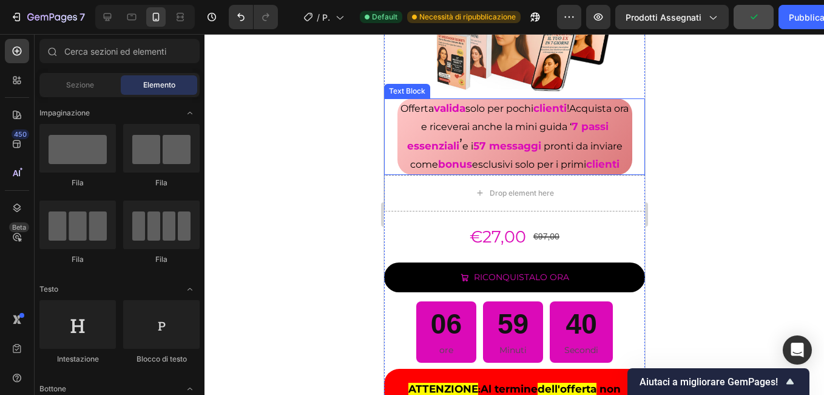
click at [389, 172] on div "Offerta valida solo per pochi clienti ! Acquista ora e riceverai anche la mini …" at bounding box center [514, 136] width 261 height 76
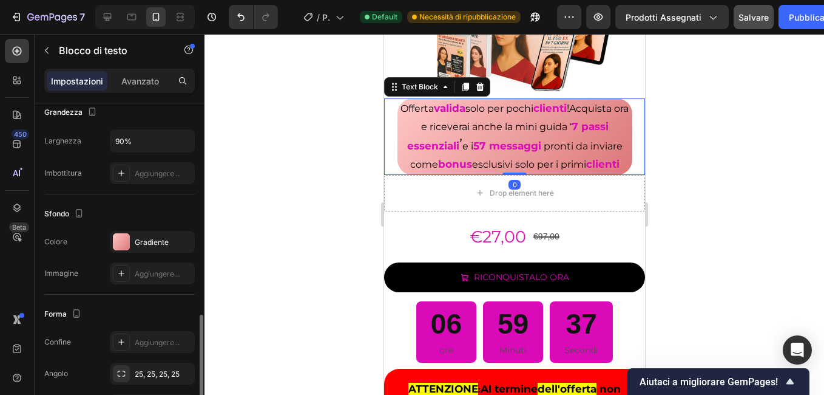
scroll to position [211, 0]
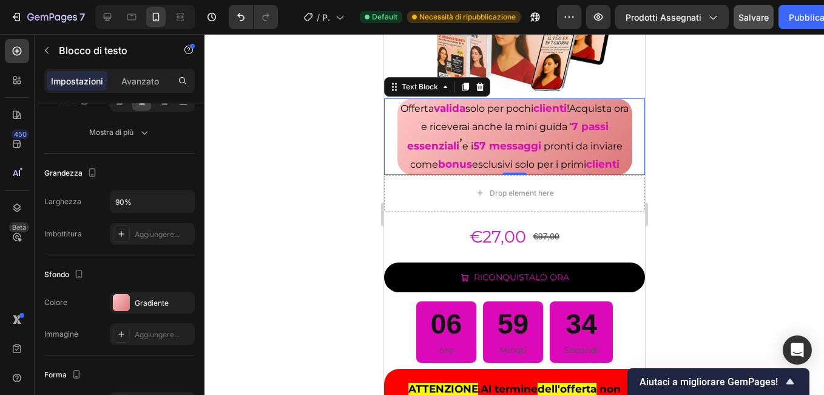
click at [319, 229] on div at bounding box center [515, 214] width 620 height 361
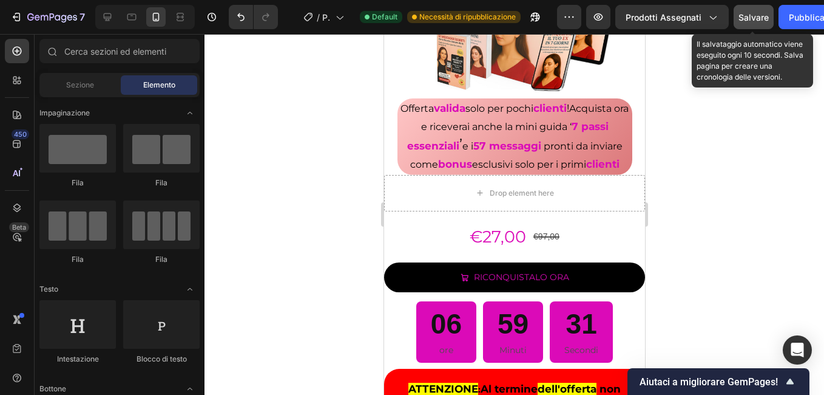
click at [745, 19] on span "Salvare" at bounding box center [754, 17] width 30 height 10
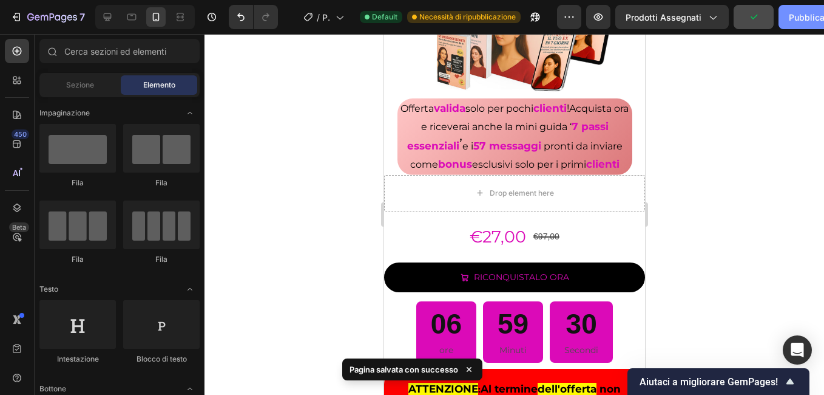
click at [798, 16] on font "Pubblicare" at bounding box center [811, 17] width 44 height 13
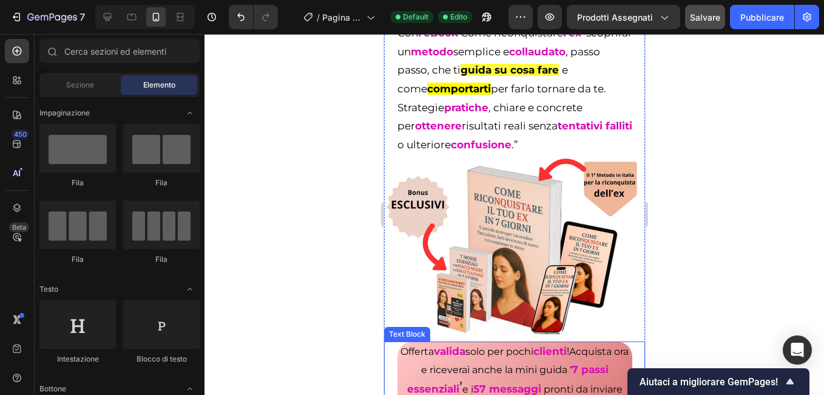
scroll to position [607, 0]
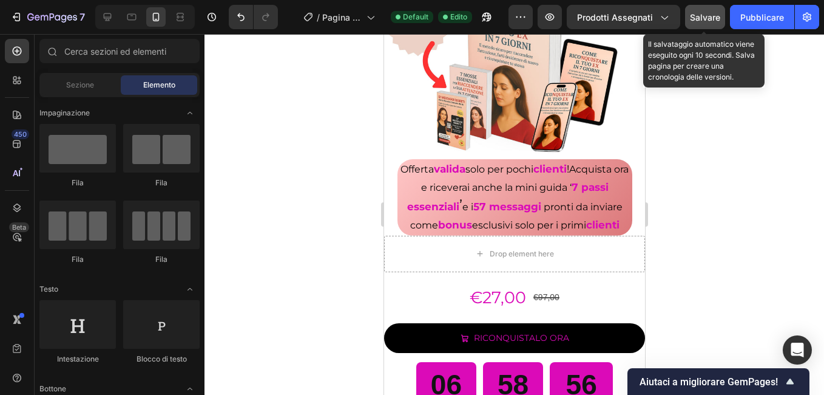
click at [701, 22] on span "Salvare" at bounding box center [705, 17] width 30 height 10
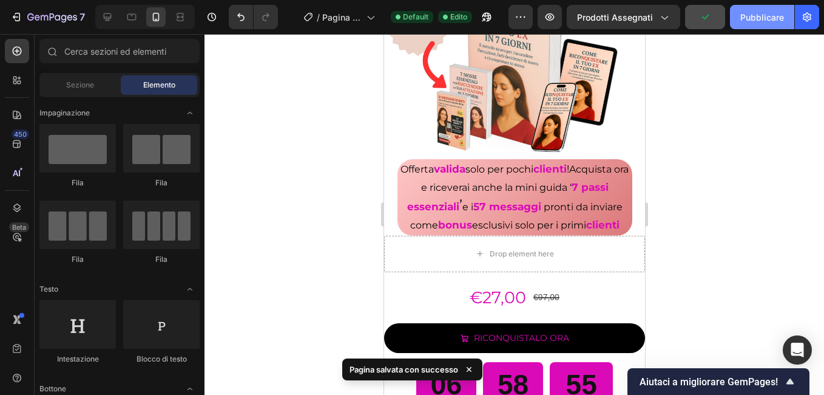
click at [749, 18] on font "Pubblicare" at bounding box center [763, 17] width 44 height 13
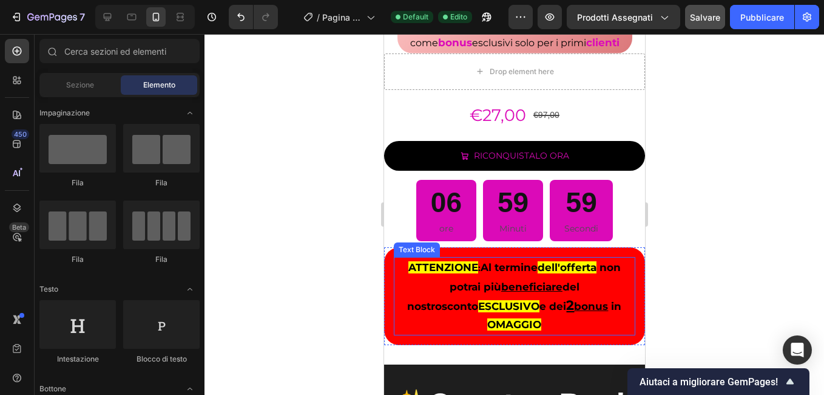
scroll to position [971, 0]
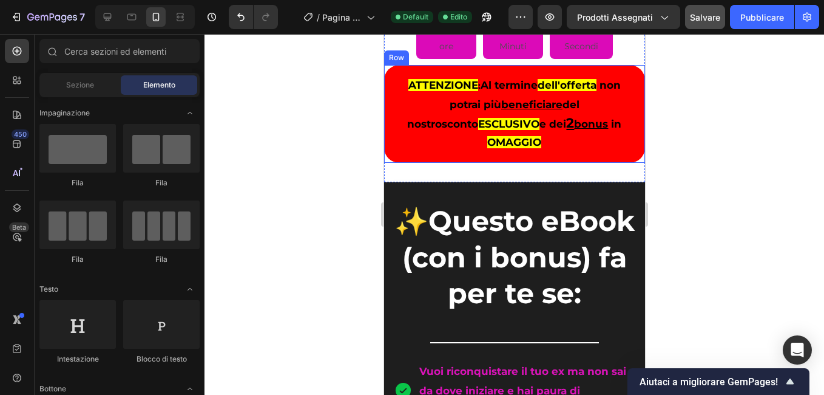
click at [388, 162] on div "ATTENZIONE : Al termine dell'offerta non potrai più beneficiare del nostro scon…" at bounding box center [514, 113] width 261 height 97
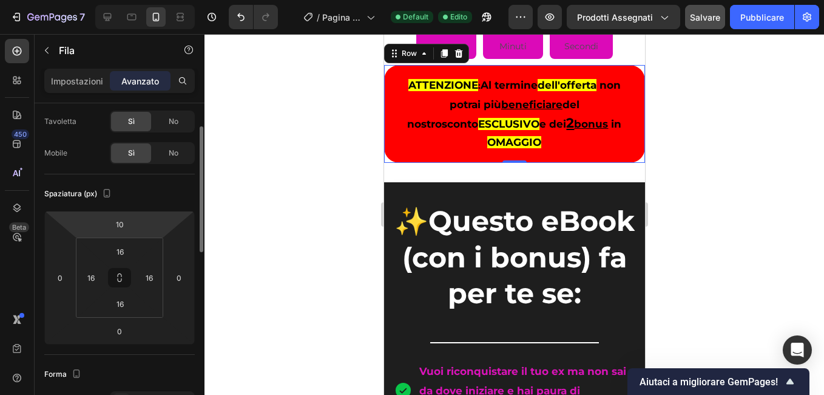
scroll to position [0, 0]
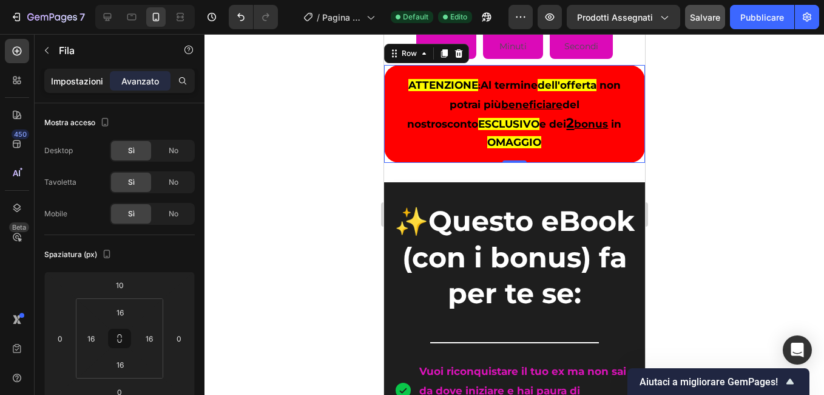
click at [75, 78] on p "Impostazioni" at bounding box center [77, 81] width 52 height 13
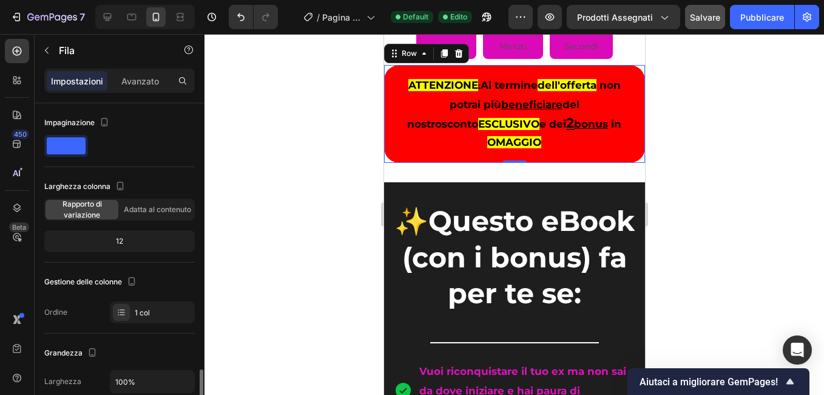
scroll to position [243, 0]
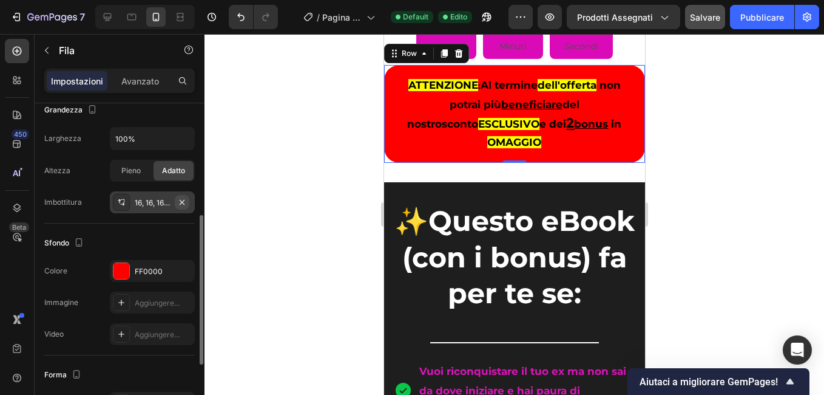
click at [182, 199] on icon "button" at bounding box center [182, 202] width 10 height 10
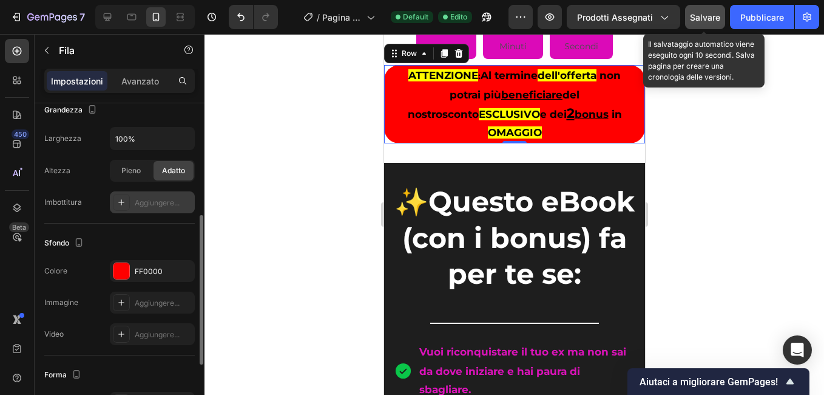
click at [705, 21] on span "Salvare" at bounding box center [705, 17] width 30 height 10
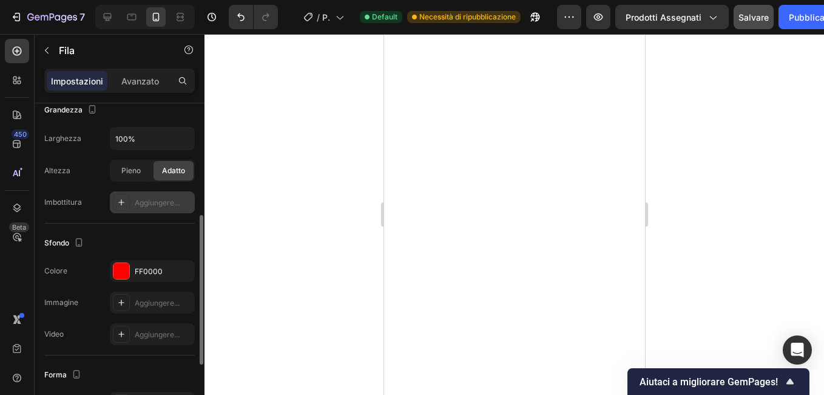
scroll to position [6071, 0]
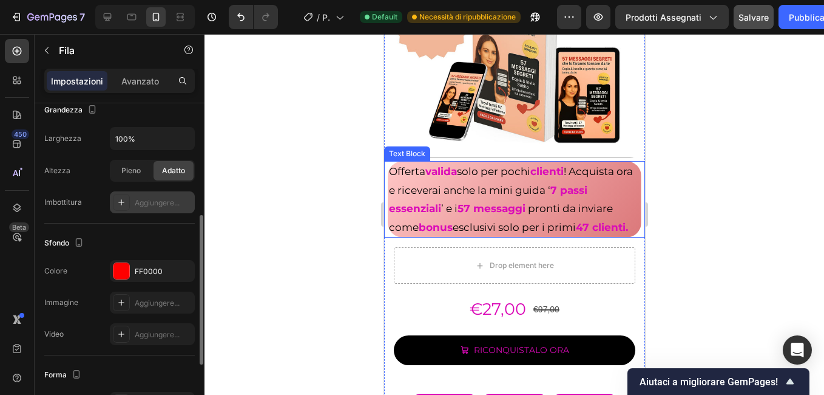
click at [575, 228] on strong "47 clienti." at bounding box center [601, 227] width 52 height 12
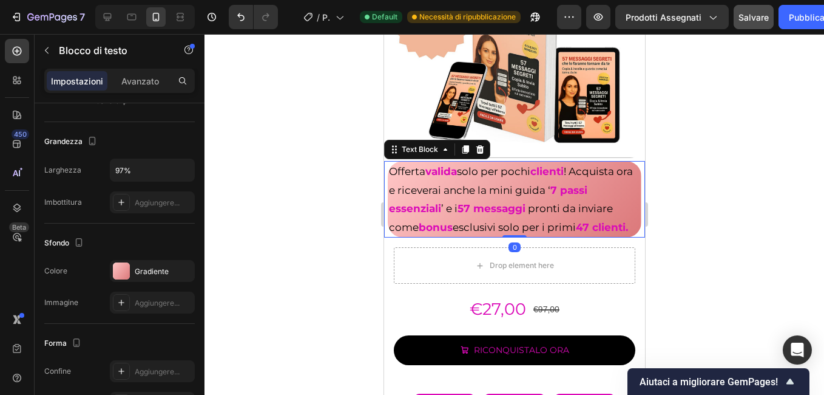
scroll to position [0, 0]
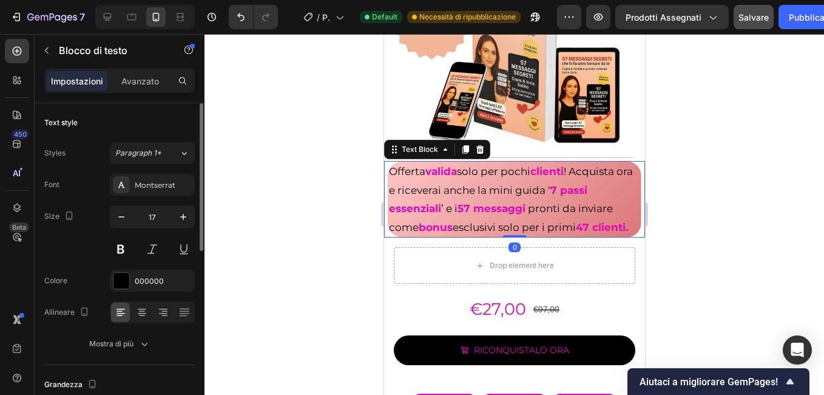
click at [575, 229] on strong "47 clienti." at bounding box center [601, 227] width 52 height 12
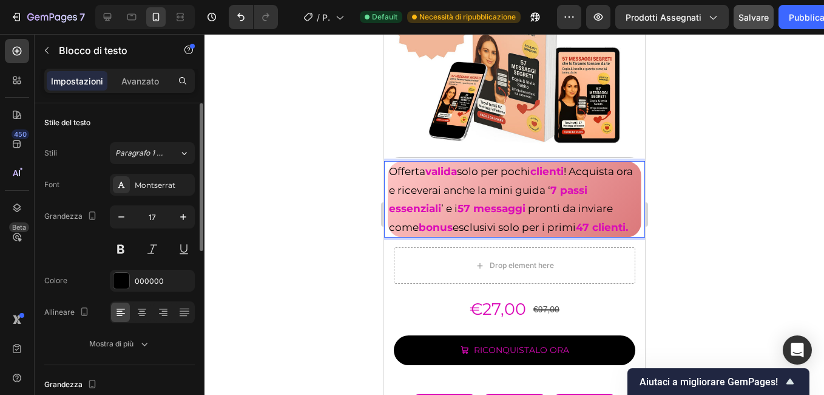
click at [575, 230] on strong "47 clienti." at bounding box center [601, 227] width 52 height 12
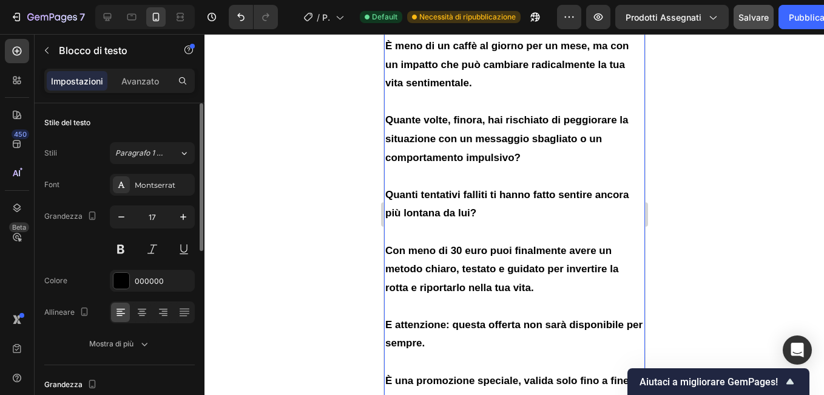
scroll to position [7770, 0]
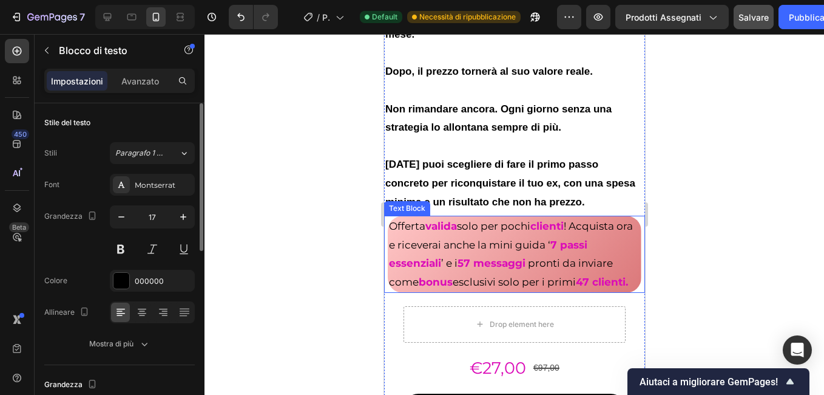
click at [575, 288] on strong "47 clienti." at bounding box center [601, 282] width 52 height 12
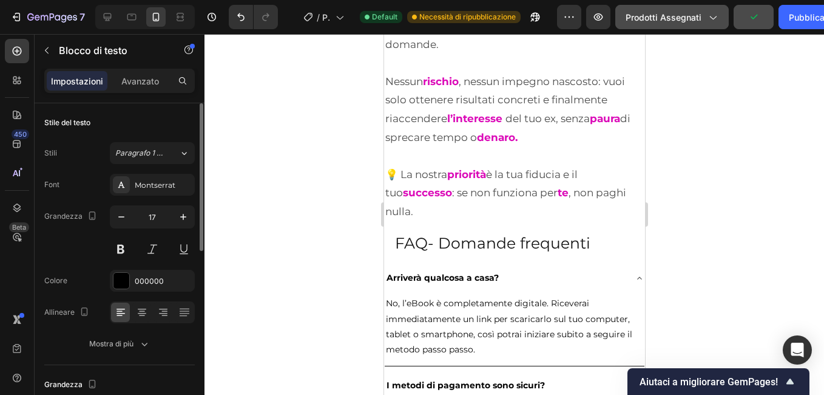
scroll to position [8863, 0]
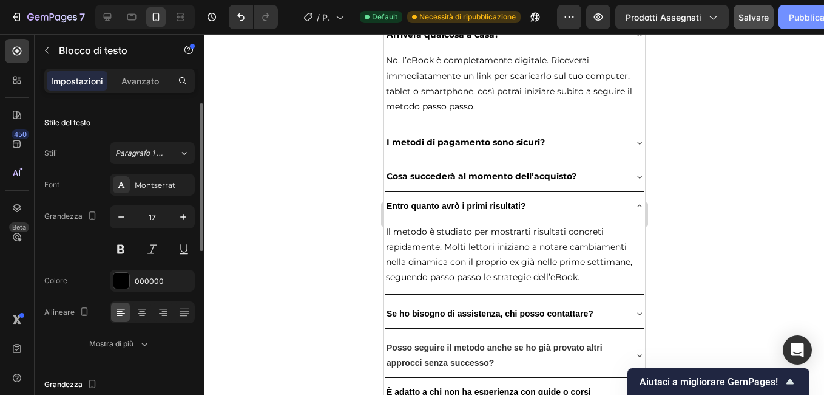
click at [798, 12] on font "Pubblicare" at bounding box center [811, 17] width 44 height 13
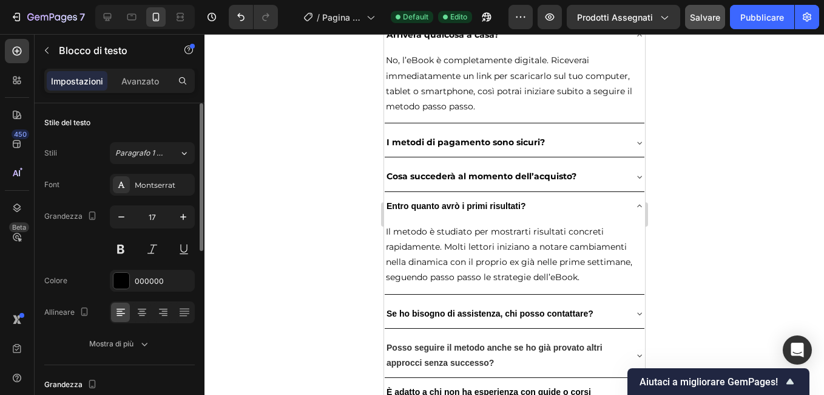
click at [708, 19] on span "Salvare" at bounding box center [705, 17] width 30 height 10
